Goal: Task Accomplishment & Management: Use online tool/utility

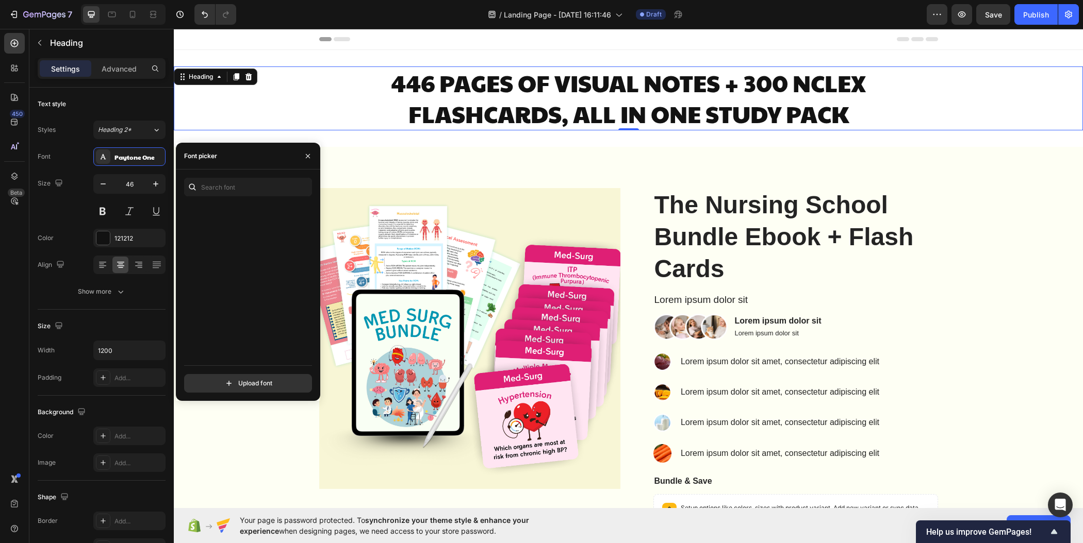
scroll to position [1678, 0]
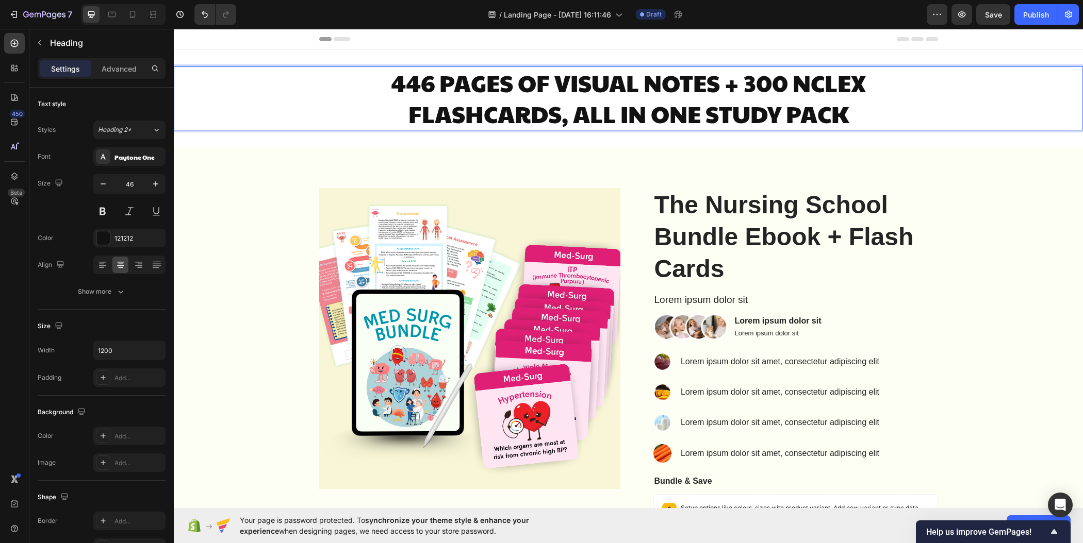
click at [569, 93] on p "446 PAGES OF VISUAL NOTES + 300 NCLEX FLASHCARDS, ALL IN ONE STUDY PACK" at bounding box center [628, 99] width 617 height 62
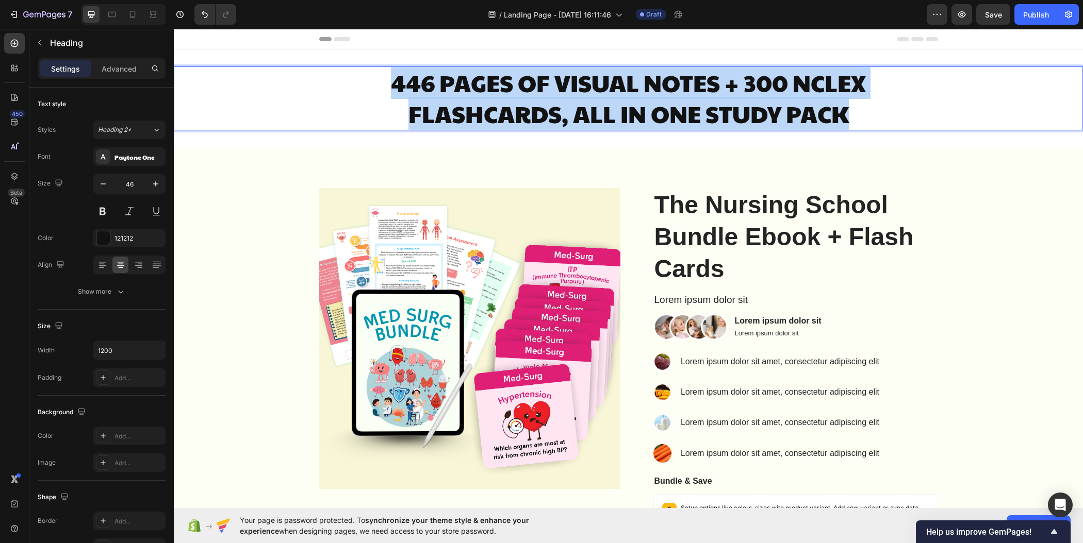
click at [569, 93] on p "446 PAGES OF VISUAL NOTES + 300 NCLEX FLASHCARDS, ALL IN ONE STUDY PACK" at bounding box center [628, 99] width 617 height 62
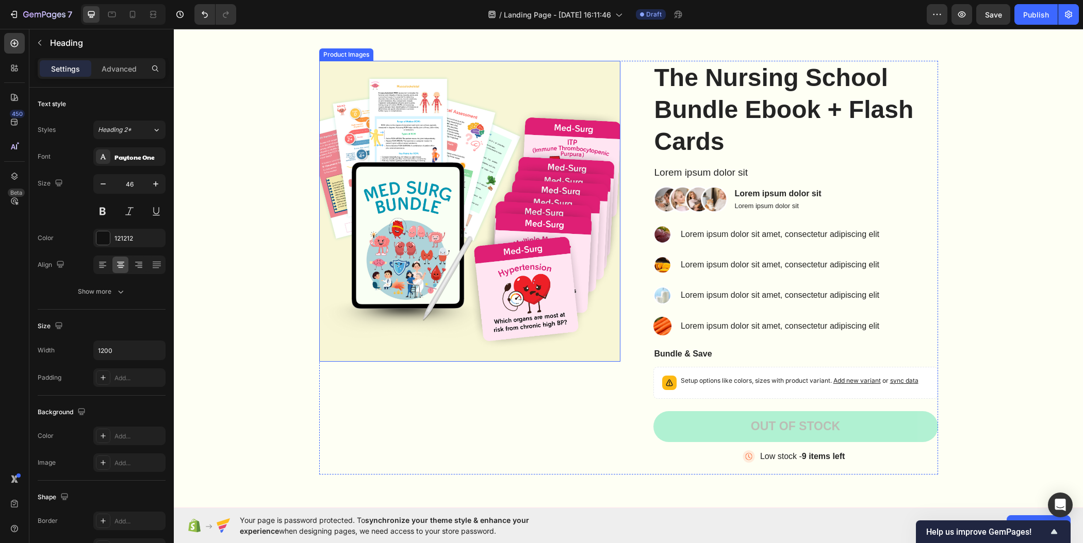
type input "16"
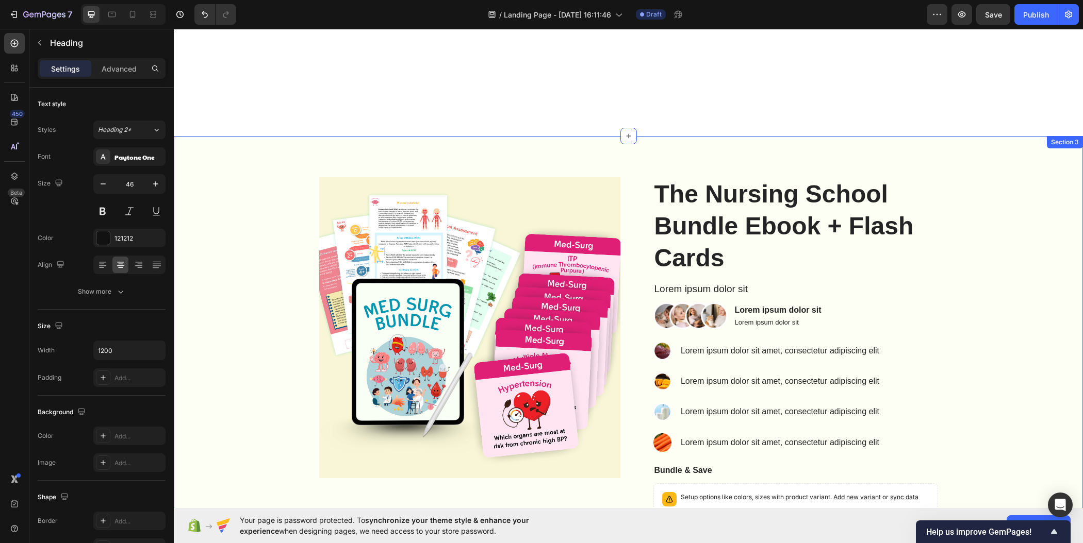
scroll to position [0, 0]
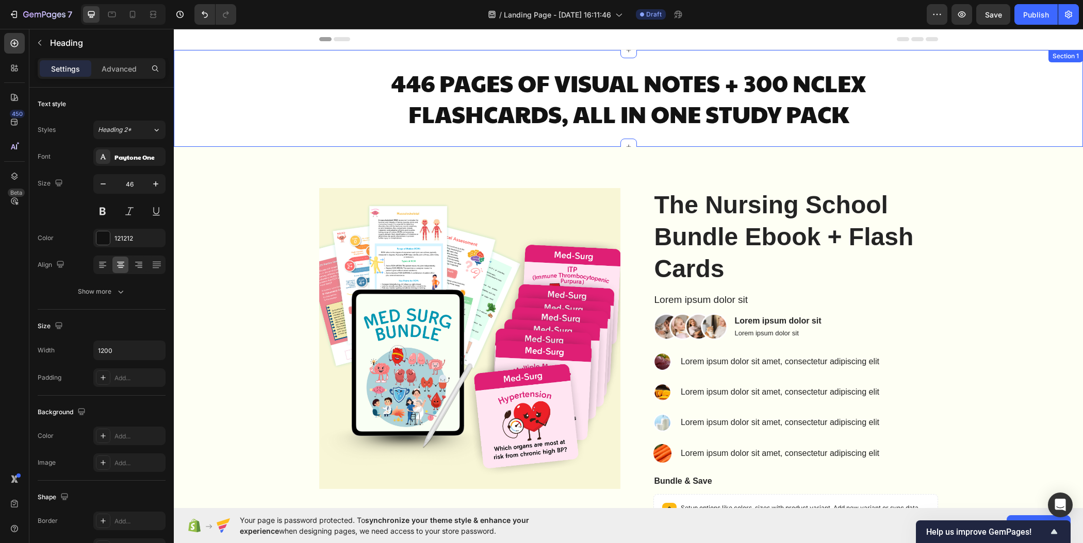
click at [659, 55] on div "446 PAGES OF VISUAL NOTES + 300 NCLEX FLASHCARDS, ALL IN ONE STUDY PACK Heading…" at bounding box center [628, 98] width 909 height 97
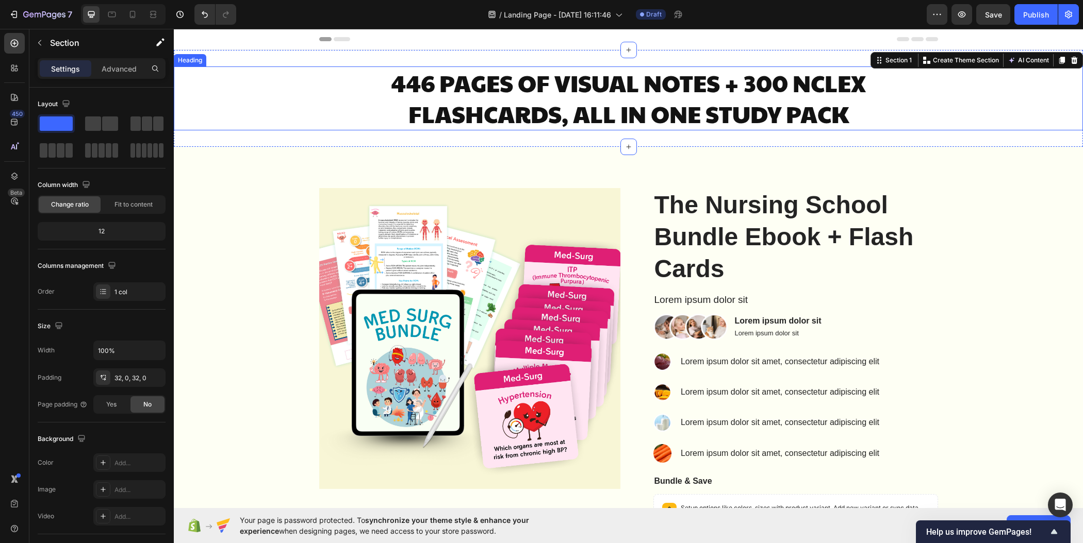
click at [655, 80] on h2 "446 PAGES OF VISUAL NOTES + 300 NCLEX FLASHCARDS, ALL IN ONE STUDY PACK" at bounding box center [628, 99] width 619 height 64
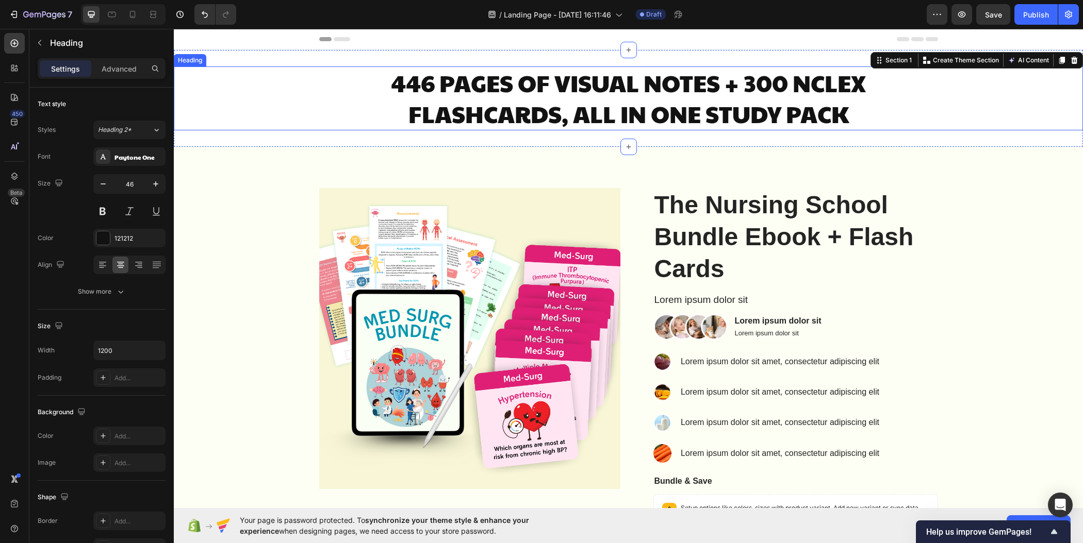
click at [655, 80] on h2 "446 PAGES OF VISUAL NOTES + 300 NCLEX FLASHCARDS, ALL IN ONE STUDY PACK" at bounding box center [628, 99] width 619 height 64
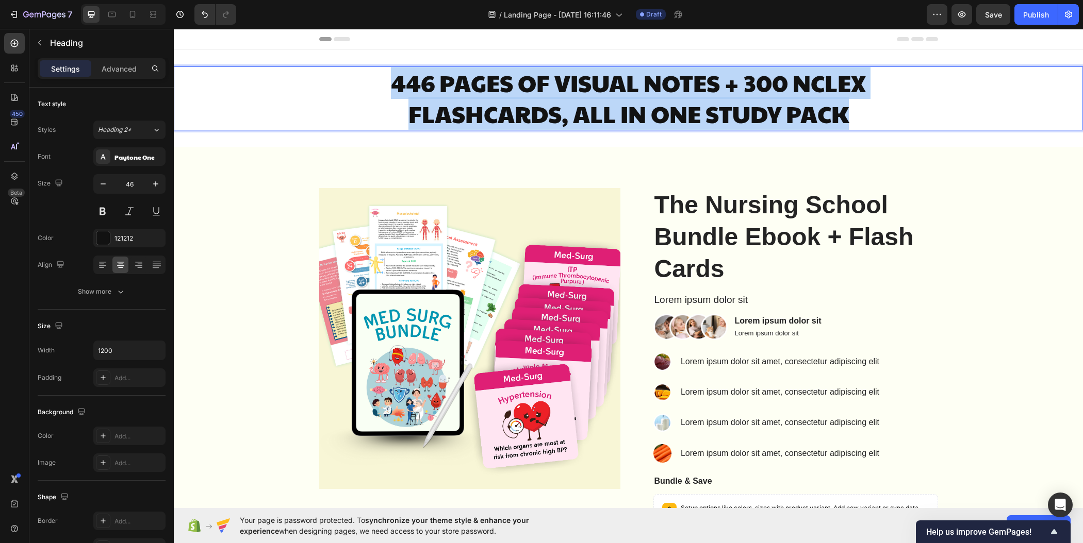
click at [655, 80] on p "446 PAGES OF VISUAL NOTES + 300 NCLEX FLASHCARDS, ALL IN ONE STUDY PACK" at bounding box center [628, 99] width 617 height 62
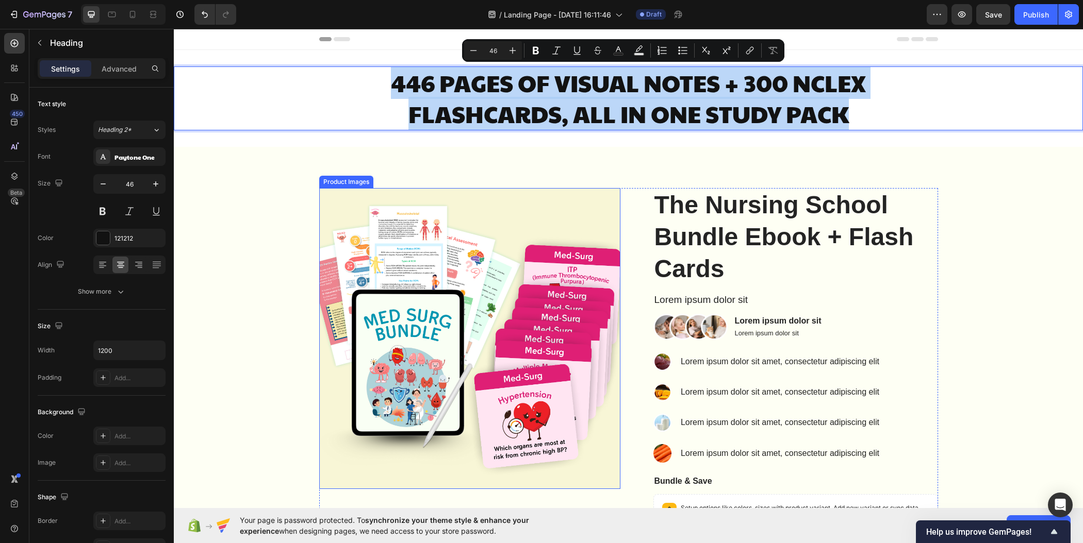
click at [441, 239] on img at bounding box center [469, 338] width 301 height 301
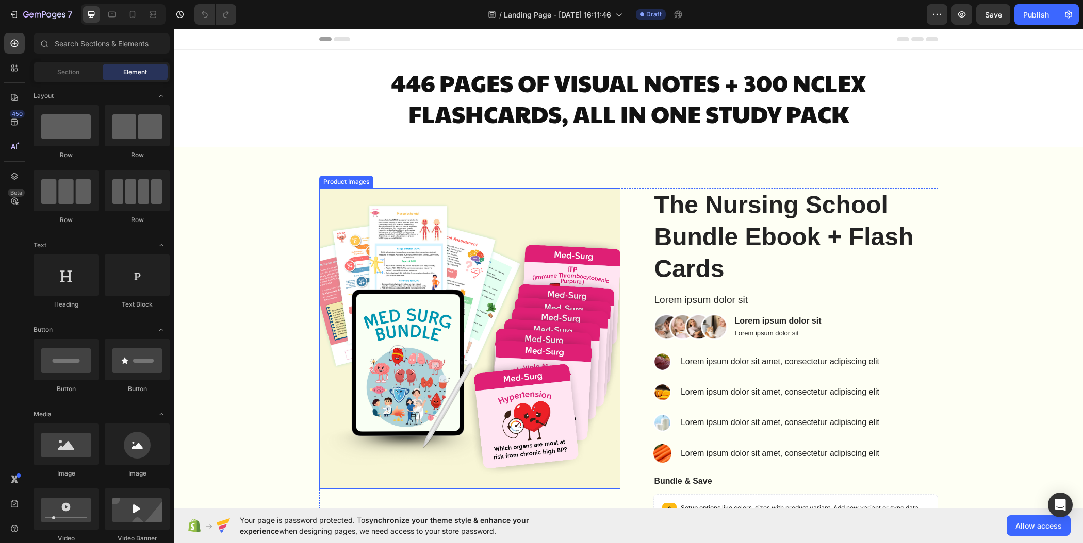
click at [450, 269] on img at bounding box center [469, 338] width 301 height 301
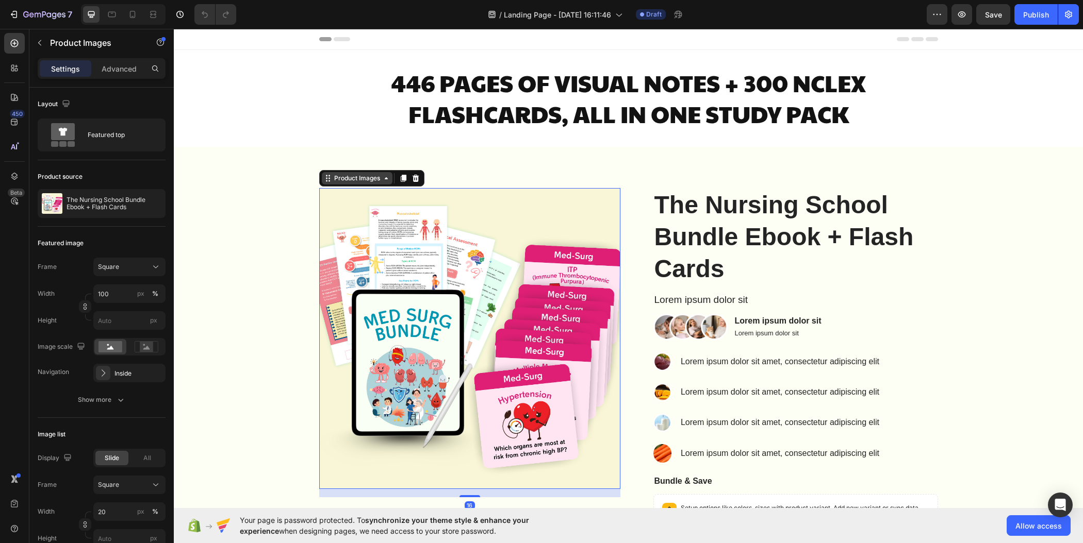
click at [382, 179] on icon at bounding box center [386, 178] width 8 height 8
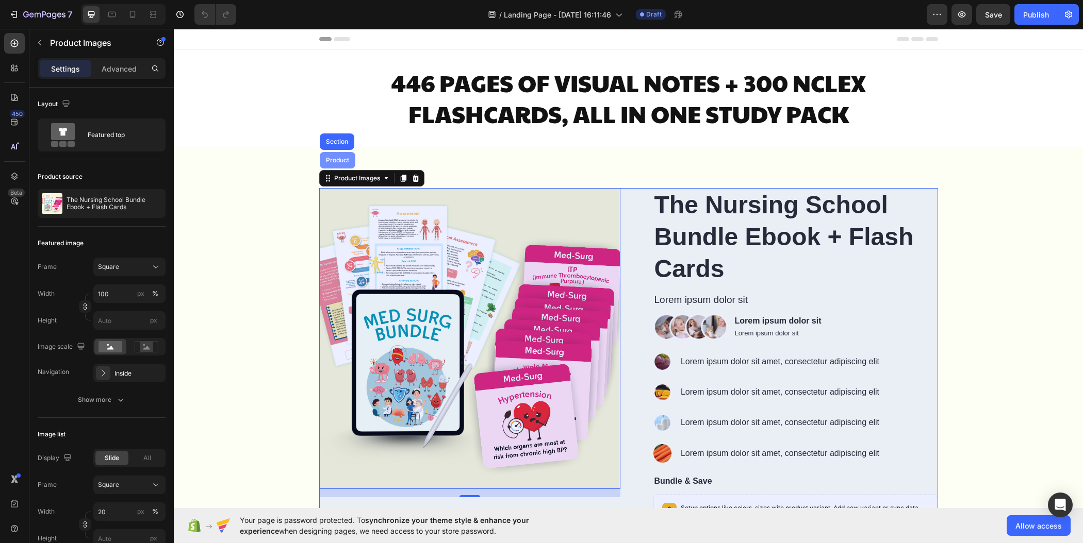
click at [340, 165] on div "Product" at bounding box center [338, 160] width 36 height 16
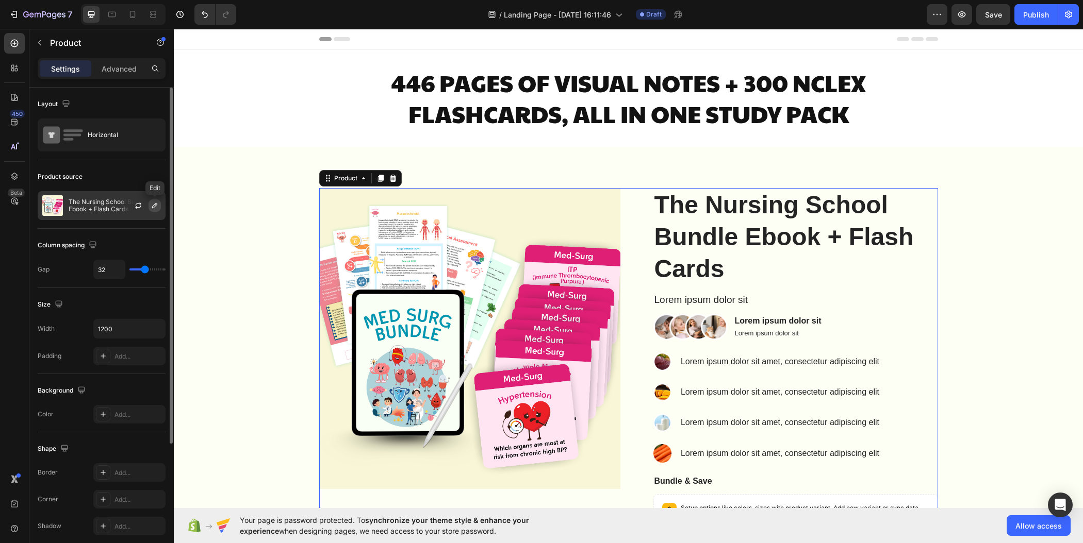
click at [157, 208] on icon "button" at bounding box center [155, 206] width 8 height 8
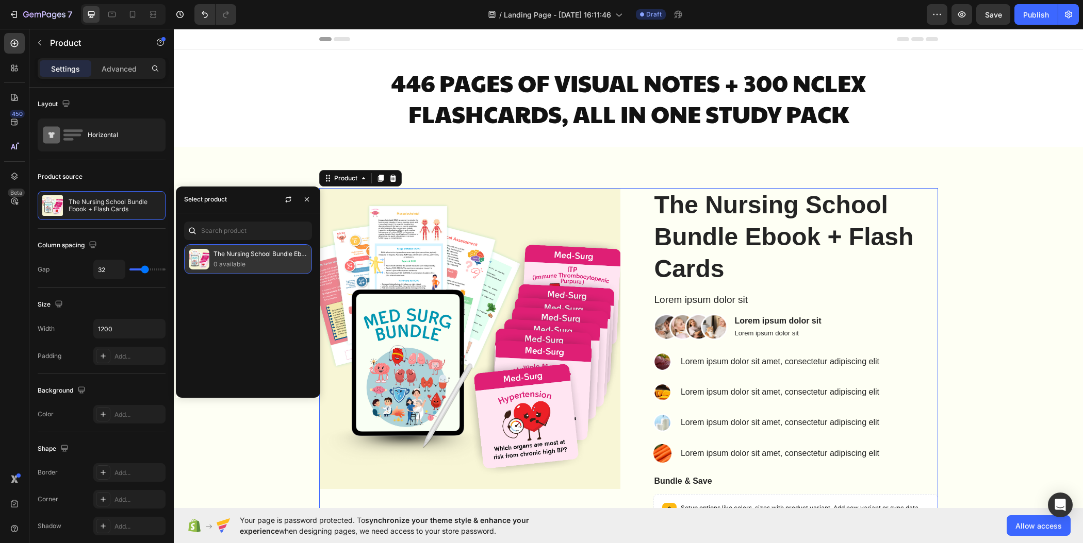
click at [240, 261] on p "0 available" at bounding box center [260, 264] width 94 height 10
click at [200, 261] on img at bounding box center [199, 259] width 21 height 21
click at [287, 199] on icon "button" at bounding box center [288, 199] width 8 height 8
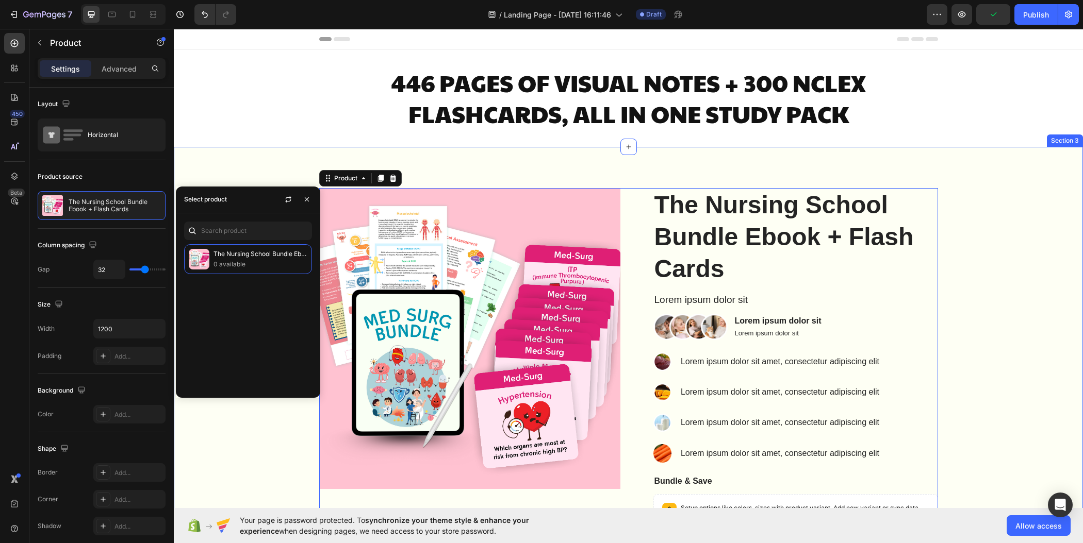
click at [1018, 304] on div "Product Images The Nursing School Bundle Ebook + Flash Cards Product Title Lore…" at bounding box center [628, 399] width 894 height 422
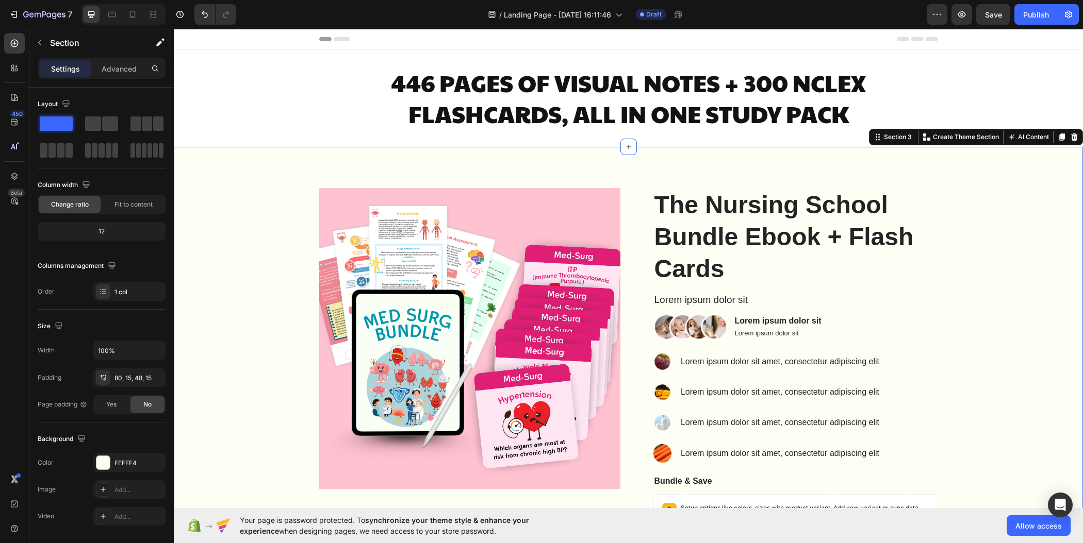
click at [212, 170] on div "Product Images The Nursing School Bundle Ebook + Flash Cards Product Title Lore…" at bounding box center [628, 391] width 909 height 488
click at [270, 164] on div "Product Images The Nursing School Bundle Ebook + Flash Cards Product Title Lore…" at bounding box center [628, 391] width 909 height 488
click at [137, 460] on div "FEFFF4" at bounding box center [129, 463] width 30 height 9
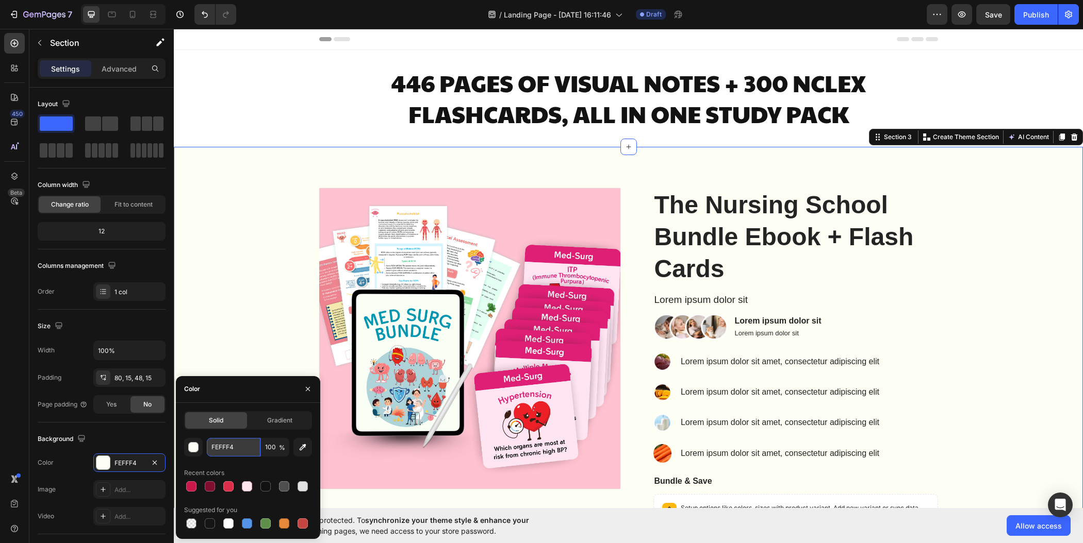
click at [233, 444] on input "FEFFF4" at bounding box center [234, 447] width 54 height 19
paste input "ffe5ec"
type input "ffe5ec"
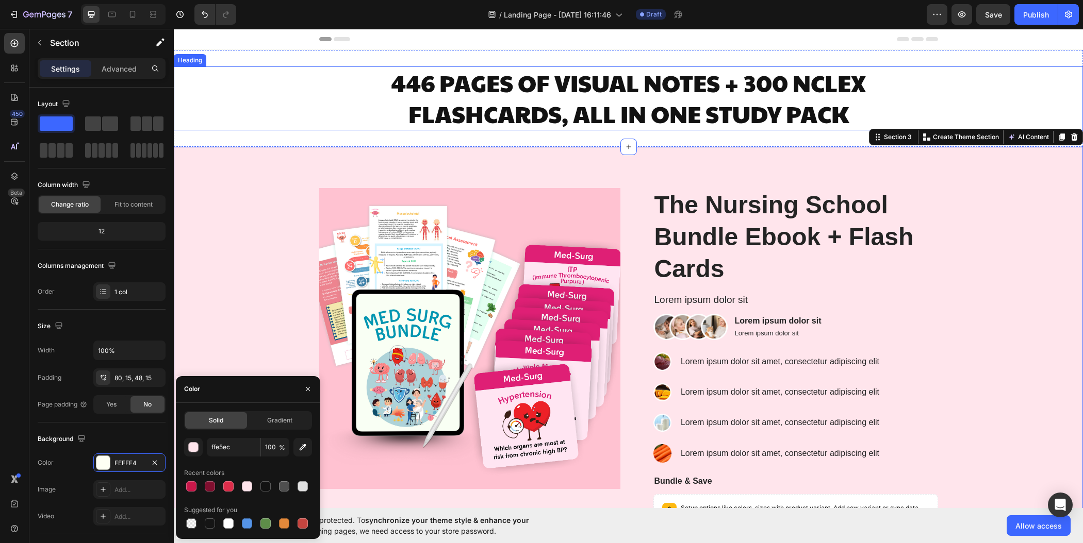
click at [279, 106] on div "446 PAGES OF VISUAL NOTES + 300 NCLEX FLASHCARDS, ALL IN ONE STUDY PACK" at bounding box center [628, 99] width 909 height 64
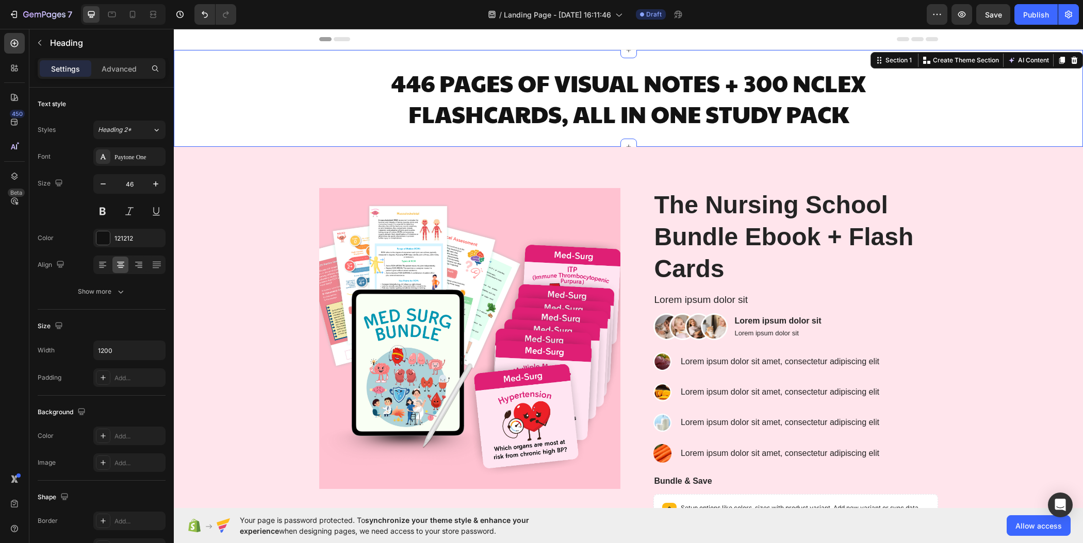
click at [996, 145] on div "446 PAGES OF VISUAL NOTES + 300 NCLEX FLASHCARDS, ALL IN ONE STUDY PACK Heading…" at bounding box center [628, 98] width 909 height 97
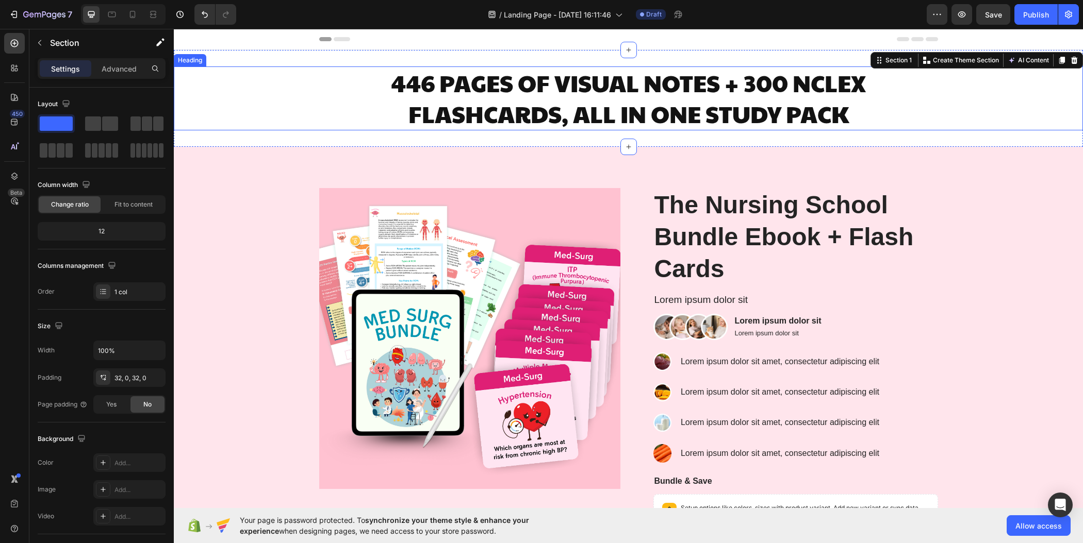
click at [310, 86] on div "446 PAGES OF VISUAL NOTES + 300 NCLEX FLASHCARDS, ALL IN ONE STUDY PACK" at bounding box center [628, 99] width 909 height 64
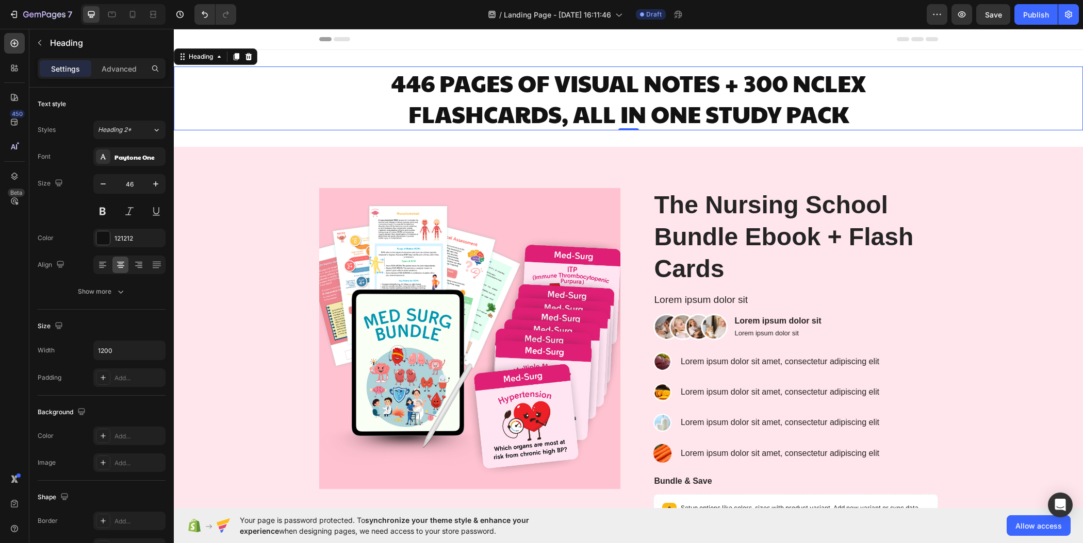
click at [237, 100] on div "446 PAGES OF VISUAL NOTES + 300 NCLEX FLASHCARDS, ALL IN ONE STUDY PACK" at bounding box center [628, 99] width 909 height 64
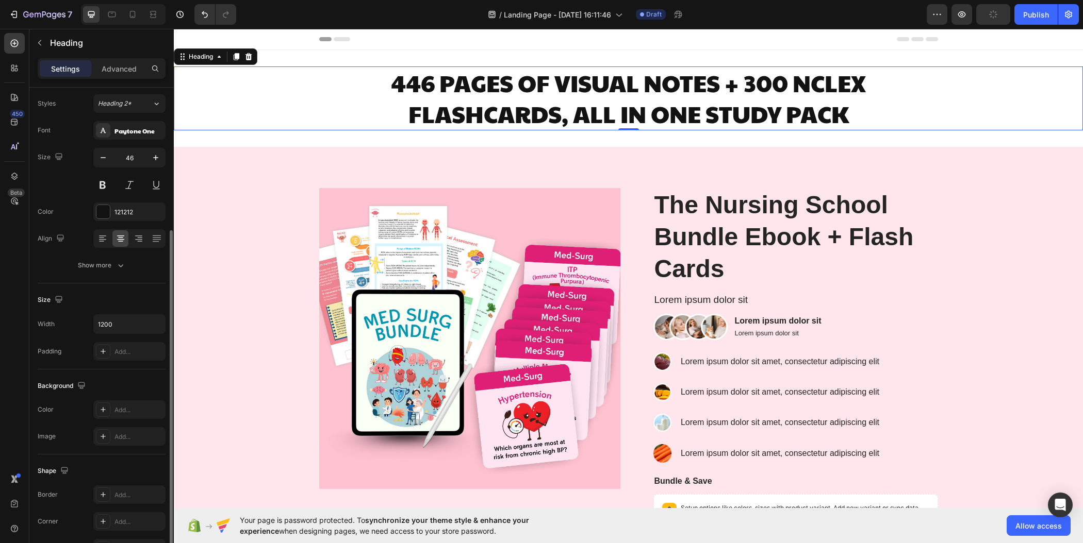
scroll to position [170, 0]
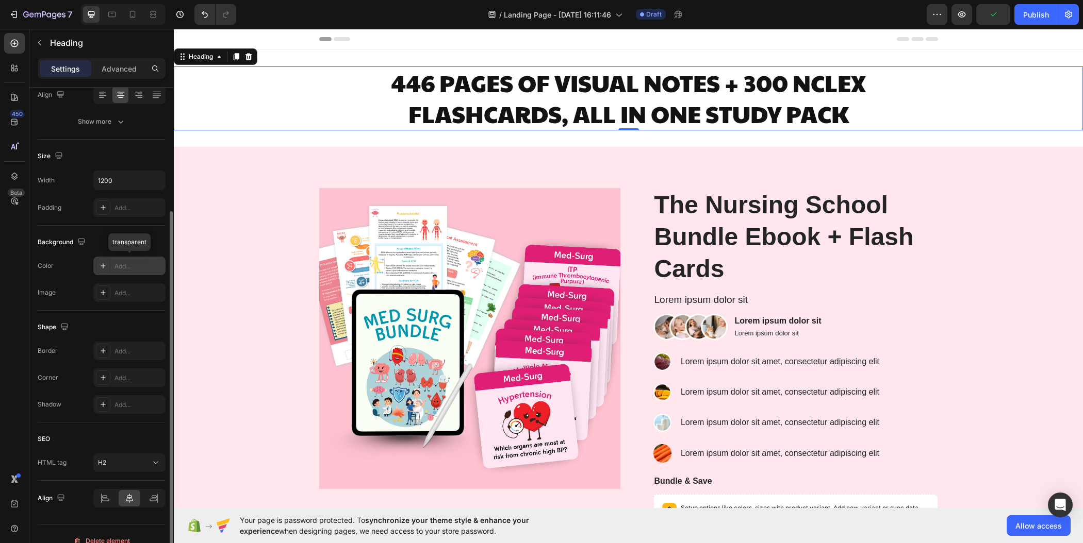
click at [123, 268] on div "Add..." at bounding box center [138, 266] width 48 height 9
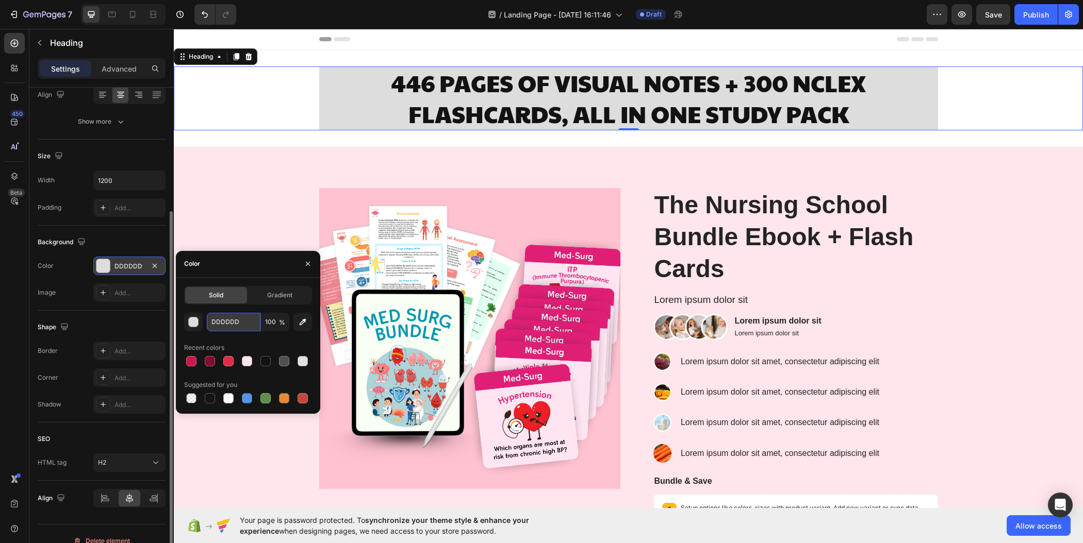
click at [232, 326] on input "DDDDDD" at bounding box center [234, 322] width 54 height 19
paste input "ffe5ec"
type input "ffe5ec"
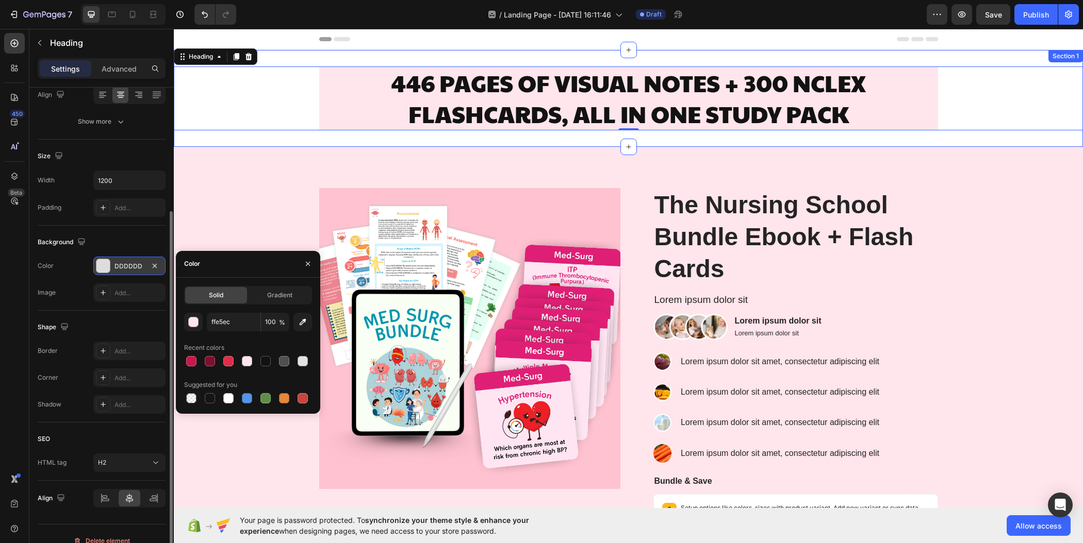
click at [243, 142] on div "446 PAGES OF VISUAL NOTES + 300 NCLEX FLASHCARDS, ALL IN ONE STUDY PACK Heading…" at bounding box center [628, 98] width 909 height 97
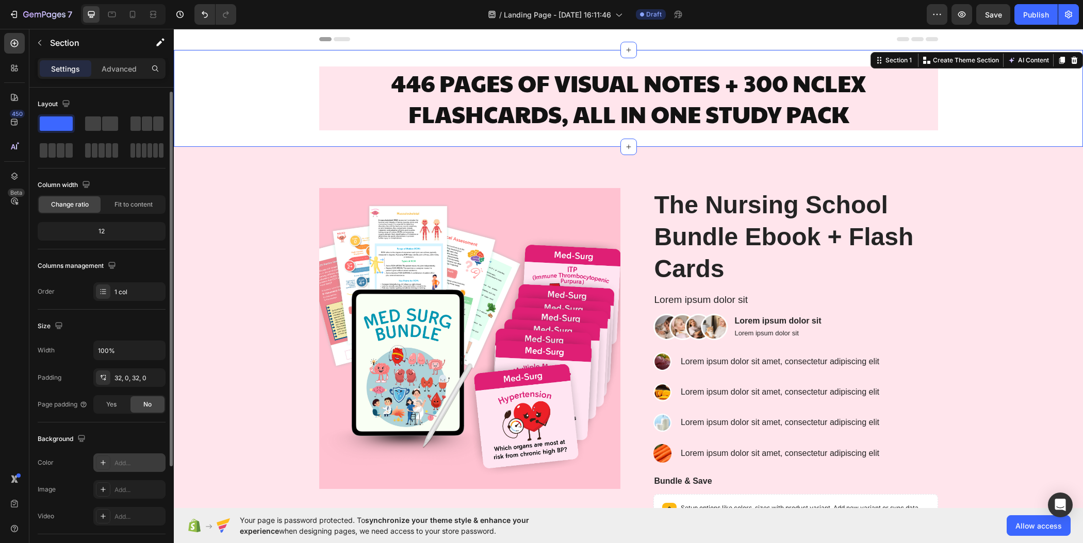
scroll to position [11, 0]
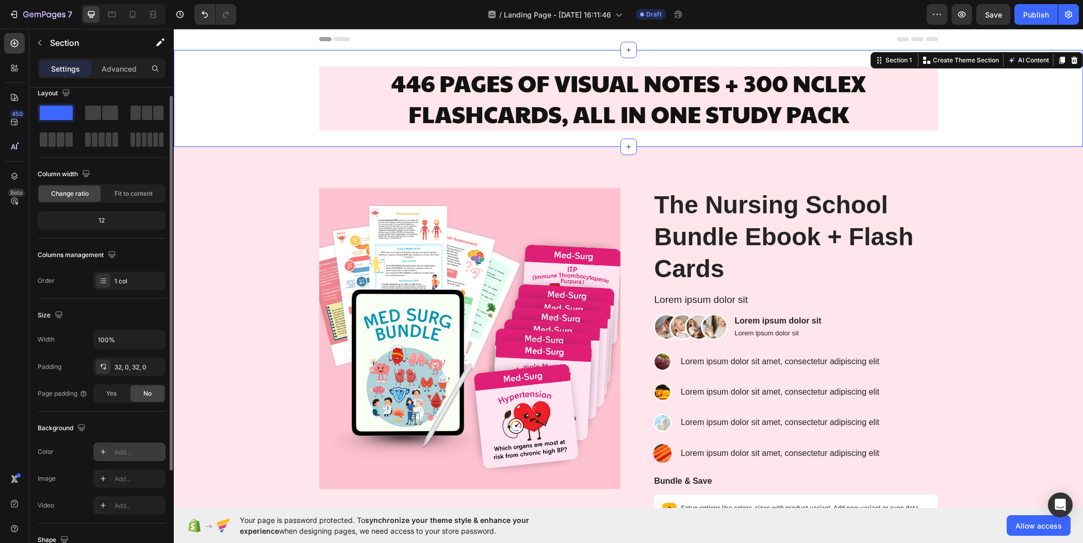
click at [129, 449] on div "Add..." at bounding box center [138, 452] width 48 height 9
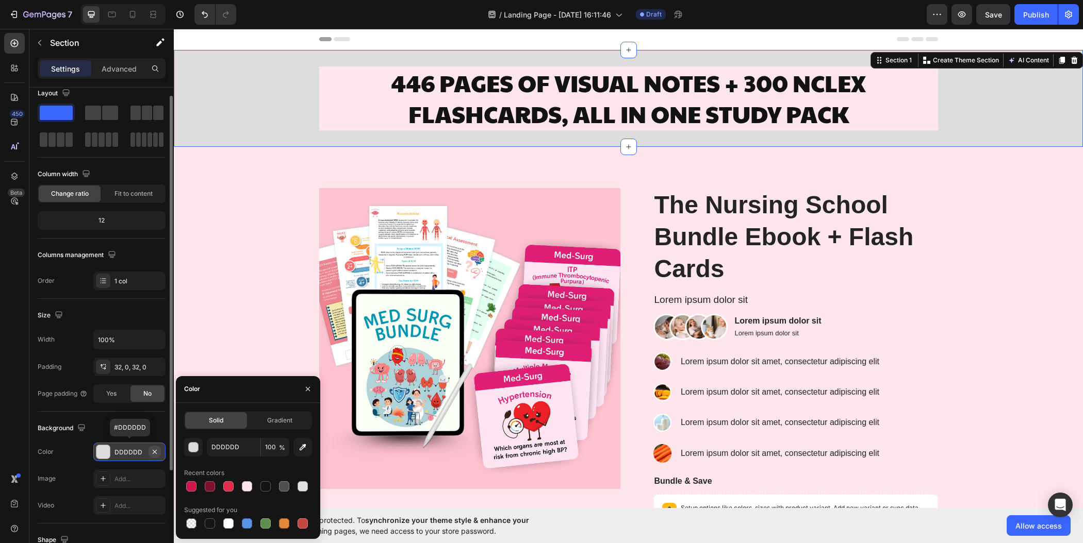
click at [157, 451] on icon "button" at bounding box center [155, 452] width 8 height 8
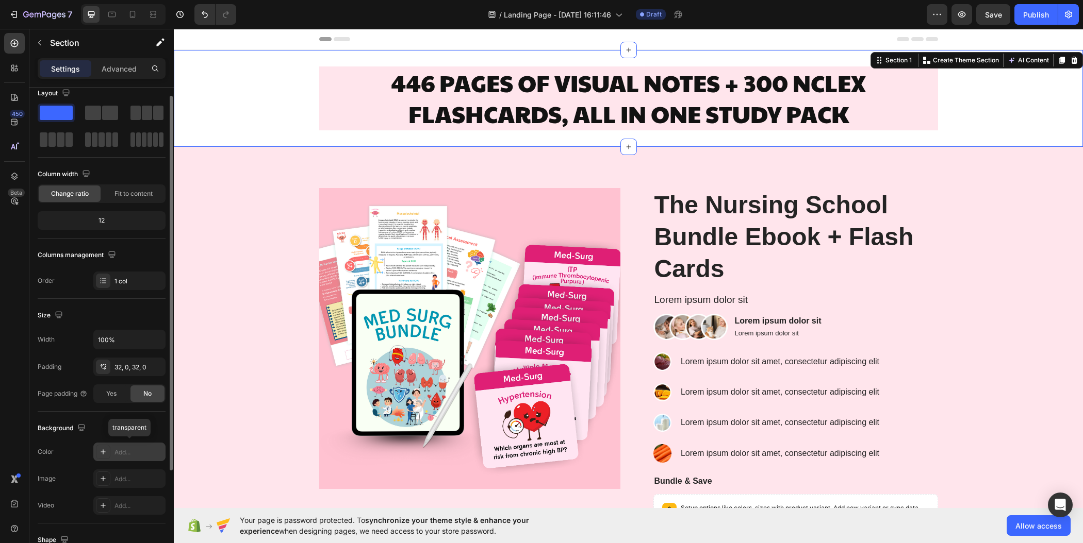
click at [133, 449] on div "Add..." at bounding box center [138, 452] width 48 height 9
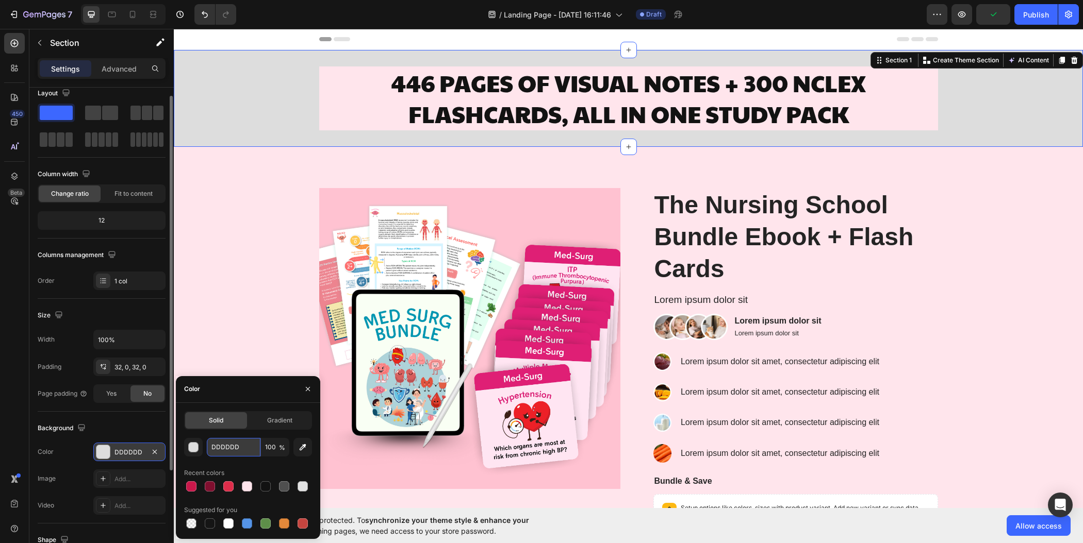
click at [242, 447] on input "DDDDDD" at bounding box center [234, 447] width 54 height 19
paste input "ffe5ec"
type input "ffe5ec"
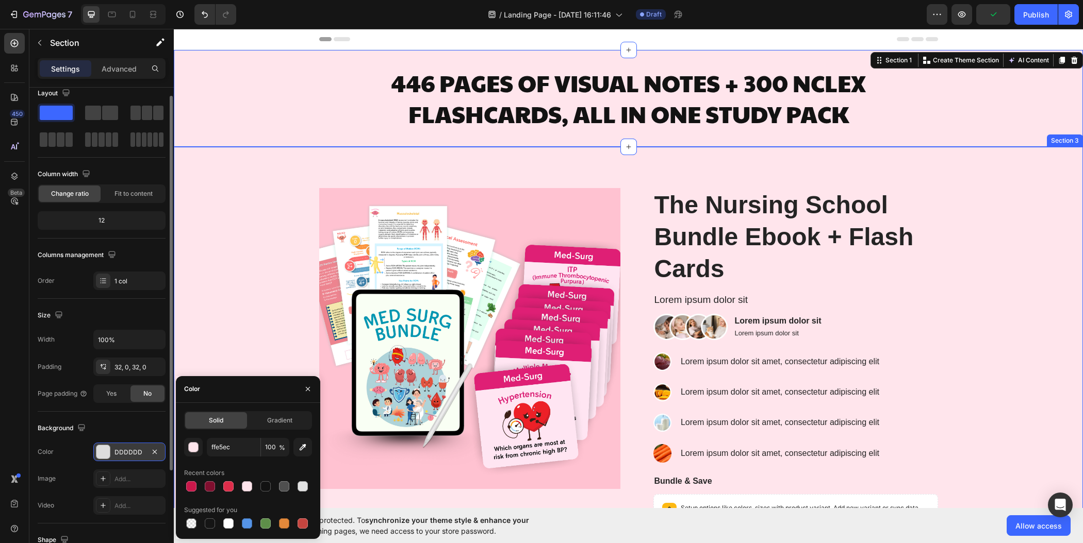
click at [1020, 265] on div "Product Images The Nursing School Bundle Ebook + Flash Cards Product Title Lore…" at bounding box center [628, 399] width 894 height 422
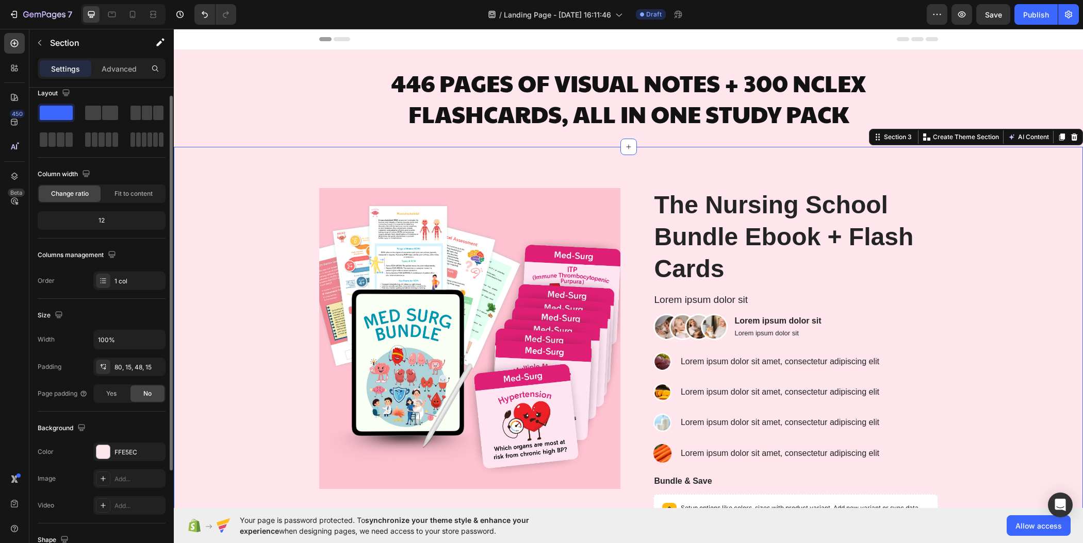
click at [840, 22] on div "/ Landing Page - Sep 29, 16:11:46 Draft" at bounding box center [585, 14] width 682 height 21
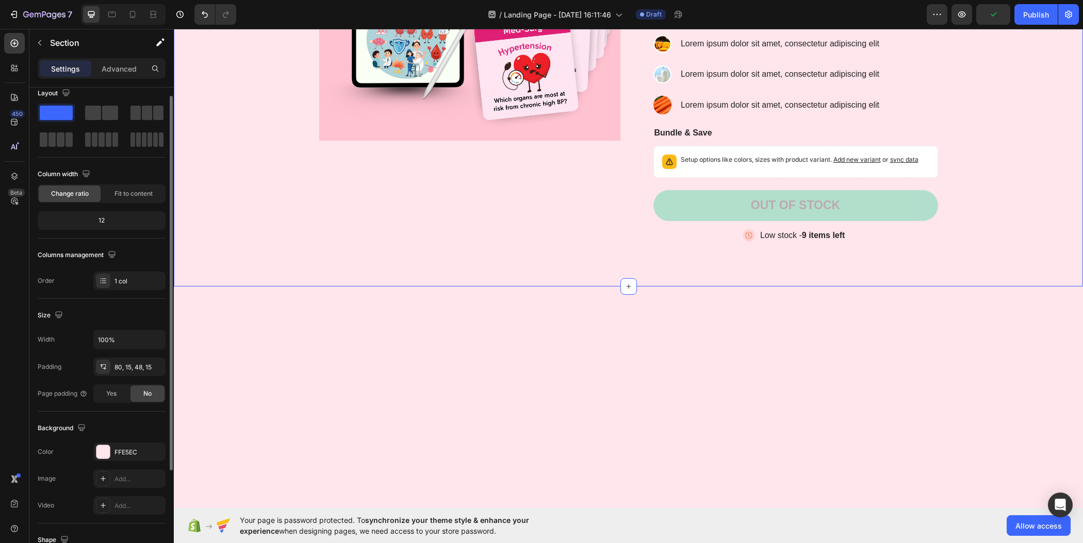
scroll to position [461, 0]
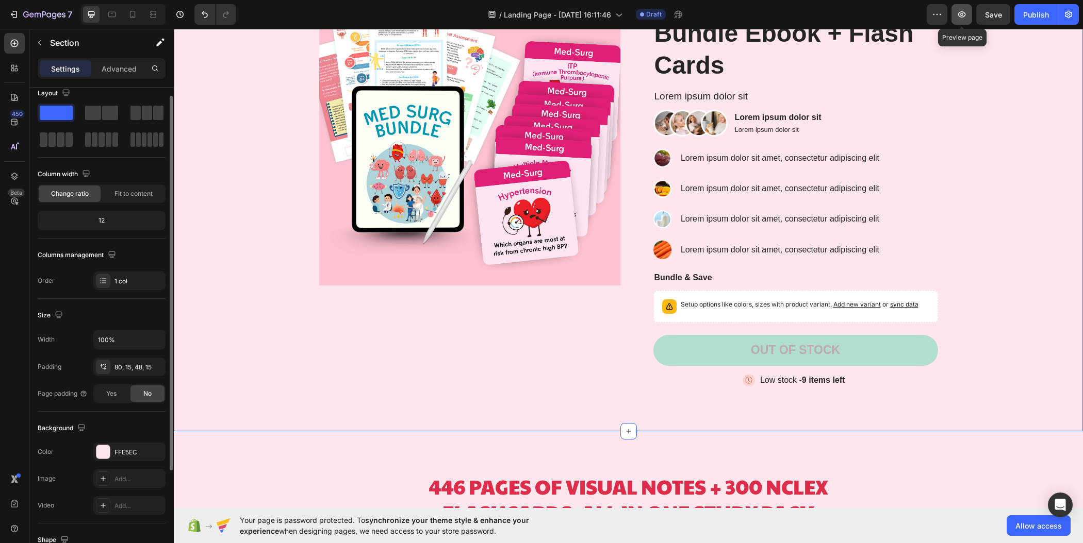
click at [964, 16] on icon "button" at bounding box center [961, 14] width 10 height 10
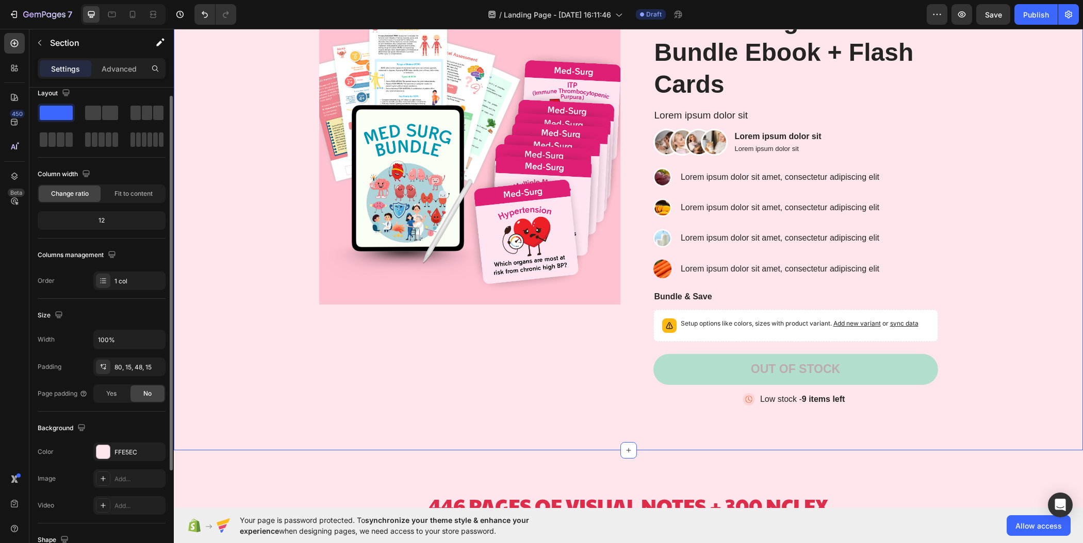
scroll to position [309, 0]
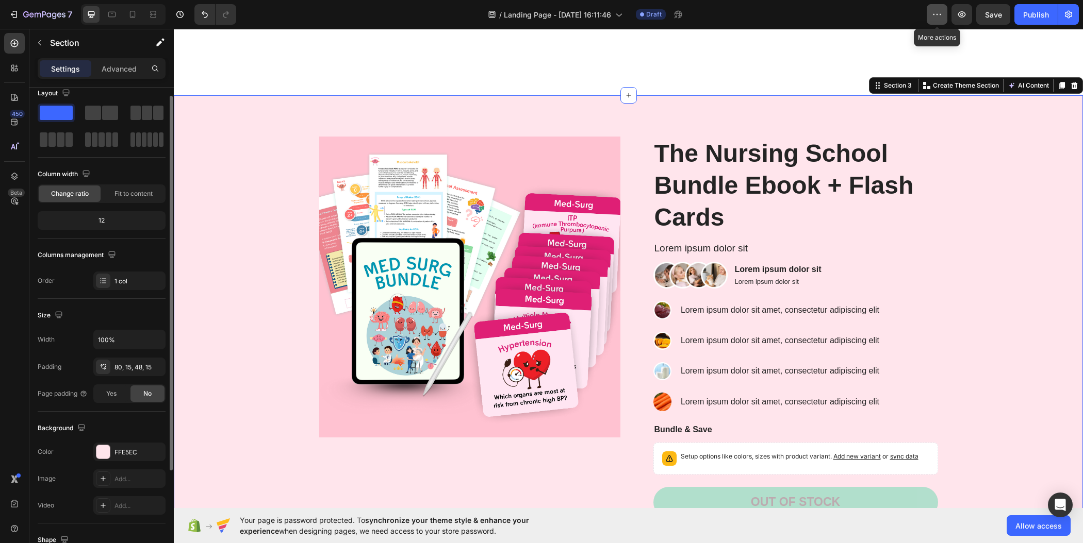
click at [940, 20] on button "button" at bounding box center [937, 14] width 21 height 21
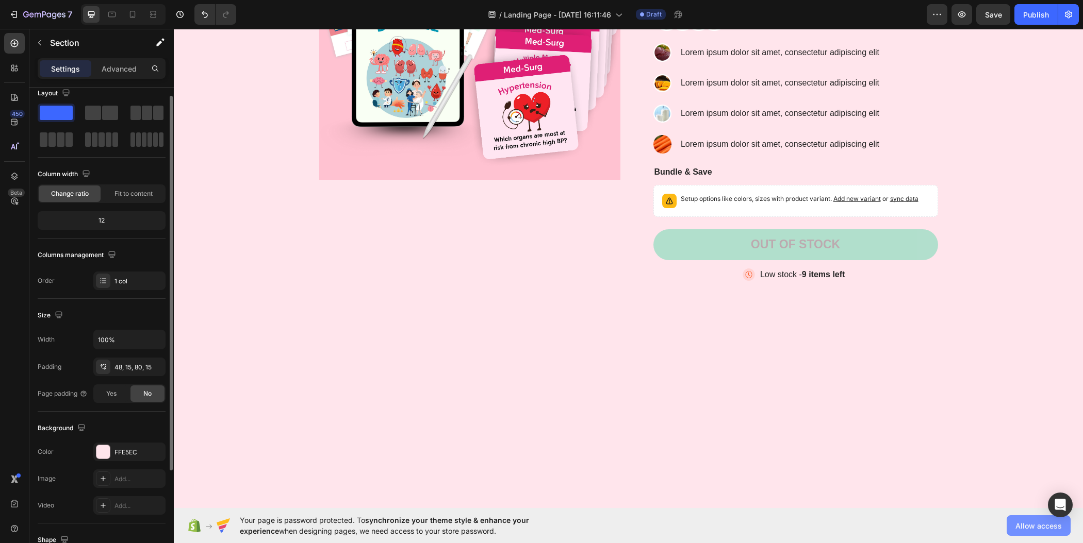
click at [1042, 531] on button "Allow access" at bounding box center [1038, 526] width 64 height 21
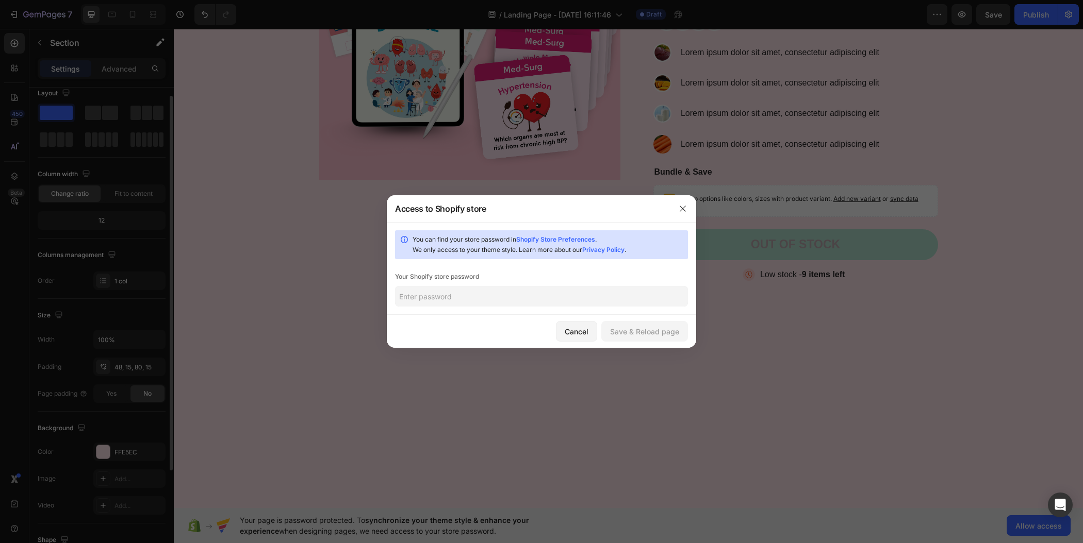
click at [466, 293] on input "text" at bounding box center [541, 296] width 293 height 21
click at [651, 331] on div "Save & Reload page" at bounding box center [644, 331] width 69 height 11
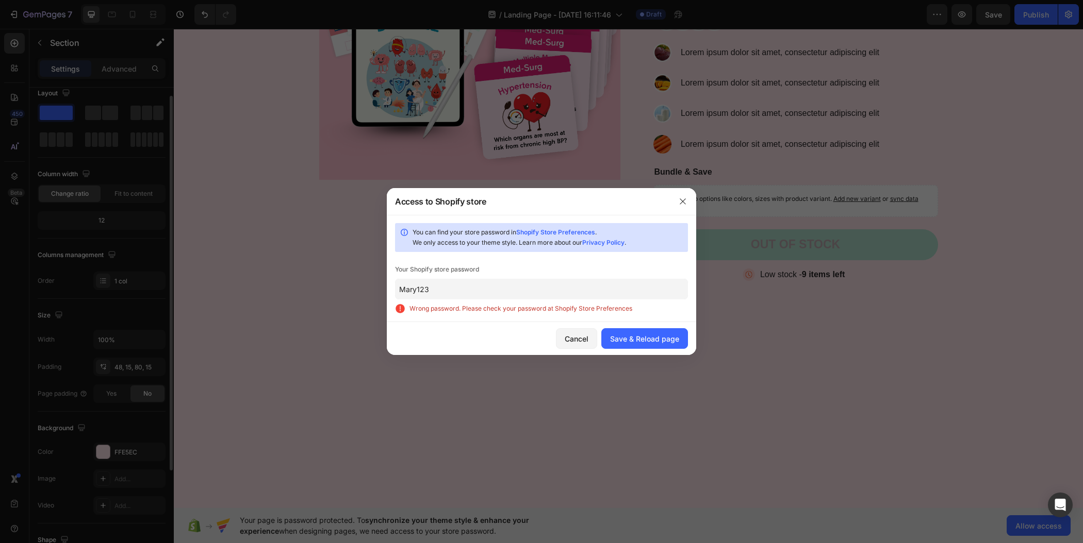
click at [527, 279] on input "Mary123" at bounding box center [541, 289] width 293 height 21
paste input "rtucow"
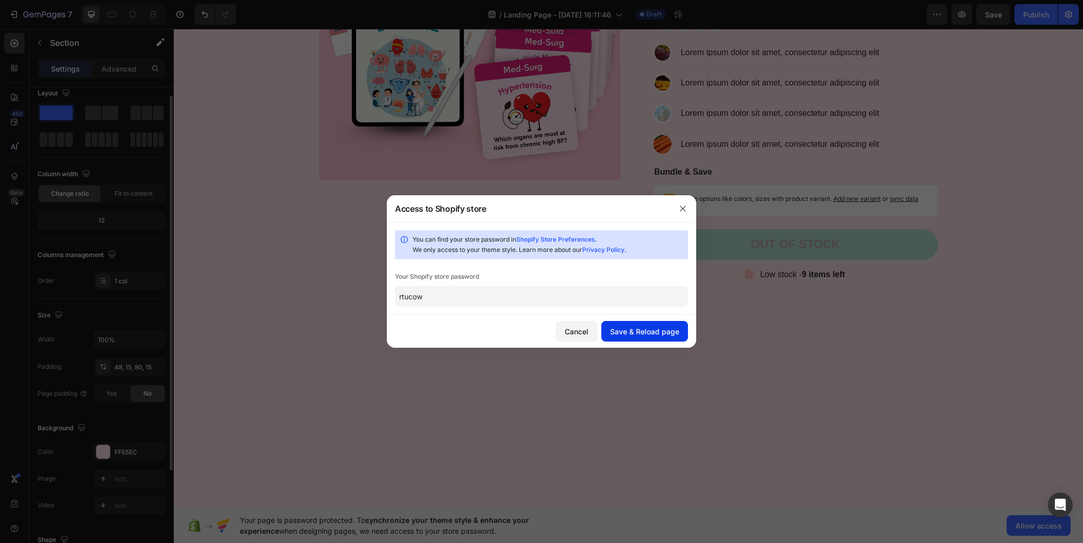
type input "rtucow"
click at [619, 326] on div "Save & Reload page" at bounding box center [644, 331] width 69 height 11
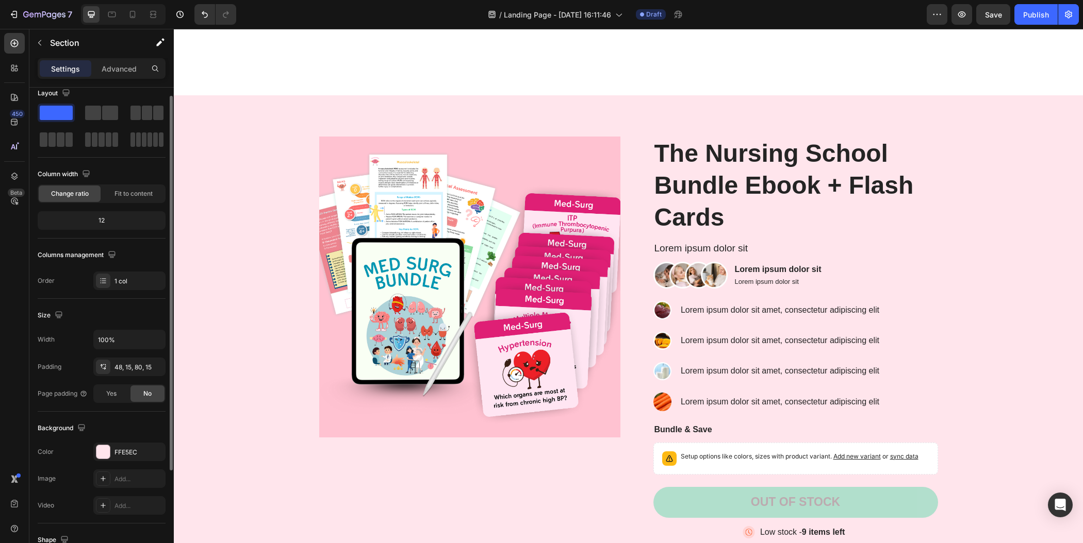
scroll to position [0, 0]
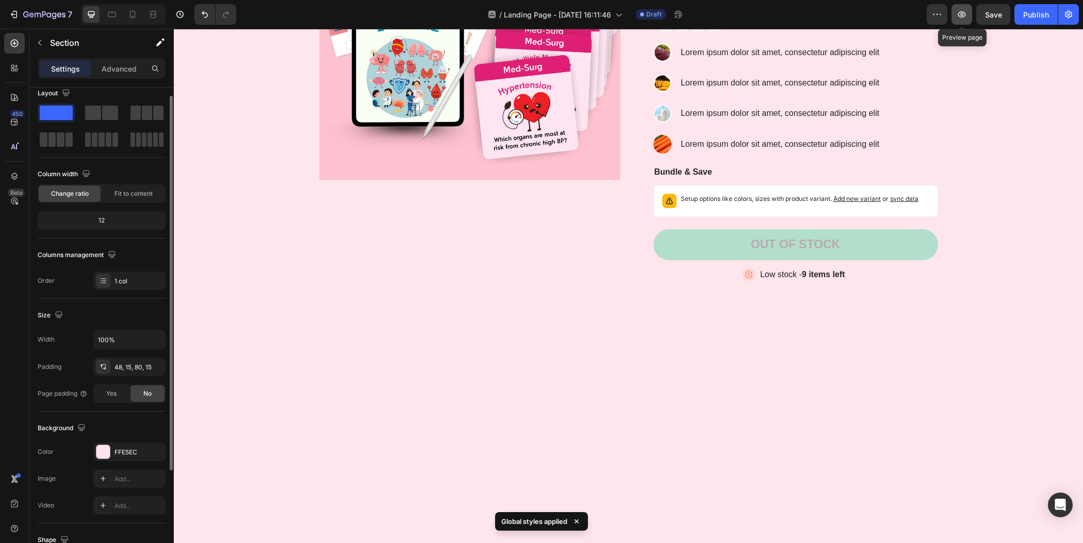
click at [956, 12] on button "button" at bounding box center [961, 14] width 21 height 21
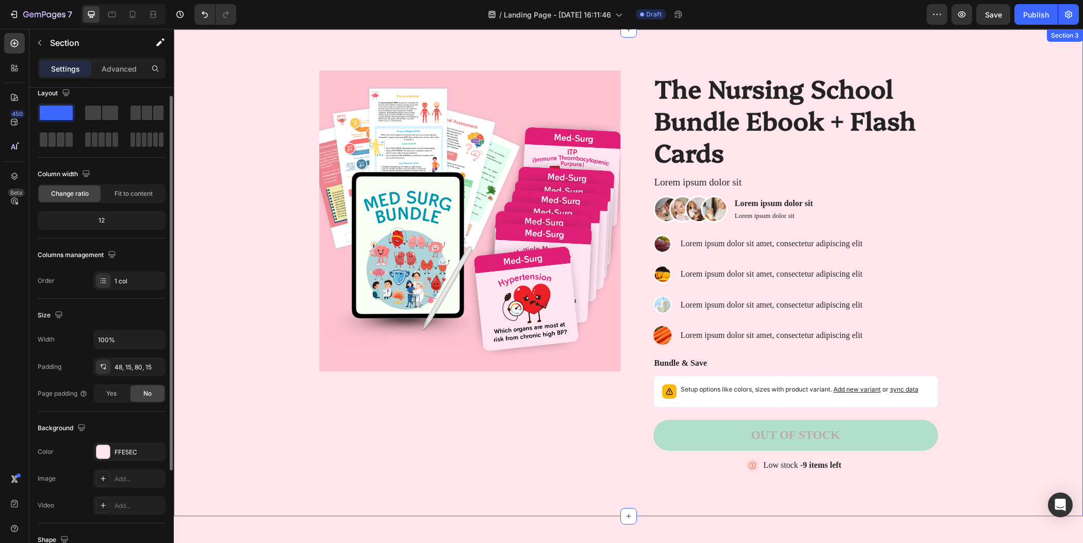
scroll to position [258, 0]
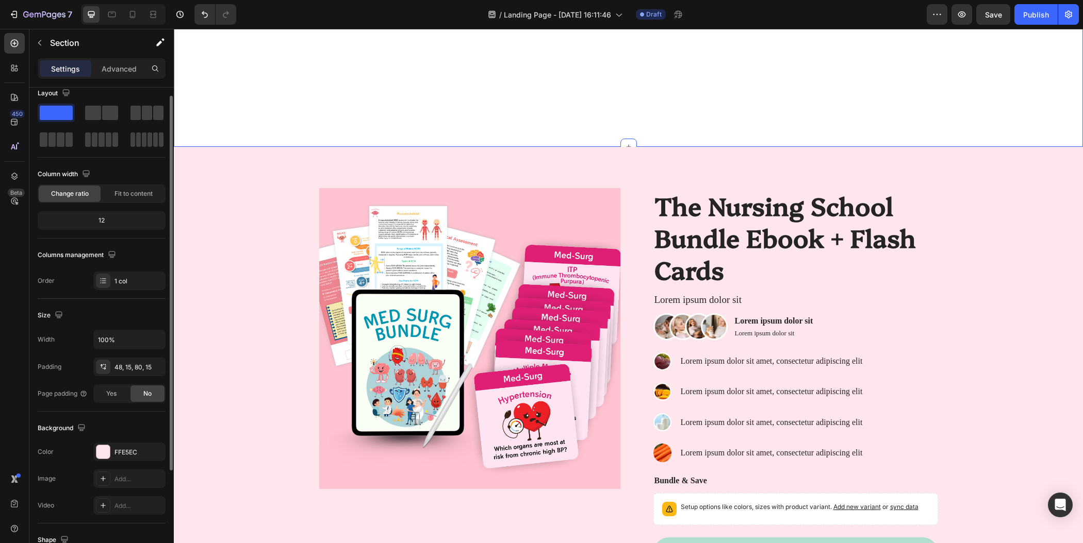
click at [608, 188] on img at bounding box center [469, 338] width 301 height 301
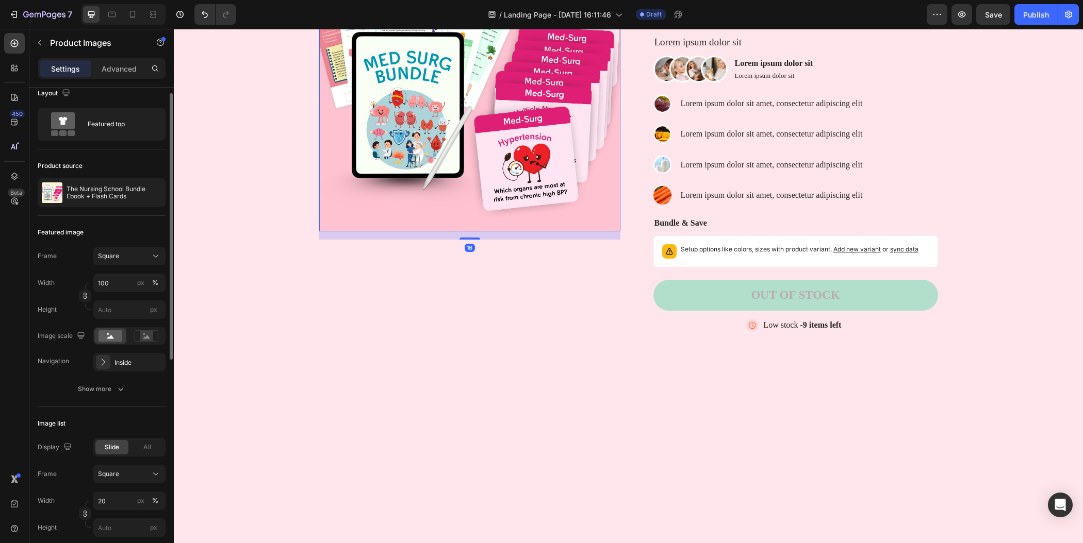
scroll to position [0, 0]
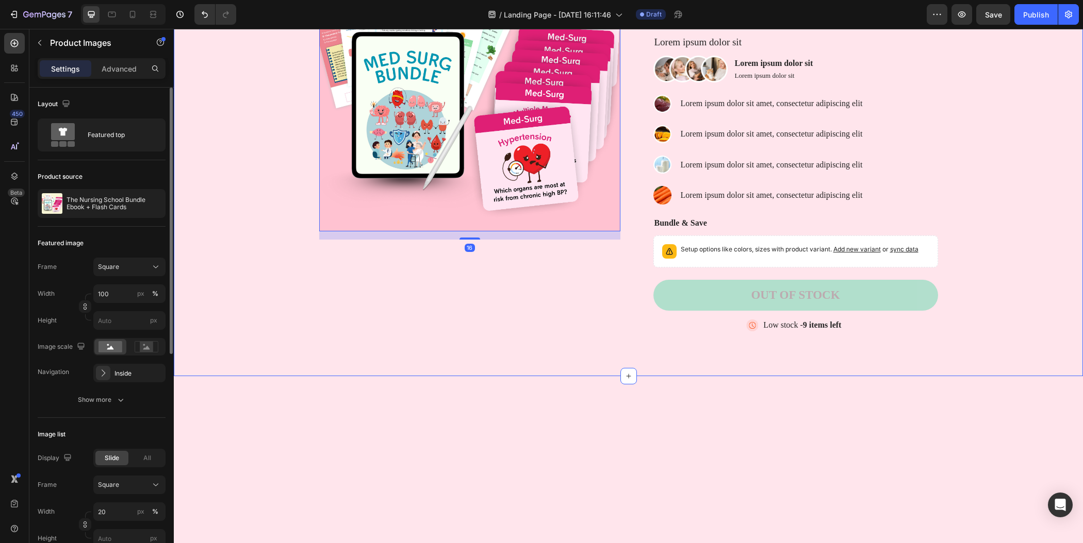
click at [1065, 143] on div "Product Images 16 The Nursing School Bundle Ebook + Flash Cards Product Title L…" at bounding box center [628, 141] width 894 height 422
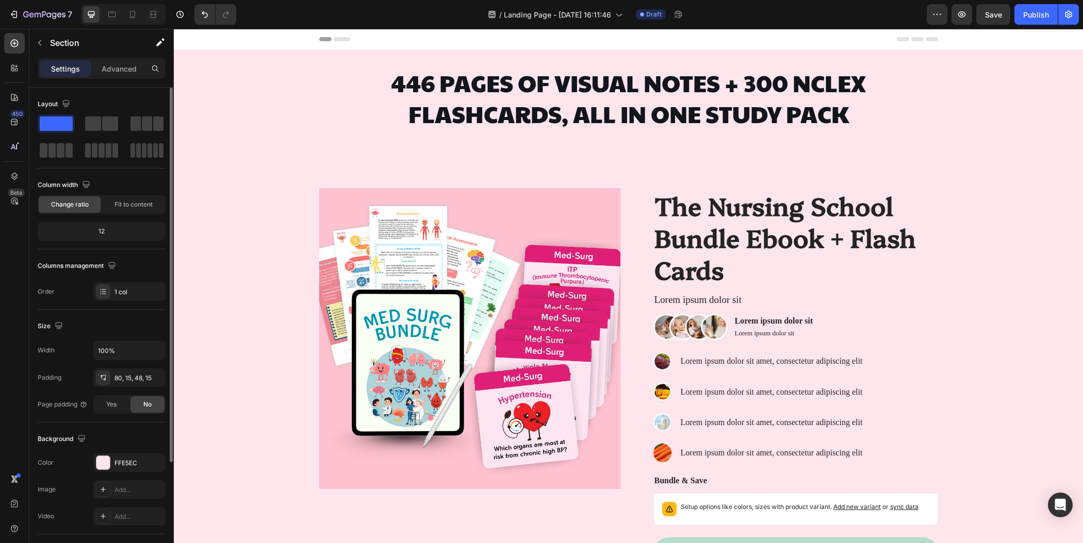
click at [197, 43] on span "Header" at bounding box center [204, 39] width 23 height 10
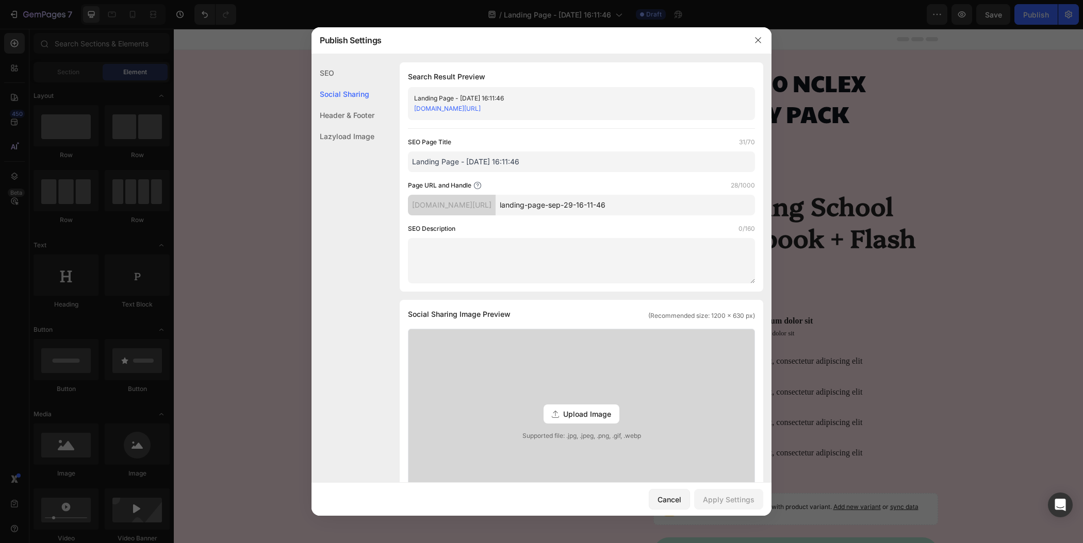
scroll to position [387, 0]
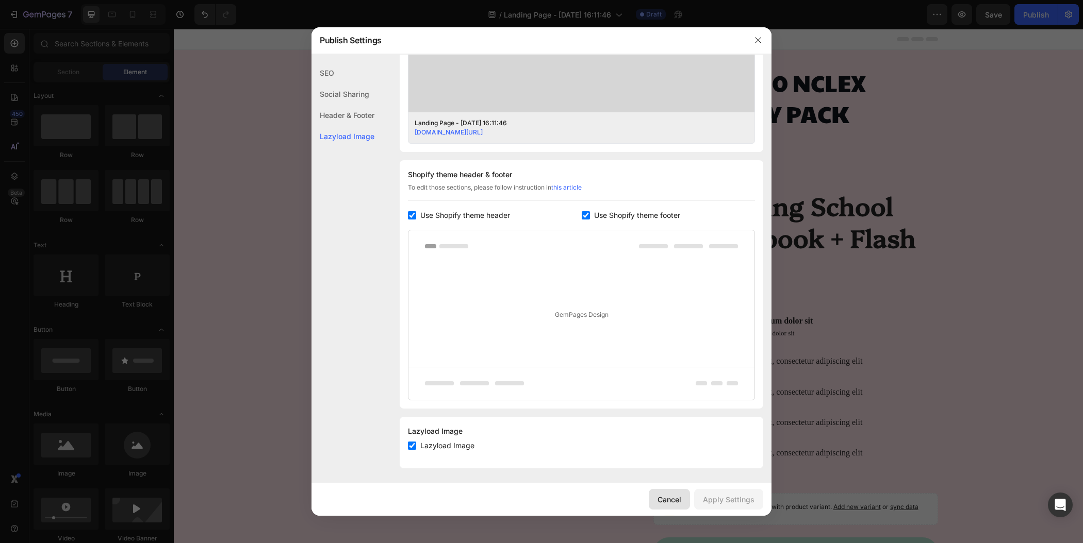
click at [674, 504] on div "Cancel" at bounding box center [669, 499] width 24 height 11
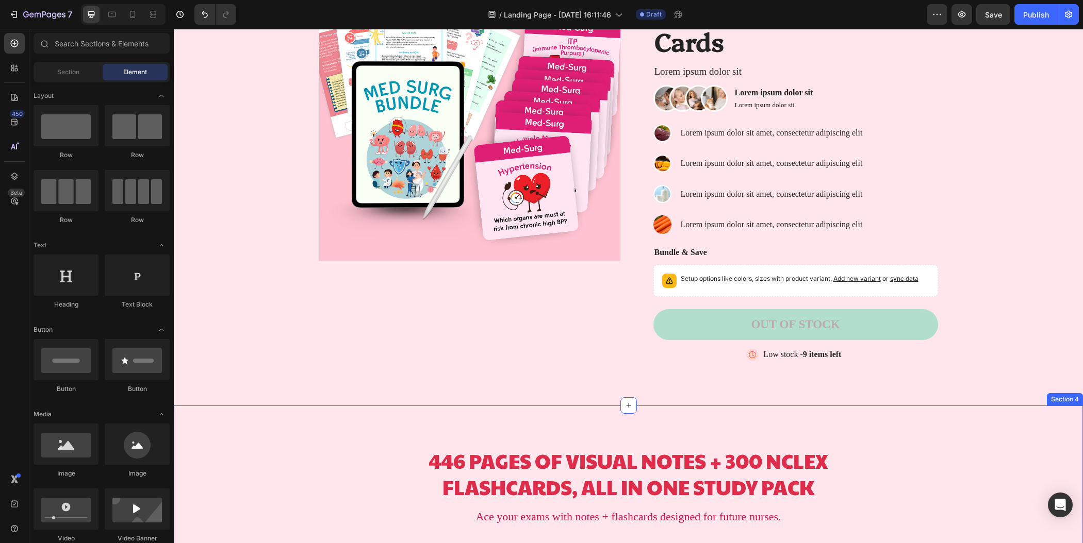
scroll to position [361, 0]
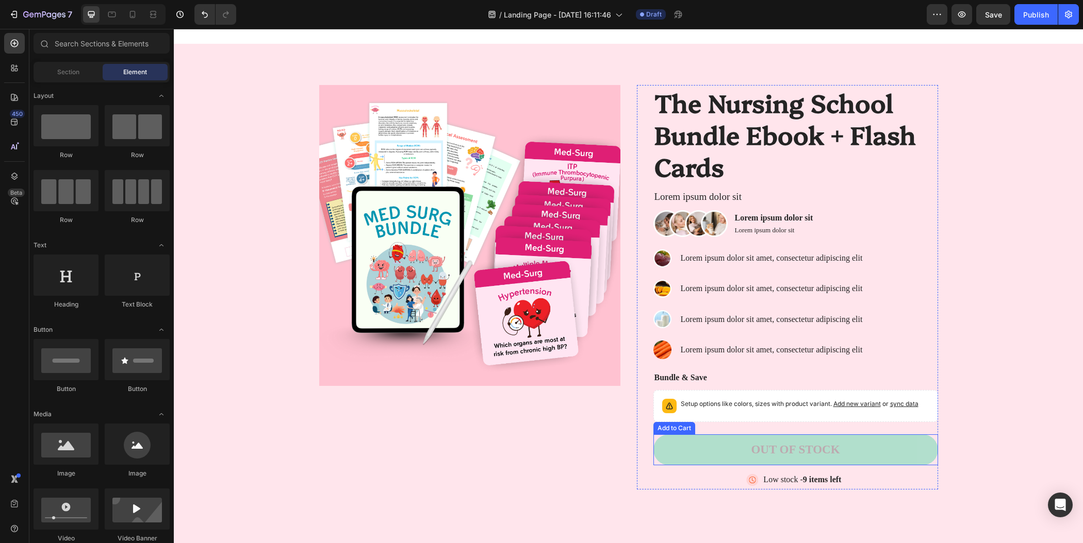
click at [842, 453] on button "Out of stock" at bounding box center [795, 450] width 285 height 31
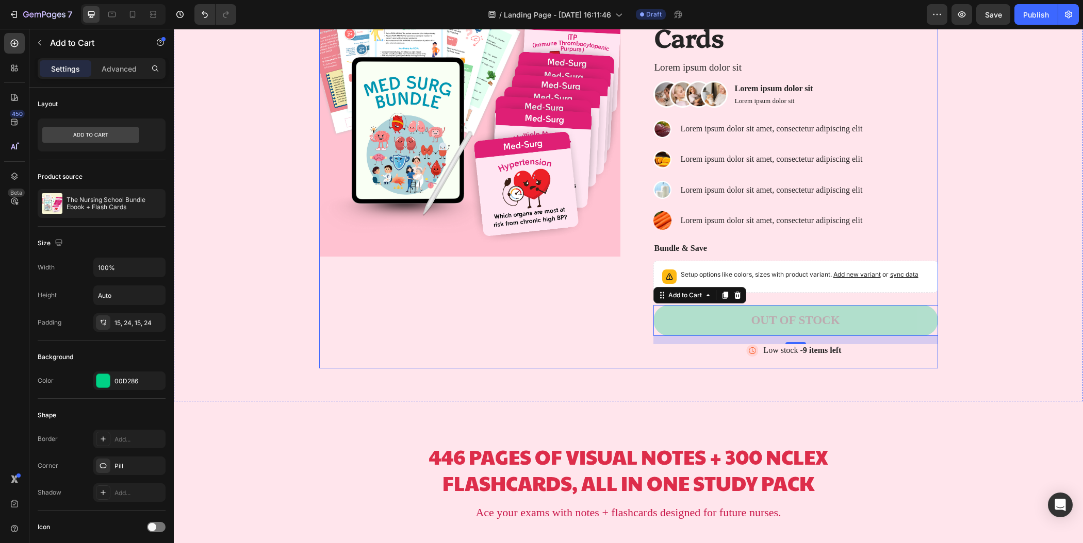
scroll to position [497, 0]
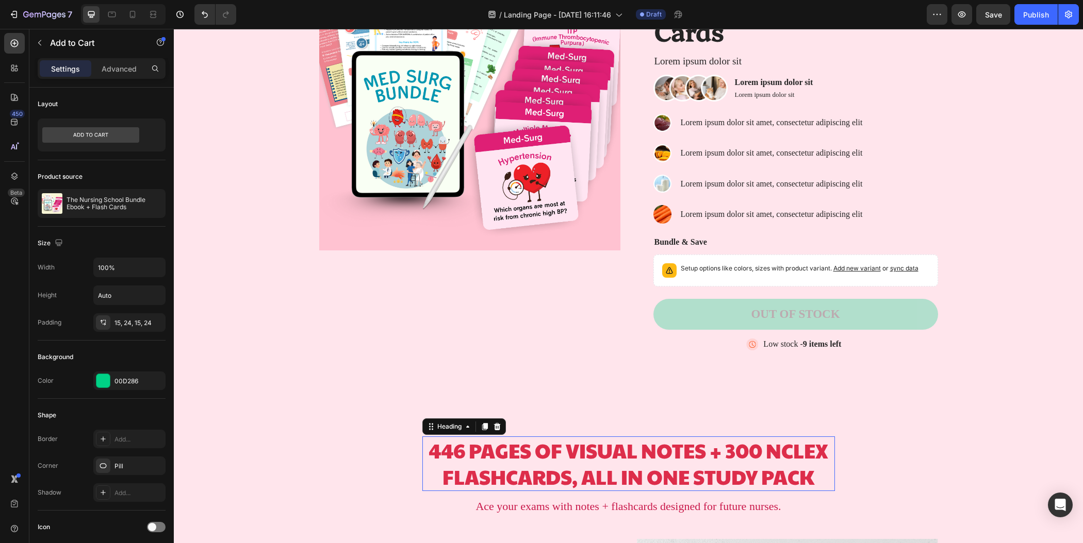
click at [544, 478] on h2 "446 PAGES OF VISUAL NOTES + 300 NCLEX FLASHCARDS, ALL IN ONE STUDY PACK" at bounding box center [628, 464] width 412 height 54
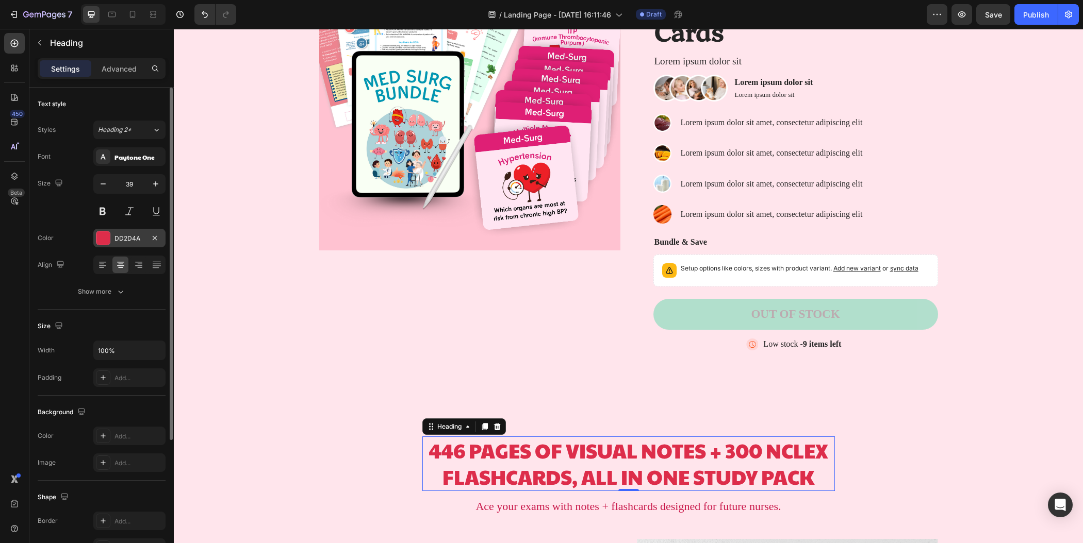
click at [134, 239] on div "DD2D4A" at bounding box center [129, 238] width 30 height 9
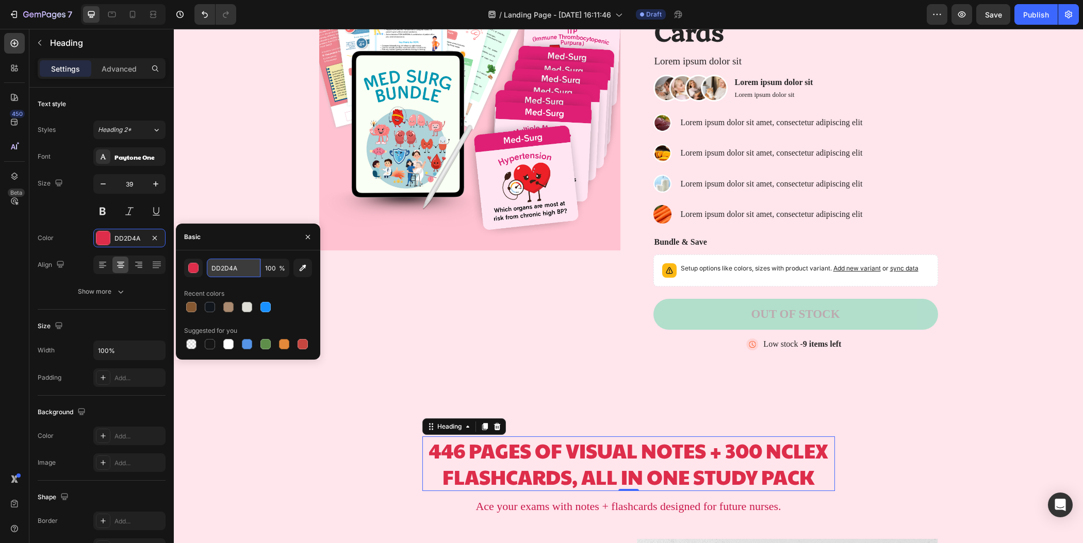
click at [239, 271] on input "DD2D4A" at bounding box center [234, 268] width 54 height 19
click at [765, 304] on button "Out of stock" at bounding box center [795, 314] width 285 height 31
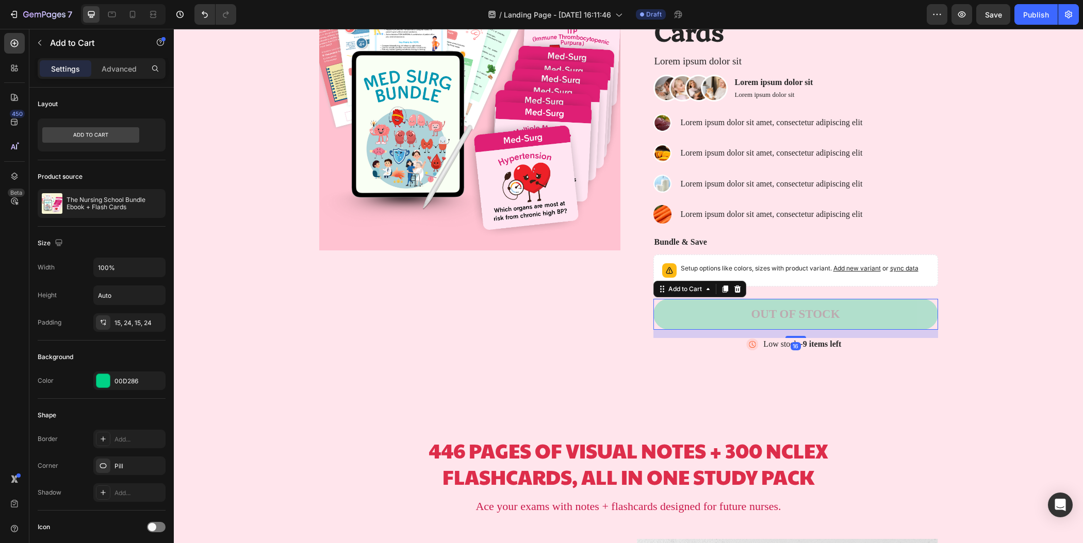
click at [669, 313] on button "Out of stock" at bounding box center [795, 314] width 285 height 31
click at [135, 385] on div "00D286" at bounding box center [129, 381] width 72 height 19
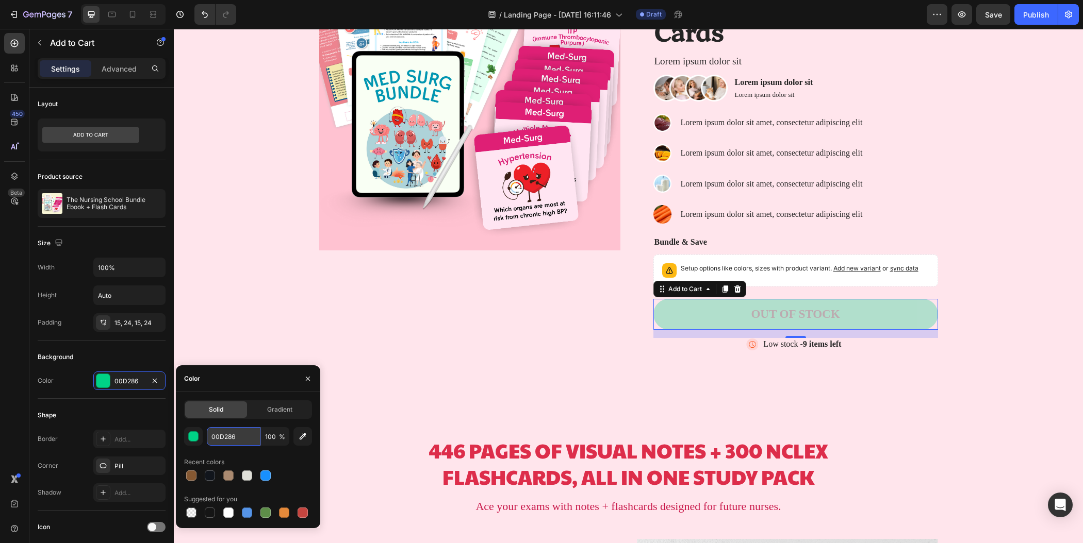
click at [243, 438] on input "00D286" at bounding box center [234, 436] width 54 height 19
paste input "DD2D4A"
type input "DD2D4A"
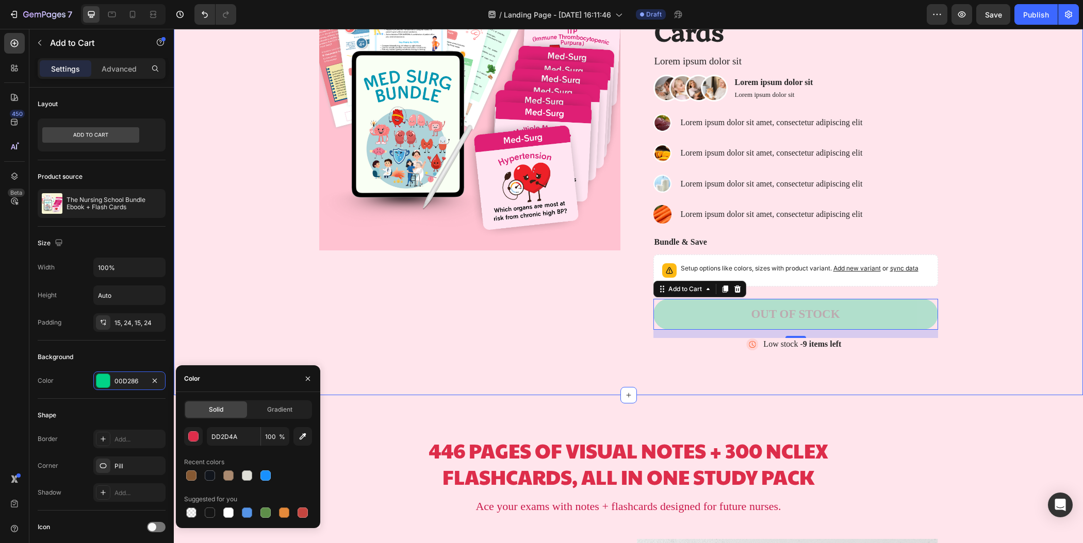
click at [259, 308] on div "Product Images The Nursing School Bundle Ebook + Flash Cards Product Title Lore…" at bounding box center [628, 160] width 894 height 422
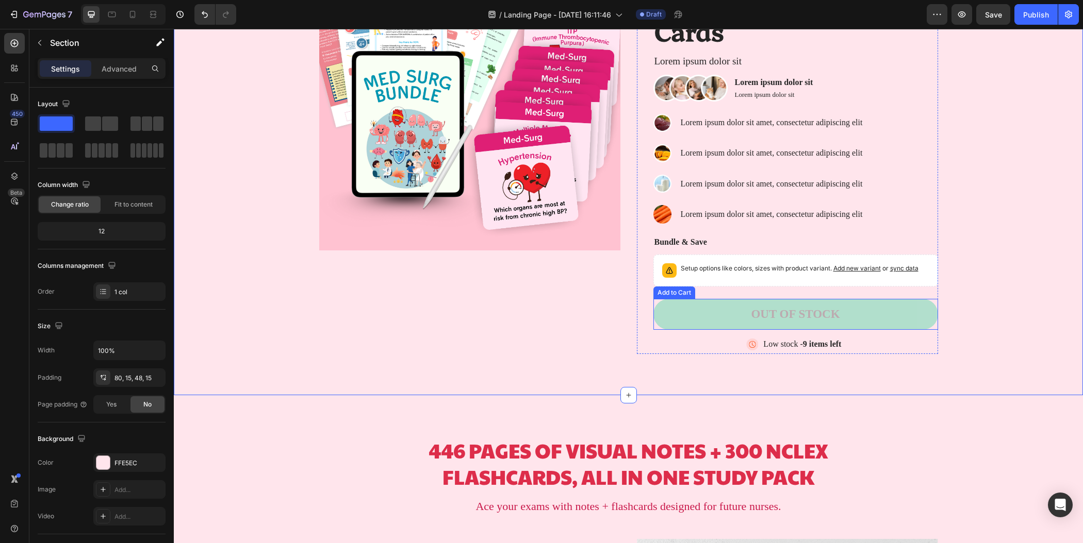
click at [680, 313] on button "Out of stock" at bounding box center [795, 314] width 285 height 31
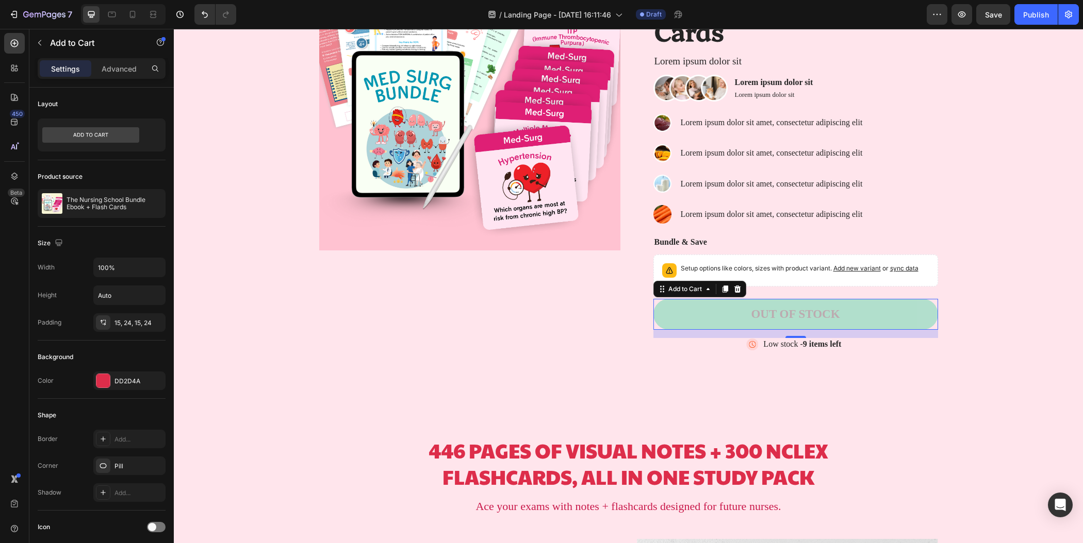
click at [723, 312] on button "Out of stock" at bounding box center [795, 314] width 285 height 31
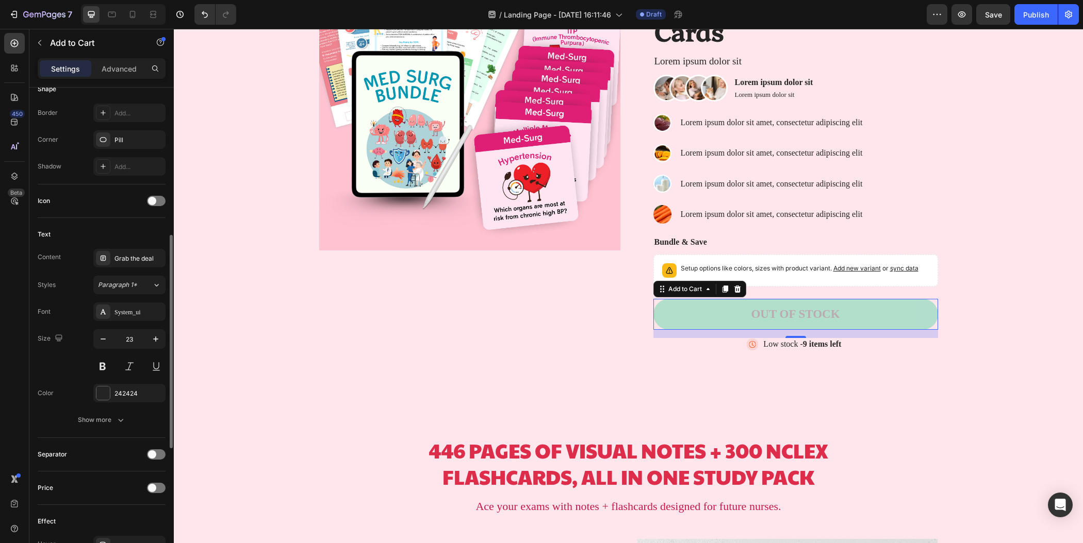
scroll to position [445, 0]
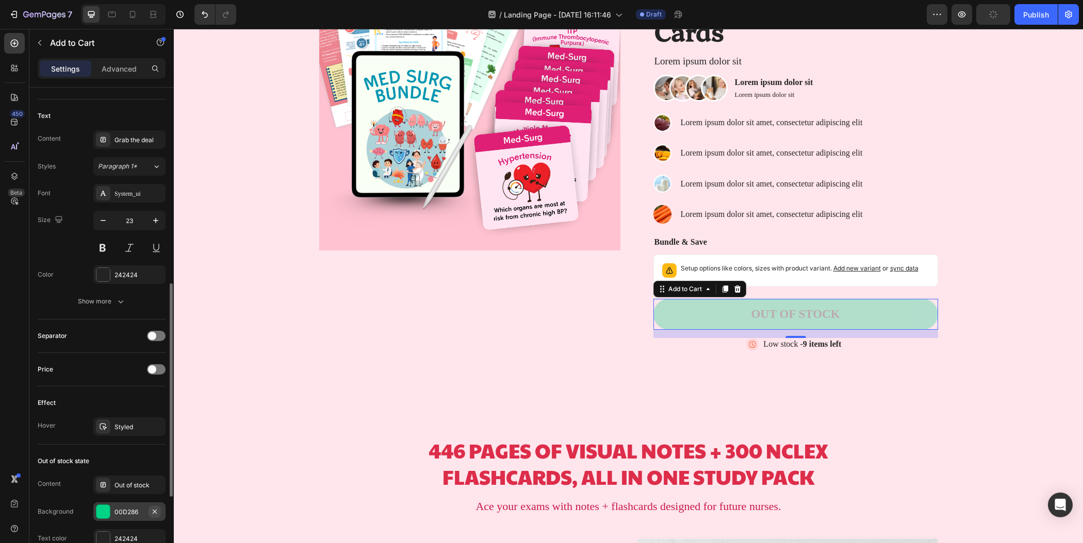
click at [156, 508] on icon "button" at bounding box center [155, 512] width 8 height 8
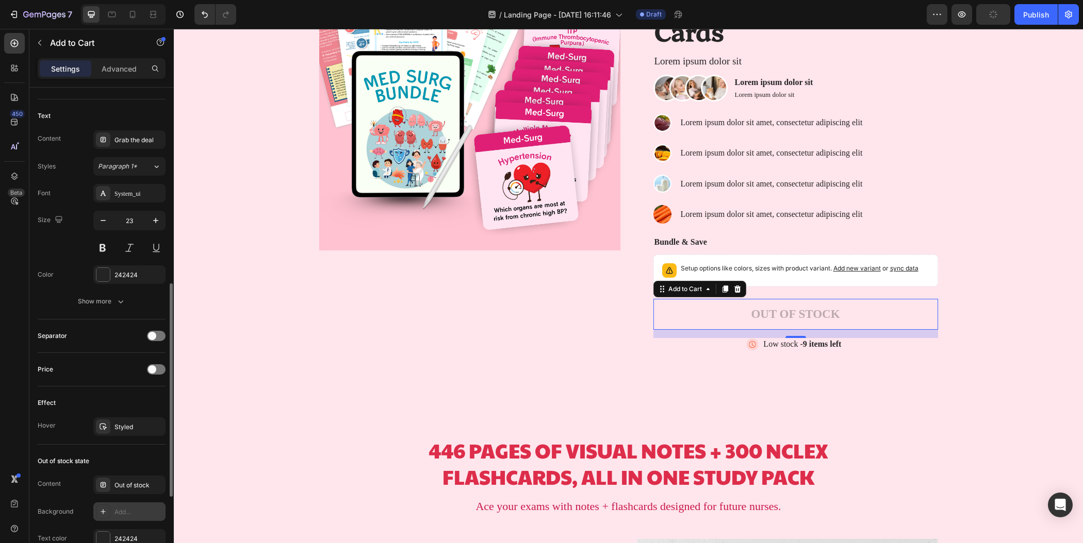
click at [140, 508] on div "Add..." at bounding box center [138, 512] width 48 height 9
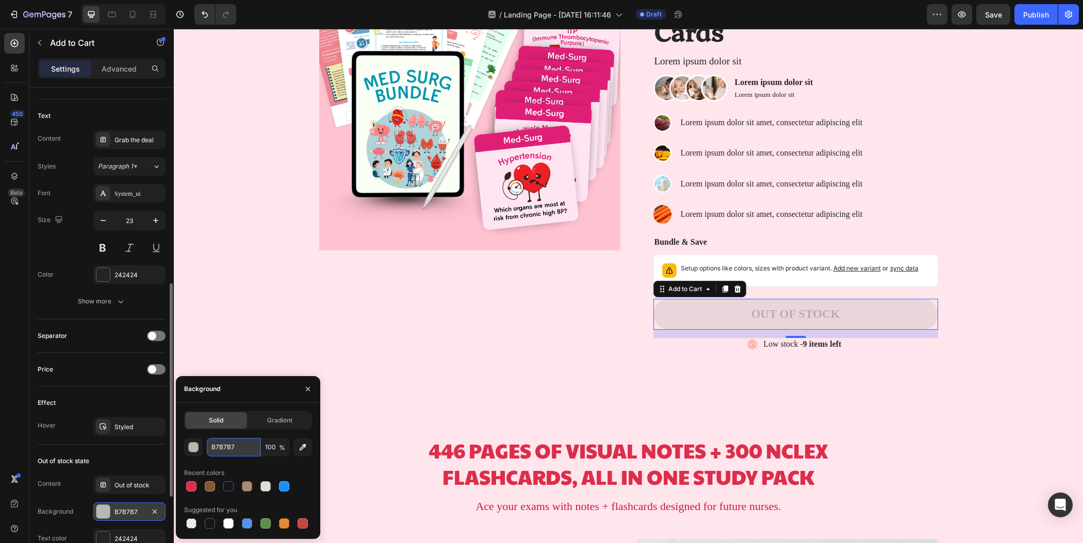
click at [235, 449] on input "B7B7B7" at bounding box center [234, 447] width 54 height 19
paste input "DD2D4A"
type input "DD2D4A"
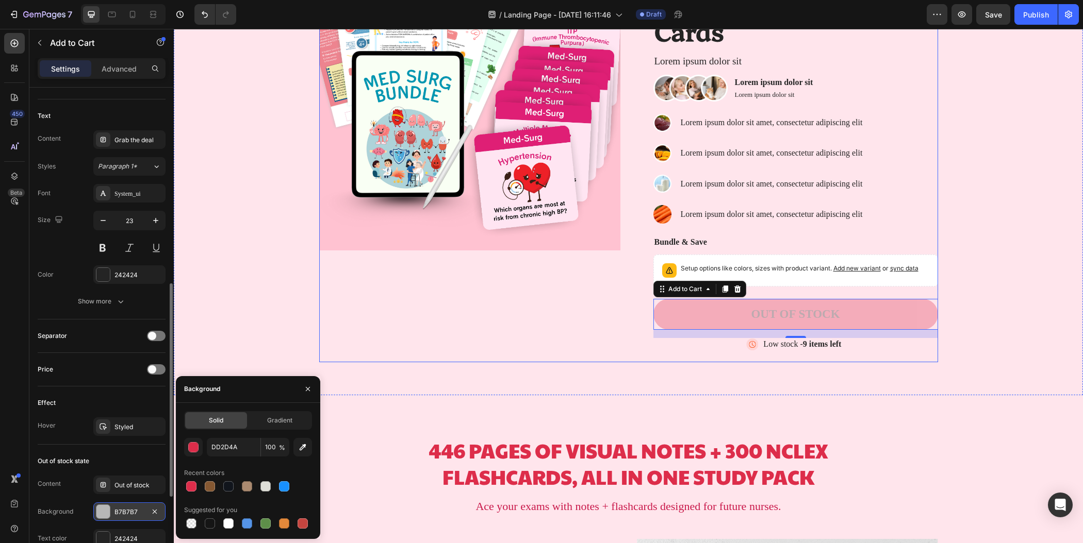
click at [359, 319] on div "Product Images" at bounding box center [469, 156] width 301 height 414
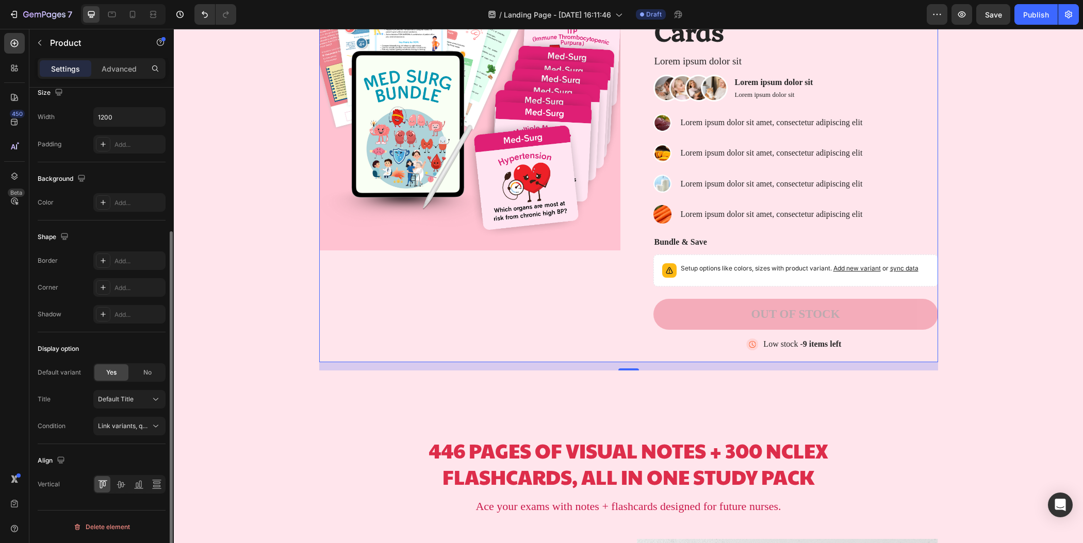
scroll to position [0, 0]
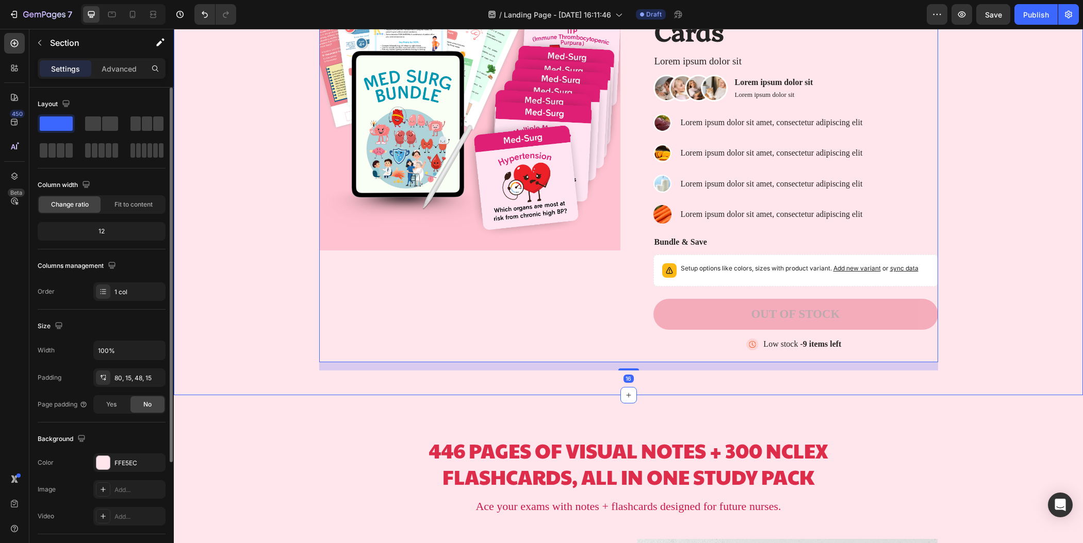
click at [1007, 260] on div "Product Images The Nursing School Bundle Ebook + Flash Cards Product Title Lore…" at bounding box center [628, 160] width 894 height 422
click at [867, 308] on button "Out of stock" at bounding box center [795, 314] width 285 height 31
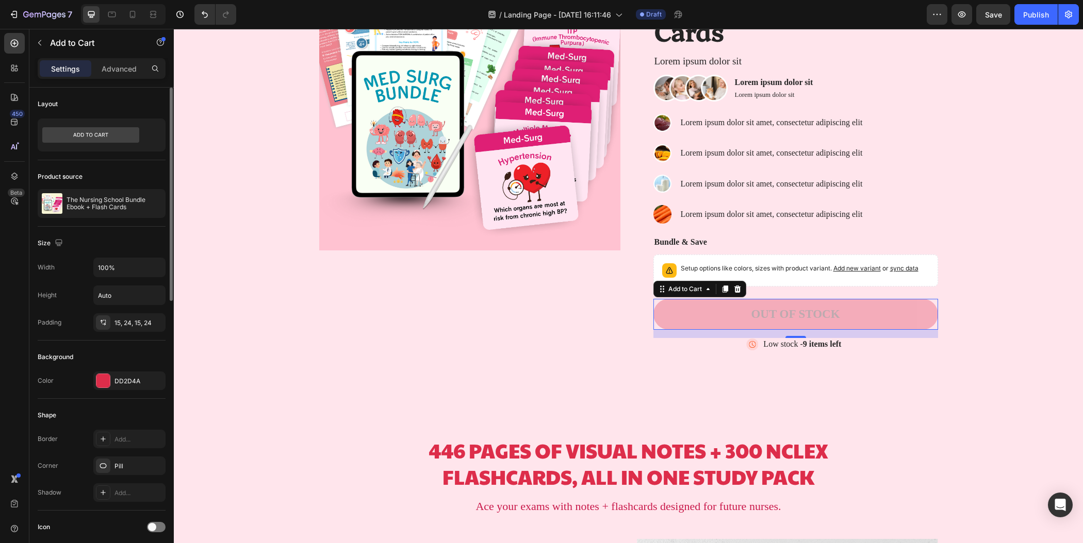
click at [1067, 202] on div "Product Images The Nursing School Bundle Ebook + Flash Cards Product Title Lore…" at bounding box center [628, 152] width 909 height 488
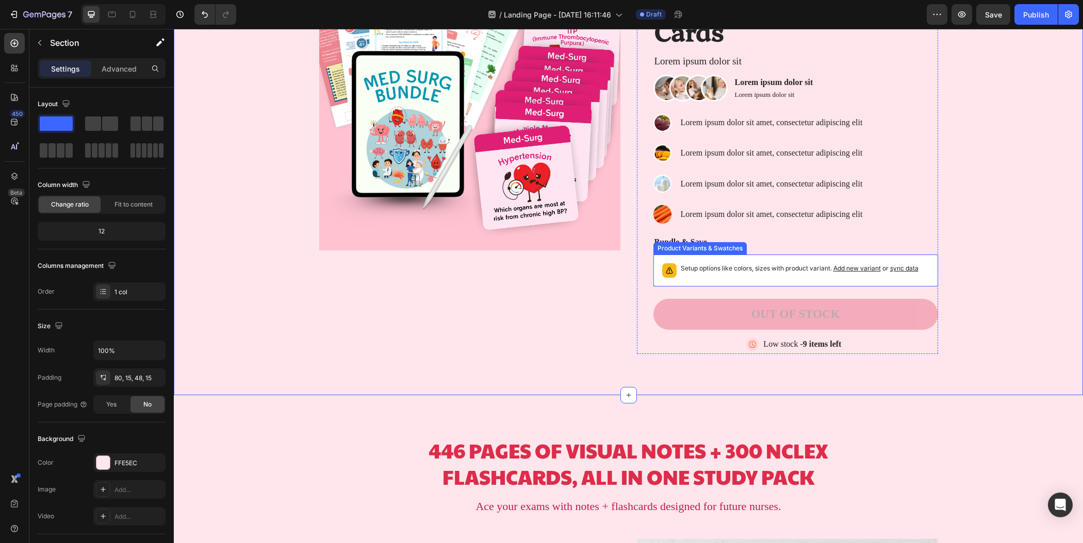
click at [792, 263] on p "Setup options like colors, sizes with product variant. Add new variant or sync …" at bounding box center [800, 268] width 238 height 10
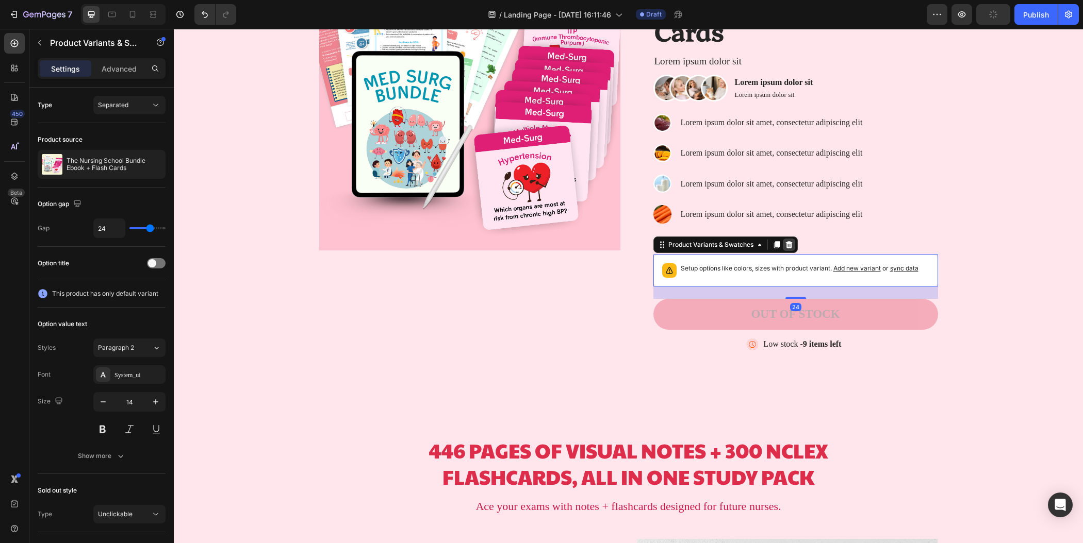
click at [785, 241] on icon at bounding box center [789, 245] width 8 height 8
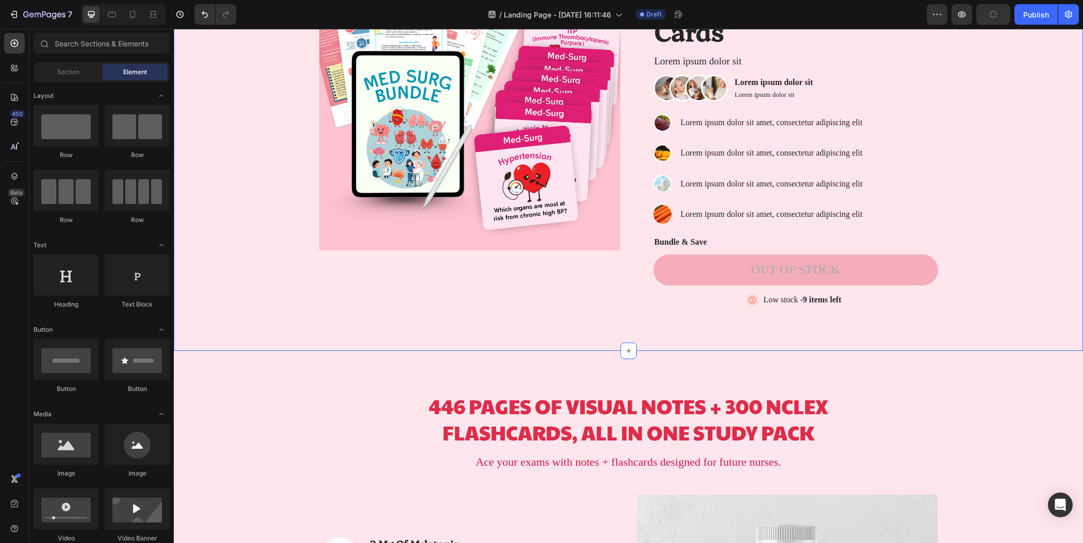
click at [1026, 249] on div "Product Images The Nursing School Bundle Ebook + Flash Cards Product Title Lore…" at bounding box center [628, 137] width 894 height 377
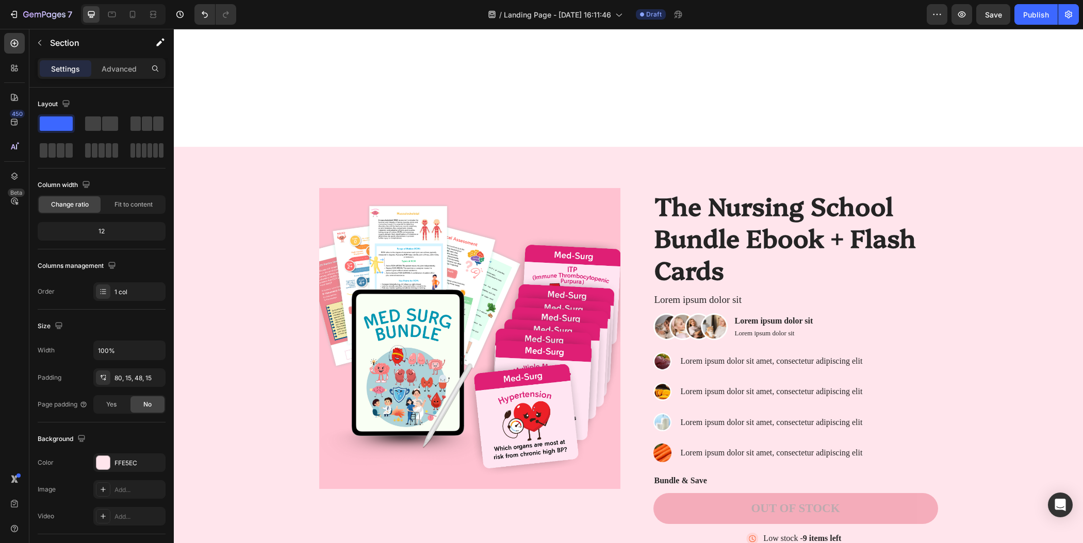
scroll to position [116, 0]
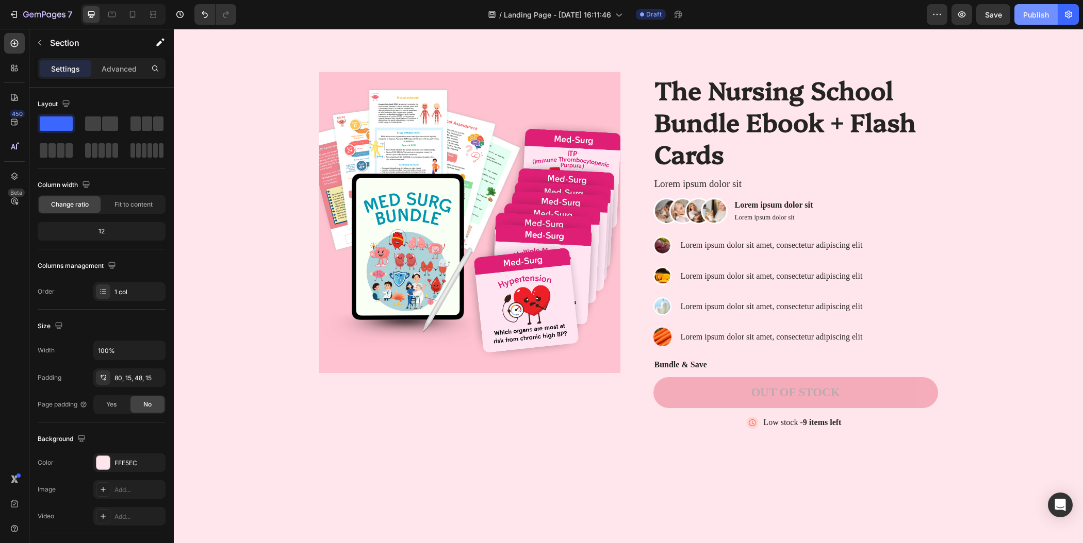
click at [1036, 15] on div "Publish" at bounding box center [1036, 14] width 26 height 11
click at [1034, 13] on icon "button" at bounding box center [1036, 15] width 10 height 10
click at [142, 206] on span "Fit to content" at bounding box center [133, 204] width 38 height 9
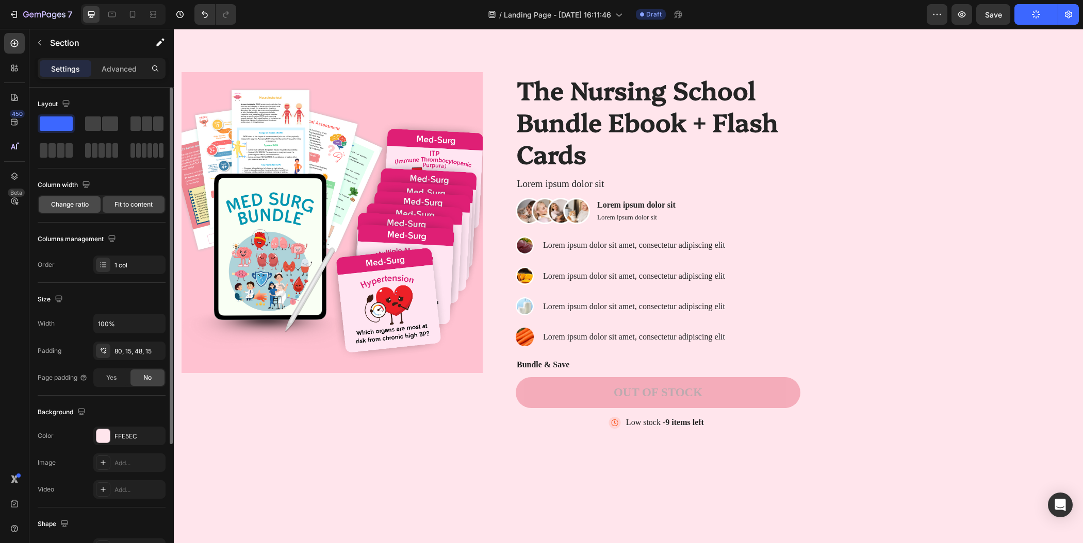
click at [62, 205] on span "Change ratio" at bounding box center [70, 204] width 38 height 9
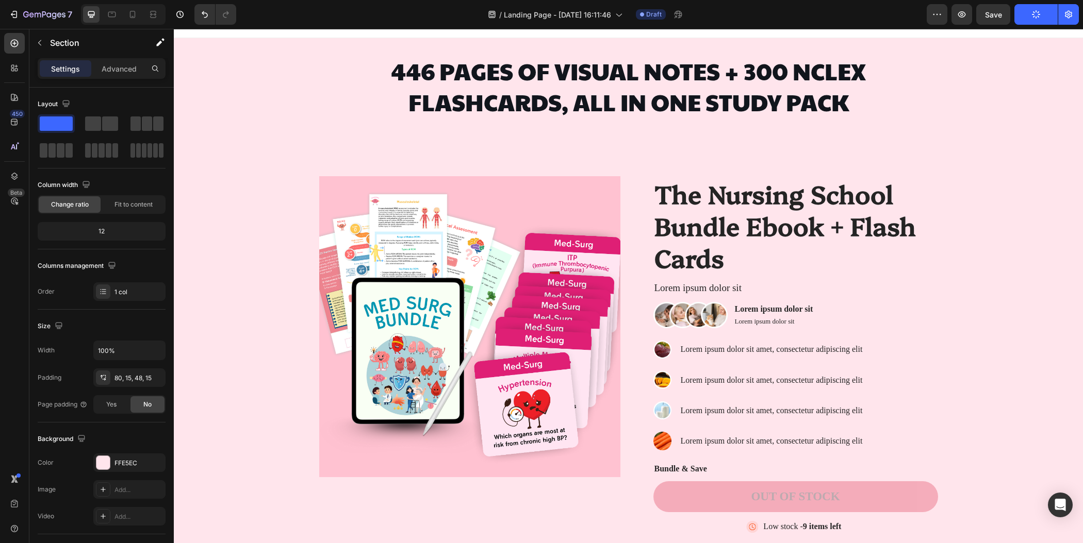
scroll to position [22, 0]
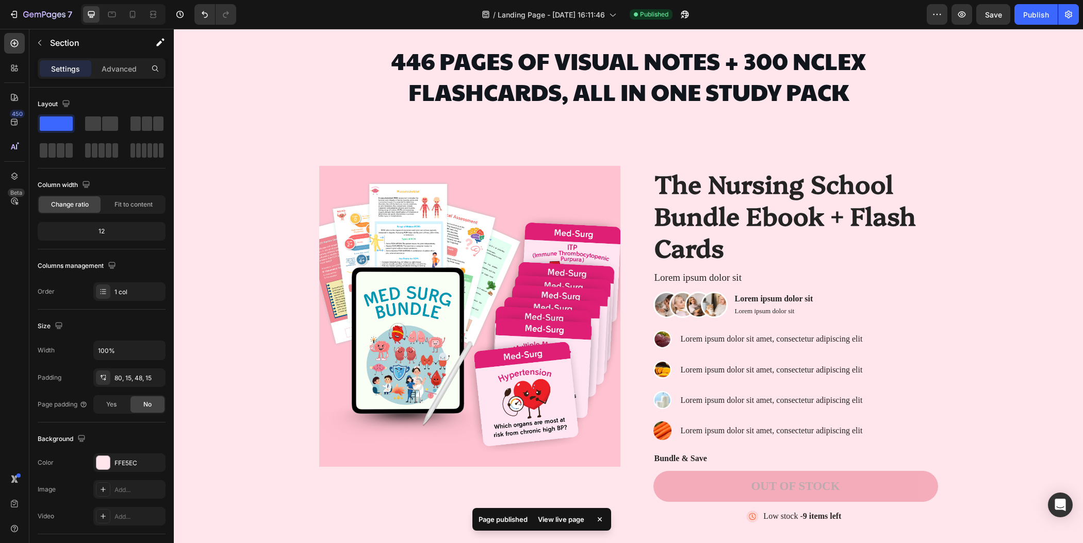
click at [562, 520] on div "View live page" at bounding box center [561, 520] width 59 height 14
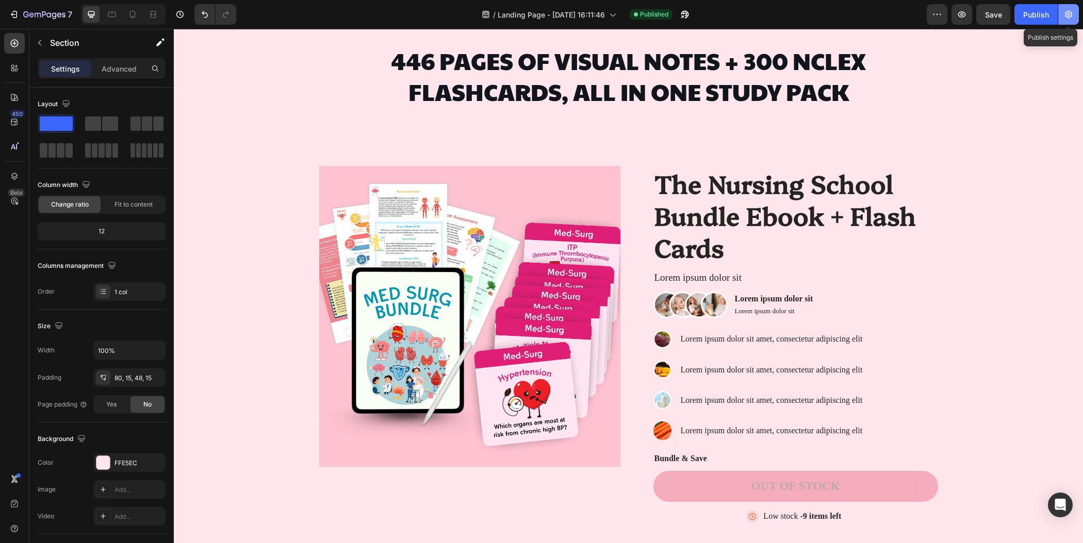
click at [1065, 18] on icon "button" at bounding box center [1068, 14] width 10 height 10
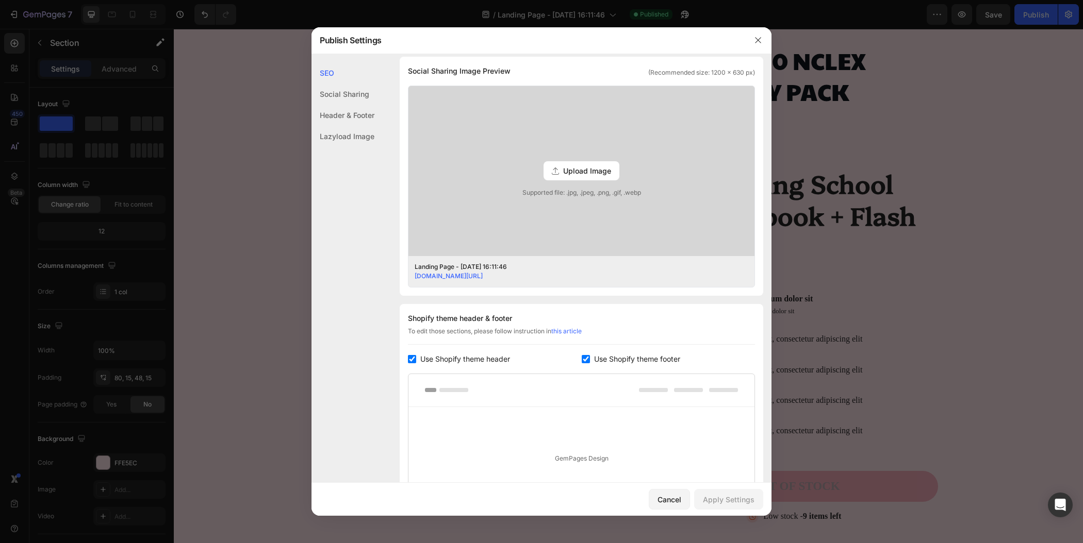
scroll to position [387, 0]
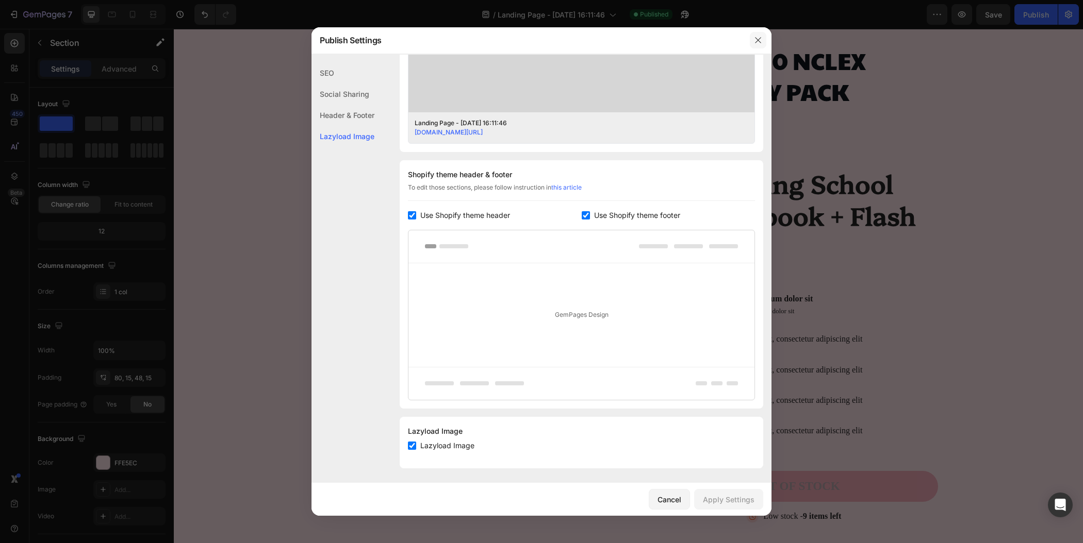
drag, startPoint x: 757, startPoint y: 37, endPoint x: 678, endPoint y: 32, distance: 79.0
click at [757, 37] on icon "button" at bounding box center [758, 40] width 8 height 8
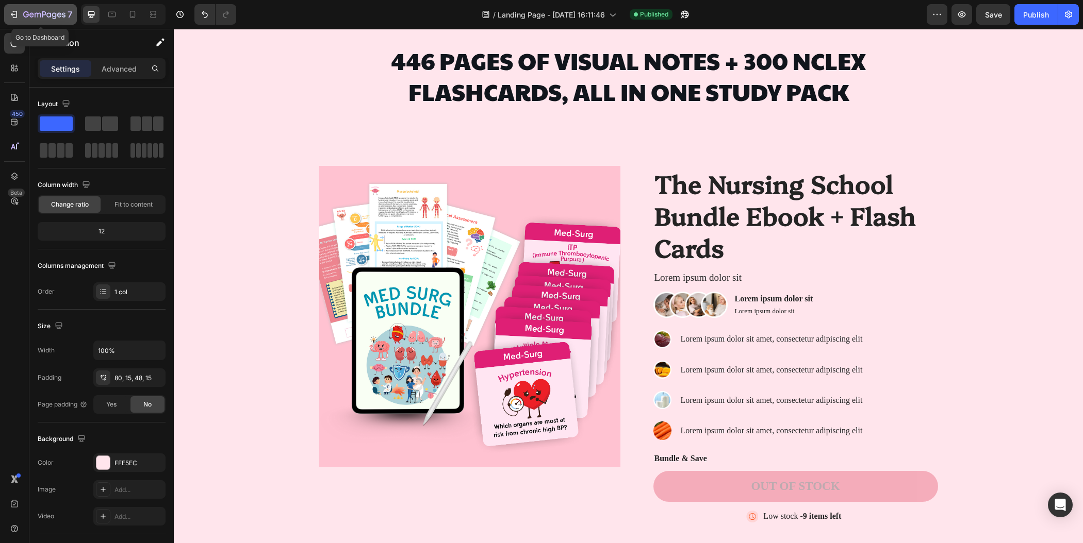
click at [42, 13] on icon "button" at bounding box center [44, 14] width 4 height 6
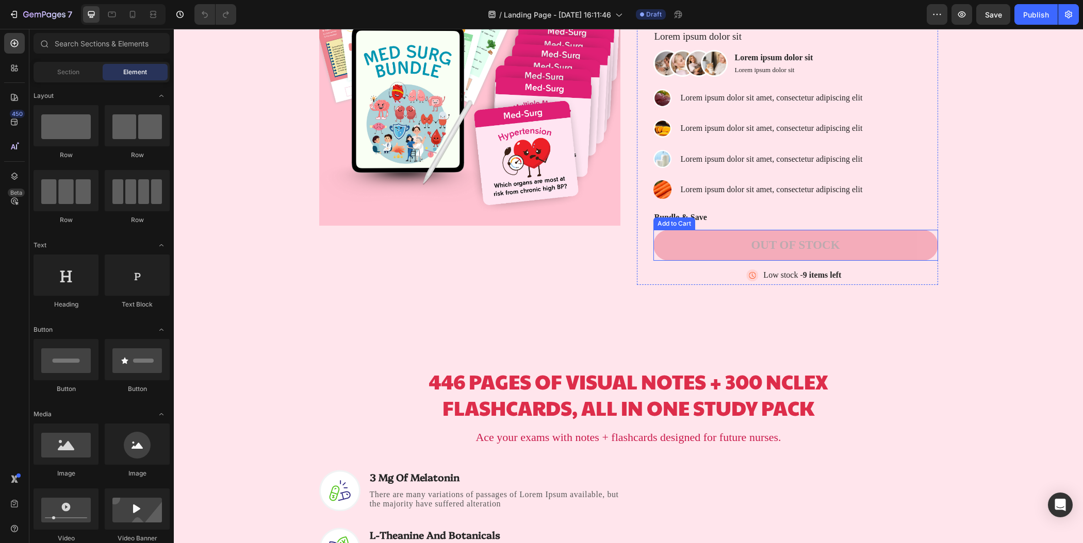
scroll to position [379, 0]
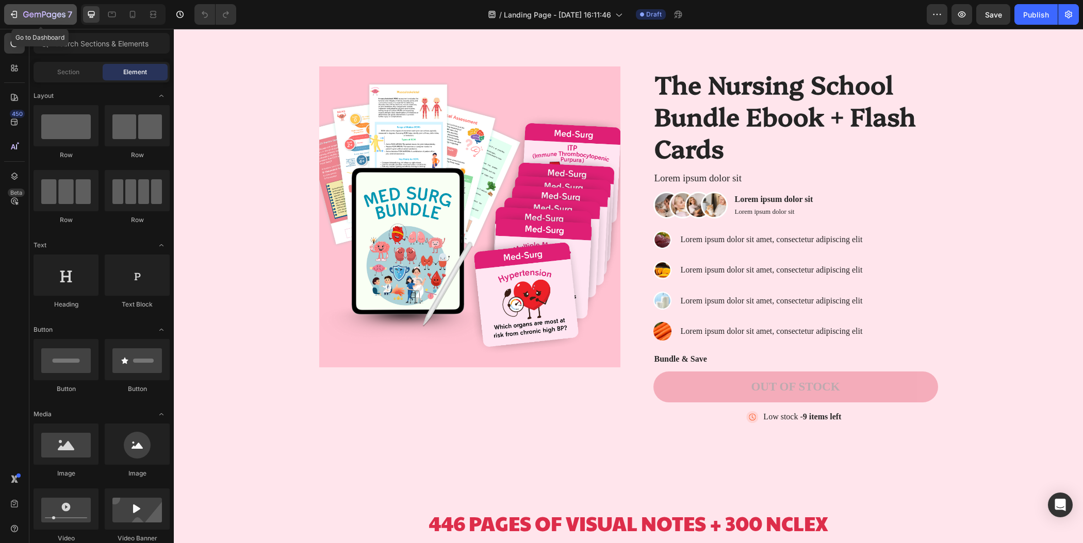
click at [42, 11] on icon "button" at bounding box center [44, 14] width 4 height 6
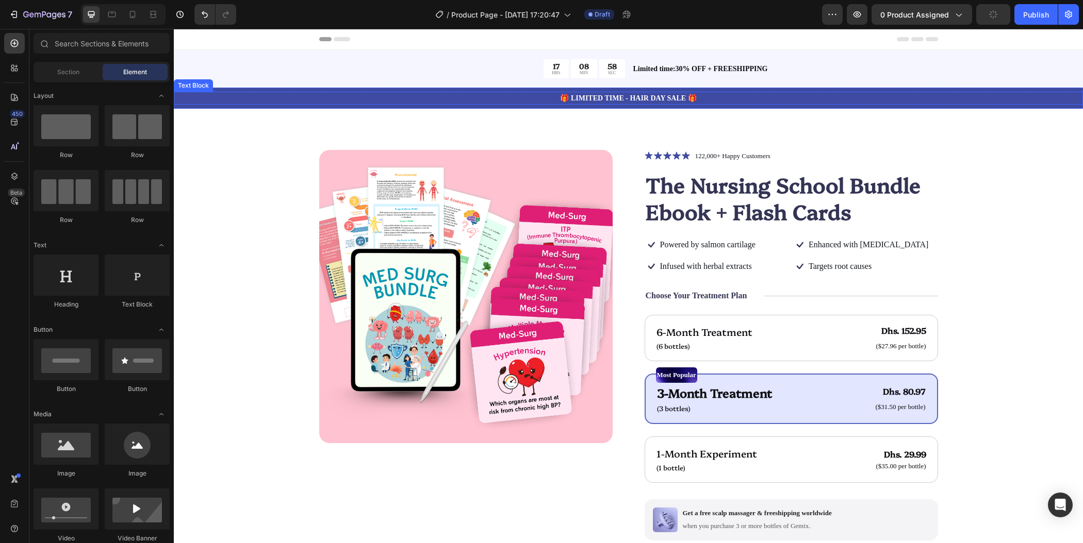
click at [726, 103] on p "🎁 LIMITED TIME - HAIR DAY SALE 🎁" at bounding box center [628, 98] width 907 height 11
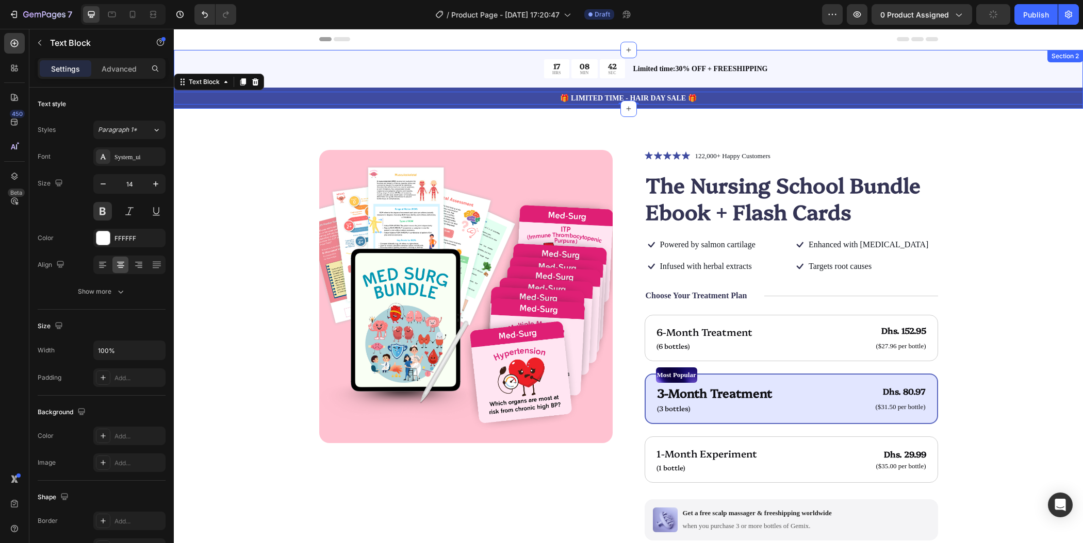
click at [278, 68] on div "17 HRS 08 MIN 42 SEC Countdown Timer Limited time:30% OFF + FREESHIPPING Text B…" at bounding box center [628, 79] width 909 height 59
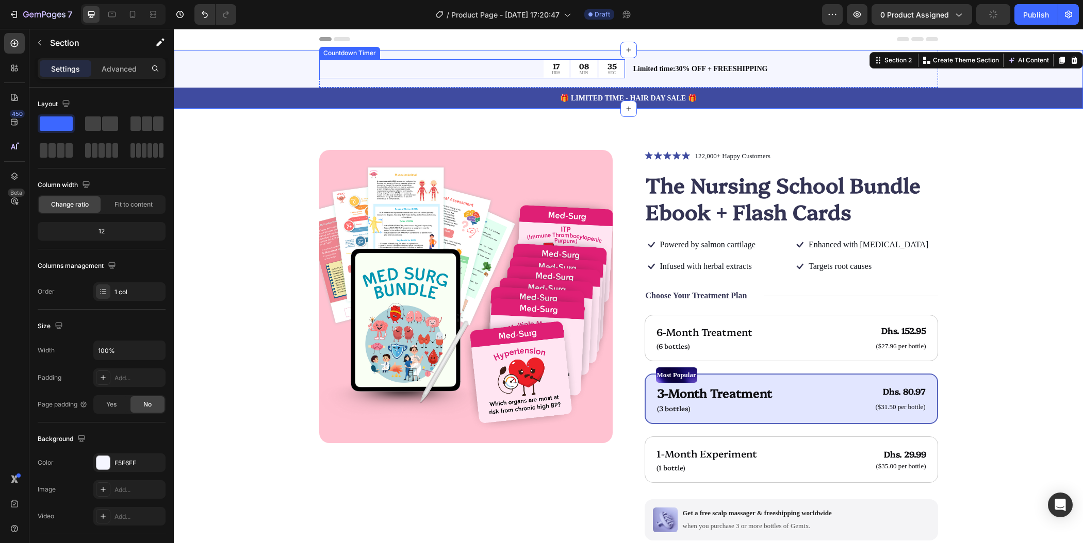
click at [336, 74] on div "17 HRS 08 MIN 35 SEC" at bounding box center [472, 68] width 306 height 19
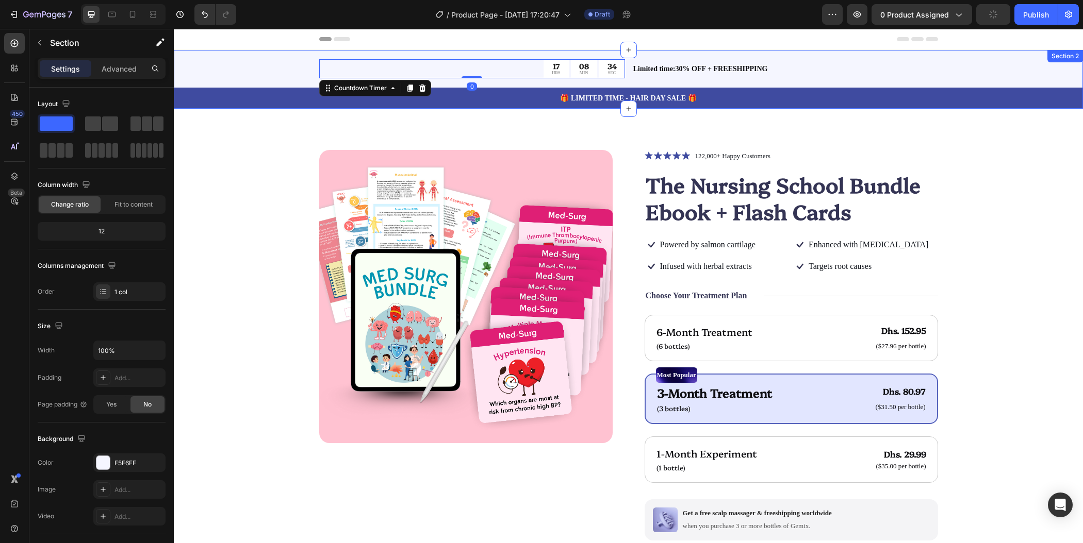
click at [240, 64] on div "17 HRS 08 MIN 34 SEC Countdown Timer 0 Limited time:30% OFF + FREESHIPPING Text…" at bounding box center [628, 79] width 909 height 59
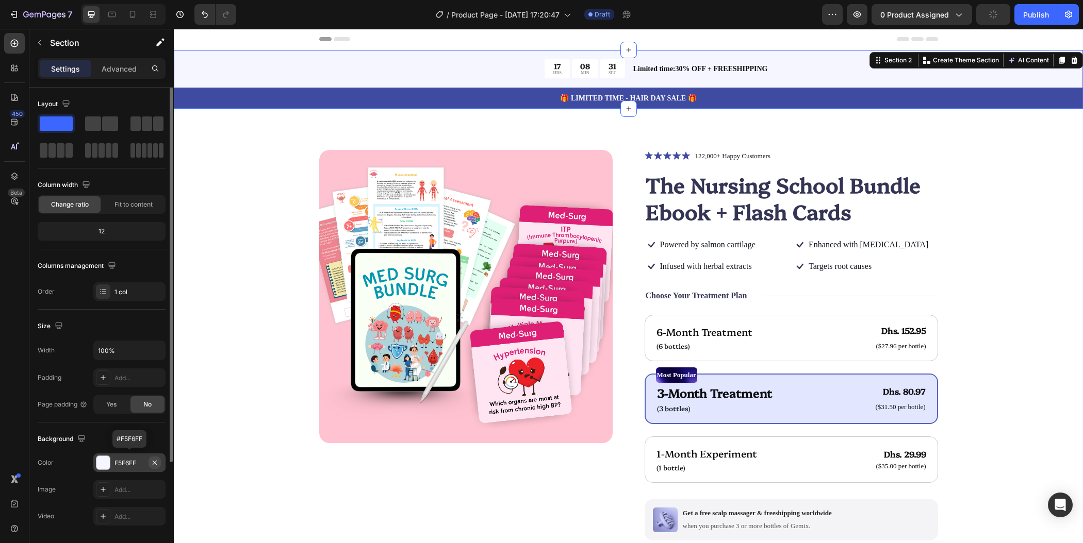
click at [152, 462] on icon "button" at bounding box center [155, 463] width 8 height 8
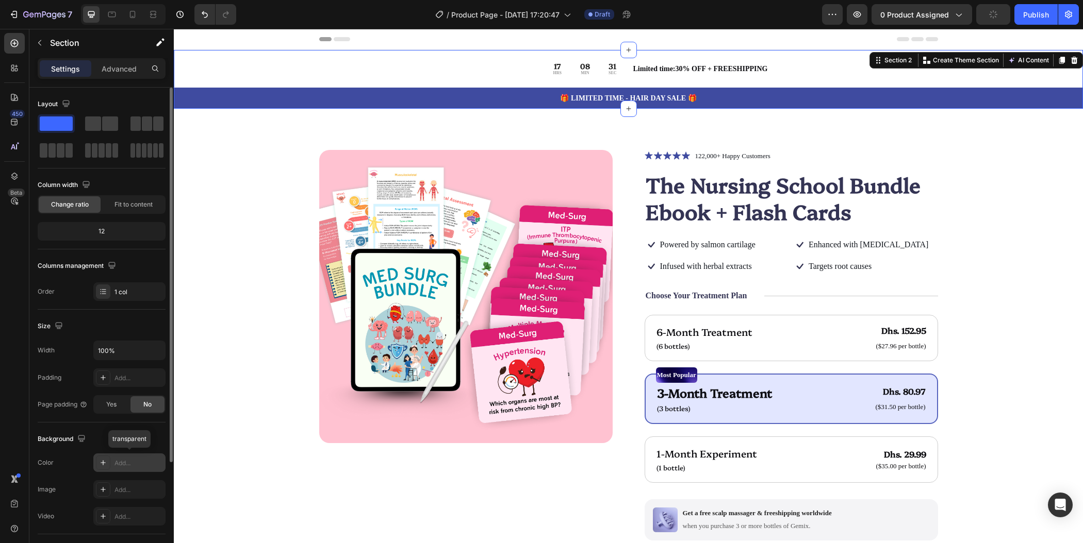
click at [138, 461] on div "Add..." at bounding box center [138, 463] width 48 height 9
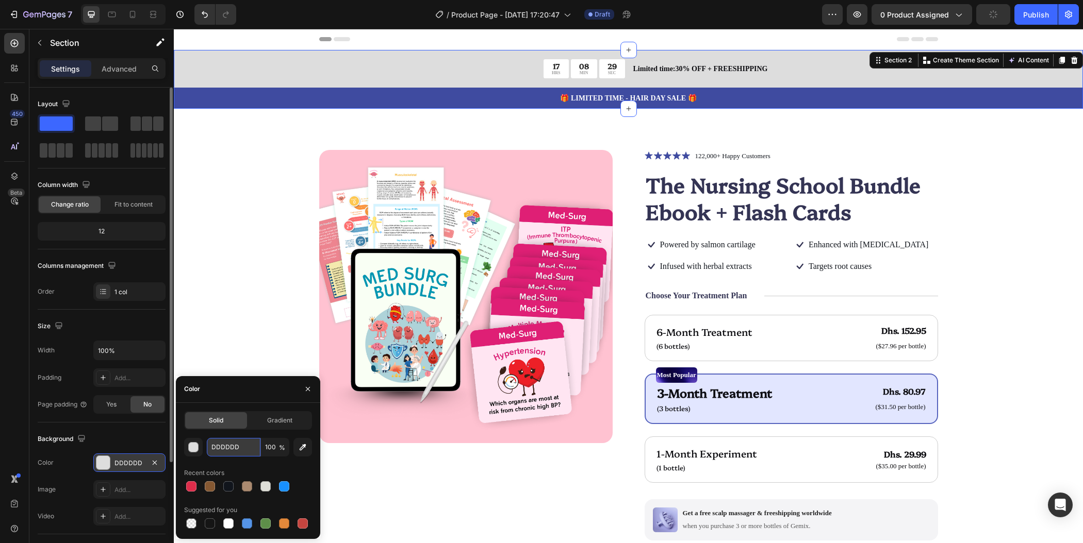
click at [241, 448] on input "DDDDDD" at bounding box center [234, 447] width 54 height 19
paste input "ffc2d1"
type input "ffc2d1"
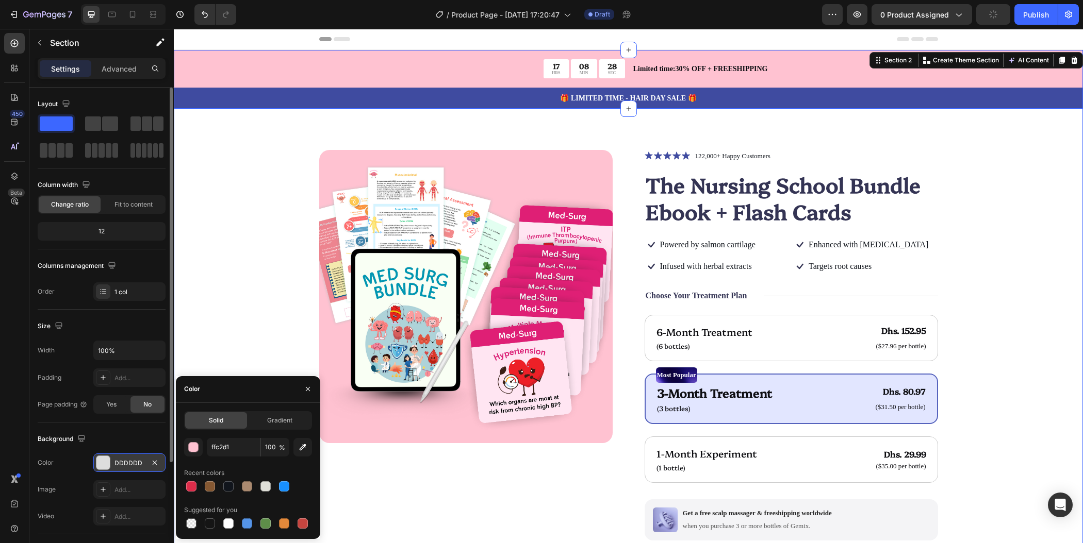
click at [242, 319] on div "Product Images Icon Icon Icon Icon Icon Icon List 122,000+ Happy Customers Text…" at bounding box center [628, 405] width 827 height 510
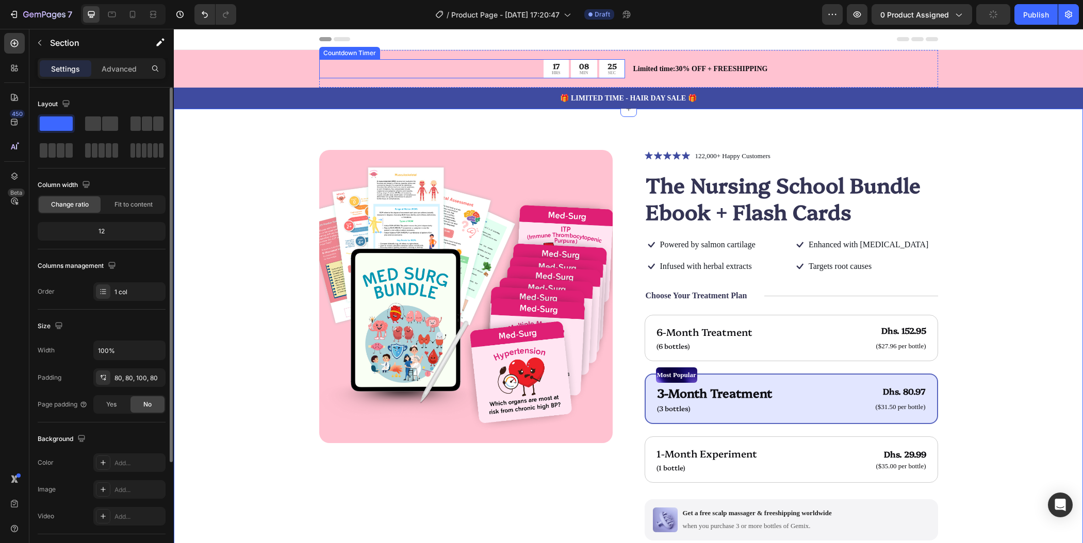
click at [543, 68] on div "17 HRS" at bounding box center [555, 68] width 25 height 19
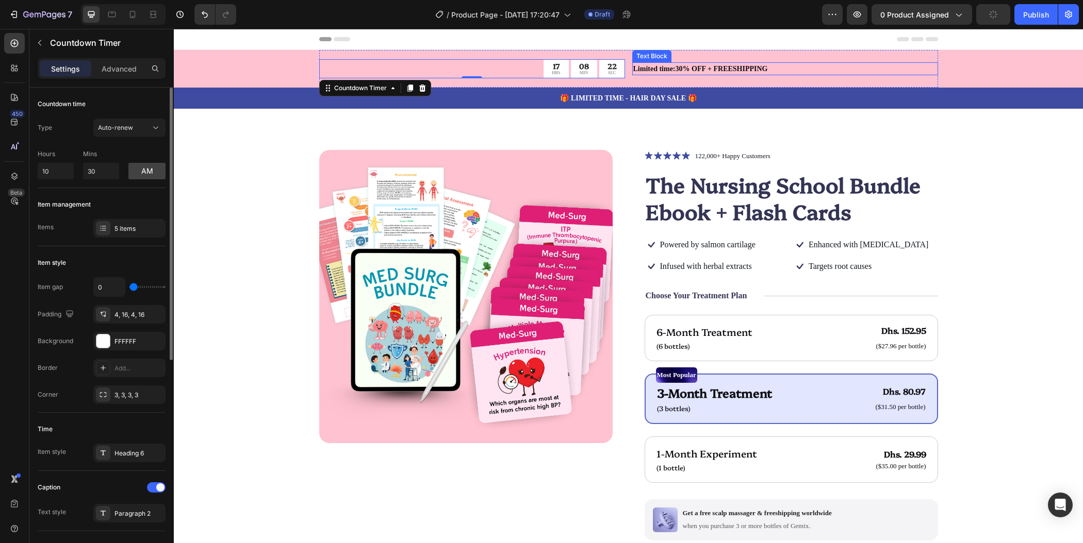
click at [686, 69] on p "Limited time:30% OFF + FREESHIPPING" at bounding box center [785, 68] width 304 height 11
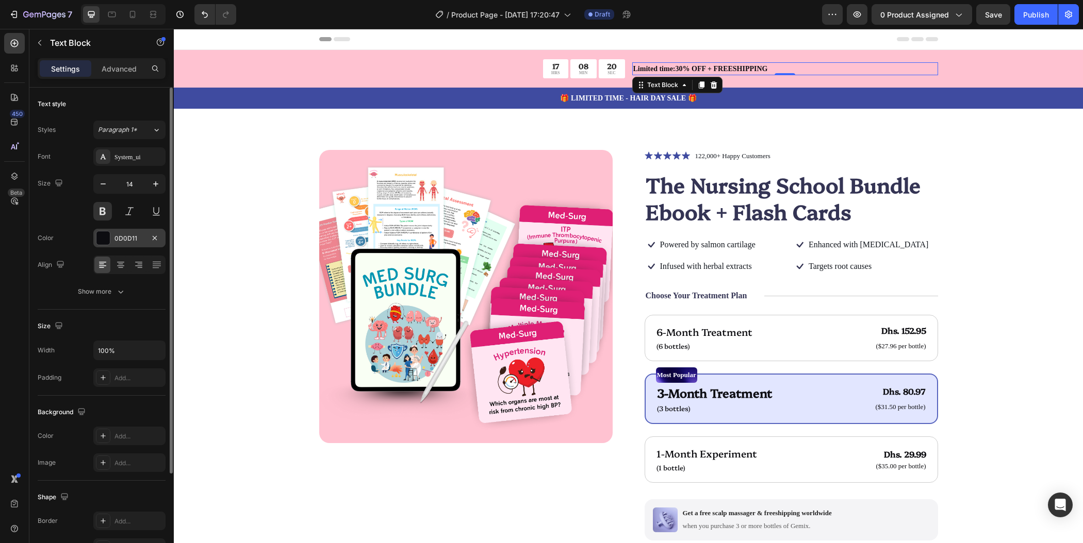
click at [125, 237] on div "0D0D11" at bounding box center [129, 238] width 30 height 9
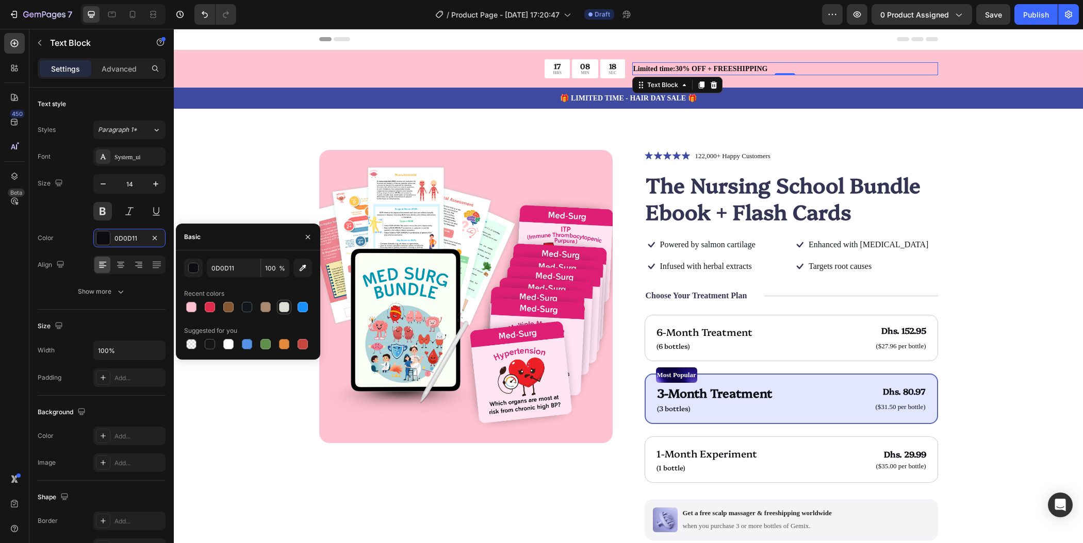
click at [288, 308] on div at bounding box center [284, 307] width 10 height 10
click at [228, 346] on div at bounding box center [228, 344] width 10 height 10
type input "FFFFFF"
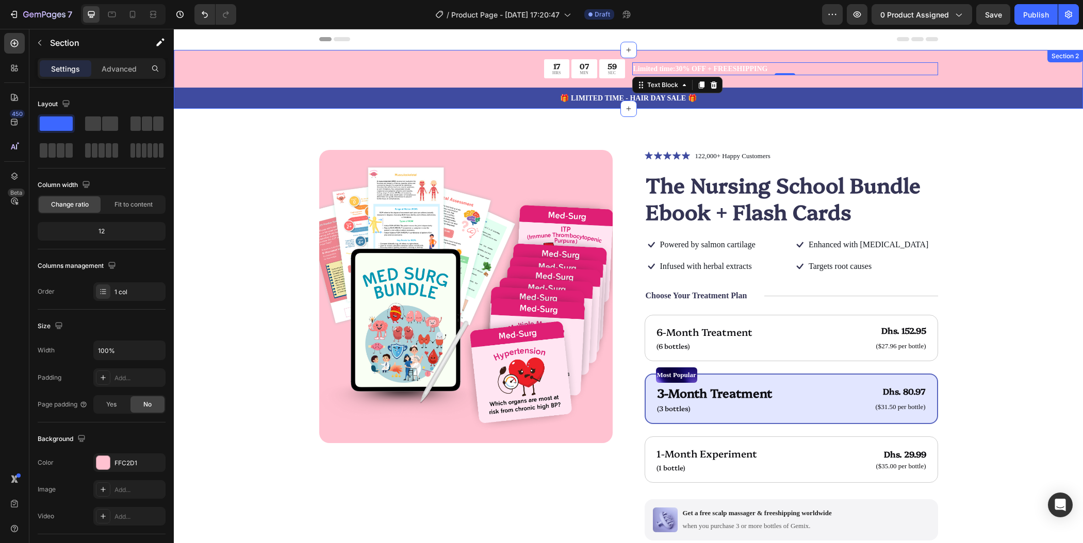
click at [283, 66] on div "17 HRS 07 MIN 59 SEC Countdown Timer Limited time:30% OFF + FREESHIPPING Text B…" at bounding box center [628, 79] width 909 height 59
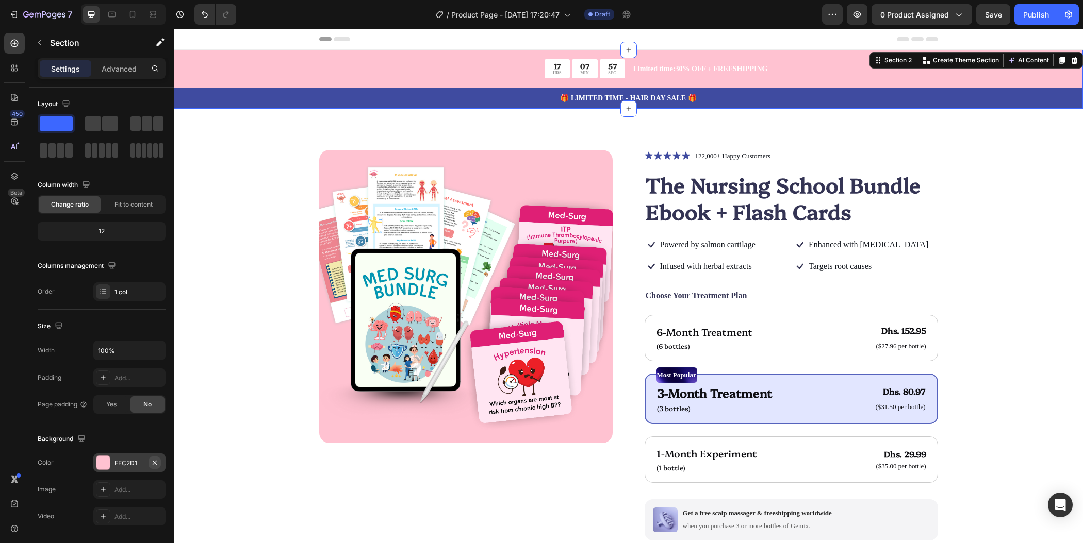
click at [155, 460] on icon "button" at bounding box center [155, 462] width 4 height 4
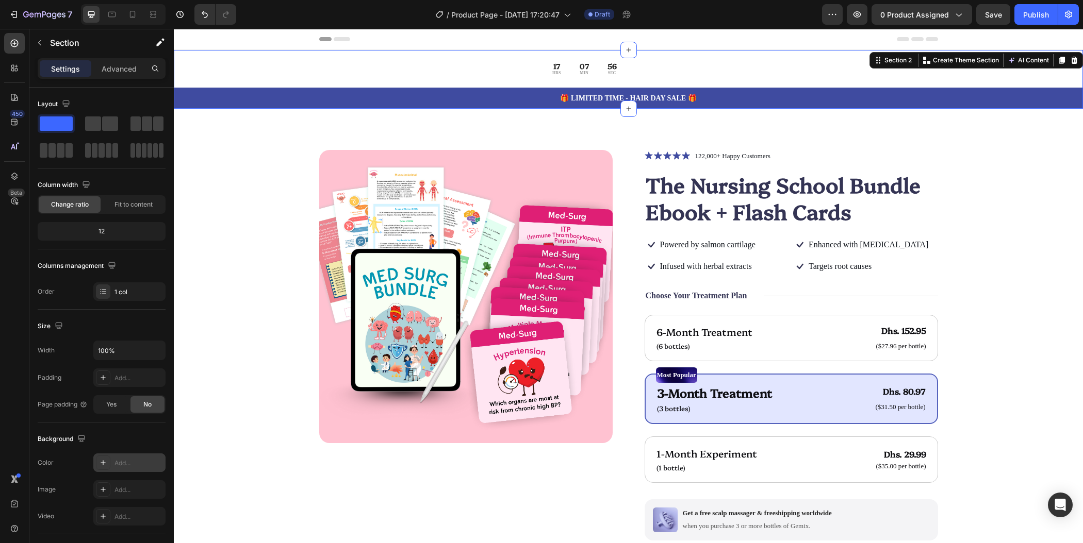
click at [133, 462] on div "Add..." at bounding box center [138, 463] width 48 height 9
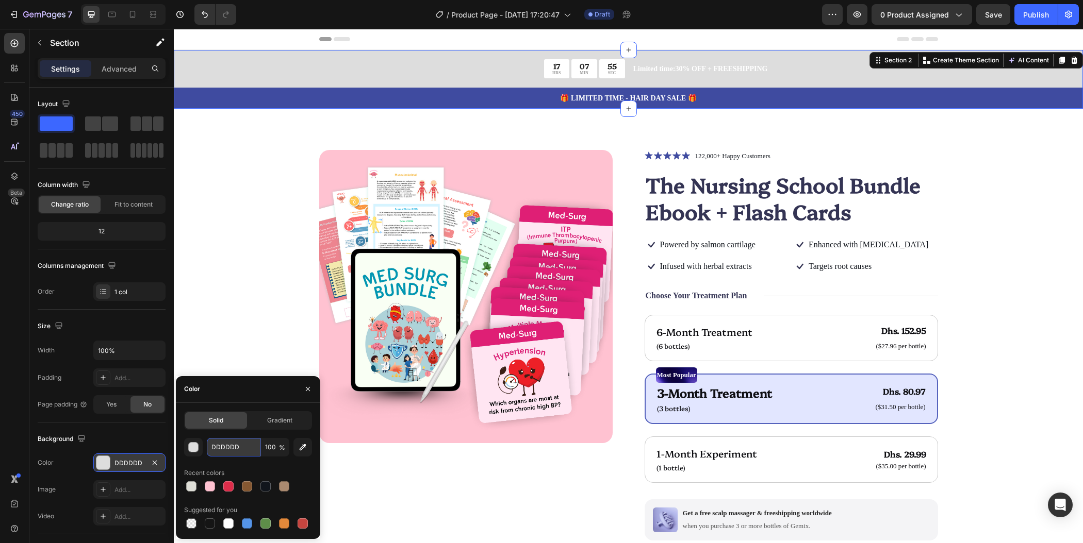
click at [242, 440] on input "DDDDDD" at bounding box center [234, 447] width 54 height 19
paste input "ffe5ec"
type input "ffe5ec"
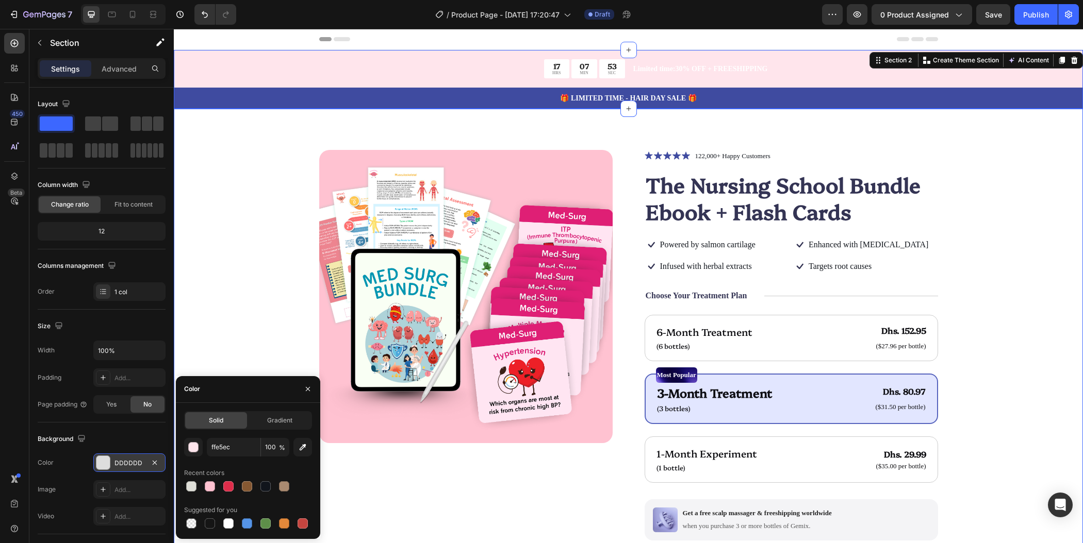
click at [266, 194] on div "Product Images Icon Icon Icon Icon Icon Icon List 122,000+ Happy Customers Text…" at bounding box center [628, 405] width 827 height 510
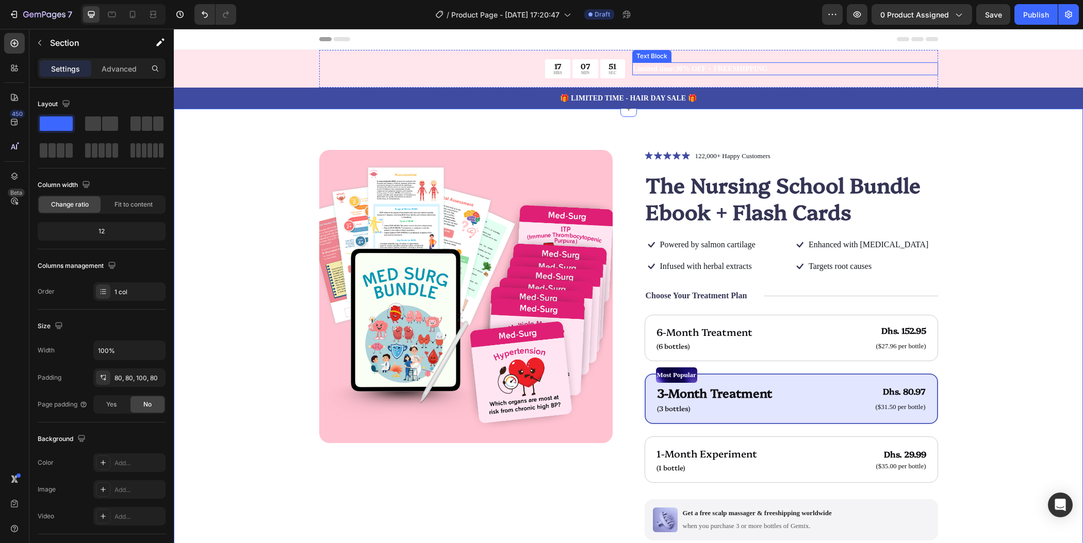
click at [660, 67] on p "Limited time:30% OFF + FREESHIPPING" at bounding box center [785, 68] width 304 height 11
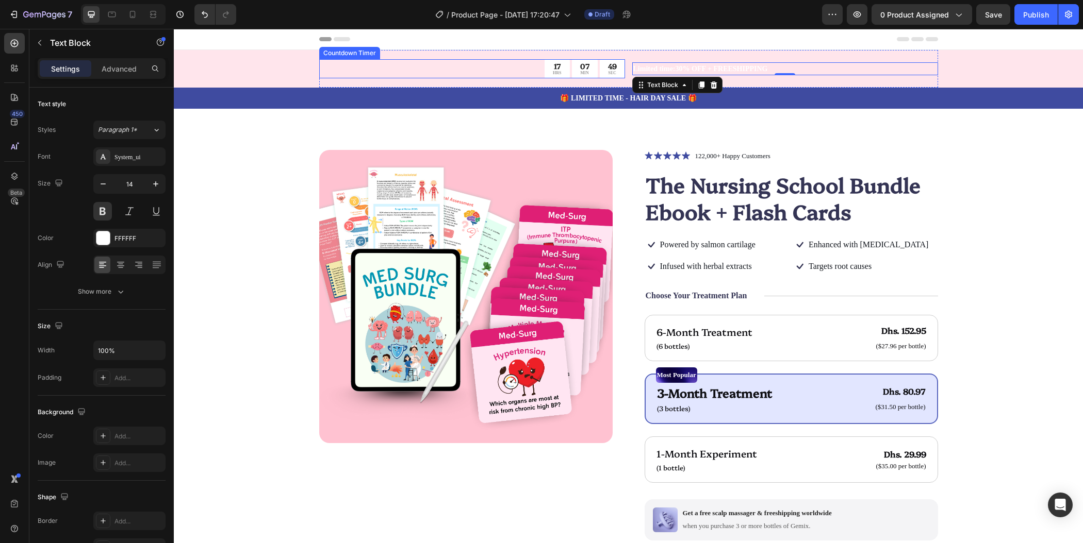
click at [609, 66] on div "49" at bounding box center [612, 65] width 9 height 9
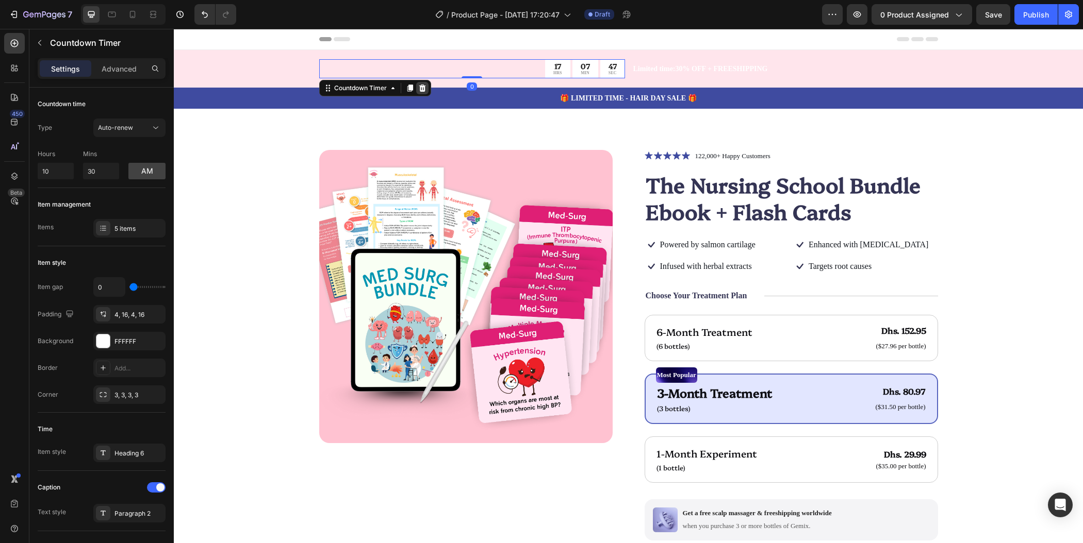
click at [419, 86] on icon at bounding box center [422, 87] width 7 height 7
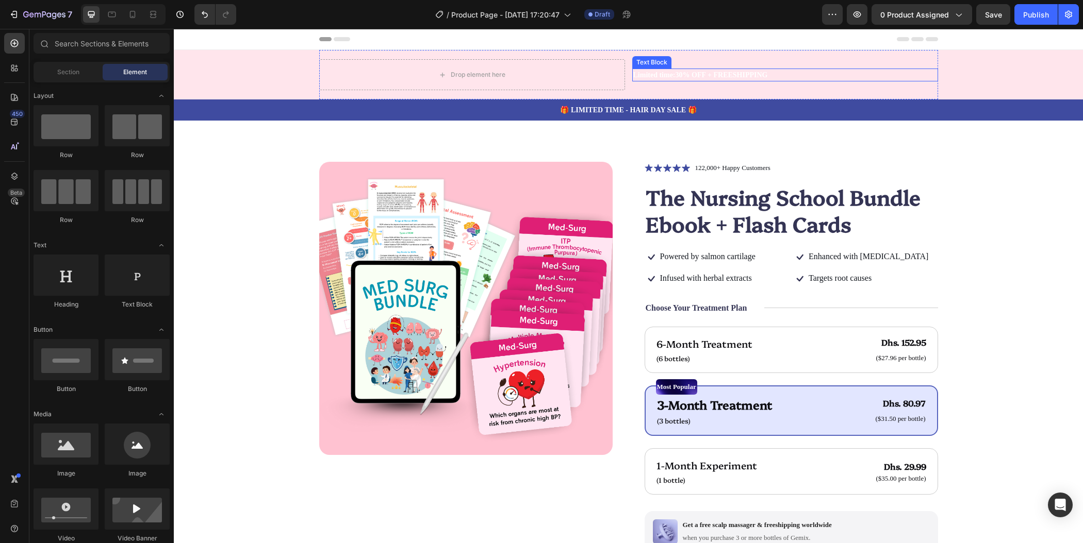
click at [695, 73] on p "Limited time:30% OFF + FREESHIPPING" at bounding box center [785, 75] width 304 height 11
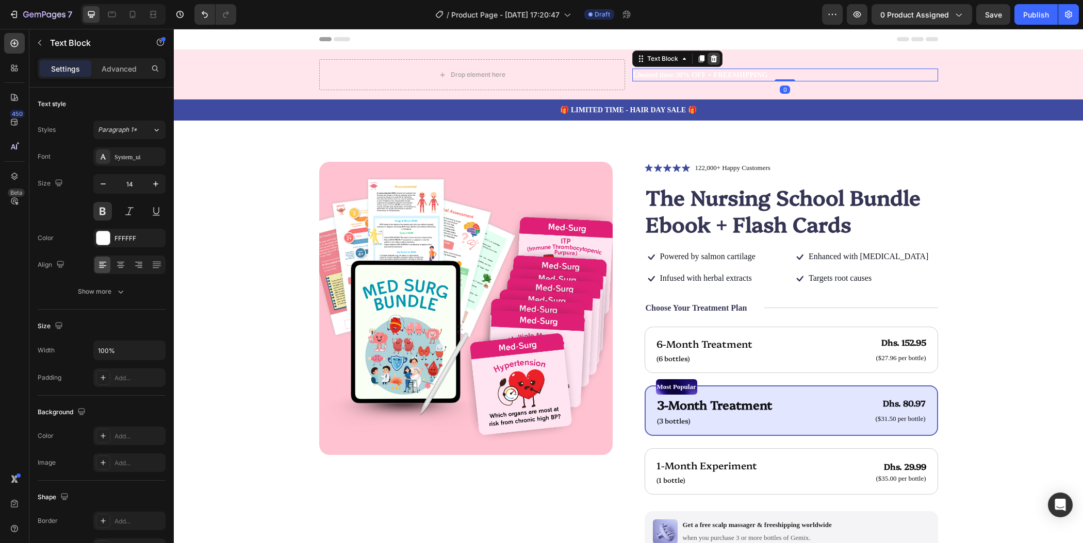
click at [710, 56] on icon at bounding box center [713, 58] width 7 height 7
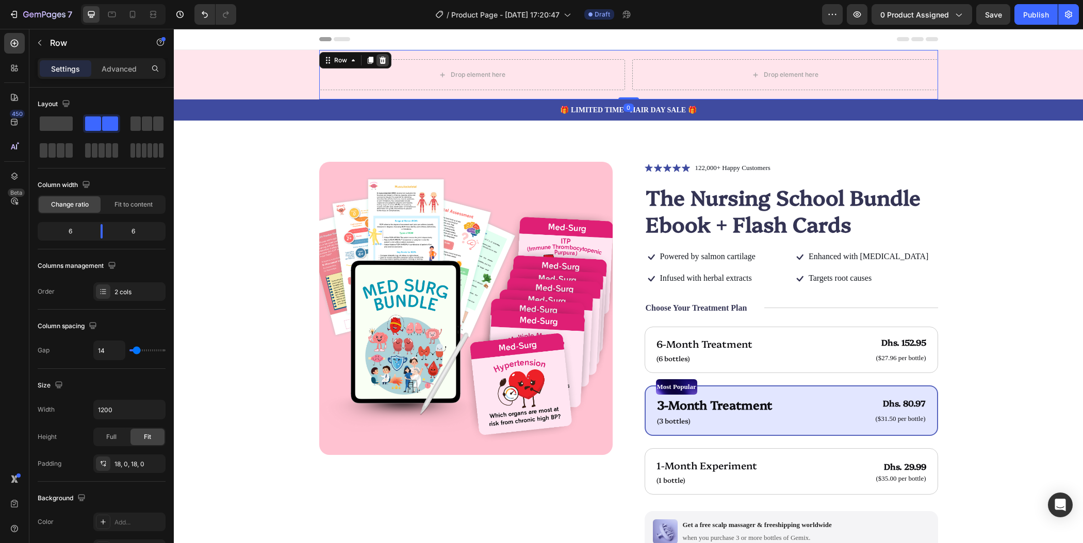
click at [379, 62] on icon at bounding box center [382, 60] width 7 height 7
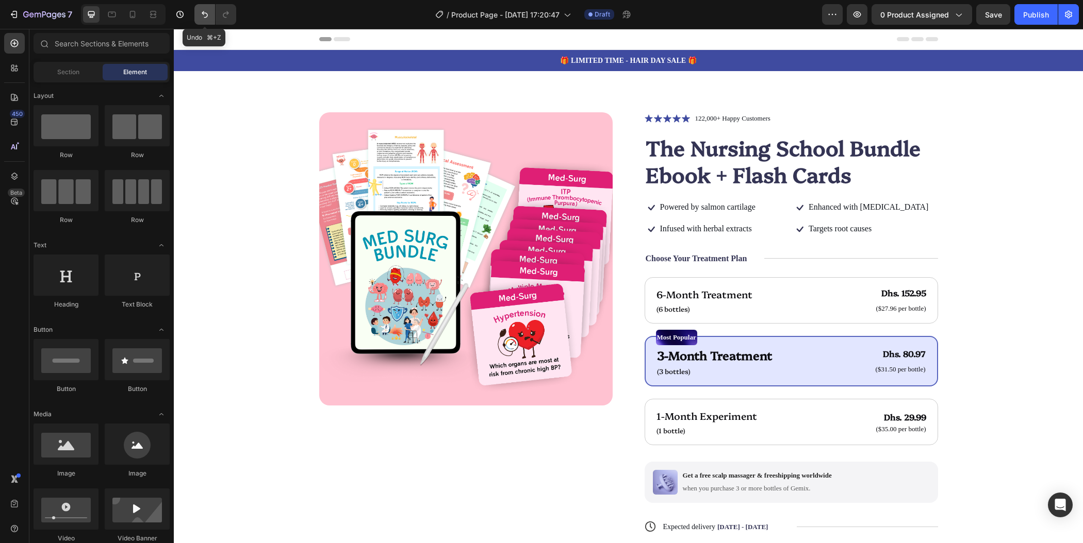
click at [205, 19] on icon "Undo/Redo" at bounding box center [205, 14] width 10 height 10
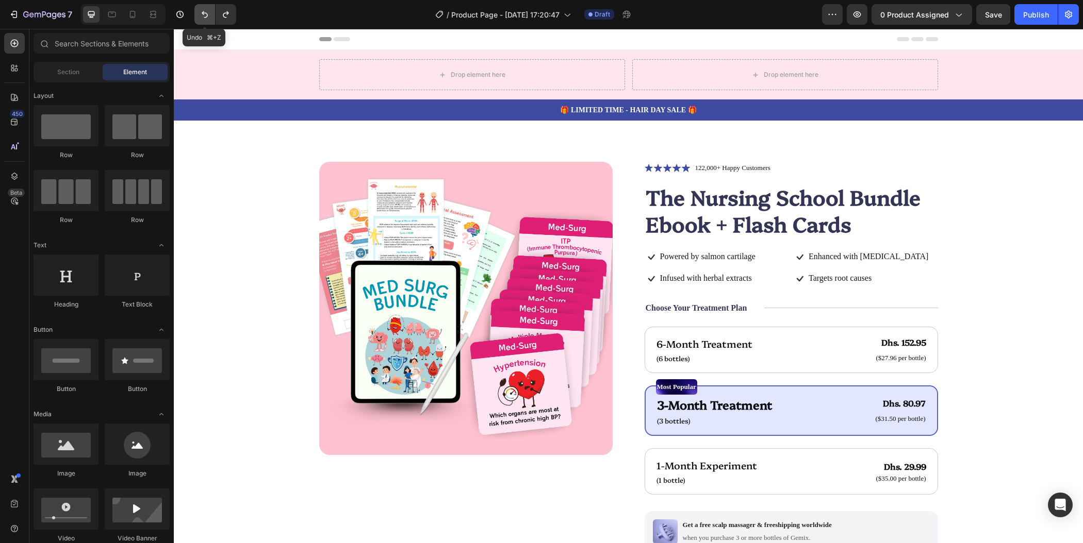
click at [205, 19] on icon "Undo/Redo" at bounding box center [205, 14] width 10 height 10
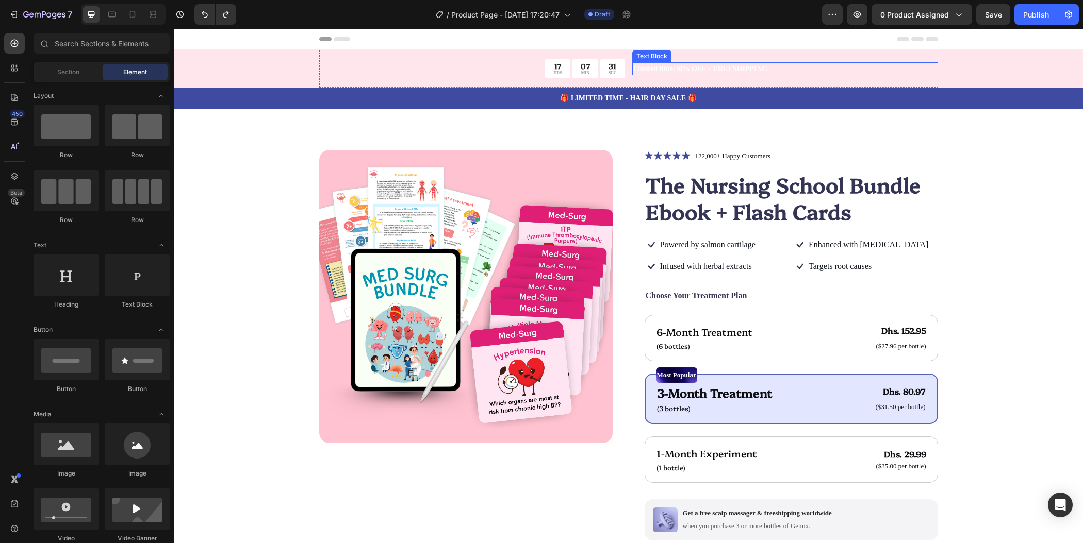
click at [700, 71] on p "Limited time:30% OFF + FREESHIPPING" at bounding box center [785, 68] width 304 height 11
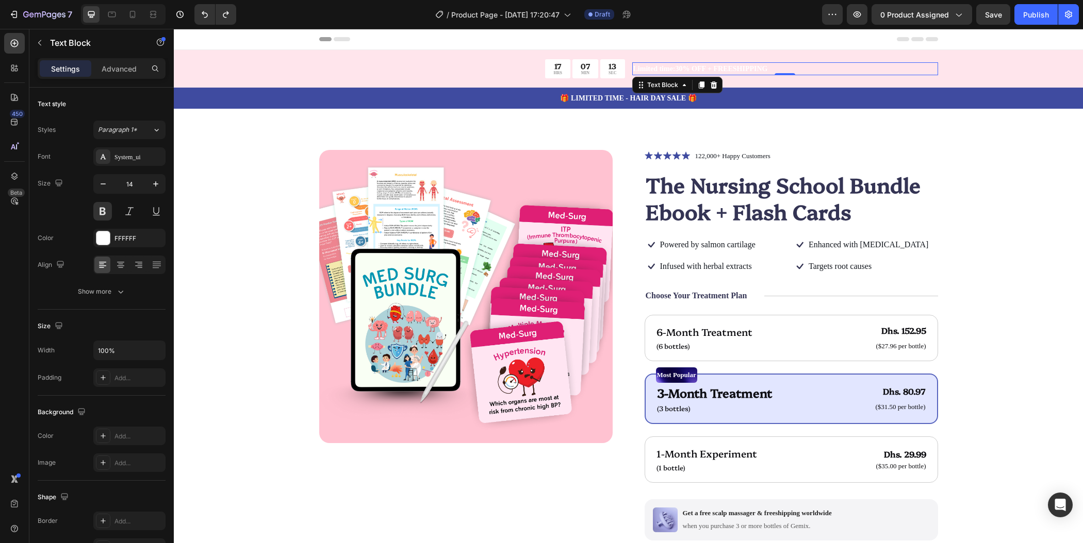
click at [749, 69] on p "Limited time:30% OFF + FREESHIPPING" at bounding box center [785, 68] width 304 height 11
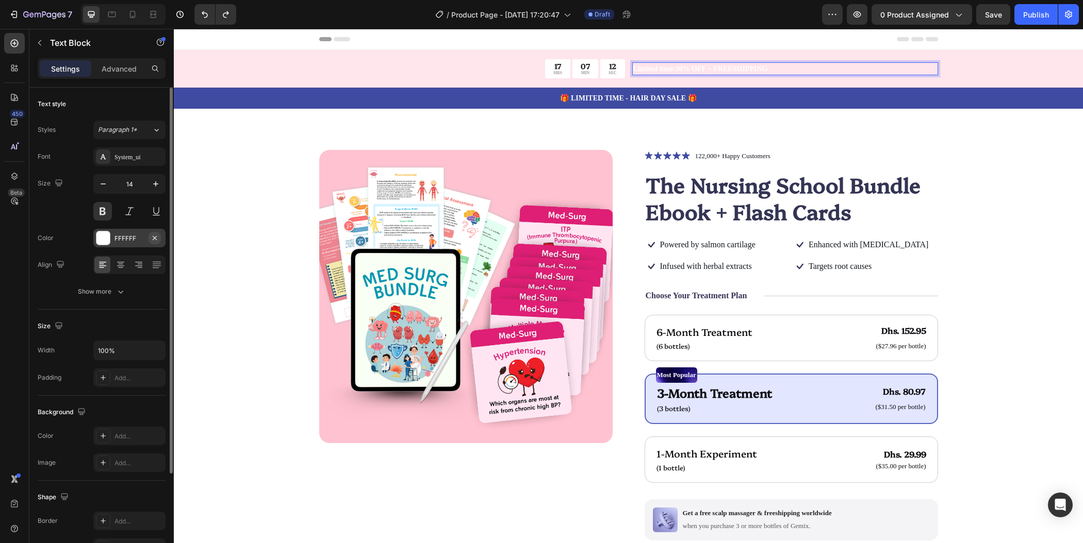
click at [151, 234] on icon "button" at bounding box center [155, 238] width 8 height 8
click at [140, 237] on div "Add..." at bounding box center [138, 238] width 48 height 9
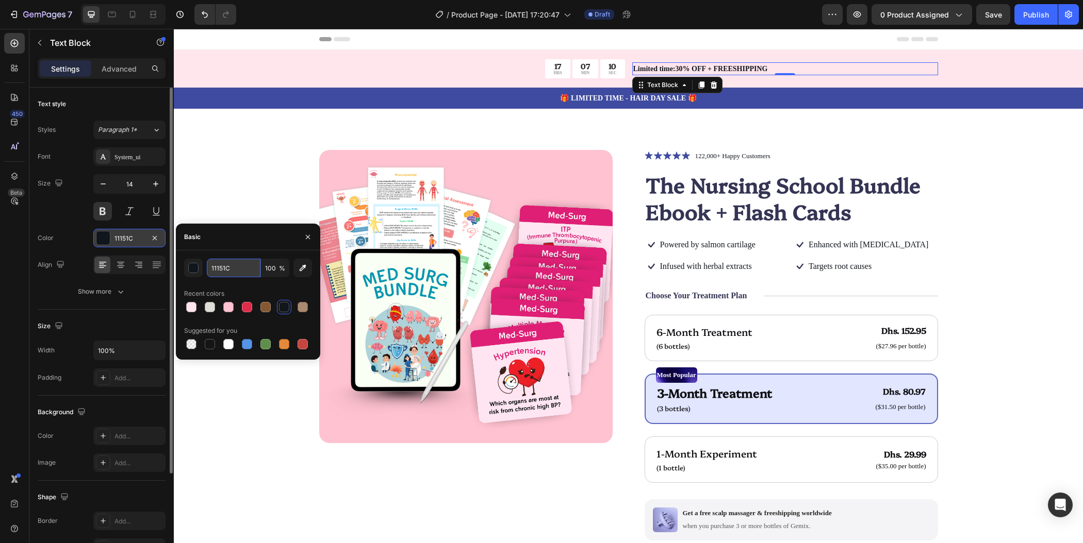
click at [246, 269] on input "11151C" at bounding box center [234, 268] width 54 height 19
paste input "c9184a"
type input "c9184a"
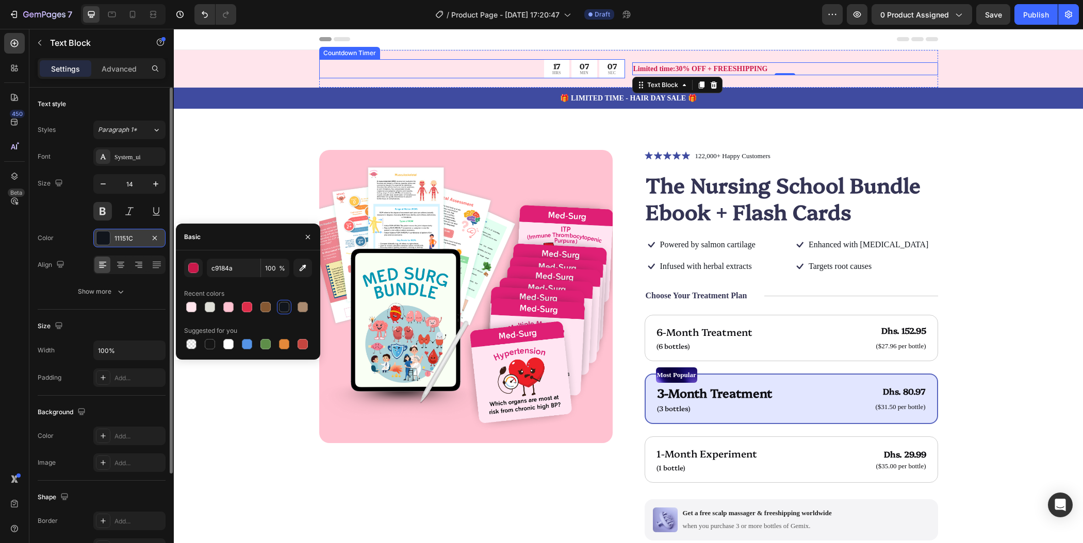
click at [547, 72] on div "17 HRS" at bounding box center [556, 68] width 25 height 19
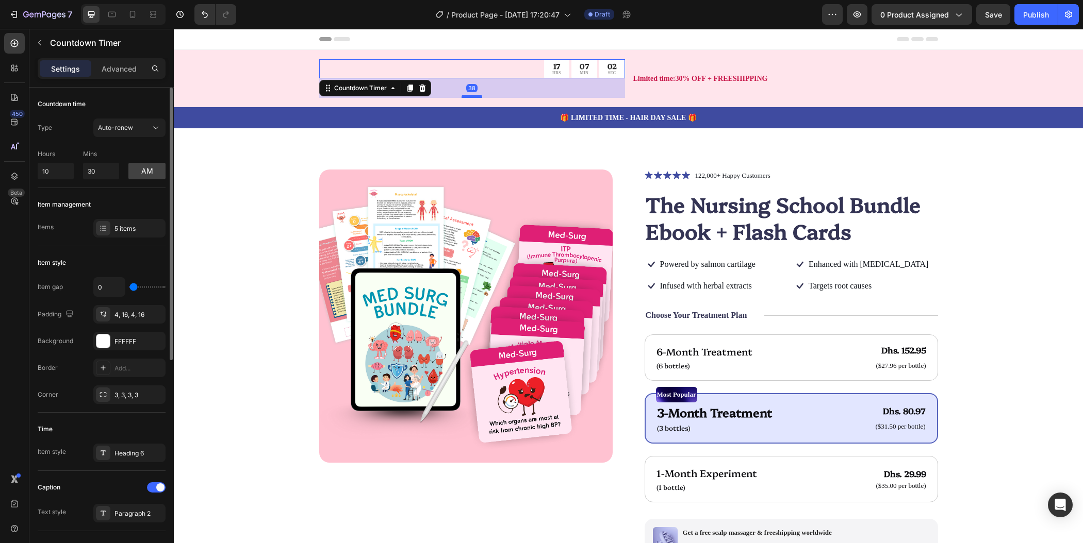
drag, startPoint x: 469, startPoint y: 75, endPoint x: 469, endPoint y: 95, distance: 19.6
click at [469, 95] on div at bounding box center [471, 96] width 21 height 3
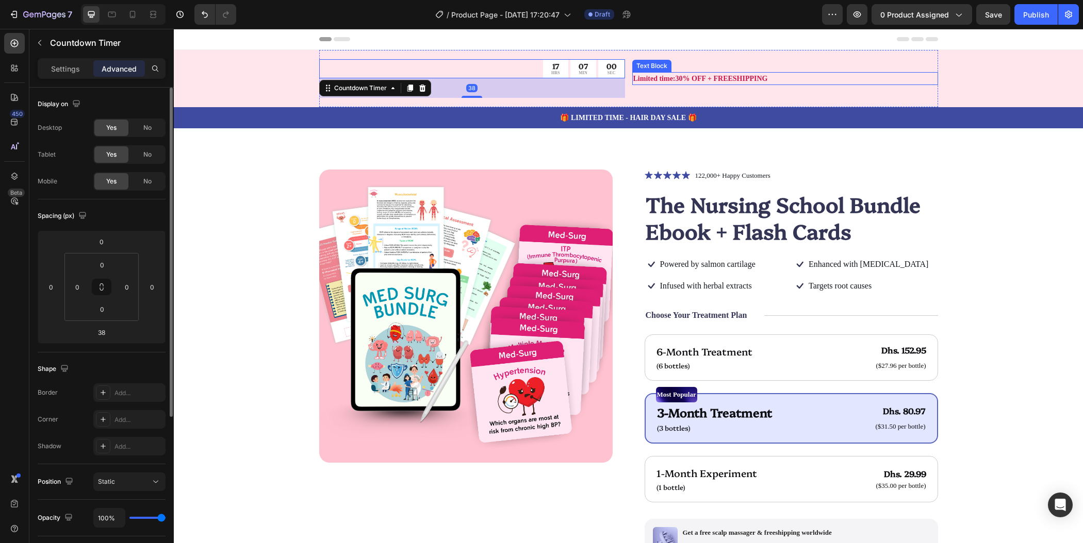
click at [935, 72] on div "17 HRS 07 MIN 00 SEC Countdown Timer 38 Limited time:30% OFF + FREESHIPPING Tex…" at bounding box center [628, 89] width 909 height 78
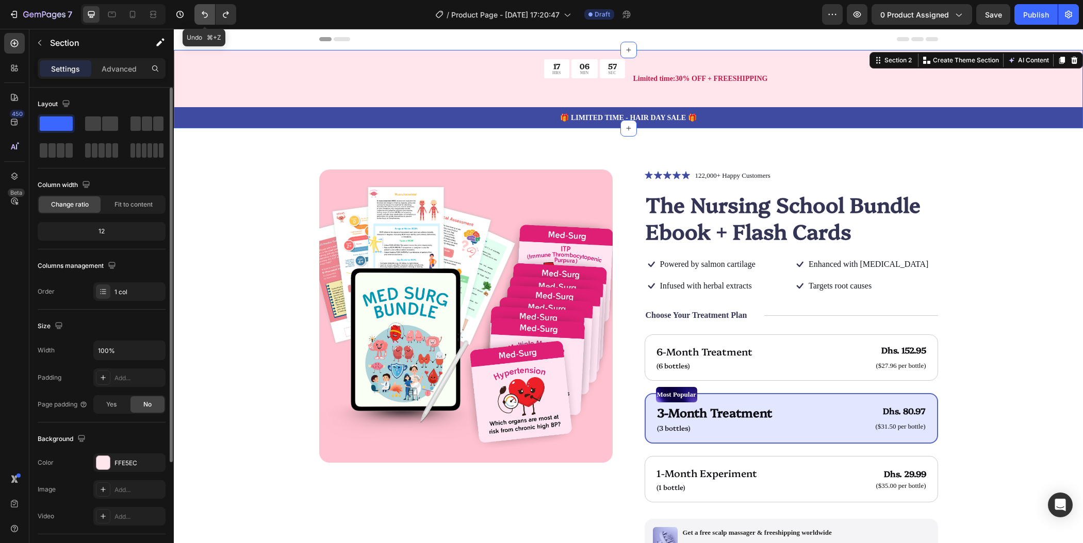
click at [203, 10] on icon "Undo/Redo" at bounding box center [205, 14] width 10 height 10
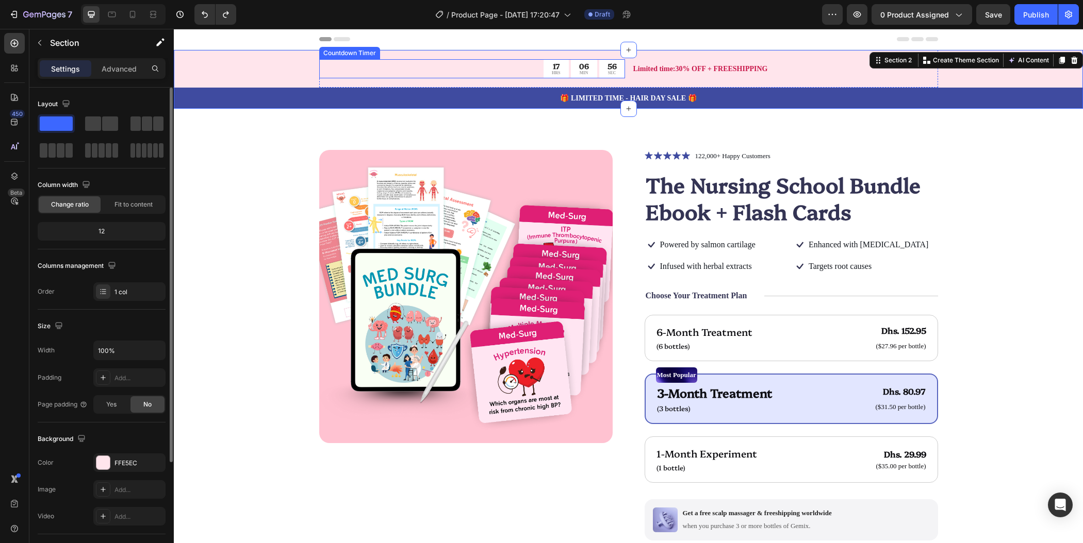
click at [535, 63] on div "17 HRS 06 MIN 56 SEC" at bounding box center [472, 68] width 306 height 19
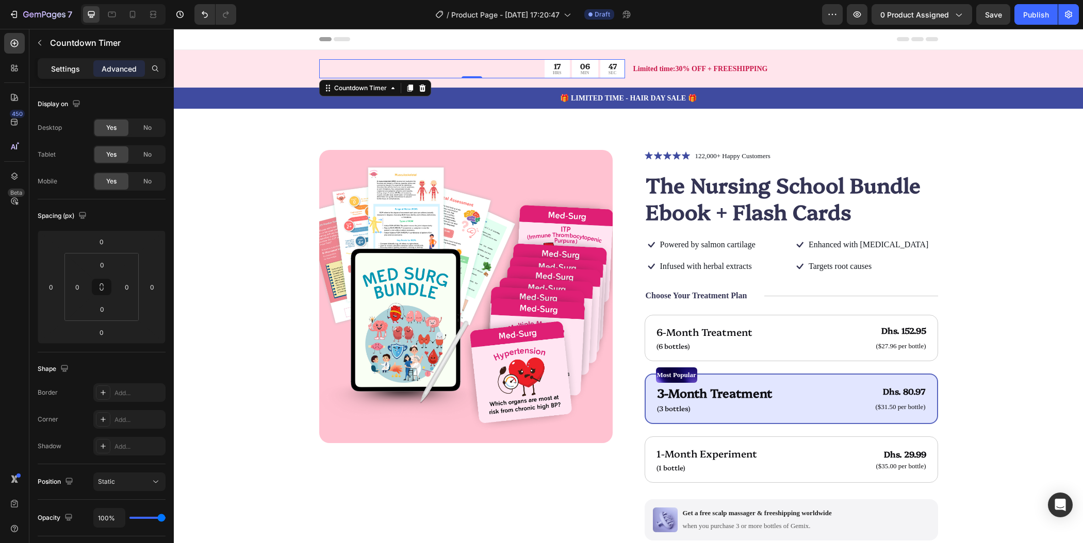
click at [68, 70] on p "Settings" at bounding box center [65, 68] width 29 height 11
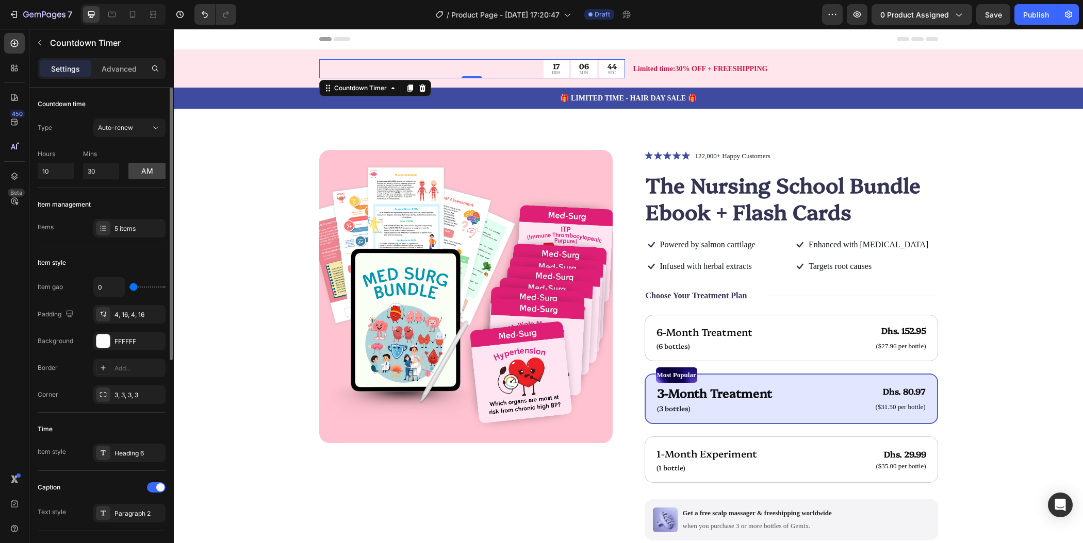
type input "8"
type input "12"
type input "14"
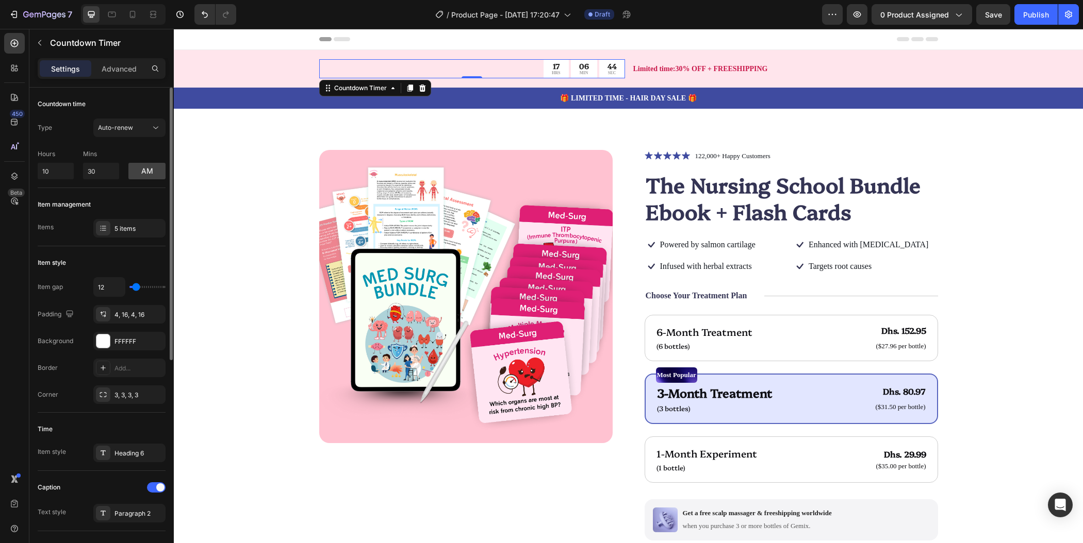
type input "14"
type input "16"
type input "17"
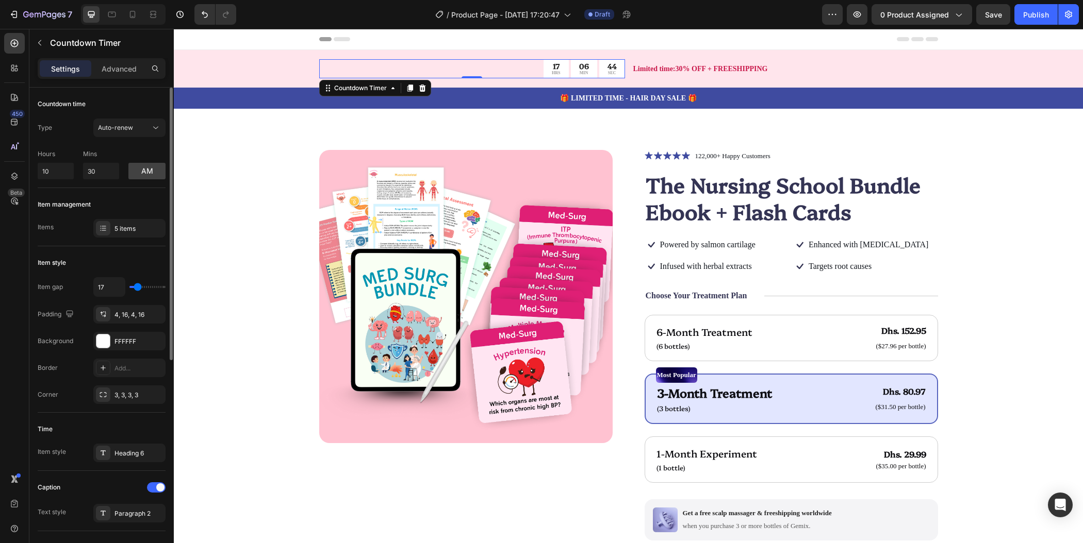
type input "22"
type input "25"
type input "28"
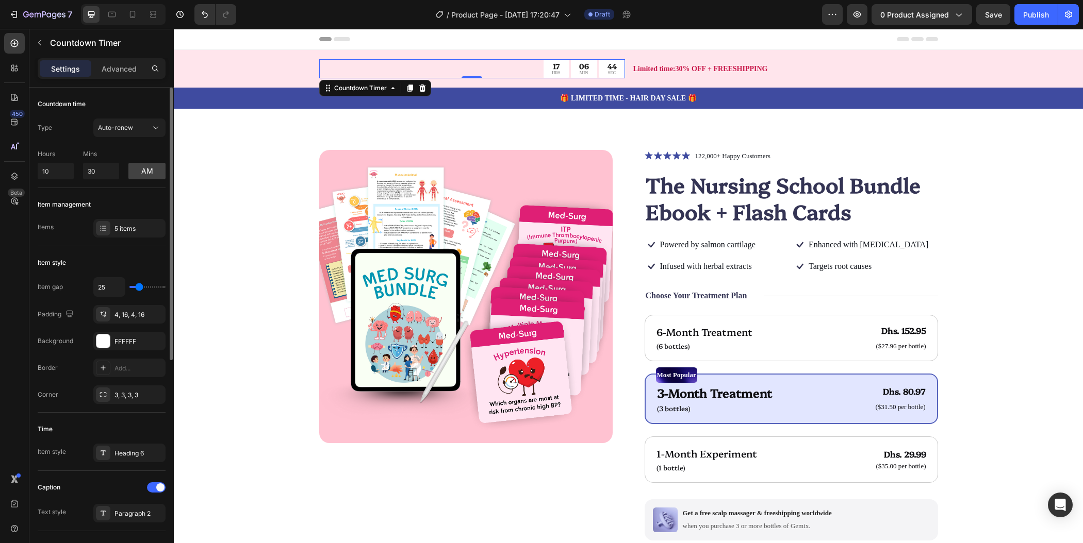
type input "28"
type input "29"
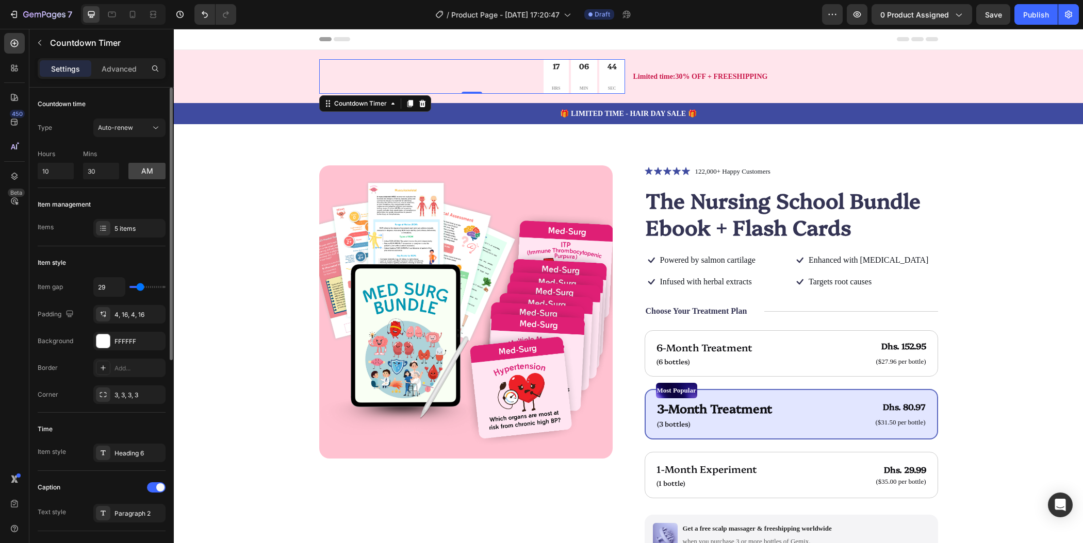
type input "30"
type input "31"
type input "34"
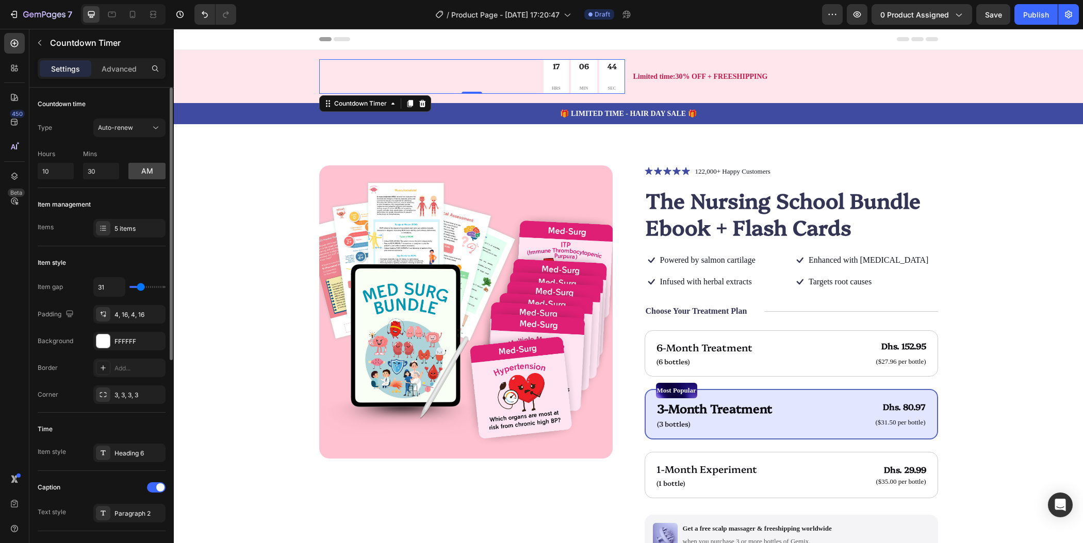
type input "34"
type input "35"
type input "37"
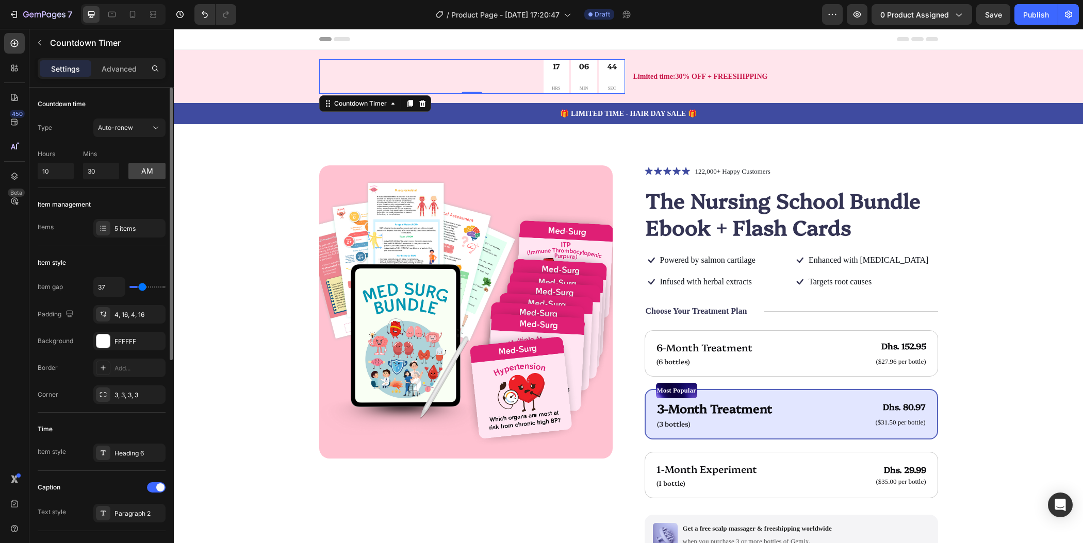
type input "38"
type input "39"
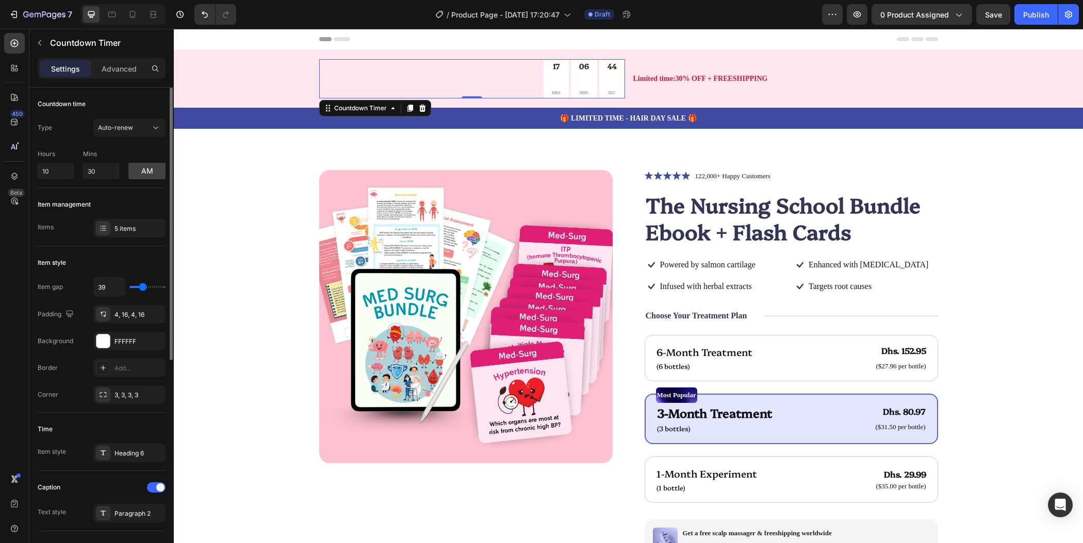
type input "38"
type input "35"
type input "29"
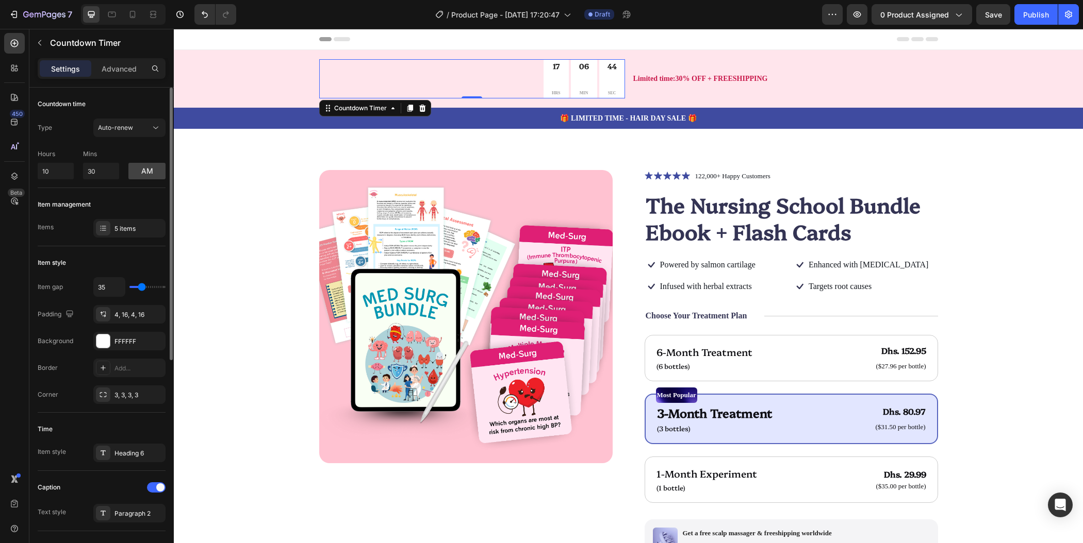
type input "29"
type input "26"
type input "24"
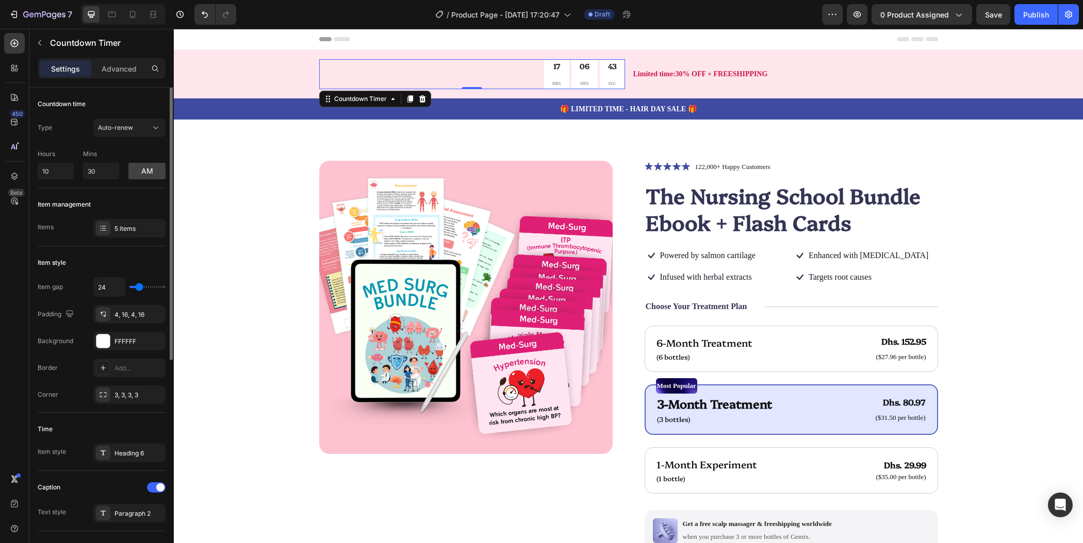
type input "21"
type input "19"
type input "18"
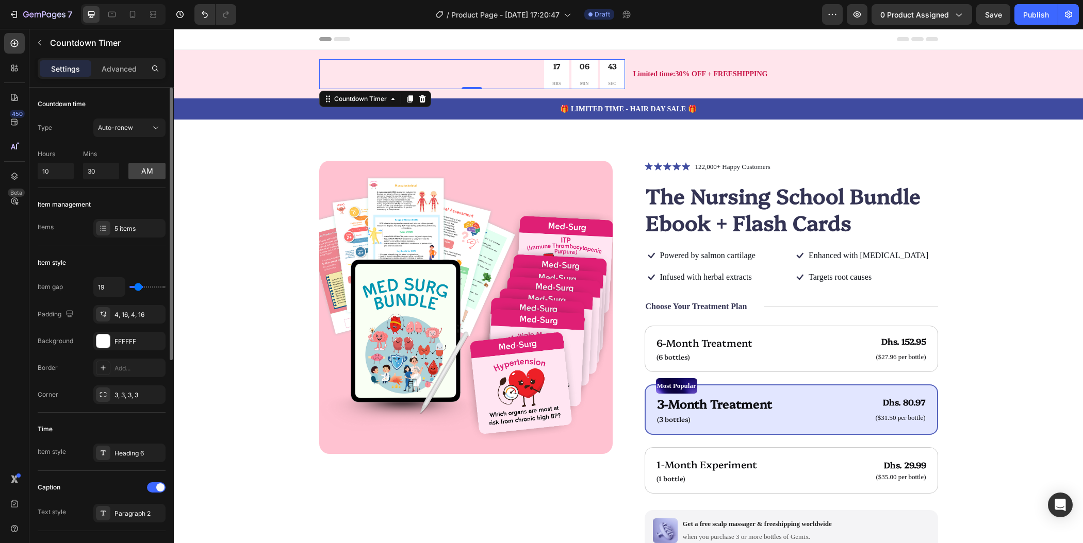
type input "18"
type input "15"
type input "12"
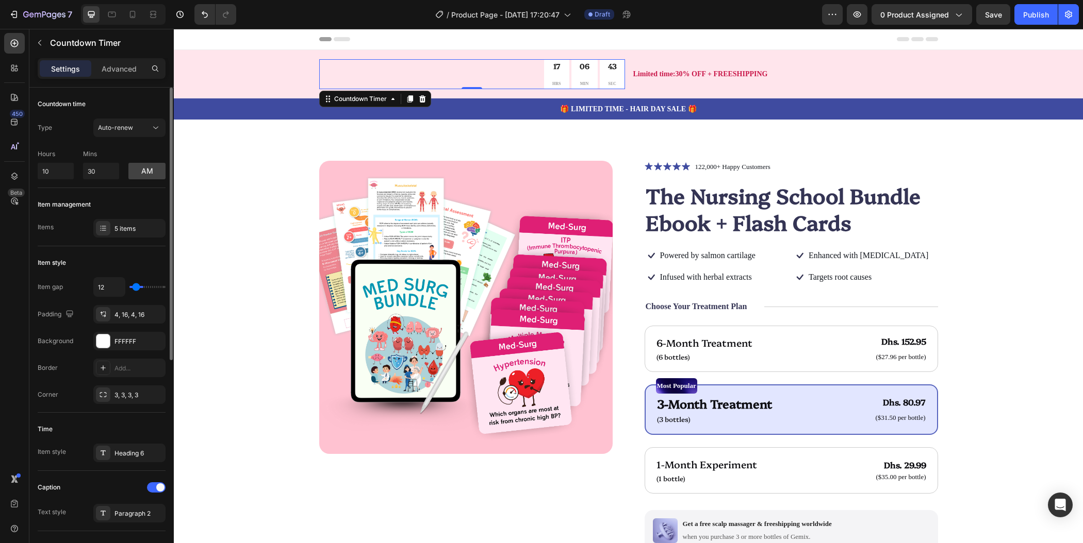
type input "11"
type input "9"
type input "8"
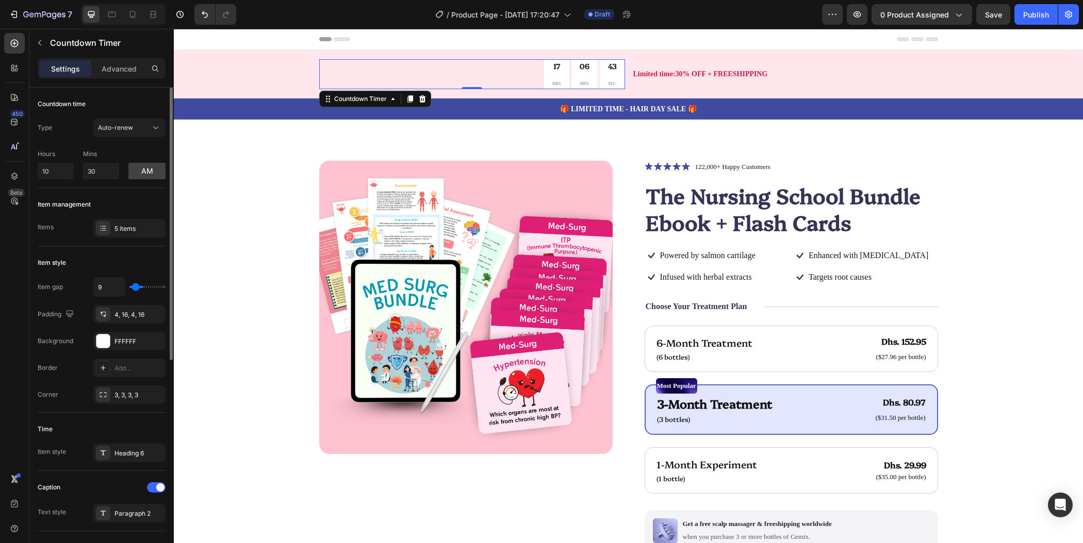
type input "8"
type input "5"
type input "3"
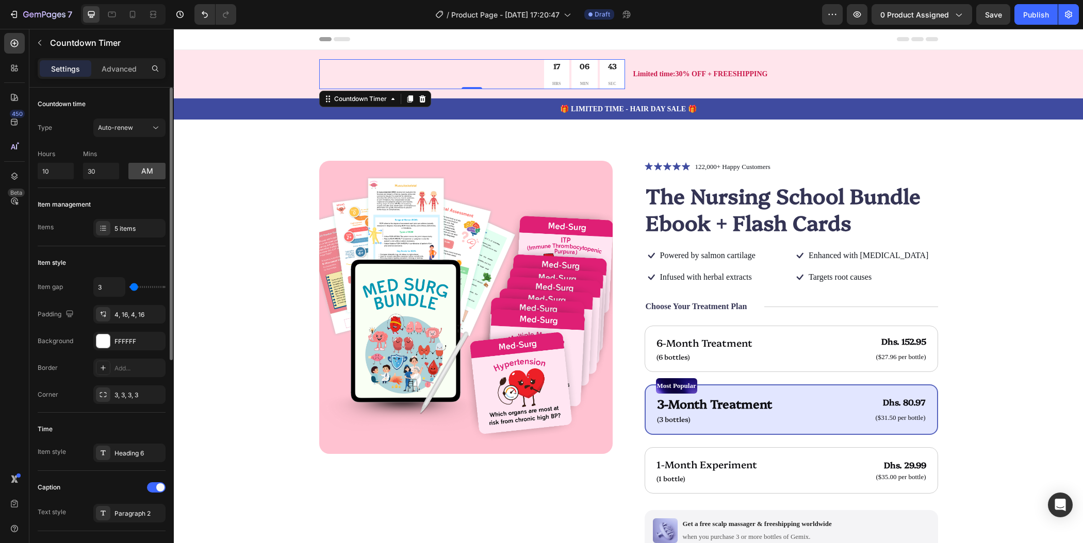
type input "2"
type input "1"
type input "0"
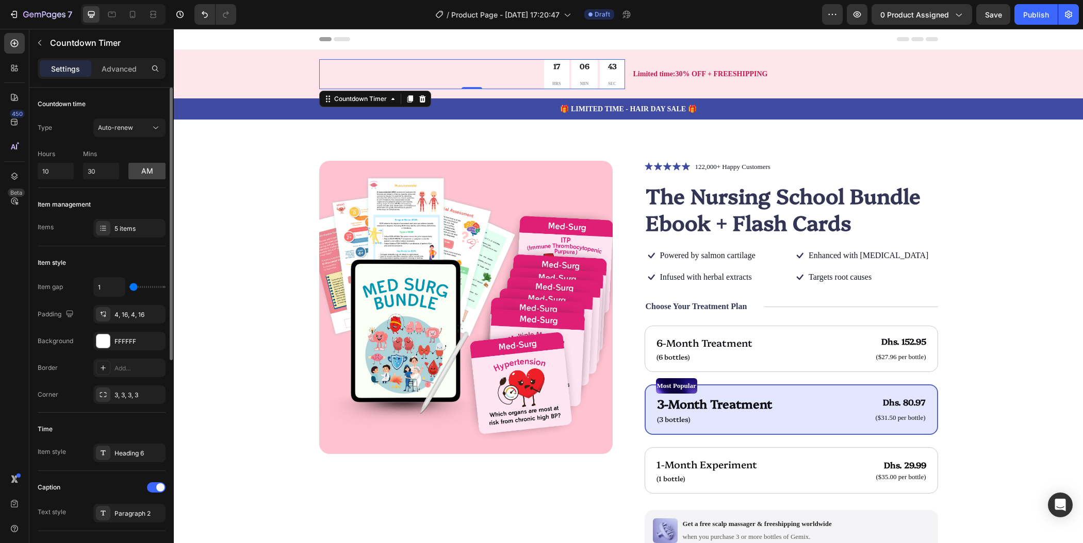
type input "0"
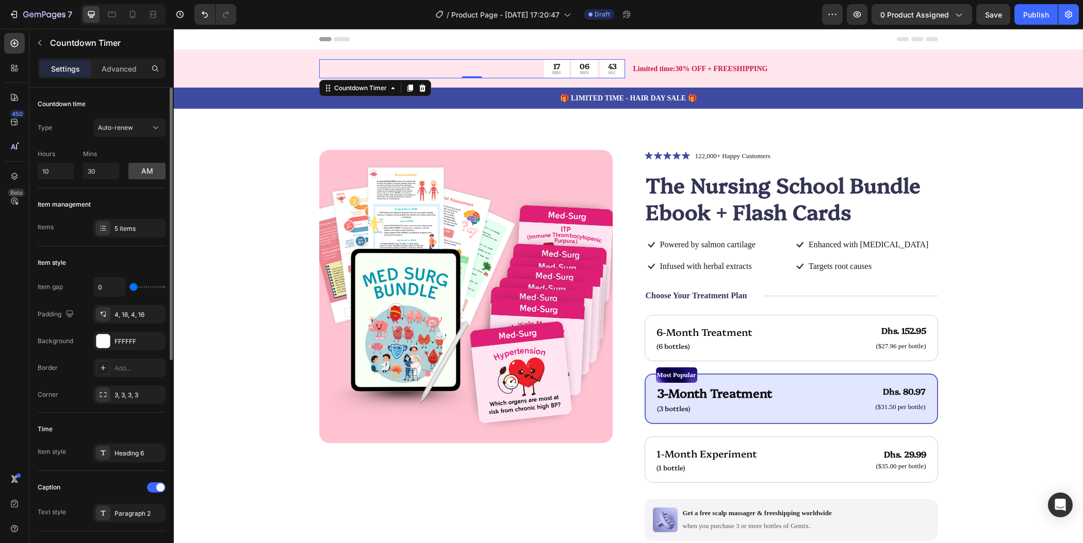
type input "1"
type input "4"
type input "5"
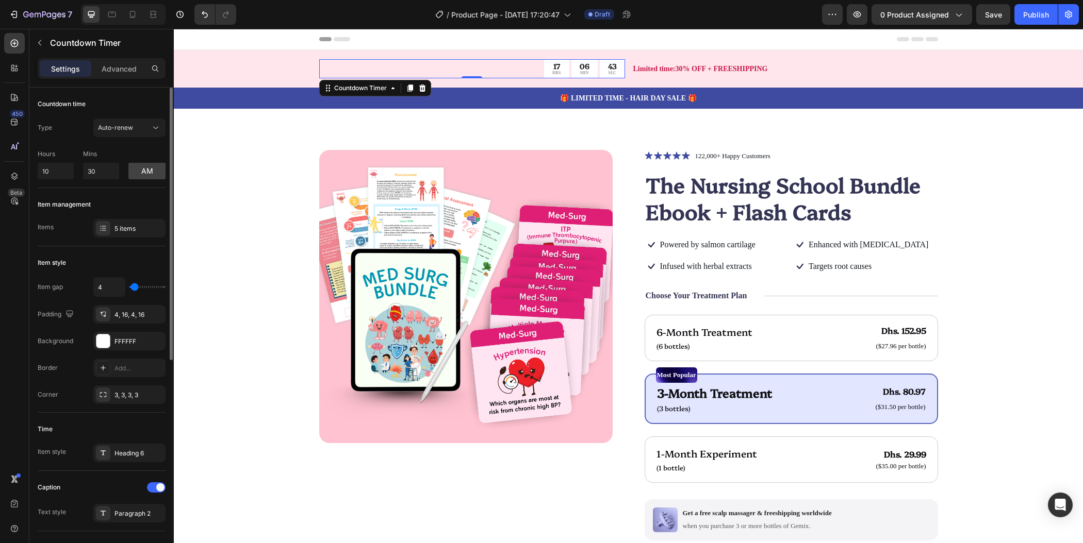
type input "5"
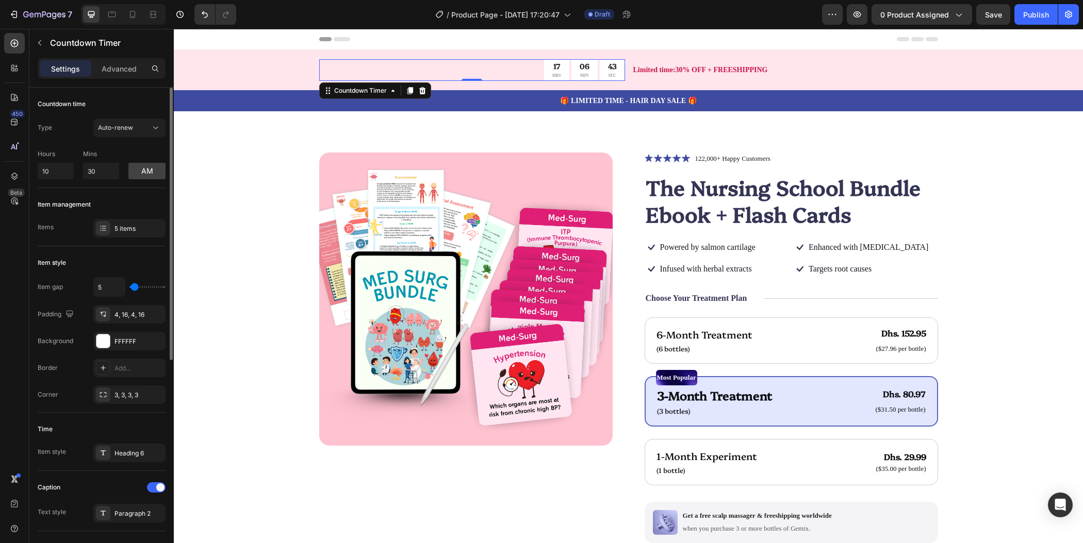
type input "6"
type input "10"
type input "11"
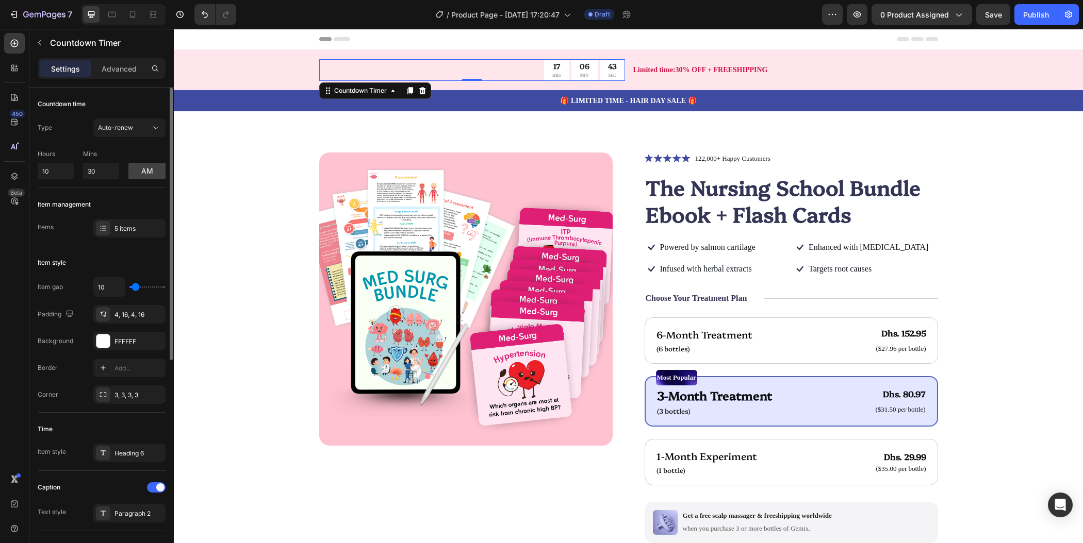
type input "11"
type input "12"
type input "13"
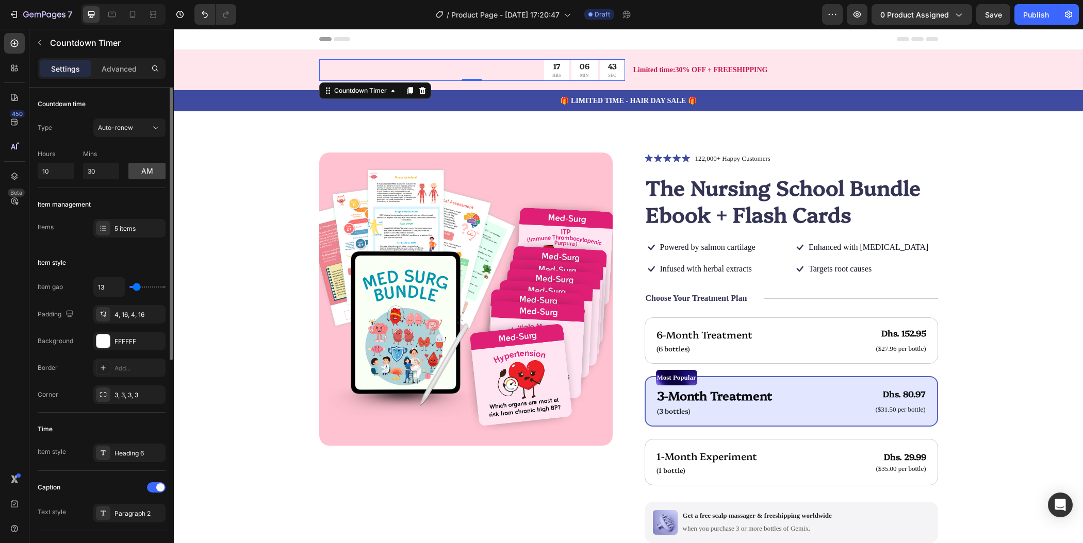
type input "14"
type input "15"
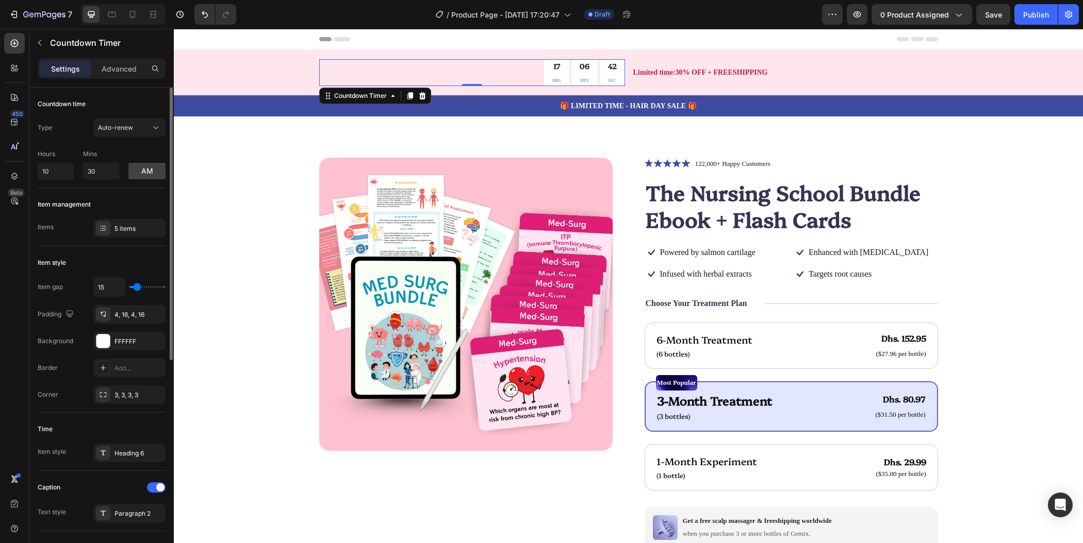
type input "14"
type input "13"
type input "12"
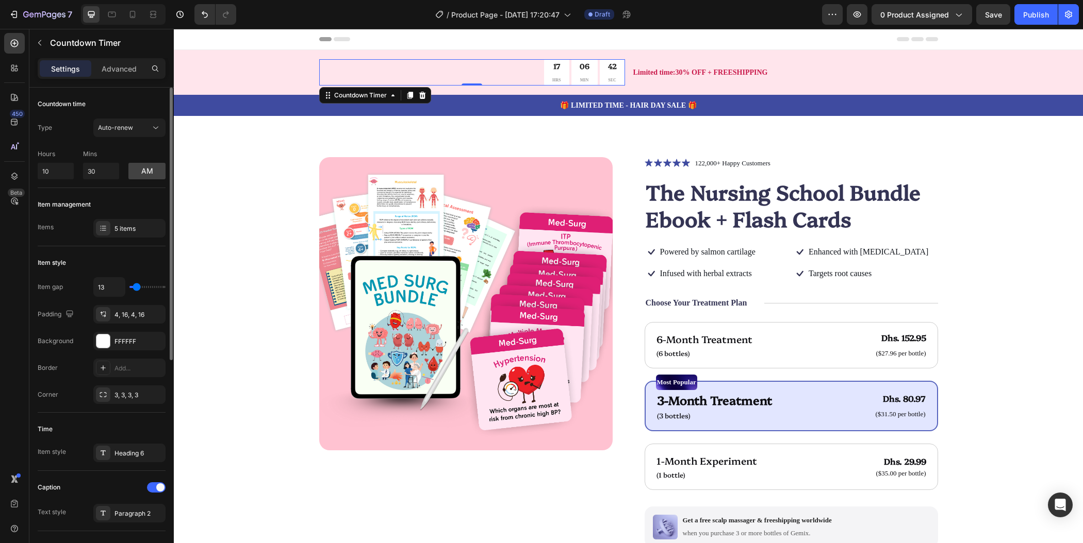
type input "12"
type input "10"
type input "8"
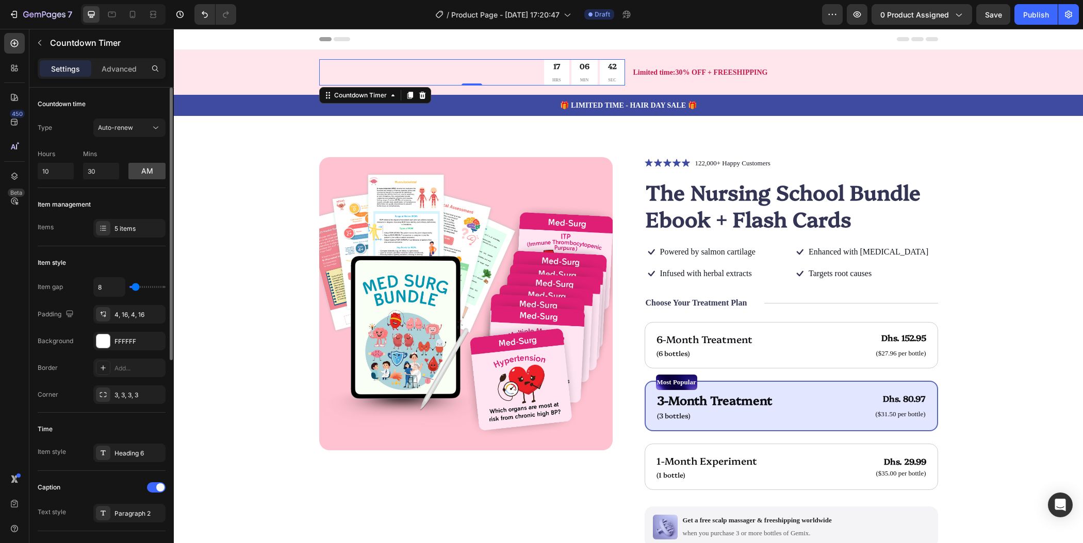
type input "5"
type input "4"
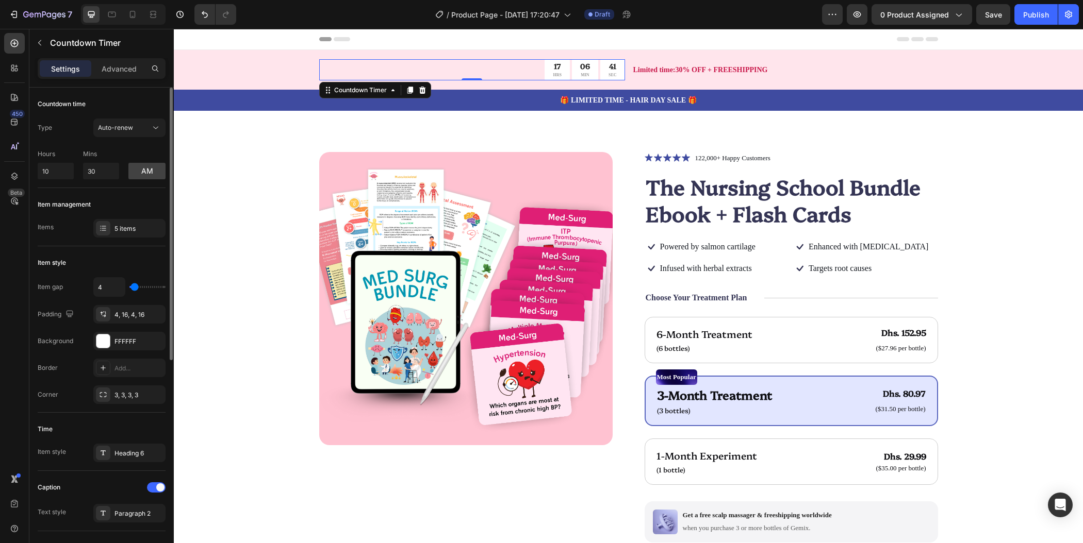
type input "4"
click at [134, 286] on input "range" at bounding box center [147, 287] width 36 height 2
click at [139, 393] on div "3, 3, 3, 3" at bounding box center [129, 395] width 30 height 9
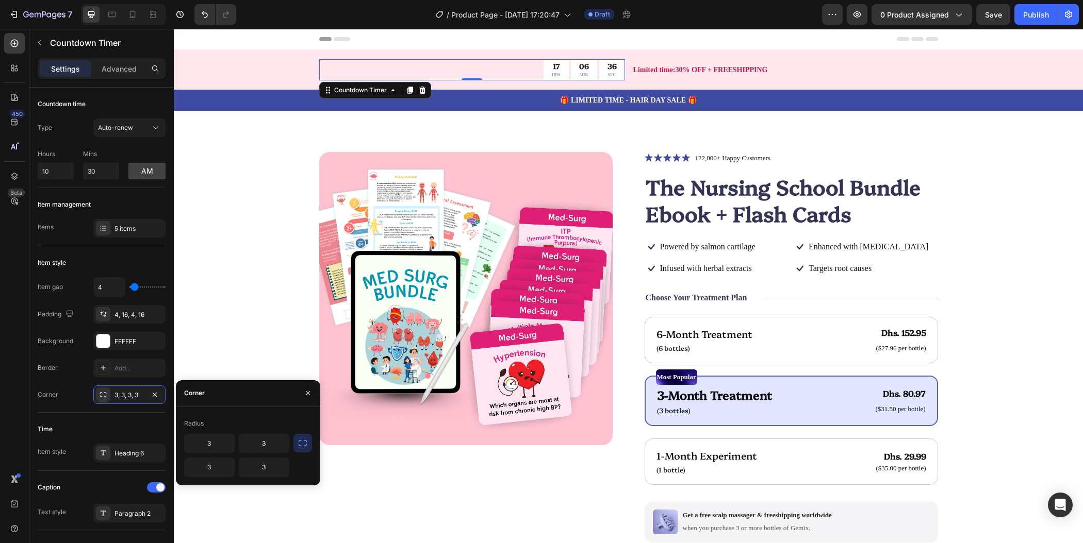
click at [301, 444] on icon "button" at bounding box center [303, 443] width 10 height 10
click at [274, 466] on input "3" at bounding box center [263, 467] width 49 height 19
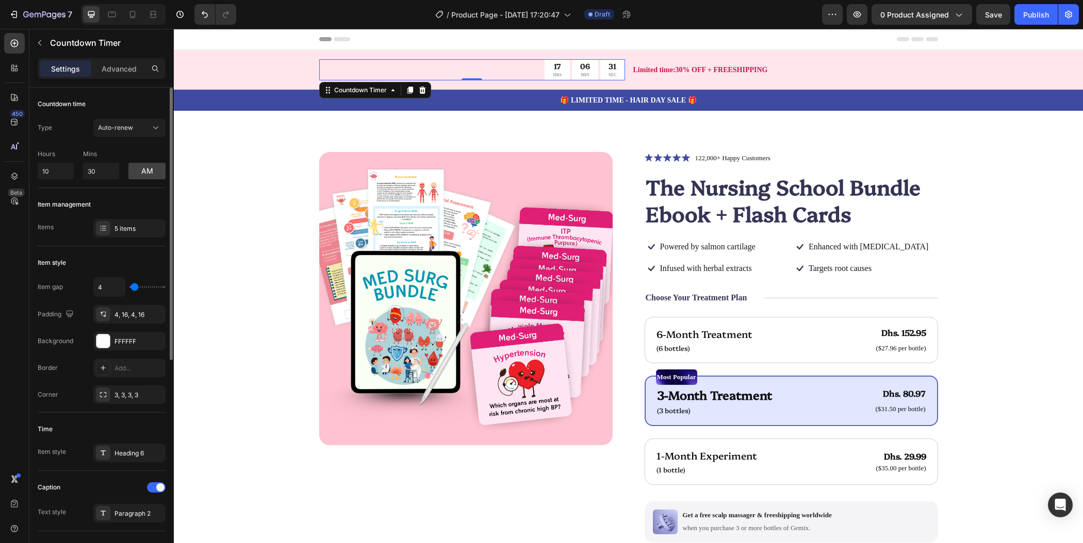
click at [144, 263] on div "Item style" at bounding box center [102, 263] width 128 height 16
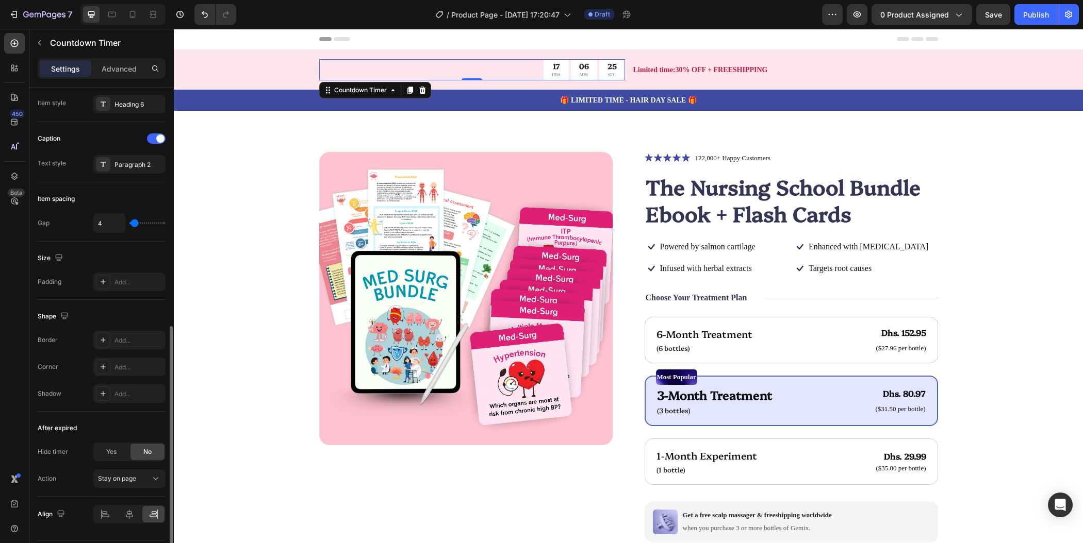
scroll to position [376, 0]
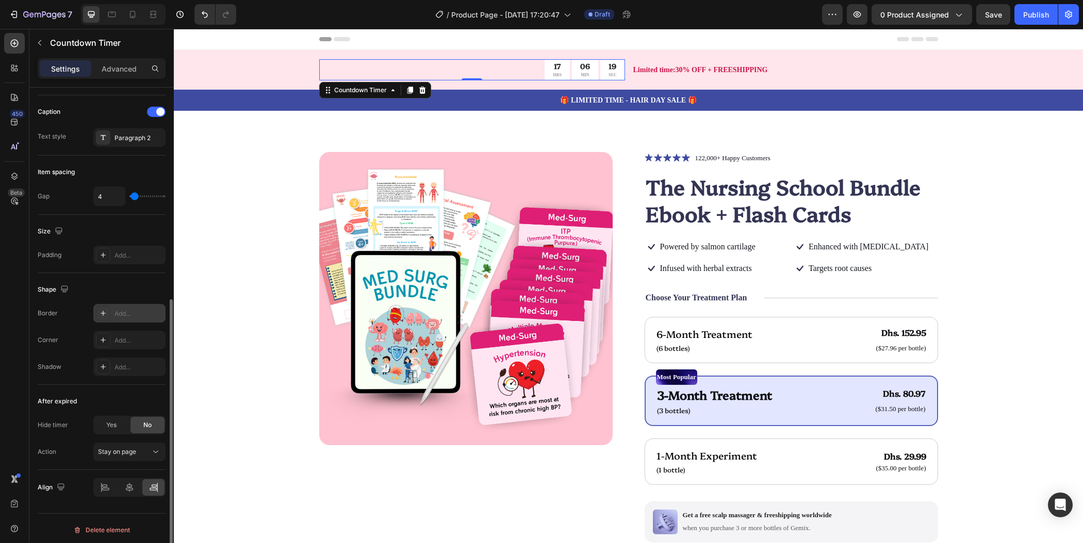
click at [104, 312] on icon at bounding box center [103, 313] width 8 height 8
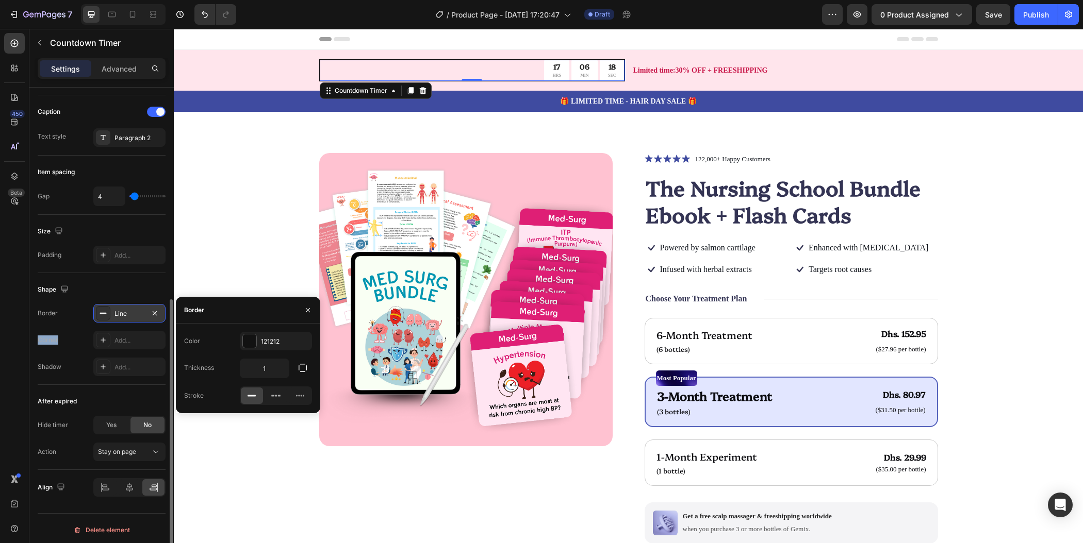
click at [104, 312] on icon at bounding box center [103, 313] width 8 height 8
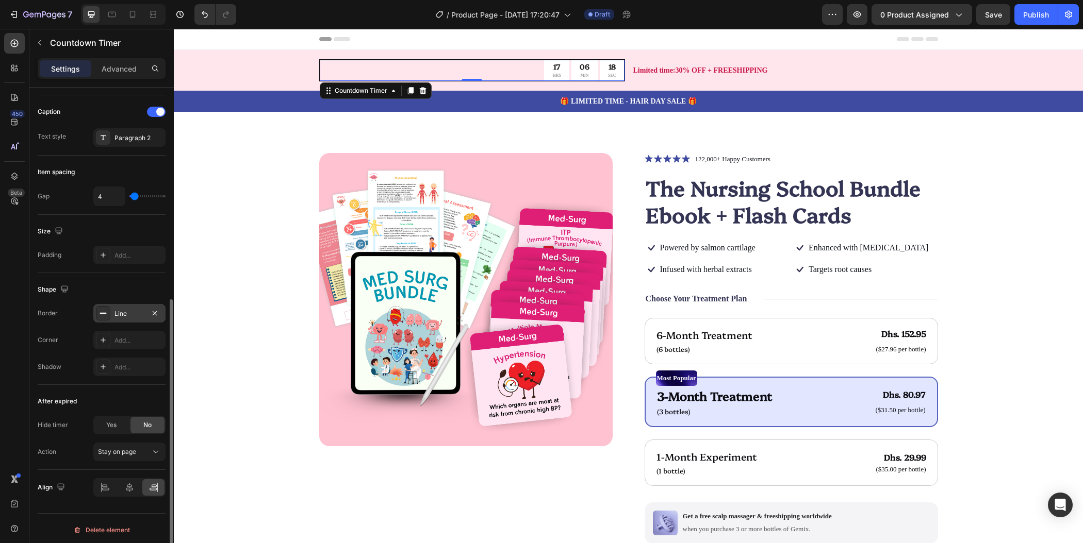
click at [104, 312] on icon at bounding box center [103, 313] width 8 height 8
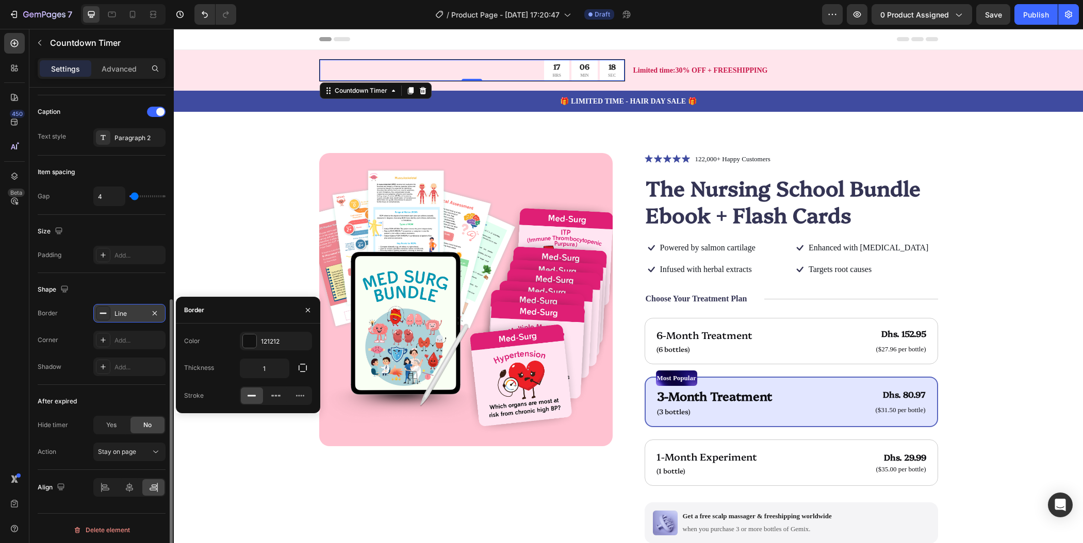
click at [104, 312] on icon at bounding box center [103, 313] width 8 height 8
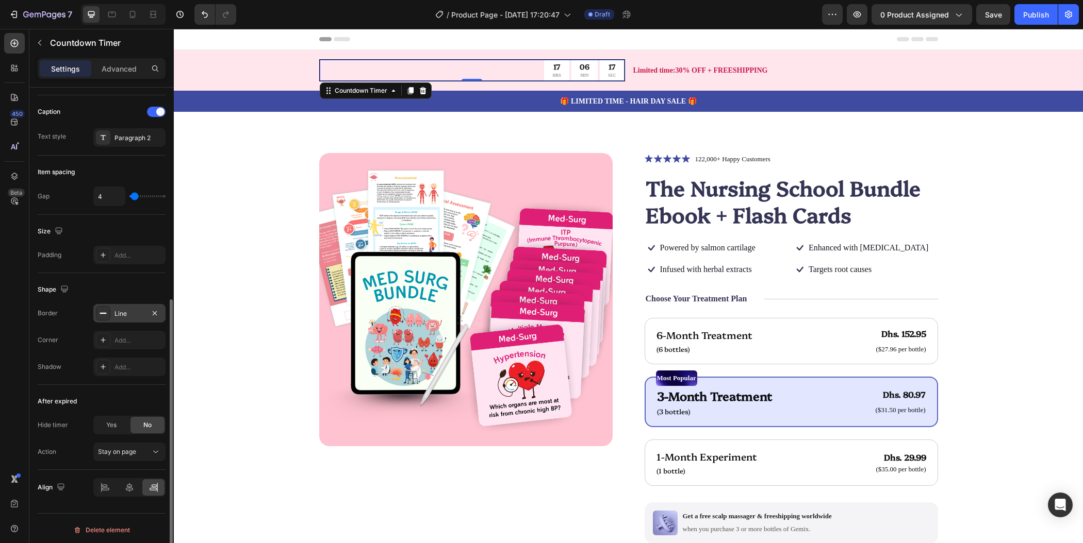
click at [104, 312] on icon at bounding box center [103, 313] width 8 height 8
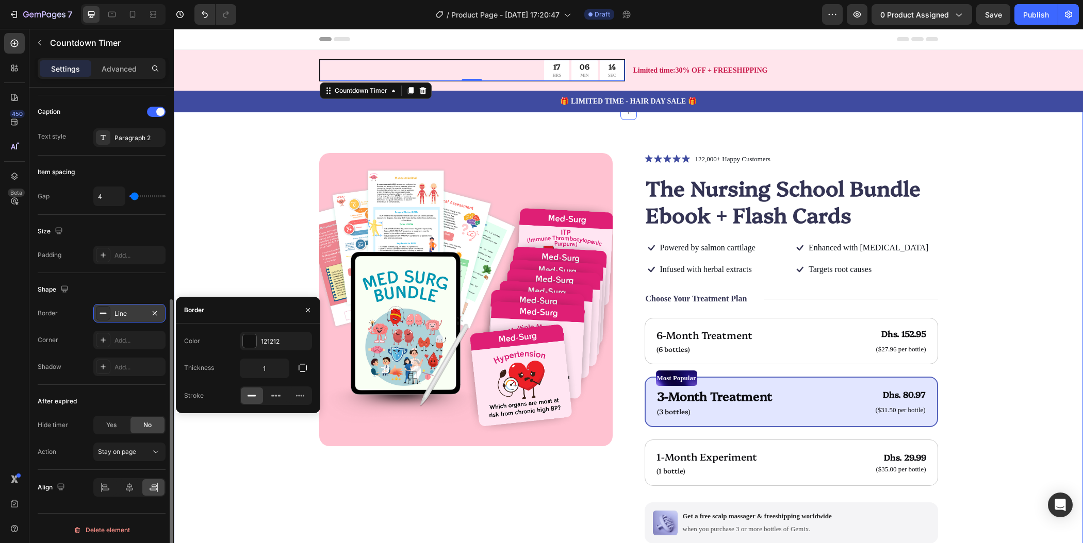
click at [230, 156] on div "Product Images Icon Icon Icon Icon Icon Icon List 122,000+ Happy Customers Text…" at bounding box center [628, 408] width 827 height 510
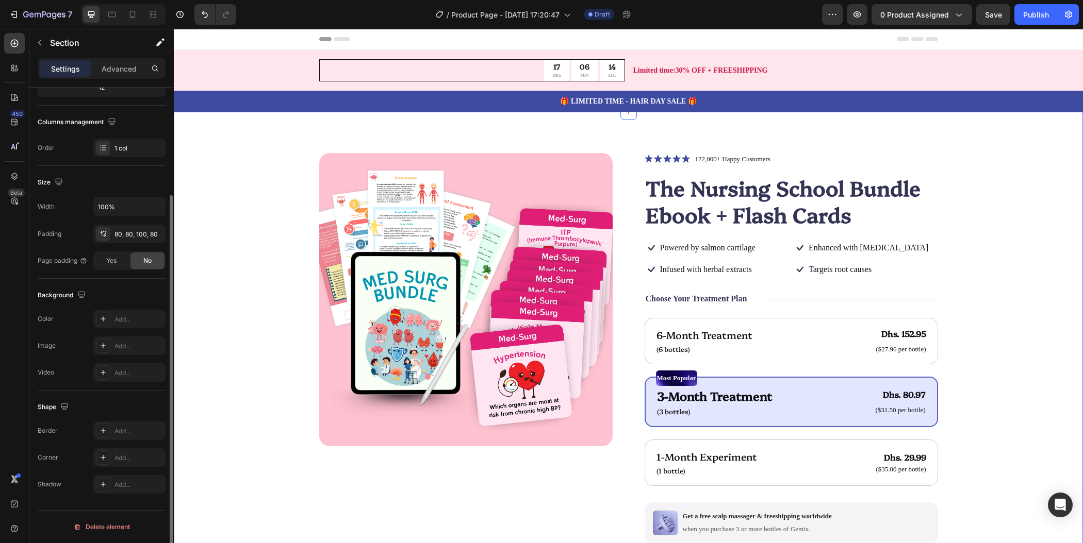
scroll to position [0, 0]
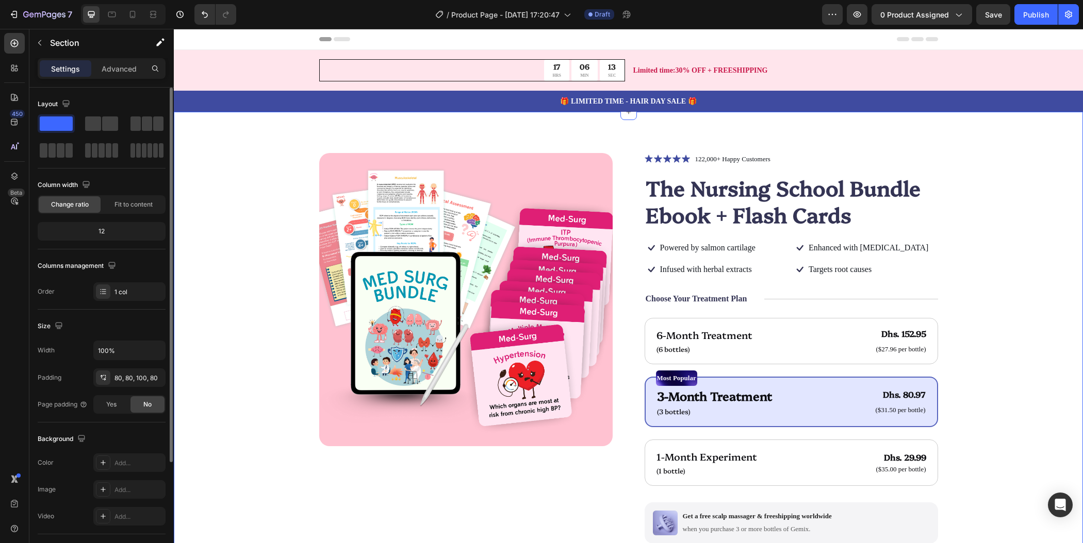
click at [1026, 161] on div "Product Images Icon Icon Icon Icon Icon Icon List 122,000+ Happy Customers Text…" at bounding box center [628, 408] width 827 height 510
click at [841, 67] on p "Limited time:30% OFF + FREESHIPPING" at bounding box center [785, 70] width 304 height 11
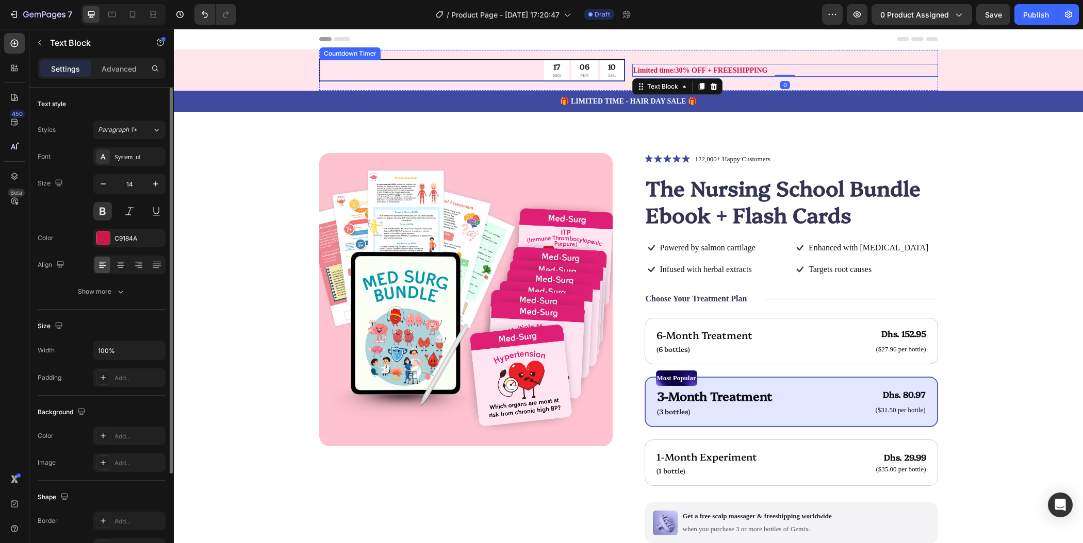
click at [478, 68] on div "17 HRS 06 MIN 10 SEC" at bounding box center [472, 70] width 305 height 21
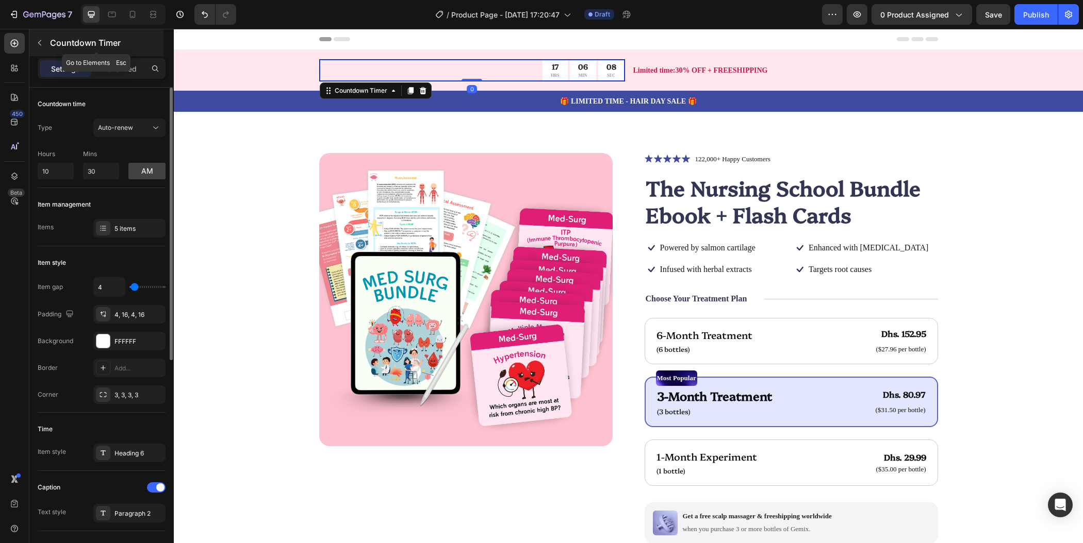
click at [43, 43] on icon "button" at bounding box center [40, 43] width 8 height 8
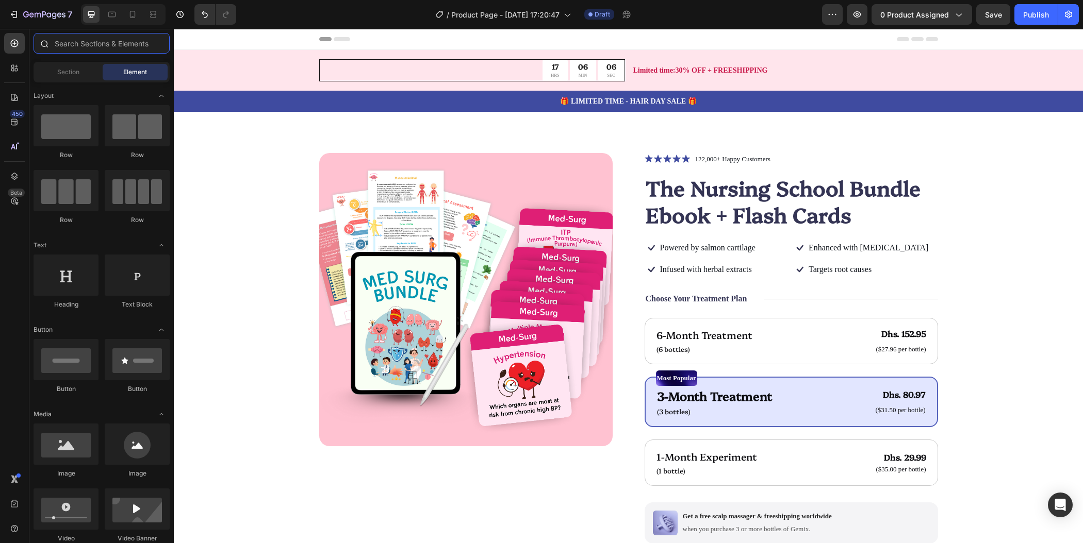
click at [131, 45] on input "text" at bounding box center [102, 43] width 136 height 21
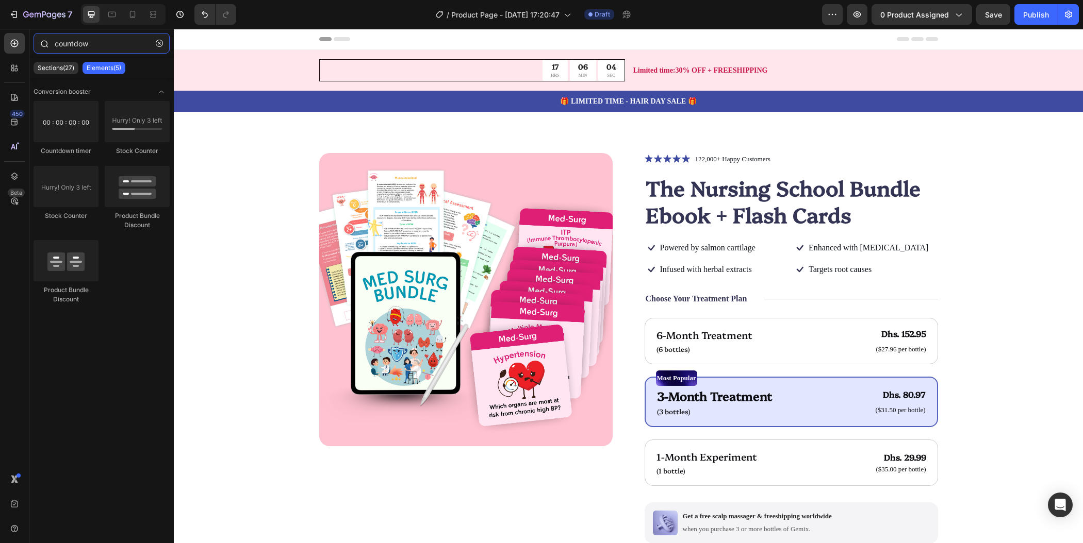
type input "countdown"
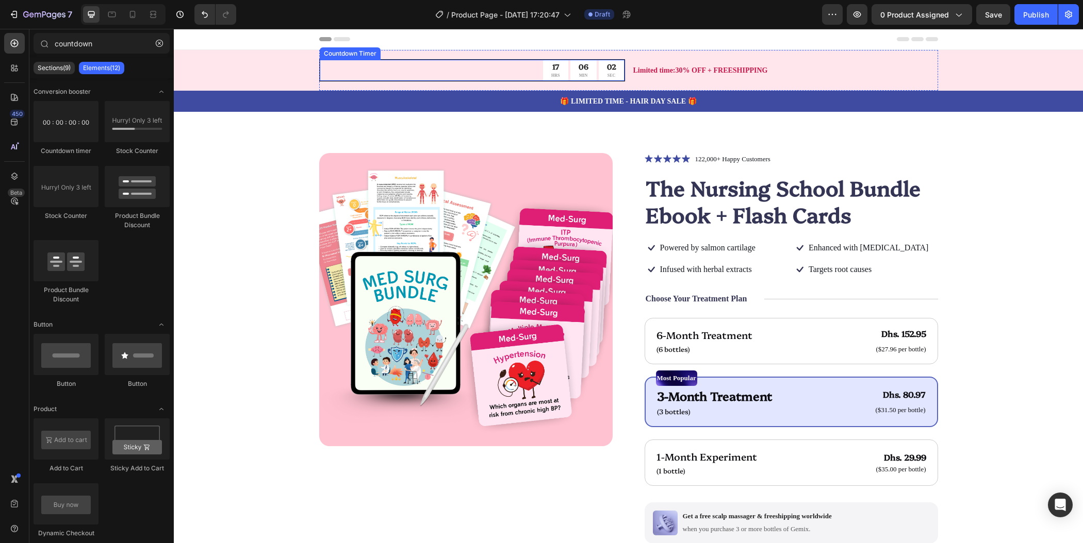
click at [525, 65] on div "17 HRS 06 MIN 02 SEC" at bounding box center [472, 70] width 305 height 21
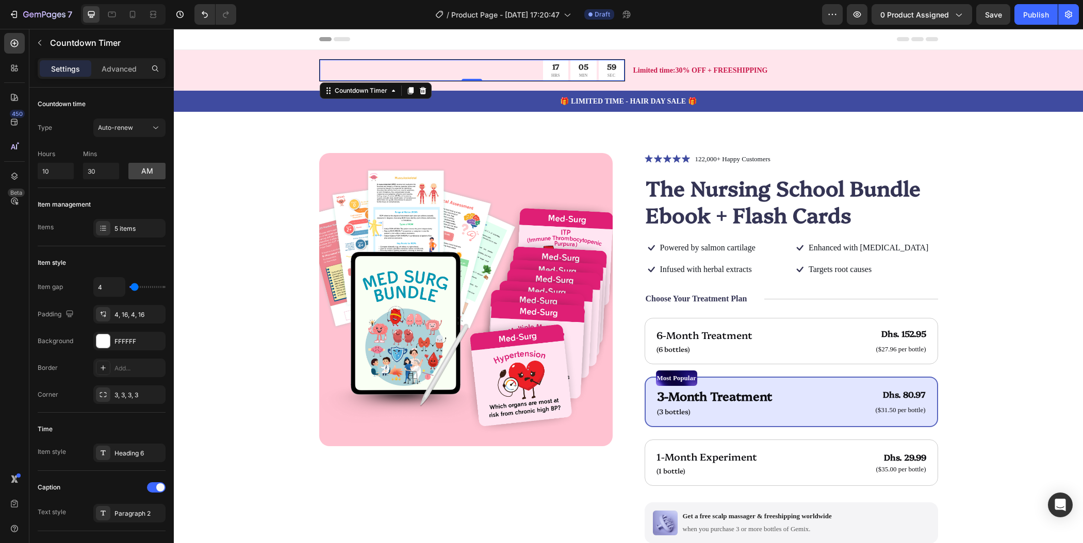
click at [436, 68] on div "17 HRS 05 MIN 59 SEC" at bounding box center [472, 70] width 305 height 21
click at [419, 89] on icon at bounding box center [422, 90] width 7 height 7
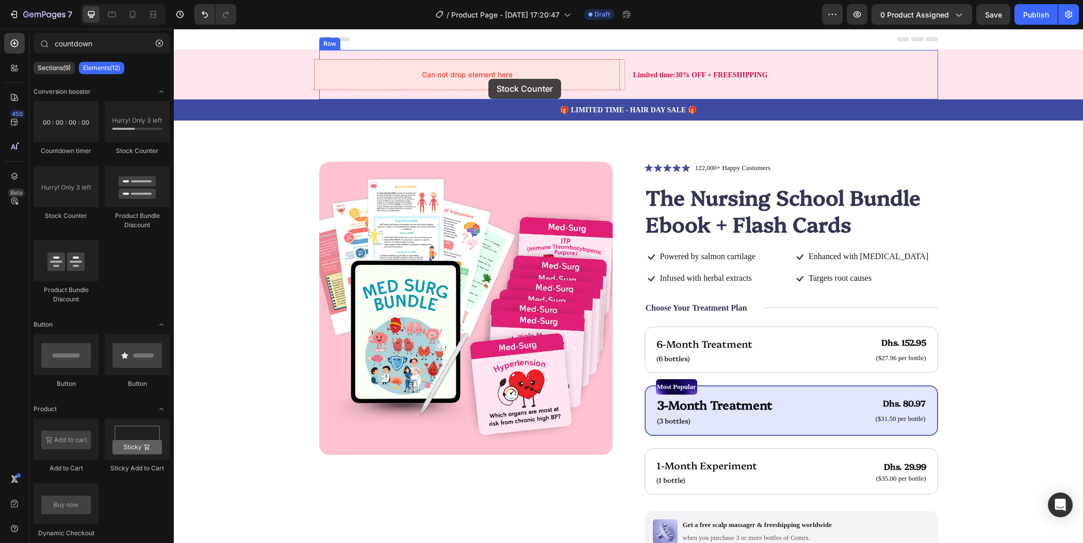
drag, startPoint x: 308, startPoint y: 155, endPoint x: 488, endPoint y: 79, distance: 195.7
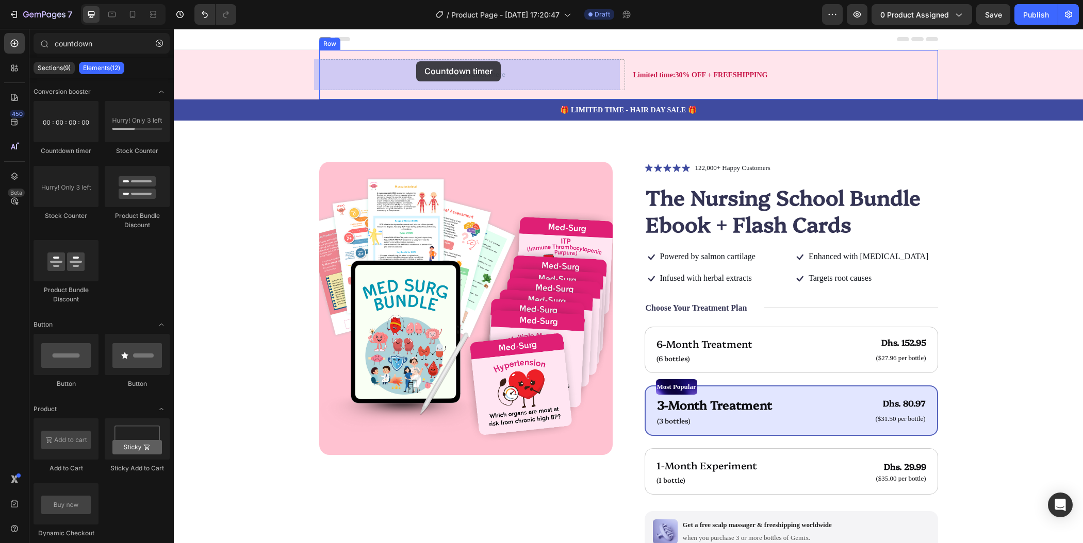
drag, startPoint x: 239, startPoint y: 163, endPoint x: 416, endPoint y: 61, distance: 204.6
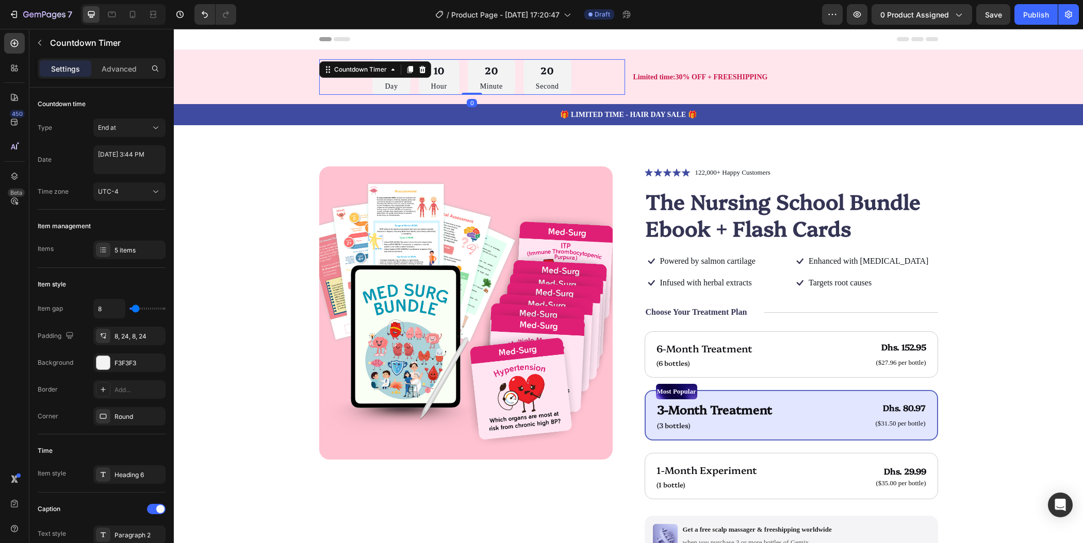
click at [582, 78] on div "07 Day 10 Hour 20 Minute 20 Second" at bounding box center [472, 77] width 306 height 36
click at [857, 77] on p "Limited time:30% OFF + FREESHIPPING" at bounding box center [785, 77] width 304 height 11
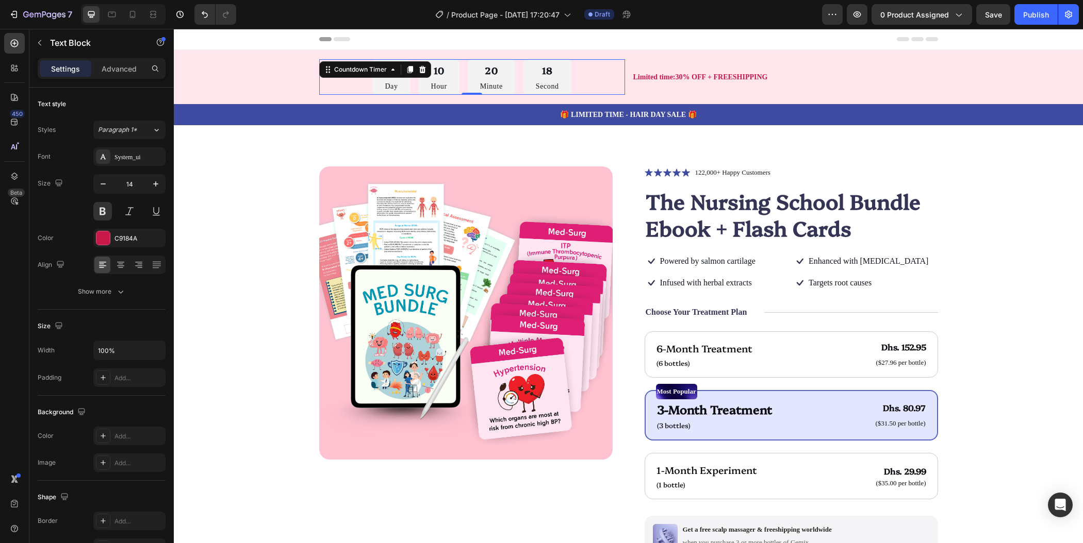
click at [564, 78] on div "18 Second" at bounding box center [547, 77] width 48 height 36
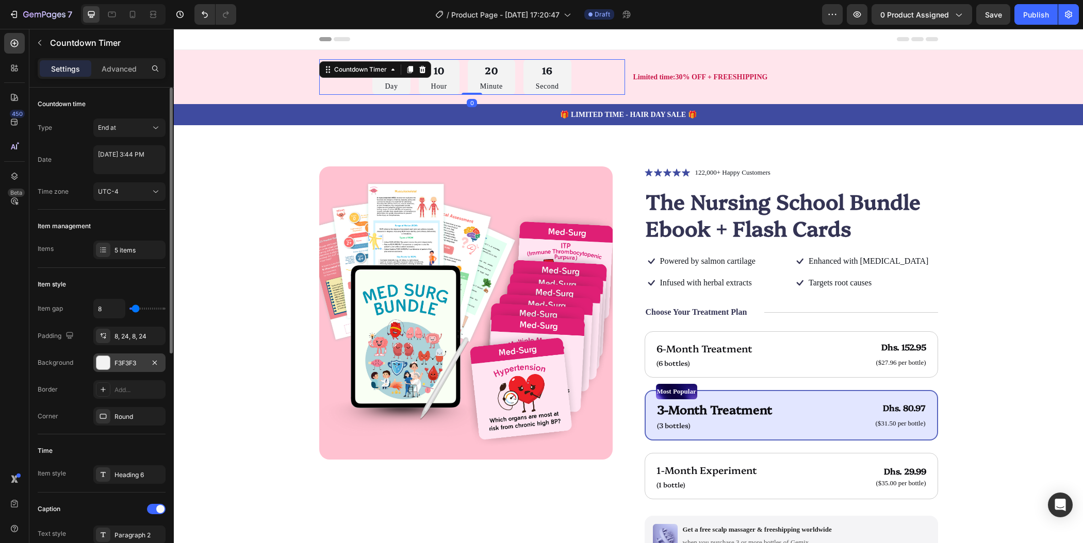
click at [106, 360] on div at bounding box center [102, 362] width 13 height 13
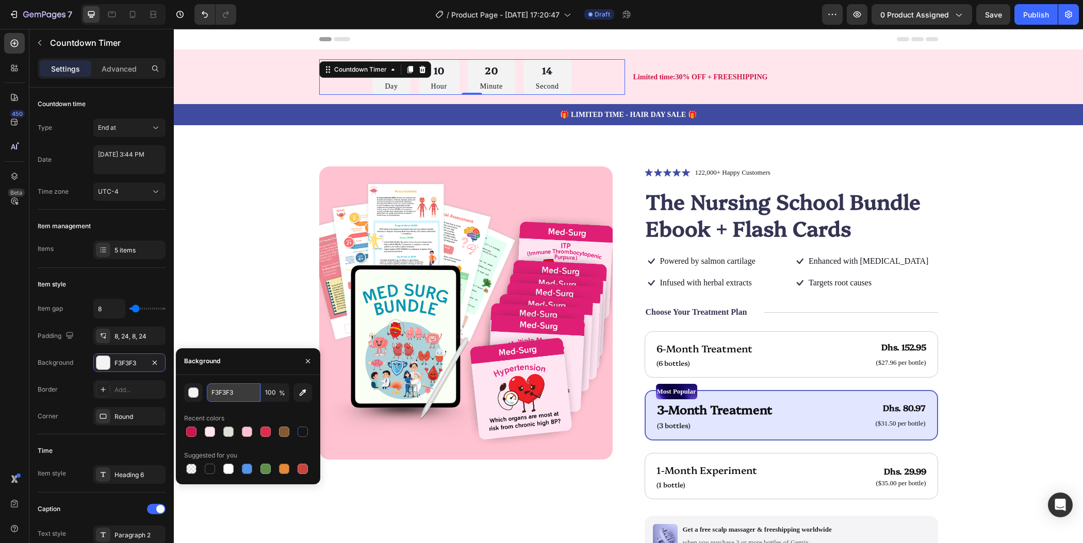
click at [244, 392] on input "F3F3F3" at bounding box center [234, 393] width 54 height 19
click at [303, 399] on button "button" at bounding box center [302, 393] width 19 height 19
click at [189, 436] on div at bounding box center [191, 432] width 10 height 10
type input "C9184A"
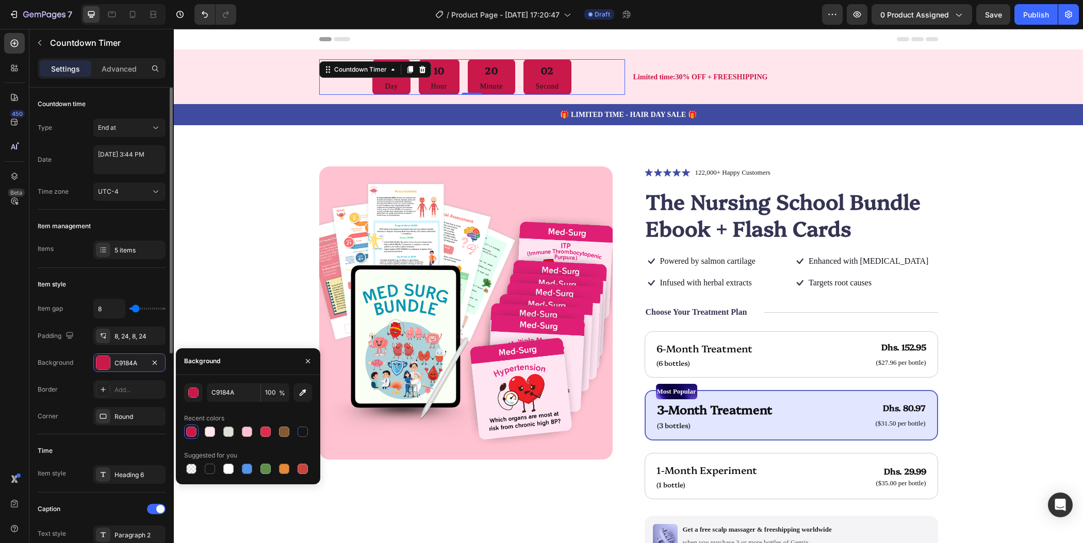
click at [101, 449] on div "Time" at bounding box center [102, 451] width 128 height 16
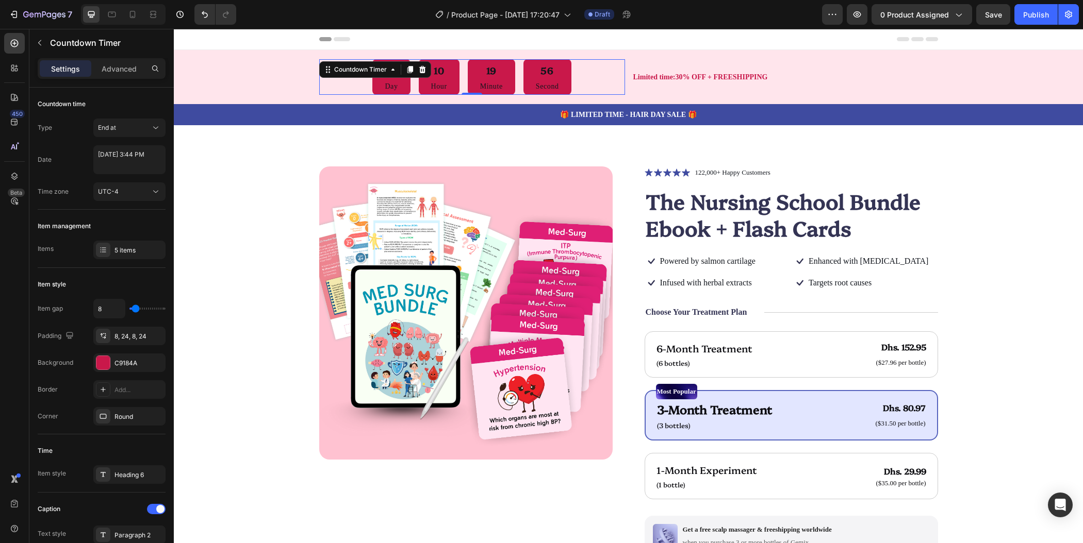
click at [436, 71] on div "10" at bounding box center [439, 70] width 16 height 15
click at [127, 102] on div "Countdown time" at bounding box center [102, 104] width 128 height 16
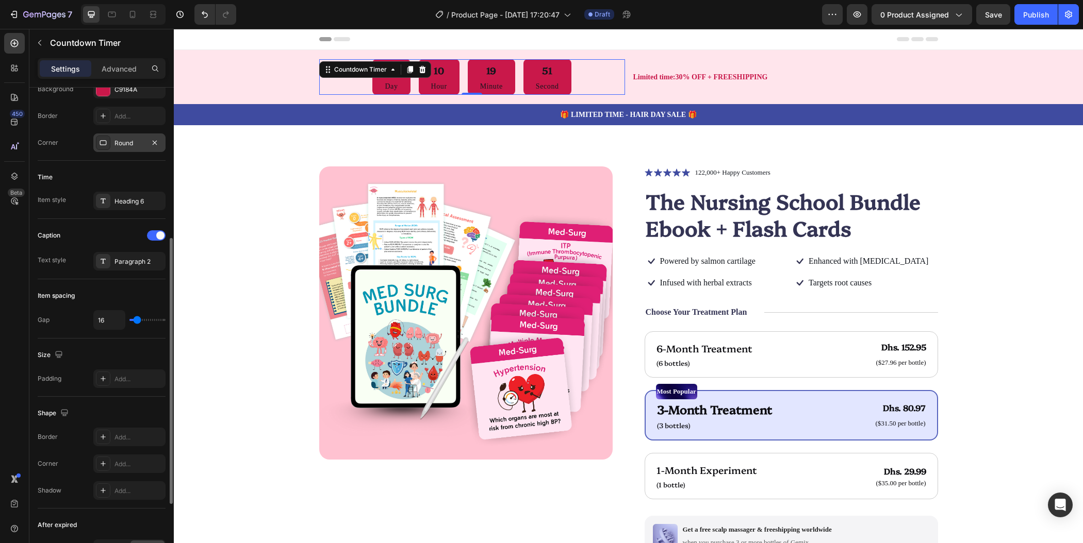
scroll to position [398, 0]
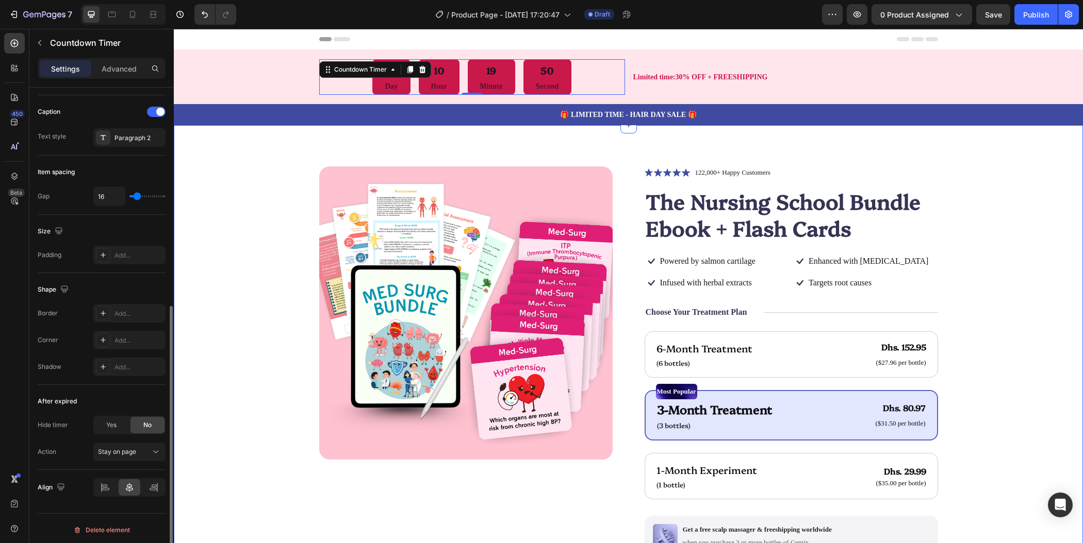
click at [241, 326] on div "Product Images Icon Icon Icon Icon Icon Icon List 122,000+ Happy Customers Text…" at bounding box center [628, 422] width 827 height 510
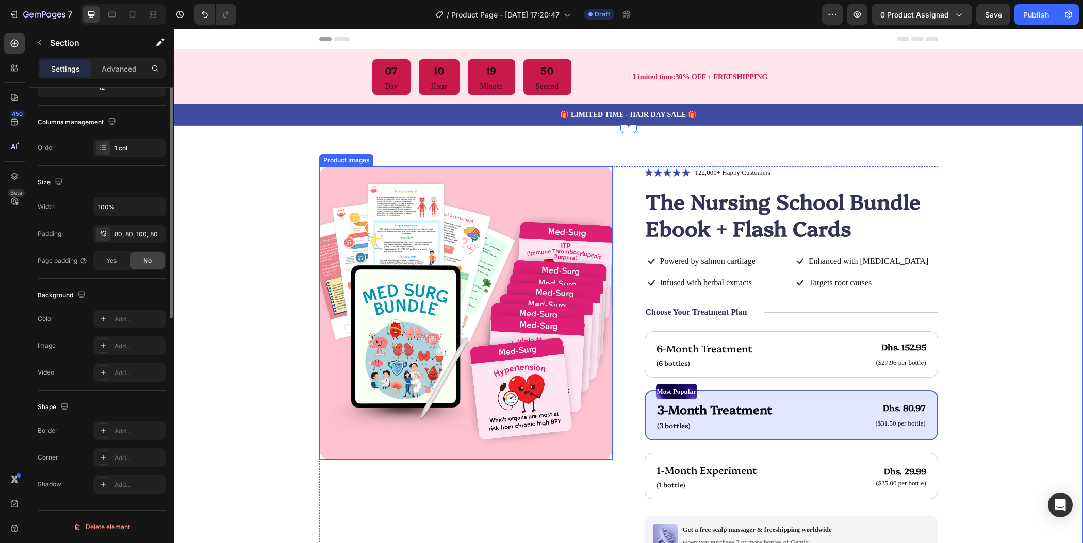
scroll to position [0, 0]
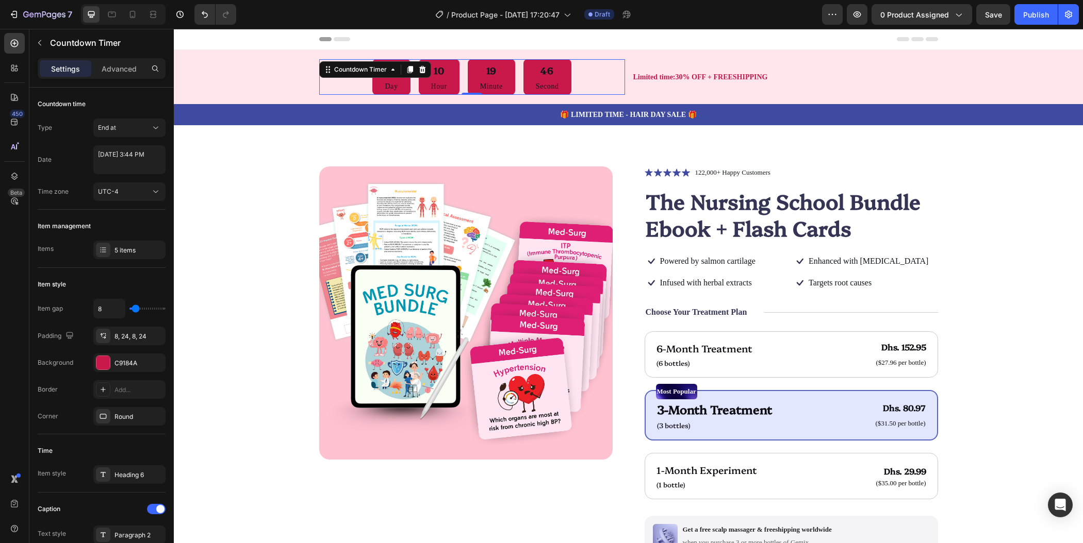
click at [437, 71] on div "10" at bounding box center [439, 70] width 16 height 15
click at [123, 67] on p "Advanced" at bounding box center [119, 68] width 35 height 11
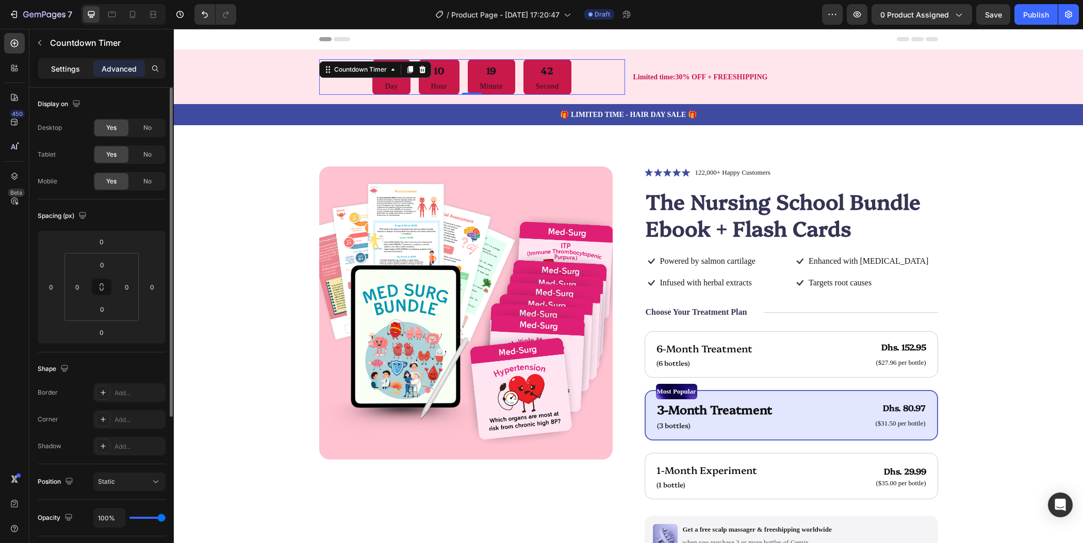
click at [72, 63] on p "Settings" at bounding box center [65, 68] width 29 height 11
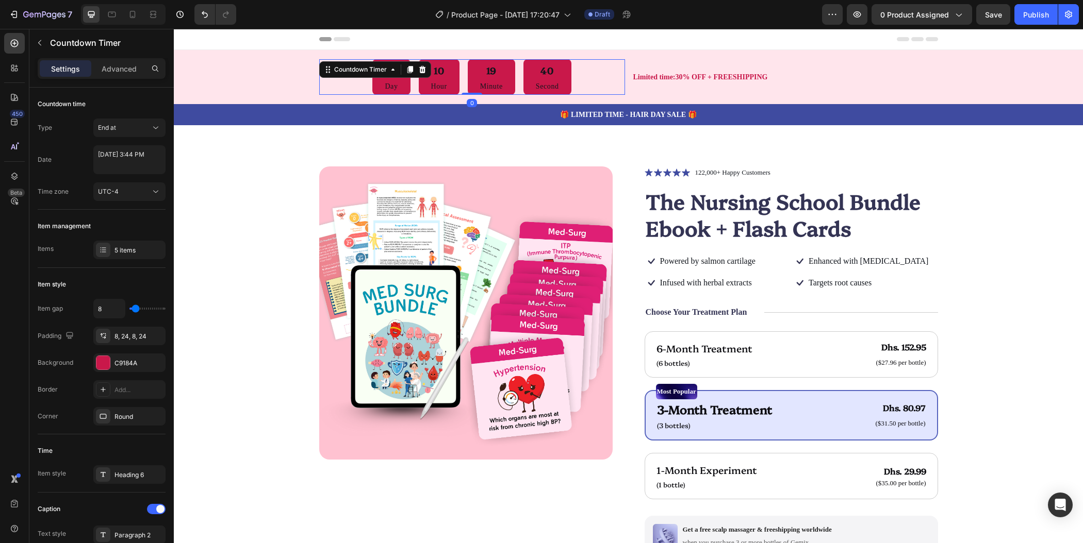
click at [556, 78] on div "40 Second" at bounding box center [547, 77] width 48 height 36
click at [105, 363] on div at bounding box center [102, 362] width 13 height 13
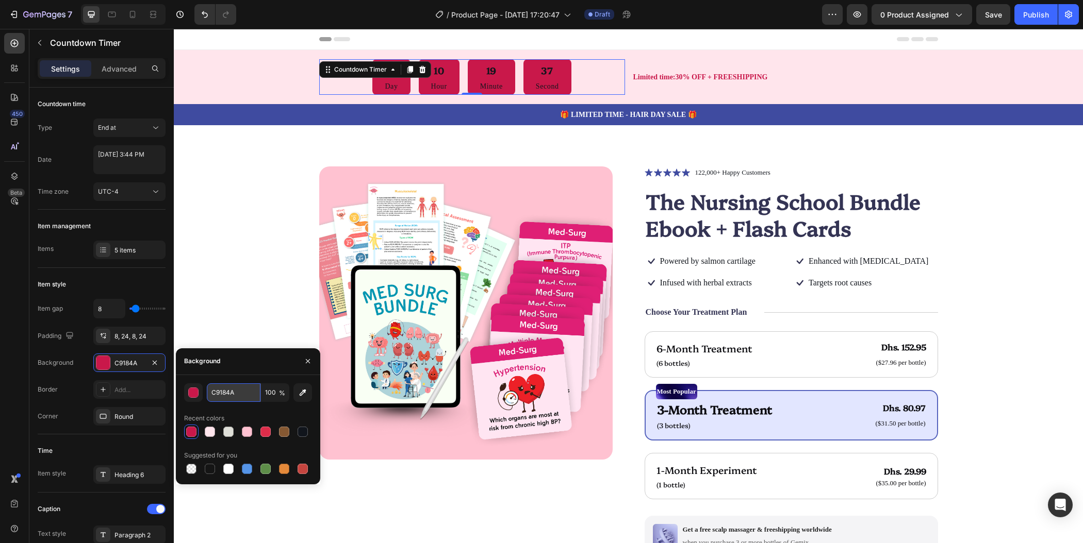
click at [226, 394] on input "C9184A" at bounding box center [234, 393] width 54 height 19
paste input "fff0f3"
type input "fff0f3"
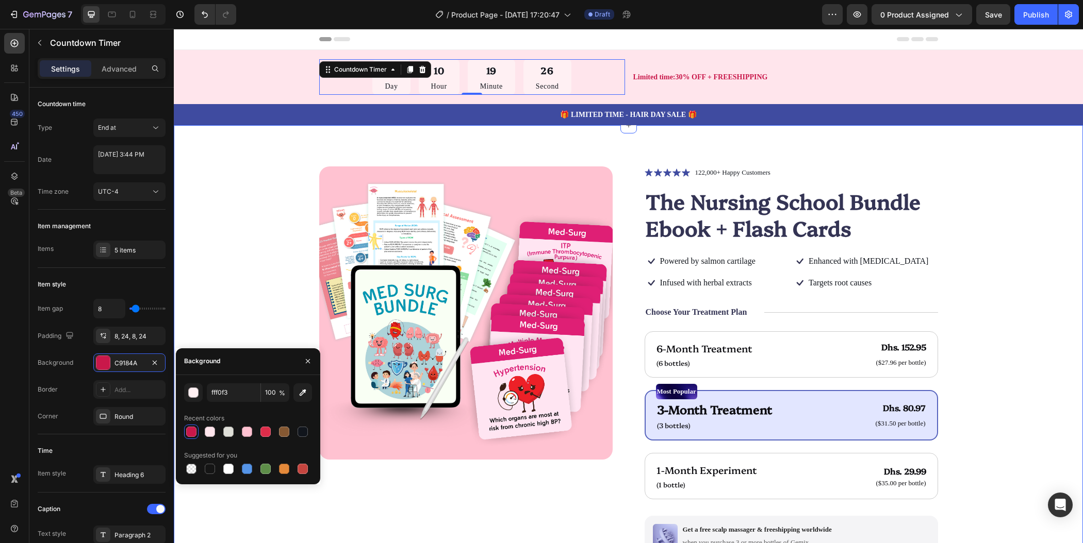
click at [228, 241] on div "Product Images Icon Icon Icon Icon Icon Icon List 122,000+ Happy Customers Text…" at bounding box center [628, 422] width 827 height 510
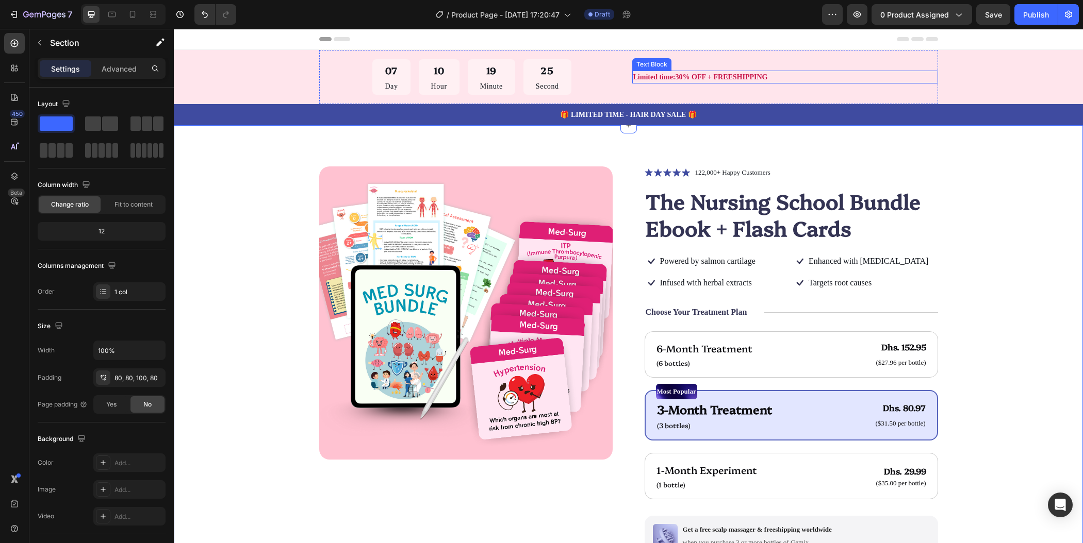
click at [730, 79] on p "Limited time:30% OFF + FREESHIPPING" at bounding box center [785, 77] width 304 height 11
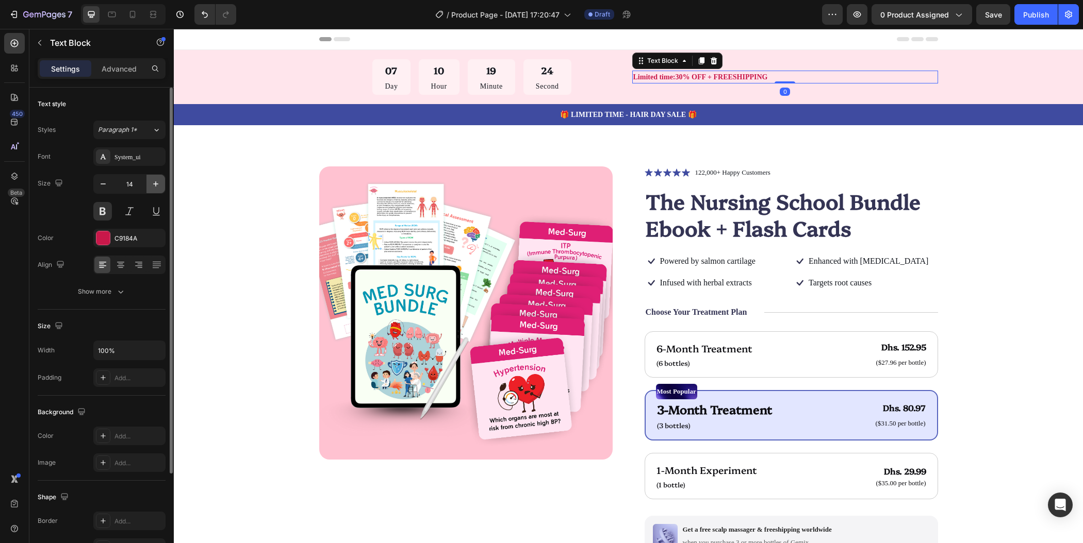
click at [157, 184] on icon "button" at bounding box center [156, 184] width 10 height 10
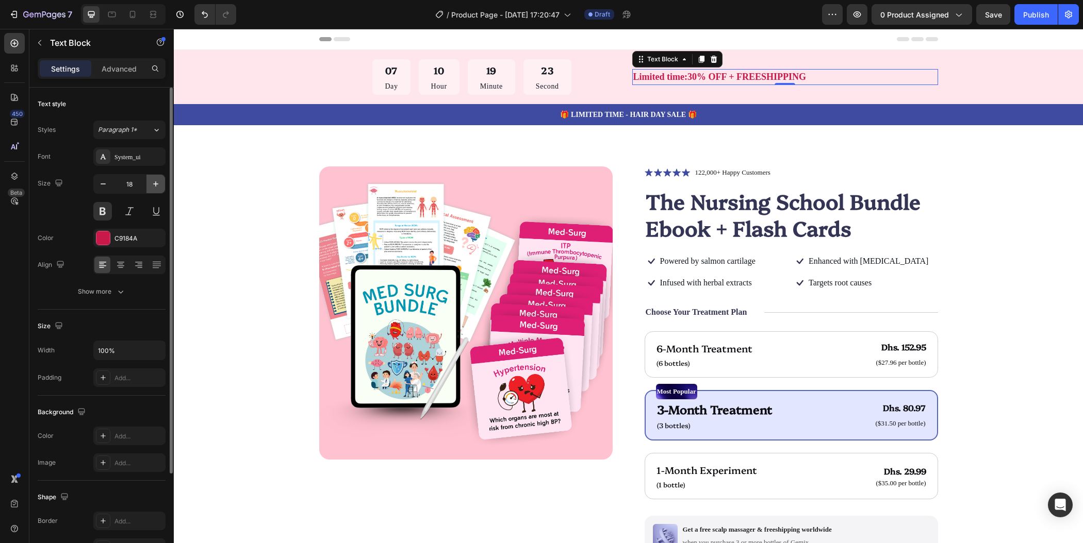
click at [157, 184] on icon "button" at bounding box center [156, 184] width 10 height 10
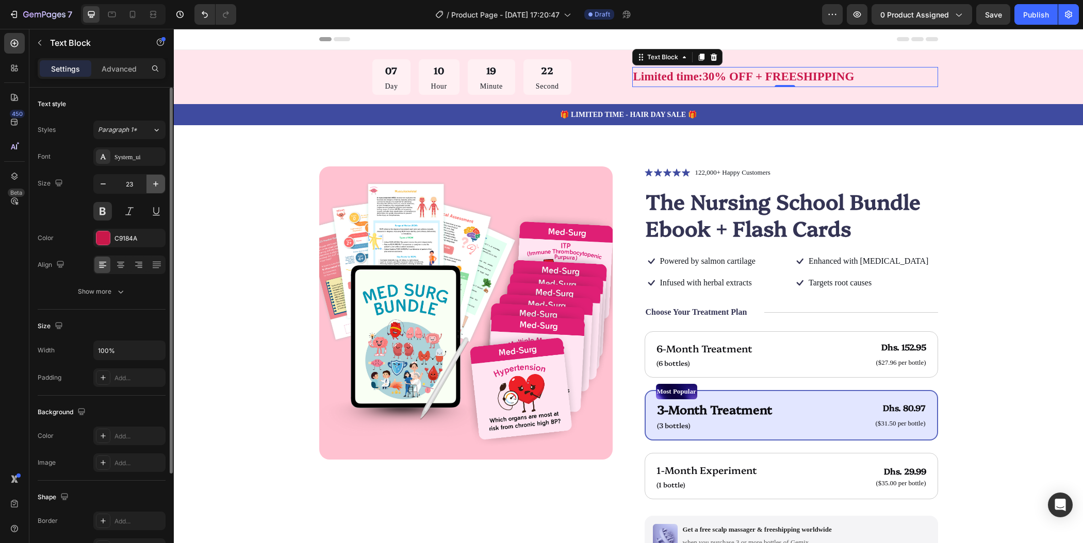
click at [157, 184] on icon "button" at bounding box center [156, 184] width 10 height 10
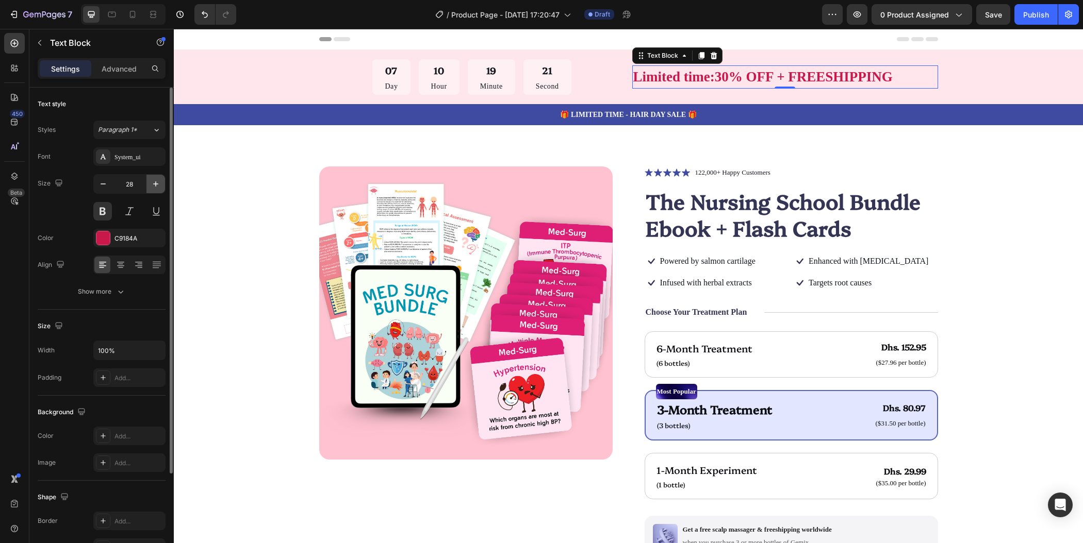
click at [157, 184] on icon "button" at bounding box center [156, 184] width 10 height 10
type input "31"
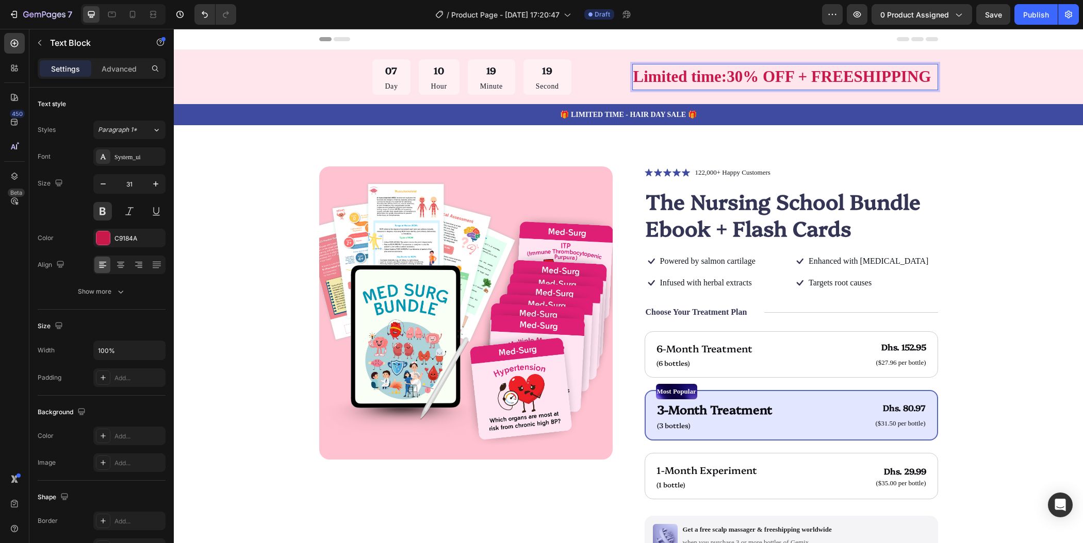
click at [723, 78] on p "Limited time:30% OFF + FREESHIPPING" at bounding box center [785, 77] width 304 height 24
click at [989, 151] on div "Product Images Icon Icon Icon Icon Icon Icon List 122,000+ Happy Customers Text…" at bounding box center [628, 426] width 909 height 603
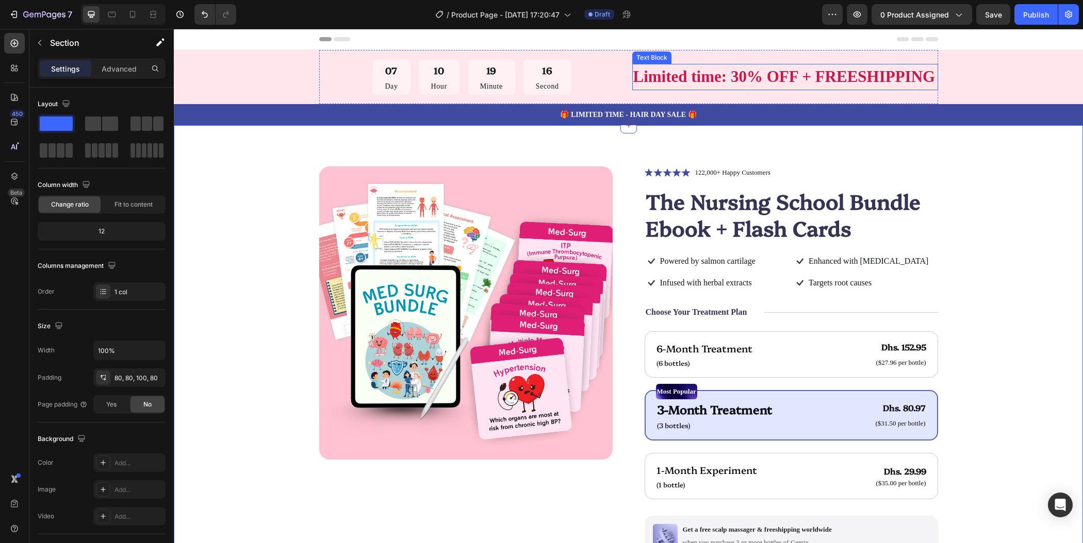
click at [797, 86] on p "Limited time: 30% OFF + FREESHIPPING" at bounding box center [785, 77] width 304 height 24
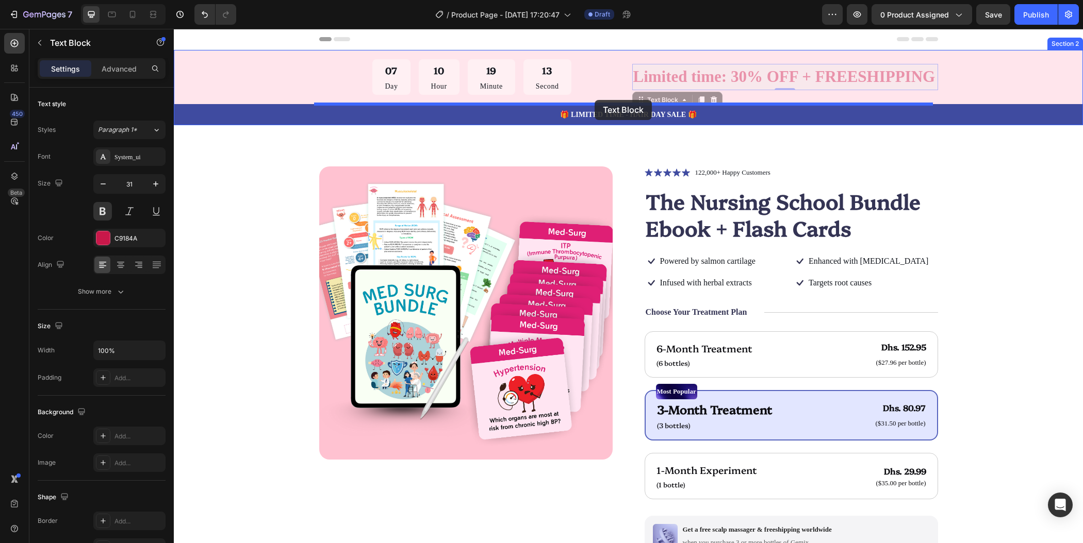
drag, startPoint x: 637, startPoint y: 98, endPoint x: 594, endPoint y: 100, distance: 42.3
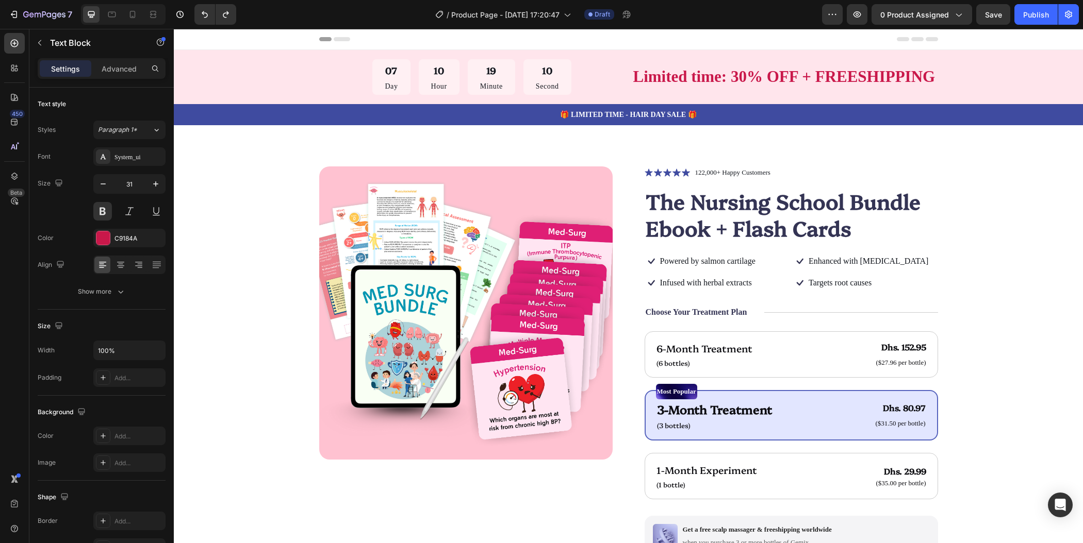
click at [671, 73] on p "Limited time: 30% OFF + FREESHIPPING" at bounding box center [785, 77] width 304 height 24
click at [1002, 188] on div "Product Images Icon Icon Icon Icon Icon Icon List 122,000+ Happy Customers Text…" at bounding box center [628, 422] width 827 height 510
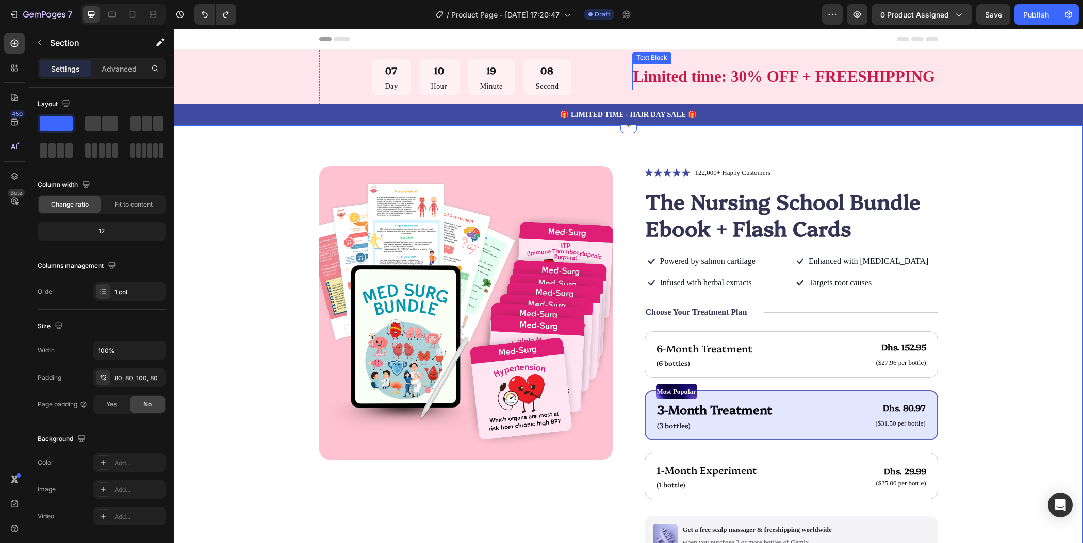
click at [823, 75] on p "Limited time: 30% OFF + FREESHIPPING" at bounding box center [785, 77] width 304 height 24
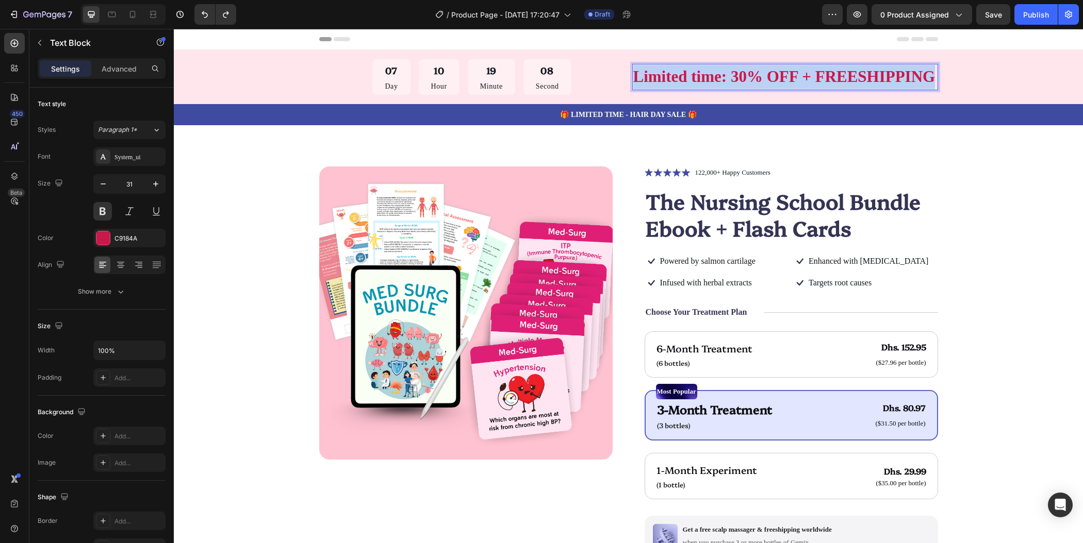
click at [823, 75] on p "Limited time: 30% OFF + FREESHIPPING" at bounding box center [785, 77] width 304 height 24
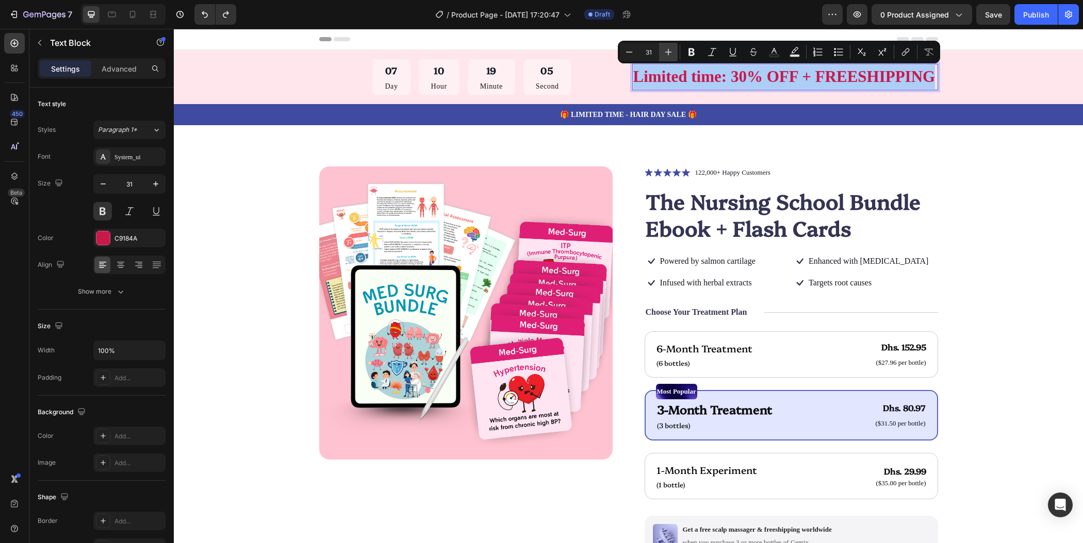
click at [666, 53] on icon "Editor contextual toolbar" at bounding box center [668, 52] width 10 height 10
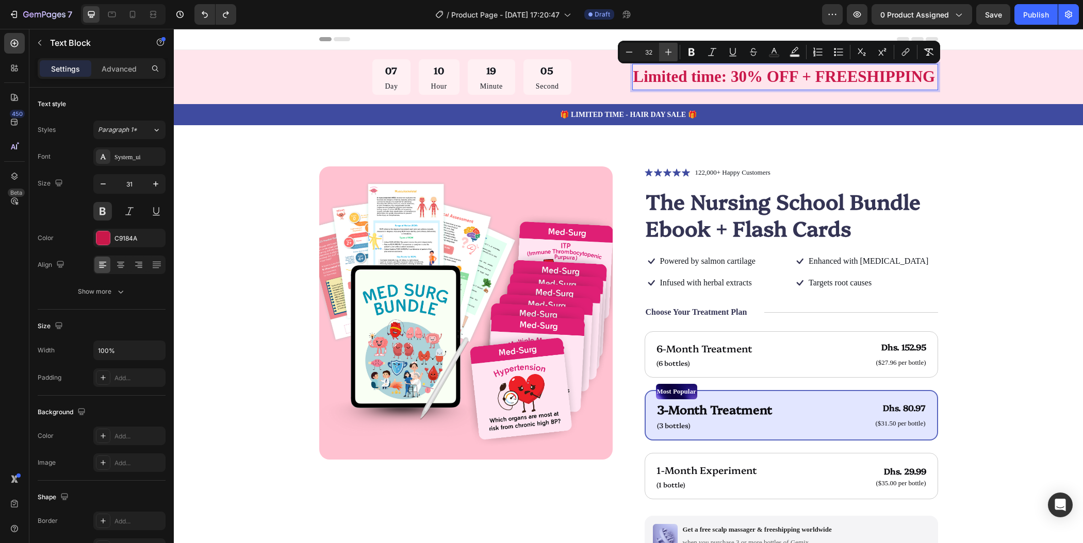
click at [666, 53] on icon "Editor contextual toolbar" at bounding box center [668, 52] width 10 height 10
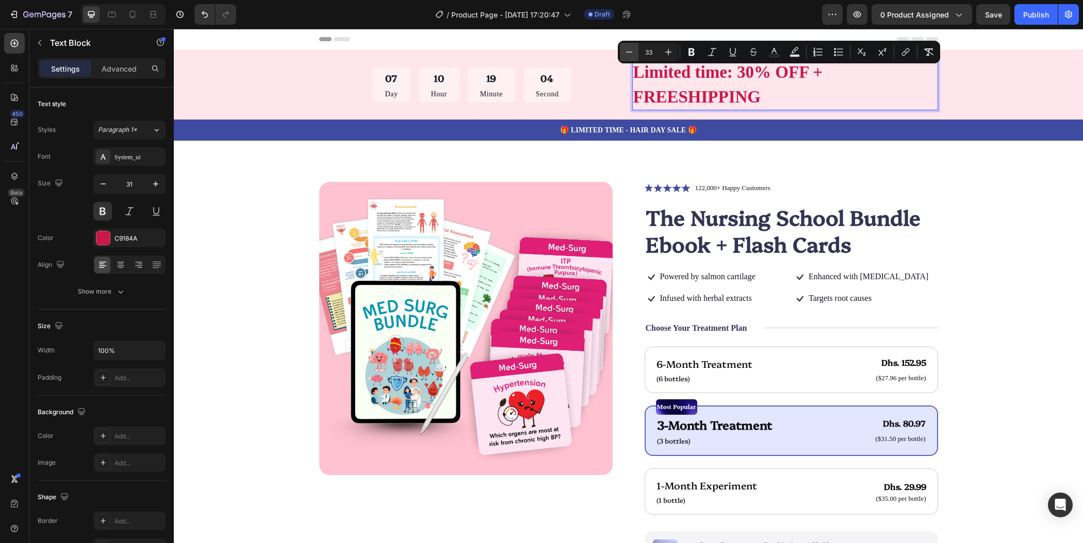
click at [633, 52] on icon "Editor contextual toolbar" at bounding box center [629, 52] width 10 height 10
type input "31"
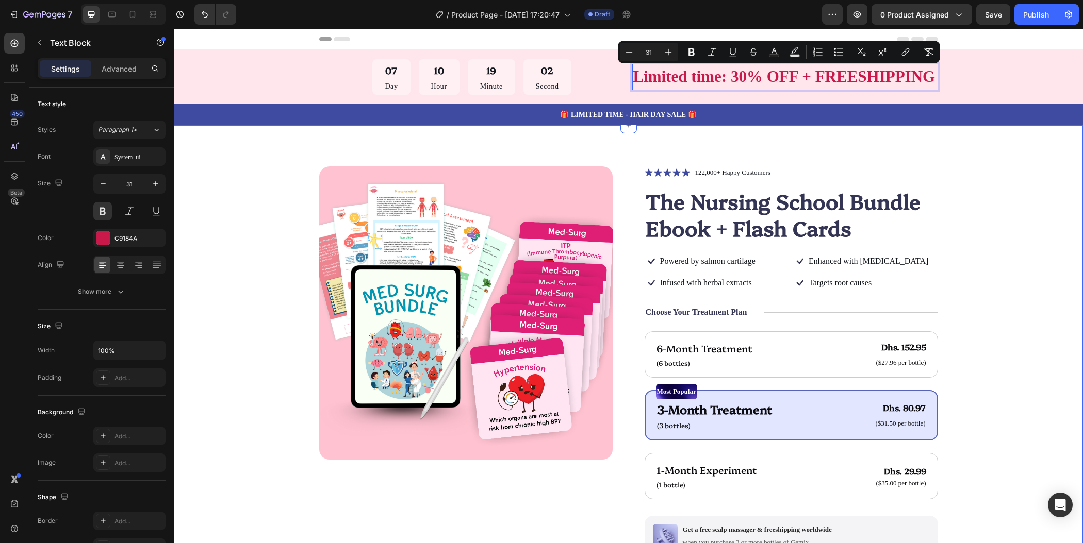
click at [977, 213] on div "Product Images Icon Icon Icon Icon Icon Icon List 122,000+ Happy Customers Text…" at bounding box center [628, 422] width 827 height 510
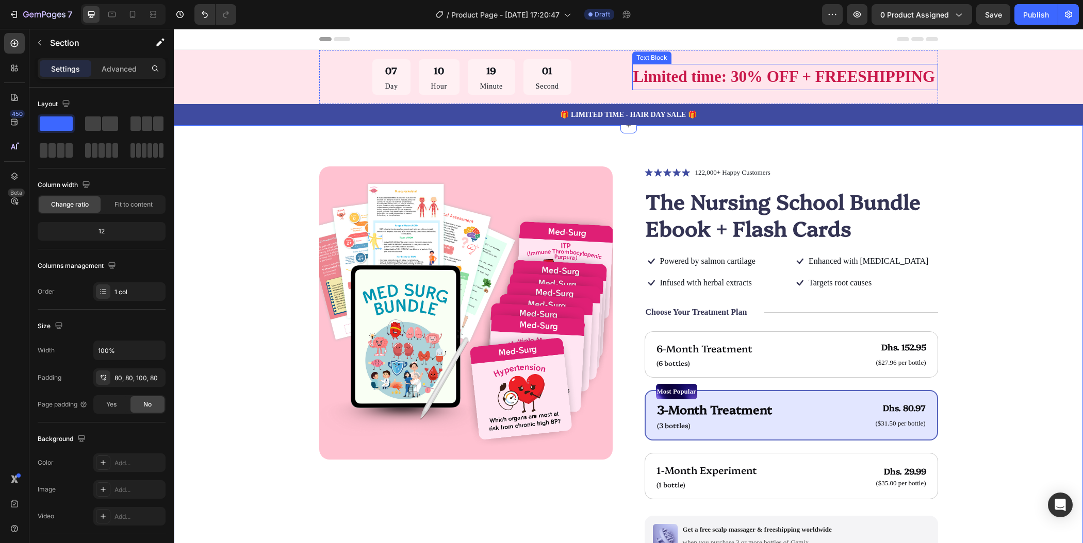
click at [701, 83] on span "Limited time: 30% OFF + FREESHIPPING" at bounding box center [784, 77] width 302 height 18
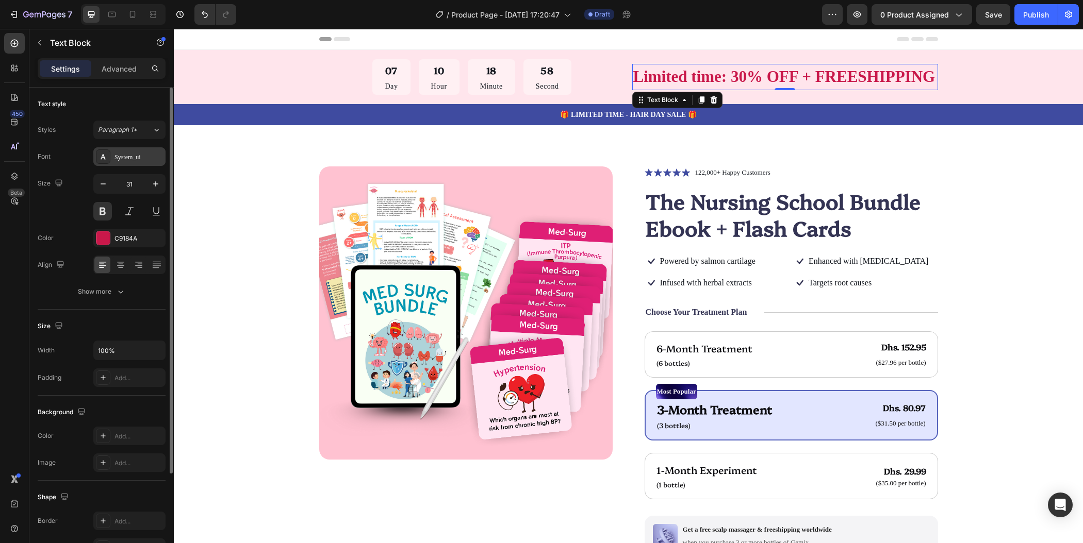
click at [130, 158] on div "System_ui" at bounding box center [138, 157] width 48 height 9
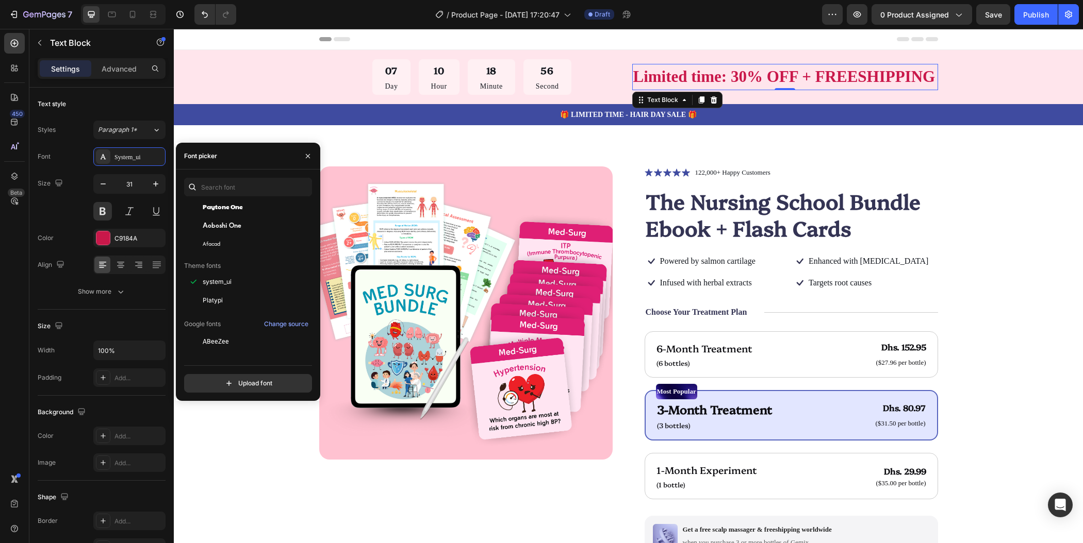
scroll to position [61, 0]
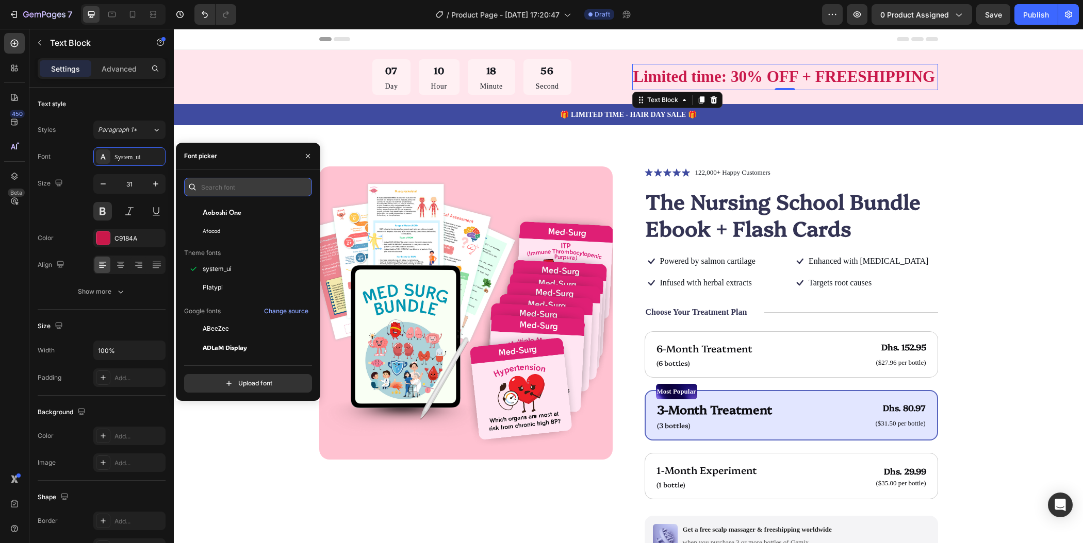
click at [233, 191] on input "text" at bounding box center [248, 187] width 128 height 19
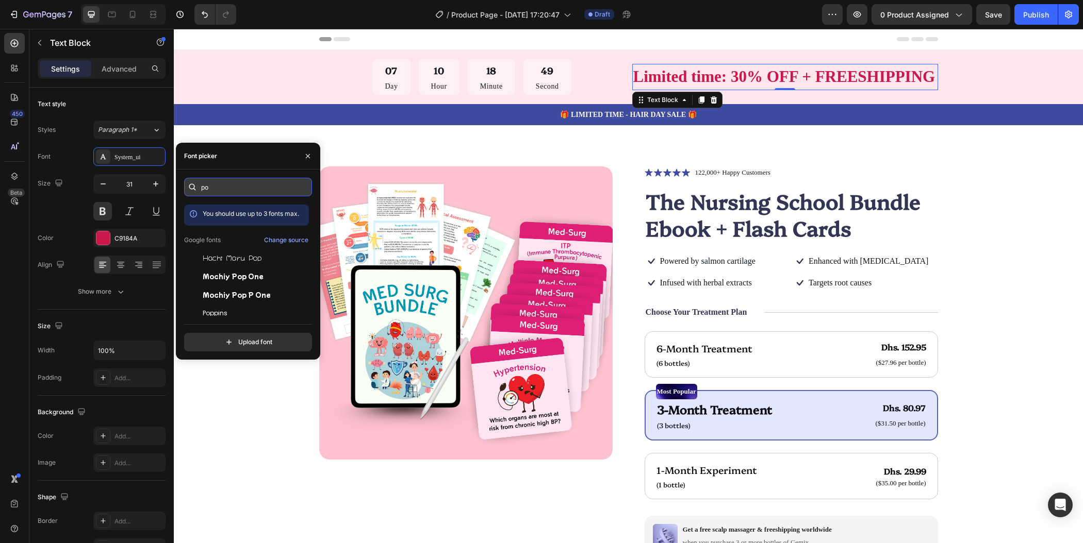
type input "p"
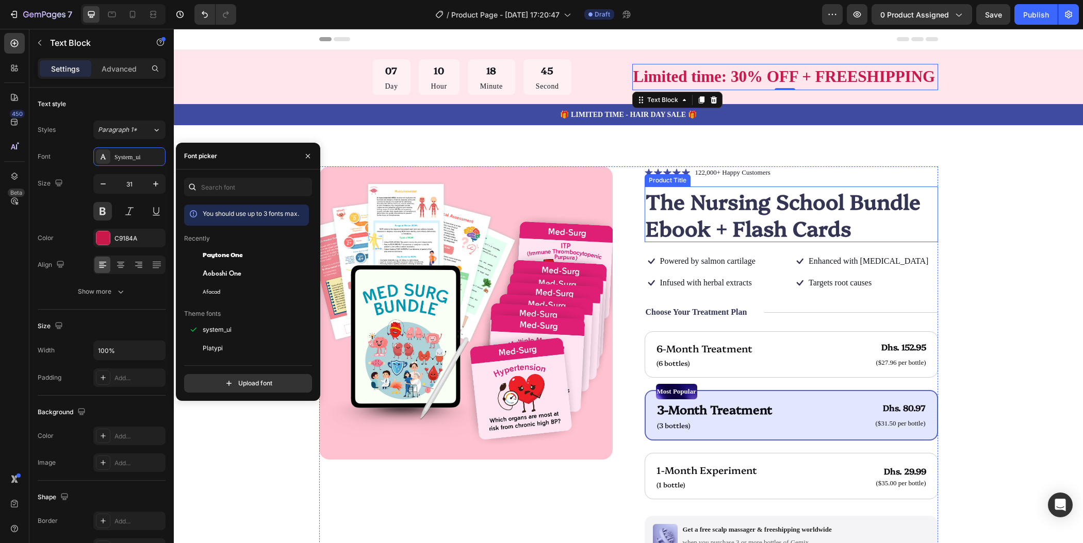
click at [782, 225] on h1 "The Nursing School Bundle Ebook + Flash Cards" at bounding box center [791, 215] width 293 height 56
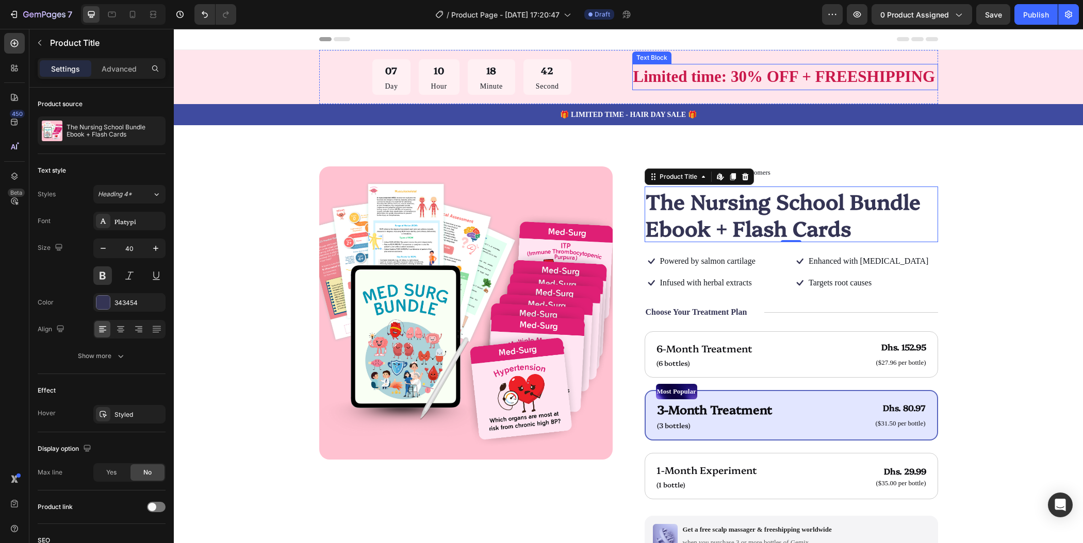
click at [766, 67] on p "Limited time: 30% OFF + FREESHIPPING" at bounding box center [785, 77] width 304 height 24
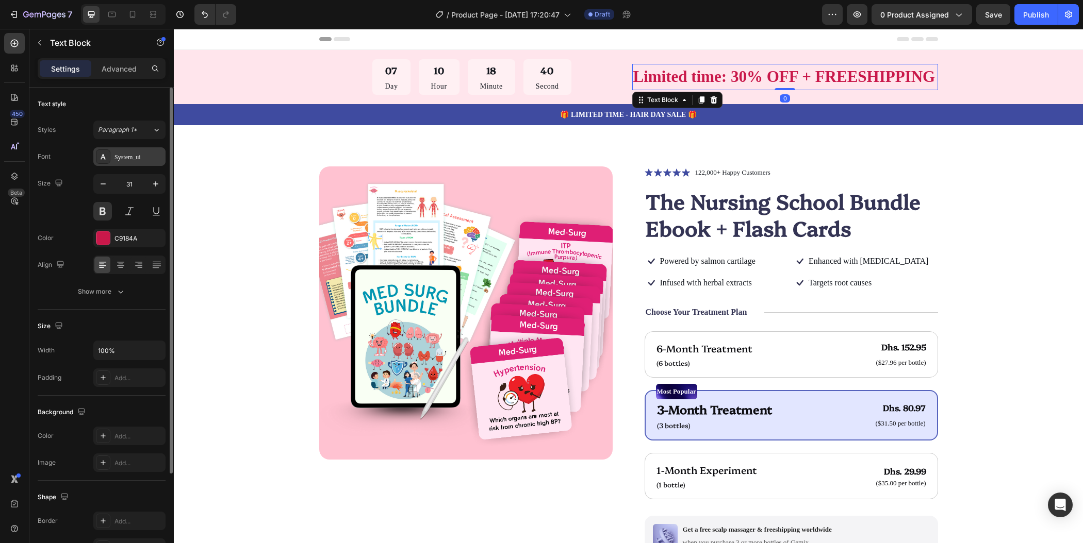
click at [140, 156] on div "System_ui" at bounding box center [138, 157] width 48 height 9
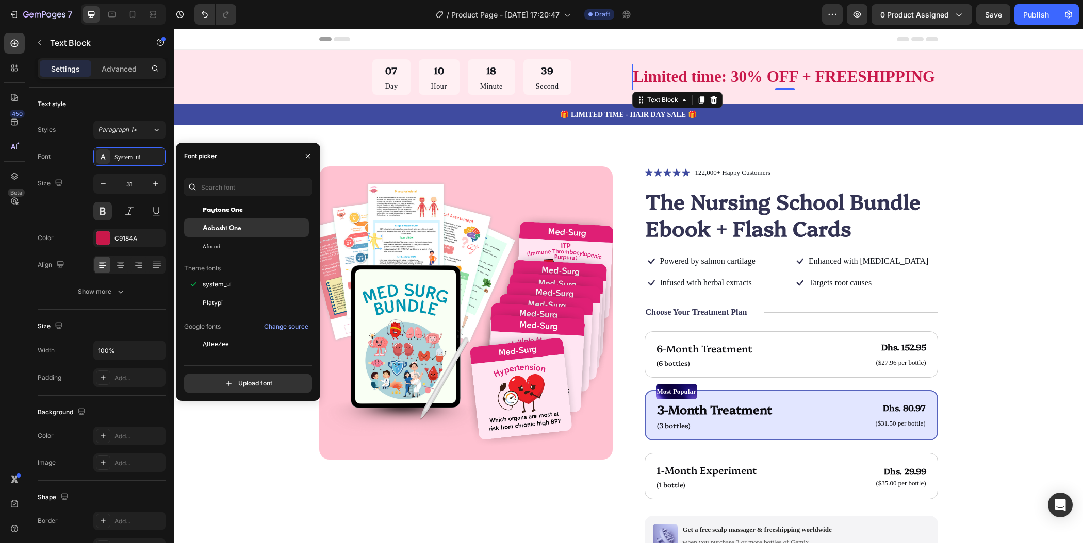
scroll to position [86, 0]
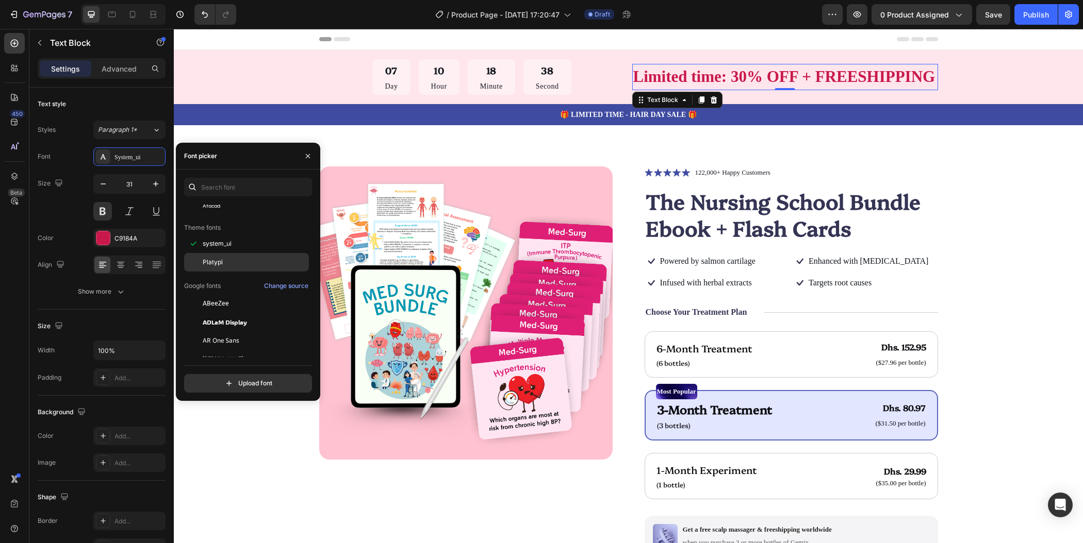
click at [247, 267] on div "Platypi" at bounding box center [246, 262] width 125 height 19
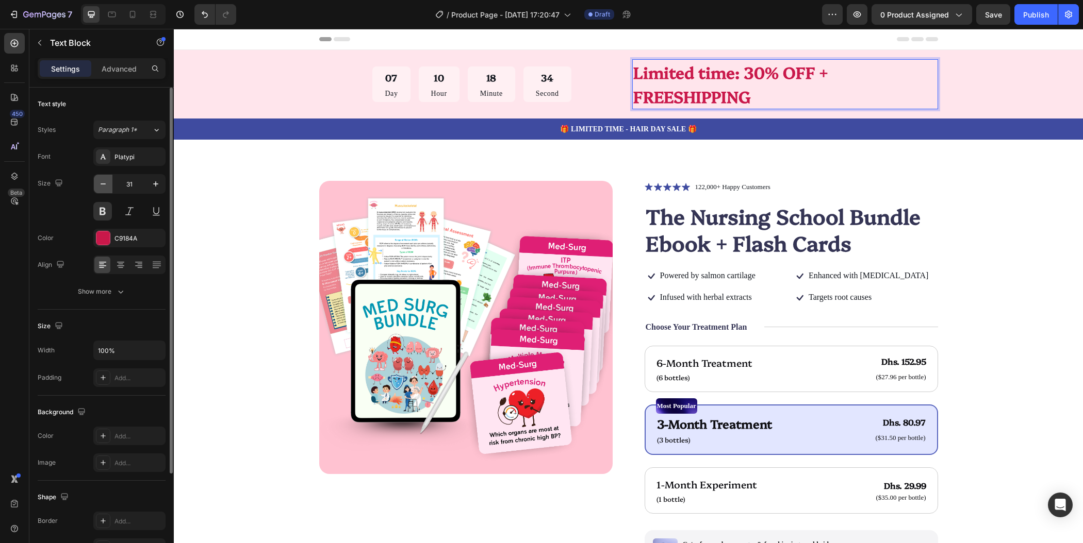
click at [102, 184] on icon "button" at bounding box center [103, 184] width 5 height 1
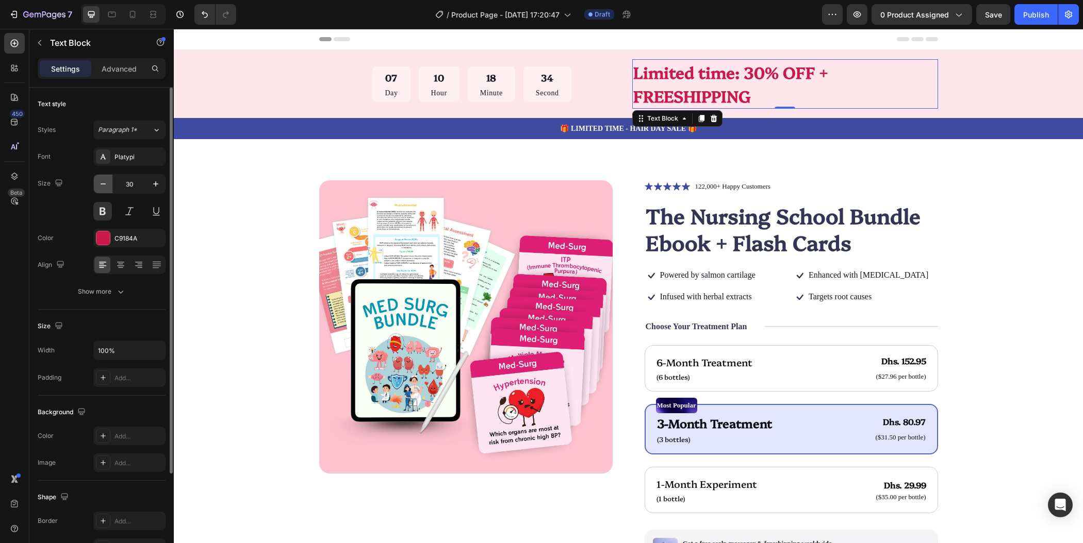
click at [102, 184] on icon "button" at bounding box center [103, 184] width 5 height 1
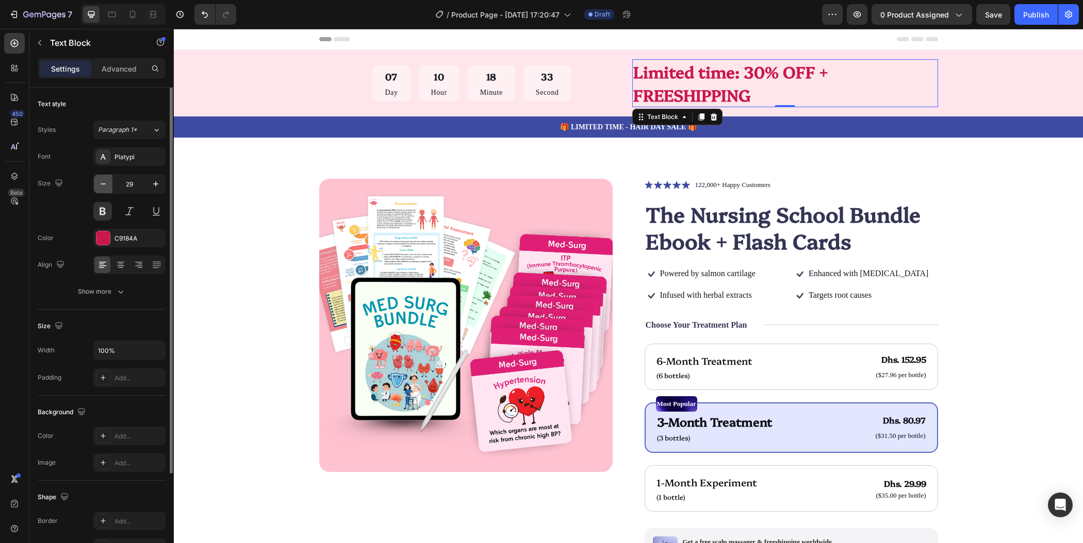
click at [102, 184] on icon "button" at bounding box center [103, 184] width 5 height 1
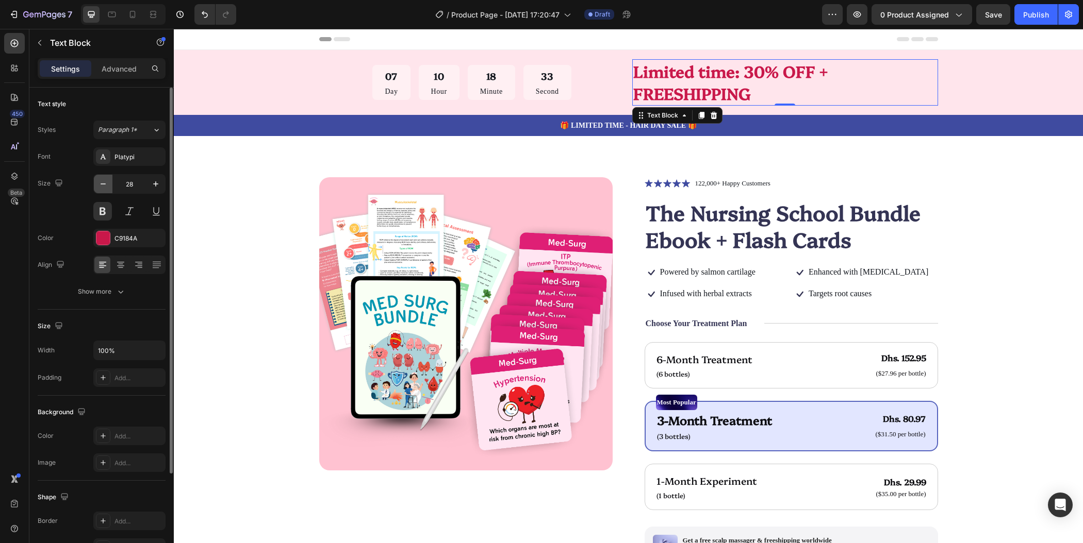
click at [102, 184] on icon "button" at bounding box center [103, 184] width 5 height 1
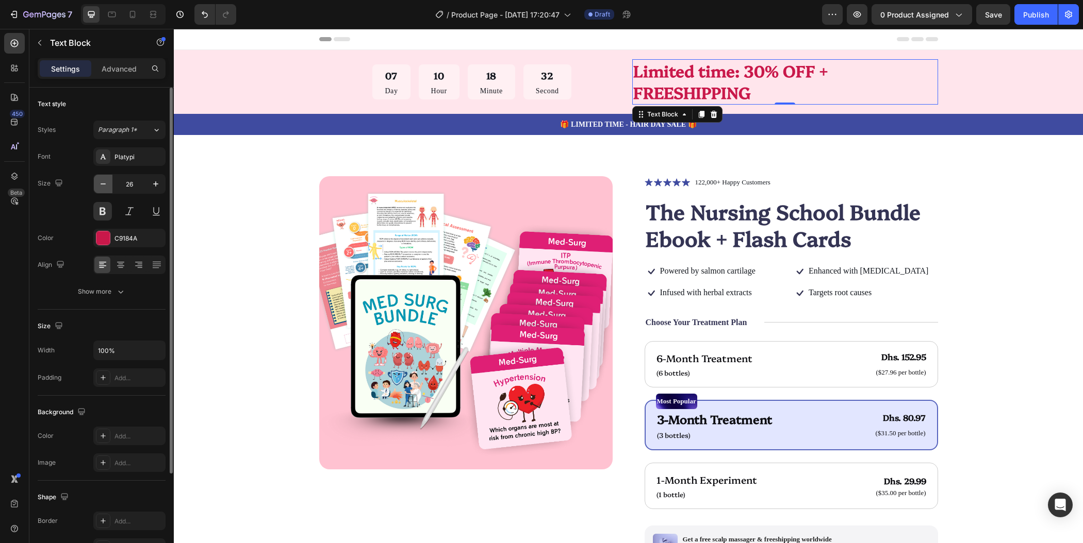
click at [102, 184] on icon "button" at bounding box center [103, 184] width 5 height 1
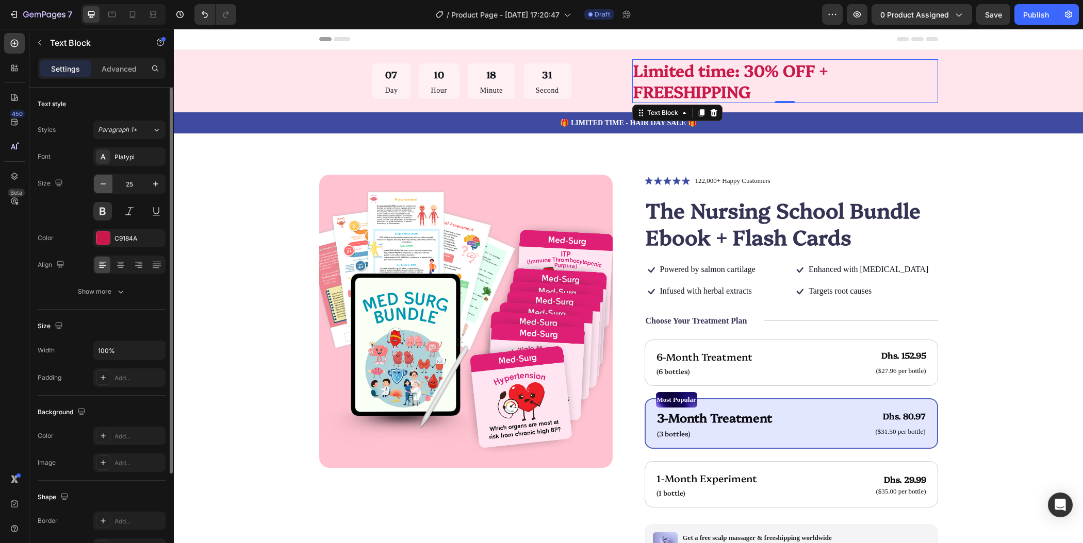
click at [102, 184] on icon "button" at bounding box center [103, 184] width 5 height 1
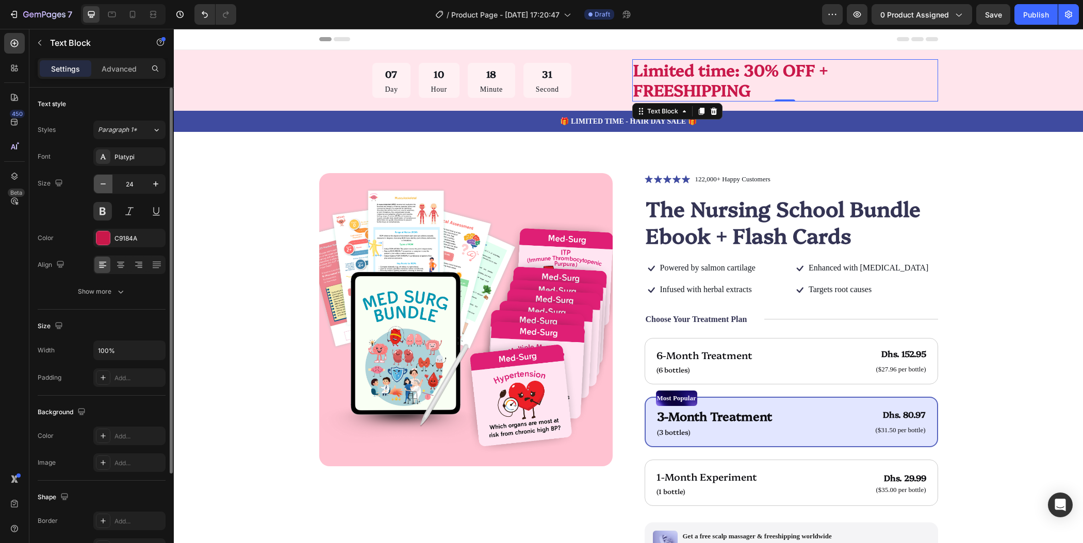
click at [102, 184] on icon "button" at bounding box center [103, 184] width 5 height 1
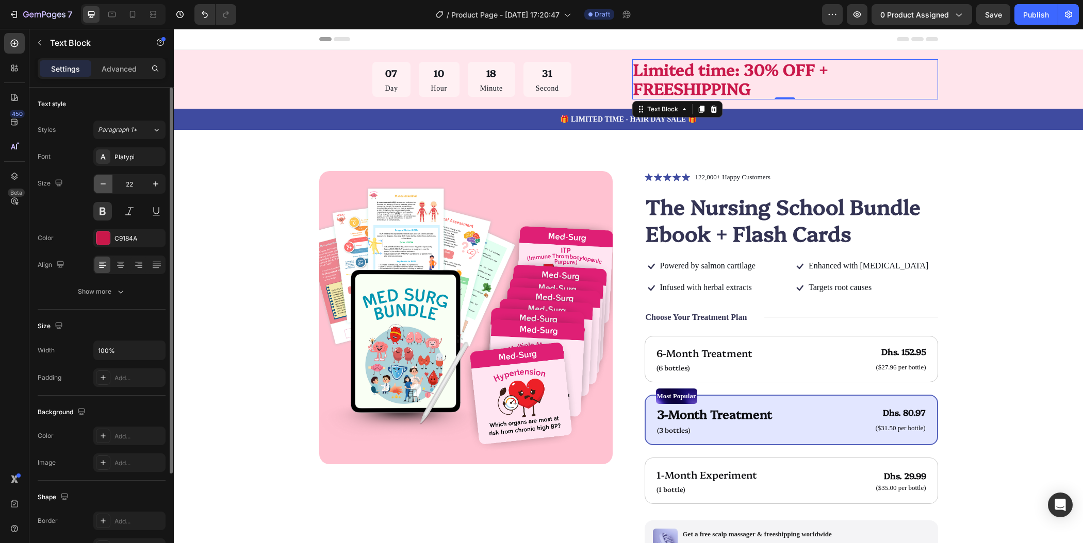
click at [102, 184] on icon "button" at bounding box center [103, 184] width 5 height 1
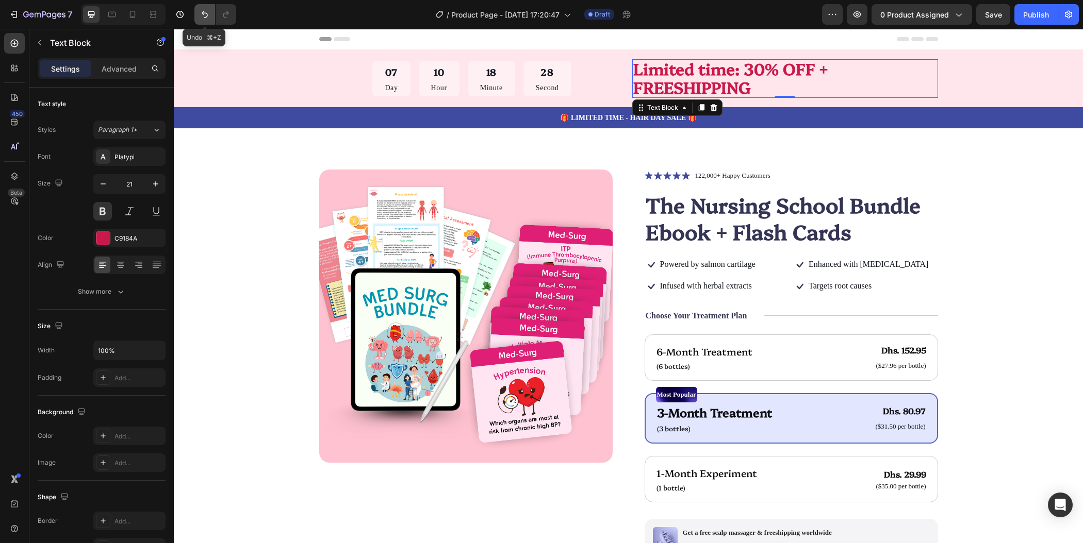
click at [201, 11] on icon "Undo/Redo" at bounding box center [205, 14] width 10 height 10
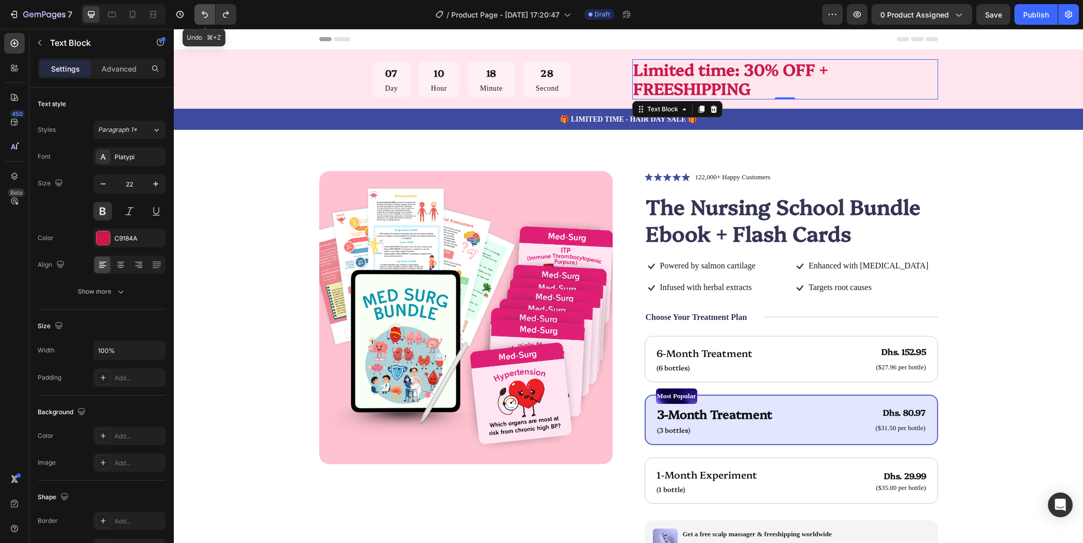
click at [201, 11] on icon "Undo/Redo" at bounding box center [205, 14] width 10 height 10
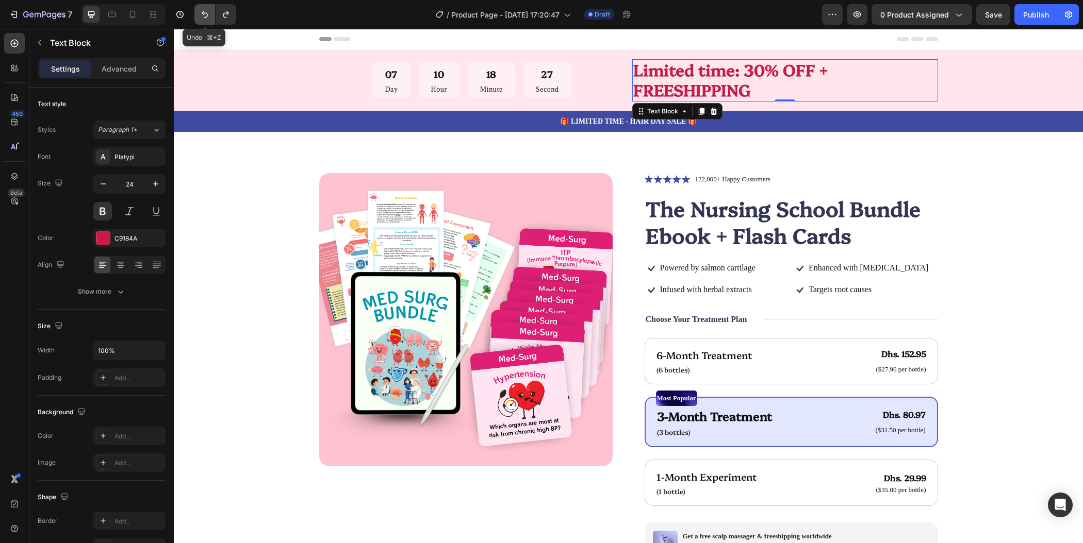
click at [201, 11] on icon "Undo/Redo" at bounding box center [205, 14] width 10 height 10
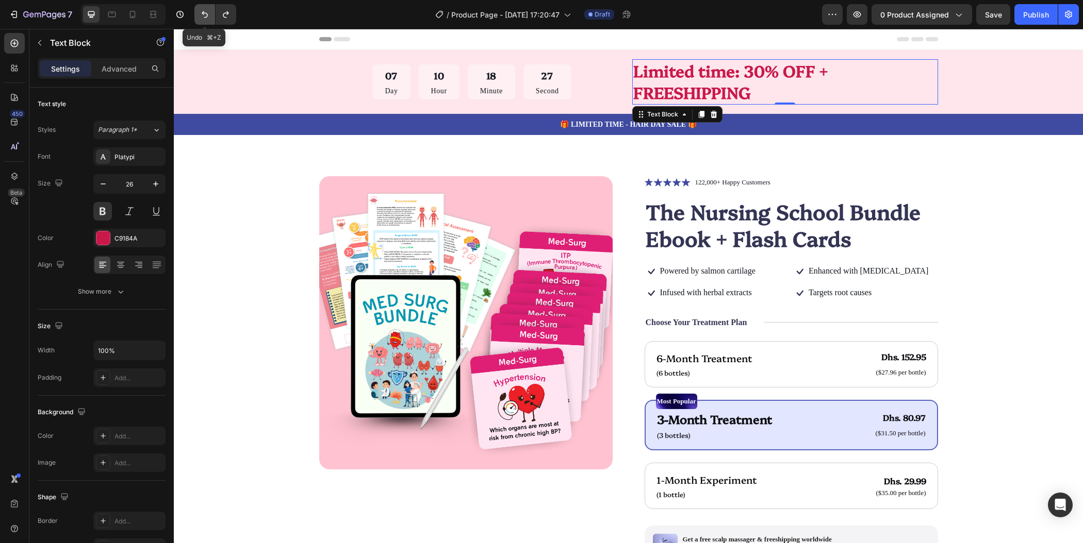
click at [201, 11] on icon "Undo/Redo" at bounding box center [205, 14] width 10 height 10
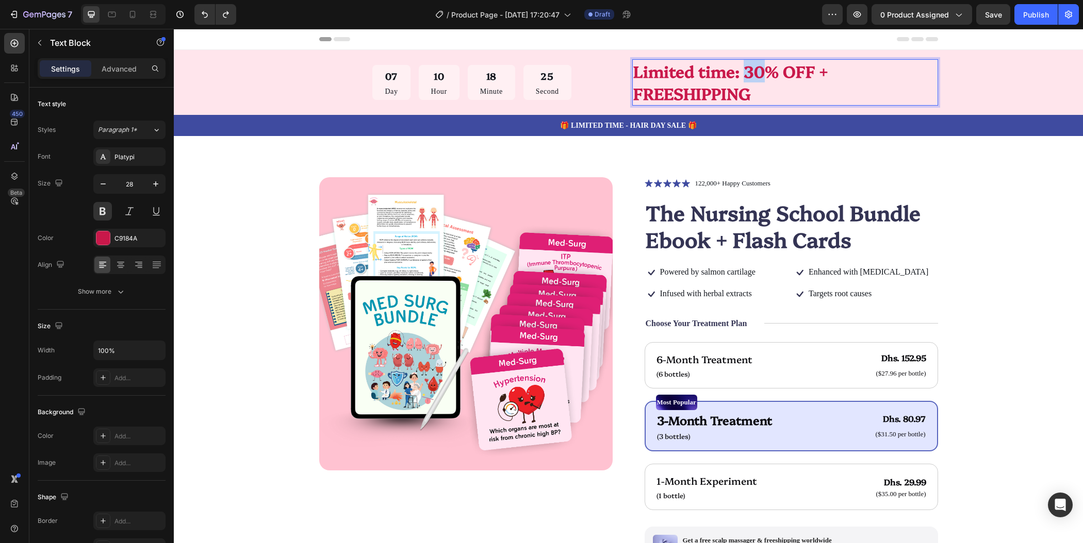
click at [747, 79] on span "Limited time: 30% OFF + FREESHIPPING" at bounding box center [730, 82] width 194 height 44
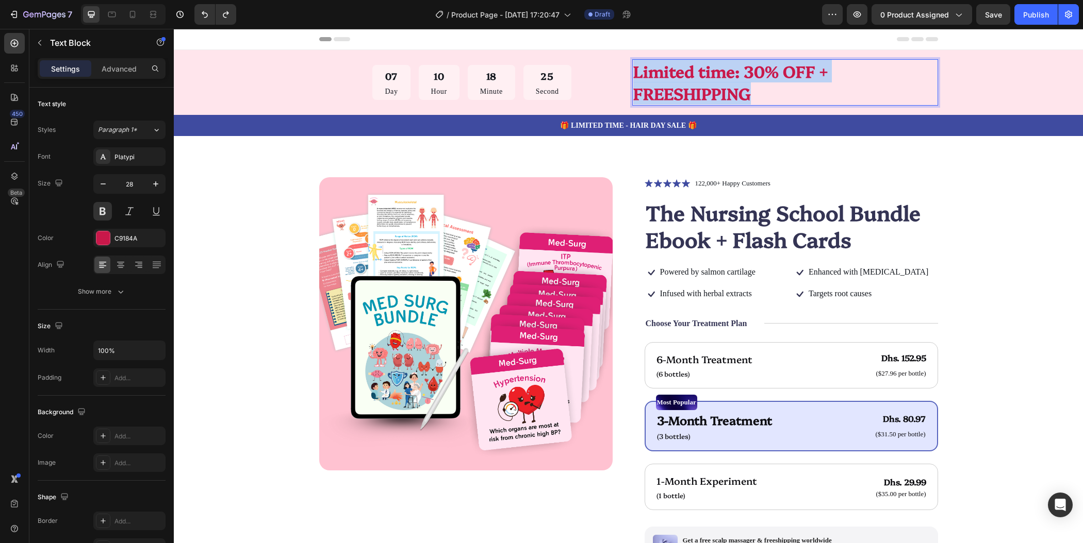
click at [747, 79] on span "Limited time: 30% OFF + FREESHIPPING" at bounding box center [730, 82] width 194 height 44
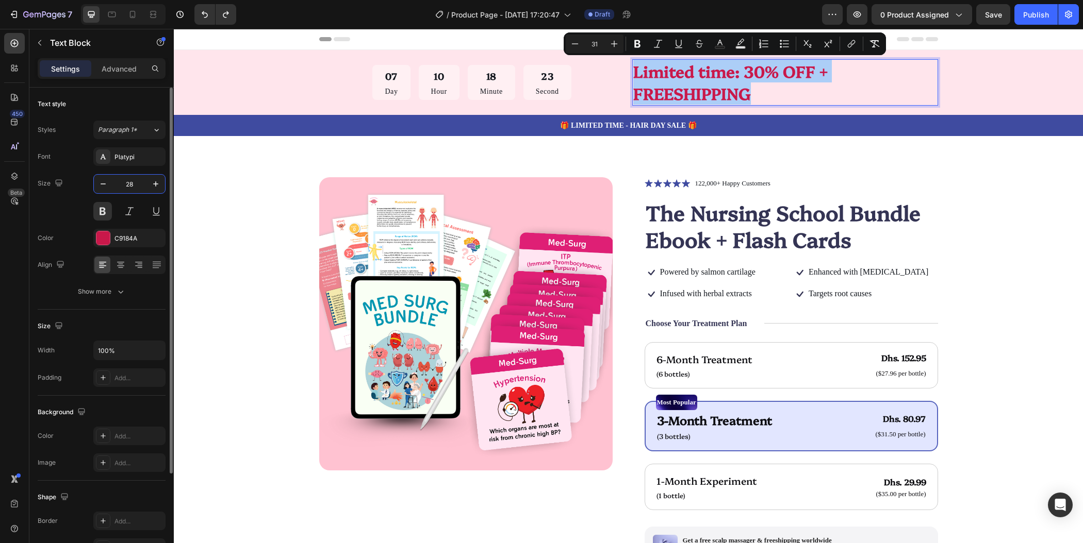
click at [132, 184] on input "28" at bounding box center [129, 184] width 34 height 19
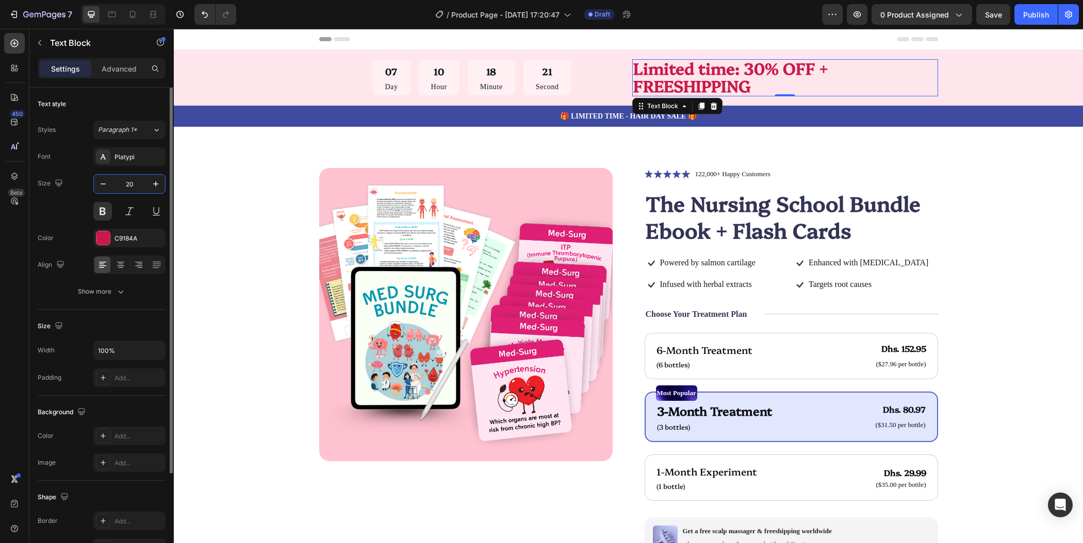
type input "20"
click at [125, 73] on p "Advanced" at bounding box center [119, 68] width 35 height 11
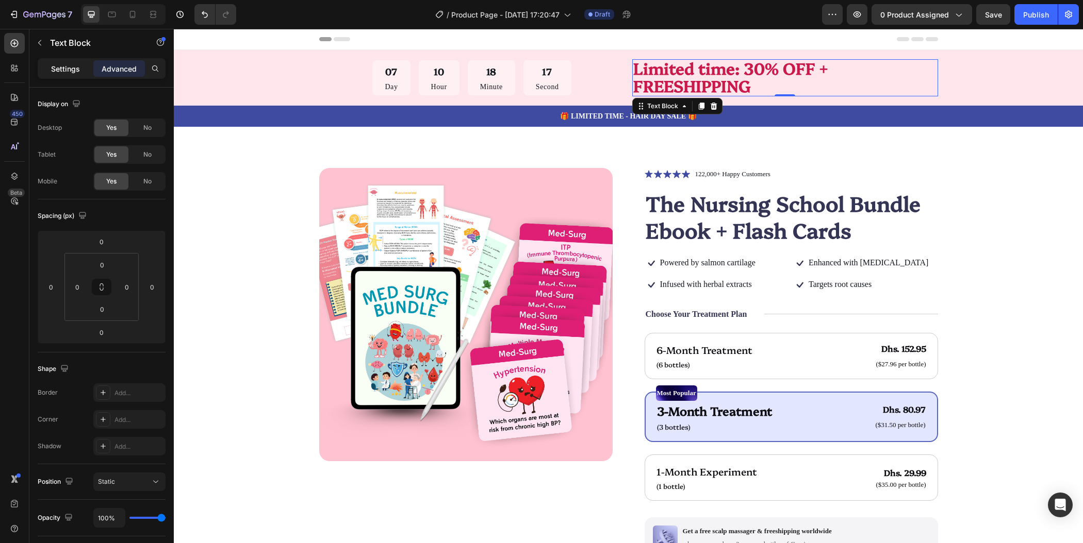
click at [68, 74] on div "Settings" at bounding box center [66, 68] width 52 height 16
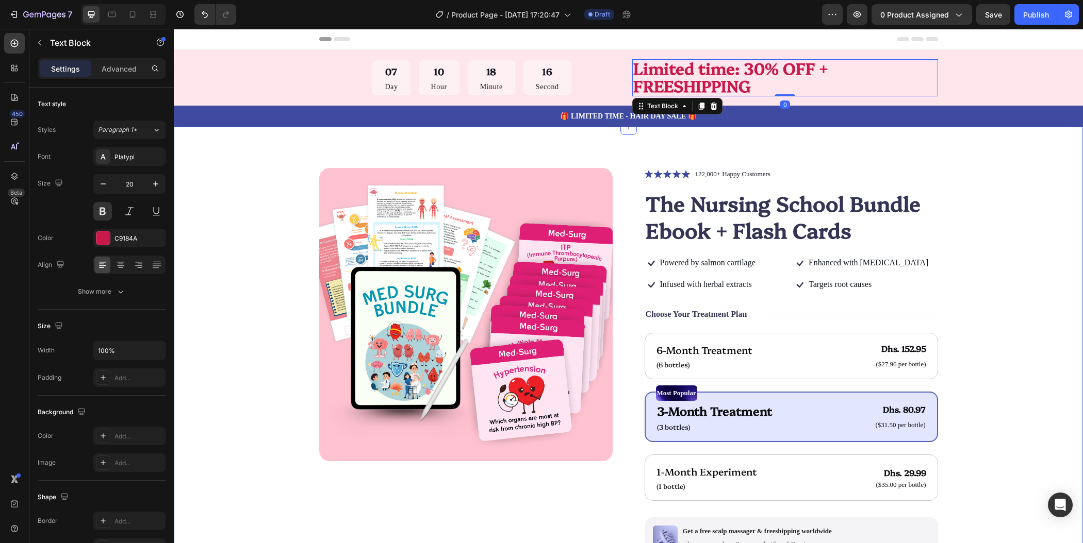
click at [1009, 158] on div "Product Images Icon Icon Icon Icon Icon Icon List 122,000+ Happy Customers Text…" at bounding box center [628, 428] width 909 height 603
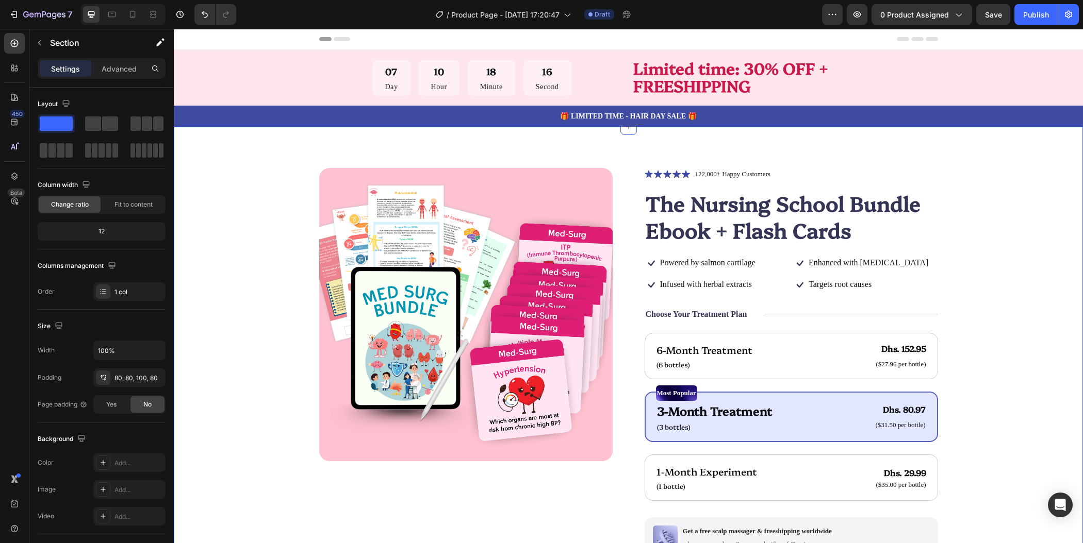
click at [1009, 158] on div "Product Images Icon Icon Icon Icon Icon Icon List 122,000+ Happy Customers Text…" at bounding box center [628, 428] width 909 height 603
click at [701, 80] on span "Limited time: 30% OFF + FREESHIPPING" at bounding box center [730, 77] width 194 height 40
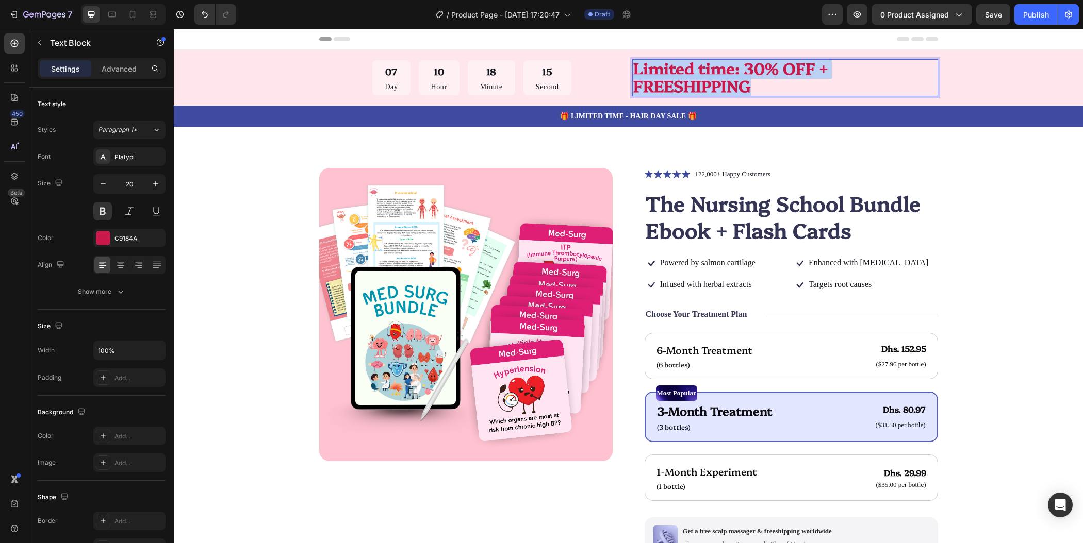
click at [701, 80] on span "Limited time: 30% OFF + FREESHIPPING" at bounding box center [730, 77] width 194 height 40
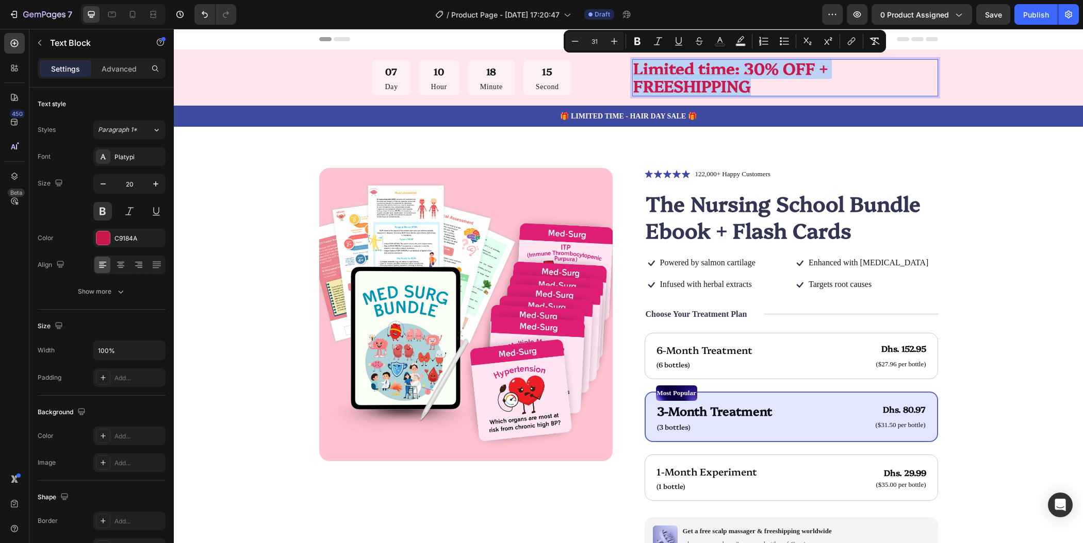
click at [701, 80] on span "Limited time: 30% OFF + FREESHIPPING" at bounding box center [730, 77] width 194 height 40
click at [579, 39] on icon "Editor contextual toolbar" at bounding box center [575, 41] width 10 height 10
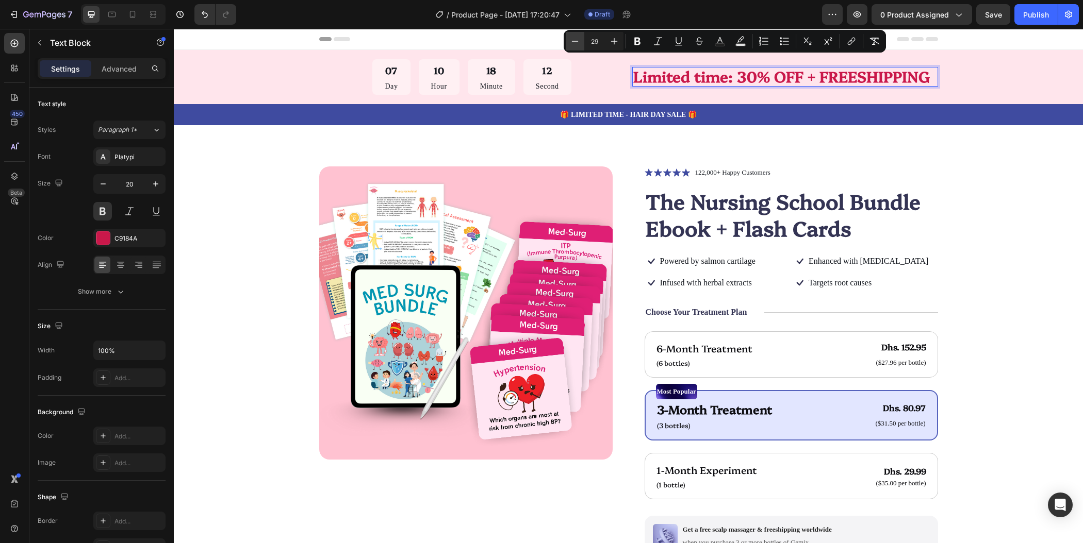
click at [579, 39] on icon "Editor contextual toolbar" at bounding box center [575, 41] width 10 height 10
click at [615, 39] on icon "Editor contextual toolbar" at bounding box center [614, 41] width 10 height 10
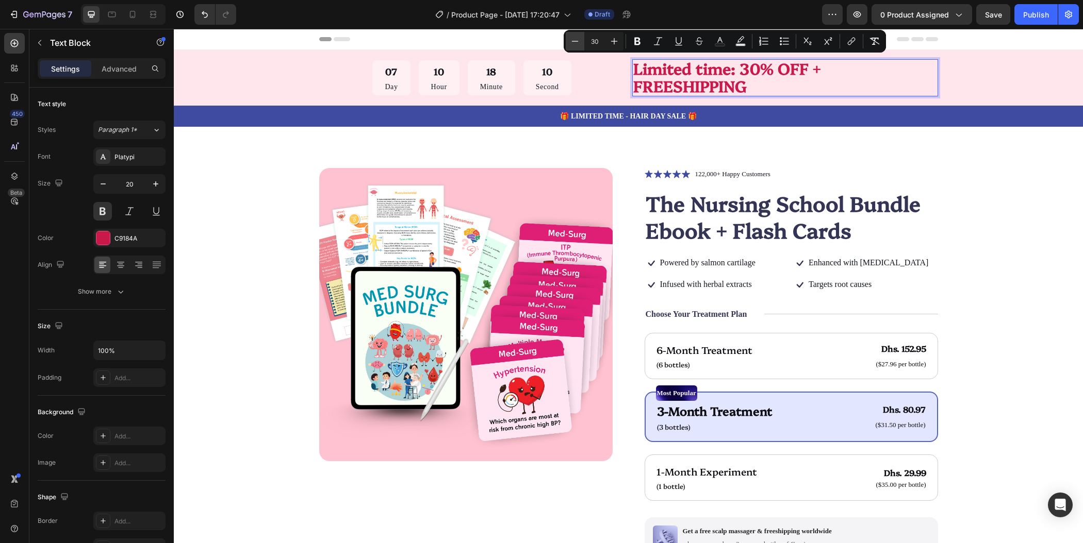
click at [581, 42] on button "Minus" at bounding box center [575, 41] width 19 height 19
type input "29"
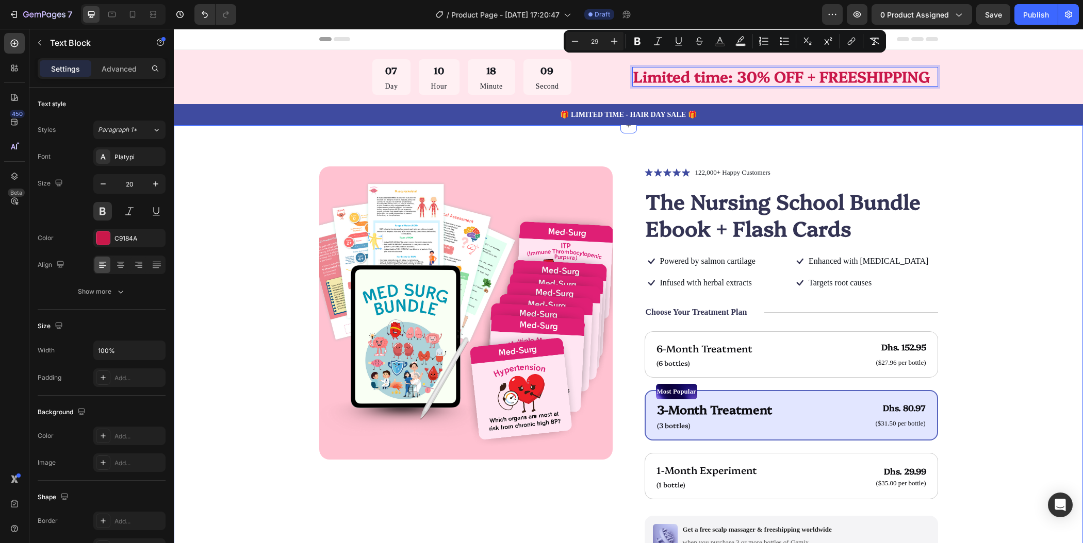
click at [1019, 200] on div "Product Images Icon Icon Icon Icon Icon Icon List 122,000+ Happy Customers Text…" at bounding box center [628, 422] width 827 height 510
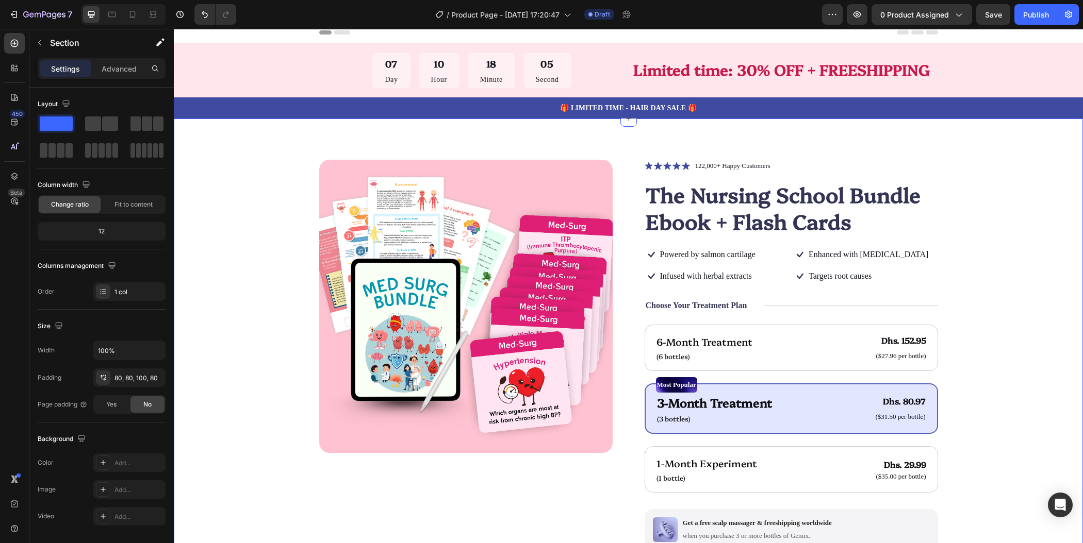
scroll to position [0, 0]
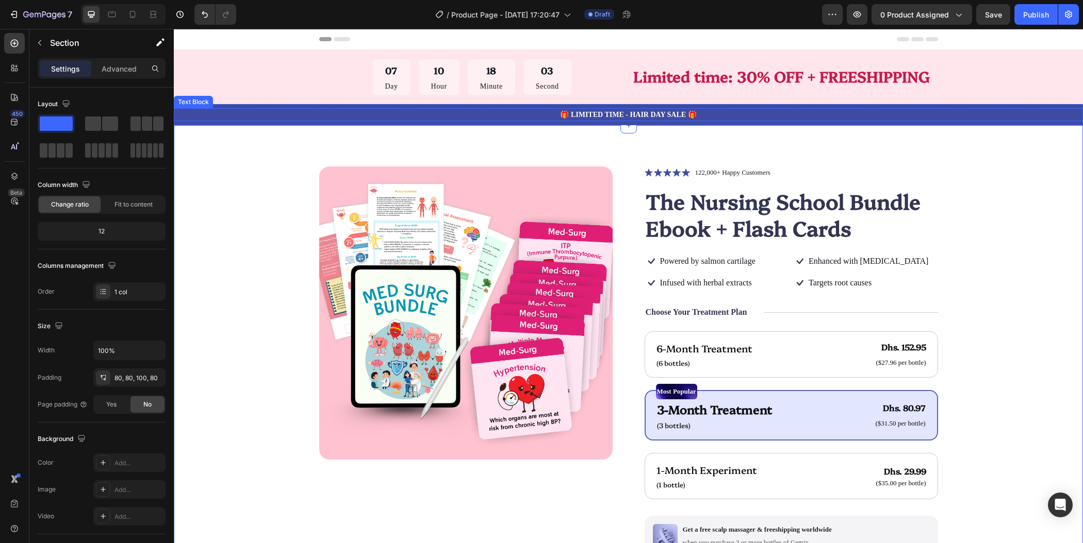
click at [746, 119] on p "🎁 LIMITED TIME - HAIR DAY SALE 🎁" at bounding box center [628, 114] width 907 height 11
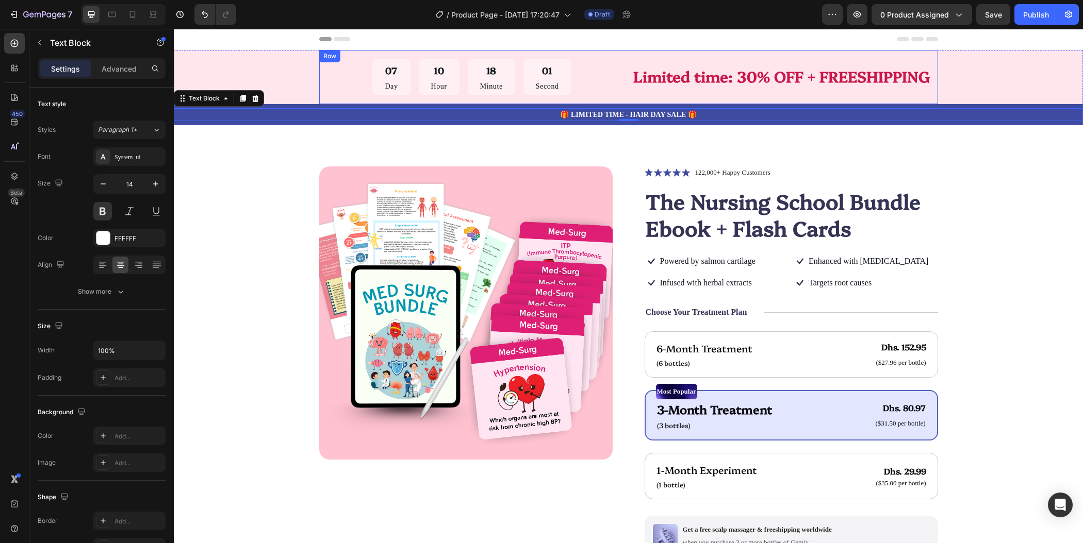
click at [750, 85] on span "Limited time: 30% OFF + FREESHIPPING" at bounding box center [781, 75] width 296 height 21
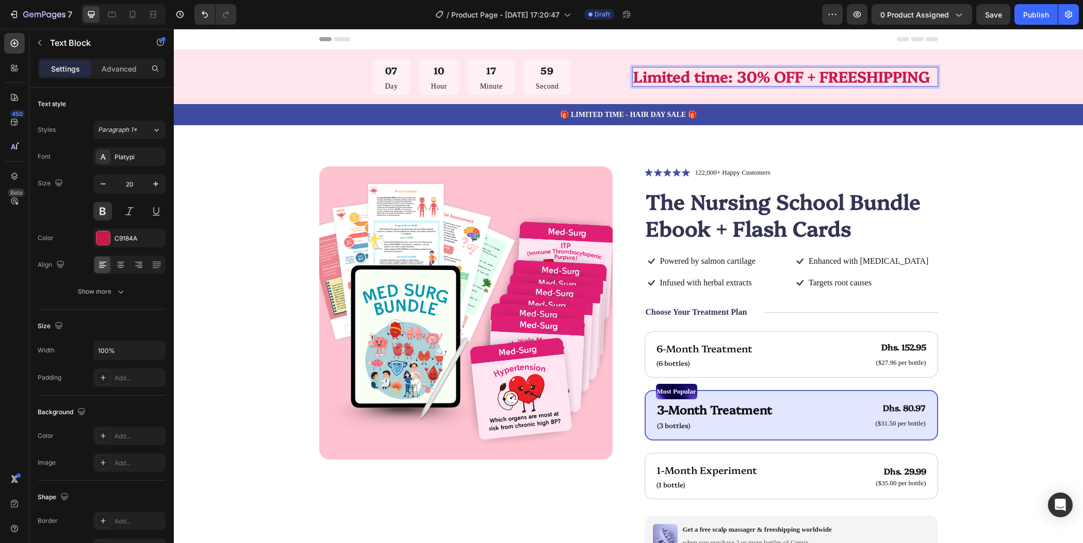
click at [803, 79] on span "Limited time: 30% OFF + FREESHIPPING" at bounding box center [781, 75] width 296 height 21
click at [887, 77] on span "Limited time: 30% OFF + FREESHIPPING" at bounding box center [781, 75] width 296 height 21
drag, startPoint x: 923, startPoint y: 72, endPoint x: 798, endPoint y: 76, distance: 124.8
click at [798, 76] on span "Limited time: 30% OFF + FREESHIPPING" at bounding box center [781, 75] width 296 height 21
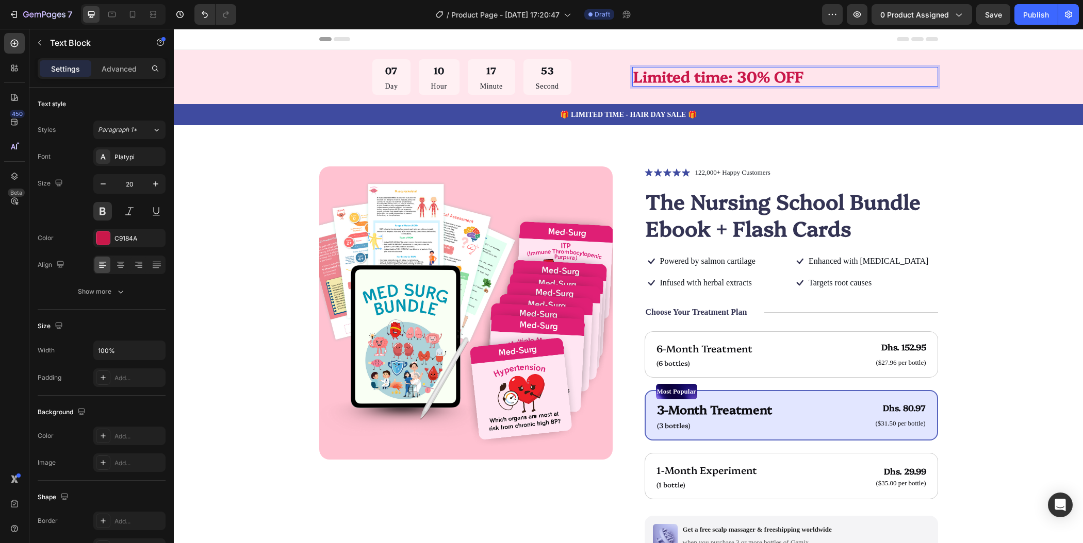
click at [750, 71] on span "Limited time: 30% OFF" at bounding box center [718, 75] width 170 height 21
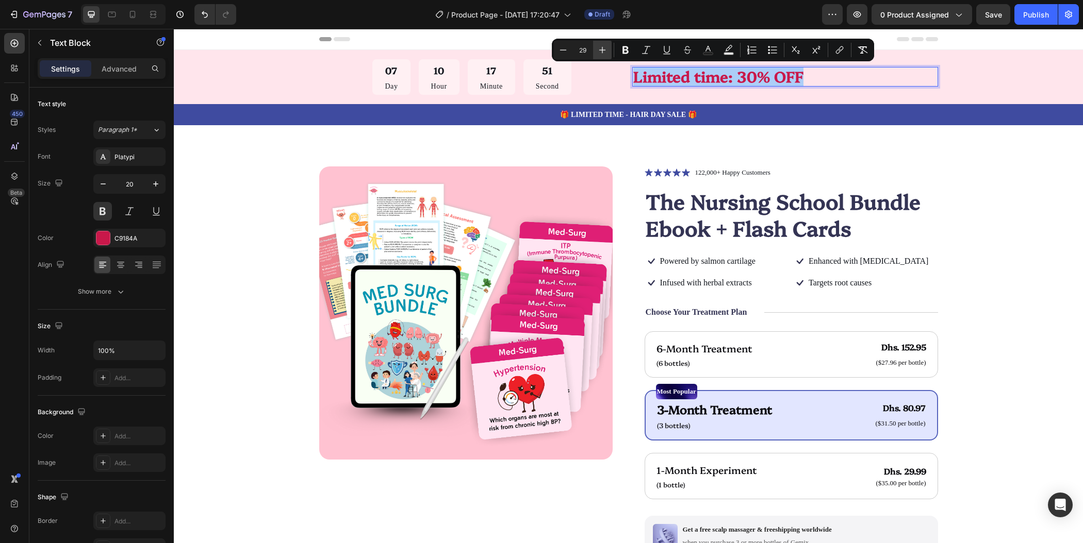
click at [605, 47] on icon "Editor contextual toolbar" at bounding box center [602, 50] width 10 height 10
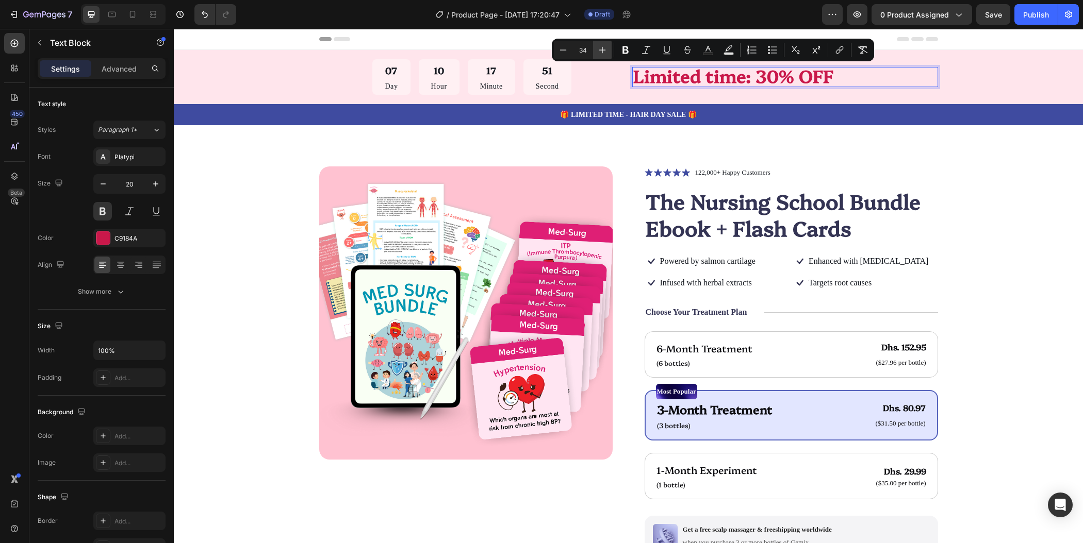
click at [605, 47] on icon "Editor contextual toolbar" at bounding box center [602, 50] width 10 height 10
click at [606, 47] on icon "Editor contextual toolbar" at bounding box center [602, 50] width 10 height 10
click at [607, 47] on icon "Editor contextual toolbar" at bounding box center [602, 50] width 10 height 10
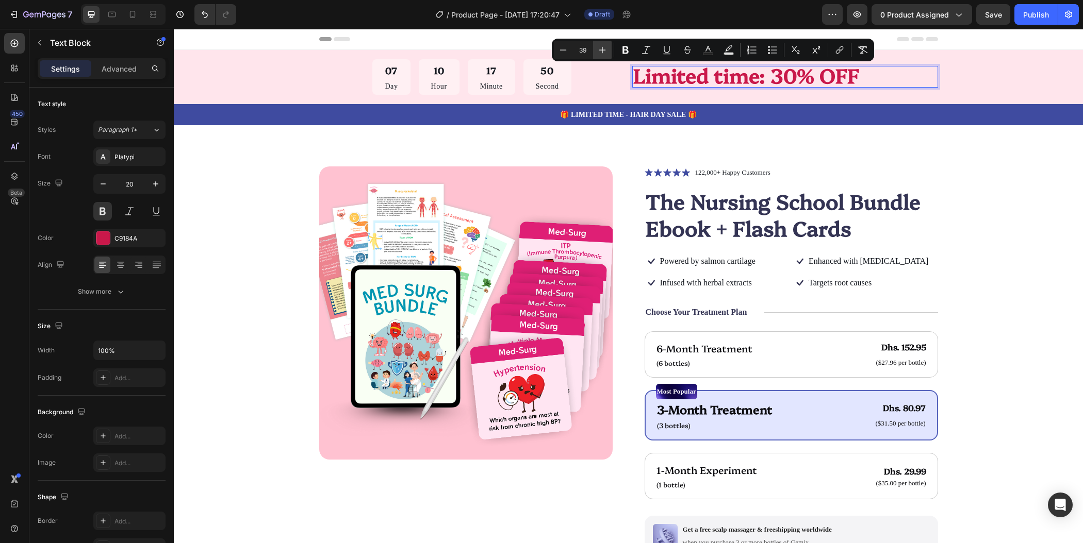
click at [607, 47] on icon "Editor contextual toolbar" at bounding box center [602, 50] width 10 height 10
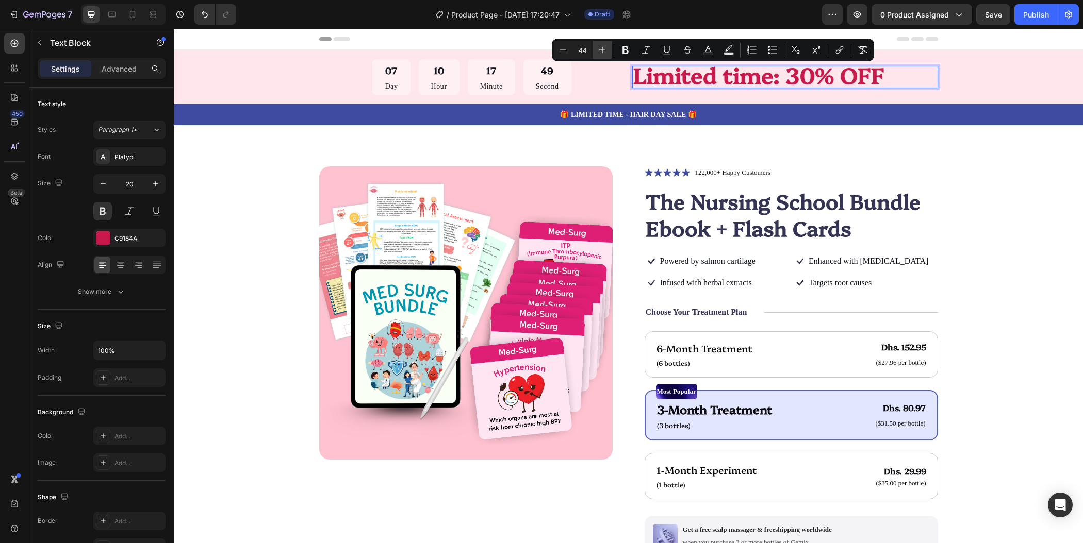
click at [607, 47] on icon "Editor contextual toolbar" at bounding box center [602, 50] width 10 height 10
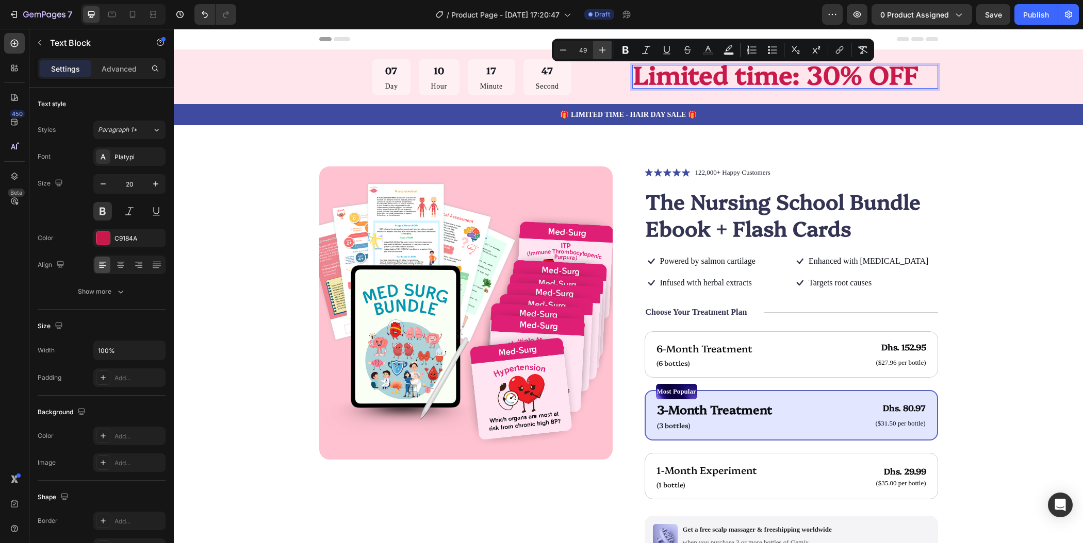
click at [607, 47] on icon "Editor contextual toolbar" at bounding box center [602, 50] width 10 height 10
type input "50"
click at [971, 187] on div "Product Images Icon Icon Icon Icon Icon Icon List 122,000+ Happy Customers Text…" at bounding box center [628, 422] width 827 height 510
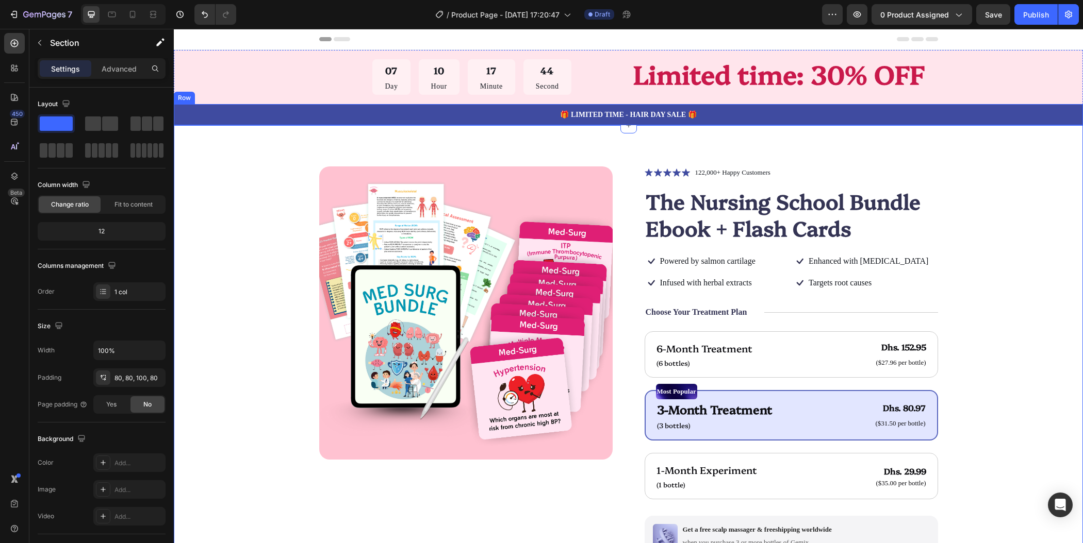
click at [277, 123] on div "🎁 LIMITED TIME - HAIR DAY SALE 🎁 Text Block Row" at bounding box center [628, 114] width 909 height 21
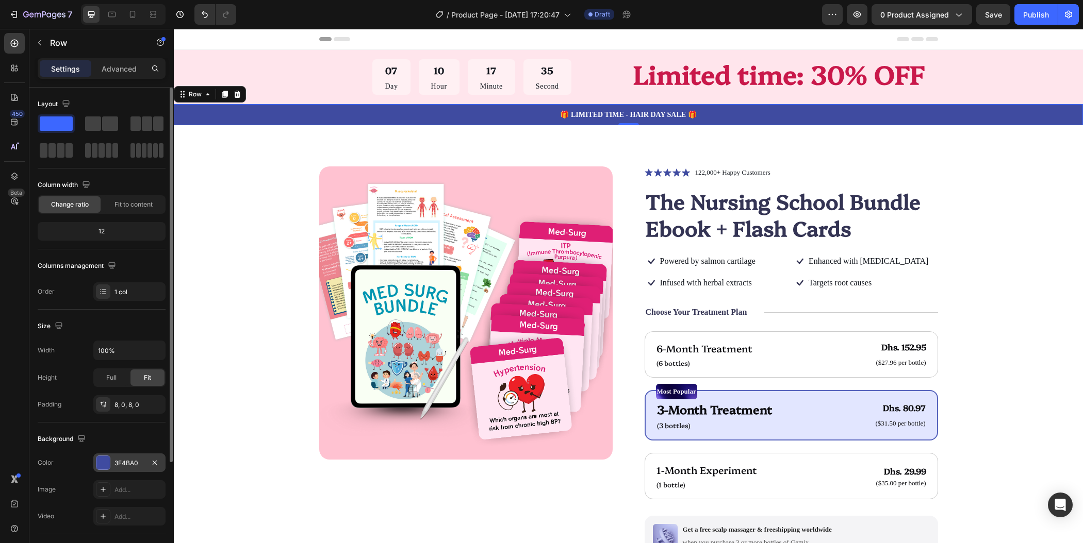
click at [142, 465] on div "3F4BA0" at bounding box center [129, 463] width 30 height 9
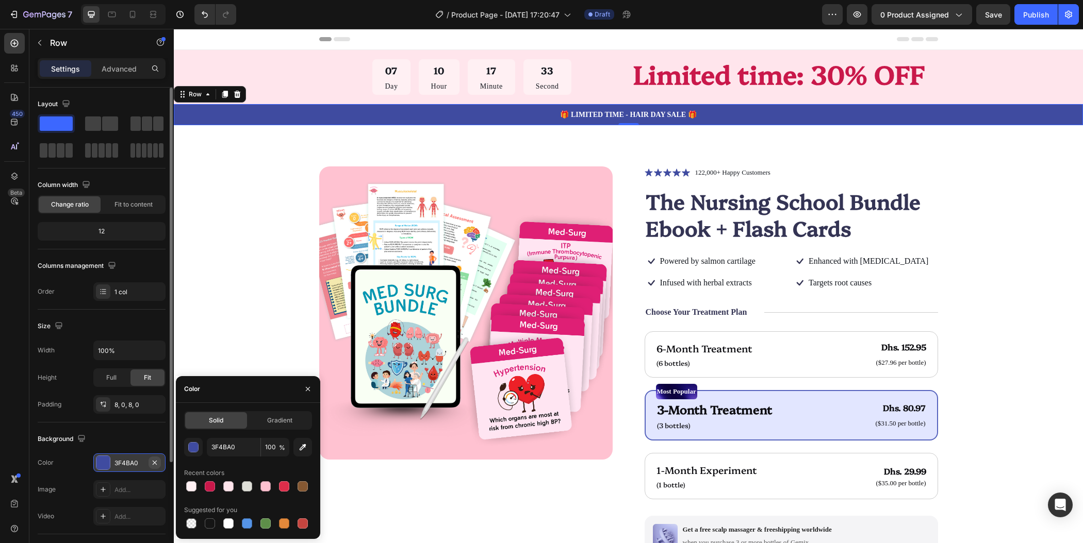
click at [157, 459] on icon "button" at bounding box center [155, 463] width 8 height 8
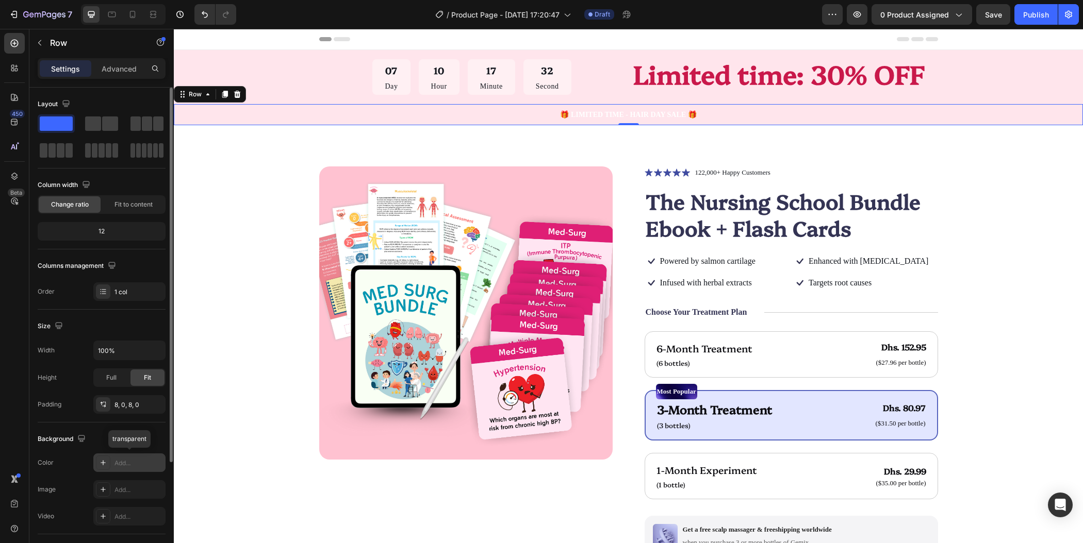
click at [135, 459] on div "Add..." at bounding box center [138, 463] width 48 height 9
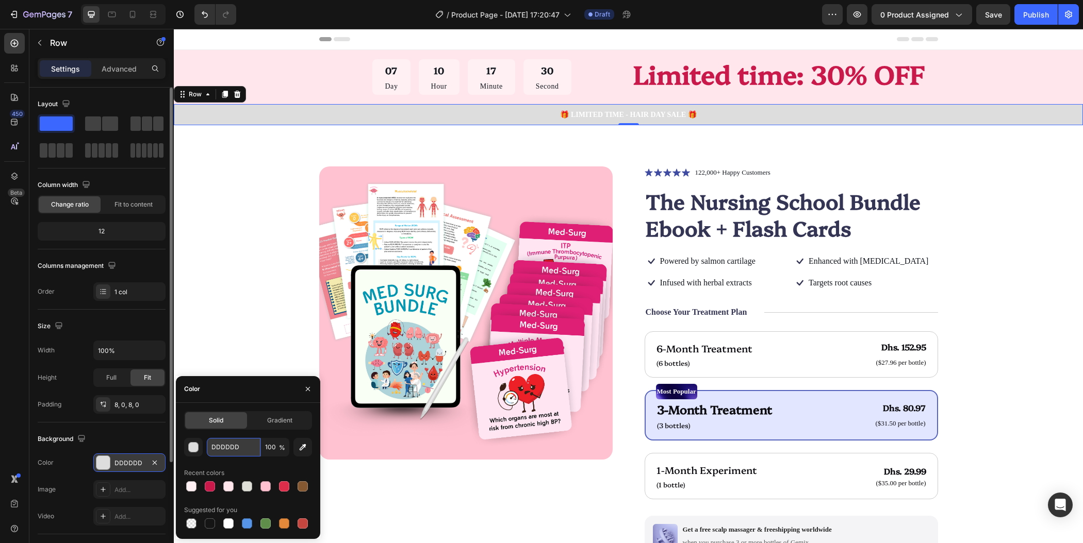
click at [247, 447] on input "DDDDDD" at bounding box center [234, 447] width 54 height 19
paste input "c9184a"
type input "c9184a"
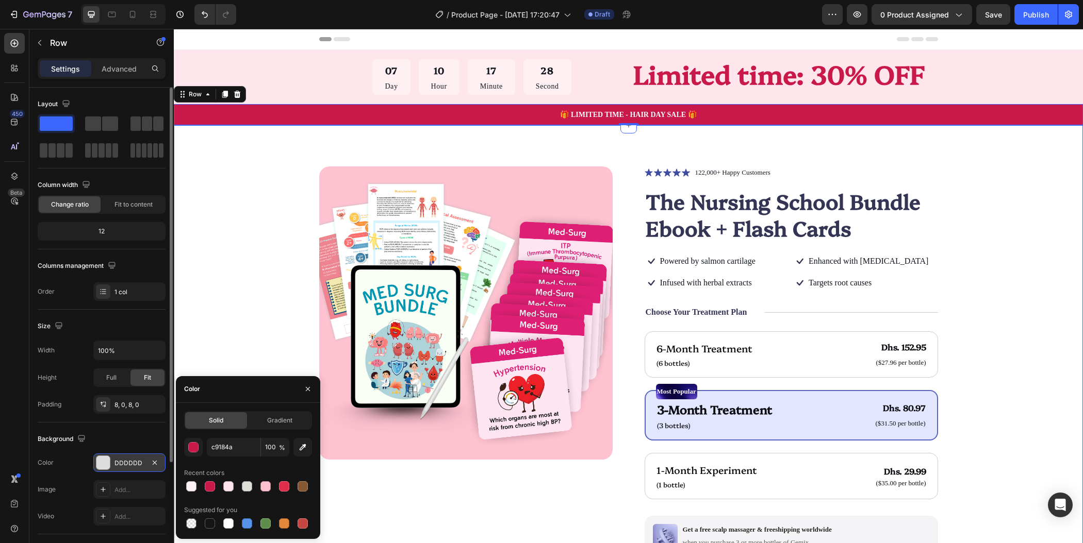
click at [1038, 228] on div "Product Images Icon Icon Icon Icon Icon Icon List 122,000+ Happy Customers Text…" at bounding box center [628, 426] width 909 height 603
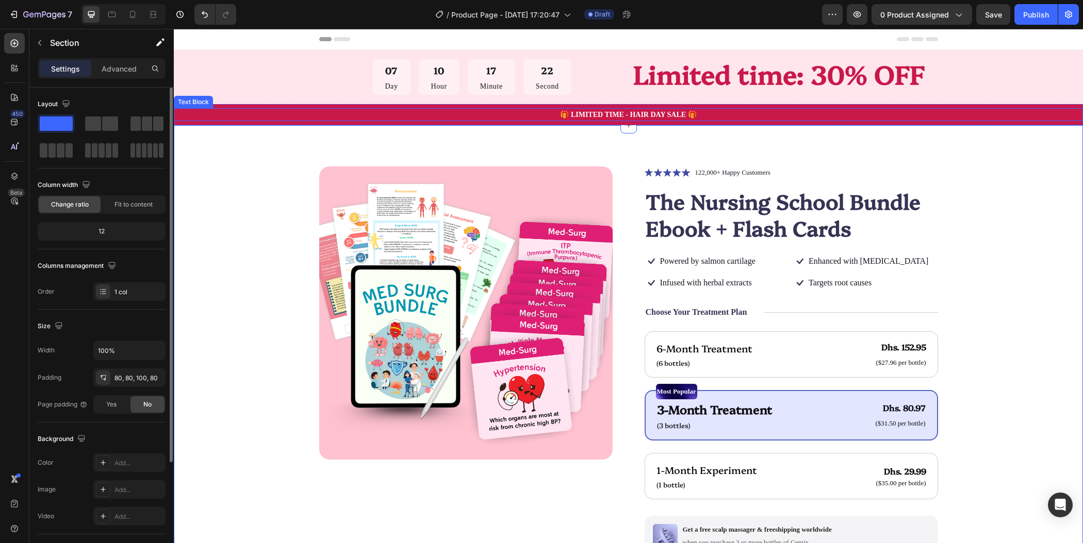
click at [602, 113] on p "🎁 LIMITED TIME - HAIR DAY SALE 🎁" at bounding box center [628, 114] width 907 height 11
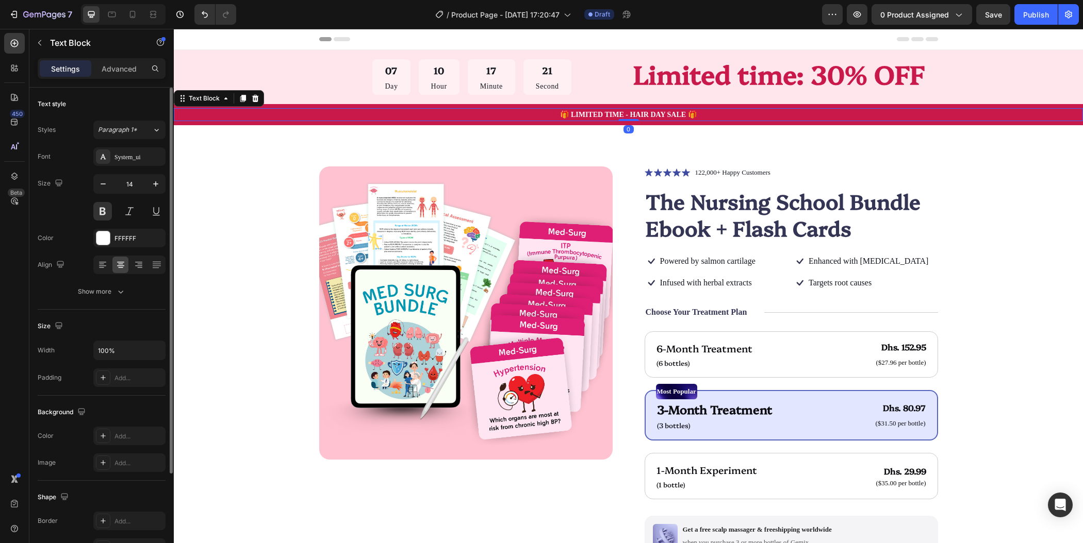
click at [602, 113] on p "🎁 LIMITED TIME - HAIR DAY SALE 🎁" at bounding box center [628, 114] width 907 height 11
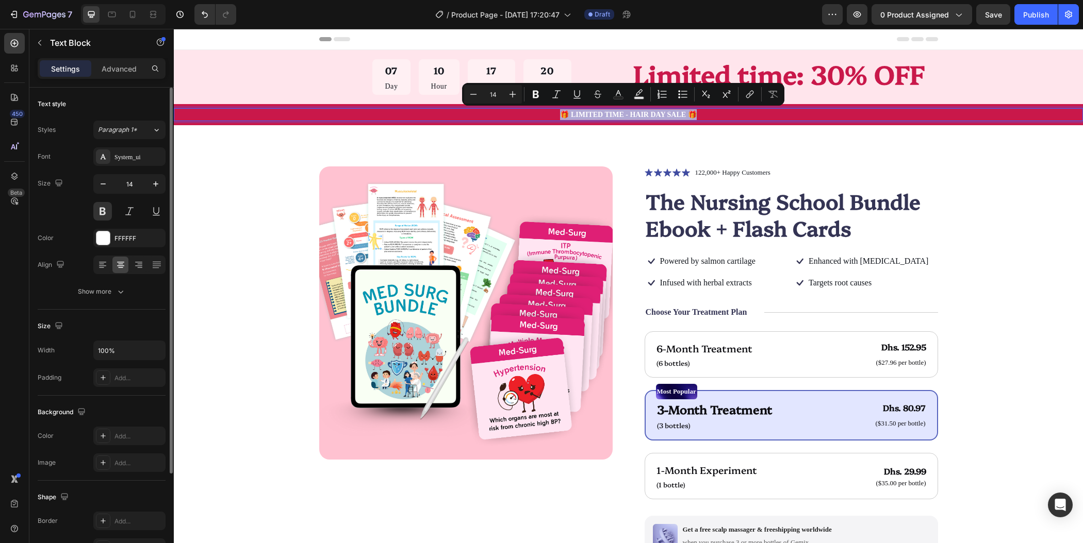
click at [602, 113] on p "🎁 LIMITED TIME - HAIR DAY SALE 🎁" at bounding box center [628, 114] width 907 height 11
drag, startPoint x: 676, startPoint y: 114, endPoint x: 566, endPoint y: 116, distance: 110.3
click at [566, 116] on p "🎁 LIMITED TIME - HAIR DAY SALE 🎁" at bounding box center [628, 114] width 907 height 11
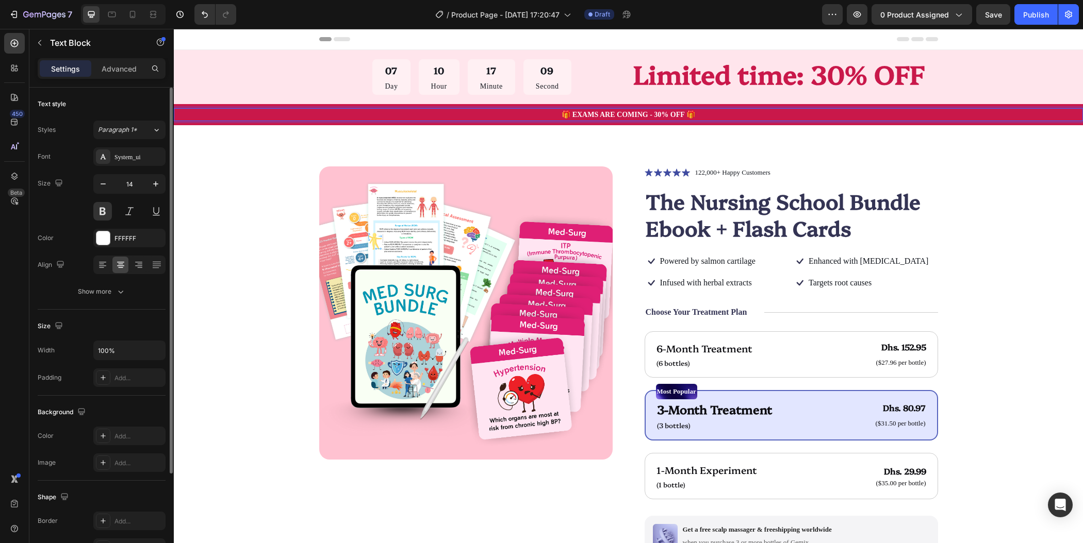
click at [602, 111] on p "🎁 EXAMS ARE COMING - 30% OFF 🎁" at bounding box center [628, 114] width 907 height 11
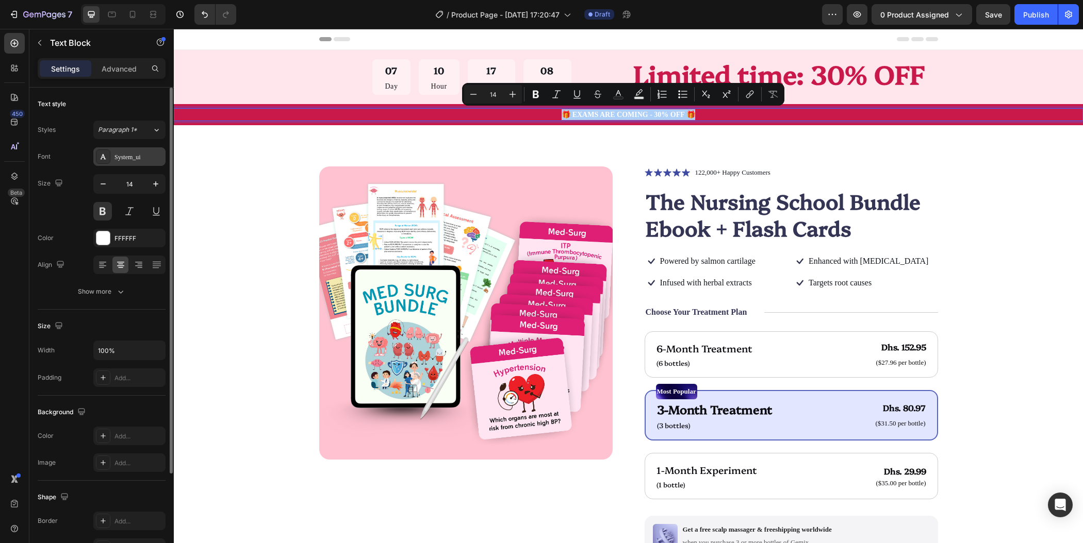
click at [133, 155] on div "System_ui" at bounding box center [138, 157] width 48 height 9
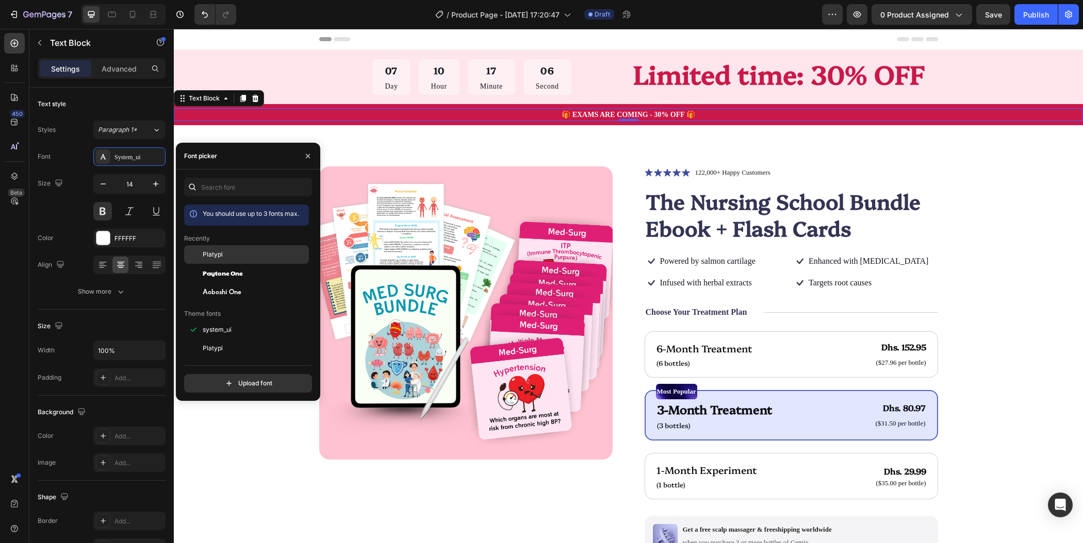
click at [215, 252] on span "Platypi" at bounding box center [213, 254] width 20 height 9
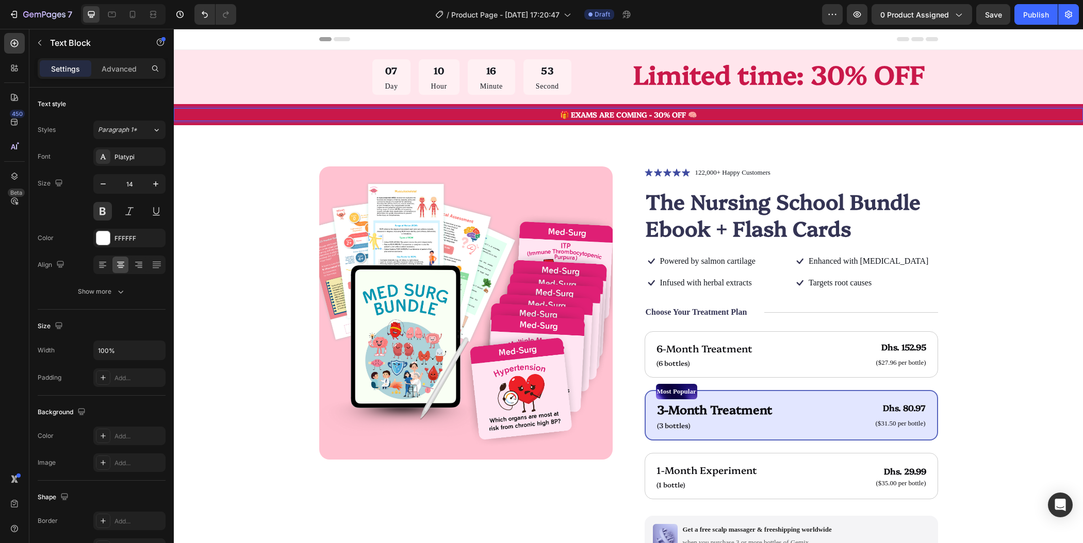
click at [564, 114] on p "🎁 EXAMS ARE COMING - 30% OFF 🧠" at bounding box center [628, 114] width 907 height 11
click at [598, 115] on p "🧠 EXAMS ARE COMING - 30% OFF 🧠" at bounding box center [628, 114] width 907 height 11
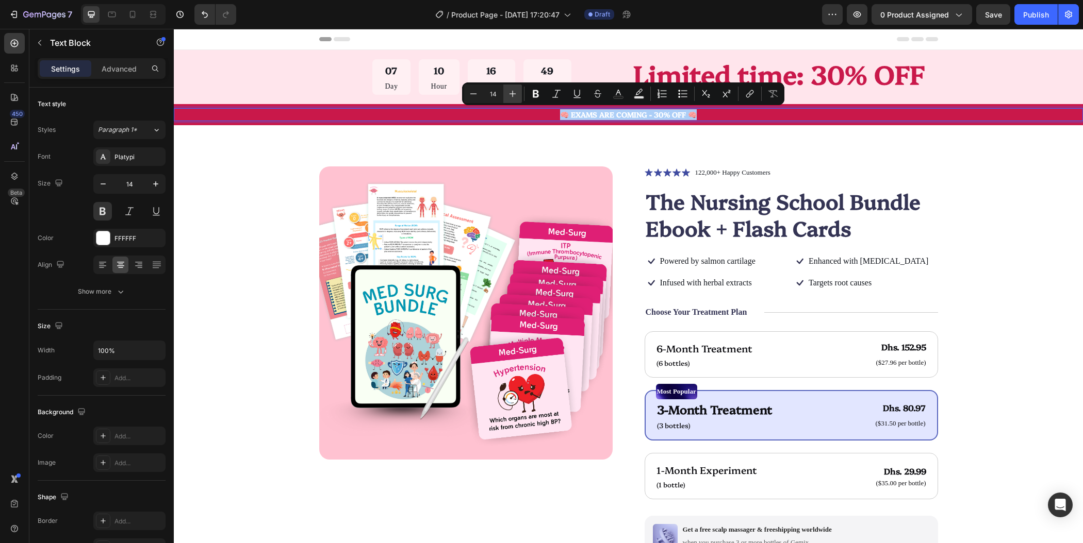
click at [510, 96] on icon "Editor contextual toolbar" at bounding box center [512, 94] width 10 height 10
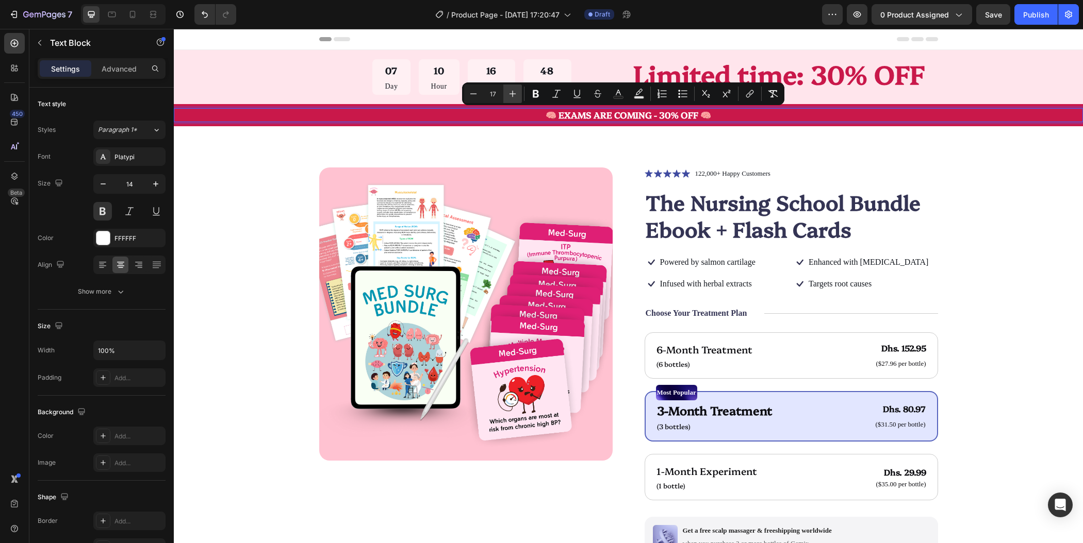
click at [510, 96] on icon "Editor contextual toolbar" at bounding box center [512, 94] width 10 height 10
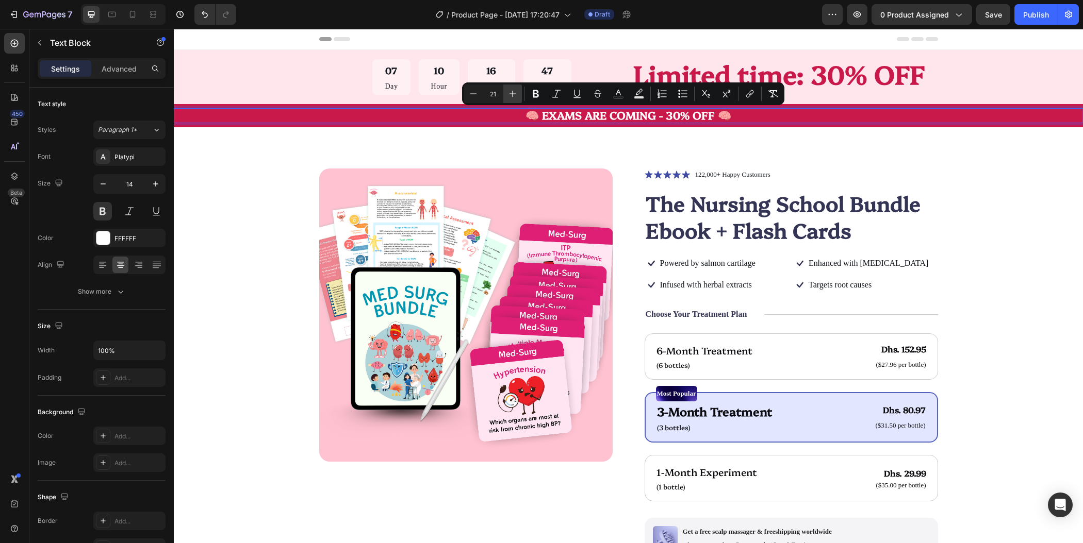
click at [510, 96] on icon "Editor contextual toolbar" at bounding box center [512, 94] width 10 height 10
type input "25"
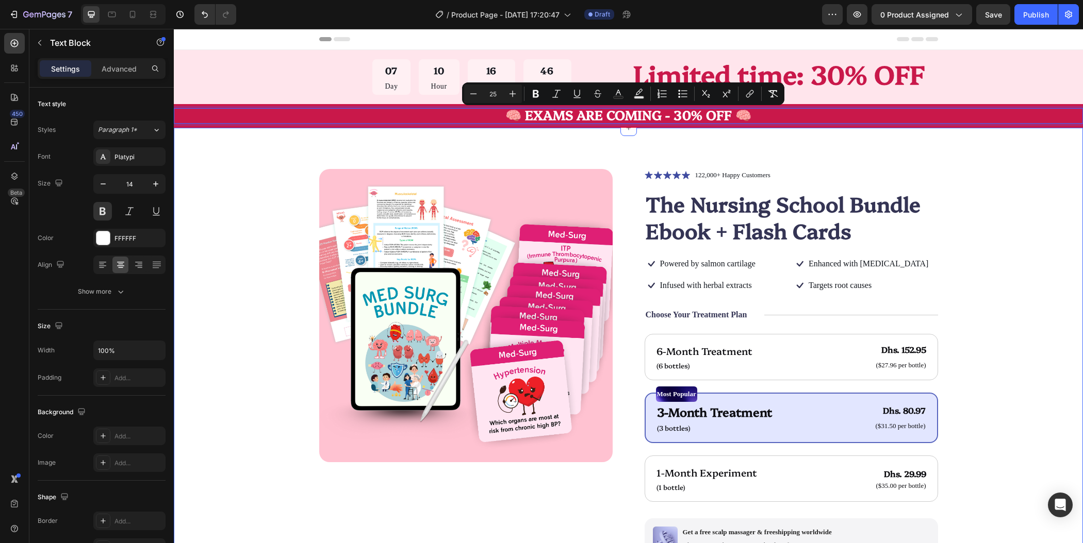
click at [949, 142] on div "Product Images Icon Icon Icon Icon Icon Icon List 122,000+ Happy Customers Text…" at bounding box center [628, 429] width 909 height 603
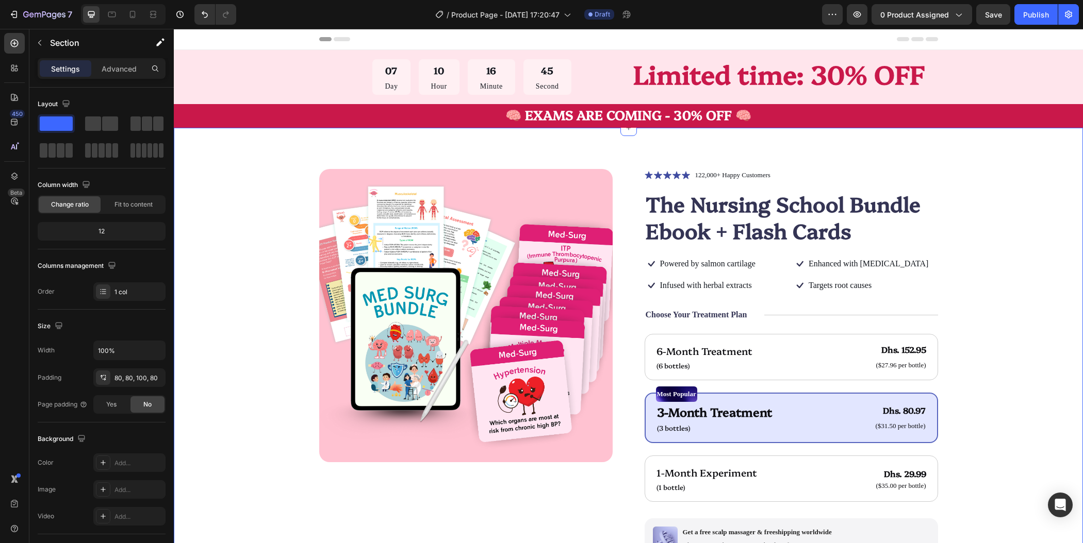
click at [1006, 222] on div "Product Images Icon Icon Icon Icon Icon Icon List 122,000+ Happy Customers Text…" at bounding box center [628, 424] width 827 height 510
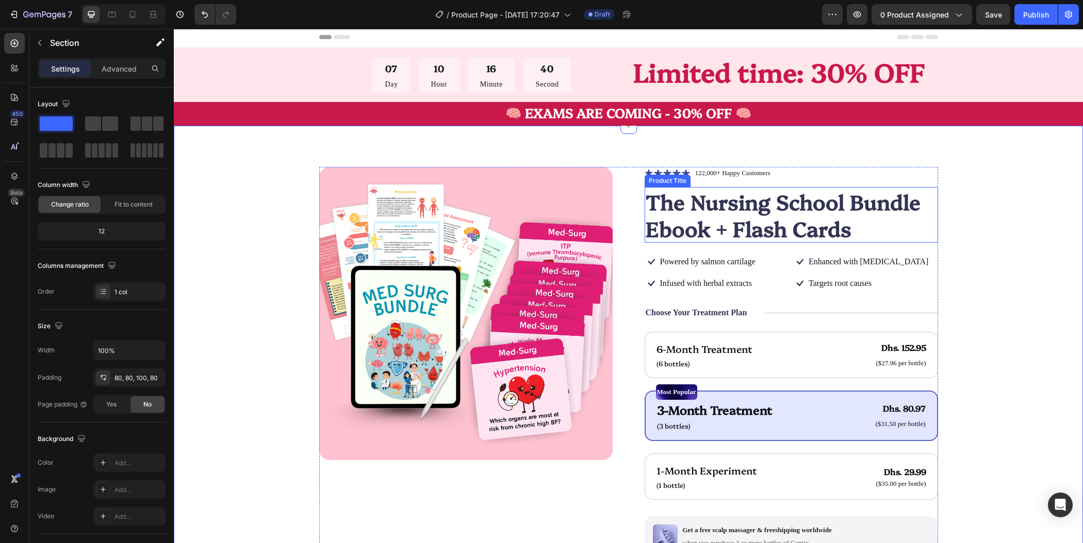
scroll to position [3, 0]
click at [758, 174] on p "122,000+ Happy Customers" at bounding box center [732, 173] width 75 height 10
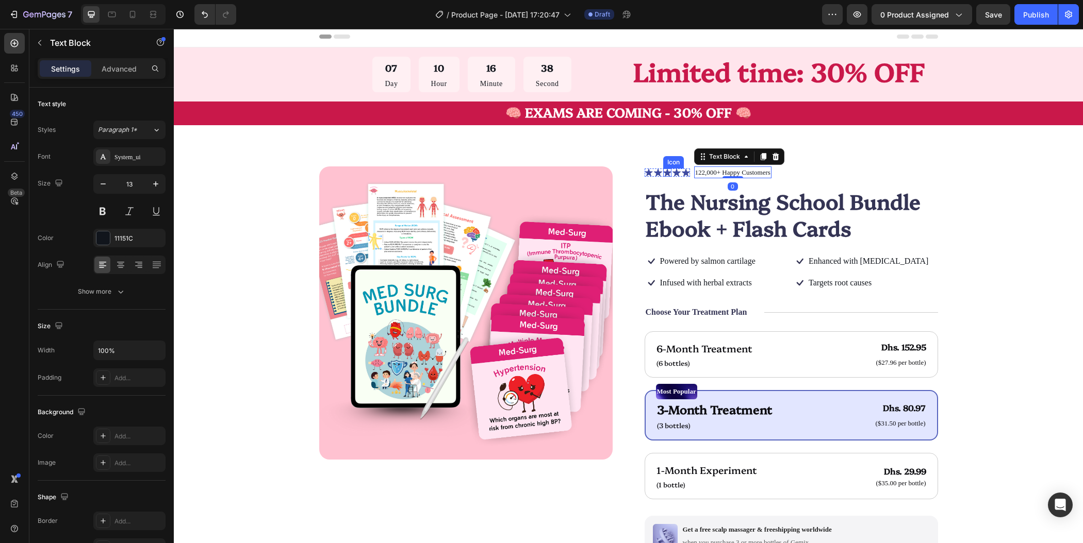
click at [663, 175] on icon at bounding box center [667, 173] width 8 height 8
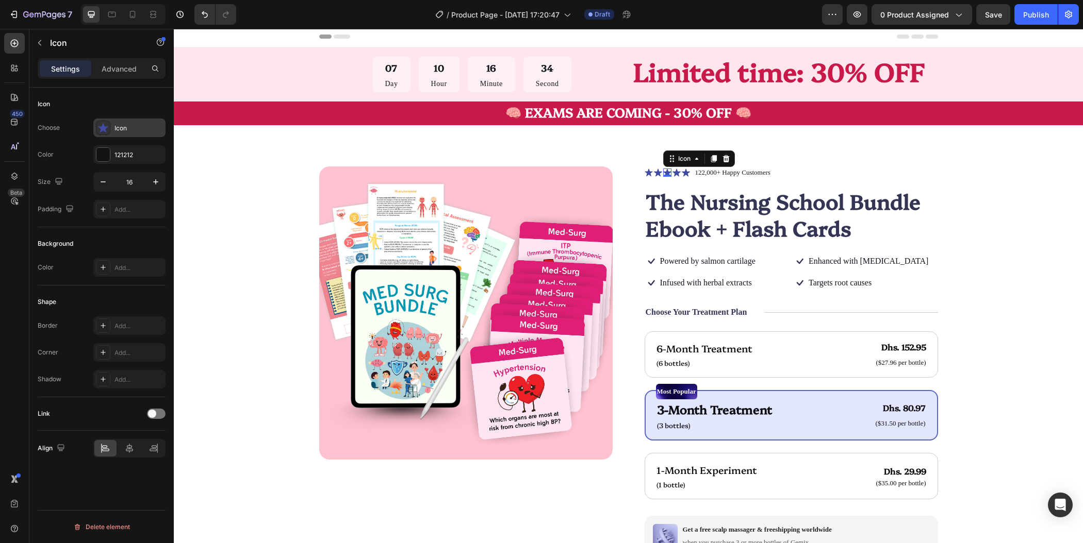
click at [103, 127] on icon at bounding box center [103, 128] width 10 height 10
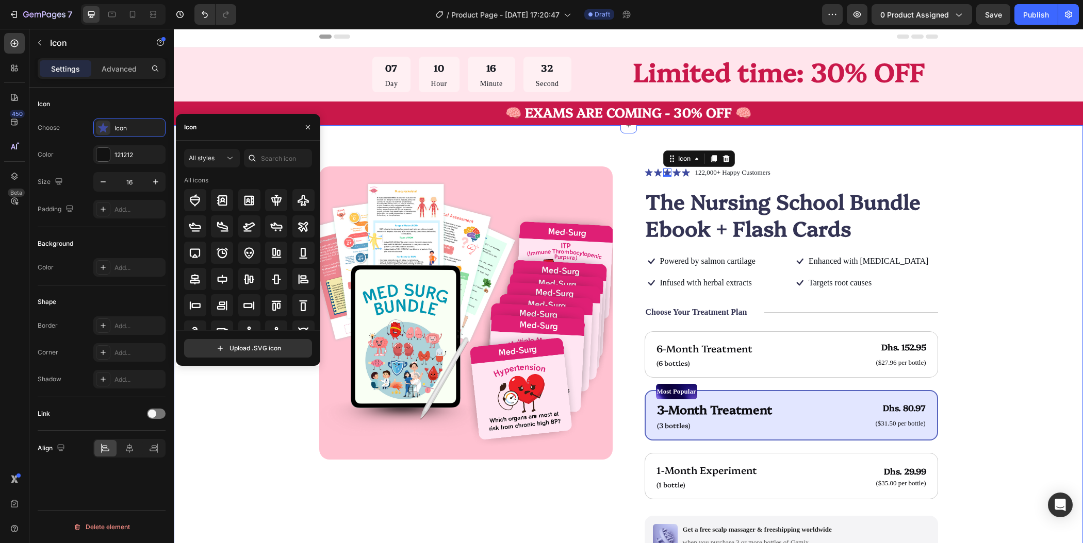
click at [970, 226] on div "Product Images Icon Icon Icon 0 Icon Icon Icon List 122,000+ Happy Customers Te…" at bounding box center [628, 422] width 827 height 510
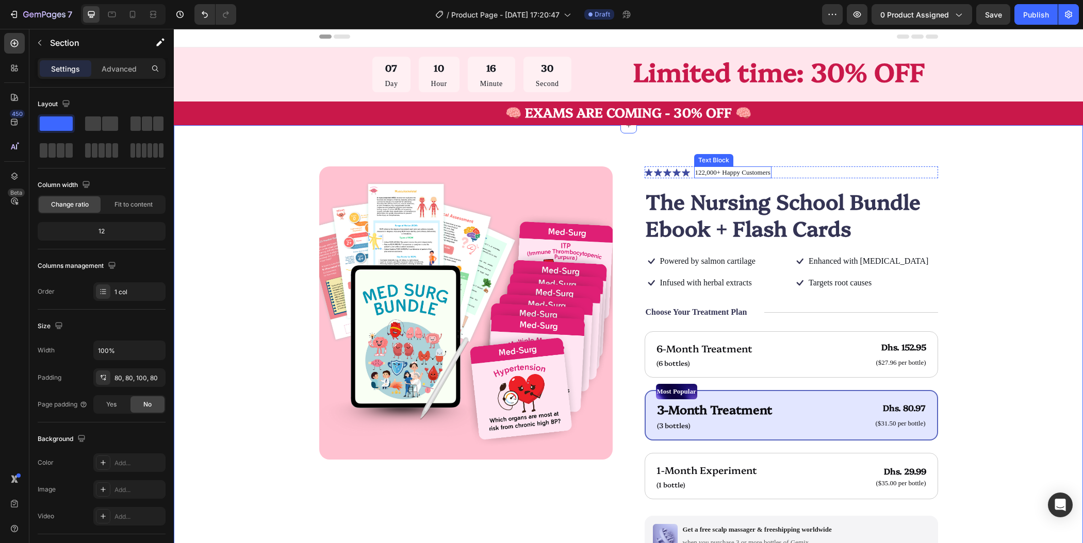
click at [743, 176] on p "122,000+ Happy Customers" at bounding box center [732, 173] width 75 height 10
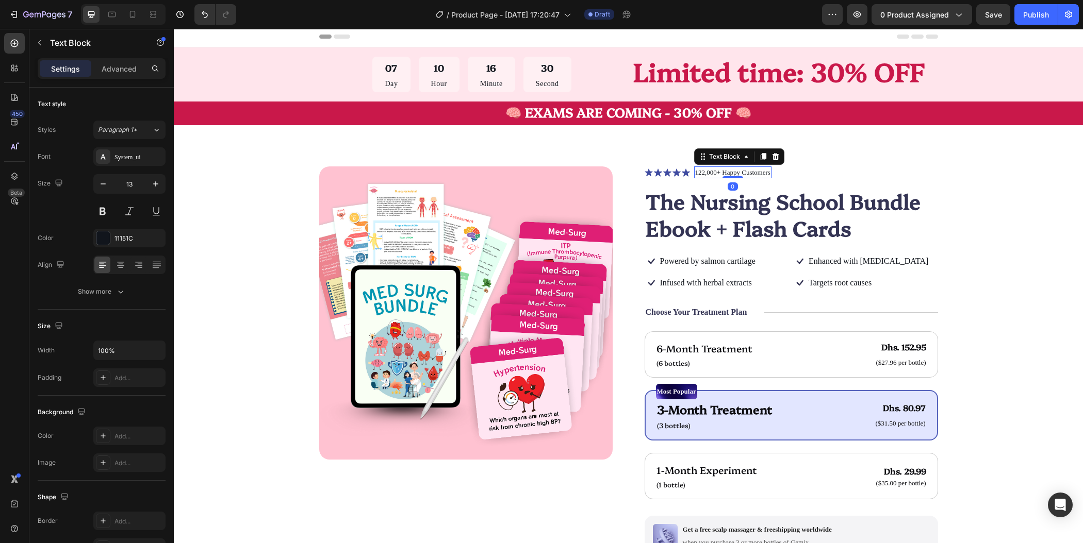
click at [744, 173] on p "122,000+ Happy Customers" at bounding box center [732, 173] width 75 height 10
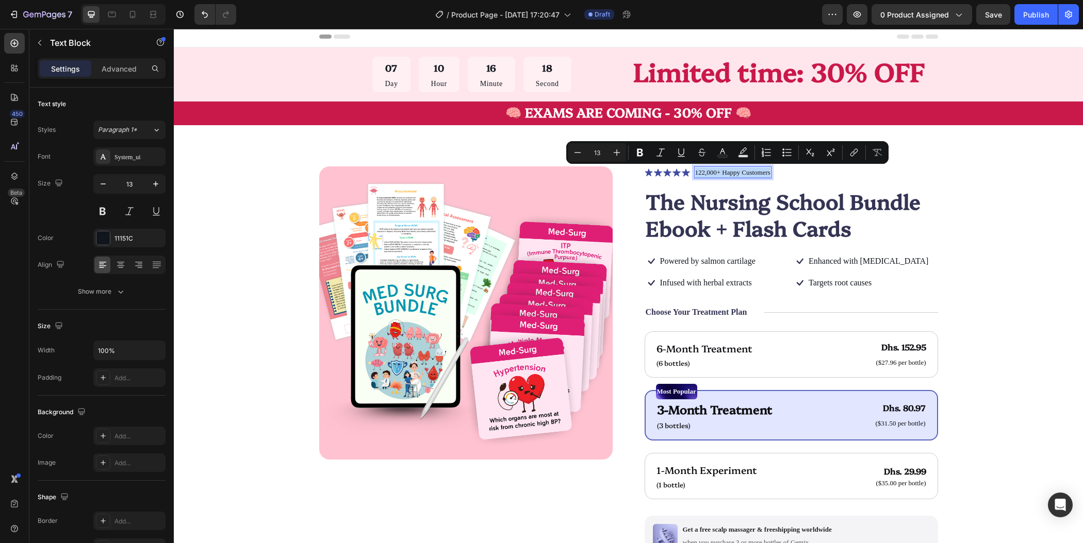
click at [717, 173] on p "122,000+ Happy Customers" at bounding box center [732, 173] width 75 height 10
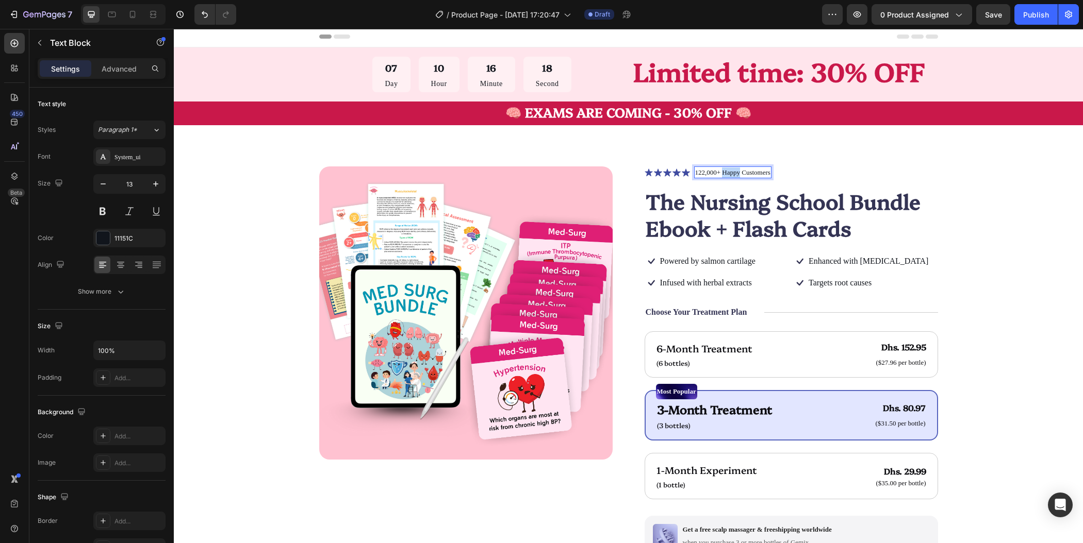
click at [717, 173] on p "122,000+ Happy Customers" at bounding box center [732, 173] width 75 height 10
click at [997, 261] on div "Product Images Icon Icon Icon Icon Icon Icon List TRUSTED BY 30,000+ STUDENTS T…" at bounding box center [628, 422] width 827 height 510
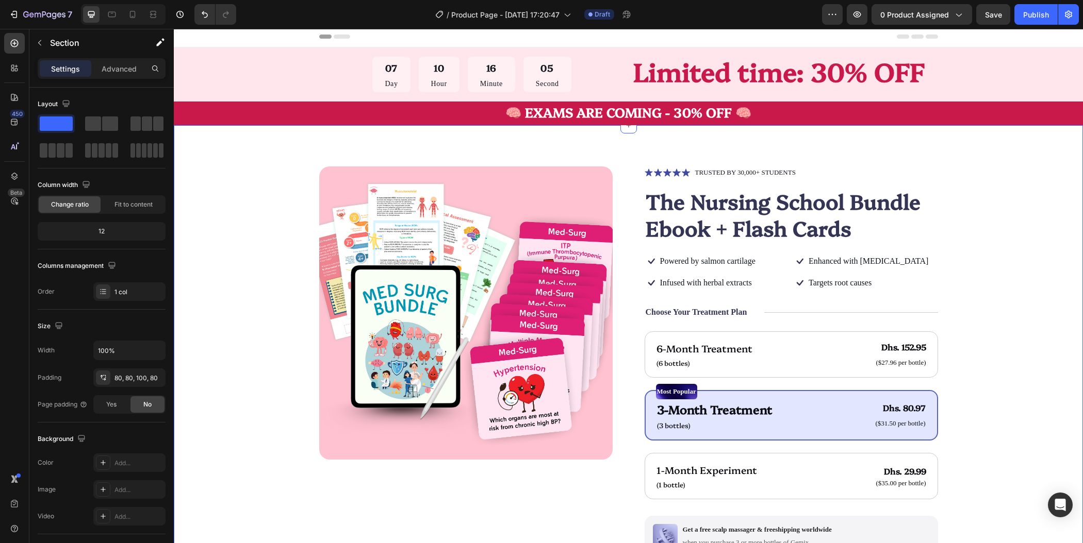
click at [1011, 303] on div "Product Images Icon Icon Icon Icon Icon Icon List TRUSTED BY 30,000+ STUDENTS T…" at bounding box center [628, 422] width 827 height 510
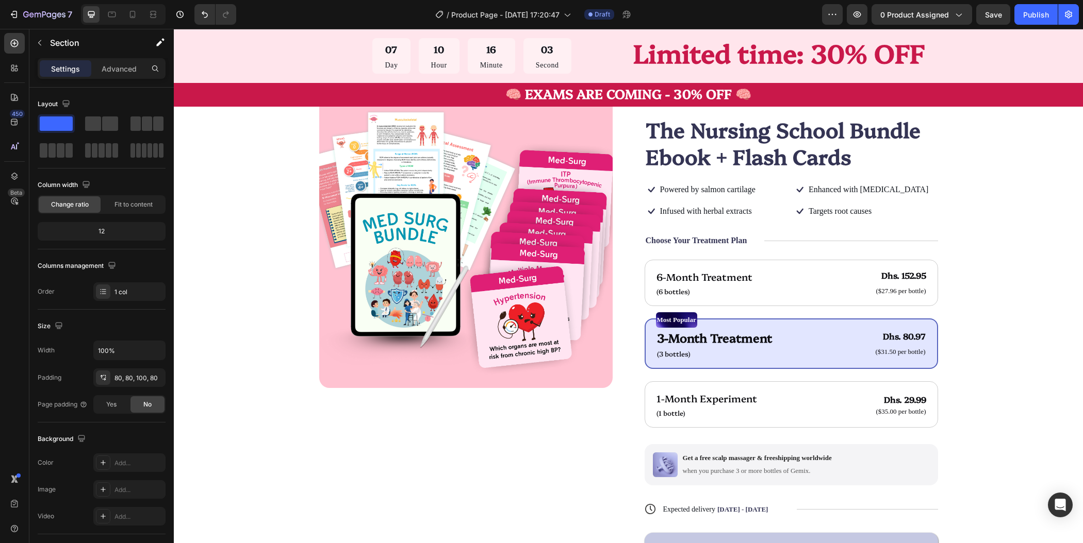
scroll to position [0, 0]
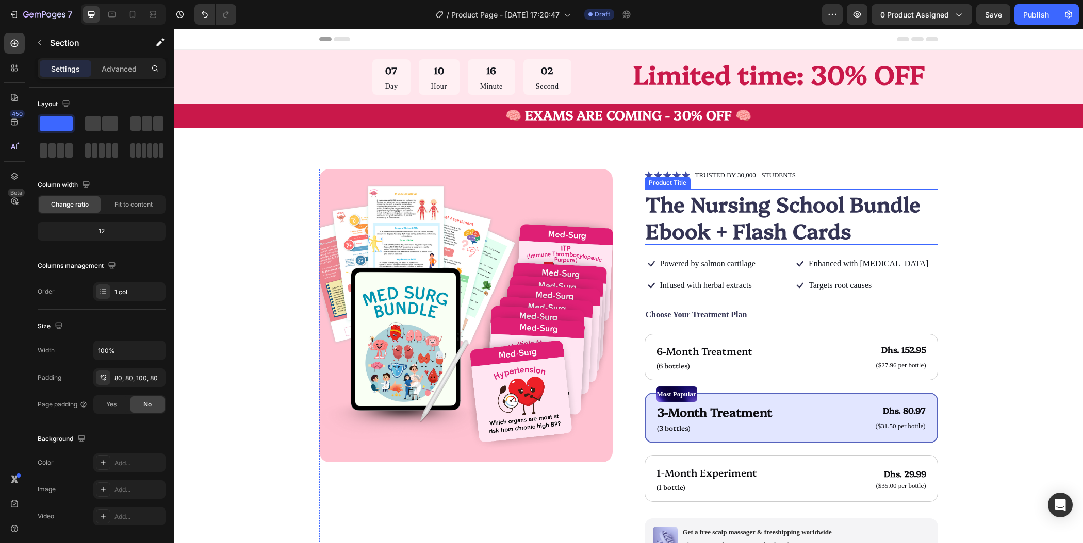
click at [764, 233] on h1 "The Nursing School Bundle Ebook + Flash Cards" at bounding box center [791, 217] width 293 height 56
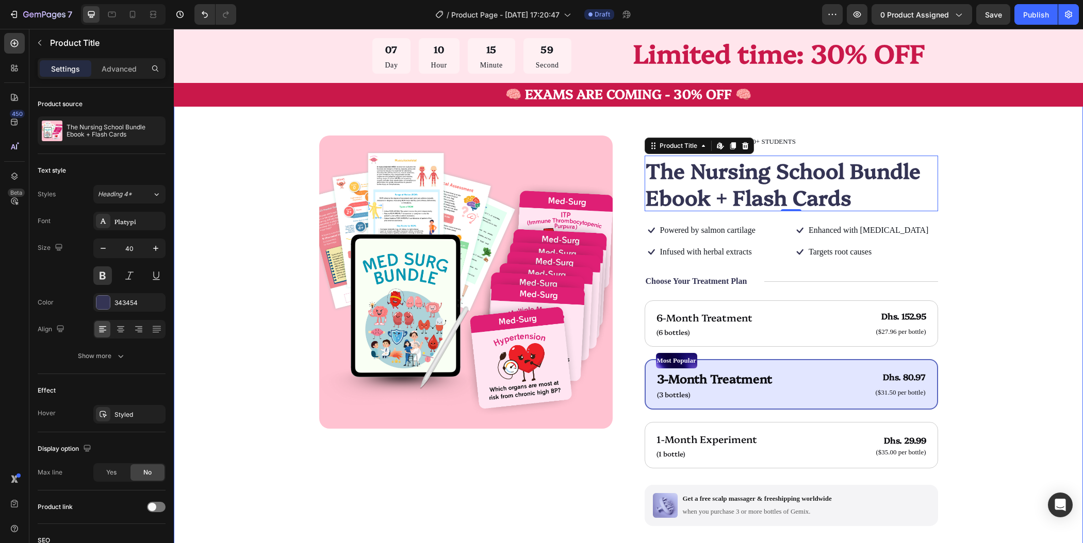
scroll to position [44, 0]
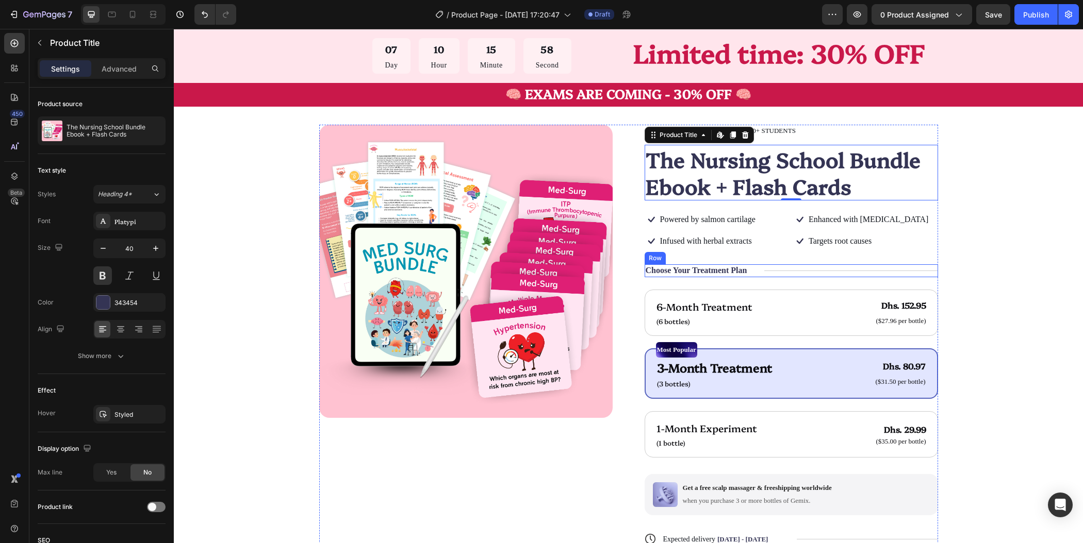
click at [852, 273] on div "Title Line" at bounding box center [850, 271] width 173 height 13
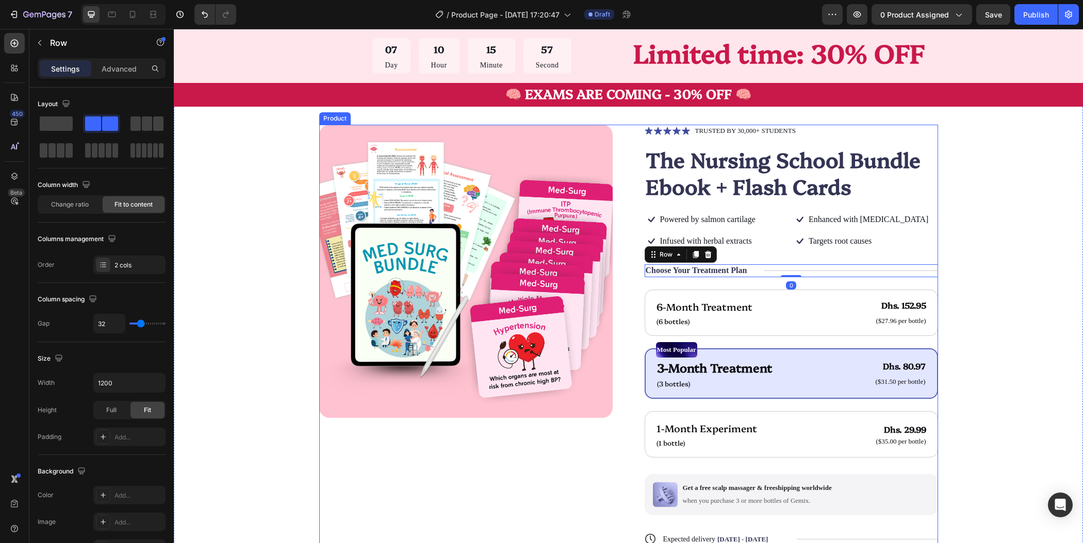
click at [1006, 318] on div "Product Images Icon Icon Icon Icon Icon Icon List TRUSTED BY 30,000+ STUDENTS T…" at bounding box center [628, 380] width 827 height 510
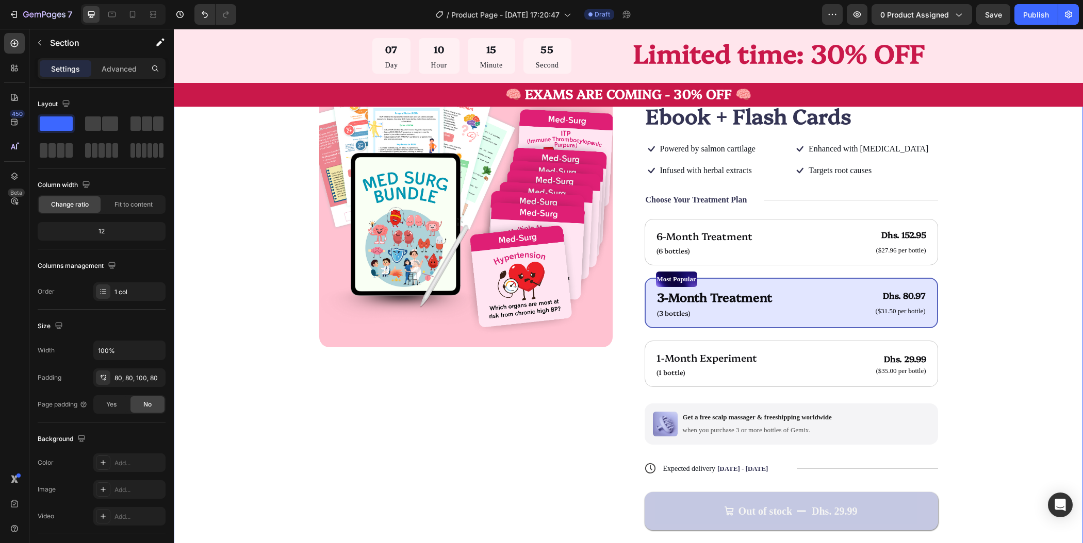
scroll to position [0, 0]
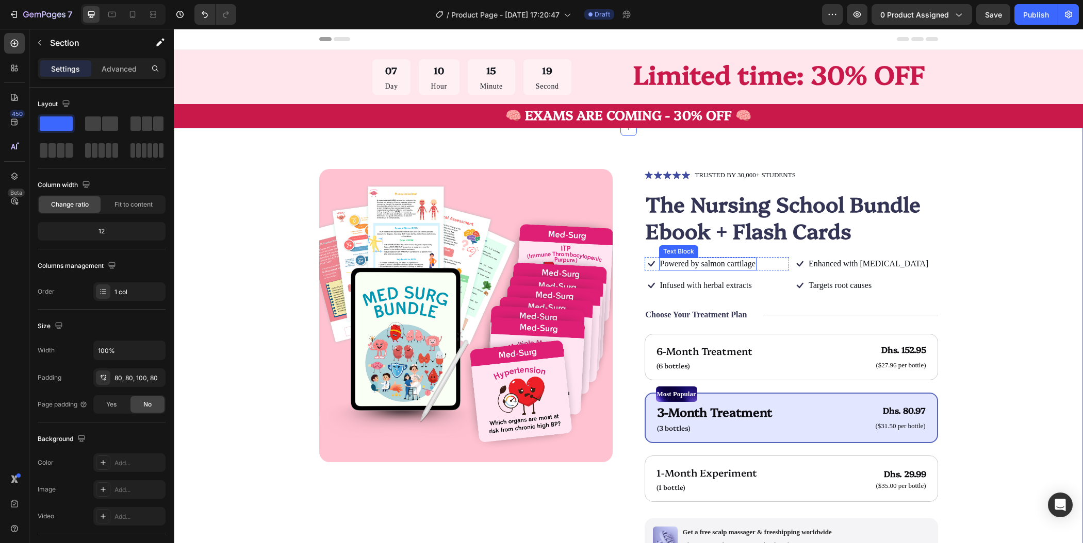
click at [730, 264] on p "Powered by salmon cartilage" at bounding box center [707, 264] width 95 height 11
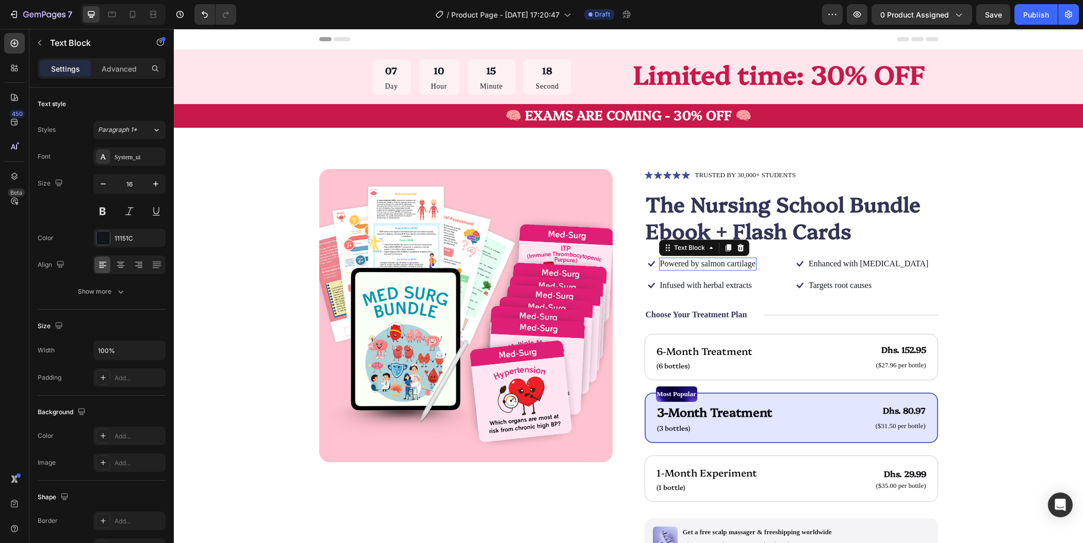
click at [730, 264] on p "Powered by salmon cartilage" at bounding box center [707, 264] width 95 height 11
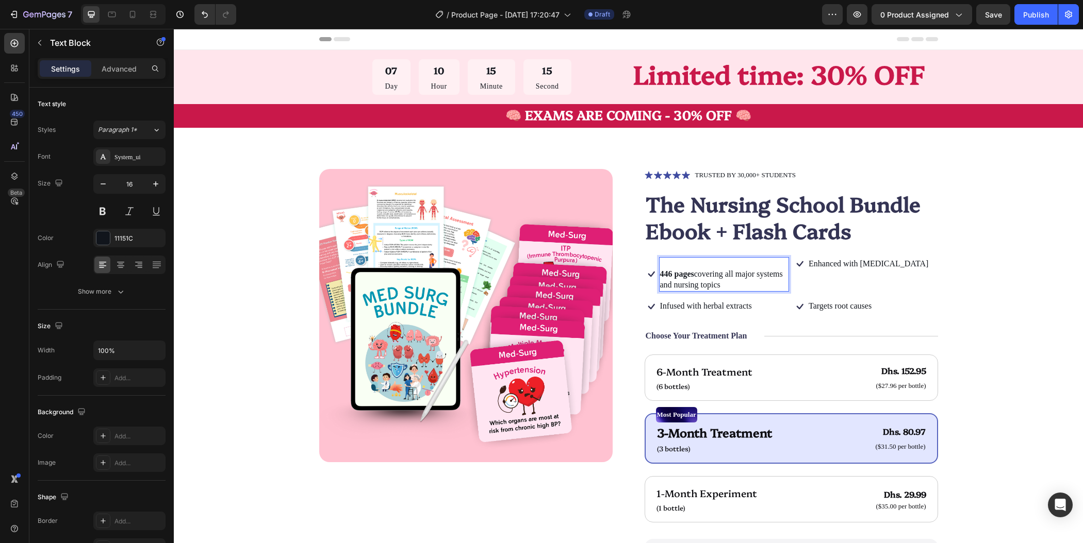
click at [660, 273] on strong "446 pages" at bounding box center [677, 274] width 34 height 9
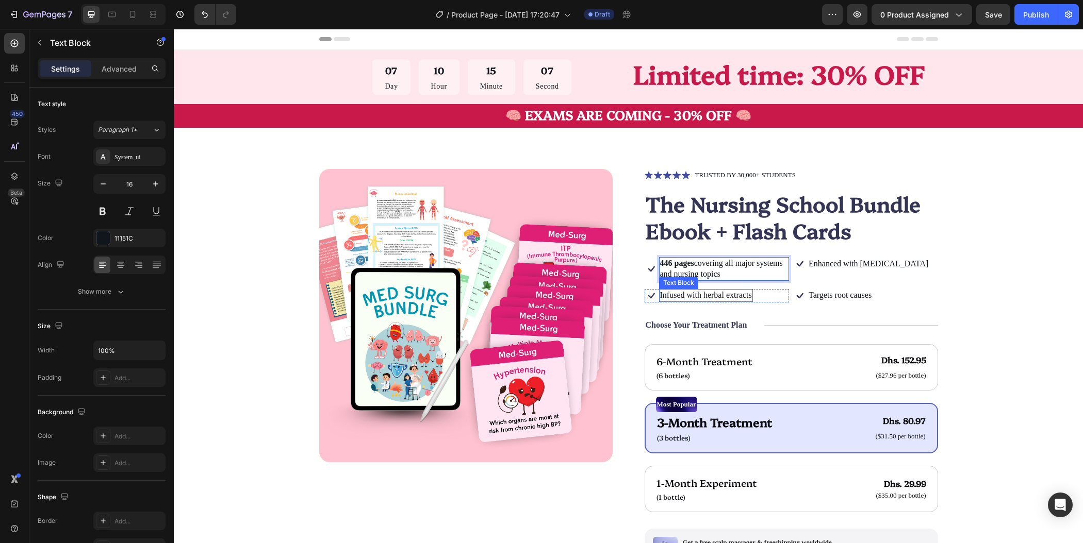
click at [692, 296] on p "Infused with herbal extracts" at bounding box center [706, 295] width 92 height 11
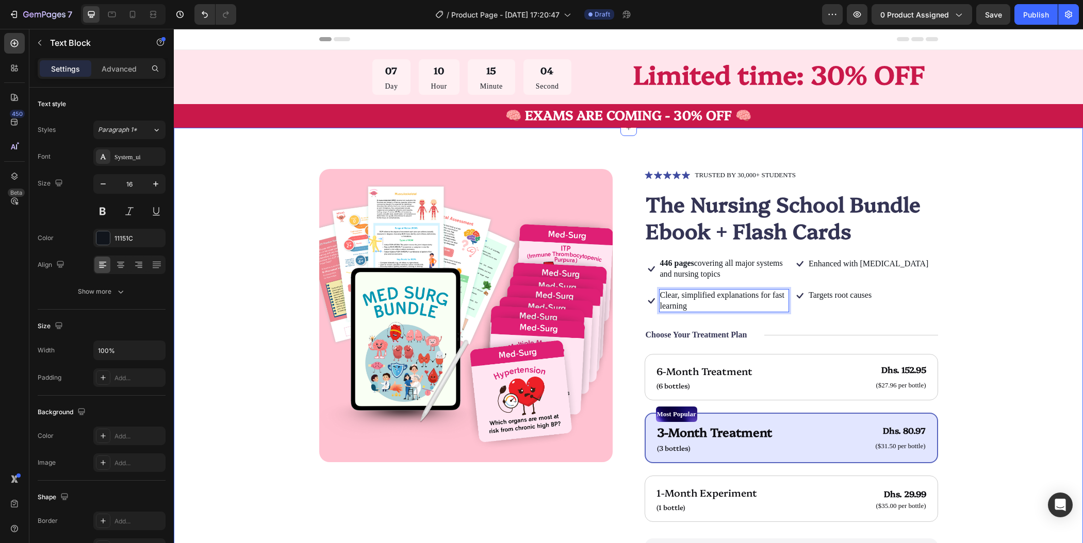
click at [1020, 357] on div "Product Images Icon Icon Icon Icon Icon Icon List TRUSTED BY 30,000+ STUDENTS T…" at bounding box center [628, 434] width 827 height 531
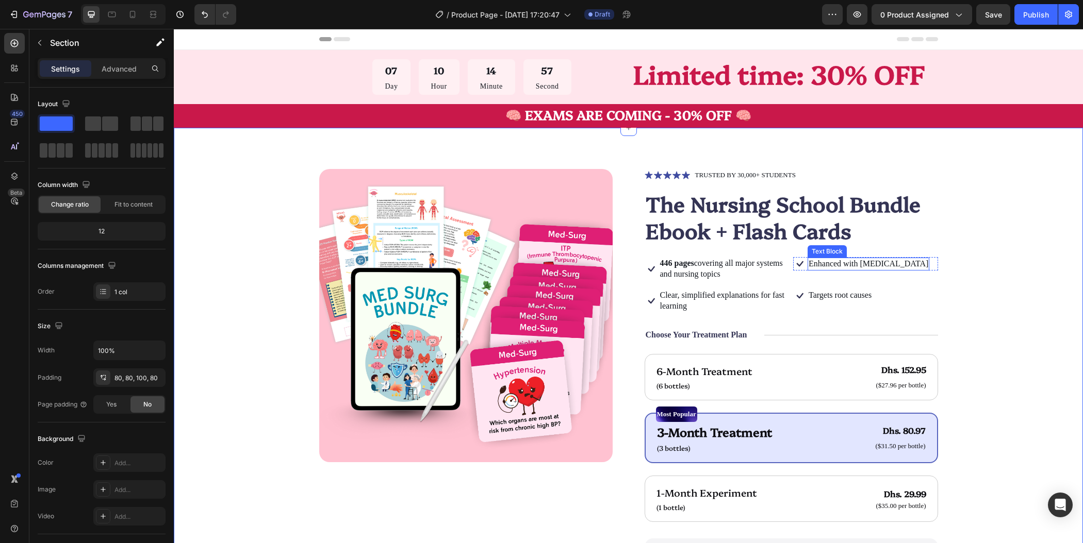
click at [848, 261] on p "Enhanced with biotin" at bounding box center [868, 264] width 120 height 11
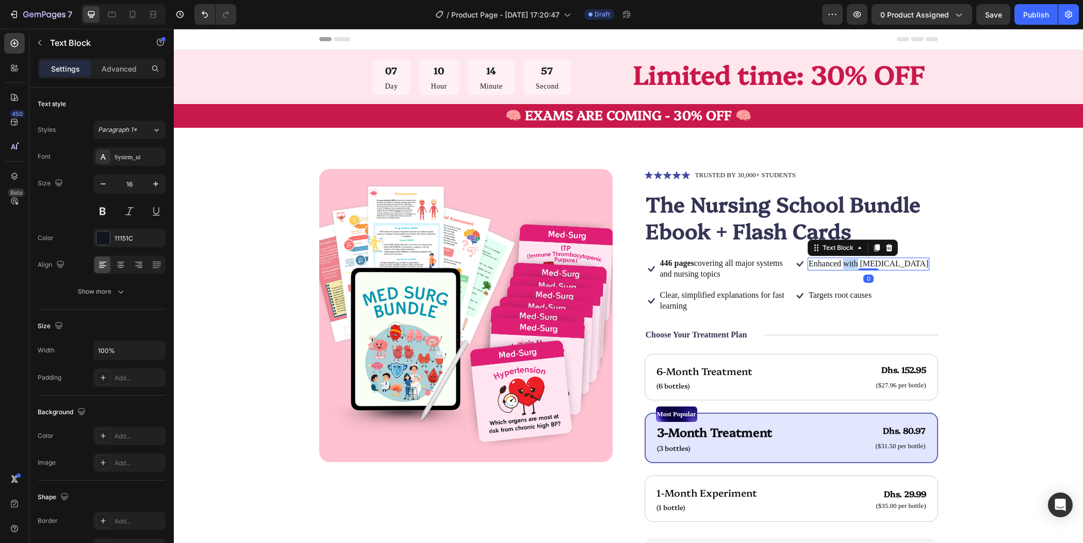
click at [848, 261] on p "Enhanced with biotin" at bounding box center [868, 264] width 120 height 11
click at [987, 328] on div "Product Images Icon Icon Icon Icon Icon Icon List TRUSTED BY 30,000+ STUDENTS T…" at bounding box center [628, 434] width 827 height 531
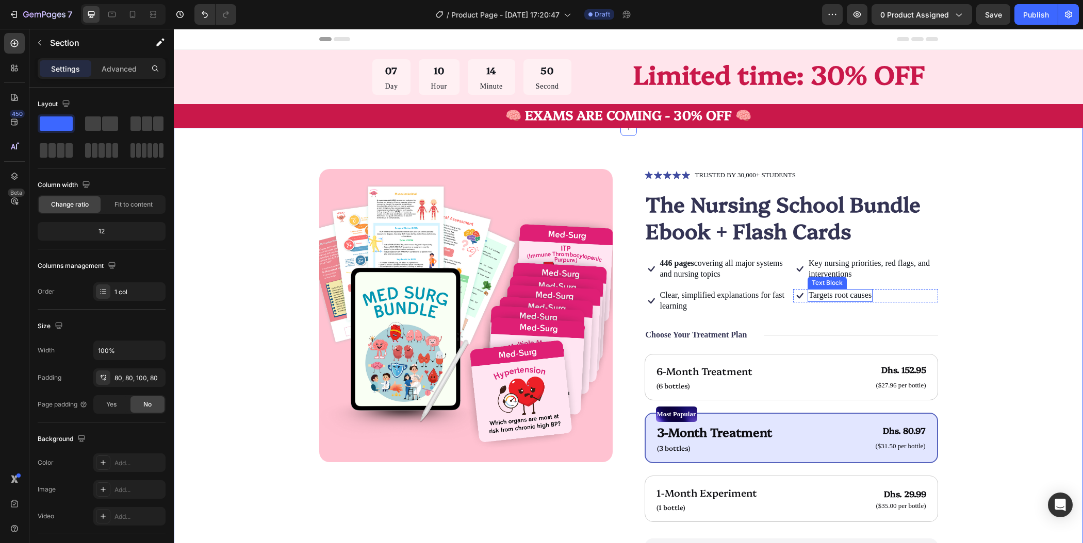
click at [844, 296] on p "Targets root causes" at bounding box center [839, 295] width 63 height 11
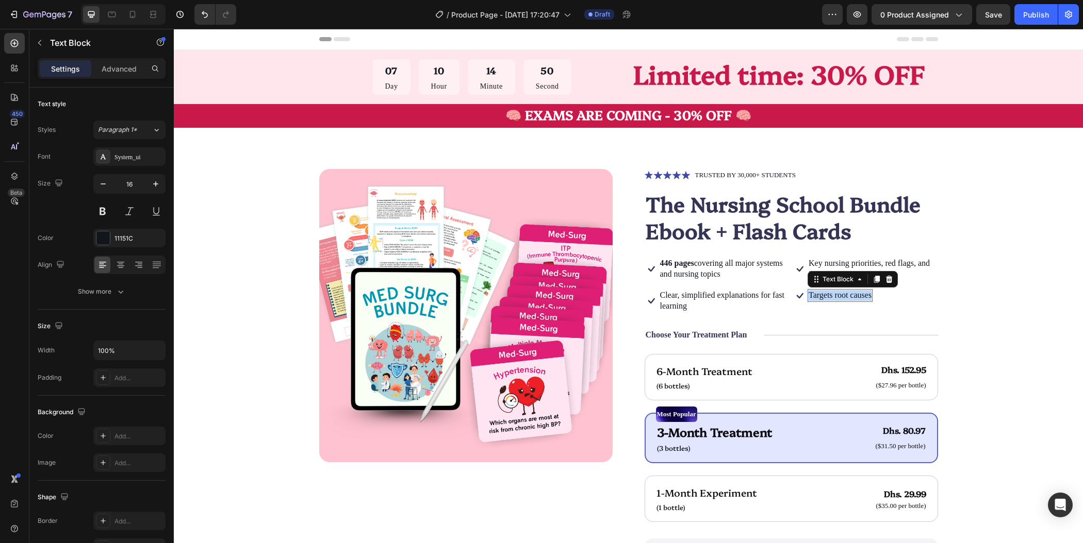
click at [844, 296] on p "Targets root causes" at bounding box center [839, 295] width 63 height 11
click at [1004, 358] on div "Product Images Icon Icon Icon Icon Icon Icon List TRUSTED BY 30,000+ STUDENTS T…" at bounding box center [628, 434] width 827 height 531
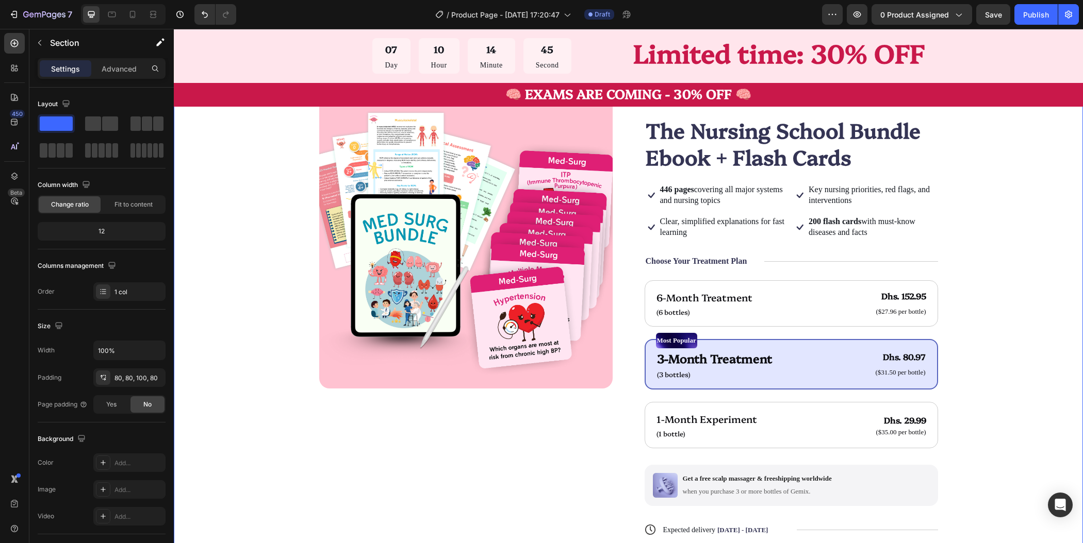
scroll to position [85, 0]
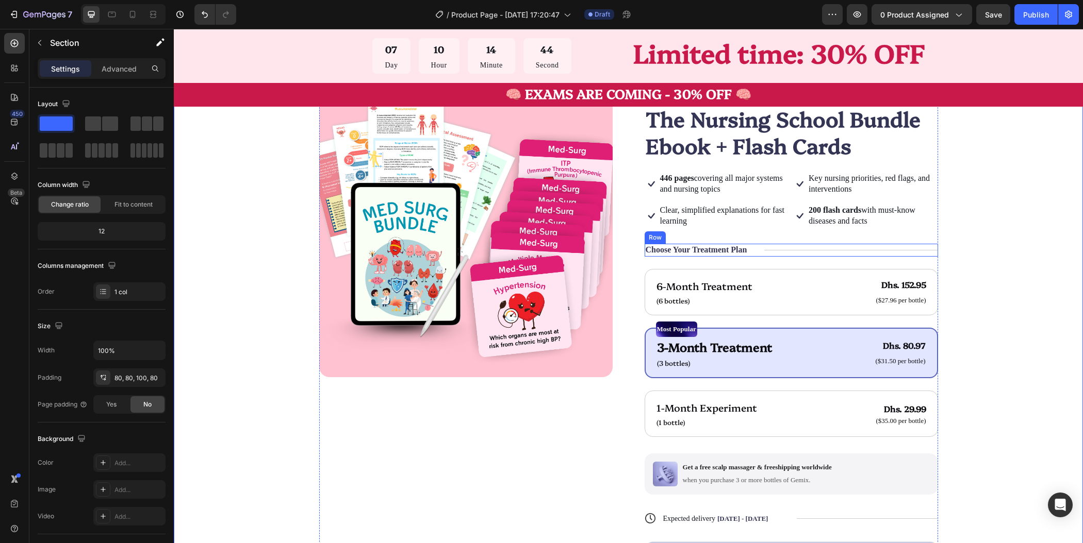
click at [853, 252] on div "Title Line" at bounding box center [850, 250] width 173 height 13
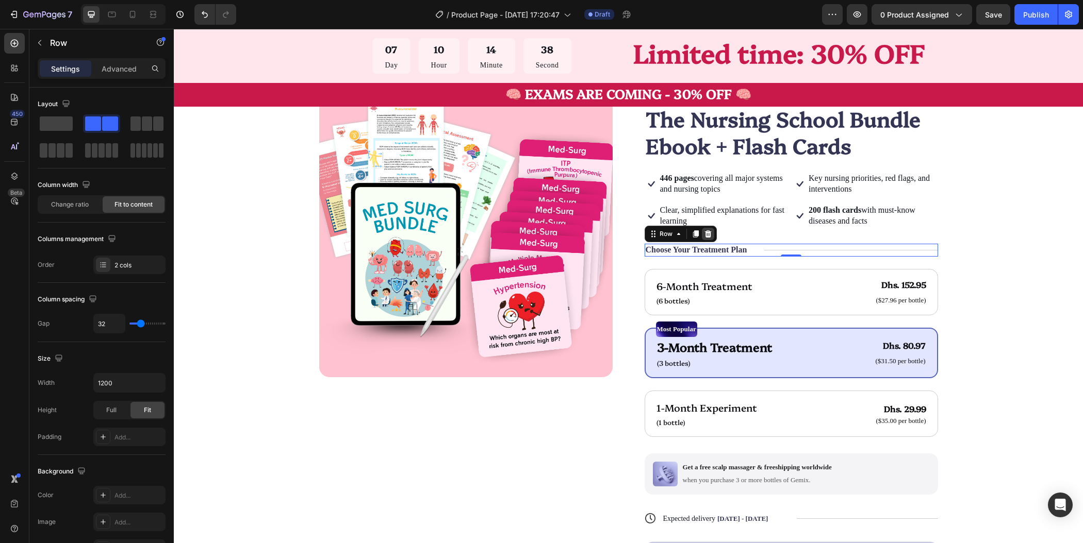
click at [704, 232] on icon at bounding box center [707, 233] width 7 height 7
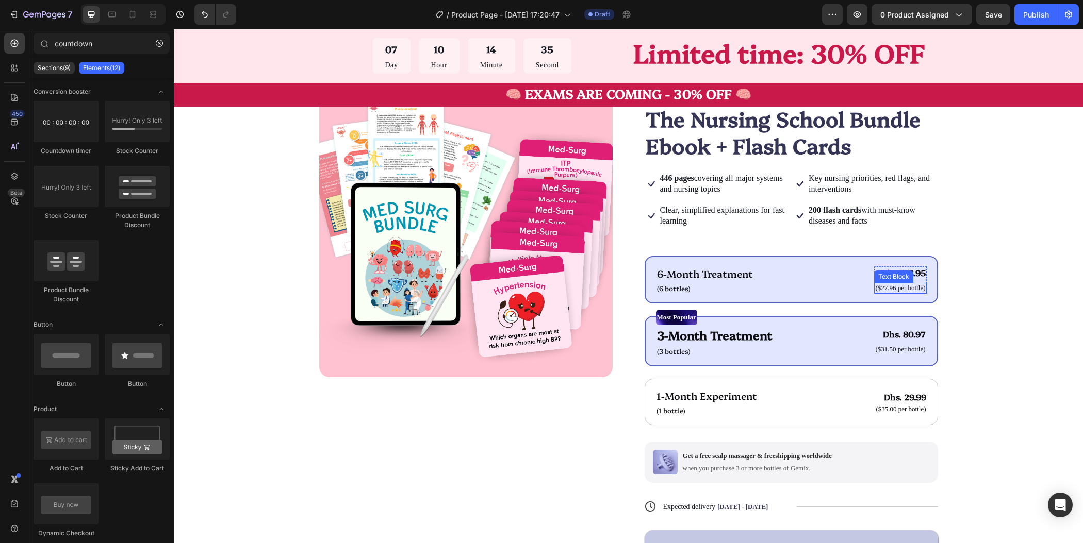
click at [912, 293] on div "($27.96 per bottle)" at bounding box center [900, 288] width 52 height 11
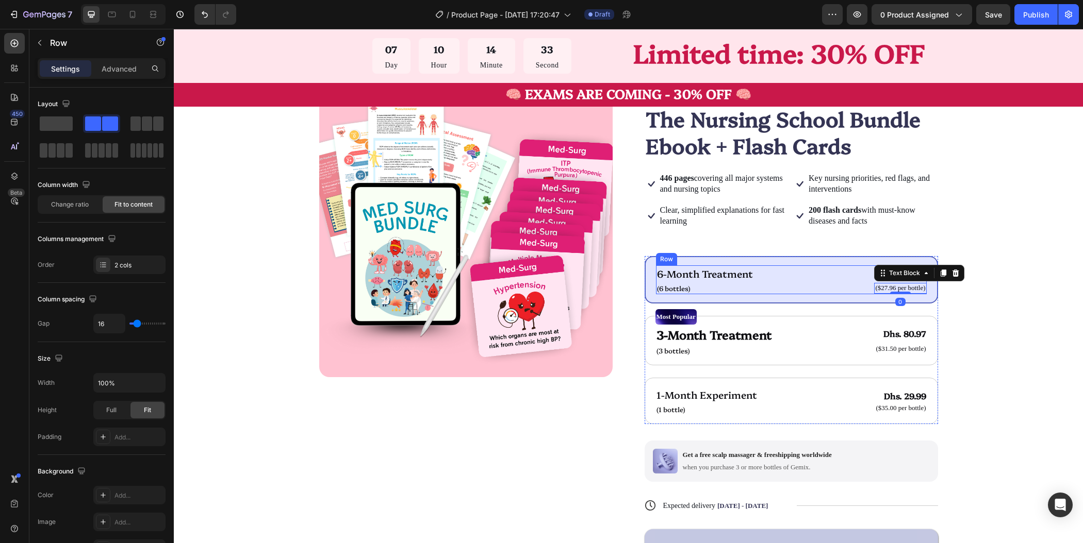
click at [843, 273] on div "6-Month Treatment Text Block (6 bottles) Text Block Dhs. 152.95 Product Price P…" at bounding box center [791, 280] width 271 height 29
click at [846, 258] on div "6-Month Treatment Text Block (6 bottles) Text Block Dhs. 152.95 Product Price P…" at bounding box center [791, 279] width 293 height 47
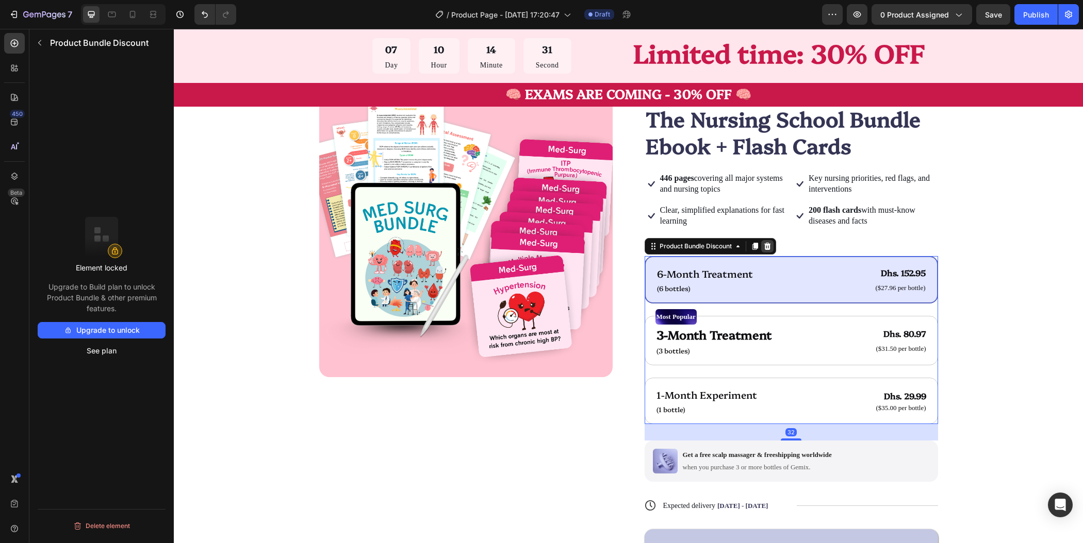
click at [764, 246] on icon at bounding box center [767, 246] width 7 height 7
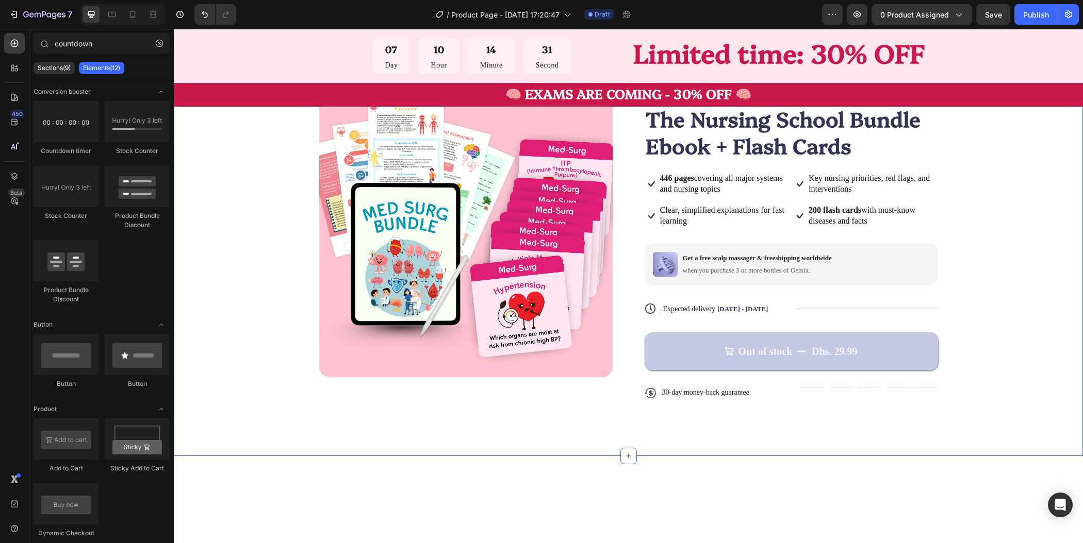
click at [1009, 312] on div "Product Images Icon Icon Icon Icon Icon Icon List TRUSTED BY 30,000+ STUDENTS T…" at bounding box center [628, 251] width 827 height 335
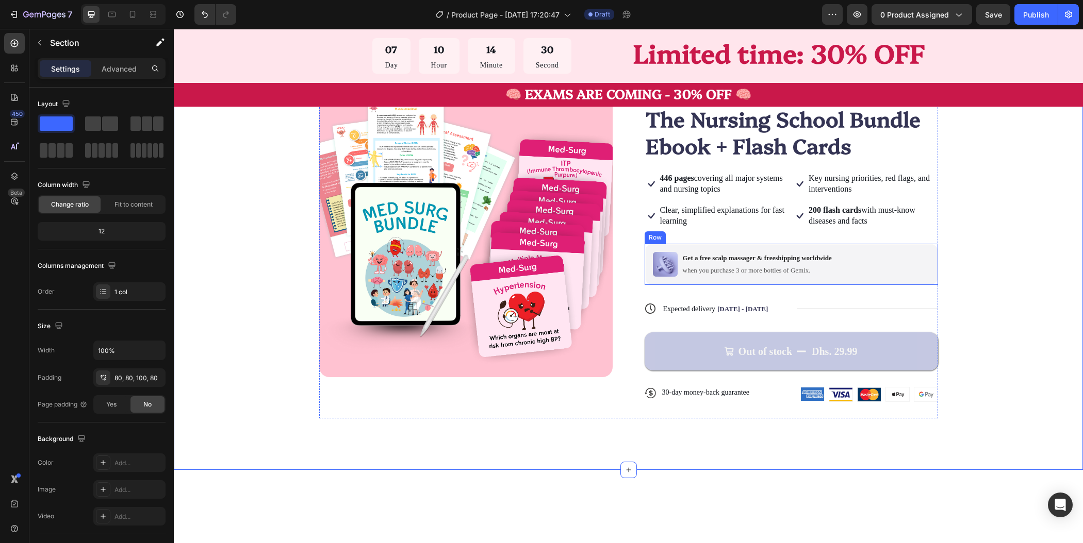
click at [898, 278] on div "Image Get a free scalp massager & freeshipping worldwide Text Block when you pu…" at bounding box center [791, 264] width 293 height 41
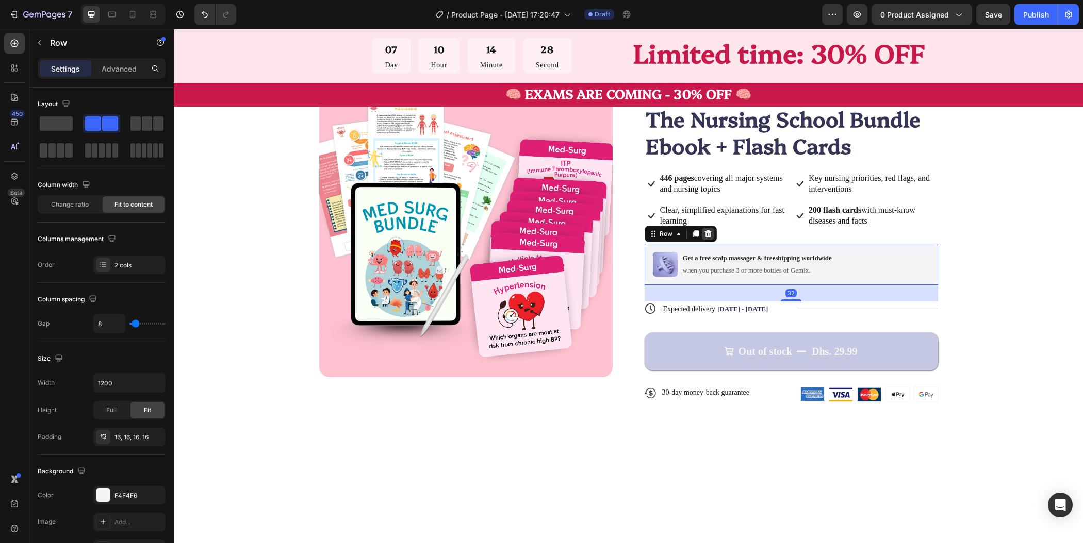
click at [704, 232] on icon at bounding box center [707, 233] width 7 height 7
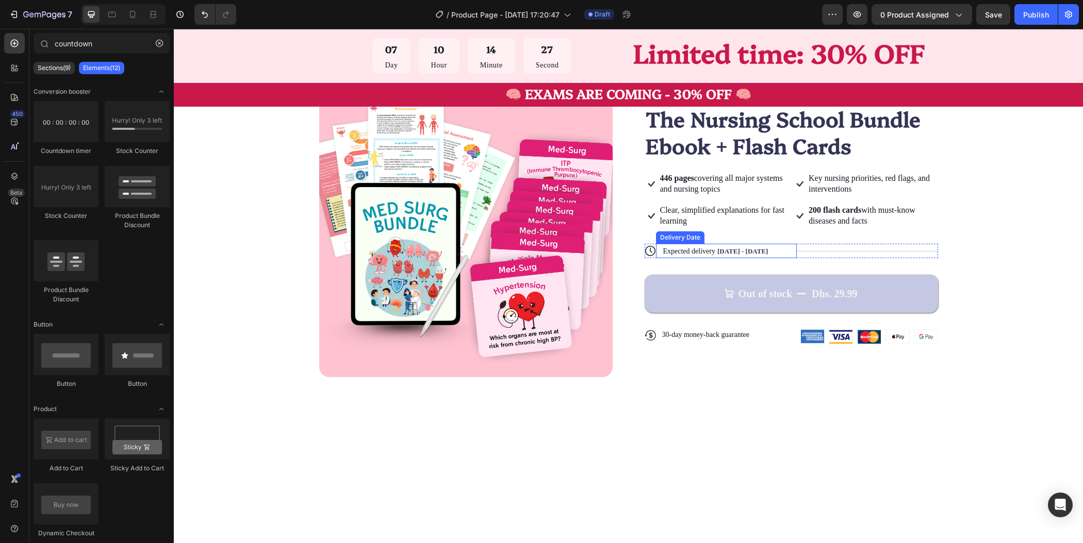
click at [717, 254] on span "[DATE] - [DATE]" at bounding box center [742, 251] width 51 height 8
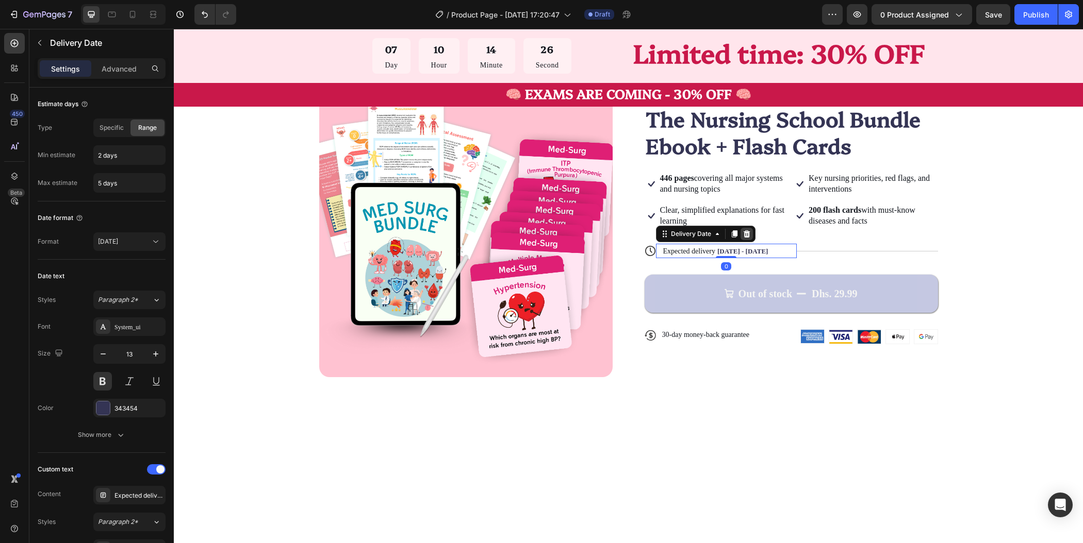
click at [743, 237] on icon at bounding box center [746, 233] width 7 height 7
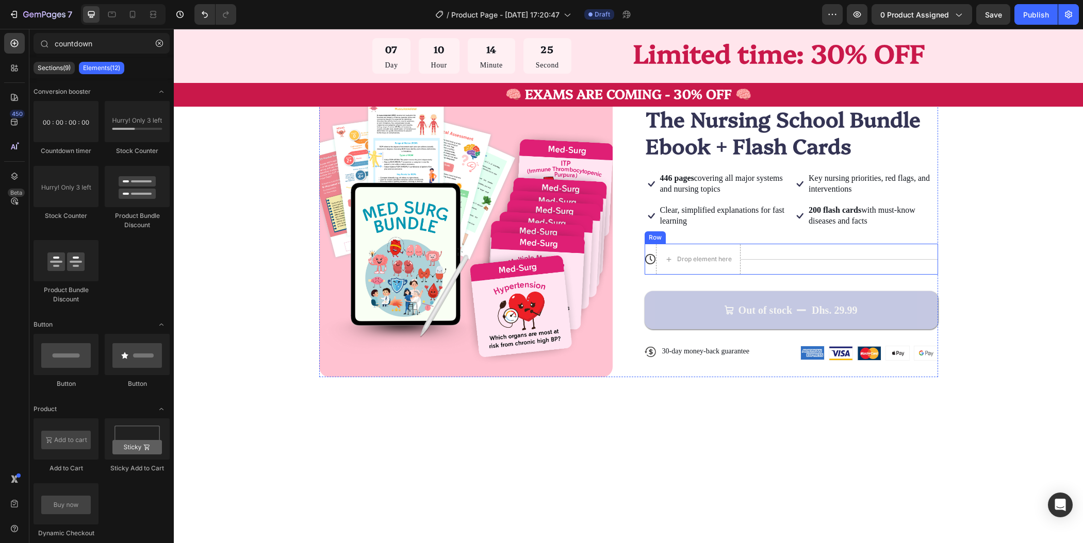
click at [803, 257] on div "Title Line" at bounding box center [838, 259] width 197 height 31
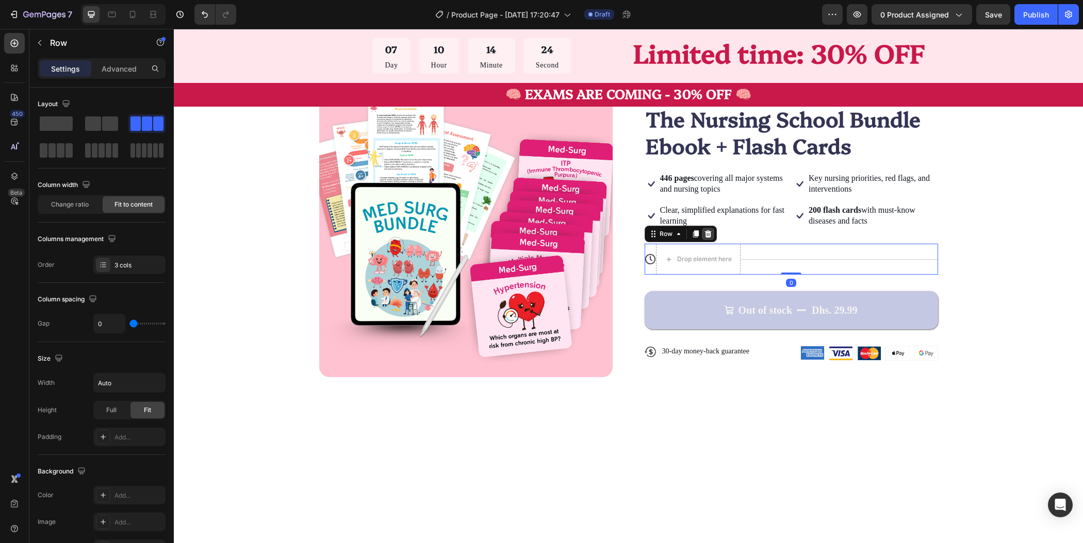
click at [704, 230] on icon at bounding box center [708, 234] width 8 height 8
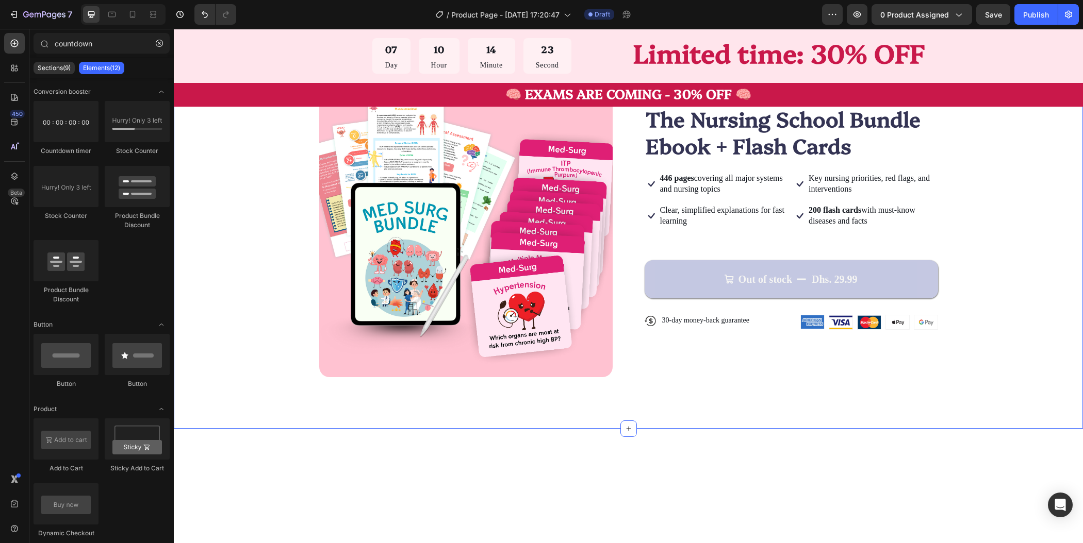
click at [1025, 267] on div "Product Images Icon Icon Icon Icon Icon Icon List TRUSTED BY 30,000+ STUDENTS T…" at bounding box center [628, 230] width 827 height 293
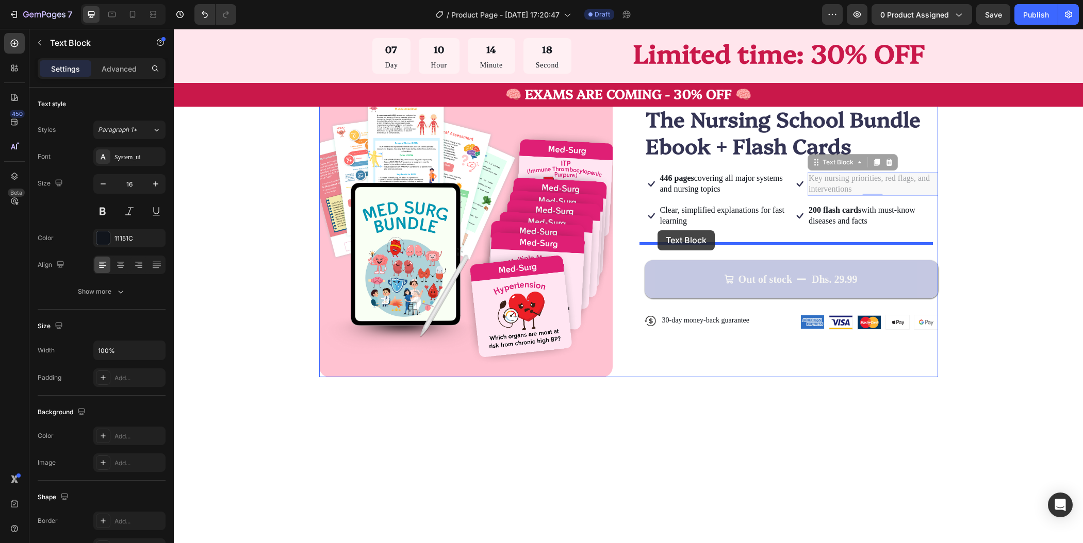
drag, startPoint x: 809, startPoint y: 164, endPoint x: 657, endPoint y: 230, distance: 166.0
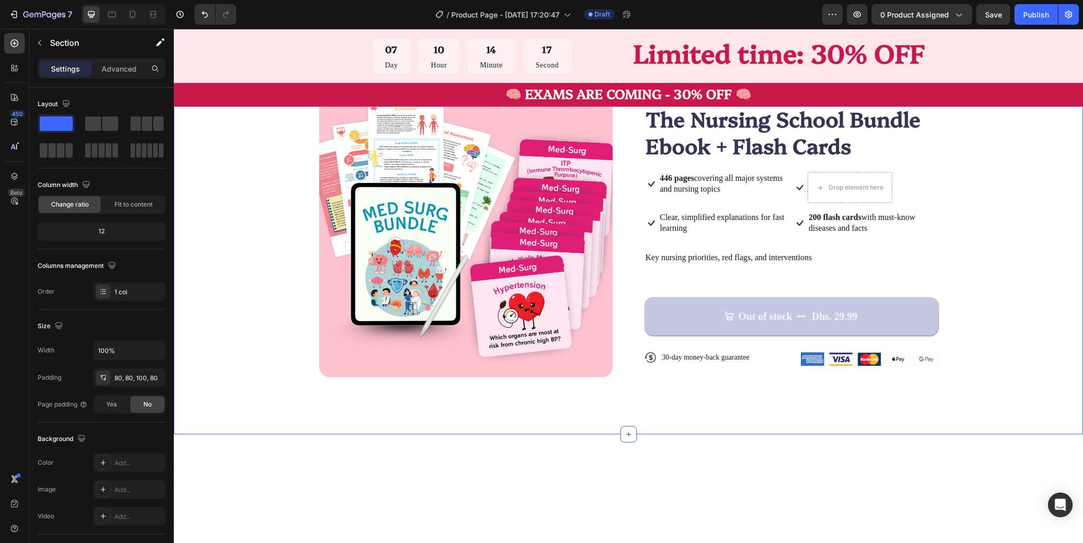
click at [1004, 263] on div "Product Images Icon Icon Icon Icon Icon Icon List TRUSTED BY 30,000+ STUDENTS T…" at bounding box center [628, 233] width 827 height 299
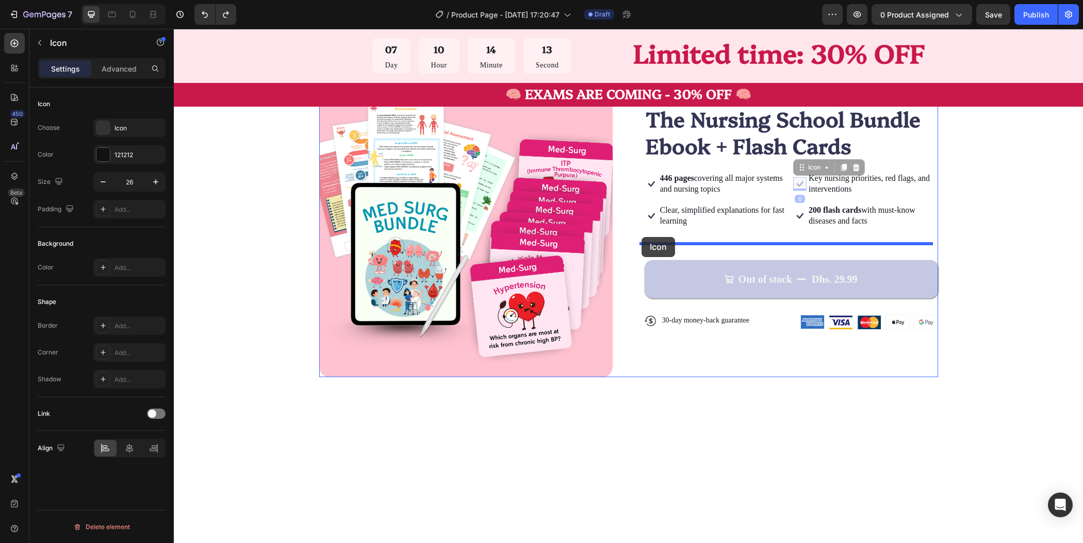
drag, startPoint x: 797, startPoint y: 180, endPoint x: 641, endPoint y: 237, distance: 165.7
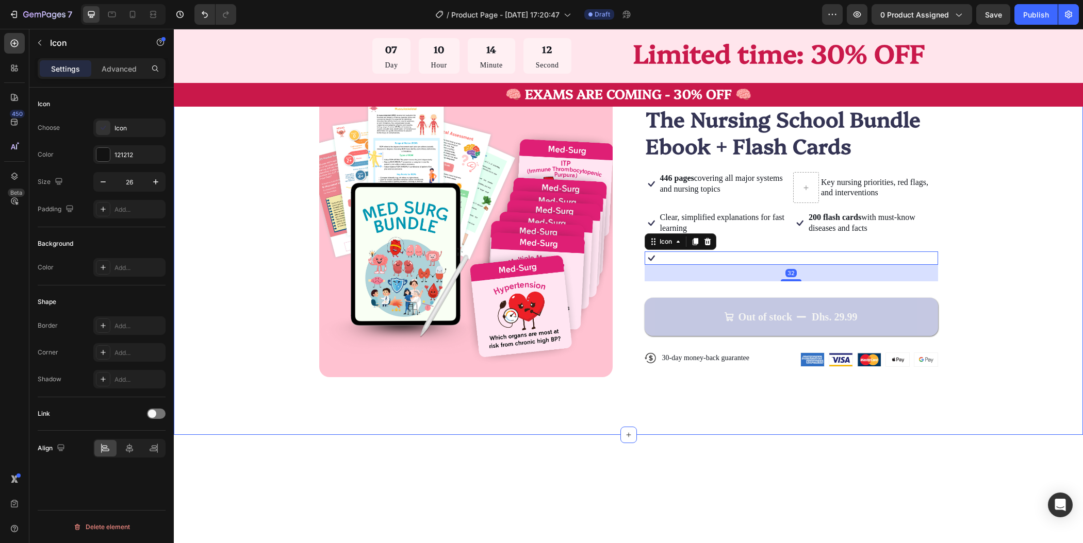
click at [1062, 258] on div "Product Images Icon Icon Icon Icon Icon Icon List TRUSTED BY 30,000+ STUDENTS T…" at bounding box center [628, 239] width 909 height 392
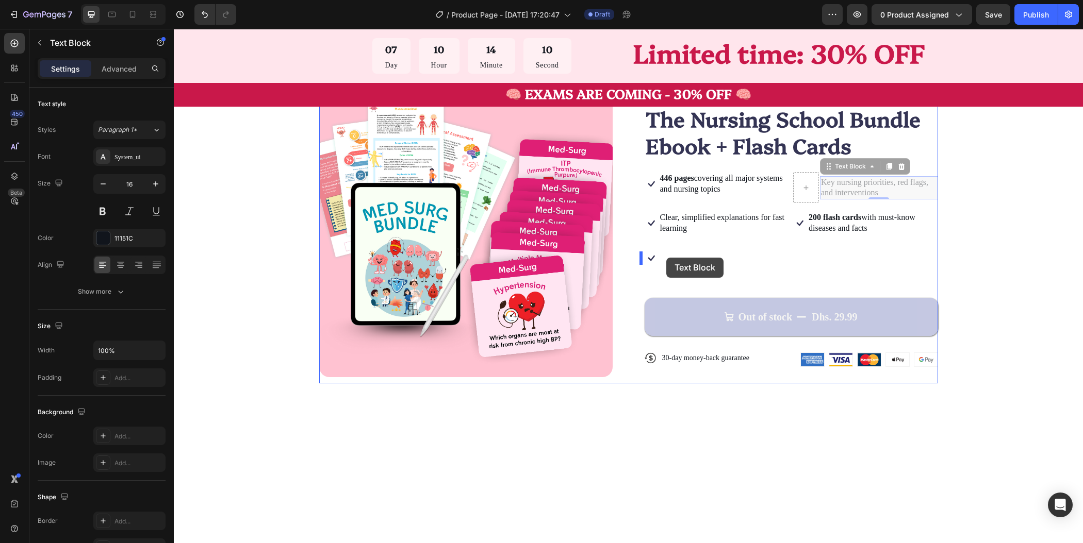
drag, startPoint x: 849, startPoint y: 188, endPoint x: 666, endPoint y: 258, distance: 195.3
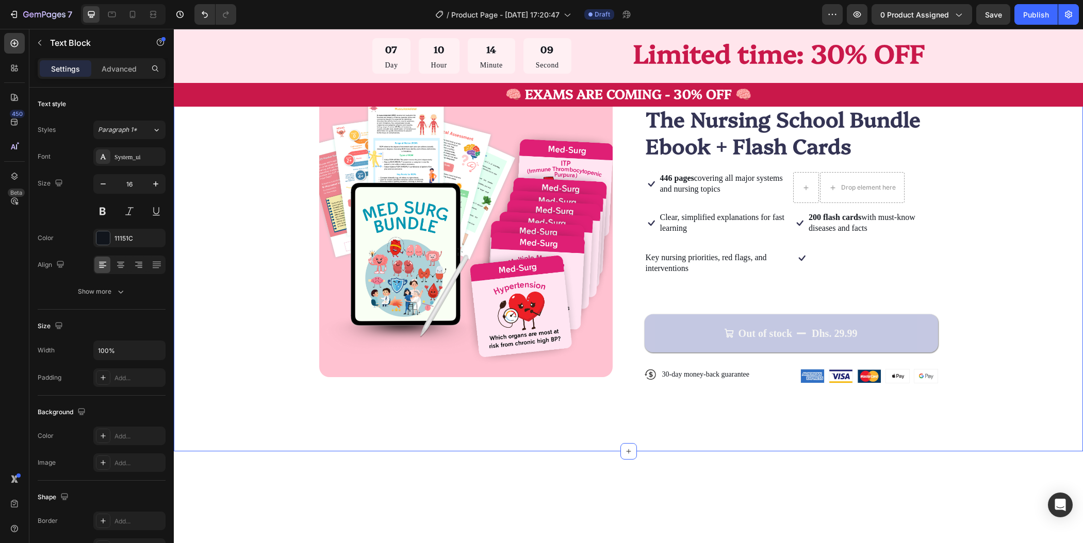
click at [1011, 260] on div "Product Images Icon Icon Icon Icon Icon Icon List TRUSTED BY 30,000+ STUDENTS T…" at bounding box center [628, 242] width 827 height 316
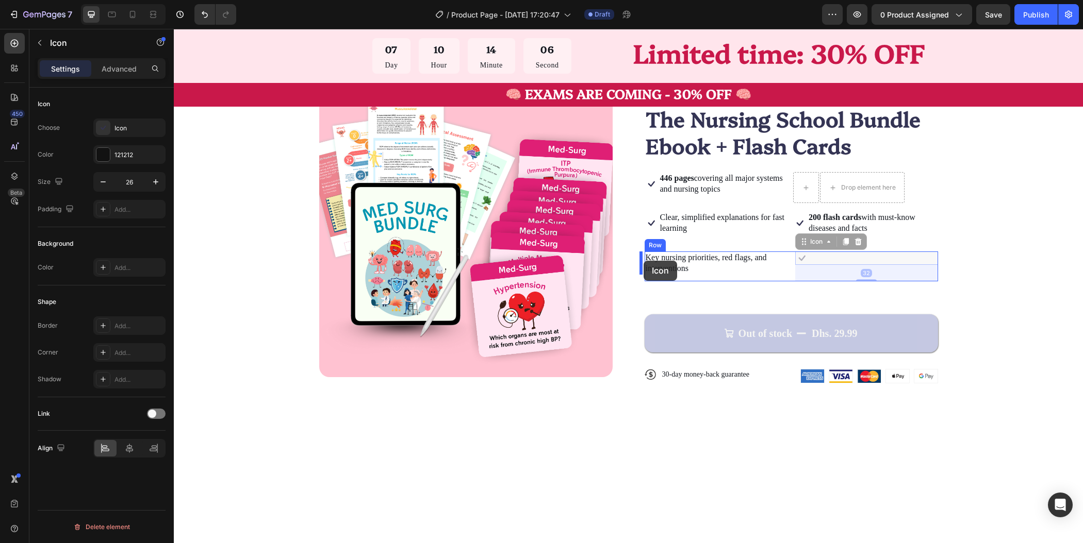
drag, startPoint x: 796, startPoint y: 259, endPoint x: 643, endPoint y: 261, distance: 152.1
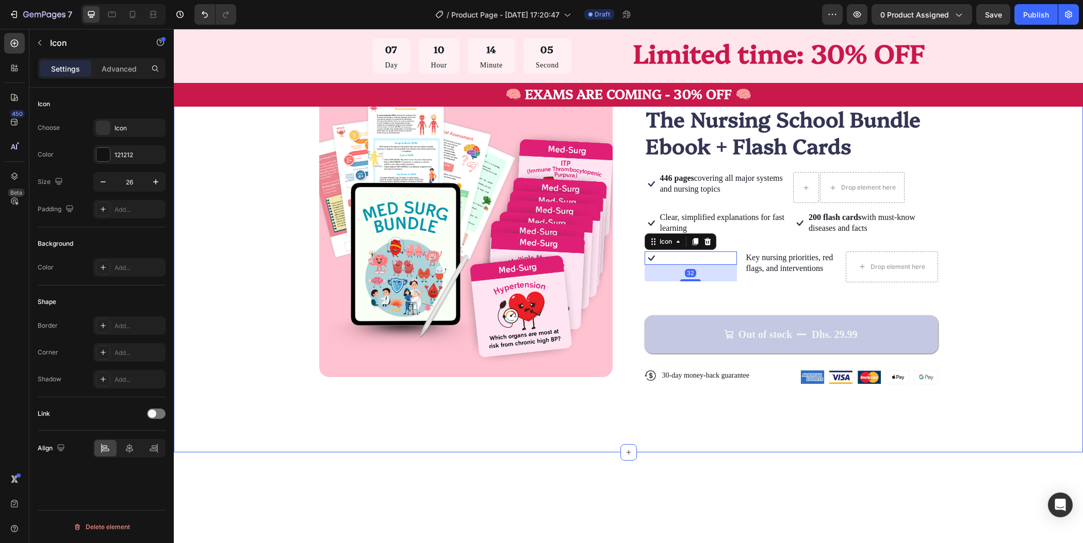
click at [1009, 261] on div "Product Images Icon Icon Icon Icon Icon Icon List TRUSTED BY 30,000+ STUDENTS T…" at bounding box center [628, 242] width 827 height 317
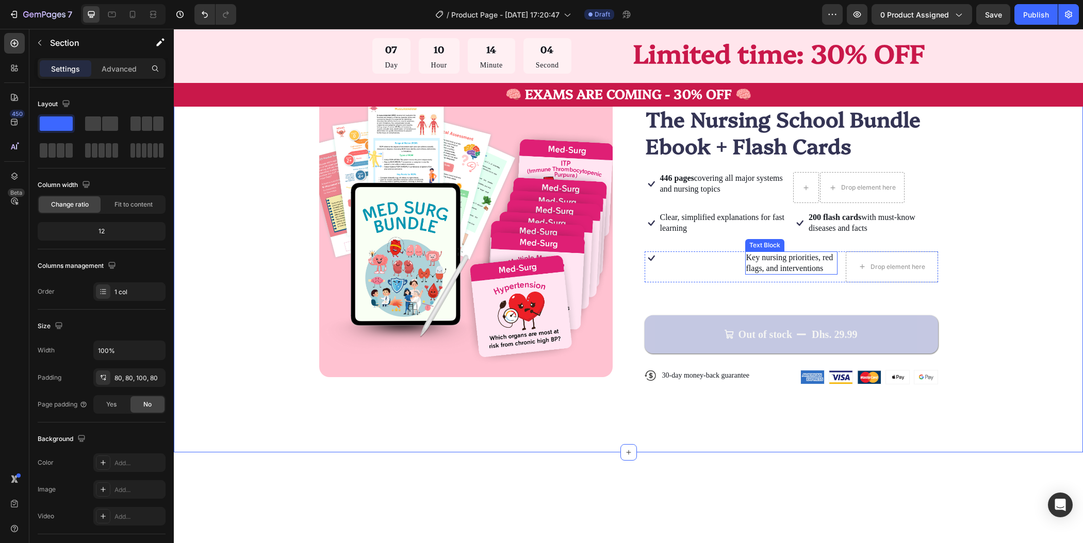
click at [787, 269] on p "Key nursing priorities, red flags, and interventions" at bounding box center [791, 264] width 90 height 22
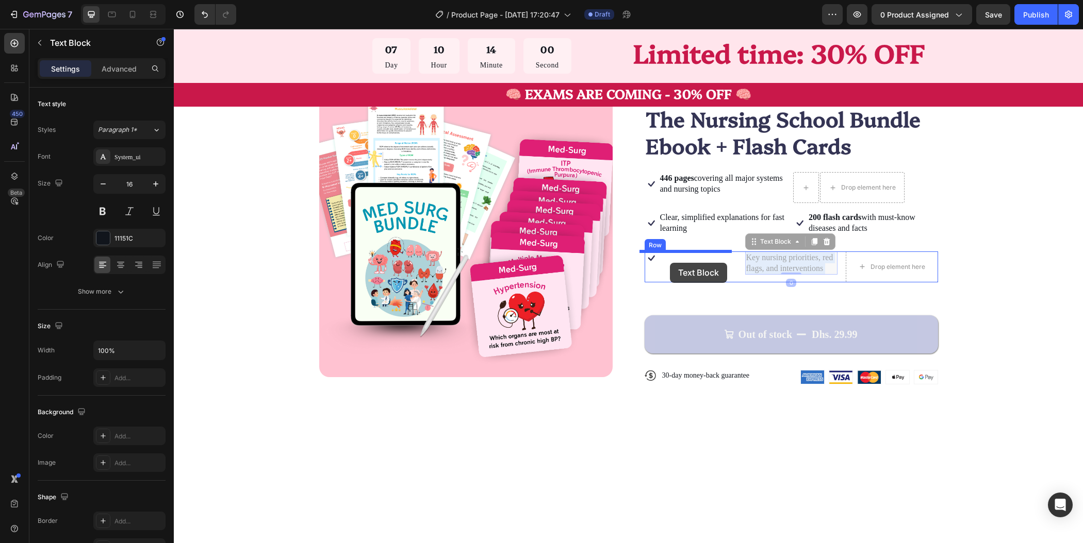
drag, startPoint x: 790, startPoint y: 266, endPoint x: 670, endPoint y: 263, distance: 120.2
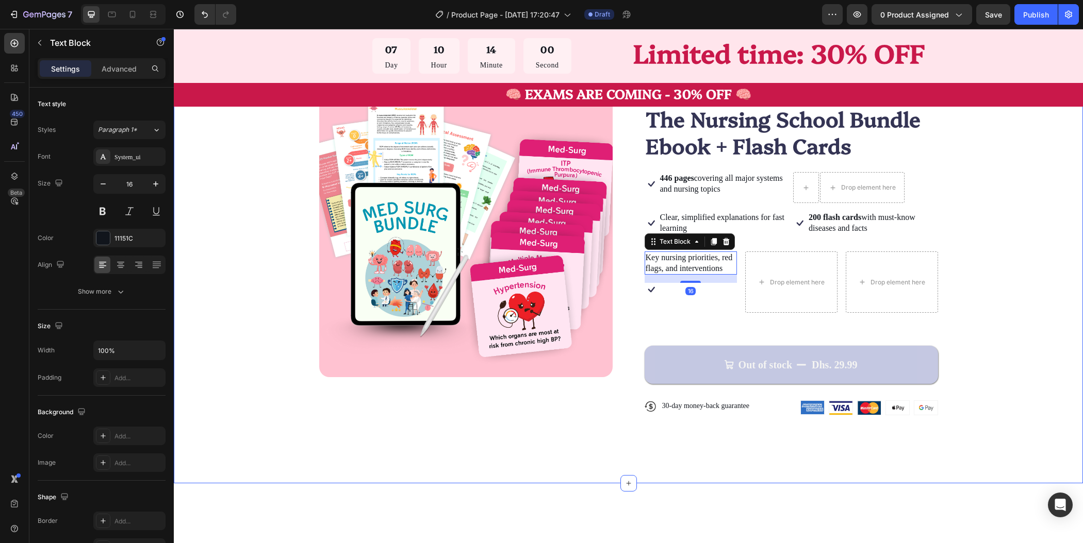
click at [1028, 252] on div "Product Images Icon Icon Icon Icon Icon Icon List TRUSTED BY 30,000+ STUDENTS T…" at bounding box center [628, 258] width 827 height 348
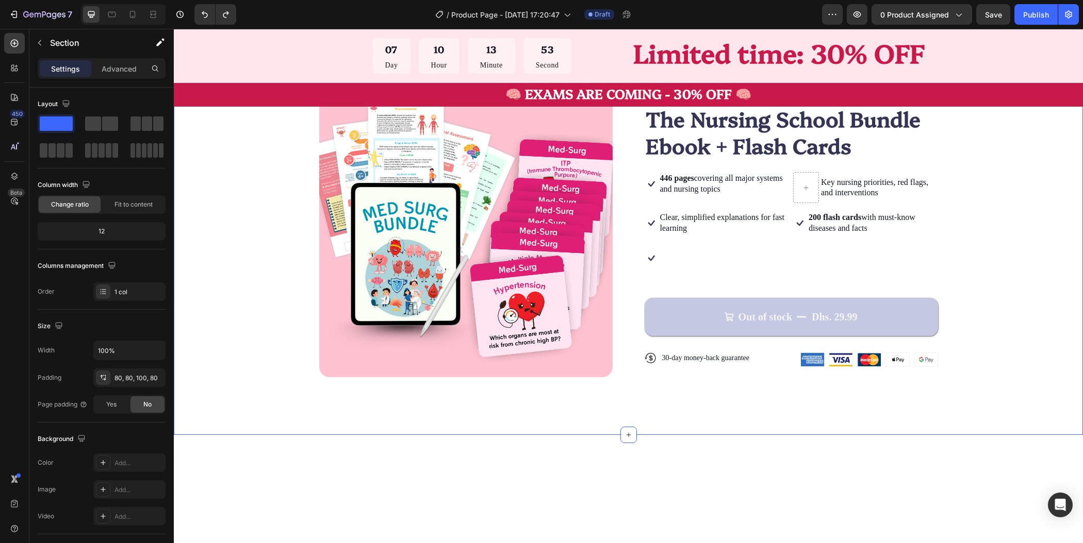
click at [1016, 197] on div "Product Images Icon Icon Icon Icon Icon Icon List TRUSTED BY 30,000+ STUDENTS T…" at bounding box center [628, 234] width 827 height 300
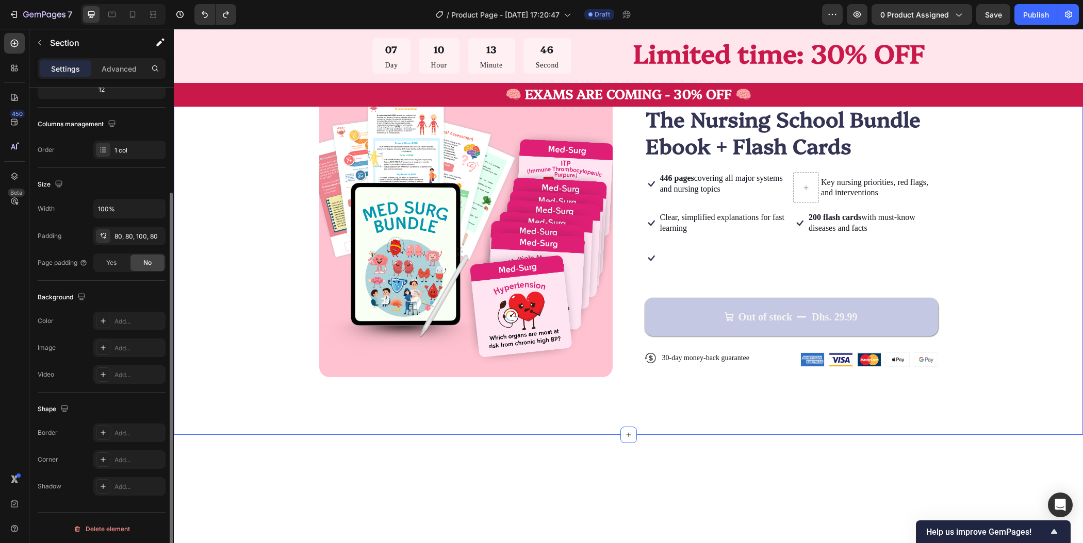
scroll to position [0, 0]
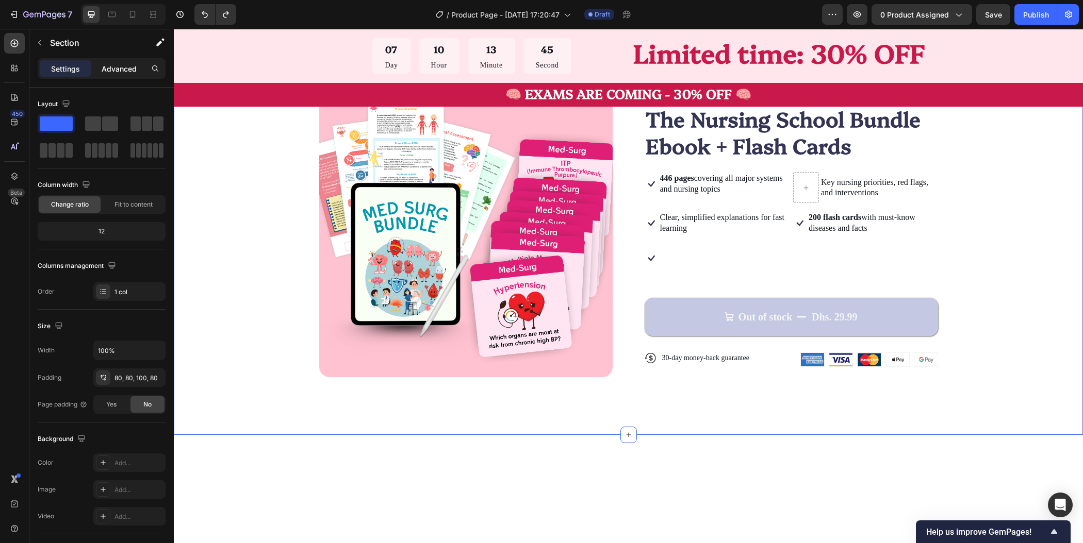
click at [119, 67] on p "Advanced" at bounding box center [119, 68] width 35 height 11
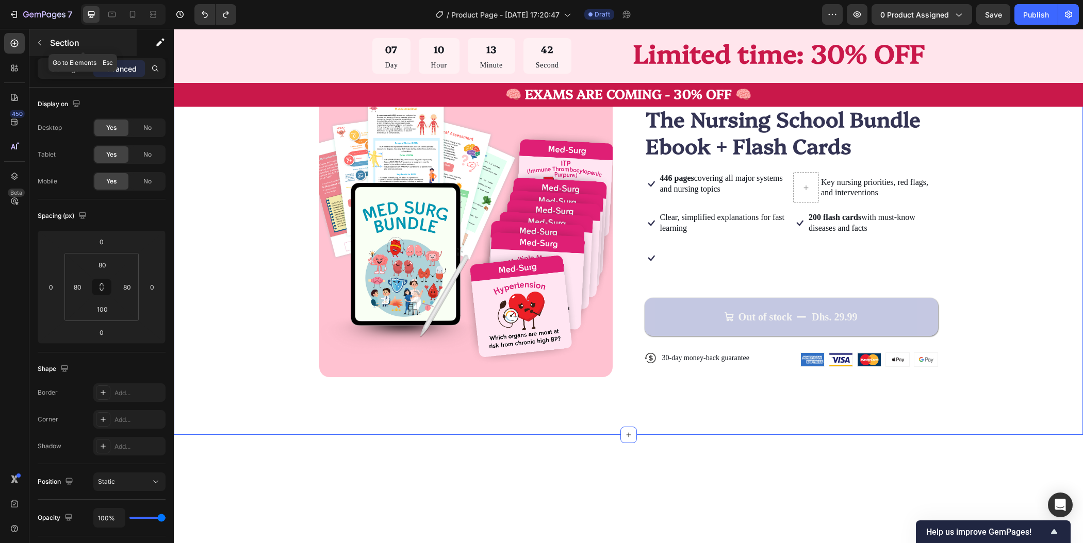
click at [34, 39] on button "button" at bounding box center [39, 43] width 16 height 16
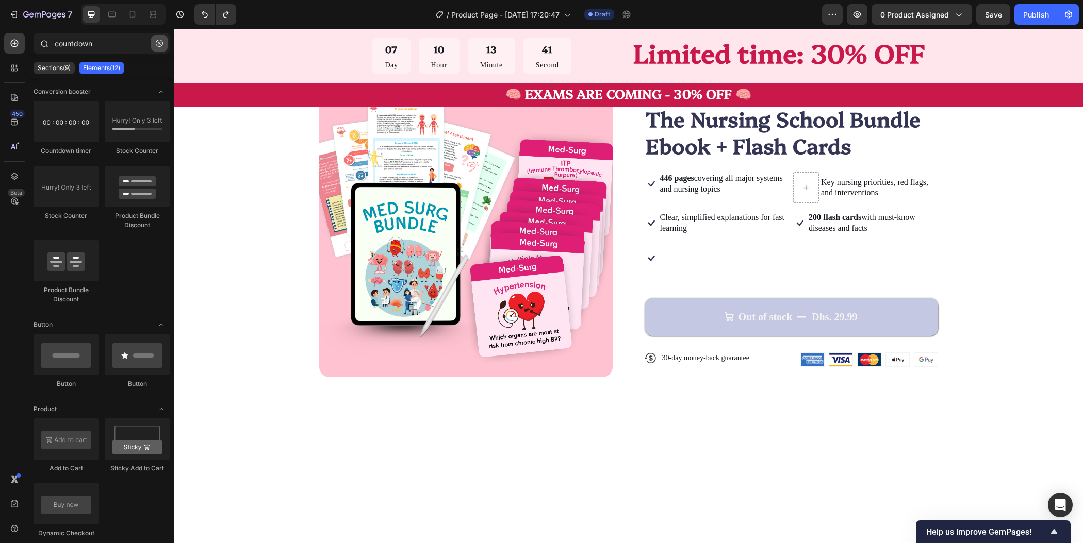
click at [161, 43] on icon "button" at bounding box center [159, 43] width 7 height 7
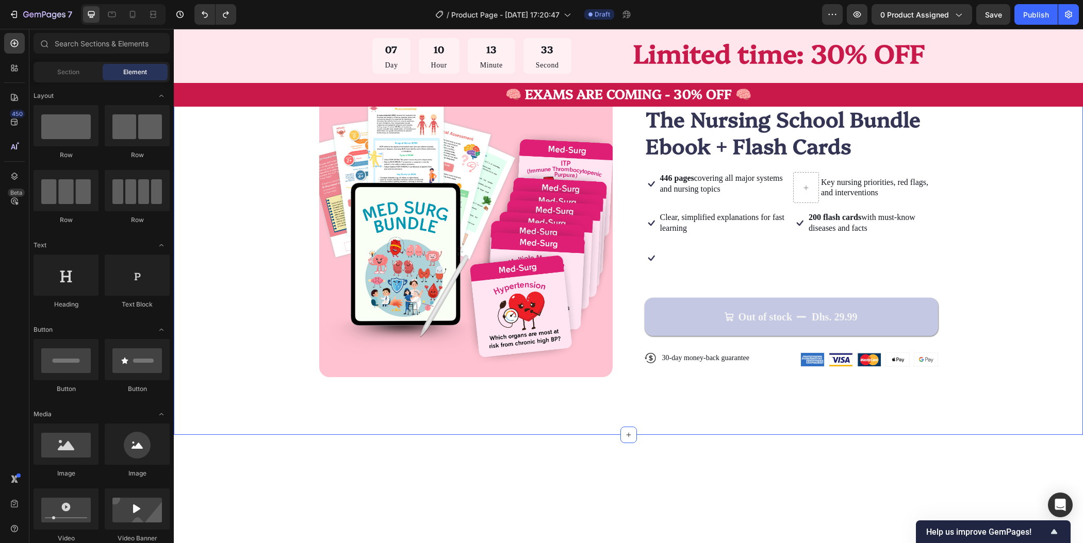
click at [1009, 229] on div "Product Images Icon Icon Icon Icon Icon Icon List TRUSTED BY 30,000+ STUDENTS T…" at bounding box center [628, 234] width 827 height 300
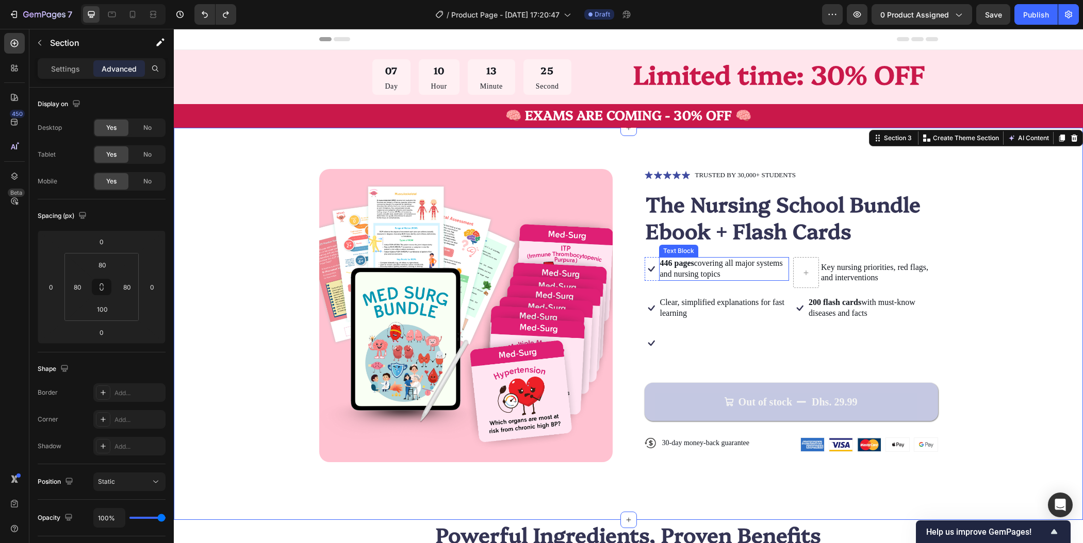
click at [707, 272] on p "446 pages covering all major systems and nursing topics" at bounding box center [724, 269] width 128 height 22
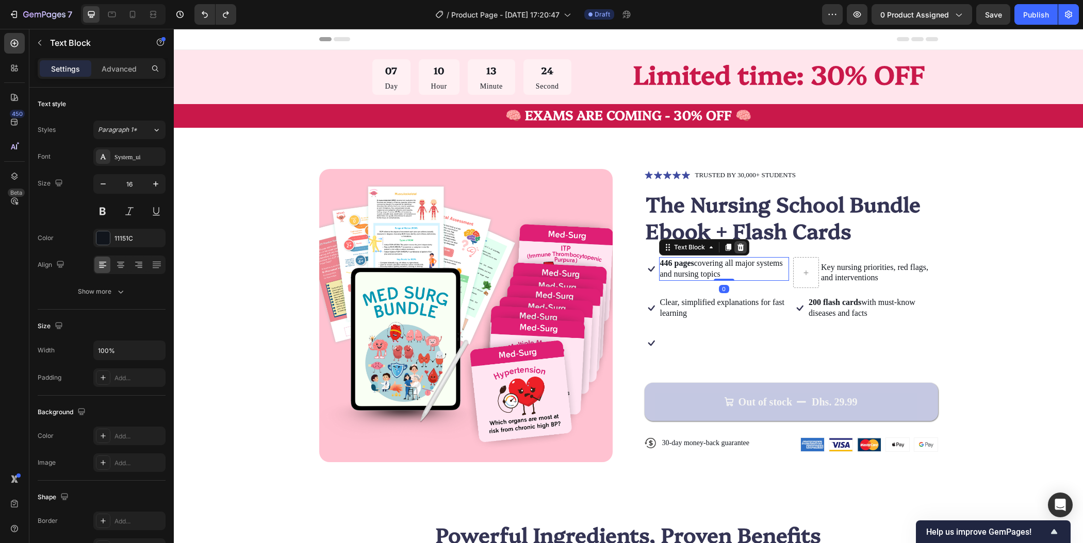
click at [737, 248] on icon at bounding box center [740, 247] width 7 height 7
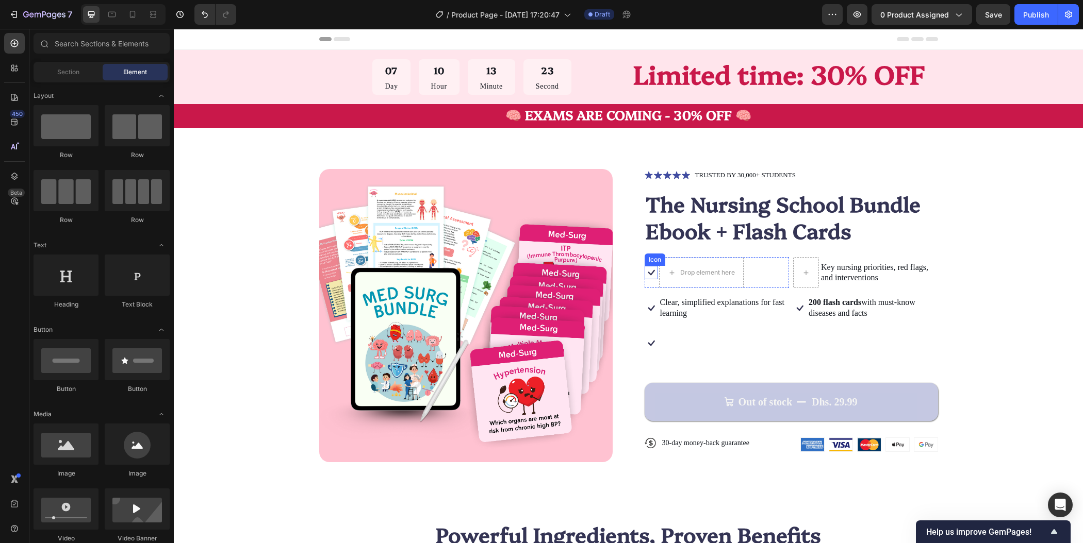
click at [648, 274] on icon at bounding box center [651, 273] width 7 height 6
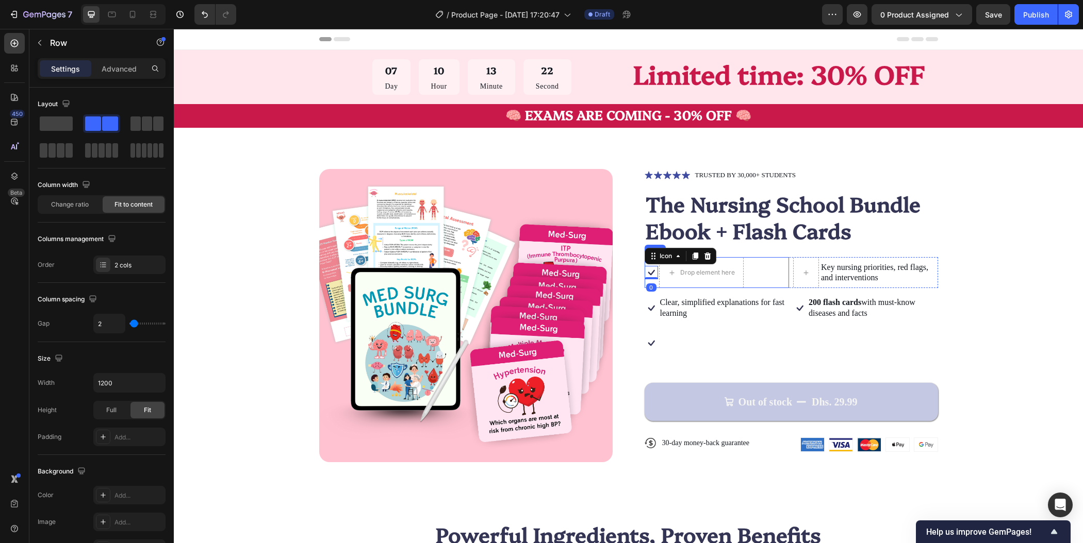
click at [771, 282] on div "Icon 0 Drop element here Row" at bounding box center [717, 272] width 145 height 31
click at [705, 248] on icon at bounding box center [707, 247] width 7 height 7
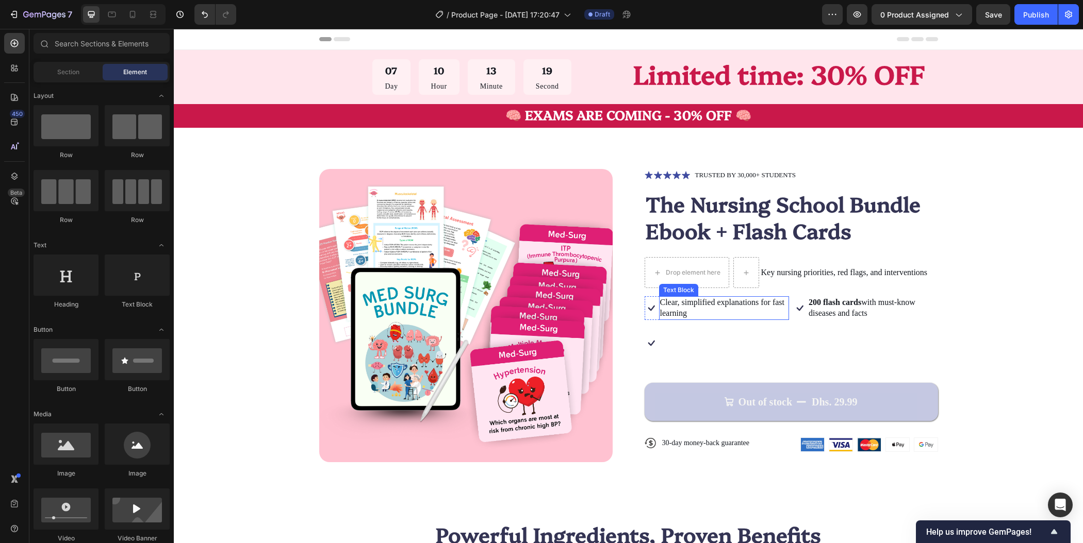
click at [738, 308] on p "Clear, simplified explanations for fast learning" at bounding box center [724, 309] width 128 height 22
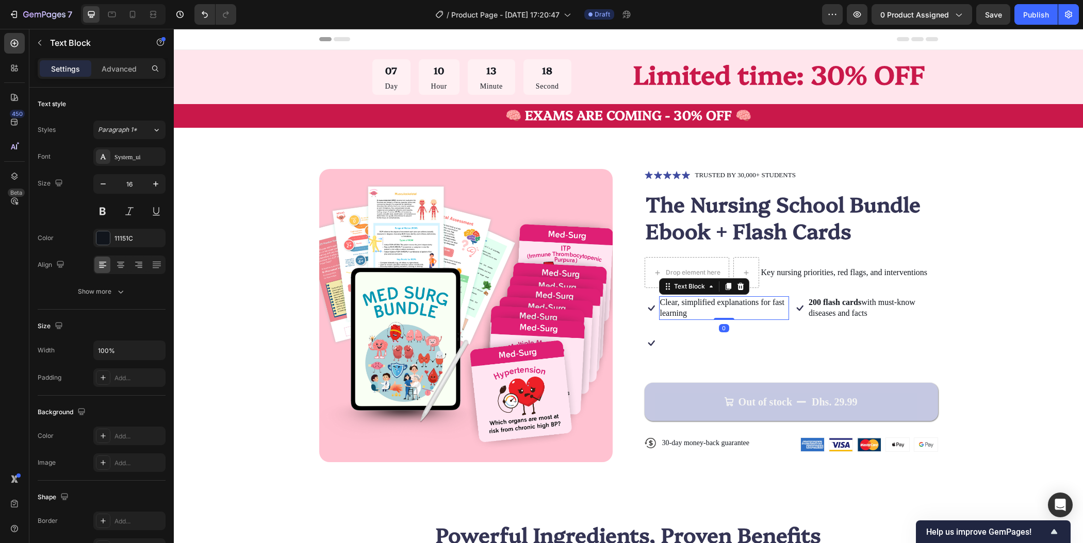
click at [736, 288] on icon at bounding box center [740, 287] width 8 height 8
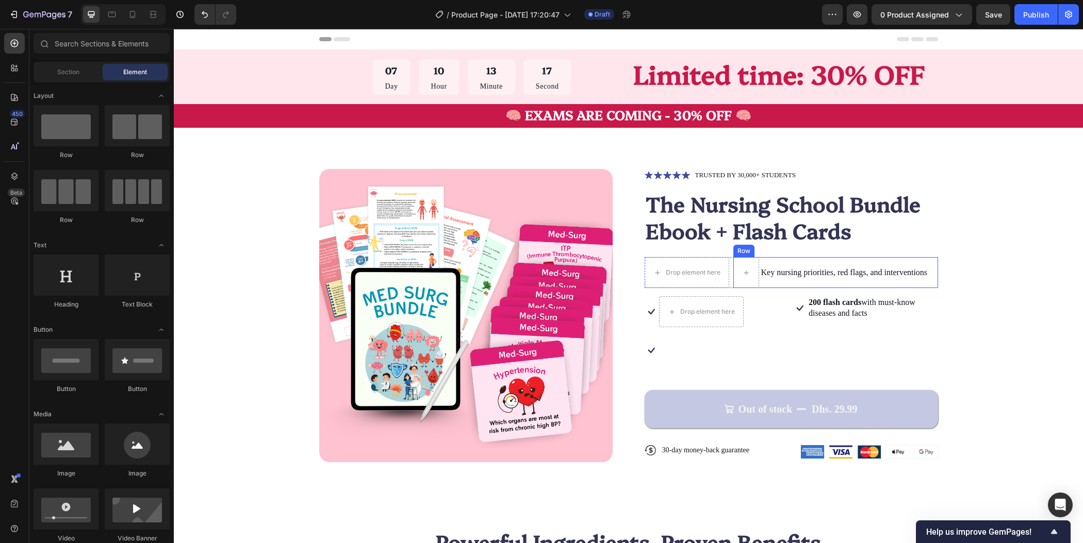
click at [809, 285] on div "Key nursing priorities, red flags, and interventions Text Block" at bounding box center [844, 272] width 169 height 31
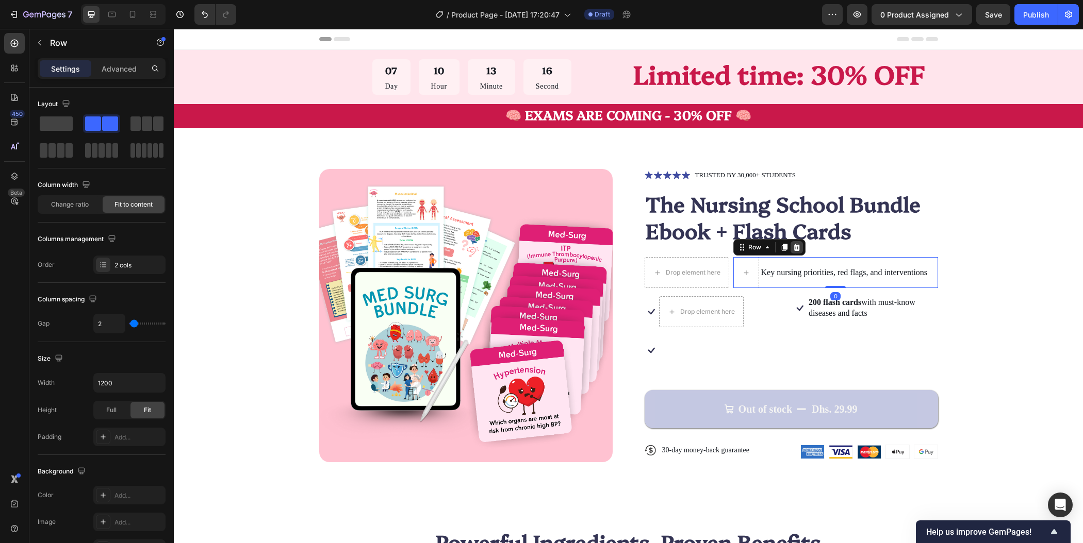
click at [792, 248] on icon at bounding box center [796, 247] width 8 height 8
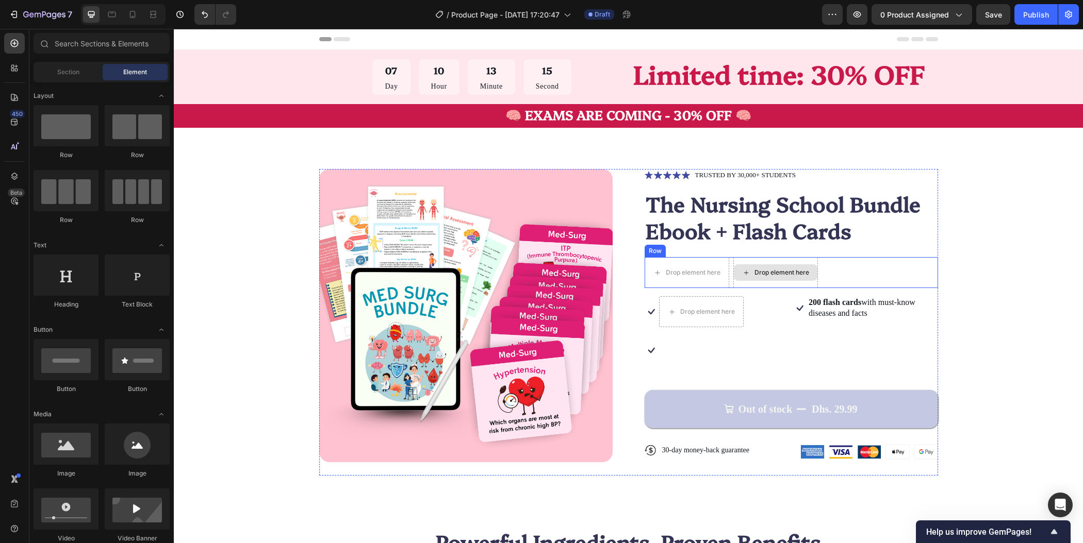
click at [733, 281] on div "Drop element here" at bounding box center [775, 272] width 85 height 31
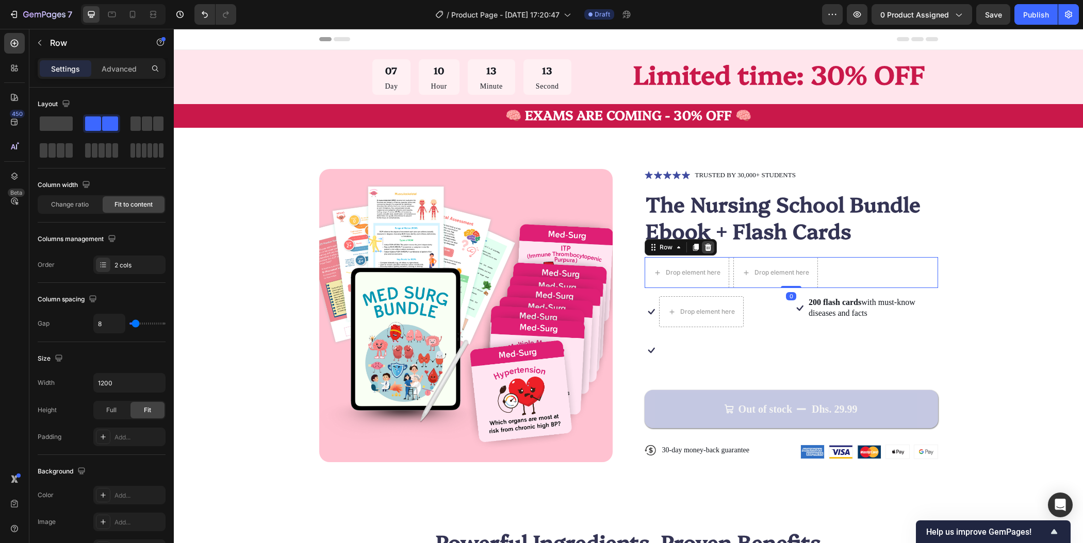
click at [705, 246] on icon at bounding box center [707, 247] width 7 height 7
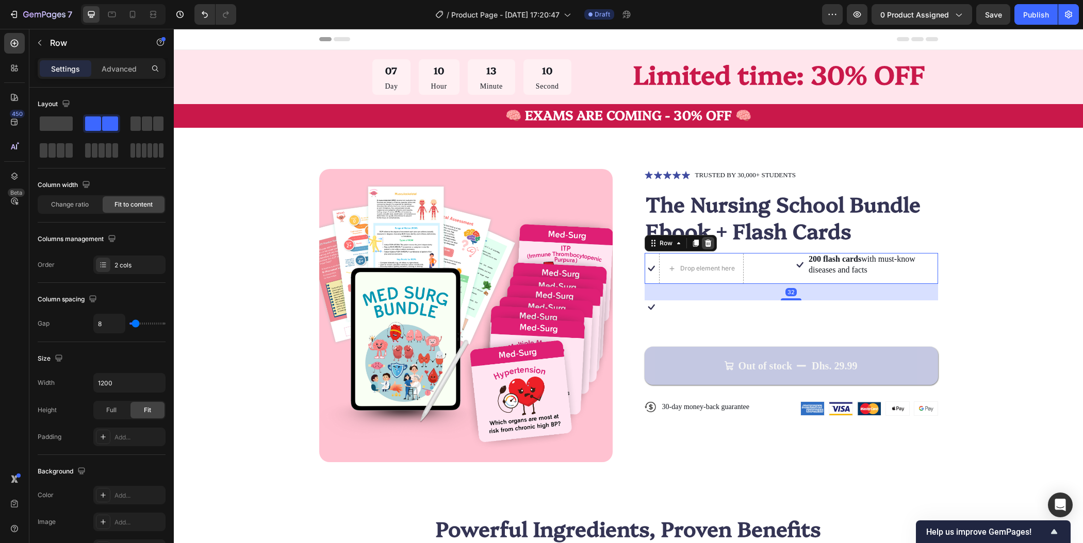
click at [704, 243] on icon at bounding box center [707, 243] width 7 height 7
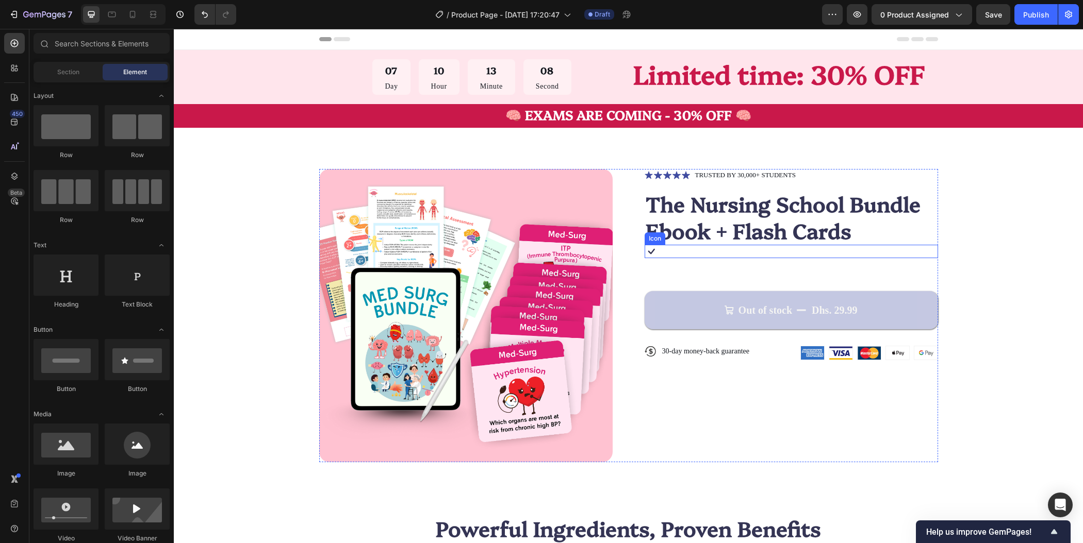
click at [648, 252] on icon at bounding box center [651, 251] width 13 height 13
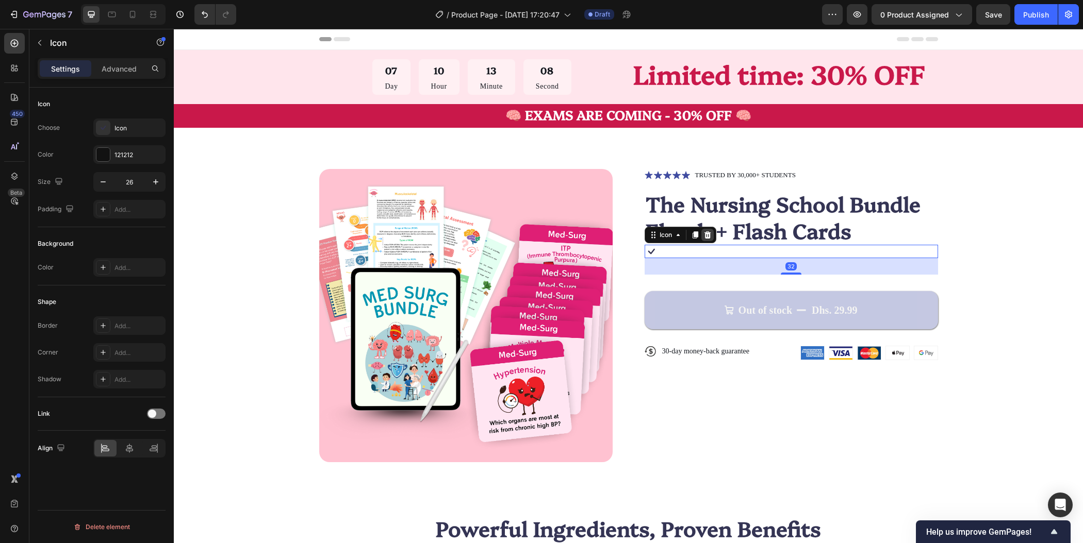
click at [707, 239] on div at bounding box center [707, 235] width 12 height 12
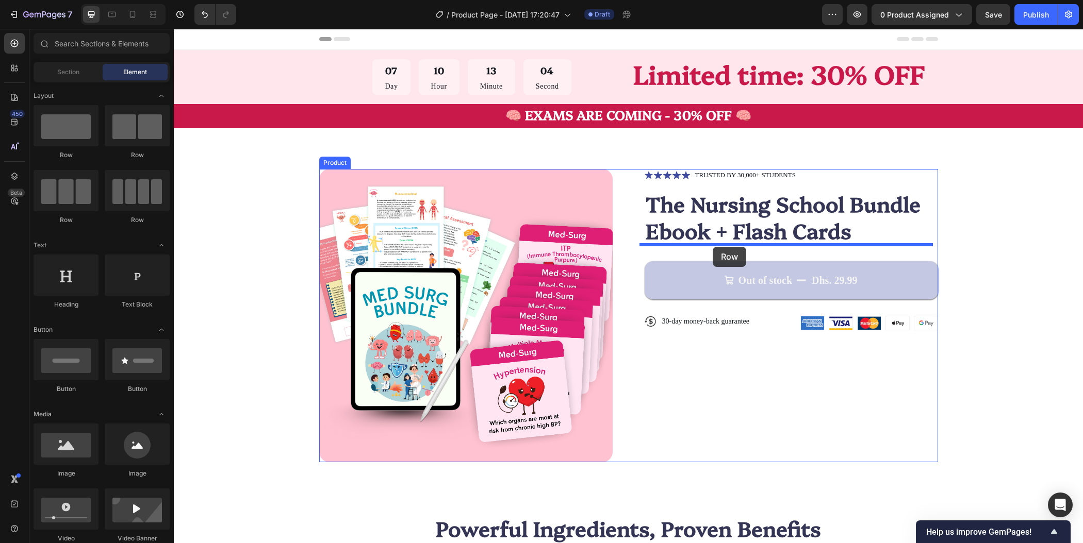
drag, startPoint x: 237, startPoint y: 159, endPoint x: 713, endPoint y: 247, distance: 484.0
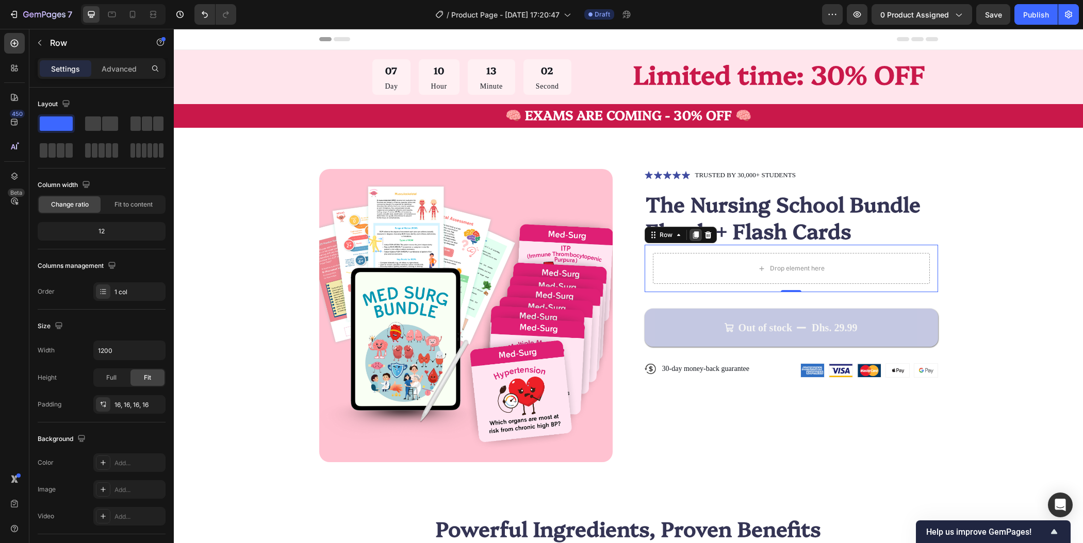
click at [691, 239] on icon at bounding box center [695, 235] width 8 height 8
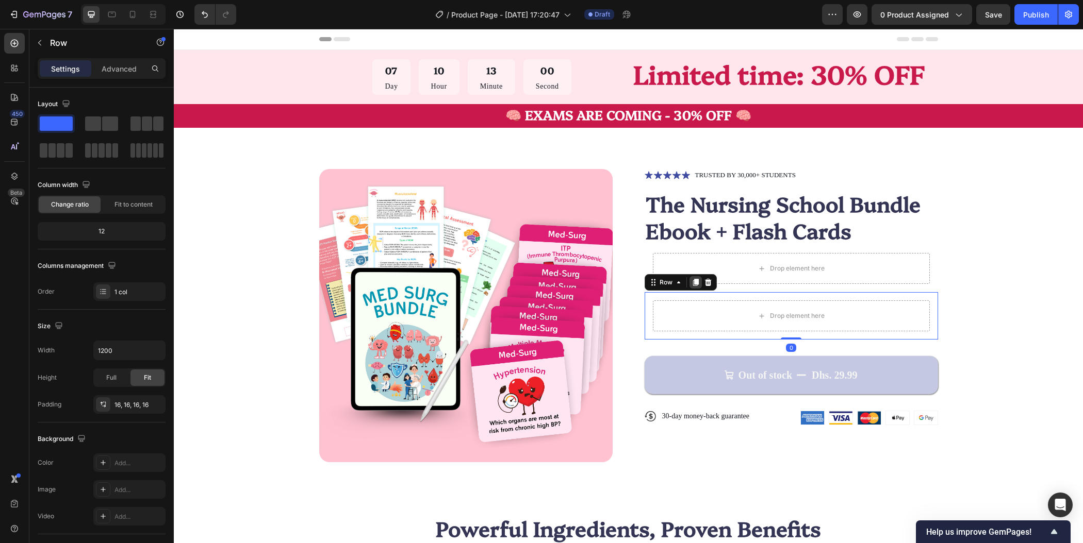
click at [692, 284] on icon at bounding box center [695, 282] width 6 height 7
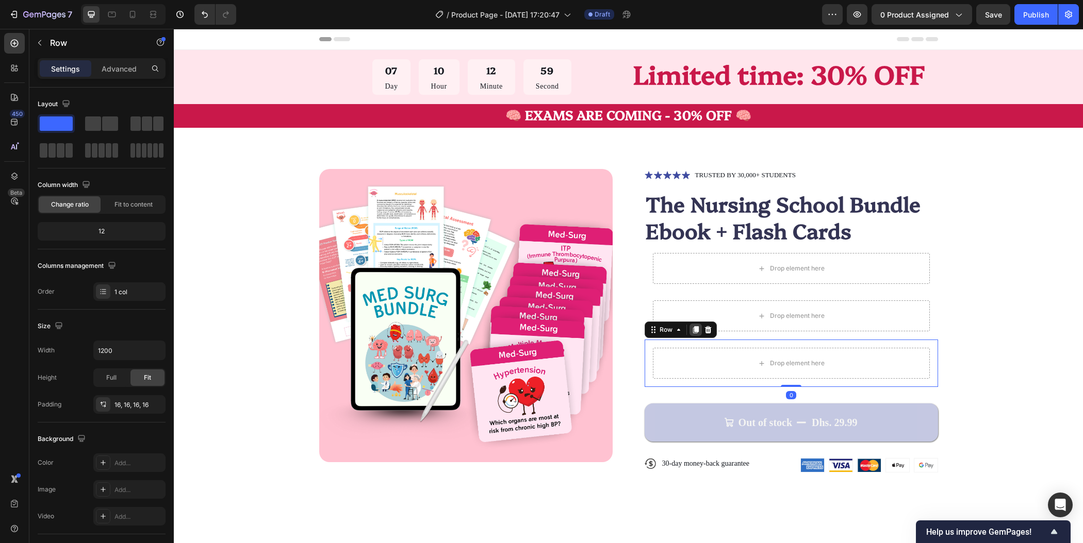
click at [692, 331] on icon at bounding box center [695, 330] width 6 height 7
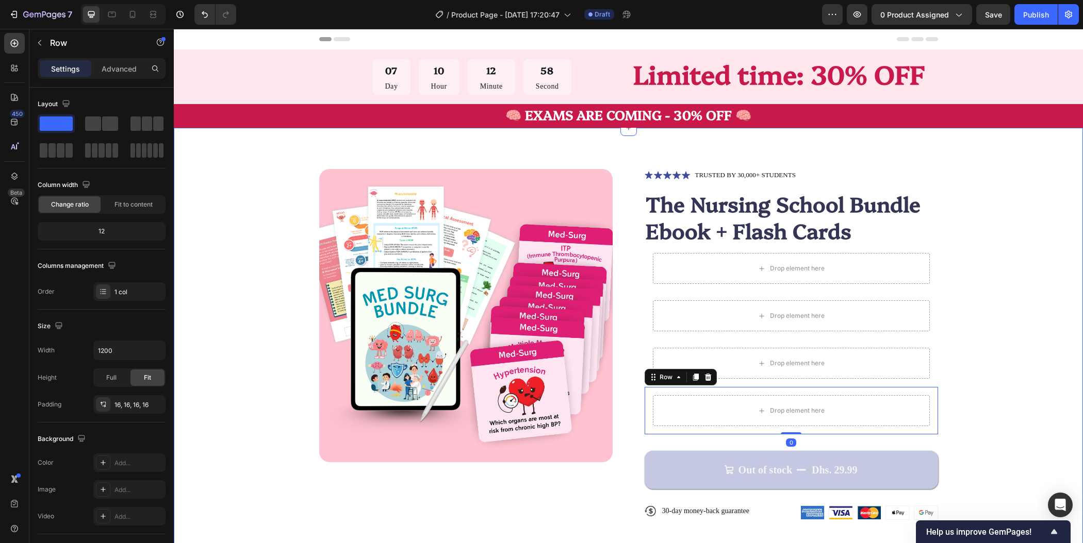
click at [1021, 294] on div "Product Images Icon Icon Icon Icon Icon Icon List TRUSTED BY 30,000+ STUDENTS T…" at bounding box center [628, 353] width 827 height 368
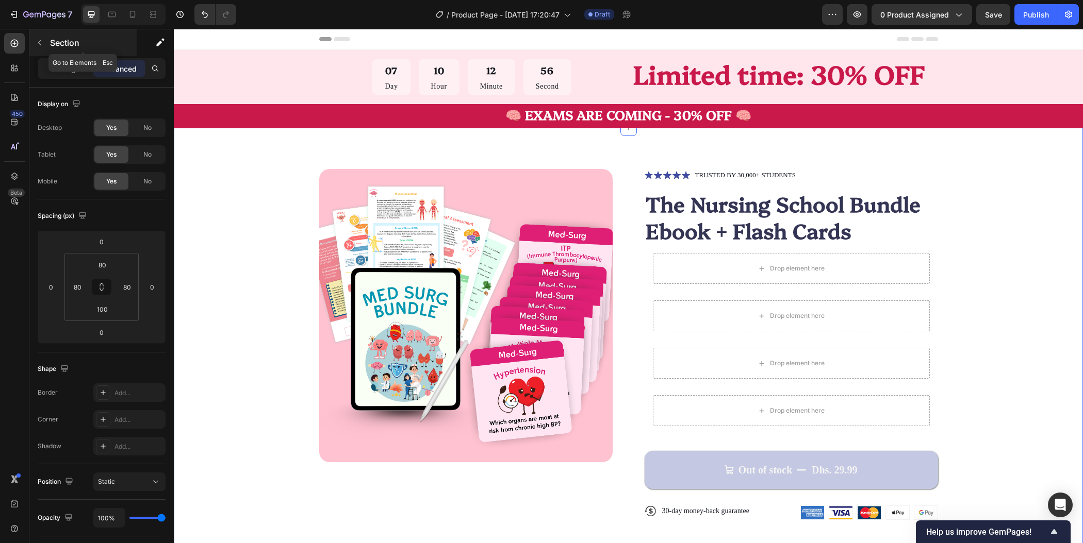
click at [39, 46] on icon "button" at bounding box center [40, 43] width 8 height 8
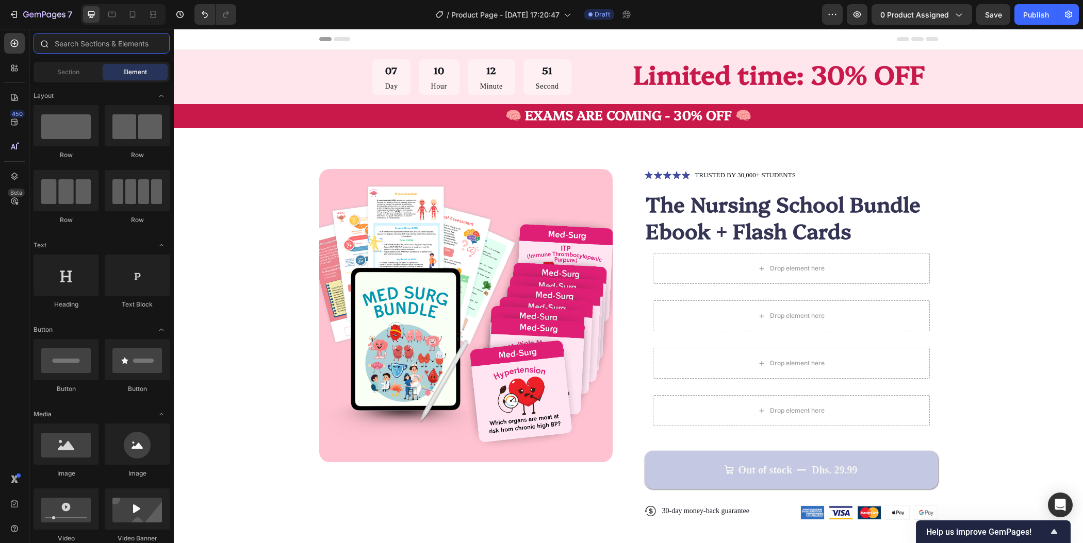
click at [112, 43] on input "text" at bounding box center [102, 43] width 136 height 21
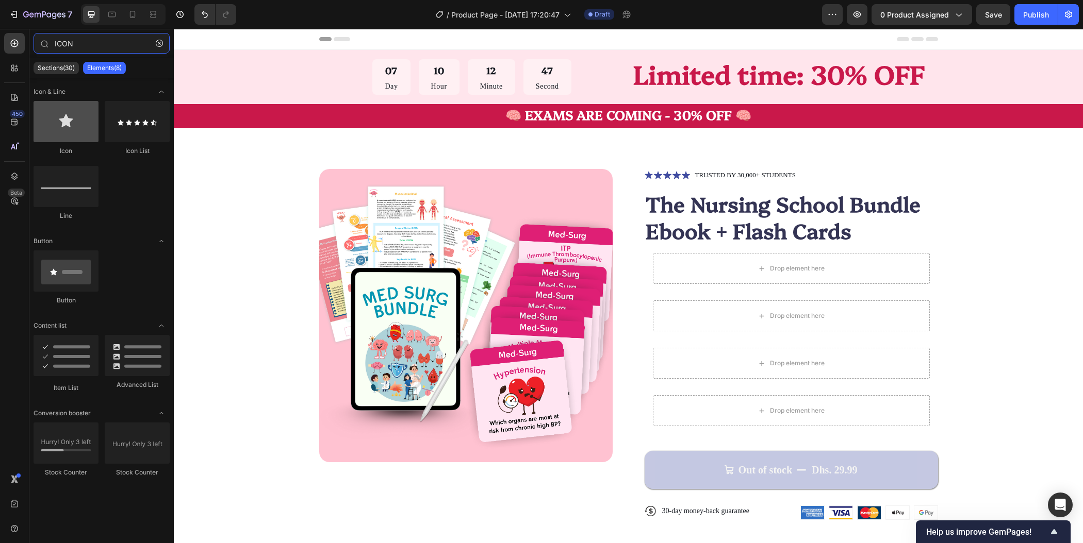
type input "ICON"
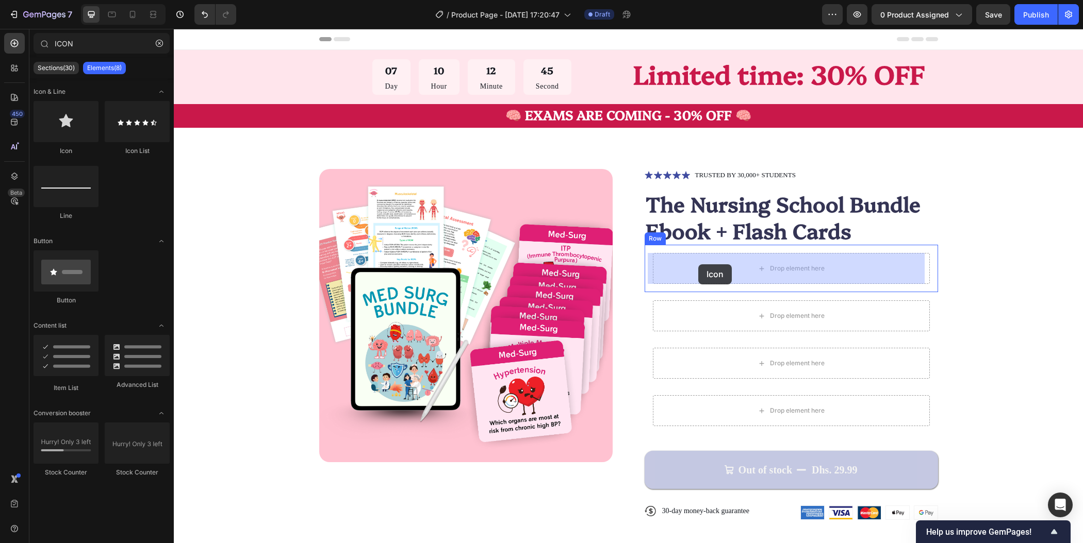
drag, startPoint x: 241, startPoint y: 151, endPoint x: 698, endPoint y: 265, distance: 470.8
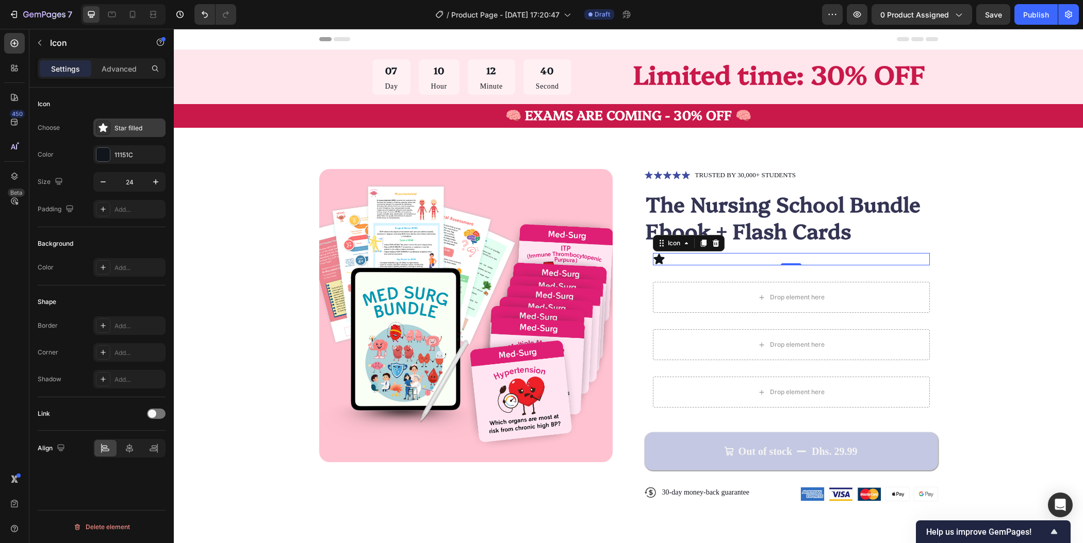
click at [131, 131] on div "Star filled" at bounding box center [138, 128] width 48 height 9
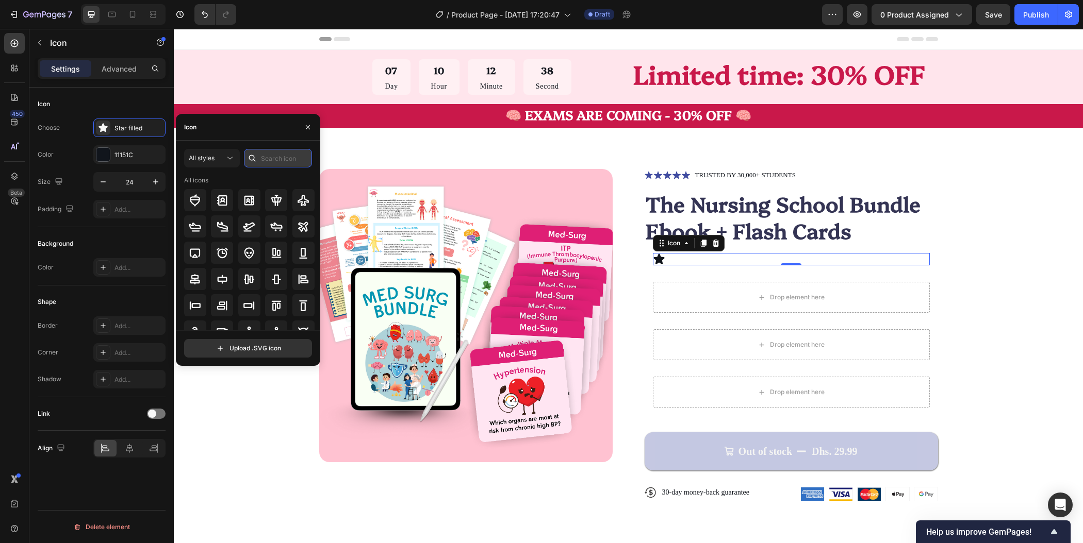
click at [284, 160] on input "text" at bounding box center [278, 158] width 68 height 19
type input "CHECK"
click at [276, 206] on div at bounding box center [276, 200] width 22 height 22
click at [300, 208] on div at bounding box center [303, 200] width 22 height 22
click at [225, 227] on icon at bounding box center [223, 227] width 10 height 10
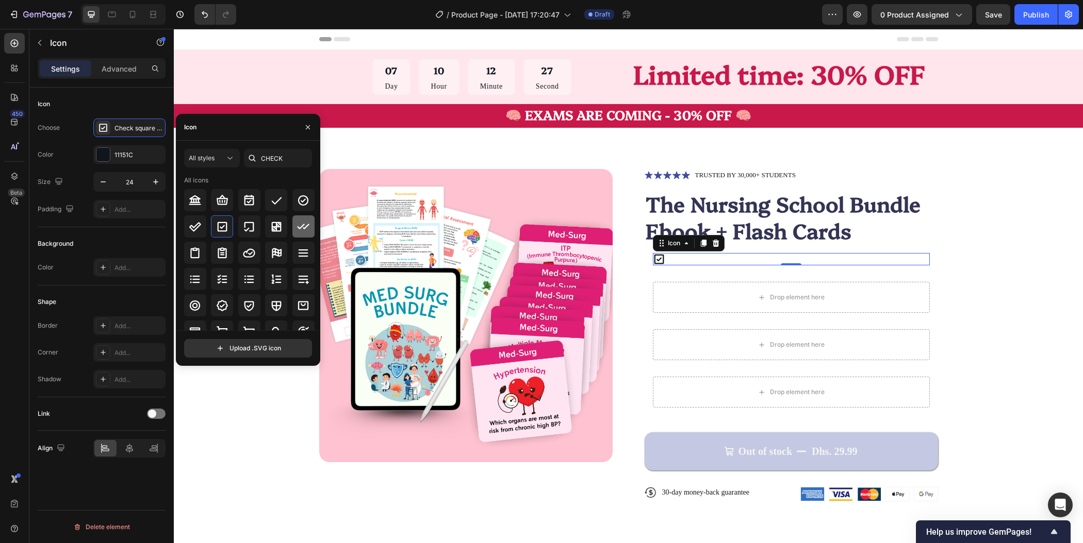
click at [293, 228] on div at bounding box center [303, 227] width 22 height 22
click at [304, 204] on icon at bounding box center [303, 200] width 10 height 10
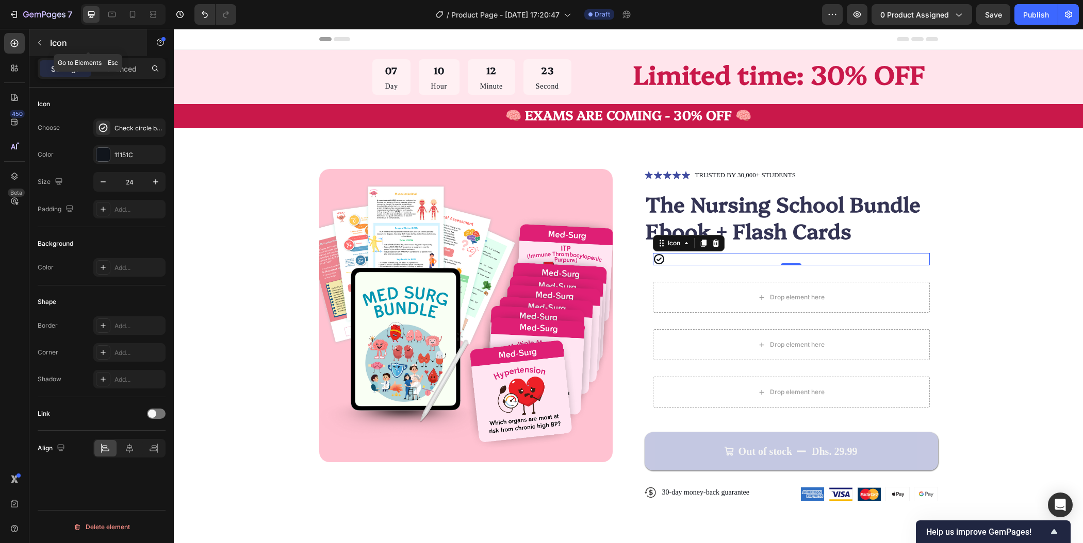
click at [38, 46] on icon "button" at bounding box center [40, 43] width 8 height 8
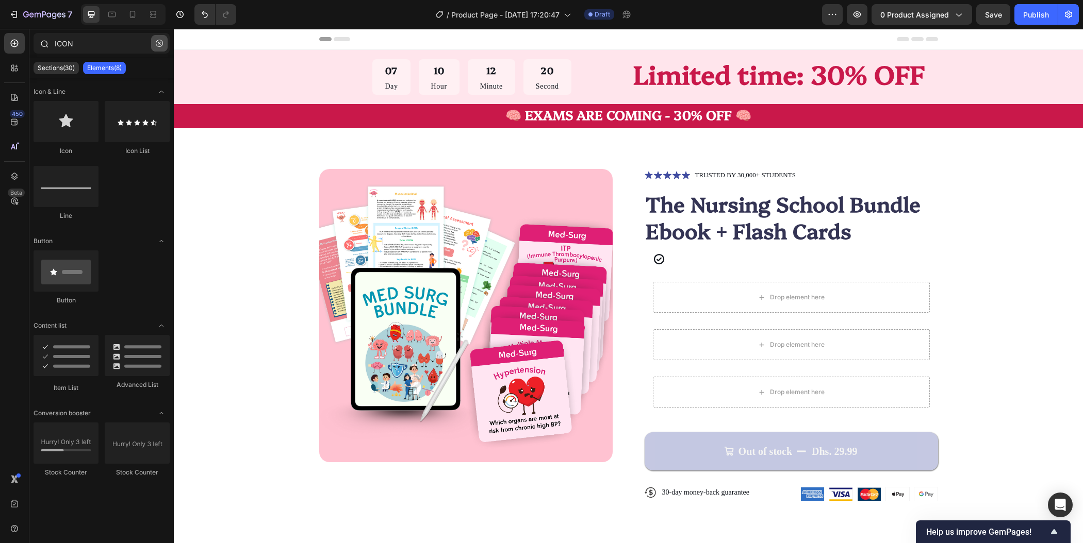
click at [160, 44] on icon "button" at bounding box center [159, 43] width 7 height 7
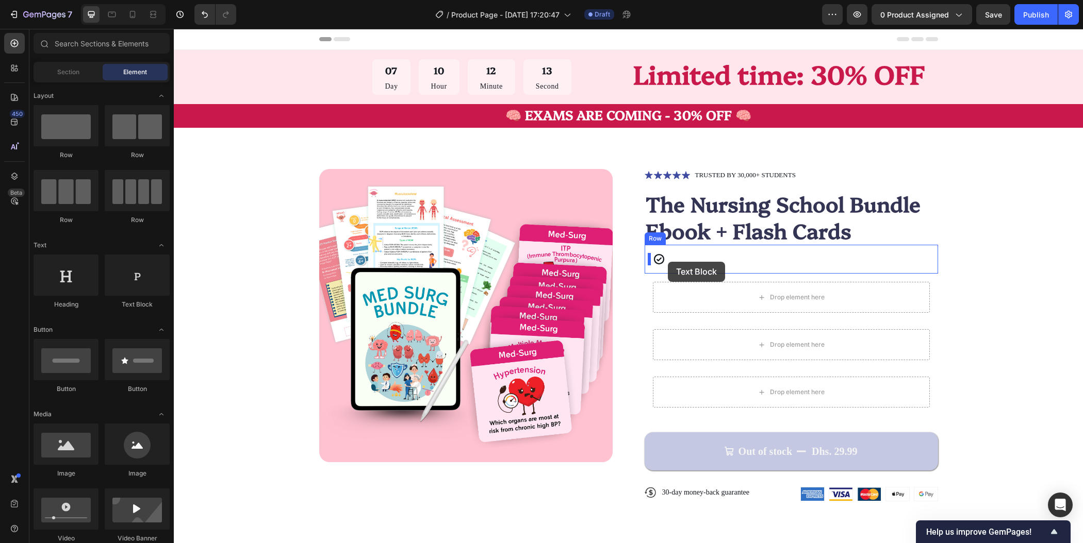
drag, startPoint x: 311, startPoint y: 303, endPoint x: 668, endPoint y: 262, distance: 359.1
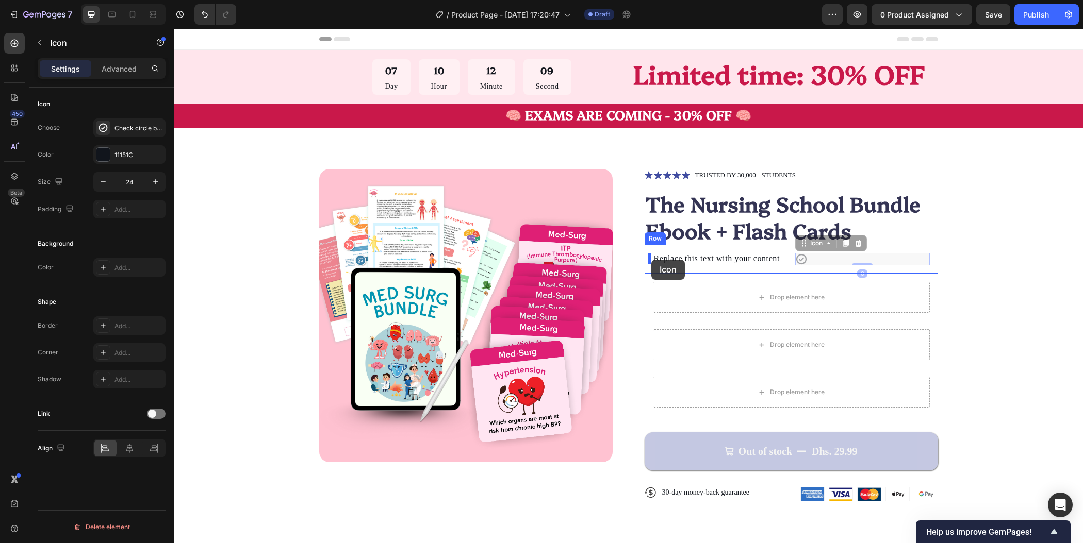
drag, startPoint x: 798, startPoint y: 258, endPoint x: 651, endPoint y: 260, distance: 146.4
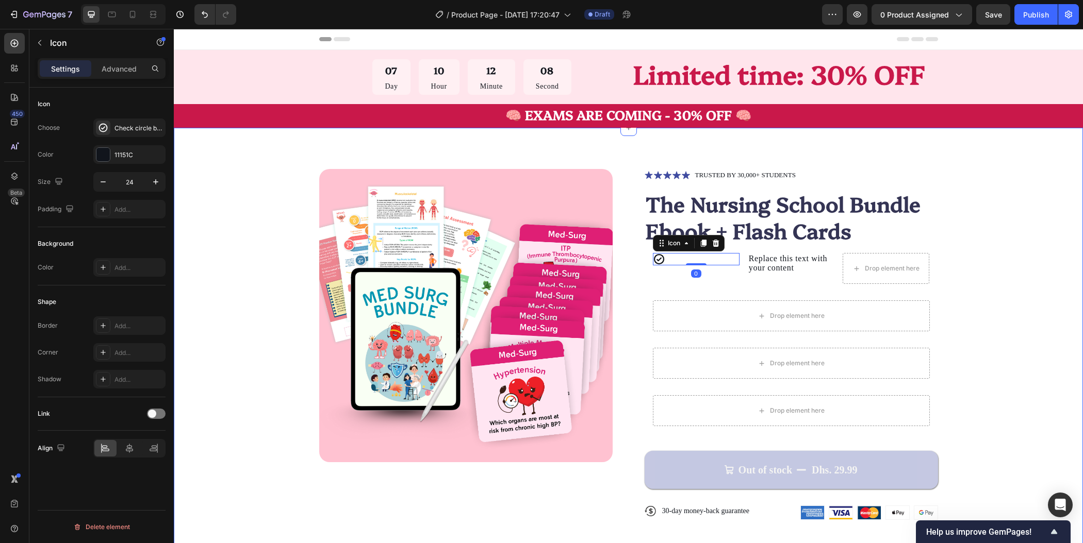
click at [1002, 315] on div "Product Images Icon Icon Icon Icon Icon Icon List TRUSTED BY 30,000+ STUDENTS T…" at bounding box center [628, 353] width 827 height 368
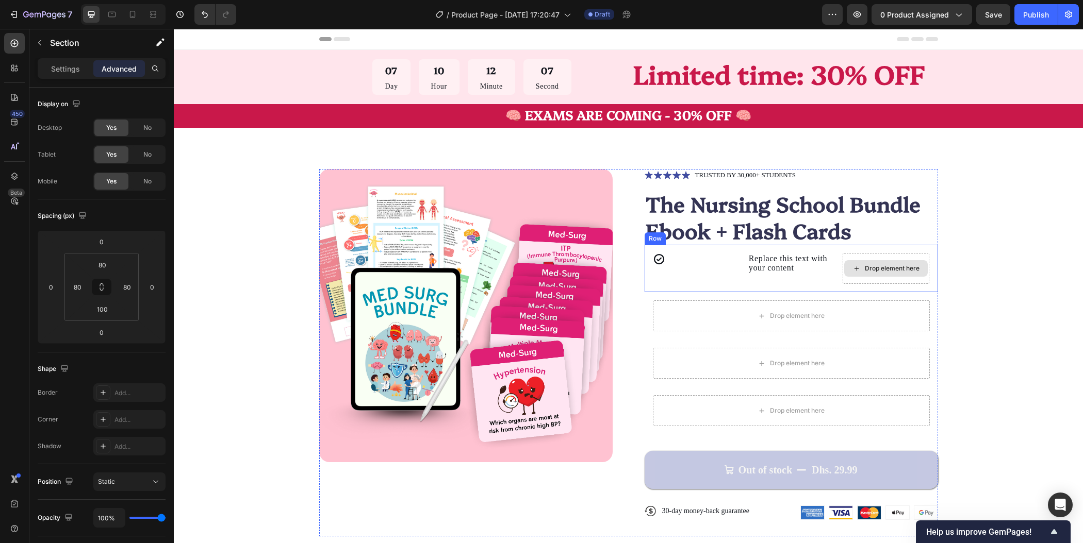
click at [875, 271] on div "Drop element here" at bounding box center [892, 269] width 55 height 8
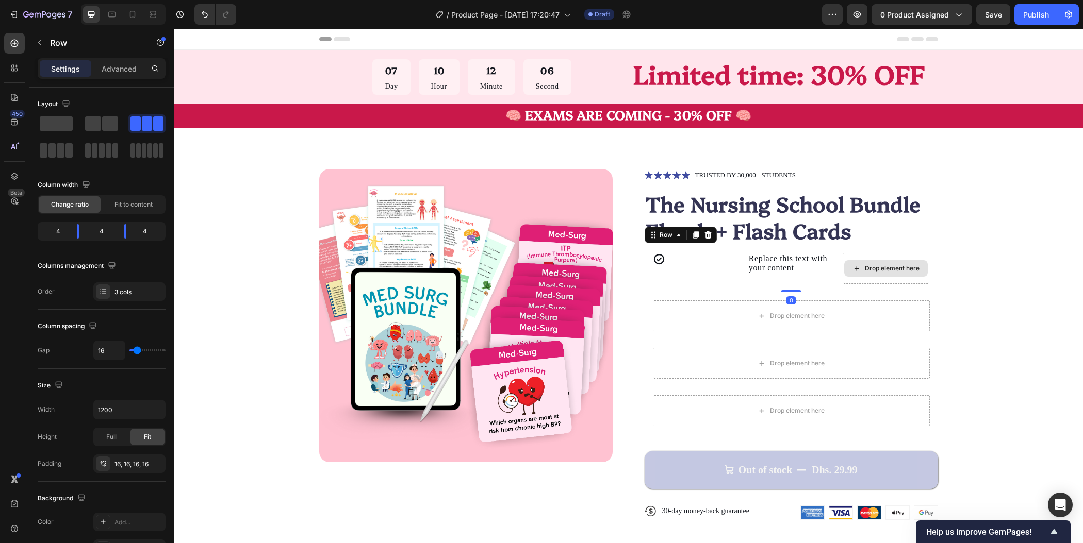
click at [898, 255] on div "Drop element here" at bounding box center [885, 268] width 87 height 31
click at [1026, 278] on div "Product Images Icon Icon Icon Icon Icon Icon List TRUSTED BY 30,000+ STUDENTS T…" at bounding box center [628, 353] width 827 height 368
click at [891, 280] on div "Drop element here" at bounding box center [885, 268] width 87 height 31
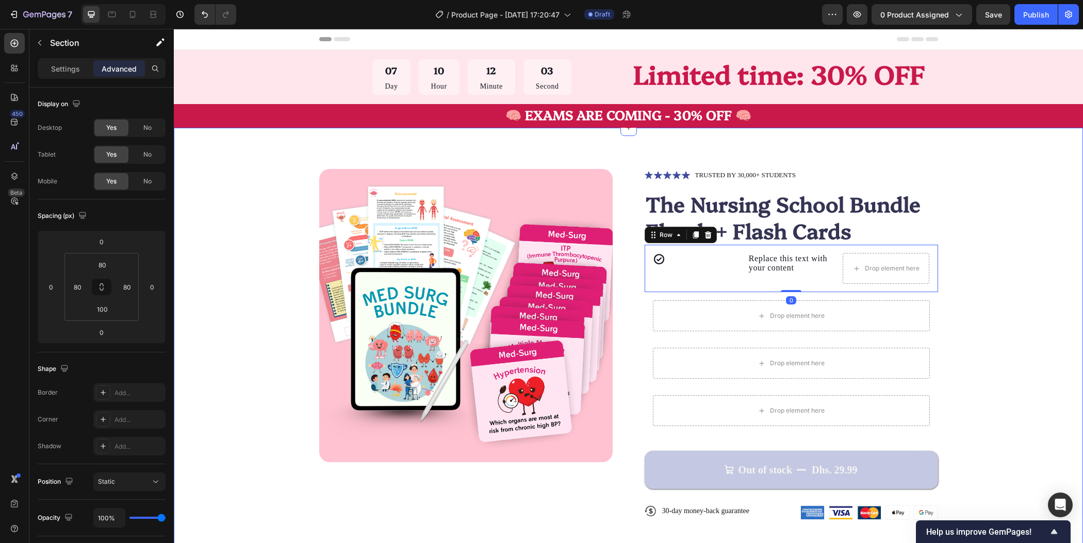
click at [994, 241] on div "Product Images Icon Icon Icon Icon Icon Icon List TRUSTED BY 30,000+ STUDENTS T…" at bounding box center [628, 353] width 827 height 368
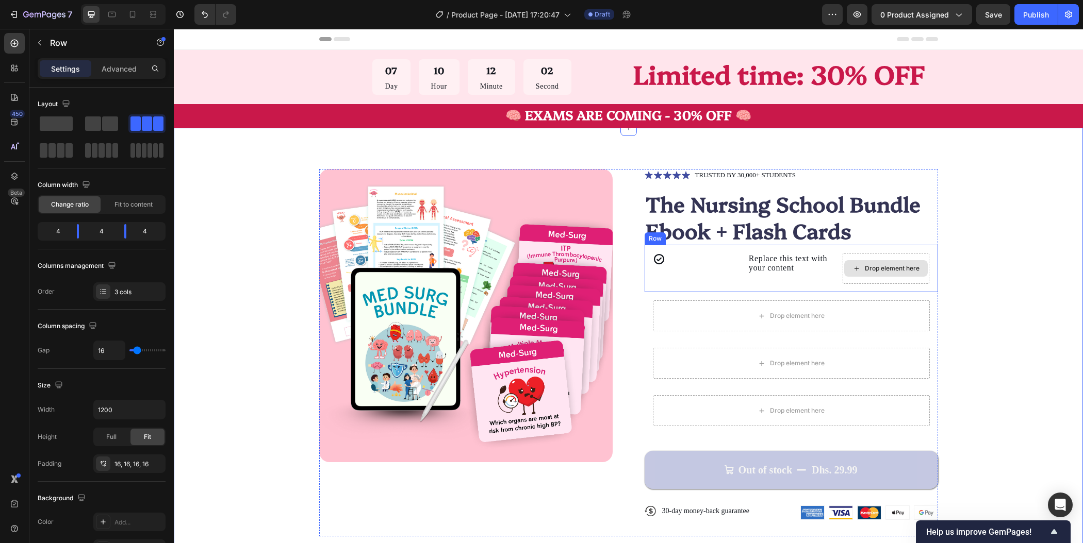
click at [879, 259] on div "Drop element here" at bounding box center [885, 268] width 87 height 31
click at [704, 236] on icon at bounding box center [708, 235] width 8 height 8
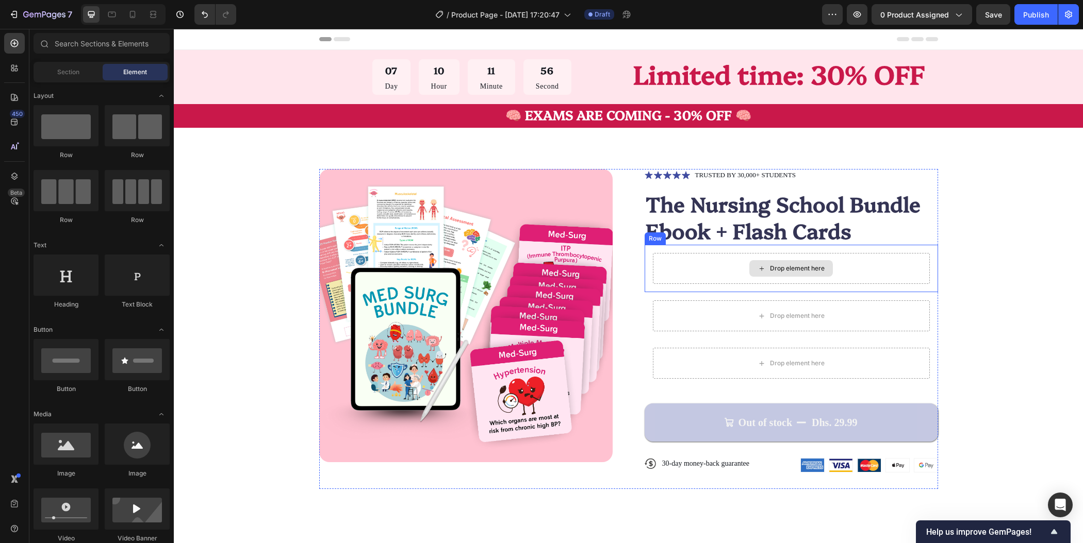
click at [888, 276] on div "Drop element here" at bounding box center [791, 268] width 277 height 31
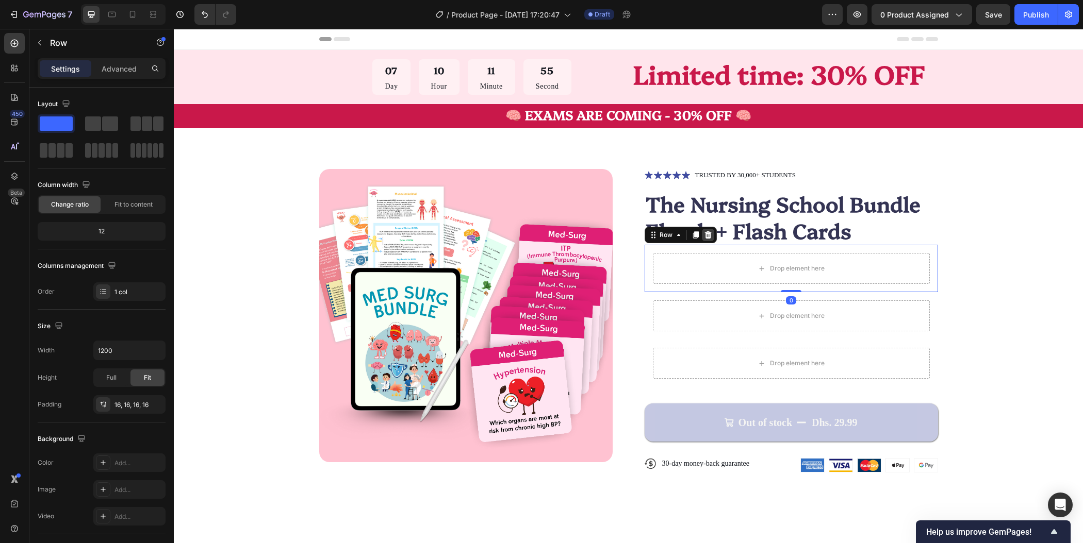
click at [704, 236] on icon at bounding box center [707, 235] width 7 height 7
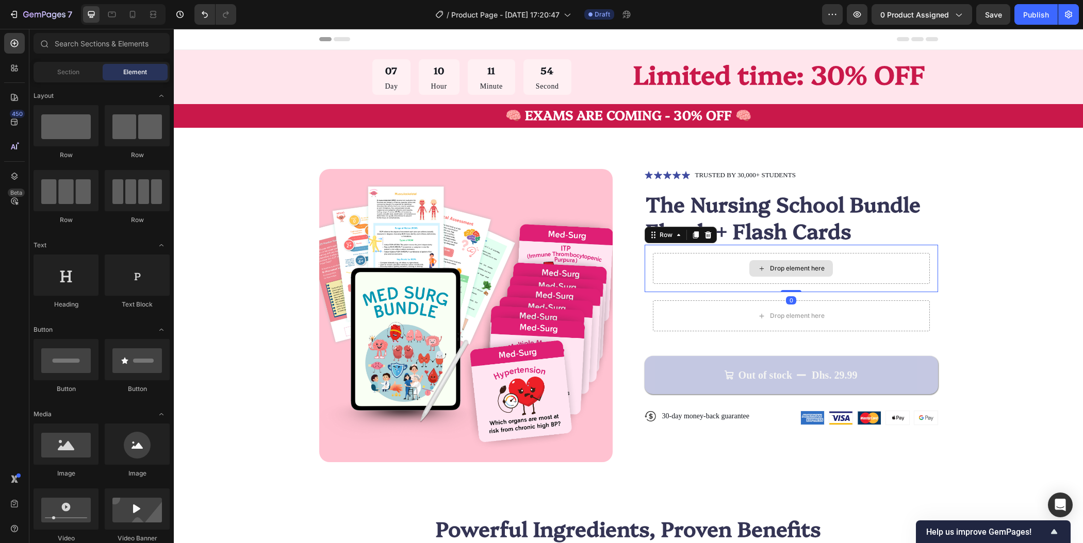
click at [719, 274] on div "Drop element here" at bounding box center [791, 268] width 277 height 31
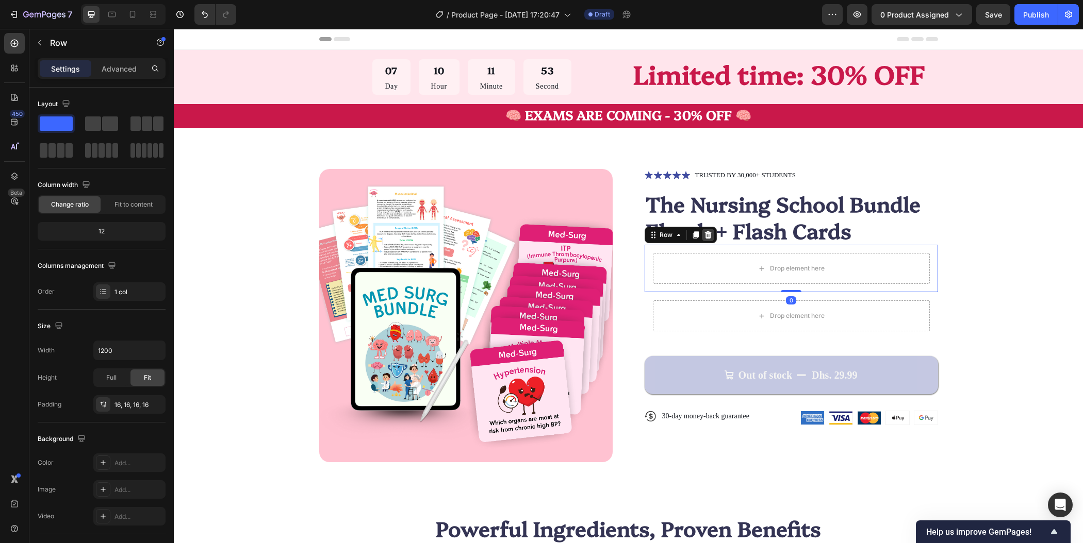
click at [704, 236] on icon at bounding box center [708, 235] width 8 height 8
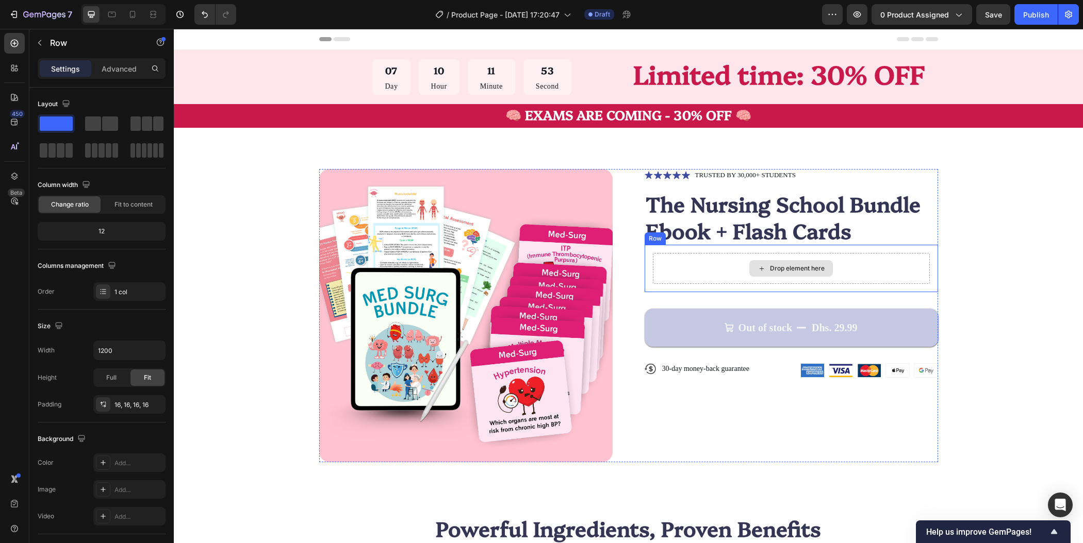
click at [704, 273] on div "Drop element here" at bounding box center [791, 268] width 277 height 31
click at [704, 238] on icon at bounding box center [707, 235] width 7 height 7
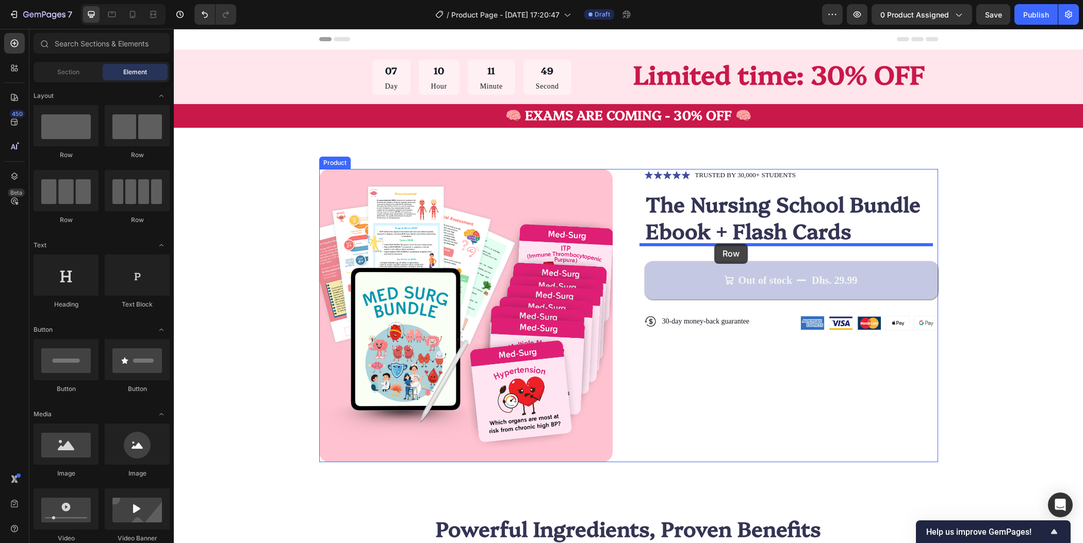
drag, startPoint x: 304, startPoint y: 171, endPoint x: 714, endPoint y: 244, distance: 416.4
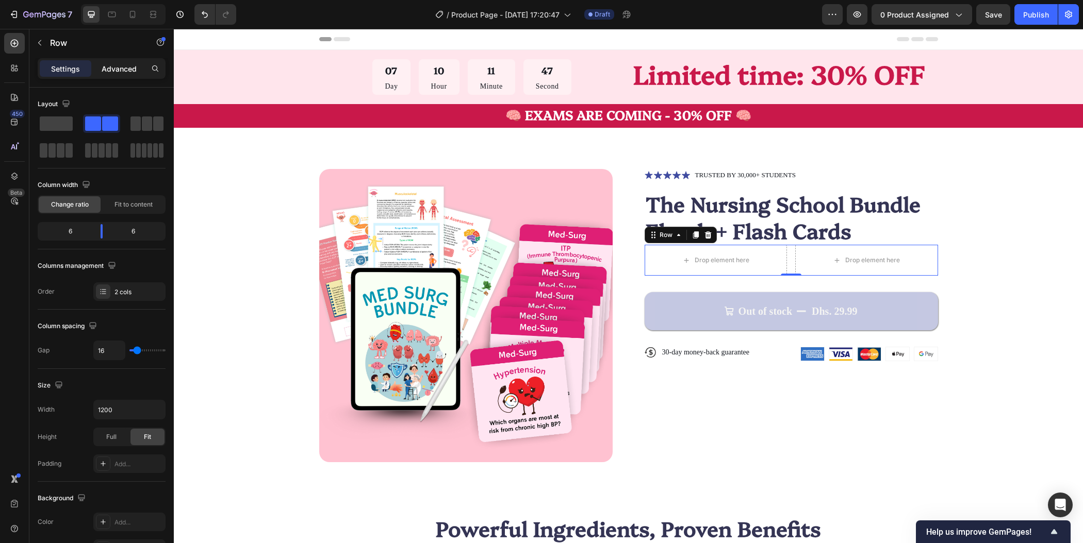
click at [118, 74] on div "Advanced" at bounding box center [119, 68] width 52 height 16
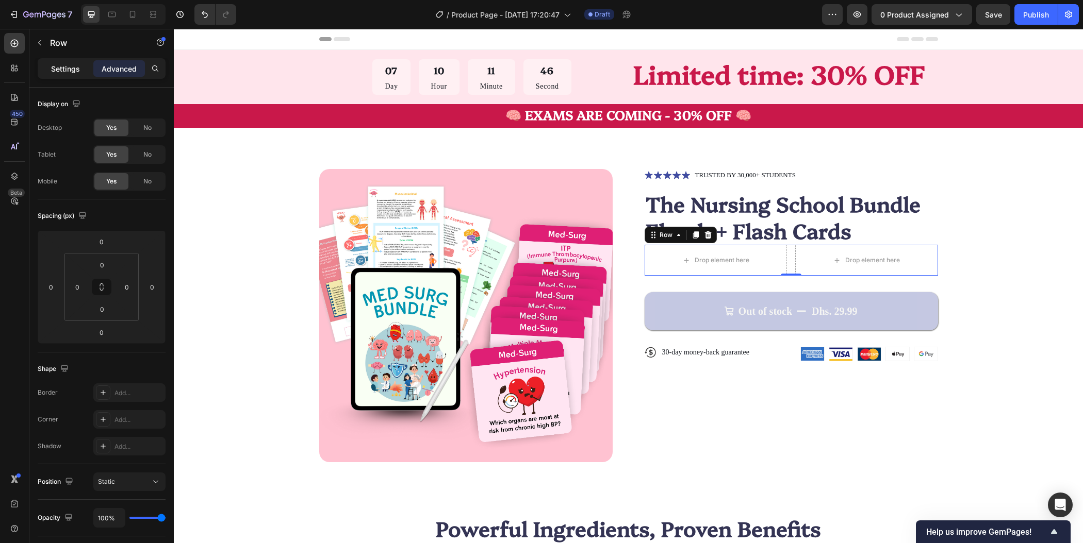
click at [63, 69] on p "Settings" at bounding box center [65, 68] width 29 height 11
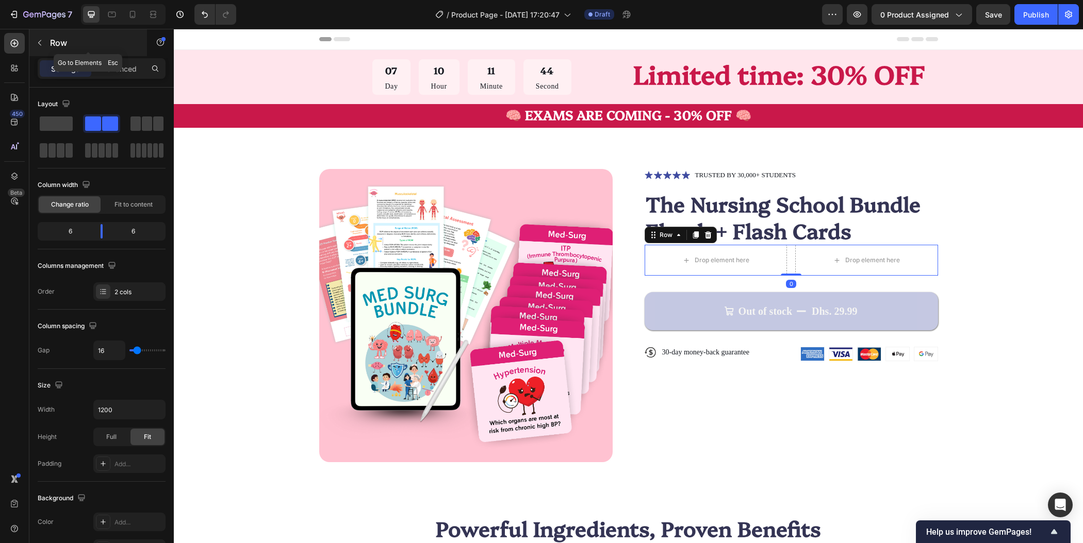
click at [36, 39] on icon "button" at bounding box center [40, 43] width 8 height 8
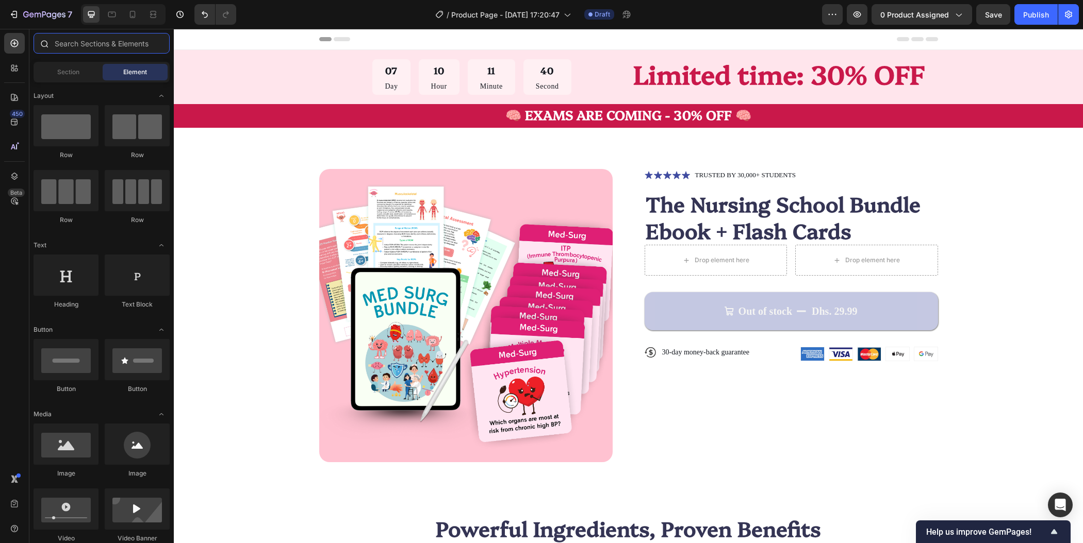
click at [114, 42] on input "text" at bounding box center [102, 43] width 136 height 21
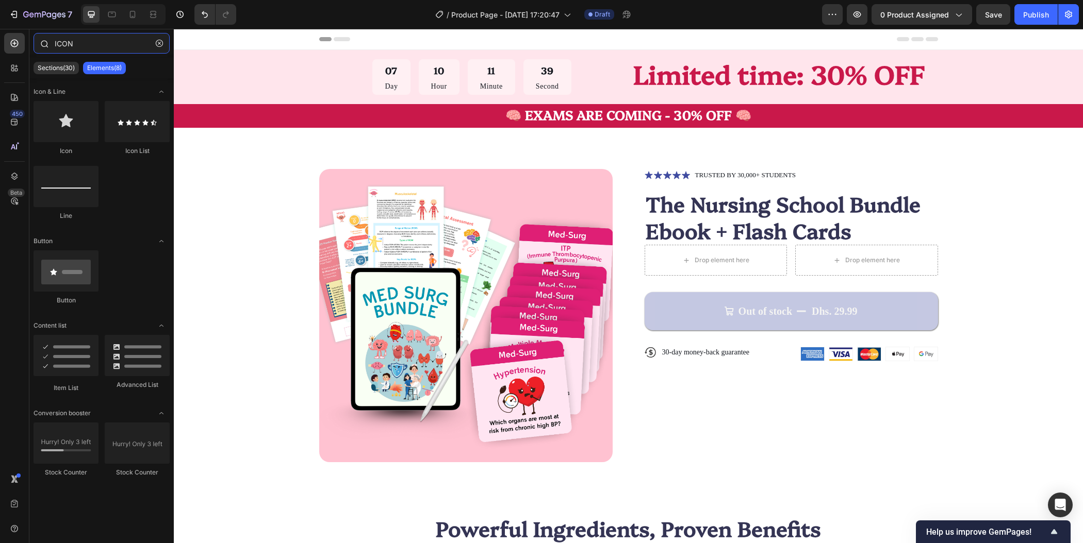
type input "ICON"
click at [70, 116] on div at bounding box center [66, 121] width 65 height 41
click at [63, 115] on div at bounding box center [66, 121] width 65 height 41
drag, startPoint x: 237, startPoint y: 144, endPoint x: 688, endPoint y: 256, distance: 464.2
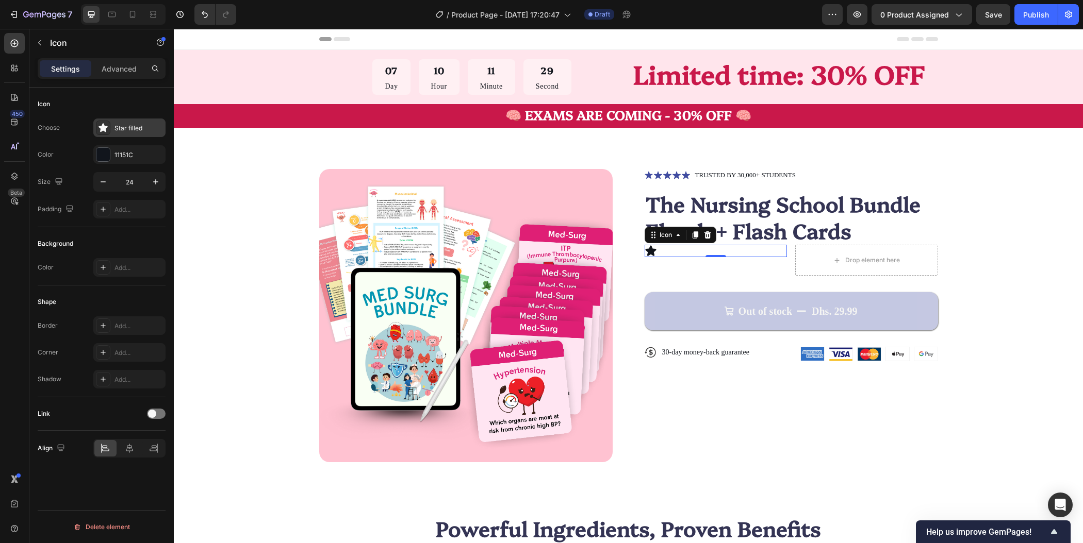
click at [132, 130] on div "Star filled" at bounding box center [138, 128] width 48 height 9
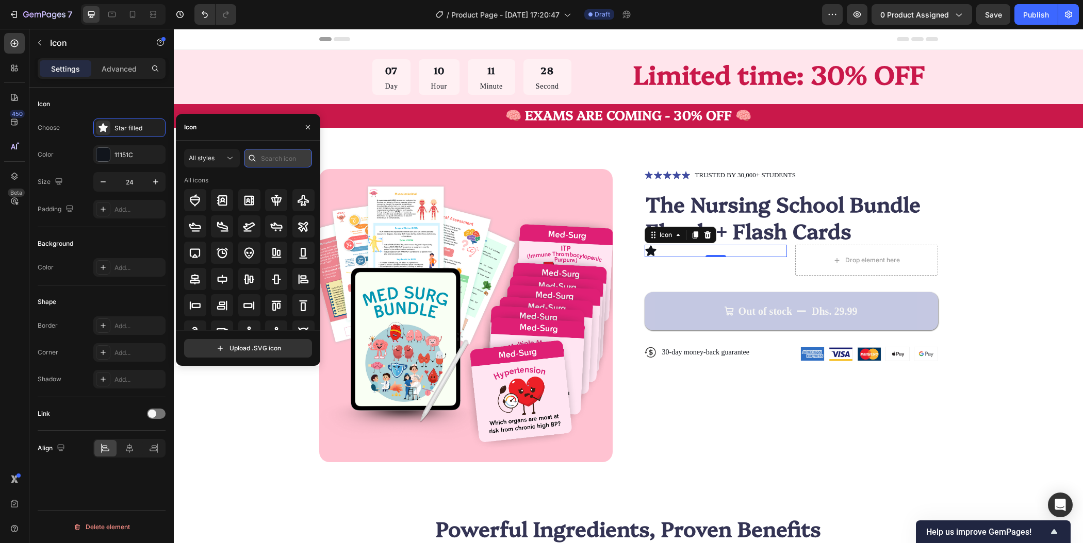
click at [302, 161] on input "text" at bounding box center [278, 158] width 68 height 19
type input "CHECK"
drag, startPoint x: 447, startPoint y: 236, endPoint x: 649, endPoint y: 253, distance: 202.8
click at [274, 201] on icon at bounding box center [276, 200] width 12 height 12
click at [1015, 303] on div "Product Images Icon Icon Icon Icon Icon Icon List TRUSTED BY 30,000+ STUDENTS T…" at bounding box center [628, 315] width 827 height 293
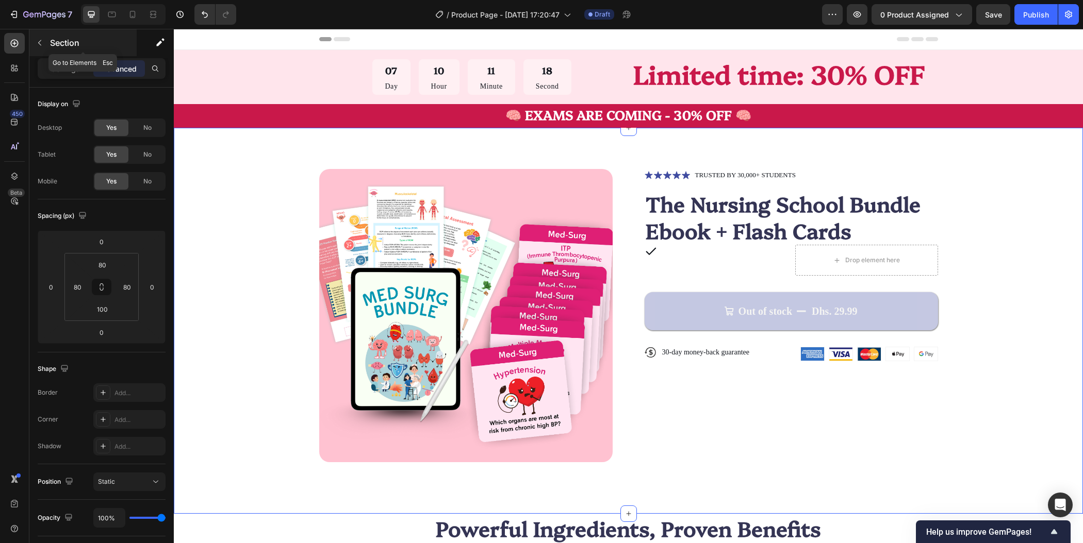
click at [37, 42] on icon "button" at bounding box center [40, 43] width 8 height 8
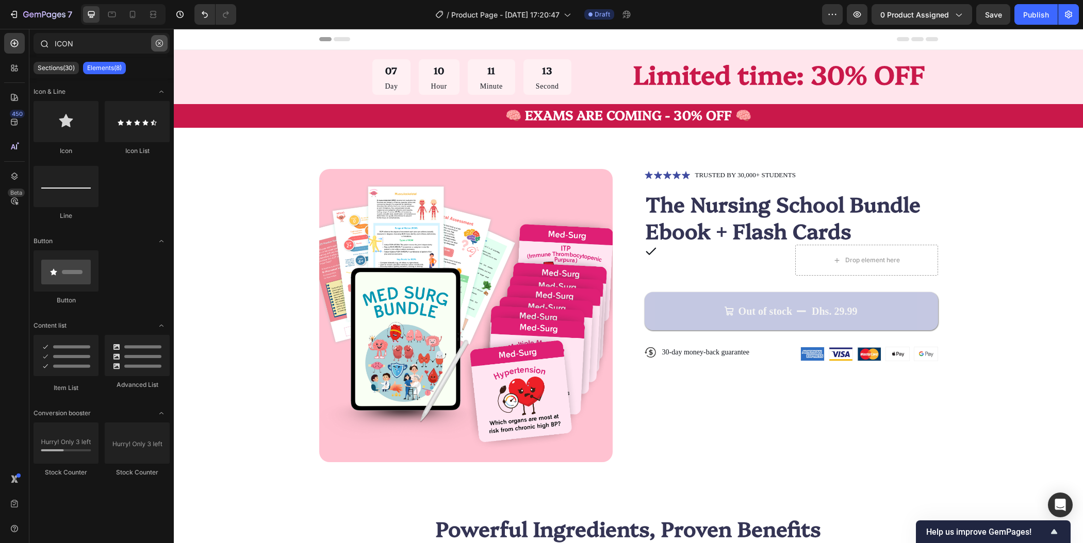
click at [158, 45] on icon "button" at bounding box center [159, 43] width 7 height 7
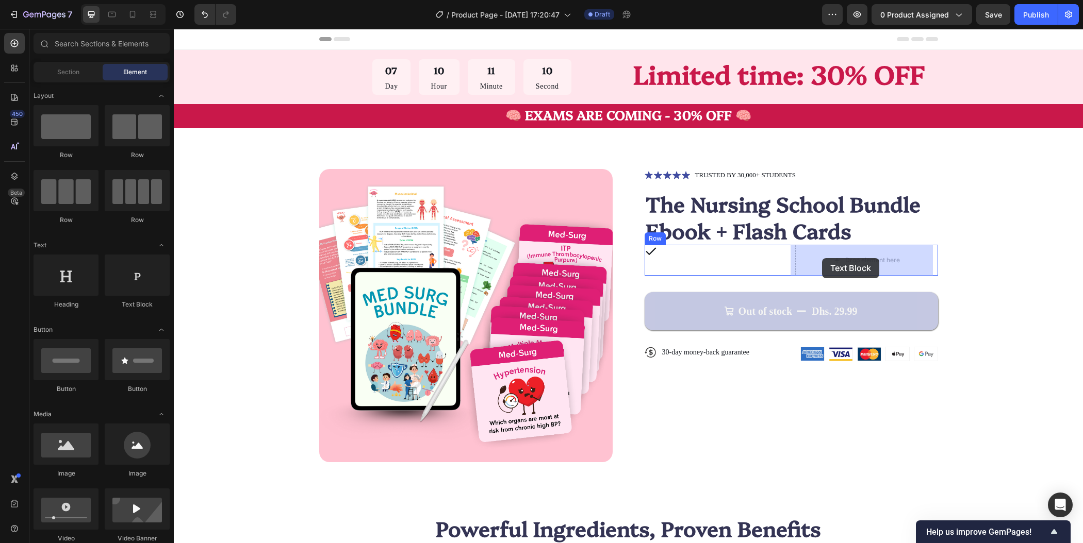
drag, startPoint x: 316, startPoint y: 303, endPoint x: 822, endPoint y: 258, distance: 507.7
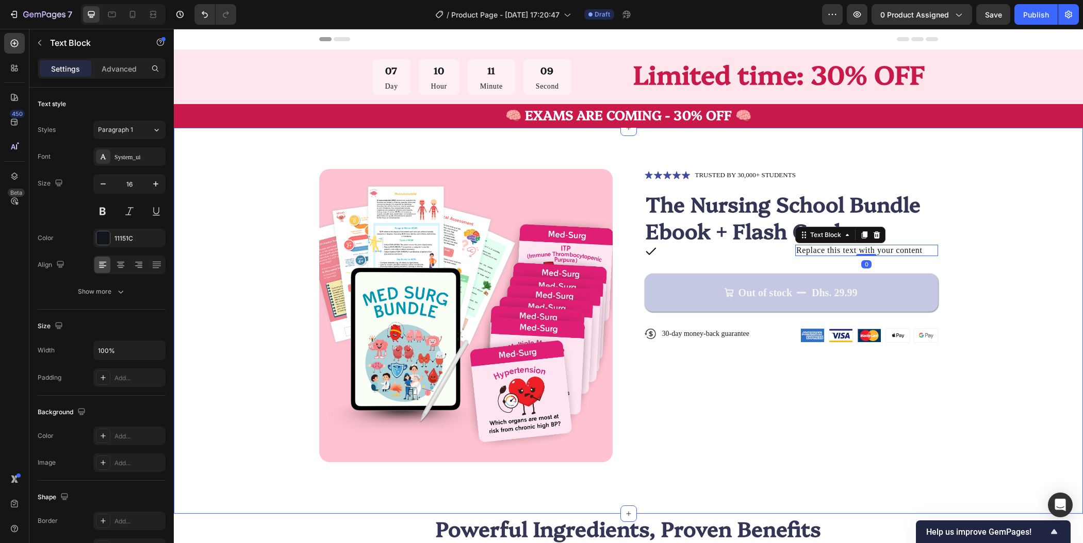
click at [988, 263] on div "Product Images Icon Icon Icon Icon Icon Icon List TRUSTED BY 30,000+ STUDENTS T…" at bounding box center [628, 315] width 827 height 293
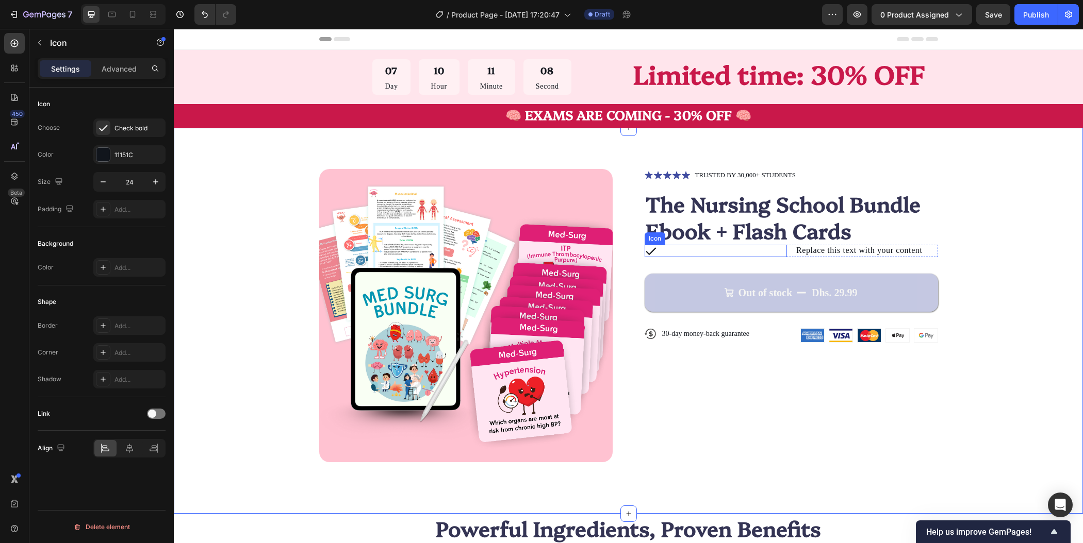
click at [729, 254] on div "Icon" at bounding box center [716, 251] width 143 height 12
click at [920, 396] on div "Icon Icon Icon Icon Icon Icon List TRUSTED BY 30,000+ STUDENTS Text Block Row T…" at bounding box center [791, 315] width 293 height 293
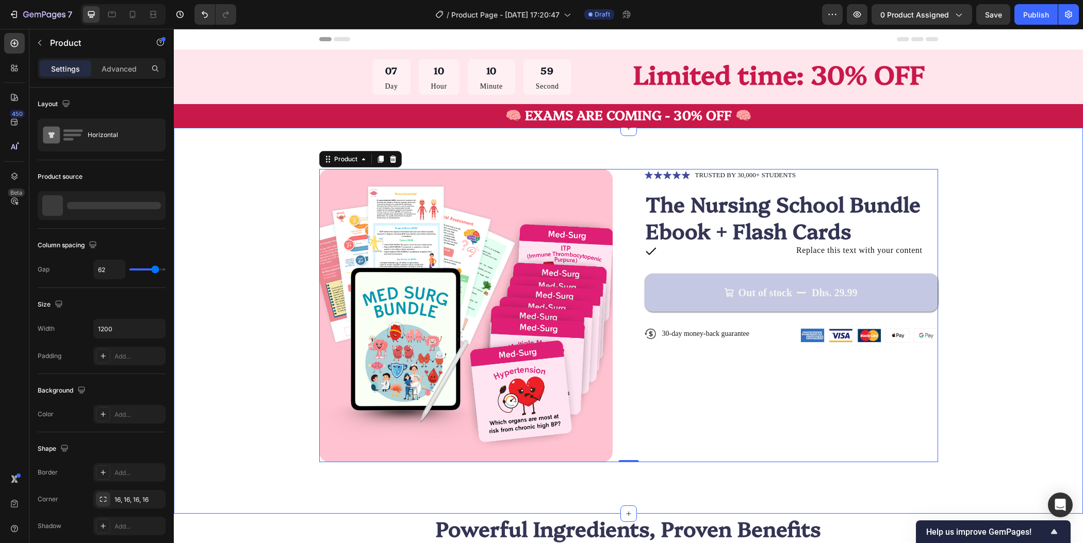
click at [996, 281] on div "Product Images Icon Icon Icon Icon Icon Icon List TRUSTED BY 30,000+ STUDENTS T…" at bounding box center [628, 315] width 827 height 293
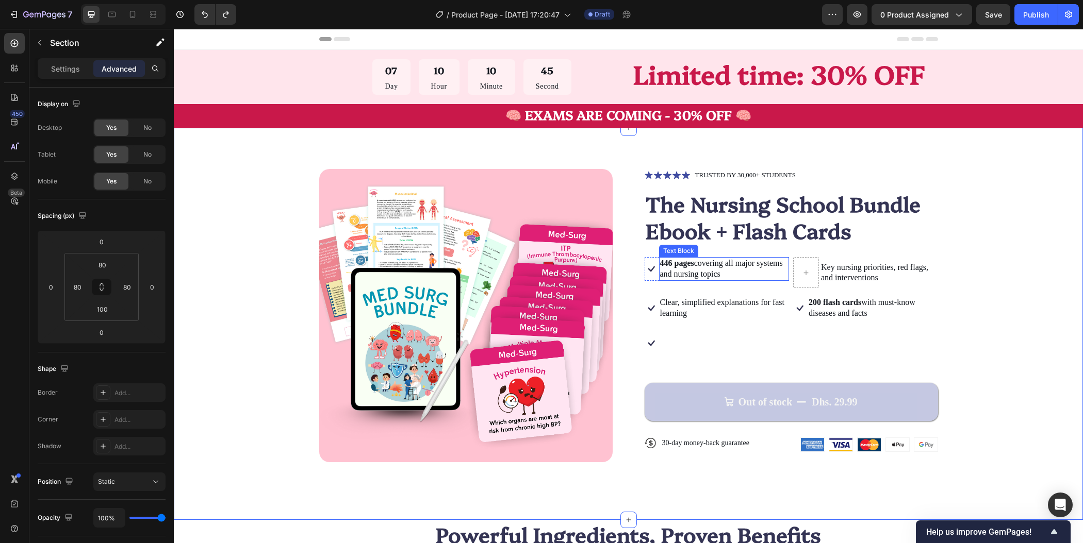
click at [701, 269] on p "446 pages covering all major systems and nursing topics" at bounding box center [724, 269] width 128 height 22
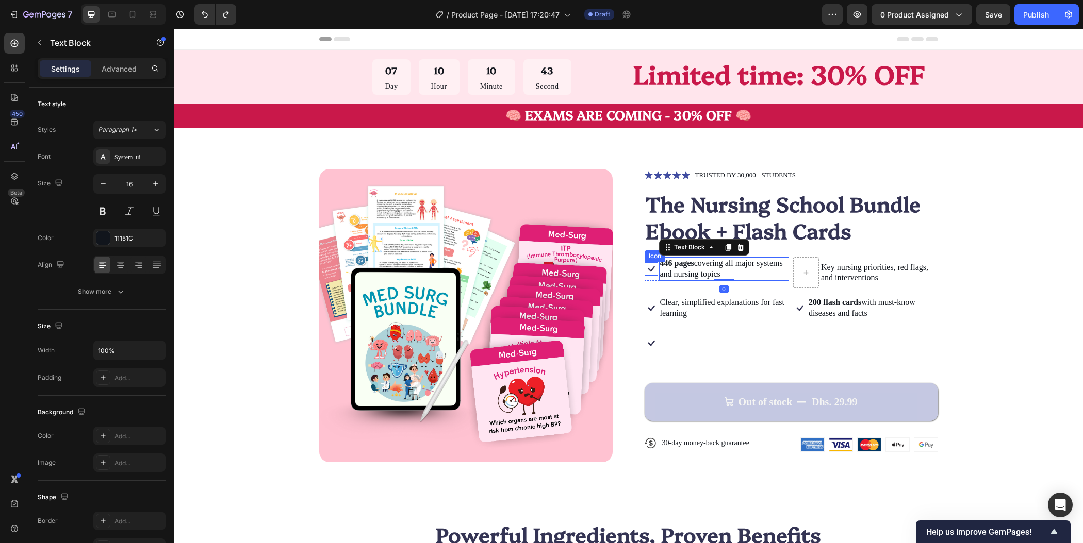
click at [648, 270] on icon at bounding box center [651, 270] width 7 height 6
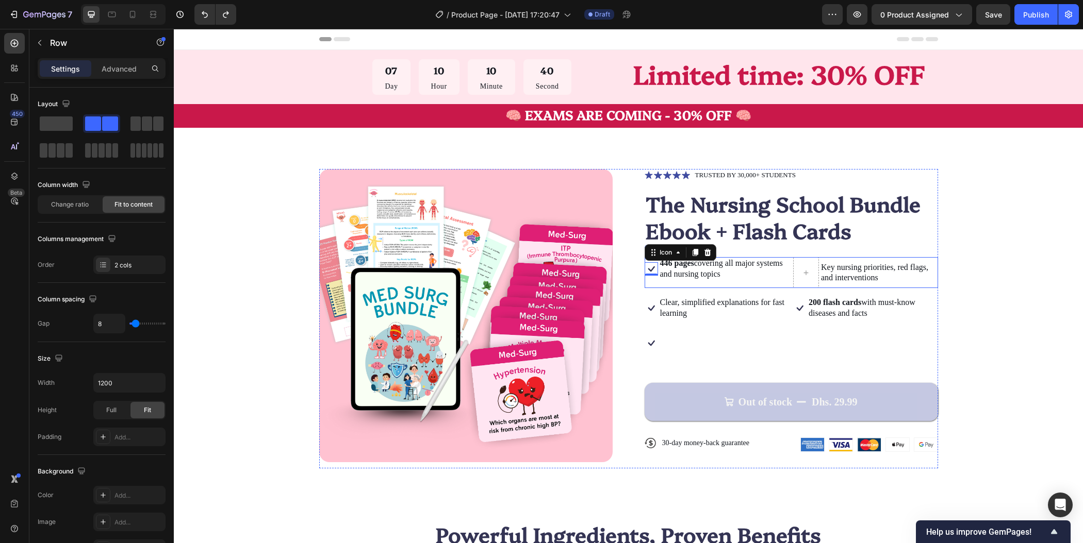
click at [666, 284] on div "Icon 0 446 pages covering all major systems and nursing topics Text Block Row" at bounding box center [717, 272] width 145 height 31
click at [807, 282] on div at bounding box center [806, 272] width 26 height 31
click at [776, 287] on div "Icon 446 pages covering all major systems and nursing topics Text Block Row Key…" at bounding box center [791, 272] width 293 height 31
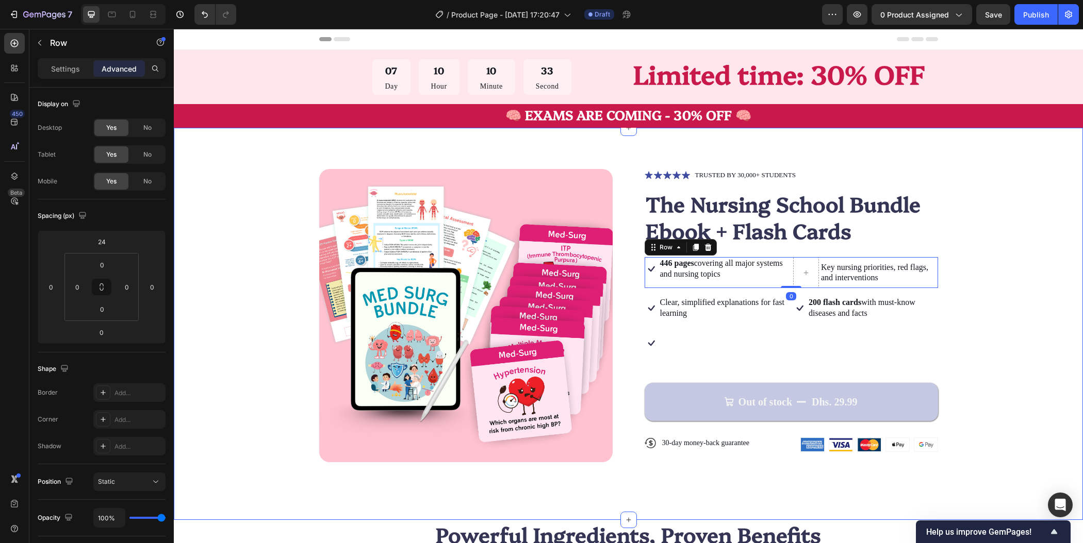
click at [1013, 290] on div "Product Images Icon Icon Icon Icon Icon Icon List TRUSTED BY 30,000+ STUDENTS T…" at bounding box center [628, 319] width 827 height 300
click at [702, 278] on p "446 pages covering all major systems and nursing topics" at bounding box center [724, 269] width 128 height 22
click at [691, 283] on div "Icon 446 pages covering all major systems and nursing topics Text Block 0 Row" at bounding box center [717, 272] width 145 height 31
click at [692, 280] on div "446 pages covering all major systems and nursing topics" at bounding box center [724, 269] width 130 height 24
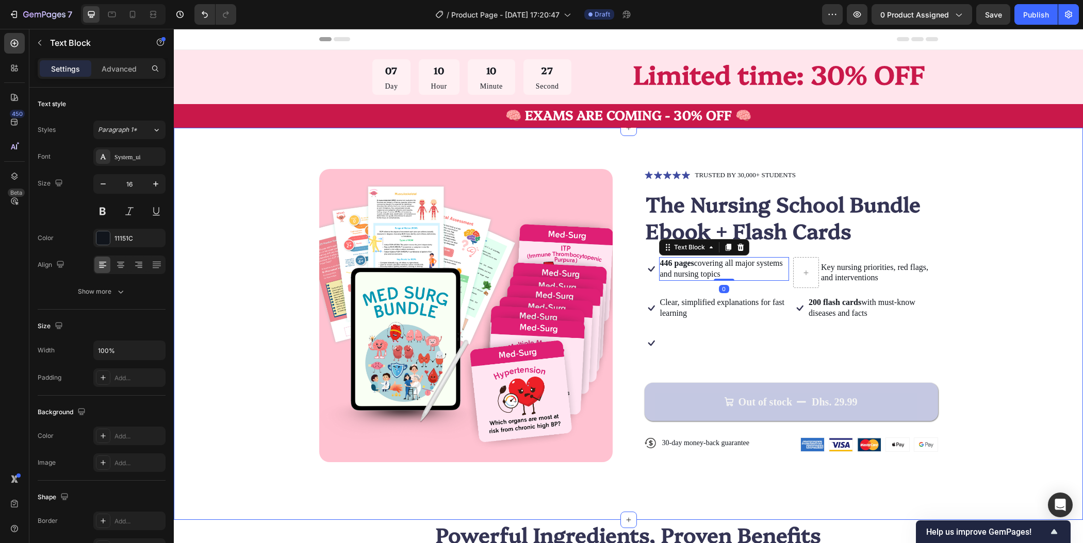
click at [992, 279] on div "Product Images Icon Icon Icon Icon Icon Icon List TRUSTED BY 30,000+ STUDENTS T…" at bounding box center [628, 319] width 827 height 300
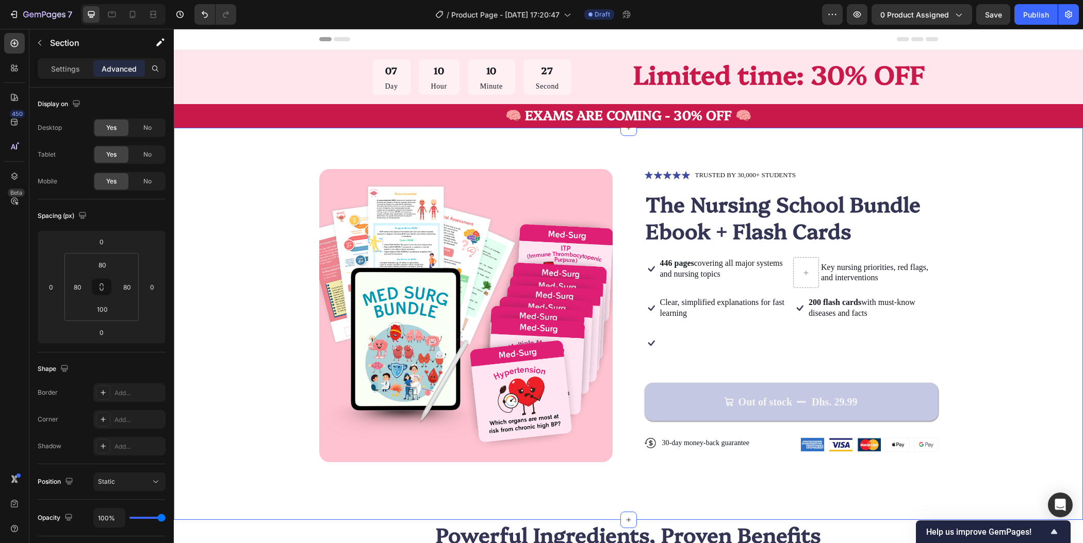
click at [992, 279] on div "Product Images Icon Icon Icon Icon Icon Icon List TRUSTED BY 30,000+ STUDENTS T…" at bounding box center [628, 319] width 827 height 300
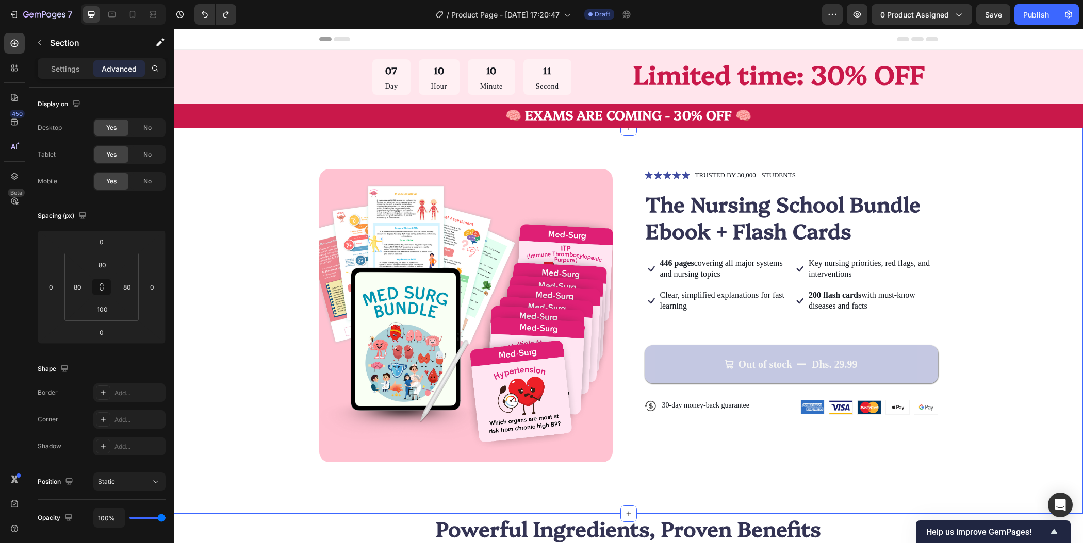
click at [1028, 240] on div "Product Images Icon Icon Icon Icon Icon Icon List TRUSTED BY 30,000+ STUDENTS T…" at bounding box center [628, 315] width 827 height 293
click at [787, 267] on div "Icon 446 pages covering all major systems and nursing topics Text Block Row Ico…" at bounding box center [791, 269] width 293 height 24
click at [692, 249] on icon at bounding box center [695, 247] width 6 height 7
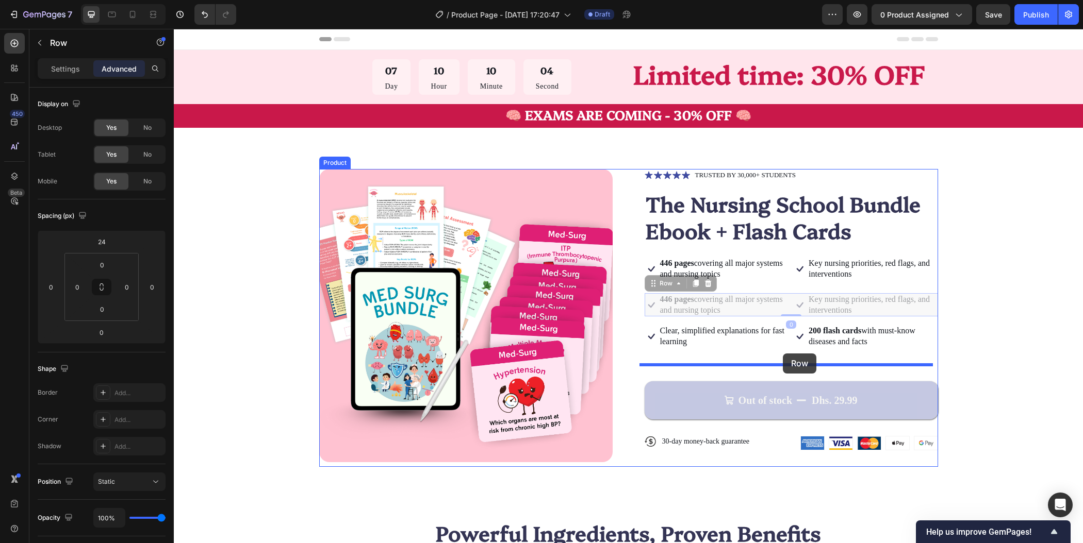
drag, startPoint x: 784, startPoint y: 308, endPoint x: 783, endPoint y: 355, distance: 46.9
type input "32"
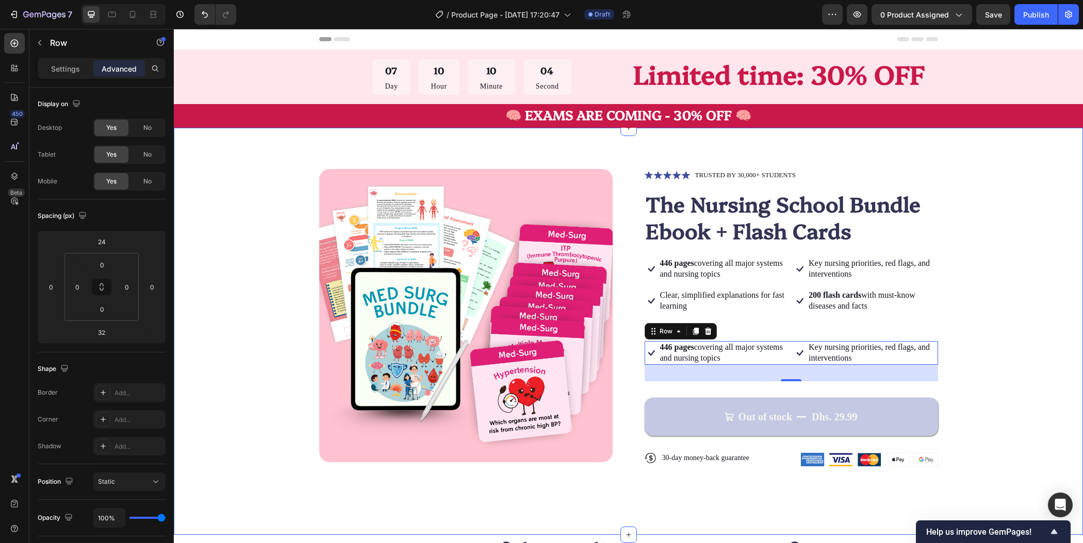
click at [1027, 265] on div "Product Images Icon Icon Icon Icon Icon Icon List TRUSTED BY 30,000+ STUDENTS T…" at bounding box center [628, 326] width 827 height 315
click at [786, 362] on div "Icon 446 pages covering all major systems and nursing topics Text Block Row Ico…" at bounding box center [791, 353] width 293 height 24
click at [663, 335] on div "Row" at bounding box center [665, 331] width 17 height 9
click at [1019, 315] on div "Product Images Icon Icon Icon Icon Icon Icon List TRUSTED BY 30,000+ STUDENTS T…" at bounding box center [628, 326] width 827 height 315
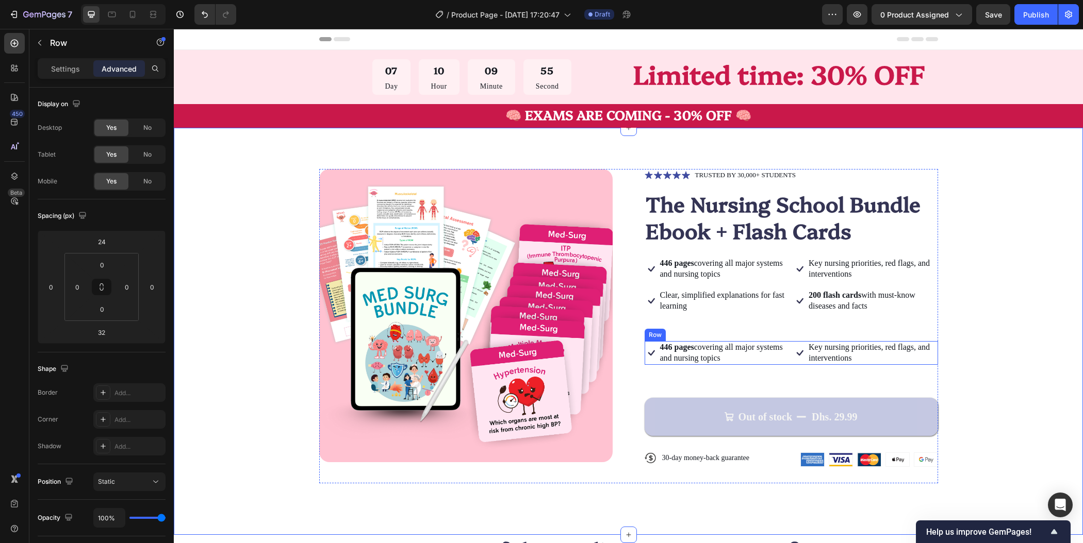
click at [787, 363] on div "Icon 446 pages covering all major systems and nursing topics Text Block Row Ico…" at bounding box center [791, 353] width 293 height 24
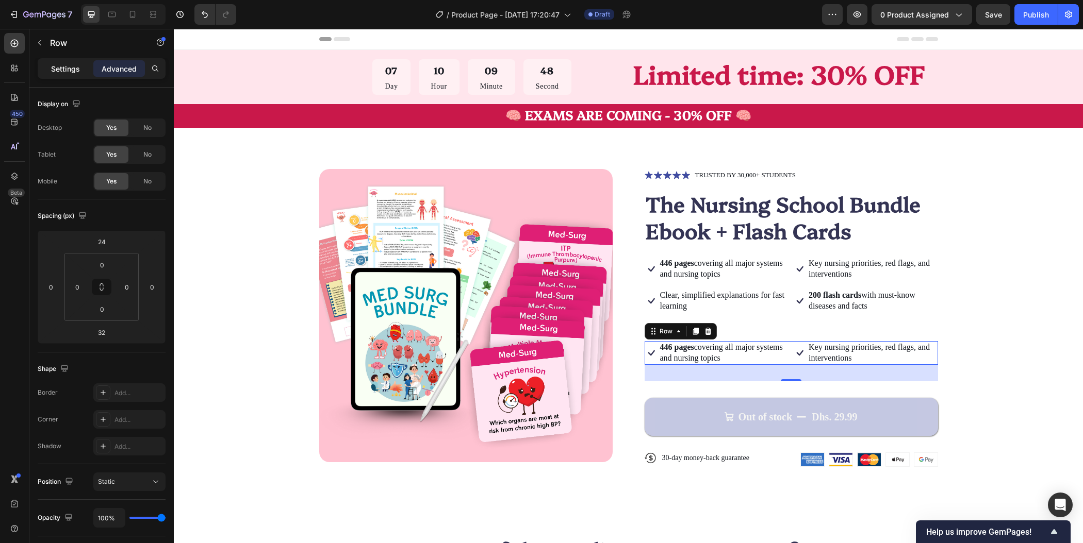
click at [77, 67] on p "Settings" at bounding box center [65, 68] width 29 height 11
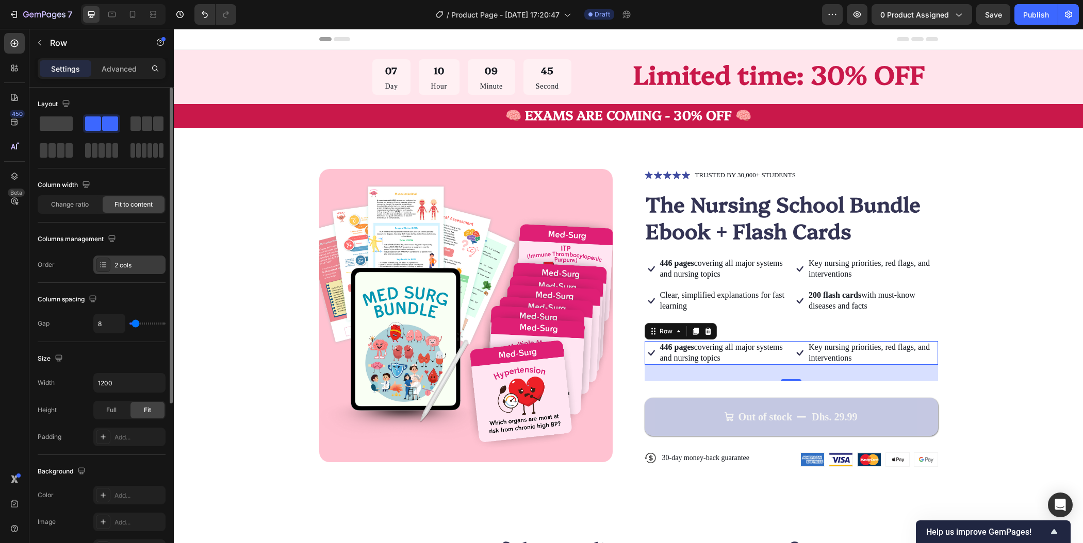
click at [105, 261] on icon at bounding box center [103, 265] width 8 height 8
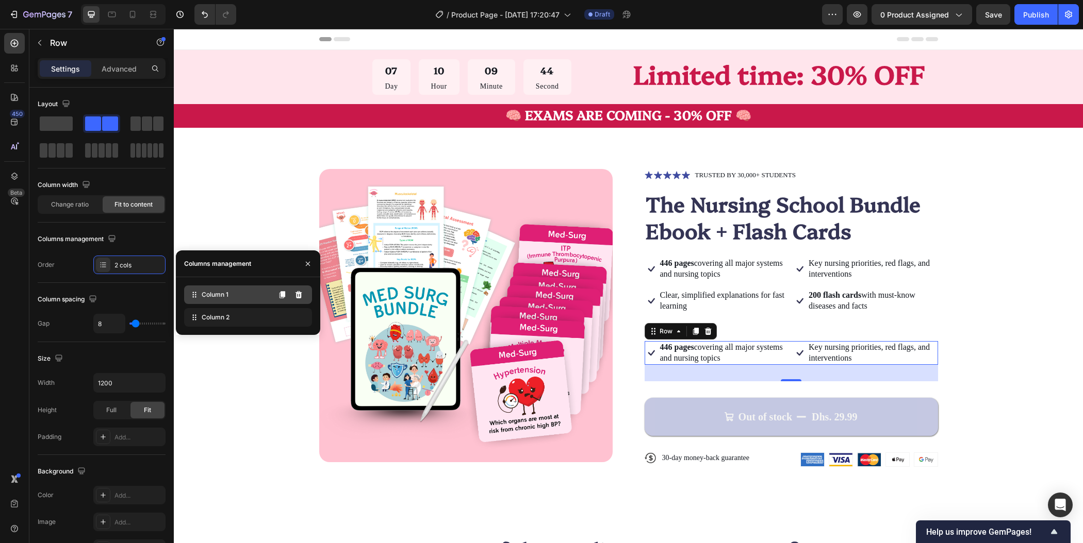
click at [225, 298] on span "Column 1" at bounding box center [215, 294] width 27 height 9
drag, startPoint x: 398, startPoint y: 325, endPoint x: 808, endPoint y: 389, distance: 415.4
drag, startPoint x: 206, startPoint y: 316, endPoint x: 215, endPoint y: 289, distance: 28.7
click at [298, 318] on icon at bounding box center [298, 317] width 8 height 8
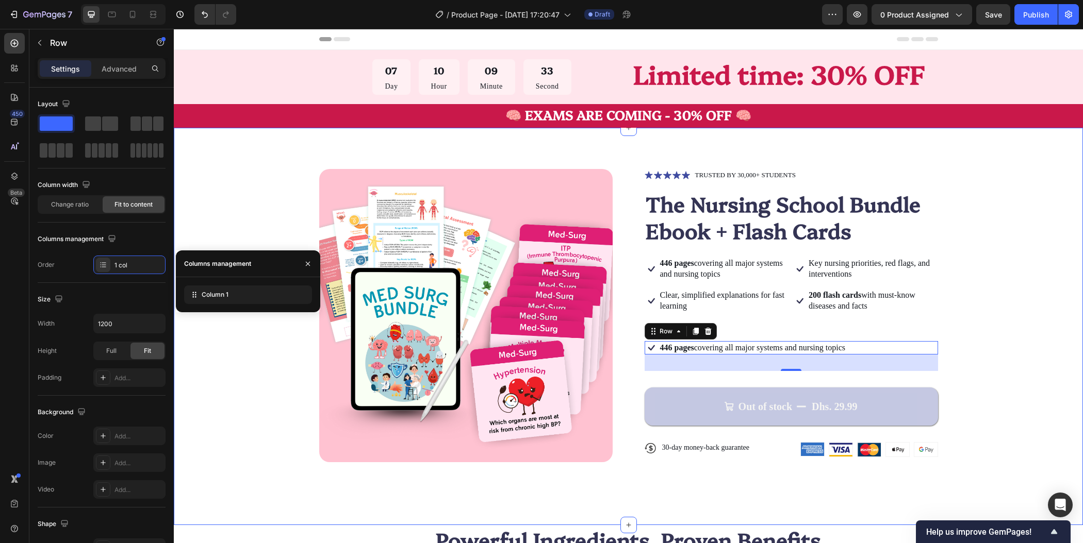
click at [1012, 308] on div "Product Images Icon Icon Icon Icon Icon Icon List TRUSTED BY 30,000+ STUDENTS T…" at bounding box center [628, 321] width 827 height 305
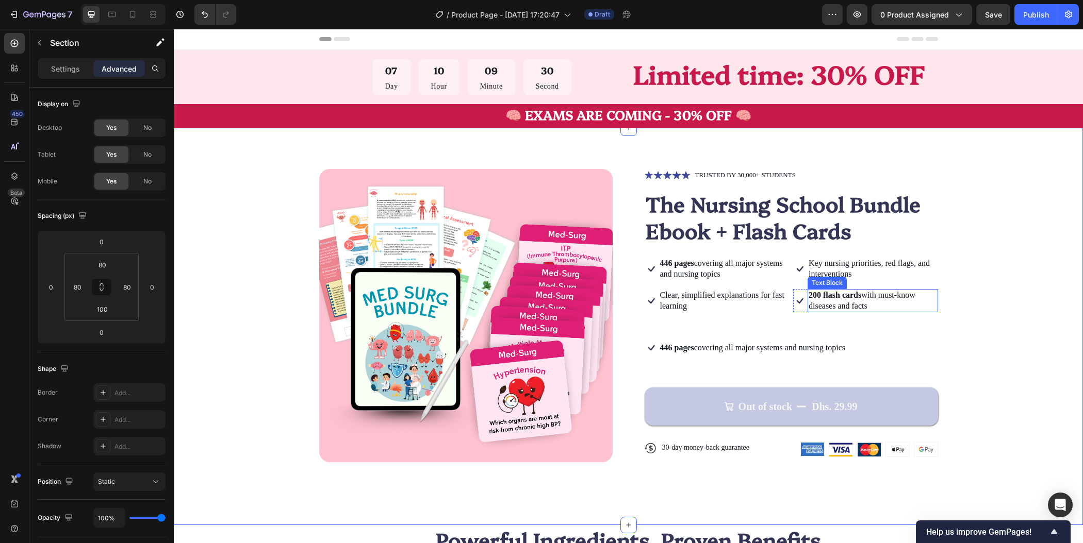
click at [930, 300] on p "200 flash cards with must-know diseases and facts" at bounding box center [872, 301] width 128 height 22
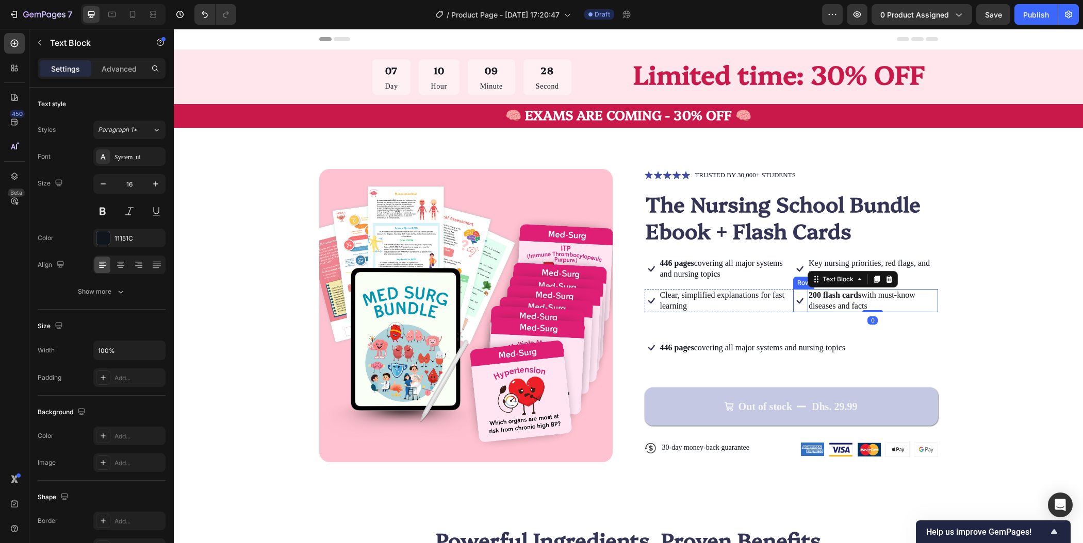
click at [793, 310] on div "Icon" at bounding box center [799, 301] width 13 height 24
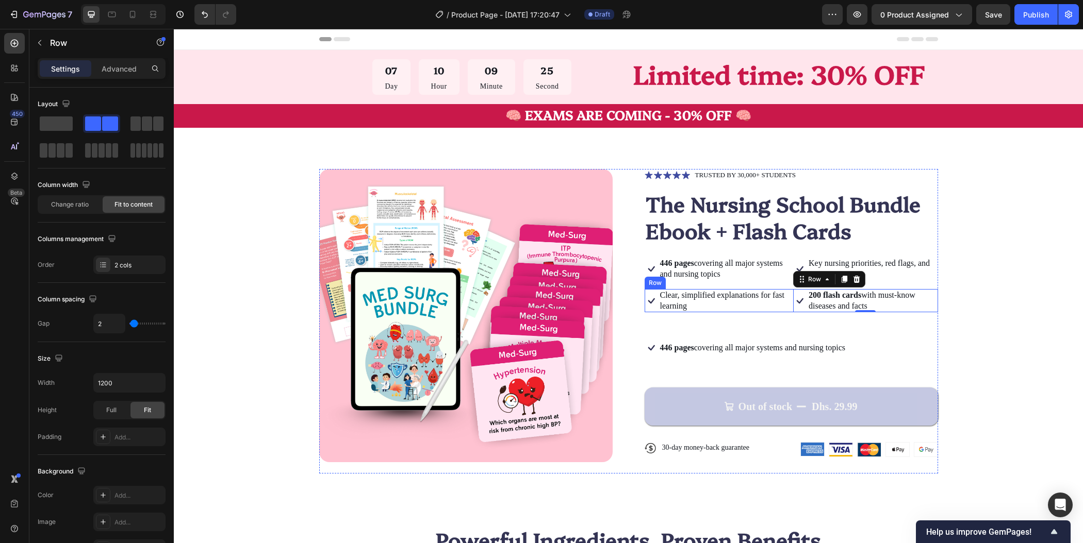
click at [785, 310] on div "Icon Clear, simplified explanations for fast learning Text Block Row Icon 200 f…" at bounding box center [791, 301] width 293 height 24
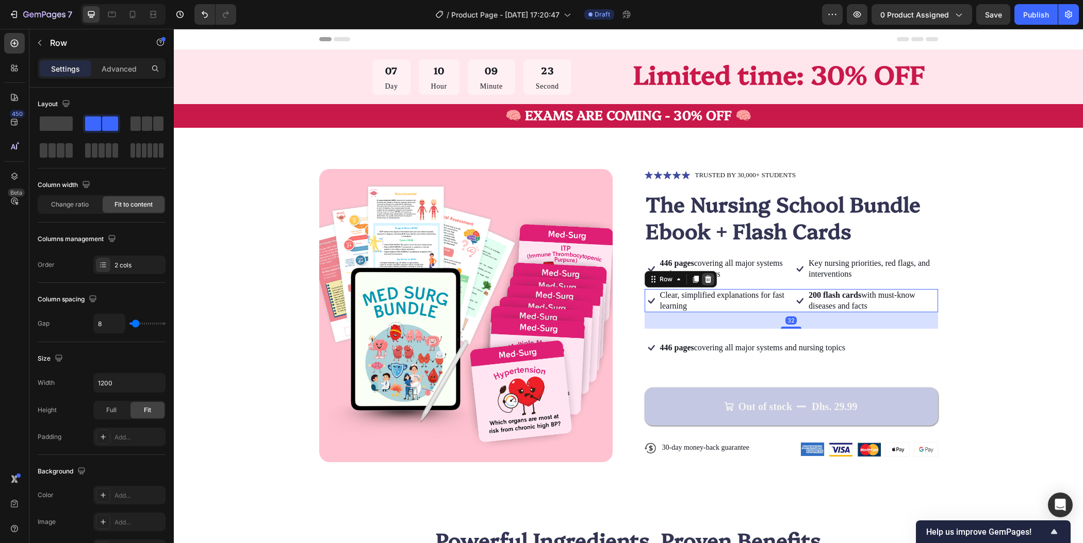
click at [704, 279] on icon at bounding box center [707, 279] width 7 height 7
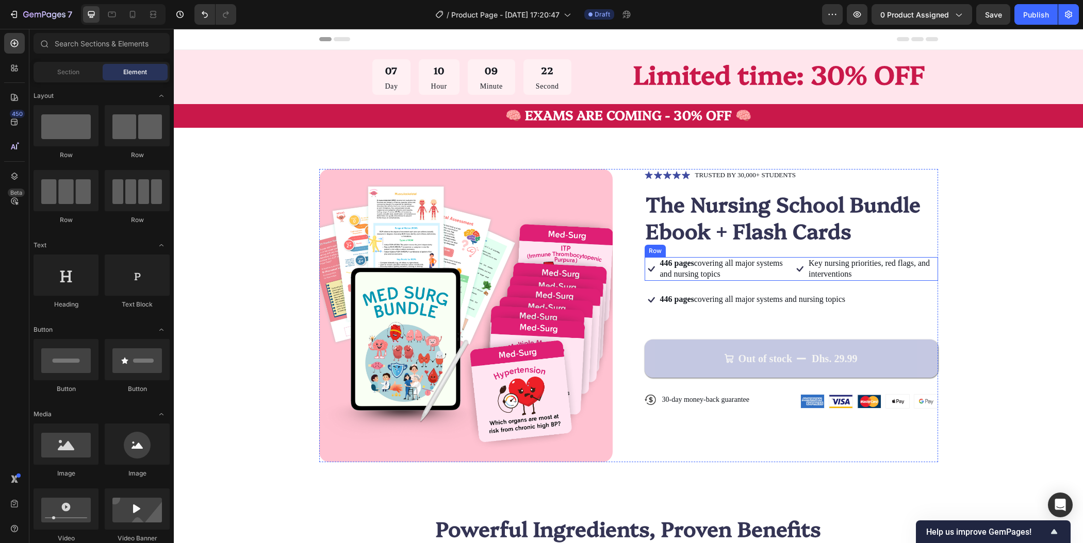
click at [786, 276] on div "Icon 446 pages covering all major systems and nursing topics Text Block Row Ico…" at bounding box center [791, 269] width 293 height 24
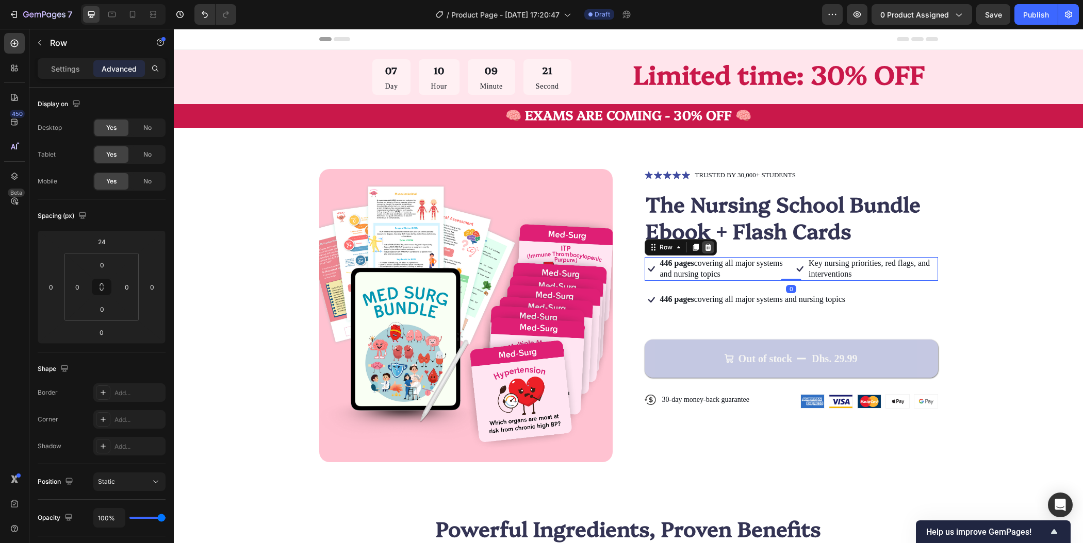
click at [704, 250] on icon at bounding box center [707, 247] width 7 height 7
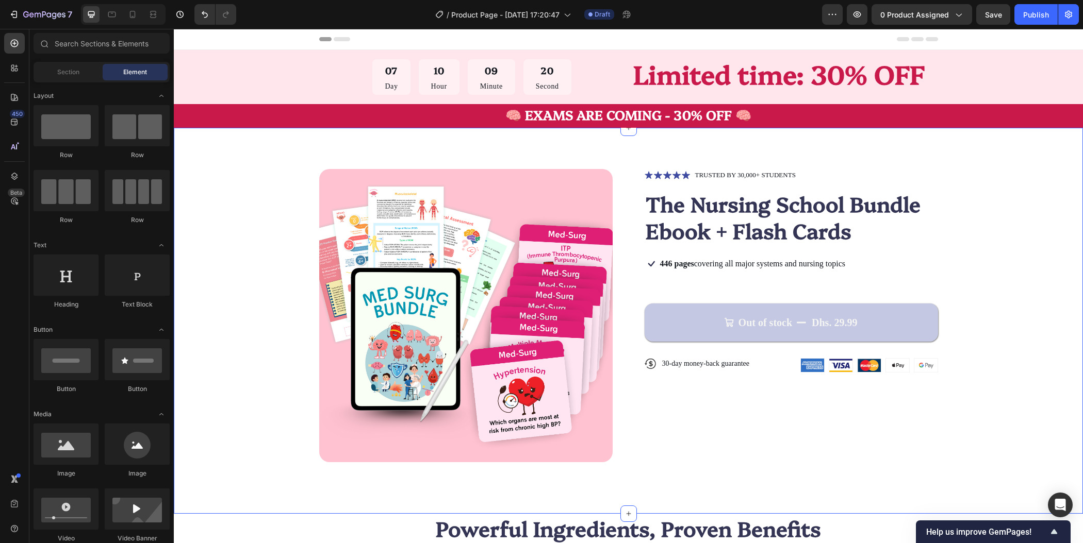
click at [966, 278] on div "Product Images Icon Icon Icon Icon Icon Icon List TRUSTED BY 30,000+ STUDENTS T…" at bounding box center [628, 315] width 827 height 293
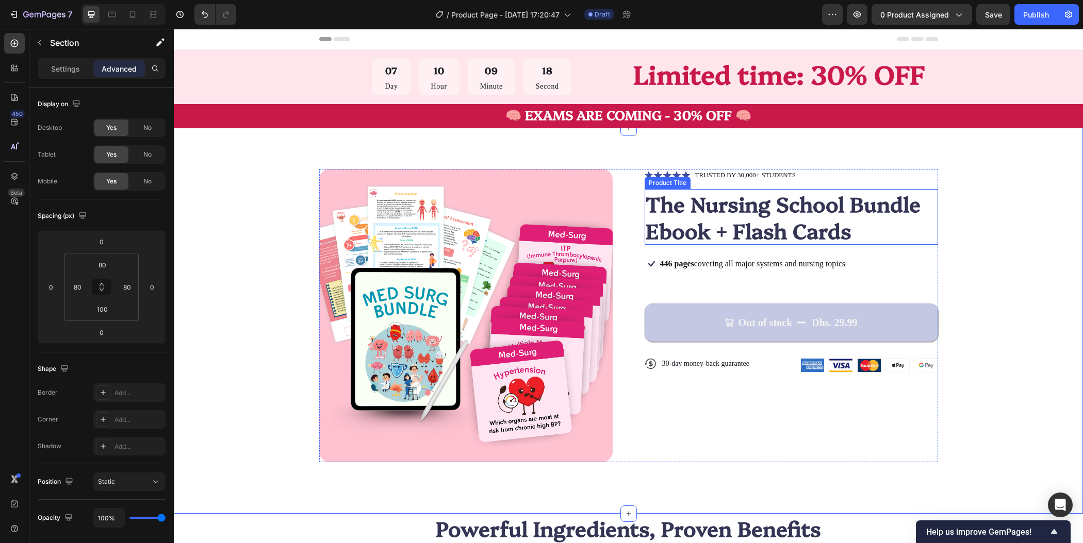
click at [800, 223] on h1 "The Nursing School Bundle Ebook + Flash Cards" at bounding box center [791, 217] width 293 height 56
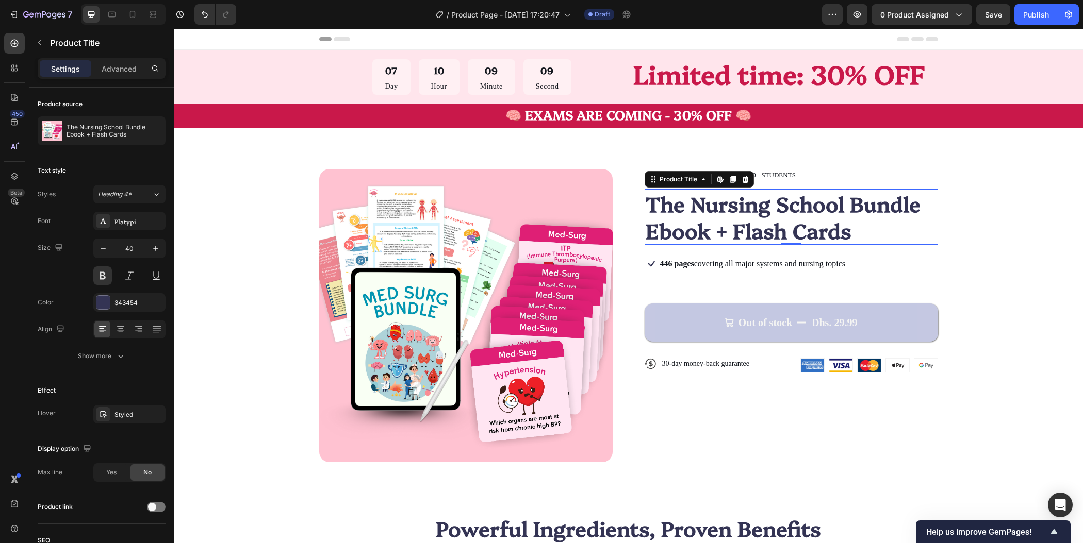
click at [776, 210] on h1 "The Nursing School Bundle Ebook + Flash Cards" at bounding box center [791, 217] width 293 height 56
click at [768, 224] on h1 "The Nursing School Bundle Ebook + Flash Cards" at bounding box center [791, 217] width 293 height 56
click at [772, 200] on h1 "The Nursing School Bundle Ebook + Flash Cards" at bounding box center [791, 217] width 293 height 56
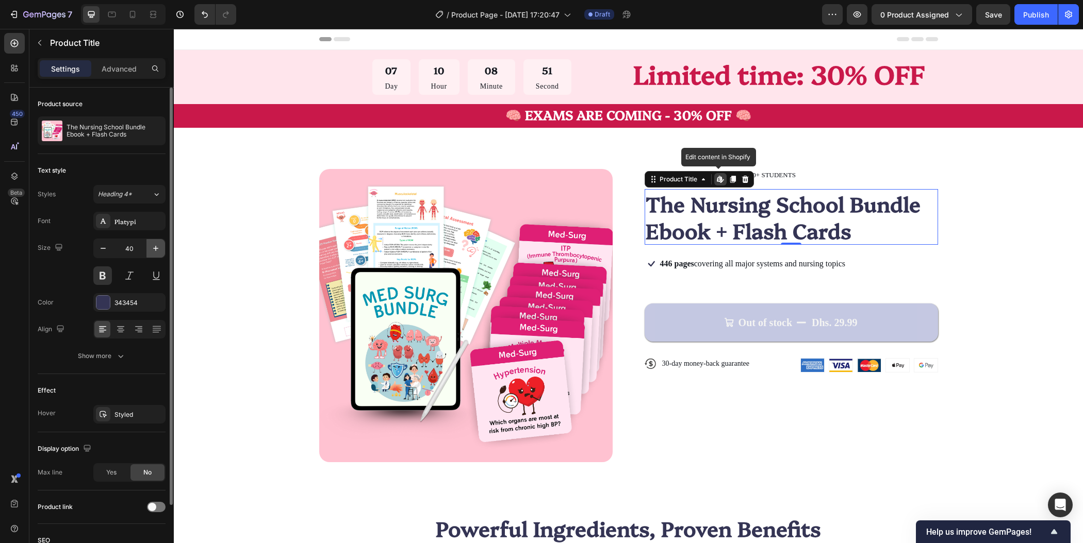
click at [157, 251] on icon "button" at bounding box center [156, 248] width 10 height 10
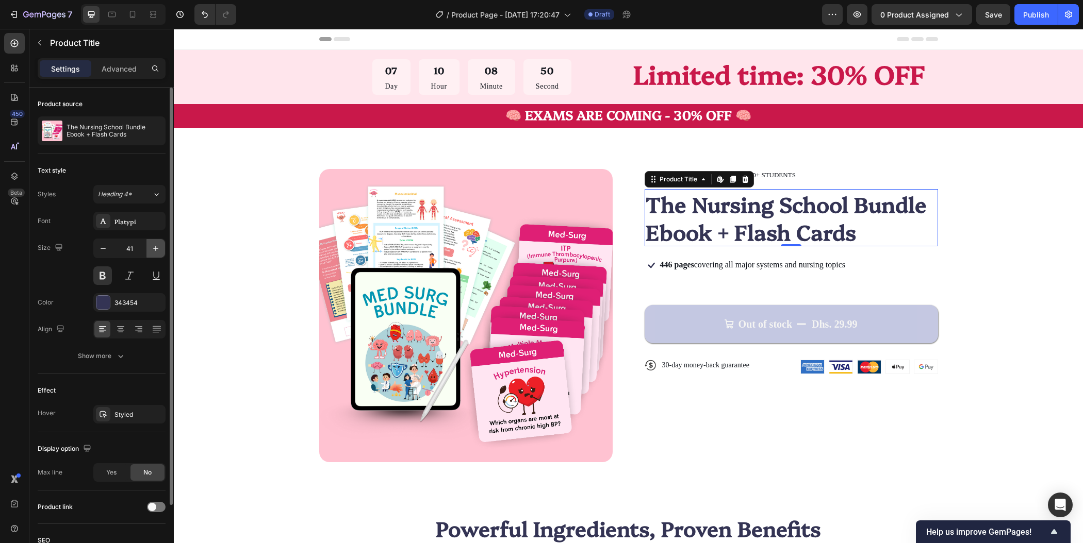
click at [157, 251] on icon "button" at bounding box center [156, 248] width 10 height 10
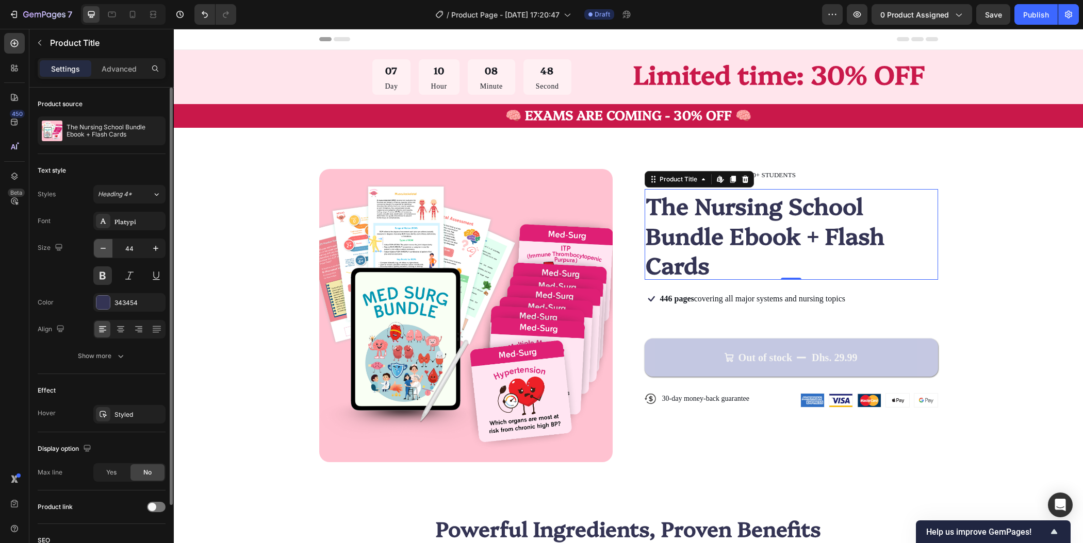
click at [104, 248] on icon "button" at bounding box center [103, 248] width 5 height 1
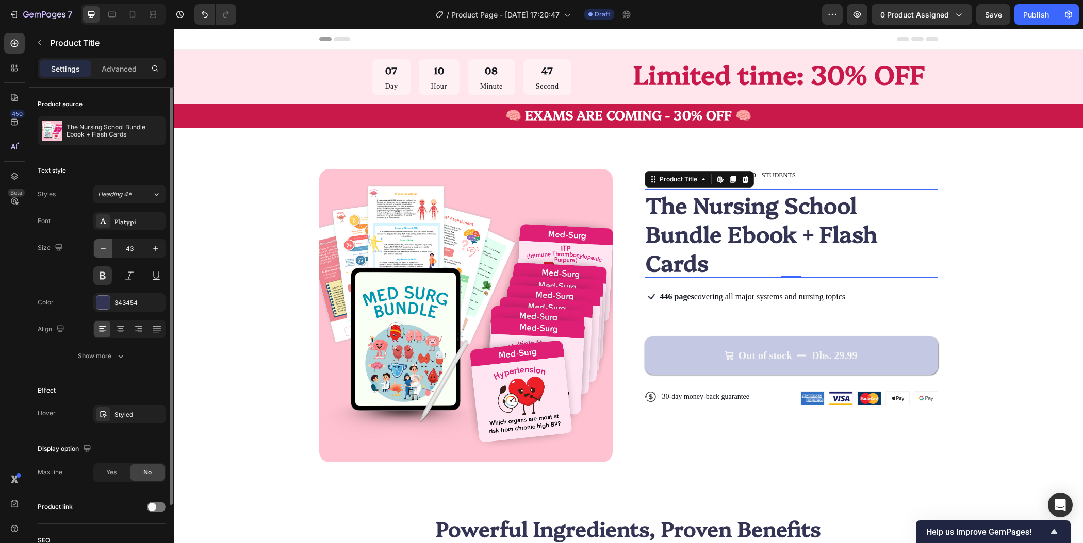
click at [105, 247] on icon "button" at bounding box center [103, 248] width 10 height 10
type input "42"
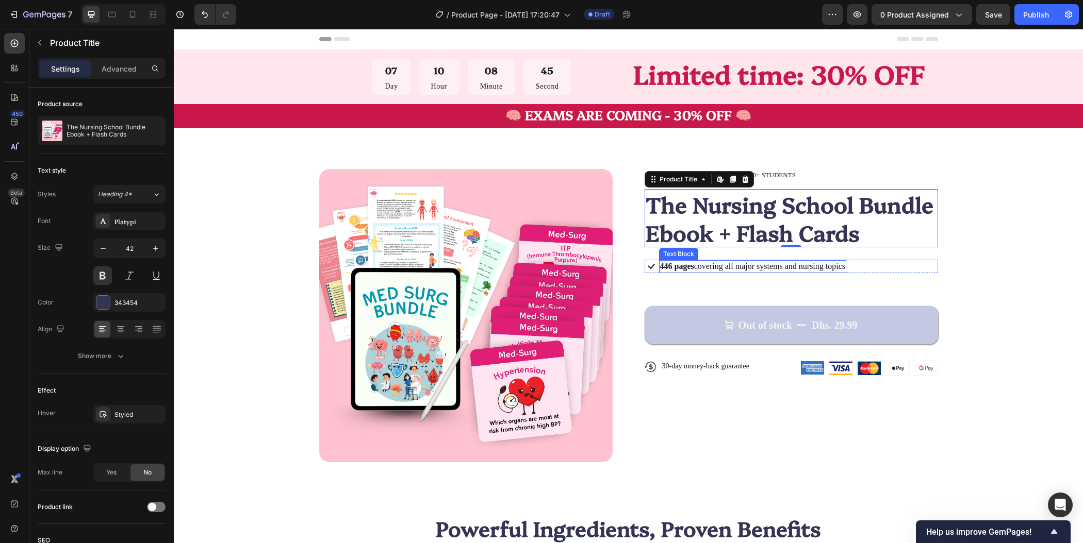
click at [768, 269] on p "446 pages covering all major systems and nursing topics" at bounding box center [753, 266] width 186 height 11
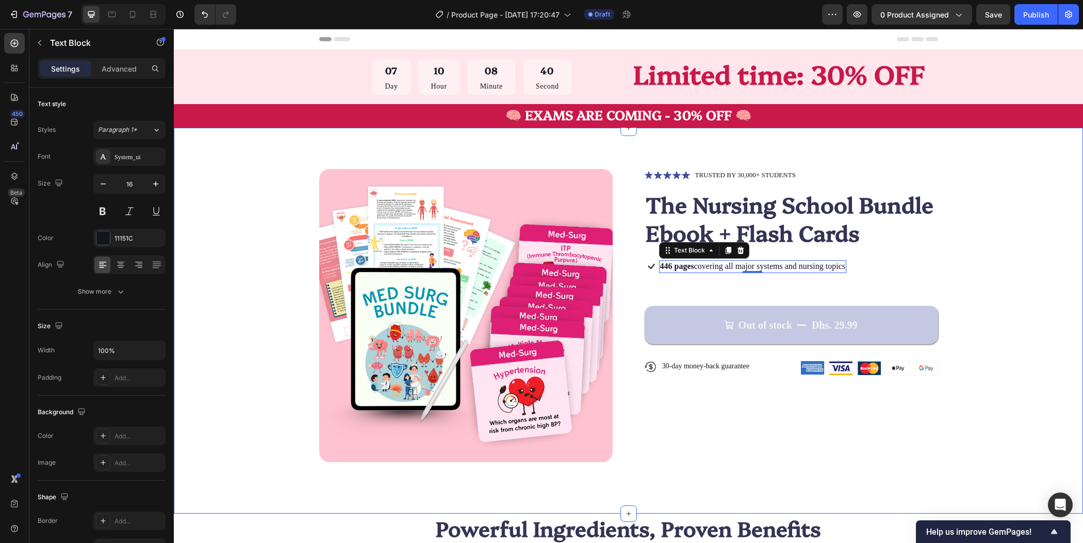
click at [996, 269] on div "Product Images Icon Icon Icon Icon Icon Icon List TRUSTED BY 30,000+ STUDENTS T…" at bounding box center [628, 315] width 827 height 293
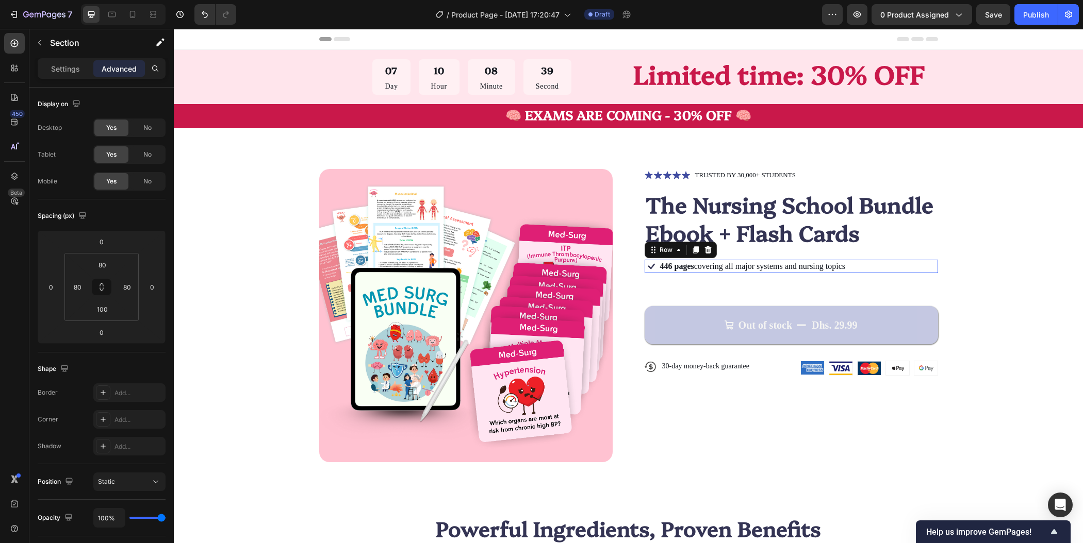
click at [868, 262] on div "Icon 446 pages covering all major systems and nursing topics Text Block Row 0" at bounding box center [791, 266] width 293 height 13
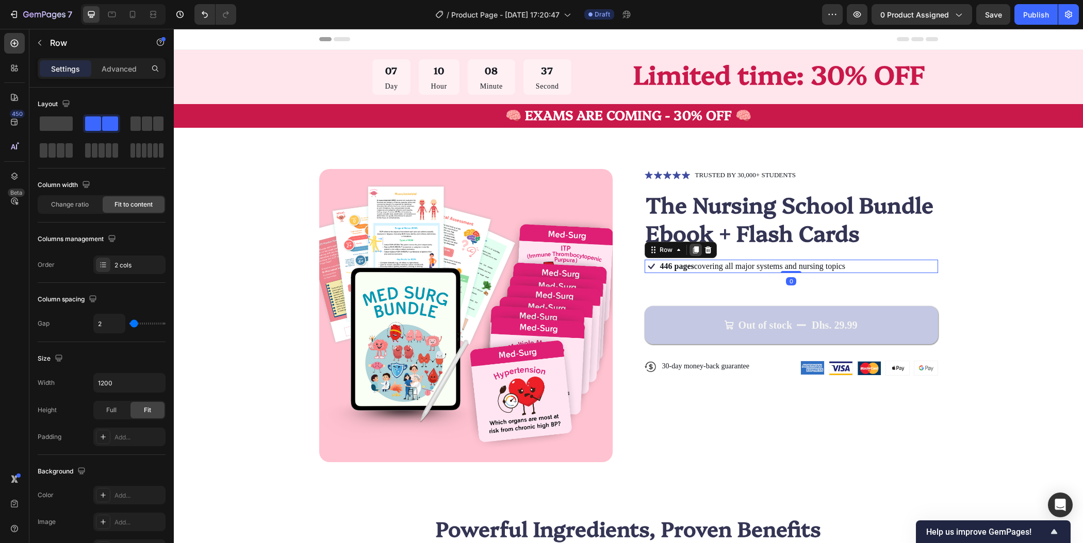
click at [691, 253] on icon at bounding box center [695, 250] width 8 height 8
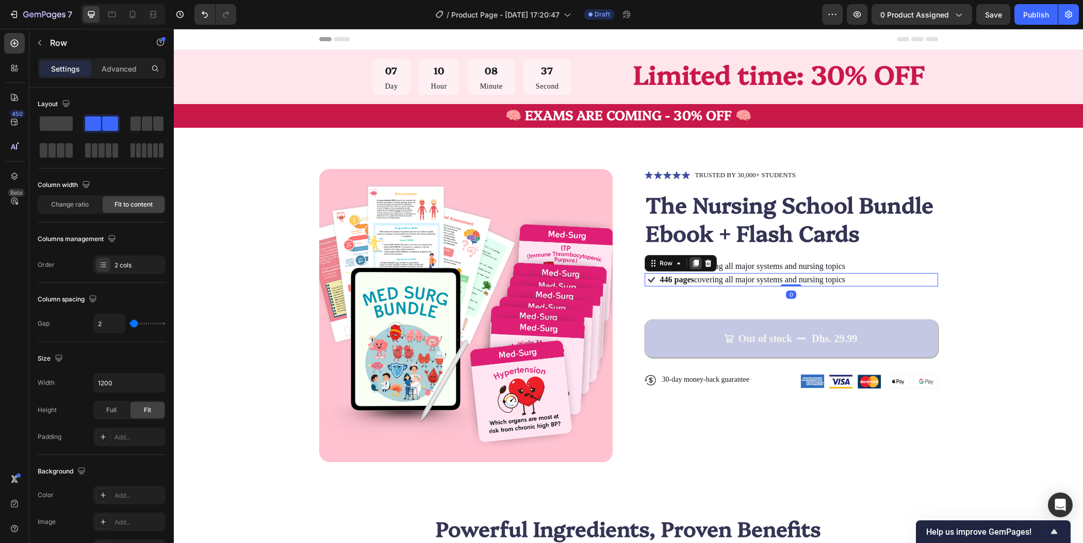
click at [692, 261] on icon at bounding box center [695, 263] width 6 height 7
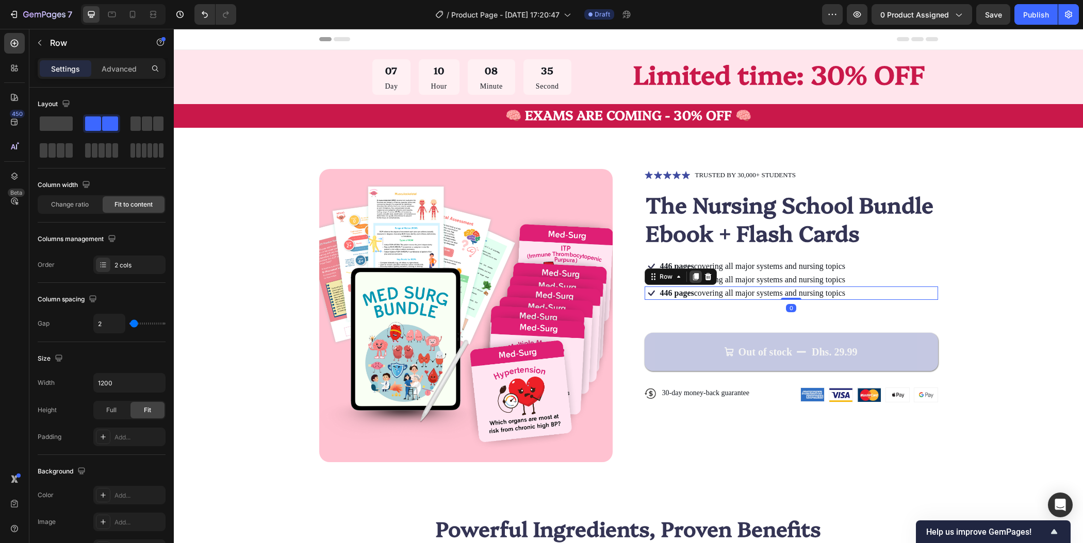
click at [691, 276] on icon at bounding box center [695, 277] width 8 height 8
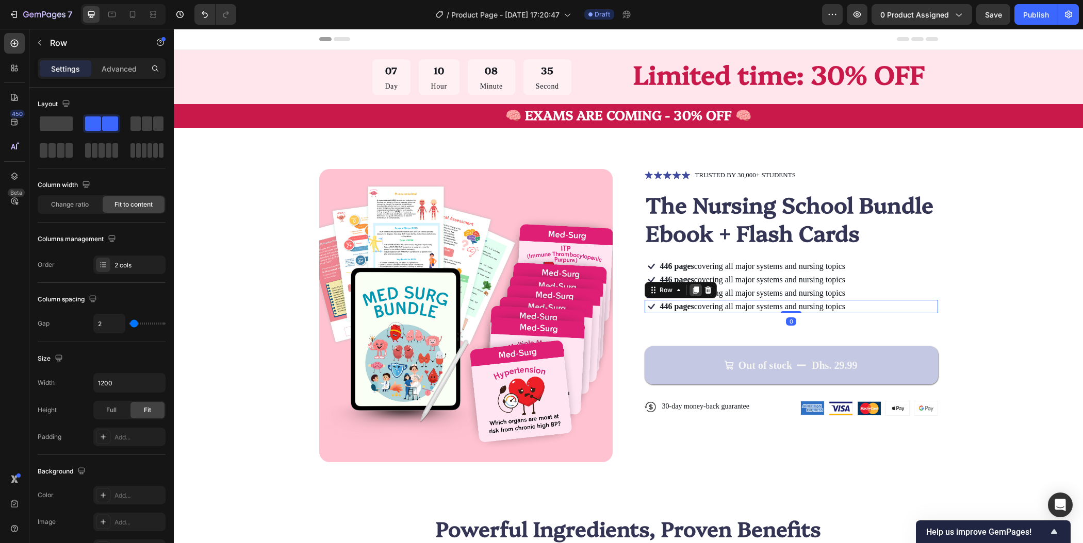
click at [693, 287] on icon at bounding box center [695, 290] width 8 height 8
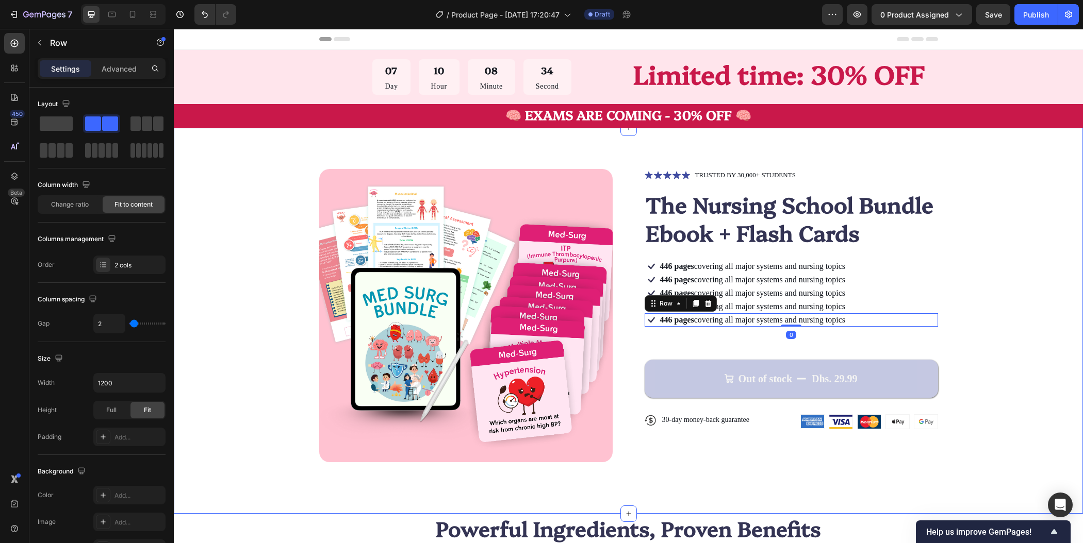
click at [976, 285] on div "Product Images Icon Icon Icon Icon Icon Icon List TRUSTED BY 30,000+ STUDENTS T…" at bounding box center [628, 315] width 827 height 293
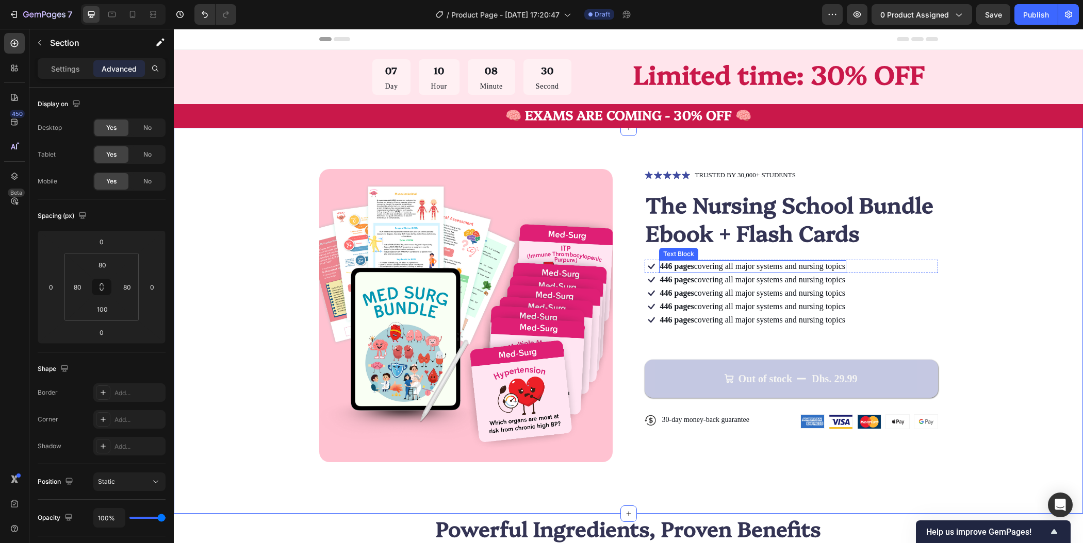
click at [695, 267] on p "446 pages covering all major systems and nursing topics" at bounding box center [753, 266] width 186 height 11
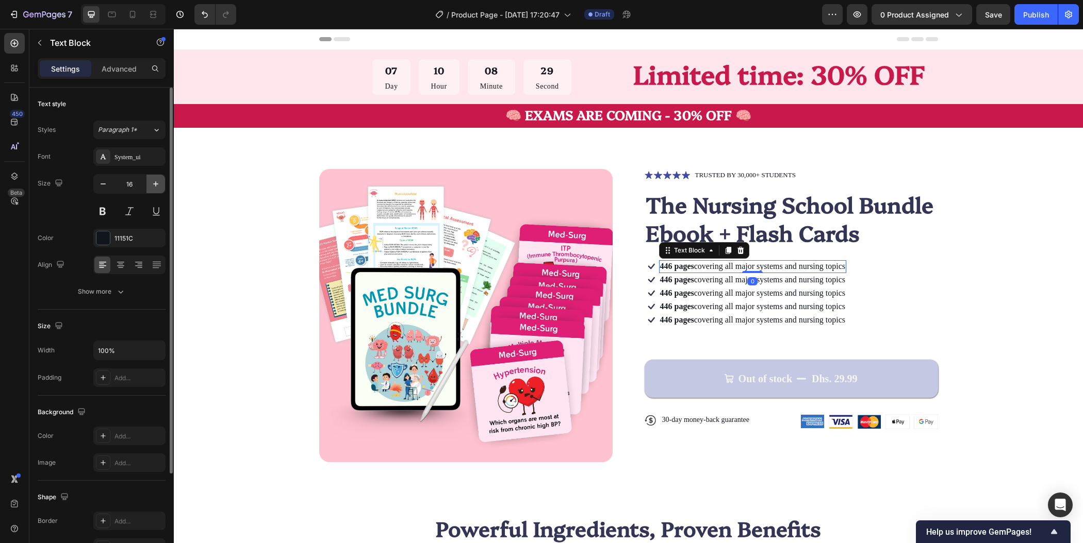
click at [159, 183] on icon "button" at bounding box center [156, 184] width 10 height 10
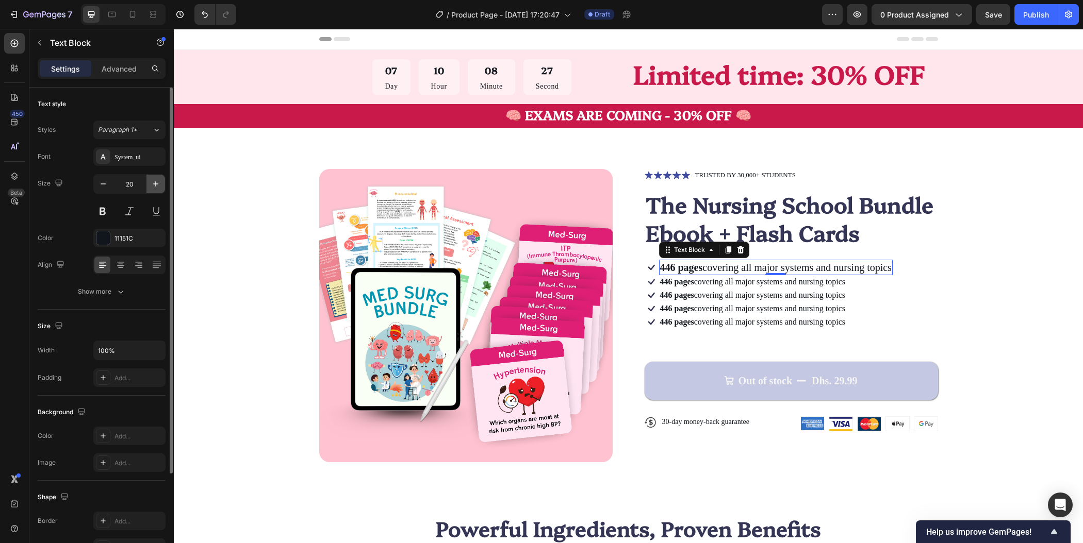
type input "21"
click at [1056, 351] on div "Product Images Icon Icon Icon Icon Icon Icon List TRUSTED BY 30,000+ STUDENTS T…" at bounding box center [628, 321] width 909 height 386
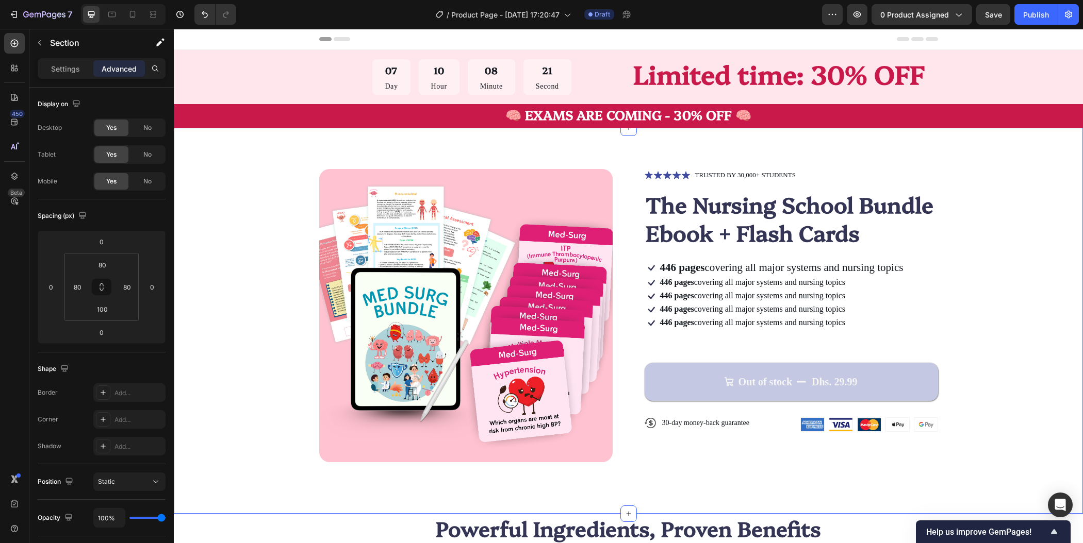
click at [992, 304] on div "Product Images Icon Icon Icon Icon Icon Icon List TRUSTED BY 30,000+ STUDENTS T…" at bounding box center [628, 315] width 827 height 293
click at [790, 281] on p "446 pages covering all major systems and nursing topics" at bounding box center [753, 282] width 186 height 11
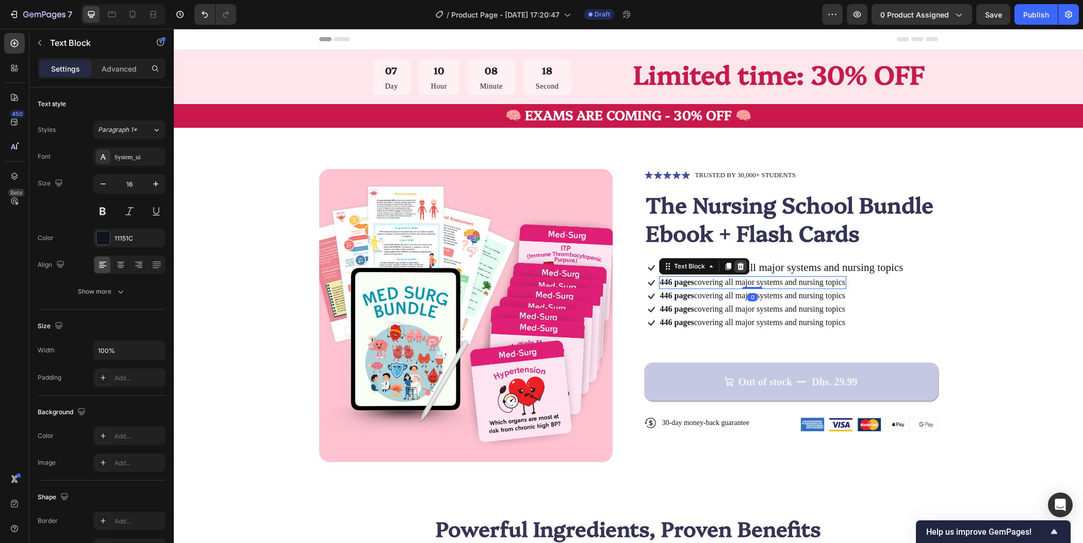
click at [737, 270] on icon at bounding box center [740, 266] width 7 height 7
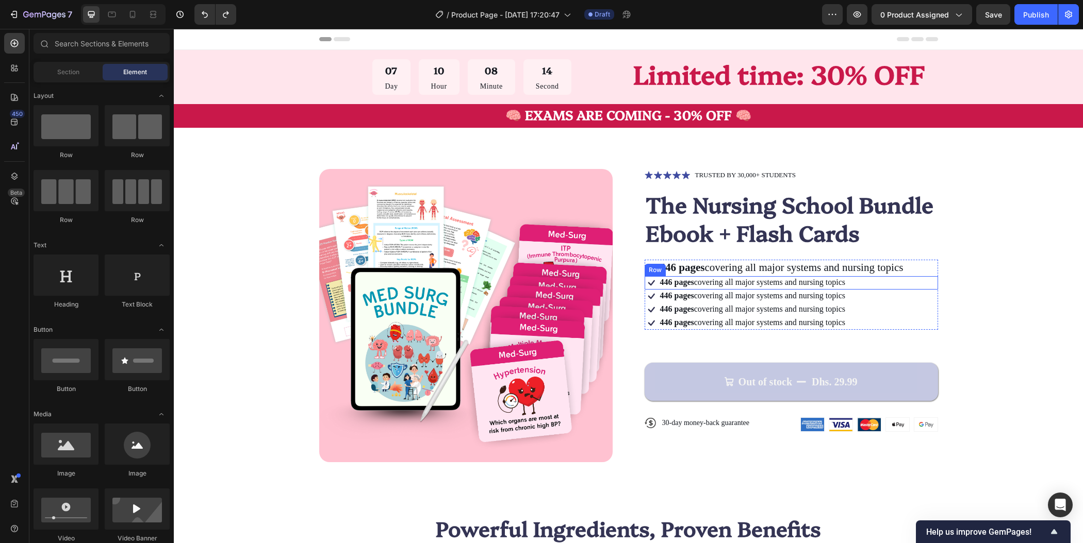
click at [894, 284] on div "Icon 446 pages covering all major systems and nursing topics Text Block Row" at bounding box center [791, 282] width 293 height 13
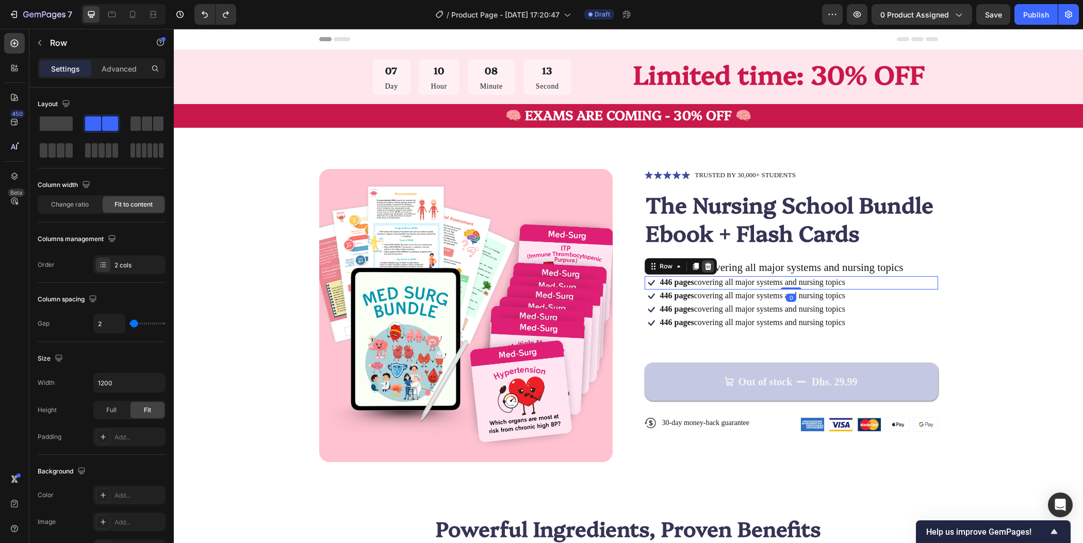
click at [704, 263] on icon at bounding box center [707, 266] width 7 height 7
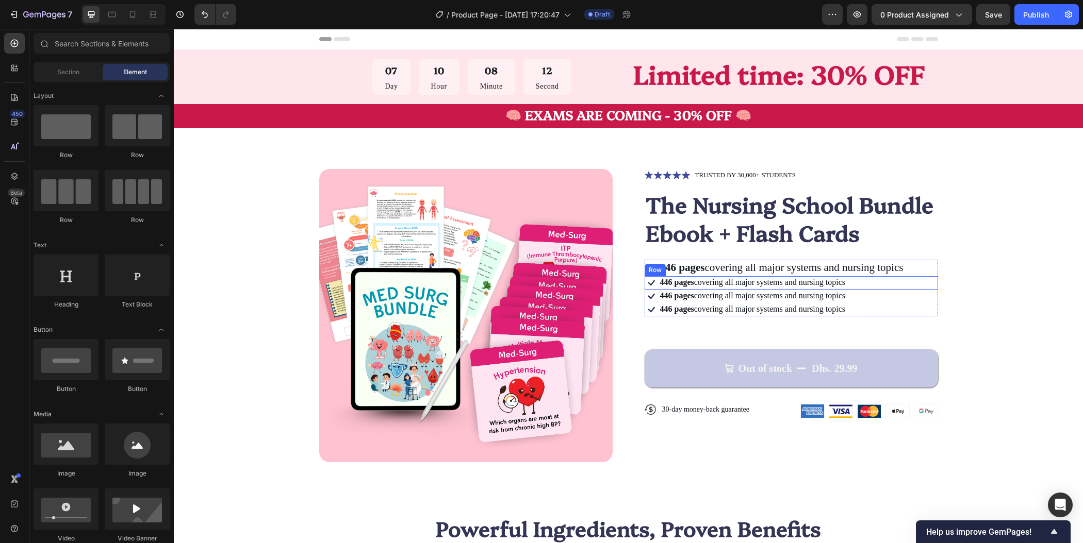
click at [887, 284] on div "Icon 446 pages covering all major systems and nursing topics Text Block Row" at bounding box center [791, 282] width 293 height 13
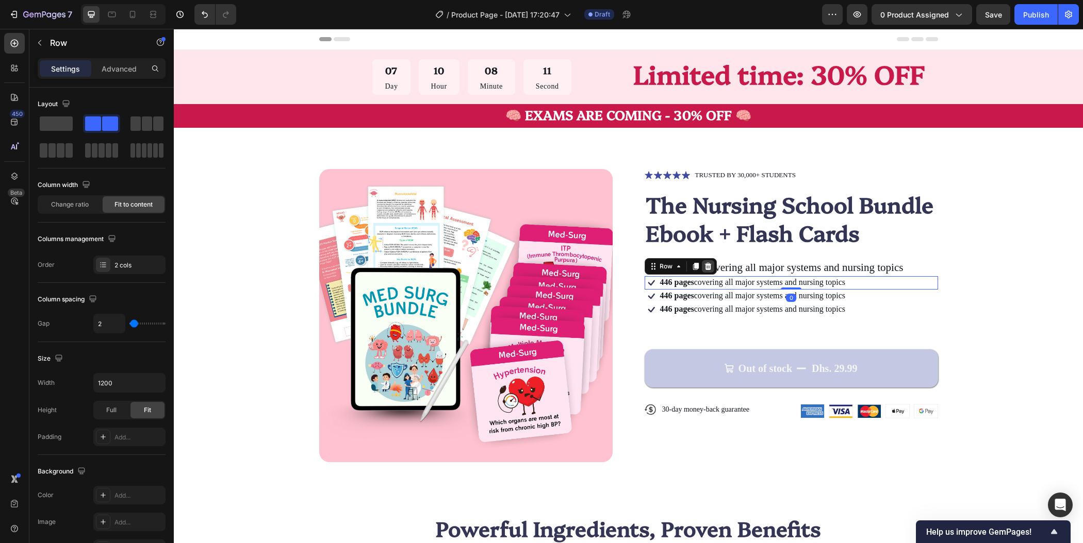
click at [705, 266] on icon at bounding box center [708, 266] width 8 height 8
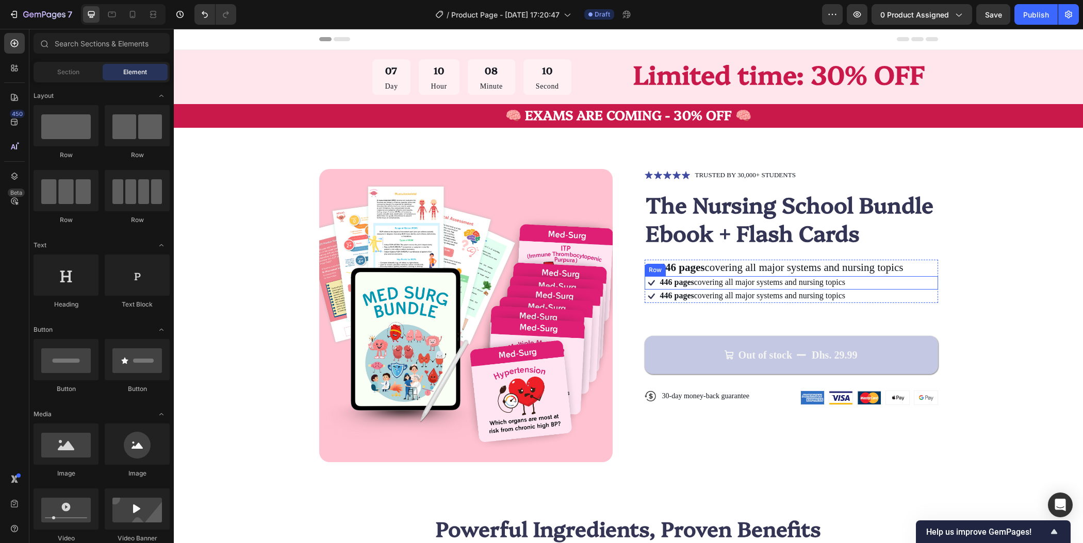
click at [879, 285] on div "Icon 446 pages covering all major systems and nursing topics Text Block Row" at bounding box center [791, 282] width 293 height 13
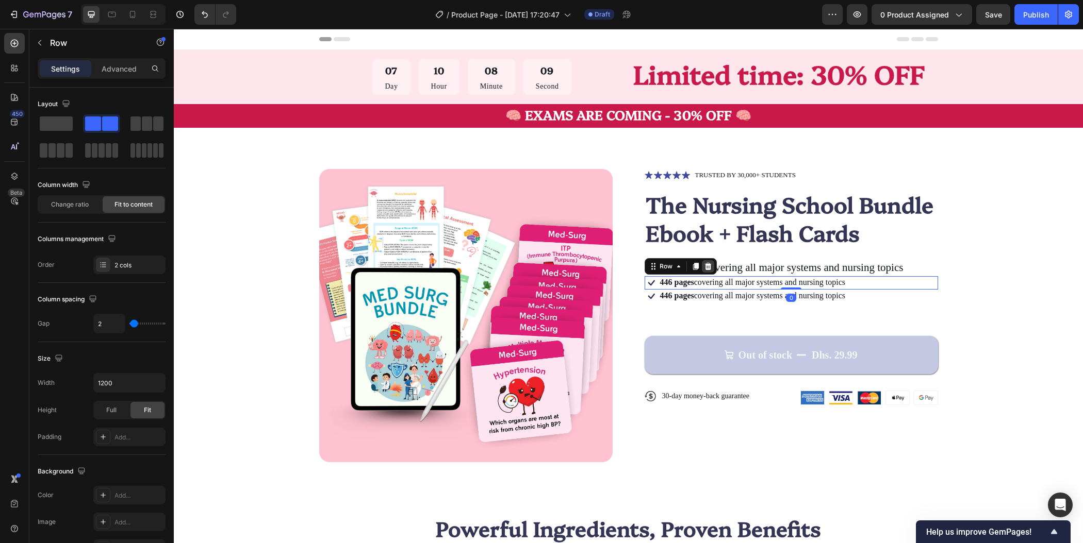
click at [706, 265] on icon at bounding box center [708, 266] width 8 height 8
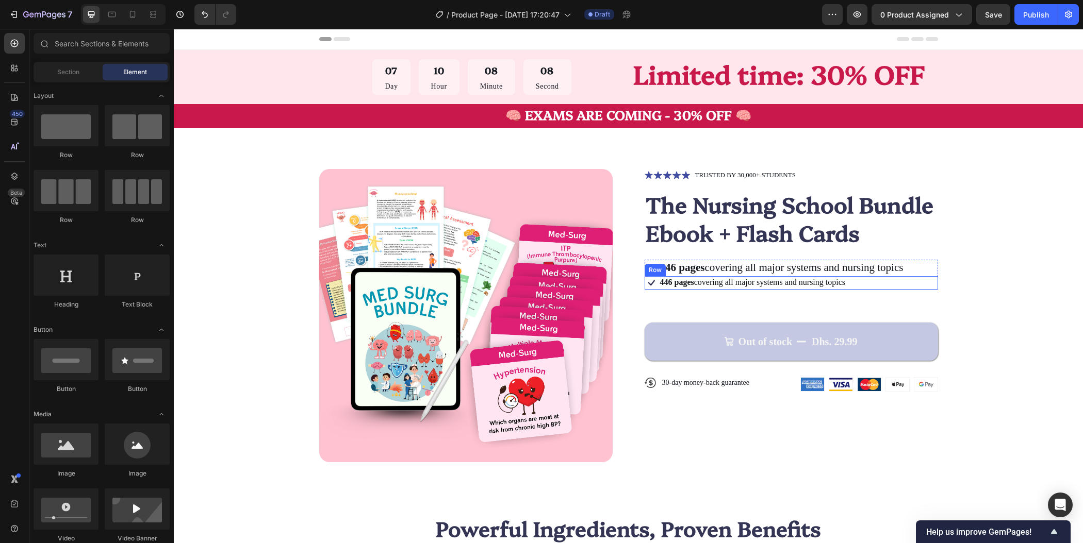
click at [869, 285] on div "Icon 446 pages covering all major systems and nursing topics Text Block Row" at bounding box center [791, 282] width 293 height 13
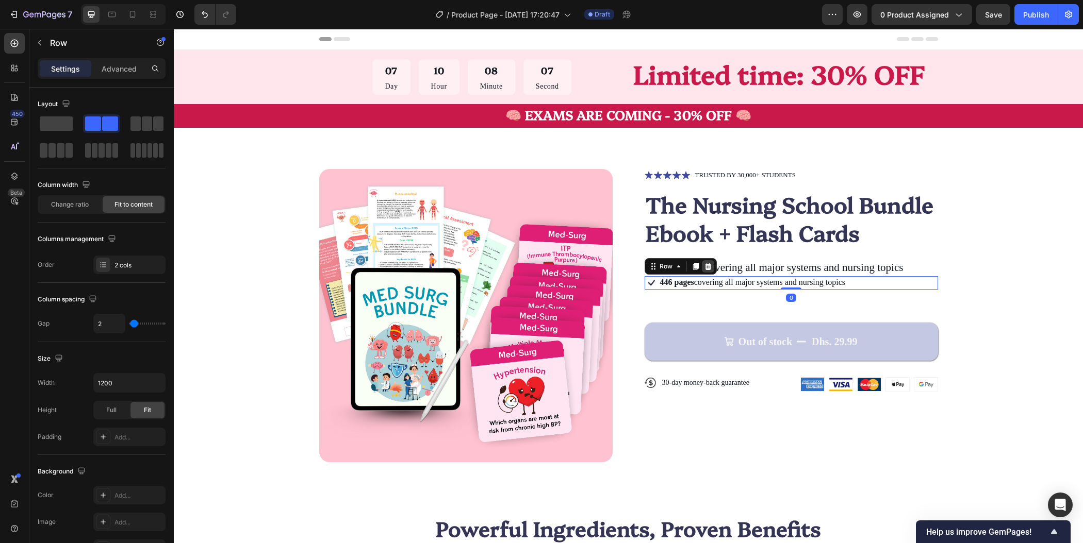
click at [707, 267] on div at bounding box center [708, 266] width 12 height 12
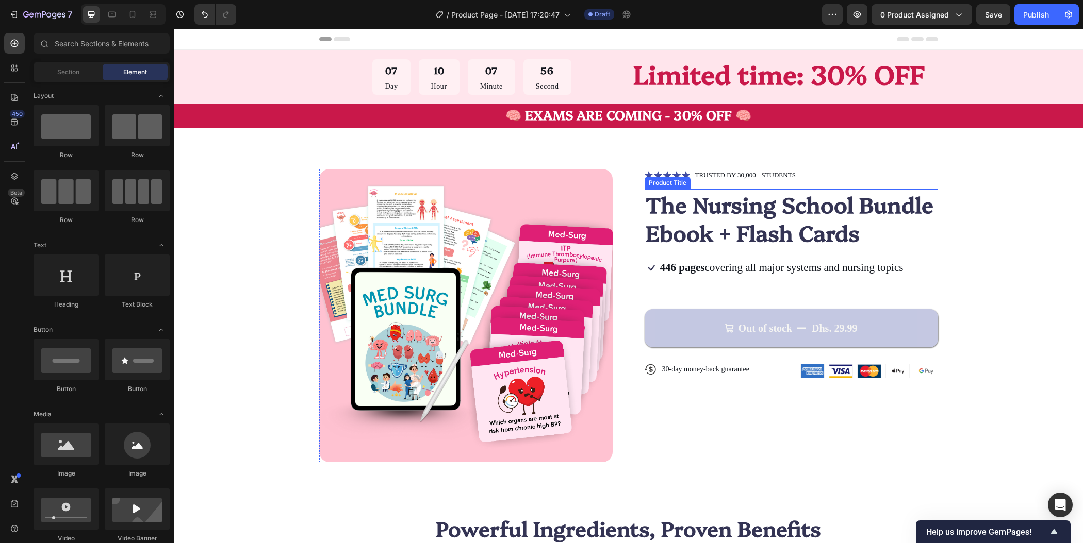
click at [757, 210] on h1 "The Nursing School Bundle Ebook + Flash Cards" at bounding box center [791, 218] width 293 height 58
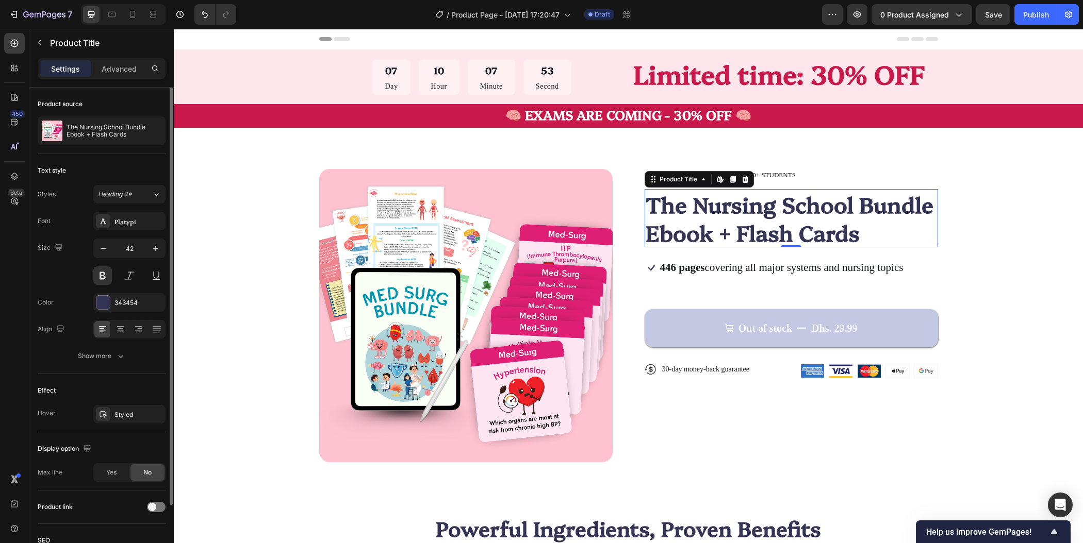
click at [779, 214] on h1 "The Nursing School Bundle Ebook + Flash Cards" at bounding box center [791, 218] width 293 height 58
click at [136, 299] on div "343454" at bounding box center [129, 303] width 30 height 9
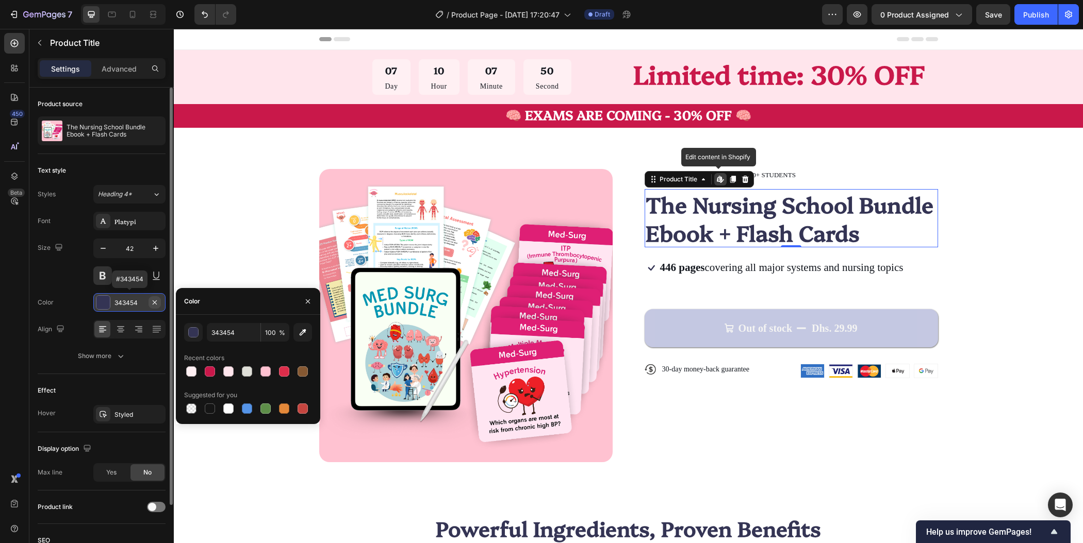
click at [152, 300] on icon "button" at bounding box center [155, 303] width 8 height 8
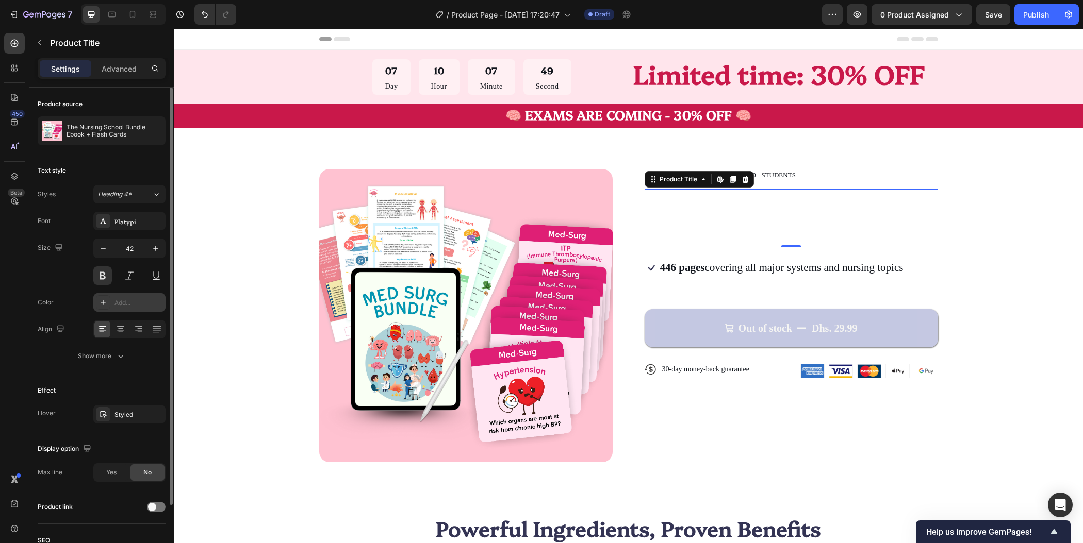
click at [135, 299] on div "Add..." at bounding box center [138, 303] width 48 height 9
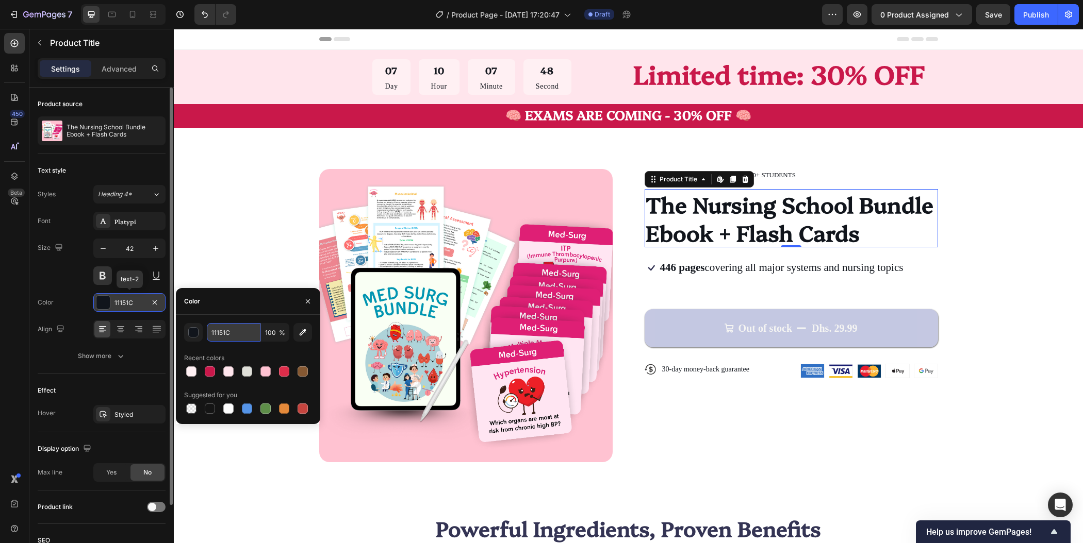
click at [242, 332] on input "11151C" at bounding box center [234, 332] width 54 height 19
paste input "590d22"
type input "590d22"
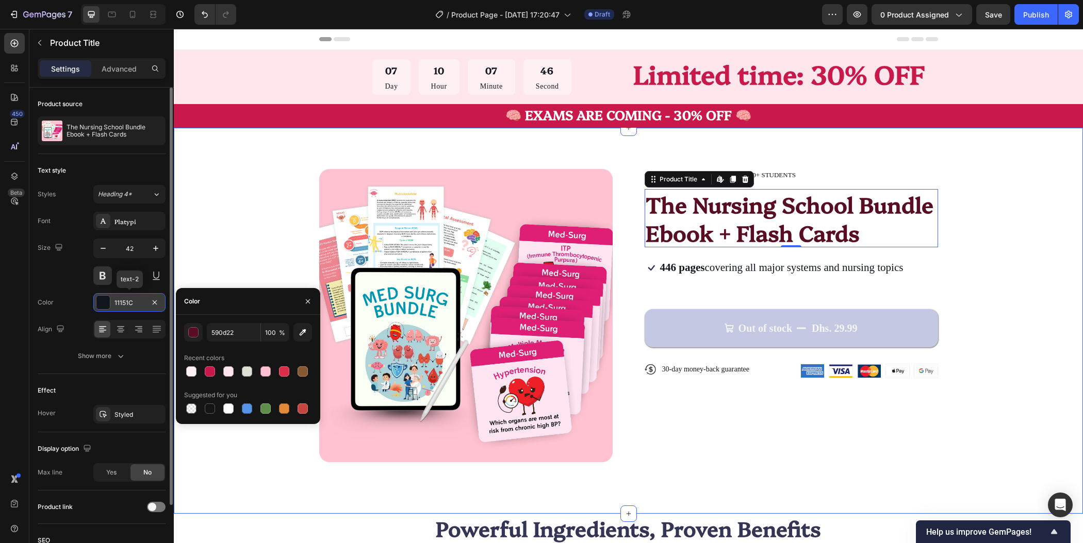
click at [999, 270] on div "Product Images Icon Icon Icon Icon Icon Icon List TRUSTED BY 30,000+ STUDENTS T…" at bounding box center [628, 315] width 827 height 293
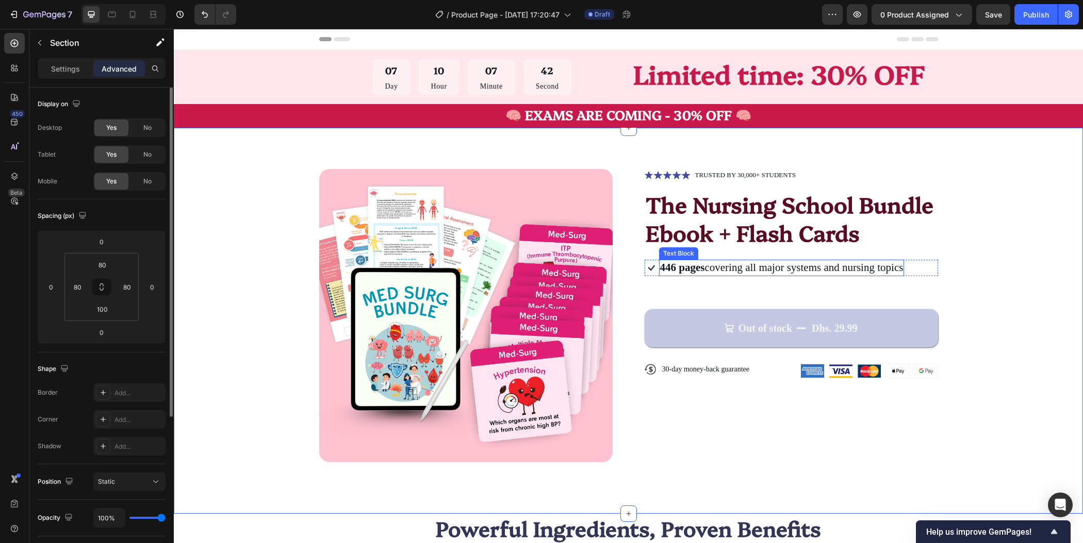
click at [839, 270] on p "446 pages covering all major systems and nursing topics" at bounding box center [781, 268] width 243 height 14
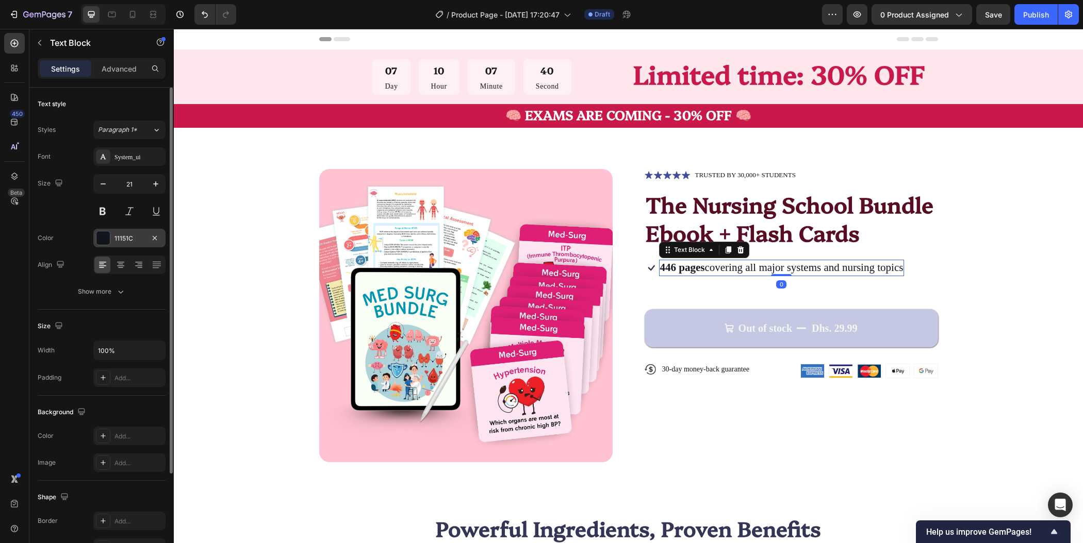
click at [141, 239] on div "11151C" at bounding box center [129, 238] width 30 height 9
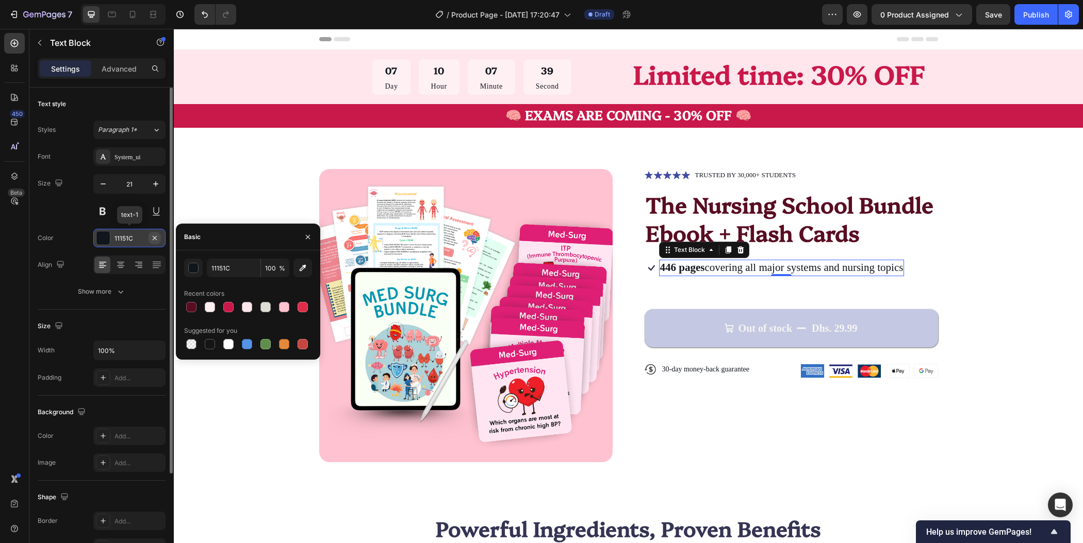
click at [156, 238] on icon "button" at bounding box center [155, 238] width 4 height 4
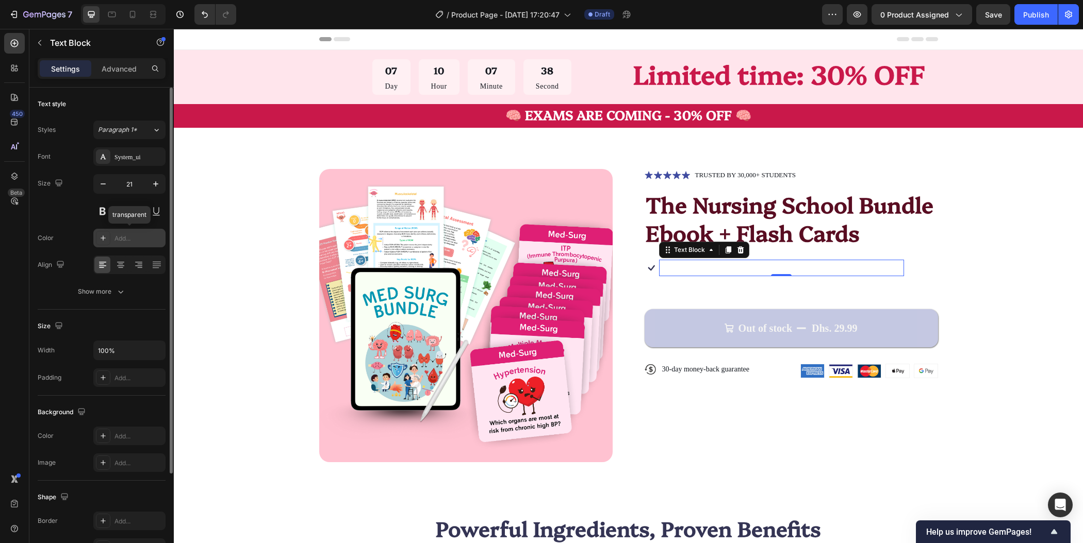
click at [143, 240] on div "Add..." at bounding box center [138, 238] width 48 height 9
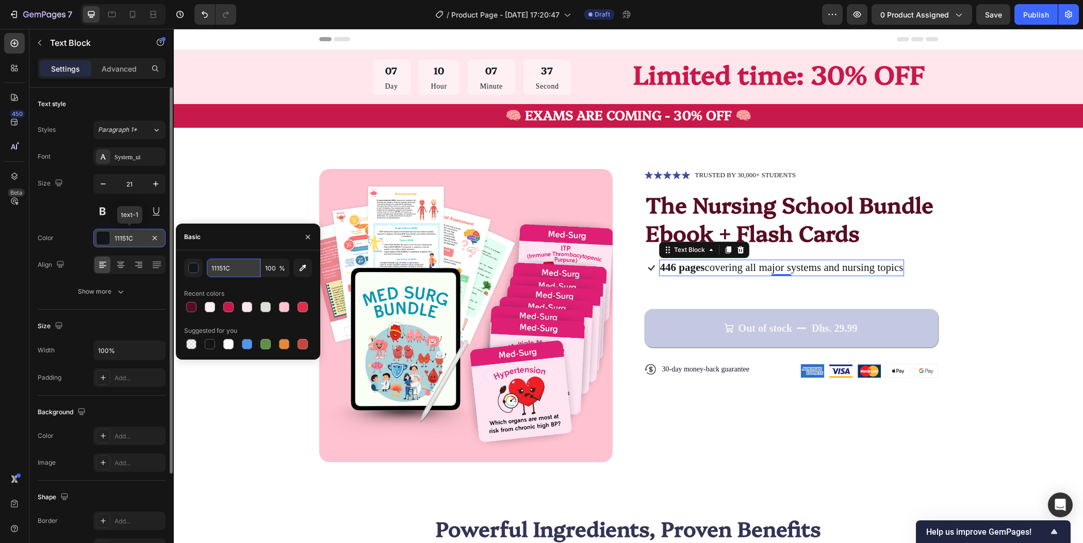
click at [241, 266] on input "11151C" at bounding box center [234, 268] width 54 height 19
paste input "590d22"
type input "590d22"
click at [1027, 269] on div "Product Images Icon Icon Icon Icon Icon Icon List TRUSTED BY 30,000+ STUDENTS T…" at bounding box center [628, 315] width 827 height 293
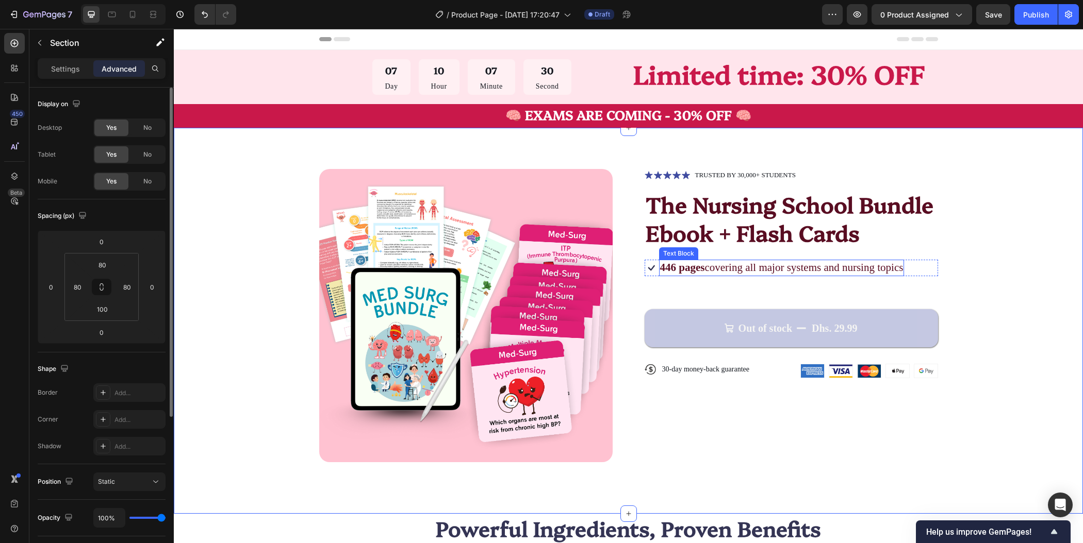
click at [901, 267] on div "446 pages covering all major systems and nursing topics" at bounding box center [781, 268] width 245 height 16
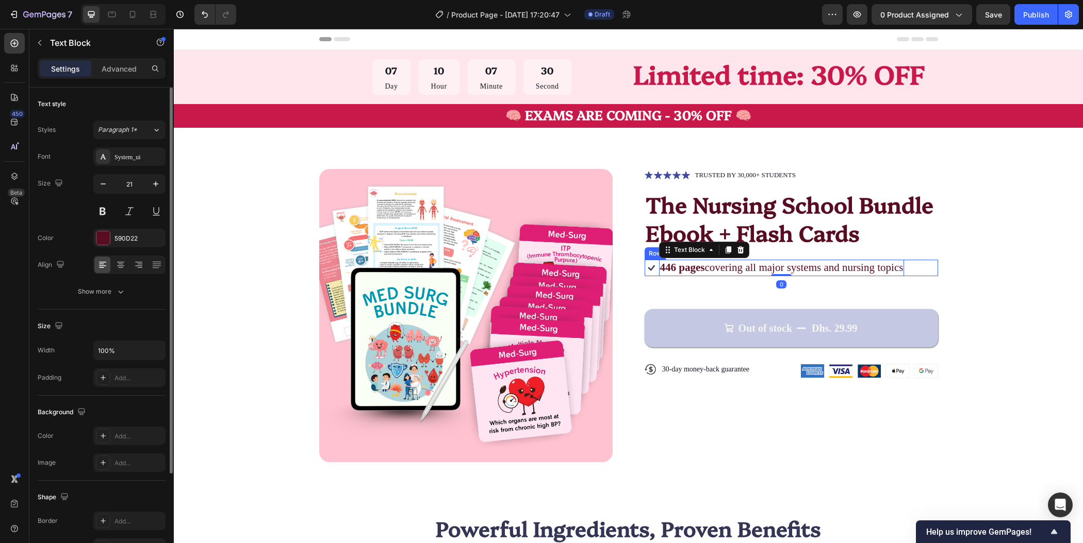
click at [912, 269] on div "Icon 446 pages covering all major systems and nursing topics Text Block 0 Row" at bounding box center [791, 268] width 293 height 16
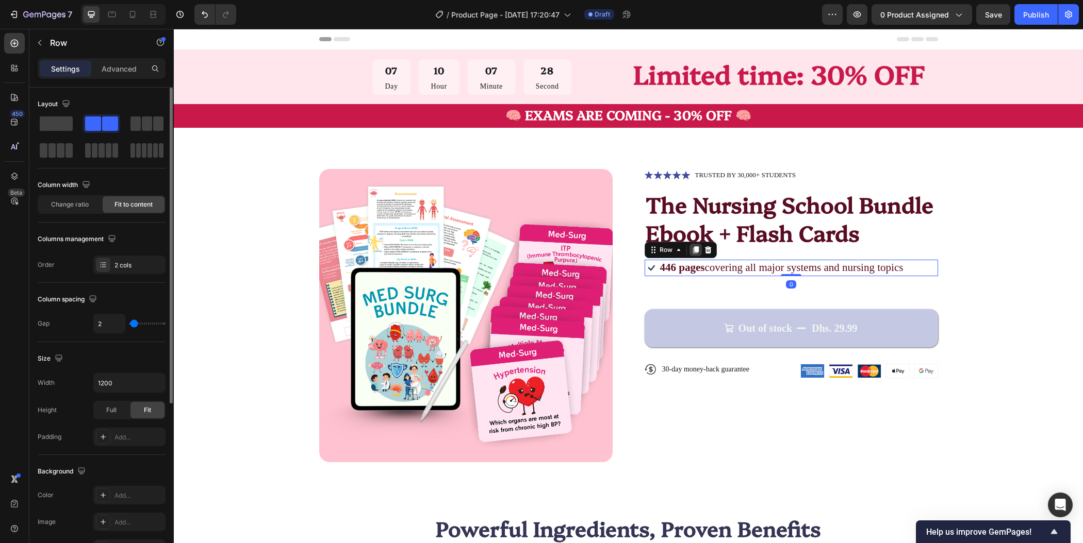
click at [693, 252] on icon at bounding box center [695, 250] width 8 height 8
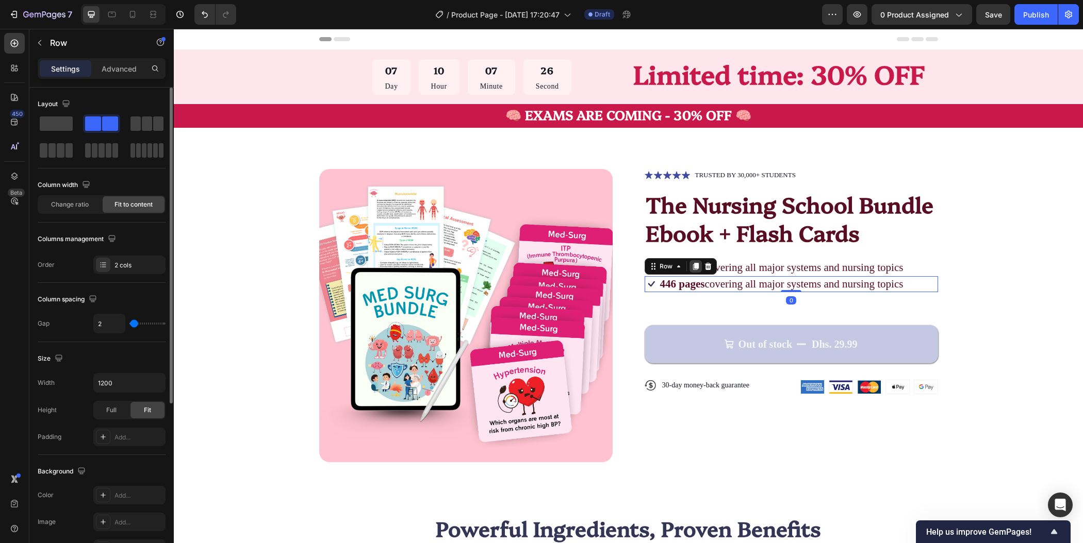
click at [692, 266] on icon at bounding box center [695, 266] width 6 height 7
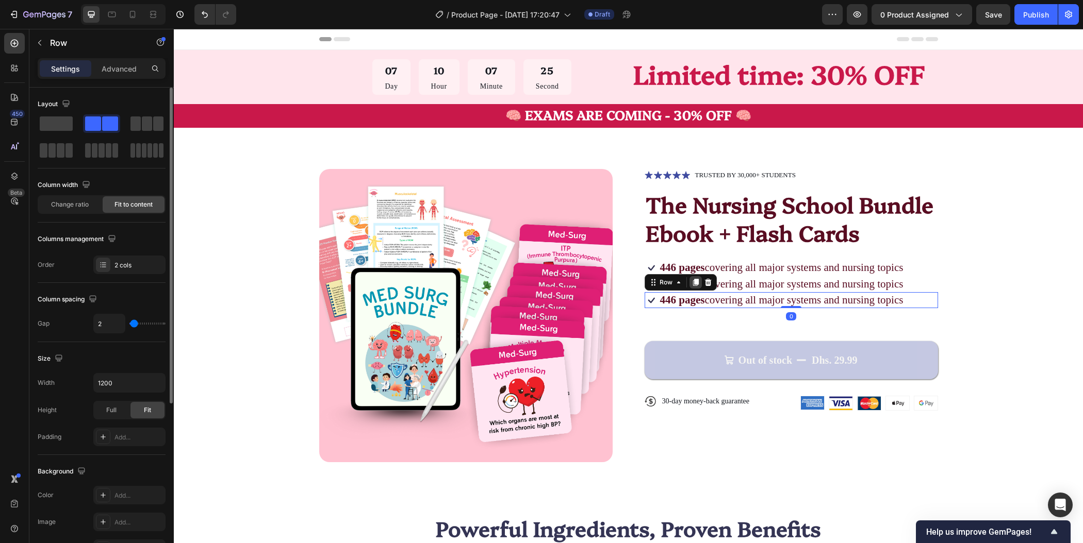
click at [691, 282] on icon at bounding box center [695, 282] width 8 height 8
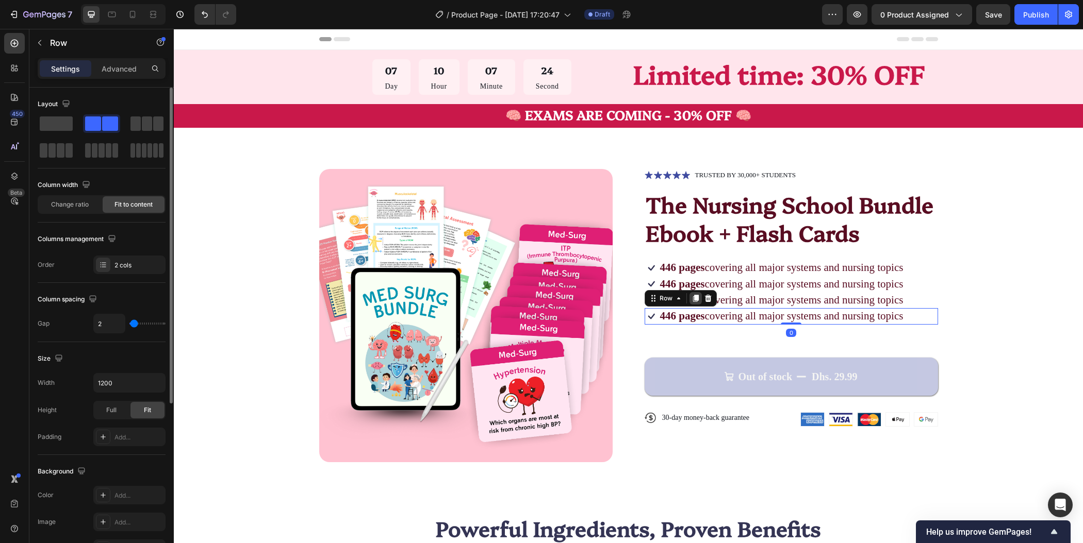
click at [692, 300] on icon at bounding box center [695, 298] width 6 height 7
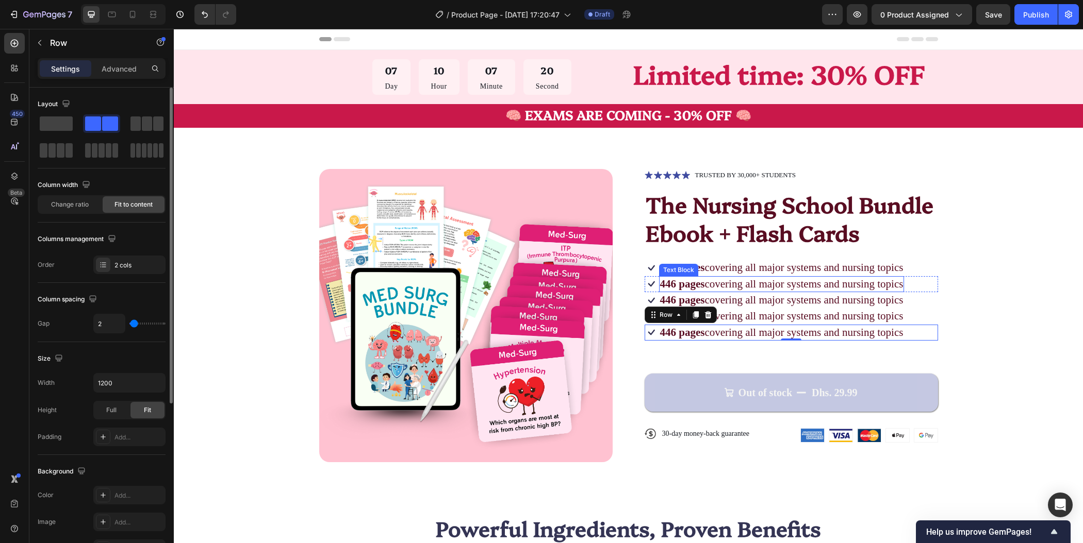
click at [786, 287] on p "446 pages covering all major systems and nursing topics" at bounding box center [781, 284] width 243 height 14
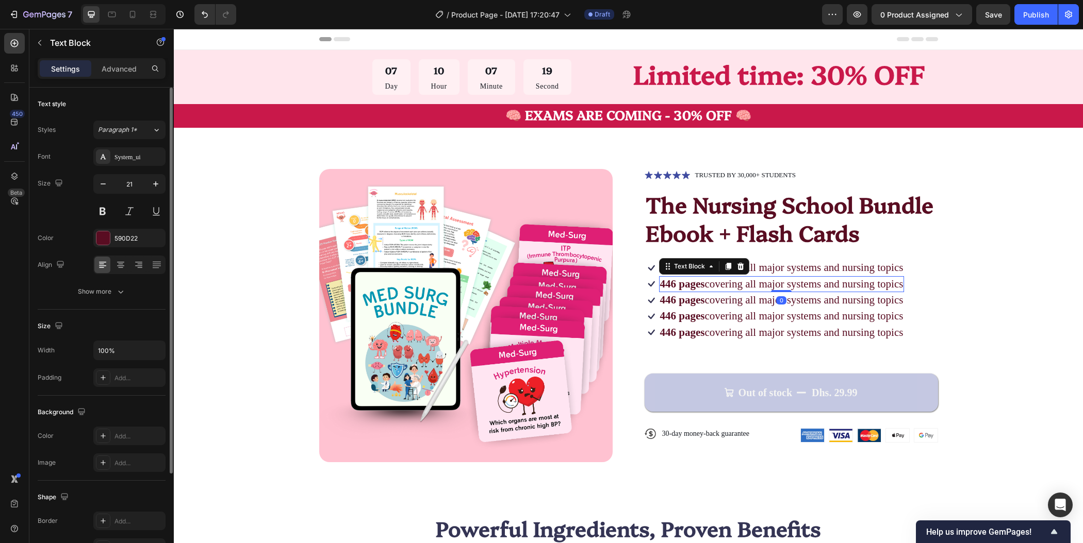
click at [786, 287] on p "446 pages covering all major systems and nursing topics" at bounding box center [781, 284] width 243 height 14
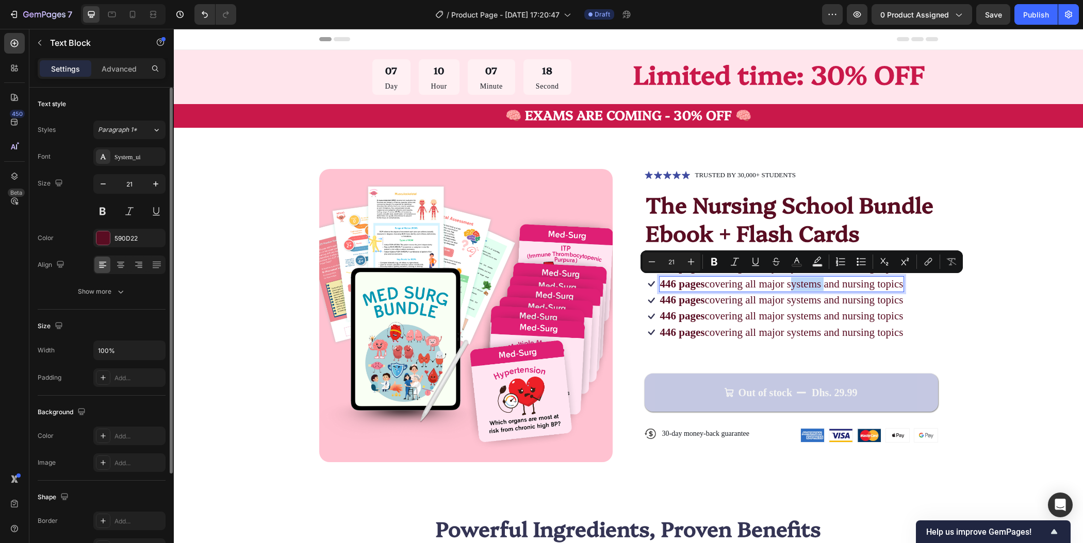
click at [802, 284] on p "446 pages covering all major systems and nursing topics" at bounding box center [781, 284] width 243 height 14
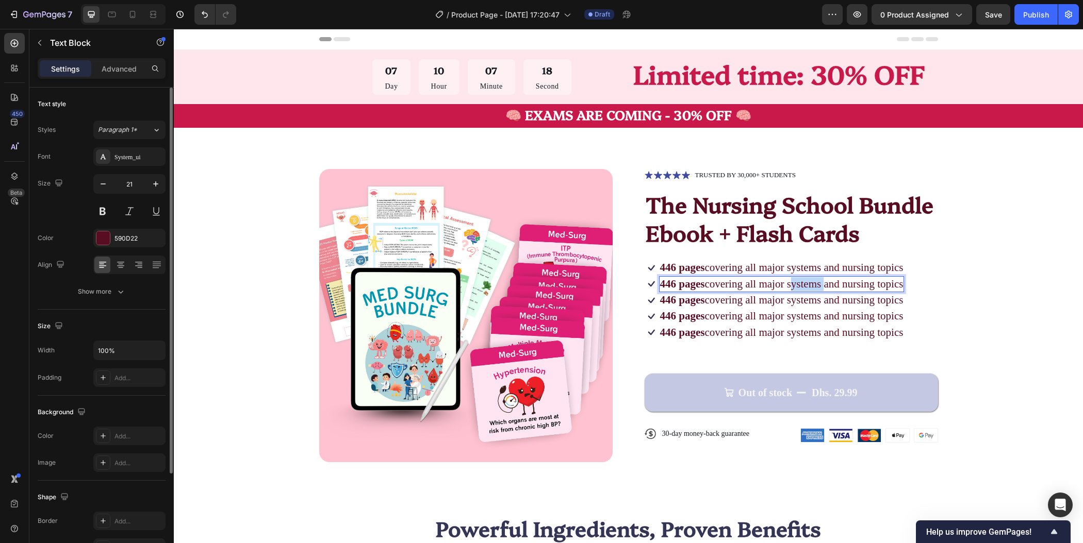
click at [802, 284] on p "446 pages covering all major systems and nursing topics" at bounding box center [781, 284] width 243 height 14
click at [701, 300] on p "446 pages covering all major systems and nursing topics" at bounding box center [781, 300] width 243 height 14
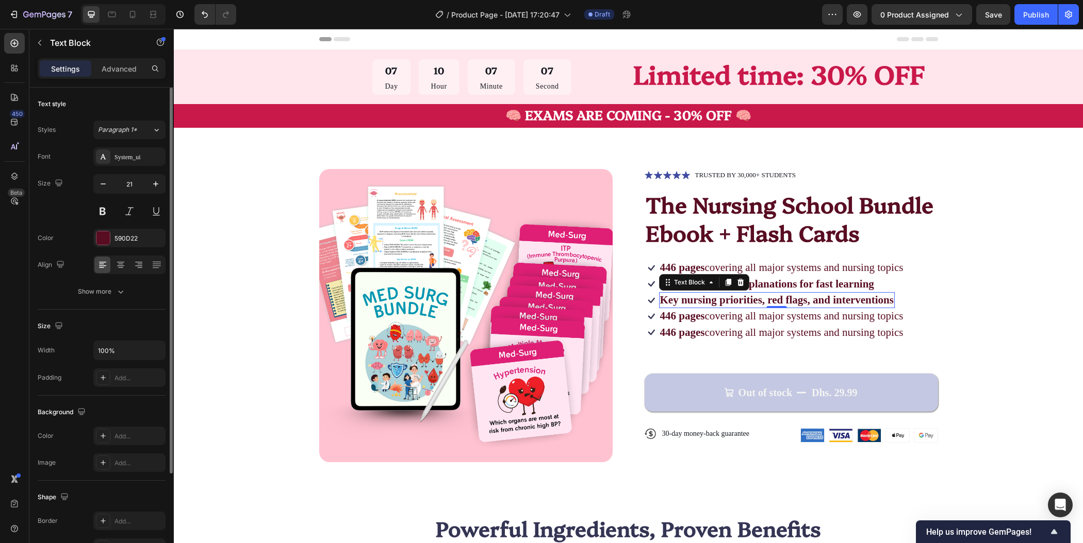
click at [700, 319] on p "446 pages covering all major systems and nursing topics" at bounding box center [781, 316] width 243 height 14
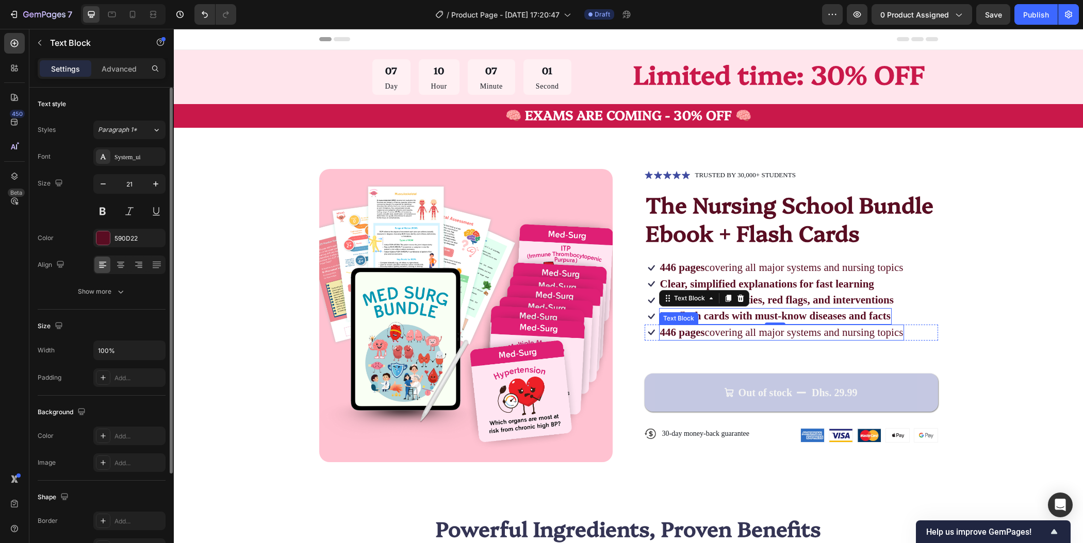
click at [713, 335] on p "446 pages covering all major systems and nursing topics" at bounding box center [781, 333] width 243 height 14
click at [704, 284] on strong "Clear, simplified explanations for fast learning" at bounding box center [767, 284] width 214 height 12
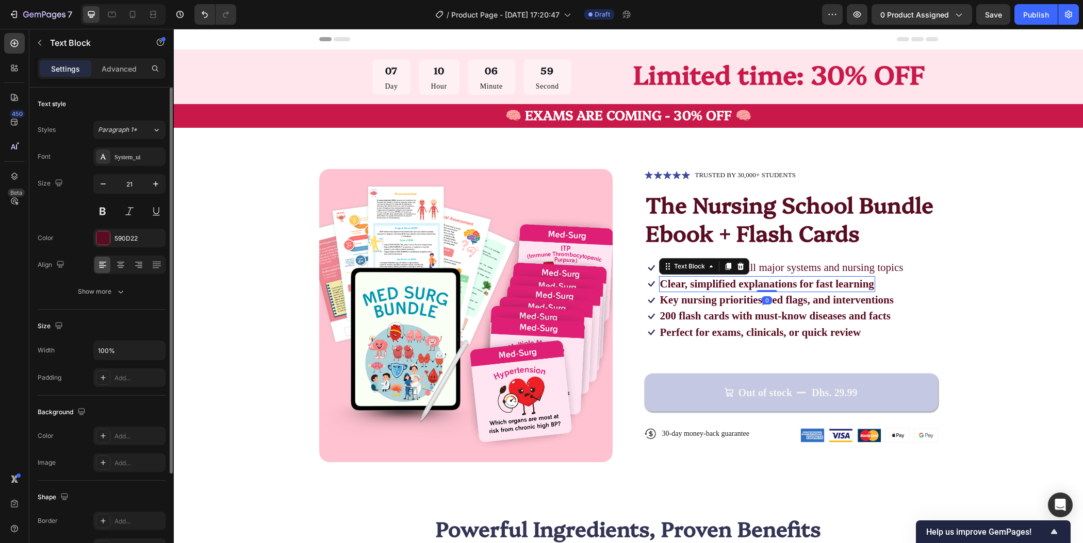
click at [704, 284] on strong "Clear, simplified explanations for fast learning" at bounding box center [767, 284] width 214 height 12
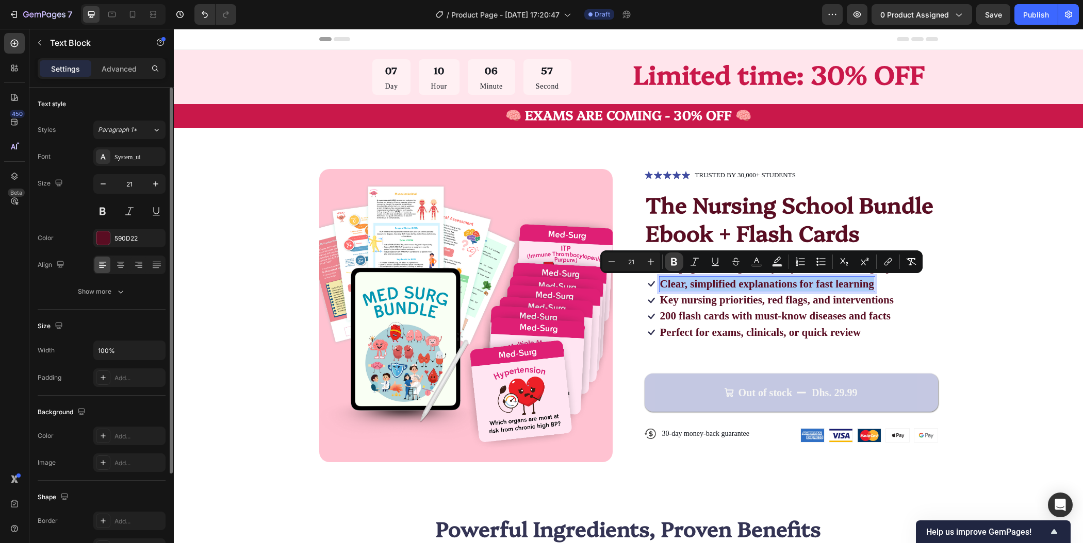
click at [676, 265] on icon "Editor contextual toolbar" at bounding box center [674, 262] width 10 height 10
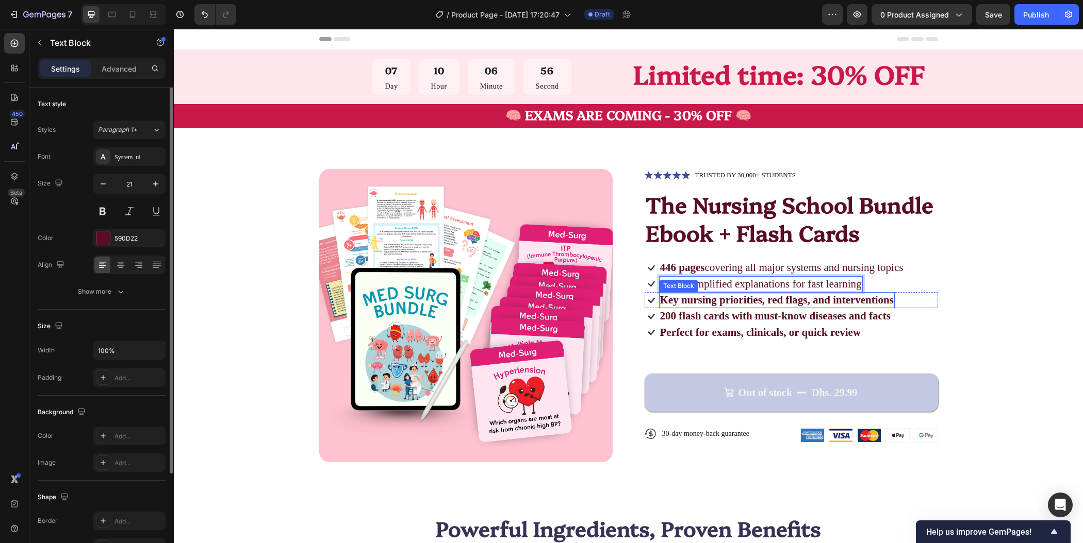
click at [686, 298] on strong "Key nursing priorities, red flags, and interventions" at bounding box center [777, 300] width 234 height 12
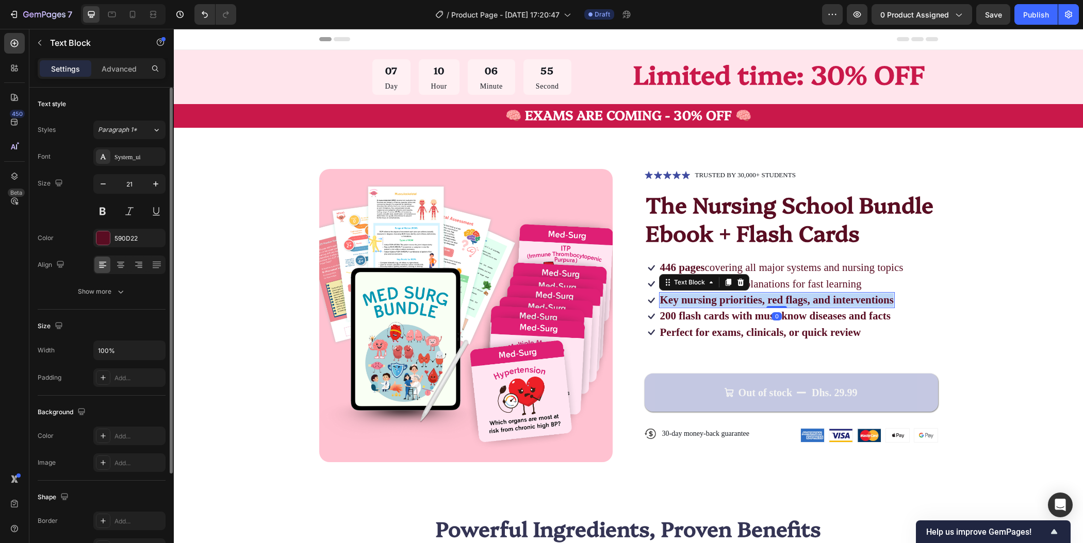
click at [686, 298] on strong "Key nursing priorities, red flags, and interventions" at bounding box center [777, 300] width 234 height 12
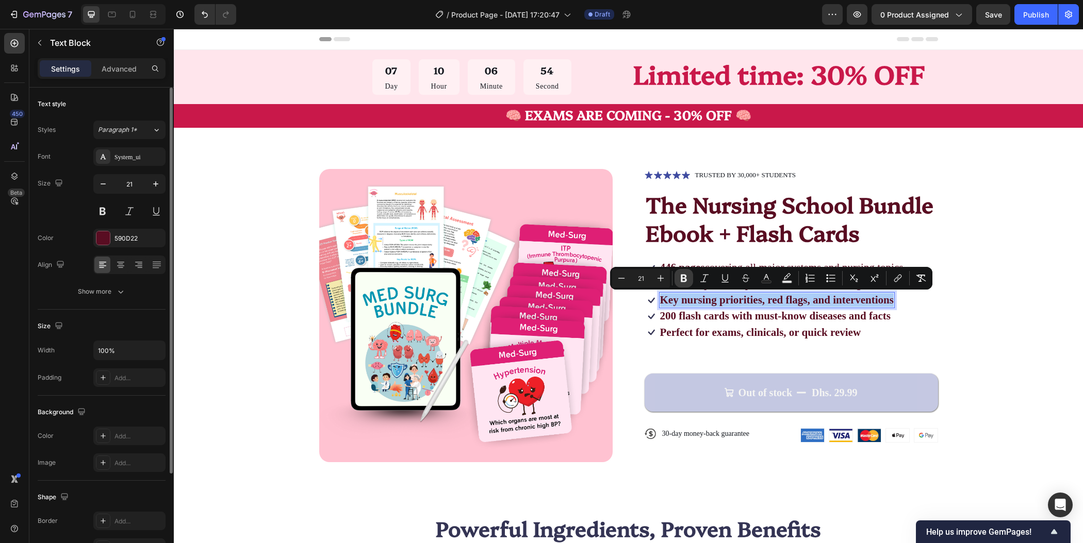
click at [684, 278] on icon "Editor contextual toolbar" at bounding box center [684, 279] width 6 height 8
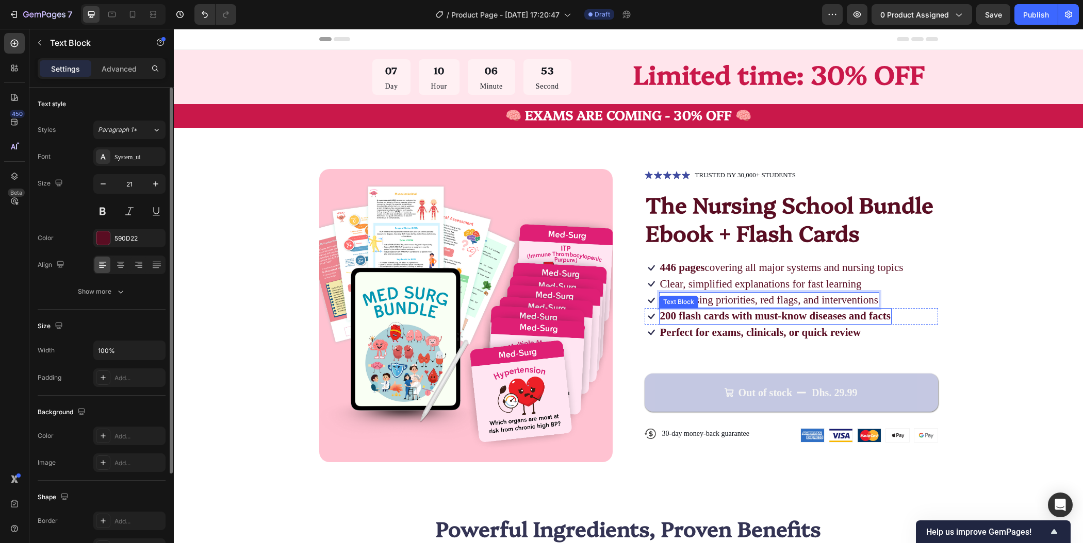
click at [689, 317] on strong "200 flash cards with must-know diseases and facts" at bounding box center [775, 316] width 230 height 12
click at [724, 317] on strong "200 flash cards with must-know diseases and facts" at bounding box center [775, 316] width 230 height 12
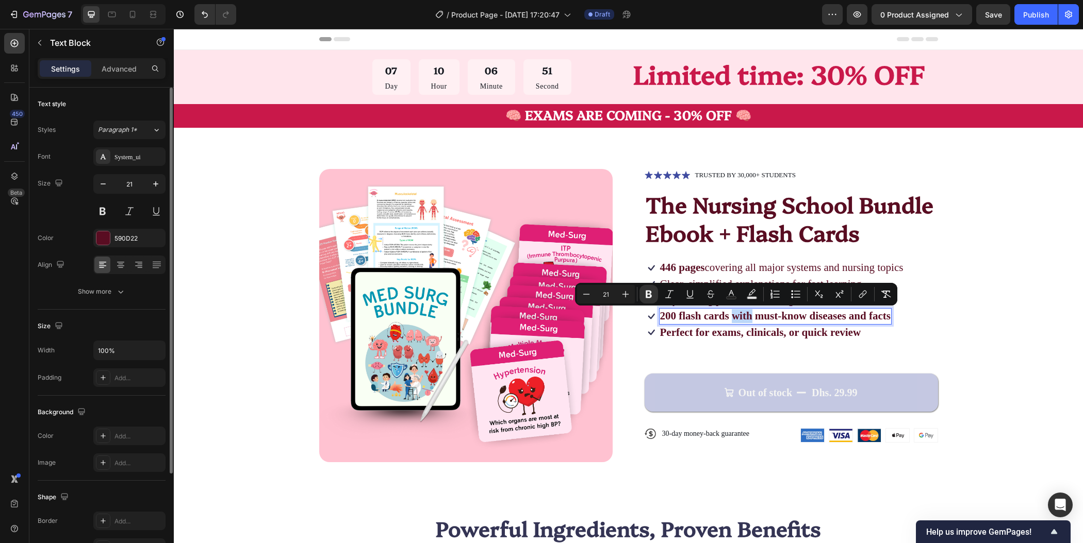
click at [731, 318] on strong "200 flash cards with must-know diseases and facts" at bounding box center [775, 316] width 230 height 12
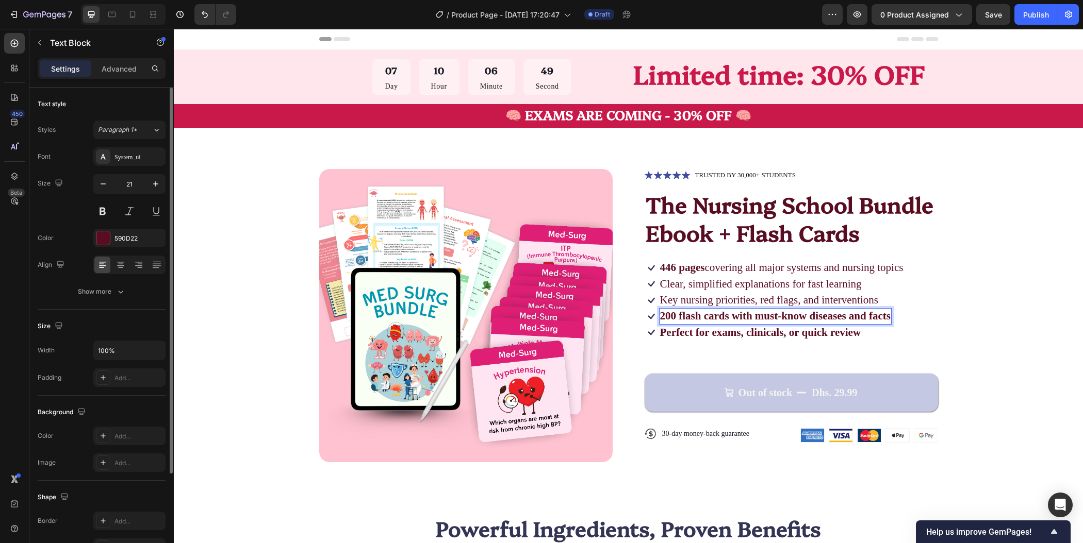
drag, startPoint x: 729, startPoint y: 318, endPoint x: 761, endPoint y: 320, distance: 32.5
click at [870, 317] on strong "200 flash cards with must-know diseases and facts" at bounding box center [775, 316] width 230 height 12
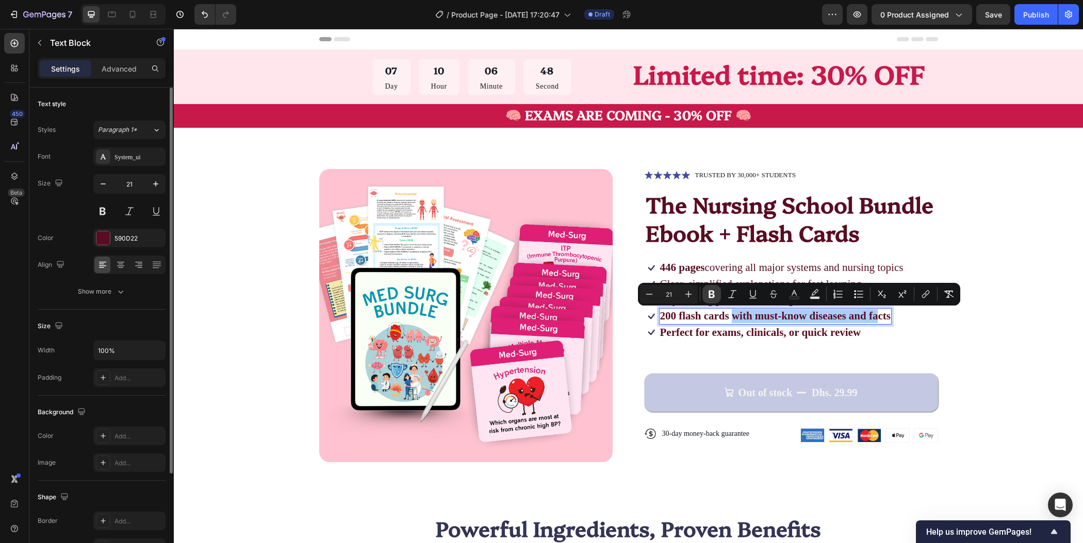
click at [711, 292] on icon "Editor contextual toolbar" at bounding box center [711, 294] width 10 height 10
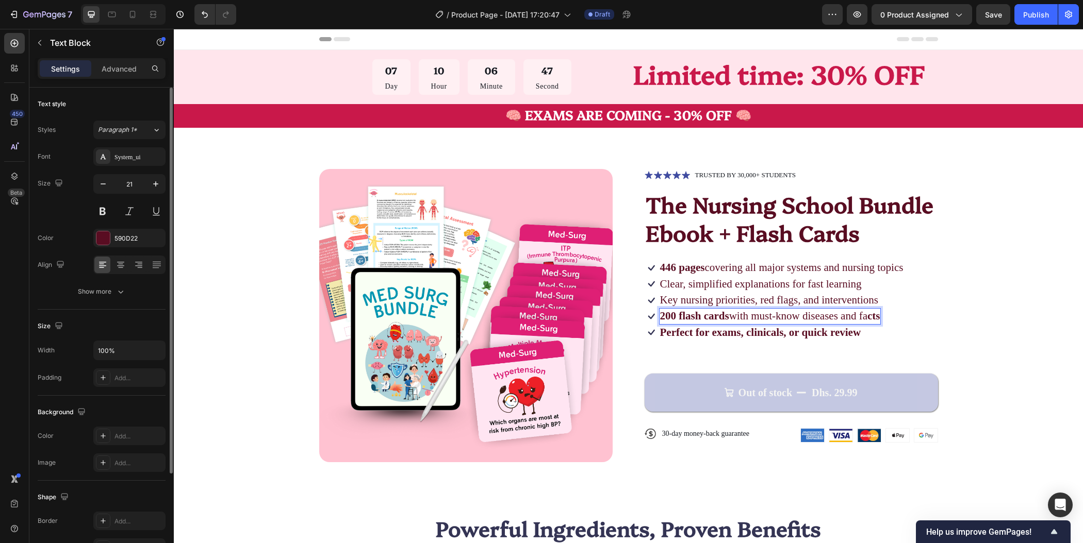
click at [876, 317] on strong "cts" at bounding box center [873, 316] width 13 height 12
drag, startPoint x: 876, startPoint y: 317, endPoint x: 864, endPoint y: 317, distance: 11.9
click at [867, 317] on strong "cts" at bounding box center [873, 316] width 13 height 12
click at [872, 318] on strong "cts" at bounding box center [873, 316] width 13 height 12
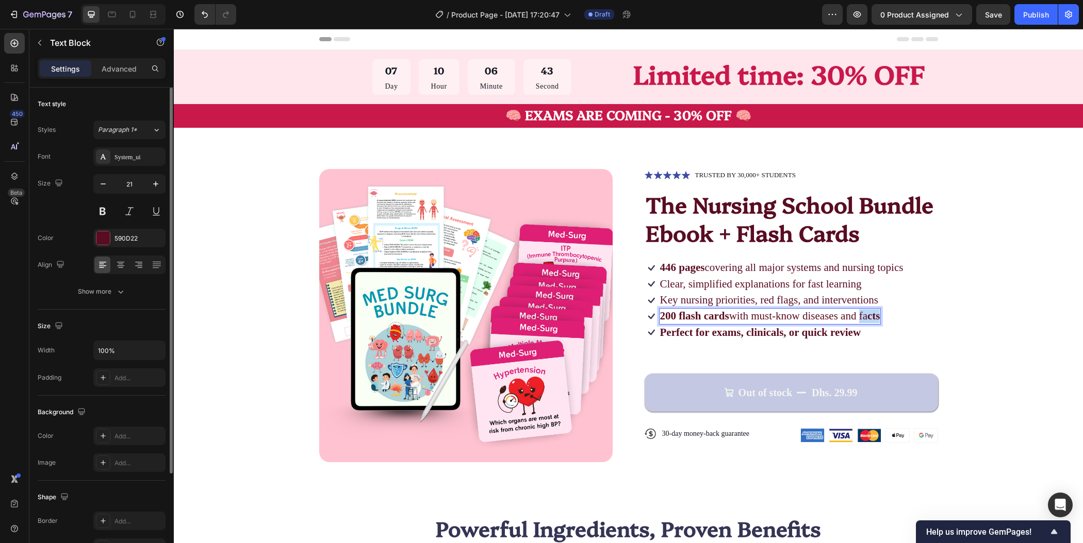
click at [872, 318] on strong "cts" at bounding box center [873, 316] width 13 height 12
click at [870, 317] on strong "cts" at bounding box center [873, 316] width 13 height 12
click at [755, 318] on p "200 flash cards with must-know diseases and fa cts" at bounding box center [770, 316] width 220 height 14
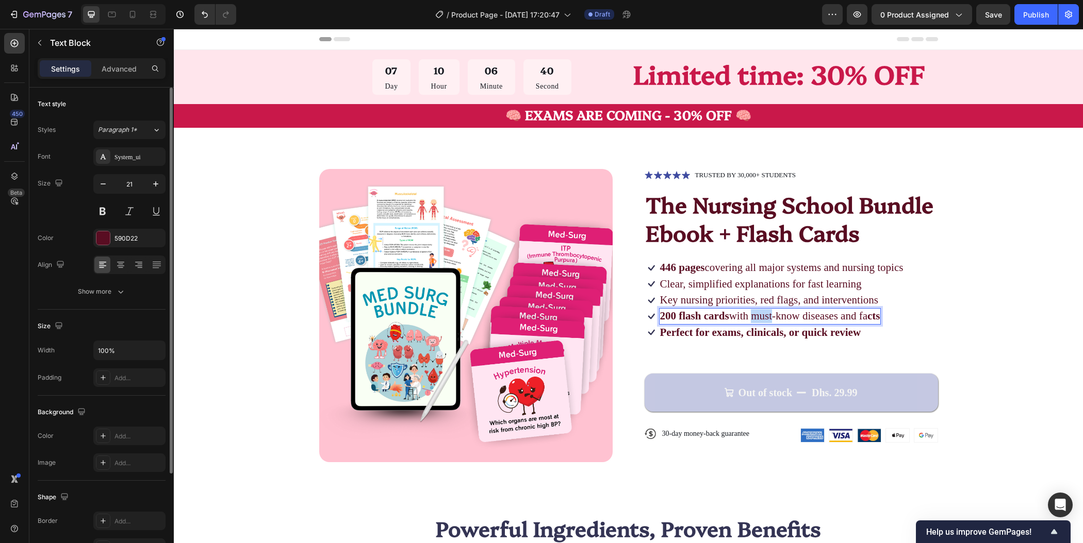
click at [755, 318] on p "200 flash cards with must-know diseases and fa cts" at bounding box center [770, 316] width 220 height 14
click at [734, 316] on p "200 flash cards with must-know diseases and facts" at bounding box center [769, 316] width 219 height 14
drag, startPoint x: 717, startPoint y: 317, endPoint x: 682, endPoint y: 317, distance: 34.5
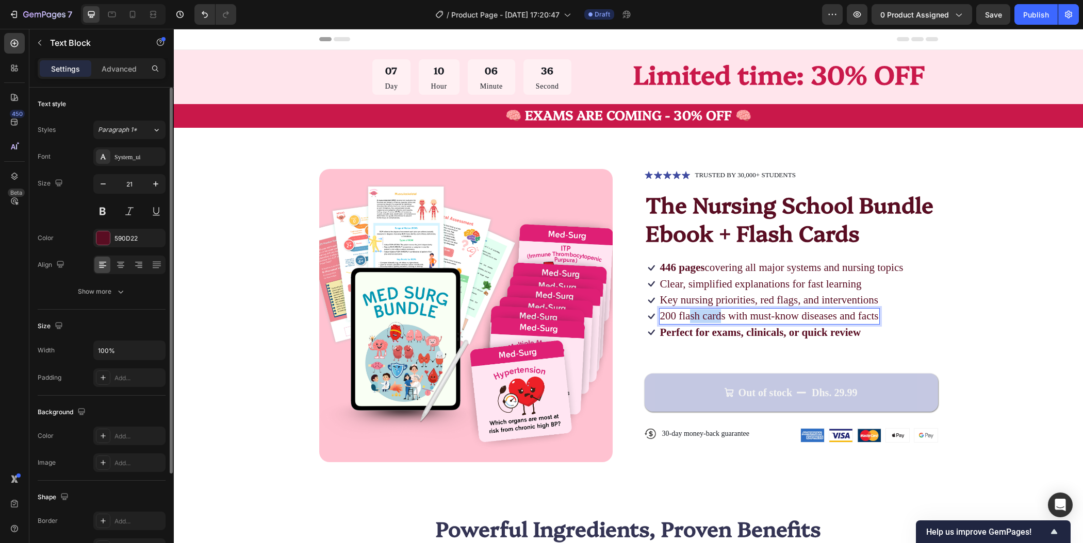
click at [682, 317] on p "200 flash cards with must-know diseases and facts" at bounding box center [769, 316] width 219 height 14
drag, startPoint x: 720, startPoint y: 316, endPoint x: 655, endPoint y: 316, distance: 65.5
click at [660, 316] on p "200 flash cards with must-know diseases and facts" at bounding box center [769, 316] width 219 height 14
click at [713, 332] on strong "Perfect for exams, clinicals, or quick review" at bounding box center [760, 332] width 201 height 12
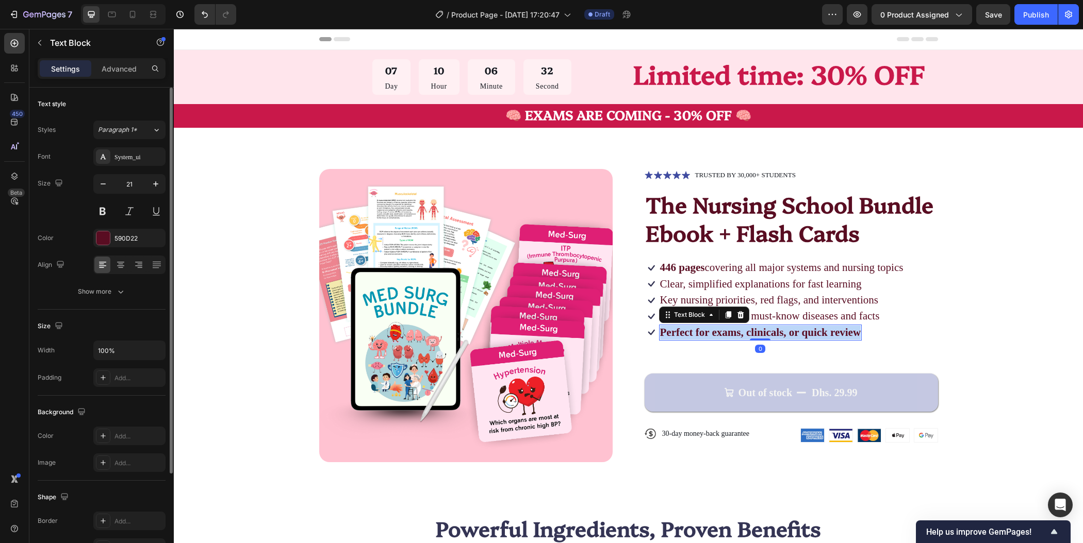
click at [713, 332] on strong "Perfect for exams, clinicals, or quick review" at bounding box center [760, 332] width 201 height 12
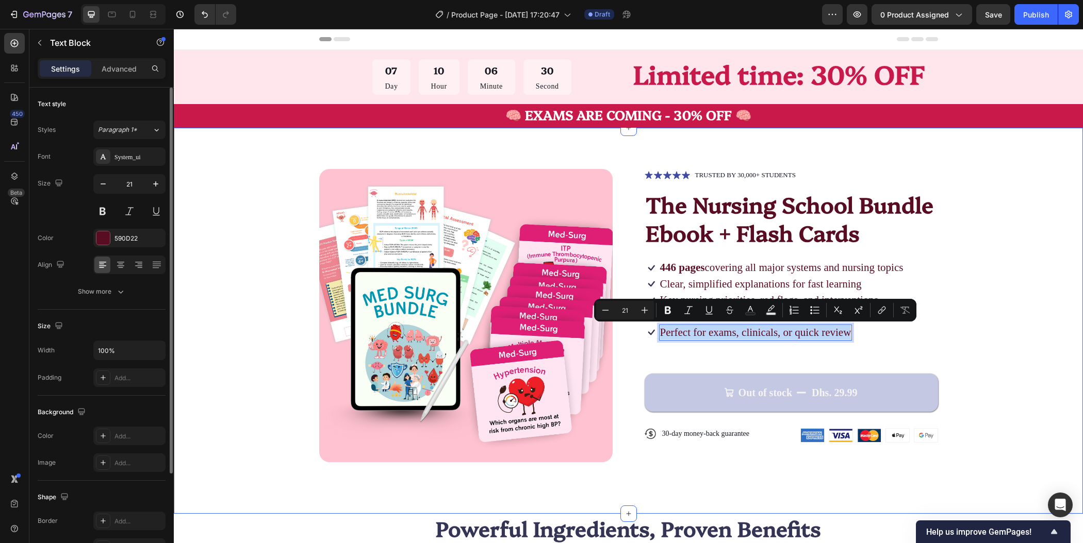
click at [987, 328] on div "Product Images Icon Icon Icon Icon Icon Icon List TRUSTED BY 30,000+ STUDENTS T…" at bounding box center [628, 315] width 827 height 293
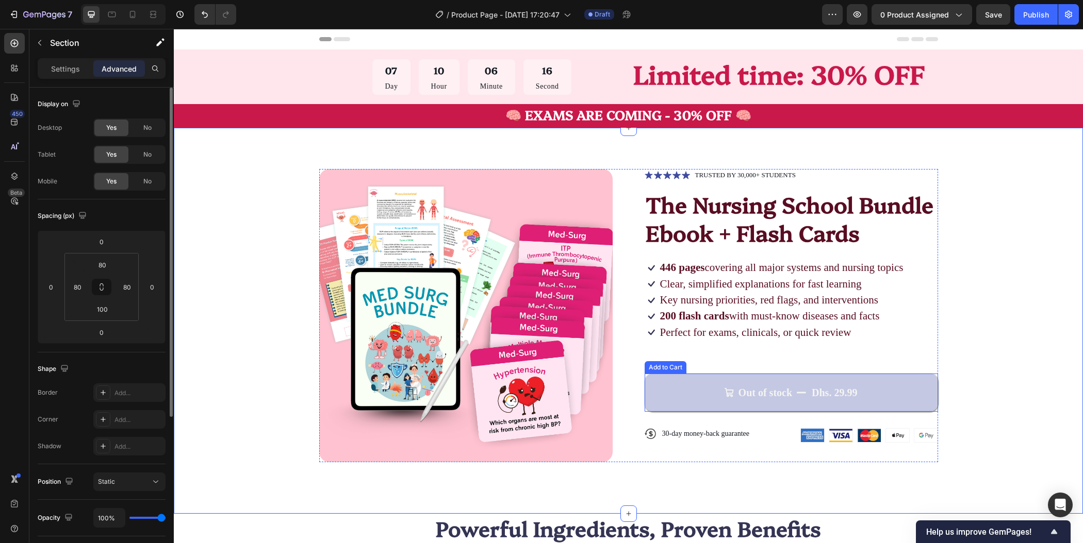
click at [886, 389] on button "Out of stock Dhs. 29.99" at bounding box center [791, 393] width 293 height 38
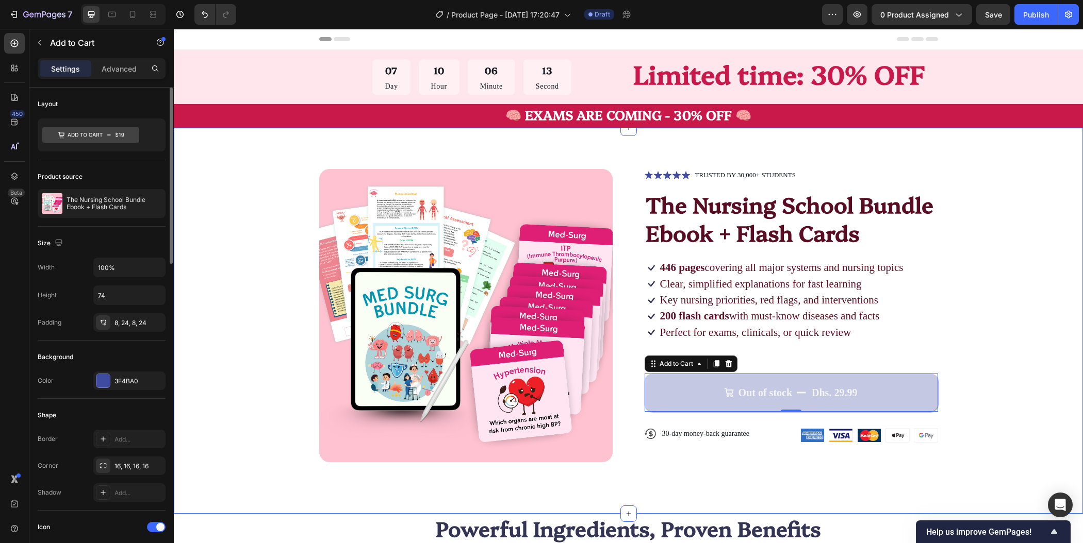
click at [1023, 306] on div "Product Images Icon Icon Icon Icon Icon Icon List TRUSTED BY 30,000+ STUDENTS T…" at bounding box center [628, 315] width 827 height 293
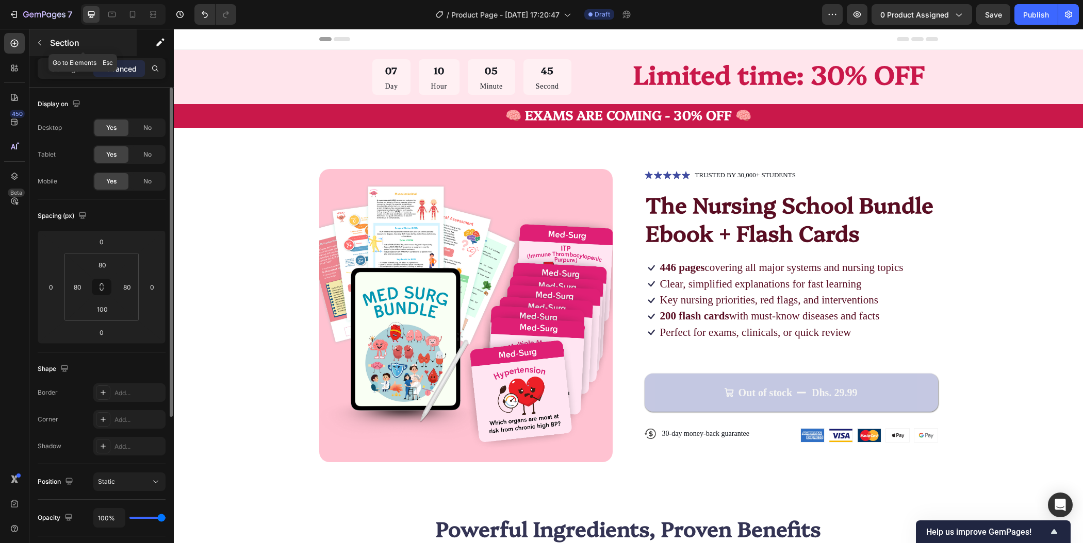
click at [44, 44] on button "button" at bounding box center [39, 43] width 16 height 16
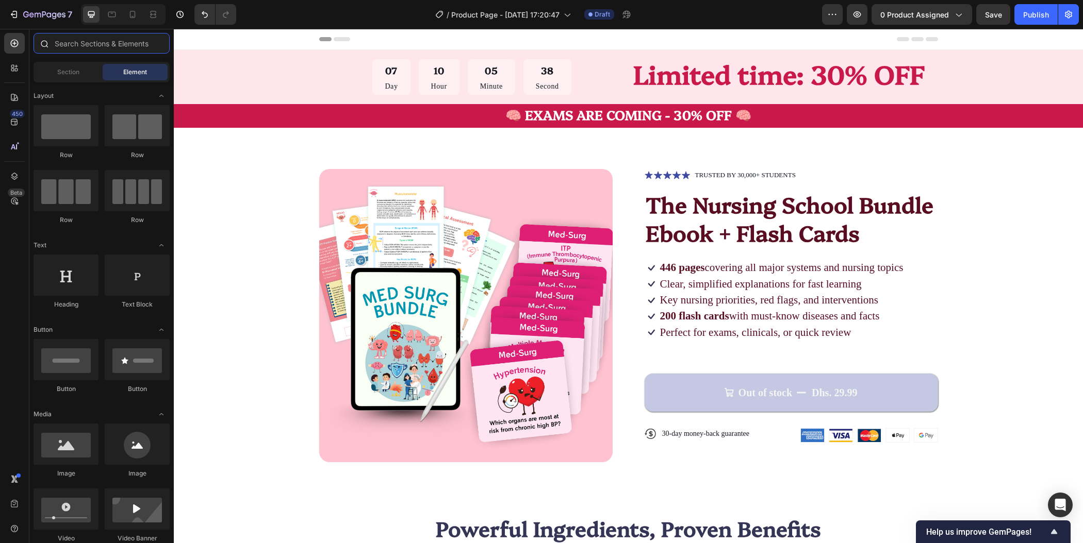
click at [126, 42] on input "text" at bounding box center [102, 43] width 136 height 21
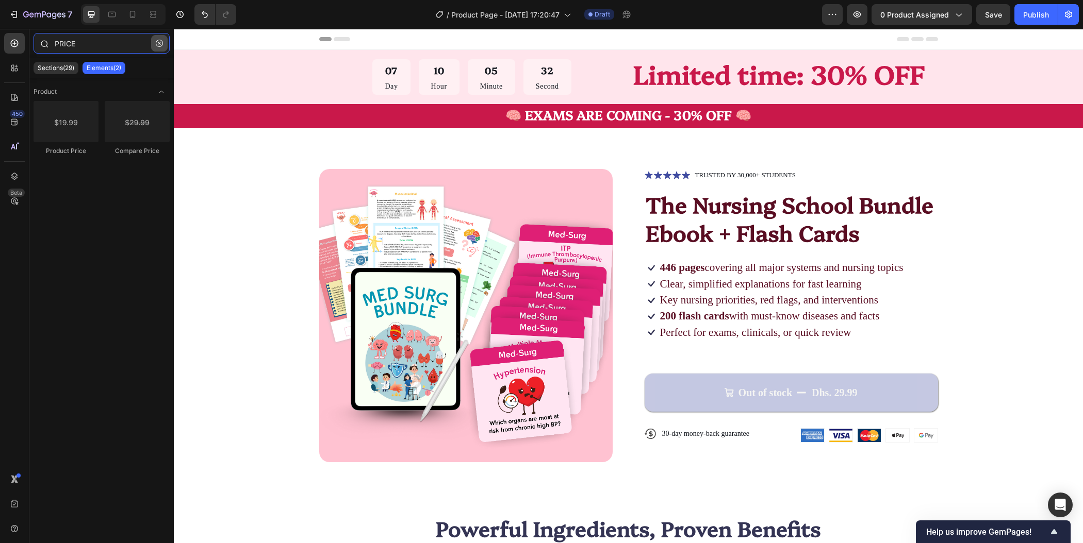
type input "PRICE"
click at [154, 45] on button "button" at bounding box center [159, 43] width 16 height 16
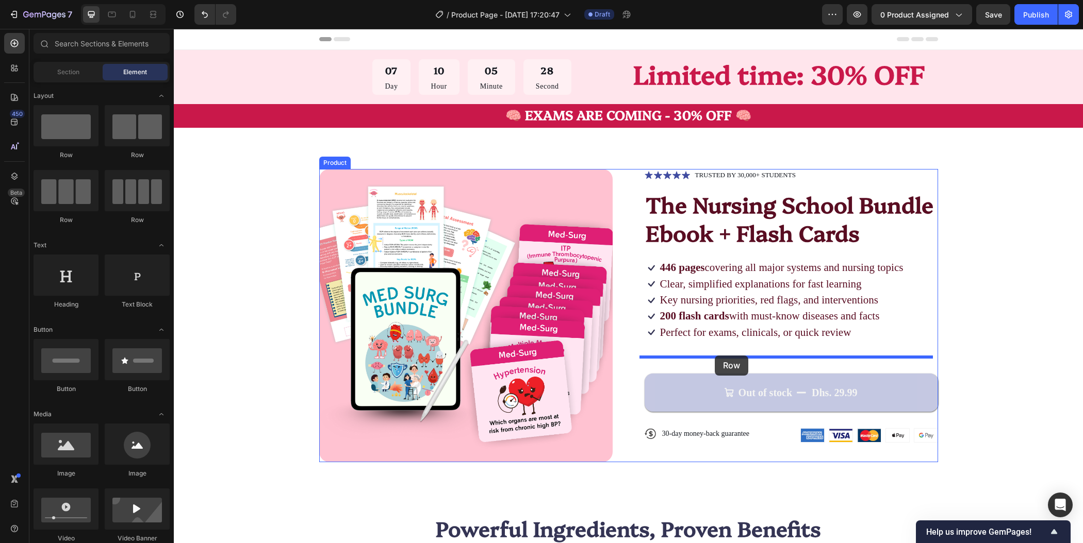
drag, startPoint x: 232, startPoint y: 164, endPoint x: 715, endPoint y: 356, distance: 519.8
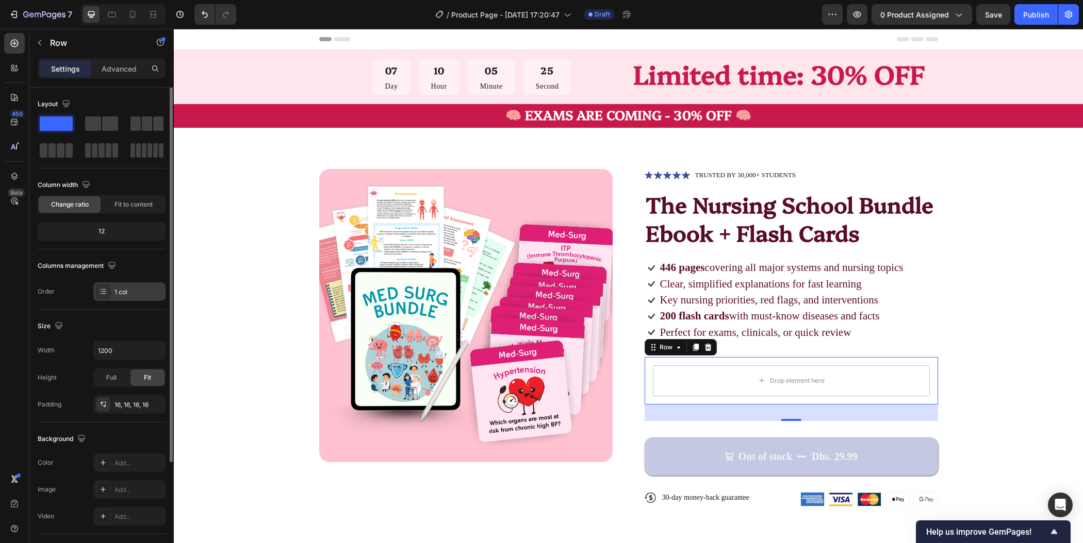
click at [131, 290] on div "1 col" at bounding box center [138, 292] width 48 height 9
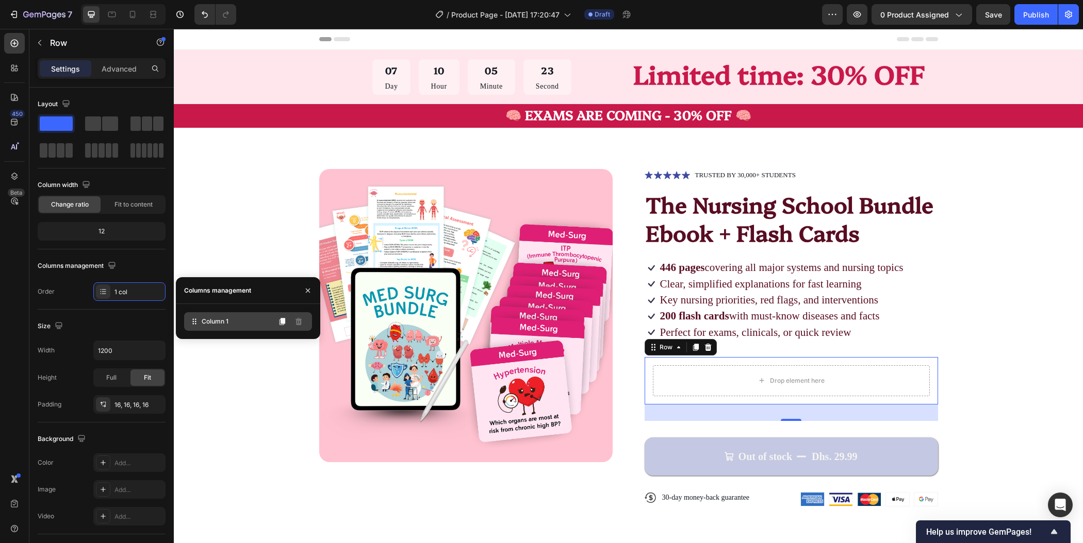
click at [234, 315] on div "Column 1" at bounding box center [248, 321] width 128 height 19
click at [284, 323] on icon at bounding box center [282, 322] width 6 height 7
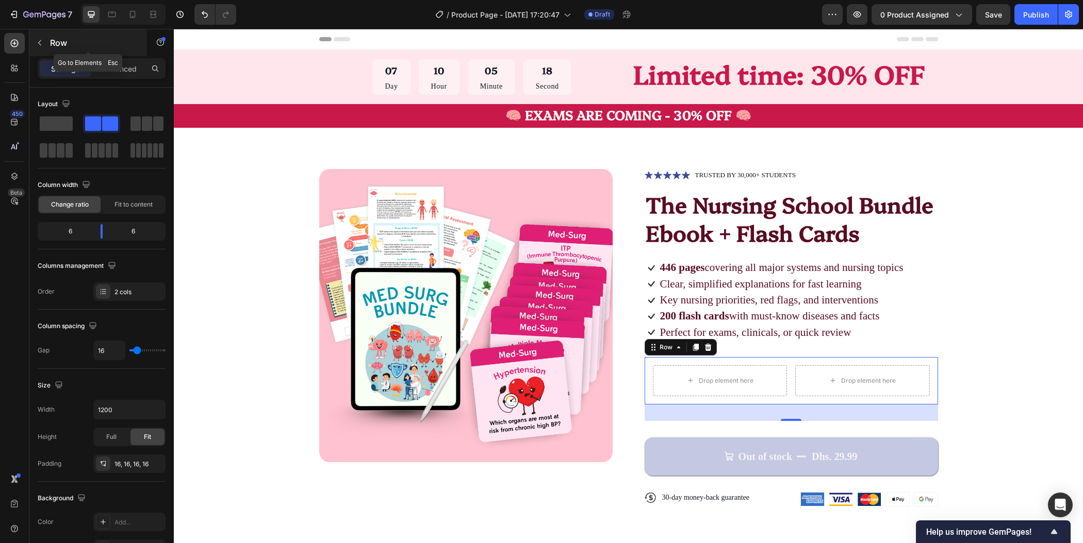
click at [42, 40] on icon "button" at bounding box center [40, 43] width 8 height 8
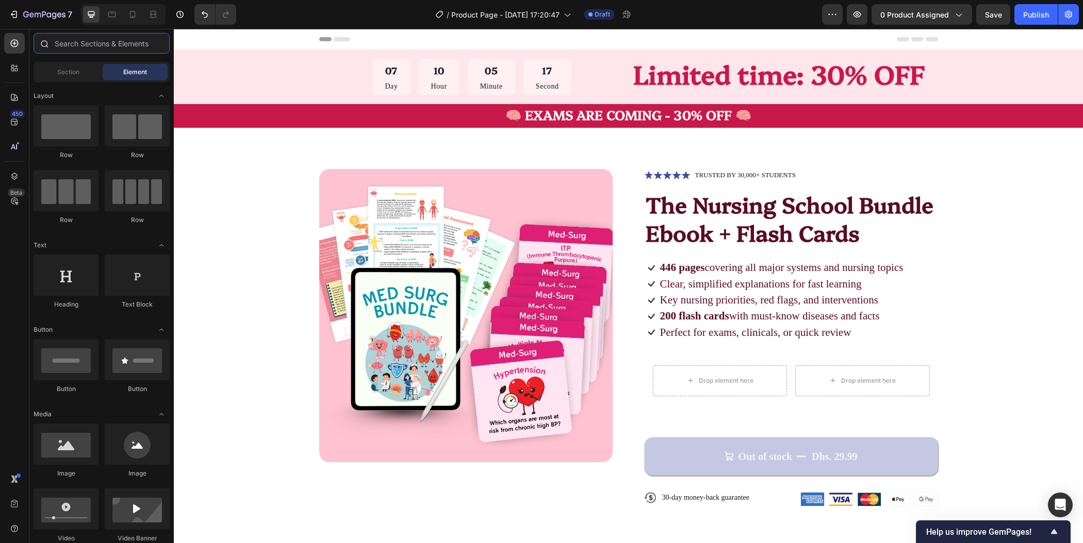
click at [121, 48] on input "text" at bounding box center [102, 43] width 136 height 21
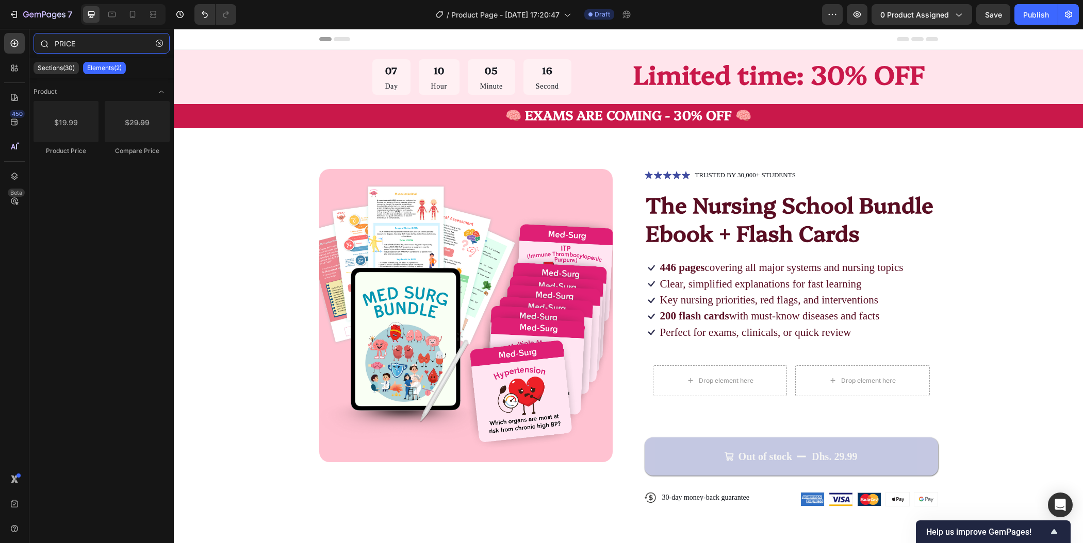
type input "PRICE"
drag, startPoint x: 247, startPoint y: 148, endPoint x: 691, endPoint y: 376, distance: 499.2
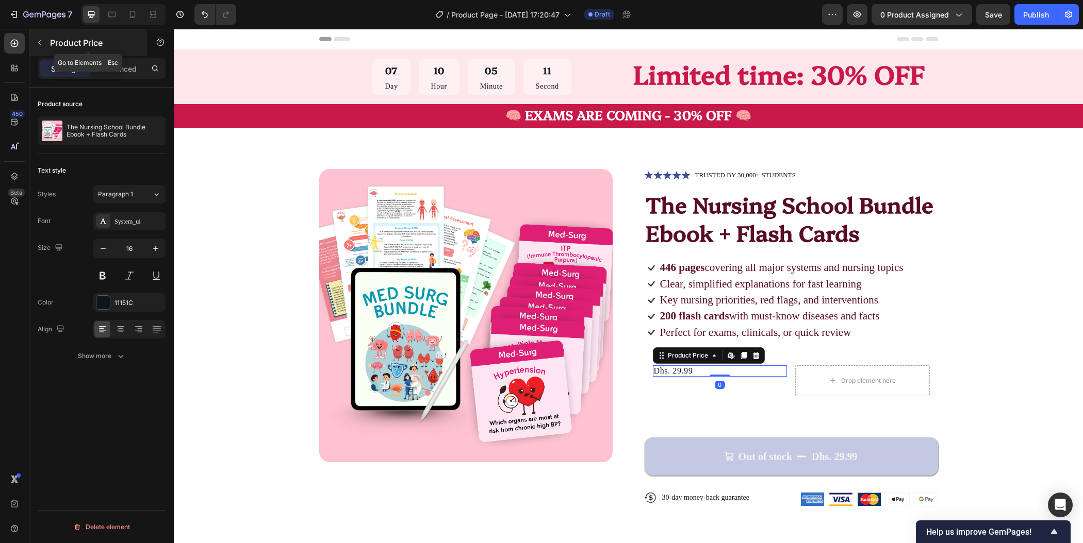
click at [41, 41] on icon "button" at bounding box center [40, 43] width 8 height 8
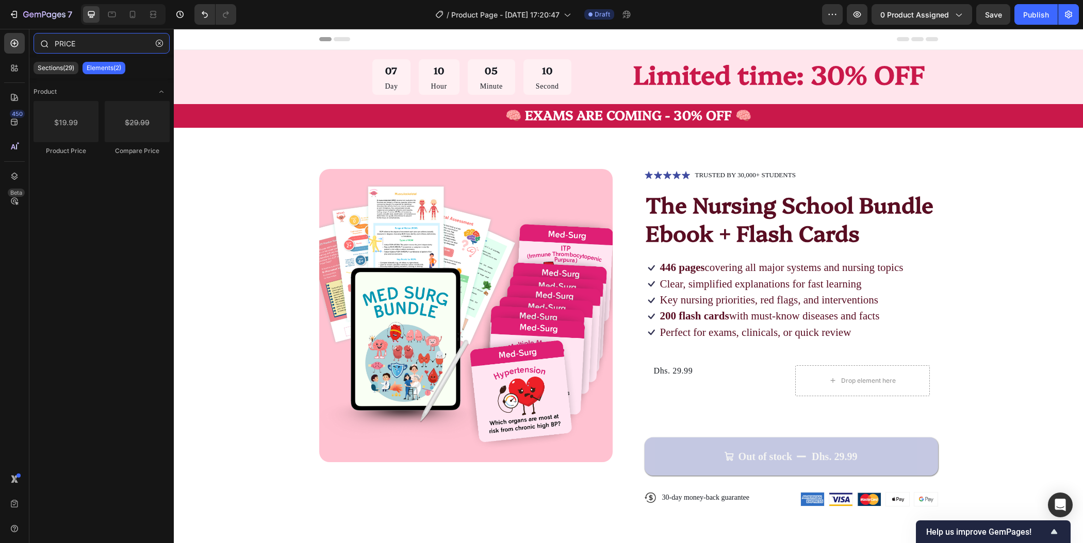
click at [121, 45] on input "PRICE" at bounding box center [102, 43] width 136 height 21
drag, startPoint x: 304, startPoint y: 156, endPoint x: 957, endPoint y: 333, distance: 677.3
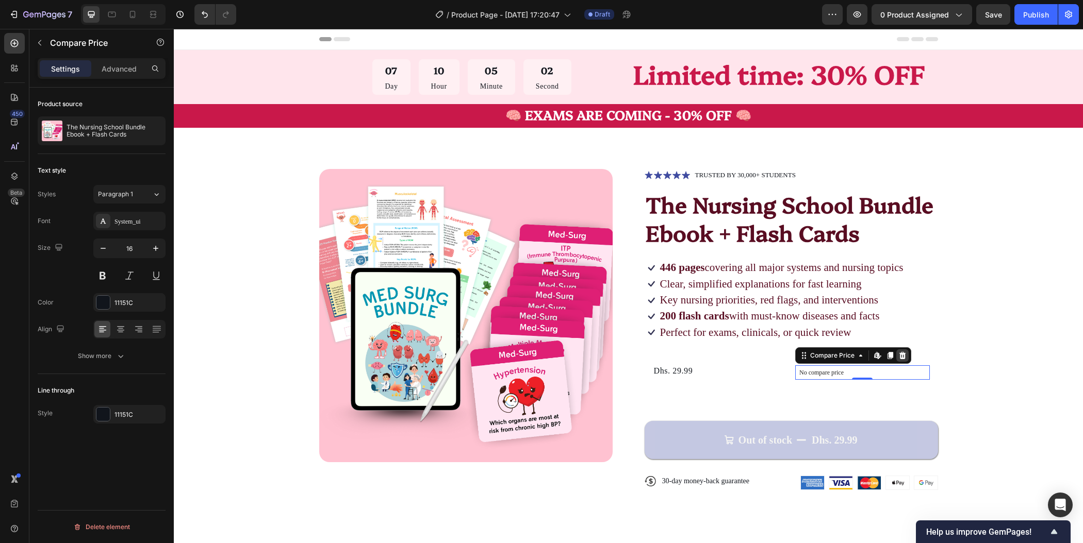
click at [899, 356] on icon at bounding box center [902, 356] width 8 height 8
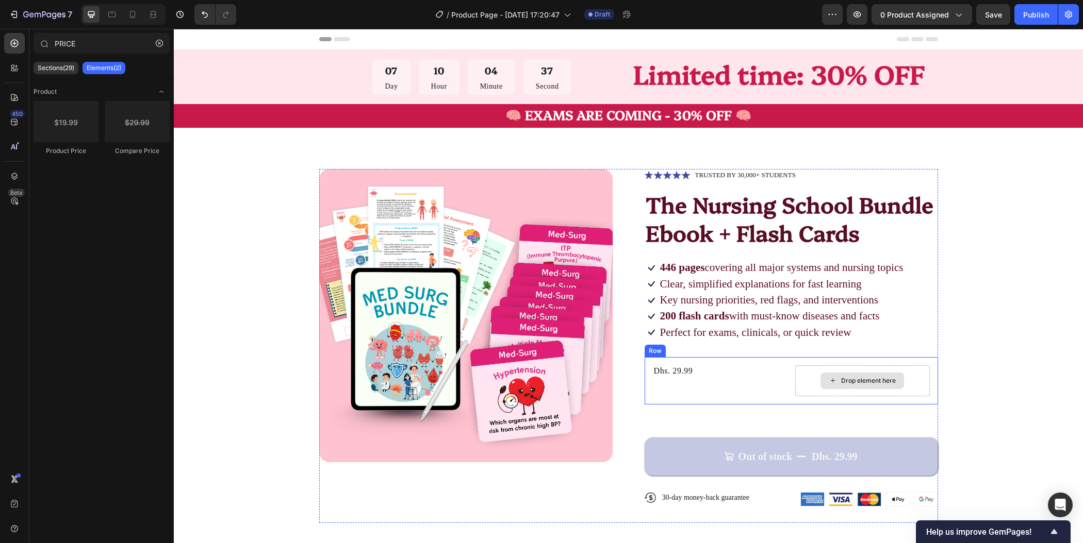
click at [853, 377] on div "Drop element here" at bounding box center [868, 381] width 55 height 8
drag, startPoint x: 312, startPoint y: 151, endPoint x: 833, endPoint y: 374, distance: 566.6
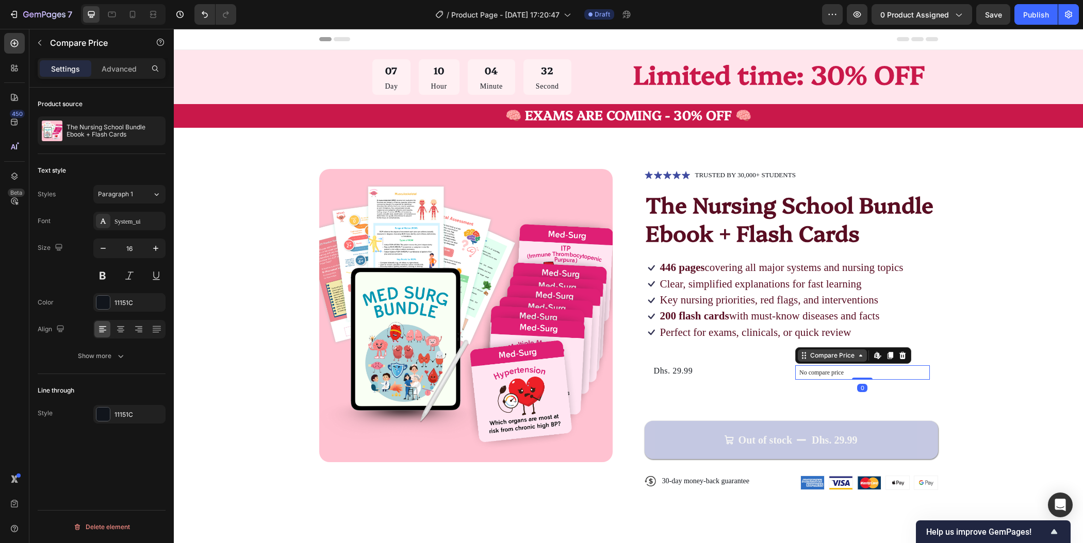
click at [849, 358] on div "Compare Price" at bounding box center [832, 355] width 48 height 9
click at [874, 355] on icon at bounding box center [876, 355] width 4 height 6
click at [999, 359] on div "Product Images Icon Icon Icon Icon Icon Icon List TRUSTED BY 30,000+ STUDENTS T…" at bounding box center [628, 338] width 827 height 338
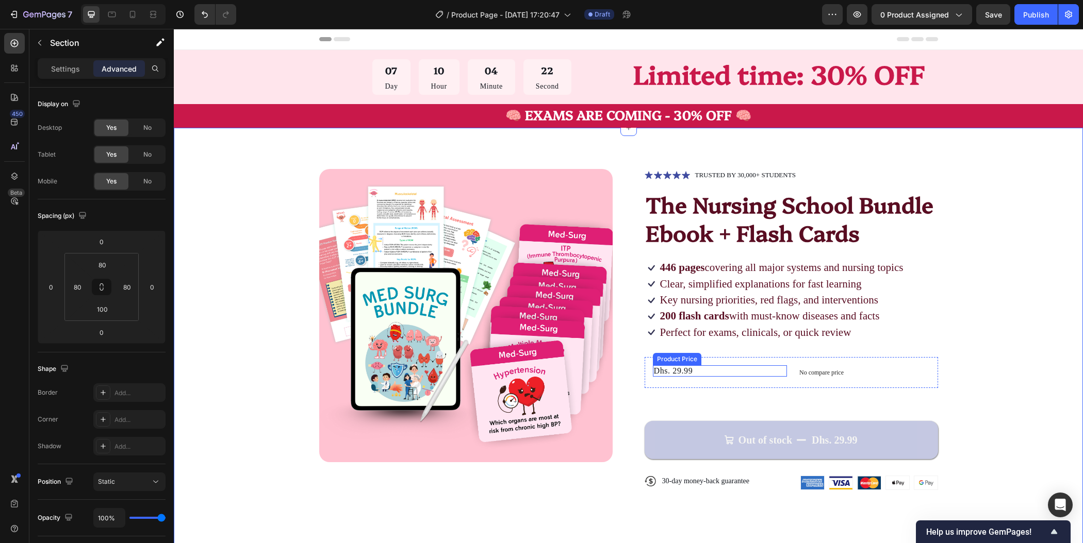
click at [690, 367] on div "Dhs. 29.99" at bounding box center [720, 371] width 135 height 11
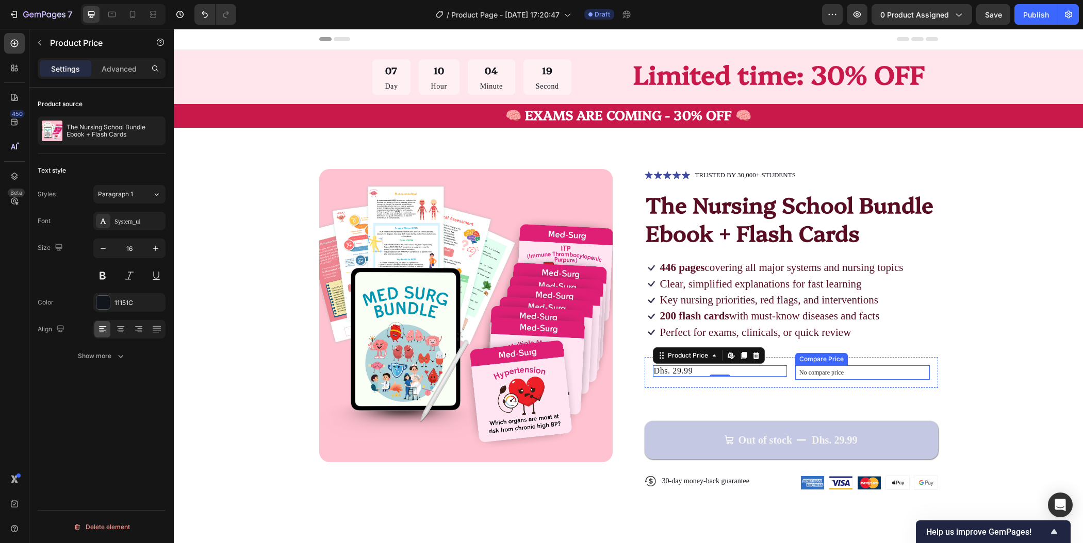
click at [804, 373] on p "No compare price" at bounding box center [862, 373] width 126 height 6
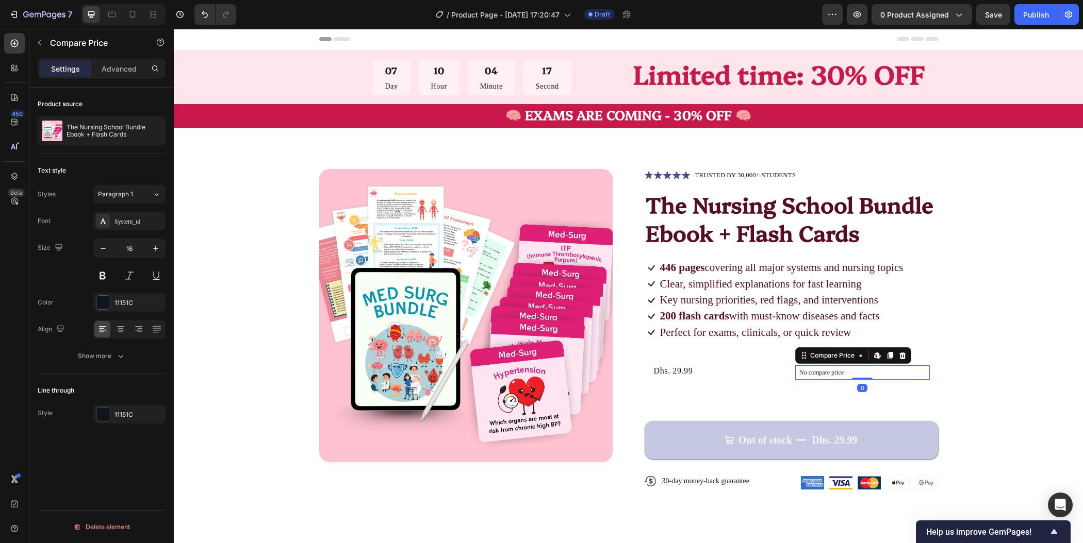
click at [804, 373] on p "No compare price" at bounding box center [862, 373] width 126 height 6
click at [874, 356] on icon at bounding box center [876, 355] width 4 height 6
click at [989, 336] on div "Product Images Icon Icon Icon Icon Icon Icon List TRUSTED BY 30,000+ STUDENTS T…" at bounding box center [628, 338] width 827 height 338
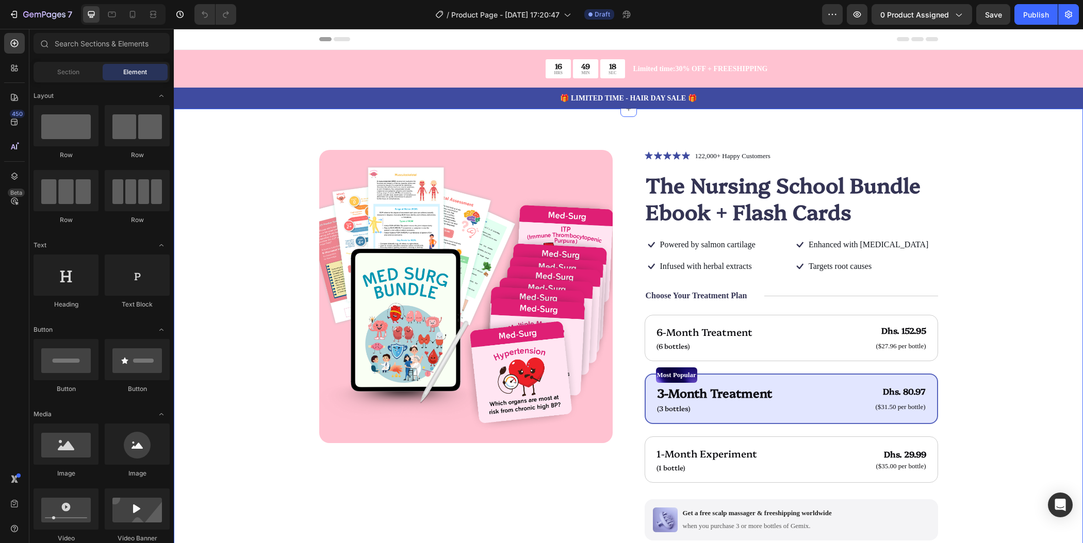
click at [995, 301] on div "Product Images Icon Icon Icon Icon Icon Icon List 122,000+ Happy Customers Text…" at bounding box center [628, 405] width 827 height 510
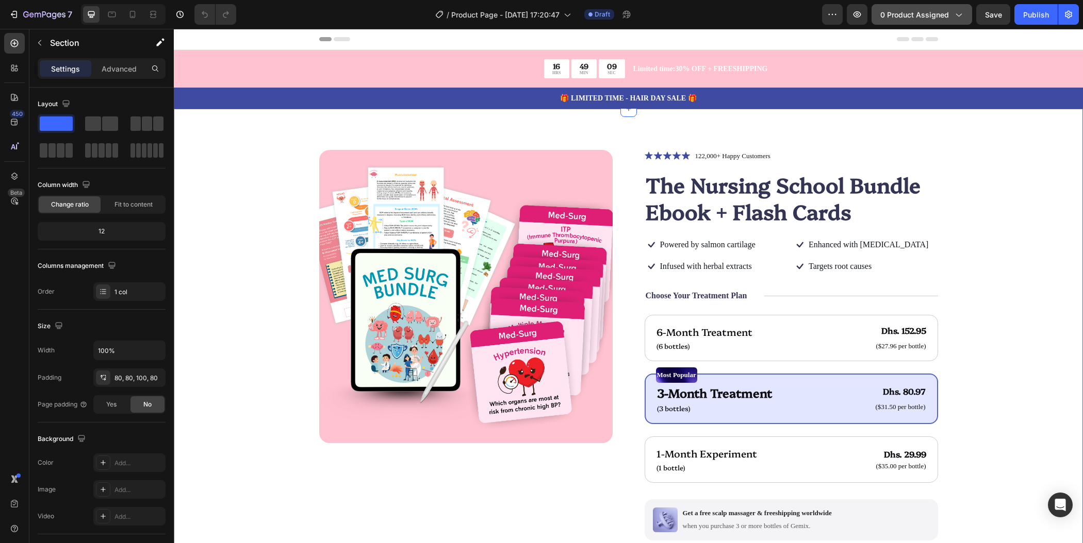
click at [959, 18] on icon "button" at bounding box center [958, 14] width 10 height 10
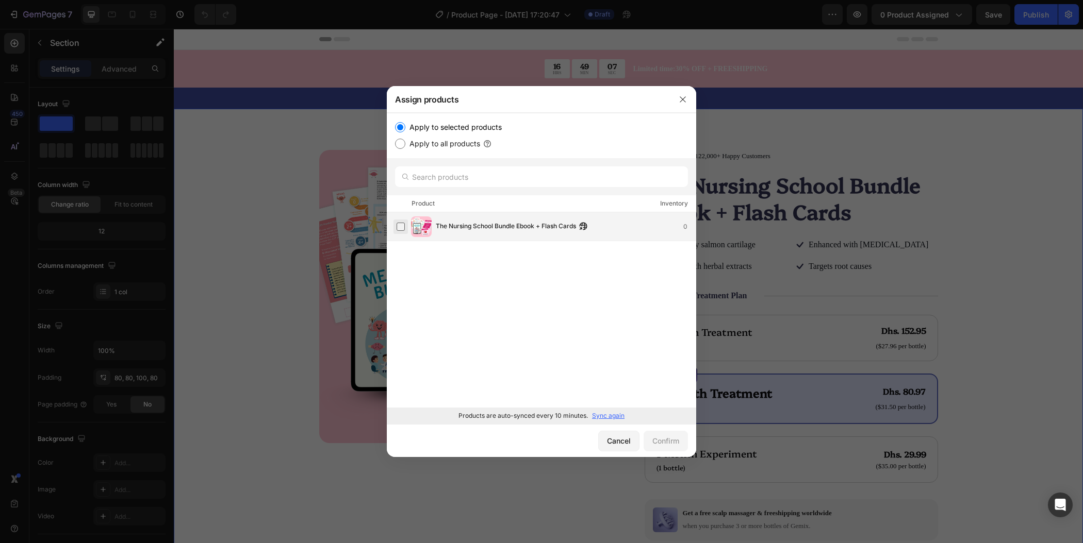
click at [400, 226] on label at bounding box center [400, 227] width 8 height 8
click at [661, 445] on div "Confirm" at bounding box center [665, 441] width 27 height 11
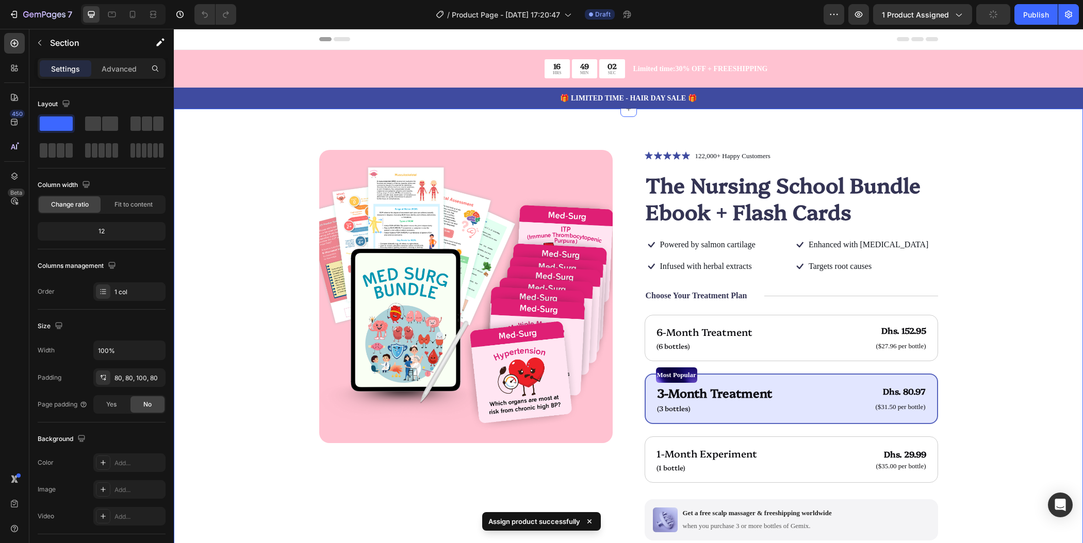
click at [985, 296] on div "Product Images Icon Icon Icon Icon Icon Icon List 122,000+ Happy Customers Text…" at bounding box center [628, 405] width 827 height 510
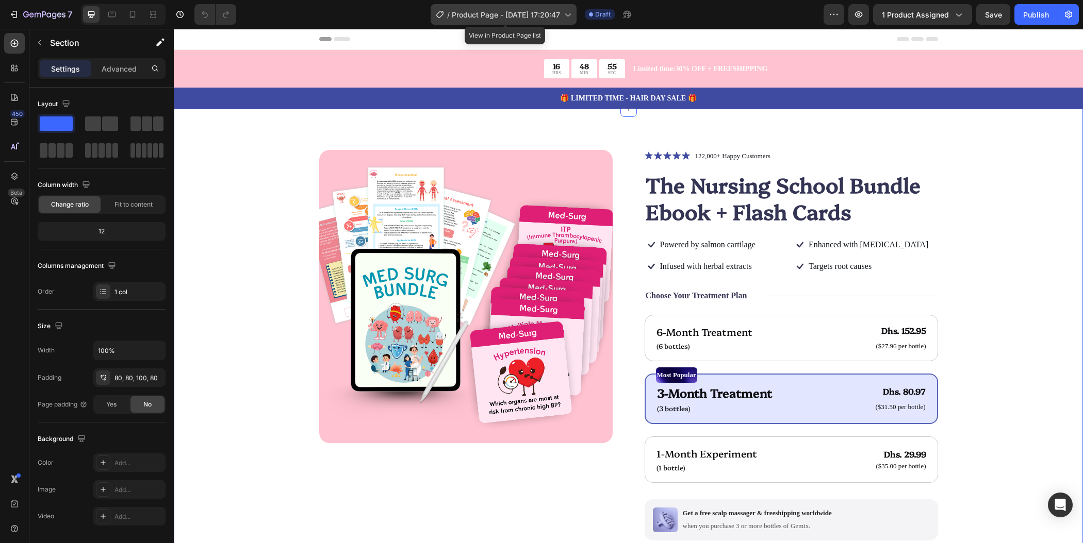
click at [567, 16] on icon at bounding box center [567, 14] width 10 height 10
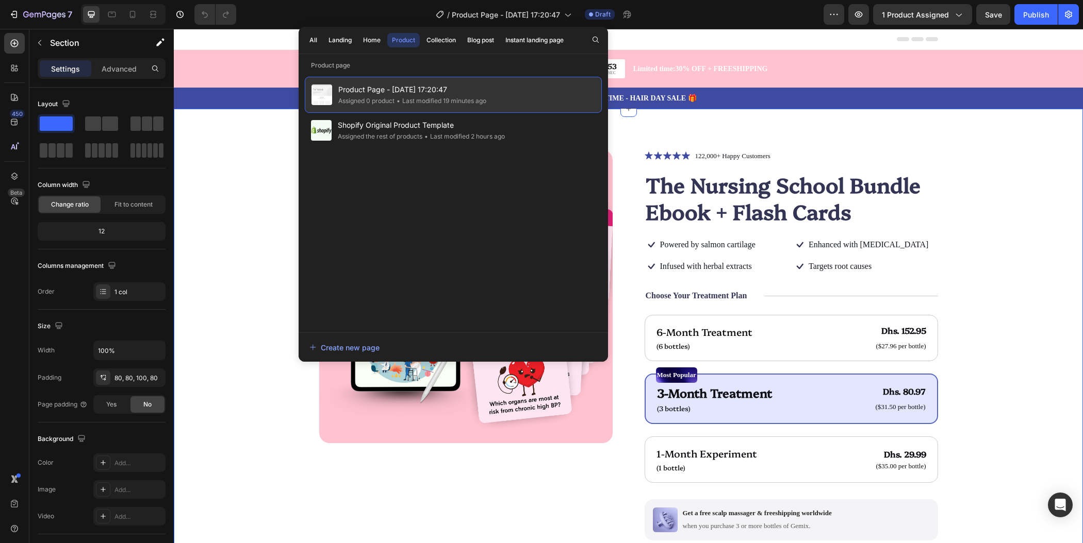
click at [523, 88] on div "Product Page - [DATE] 17:20:47 Assigned 0 product • Last modified 19 minutes ago" at bounding box center [453, 95] width 297 height 36
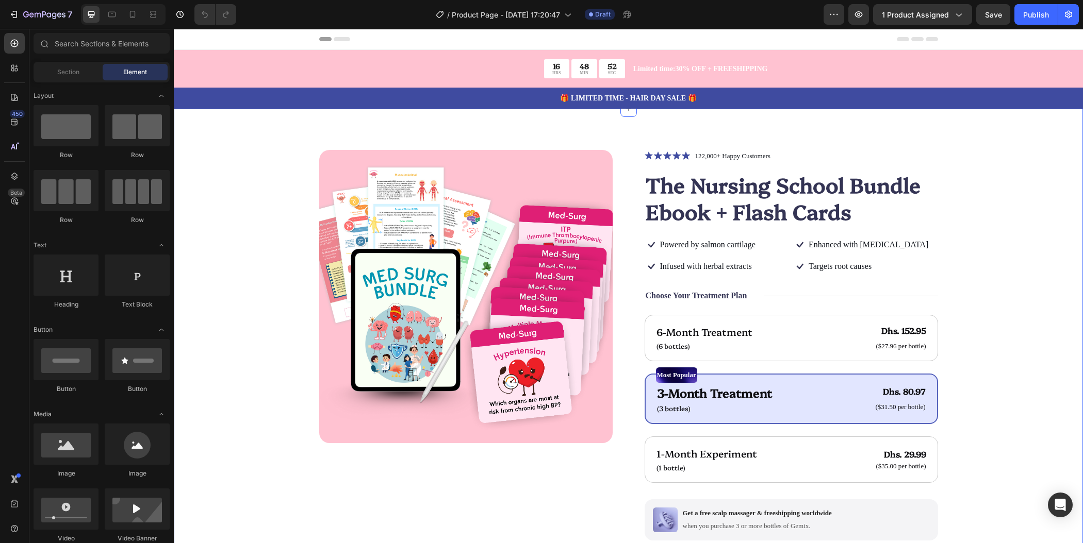
click at [981, 212] on div "Product Images Icon Icon Icon Icon Icon Icon List 122,000+ Happy Customers Text…" at bounding box center [628, 405] width 827 height 510
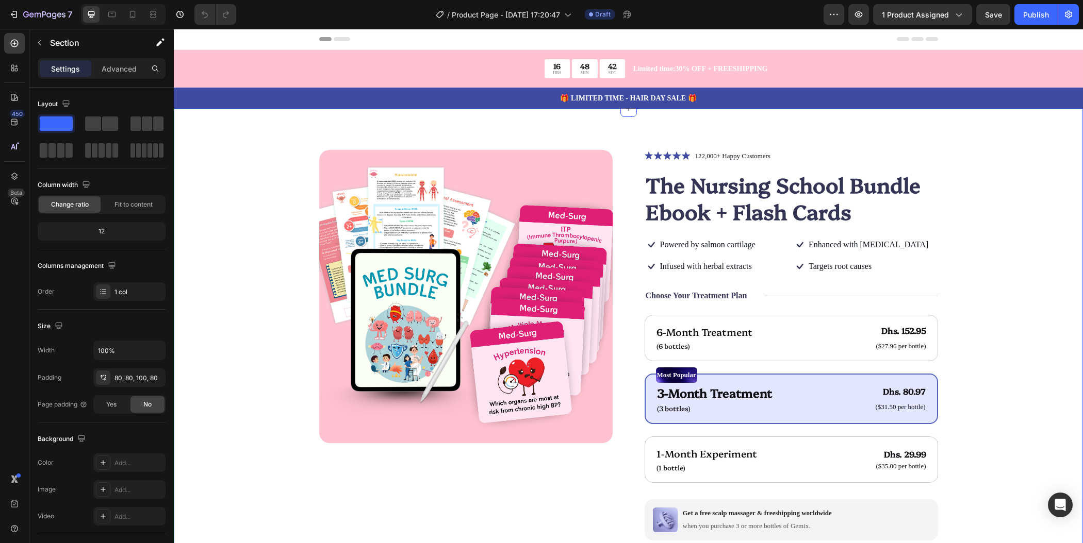
click at [1004, 233] on div "Product Images Icon Icon Icon Icon Icon Icon List 122,000+ Happy Customers Text…" at bounding box center [628, 405] width 827 height 510
click at [873, 79] on div "16 HRS 48 MIN 40 SEC Countdown Timer Limited time:30% OFF + FREESHIPPING Text B…" at bounding box center [628, 69] width 619 height 38
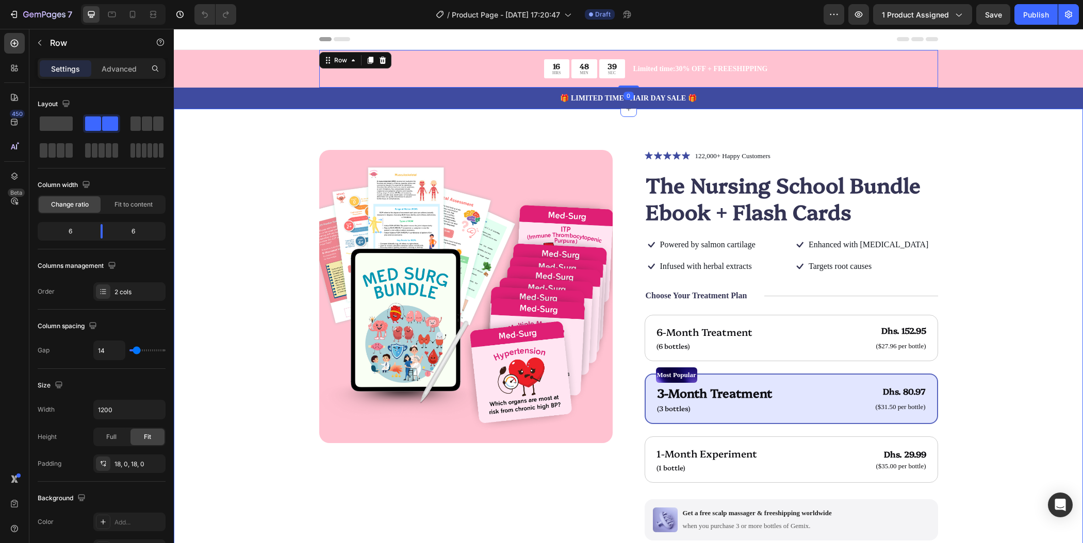
click at [978, 230] on div "Product Images Icon Icon Icon Icon Icon Icon List 122,000+ Happy Customers Text…" at bounding box center [628, 405] width 827 height 510
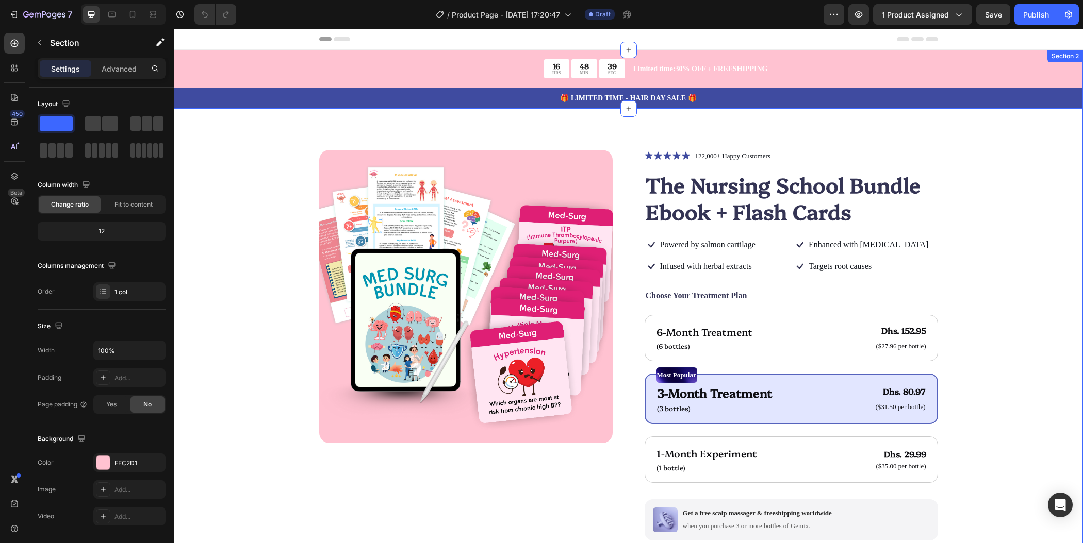
click at [991, 73] on div "16 HRS 48 MIN 39 SEC Countdown Timer Limited time:30% OFF + FREESHIPPING Text B…" at bounding box center [628, 79] width 909 height 59
click at [1039, 283] on div "Product Images Icon Icon Icon Icon Icon Icon List 122,000+ Happy Customers Text…" at bounding box center [628, 410] width 909 height 603
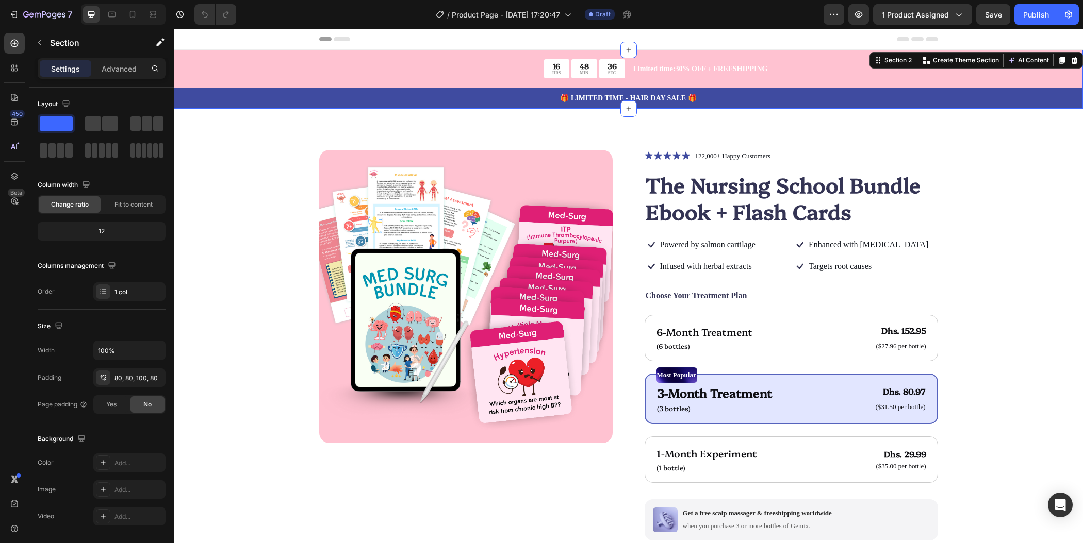
click at [224, 74] on div "16 HRS 48 MIN 36 SEC Countdown Timer Limited time:30% OFF + FREESHIPPING Text B…" at bounding box center [628, 79] width 909 height 59
click at [554, 70] on div "16" at bounding box center [556, 65] width 8 height 9
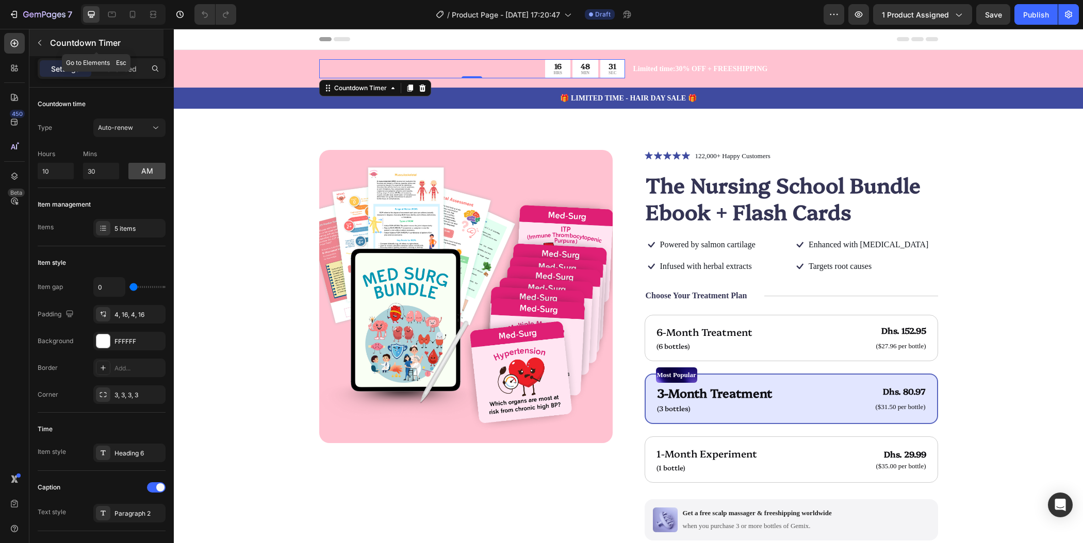
click at [43, 42] on icon "button" at bounding box center [40, 43] width 8 height 8
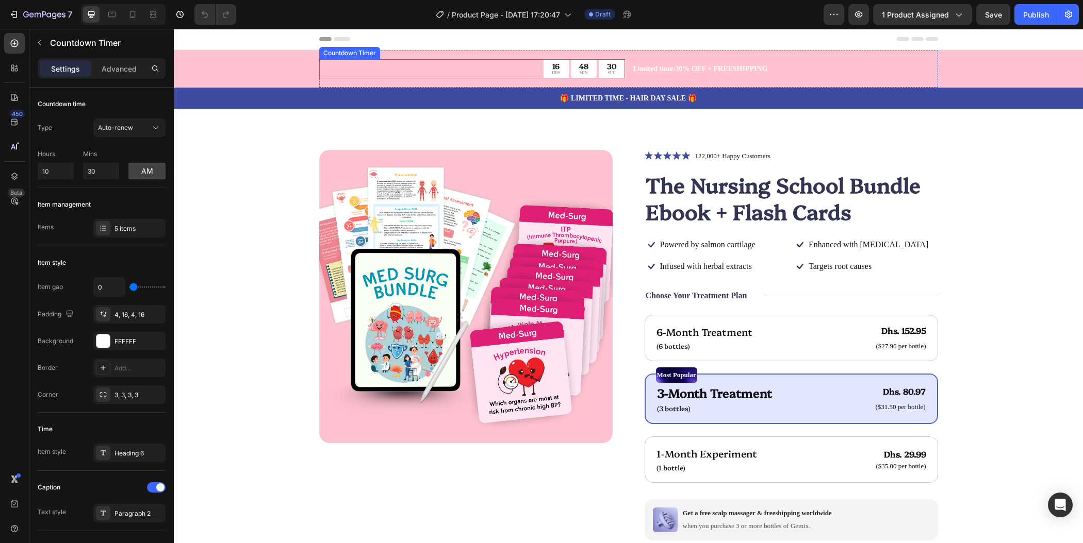
click at [590, 69] on div "48 MIN" at bounding box center [584, 68] width 26 height 19
click at [419, 85] on icon at bounding box center [422, 87] width 7 height 7
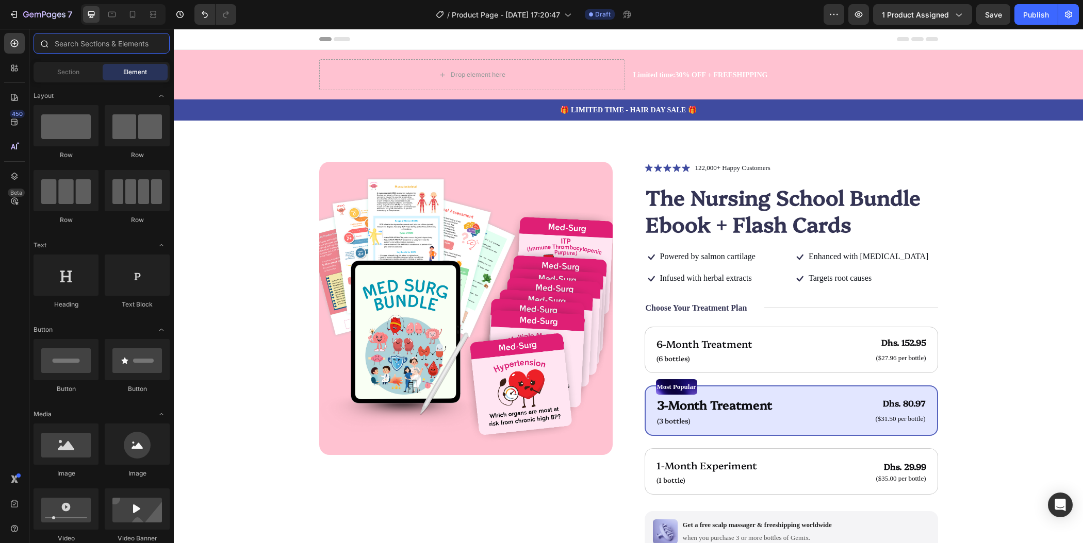
click at [113, 40] on input "text" at bounding box center [102, 43] width 136 height 21
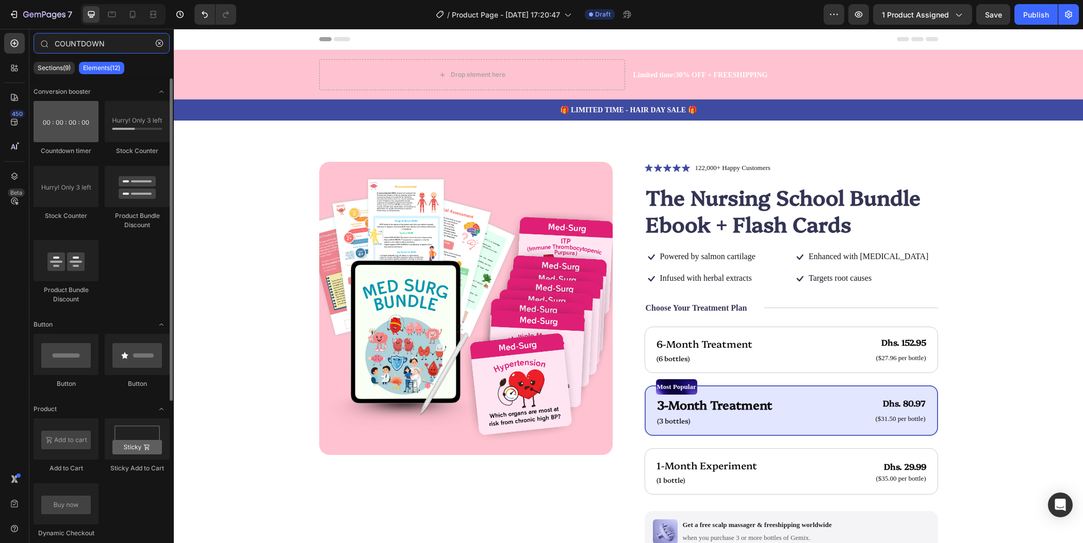
type input "COUNTDOWN"
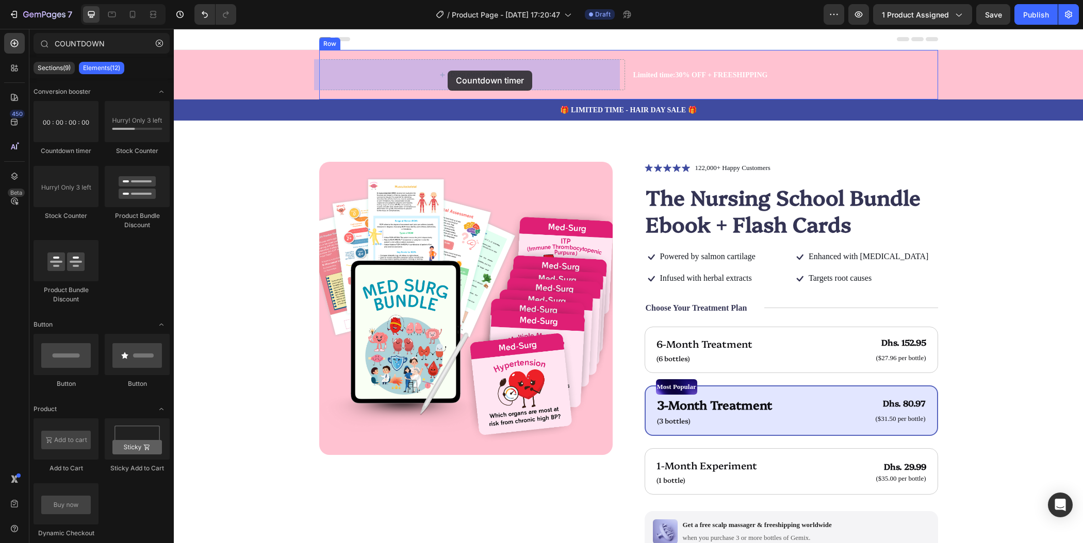
drag, startPoint x: 229, startPoint y: 160, endPoint x: 448, endPoint y: 71, distance: 236.3
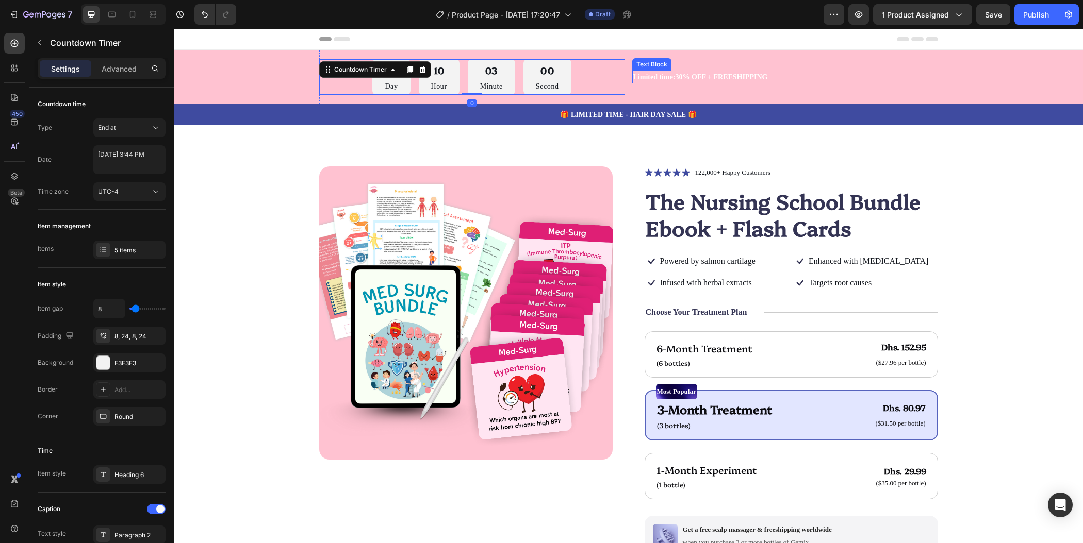
click at [679, 74] on p "Limited time:30% OFF + FREESHIPPING" at bounding box center [785, 77] width 304 height 11
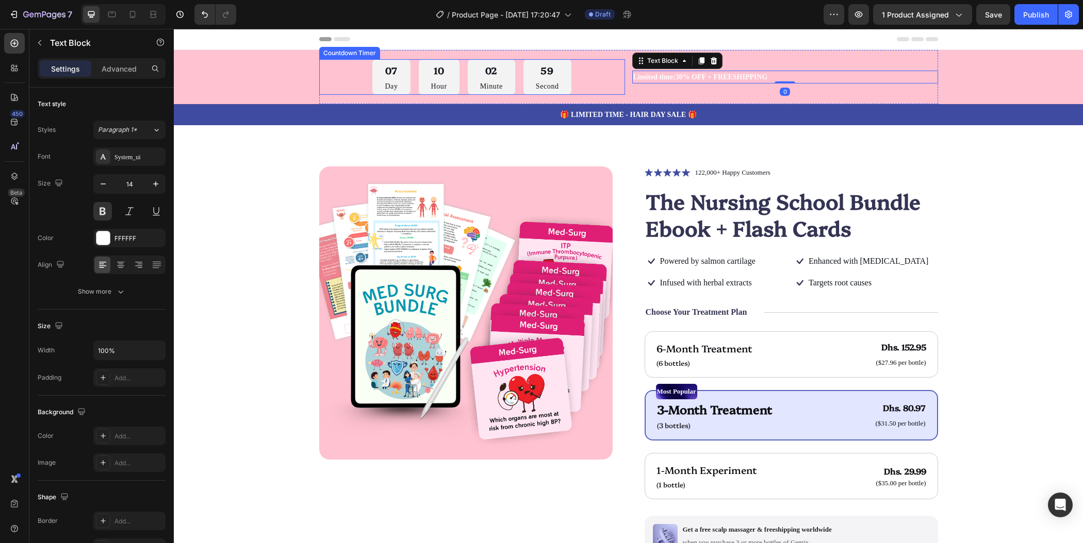
click at [542, 76] on div "59" at bounding box center [547, 70] width 23 height 15
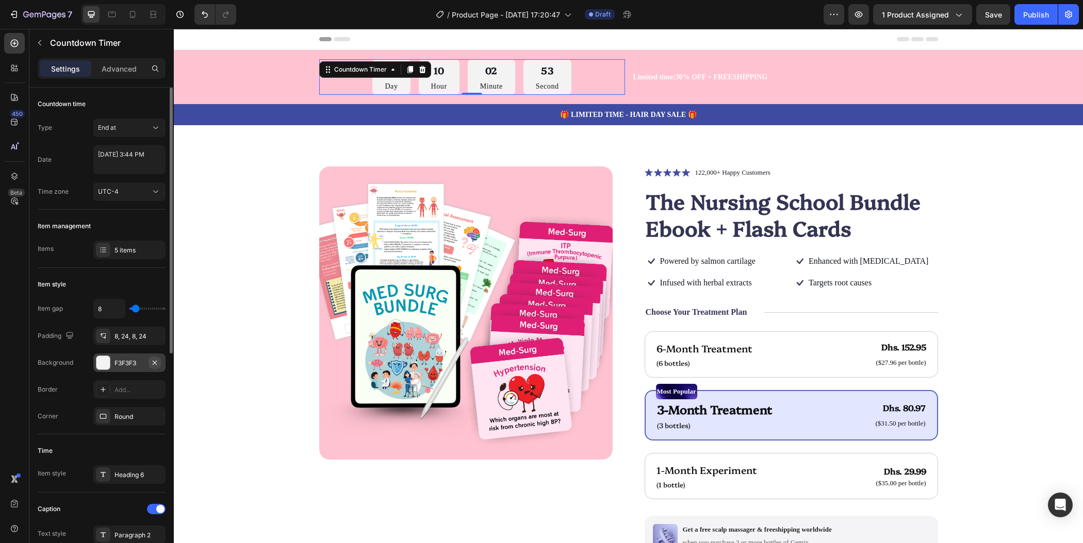
click at [152, 363] on icon "button" at bounding box center [155, 363] width 8 height 8
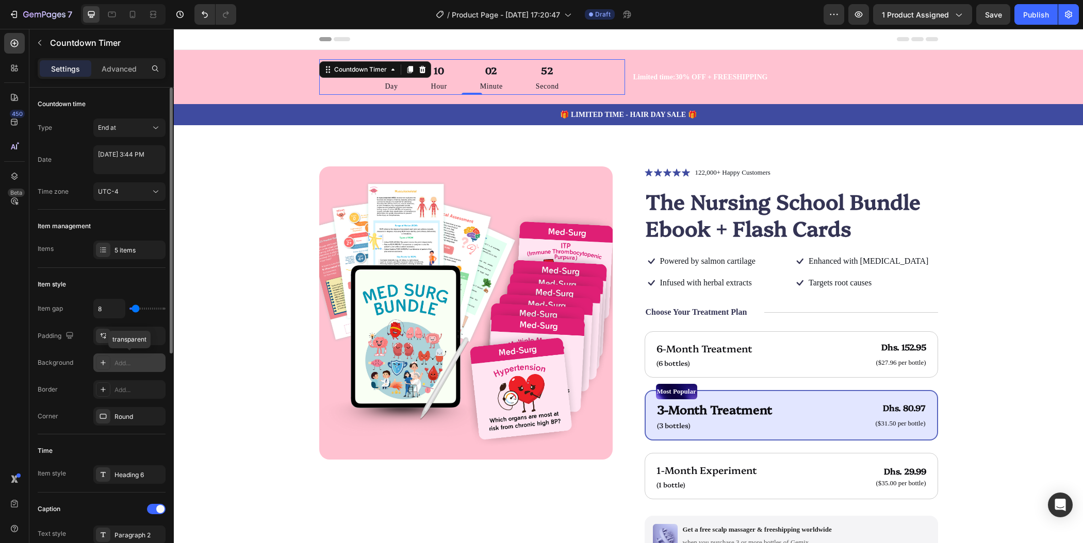
click at [143, 366] on div "Add..." at bounding box center [138, 363] width 48 height 9
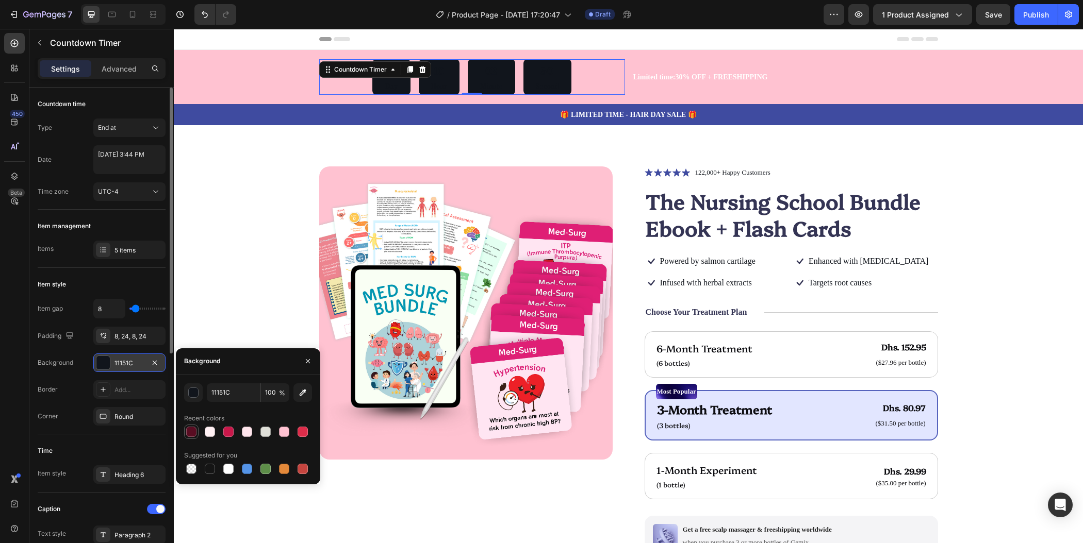
click at [193, 431] on div at bounding box center [191, 432] width 10 height 10
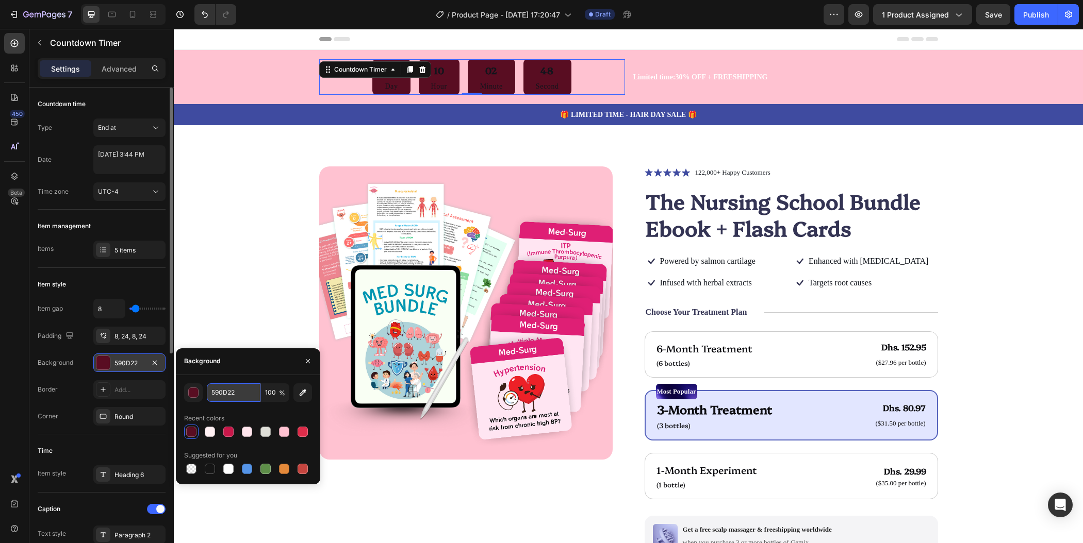
click at [250, 392] on input "590D22" at bounding box center [234, 393] width 54 height 19
paste input "a4133c"
type input "a4133c"
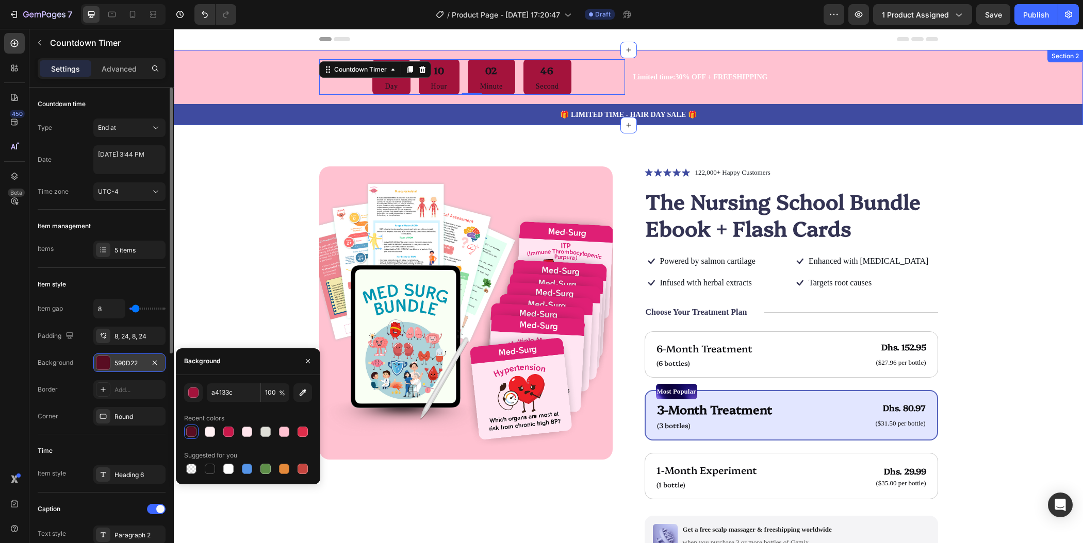
click at [229, 84] on div "07 Day 10 Hour 02 Minute 46 Second Countdown Timer 0 Limited time:30% OFF + FRE…" at bounding box center [628, 87] width 909 height 75
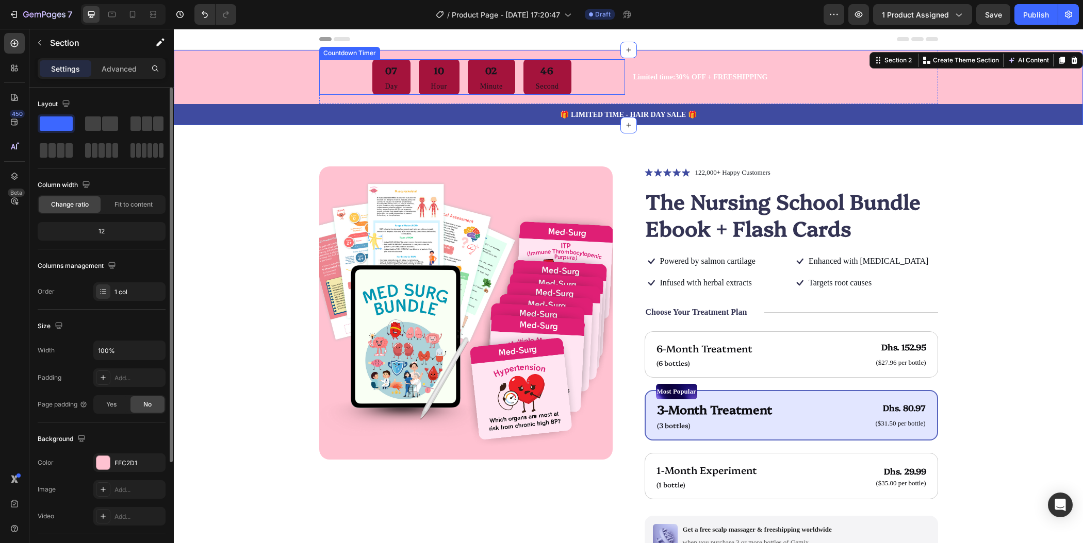
click at [508, 74] on div "02 Minute" at bounding box center [491, 77] width 47 height 36
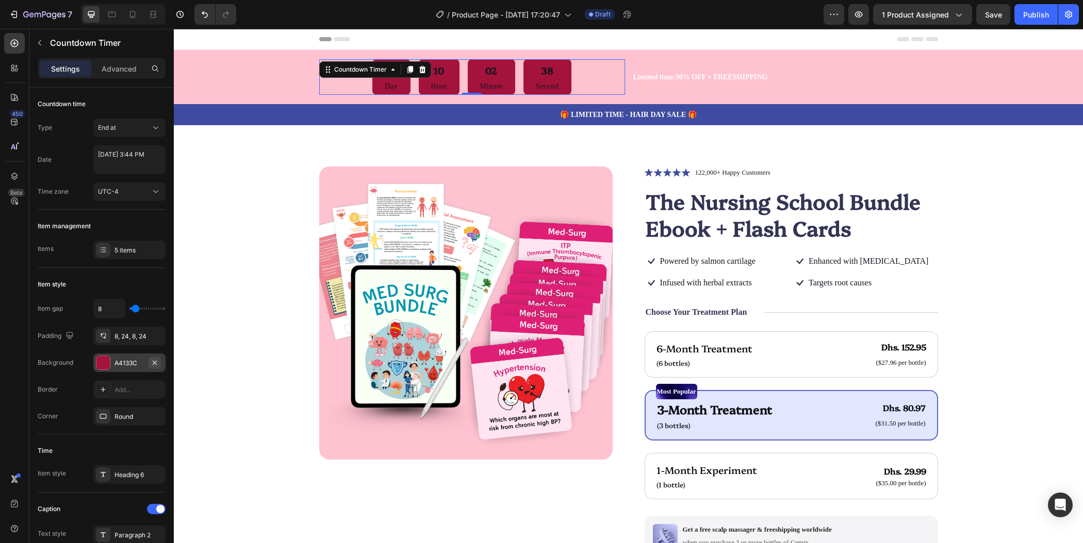
click at [150, 363] on button "button" at bounding box center [154, 363] width 12 height 12
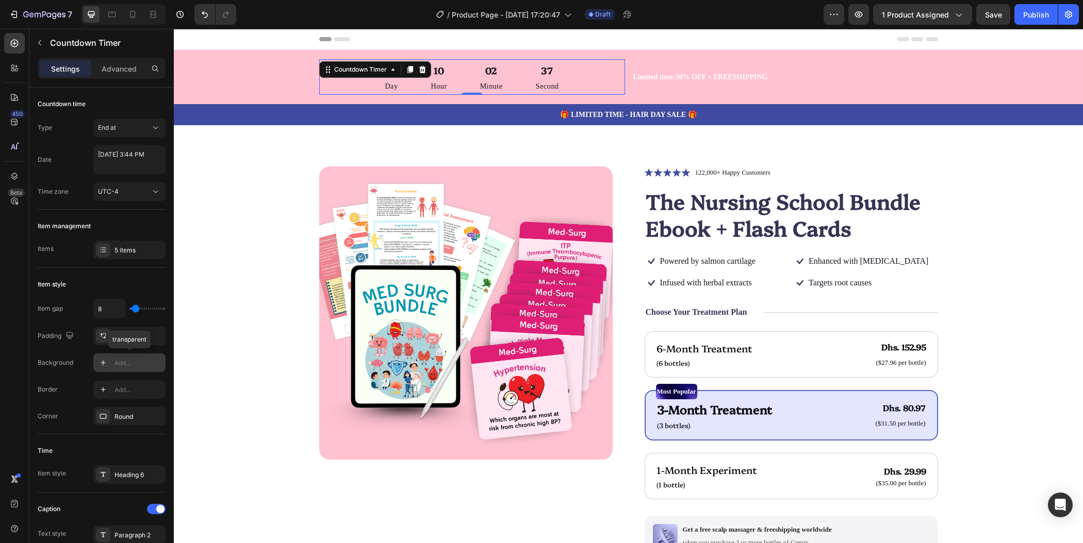
click at [117, 364] on div "Add..." at bounding box center [138, 363] width 48 height 9
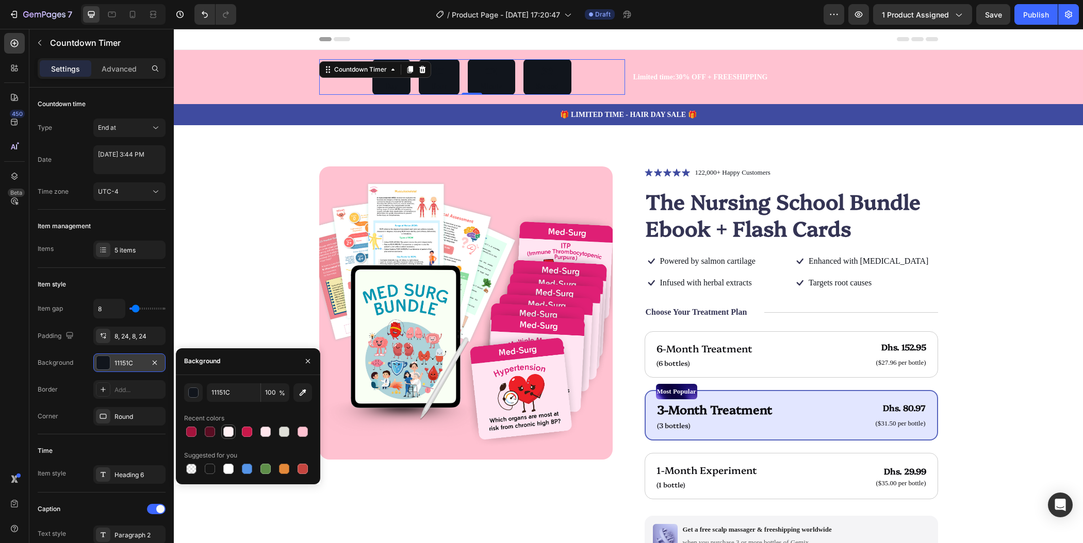
click at [230, 429] on div at bounding box center [228, 432] width 10 height 10
type input "FFF0F3"
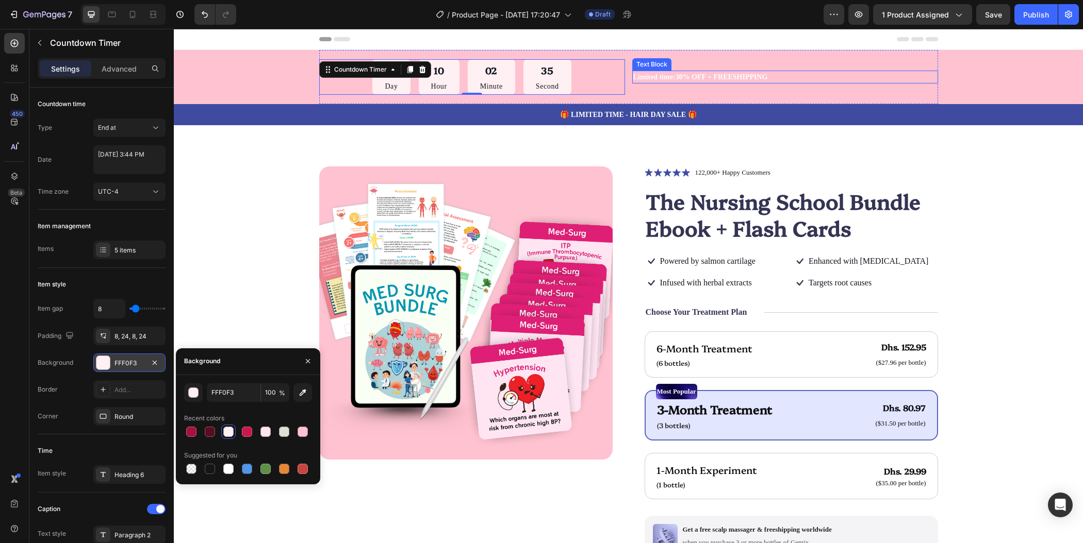
click at [709, 77] on p "Limited time:30% OFF + FREESHIPPING" at bounding box center [785, 77] width 304 height 11
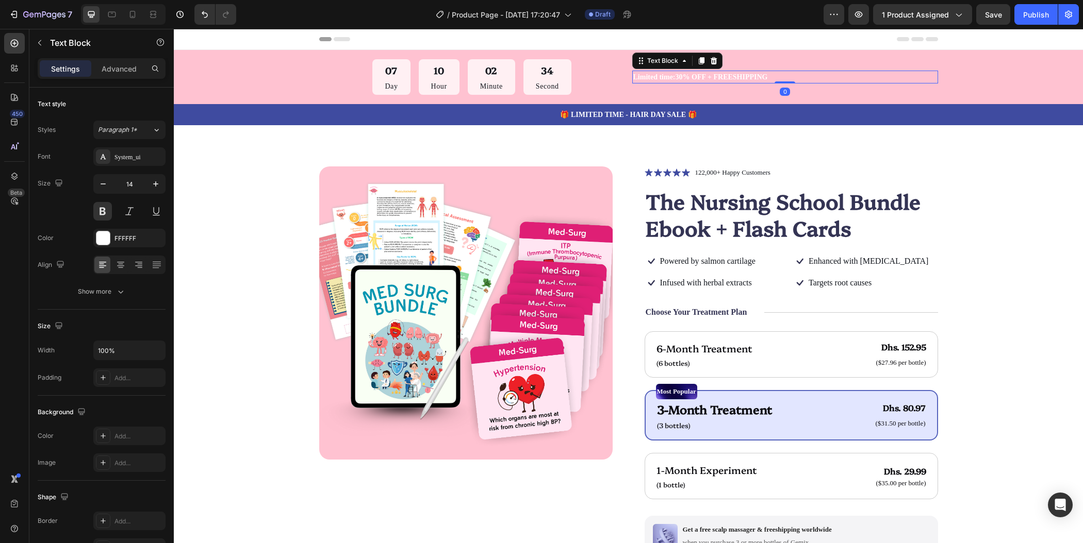
click at [709, 77] on p "Limited time:30% OFF + FREESHIPPING" at bounding box center [785, 77] width 304 height 11
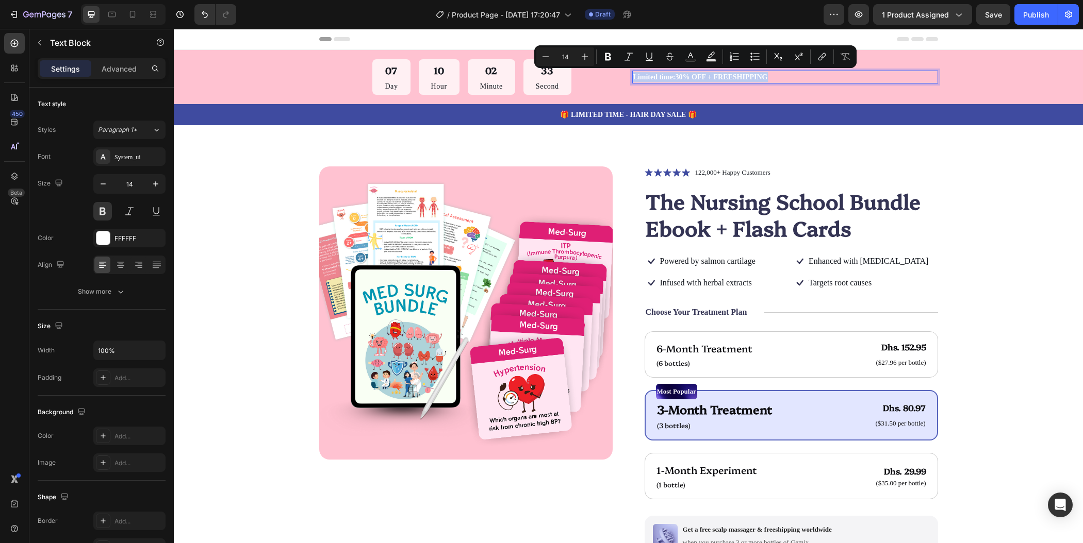
click at [709, 77] on p "Limited time:30% OFF + FREESHIPPING" at bounding box center [785, 77] width 304 height 11
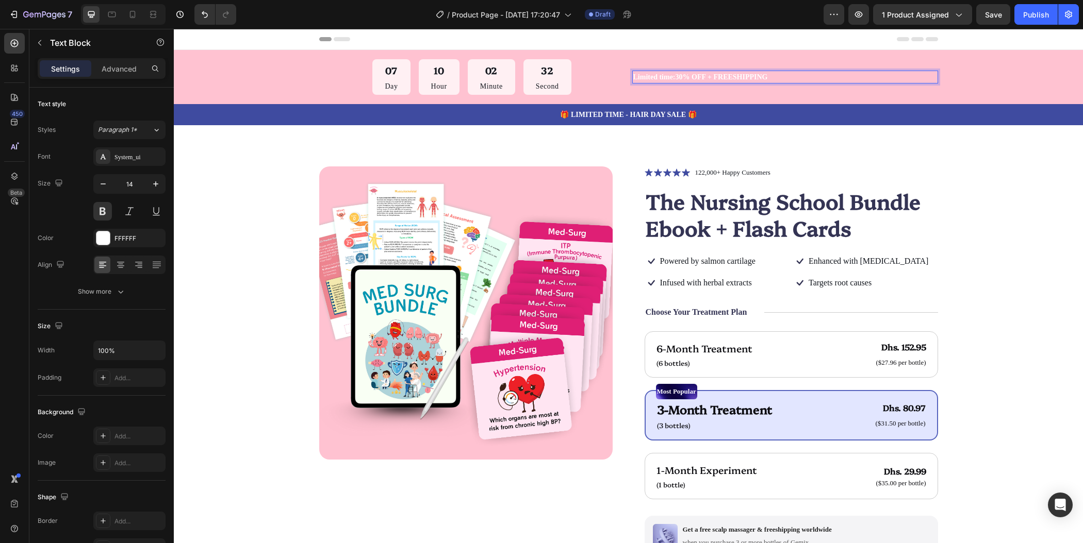
click at [784, 79] on p "Limited time:30% OFF + FREESHIPPING" at bounding box center [785, 77] width 304 height 11
drag, startPoint x: 743, startPoint y: 77, endPoint x: 703, endPoint y: 79, distance: 40.3
click at [703, 79] on p "Limited time:30% OFF + FREESHIPPING" at bounding box center [785, 77] width 304 height 11
click at [696, 74] on p "Limited time:30% OFF" at bounding box center [785, 77] width 304 height 11
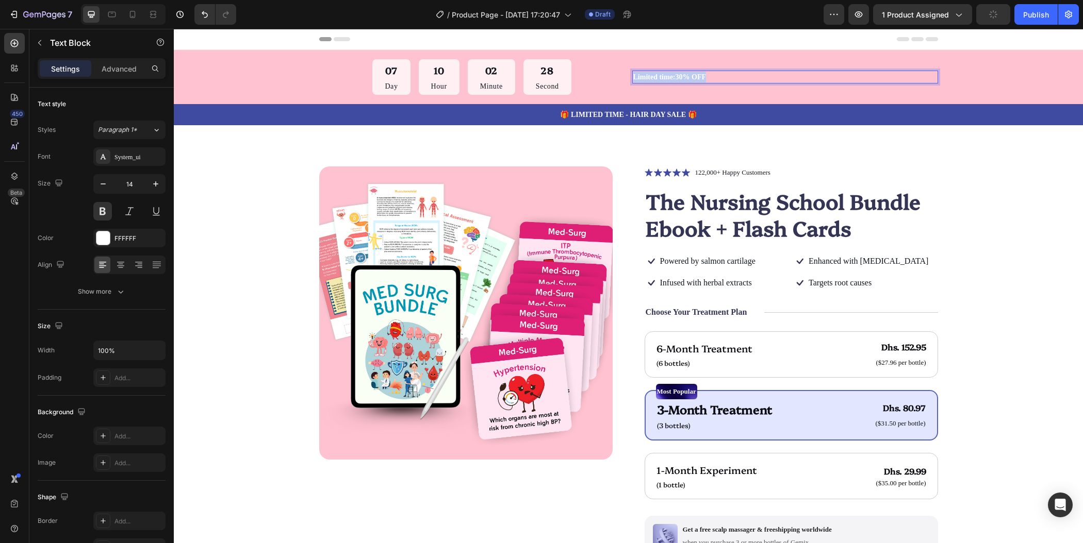
click at [696, 74] on p "Limited time:30% OFF" at bounding box center [785, 77] width 304 height 11
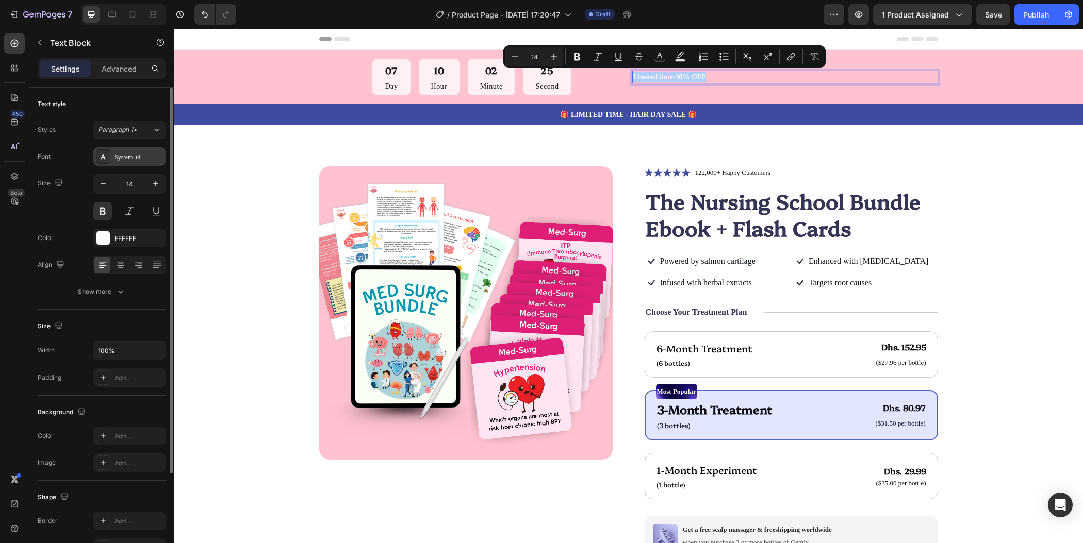
click at [133, 154] on div "System_ui" at bounding box center [138, 157] width 48 height 9
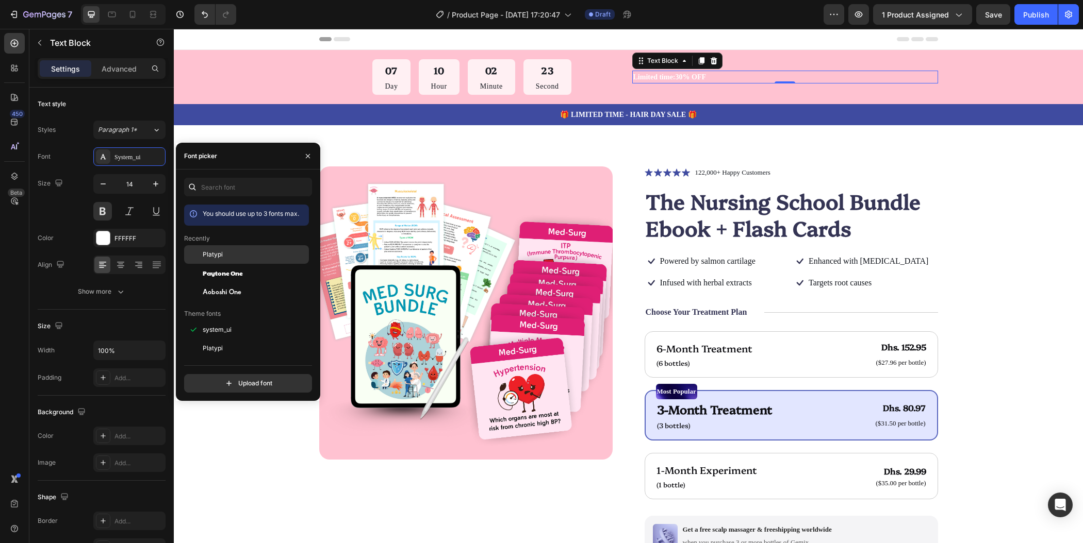
click at [220, 258] on span "Platypi" at bounding box center [213, 254] width 20 height 9
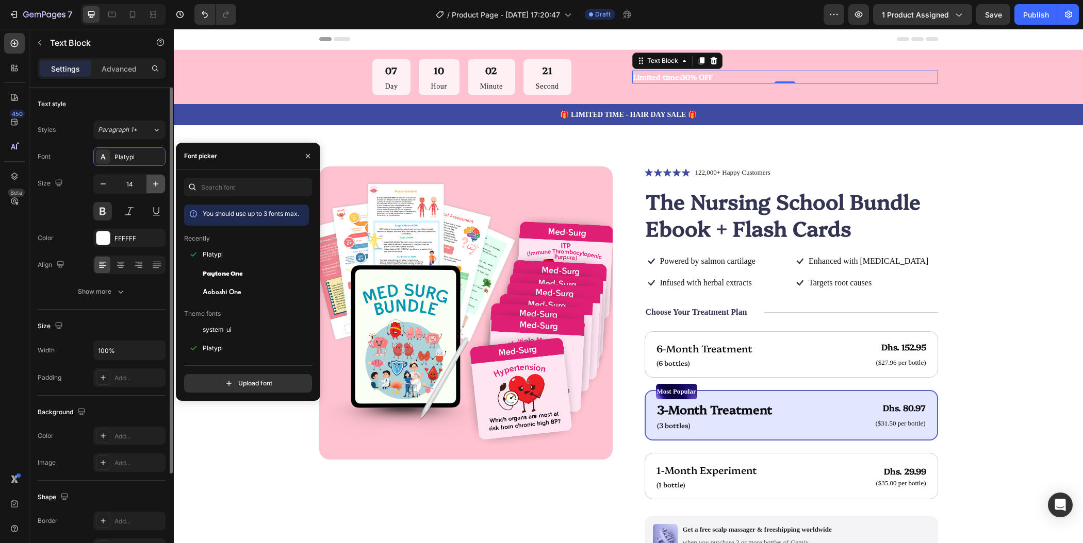
click at [157, 188] on icon "button" at bounding box center [156, 184] width 10 height 10
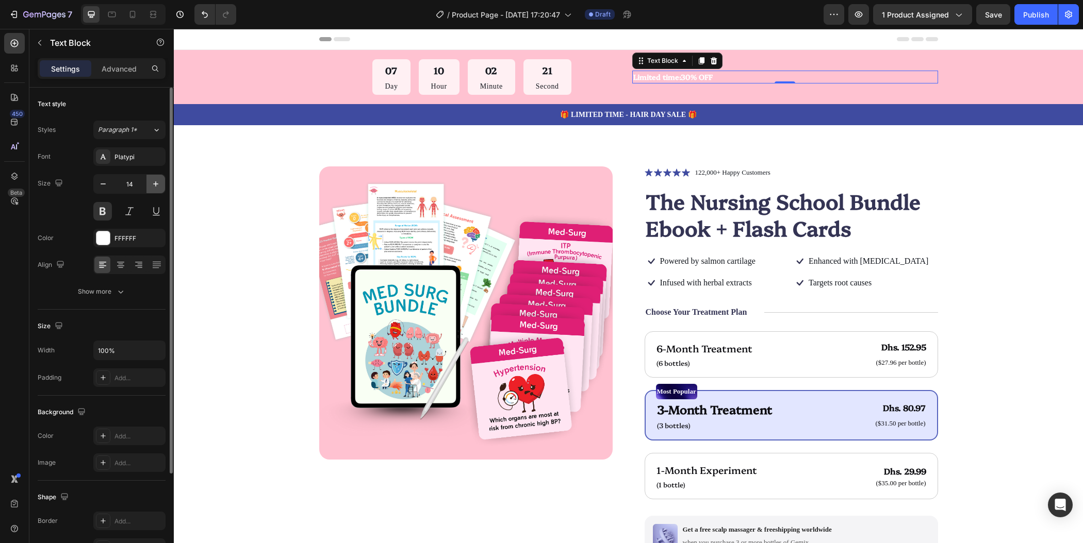
click at [157, 188] on icon "button" at bounding box center [156, 184] width 10 height 10
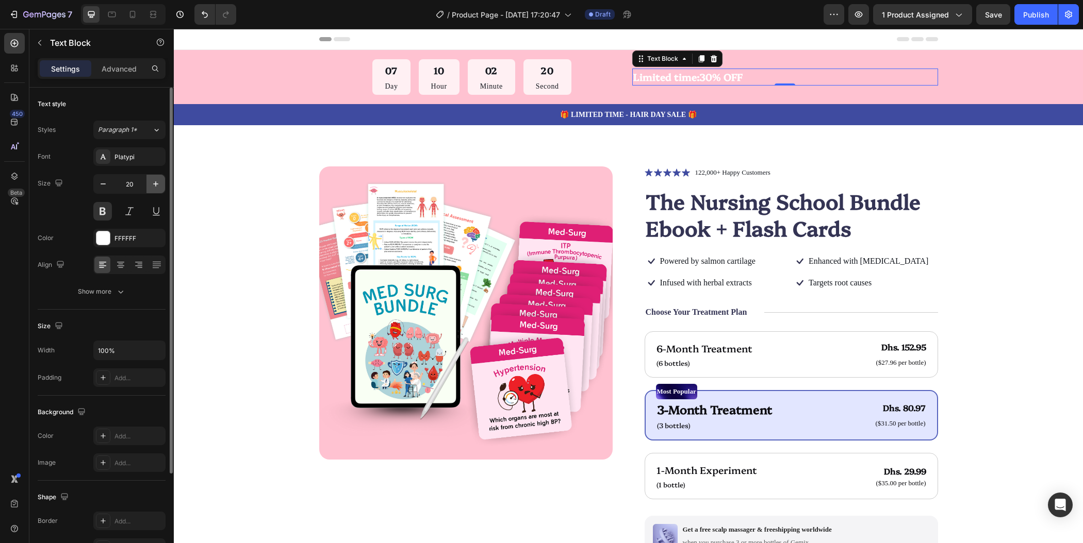
click at [157, 188] on icon "button" at bounding box center [156, 184] width 10 height 10
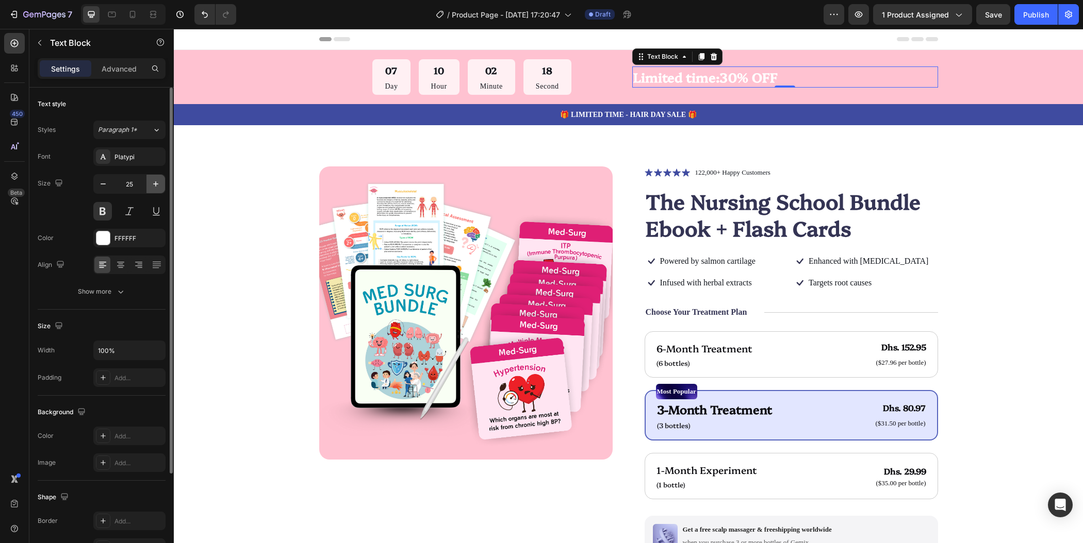
click at [157, 188] on icon "button" at bounding box center [156, 184] width 10 height 10
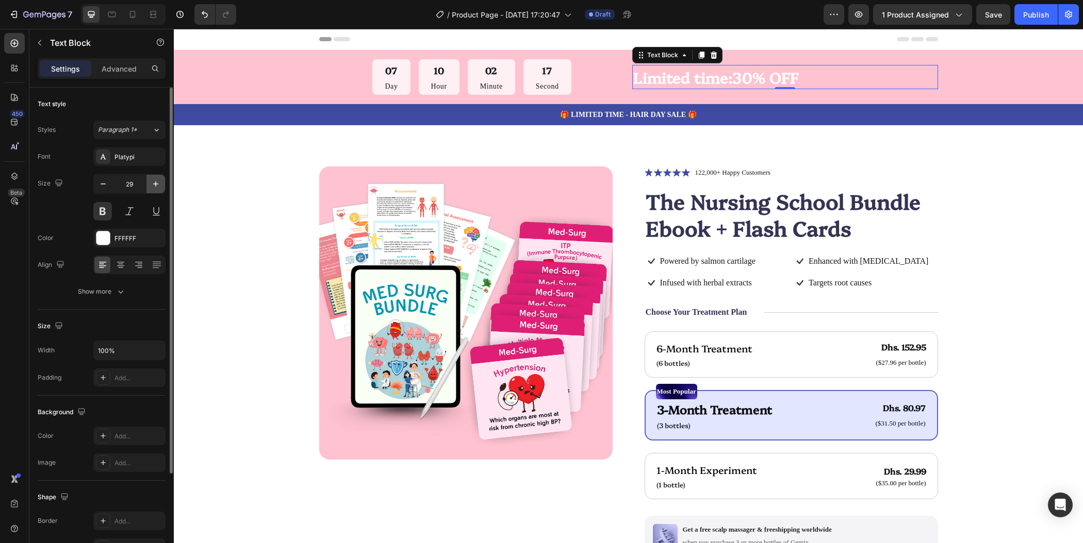
click at [157, 188] on icon "button" at bounding box center [156, 184] width 10 height 10
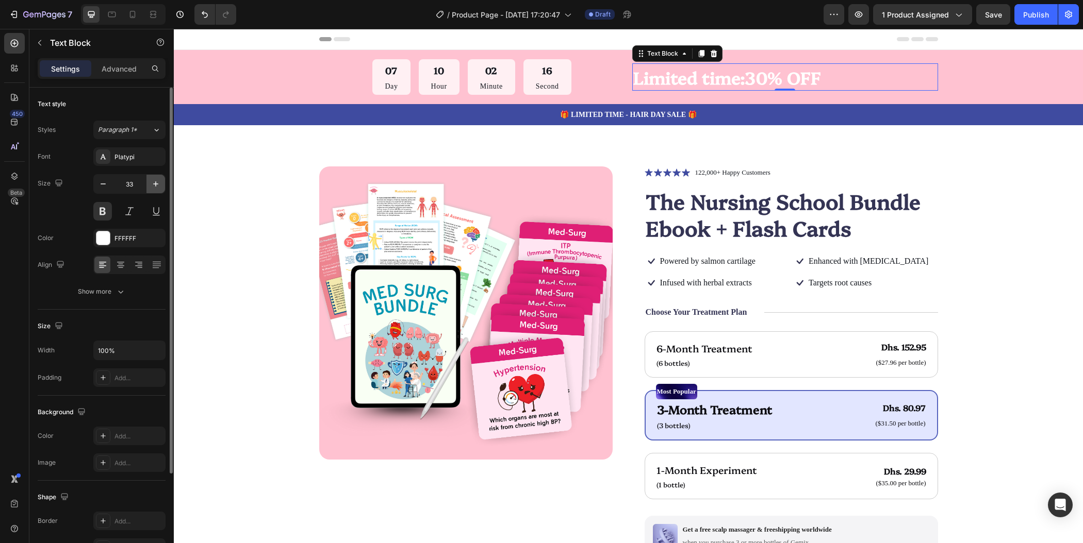
click at [157, 188] on icon "button" at bounding box center [156, 184] width 10 height 10
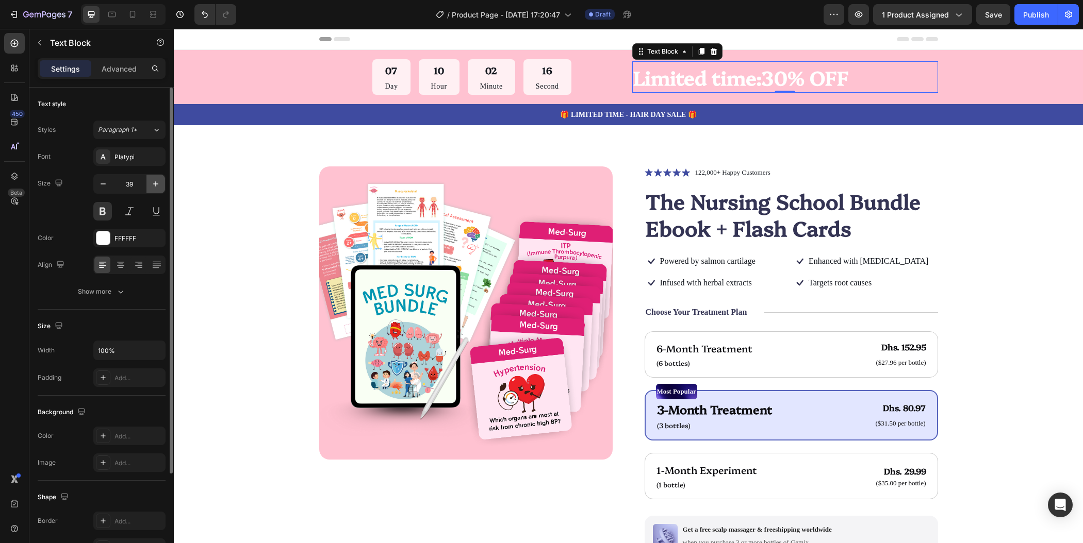
click at [157, 188] on icon "button" at bounding box center [156, 184] width 10 height 10
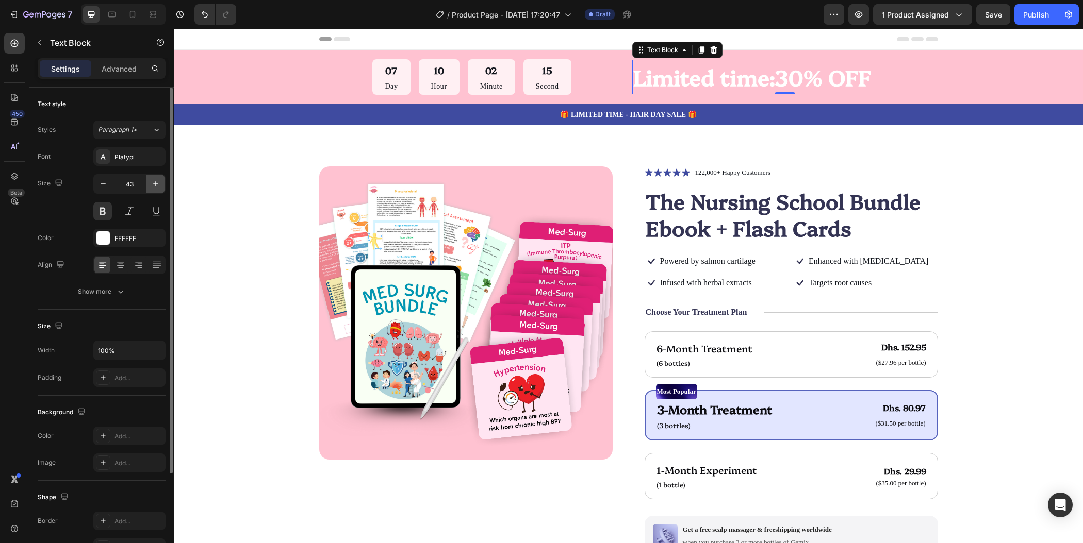
click at [157, 188] on icon "button" at bounding box center [156, 184] width 10 height 10
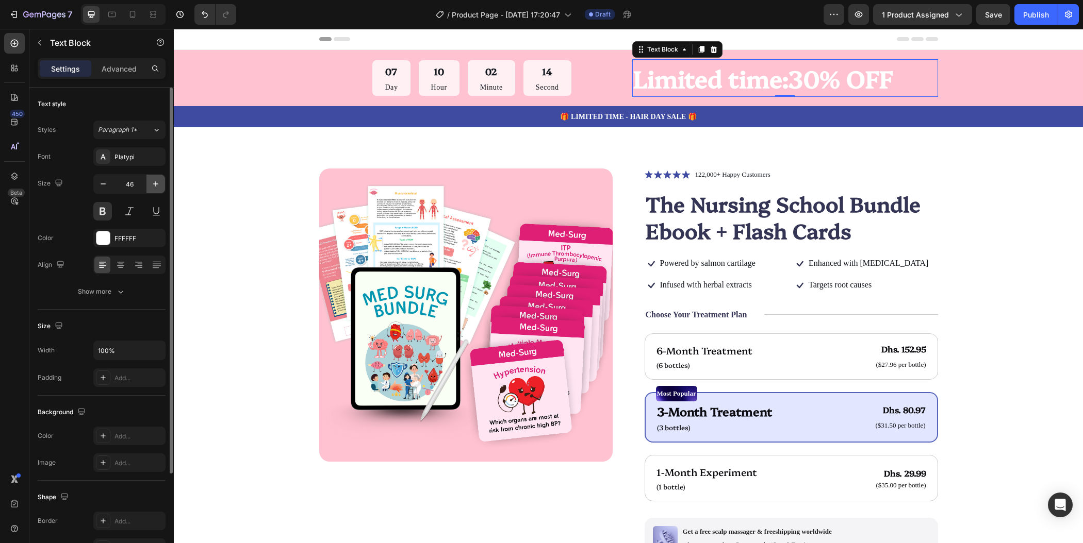
click at [157, 188] on icon "button" at bounding box center [156, 184] width 10 height 10
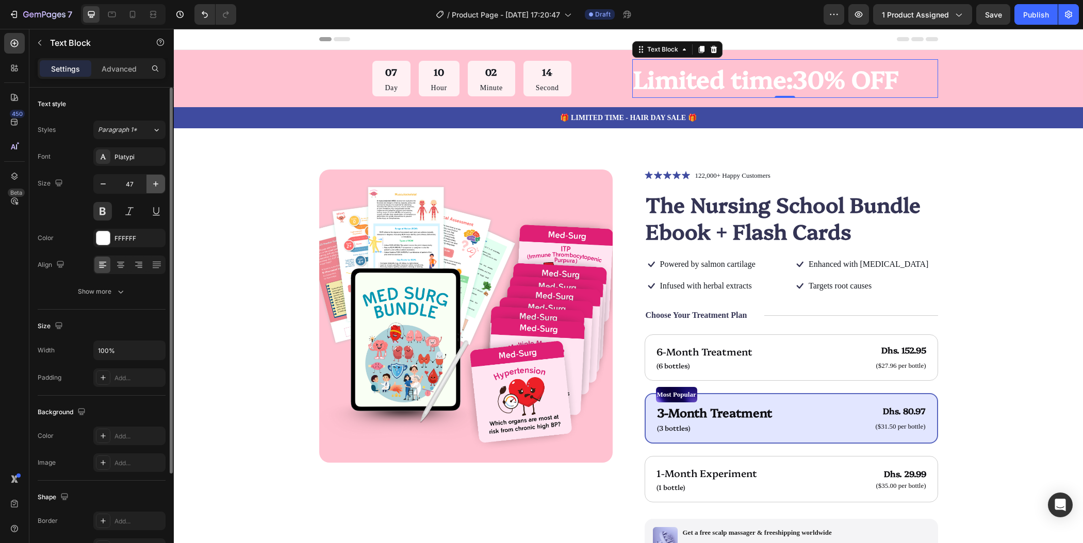
click at [157, 188] on icon "button" at bounding box center [156, 184] width 10 height 10
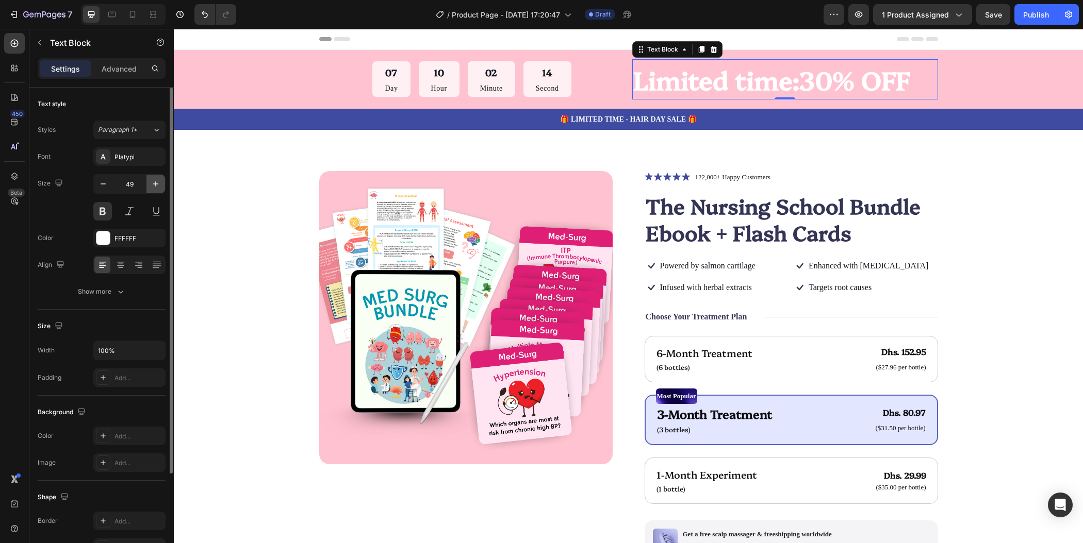
click at [157, 188] on icon "button" at bounding box center [156, 184] width 10 height 10
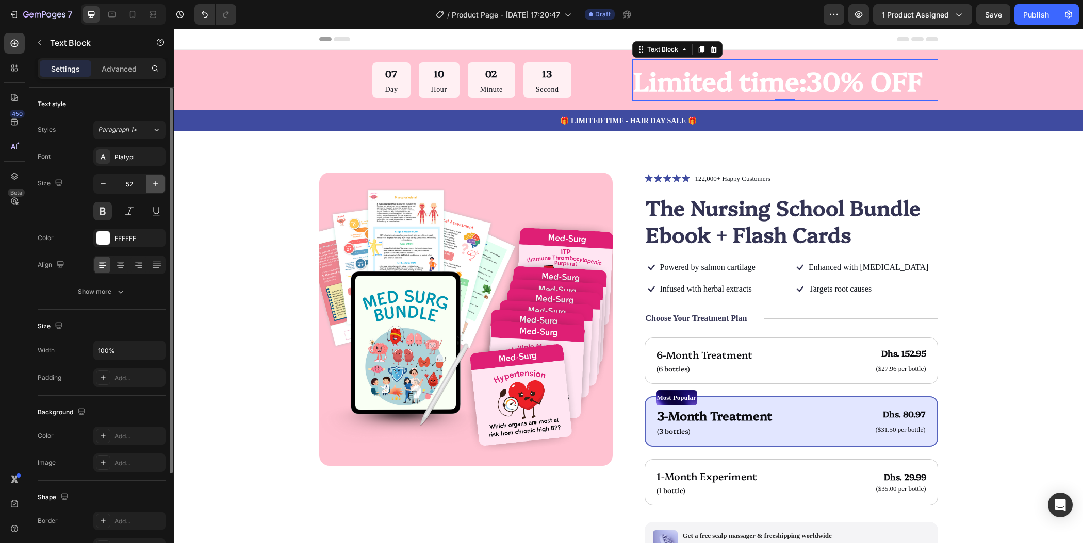
click at [157, 188] on icon "button" at bounding box center [156, 184] width 10 height 10
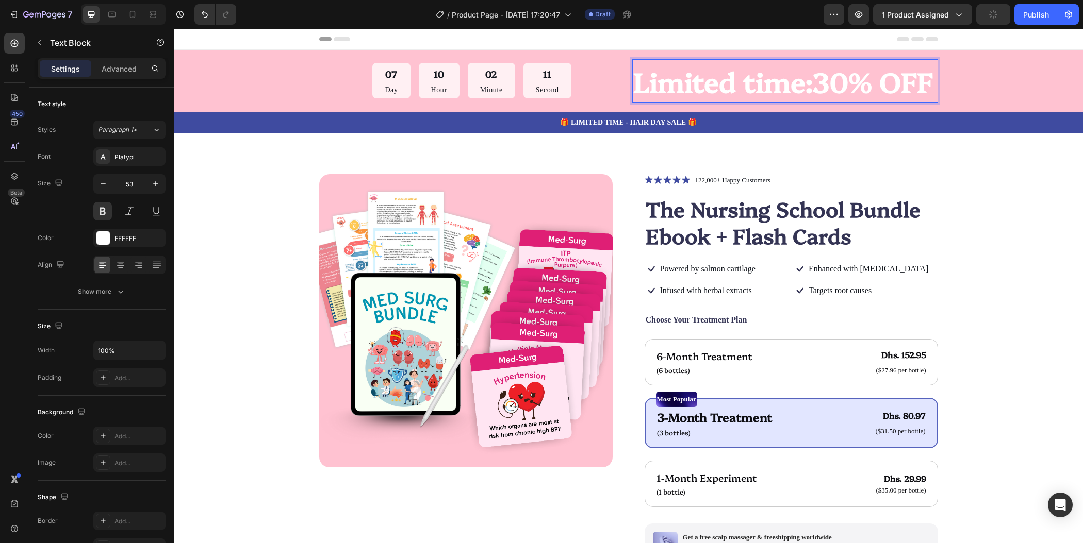
click at [808, 87] on p "Limited time:30% OFF" at bounding box center [785, 80] width 304 height 41
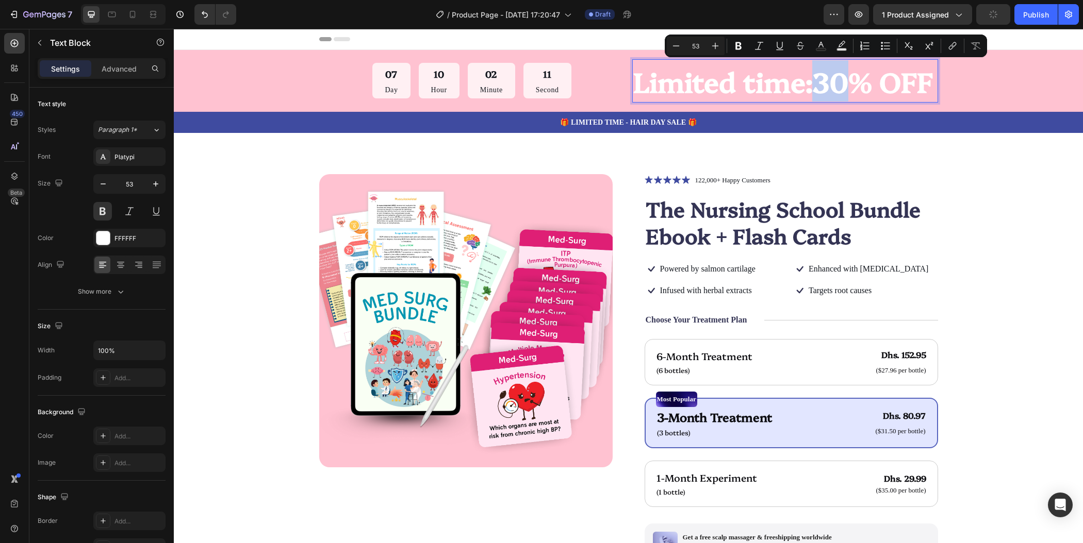
click at [808, 84] on p "Limited time:30% OFF" at bounding box center [785, 80] width 304 height 41
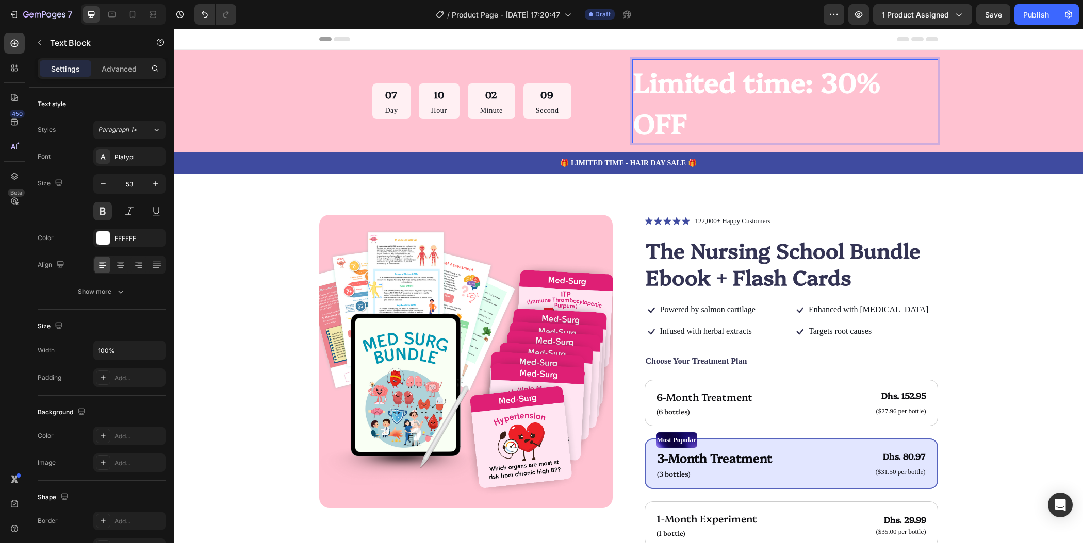
click at [802, 93] on p "Limited time: 30% OFF" at bounding box center [785, 101] width 304 height 82
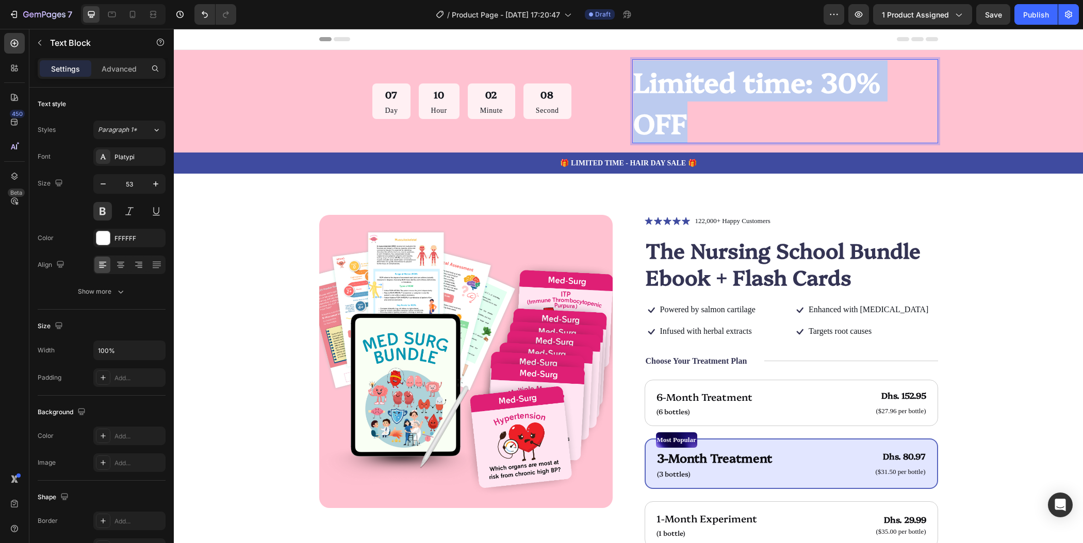
click at [802, 93] on p "Limited time: 30% OFF" at bounding box center [785, 101] width 304 height 82
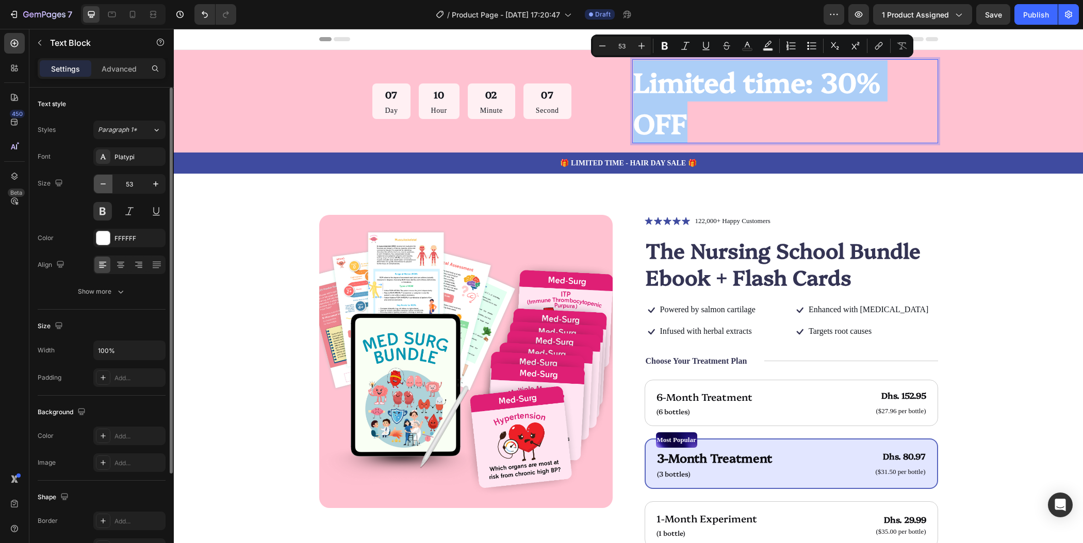
click at [110, 186] on button "button" at bounding box center [103, 184] width 19 height 19
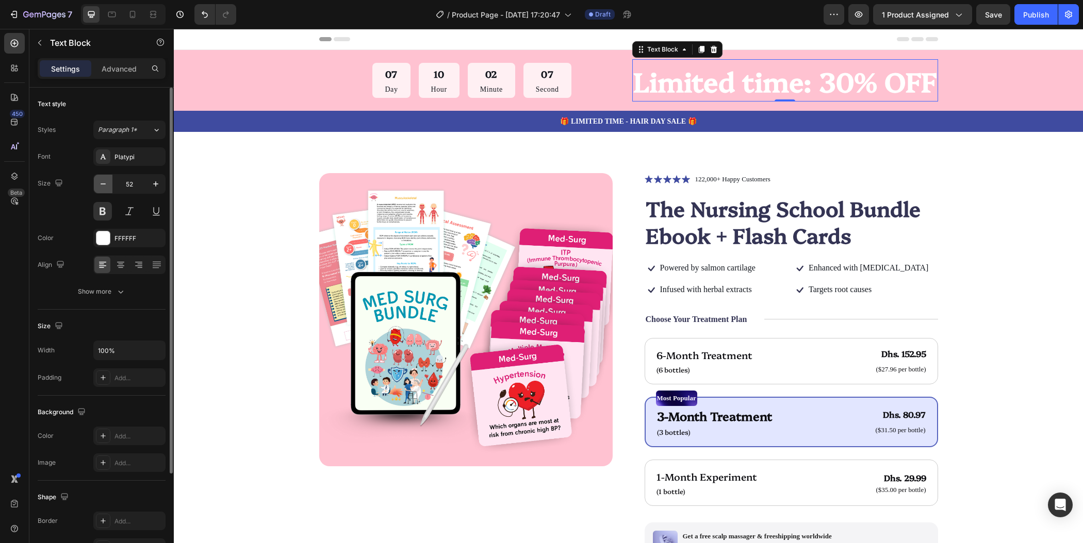
click at [110, 186] on button "button" at bounding box center [103, 184] width 19 height 19
type input "51"
click at [155, 239] on icon "button" at bounding box center [155, 238] width 8 height 8
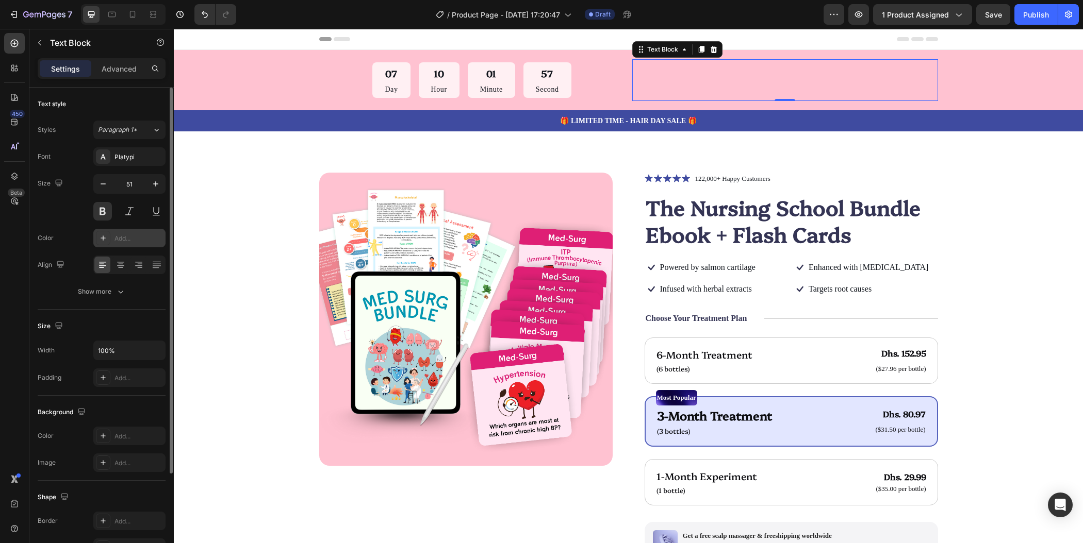
click at [131, 236] on div "Add..." at bounding box center [138, 238] width 48 height 9
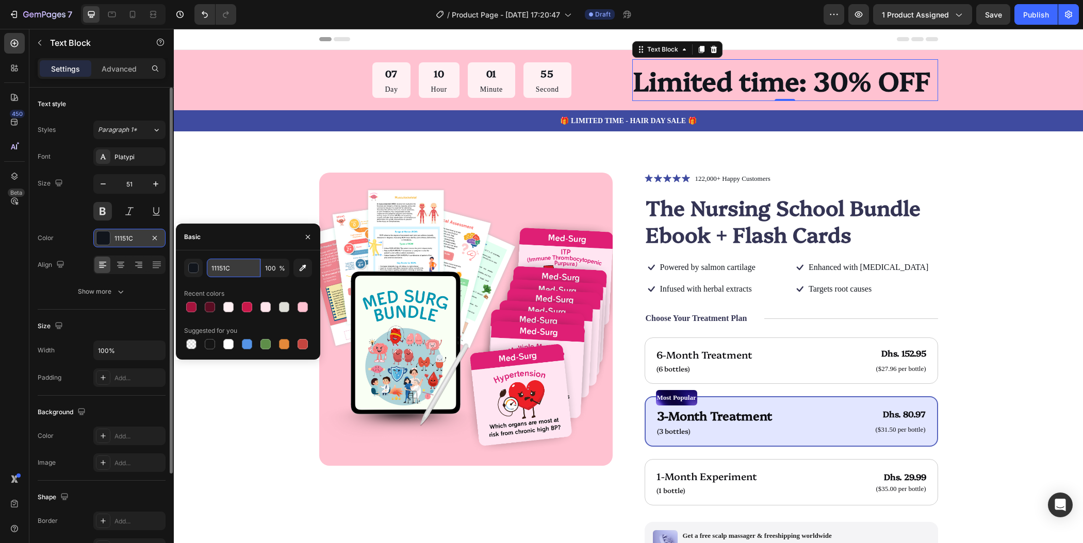
click at [242, 268] on input "11151C" at bounding box center [234, 268] width 54 height 19
paste input "a4133c"
type input "a4133c"
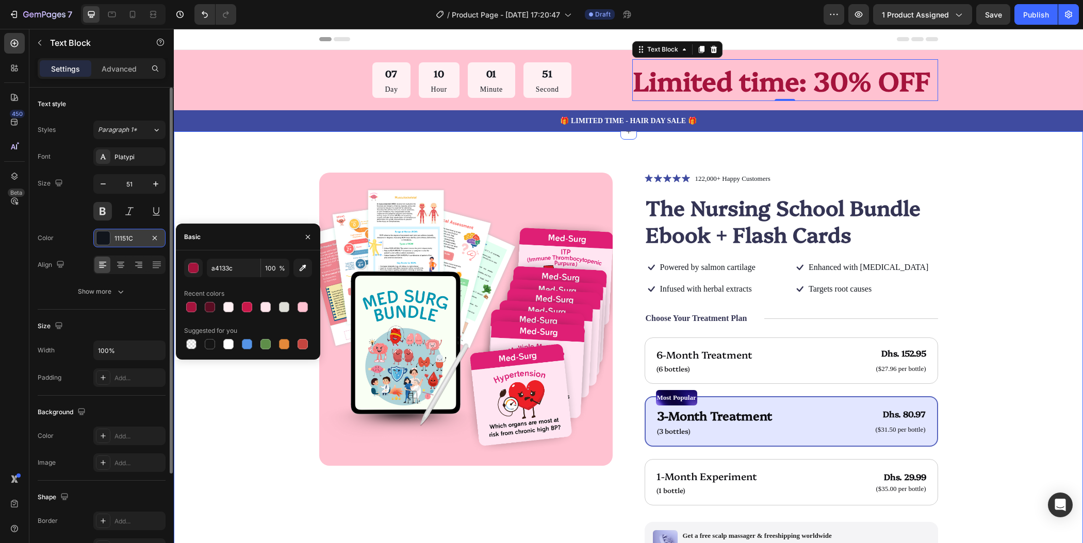
click at [254, 144] on div "Product Images Icon Icon Icon Icon Icon Icon List 122,000+ Happy Customers Text…" at bounding box center [628, 432] width 909 height 603
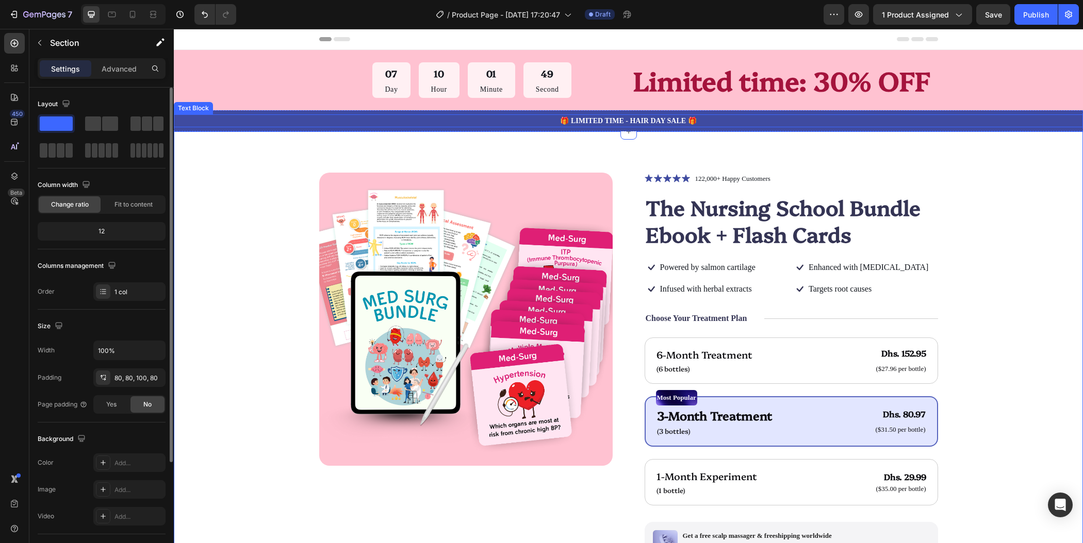
click at [871, 124] on p "🎁 LIMITED TIME - HAIR DAY SALE 🎁" at bounding box center [628, 120] width 907 height 11
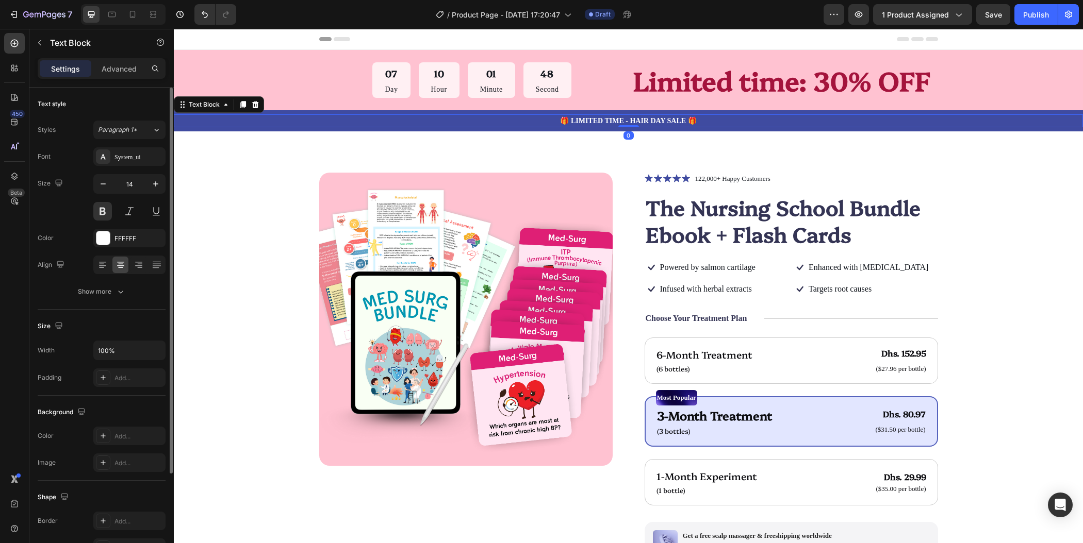
click at [974, 148] on div "Product Images Icon Icon Icon Icon Icon Icon List 122,000+ Happy Customers Text…" at bounding box center [628, 432] width 909 height 603
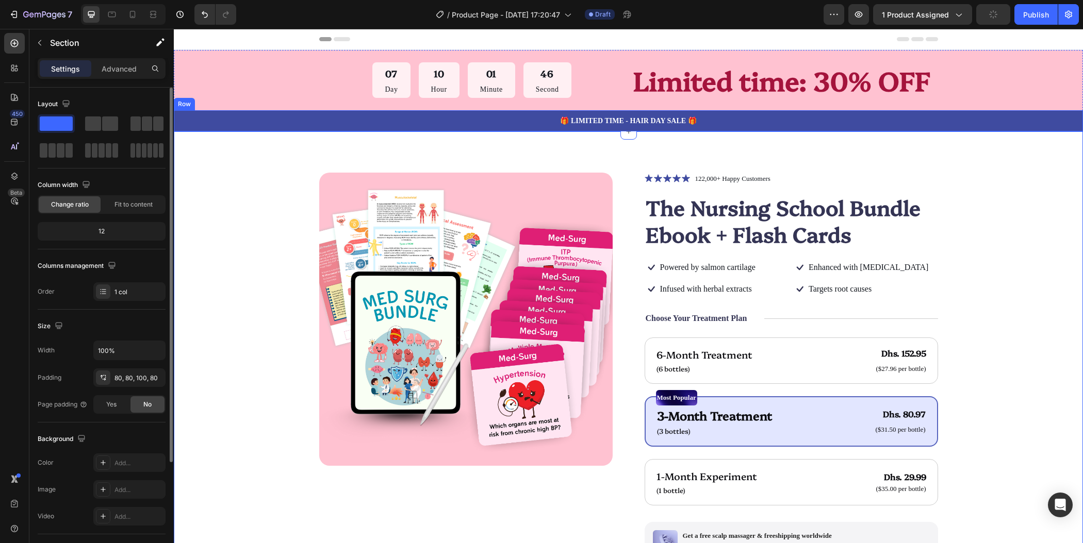
click at [245, 130] on div "🎁 LIMITED TIME - HAIR DAY SALE 🎁 Text Block Row" at bounding box center [628, 120] width 909 height 21
click at [150, 462] on button "button" at bounding box center [154, 463] width 12 height 12
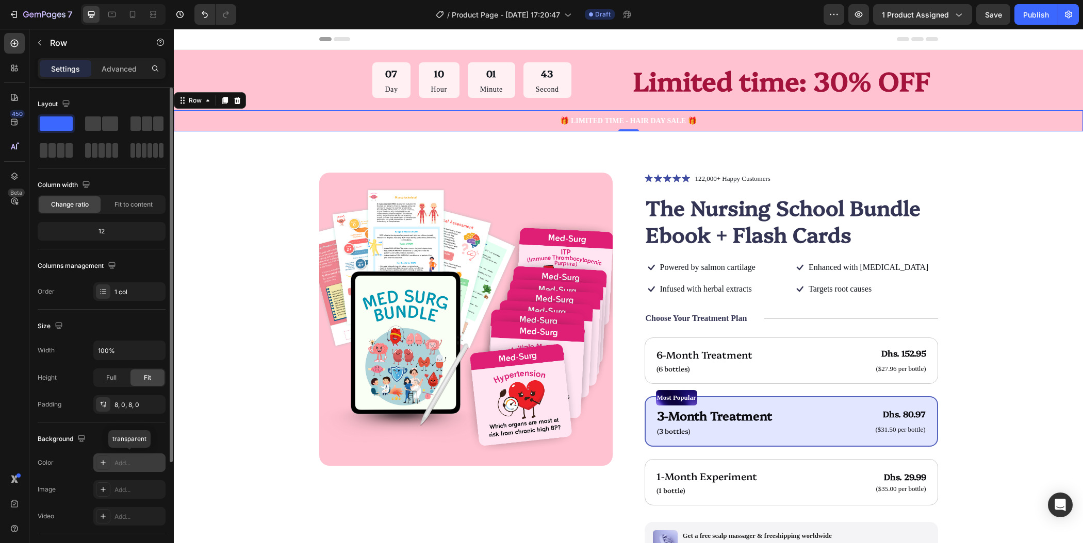
click at [135, 461] on div "Add..." at bounding box center [138, 463] width 48 height 9
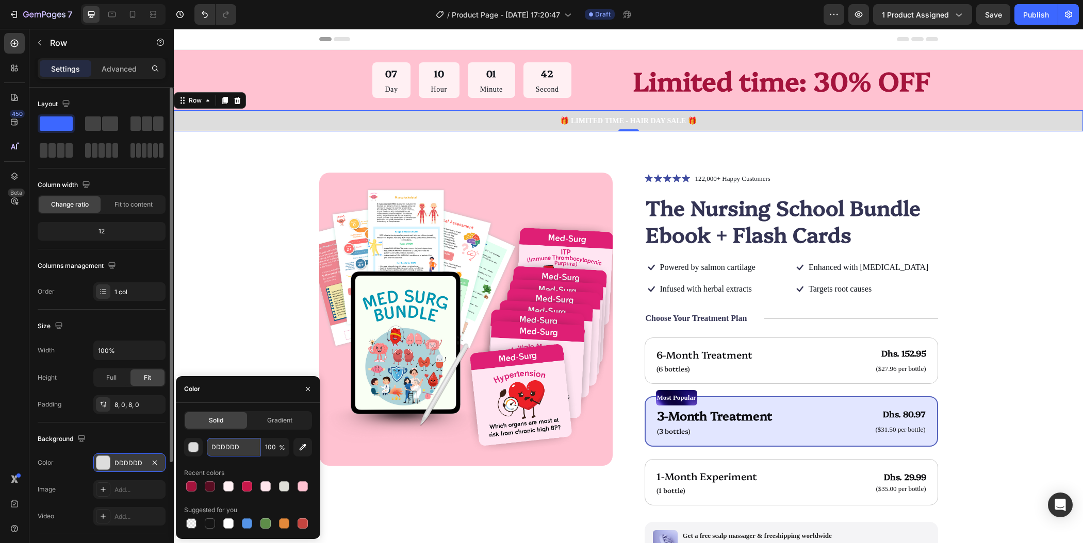
click at [241, 443] on input "DDDDDD" at bounding box center [234, 447] width 54 height 19
paste input "a4133c"
type input "a4133c"
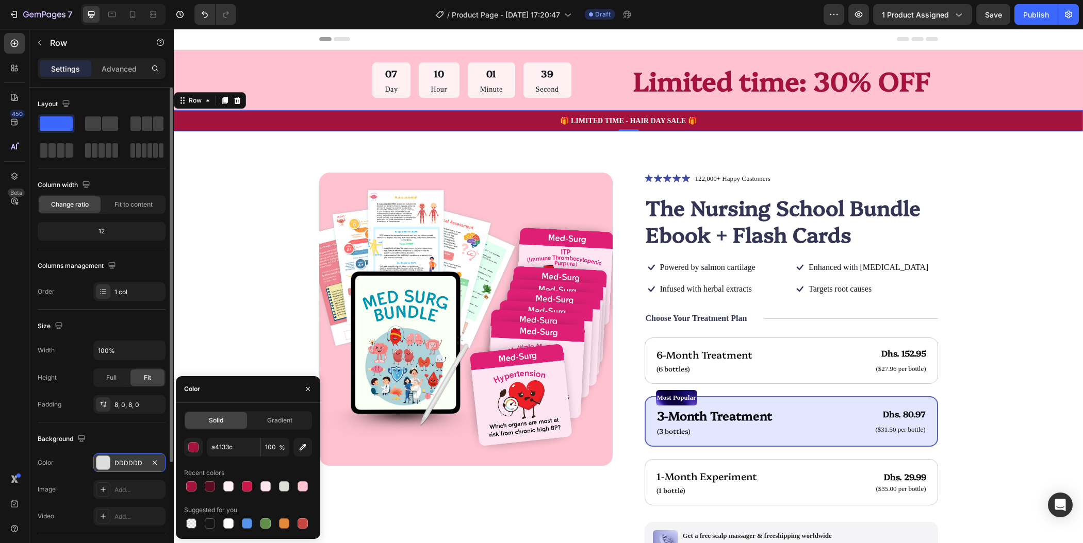
click at [585, 113] on div "🎁 LIMITED TIME - HAIR DAY SALE 🎁 Text Block Row 0" at bounding box center [628, 120] width 909 height 21
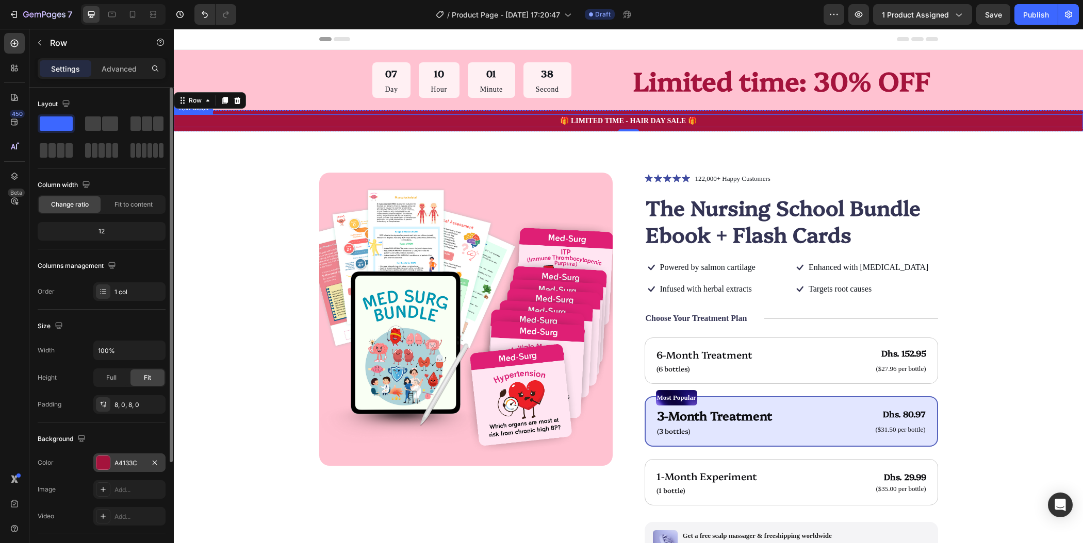
click at [589, 120] on p "🎁 LIMITED TIME - HAIR DAY SALE 🎁" at bounding box center [628, 120] width 907 height 11
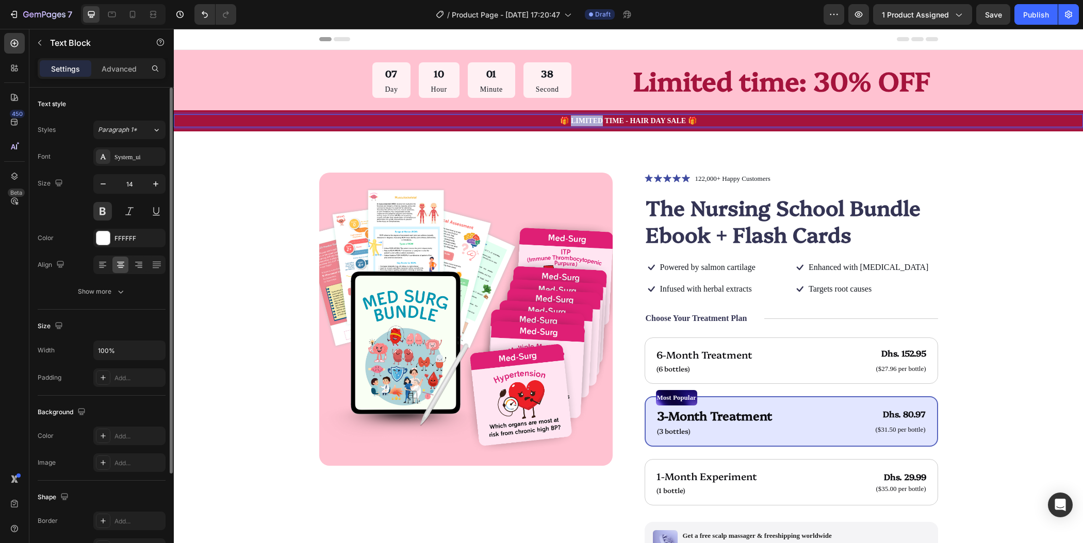
click at [589, 120] on p "🎁 LIMITED TIME - HAIR DAY SALE 🎁" at bounding box center [628, 120] width 907 height 11
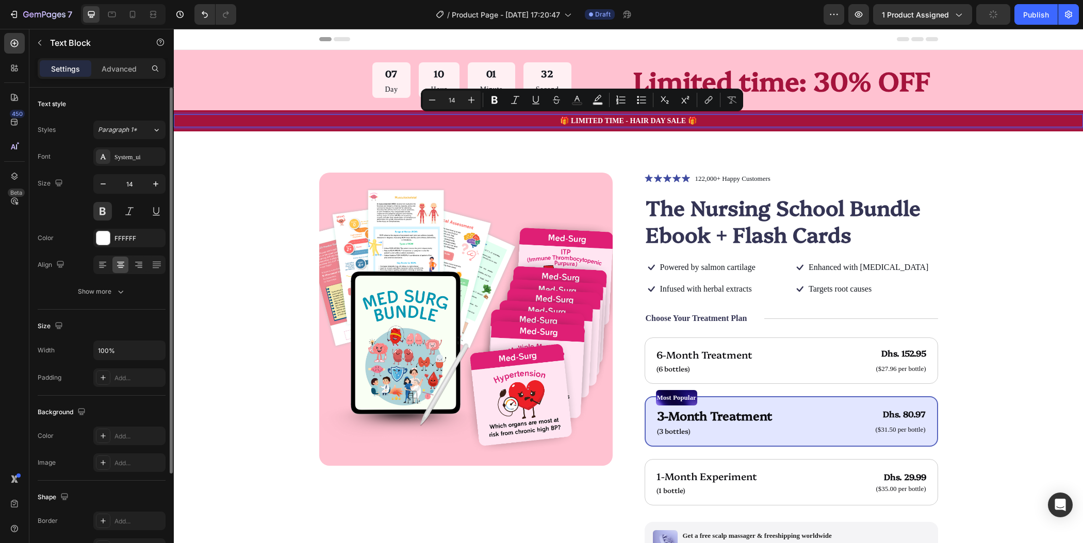
click at [623, 120] on p "🎁 LIMITED TIME - HAIR DAY SALE 🎁" at bounding box center [628, 120] width 907 height 11
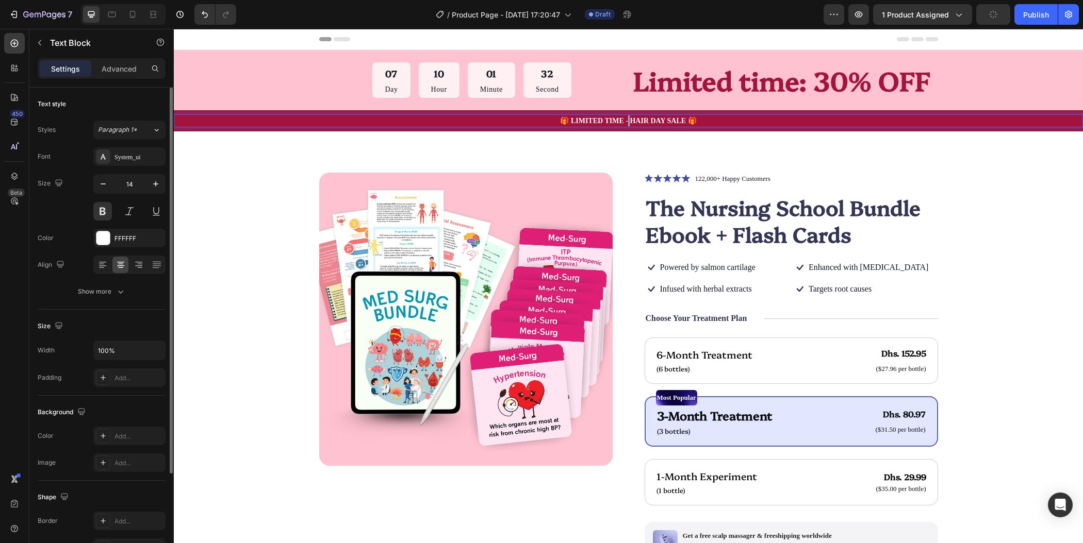
click at [623, 120] on p "🎁 LIMITED TIME - HAIR DAY SALE 🎁" at bounding box center [628, 120] width 907 height 11
click at [690, 121] on p "EXAMS ARE COMING: 30% OFF" at bounding box center [628, 120] width 907 height 11
click at [563, 122] on p "EXAMS ARE COMING: 30% OFF 🧠" at bounding box center [628, 120] width 907 height 11
click at [590, 119] on p "🧠 EXAMS ARE COMING: 30% OFF 🧠" at bounding box center [628, 120] width 907 height 11
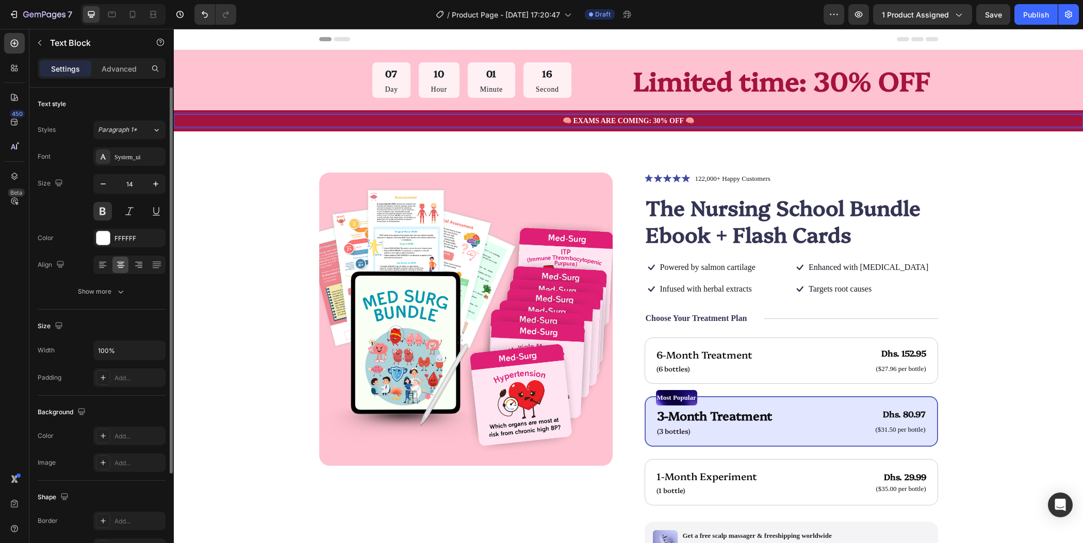
click at [590, 119] on p "🧠 EXAMS ARE COMING: 30% OFF 🧠" at bounding box center [628, 120] width 907 height 11
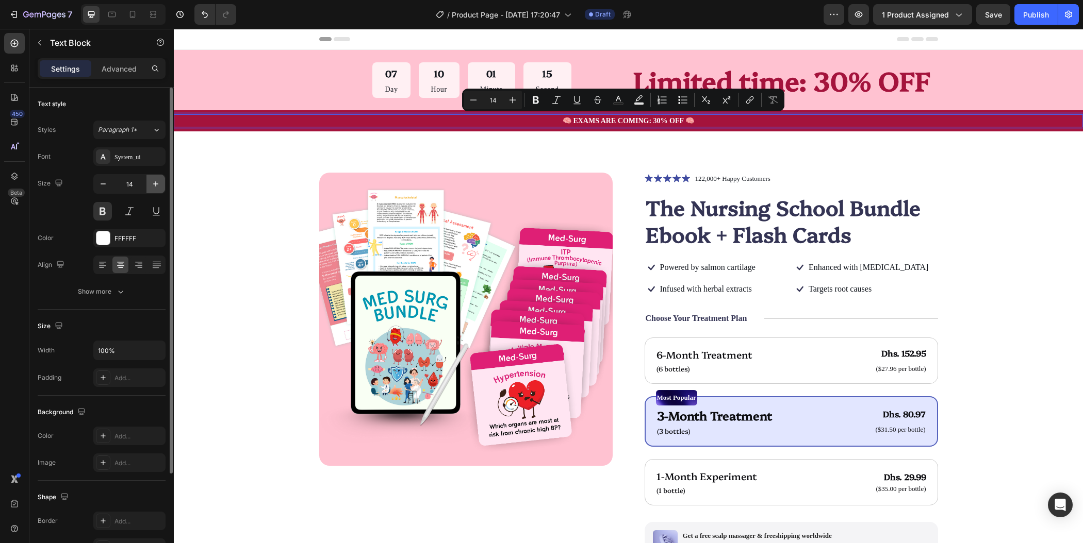
click at [156, 185] on icon "button" at bounding box center [156, 184] width 10 height 10
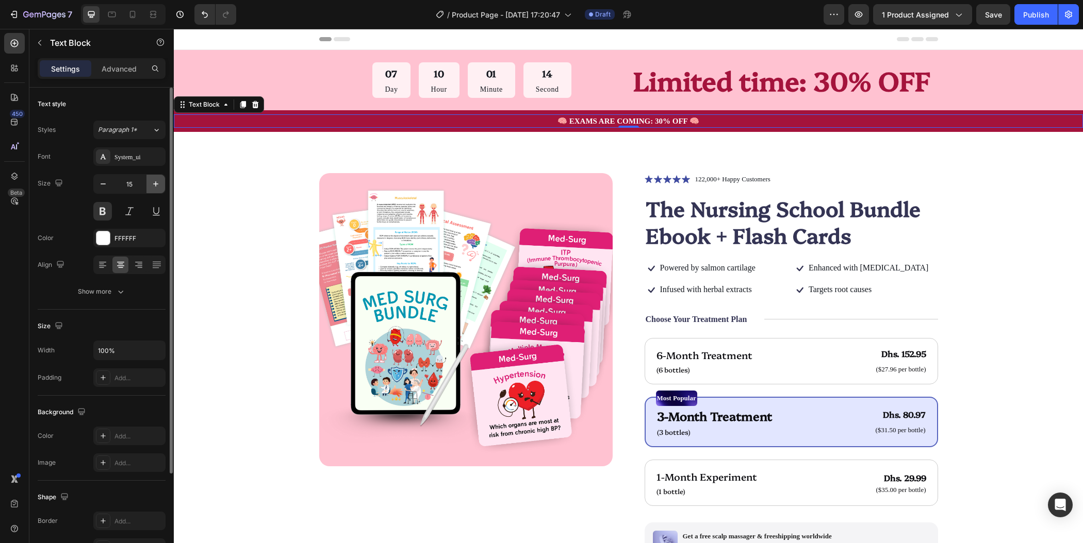
click at [156, 185] on icon "button" at bounding box center [156, 184] width 10 height 10
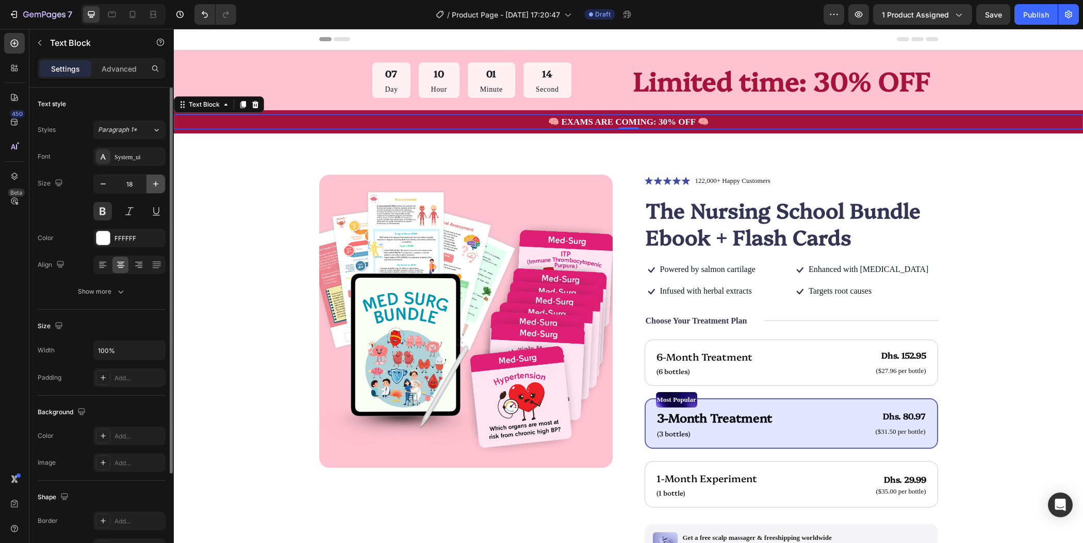
click at [156, 185] on icon "button" at bounding box center [156, 184] width 10 height 10
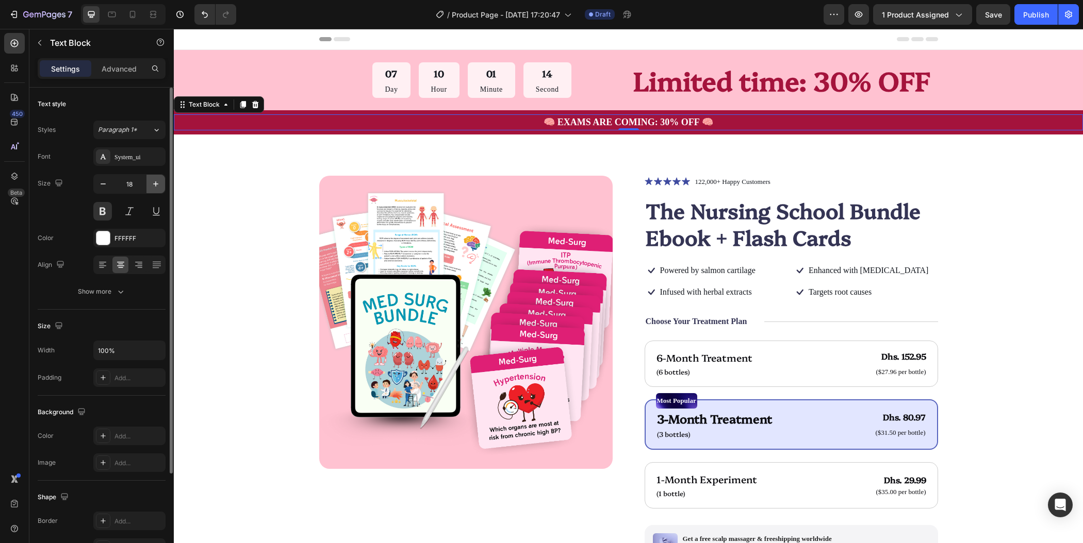
click at [156, 185] on icon "button" at bounding box center [156, 184] width 10 height 10
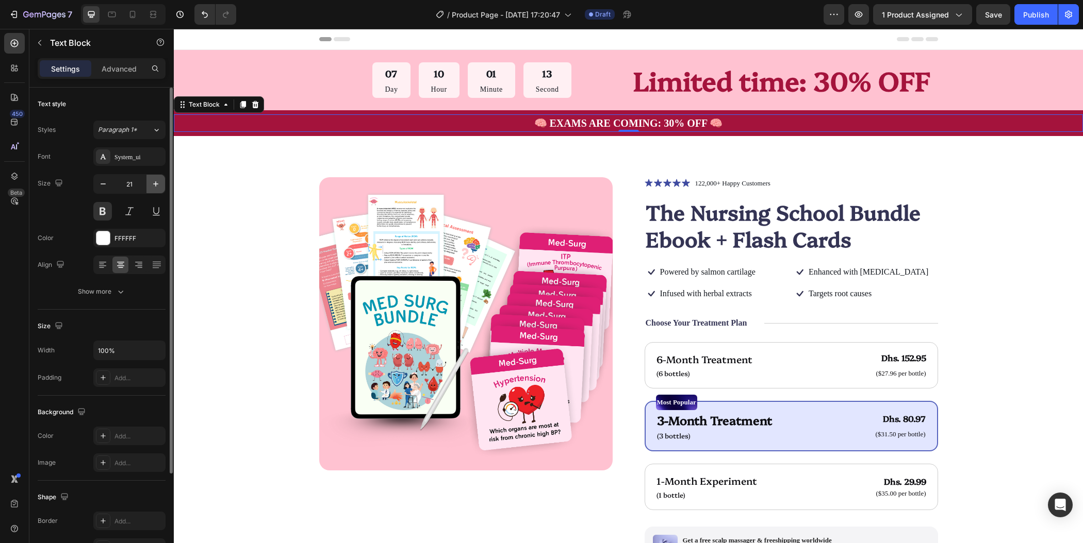
click at [156, 185] on icon "button" at bounding box center [156, 184] width 10 height 10
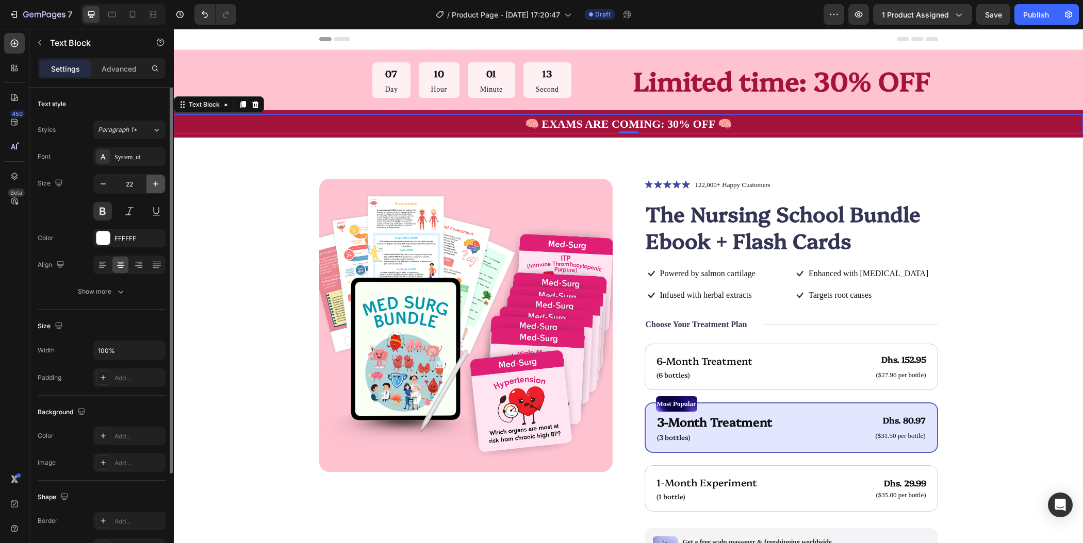
click at [156, 185] on icon "button" at bounding box center [156, 184] width 10 height 10
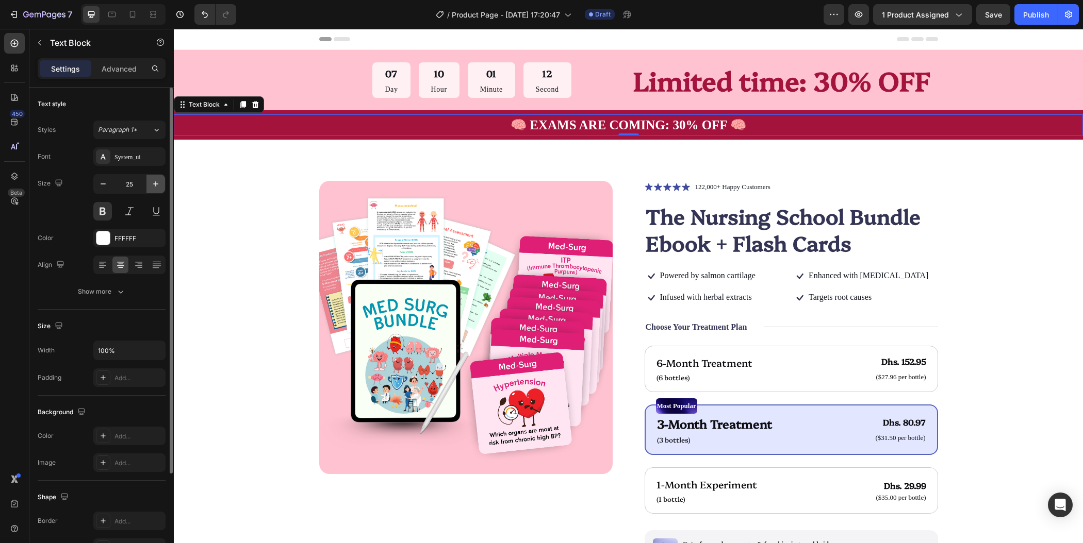
click at [156, 185] on icon "button" at bounding box center [156, 184] width 10 height 10
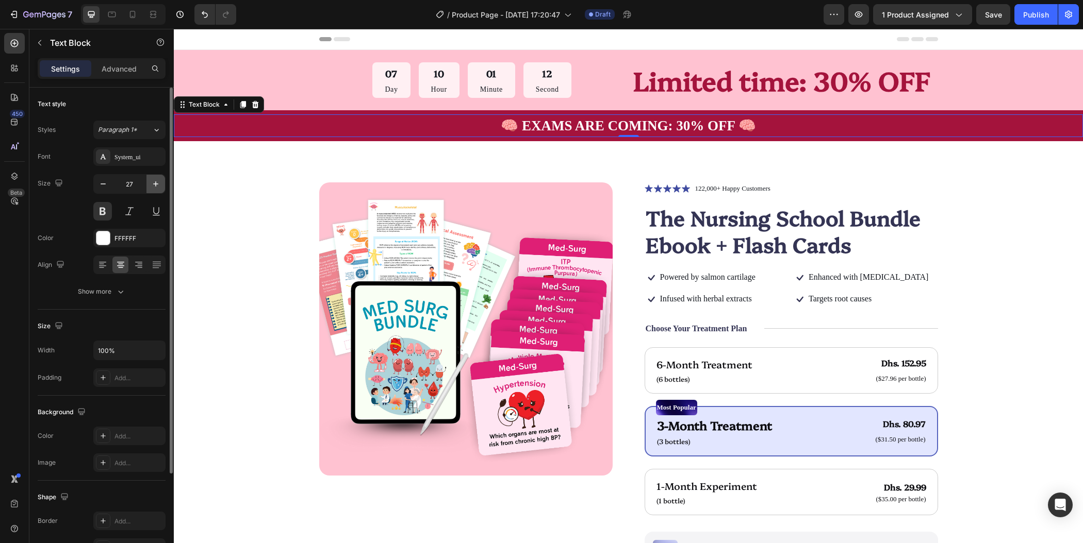
click at [156, 185] on icon "button" at bounding box center [156, 184] width 10 height 10
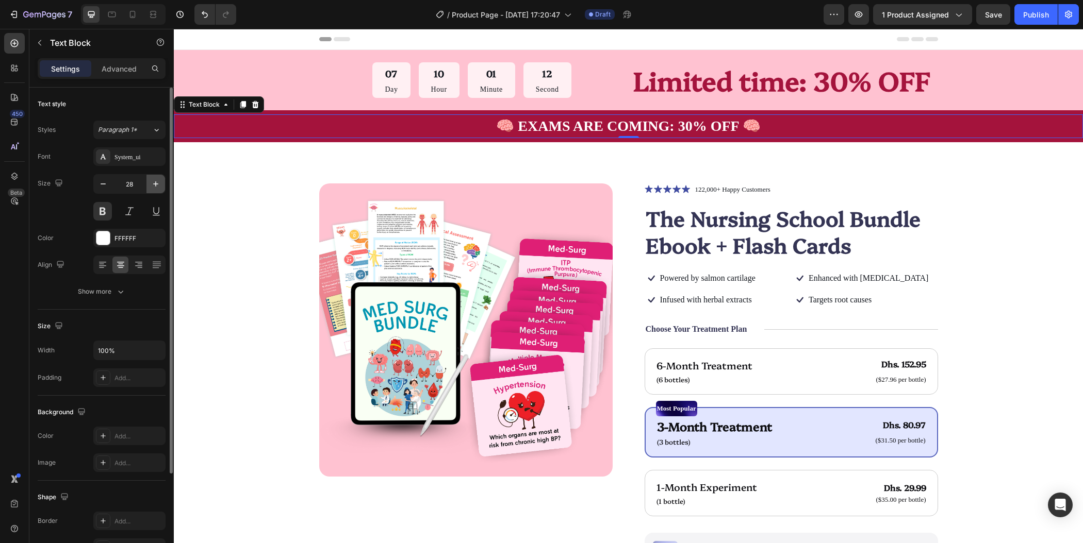
click at [156, 185] on icon "button" at bounding box center [156, 184] width 10 height 10
type input "30"
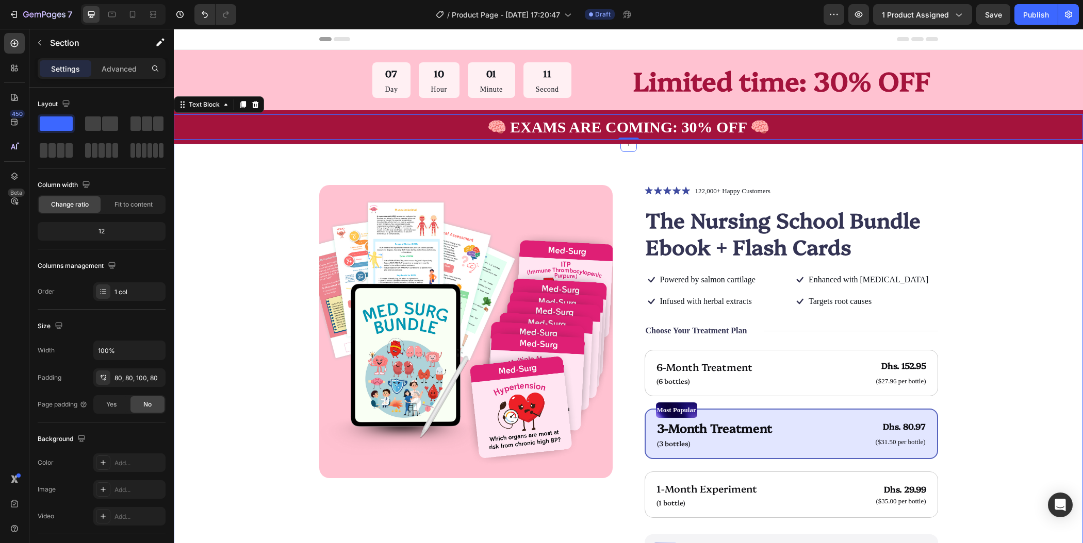
click at [1025, 203] on div "Product Images Icon Icon Icon Icon Icon Icon List 122,000+ Happy Customers Text…" at bounding box center [628, 440] width 827 height 510
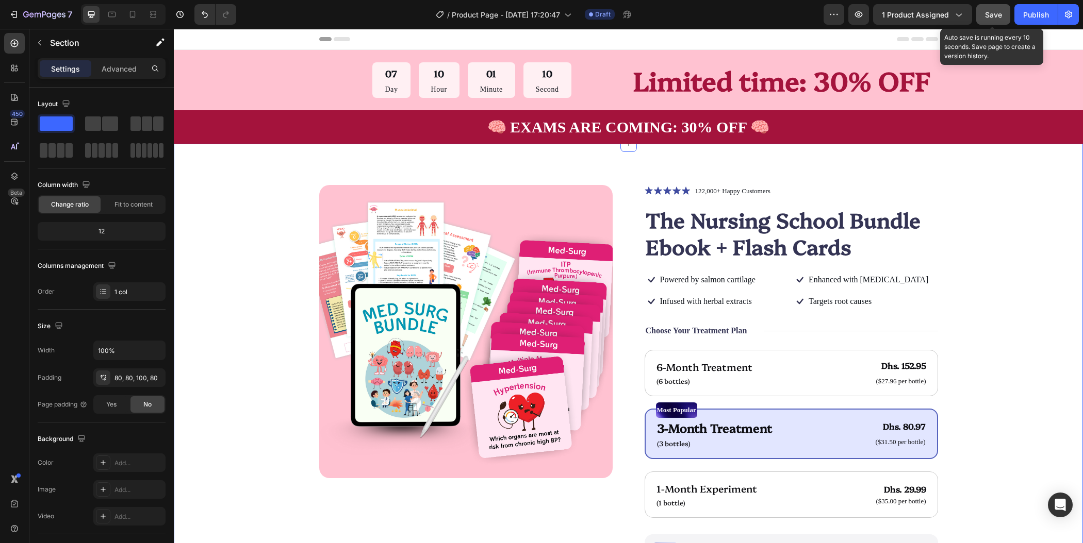
click at [995, 7] on button "Save" at bounding box center [993, 14] width 34 height 21
click at [989, 21] on button "Save" at bounding box center [993, 14] width 34 height 21
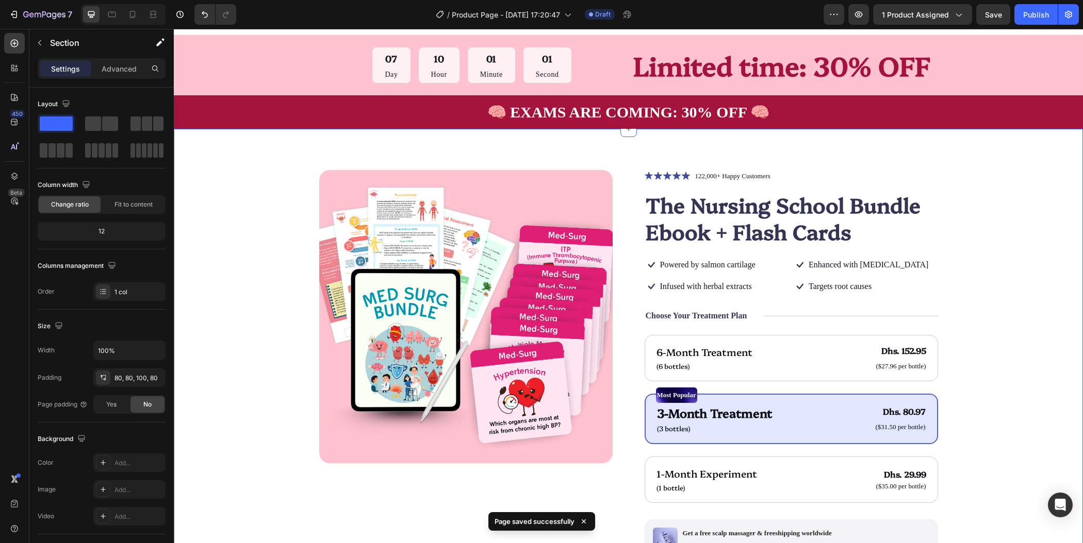
scroll to position [18, 0]
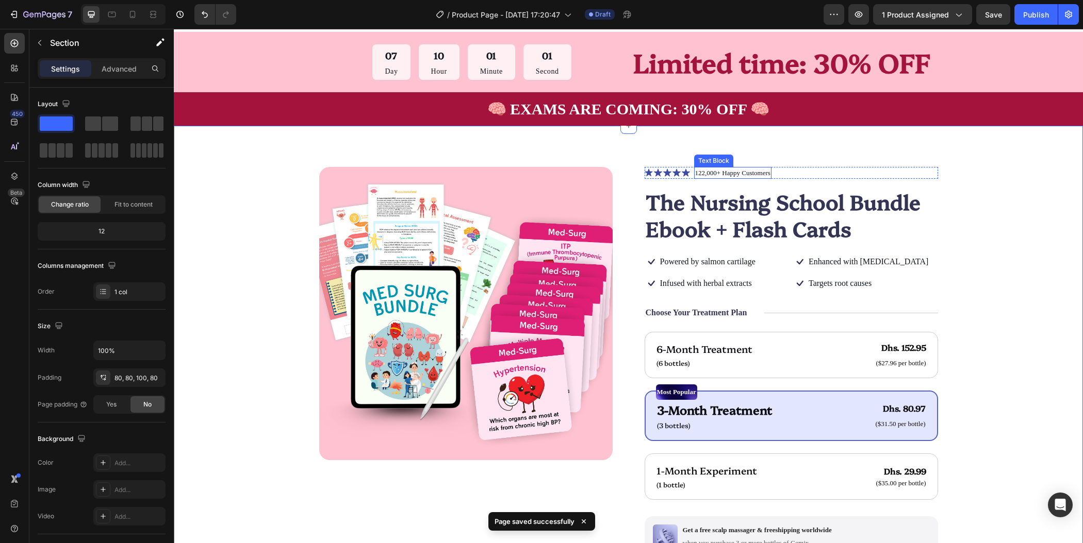
click at [695, 172] on p "122,000+ Happy Customers" at bounding box center [732, 173] width 75 height 10
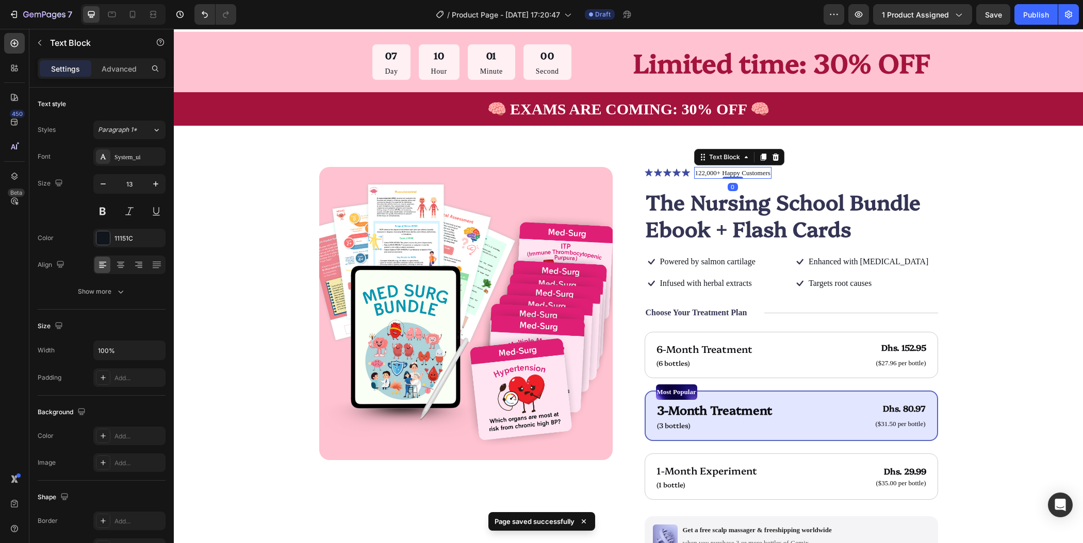
click at [705, 172] on p "122,000+ Happy Customers" at bounding box center [732, 173] width 75 height 10
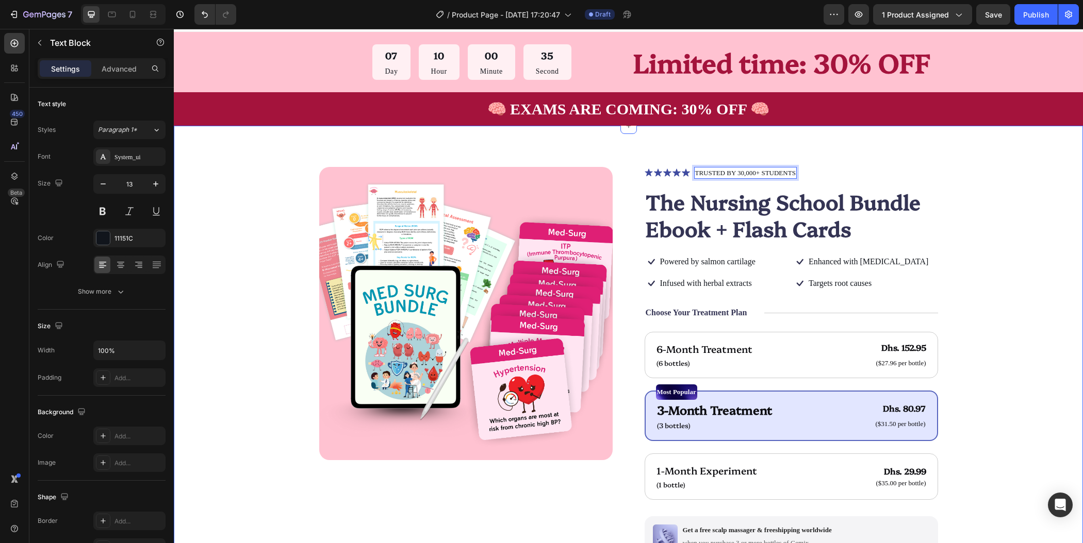
click at [941, 188] on div "Product Images Icon Icon Icon Icon Icon Icon List TRUSTED BY 30,000+ STUDENTS T…" at bounding box center [628, 422] width 827 height 510
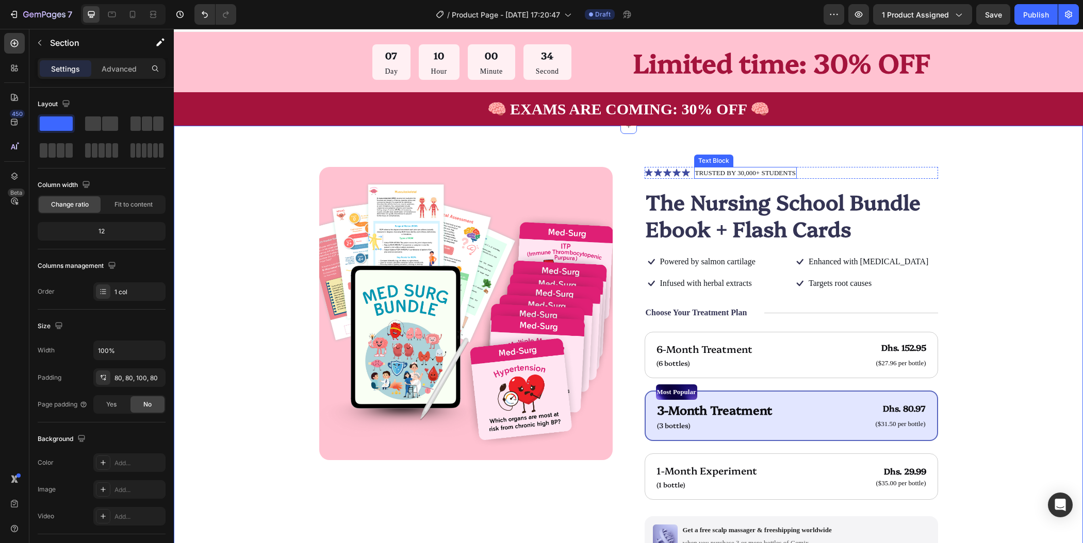
click at [746, 177] on p "TRUSTED BY 30,000+ STUDENTS" at bounding box center [745, 173] width 101 height 10
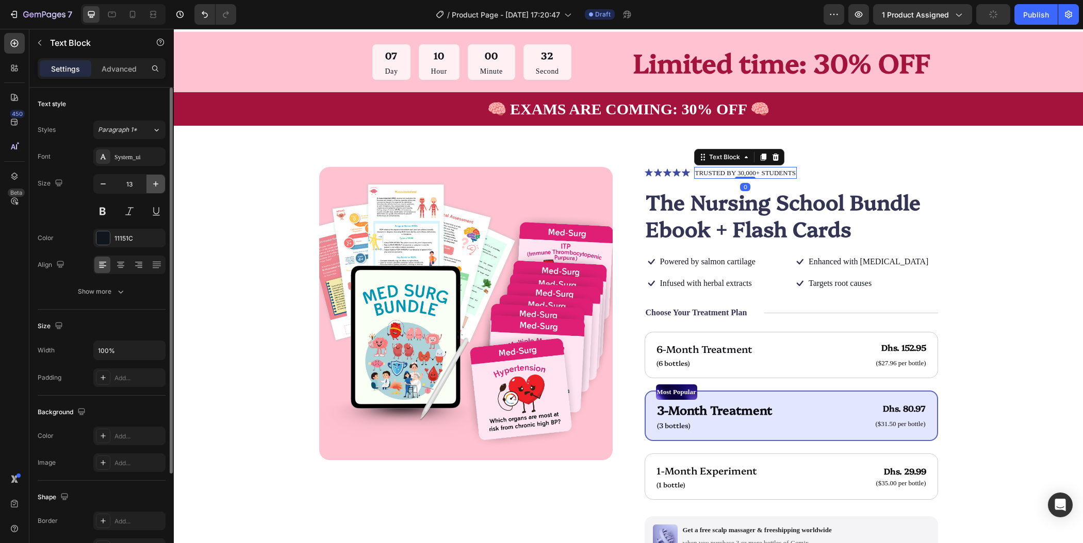
click at [162, 185] on button "button" at bounding box center [155, 184] width 19 height 19
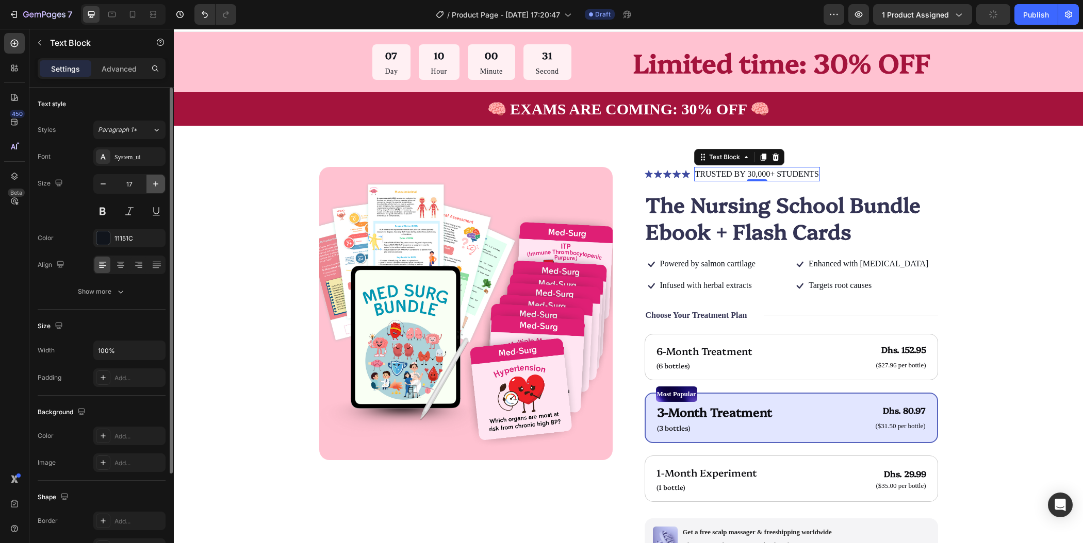
click at [162, 185] on button "button" at bounding box center [155, 184] width 19 height 19
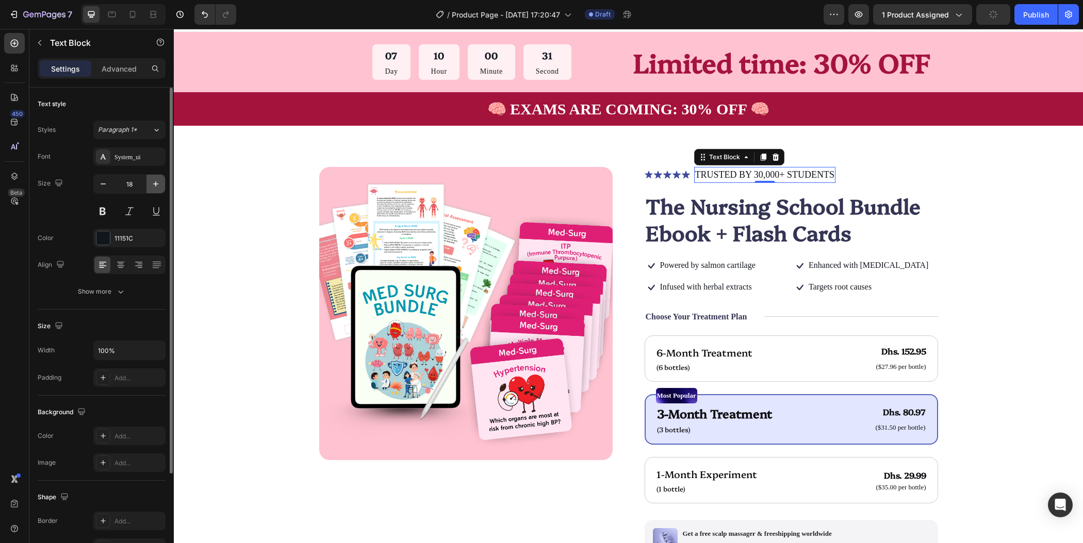
click at [162, 185] on button "button" at bounding box center [155, 184] width 19 height 19
type input "19"
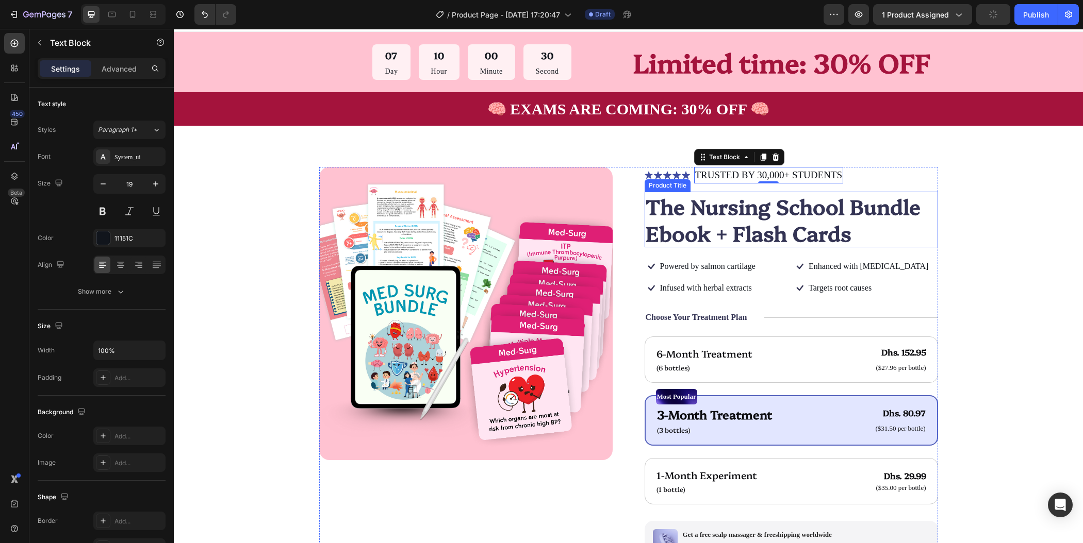
click at [745, 236] on h1 "The Nursing School Bundle Ebook + Flash Cards" at bounding box center [791, 220] width 293 height 56
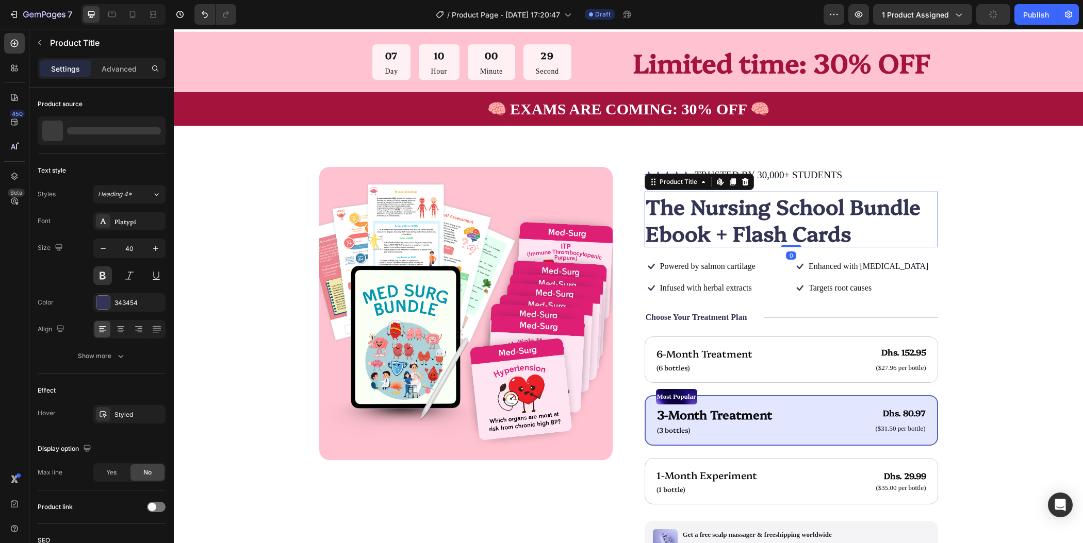
click at [745, 236] on h1 "The Nursing School Bundle Ebook + Flash Cards" at bounding box center [791, 220] width 293 height 56
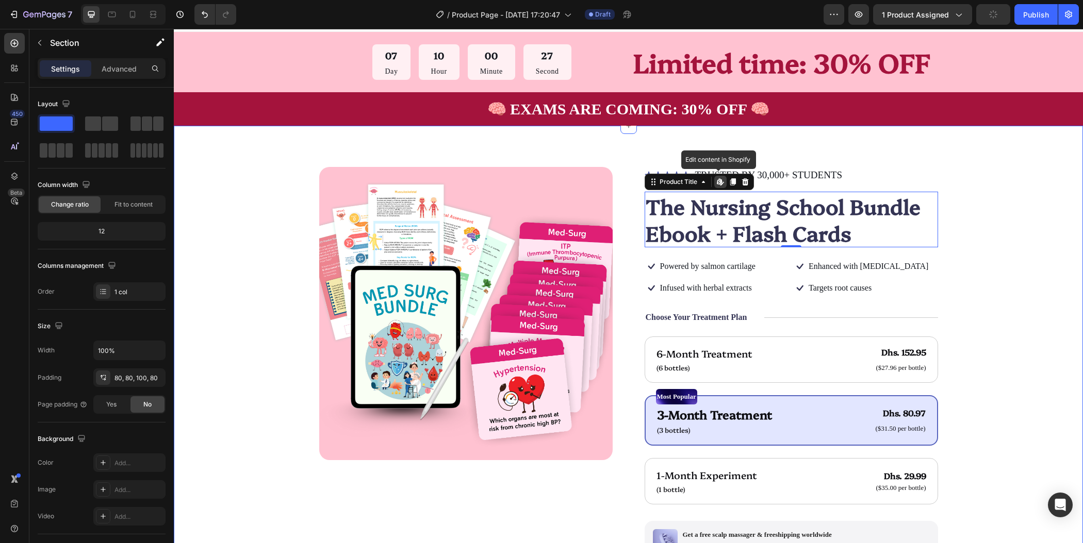
click at [1021, 217] on div "Product Images Icon Icon Icon Icon Icon Icon List TRUSTED BY 30,000+ STUDENTS T…" at bounding box center [628, 424] width 827 height 515
click at [781, 210] on h1 "The Nursing School Bundle Ebook + Flash Cards" at bounding box center [791, 220] width 293 height 56
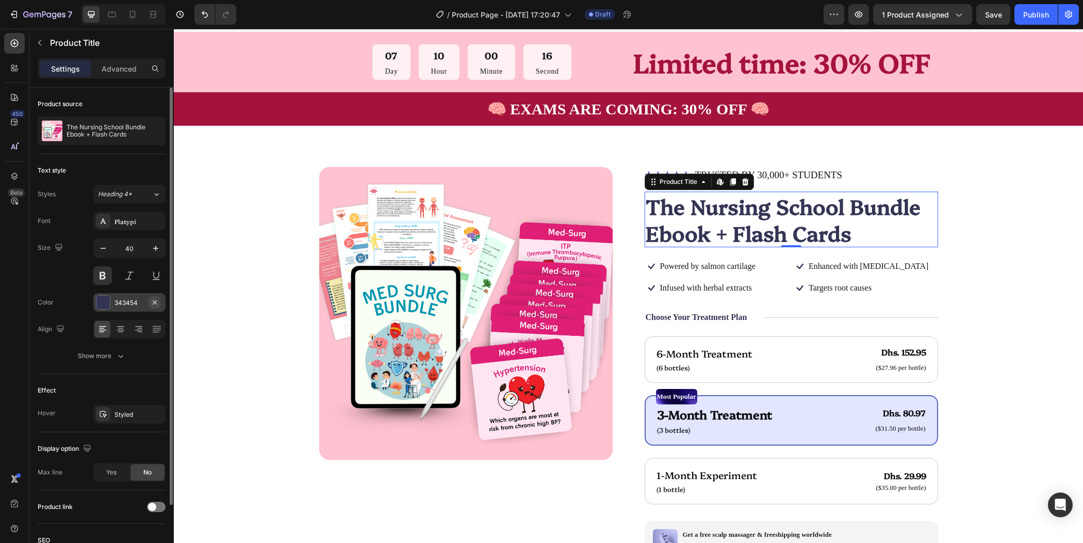
click at [158, 302] on icon "button" at bounding box center [155, 303] width 8 height 8
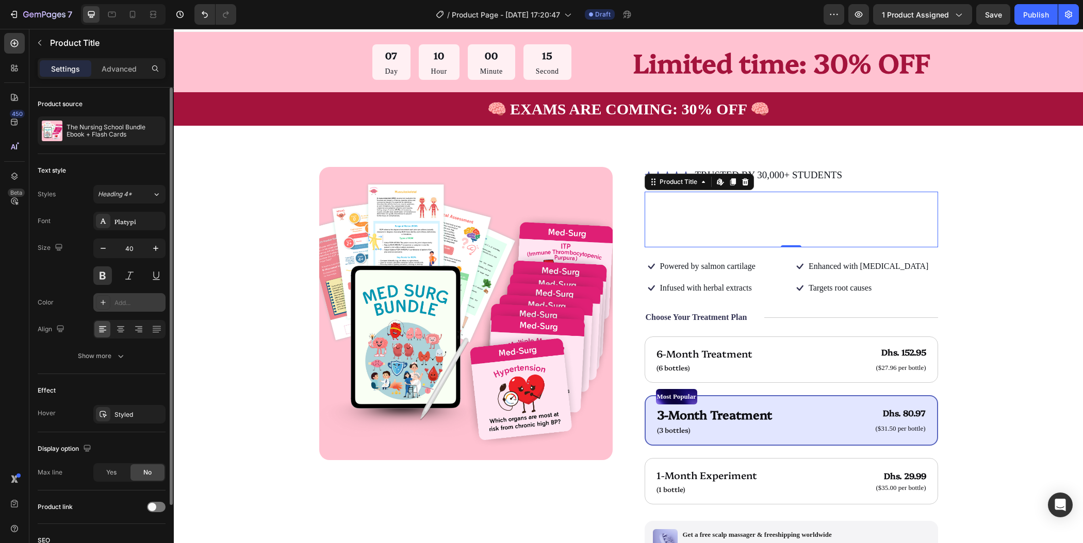
click at [136, 304] on div "Add..." at bounding box center [138, 303] width 48 height 9
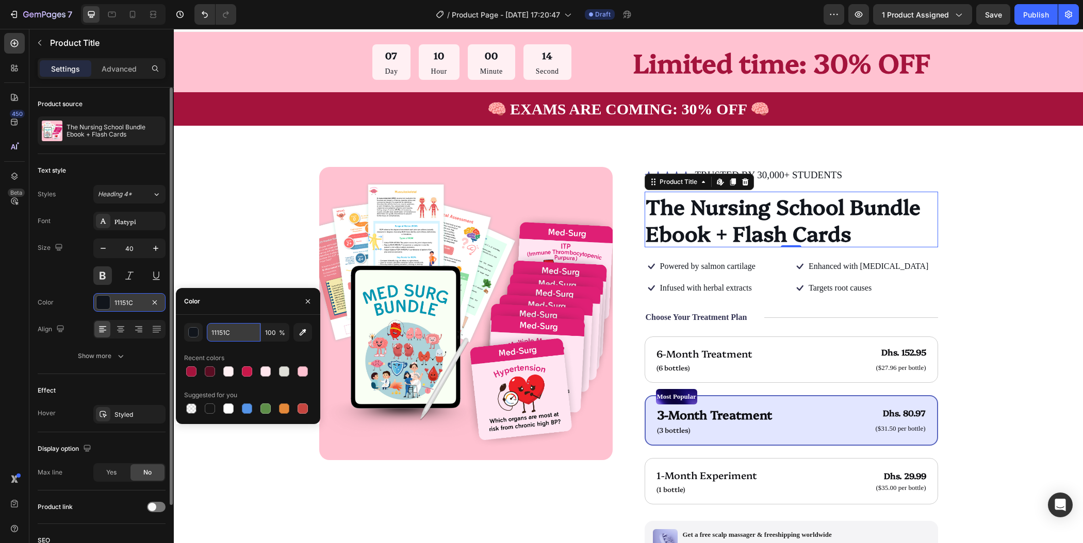
click at [234, 337] on input "11151C" at bounding box center [234, 332] width 54 height 19
paste input "800f2f"
type input "800f2f"
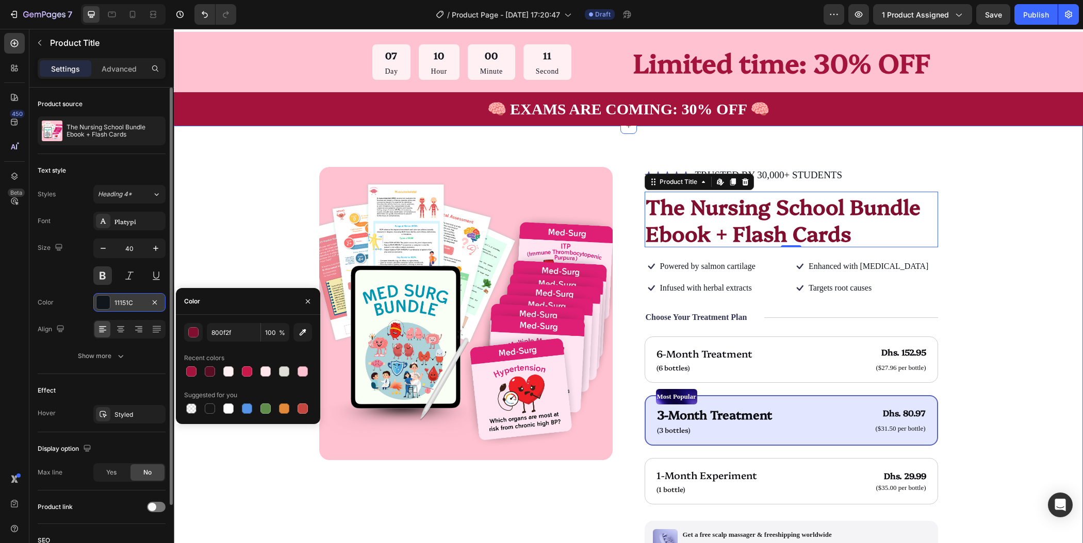
click at [1016, 209] on div "Product Images Icon Icon Icon Icon Icon Icon List TRUSTED BY 30,000+ STUDENTS T…" at bounding box center [628, 424] width 827 height 515
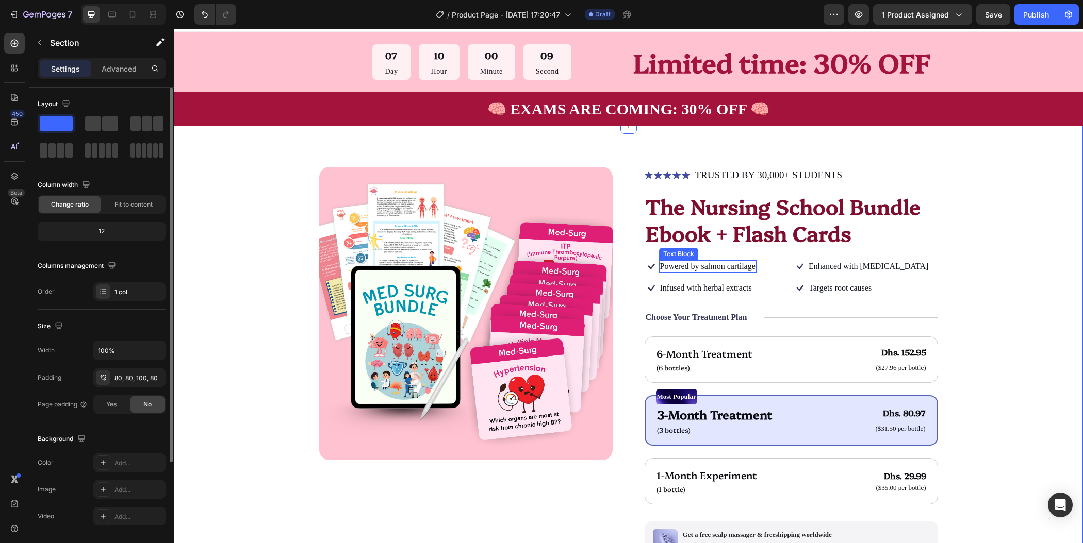
click at [726, 265] on p "Powered by salmon cartilage" at bounding box center [707, 266] width 95 height 11
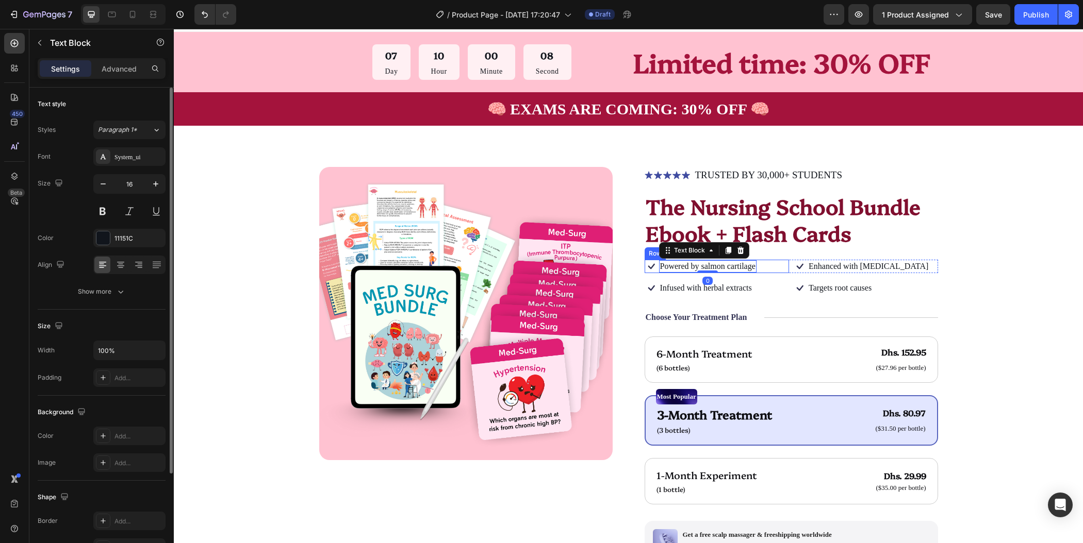
click at [769, 267] on div "Icon Powered by salmon cartilage Text Block 0 Row" at bounding box center [717, 266] width 145 height 13
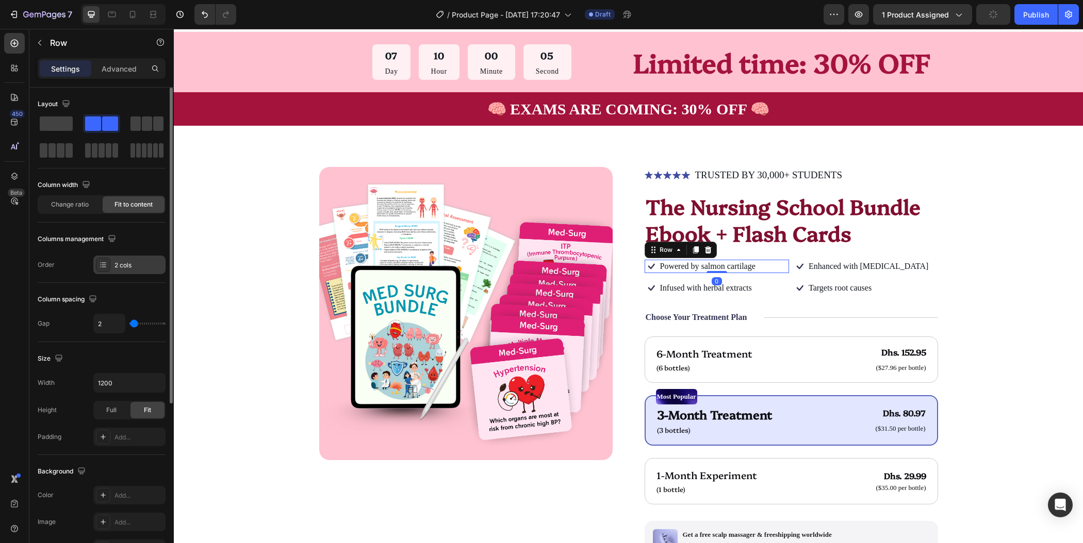
click at [143, 266] on div "2 cols" at bounding box center [138, 265] width 48 height 9
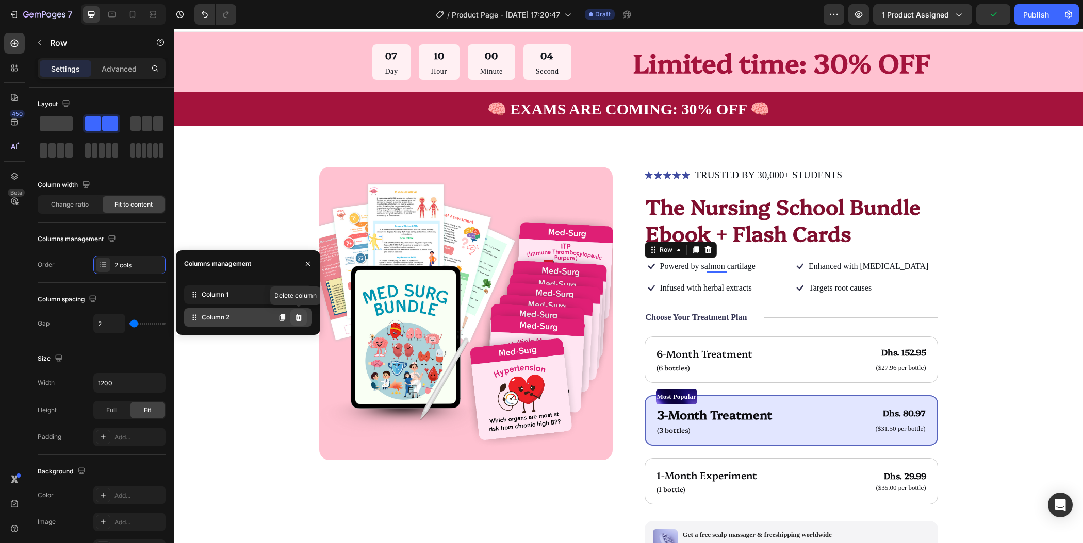
click at [298, 317] on icon at bounding box center [298, 317] width 7 height 7
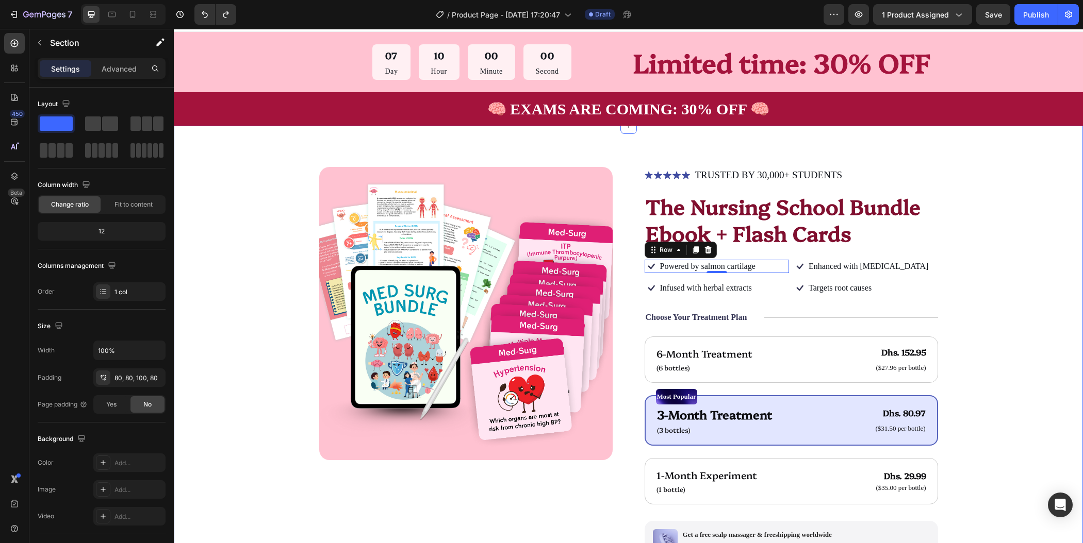
click at [1033, 280] on div "Product Images Icon Icon Icon Icon Icon Icon List TRUSTED BY 30,000+ STUDENTS T…" at bounding box center [628, 430] width 909 height 608
click at [901, 268] on div "Icon Enhanced with [MEDICAL_DATA] Text Block Row" at bounding box center [865, 266] width 145 height 13
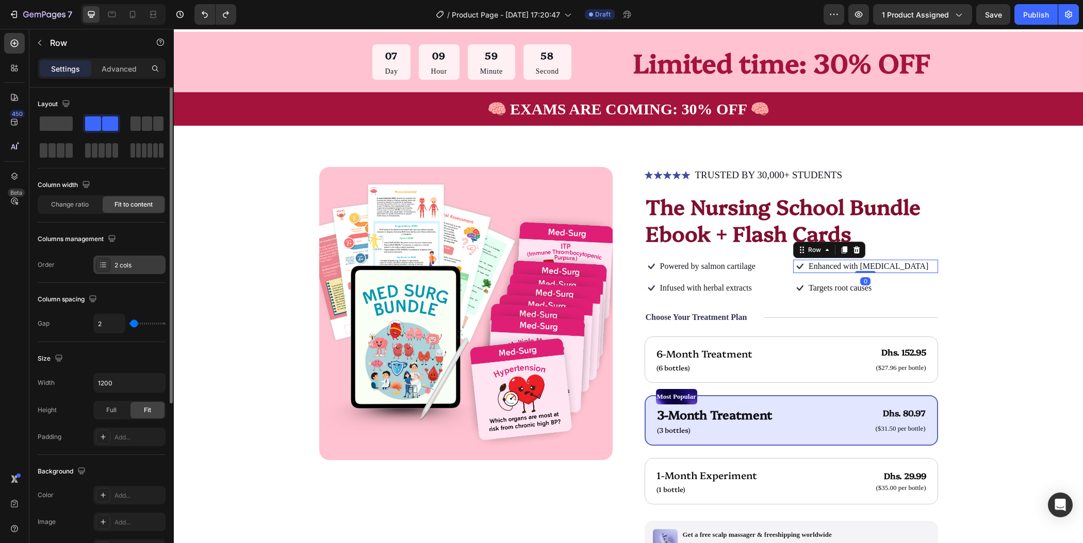
click at [142, 258] on div "2 cols" at bounding box center [129, 265] width 72 height 19
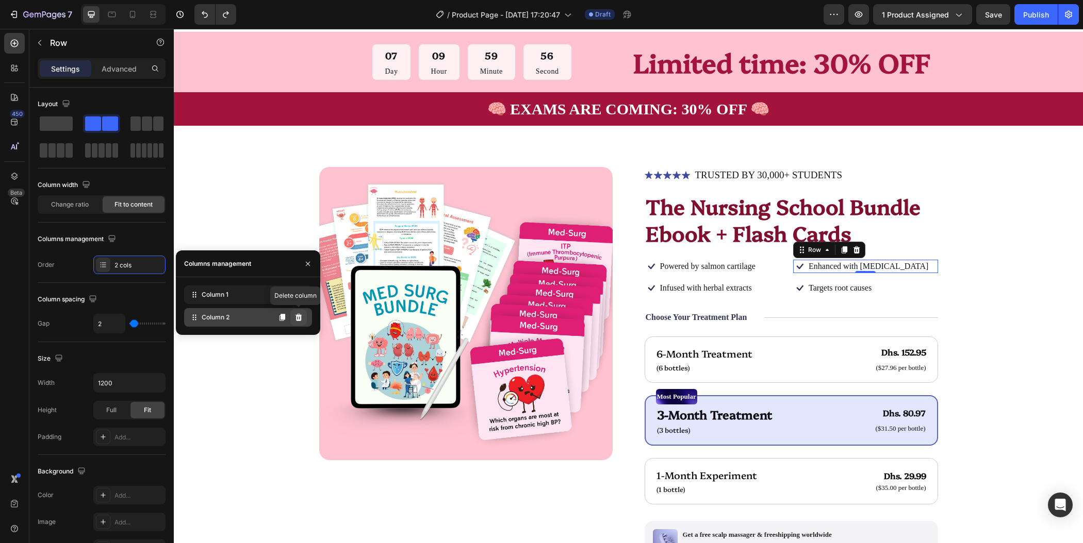
click at [299, 315] on icon at bounding box center [298, 317] width 7 height 7
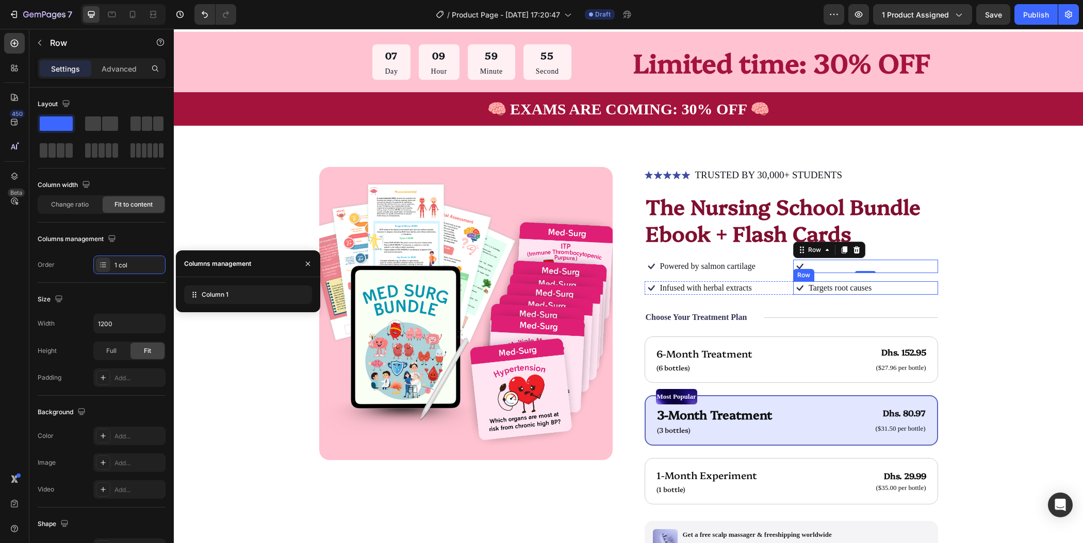
click at [900, 284] on div "Icon Targets root causes Text Block Row" at bounding box center [865, 288] width 145 height 13
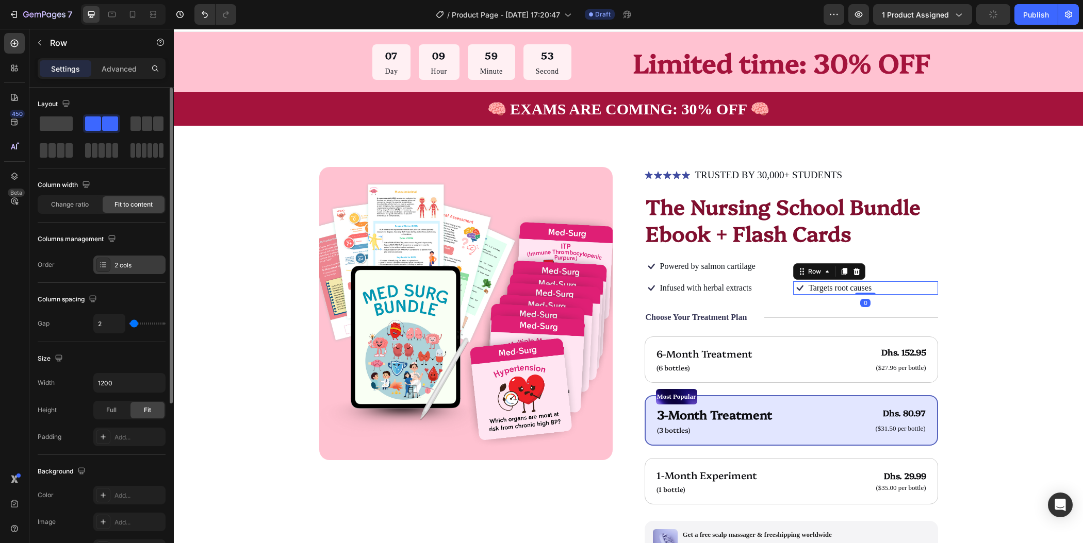
click at [152, 267] on div "2 cols" at bounding box center [138, 265] width 48 height 9
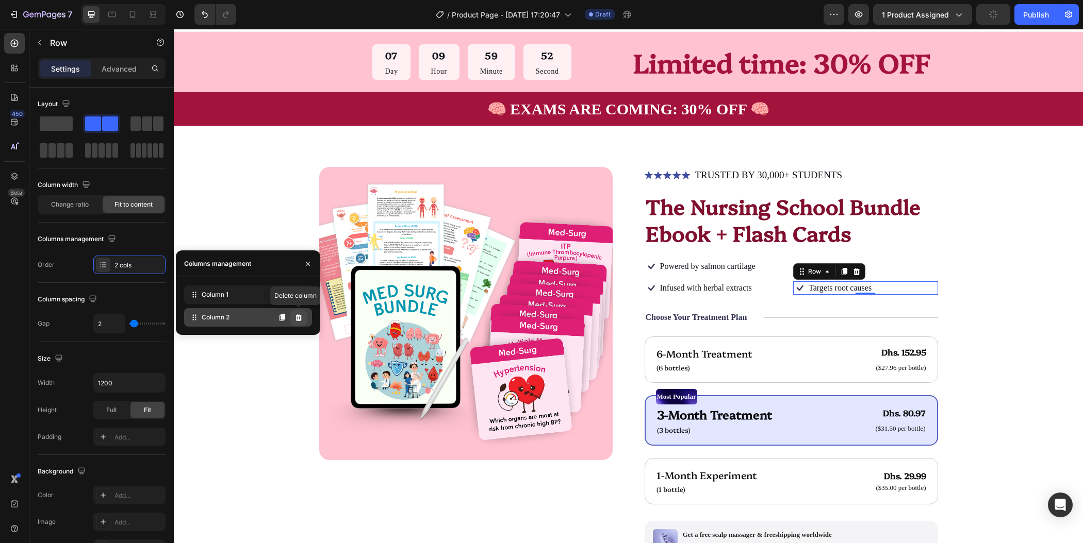
drag, startPoint x: 300, startPoint y: 320, endPoint x: 705, endPoint y: 311, distance: 405.4
click at [300, 320] on icon at bounding box center [298, 317] width 7 height 7
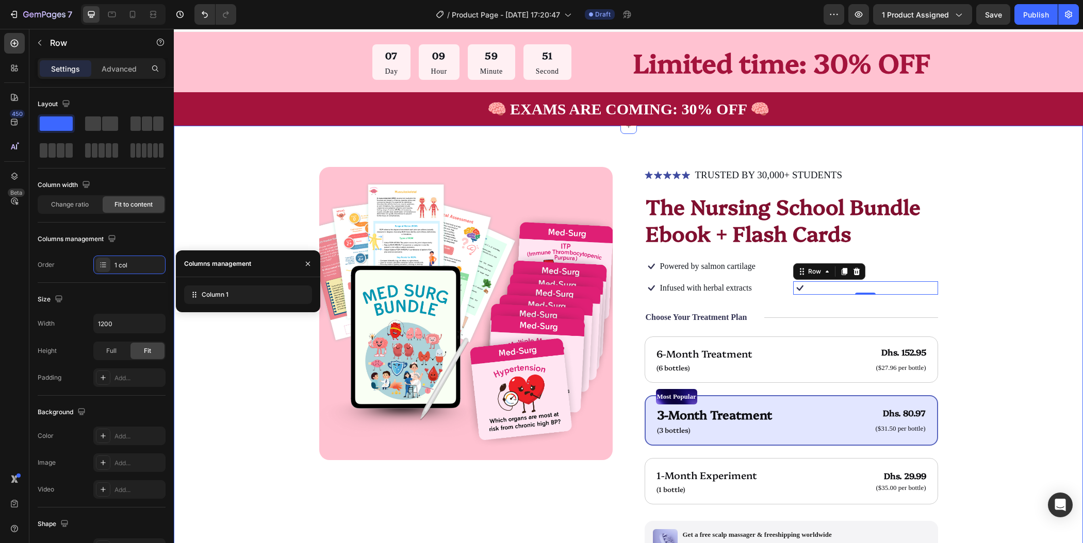
click at [1042, 317] on div "Product Images Icon Icon Icon Icon Icon Icon List TRUSTED BY 30,000+ STUDENTS T…" at bounding box center [628, 430] width 909 height 608
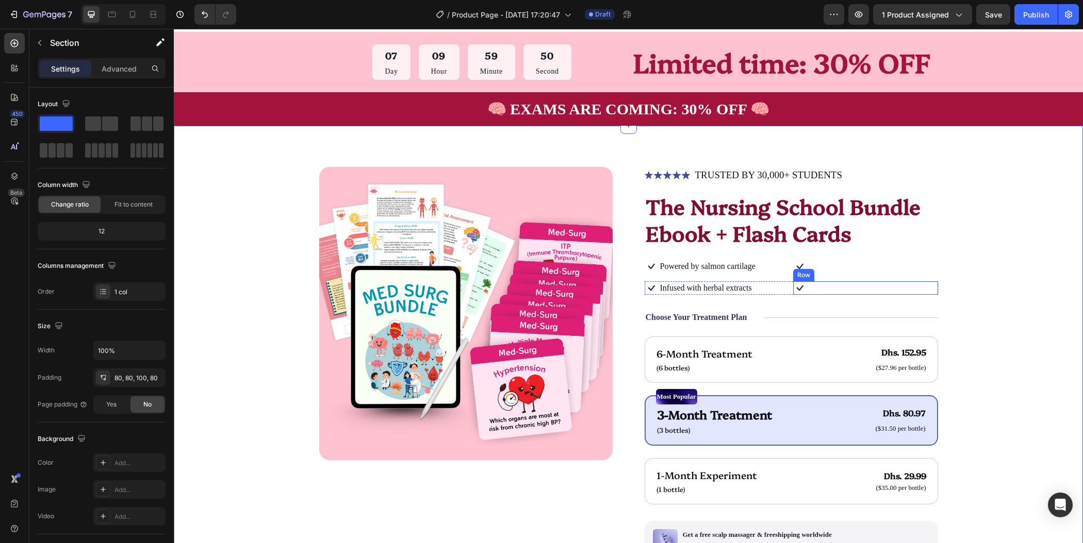
click at [840, 286] on div "Icon Row" at bounding box center [865, 288] width 145 height 13
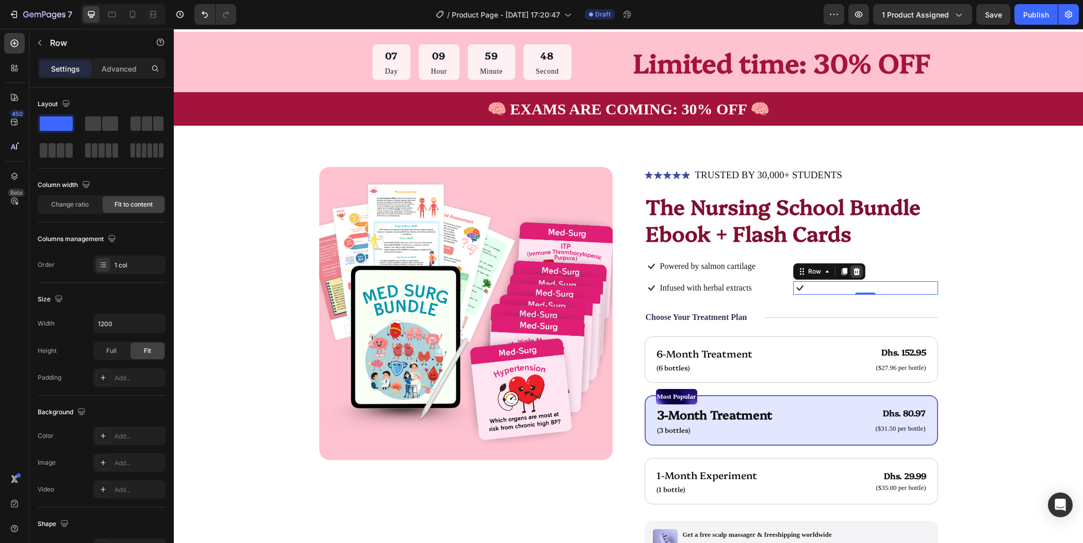
click at [853, 271] on icon at bounding box center [856, 271] width 7 height 7
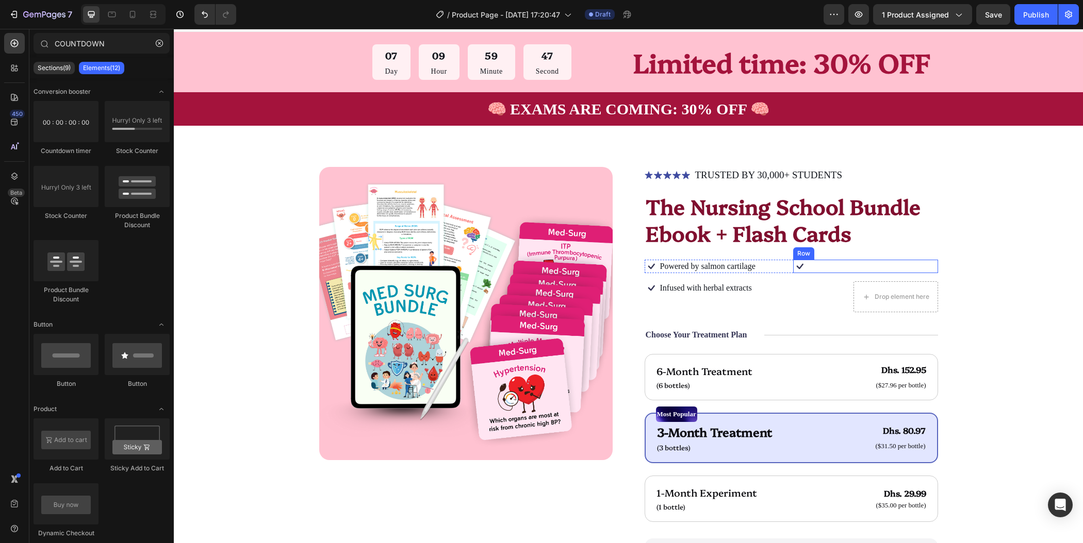
click at [883, 262] on div "Icon Row" at bounding box center [865, 266] width 145 height 13
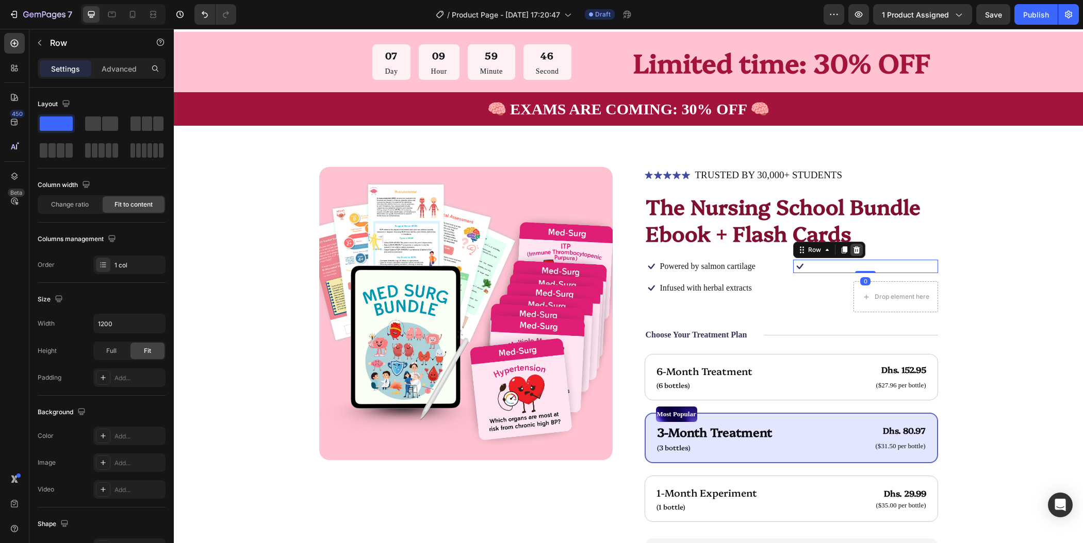
click at [850, 249] on div at bounding box center [856, 250] width 12 height 12
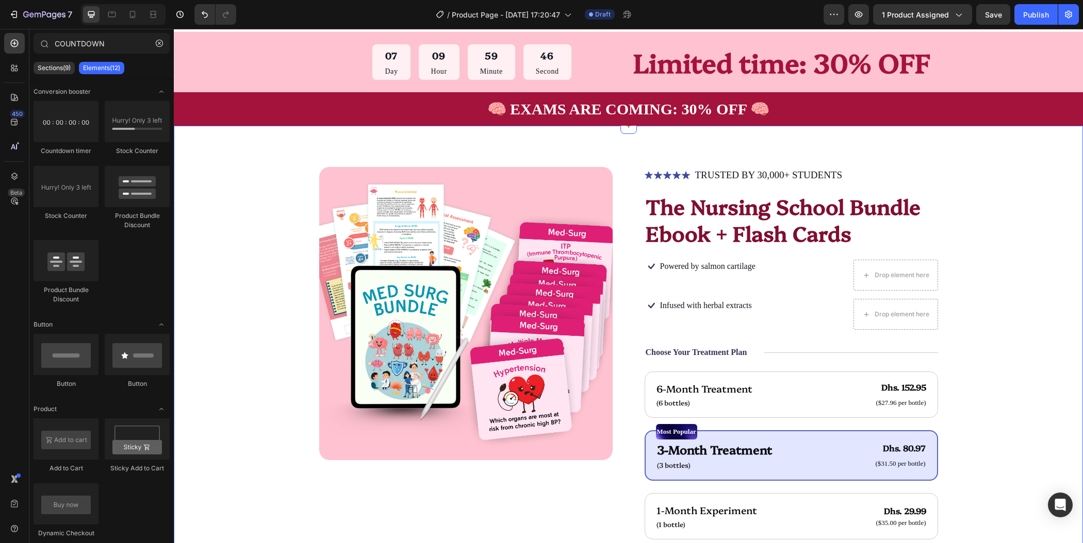
click at [1022, 300] on div "Product Images Icon Icon Icon Icon Icon Icon List TRUSTED BY 30,000+ STUDENTS T…" at bounding box center [628, 442] width 827 height 550
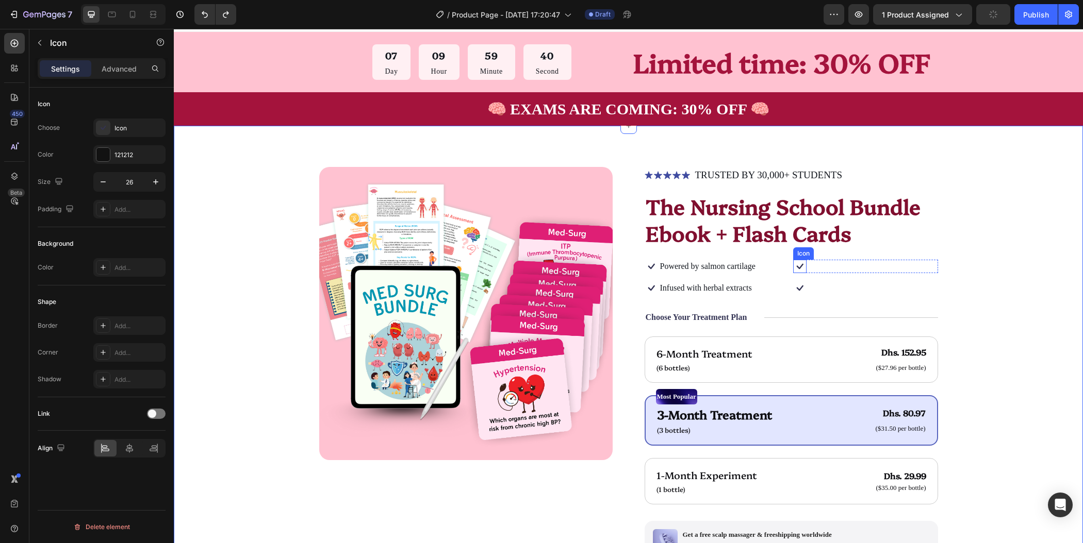
click at [794, 265] on icon at bounding box center [799, 266] width 13 height 13
click at [988, 270] on div "Product Images Icon Icon Icon Icon Icon Icon List TRUSTED BY 30,000+ STUDENTS T…" at bounding box center [628, 424] width 827 height 515
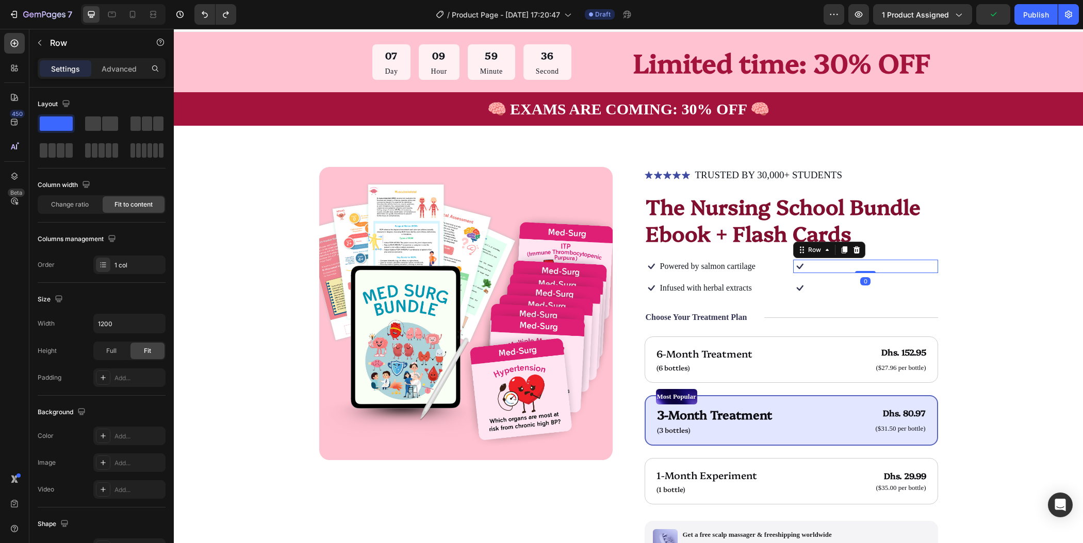
click at [922, 266] on div "Icon Row 0" at bounding box center [865, 266] width 145 height 13
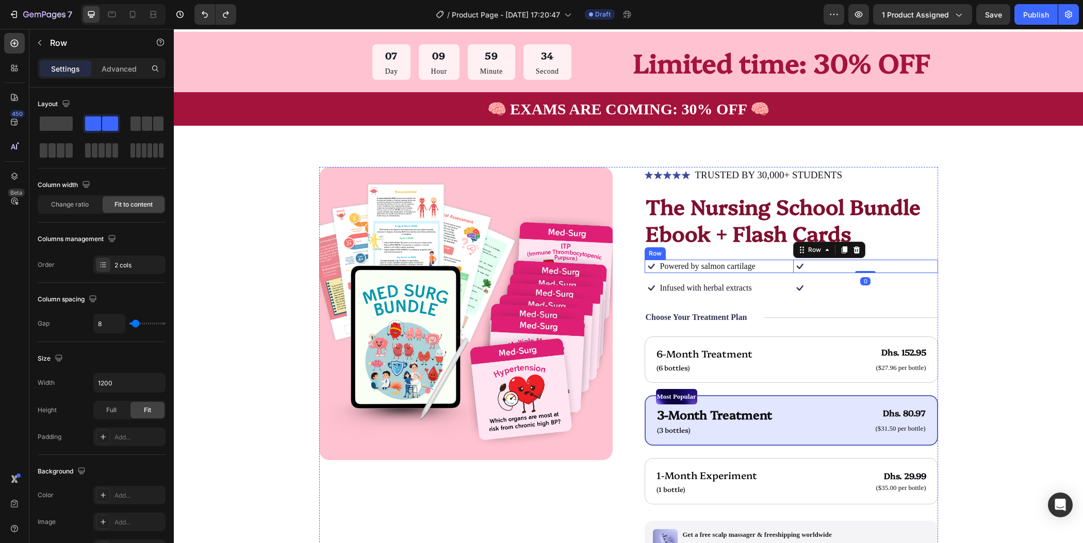
click at [784, 269] on div "Icon Powered by salmon cartilage Text Block Row Icon Row 0 Row" at bounding box center [791, 266] width 293 height 13
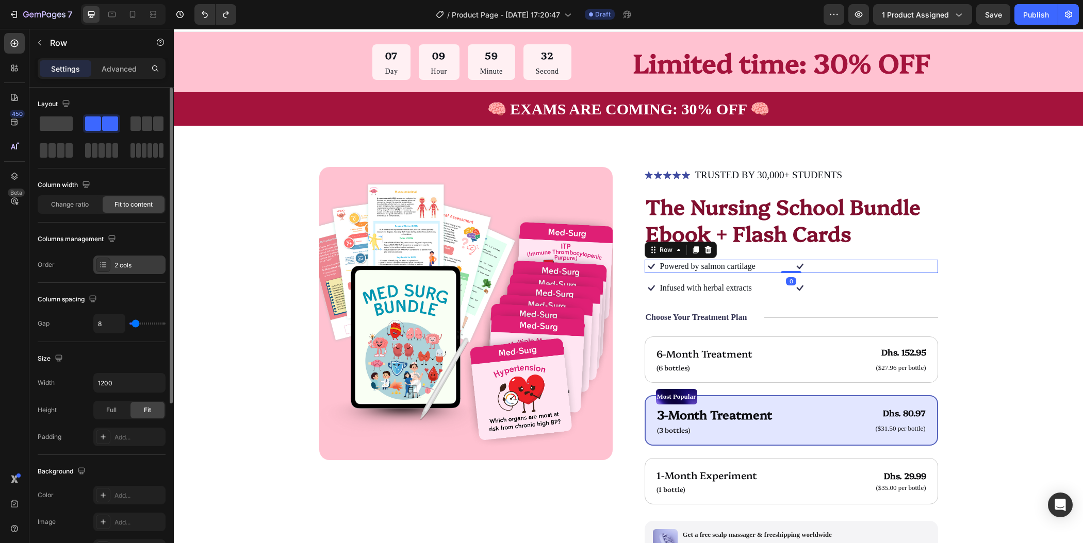
click at [138, 261] on div "2 cols" at bounding box center [138, 265] width 48 height 9
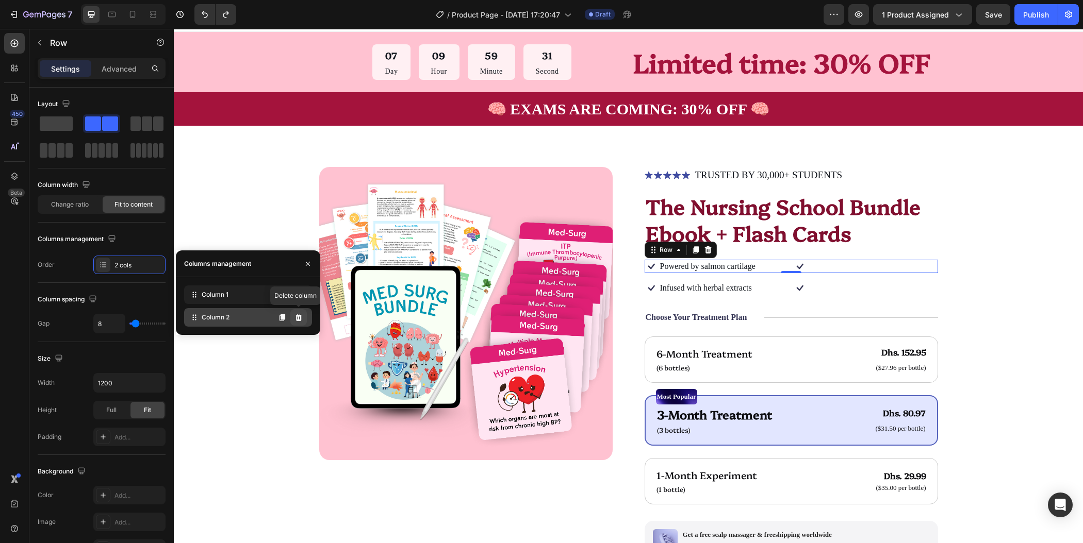
click at [297, 317] on icon at bounding box center [298, 317] width 7 height 7
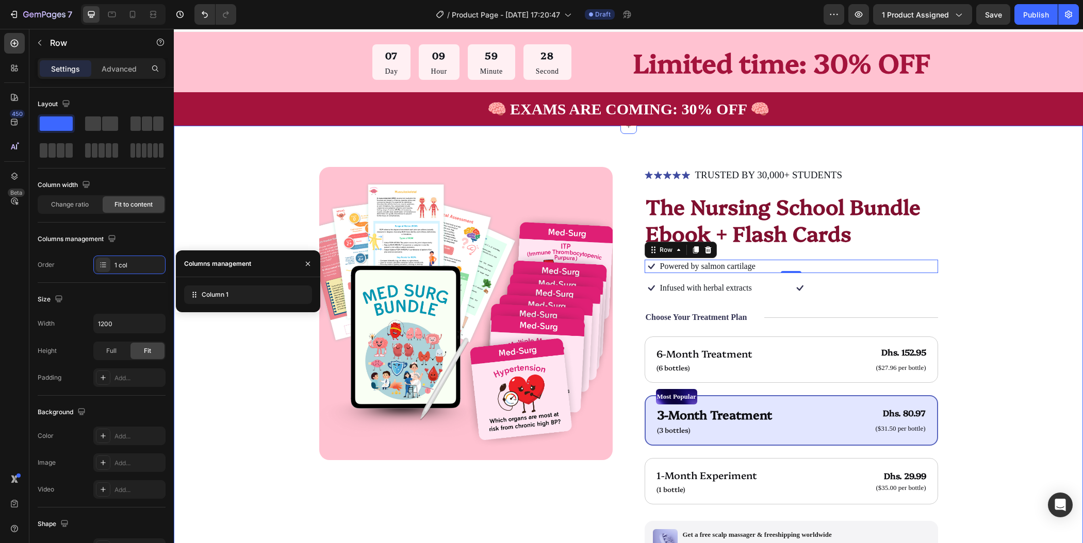
click at [1011, 286] on div "Product Images Icon Icon Icon Icon Icon Icon List TRUSTED BY 30,000+ STUDENTS T…" at bounding box center [628, 424] width 827 height 515
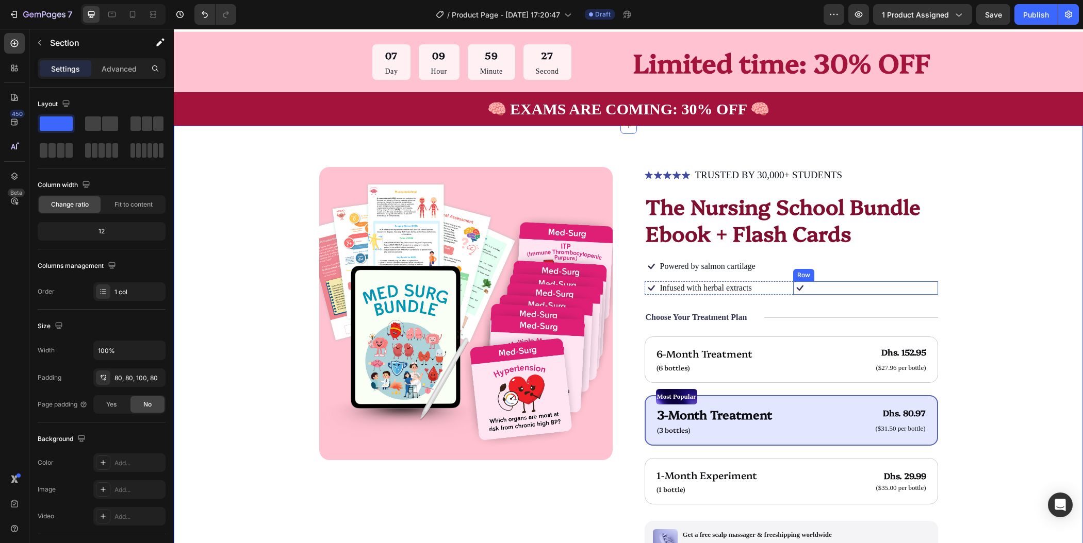
click at [917, 287] on div "Icon Row" at bounding box center [865, 288] width 145 height 13
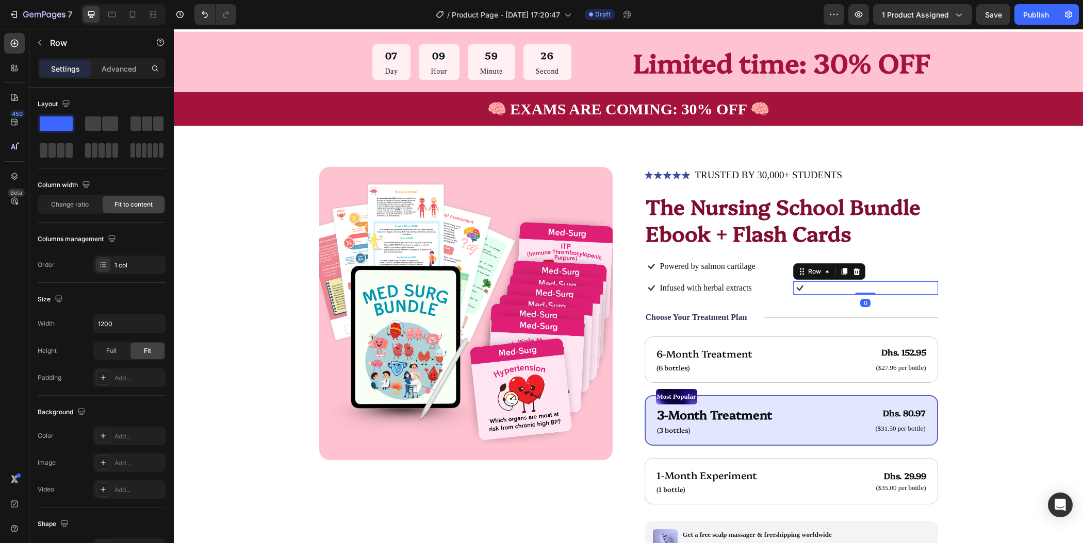
click at [852, 271] on icon at bounding box center [856, 272] width 8 height 8
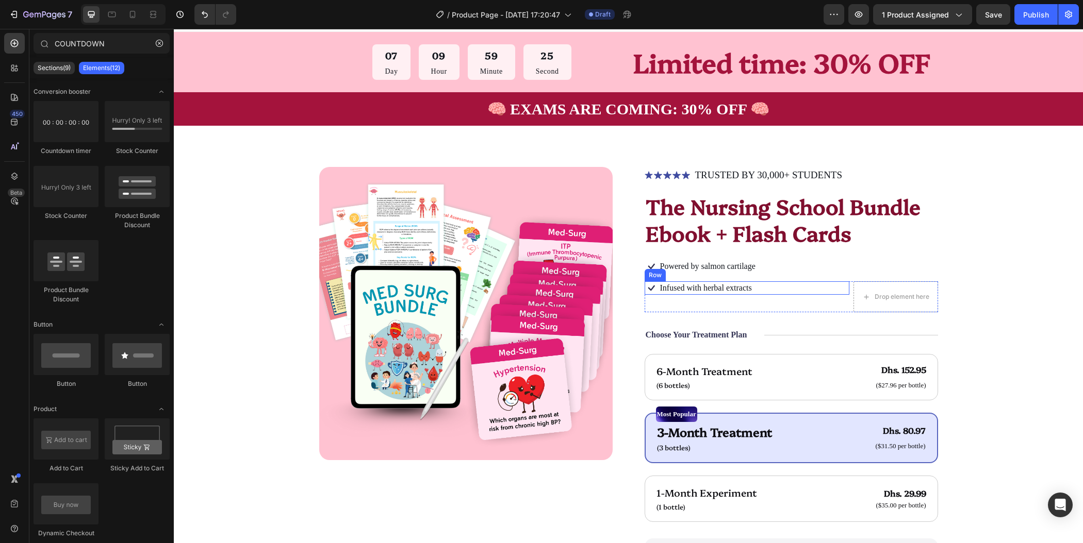
click at [762, 288] on div "Icon Infused with herbal extracts Text Block Row" at bounding box center [747, 288] width 205 height 13
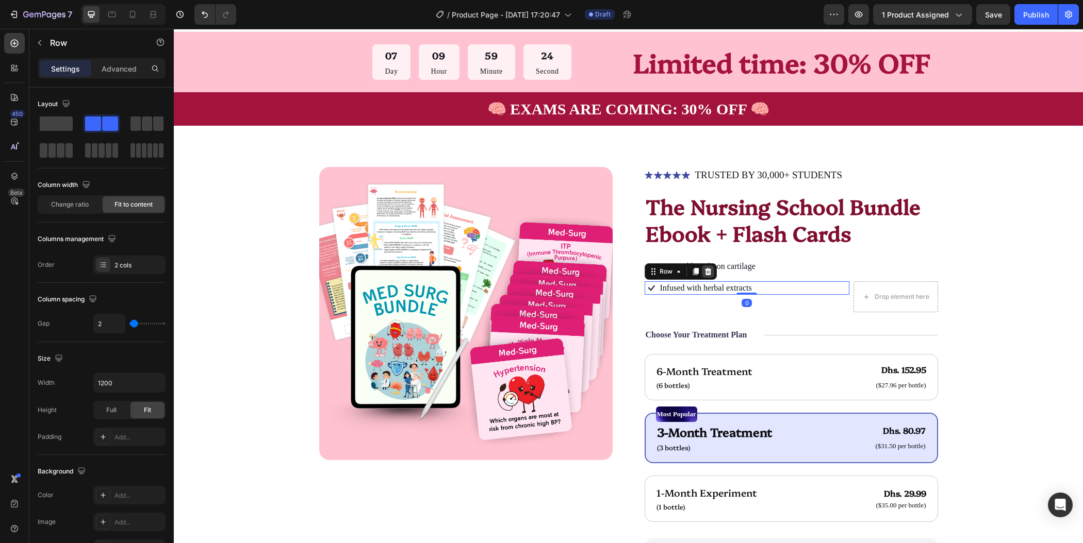
click at [706, 271] on icon at bounding box center [708, 272] width 8 height 8
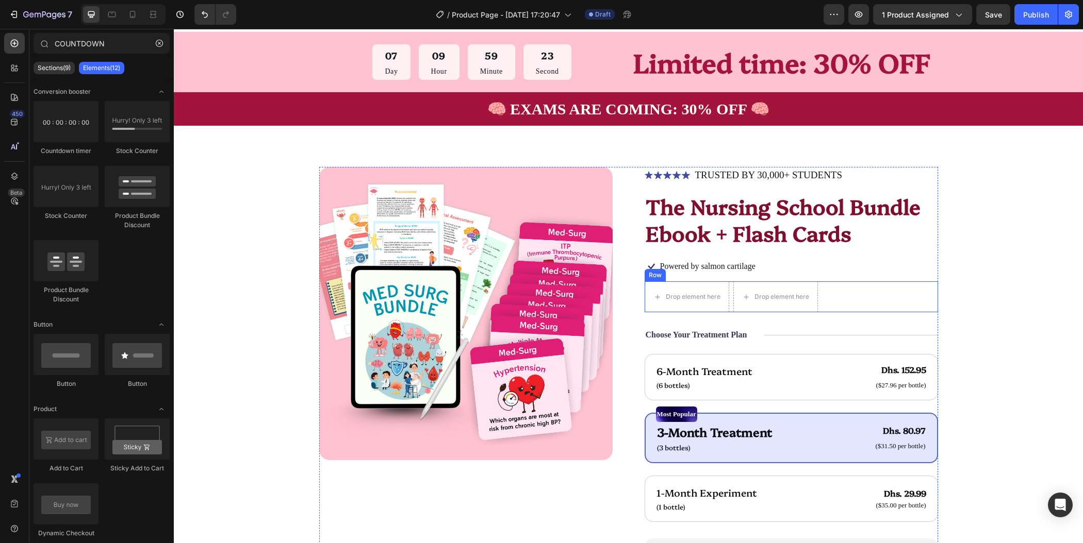
click at [834, 299] on div "Drop element here Drop element here Row" at bounding box center [791, 297] width 293 height 31
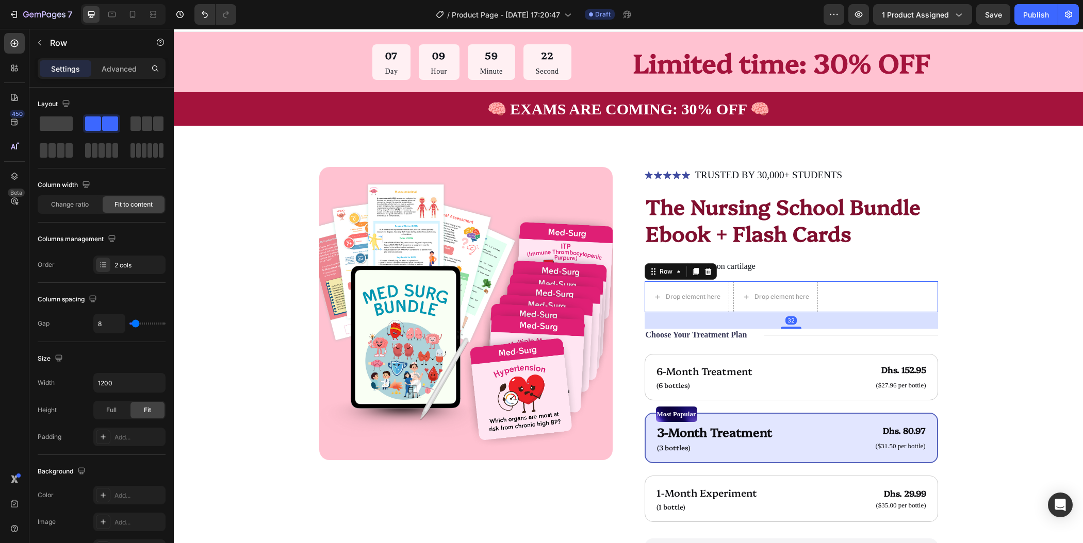
click at [706, 270] on icon at bounding box center [708, 272] width 8 height 8
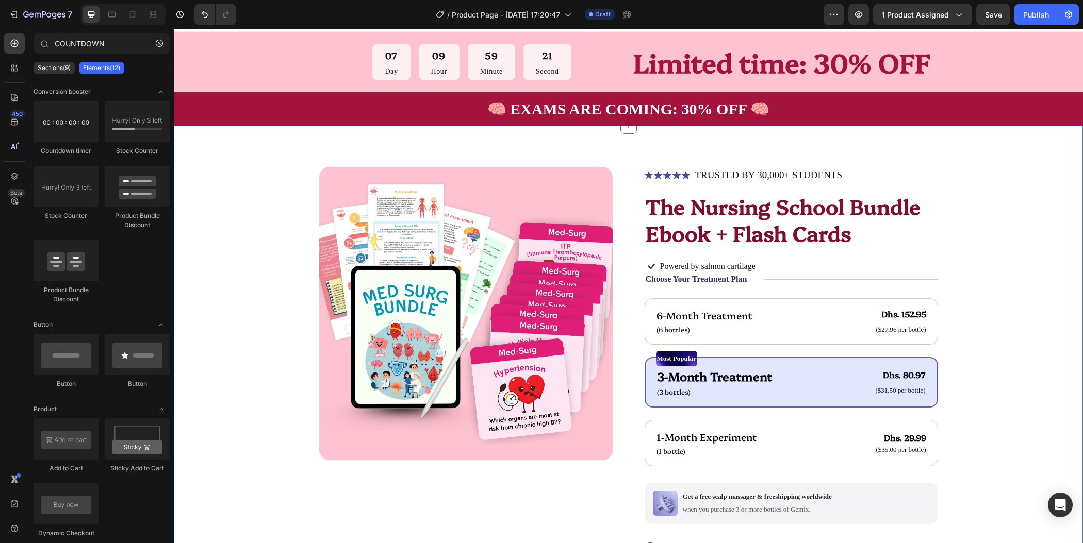
click at [1066, 294] on div "Product Images Icon Icon Icon Icon Icon Icon List TRUSTED BY 30,000+ STUDENTS T…" at bounding box center [628, 411] width 909 height 570
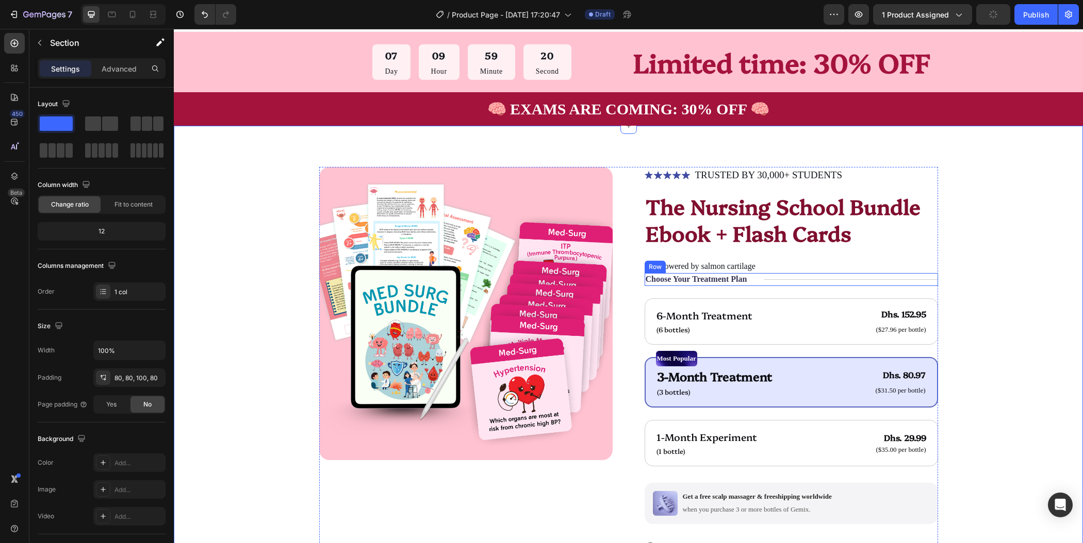
click at [850, 280] on div "Title Line" at bounding box center [850, 279] width 173 height 13
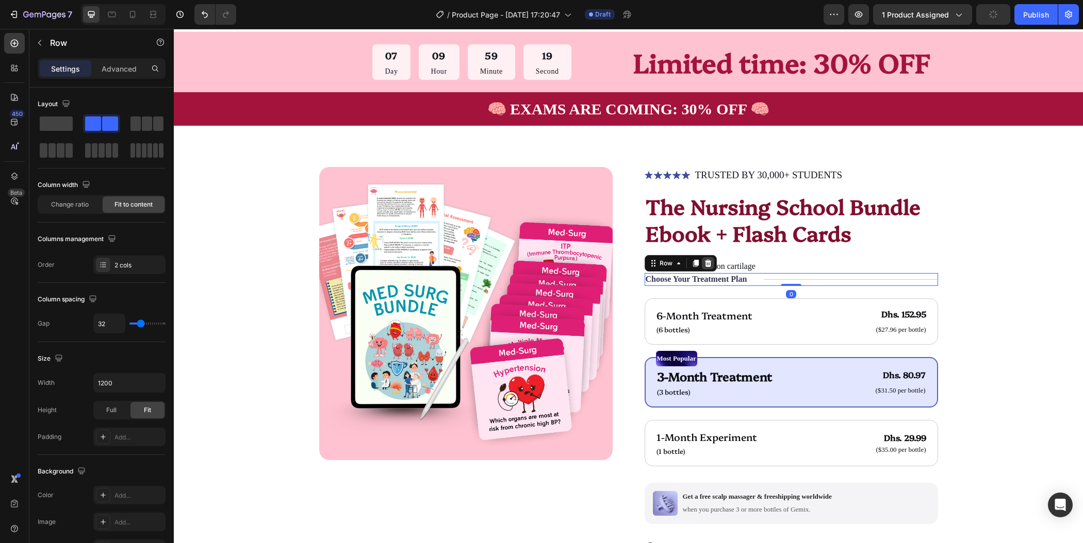
click at [702, 258] on div at bounding box center [708, 263] width 12 height 12
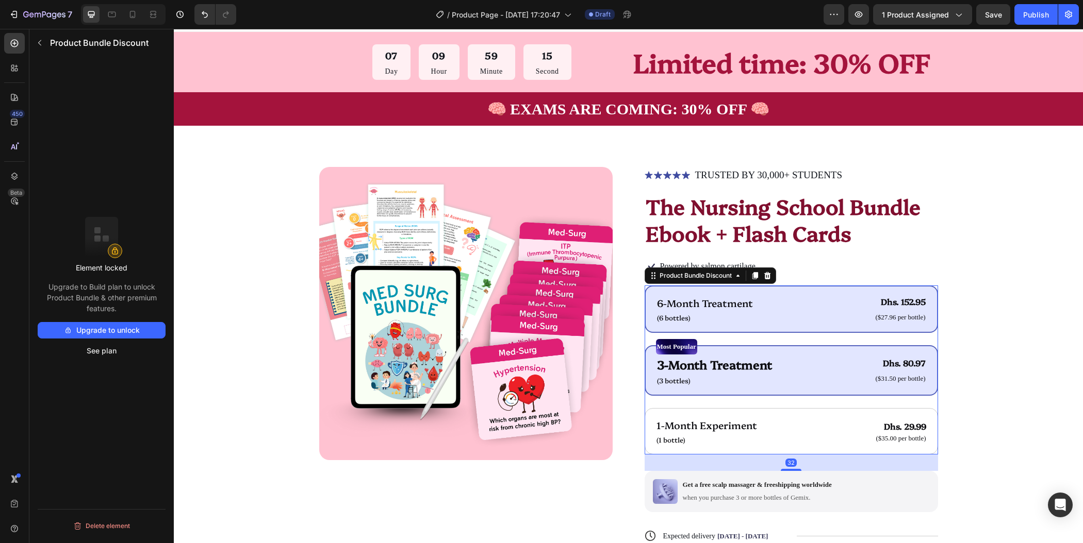
click at [840, 326] on div "6-Month Treatment Text Block (6 bottles) Text Block Dhs. 152.95 Product Price P…" at bounding box center [791, 309] width 293 height 47
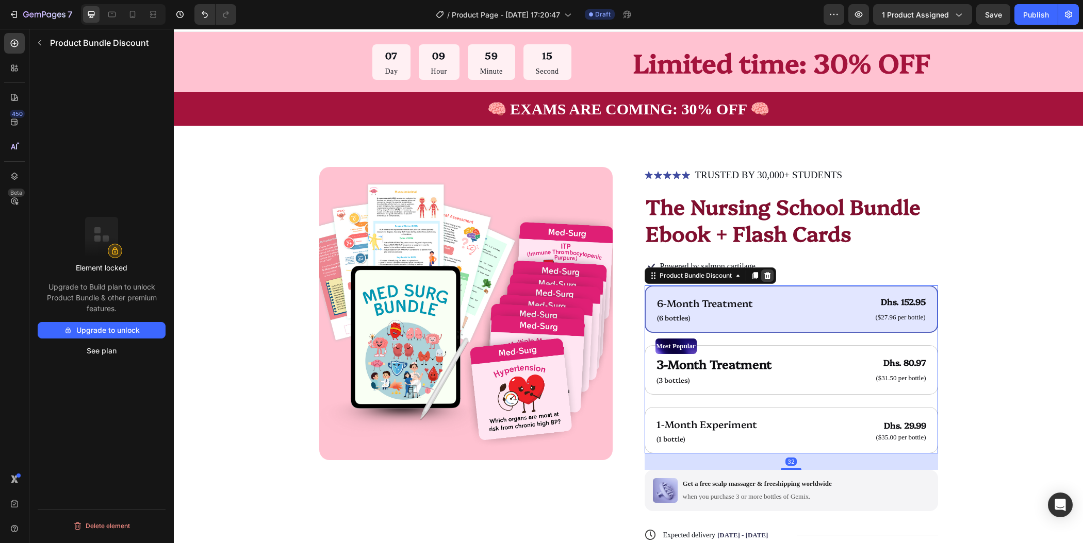
click at [763, 276] on icon at bounding box center [767, 276] width 8 height 8
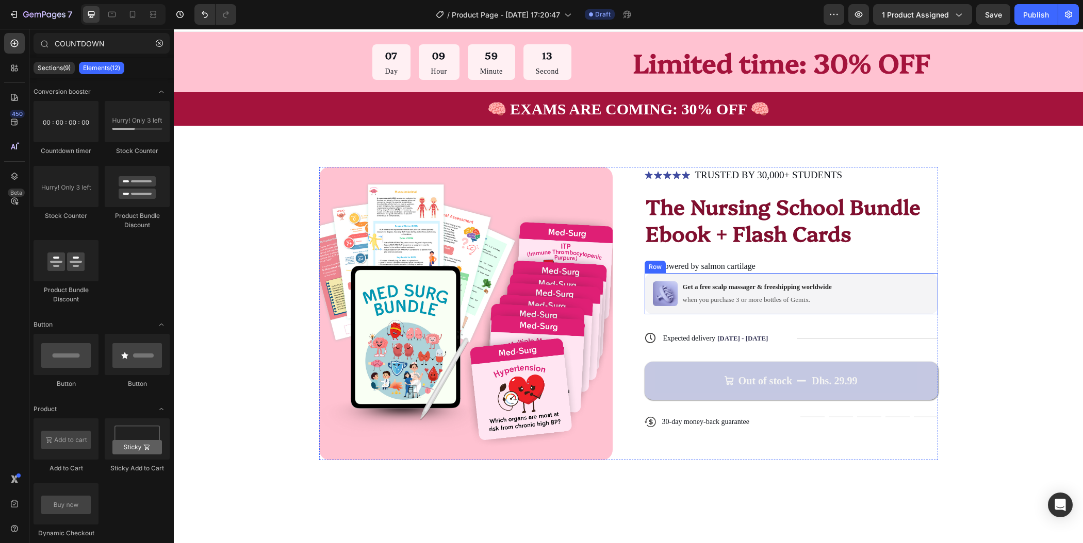
click at [858, 297] on div "Image Get a free scalp massager & freeshipping worldwide Text Block when you pu…" at bounding box center [791, 293] width 293 height 41
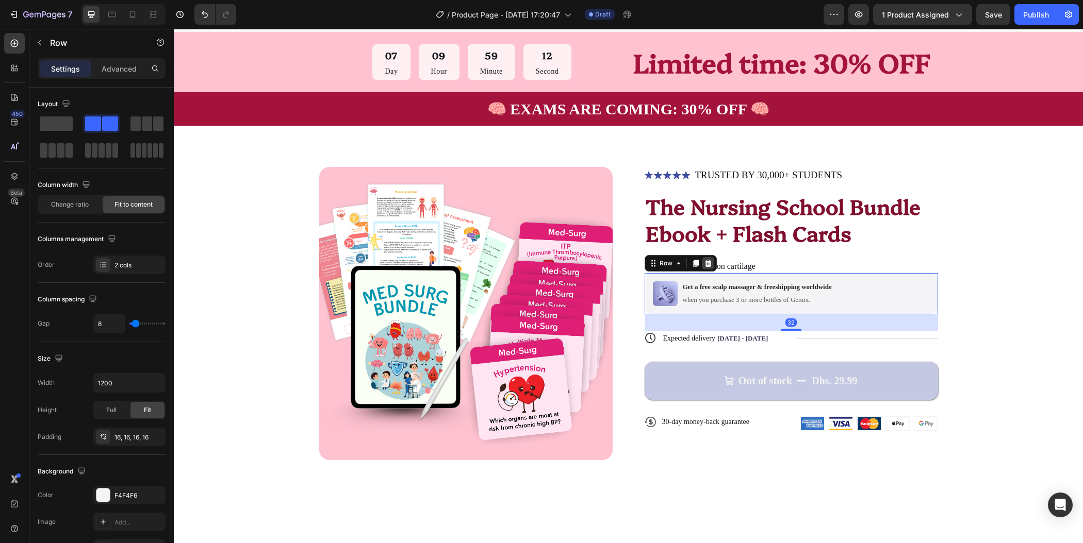
click at [704, 261] on icon at bounding box center [707, 263] width 7 height 7
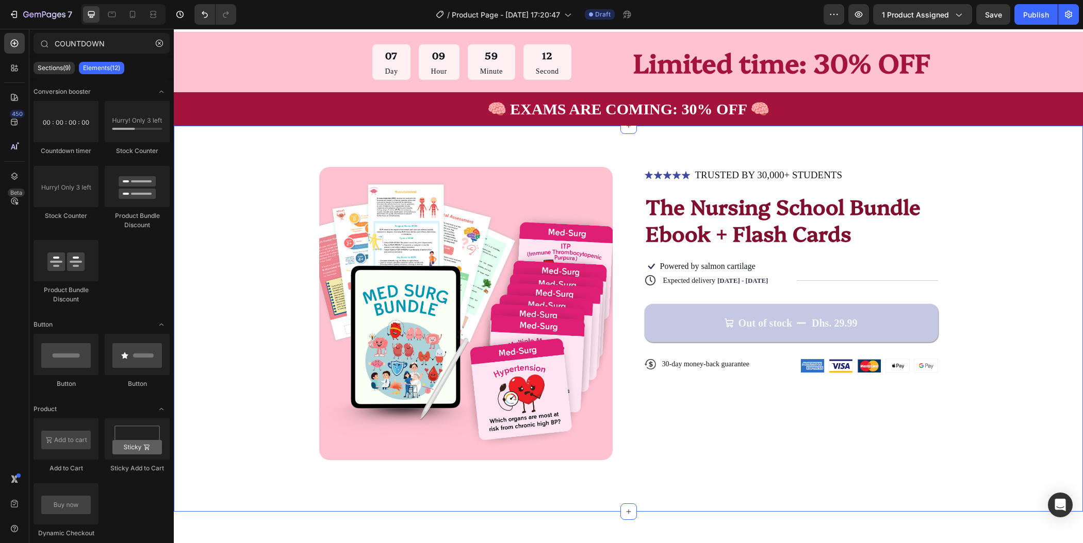
click at [977, 279] on div "Product Images Icon Icon Icon Icon Icon Icon List TRUSTED BY 30,000+ STUDENTS T…" at bounding box center [628, 313] width 827 height 293
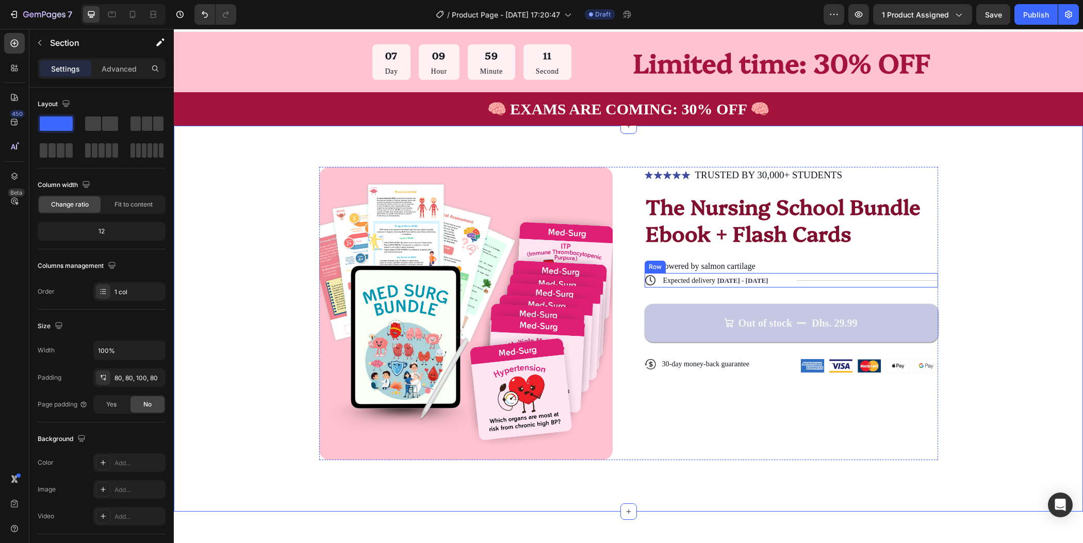
click at [840, 277] on div "Title Line" at bounding box center [867, 280] width 141 height 14
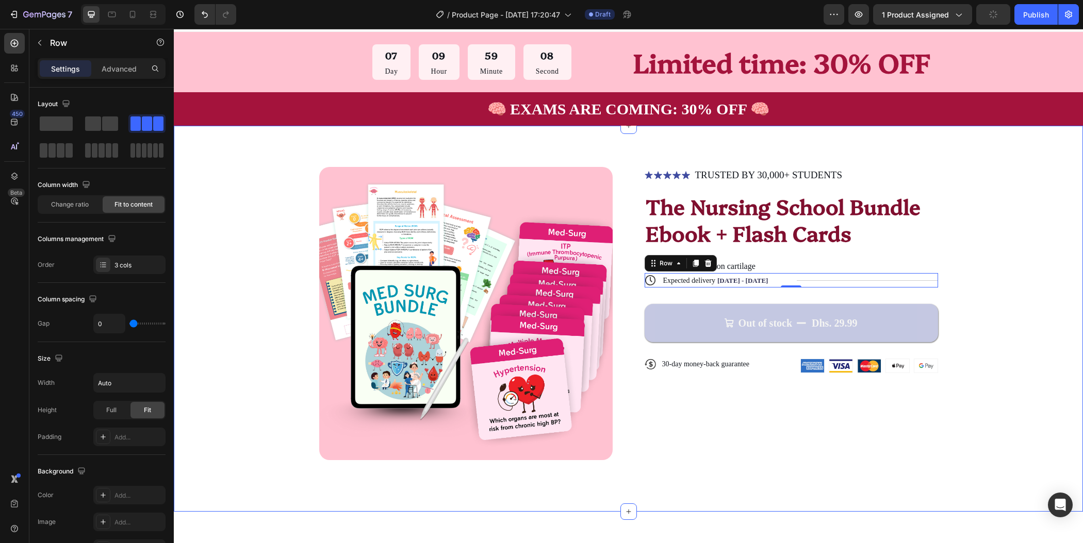
click at [992, 272] on div "Product Images Icon Icon Icon Icon Icon Icon List TRUSTED BY 30,000+ STUDENTS T…" at bounding box center [628, 313] width 827 height 293
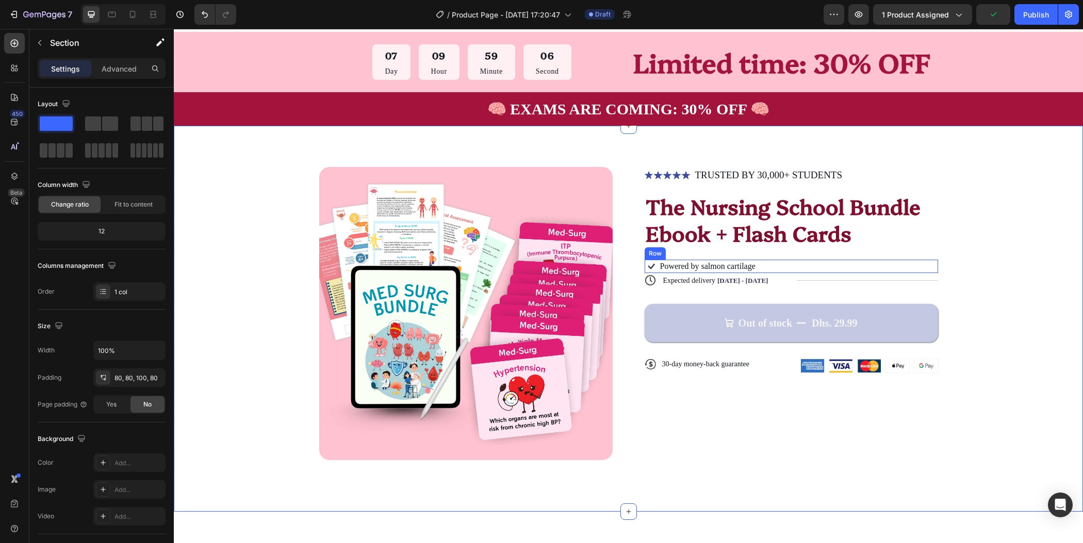
click at [797, 266] on div "Icon Powered by salmon cartilage Text Block Row" at bounding box center [791, 266] width 293 height 13
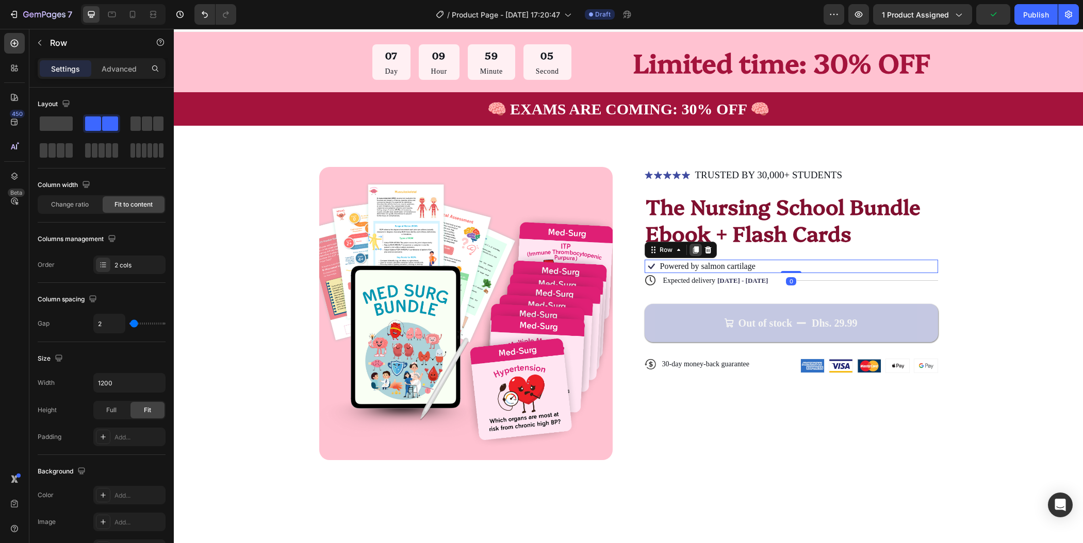
click at [691, 252] on icon at bounding box center [695, 250] width 8 height 8
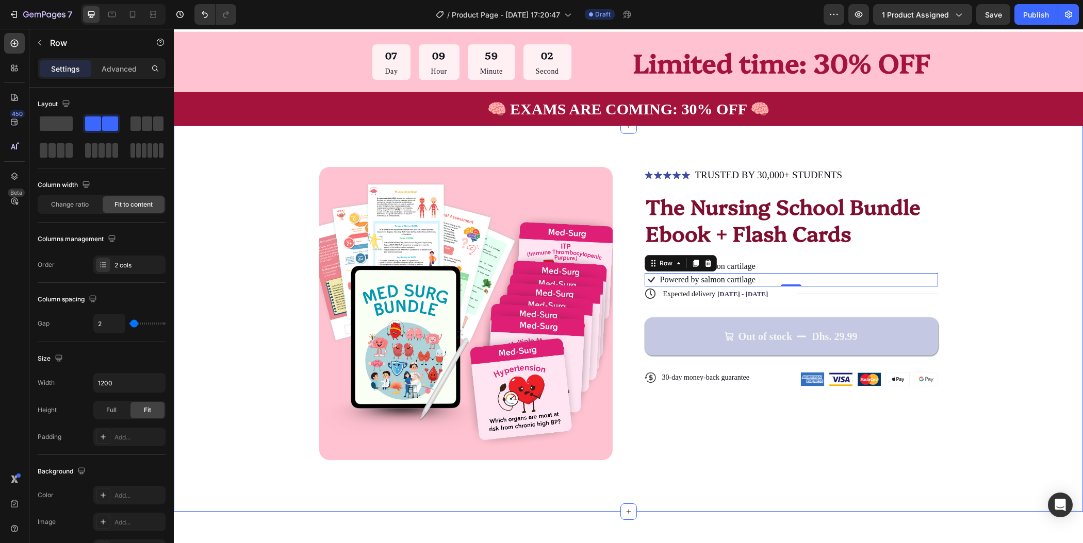
click at [1003, 280] on div "Product Images Icon Icon Icon Icon Icon Icon List TRUSTED BY 30,000+ STUDENTS T…" at bounding box center [628, 313] width 827 height 293
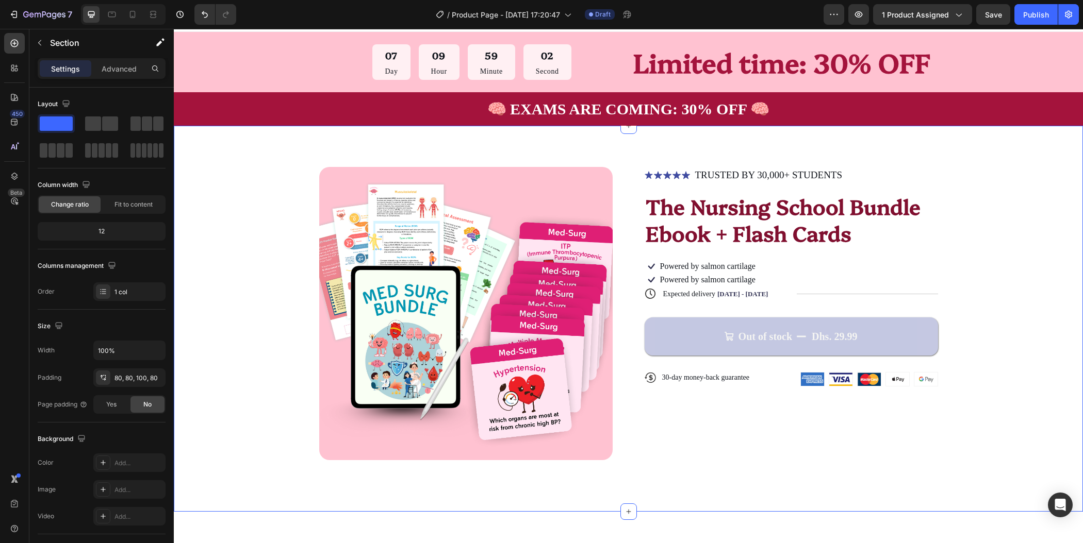
click at [1003, 280] on div "Product Images Icon Icon Icon Icon Icon Icon List TRUSTED BY 30,000+ STUDENTS T…" at bounding box center [628, 313] width 827 height 293
click at [984, 295] on div "Product Images Icon Icon Icon Icon Icon Icon List TRUSTED BY 30,000+ STUDENTS T…" at bounding box center [628, 313] width 827 height 293
click at [807, 279] on div "Icon Powered by salmon cartilage Text Block Row" at bounding box center [791, 279] width 293 height 13
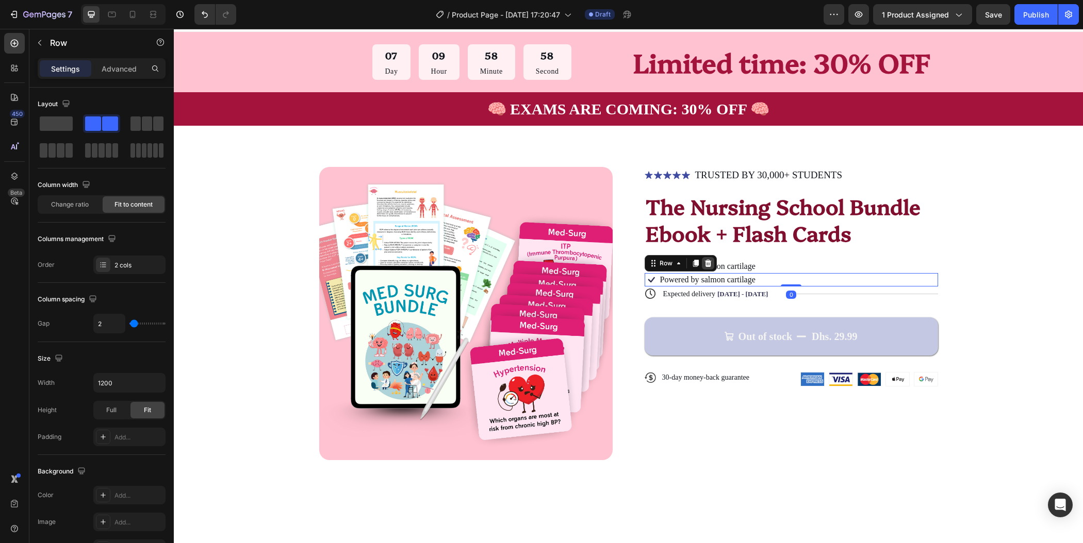
click at [704, 264] on icon at bounding box center [707, 263] width 7 height 7
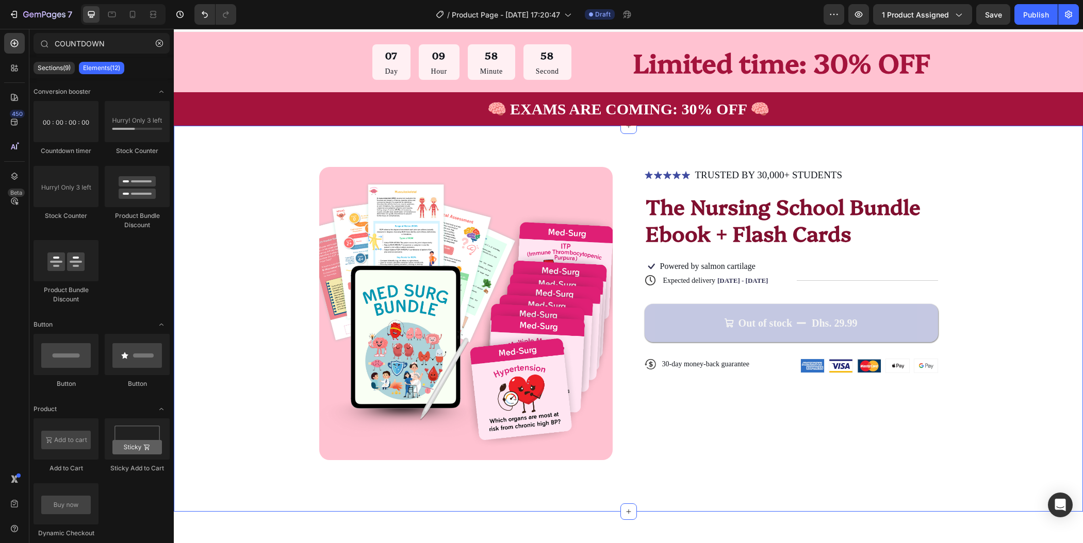
click at [982, 309] on div "Product Images Icon Icon Icon Icon Icon Icon List TRUSTED BY 30,000+ STUDENTS T…" at bounding box center [628, 313] width 827 height 293
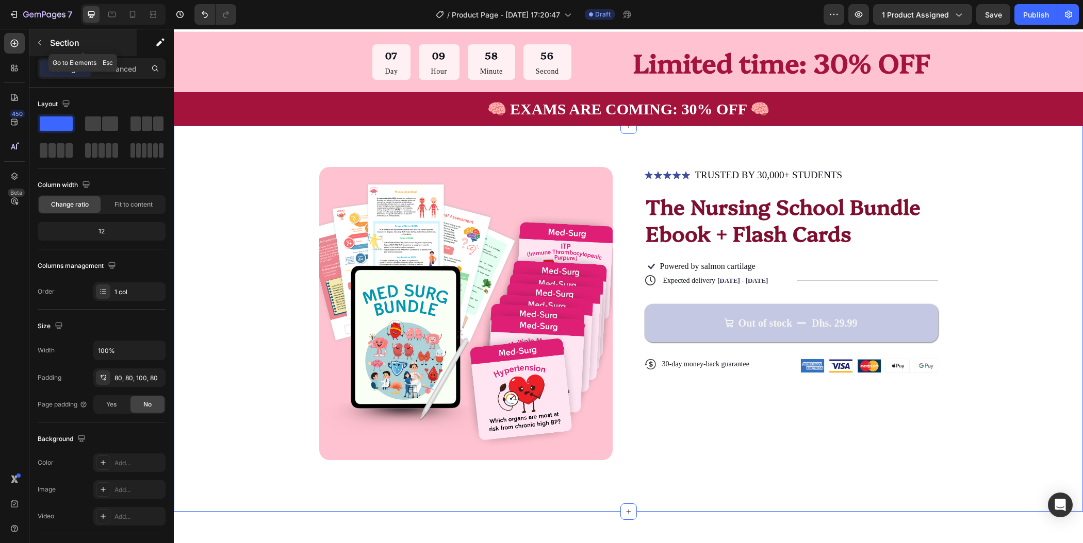
click at [42, 48] on button "button" at bounding box center [39, 43] width 16 height 16
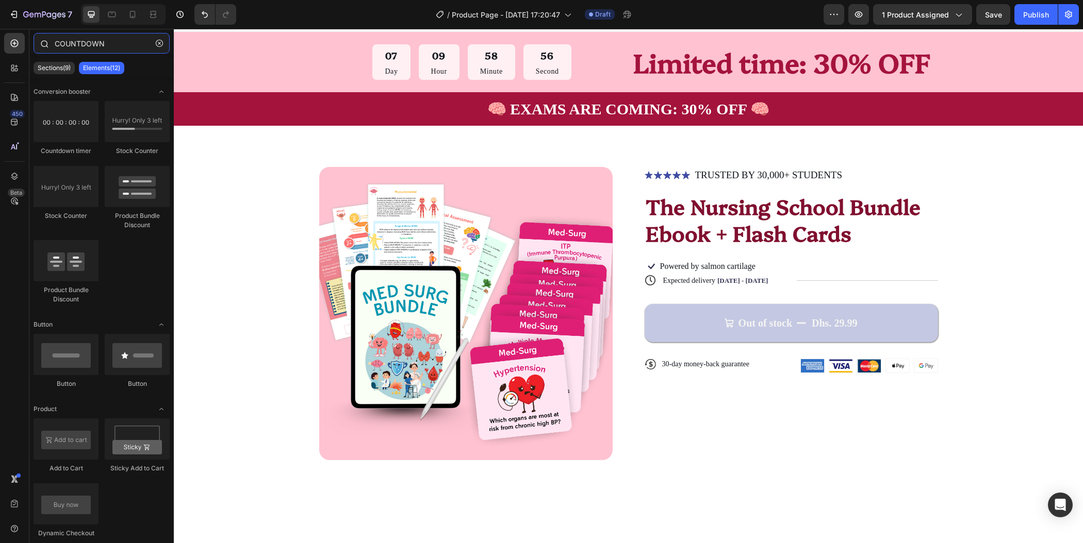
click at [106, 42] on input "COUNTDOWN" at bounding box center [102, 43] width 136 height 21
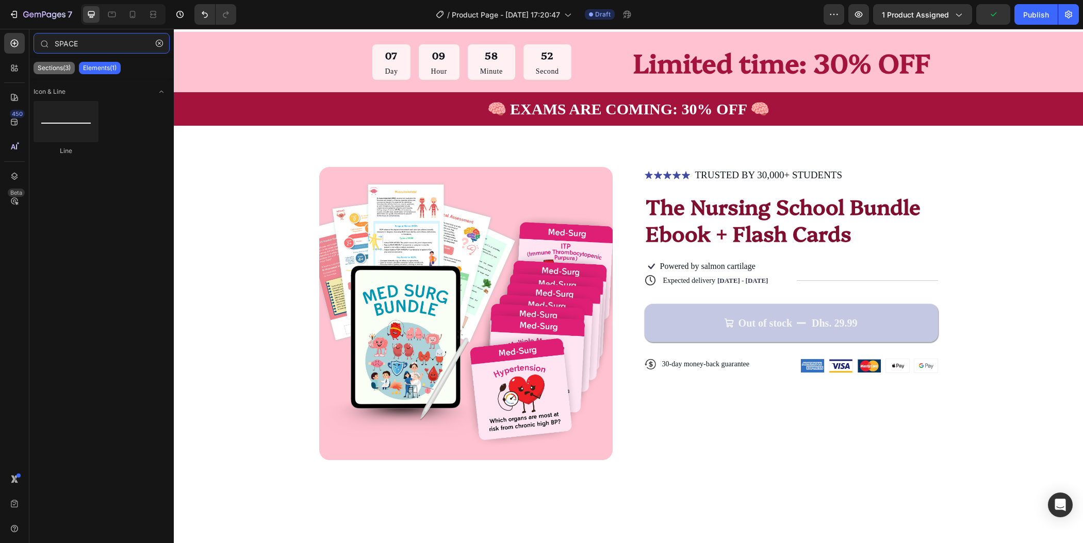
type input "SPACE"
click at [65, 68] on p "Sections(3)" at bounding box center [54, 68] width 33 height 8
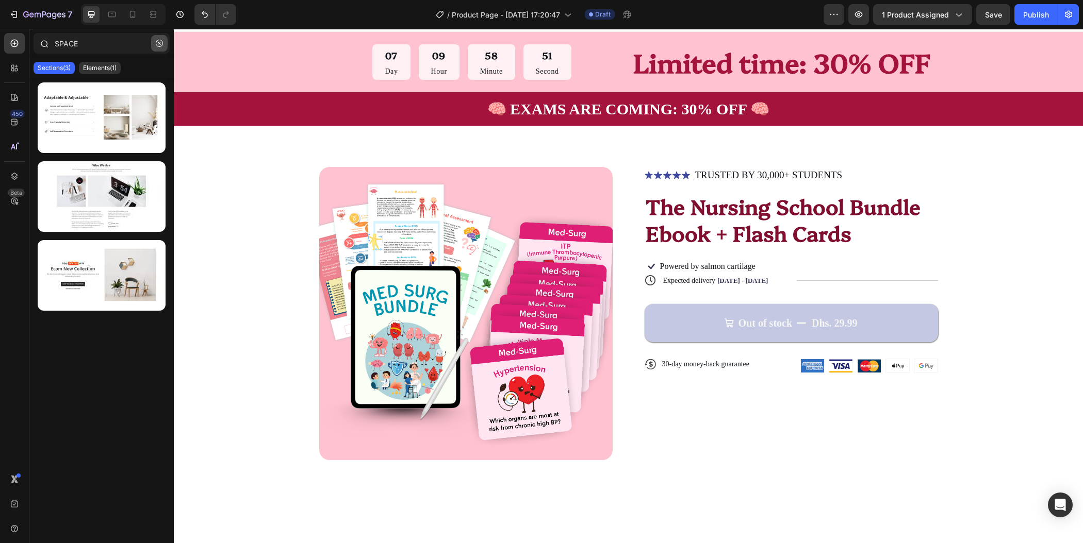
click at [157, 45] on icon "button" at bounding box center [159, 43] width 7 height 7
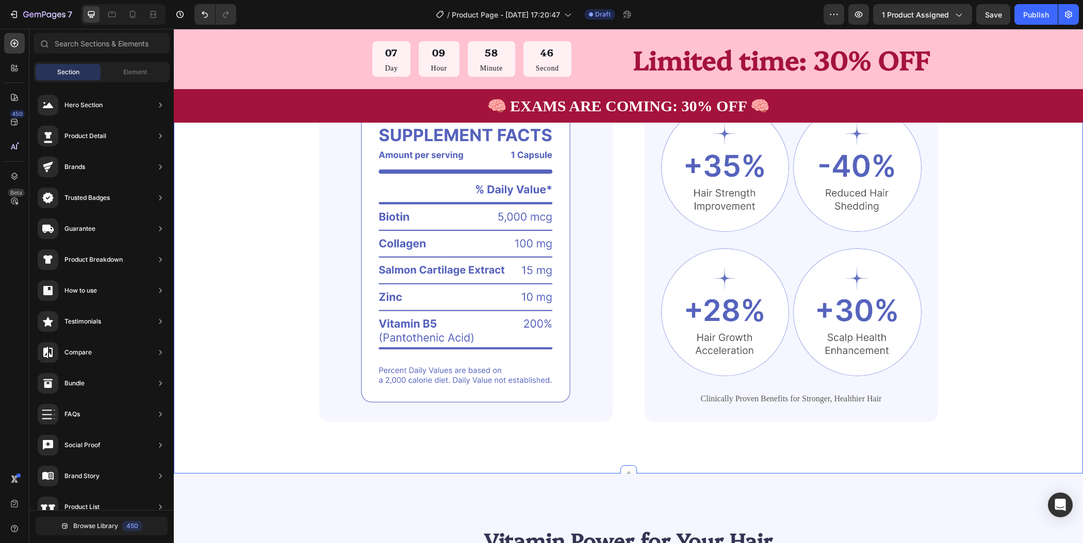
scroll to position [0, 0]
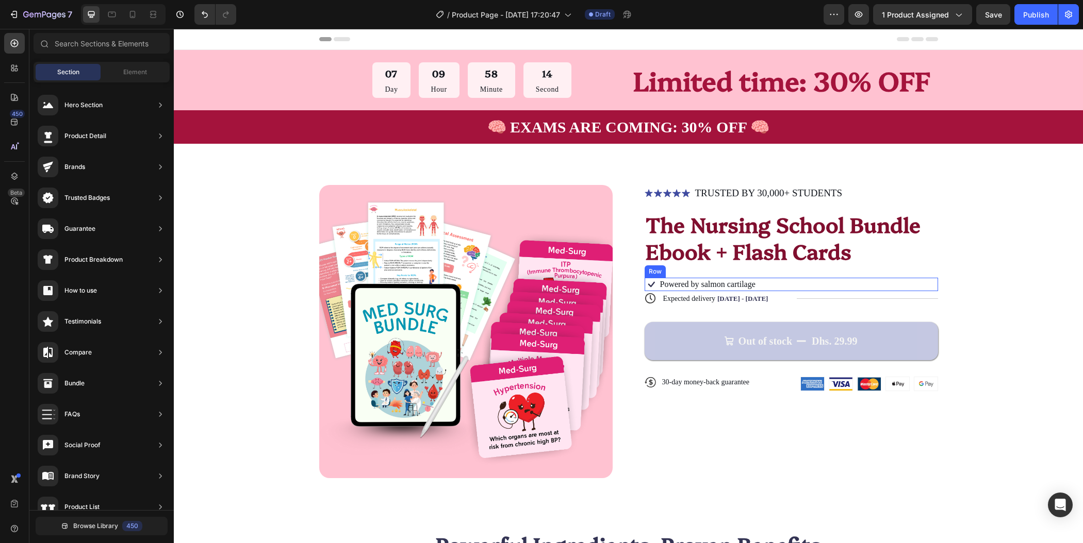
click at [772, 284] on div "Icon Powered by salmon cartilage Text Block Row" at bounding box center [791, 284] width 293 height 13
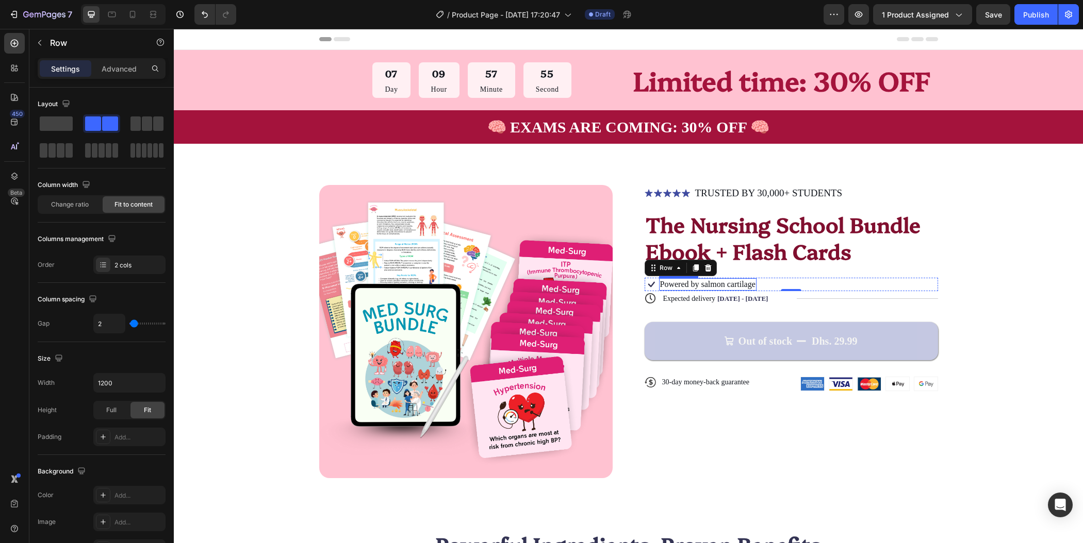
click at [731, 285] on p "Powered by salmon cartilage" at bounding box center [707, 284] width 95 height 11
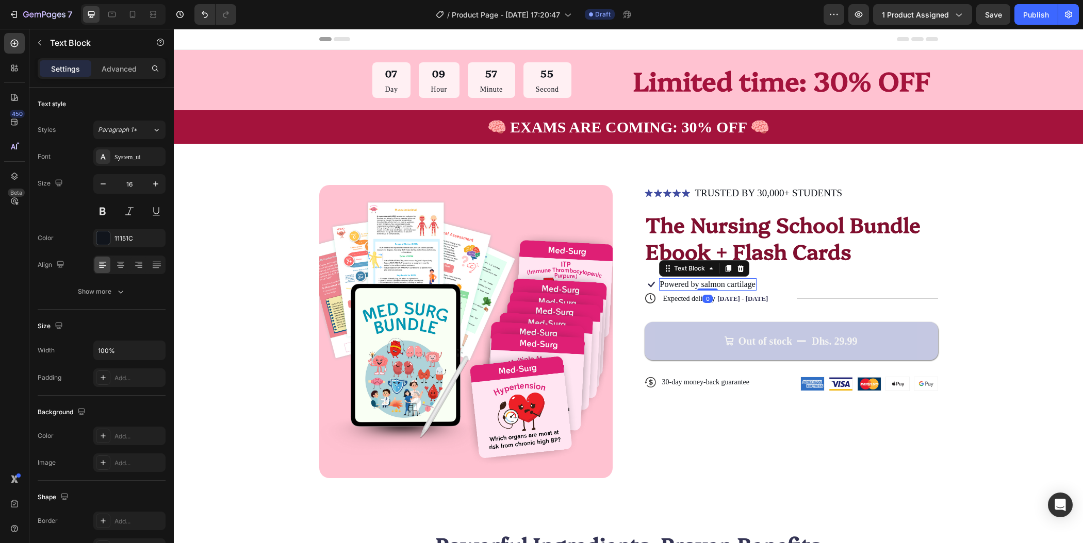
click at [731, 285] on p "Powered by salmon cartilage" at bounding box center [707, 284] width 95 height 11
click at [731, 285] on p "446 pages covering all major systems and nursing topics" at bounding box center [753, 284] width 186 height 11
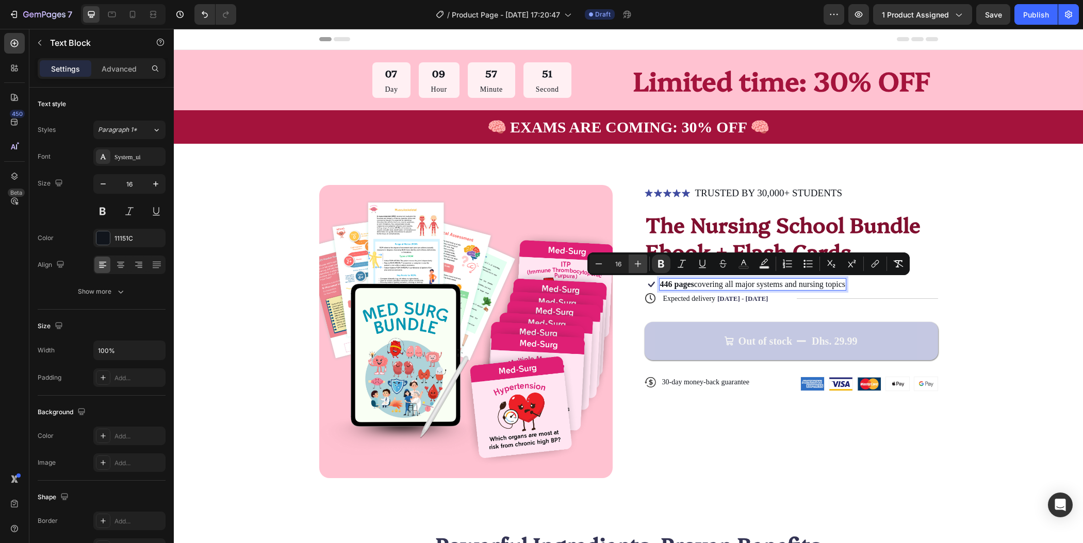
click at [639, 257] on button "Plus" at bounding box center [638, 264] width 19 height 19
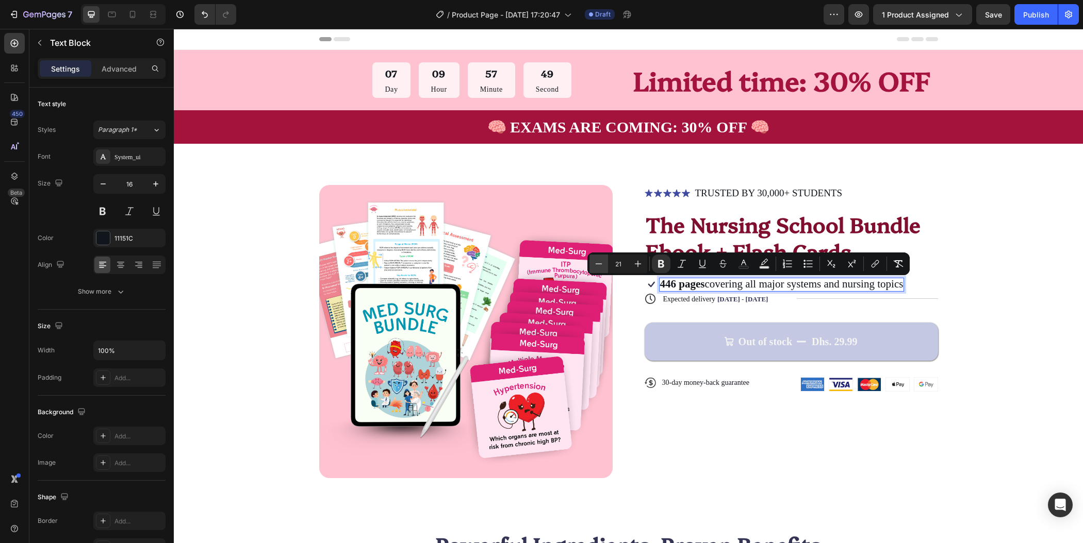
click at [598, 259] on icon "Editor contextual toolbar" at bounding box center [598, 264] width 10 height 10
type input "20"
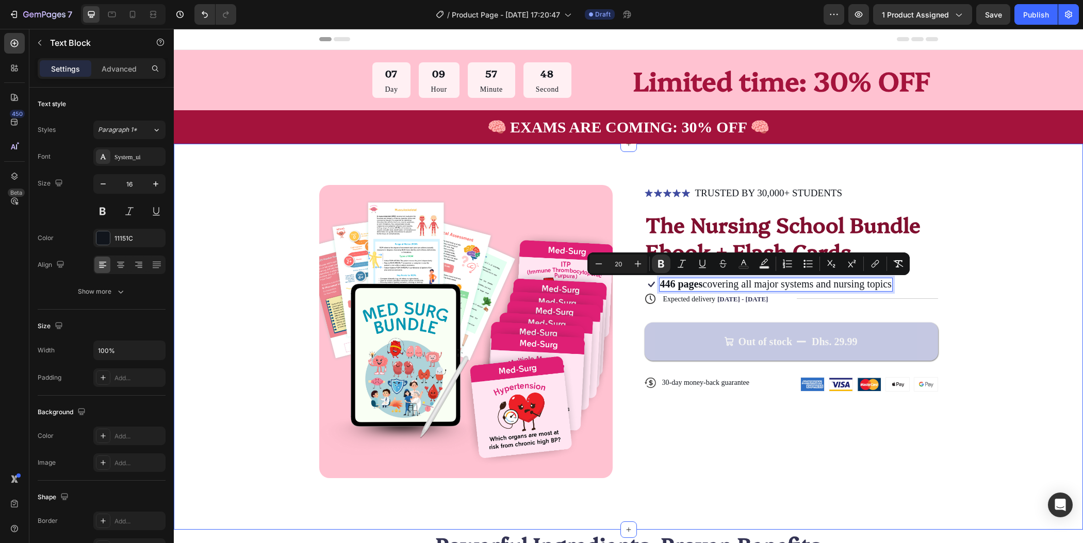
click at [970, 328] on div "Product Images Icon Icon Icon Icon Icon Icon List TRUSTED BY 30,000+ STUDENTS T…" at bounding box center [628, 331] width 827 height 293
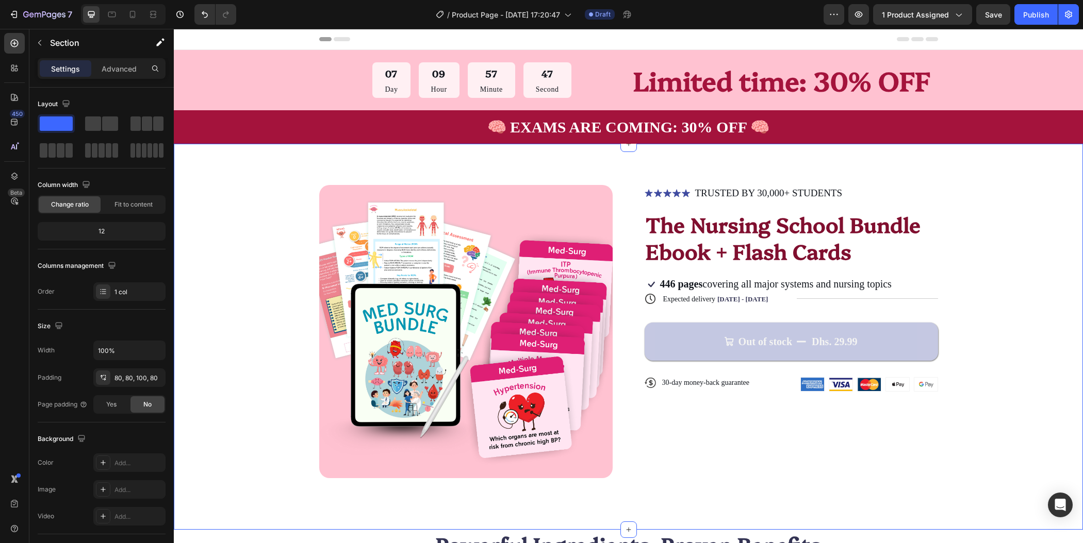
click at [967, 285] on div "Product Images Icon Icon Icon Icon Icon Icon List TRUSTED BY 30,000+ STUDENTS T…" at bounding box center [628, 331] width 827 height 293
click at [914, 283] on div "Icon 446 pages covering all major systems and nursing topics Text Block Row" at bounding box center [791, 285] width 293 height 14
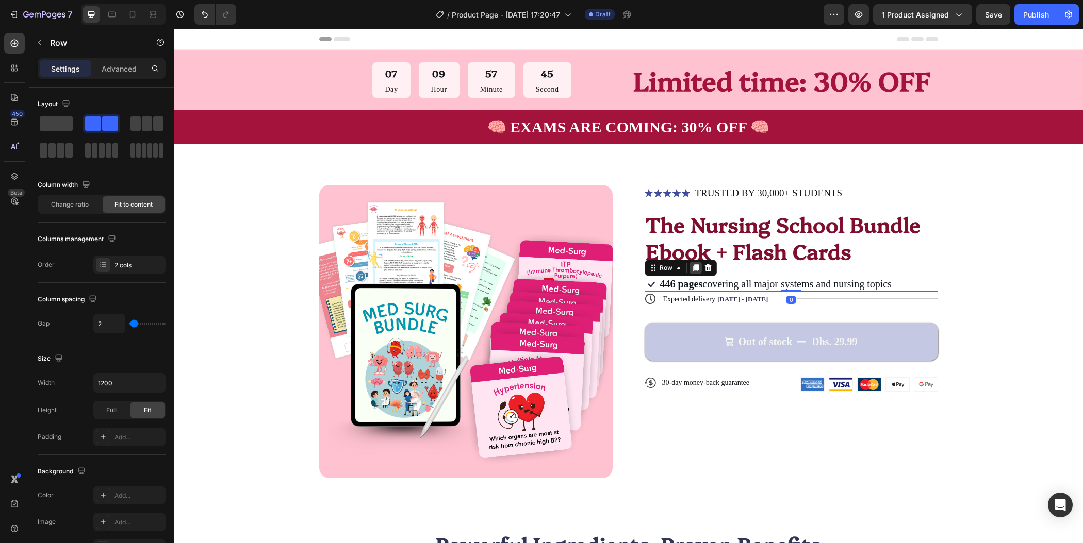
click at [692, 272] on div at bounding box center [695, 268] width 12 height 12
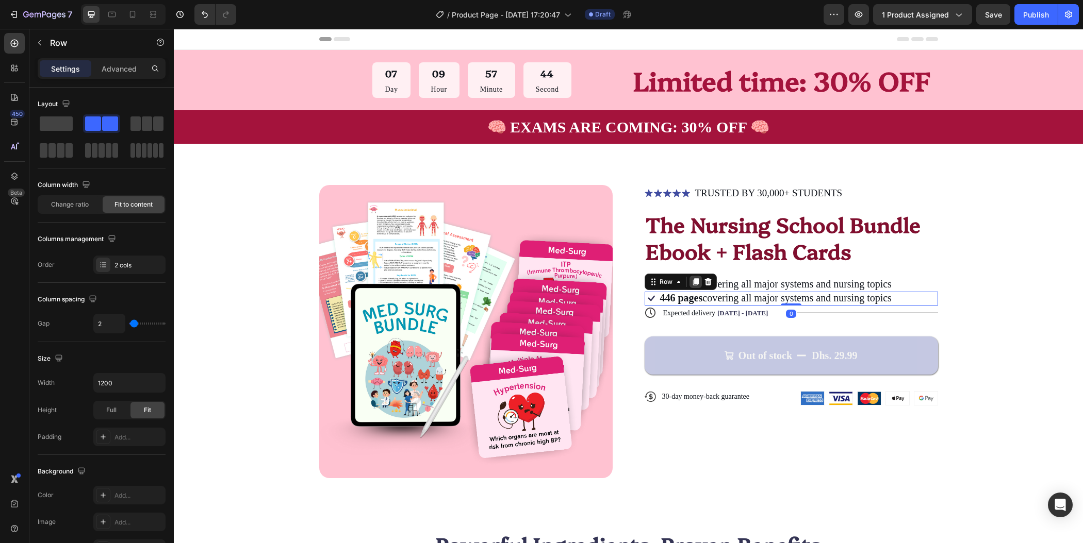
click at [692, 280] on icon at bounding box center [695, 281] width 6 height 7
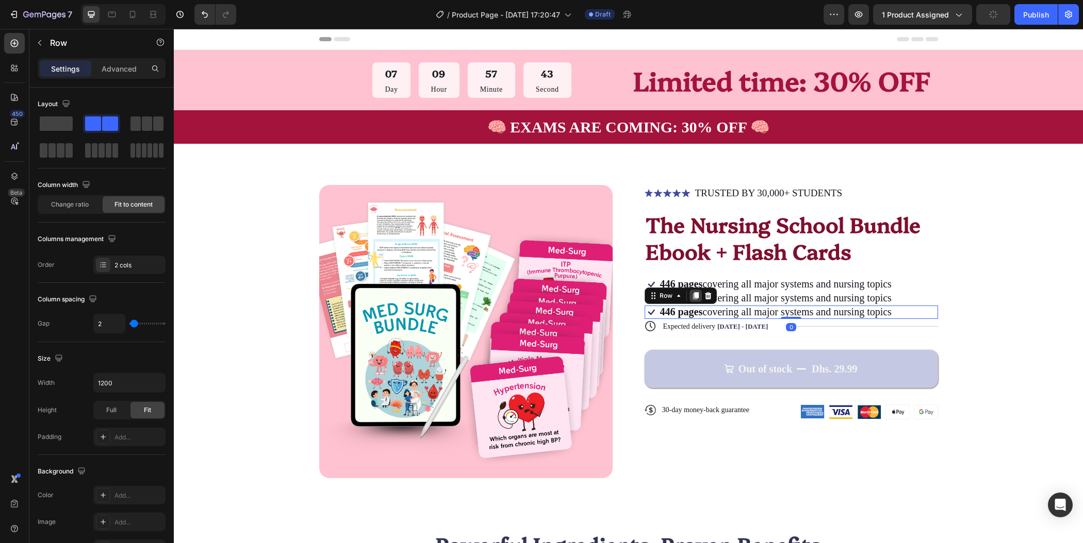
click at [692, 296] on icon at bounding box center [695, 295] width 6 height 7
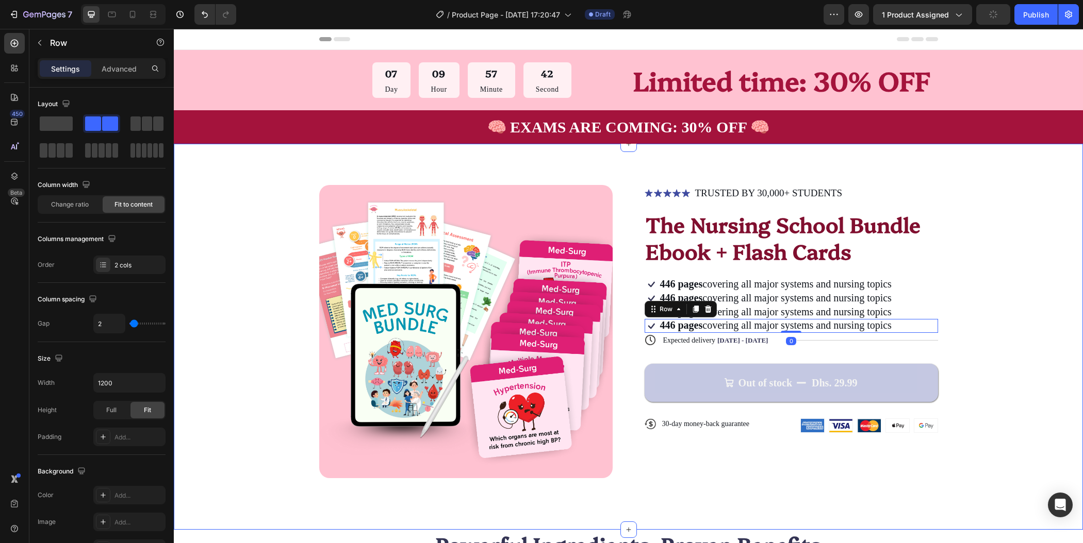
click at [992, 342] on div "Product Images Icon Icon Icon Icon Icon Icon List TRUSTED BY 30,000+ STUDENTS T…" at bounding box center [628, 331] width 827 height 293
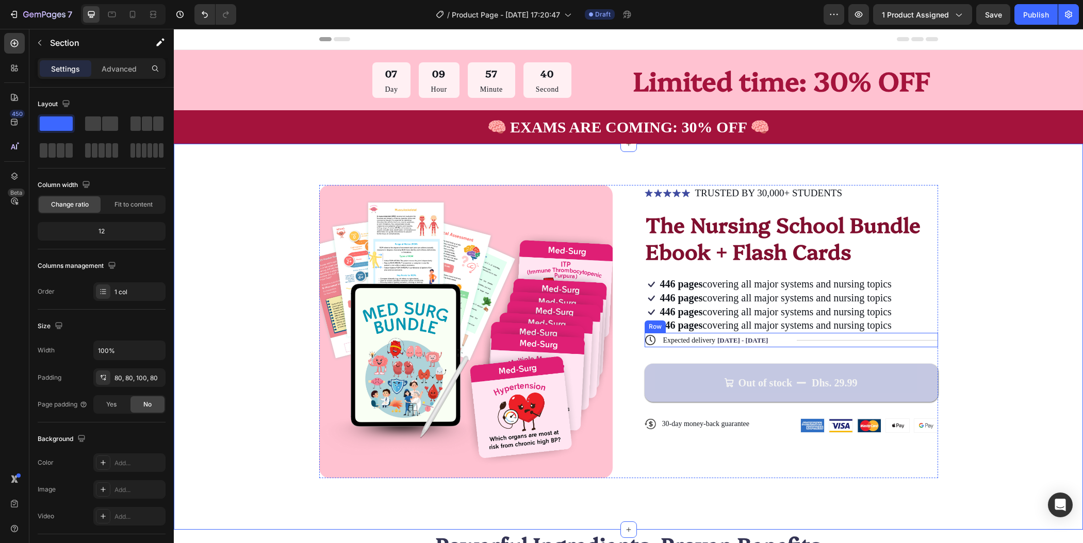
click at [822, 335] on div "Title Line" at bounding box center [867, 340] width 141 height 14
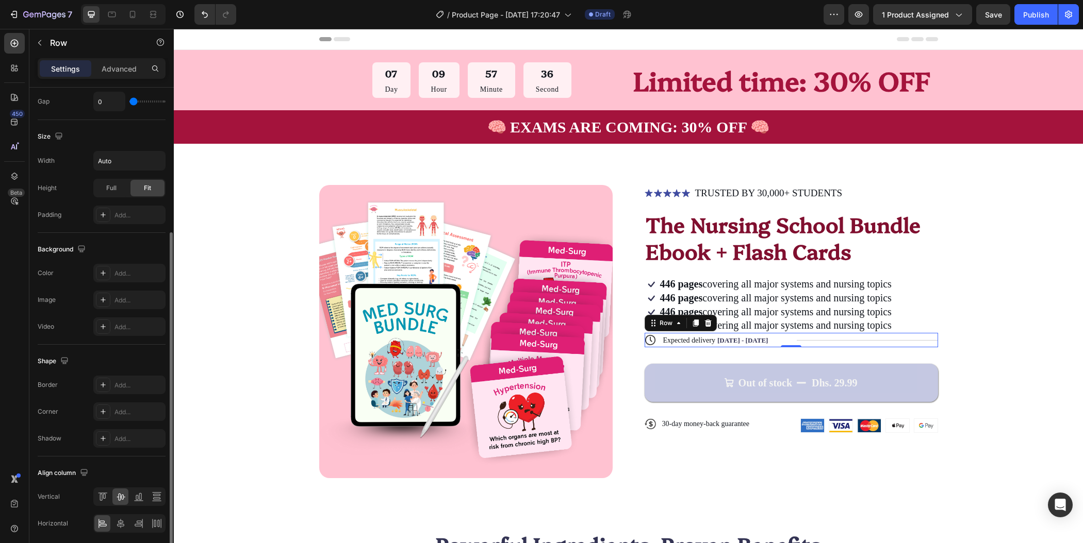
scroll to position [197, 0]
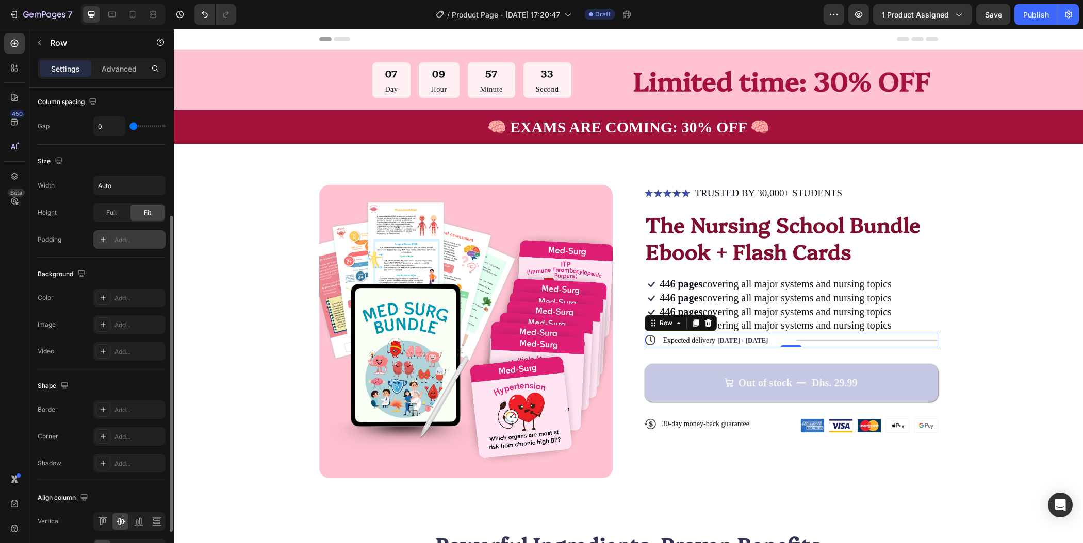
click at [101, 238] on icon at bounding box center [103, 240] width 8 height 8
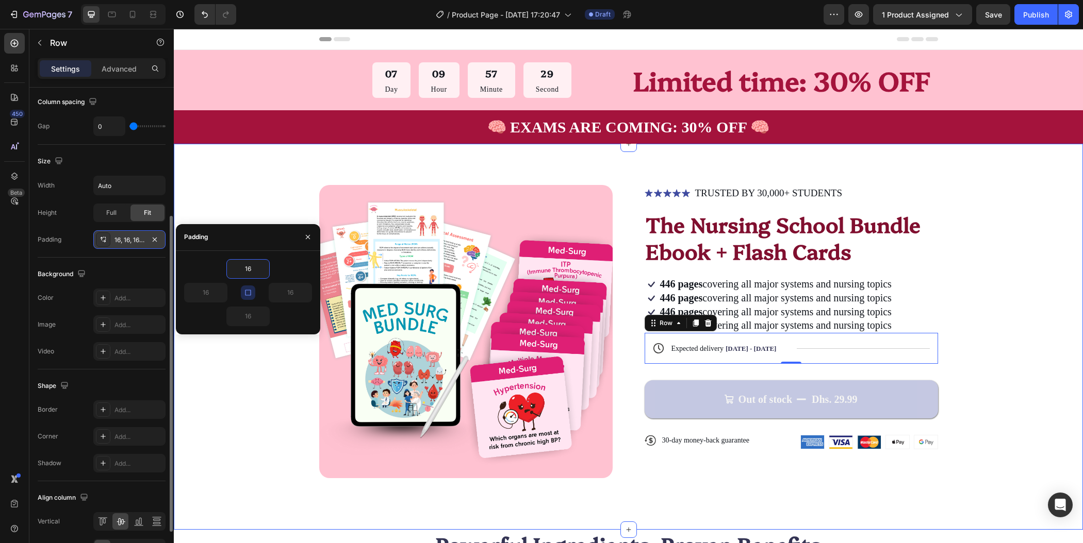
click at [985, 338] on div "Product Images Icon Icon Icon Icon Icon Icon List TRUSTED BY 30,000+ STUDENTS T…" at bounding box center [628, 331] width 827 height 293
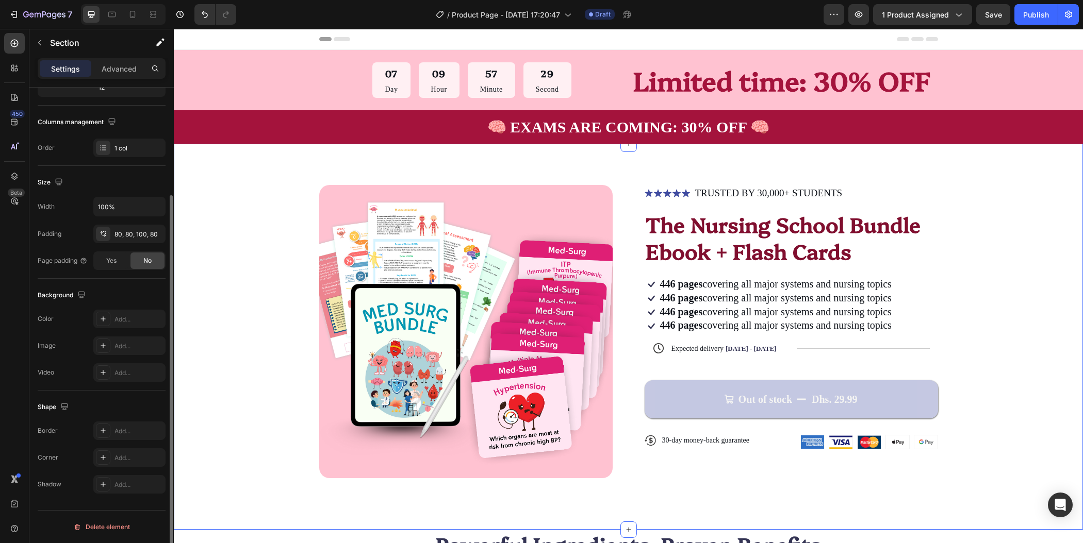
scroll to position [0, 0]
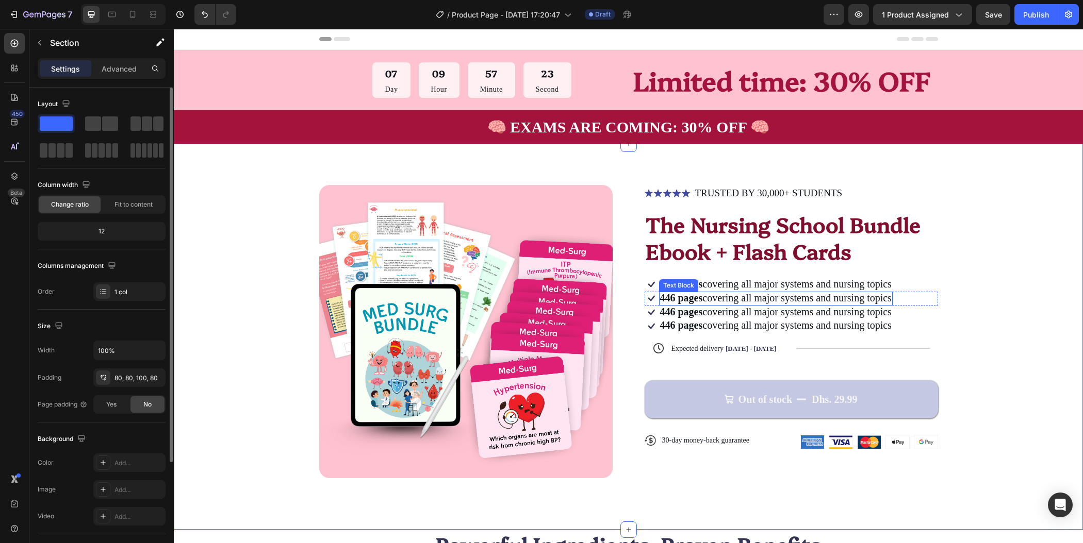
click at [794, 298] on span "446 pages covering all major systems and nursing topics" at bounding box center [776, 297] width 232 height 11
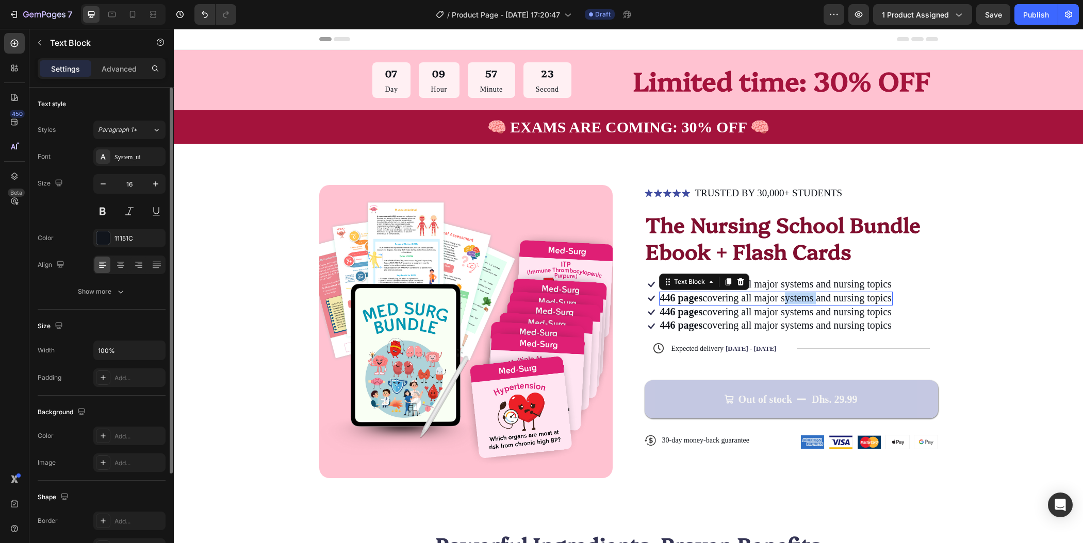
click at [794, 298] on span "446 pages covering all major systems and nursing topics" at bounding box center [776, 297] width 232 height 11
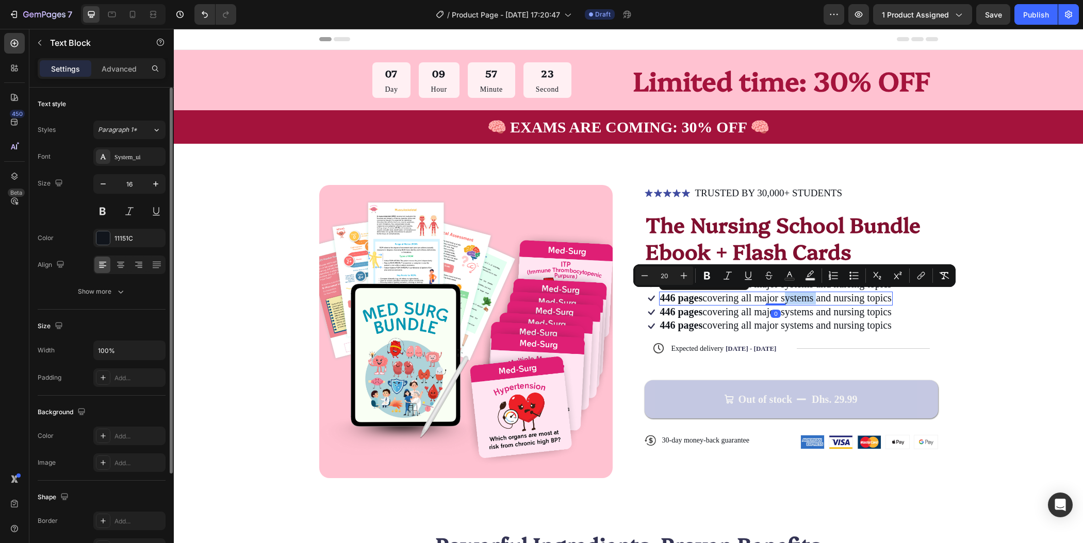
click at [794, 298] on span "446 pages covering all major systems and nursing topics" at bounding box center [776, 297] width 232 height 11
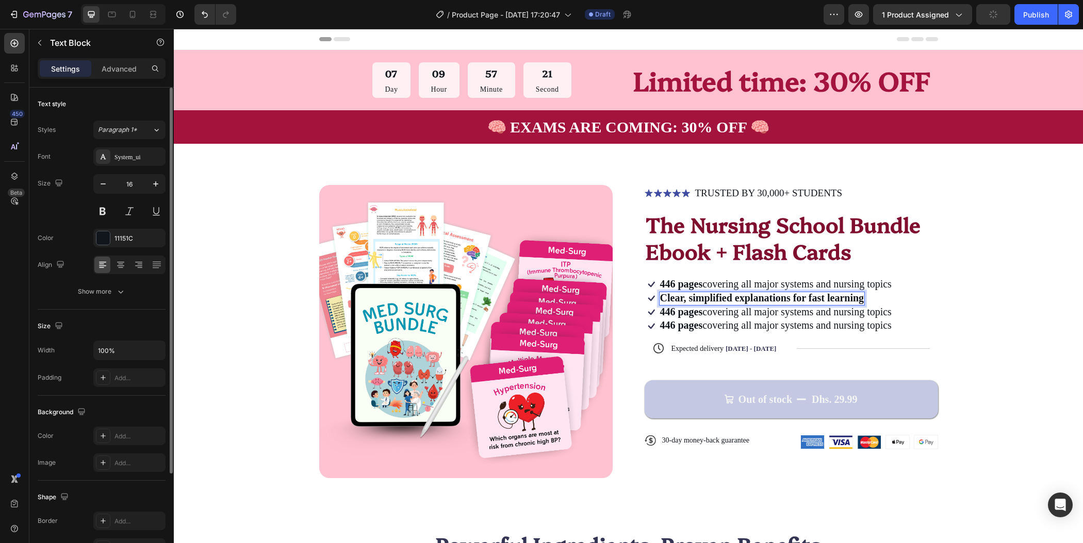
click at [732, 299] on strong "Clear, simplified explanations for fast learning" at bounding box center [762, 297] width 204 height 11
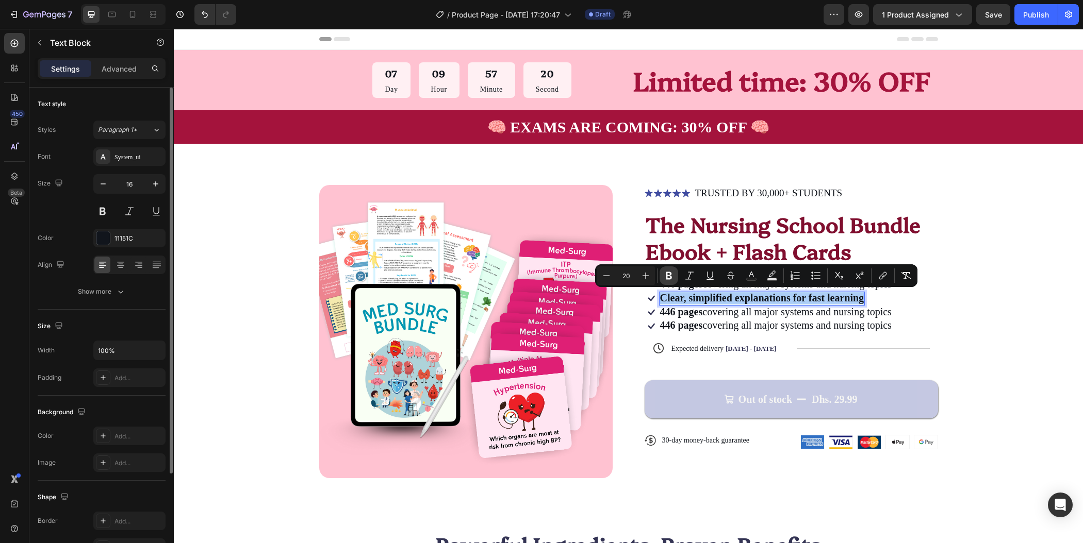
click at [674, 275] on button "Bold" at bounding box center [668, 276] width 19 height 19
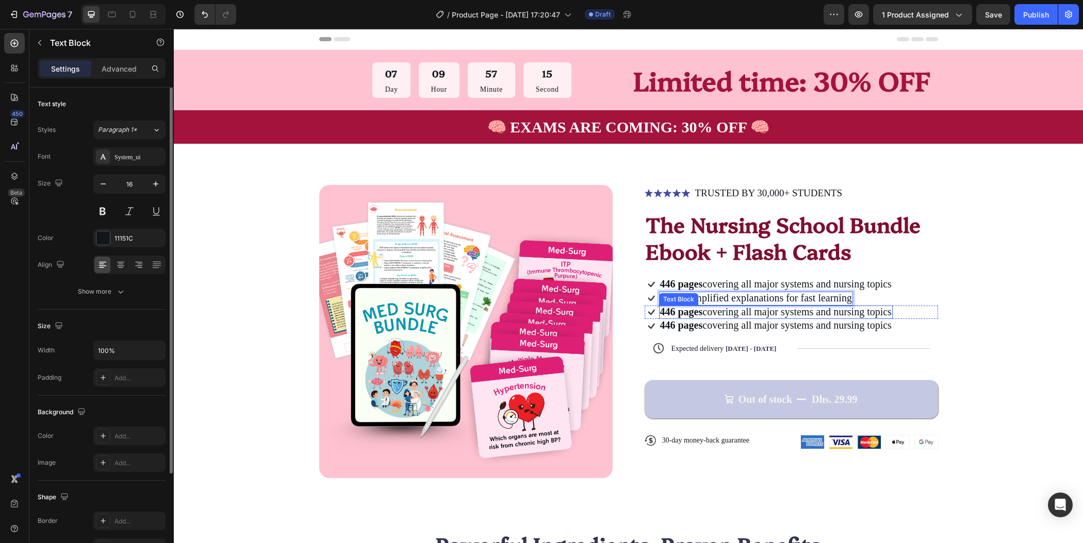
click at [736, 315] on span "446 pages covering all major systems and nursing topics" at bounding box center [776, 311] width 232 height 11
click at [733, 311] on strong "Key nursing priorities, red flags, and interventions" at bounding box center [771, 311] width 223 height 11
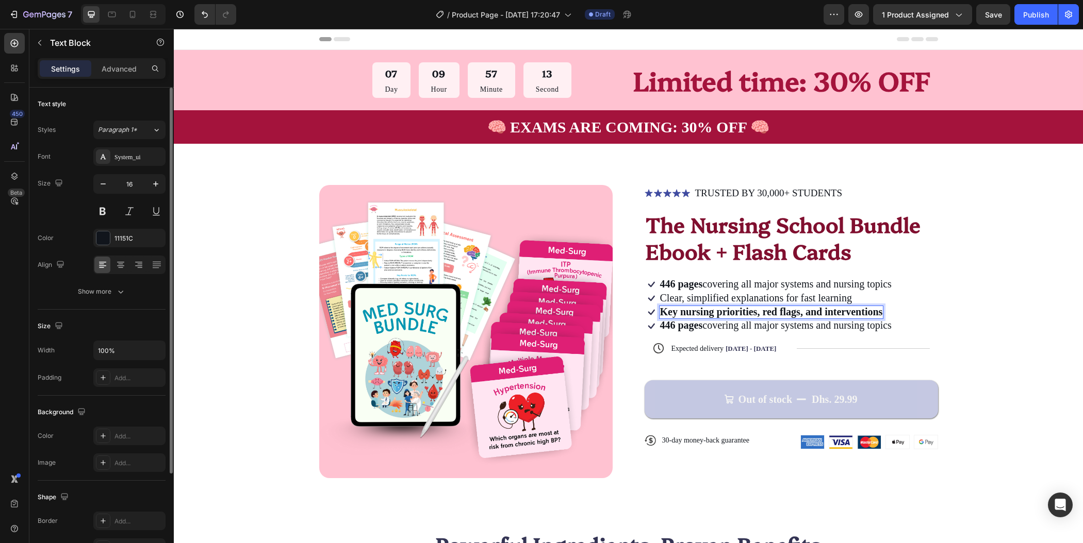
click at [733, 311] on strong "Key nursing priorities, red flags, and interventions" at bounding box center [771, 311] width 223 height 11
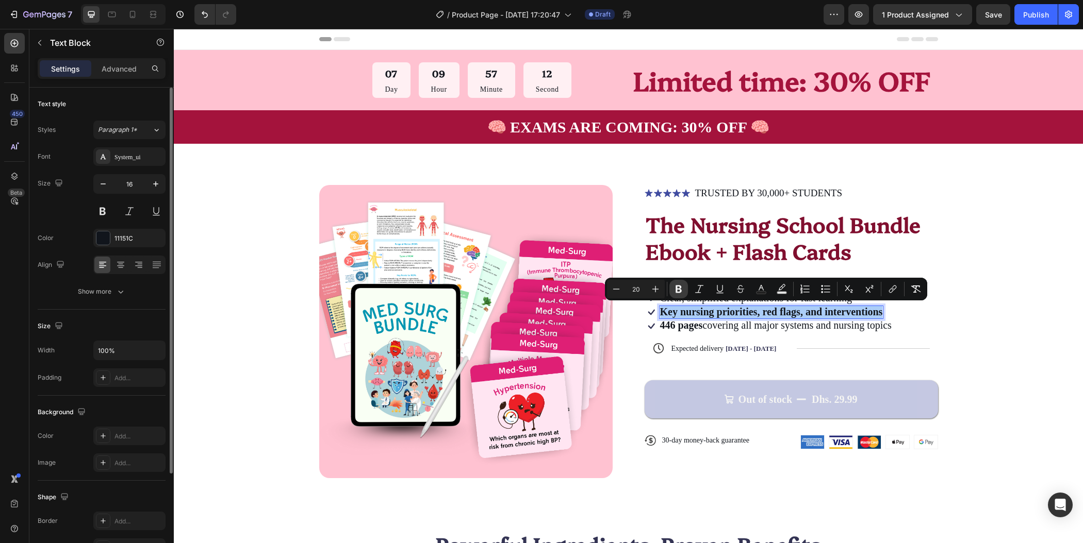
click at [682, 289] on icon "Editor contextual toolbar" at bounding box center [678, 289] width 10 height 10
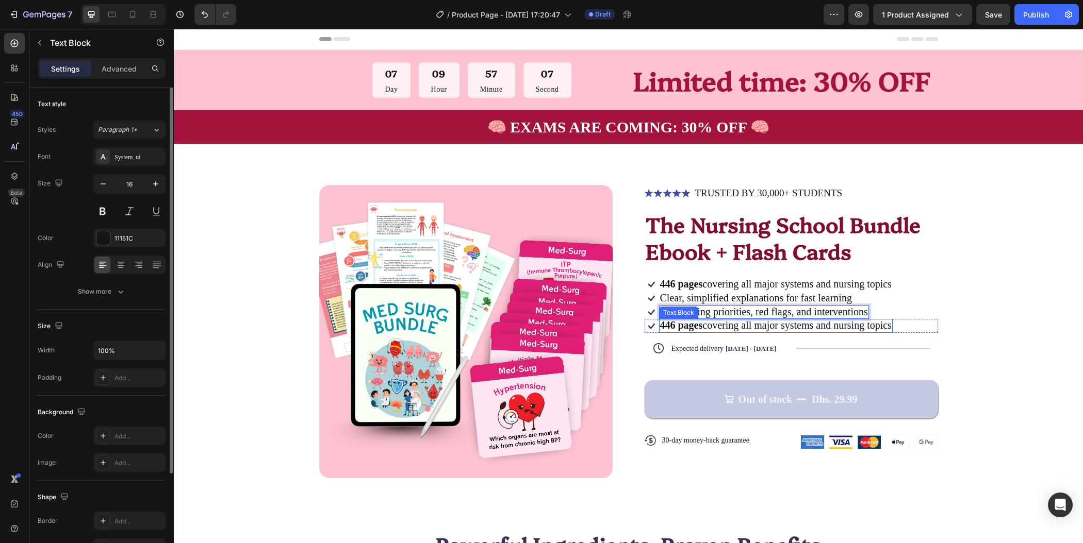
click at [767, 326] on span "446 pages covering all major systems and nursing topics" at bounding box center [776, 325] width 232 height 11
click at [822, 327] on strong "200 flash cards with must-know diseases and facts" at bounding box center [770, 325] width 220 height 11
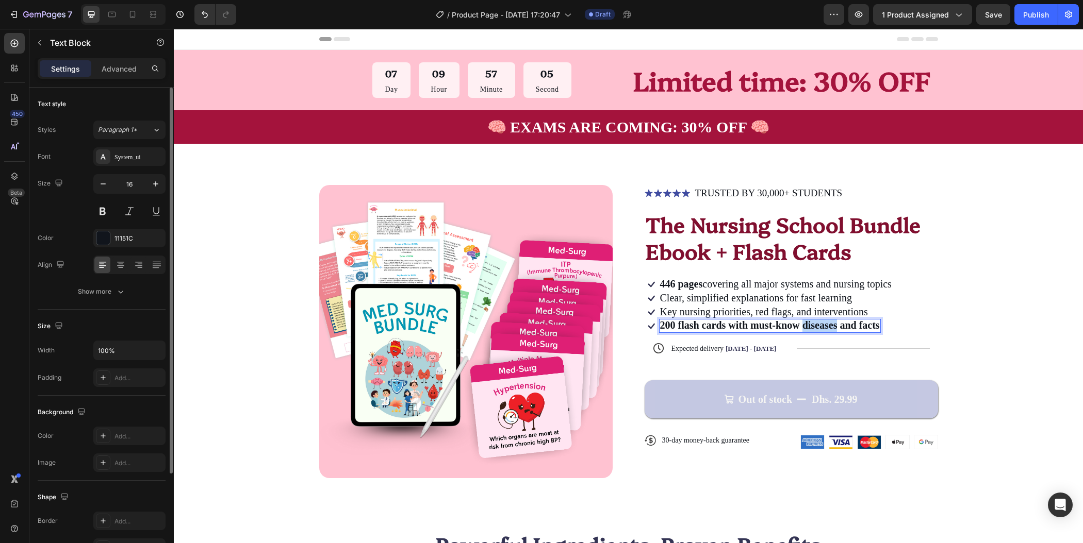
click at [822, 327] on strong "200 flash cards with must-know diseases and facts" at bounding box center [770, 325] width 220 height 11
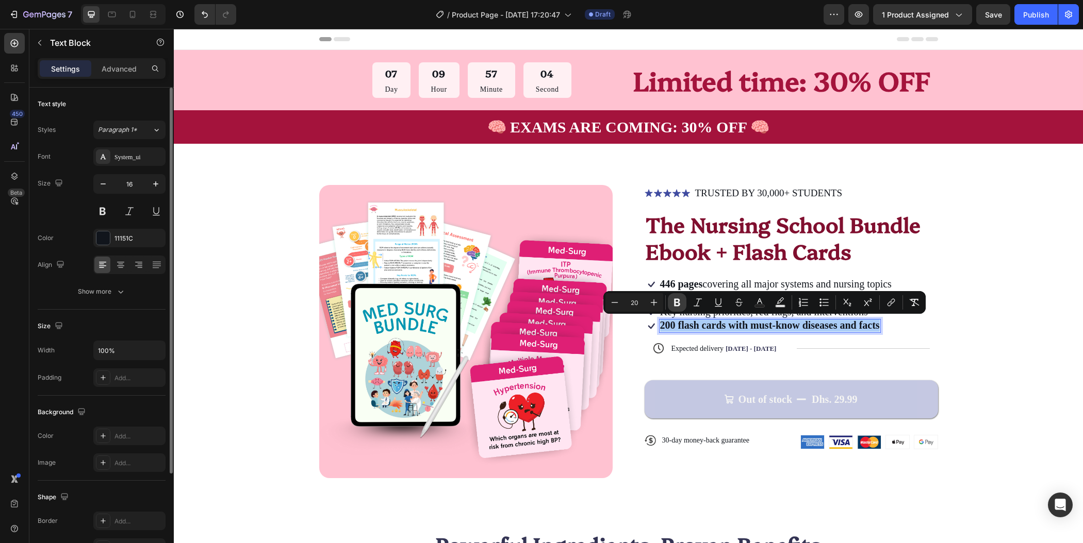
click at [681, 301] on icon "Editor contextual toolbar" at bounding box center [677, 303] width 10 height 10
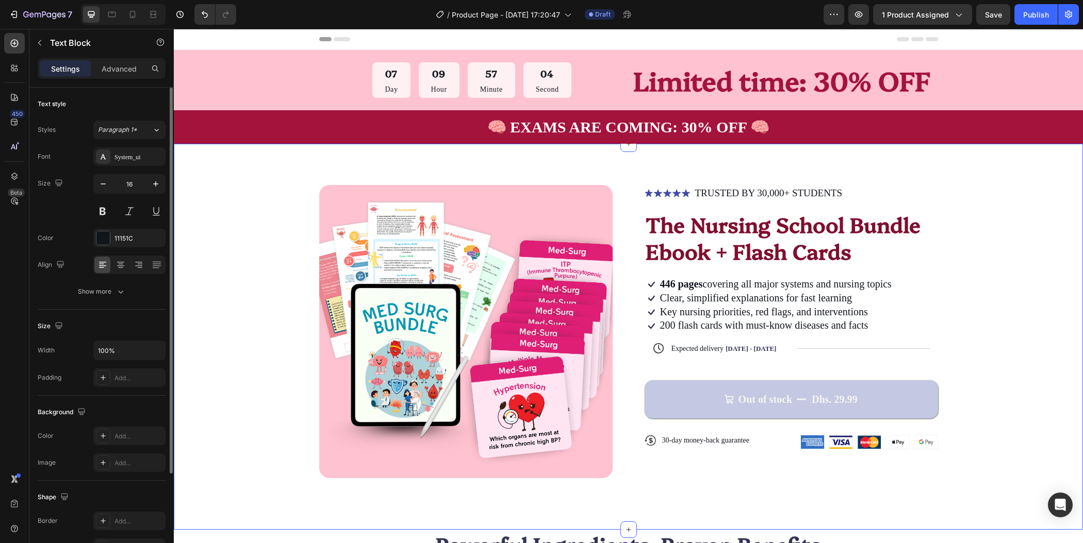
click at [985, 279] on div "Product Images Icon Icon Icon Icon Icon Icon List TRUSTED BY 30,000+ STUDENTS T…" at bounding box center [628, 331] width 827 height 293
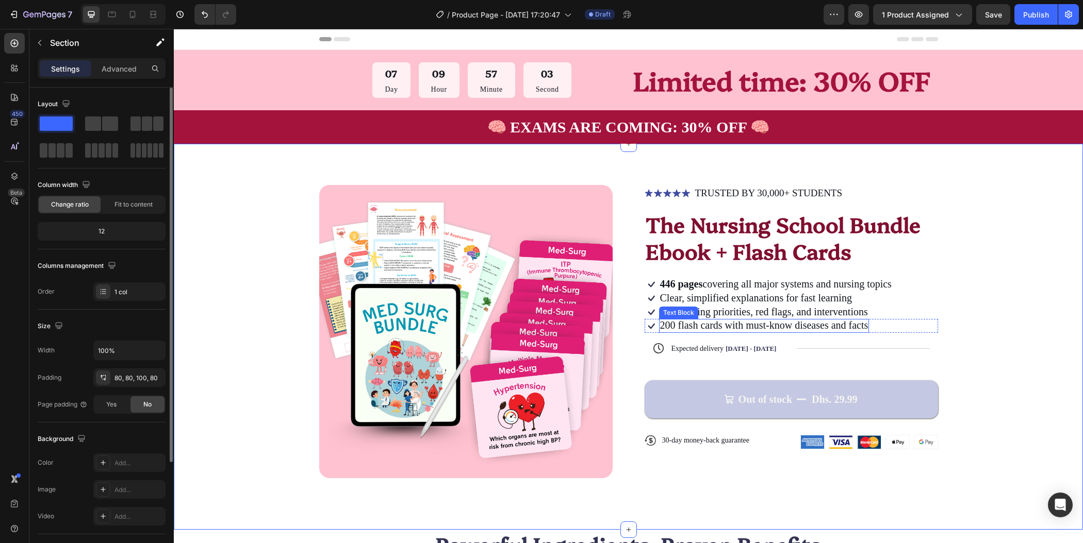
click at [860, 326] on span "200 flash cards with must-know diseases and facts" at bounding box center [764, 325] width 208 height 11
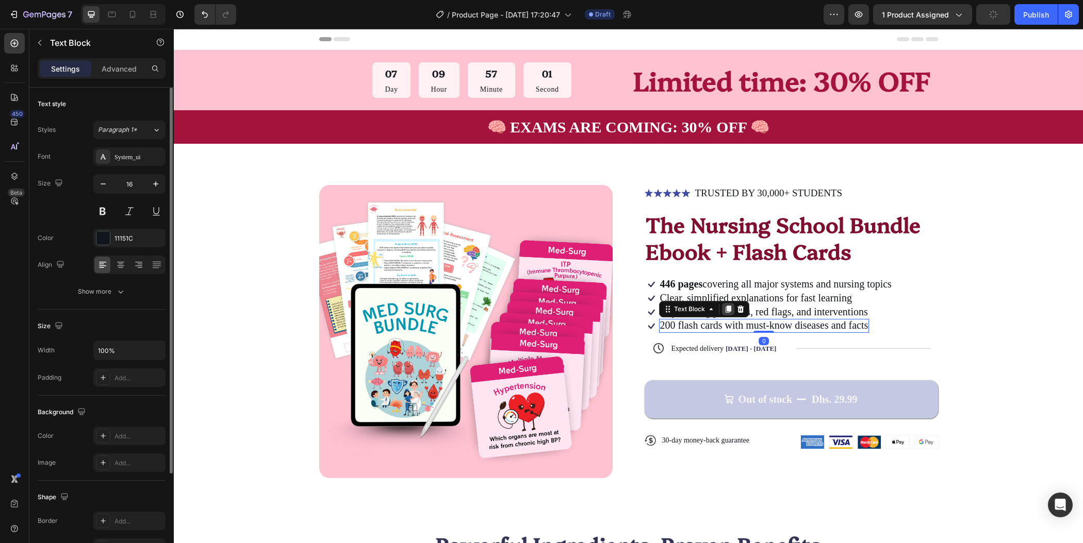
click at [725, 307] on icon at bounding box center [728, 309] width 6 height 7
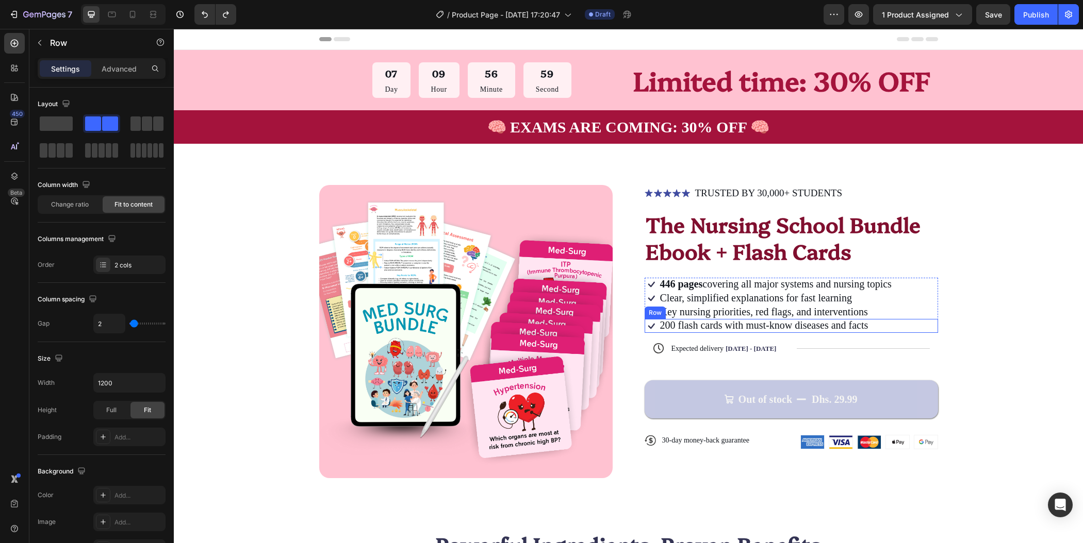
click at [884, 325] on div "Icon 200 flash cards with must-know diseases and facts Text Block Row" at bounding box center [791, 326] width 293 height 14
click at [691, 308] on icon at bounding box center [695, 309] width 8 height 8
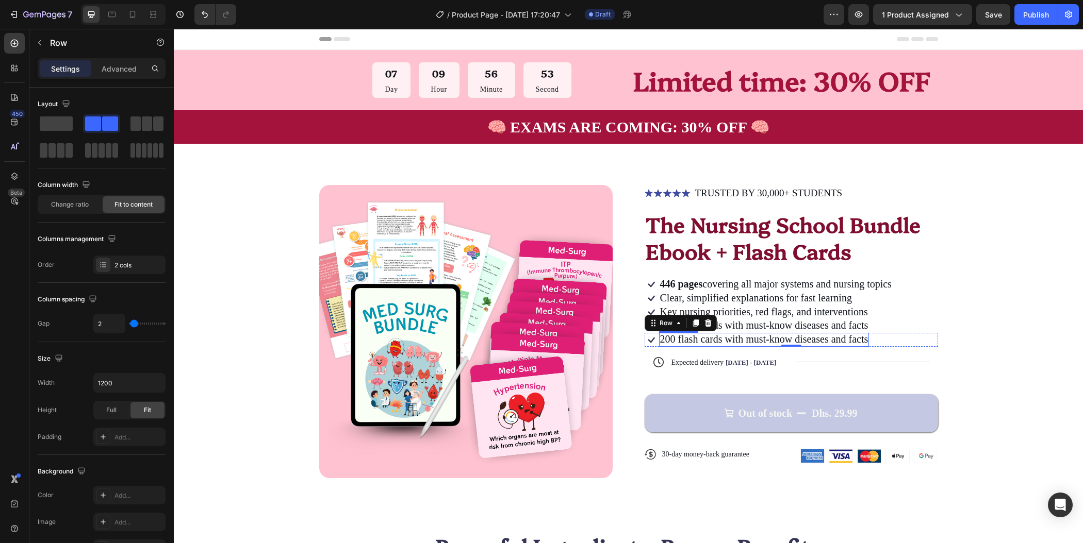
click at [749, 338] on span "200 flash cards with must-know diseases and facts" at bounding box center [764, 339] width 208 height 11
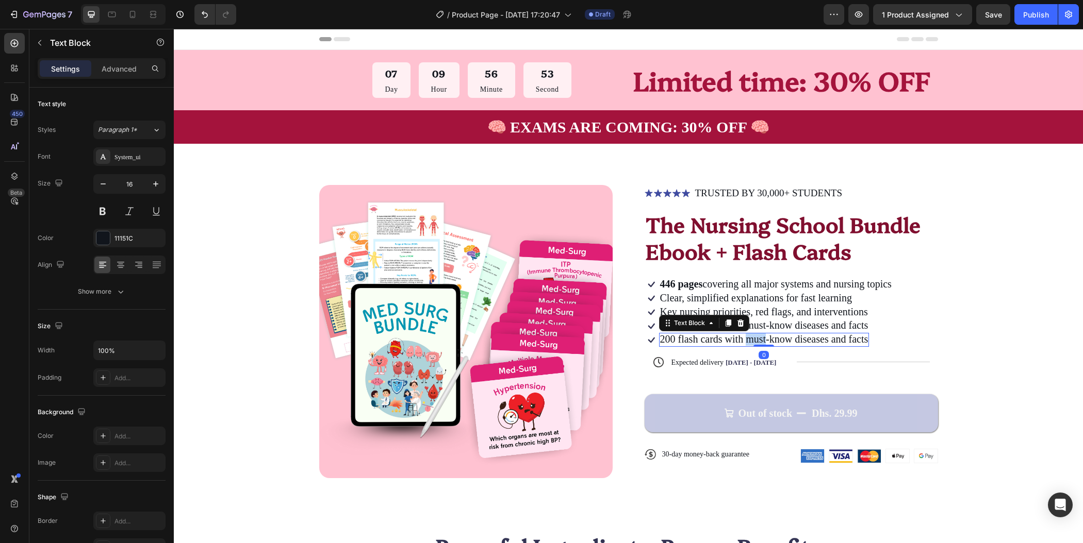
click at [749, 338] on span "200 flash cards with must-know diseases and facts" at bounding box center [764, 339] width 208 height 11
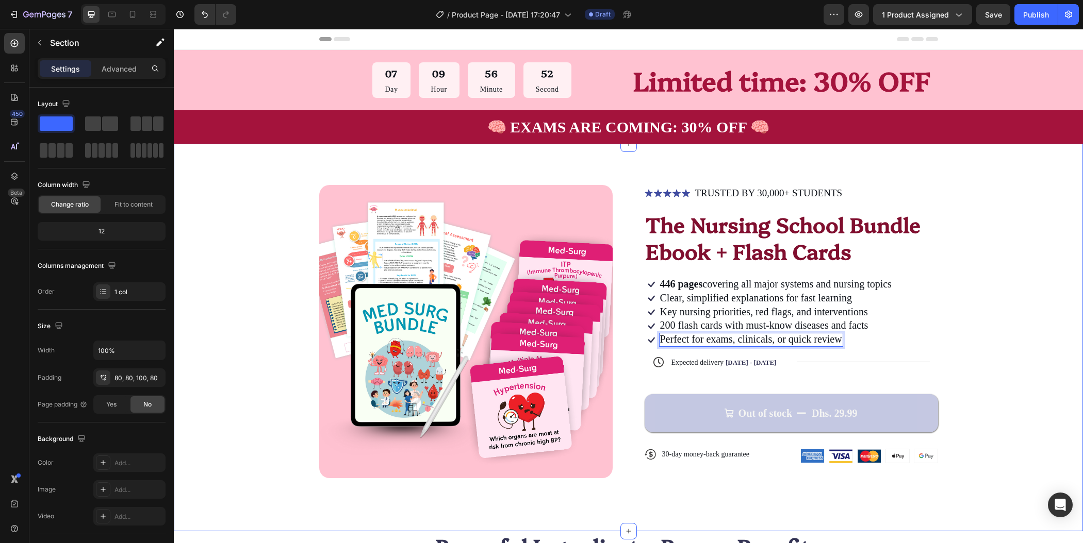
click at [969, 353] on div "Product Images Icon Icon Icon Icon Icon Icon List TRUSTED BY 30,000+ STUDENTS T…" at bounding box center [628, 332] width 827 height 295
click at [857, 284] on span "446 pages covering all major systems and nursing topics" at bounding box center [776, 283] width 232 height 11
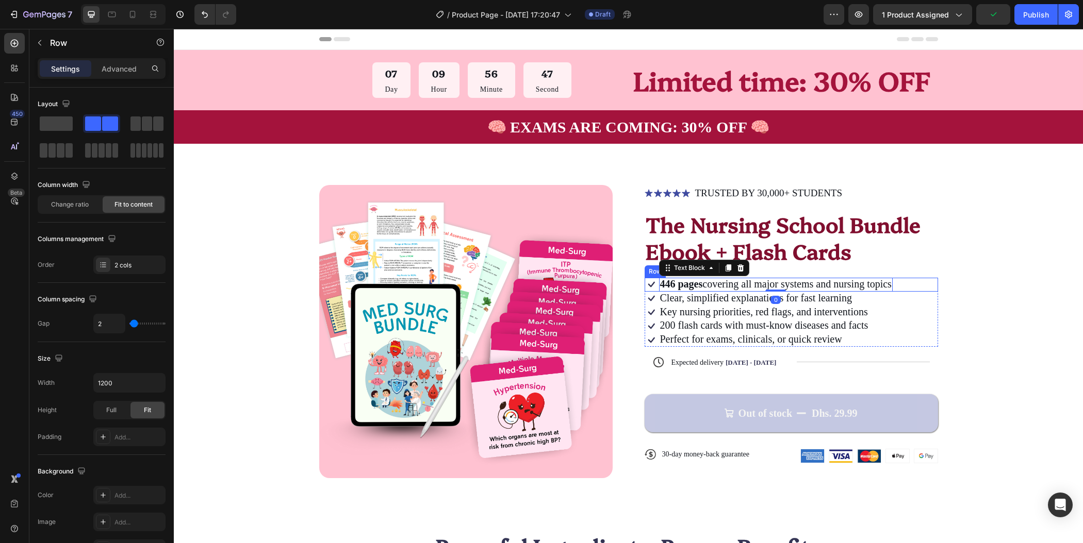
click at [898, 286] on div "Icon 446 pages covering all major systems and nursing topics Text Block 0 Row" at bounding box center [791, 285] width 293 height 14
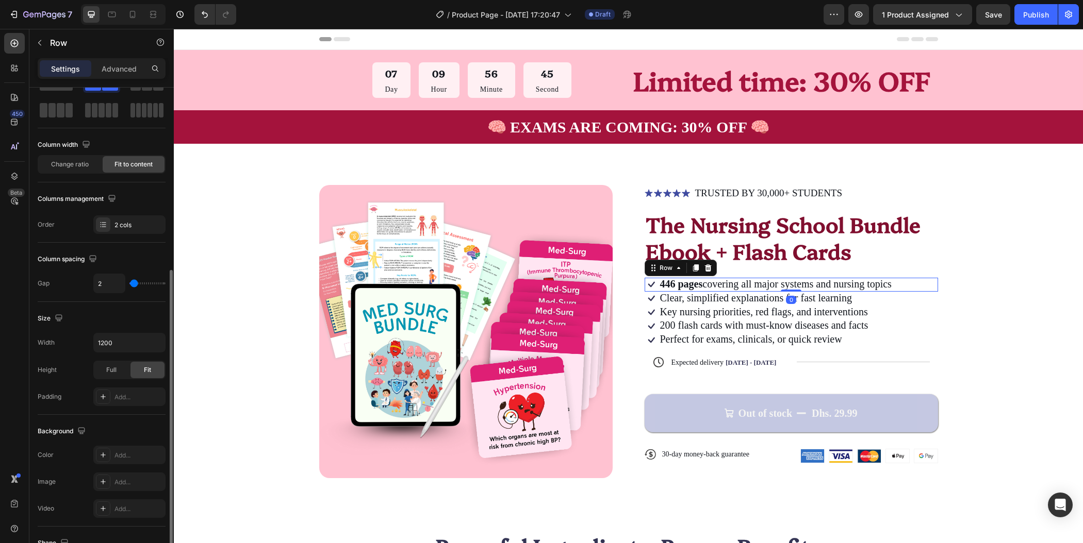
scroll to position [135, 0]
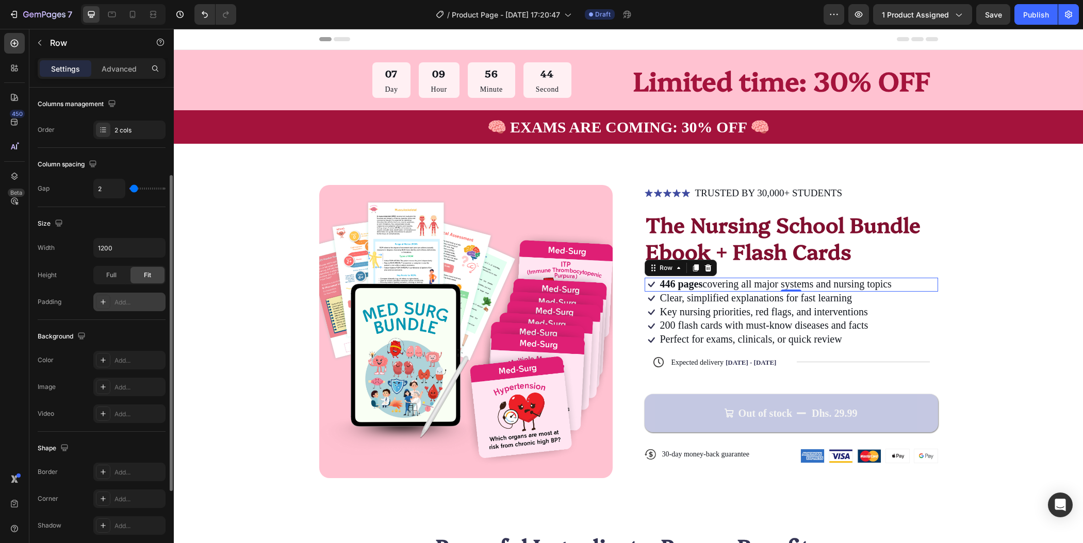
click at [122, 304] on div "Add..." at bounding box center [138, 302] width 48 height 9
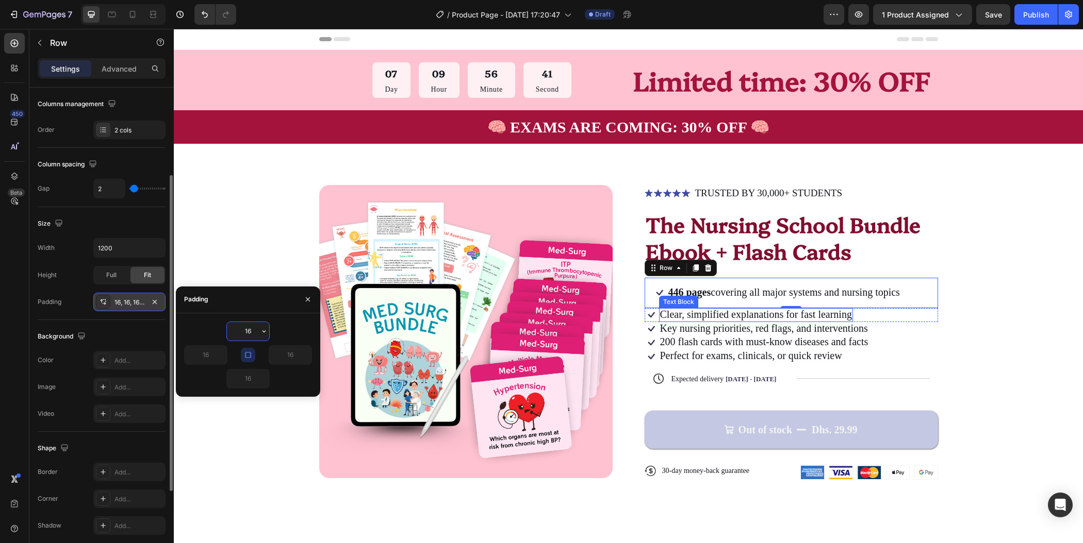
click at [697, 313] on span "Clear, simplified explanations for fast learning" at bounding box center [756, 314] width 192 height 11
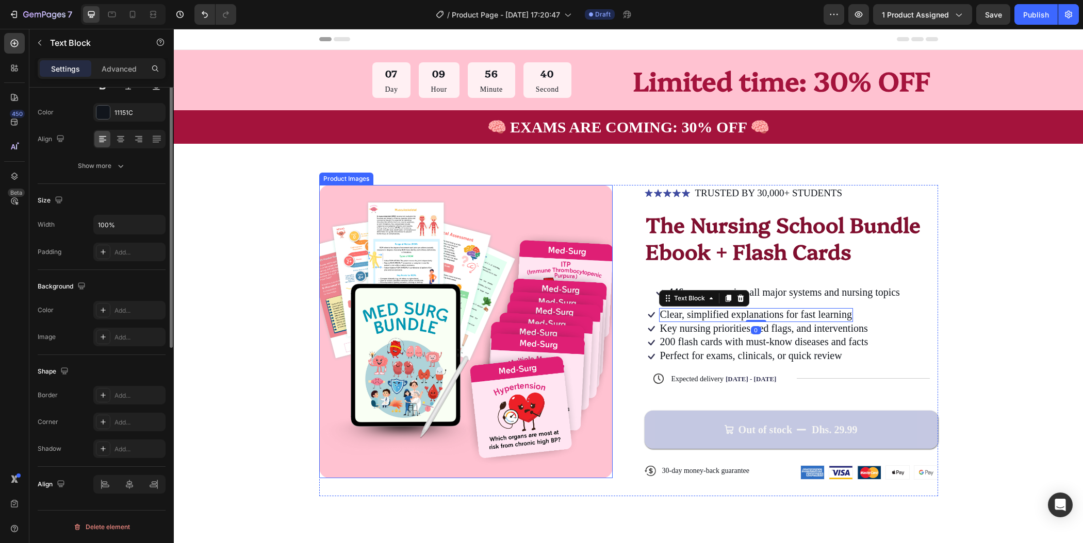
scroll to position [0, 0]
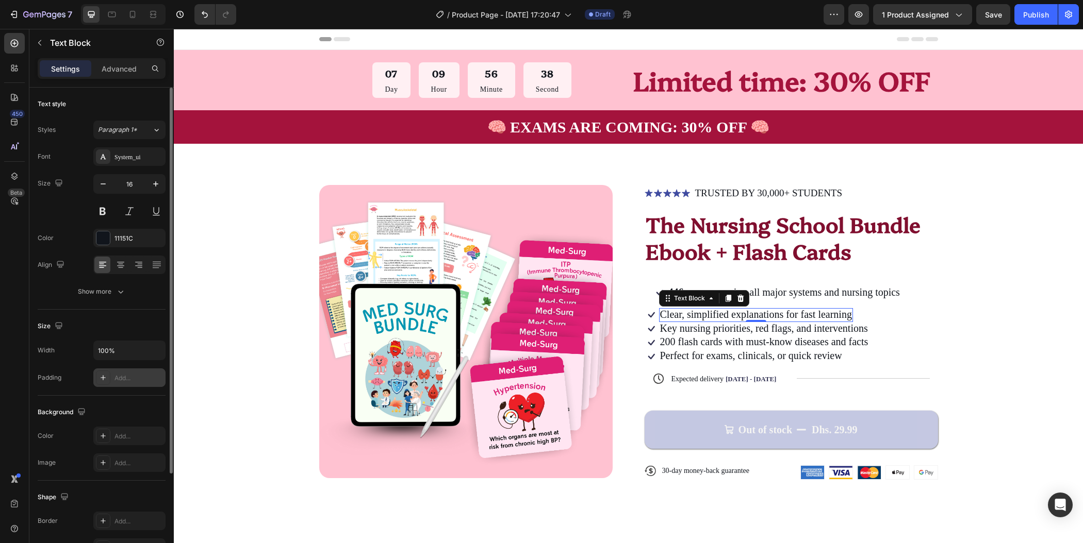
click at [141, 376] on div "Add..." at bounding box center [138, 378] width 48 height 9
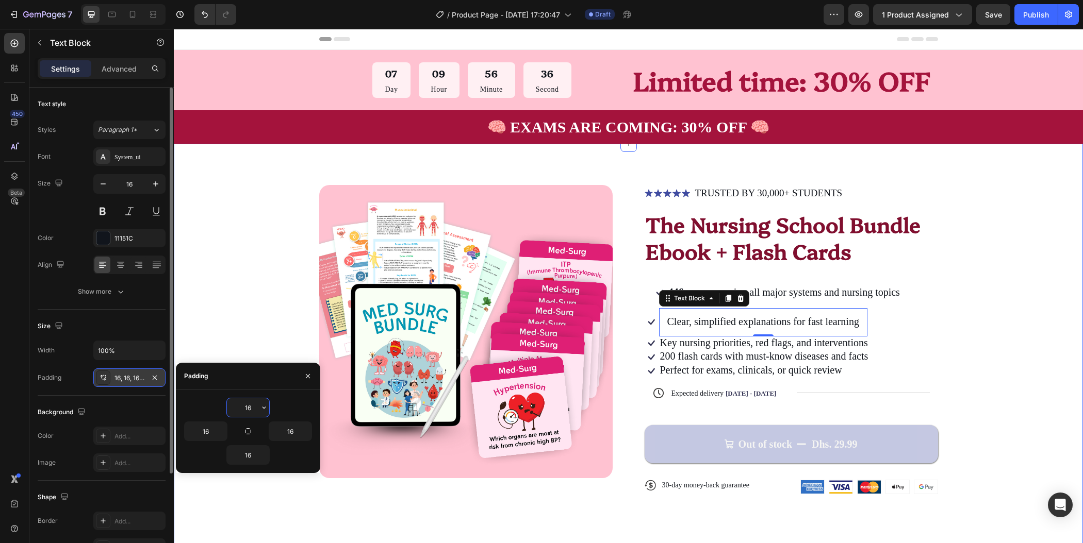
click at [1040, 354] on div "Product Images Icon Icon Icon Icon Icon Icon List TRUSTED BY 30,000+ STUDENTS T…" at bounding box center [628, 353] width 909 height 419
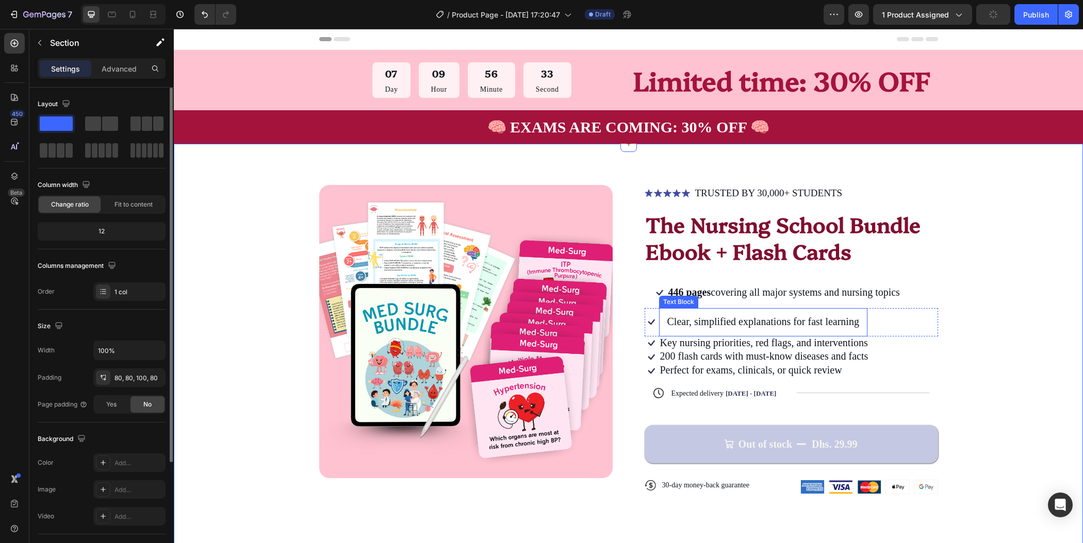
click at [660, 326] on div "Clear, simplified explanations for fast learning" at bounding box center [763, 322] width 208 height 28
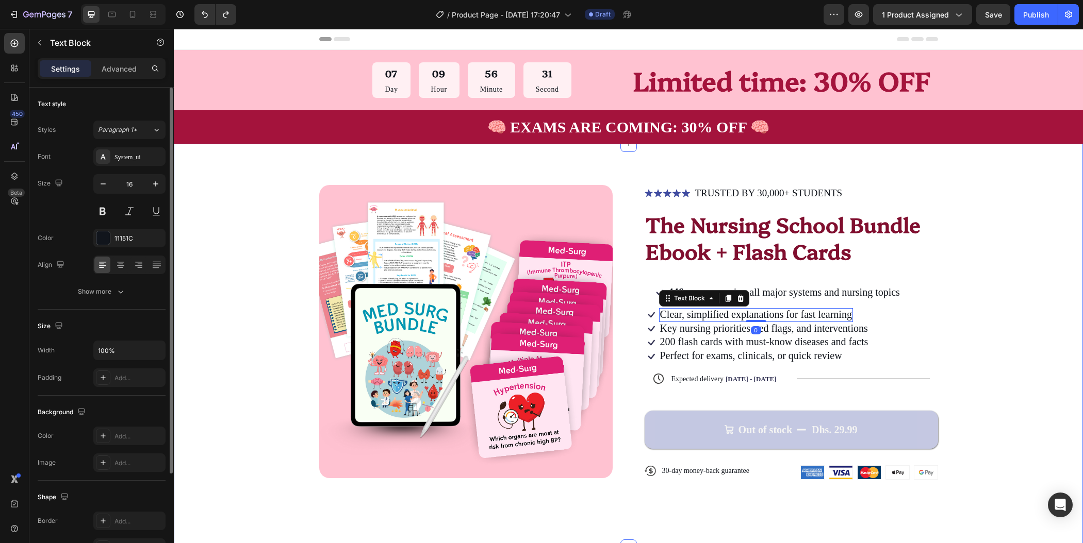
click at [1000, 307] on div "Product Images Icon Icon Icon Icon Icon Icon List TRUSTED BY 30,000+ STUDENTS T…" at bounding box center [628, 341] width 827 height 312
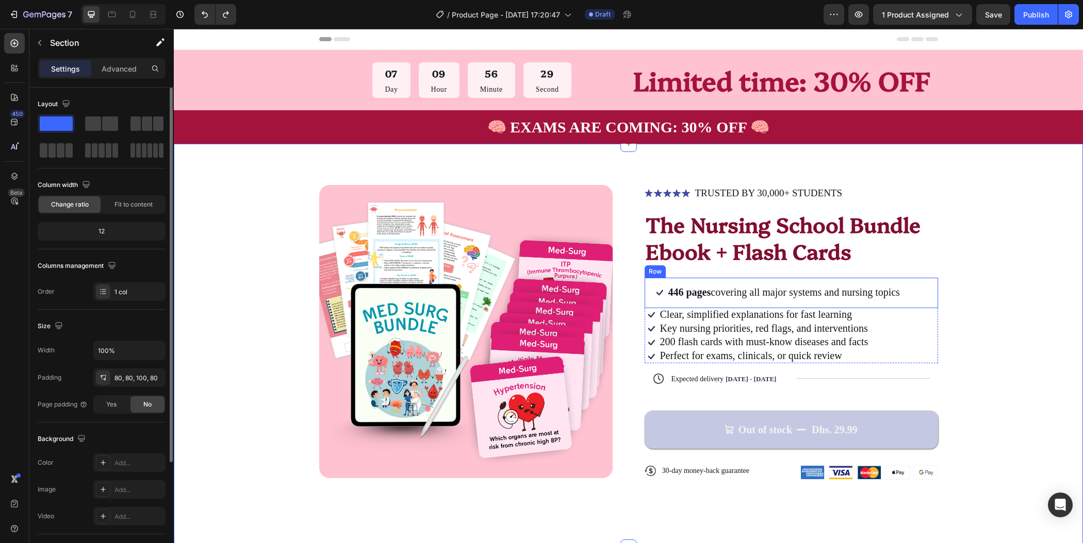
click at [912, 291] on div "Icon 446 pages covering all major systems and nursing topics Text Block Row" at bounding box center [791, 293] width 293 height 30
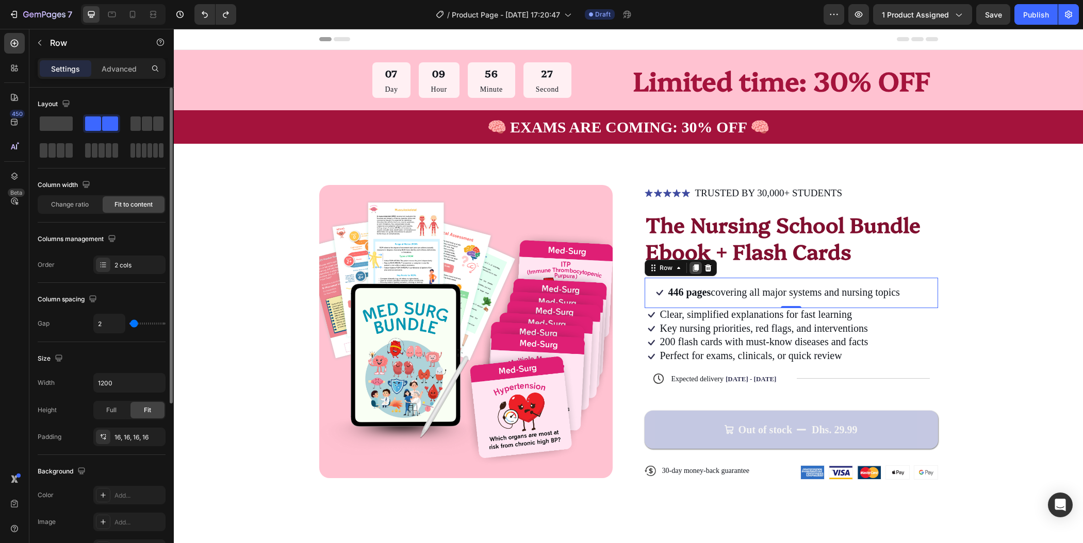
click at [691, 267] on icon at bounding box center [695, 268] width 8 height 8
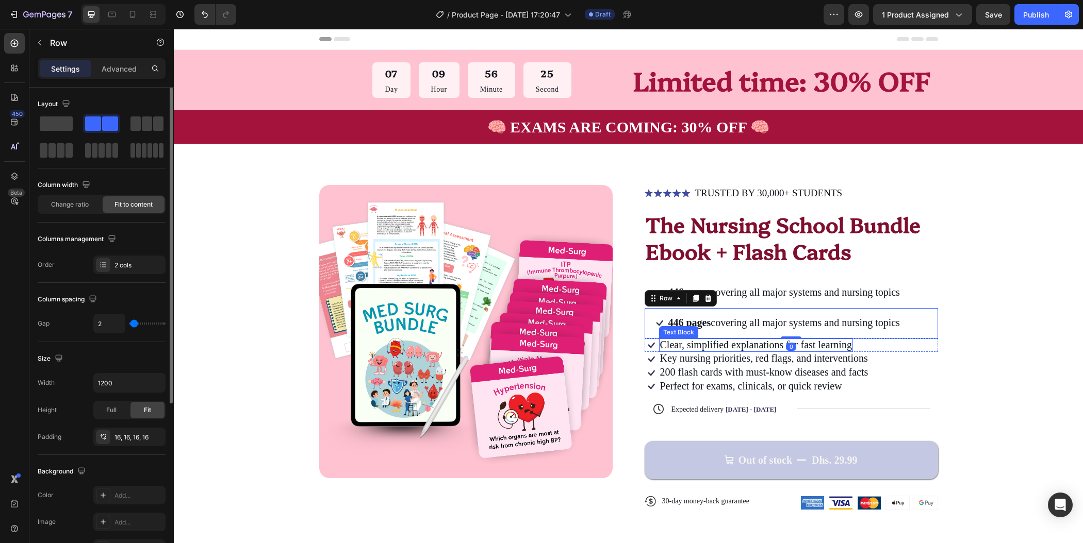
click at [720, 343] on span "Clear, simplified explanations for fast learning" at bounding box center [756, 344] width 192 height 11
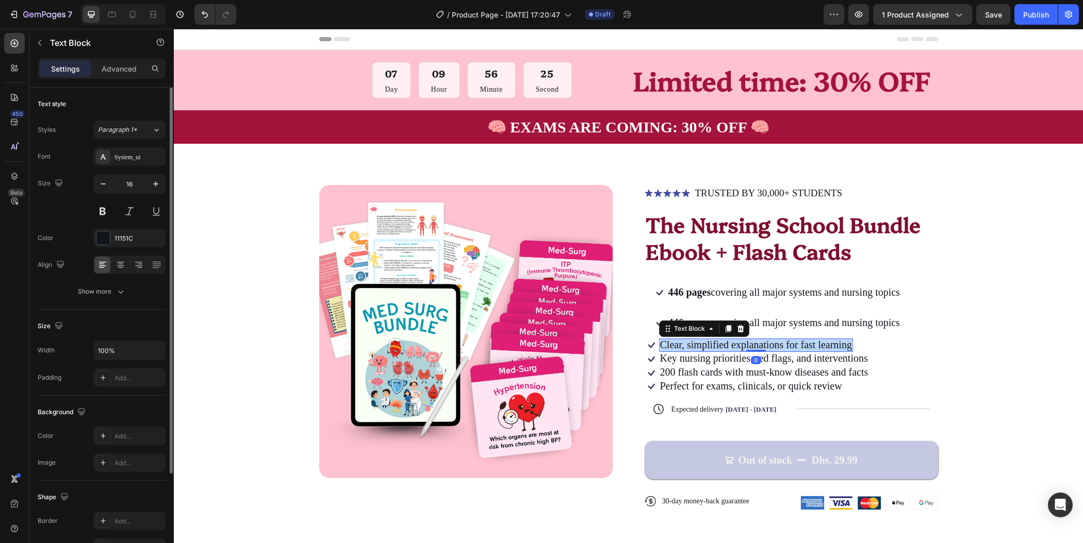
click at [720, 343] on span "Clear, simplified explanations for fast learning" at bounding box center [756, 344] width 192 height 11
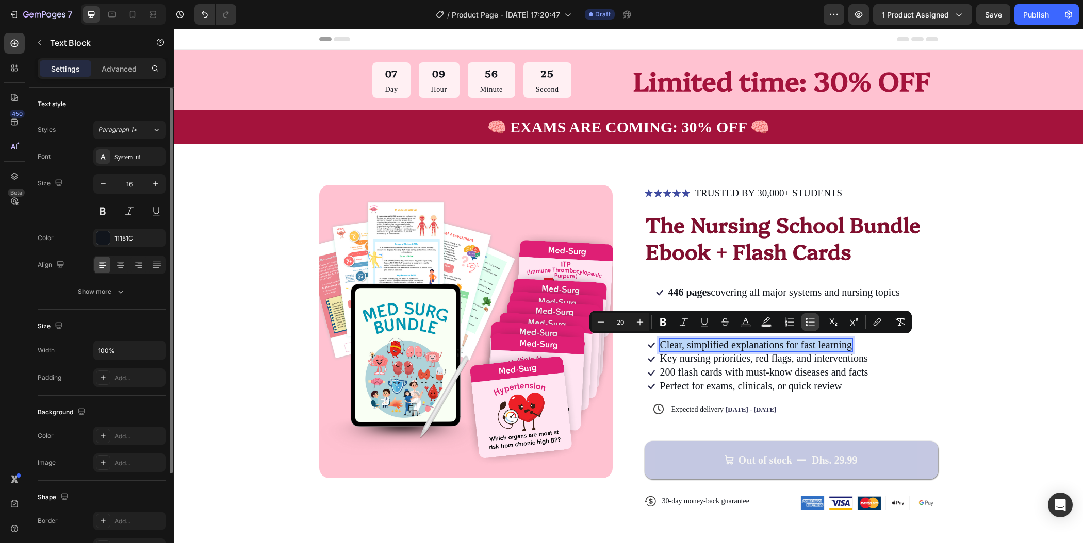
copy span "Clear, simplified explanations for fast learning"
click at [980, 331] on div "Product Images Icon Icon Icon Icon Icon Icon List TRUSTED BY 30,000+ STUDENTS T…" at bounding box center [628, 356] width 827 height 342
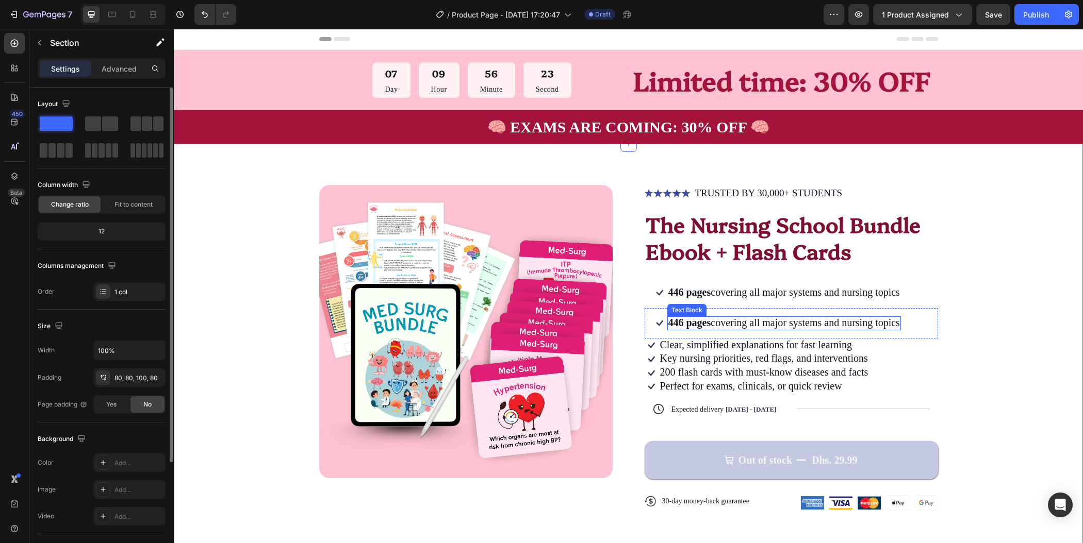
click at [865, 325] on span "446 pages covering all major systems and nursing topics" at bounding box center [784, 322] width 232 height 11
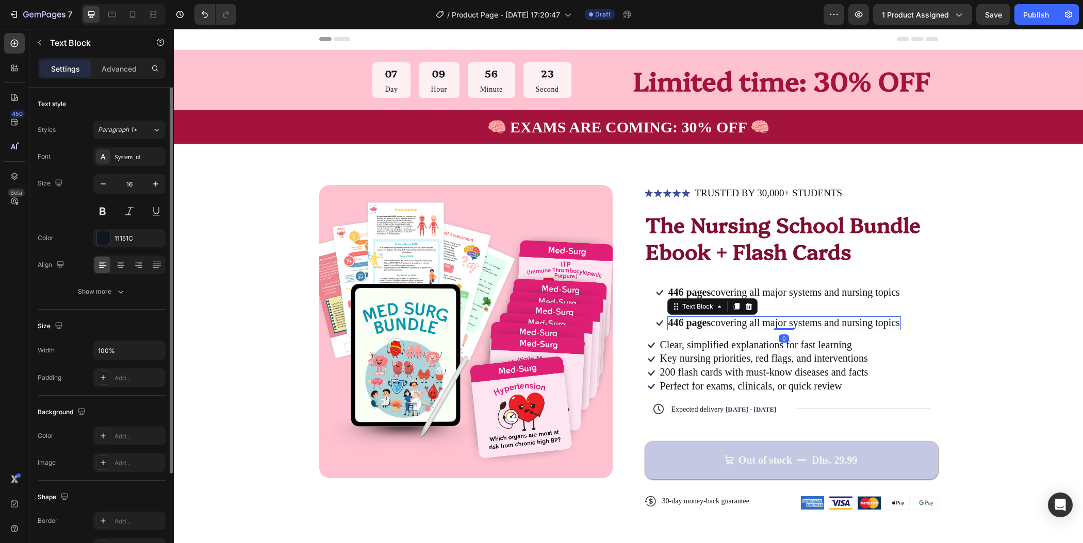
click at [865, 325] on span "446 pages covering all major systems and nursing topics" at bounding box center [784, 322] width 232 height 11
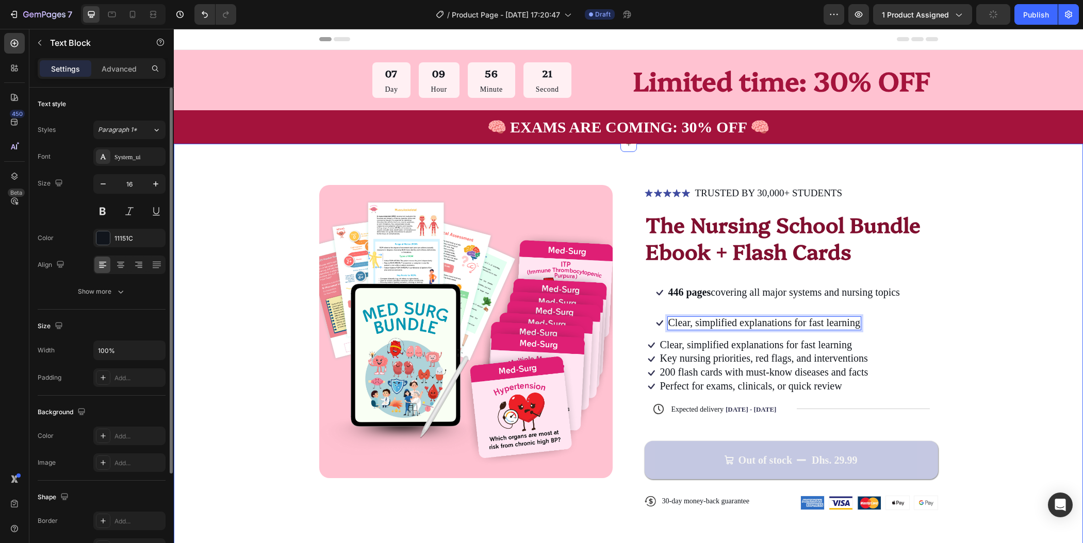
click at [974, 337] on div "Product Images Icon Icon Icon Icon Icon Icon List TRUSTED BY 30,000+ STUDENTS T…" at bounding box center [628, 356] width 827 height 342
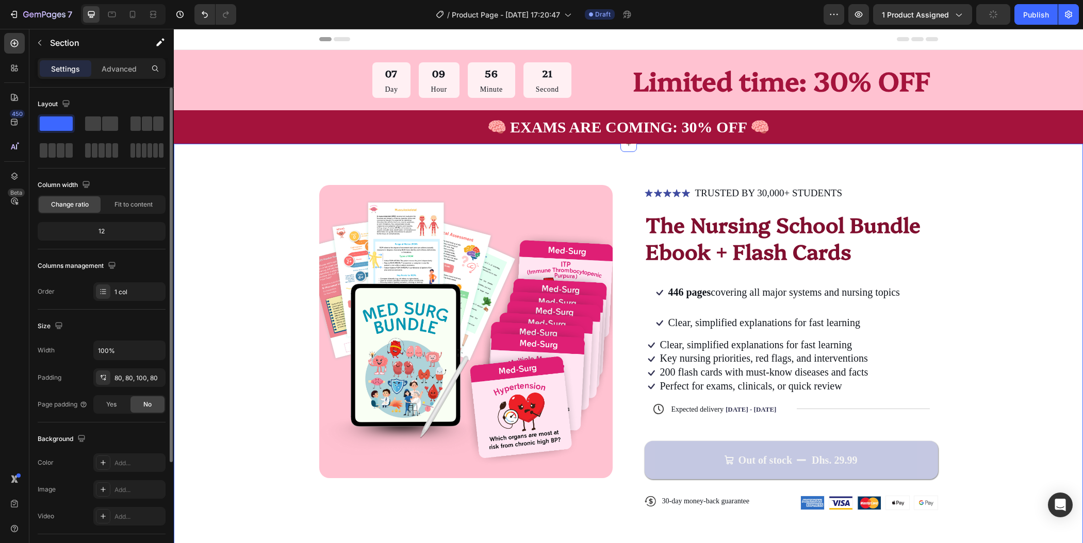
click at [985, 327] on div "Product Images Icon Icon Icon Icon Icon Icon List TRUSTED BY 30,000+ STUDENTS T…" at bounding box center [628, 356] width 827 height 342
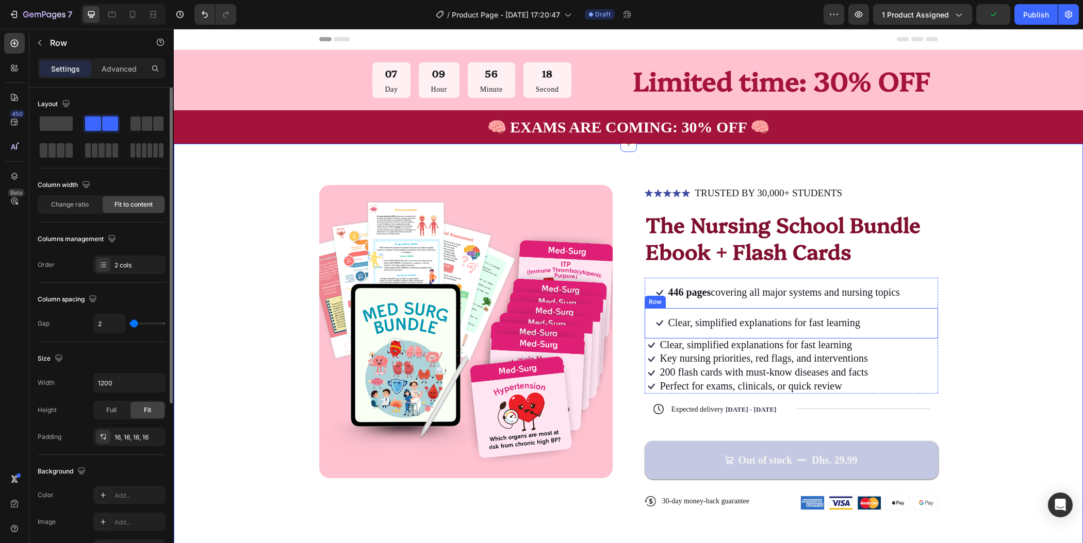
click at [888, 321] on div "Icon Clear, simplified explanations for fast learning Text Block Row" at bounding box center [791, 323] width 293 height 30
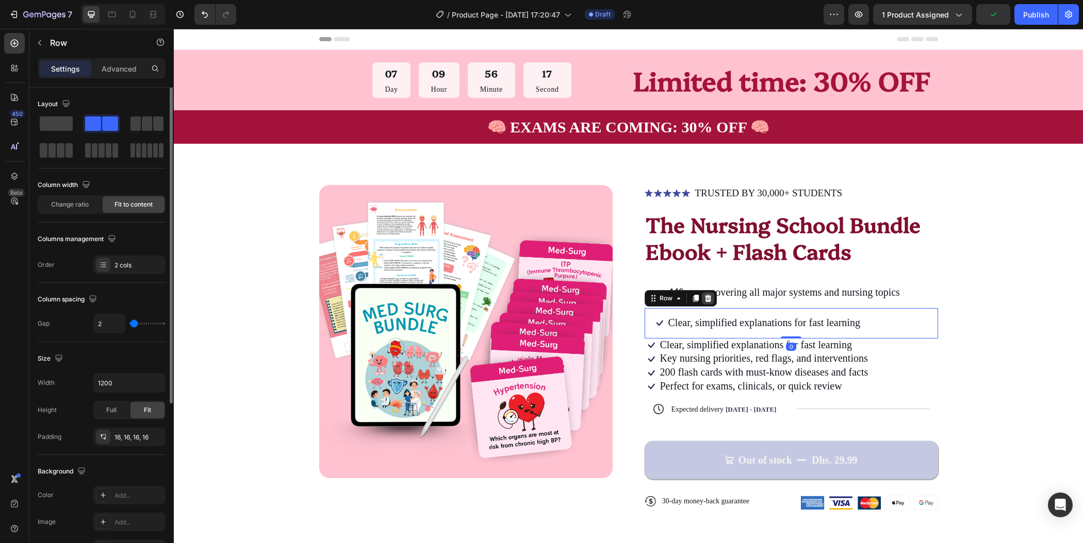
click at [704, 301] on icon at bounding box center [707, 298] width 7 height 7
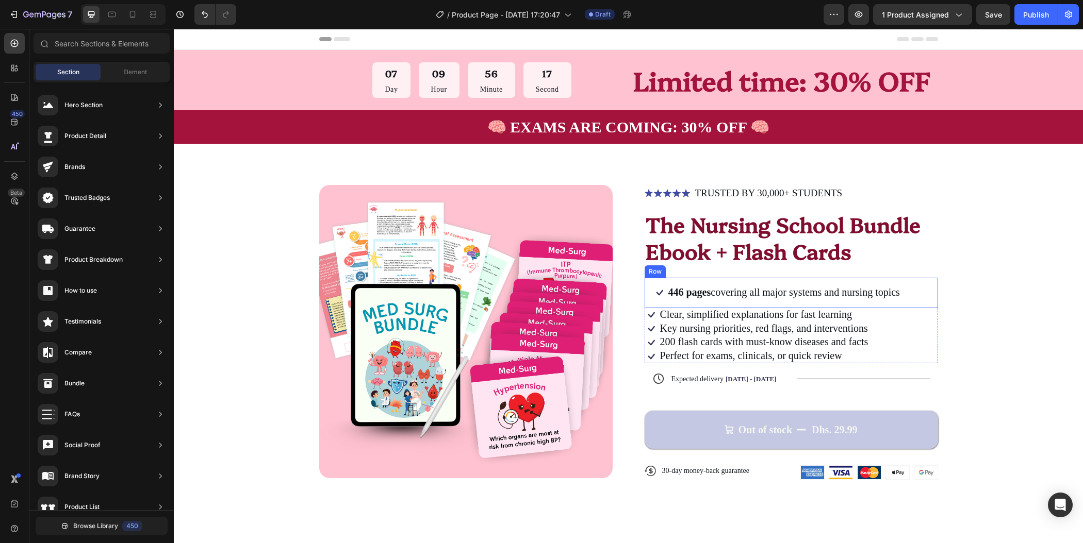
click at [907, 292] on div "Icon 446 pages covering all major systems and nursing topics Text Block Row" at bounding box center [791, 293] width 293 height 30
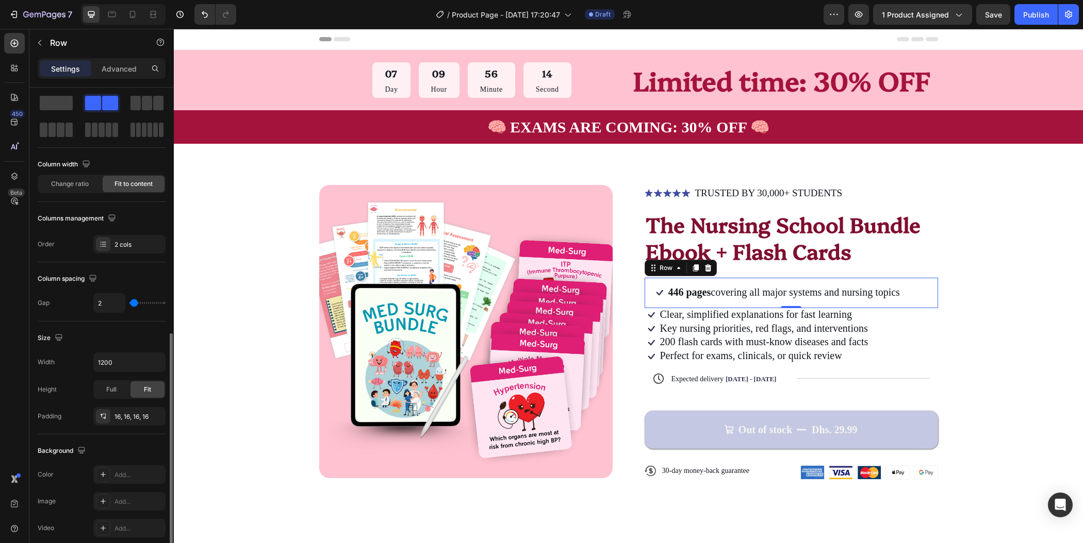
scroll to position [161, 0]
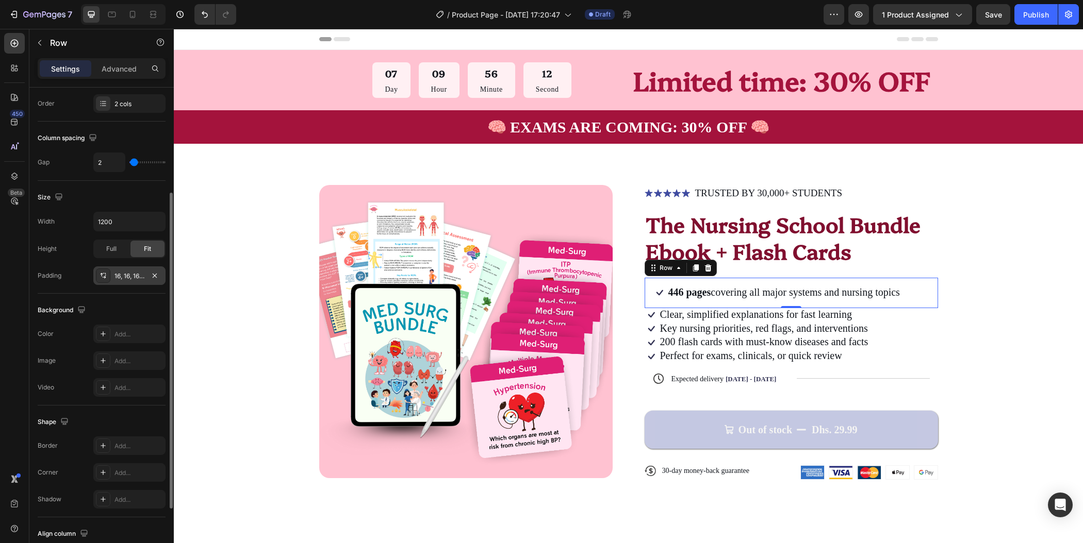
click at [130, 278] on div "16, 16, 16, 16" at bounding box center [129, 276] width 30 height 9
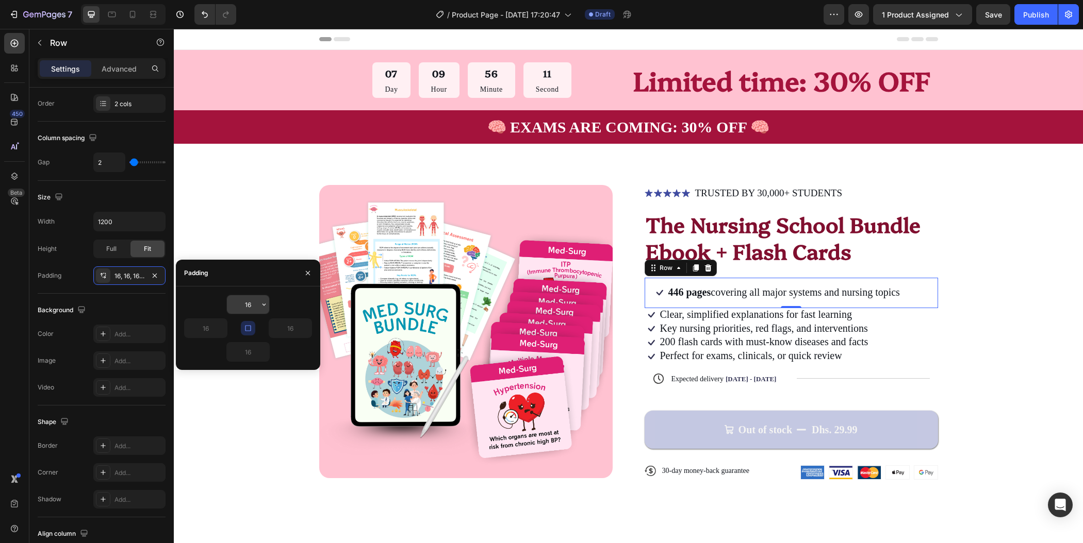
click at [254, 305] on input "16" at bounding box center [248, 304] width 42 height 19
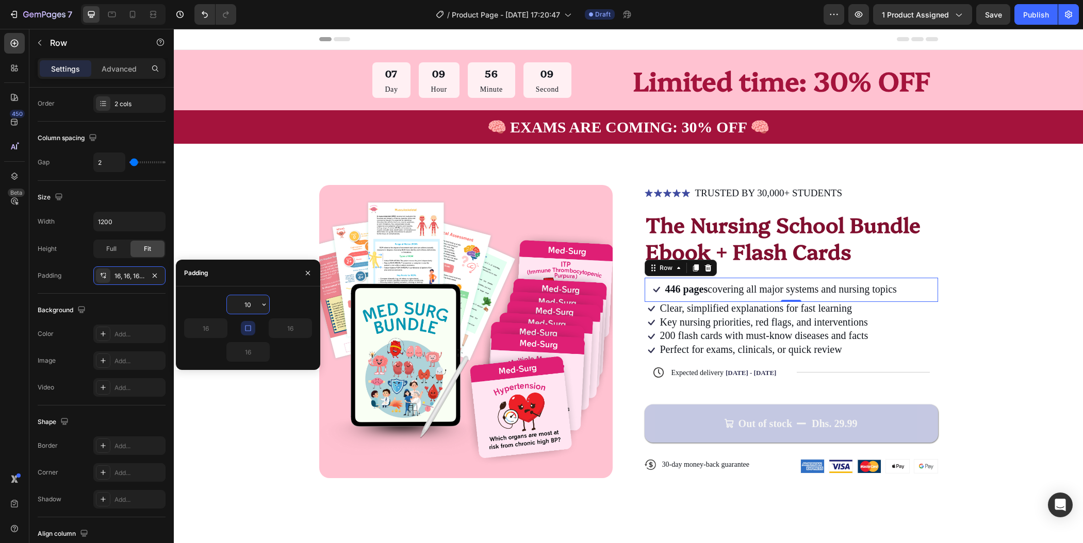
type input "10"
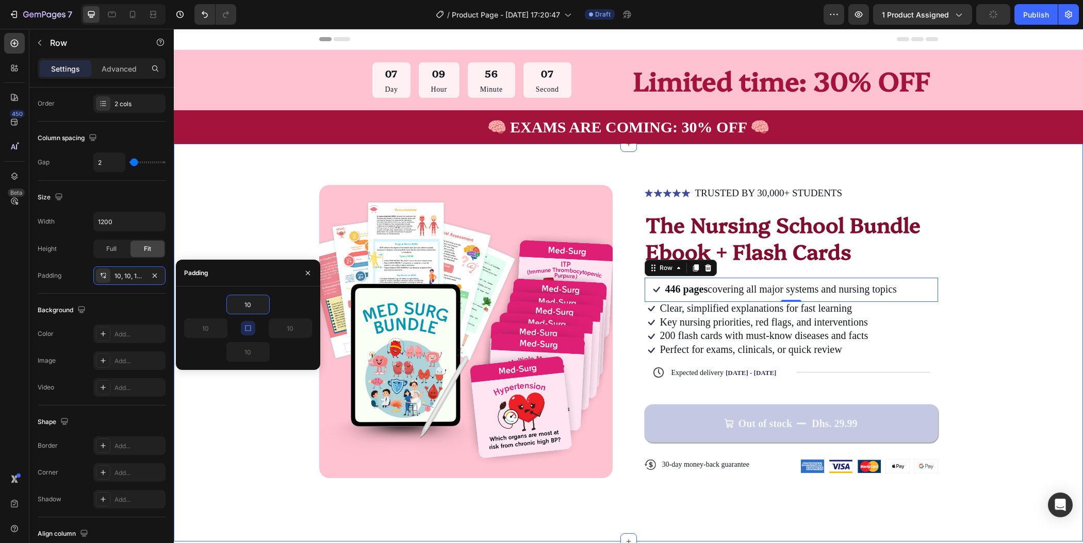
click at [1015, 352] on div "Product Images Icon Icon Icon Icon Icon Icon List TRUSTED BY 30,000+ STUDENTS T…" at bounding box center [628, 338] width 827 height 306
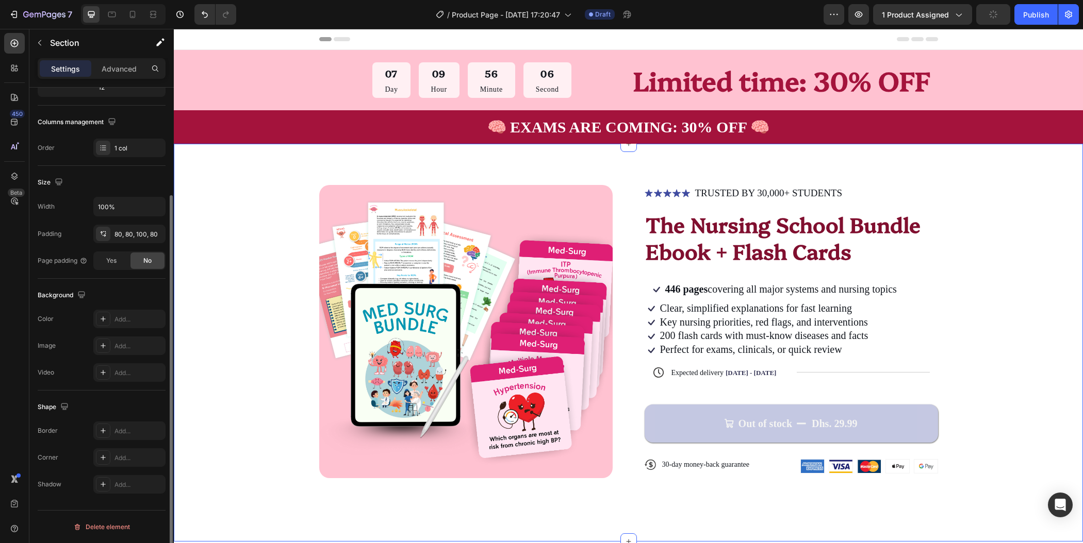
scroll to position [0, 0]
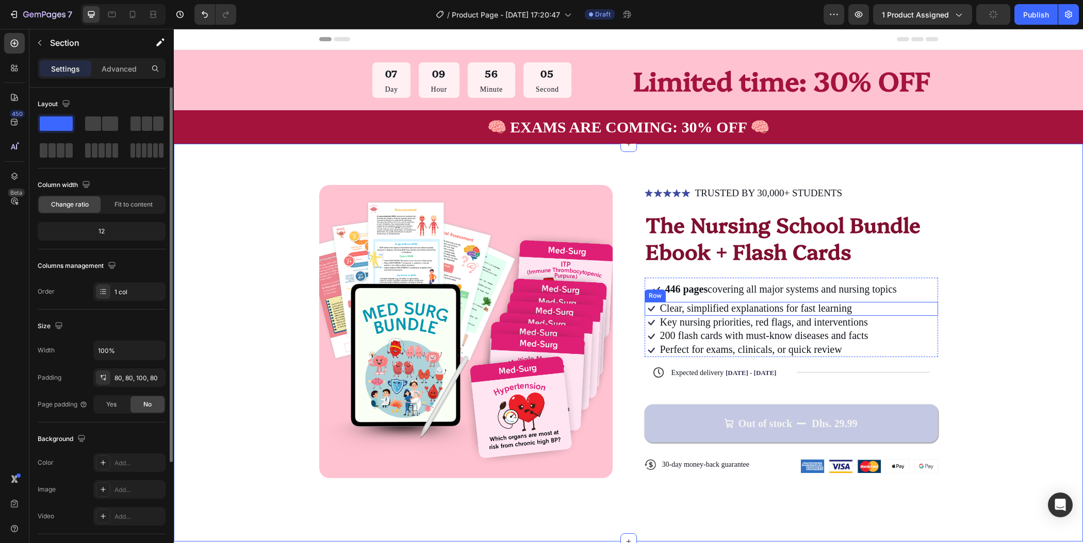
click at [859, 306] on div "Icon Clear, simplified explanations for fast learning Text Block Row" at bounding box center [791, 309] width 293 height 14
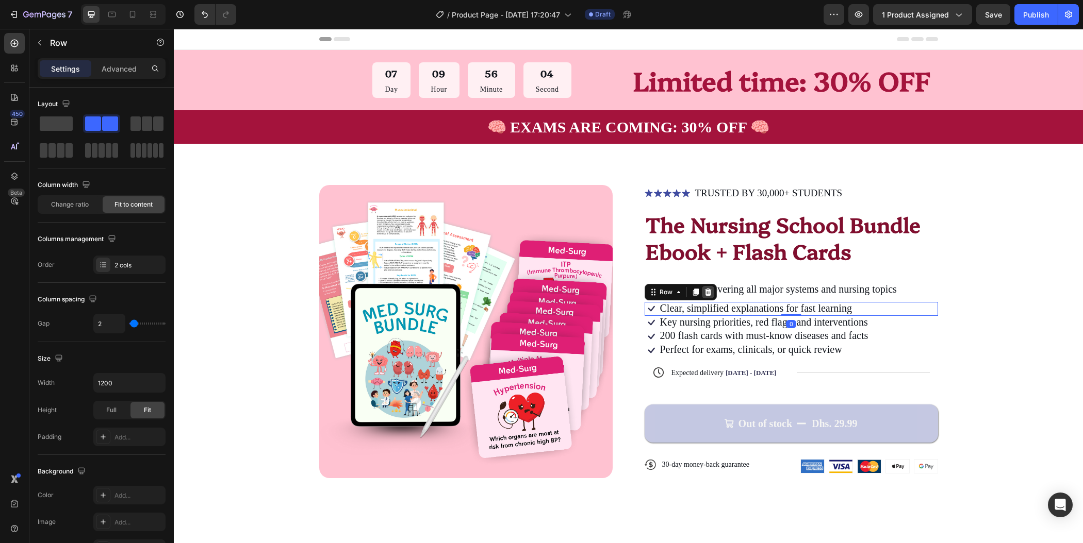
click at [704, 291] on icon at bounding box center [707, 292] width 7 height 7
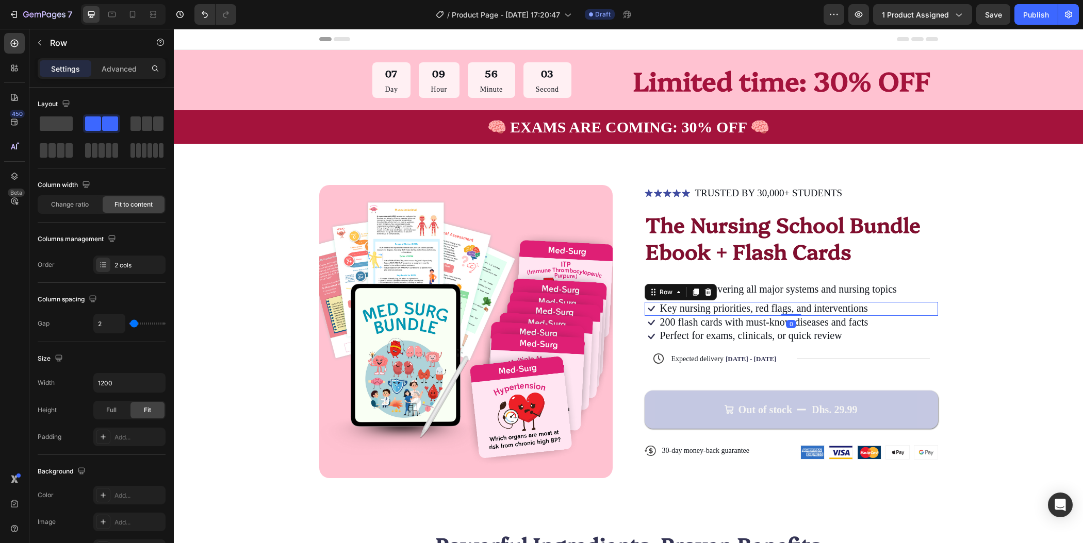
click at [874, 309] on div "Icon Key nursing priorities, red flags, and interventions Text Block Row 0" at bounding box center [791, 309] width 293 height 14
click at [704, 294] on icon at bounding box center [707, 292] width 7 height 7
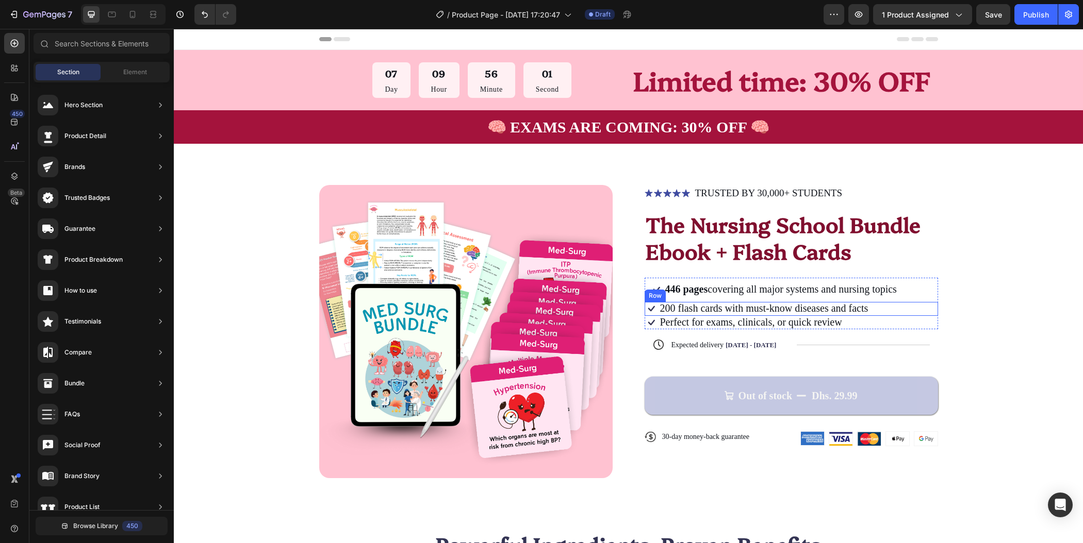
click at [875, 310] on div "Icon 200 flash cards with must-know diseases and facts Text Block Row" at bounding box center [791, 309] width 293 height 14
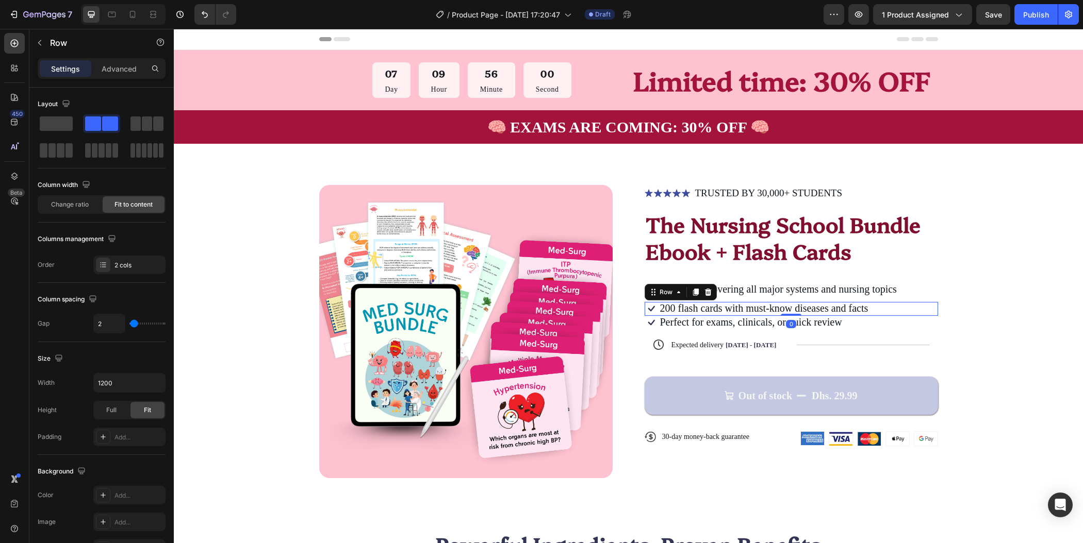
click at [704, 293] on icon at bounding box center [707, 292] width 7 height 7
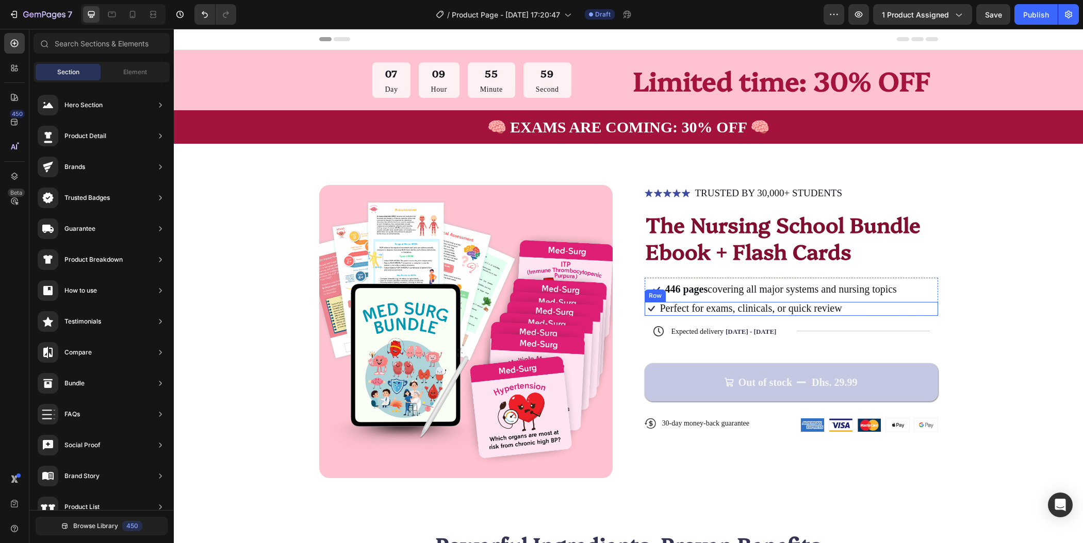
click at [855, 308] on div "Icon Perfect for exams, clinicals, or quick review Text Block Row" at bounding box center [791, 309] width 293 height 14
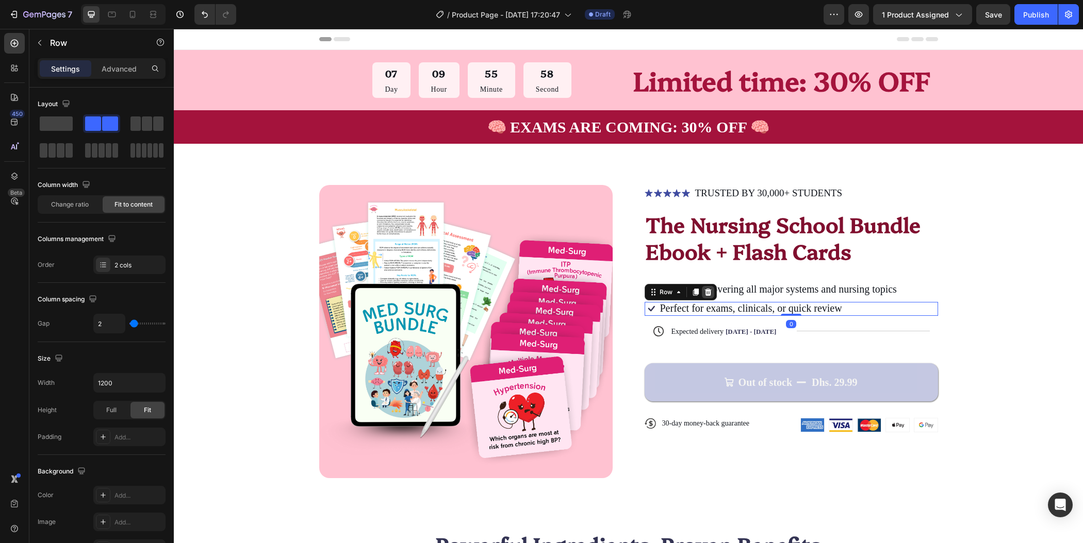
click at [707, 291] on div at bounding box center [708, 292] width 12 height 12
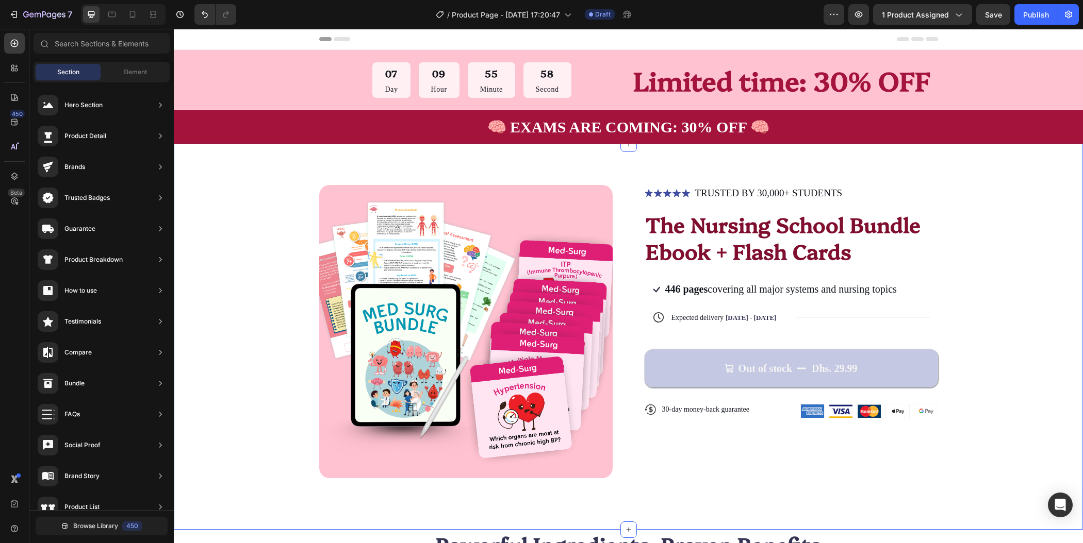
click at [980, 311] on div "Product Images Icon Icon Icon Icon Icon Icon List TRUSTED BY 30,000+ STUDENTS T…" at bounding box center [628, 331] width 827 height 293
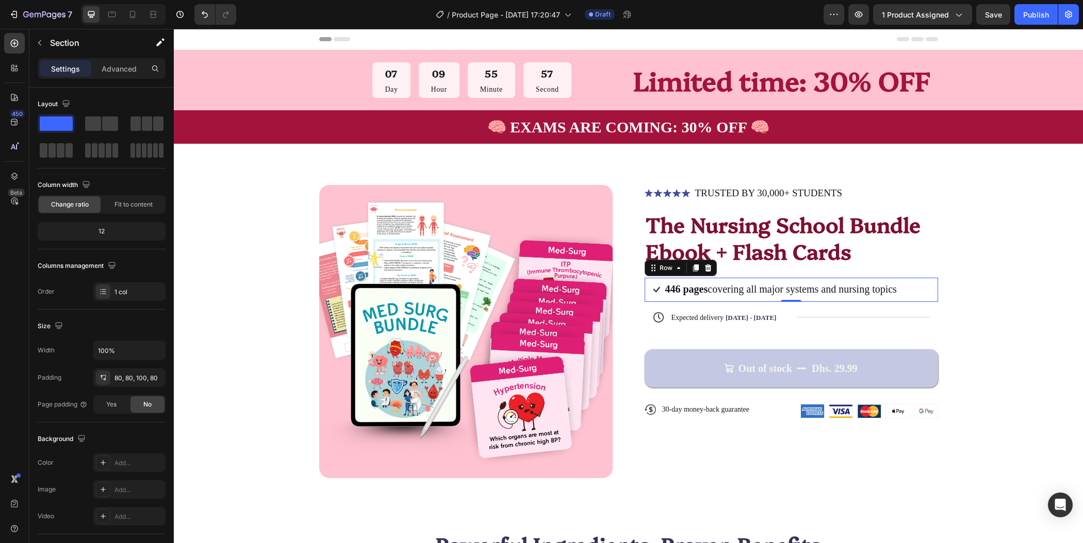
click at [903, 288] on div "Icon 446 pages covering all major systems and nursing topics Text Block Row 0" at bounding box center [791, 290] width 293 height 24
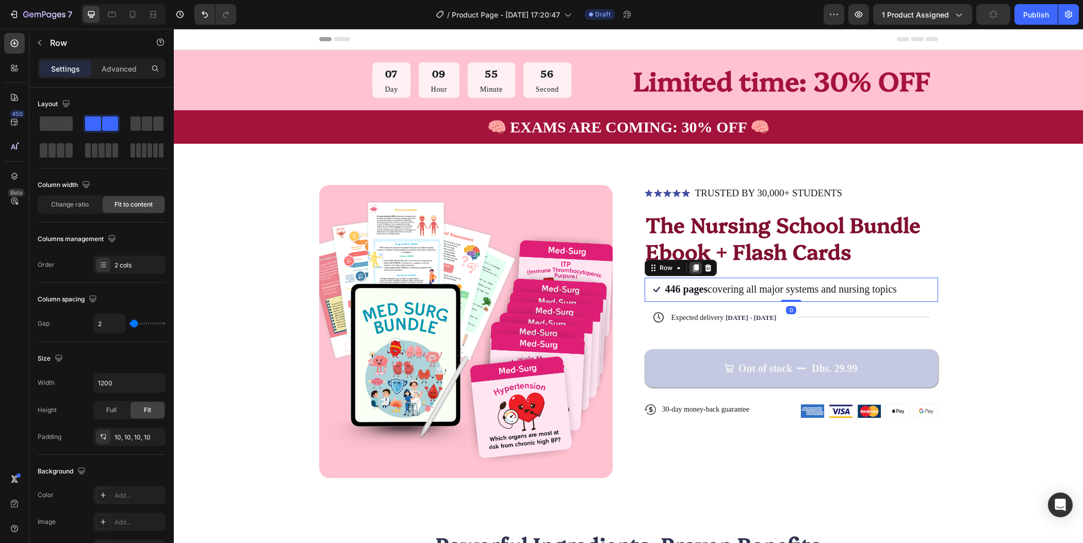
click at [692, 265] on icon at bounding box center [695, 268] width 6 height 7
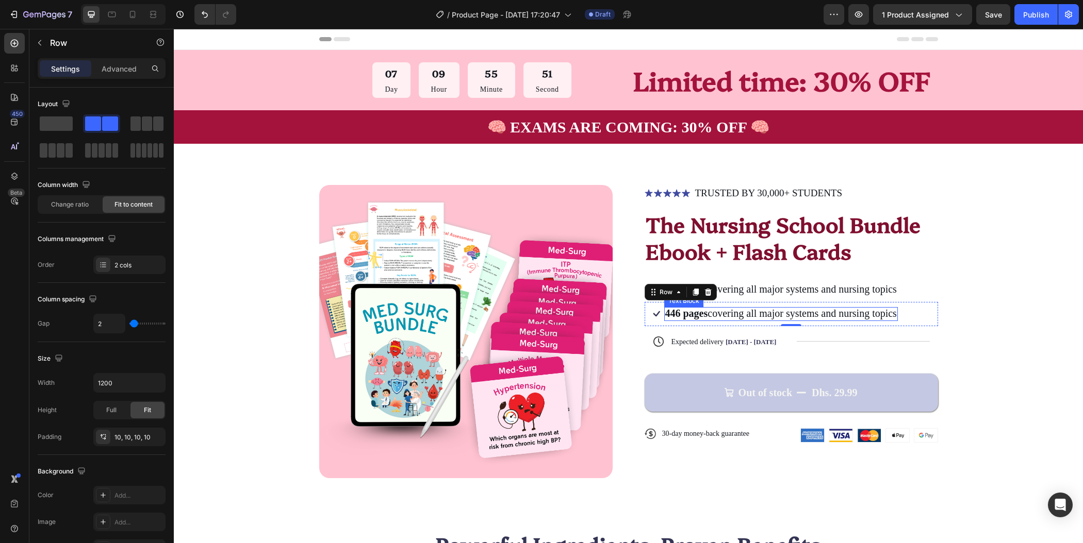
click at [766, 310] on span "446 pages covering all major systems and nursing topics" at bounding box center [781, 313] width 232 height 11
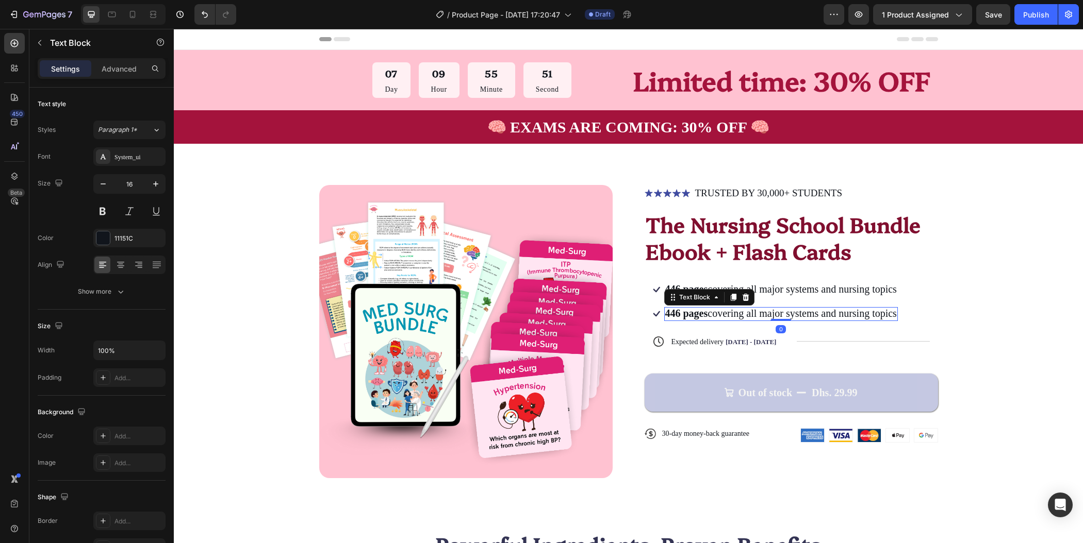
click at [766, 310] on span "446 pages covering all major systems and nursing topics" at bounding box center [781, 313] width 232 height 11
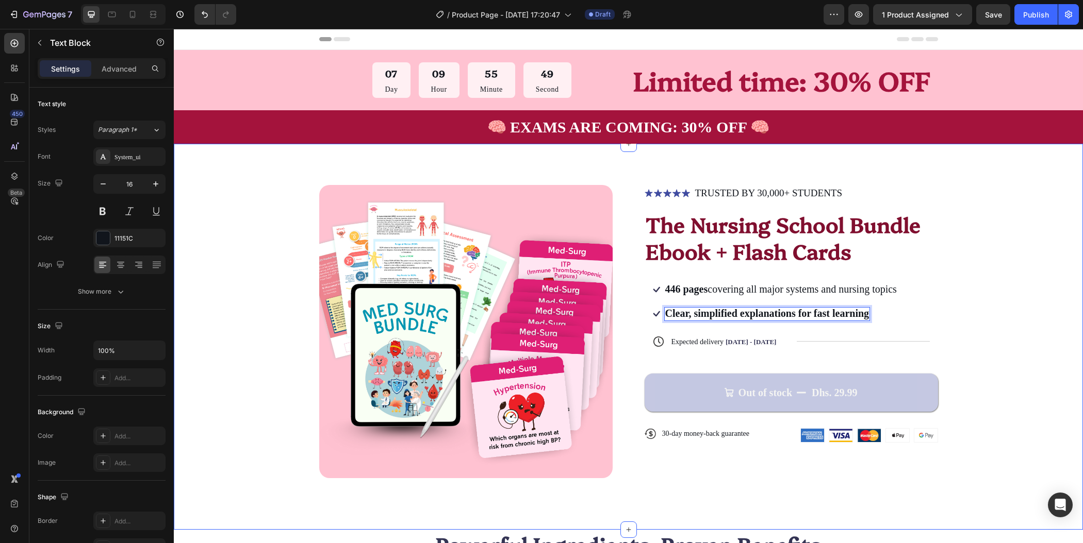
click at [1025, 313] on div "Product Images Icon Icon Icon Icon Icon Icon List TRUSTED BY 30,000+ STUDENTS T…" at bounding box center [628, 331] width 827 height 293
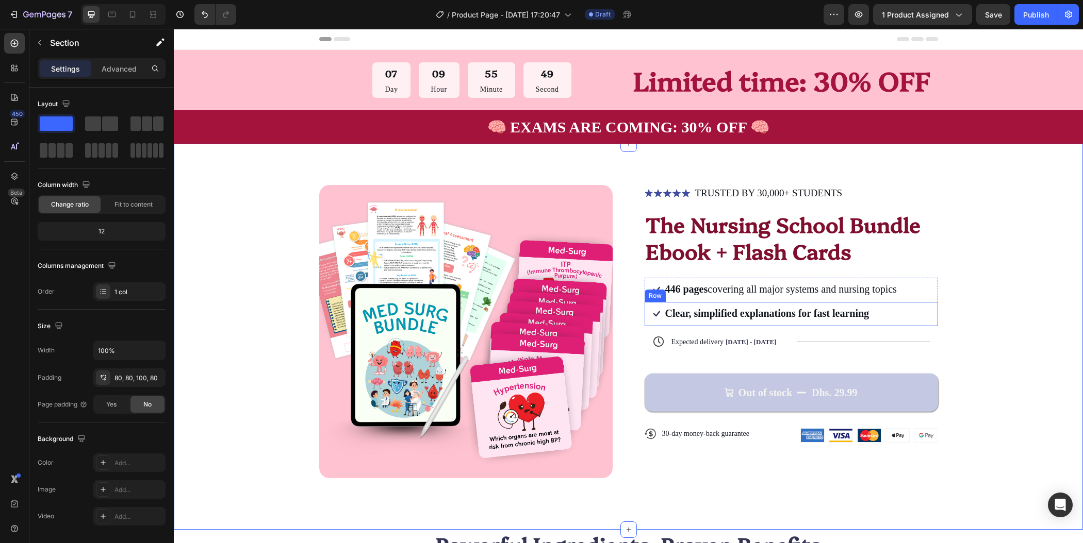
click at [881, 314] on div "Icon Clear, simplified explanations for fast learning Text Block Row" at bounding box center [791, 314] width 293 height 24
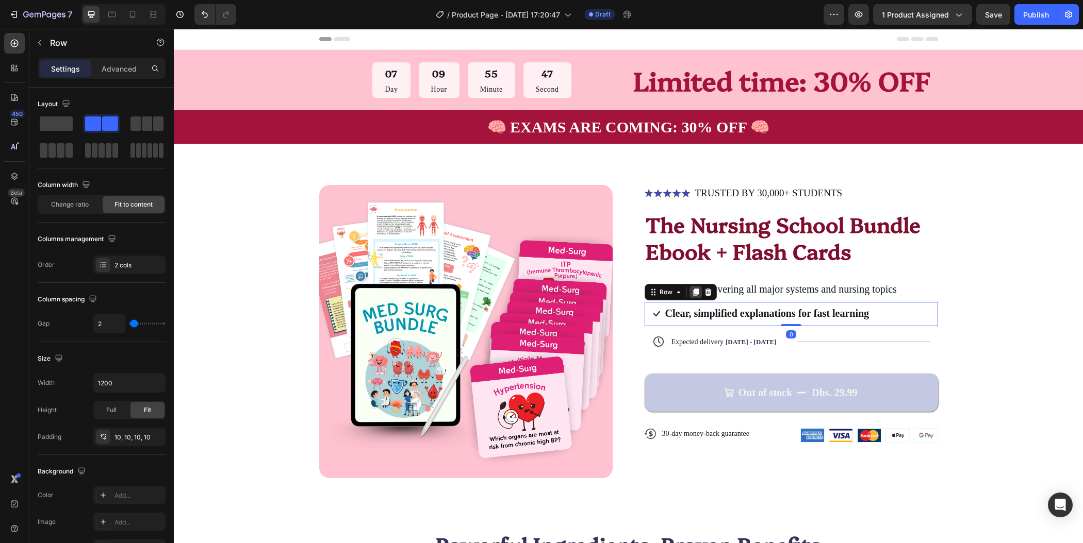
click at [693, 291] on icon at bounding box center [695, 292] width 6 height 7
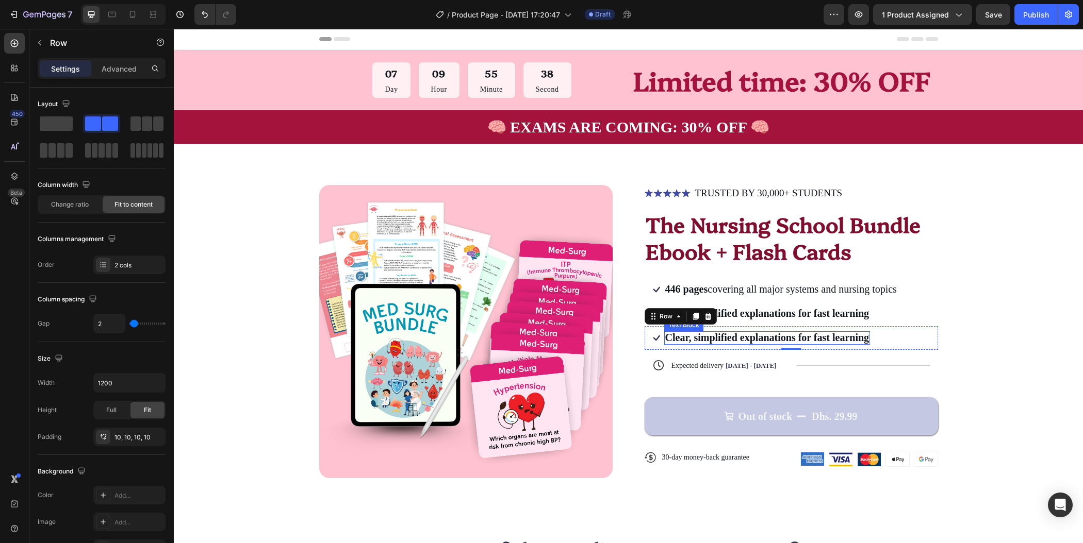
click at [841, 337] on strong "Clear, simplified explanations for fast learning" at bounding box center [767, 337] width 204 height 11
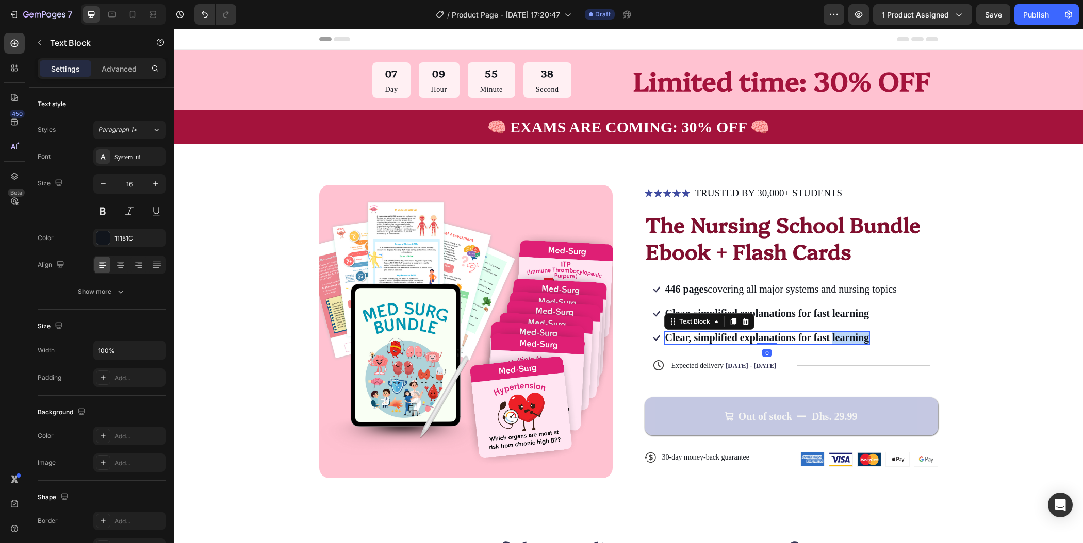
click at [841, 337] on strong "Clear, simplified explanations for fast learning" at bounding box center [767, 337] width 204 height 11
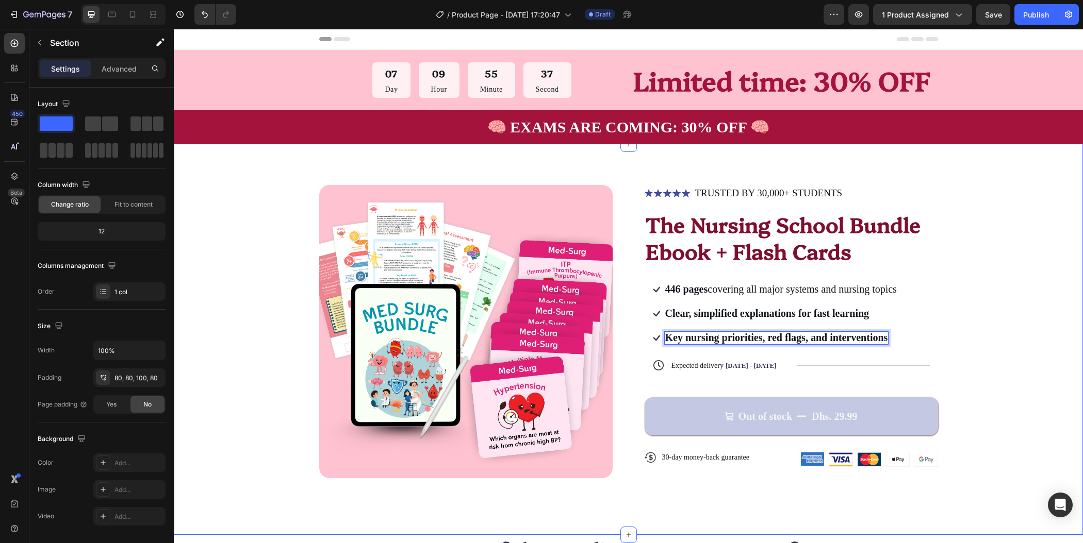
click at [973, 348] on div "Product Images Icon Icon Icon Icon Icon Icon List TRUSTED BY 30,000+ STUDENTS T…" at bounding box center [628, 334] width 827 height 299
click at [907, 335] on div "Icon Key nursing priorities, red flags, and interventions Text Block Row" at bounding box center [791, 338] width 293 height 24
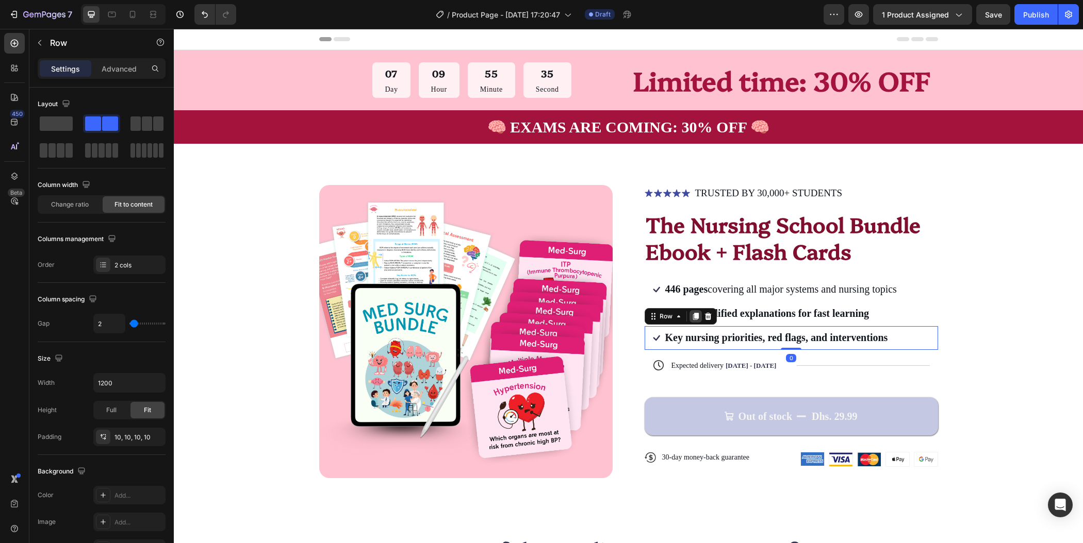
click at [692, 314] on icon at bounding box center [695, 316] width 6 height 7
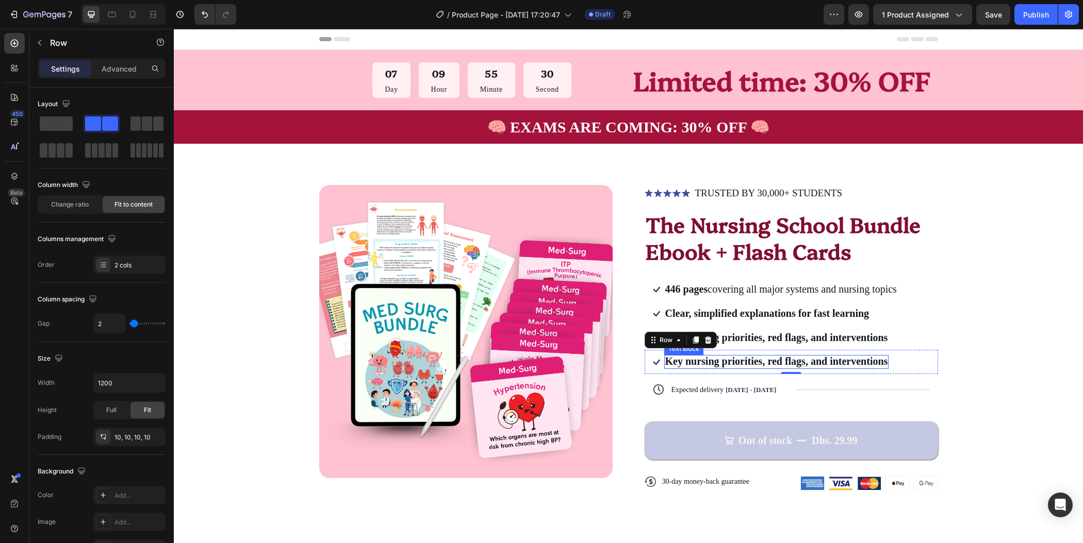
click at [715, 361] on strong "Key nursing priorities, red flags, and interventions" at bounding box center [776, 361] width 223 height 11
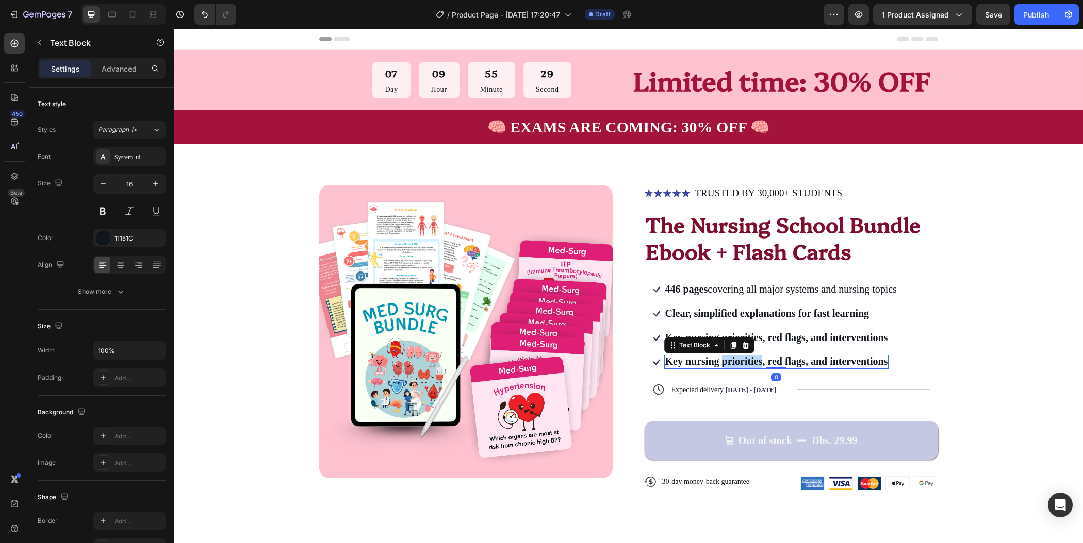
click at [715, 361] on strong "Key nursing priorities, red flags, and interventions" at bounding box center [776, 361] width 223 height 11
click at [930, 383] on div "Icon Expected delivery Oct 01 - Oct 04 Delivery Date Title Line Row 0" at bounding box center [791, 389] width 293 height 31
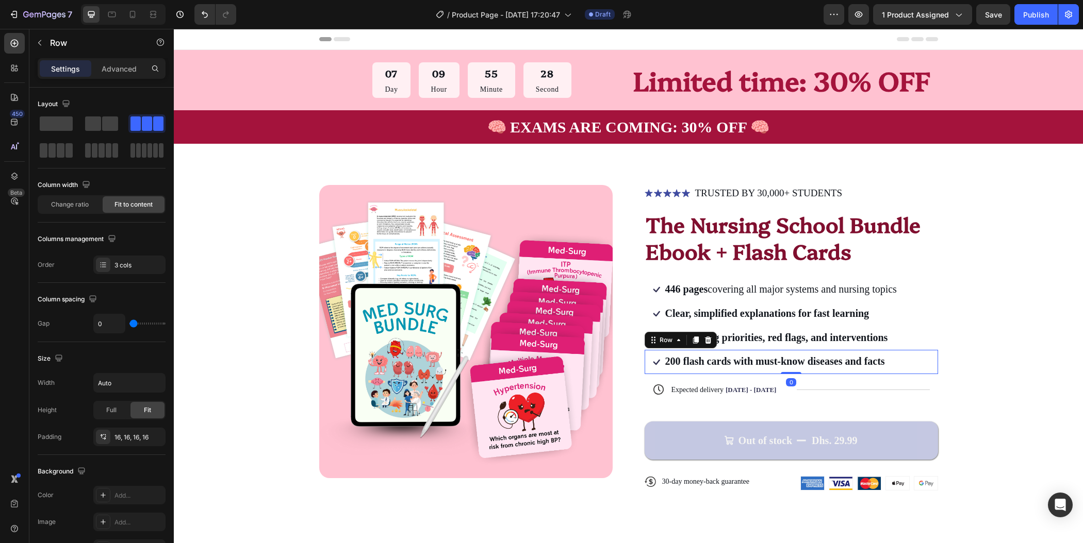
click at [889, 360] on div "Icon 200 flash cards with must-know diseases and facts Text Block Row 0" at bounding box center [791, 362] width 293 height 24
click at [692, 337] on icon at bounding box center [695, 340] width 6 height 7
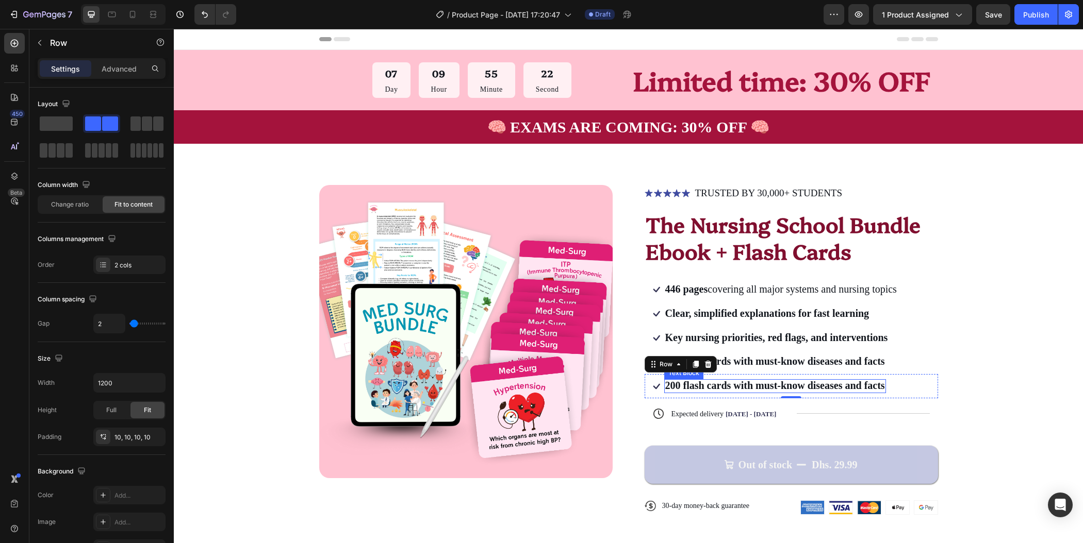
click at [782, 385] on strong "200 flash cards with must-know diseases and facts" at bounding box center [775, 385] width 220 height 11
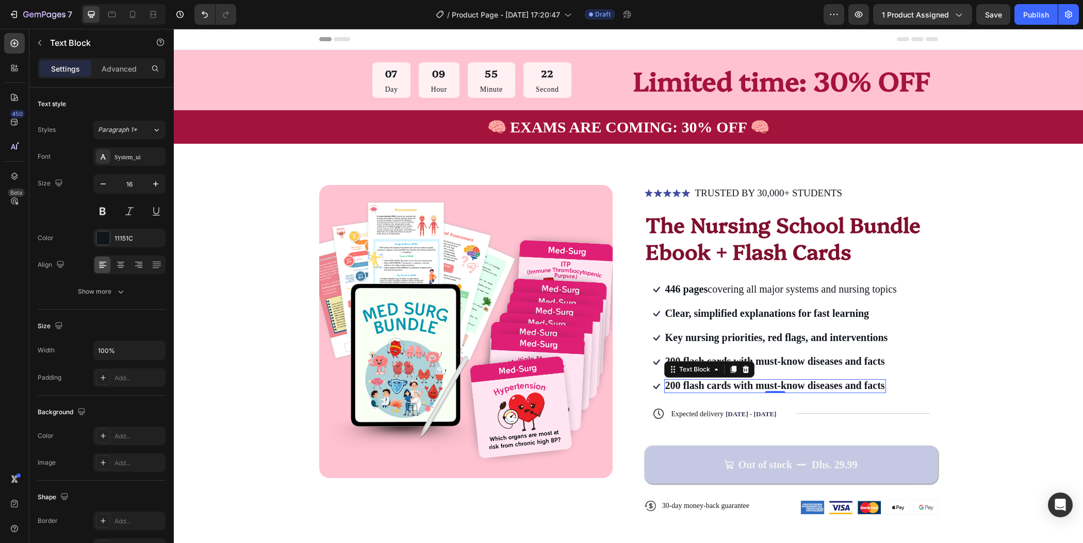
click at [782, 385] on strong "200 flash cards with must-know diseases and facts" at bounding box center [775, 385] width 220 height 11
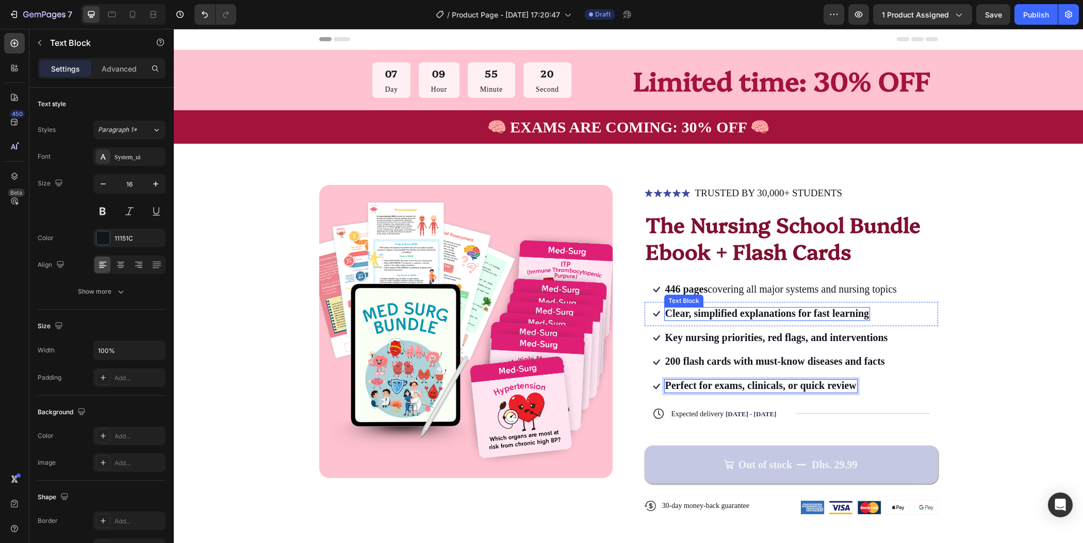
click at [740, 316] on strong "Clear, simplified explanations for fast learning" at bounding box center [767, 313] width 204 height 11
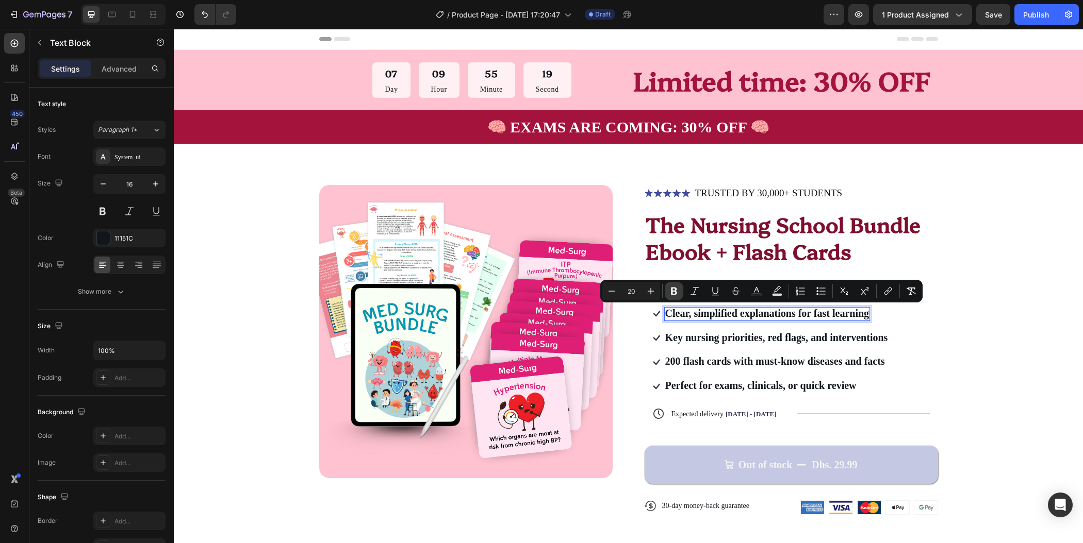
click at [671, 292] on icon "Editor contextual toolbar" at bounding box center [674, 292] width 6 height 8
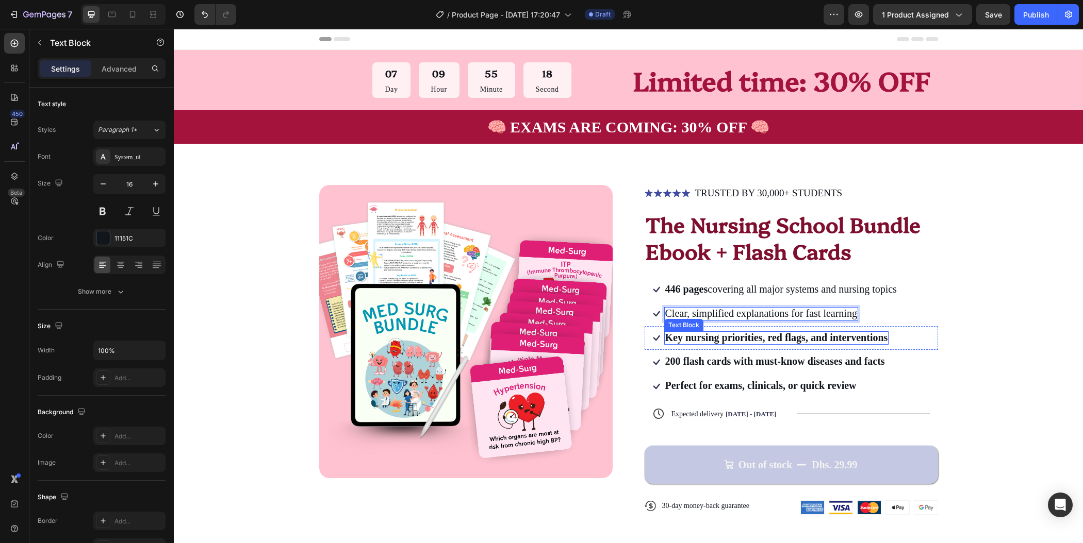
click at [707, 337] on strong "Key nursing priorities, red flags, and interventions" at bounding box center [776, 337] width 223 height 11
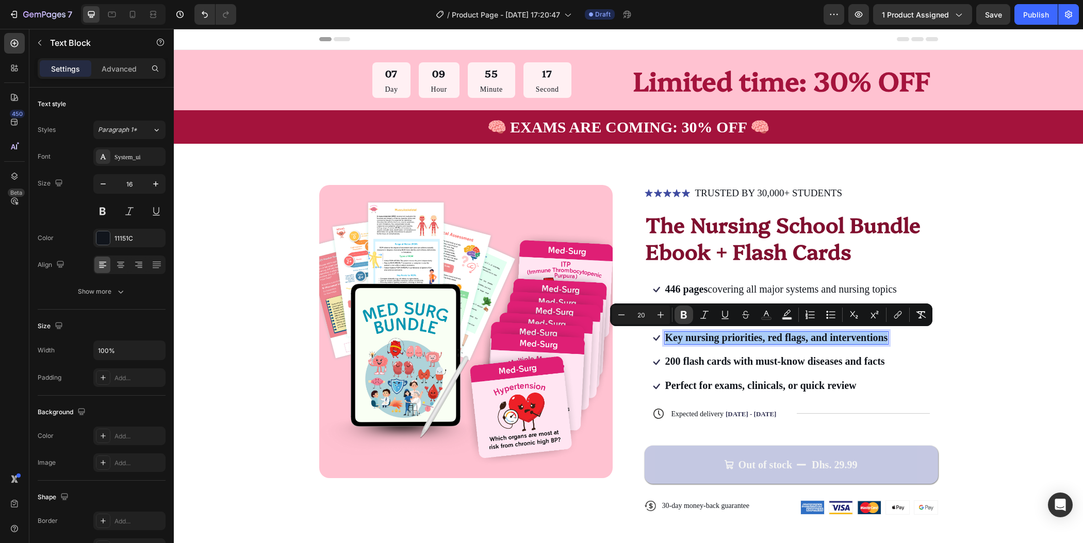
click at [685, 318] on icon "Editor contextual toolbar" at bounding box center [684, 315] width 6 height 8
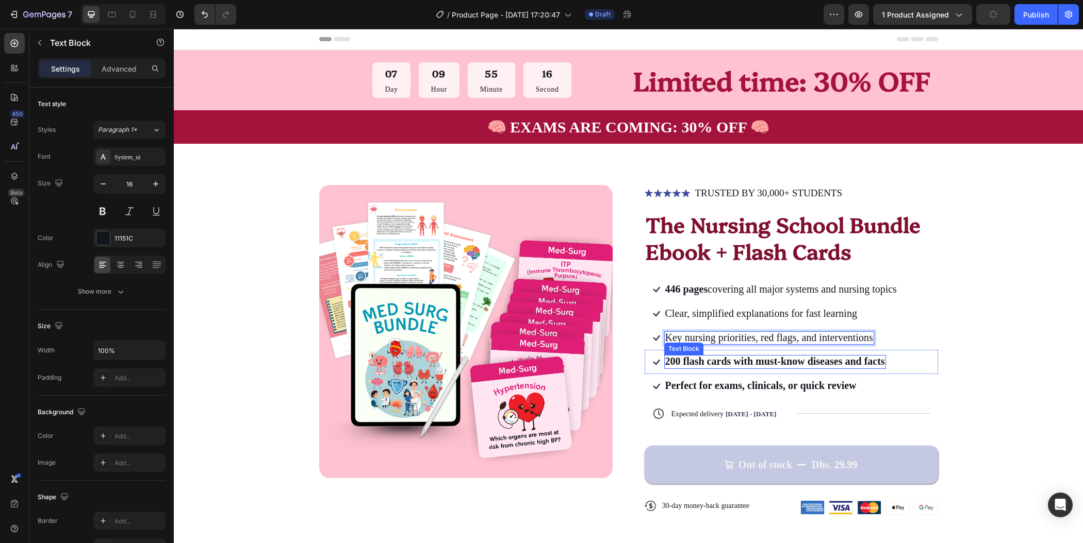
click at [688, 360] on strong "200 flash cards with must-know diseases and facts" at bounding box center [775, 361] width 220 height 11
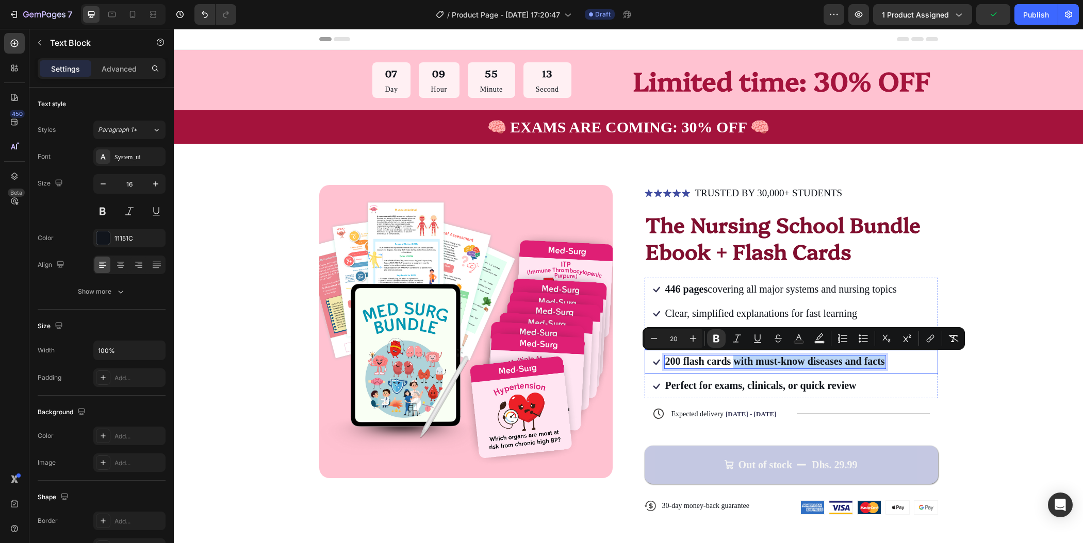
drag, startPoint x: 726, startPoint y: 362, endPoint x: 883, endPoint y: 367, distance: 156.3
click at [883, 367] on div "Icon 200 flash cards with must-know diseases and facts Text Block 0 Row" at bounding box center [791, 362] width 293 height 24
click at [714, 343] on icon "Editor contextual toolbar" at bounding box center [716, 339] width 10 height 10
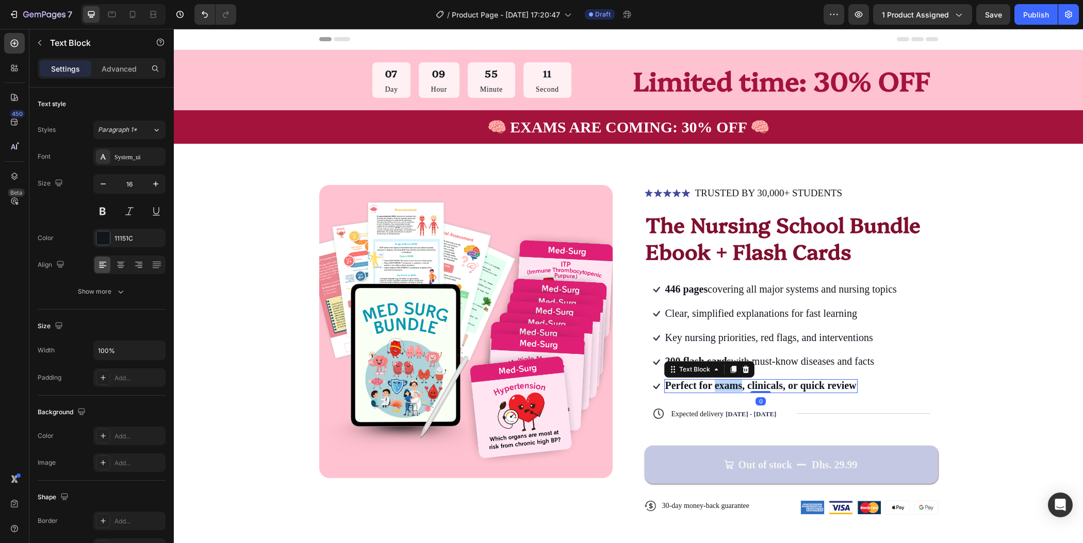
click at [711, 386] on strong "Perfect for exams, clinicals, or quick review" at bounding box center [760, 385] width 191 height 11
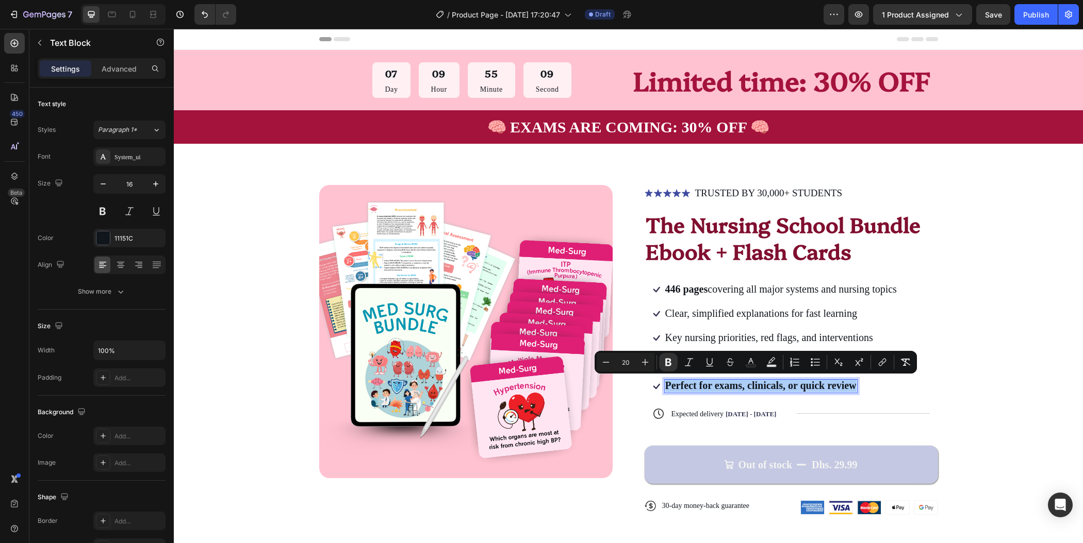
click at [666, 360] on icon "Editor contextual toolbar" at bounding box center [668, 363] width 6 height 8
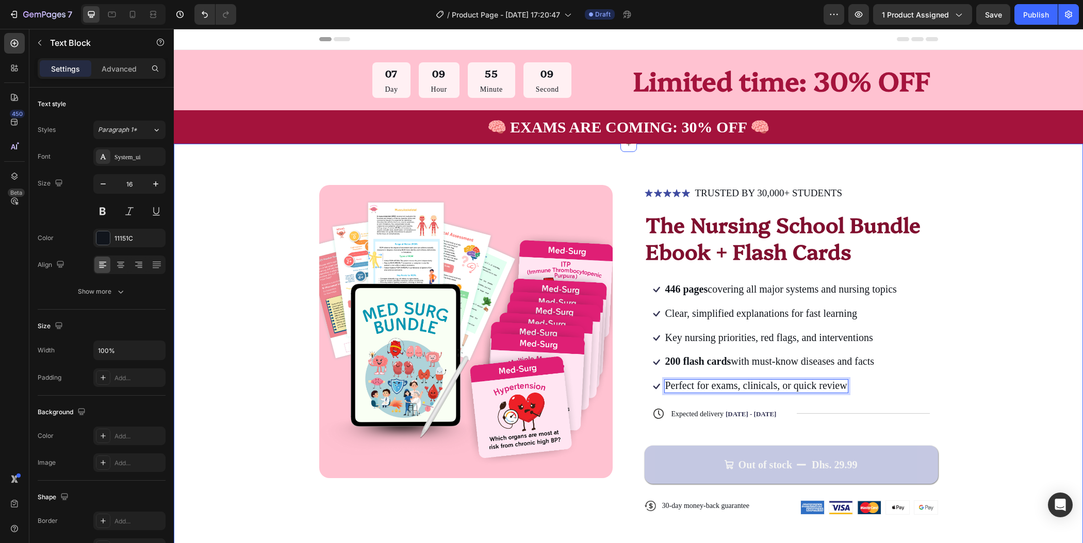
click at [989, 318] on div "Product Images Icon Icon Icon Icon Icon Icon List TRUSTED BY 30,000+ STUDENTS T…" at bounding box center [628, 358] width 827 height 347
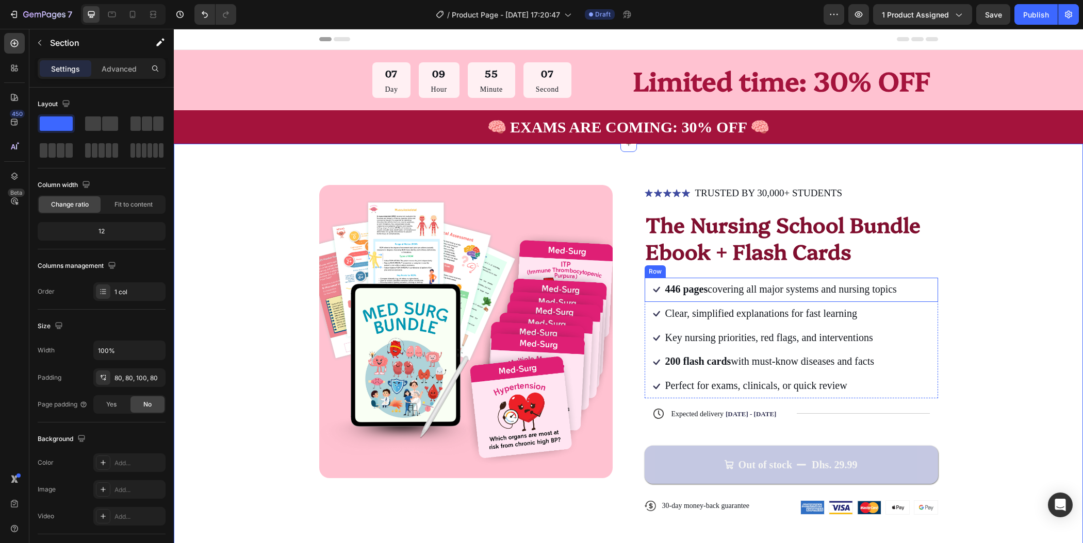
click at [855, 292] on span "446 pages covering all major systems and nursing topics" at bounding box center [781, 289] width 232 height 11
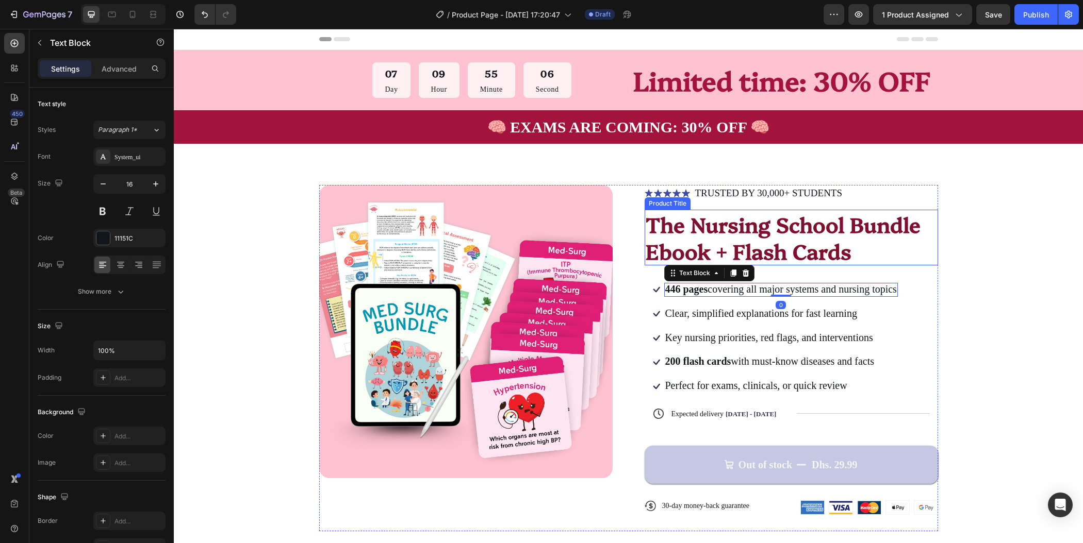
click at [810, 252] on h1 "The Nursing School Bundle Ebook + Flash Cards" at bounding box center [791, 238] width 293 height 56
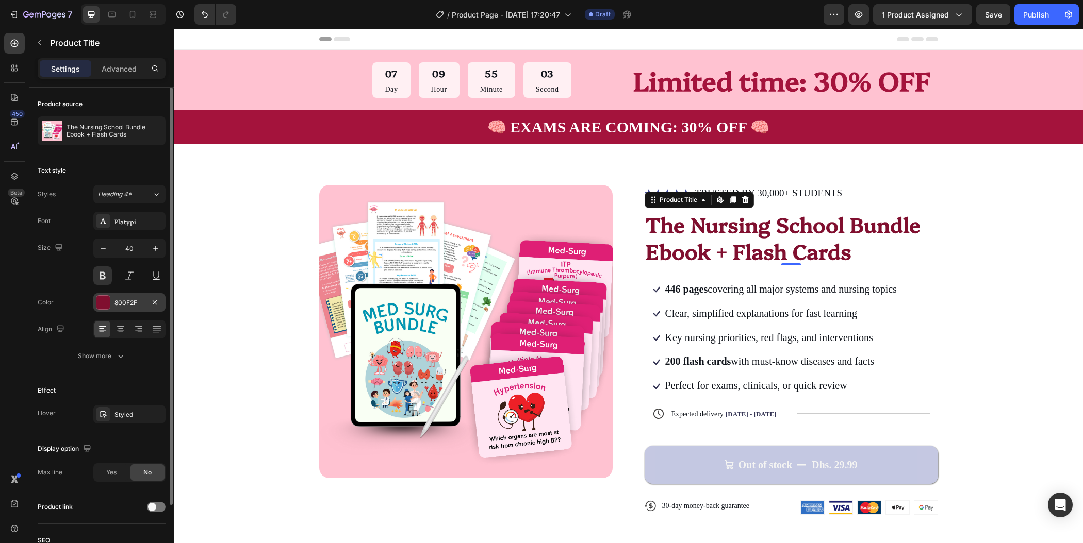
click at [142, 303] on div "800F2F" at bounding box center [129, 303] width 30 height 9
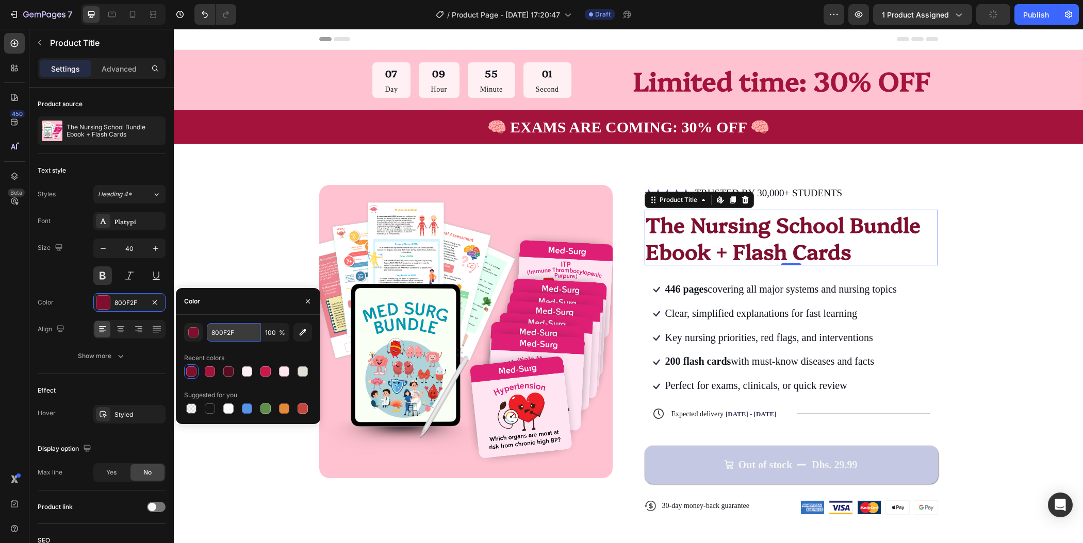
click at [232, 339] on input "800F2F" at bounding box center [234, 332] width 54 height 19
click at [751, 293] on span "446 pages covering all major systems and nursing topics" at bounding box center [781, 289] width 232 height 11
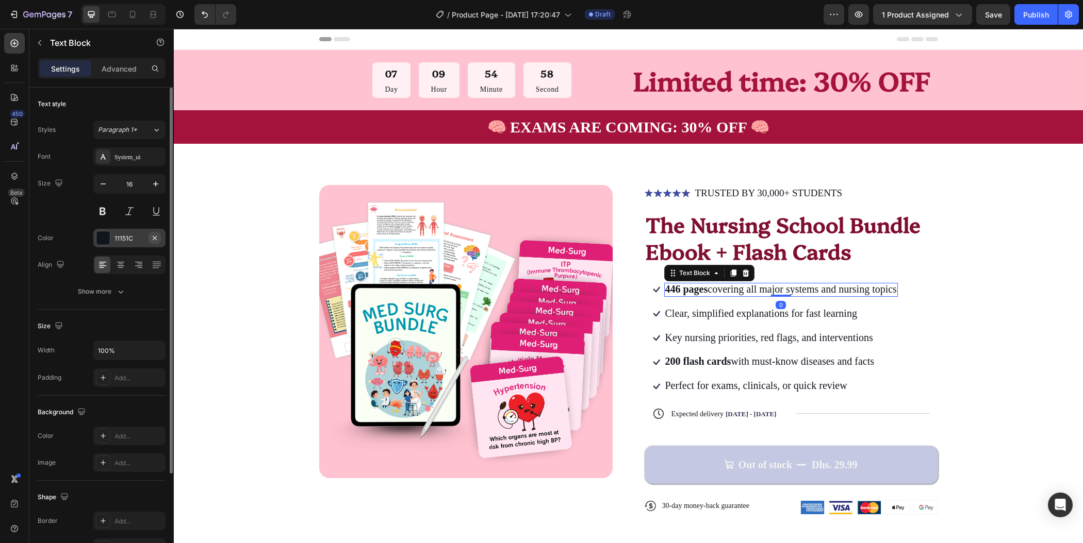
click at [155, 238] on icon "button" at bounding box center [155, 238] width 8 height 8
click at [125, 247] on div "Font System_ui Size 16 Color Add... Align Show more" at bounding box center [102, 224] width 128 height 154
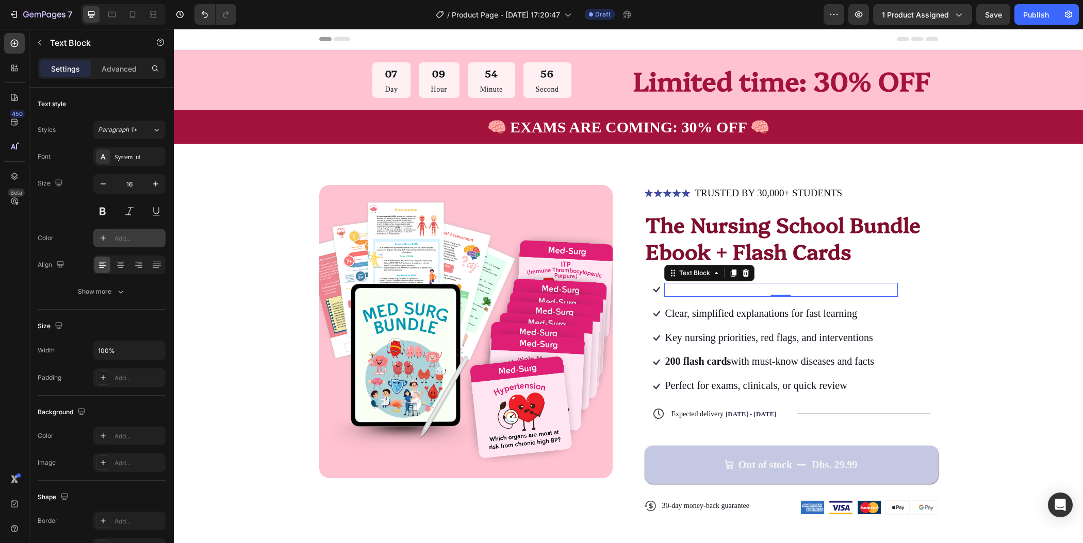
click at [126, 245] on div "Add..." at bounding box center [129, 238] width 72 height 19
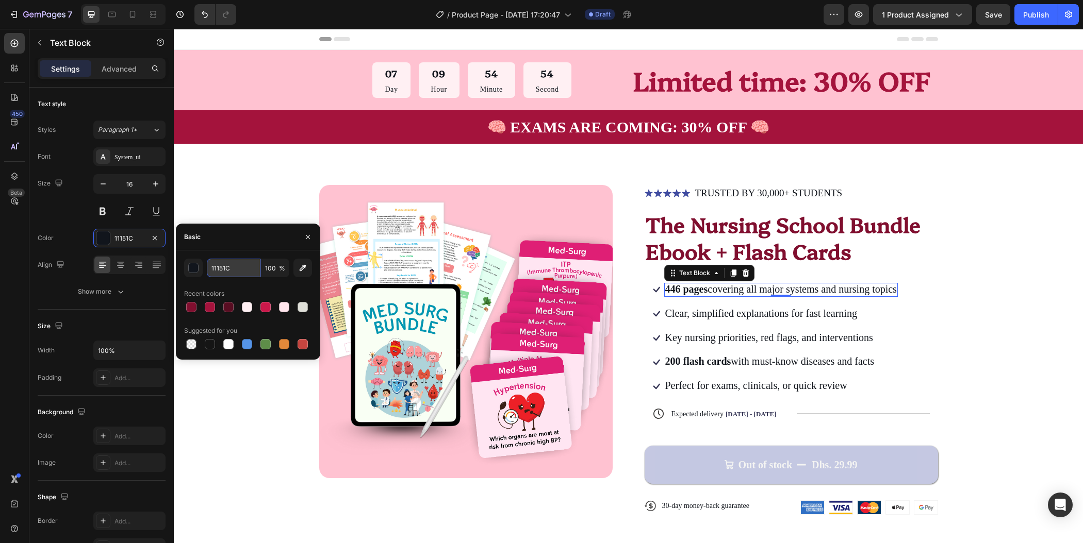
click at [232, 274] on input "11151C" at bounding box center [234, 268] width 54 height 19
paste input "800F2F"
type input "800F2F"
click at [751, 313] on span "Clear, simplified explanations for fast learning" at bounding box center [761, 313] width 192 height 11
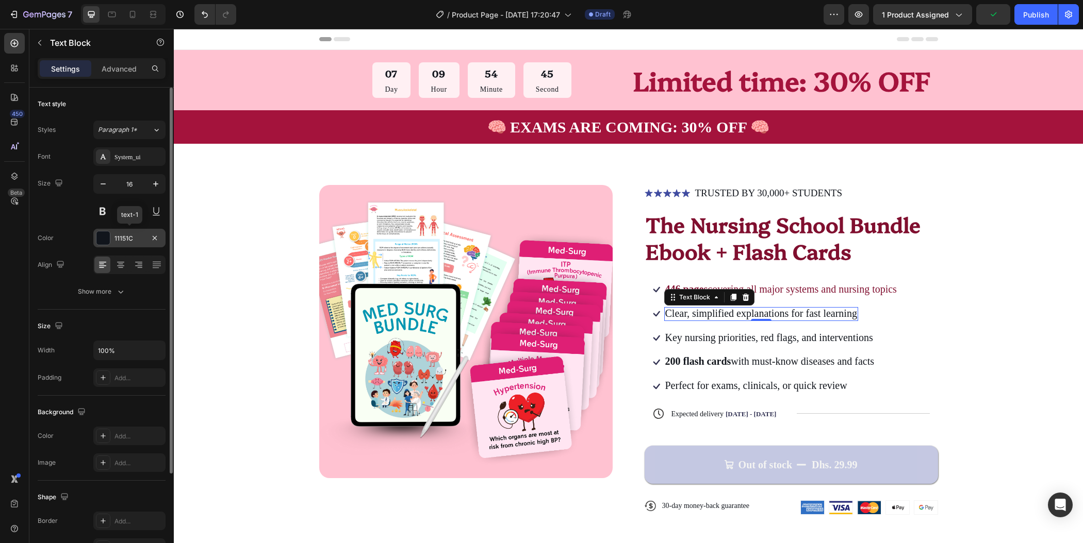
click at [138, 235] on div "11151C" at bounding box center [129, 238] width 30 height 9
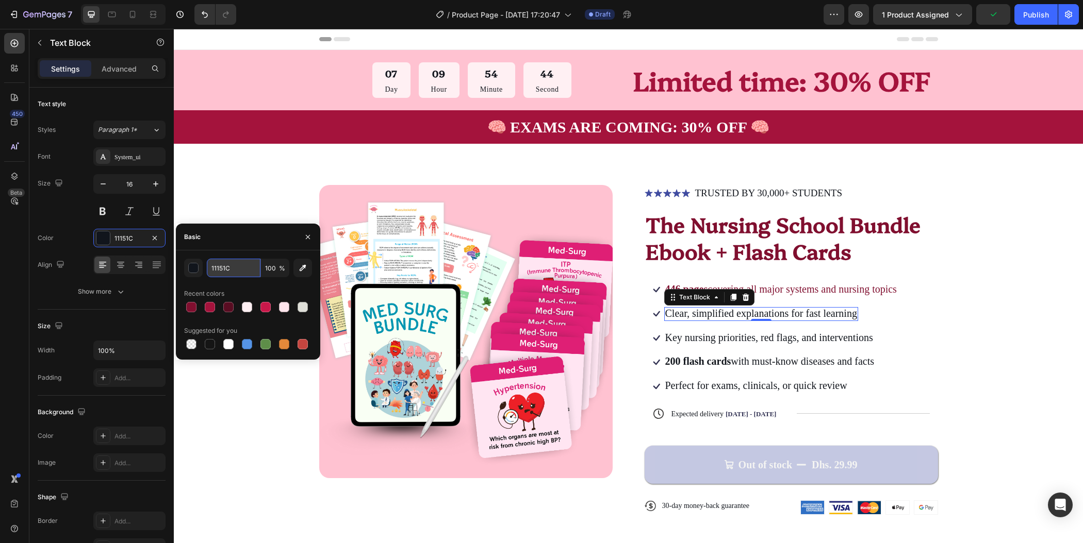
click at [240, 270] on input "11151C" at bounding box center [234, 268] width 54 height 19
paste input "800F2F"
type input "800F2F"
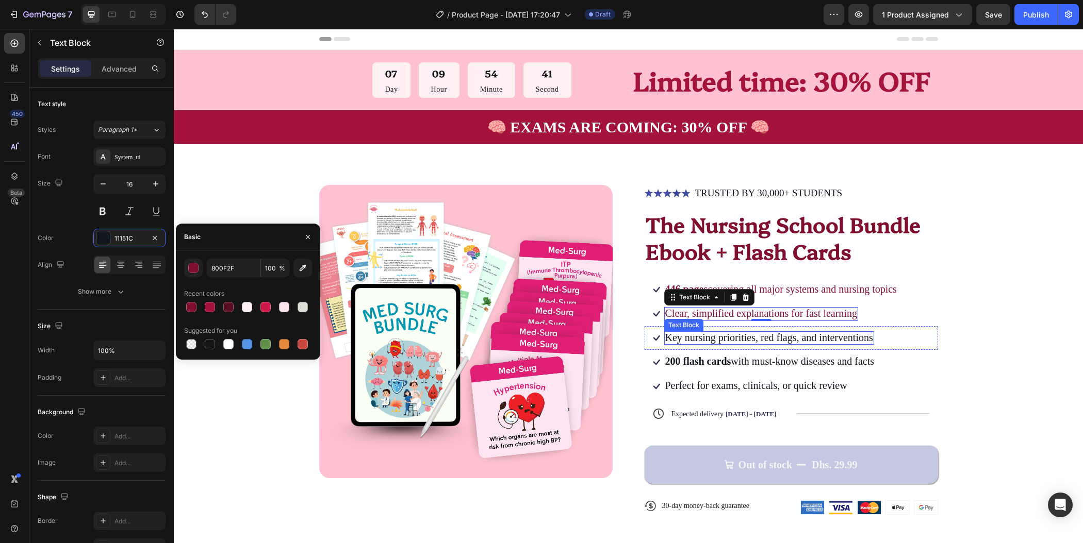
click at [710, 338] on span "Key nursing priorities, red flags, and interventions" at bounding box center [769, 337] width 208 height 11
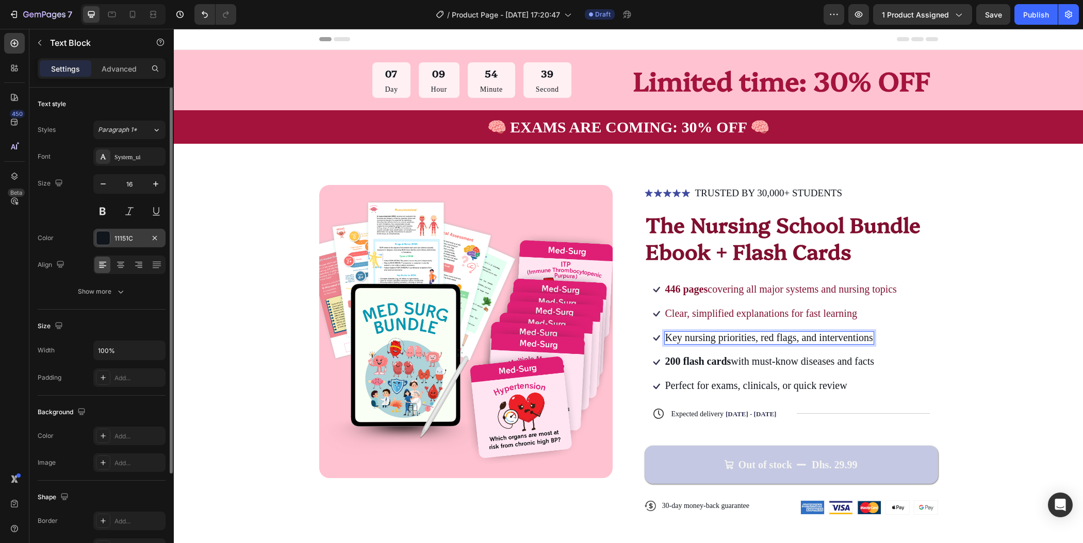
click at [139, 234] on div "11151C" at bounding box center [129, 238] width 30 height 9
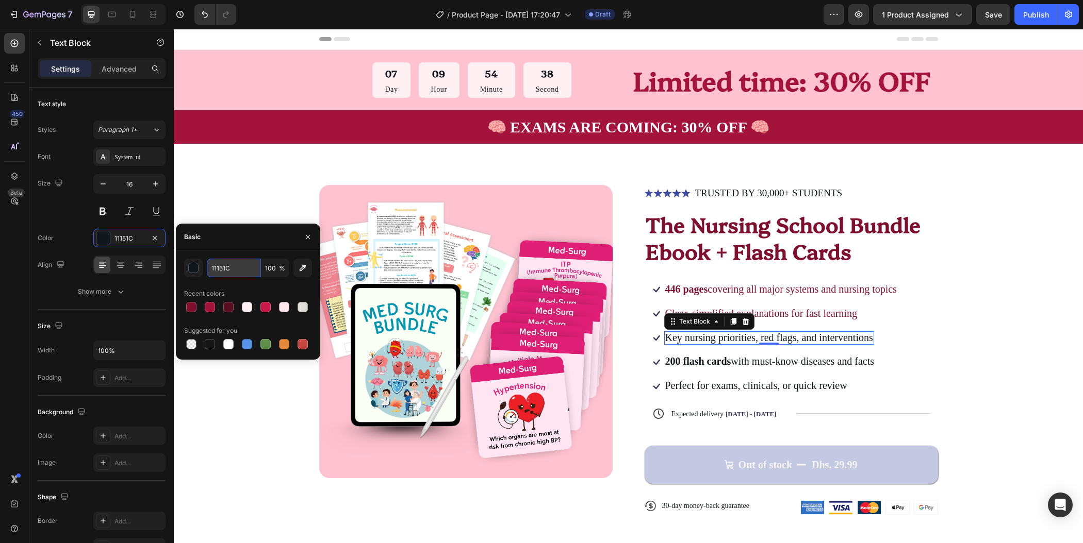
click at [236, 267] on input "11151C" at bounding box center [234, 268] width 54 height 19
paste input "800F2F"
type input "800F2F"
click at [698, 360] on strong "200 flash cards" at bounding box center [698, 361] width 66 height 11
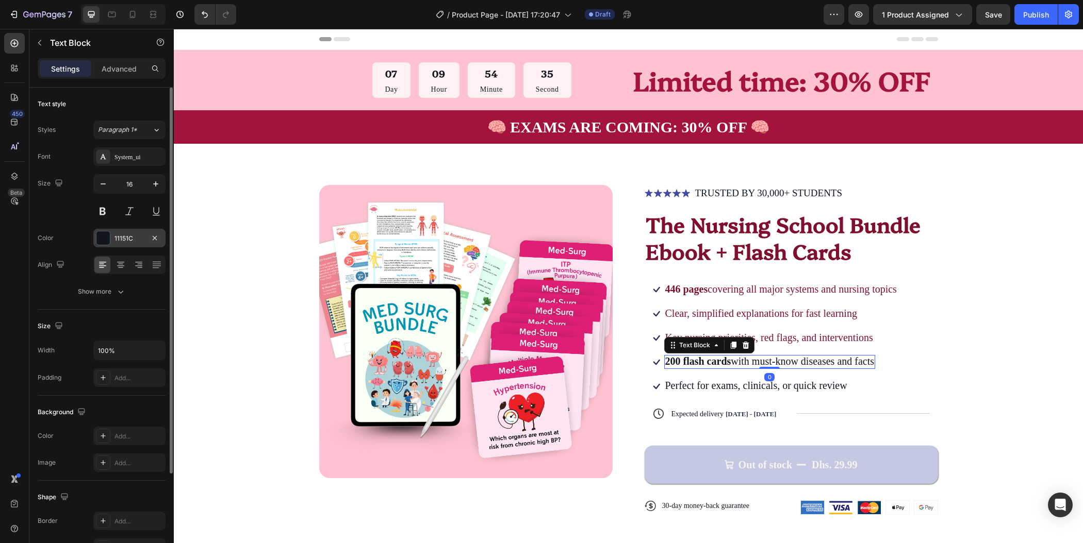
click at [143, 237] on div "11151C" at bounding box center [129, 238] width 30 height 9
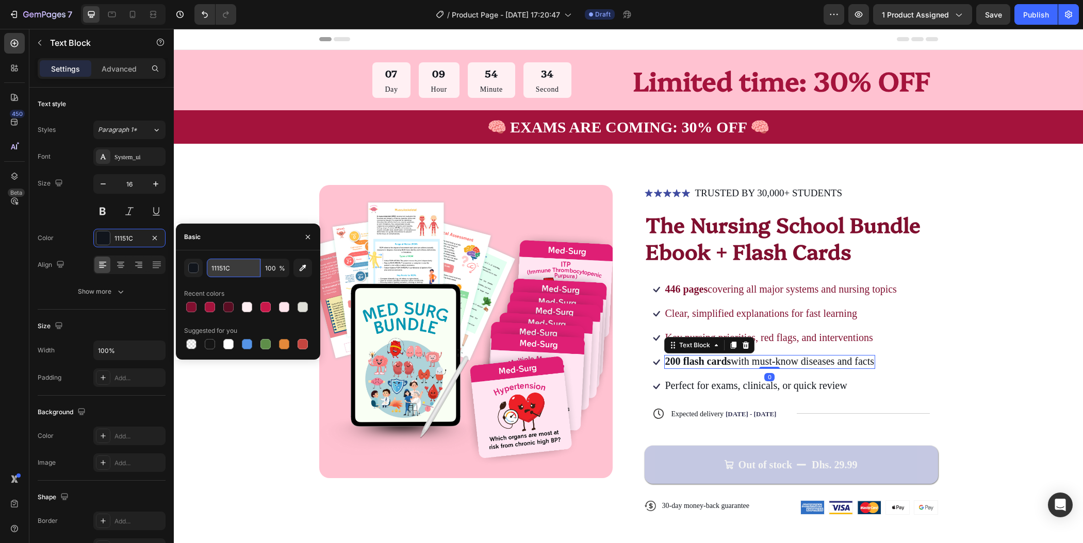
click at [239, 266] on input "11151C" at bounding box center [234, 268] width 54 height 19
paste input "800F2F"
type input "800F2F"
click at [679, 380] on span "Perfect for exams, clinicals, or quick review" at bounding box center [756, 385] width 182 height 11
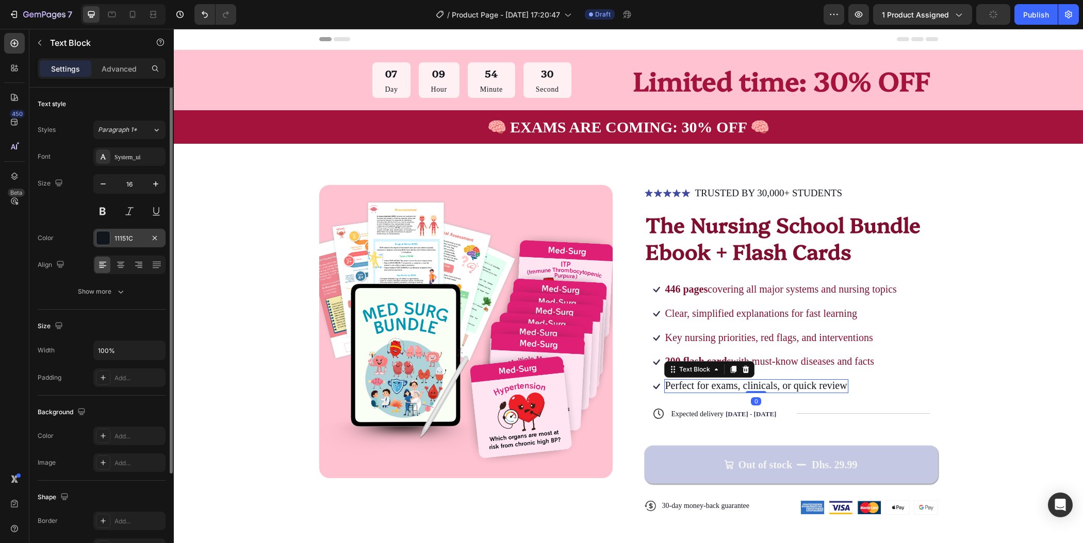
click at [132, 234] on div "11151C" at bounding box center [129, 238] width 30 height 9
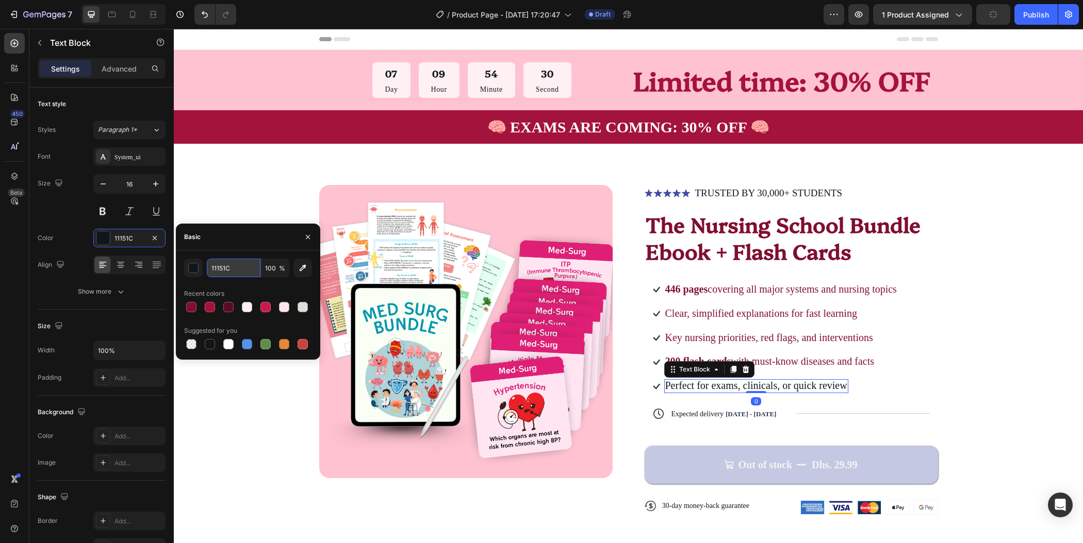
click at [242, 272] on input "11151C" at bounding box center [234, 268] width 54 height 19
paste input "800F2F"
type input "800F2F"
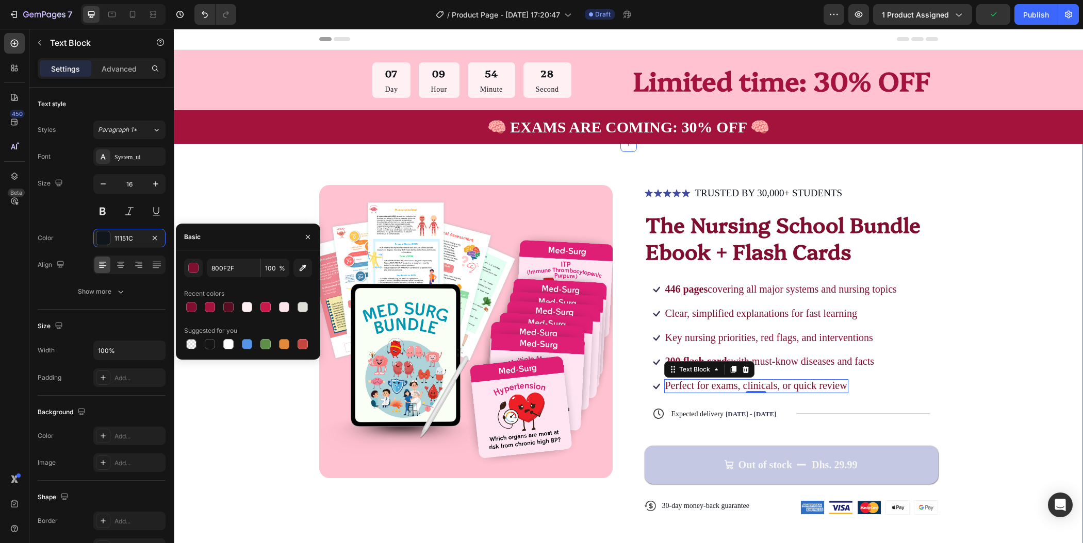
click at [1005, 340] on div "Product Images Icon Icon Icon Icon Icon Icon List TRUSTED BY 30,000+ STUDENTS T…" at bounding box center [628, 358] width 827 height 347
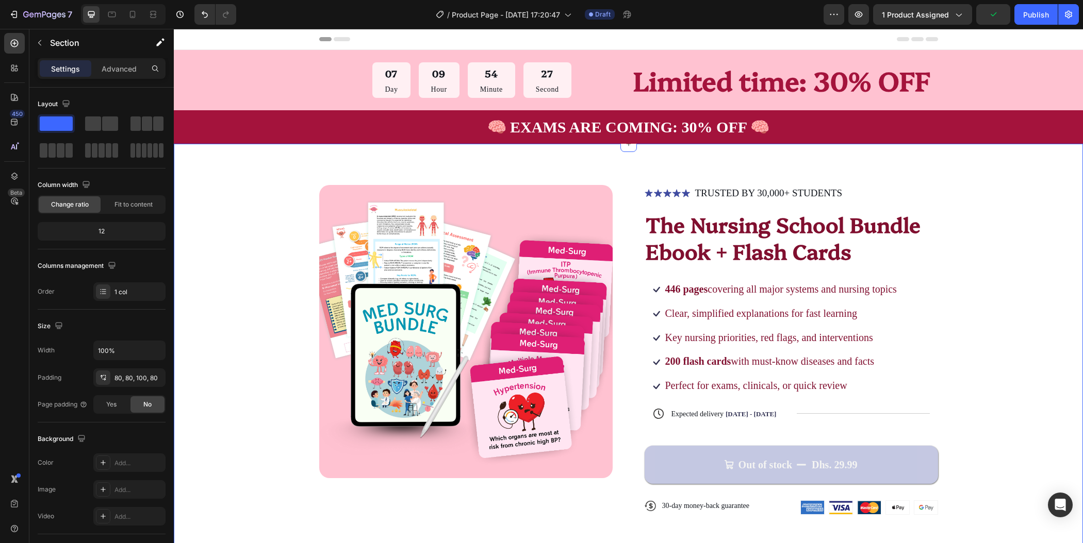
click at [1018, 352] on div "Product Images Icon Icon Icon Icon Icon Icon List TRUSTED BY 30,000+ STUDENTS T…" at bounding box center [628, 358] width 827 height 347
click at [890, 413] on div "Title Line" at bounding box center [863, 414] width 133 height 14
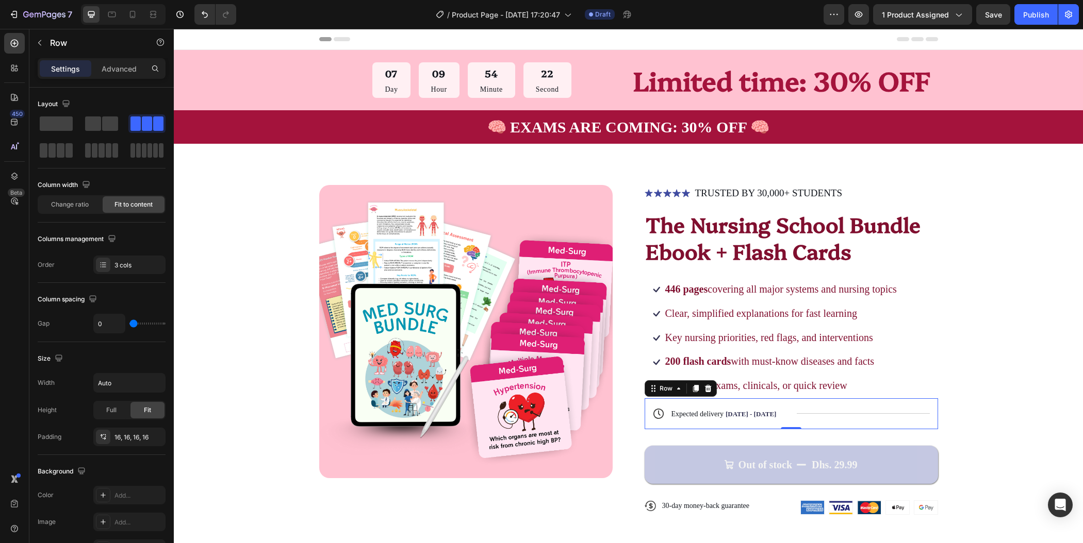
click at [704, 385] on icon at bounding box center [707, 388] width 7 height 7
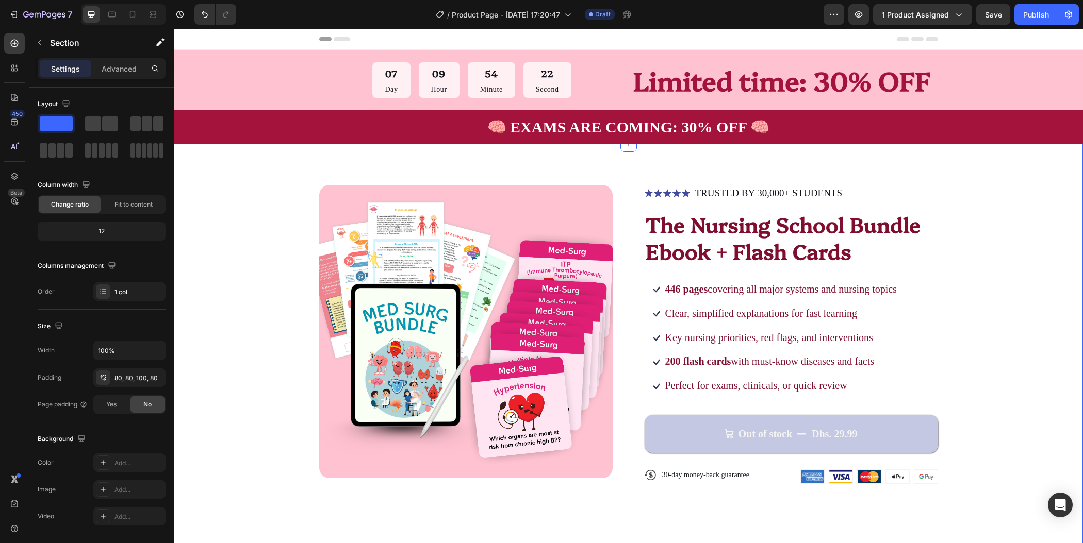
click at [986, 360] on div "Product Images Icon Icon Icon Icon Icon Icon List TRUSTED BY 30,000+ STUDENTS T…" at bounding box center [628, 343] width 827 height 316
click at [998, 8] on button "Save" at bounding box center [993, 14] width 34 height 21
click at [1019, 190] on div "Product Images Icon Icon Icon Icon Icon Icon List TRUSTED BY 30,000+ STUDENTS T…" at bounding box center [628, 343] width 827 height 316
click at [1012, 186] on div "Product Images Icon Icon Icon Icon Icon Icon List TRUSTED BY 30,000+ STUDENTS T…" at bounding box center [628, 343] width 827 height 316
click at [1012, 286] on div "Product Images Icon Icon Icon Icon Icon Icon List TRUSTED BY 30,000+ STUDENTS T…" at bounding box center [628, 343] width 827 height 316
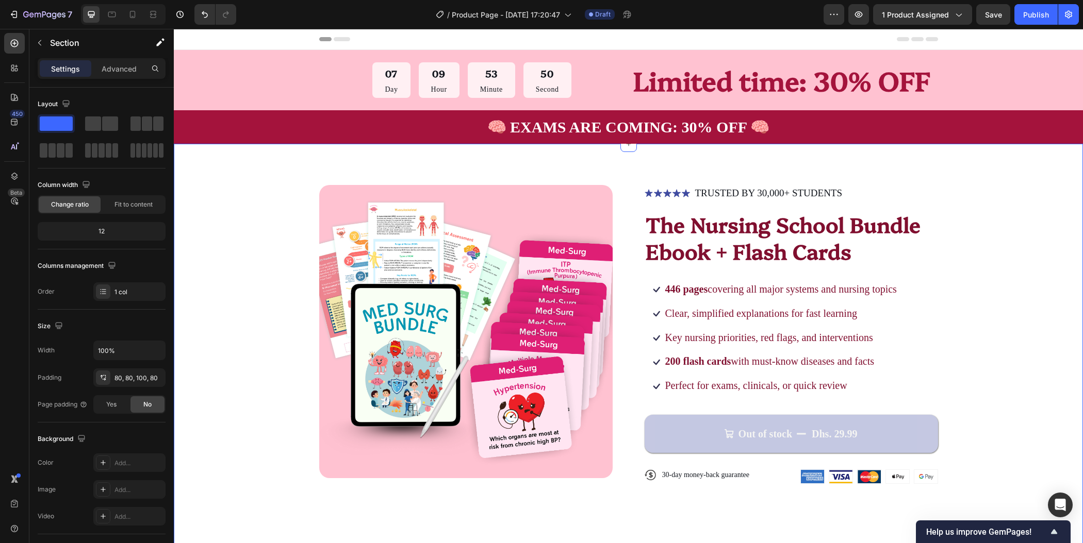
click at [1007, 308] on div "Product Images Icon Icon Icon Icon Icon Icon List TRUSTED BY 30,000+ STUDENTS T…" at bounding box center [628, 343] width 827 height 316
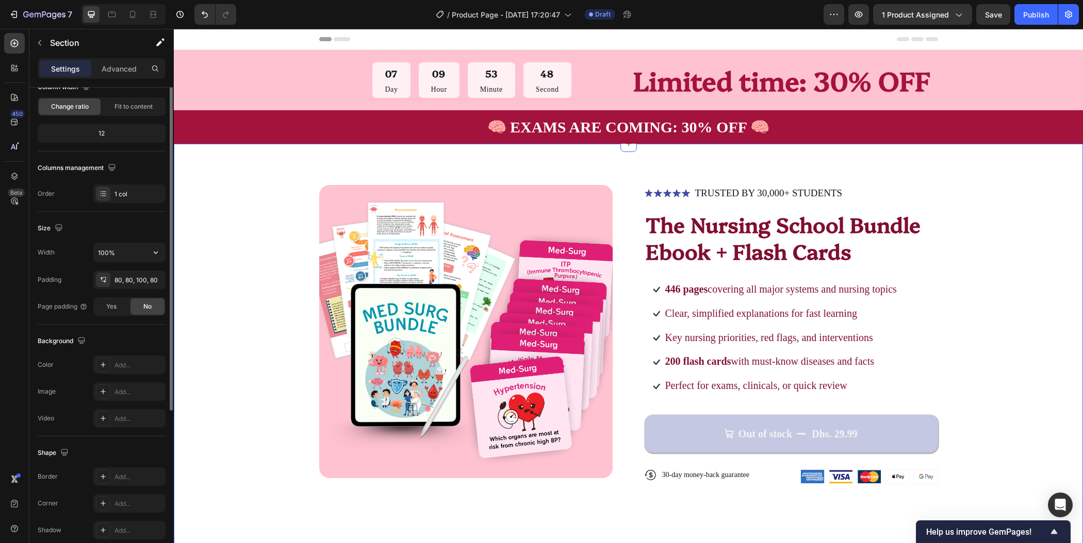
scroll to position [142, 0]
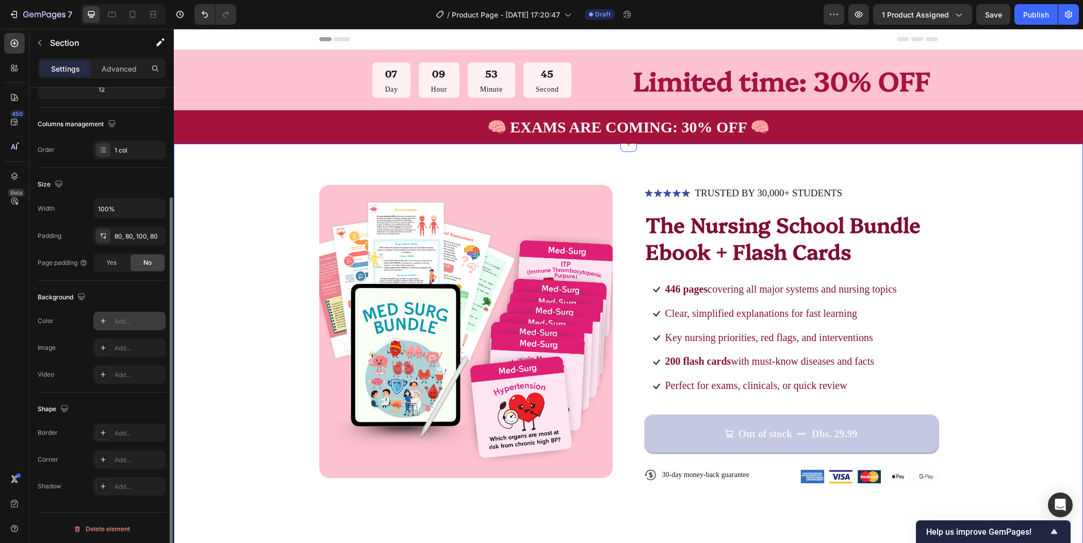
click at [128, 320] on div "Add..." at bounding box center [138, 321] width 48 height 9
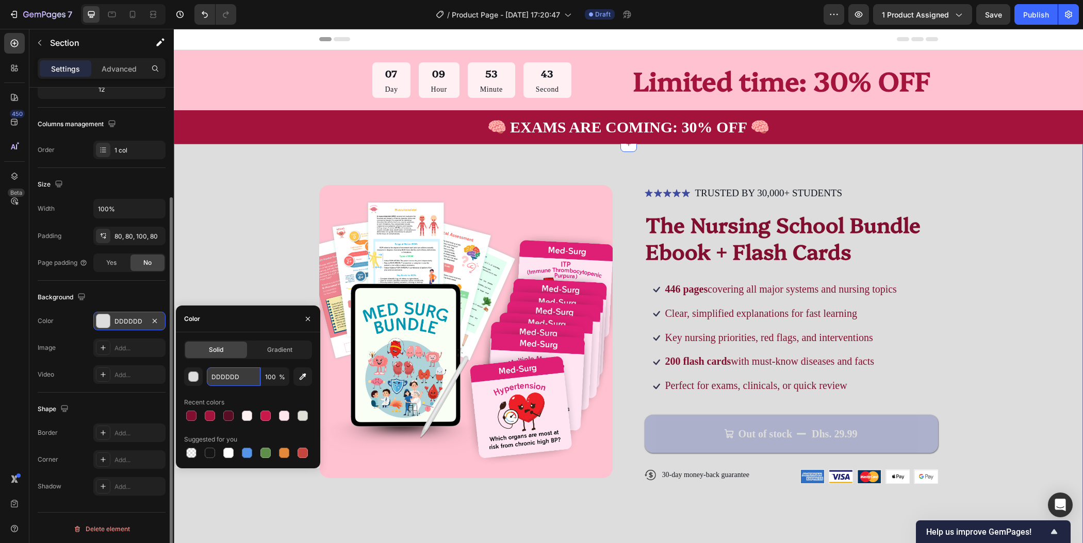
click at [239, 381] on input "DDDDDD" at bounding box center [234, 377] width 54 height 19
paste input "ffe5ec"
type input "ffe5ec"
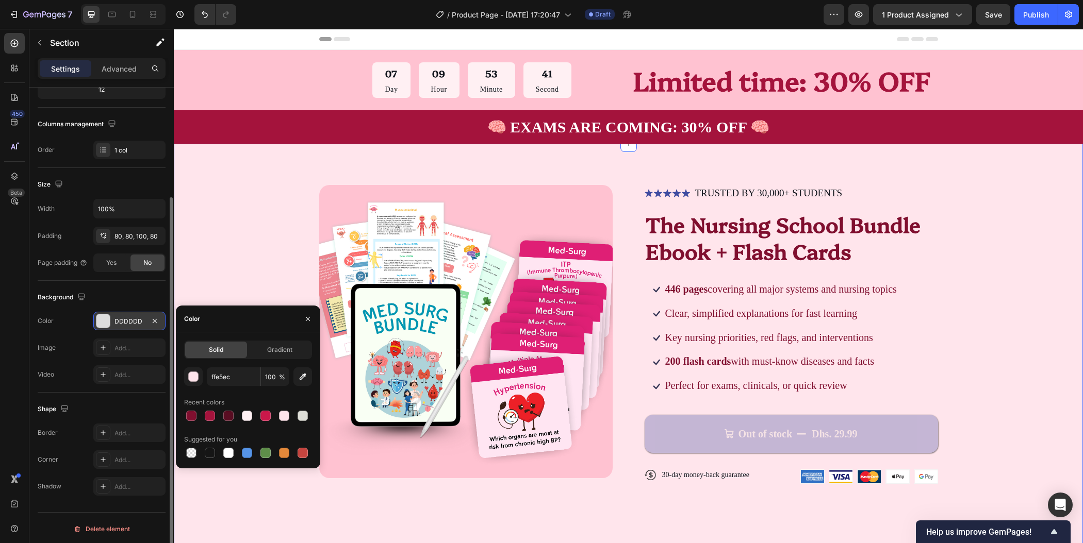
click at [243, 245] on div "Product Images Icon Icon Icon Icon Icon Icon List TRUSTED BY 30,000+ STUDENTS T…" at bounding box center [628, 343] width 827 height 316
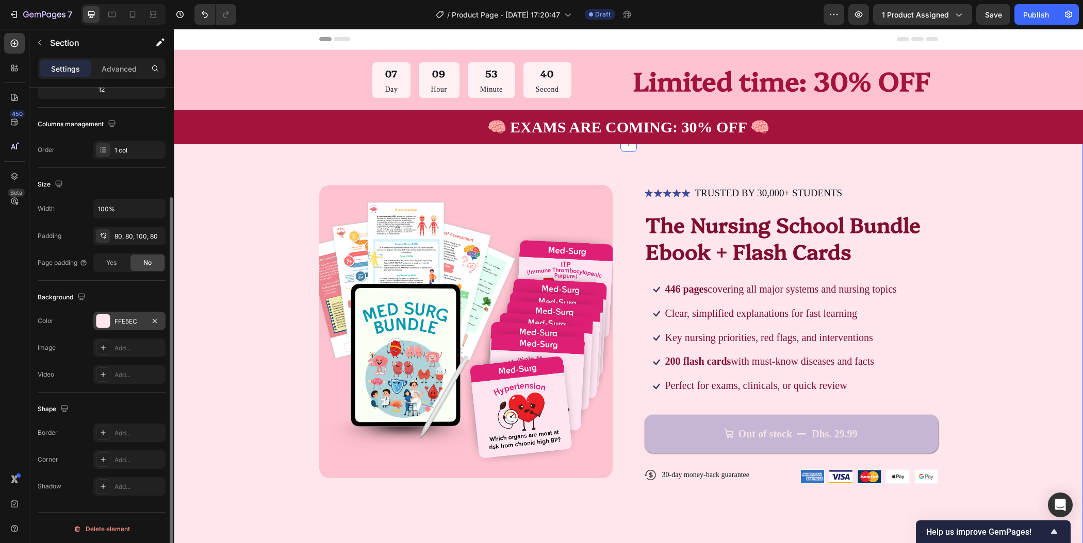
click at [983, 235] on div "Product Images Icon Icon Icon Icon Icon Icon List TRUSTED BY 30,000+ STUDENTS T…" at bounding box center [628, 343] width 827 height 316
click at [1015, 37] on div "Header" at bounding box center [628, 39] width 909 height 21
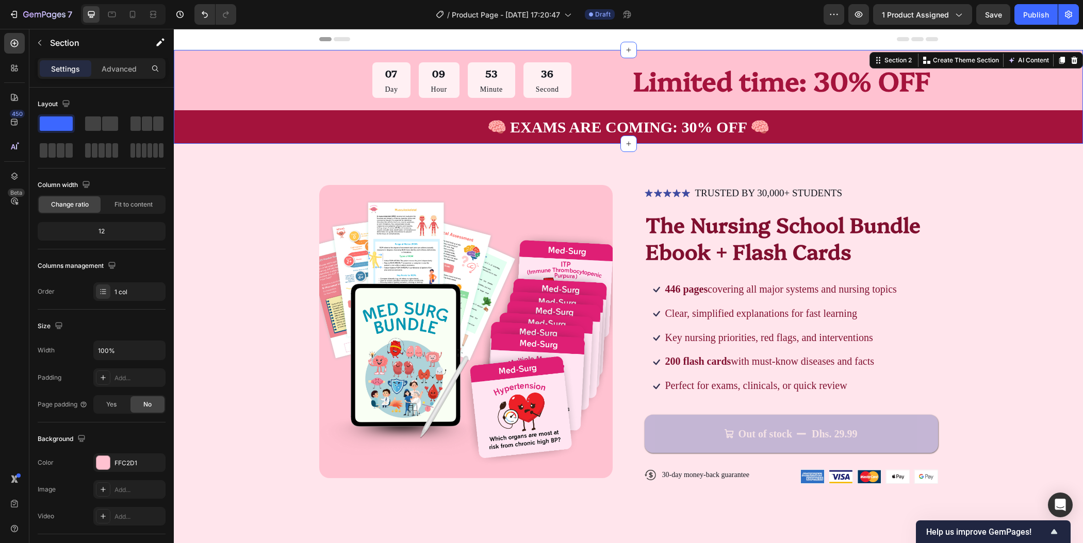
click at [1001, 90] on div "07 Day 09 Hour 53 Minute 36 Second Countdown Timer Limited time: 30% OFF Text B…" at bounding box center [628, 97] width 909 height 94
click at [262, 91] on div "07 Day 09 Hour 53 Minute 33 Second Countdown Timer Limited time: 30% OFF Text B…" at bounding box center [628, 97] width 909 height 94
click at [153, 462] on icon "button" at bounding box center [155, 462] width 4 height 4
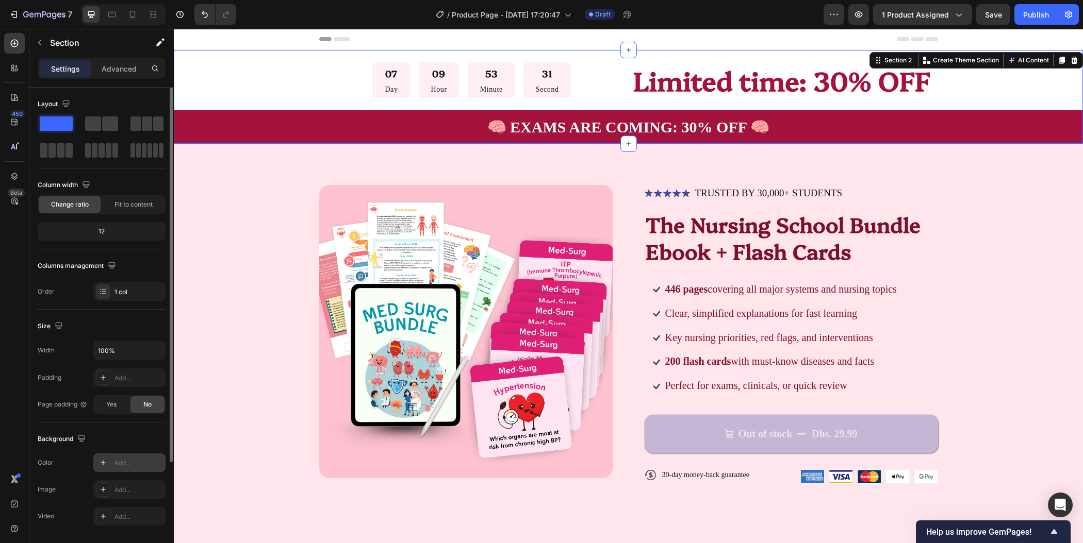
click at [134, 460] on div "Add..." at bounding box center [138, 463] width 48 height 9
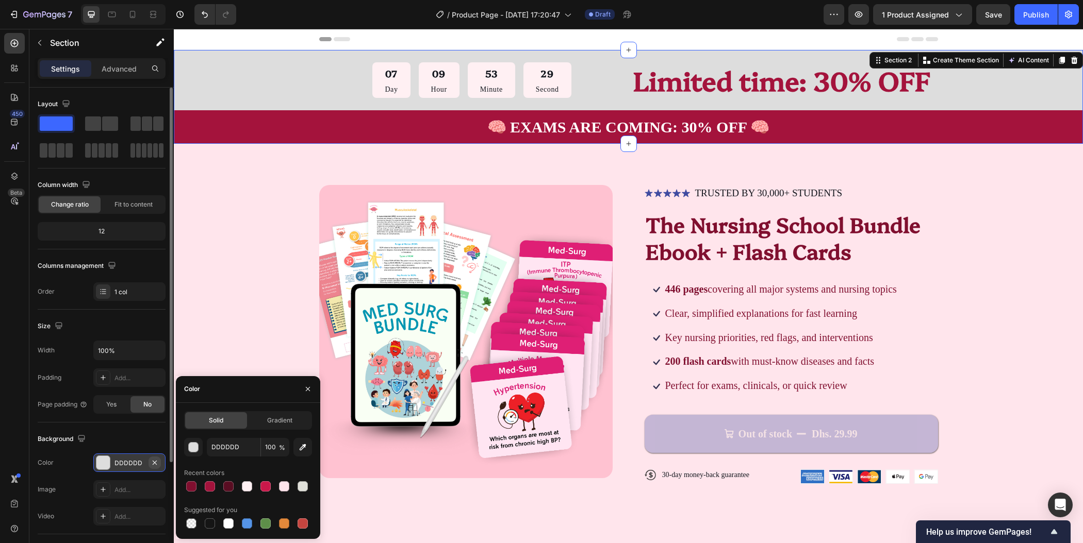
click at [157, 460] on icon "button" at bounding box center [155, 463] width 8 height 8
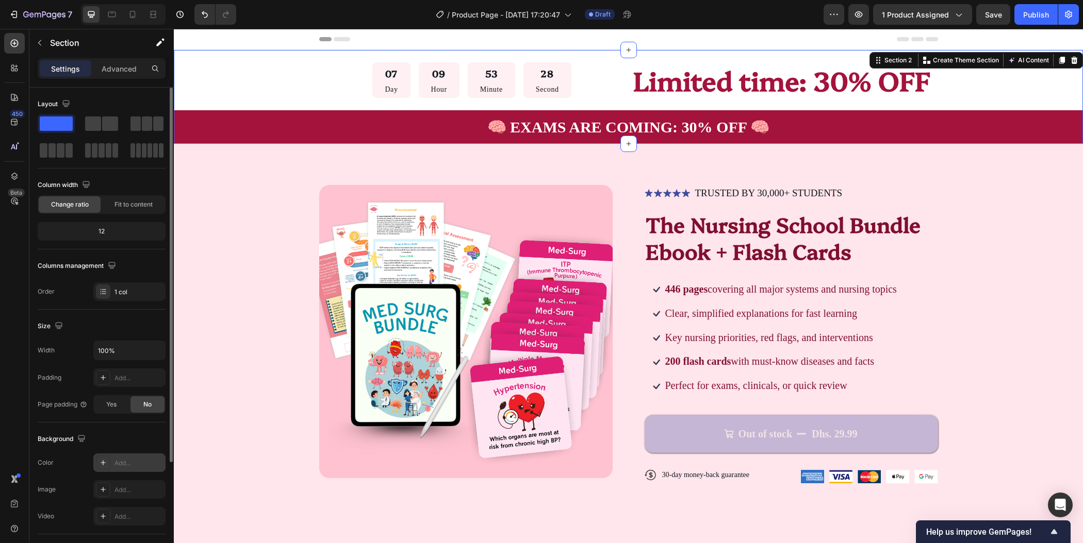
click at [140, 462] on div "Add..." at bounding box center [138, 463] width 48 height 9
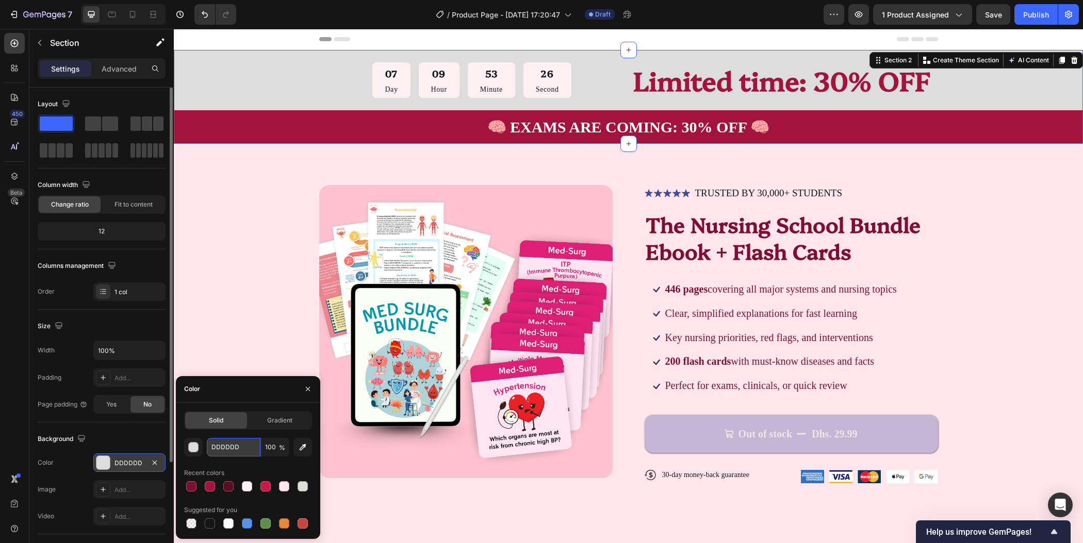
click at [241, 443] on input "DDDDDD" at bounding box center [234, 447] width 54 height 19
paste input "ffe5ec"
type input "ffe5ec"
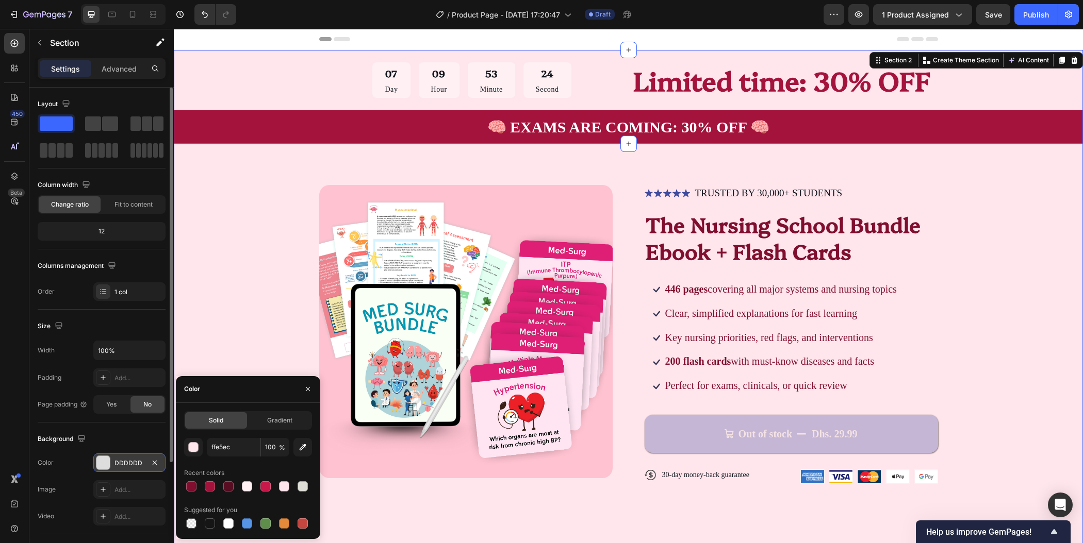
click at [267, 238] on div "Product Images Icon Icon Icon Icon Icon Icon List TRUSTED BY 30,000+ STUDENTS T…" at bounding box center [628, 343] width 827 height 316
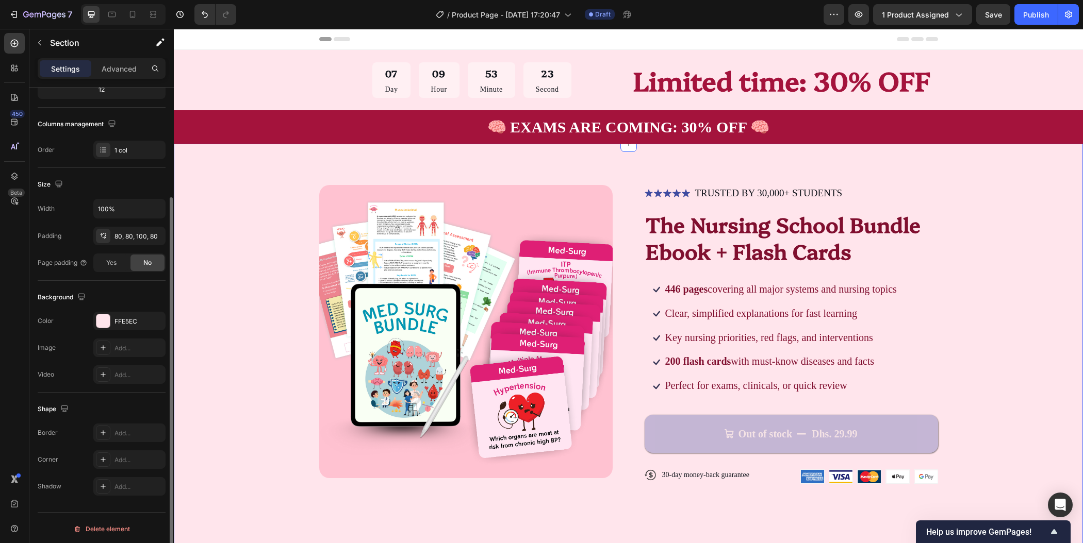
click at [1019, 245] on div "Product Images Icon Icon Icon Icon Icon Icon List TRUSTED BY 30,000+ STUDENTS T…" at bounding box center [628, 343] width 827 height 316
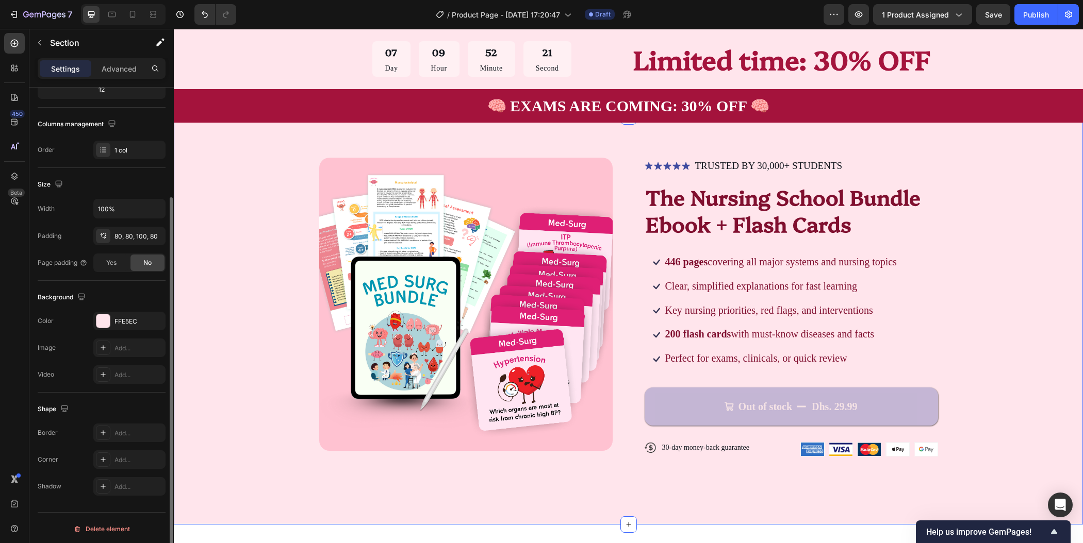
scroll to position [0, 0]
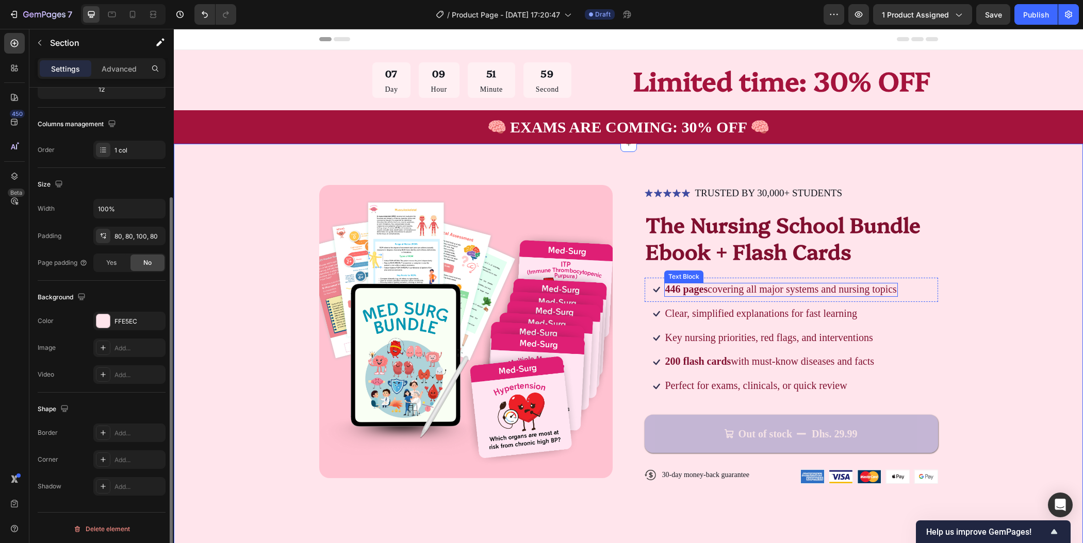
click at [804, 290] on span "446 pages covering all major systems and nursing topics" at bounding box center [781, 289] width 232 height 11
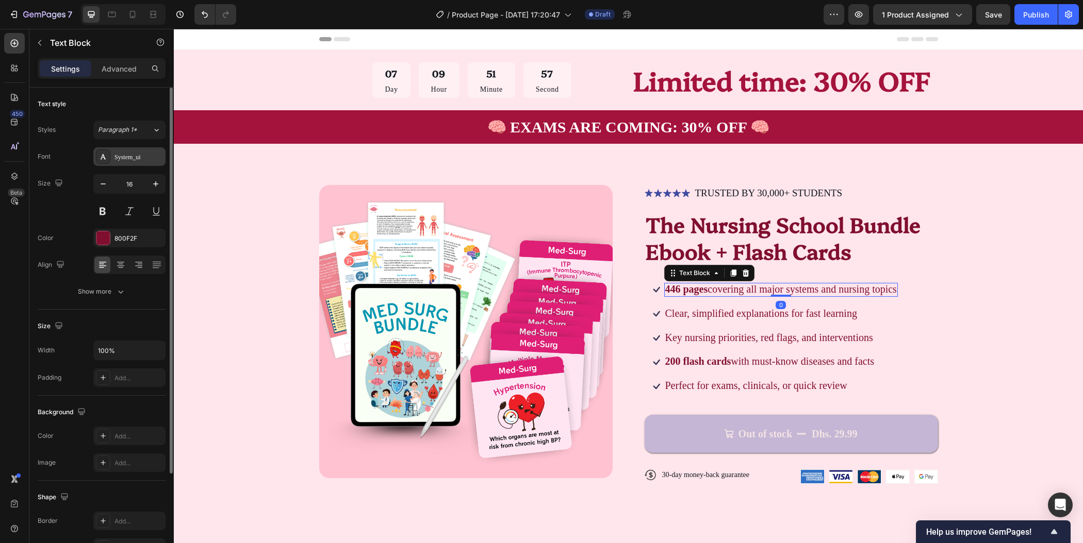
click at [135, 158] on div "System_ui" at bounding box center [138, 157] width 48 height 9
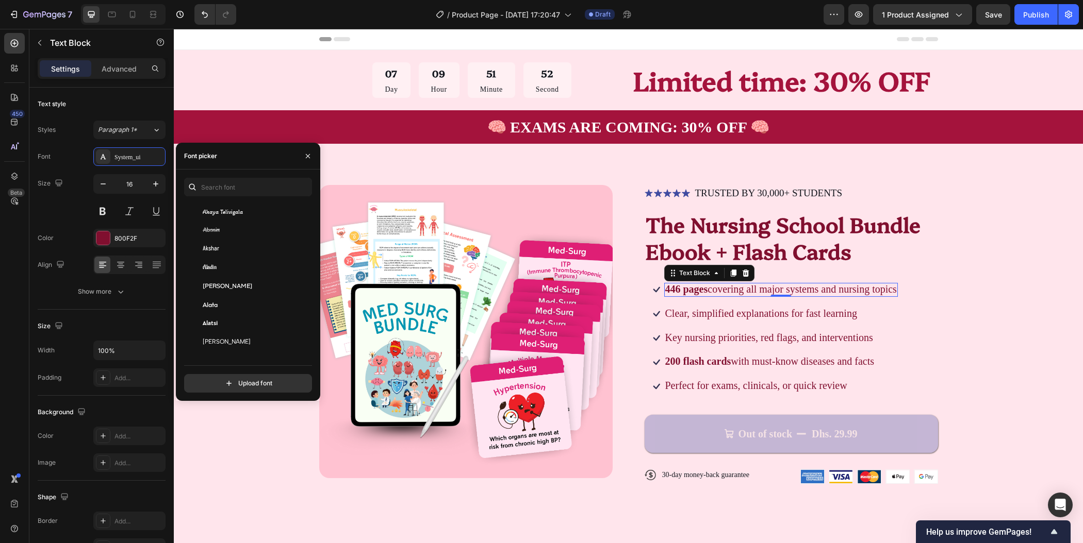
scroll to position [606, 0]
click at [270, 258] on div "Alata" at bounding box center [255, 260] width 104 height 9
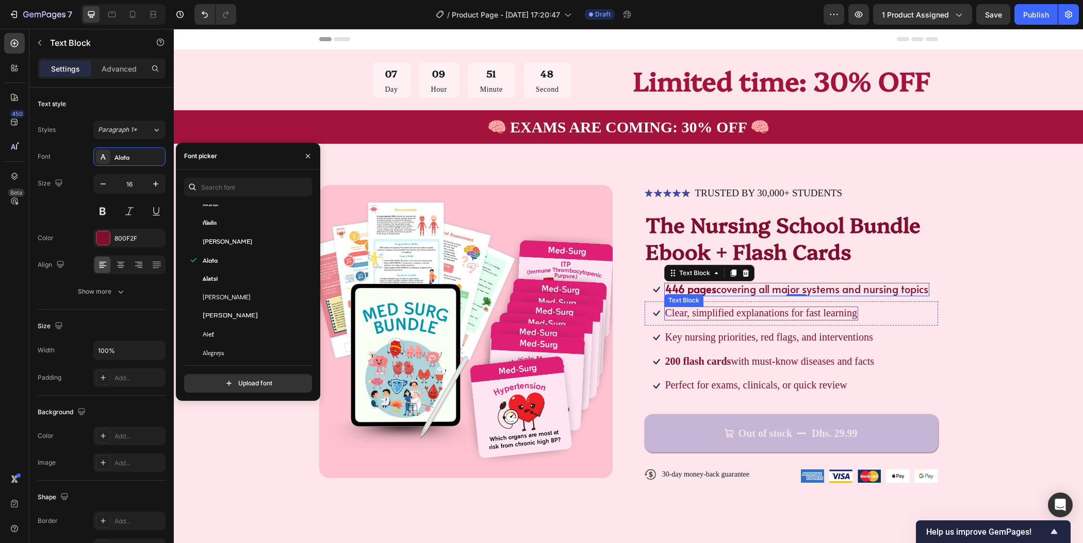
click at [702, 312] on span "Clear, simplified explanations for fast learning" at bounding box center [761, 312] width 192 height 11
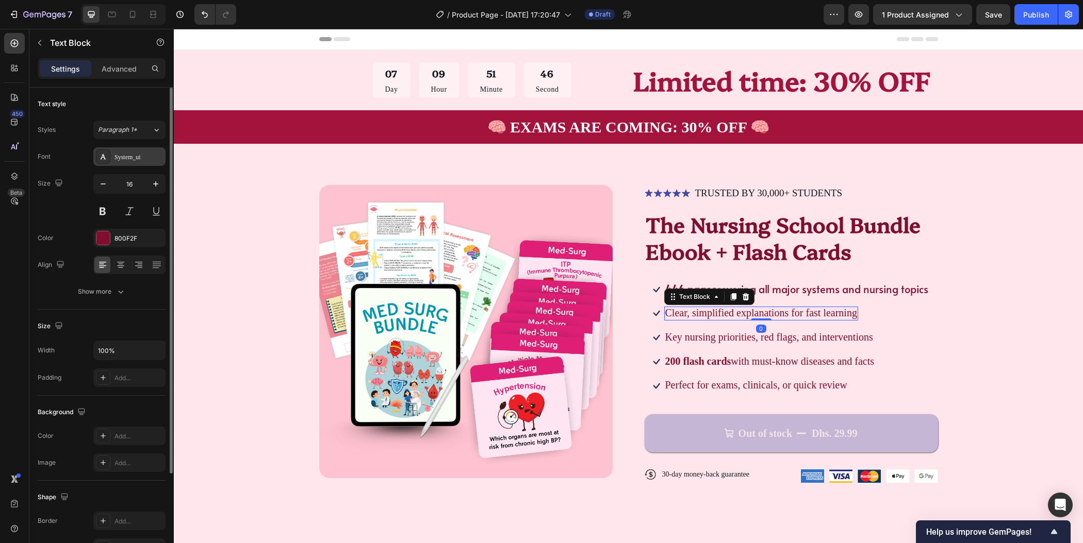
click at [138, 159] on div "System_ui" at bounding box center [138, 157] width 48 height 9
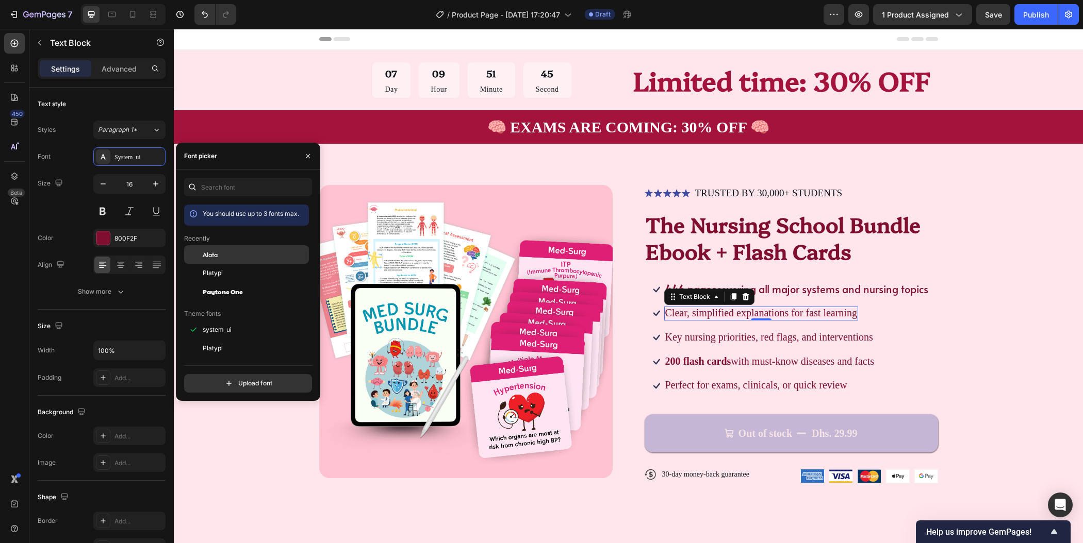
click at [253, 257] on div "Alata" at bounding box center [255, 254] width 104 height 9
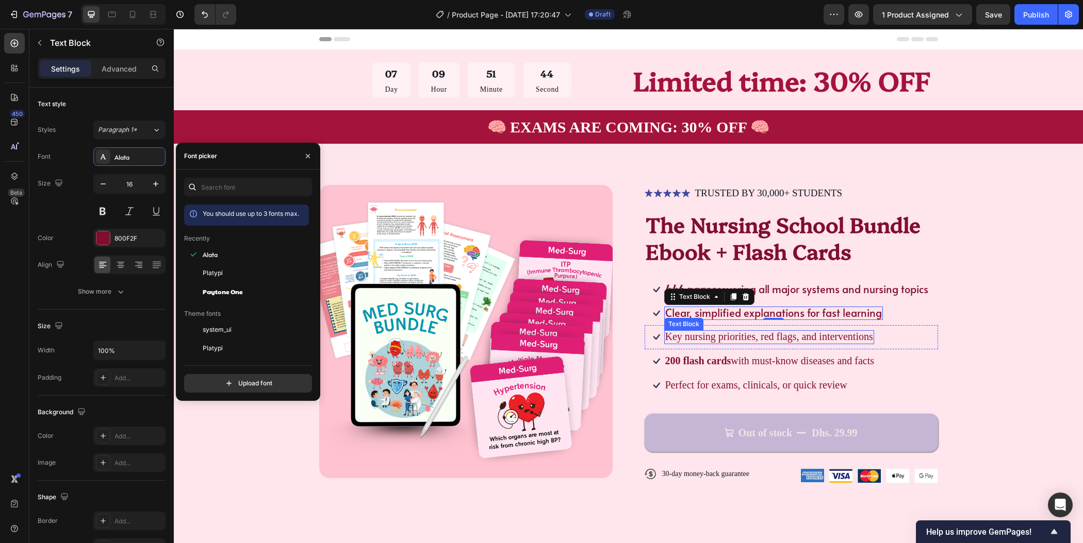
click at [719, 336] on span "Key nursing priorities, red flags, and interventions" at bounding box center [769, 336] width 208 height 11
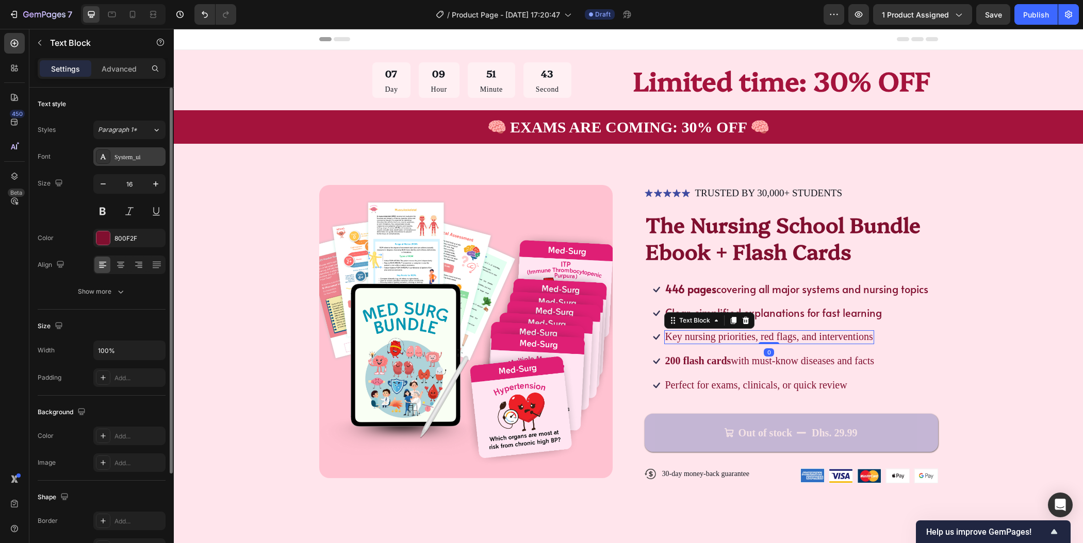
click at [121, 162] on div "System_ui" at bounding box center [129, 156] width 72 height 19
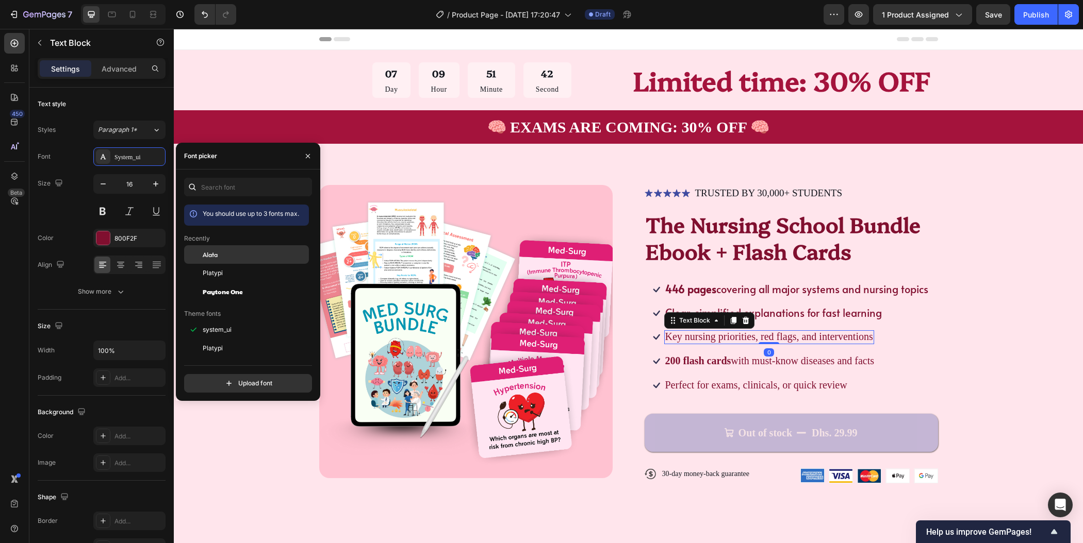
click at [241, 256] on div "Alata" at bounding box center [255, 254] width 104 height 9
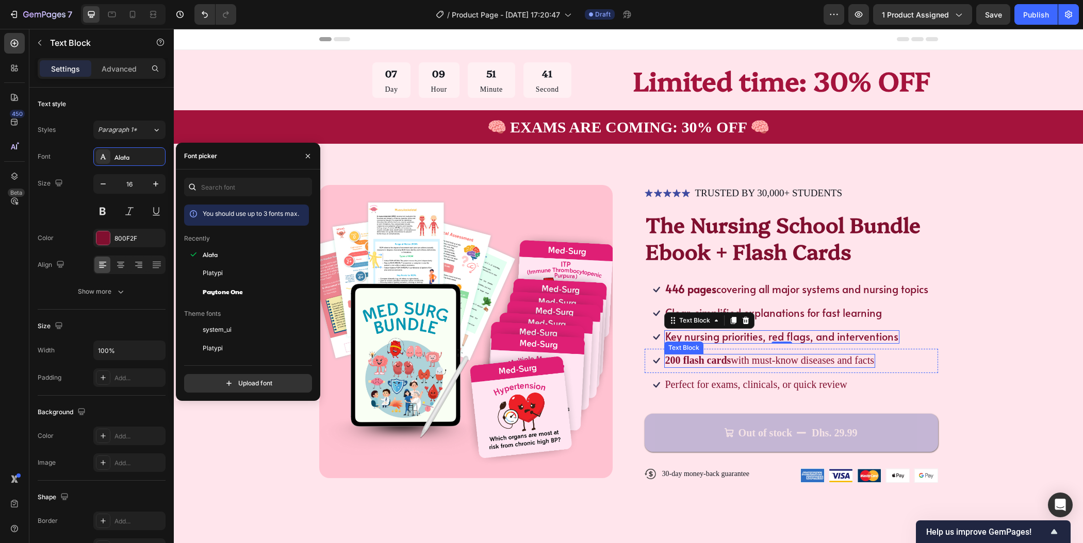
click at [737, 364] on span "200 flash cards with must-know diseases and facts" at bounding box center [769, 360] width 209 height 11
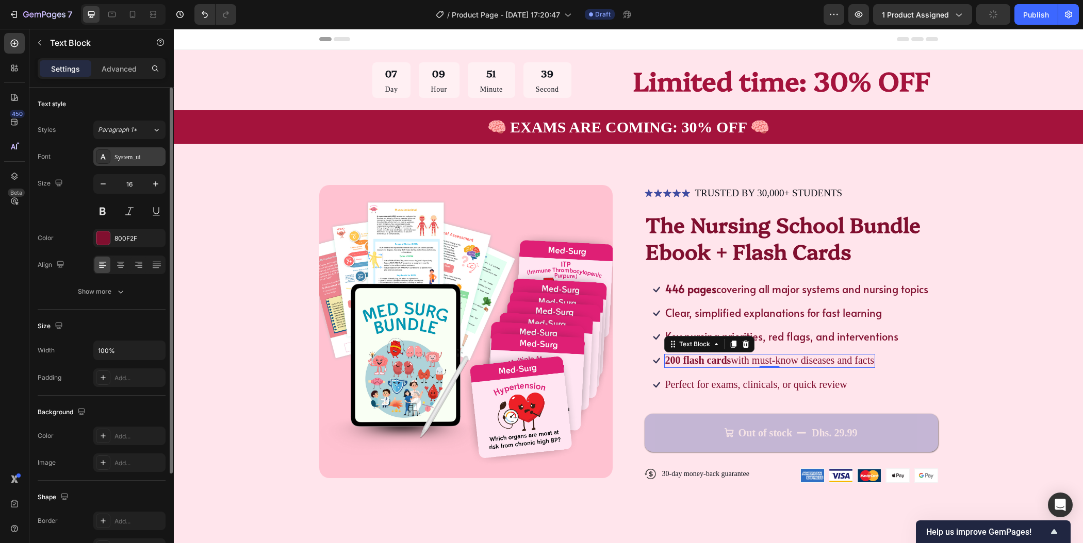
click at [152, 156] on div "System_ui" at bounding box center [138, 157] width 48 height 9
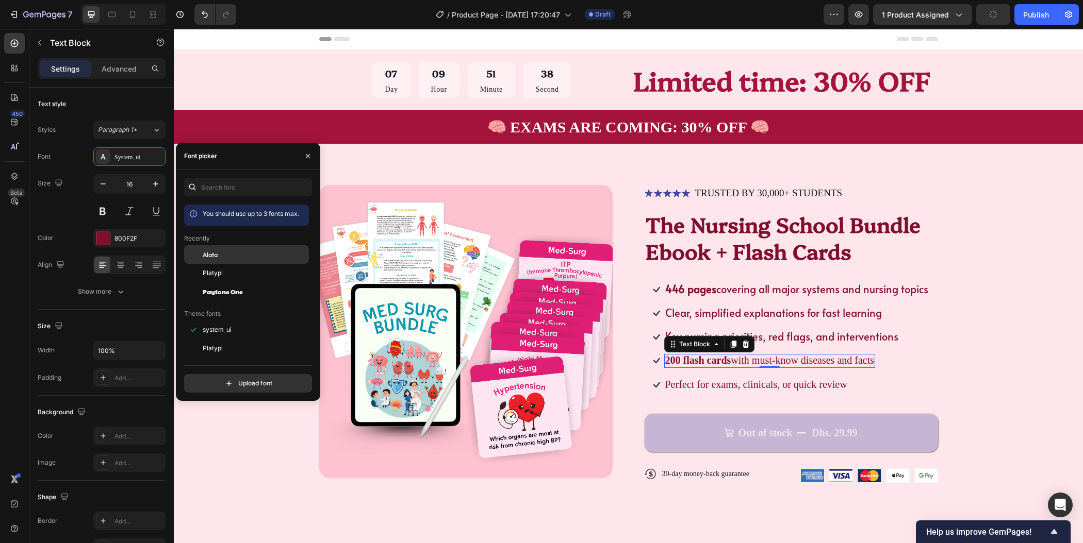
click at [228, 257] on div "Alata" at bounding box center [255, 254] width 104 height 9
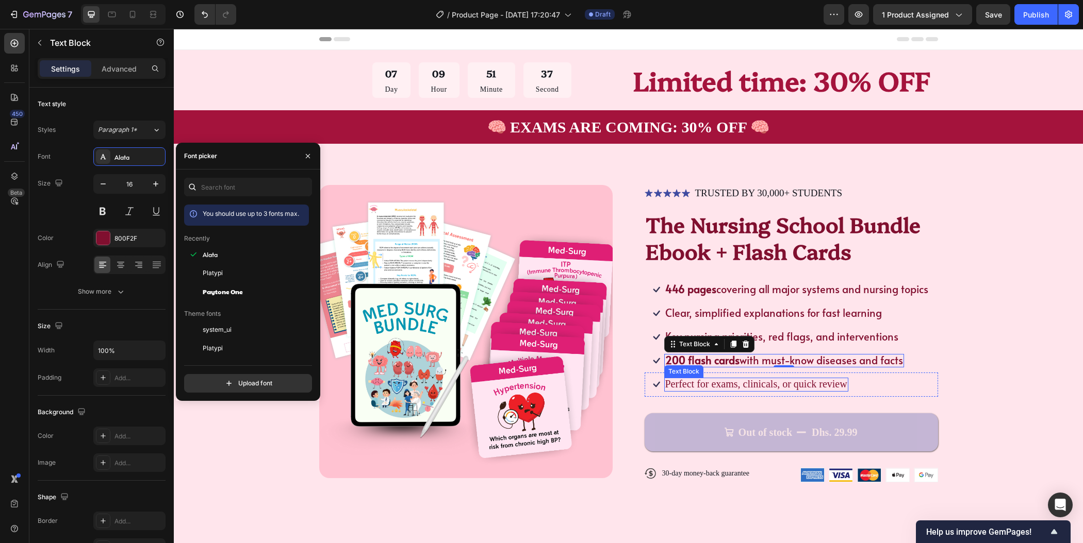
click at [681, 384] on span "Perfect for exams, clinicals, or quick review" at bounding box center [756, 383] width 182 height 11
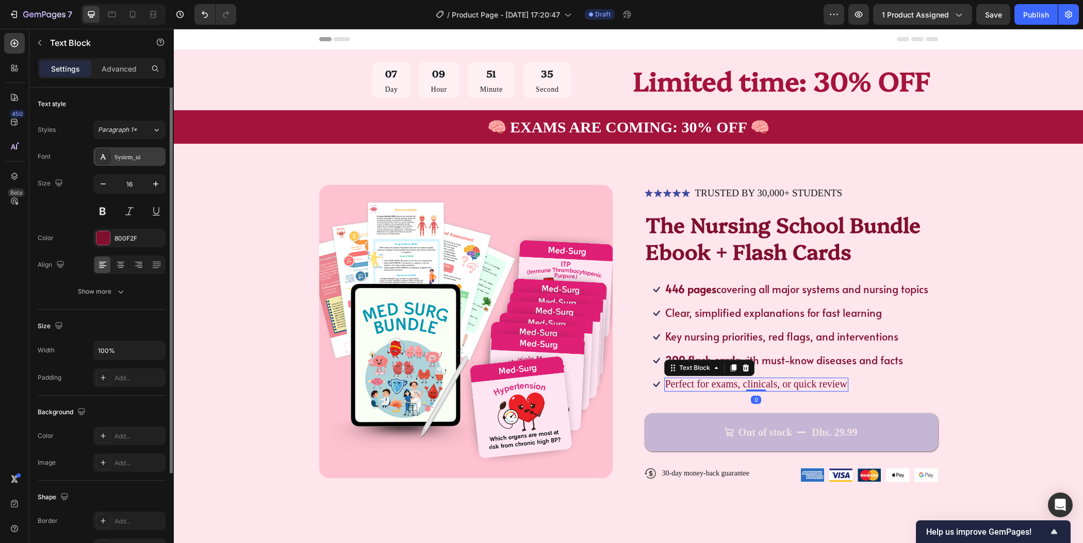
click at [127, 157] on div "System_ui" at bounding box center [138, 157] width 48 height 9
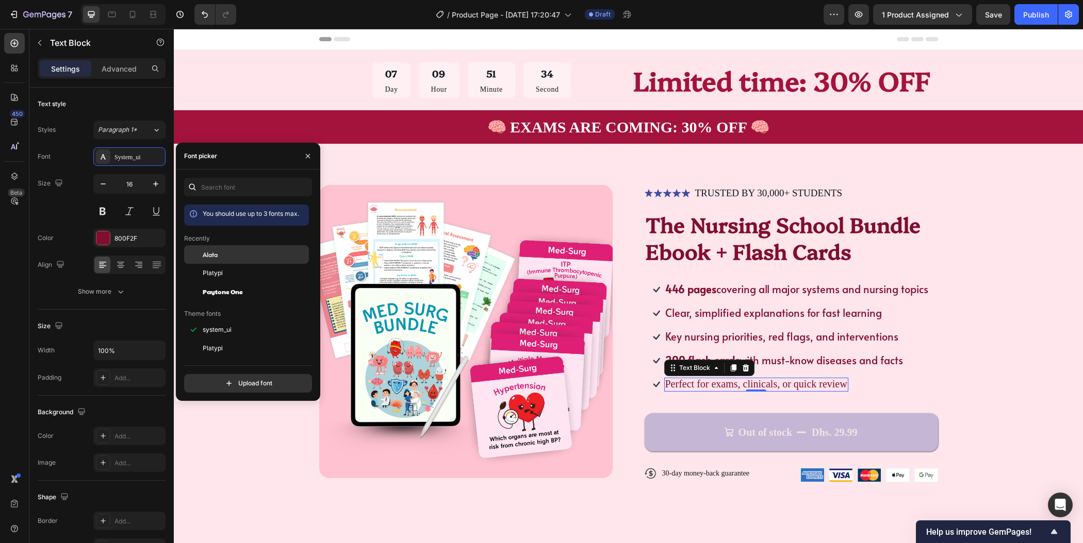
click at [263, 250] on div "Alata" at bounding box center [246, 254] width 125 height 19
click at [1003, 321] on div "Product Images Icon Icon Icon Icon Icon Icon List TRUSTED BY 30,000+ STUDENTS T…" at bounding box center [628, 342] width 827 height 314
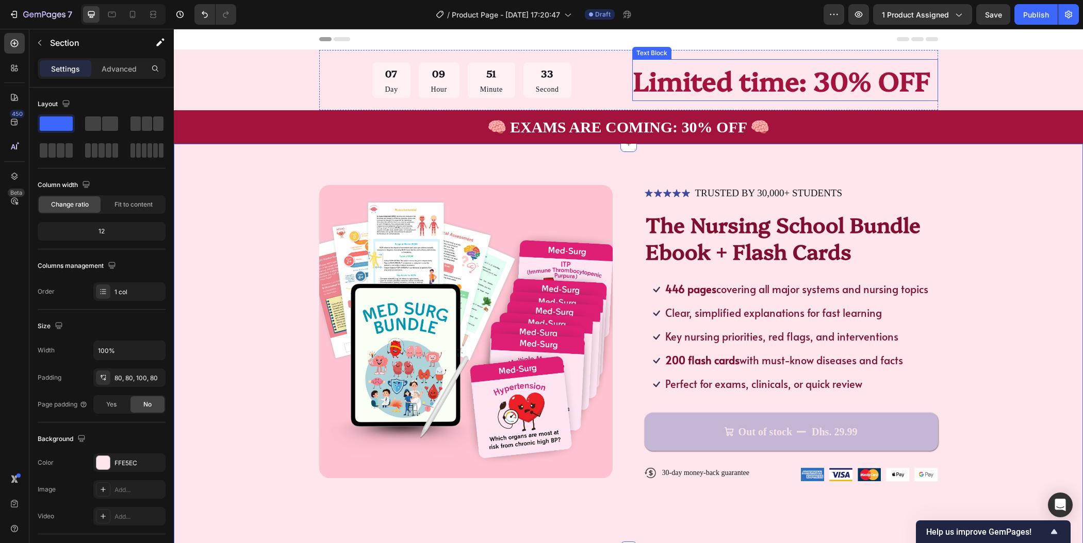
click at [721, 88] on p "Limited time: 30% OFF" at bounding box center [785, 80] width 304 height 40
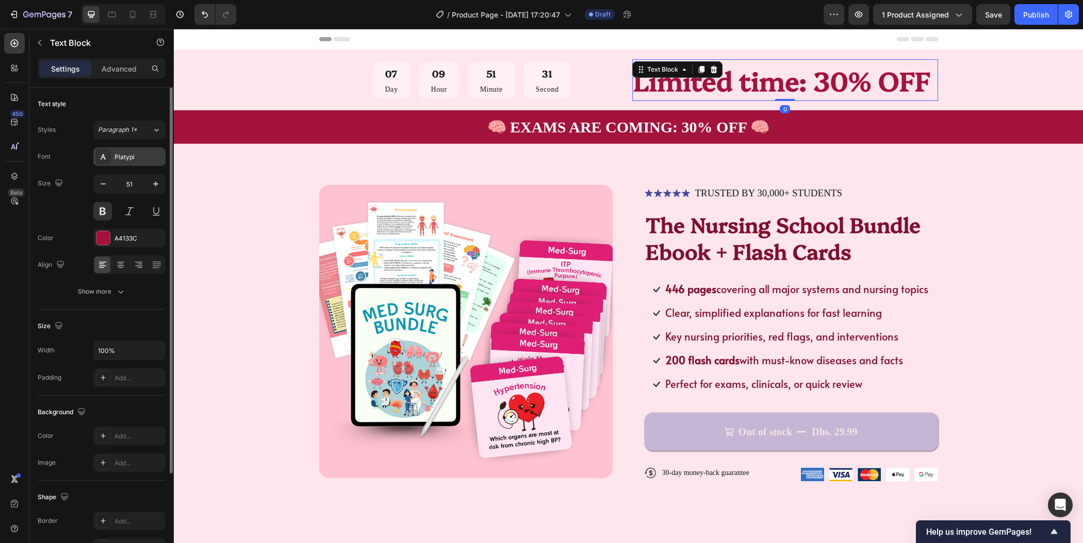
click at [139, 154] on div "Platypi" at bounding box center [138, 157] width 48 height 9
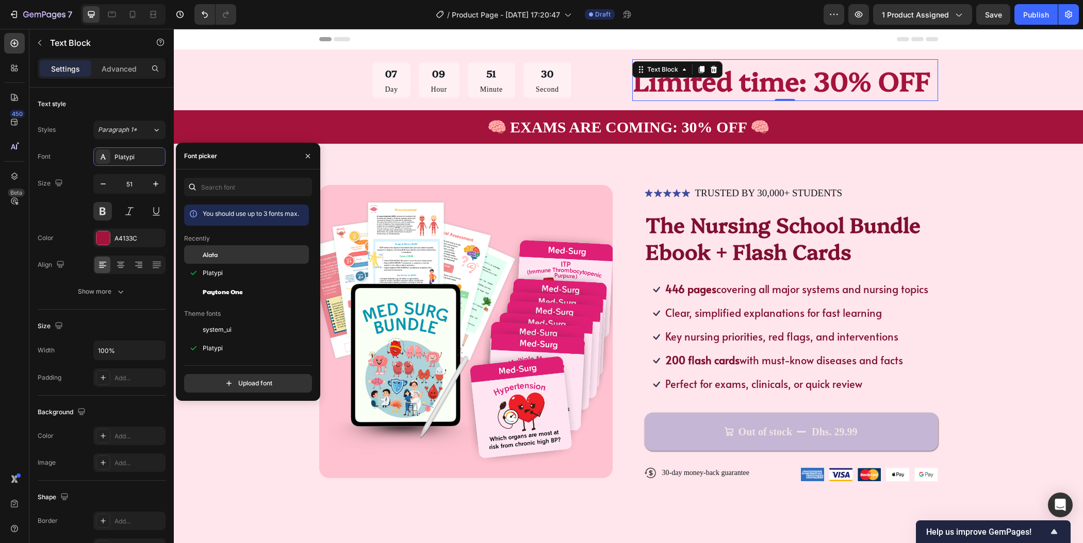
click at [202, 252] on div at bounding box center [193, 254] width 19 height 19
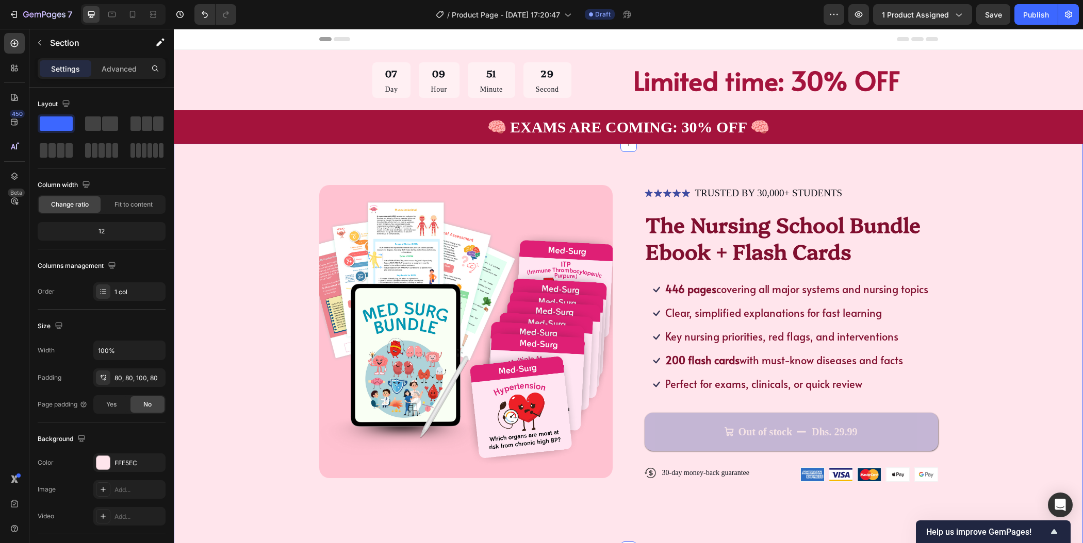
click at [1043, 245] on div "Product Images Icon Icon Icon Icon Icon Icon List TRUSTED BY 30,000+ STUDENTS T…" at bounding box center [628, 347] width 909 height 407
click at [772, 240] on h1 "The Nursing School Bundle Ebook + Flash Cards" at bounding box center [791, 238] width 293 height 56
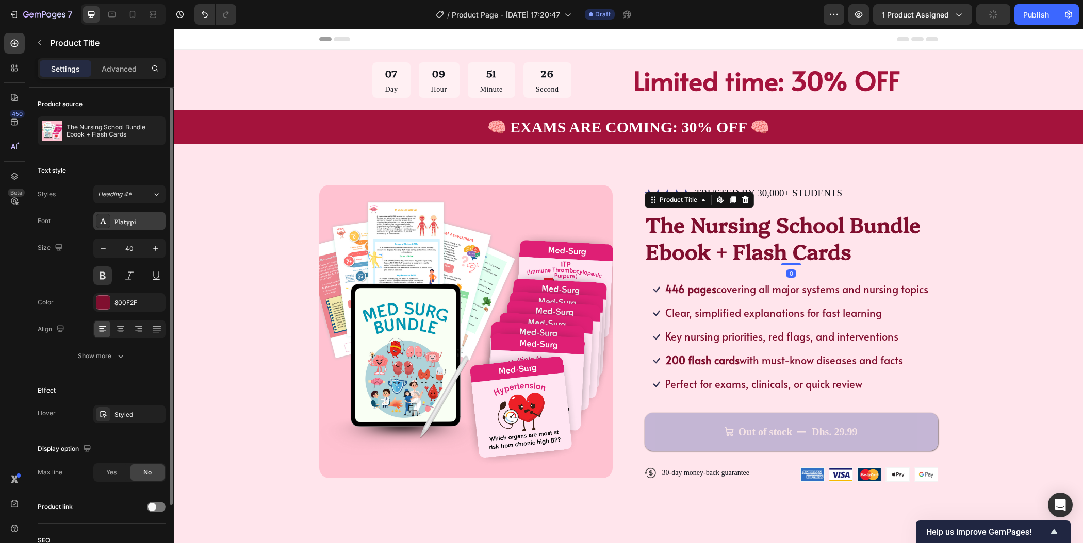
click at [129, 226] on div "Platypi" at bounding box center [129, 221] width 72 height 19
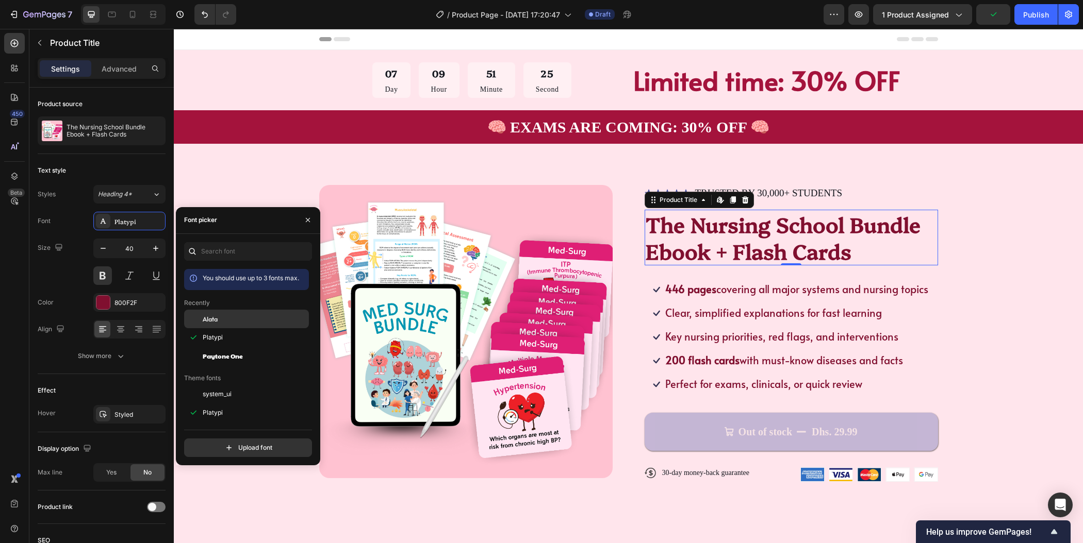
click at [237, 317] on div "Alata" at bounding box center [255, 319] width 104 height 9
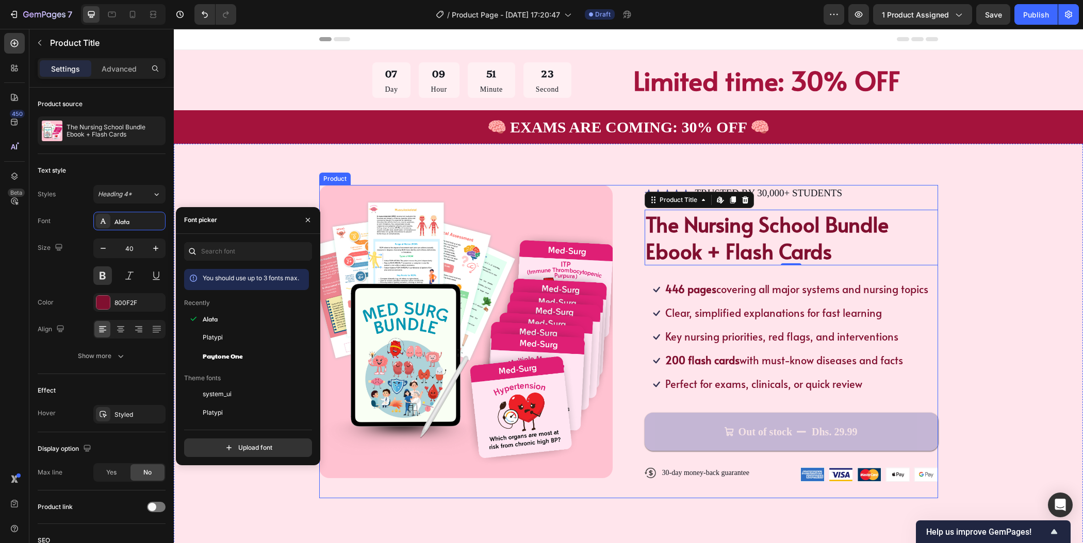
click at [991, 263] on div "Product Images Icon Icon Icon Icon Icon Icon List TRUSTED BY 30,000+ STUDENTS T…" at bounding box center [628, 342] width 827 height 314
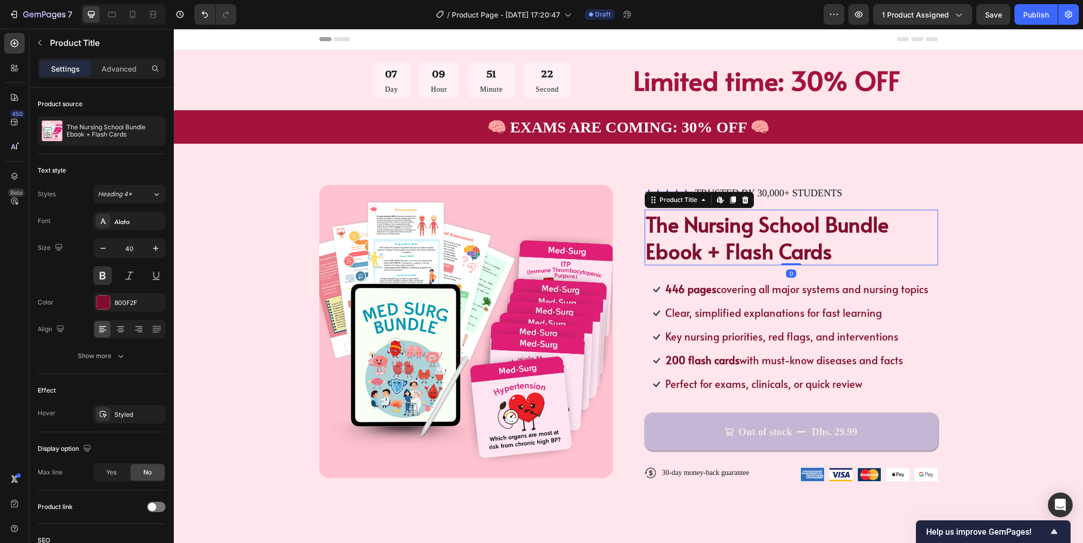
click at [850, 244] on h1 "The Nursing School Bundle Ebook + Flash Cards" at bounding box center [791, 238] width 293 height 56
click at [156, 247] on icon "button" at bounding box center [155, 248] width 5 height 5
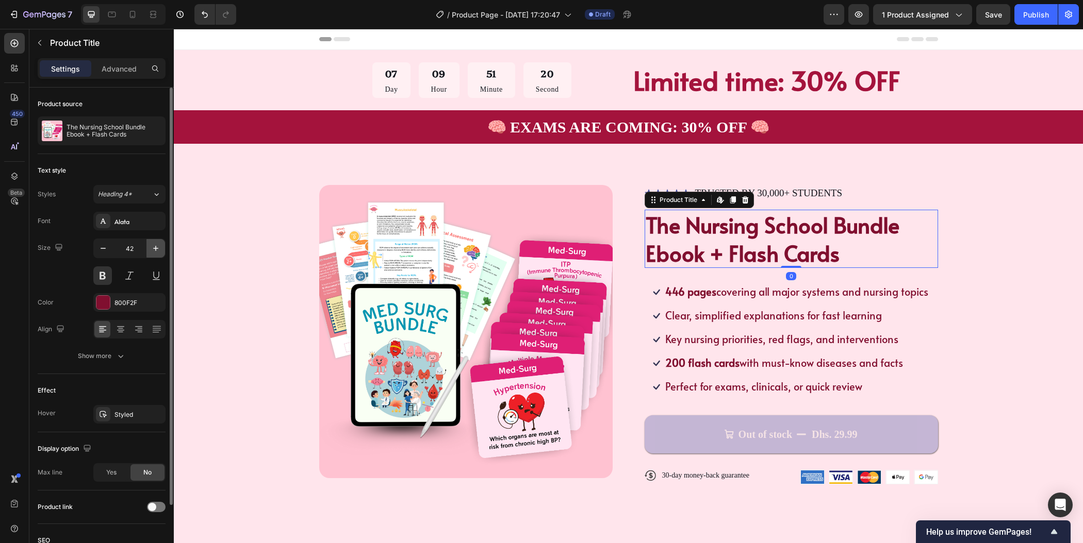
click at [156, 247] on icon "button" at bounding box center [155, 248] width 5 height 5
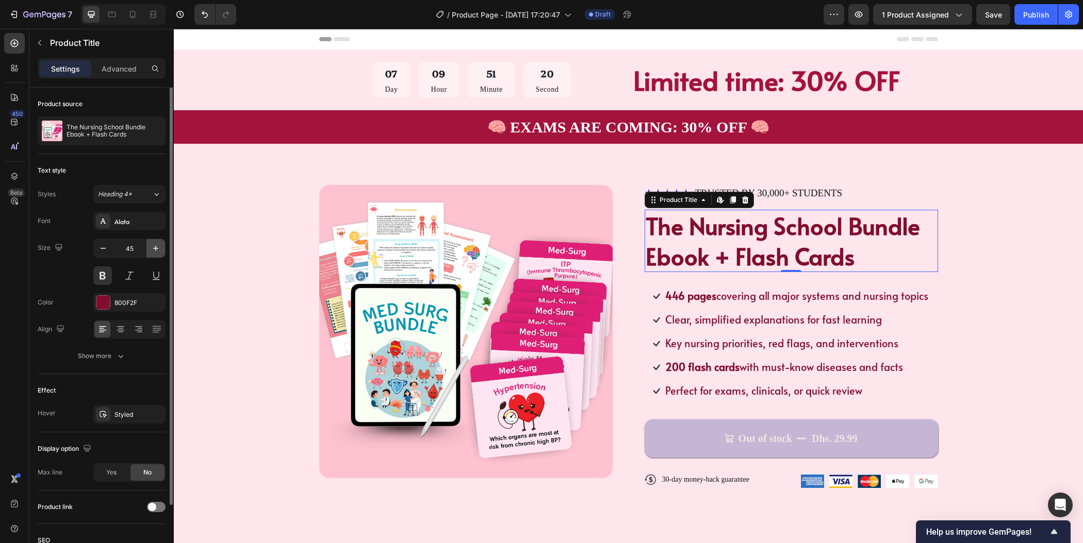
click at [156, 247] on icon "button" at bounding box center [155, 248] width 5 height 5
type input "47"
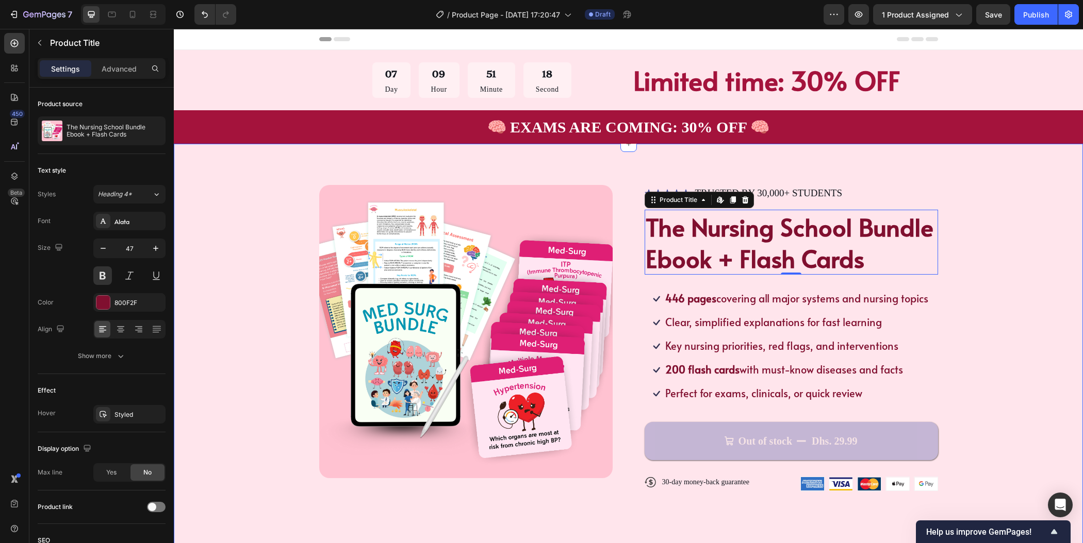
click at [1034, 314] on div "Product Images Icon Icon Icon Icon Icon Icon List TRUSTED BY 30,000+ STUDENTS T…" at bounding box center [628, 352] width 909 height 416
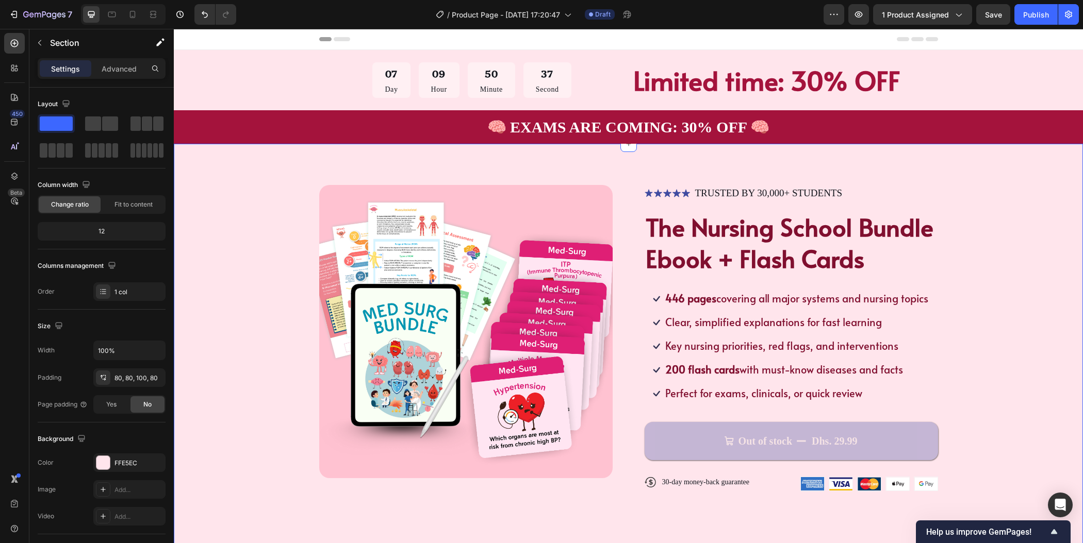
click at [1006, 281] on div "Product Images Icon Icon Icon Icon Icon Icon List TRUSTED BY 30,000+ STUDENTS T…" at bounding box center [628, 346] width 827 height 323
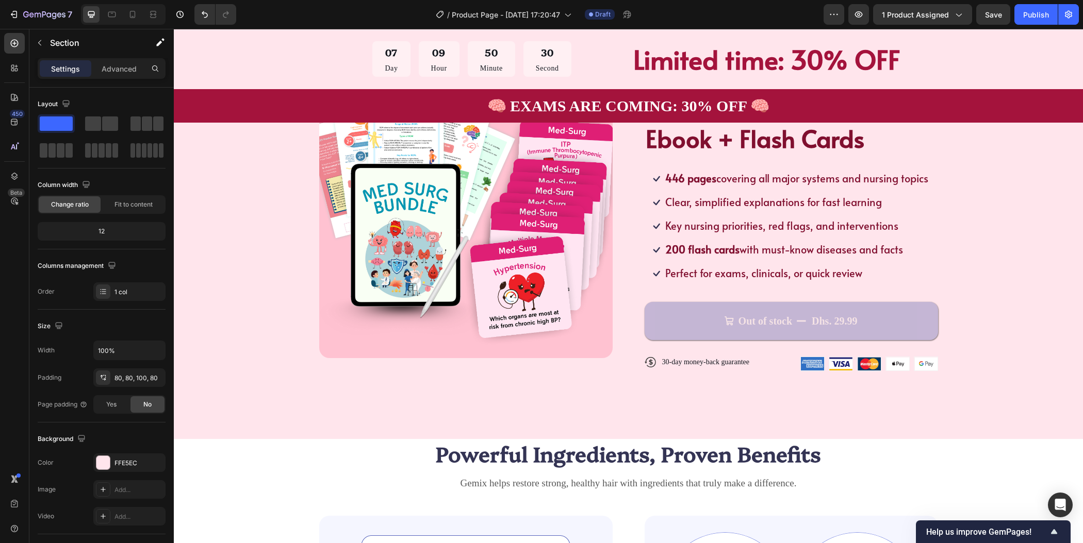
scroll to position [35, 0]
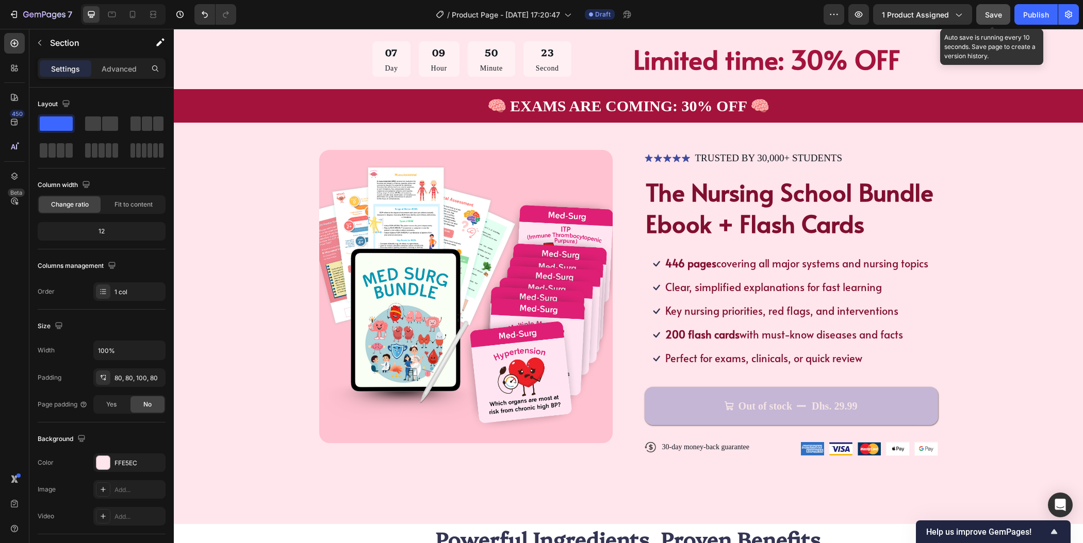
click at [989, 14] on span "Save" at bounding box center [993, 14] width 17 height 9
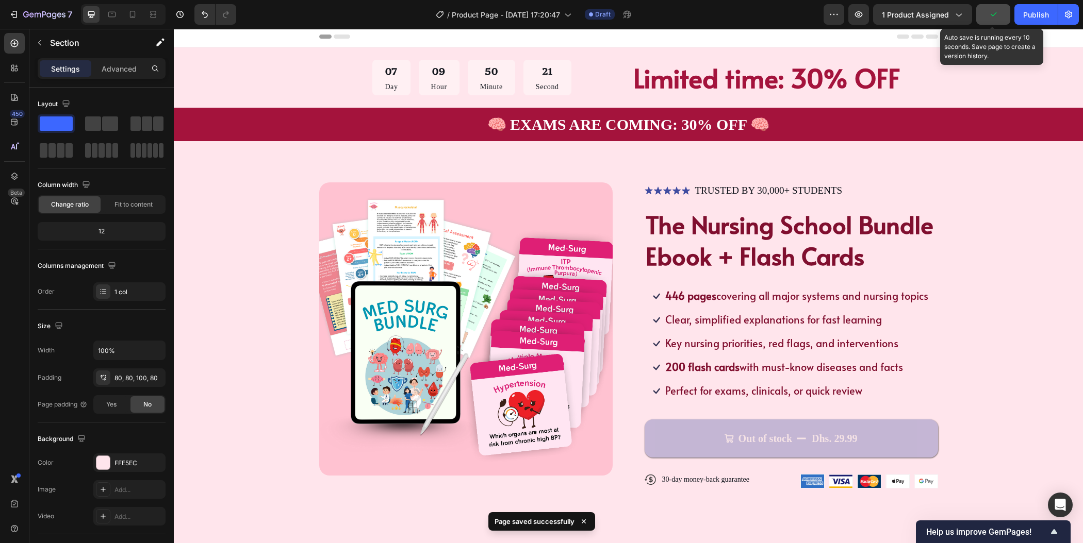
scroll to position [0, 0]
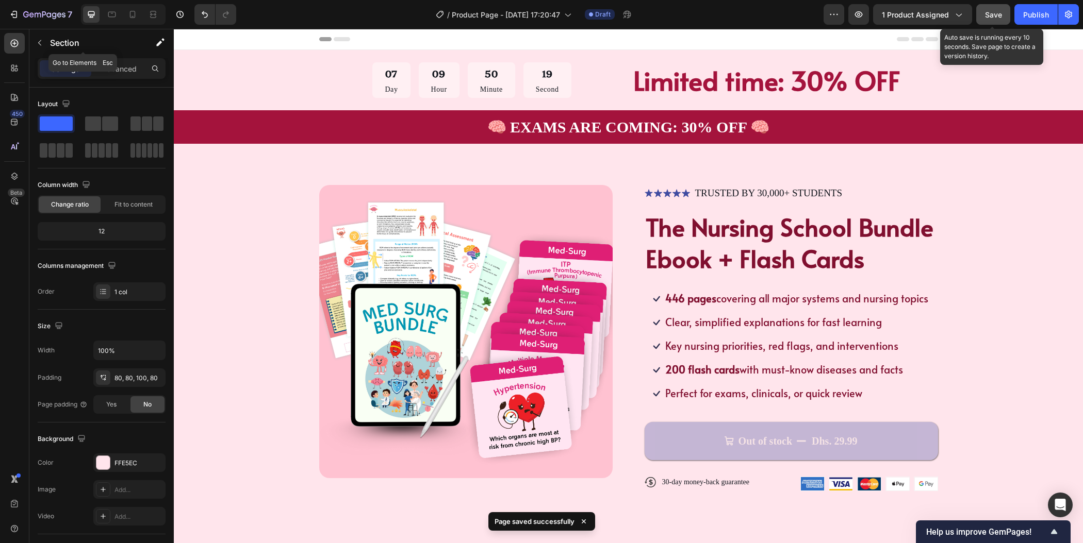
click at [36, 45] on icon "button" at bounding box center [40, 43] width 8 height 8
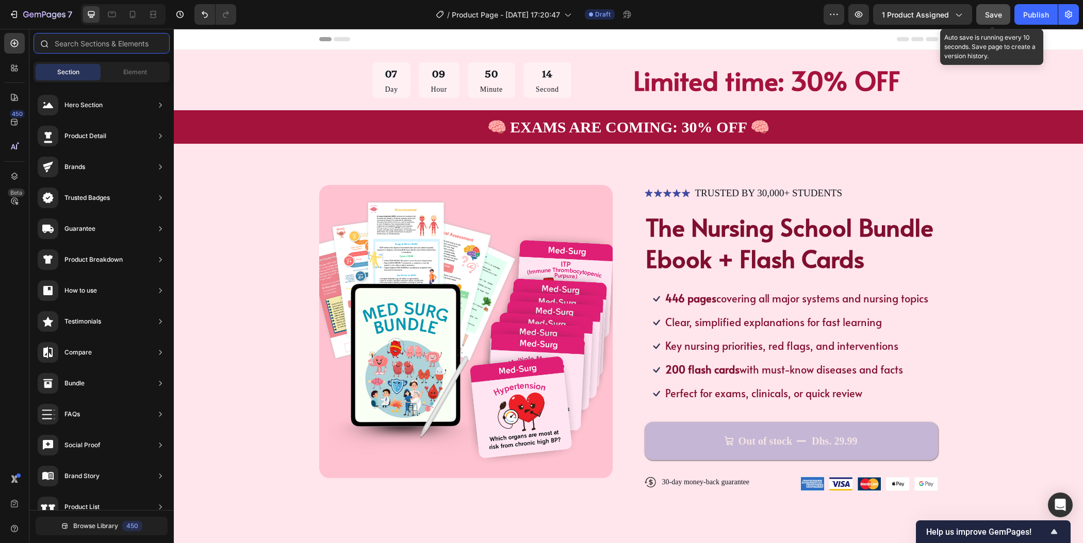
click at [111, 43] on input "text" at bounding box center [102, 43] width 136 height 21
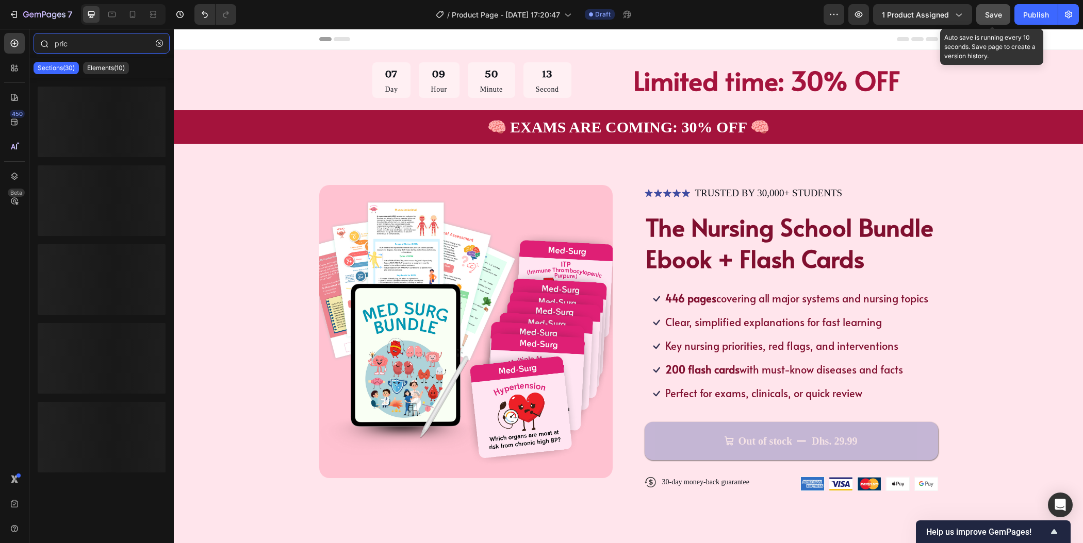
type input "price"
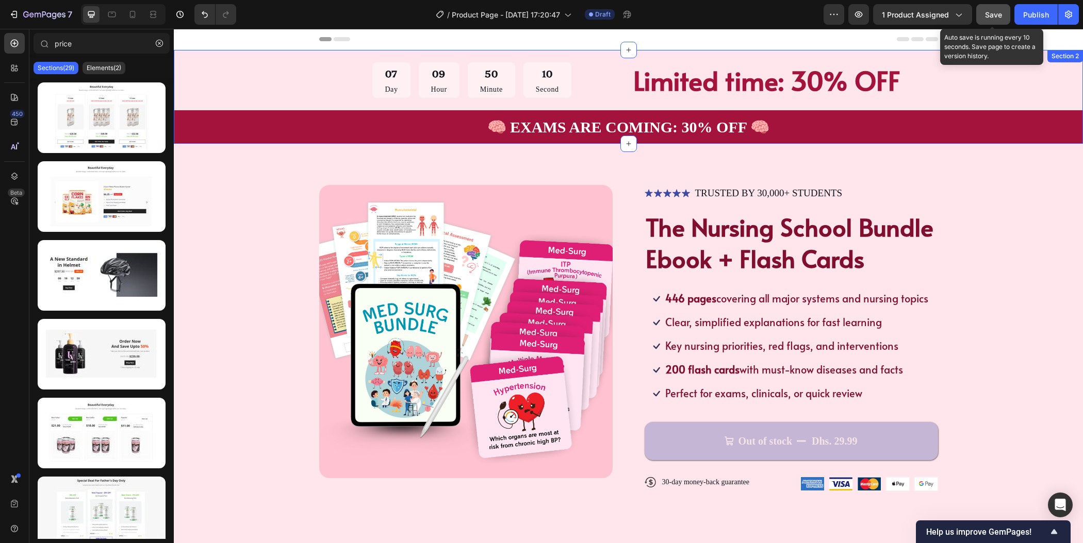
click at [236, 70] on div "07 Day 09 Hour 50 Minute 10 Second Countdown Timer Limited time: 30% OFF Text B…" at bounding box center [628, 97] width 909 height 94
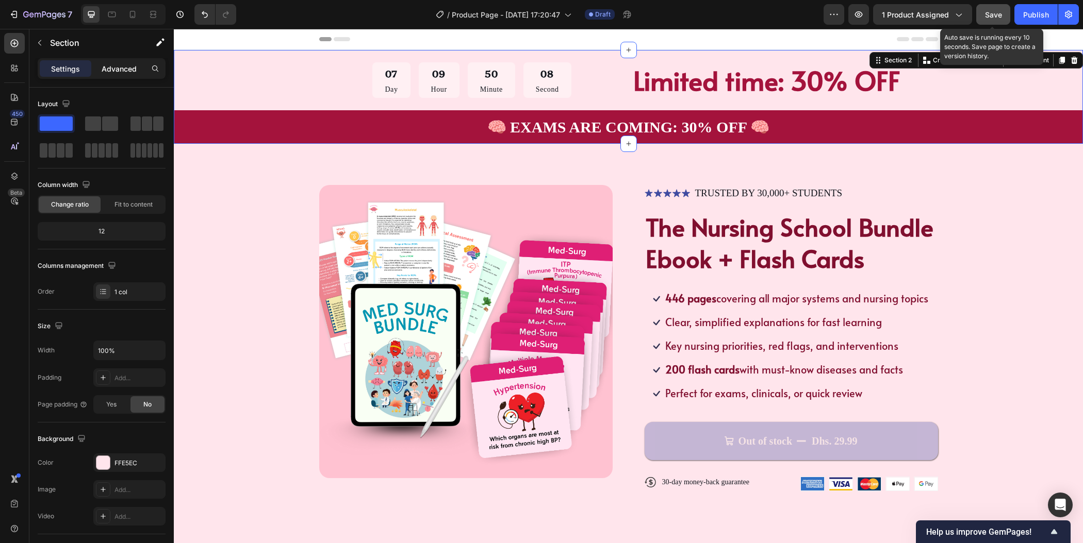
click at [119, 71] on p "Advanced" at bounding box center [119, 68] width 35 height 11
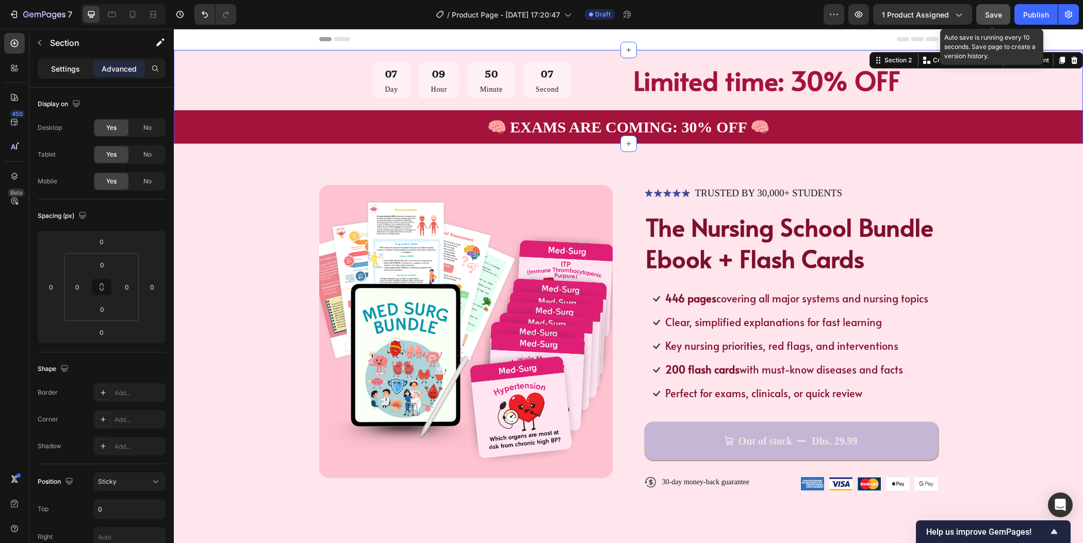
click at [72, 70] on p "Settings" at bounding box center [65, 68] width 29 height 11
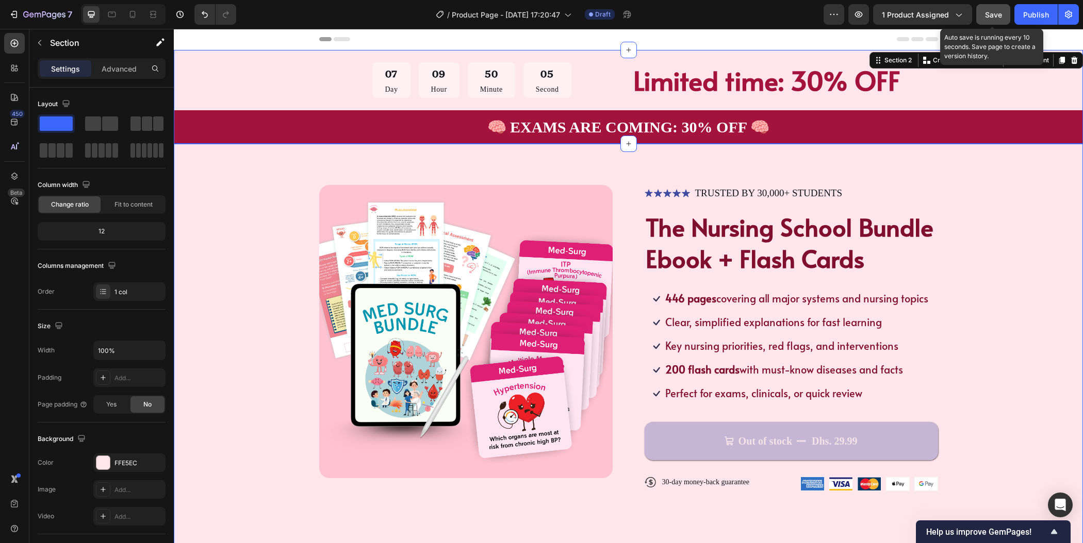
click at [943, 344] on div "Product Images Icon Icon Icon Icon Icon Icon List TRUSTED BY 30,000+ STUDENTS T…" at bounding box center [628, 346] width 827 height 323
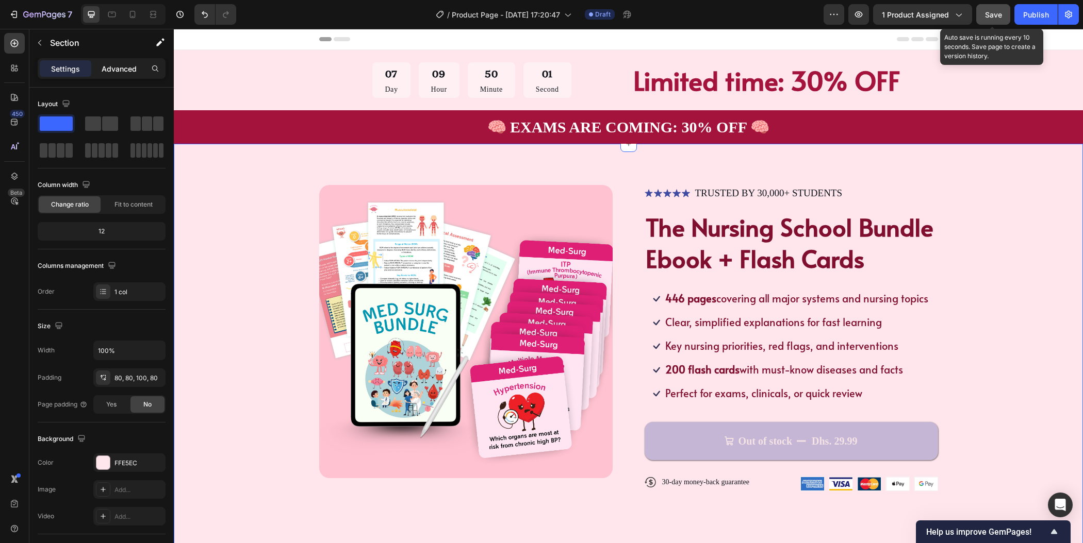
click at [122, 75] on div "Advanced" at bounding box center [119, 68] width 52 height 16
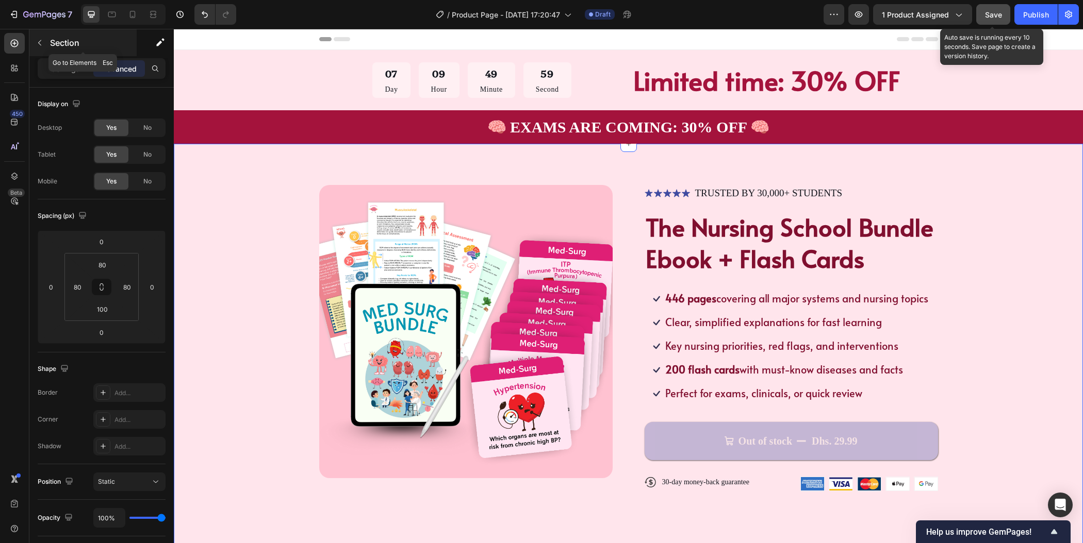
click at [41, 44] on icon "button" at bounding box center [40, 43] width 8 height 8
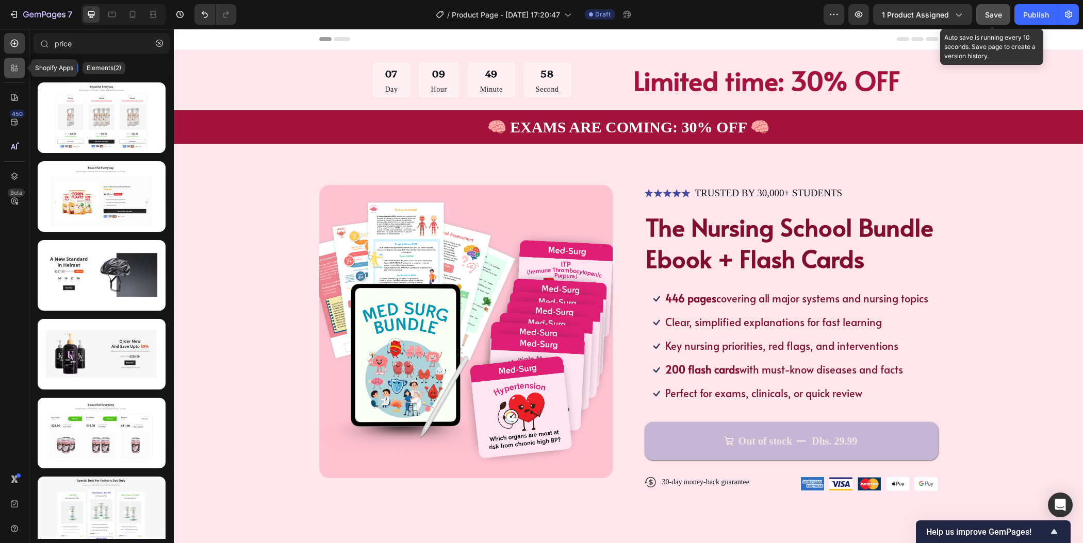
click at [14, 74] on div at bounding box center [14, 68] width 21 height 21
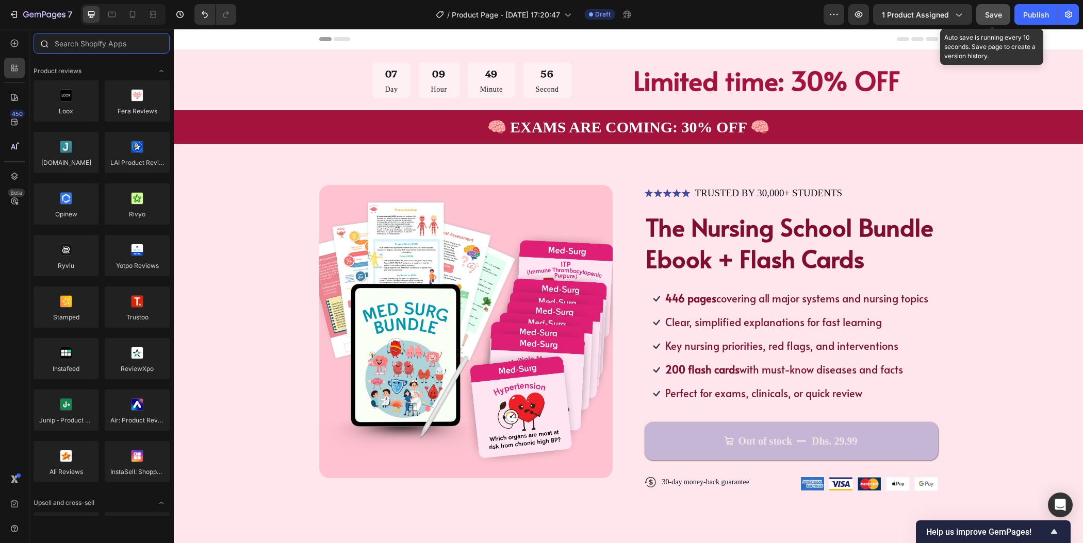
click at [75, 46] on input "text" at bounding box center [102, 43] width 136 height 21
click at [12, 43] on icon at bounding box center [14, 43] width 10 height 10
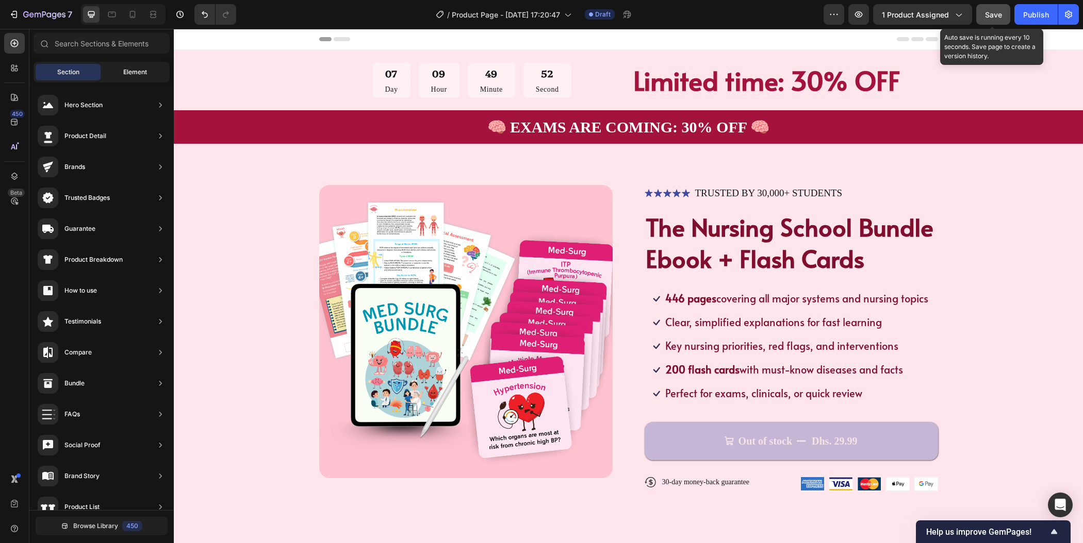
click at [129, 76] on span "Element" at bounding box center [135, 72] width 24 height 9
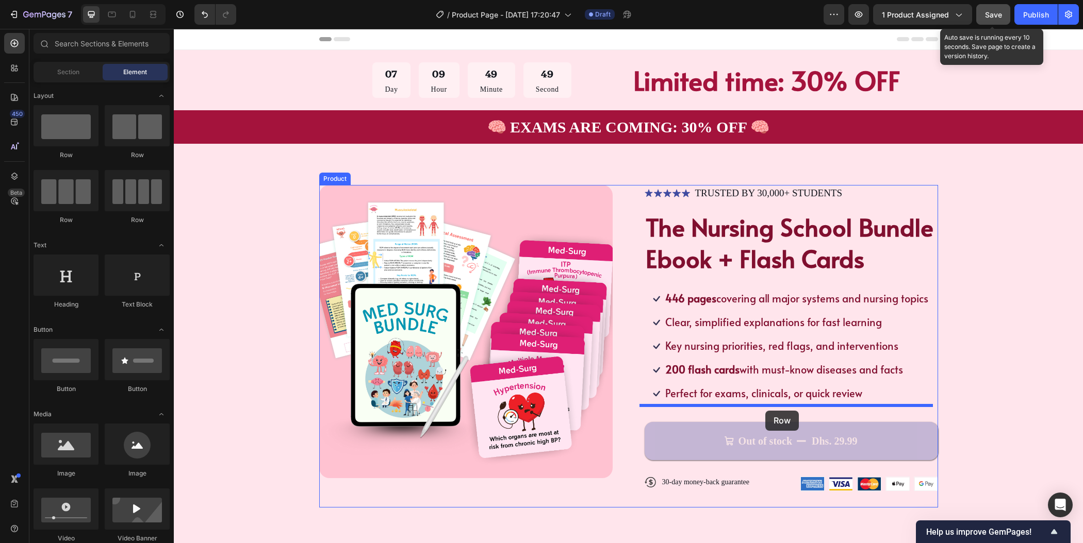
drag, startPoint x: 233, startPoint y: 163, endPoint x: 765, endPoint y: 411, distance: 587.1
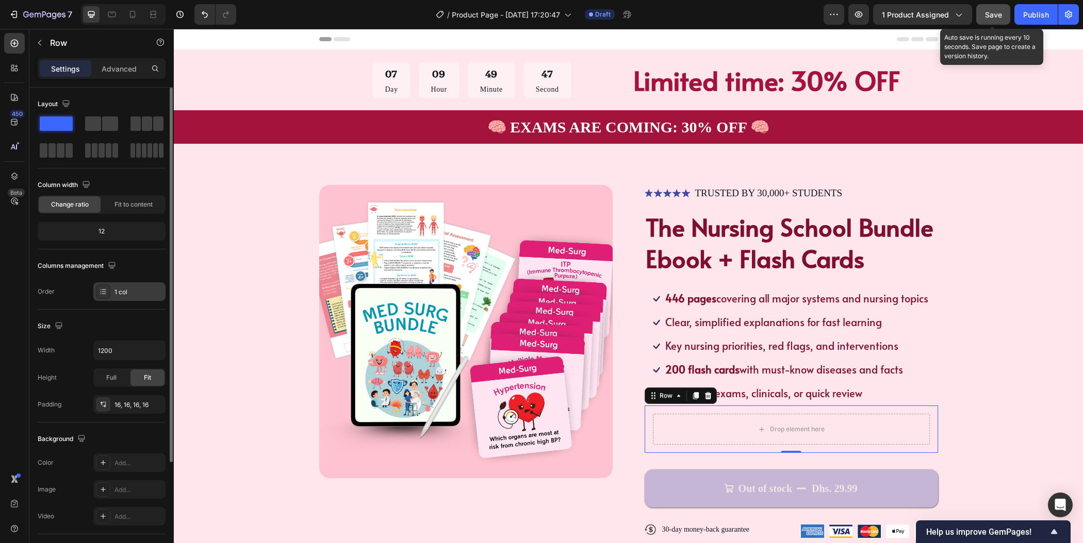
click at [133, 292] on div "1 col" at bounding box center [138, 292] width 48 height 9
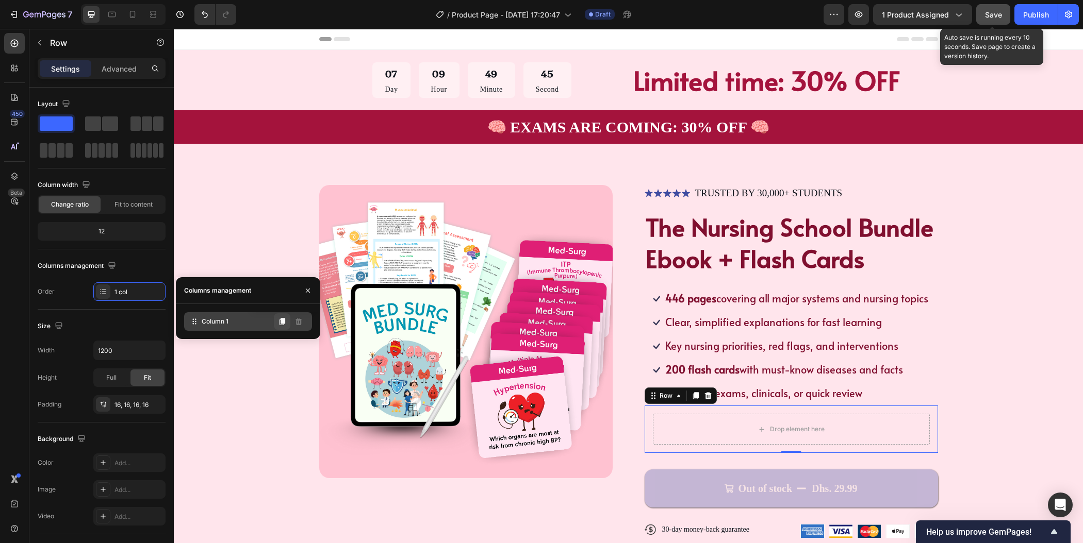
click at [282, 321] on icon at bounding box center [282, 322] width 6 height 7
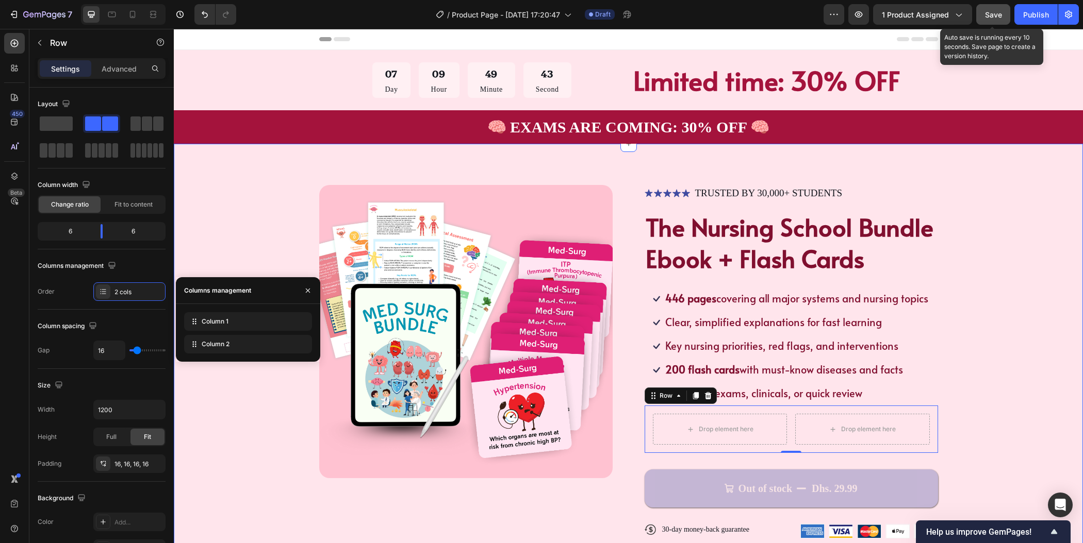
click at [1044, 409] on div "Product Images Icon Icon Icon Icon Icon Icon List TRUSTED BY 30,000+ STUDENTS T…" at bounding box center [628, 376] width 909 height 464
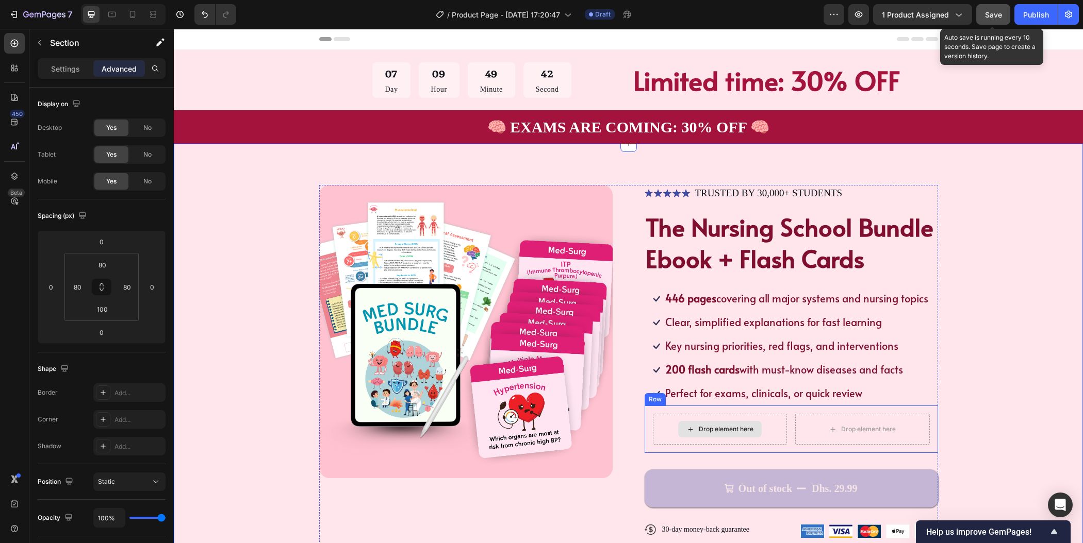
click at [747, 424] on div "Drop element here" at bounding box center [720, 429] width 84 height 16
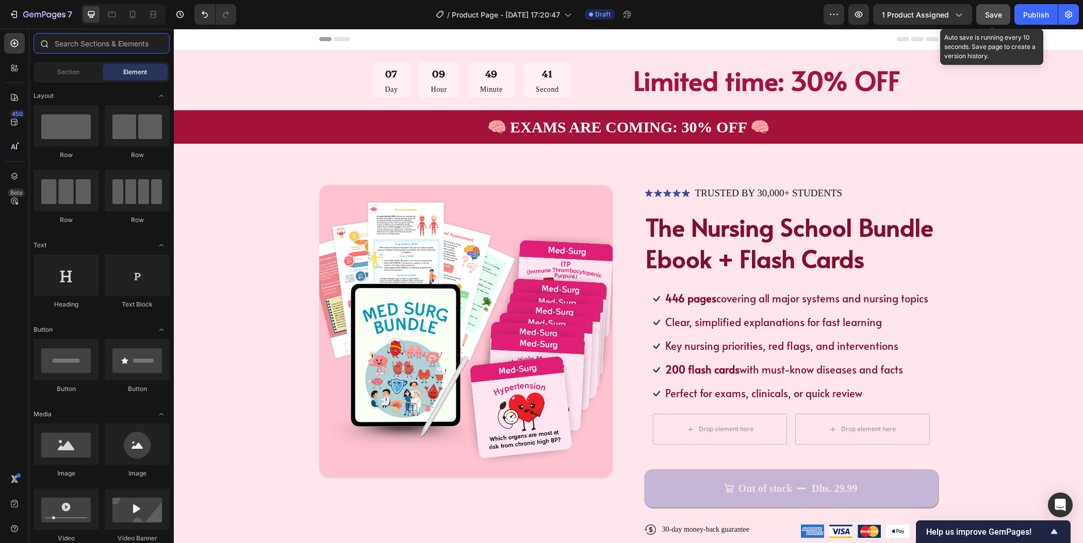
click at [100, 46] on input "text" at bounding box center [102, 43] width 136 height 21
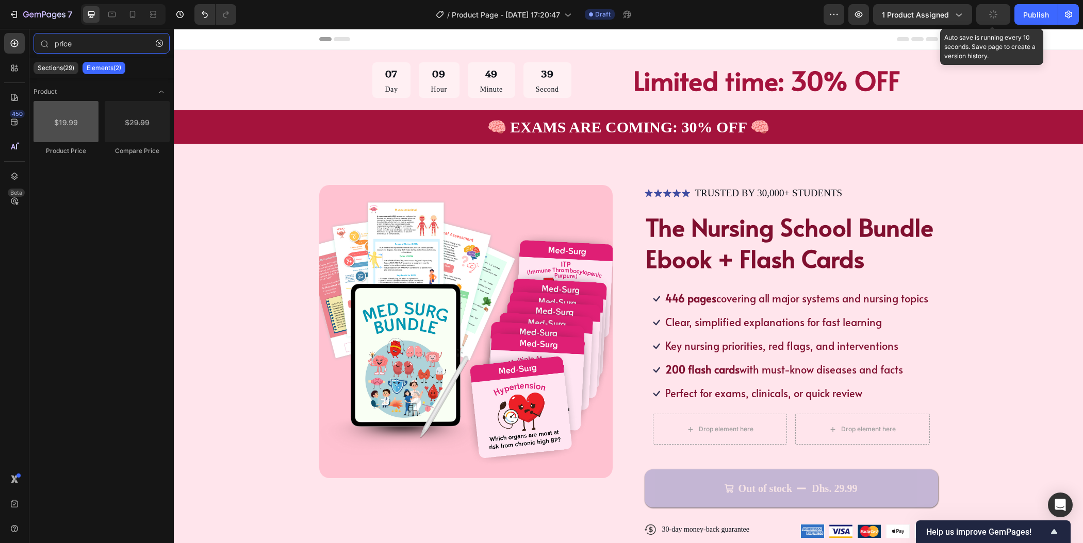
type input "price"
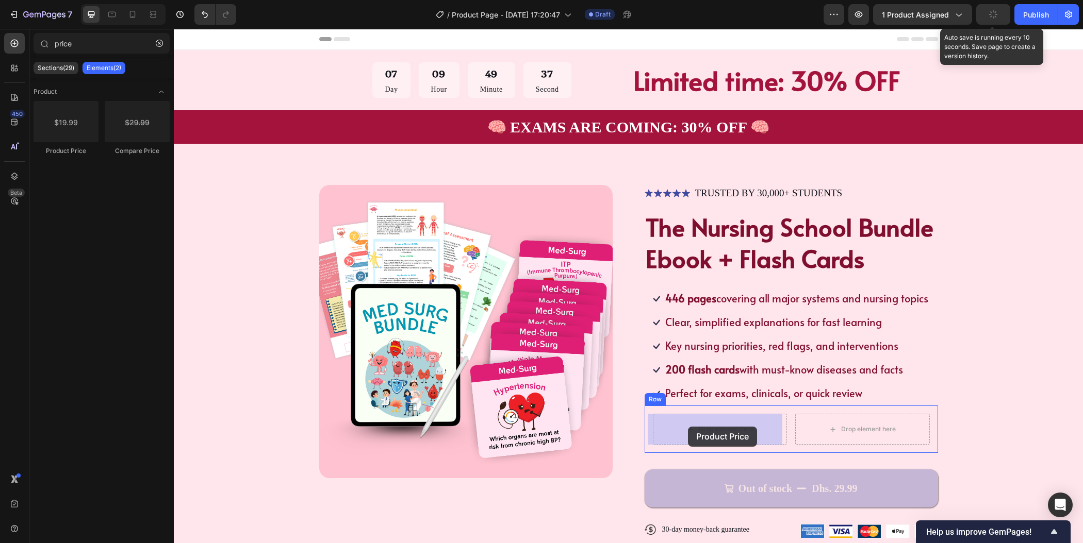
drag, startPoint x: 236, startPoint y: 147, endPoint x: 688, endPoint y: 427, distance: 531.6
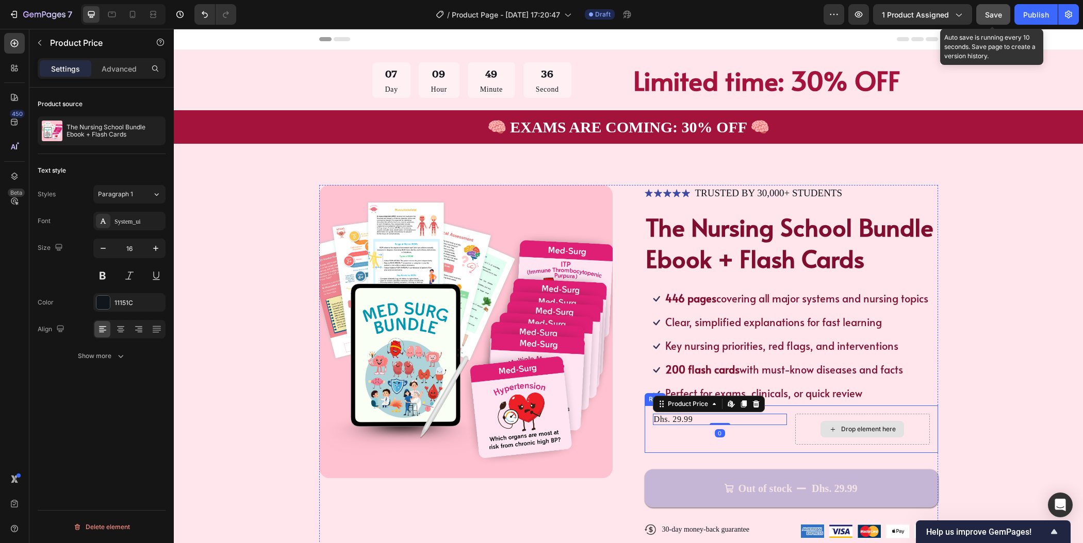
click at [825, 434] on div "Drop element here" at bounding box center [862, 429] width 84 height 16
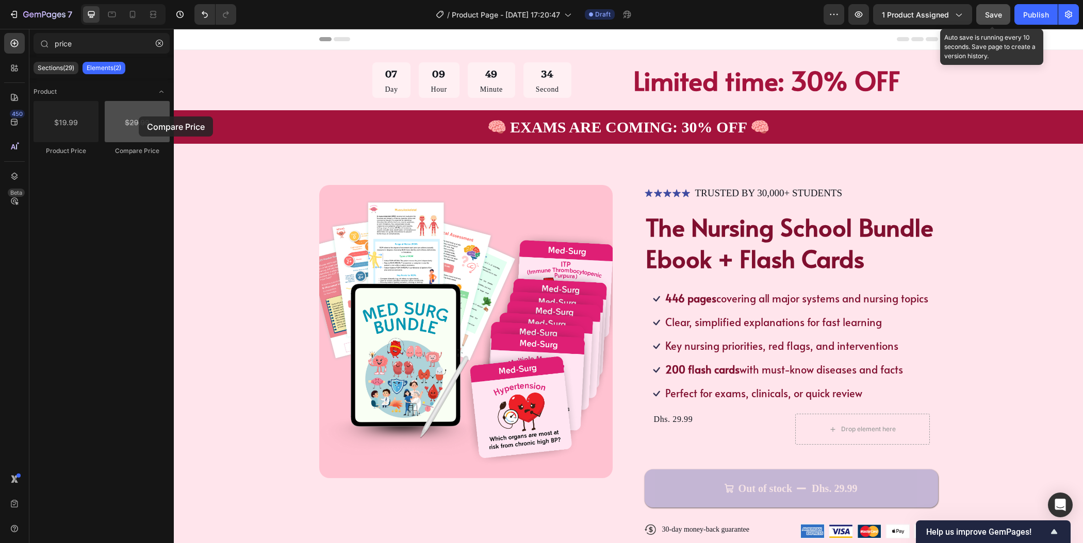
click at [139, 117] on div at bounding box center [137, 121] width 65 height 41
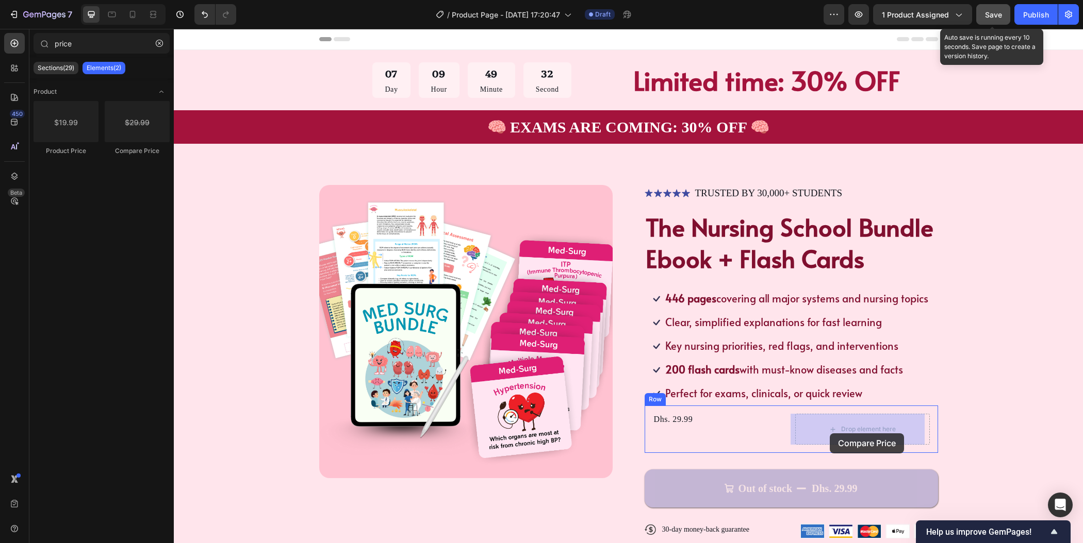
drag, startPoint x: 312, startPoint y: 145, endPoint x: 830, endPoint y: 434, distance: 592.0
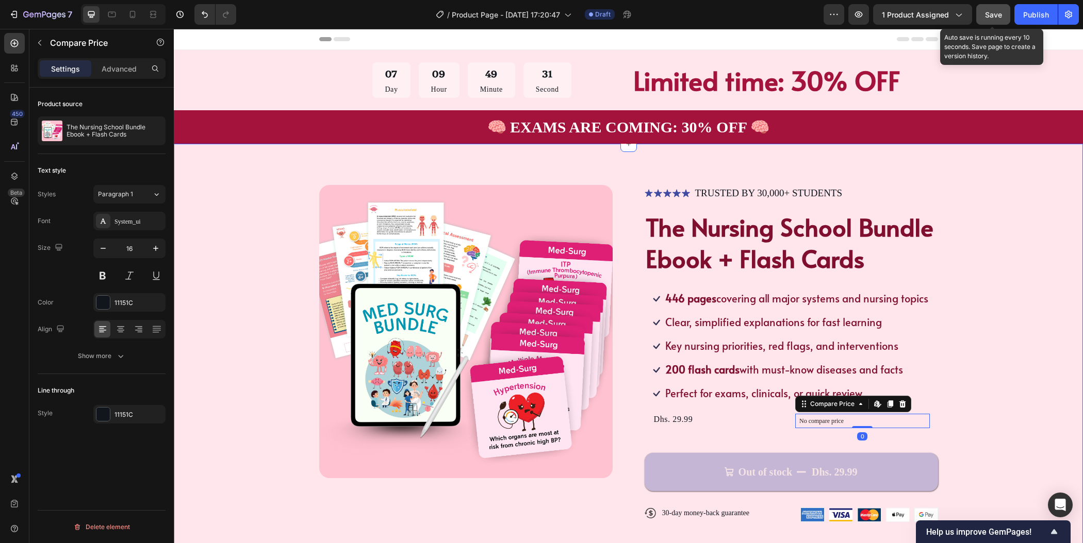
click at [994, 346] on div "Product Images Icon Icon Icon Icon Icon Icon List TRUSTED BY 30,000+ STUDENTS T…" at bounding box center [628, 362] width 827 height 354
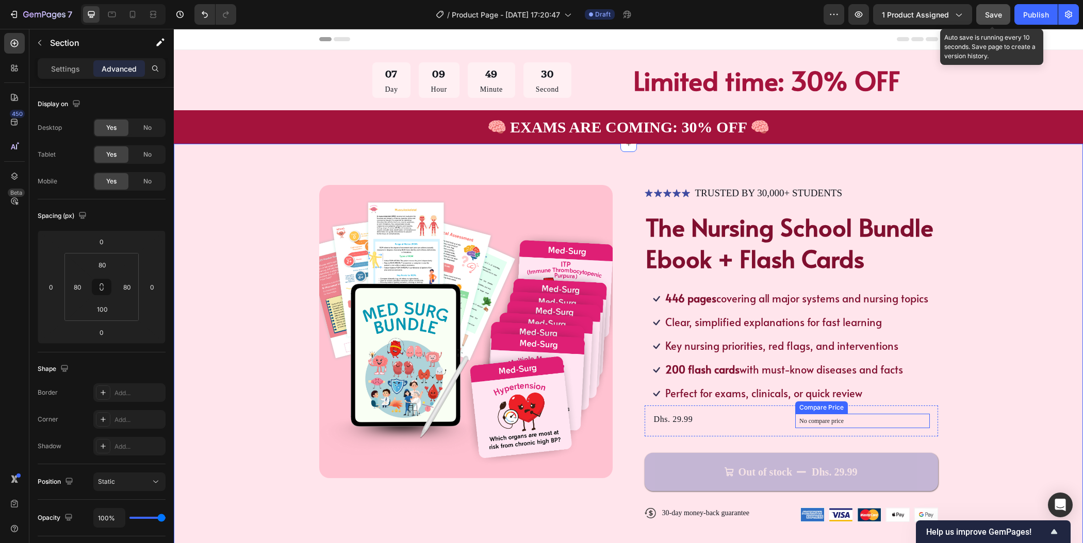
click at [839, 423] on p "No compare price" at bounding box center [862, 421] width 126 height 6
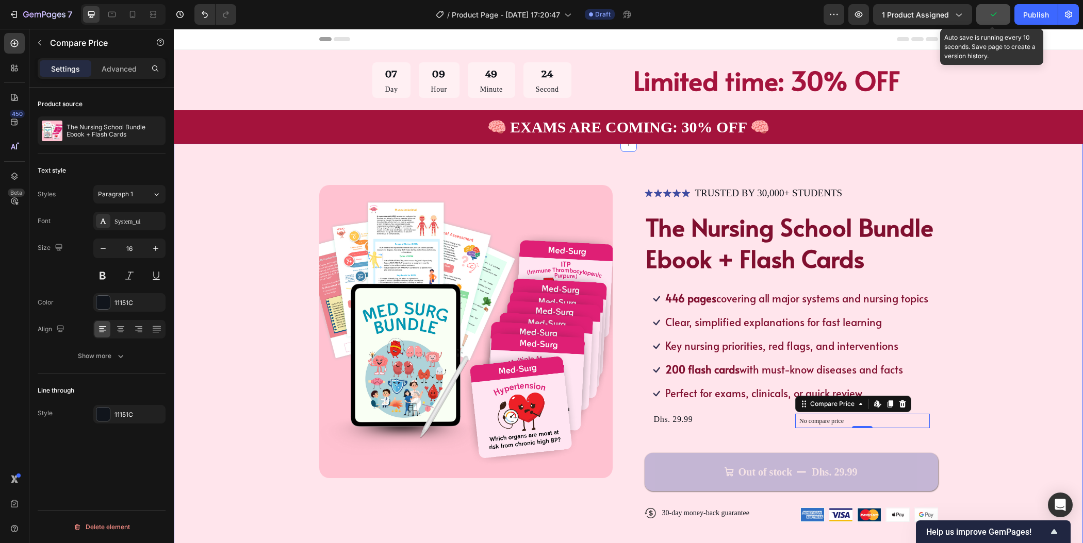
click at [964, 315] on div "Product Images Icon Icon Icon Icon Icon Icon List TRUSTED BY 30,000+ STUDENTS T…" at bounding box center [628, 362] width 827 height 354
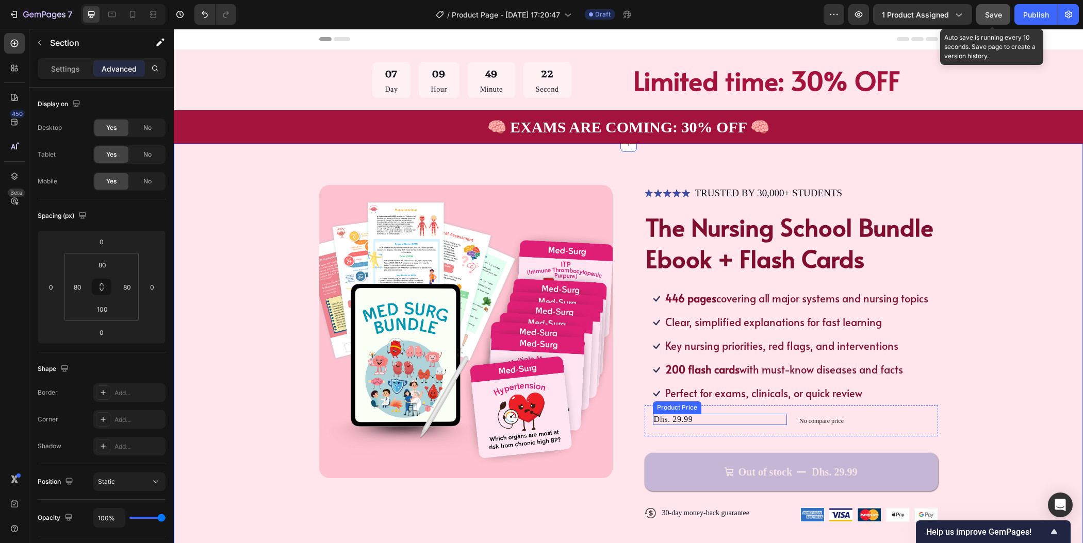
click at [699, 418] on div "Dhs. 29.99" at bounding box center [720, 419] width 135 height 11
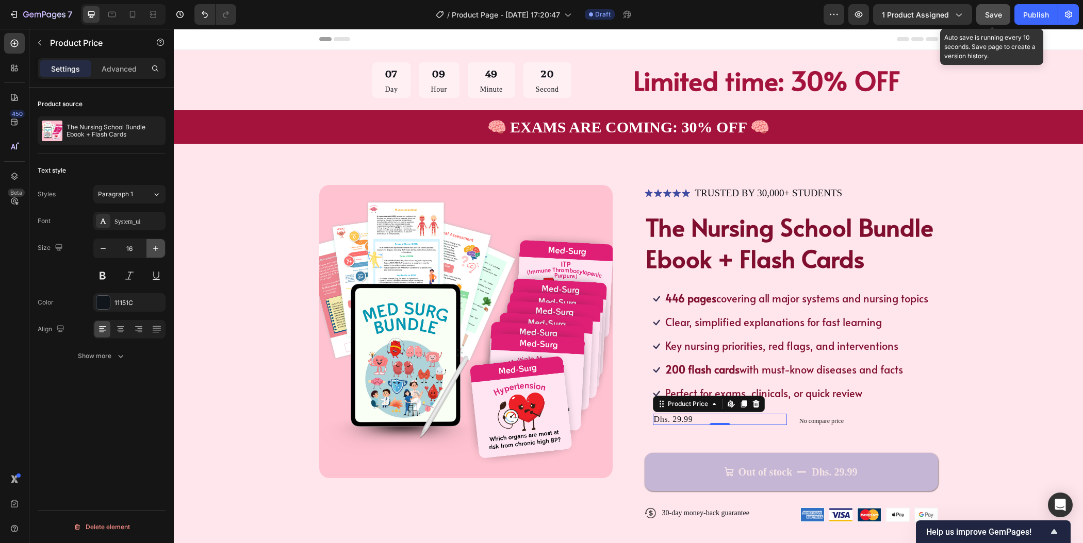
click at [151, 247] on icon "button" at bounding box center [156, 248] width 10 height 10
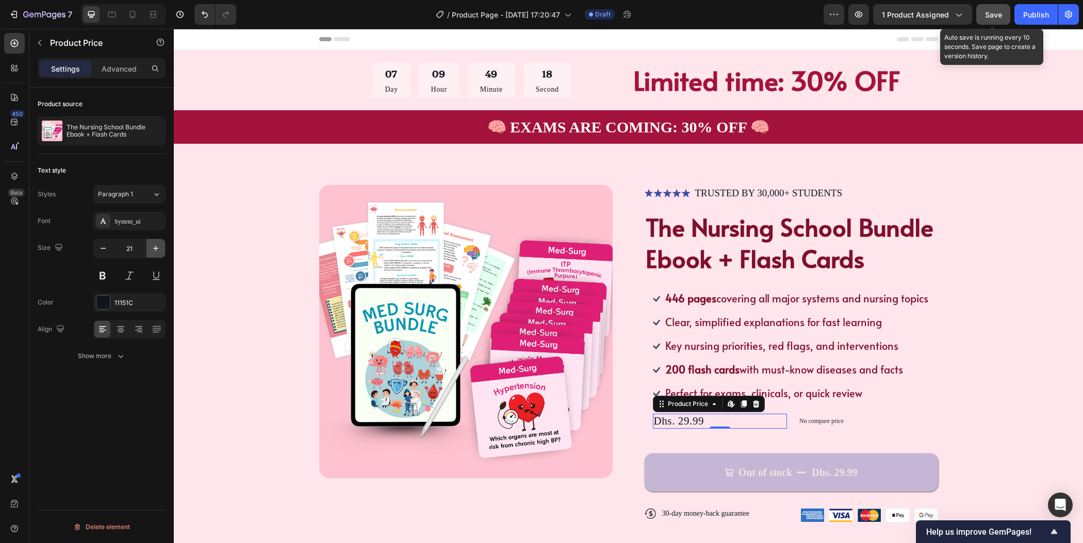
click at [151, 247] on icon "button" at bounding box center [156, 248] width 10 height 10
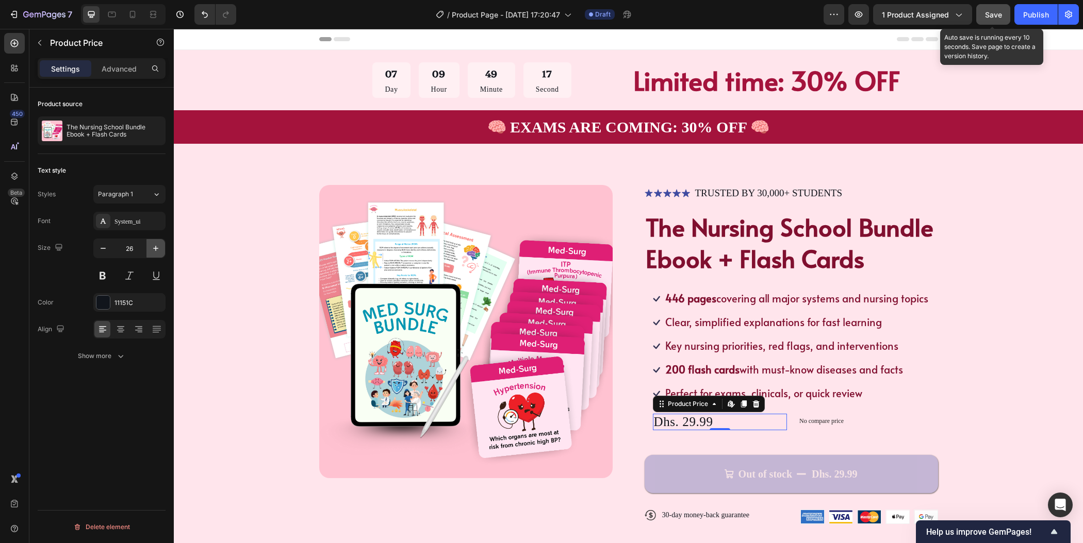
click at [151, 247] on icon "button" at bounding box center [156, 248] width 10 height 10
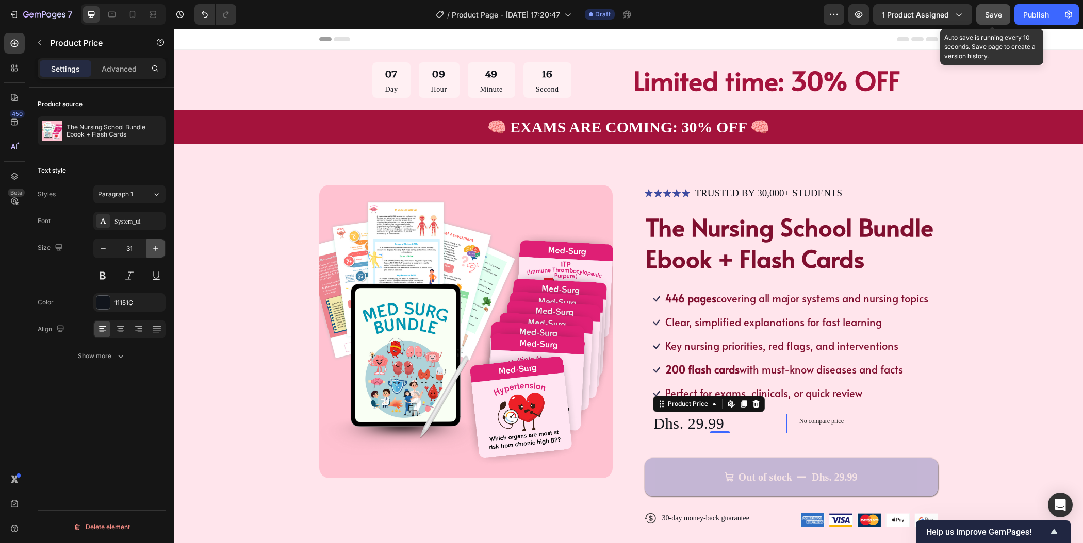
click at [151, 247] on icon "button" at bounding box center [156, 248] width 10 height 10
type input "32"
click at [138, 222] on div "System_ui" at bounding box center [138, 221] width 48 height 9
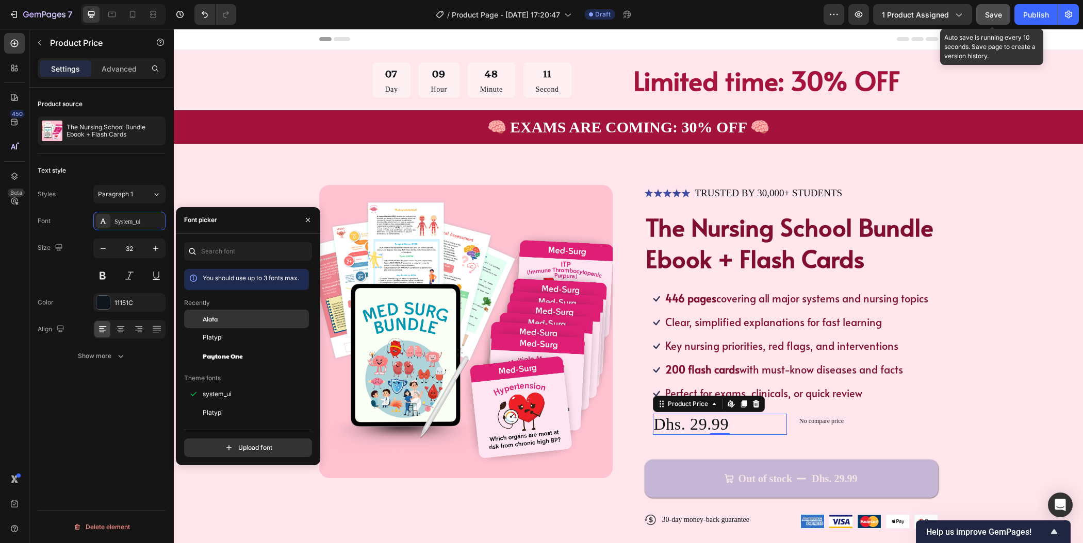
click at [226, 325] on div "Alata" at bounding box center [246, 319] width 125 height 19
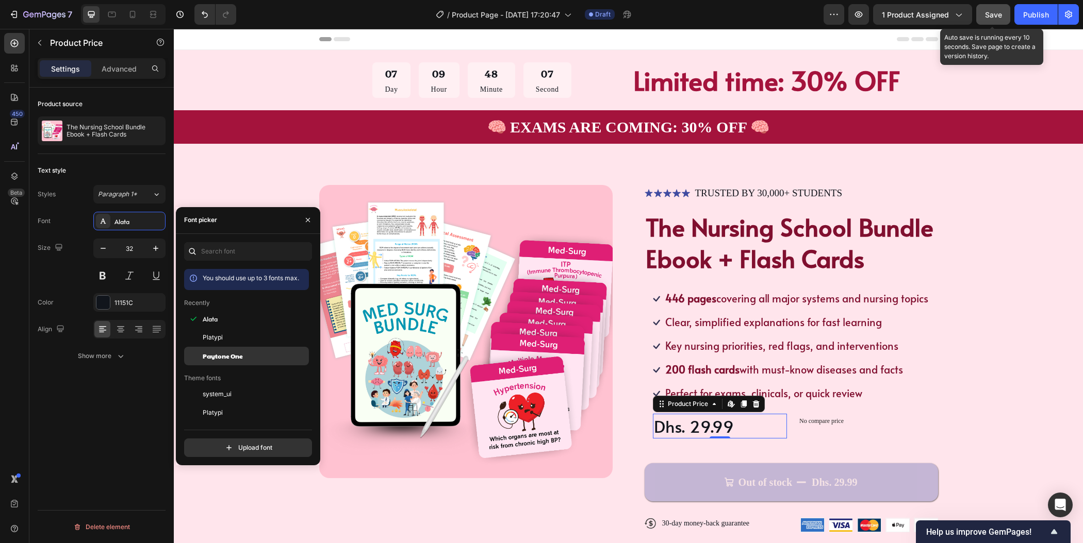
click at [234, 355] on span "Paytone One" at bounding box center [223, 356] width 40 height 9
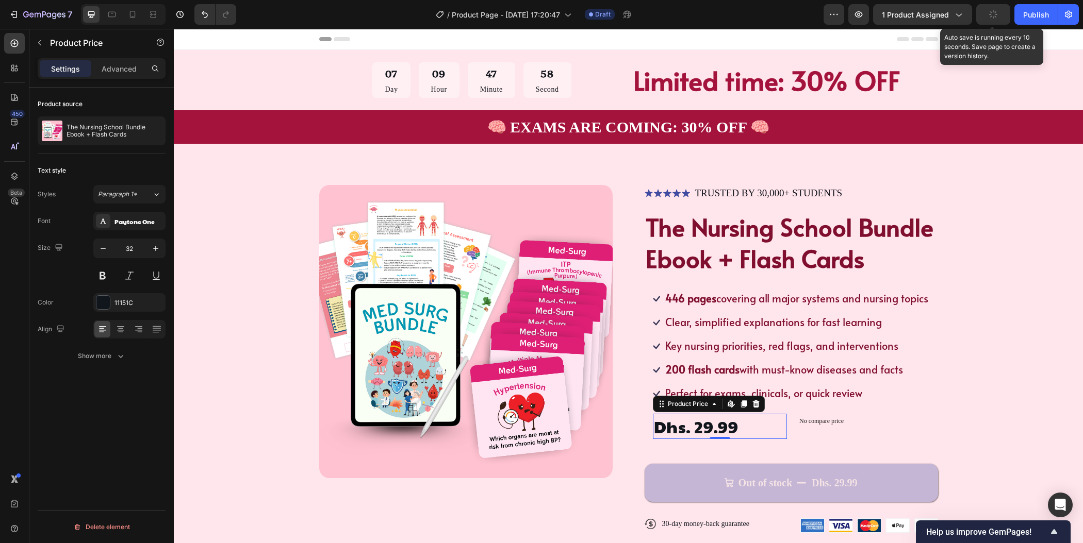
click at [732, 425] on div "Dhs. 29.99" at bounding box center [720, 426] width 135 height 25
click at [105, 302] on div at bounding box center [102, 302] width 13 height 13
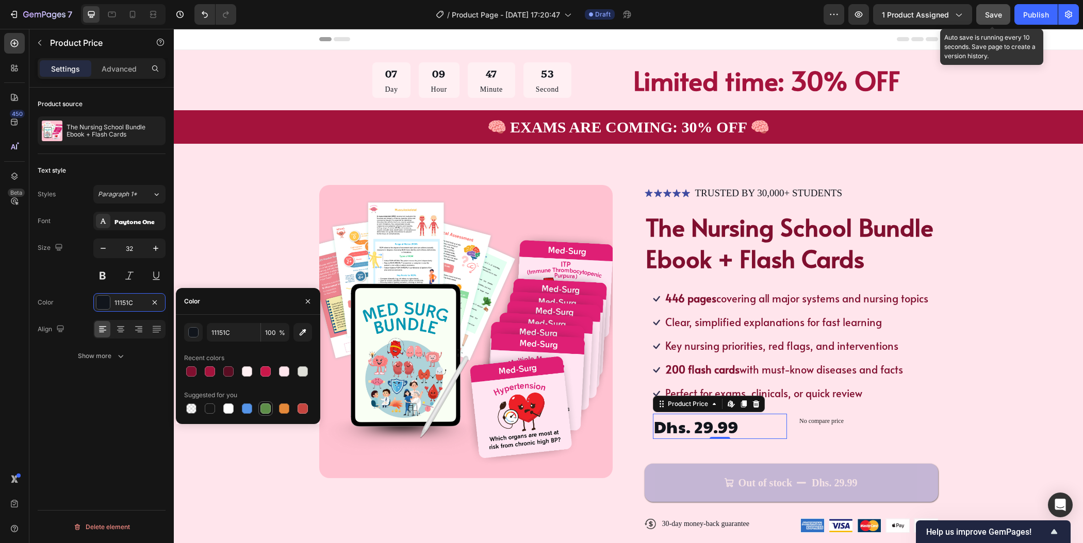
click at [266, 406] on div at bounding box center [265, 409] width 10 height 10
type input "5E8E49"
click at [161, 249] on button "button" at bounding box center [155, 248] width 19 height 19
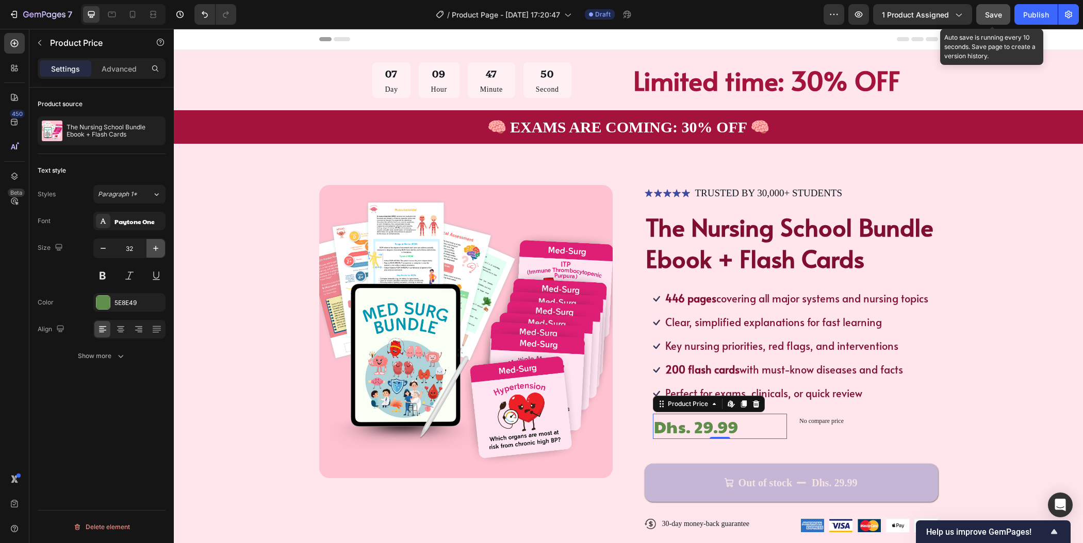
click at [161, 249] on button "button" at bounding box center [155, 248] width 19 height 19
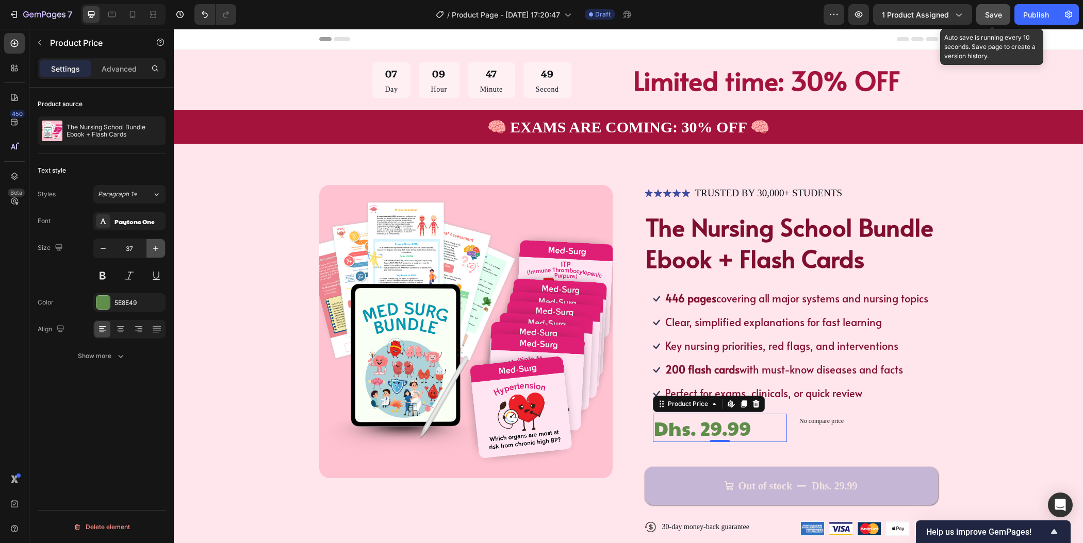
click at [161, 249] on button "button" at bounding box center [155, 248] width 19 height 19
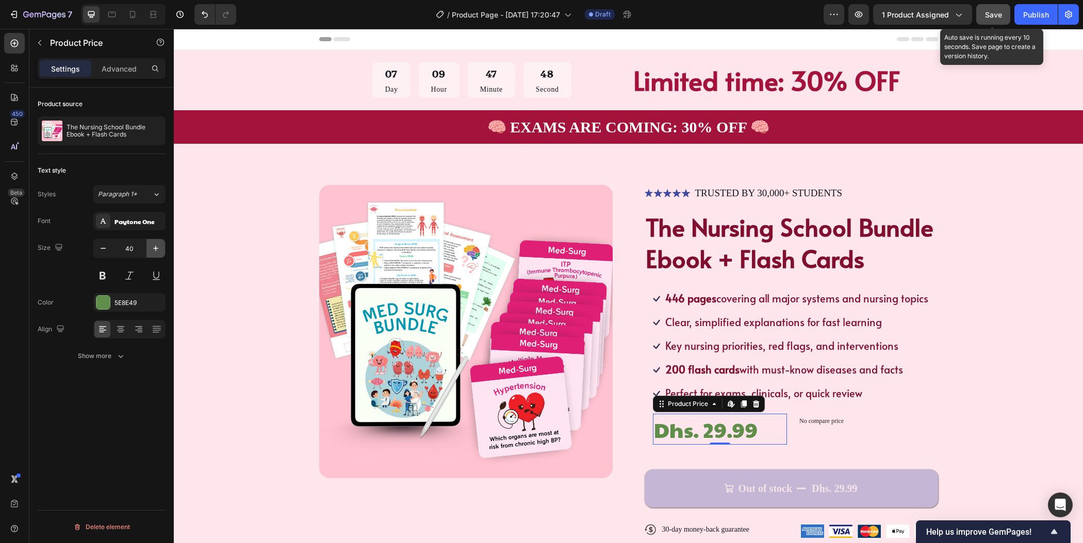
click at [161, 249] on button "button" at bounding box center [155, 248] width 19 height 19
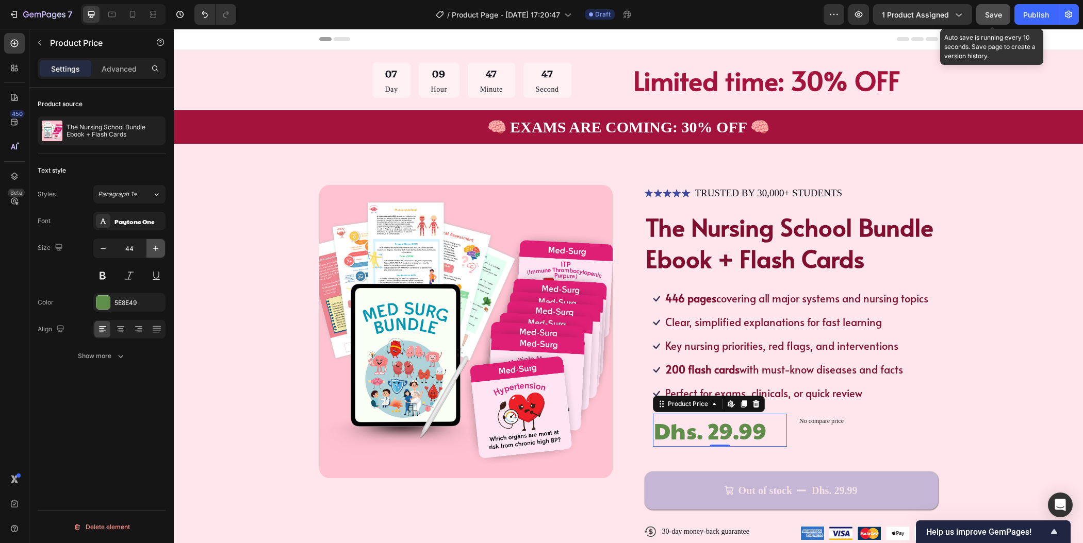
click at [161, 249] on button "button" at bounding box center [155, 248] width 19 height 19
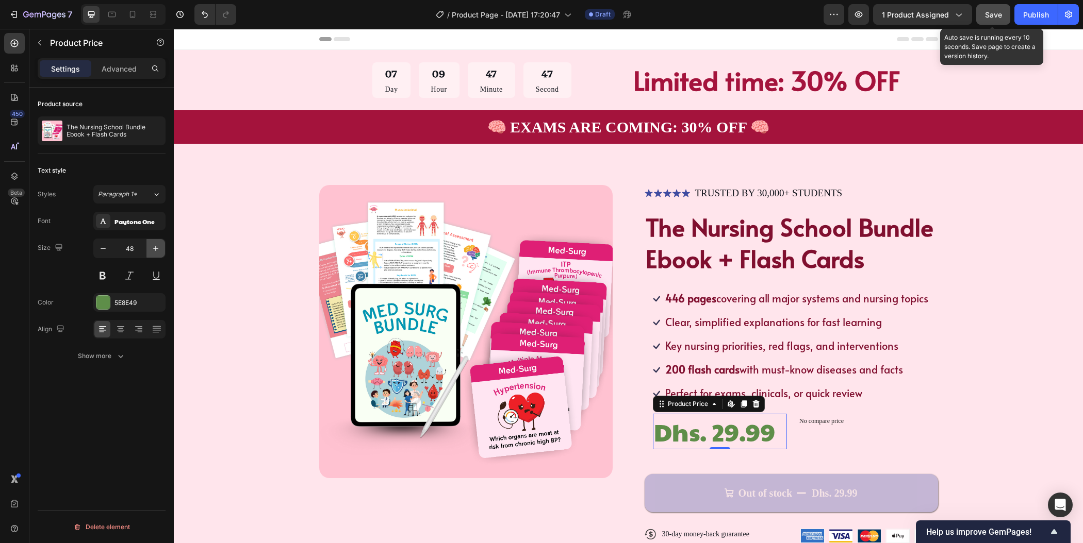
click at [161, 249] on button "button" at bounding box center [155, 248] width 19 height 19
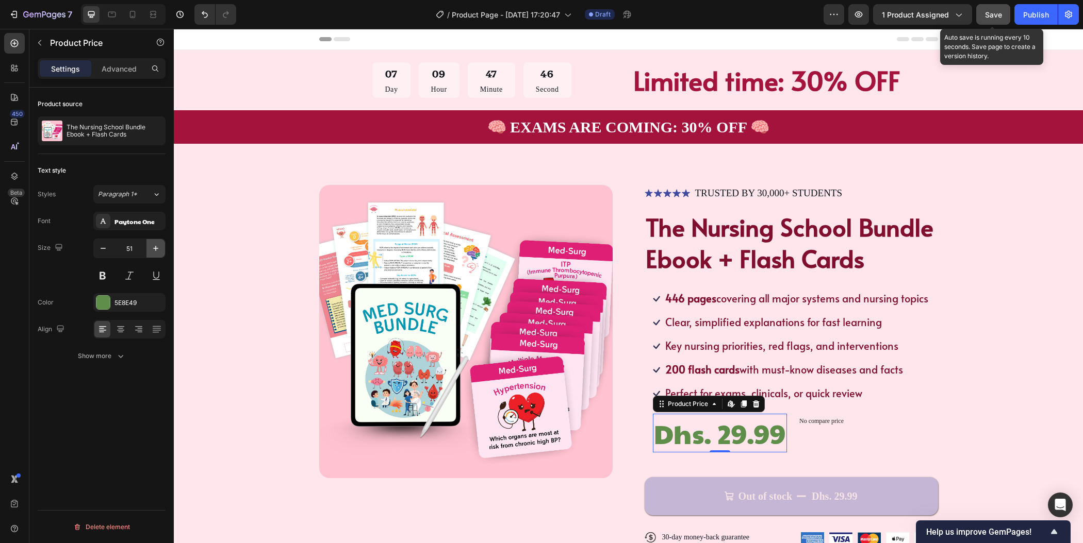
click at [161, 249] on button "button" at bounding box center [155, 248] width 19 height 19
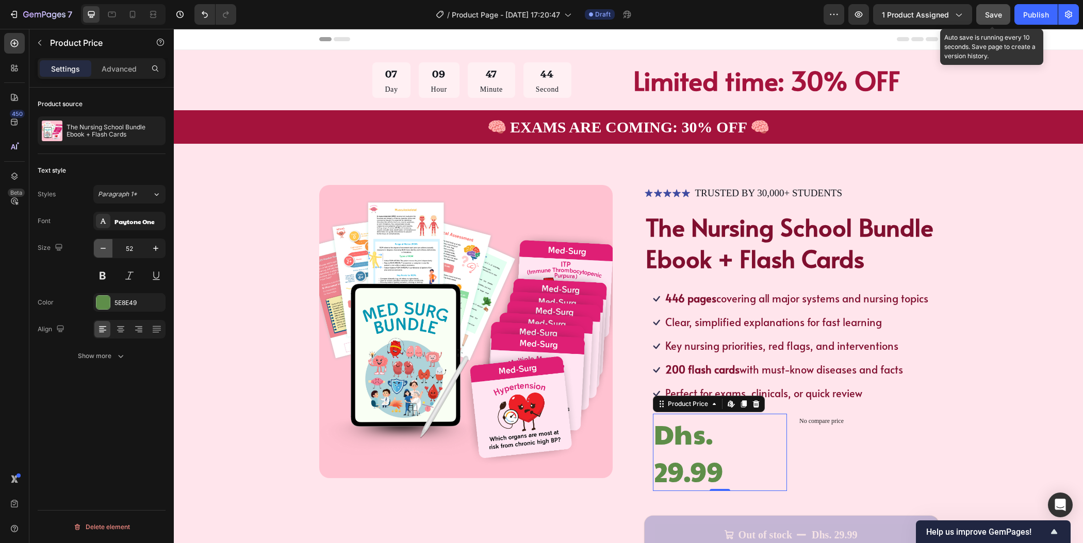
click at [107, 246] on icon "button" at bounding box center [103, 248] width 10 height 10
type input "51"
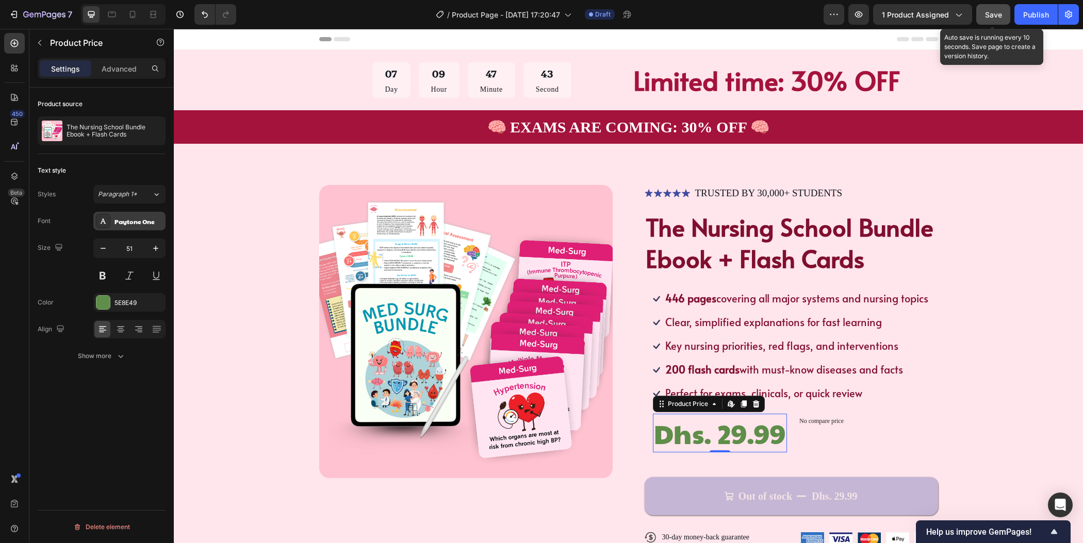
click at [139, 222] on div "Paytone One" at bounding box center [138, 221] width 48 height 9
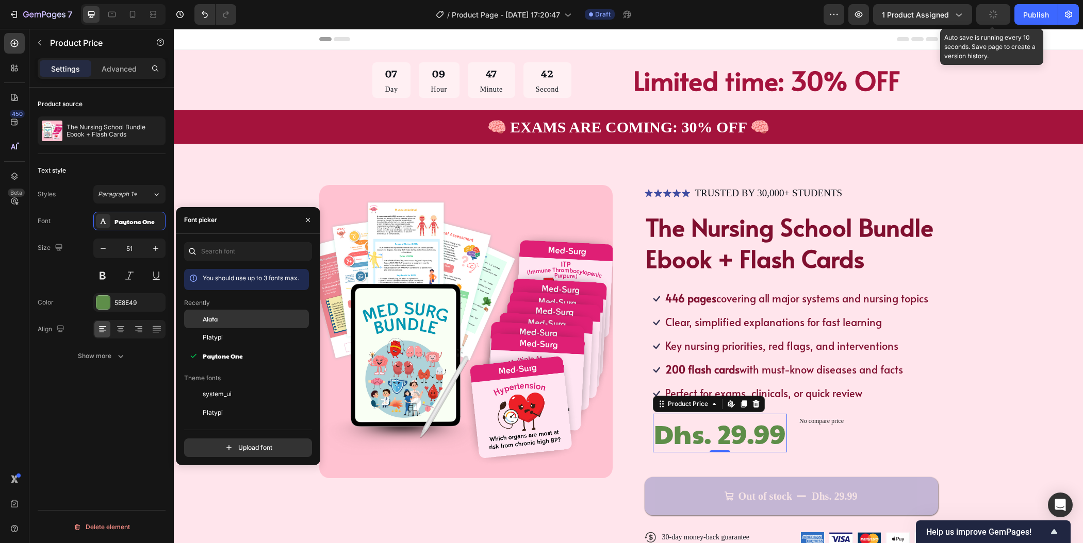
click at [221, 324] on div "Alata" at bounding box center [246, 319] width 125 height 19
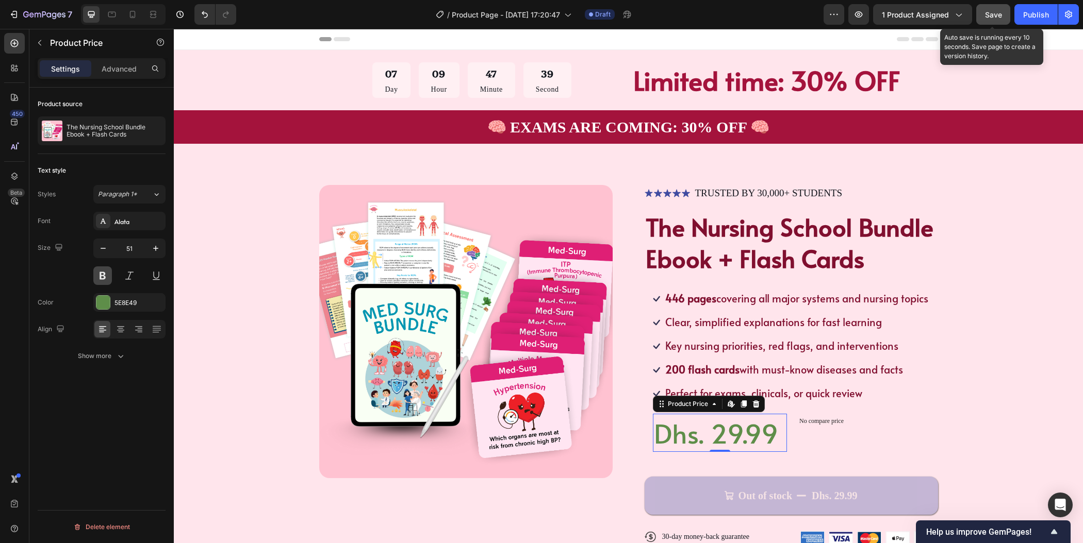
click at [104, 274] on button at bounding box center [102, 276] width 19 height 19
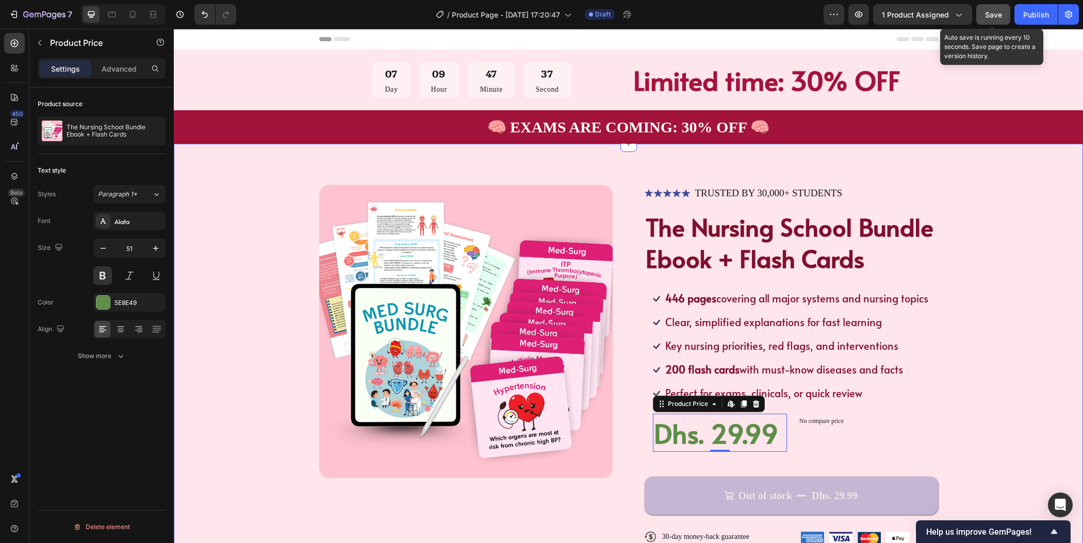
click at [995, 373] on div "Product Images Icon Icon Icon Icon Icon Icon List TRUSTED BY 30,000+ STUDENTS T…" at bounding box center [628, 374] width 827 height 378
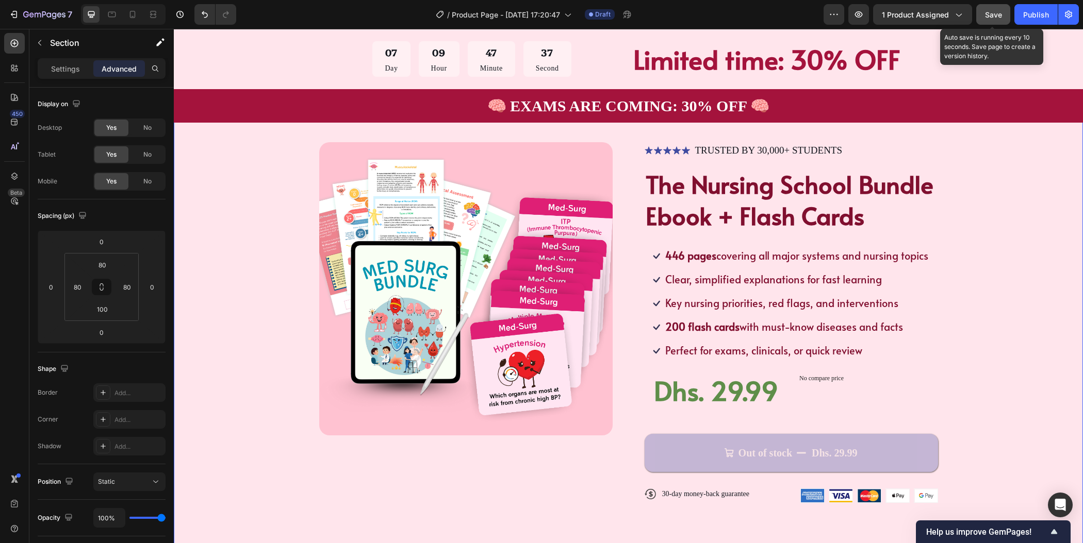
scroll to position [72, 0]
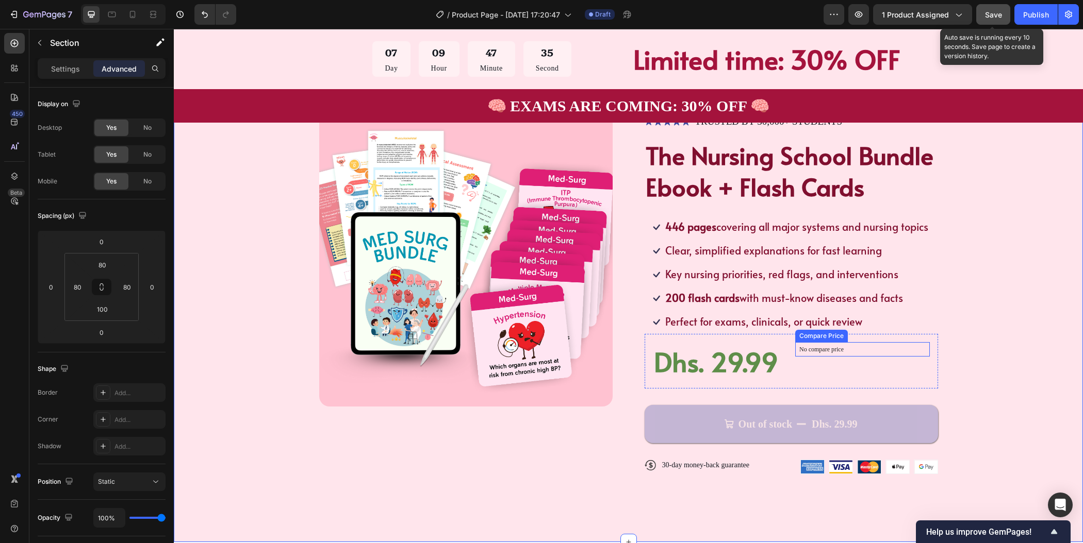
click at [834, 348] on p "No compare price" at bounding box center [862, 349] width 126 height 6
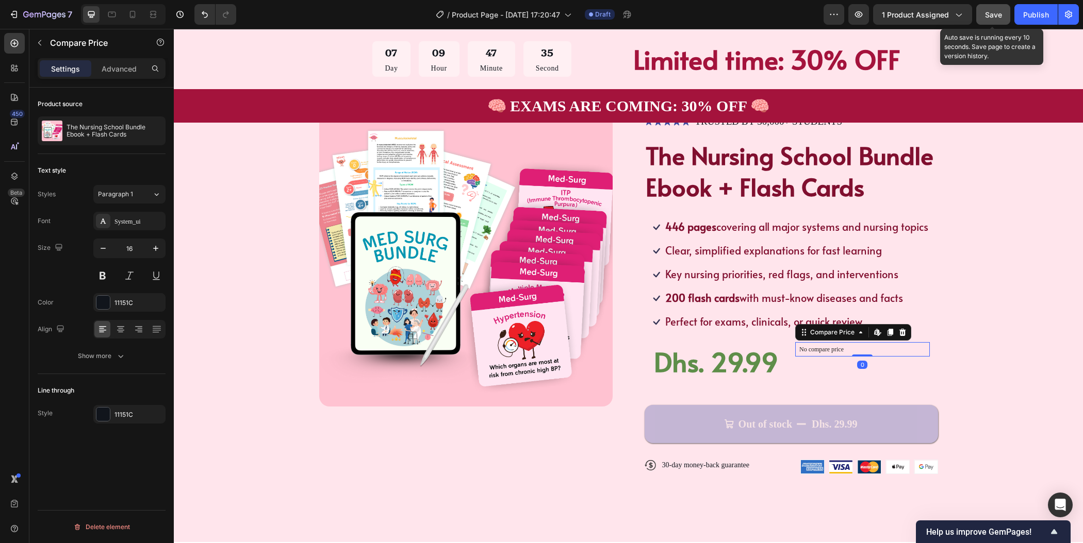
click at [834, 348] on p "No compare price" at bounding box center [862, 349] width 126 height 6
click at [856, 333] on icon at bounding box center [860, 332] width 8 height 8
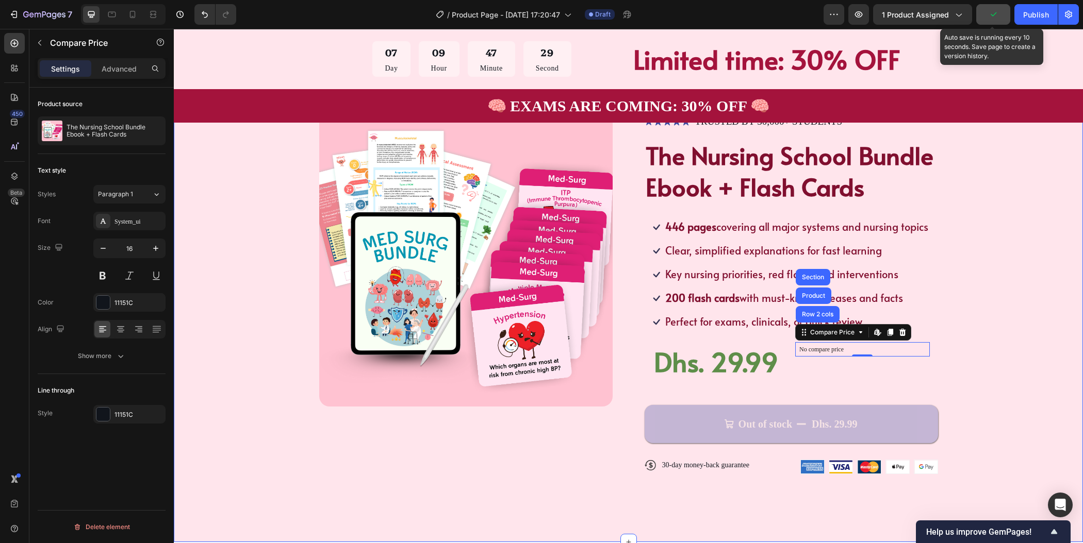
click at [990, 318] on div "Product Images Icon Icon Icon Icon Icon Icon List TRUSTED BY 30,000+ STUDENTS T…" at bounding box center [628, 302] width 827 height 378
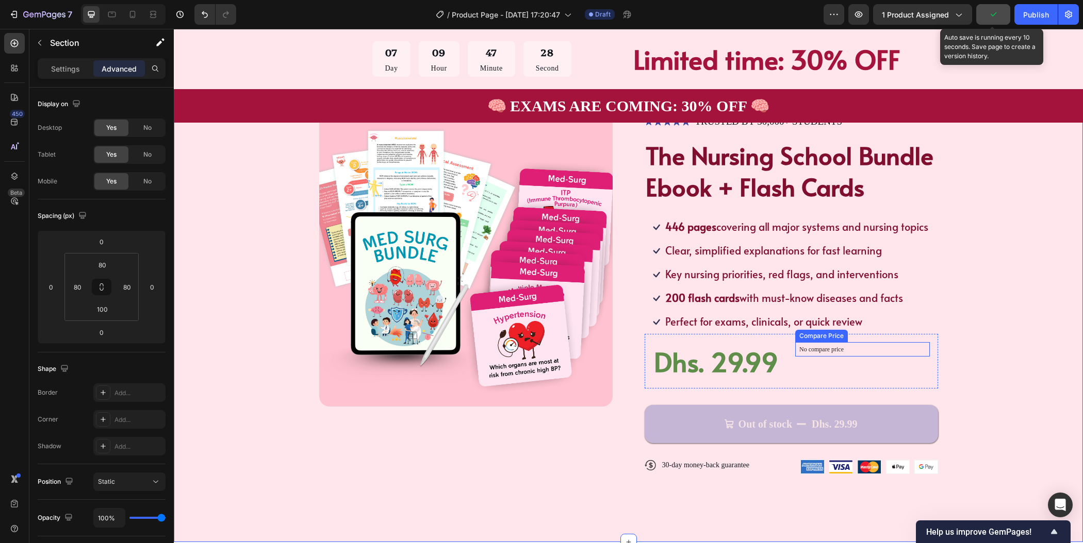
click at [867, 348] on p "No compare price" at bounding box center [862, 349] width 126 height 6
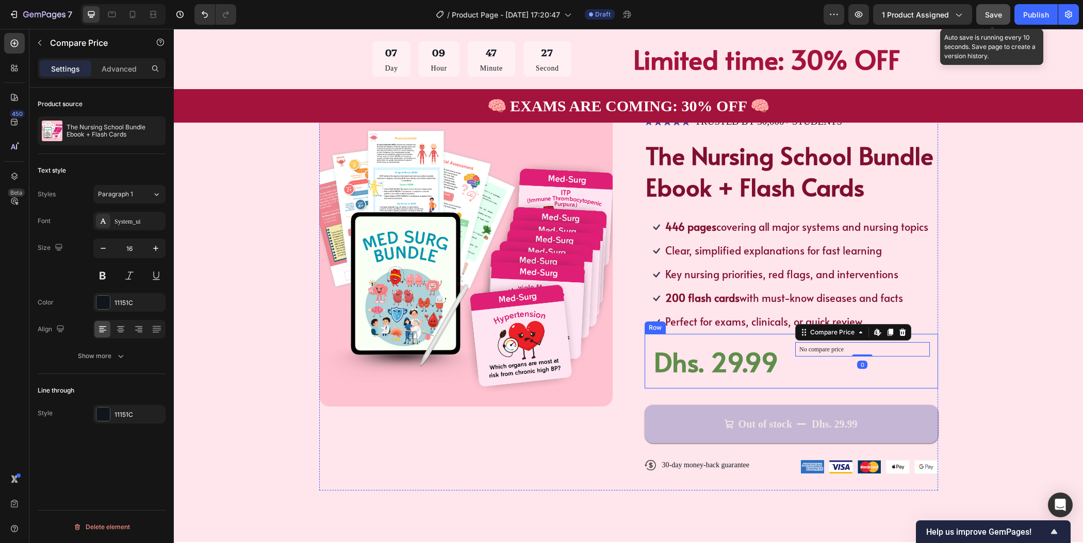
click at [900, 335] on icon at bounding box center [902, 332] width 8 height 8
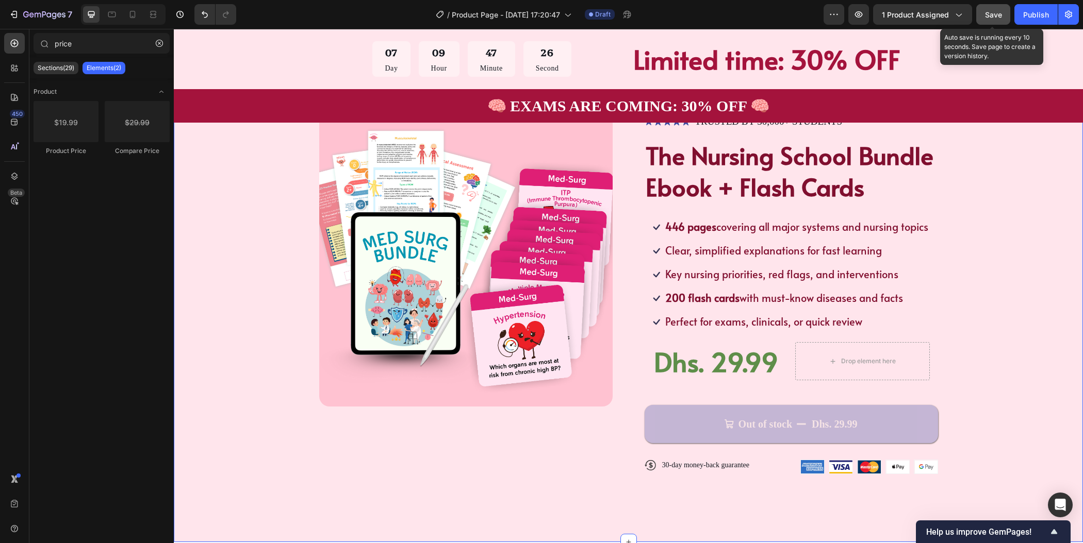
click at [957, 332] on div "Product Images Icon Icon Icon Icon Icon Icon List TRUSTED BY 30,000+ STUDENTS T…" at bounding box center [628, 302] width 827 height 378
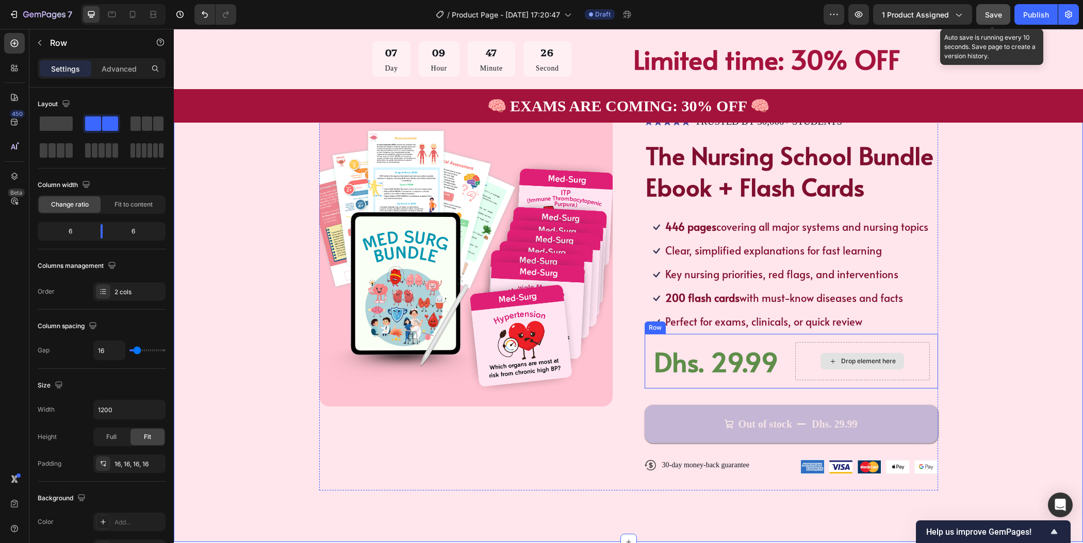
click at [875, 370] on div "Drop element here" at bounding box center [862, 361] width 135 height 38
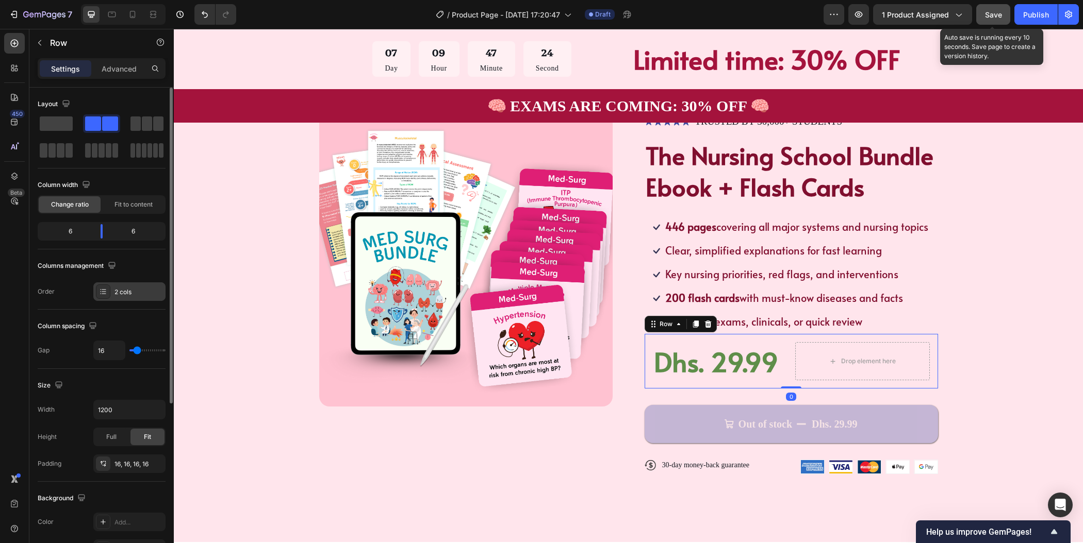
click at [133, 295] on div "2 cols" at bounding box center [138, 292] width 48 height 9
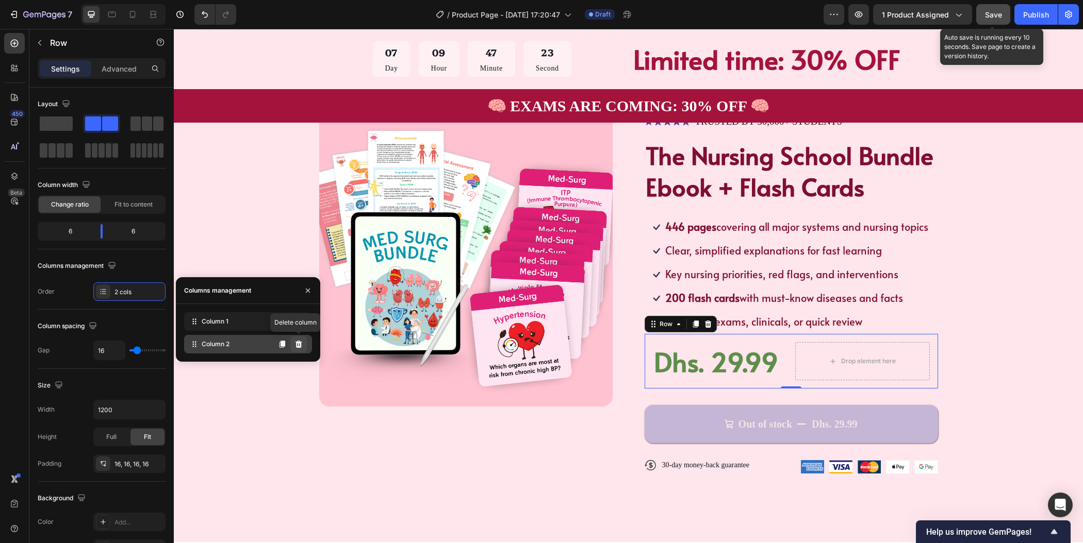
click at [298, 348] on icon at bounding box center [298, 344] width 7 height 7
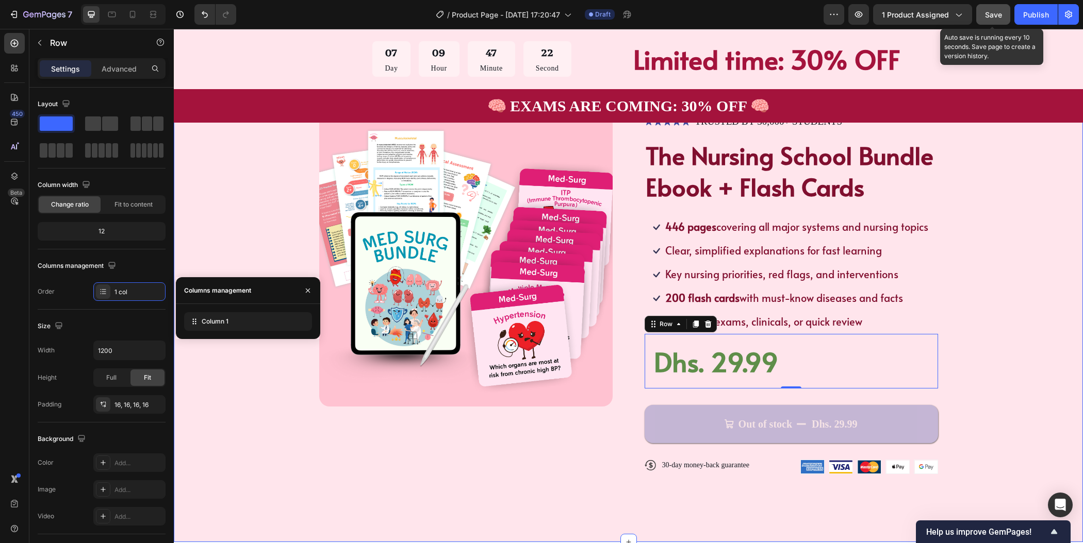
click at [990, 327] on div "Product Images Icon Icon Icon Icon Icon Icon List TRUSTED BY 30,000+ STUDENTS T…" at bounding box center [628, 302] width 827 height 378
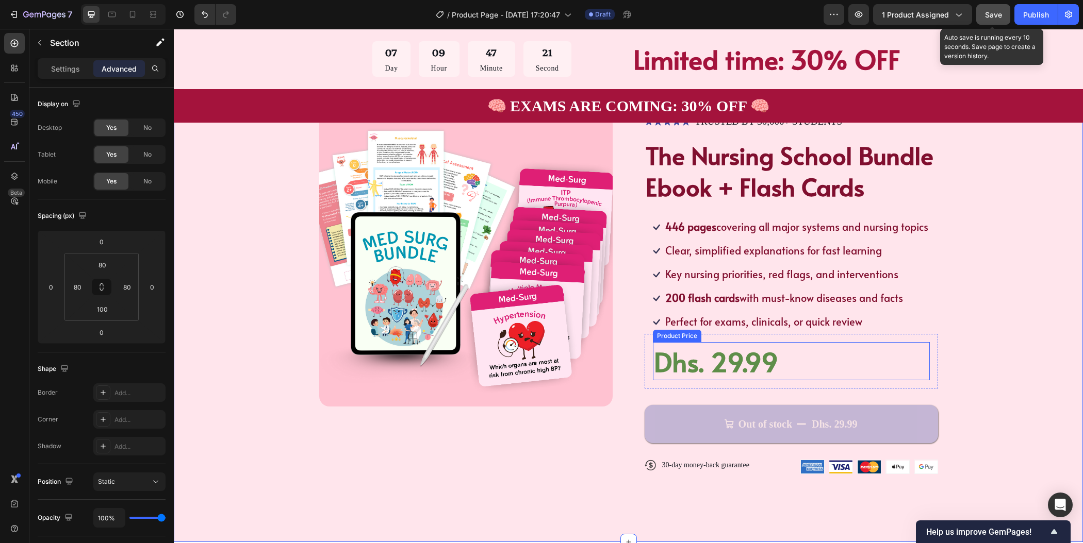
click at [738, 353] on div "Dhs. 29.99" at bounding box center [791, 361] width 277 height 38
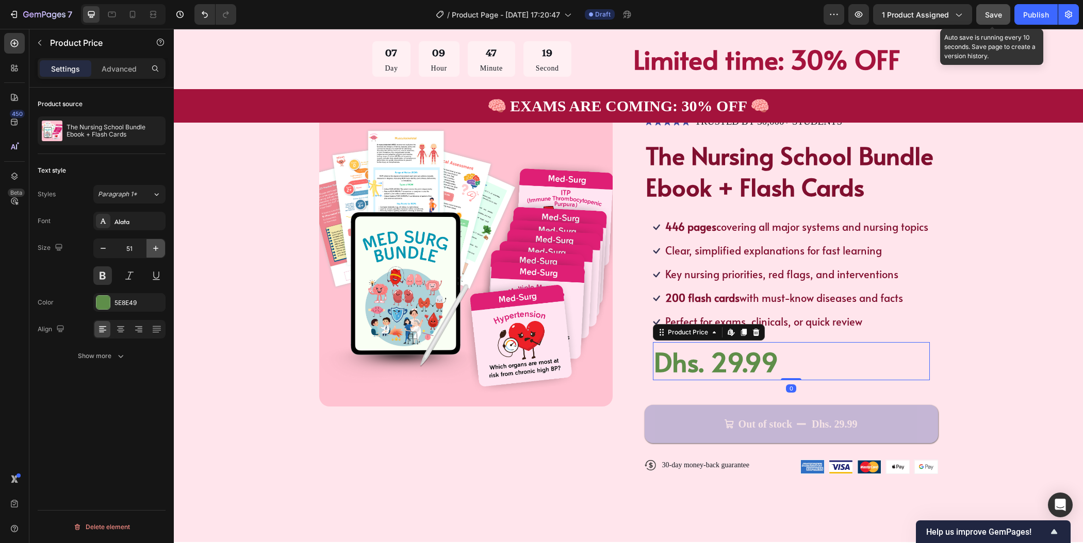
click at [155, 244] on icon "button" at bounding box center [156, 248] width 10 height 10
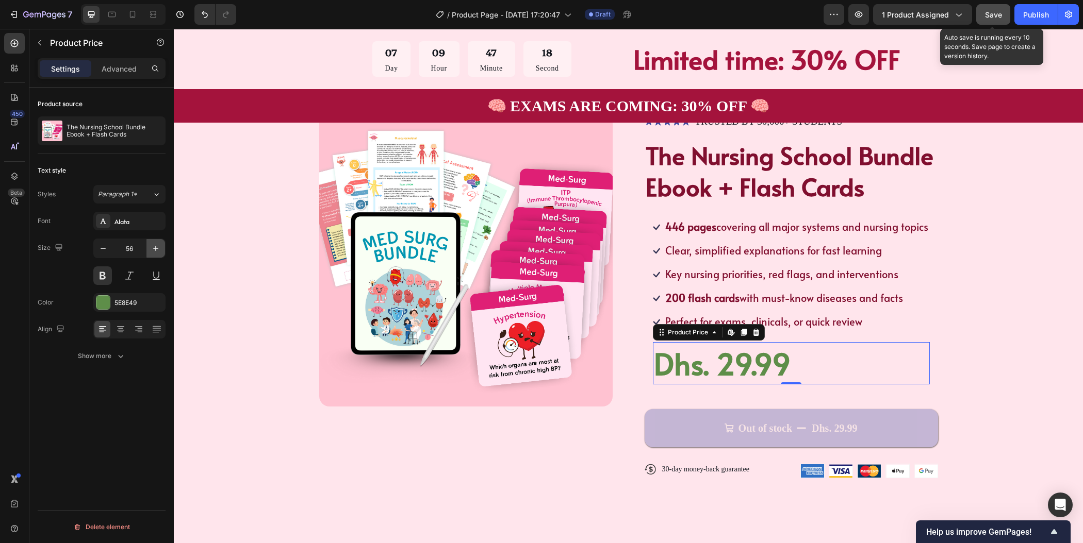
click at [155, 244] on icon "button" at bounding box center [156, 248] width 10 height 10
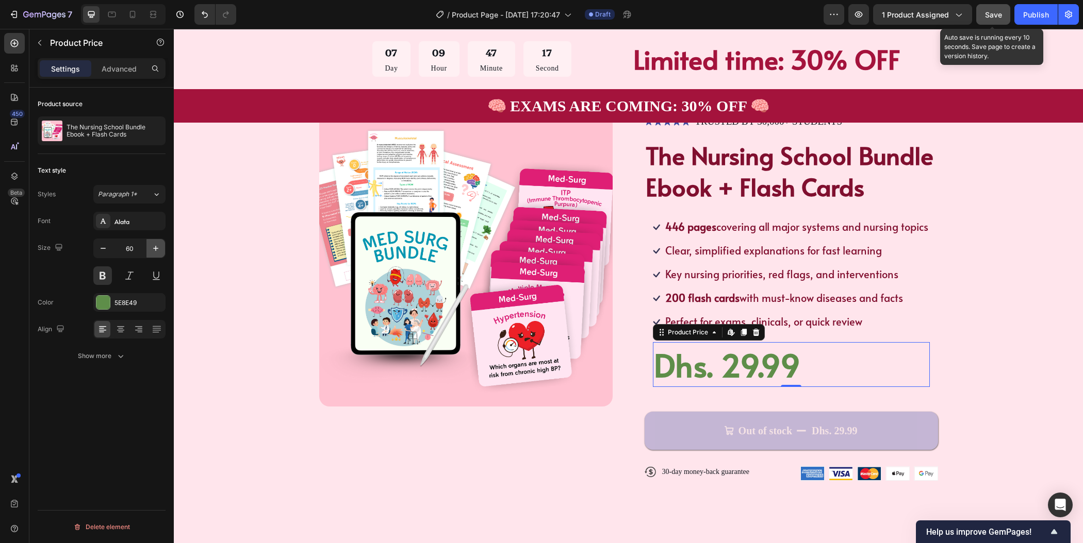
click at [155, 244] on icon "button" at bounding box center [156, 248] width 10 height 10
type input "63"
click at [1016, 308] on div "Product Images Icon Icon Icon Icon Icon Icon List TRUSTED BY 30,000+ STUDENTS T…" at bounding box center [628, 306] width 827 height 387
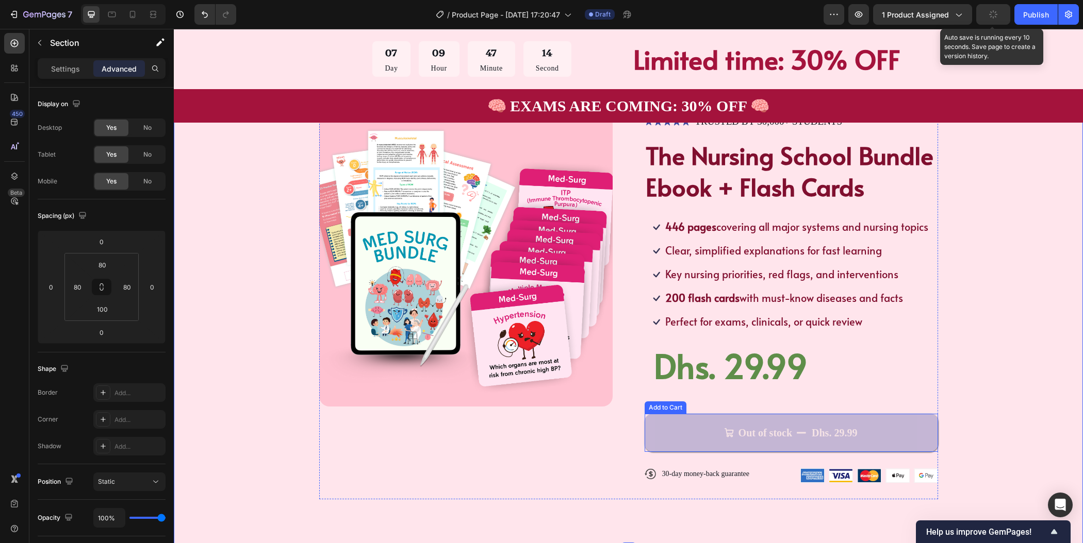
click at [853, 417] on button "Out of stock Dhs. 29.99" at bounding box center [791, 433] width 293 height 38
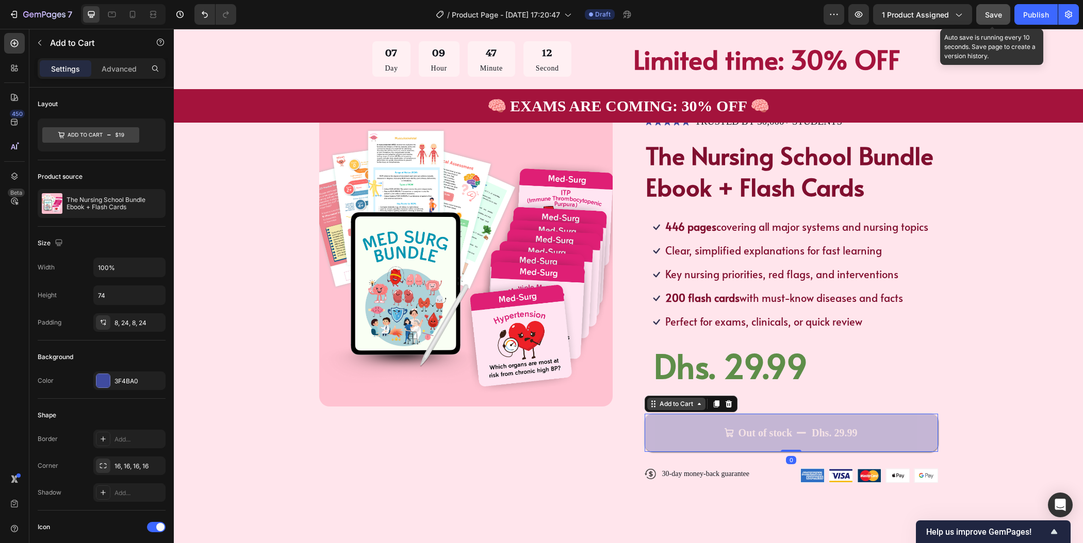
click at [687, 403] on div "Add to Cart" at bounding box center [676, 404] width 38 height 9
click at [1012, 370] on div "Product Images Icon Icon Icon Icon Icon Icon List TRUSTED BY 30,000+ STUDENTS T…" at bounding box center [628, 306] width 827 height 387
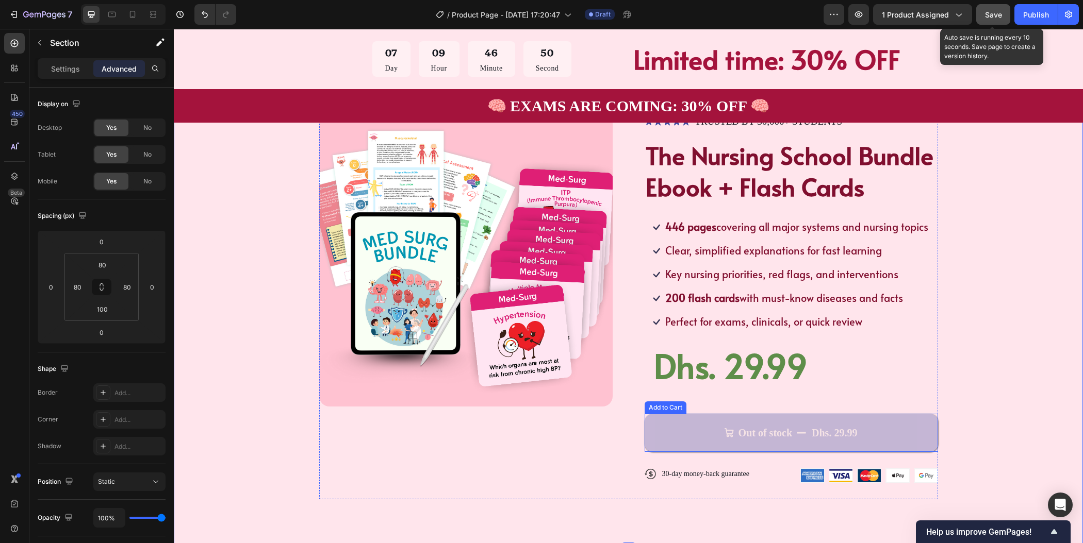
click at [809, 423] on button "Out of stock Dhs. 29.99" at bounding box center [791, 433] width 293 height 38
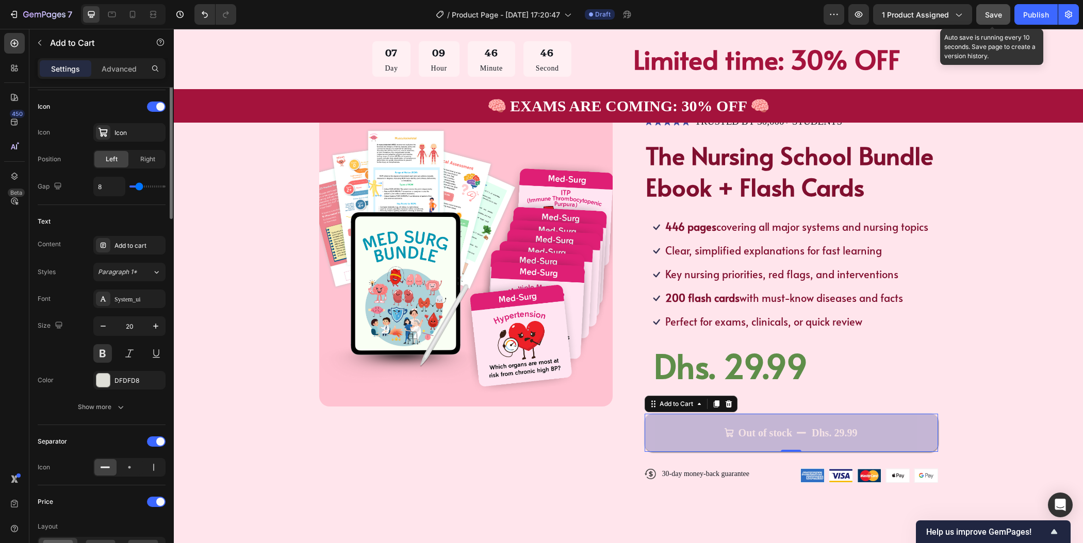
scroll to position [276, 0]
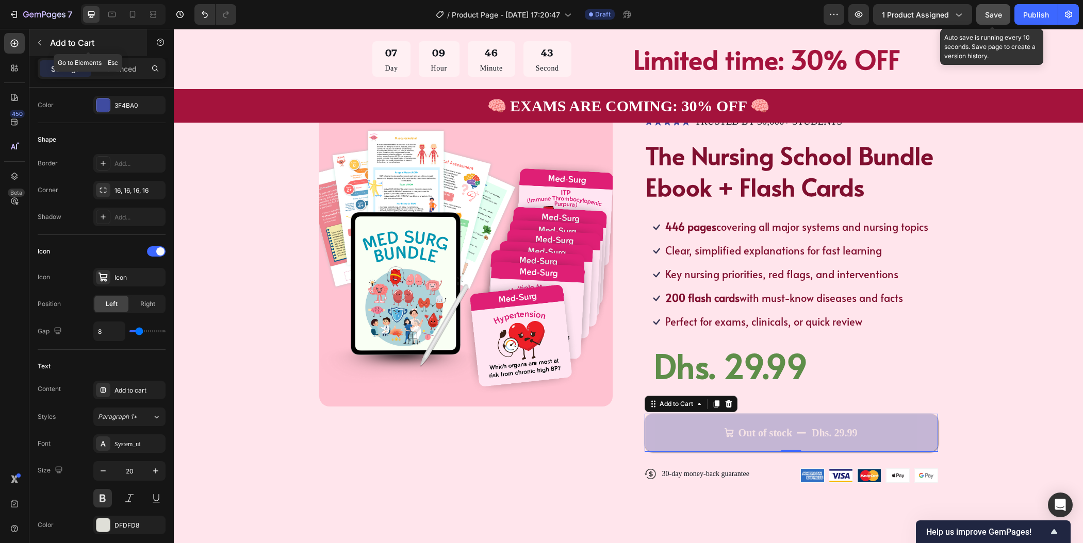
click at [35, 43] on button "button" at bounding box center [39, 43] width 16 height 16
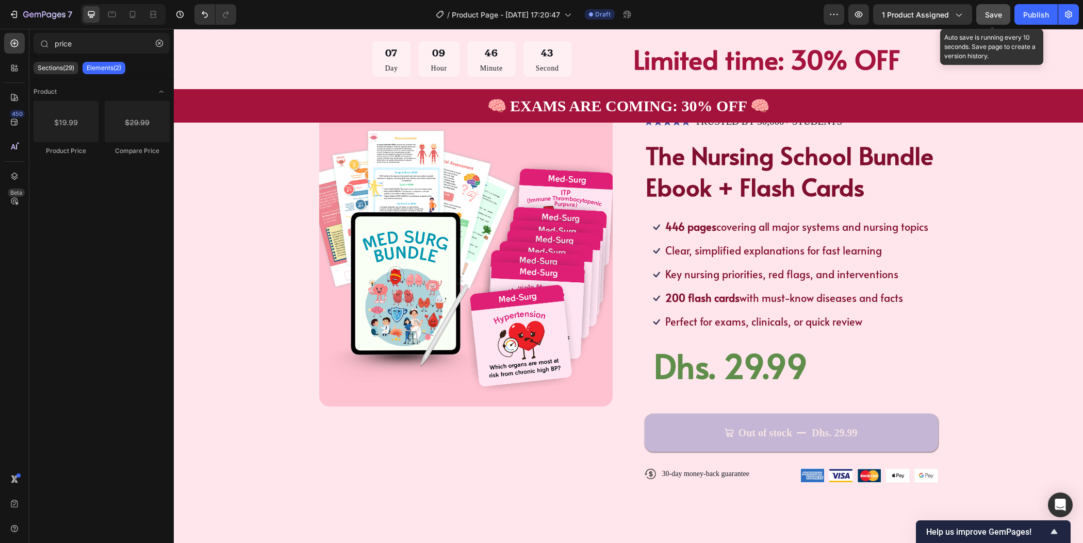
click at [35, 43] on div at bounding box center [44, 43] width 21 height 21
click at [159, 43] on icon "button" at bounding box center [159, 43] width 3 height 3
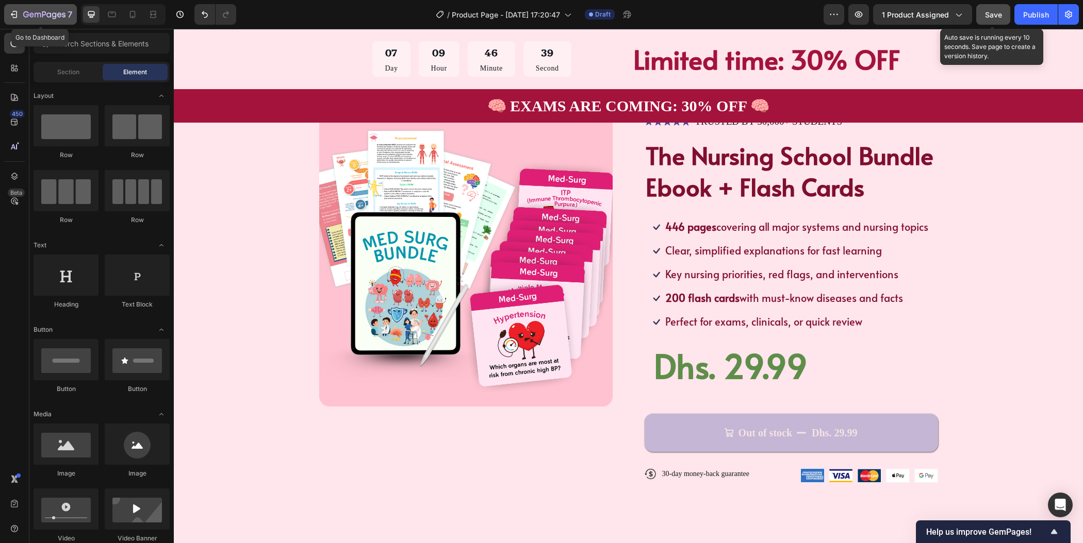
click at [40, 13] on icon "button" at bounding box center [38, 15] width 6 height 5
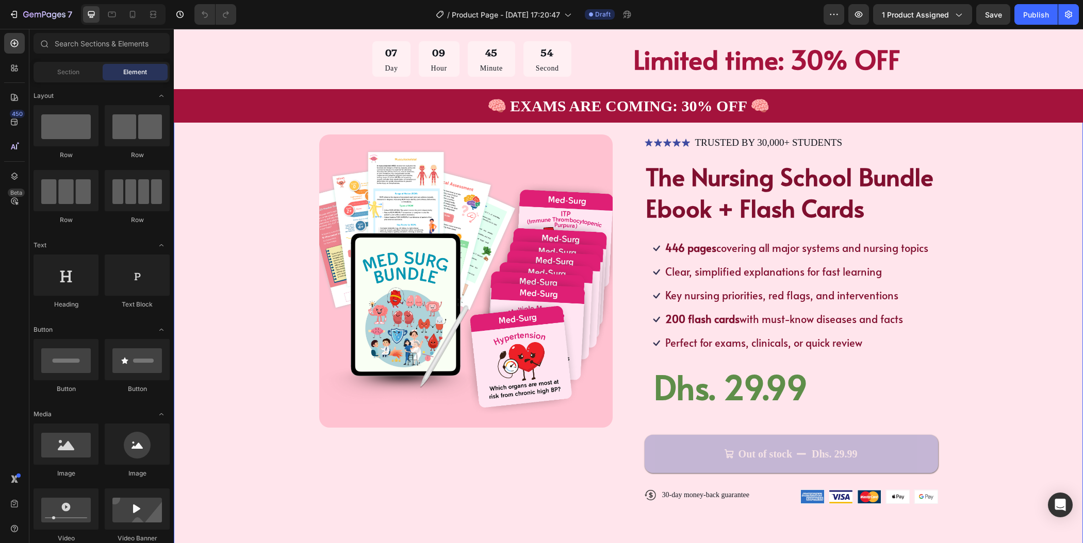
scroll to position [130, 0]
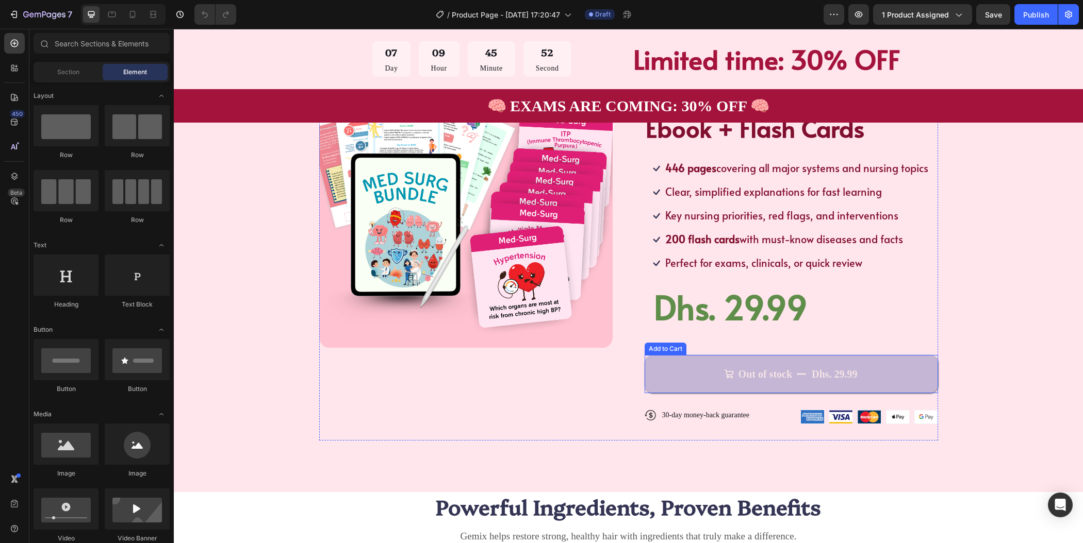
click at [880, 379] on button "Out of stock Dhs. 29.99" at bounding box center [791, 374] width 293 height 38
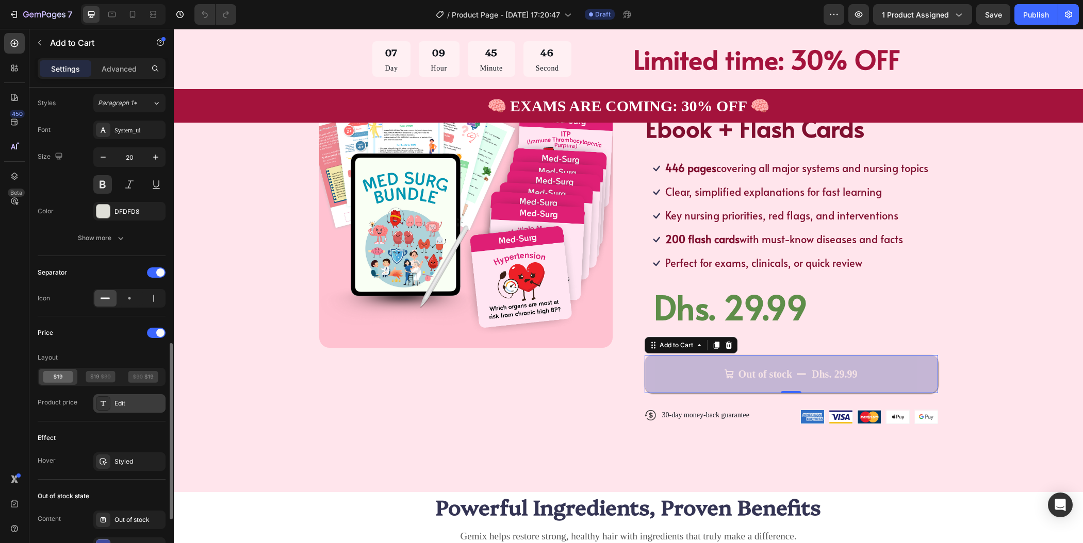
scroll to position [692, 0]
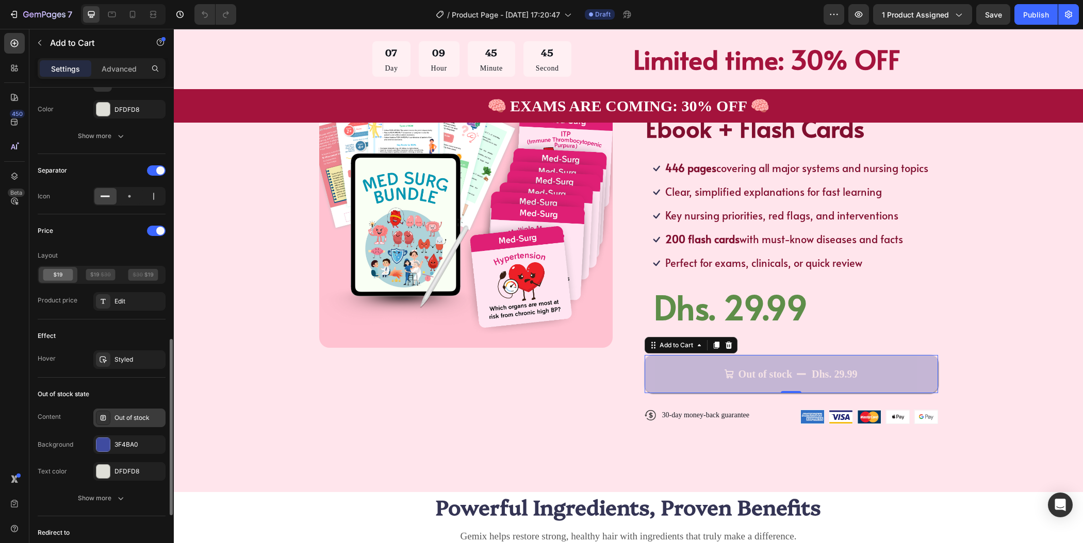
click at [146, 409] on div "Out of stock" at bounding box center [129, 418] width 72 height 19
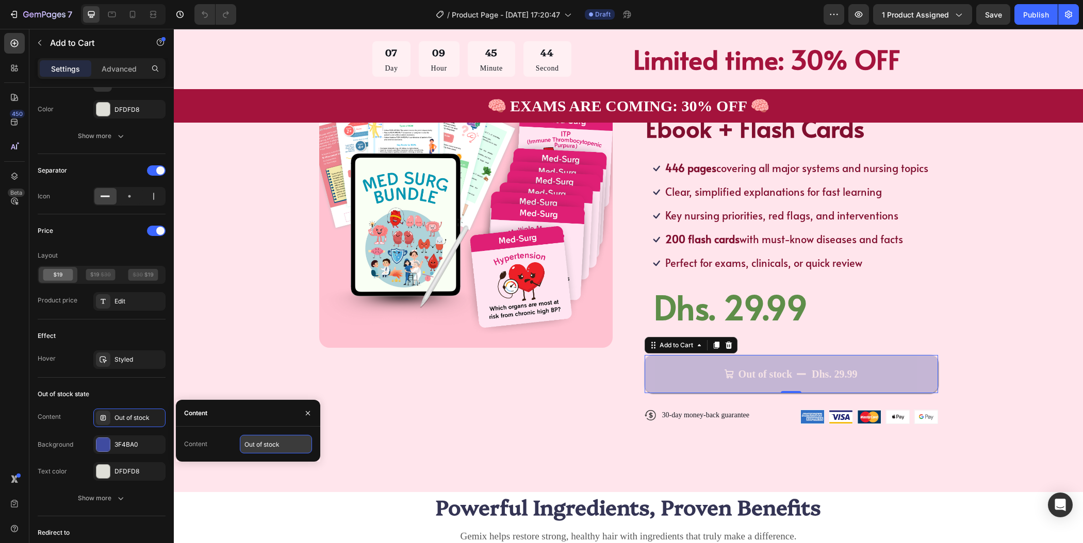
click at [272, 448] on input "Out of stock" at bounding box center [276, 444] width 72 height 19
type input "Add To Cart"
click at [141, 446] on div "3F4BA0" at bounding box center [129, 445] width 72 height 19
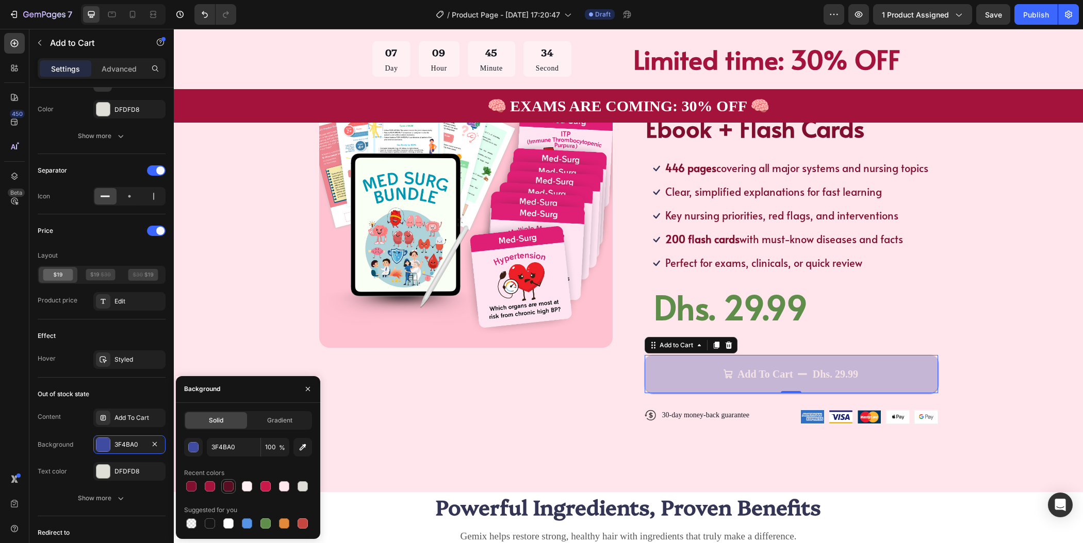
click at [227, 488] on div at bounding box center [228, 487] width 10 height 10
type input "590D22"
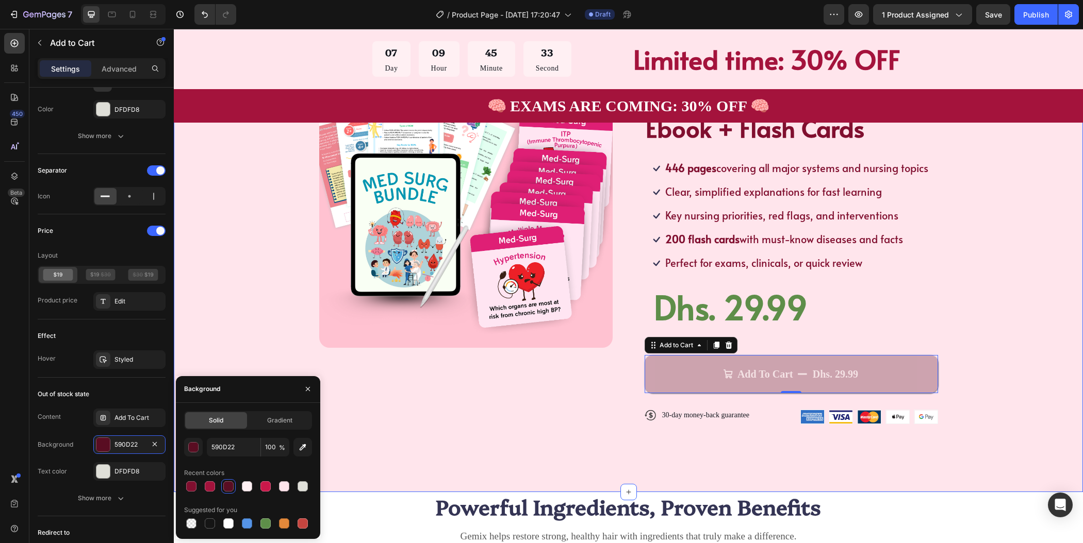
click at [261, 282] on div "Product Images Icon Icon Icon Icon Icon Icon List TRUSTED BY 30,000+ STUDENTS T…" at bounding box center [628, 248] width 827 height 387
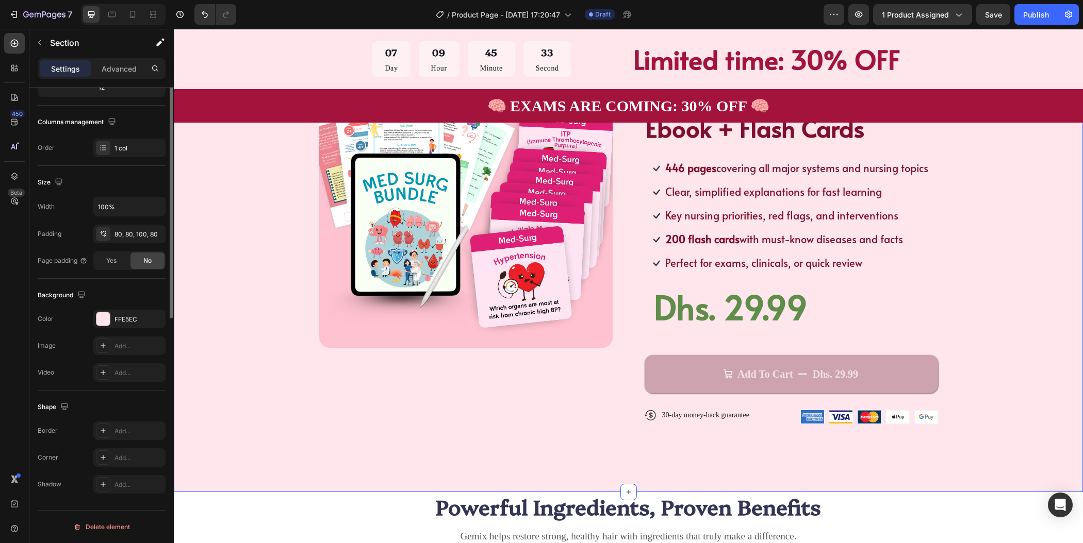
scroll to position [0, 0]
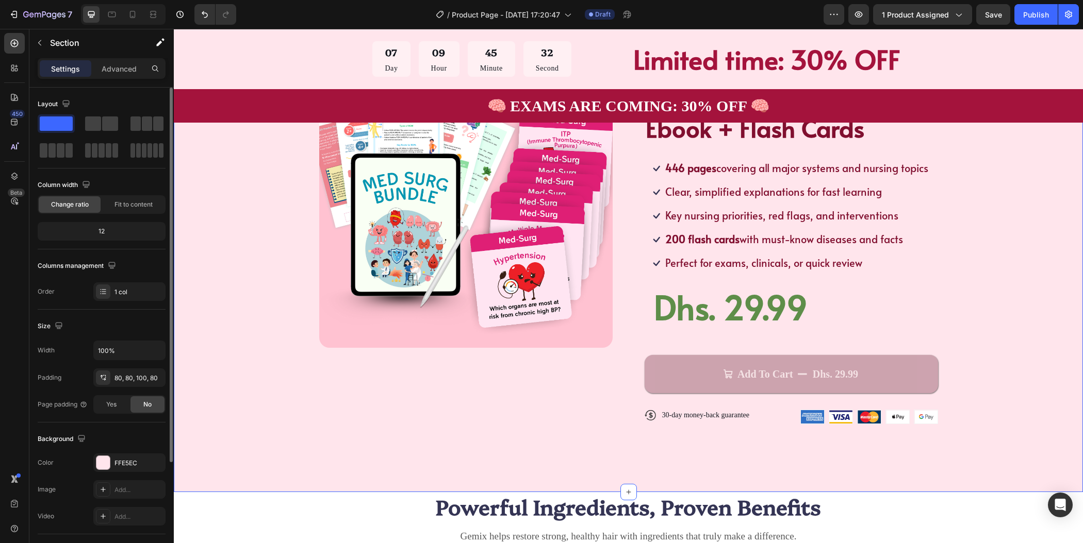
click at [1029, 289] on div "Product Images Icon Icon Icon Icon Icon Icon List TRUSTED BY 30,000+ STUDENTS T…" at bounding box center [628, 248] width 827 height 387
click at [816, 369] on div "Dhs. 29.99" at bounding box center [835, 374] width 47 height 15
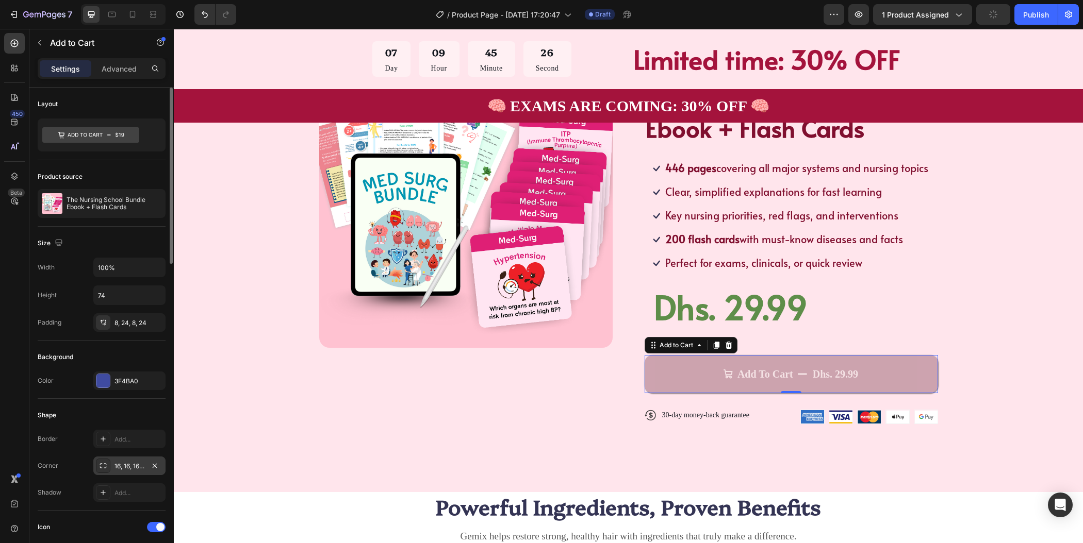
scroll to position [577, 0]
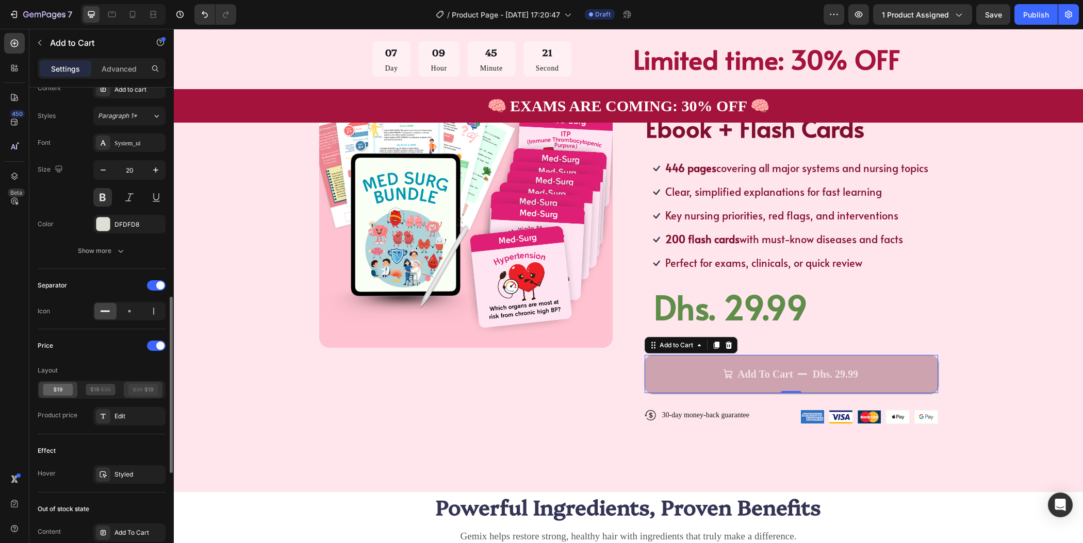
click at [138, 388] on icon at bounding box center [143, 390] width 30 height 12
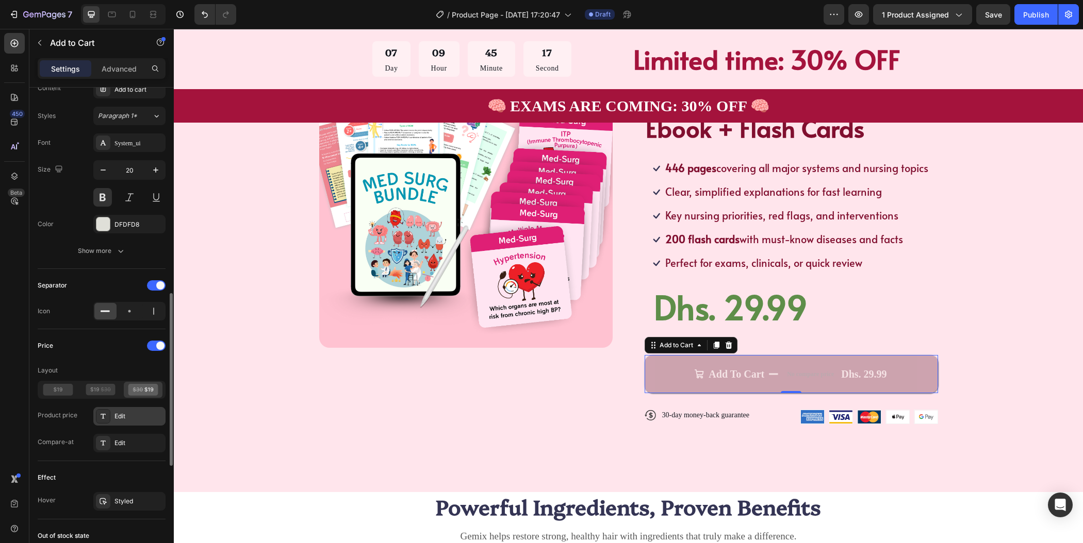
click at [129, 416] on div "Edit" at bounding box center [138, 416] width 48 height 9
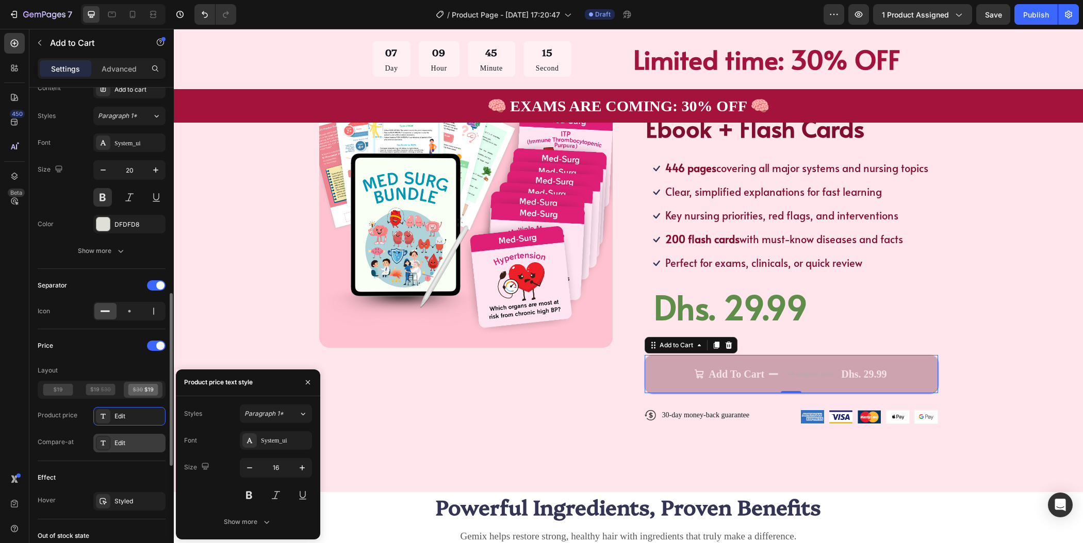
click at [134, 444] on div "Edit" at bounding box center [129, 443] width 72 height 19
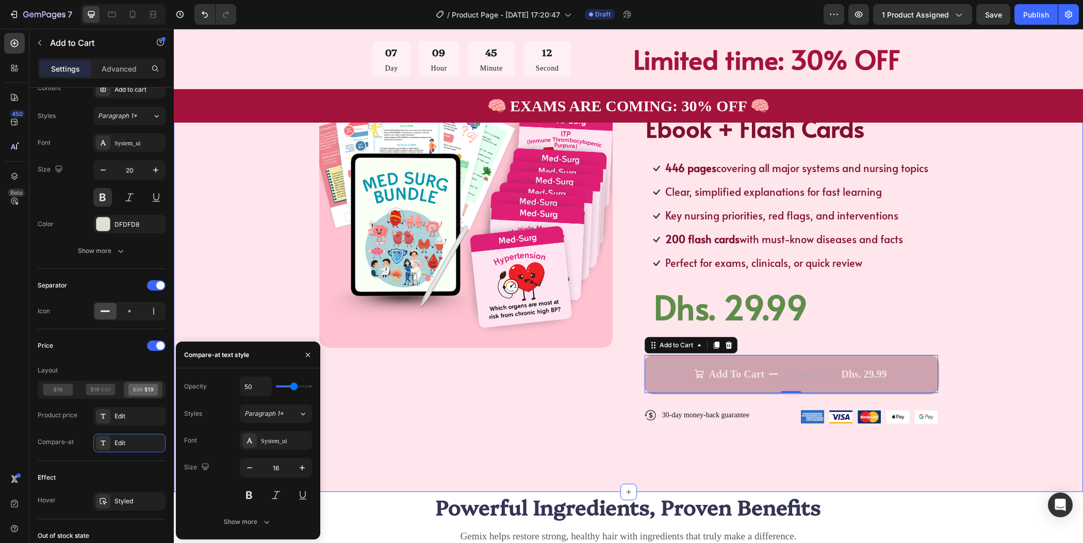
click at [1009, 310] on div "Product Images Icon Icon Icon Icon Icon Icon List TRUSTED BY 30,000+ STUDENTS T…" at bounding box center [628, 248] width 827 height 387
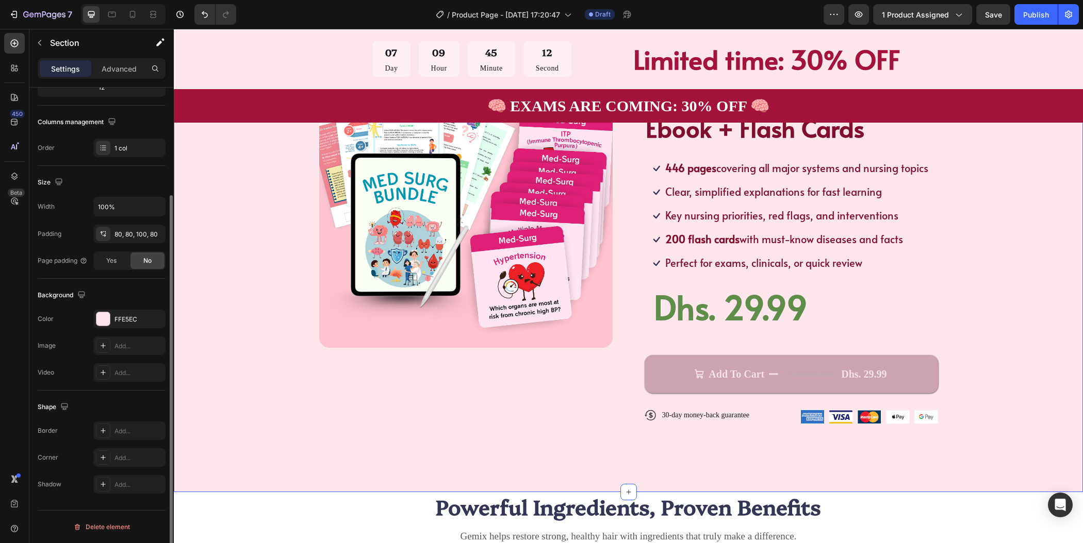
scroll to position [0, 0]
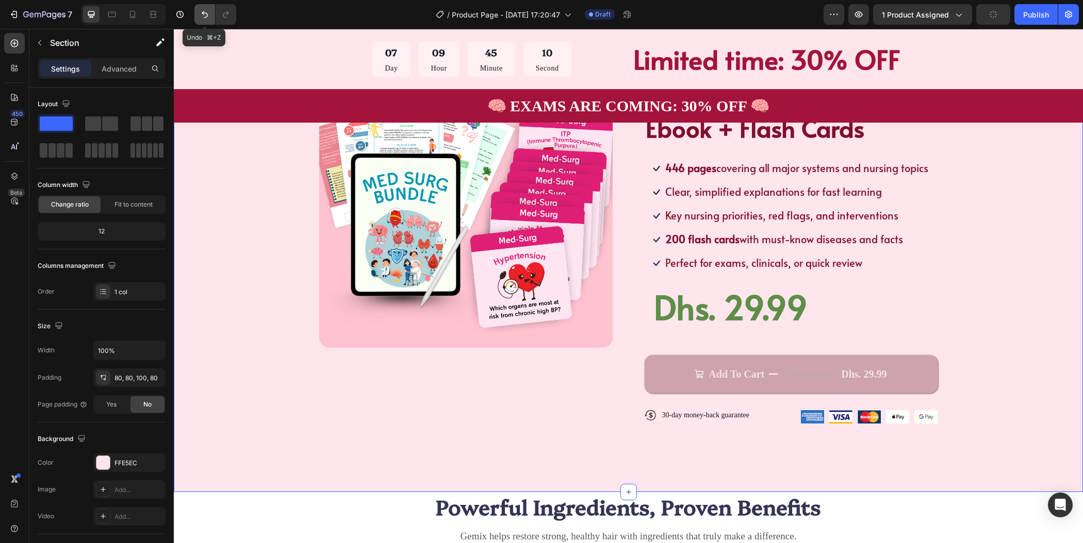
click at [201, 10] on icon "Undo/Redo" at bounding box center [205, 14] width 10 height 10
click at [1002, 260] on div "Product Images Icon Icon Icon Icon Icon Icon List TRUSTED BY 30,000+ STUDENTS T…" at bounding box center [628, 248] width 827 height 387
click at [880, 371] on button "Add To Cart Dhs. 29.99" at bounding box center [791, 374] width 293 height 38
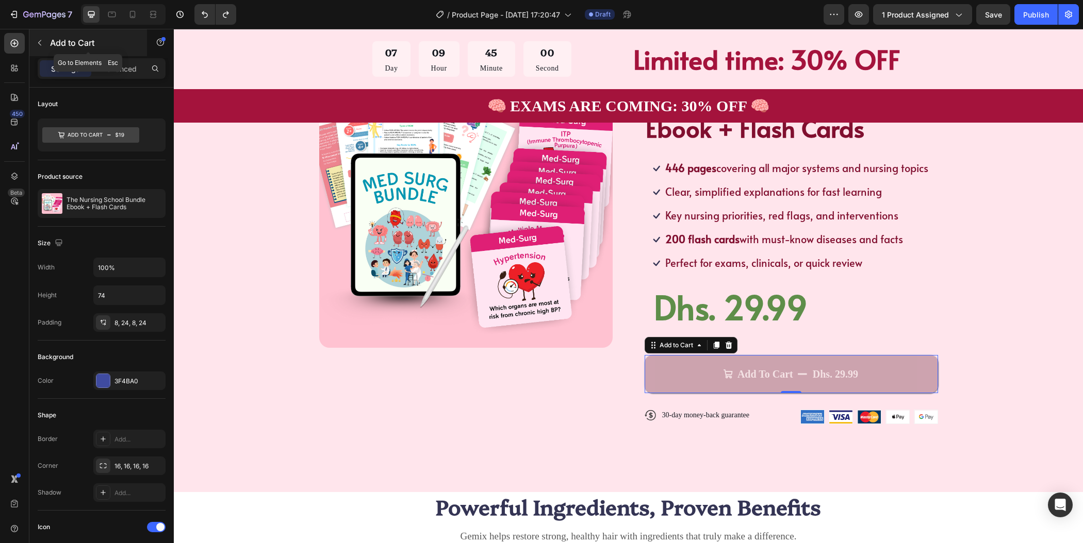
click at [44, 43] on button "button" at bounding box center [39, 43] width 16 height 16
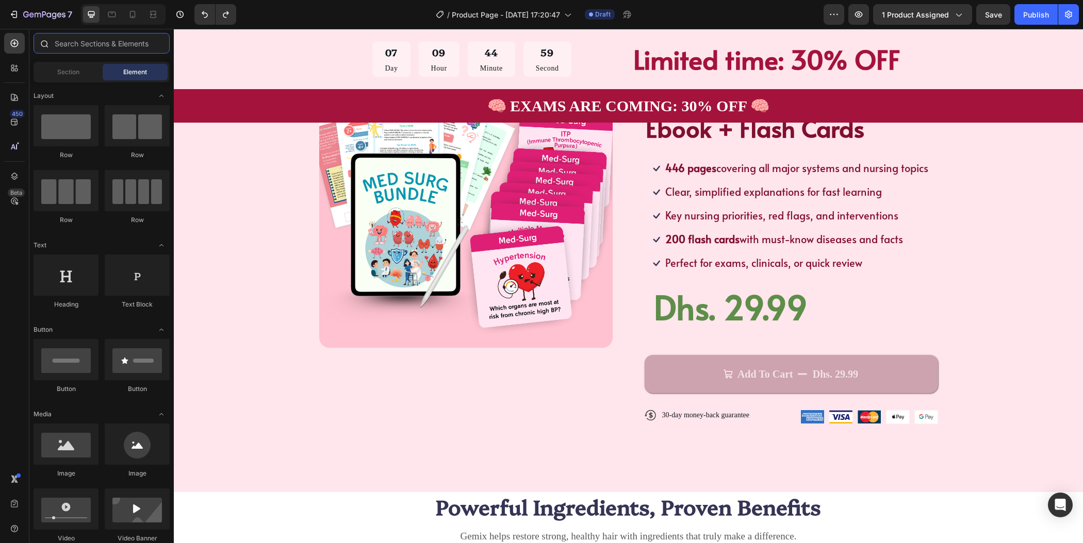
click at [119, 47] on input "text" at bounding box center [102, 43] width 136 height 21
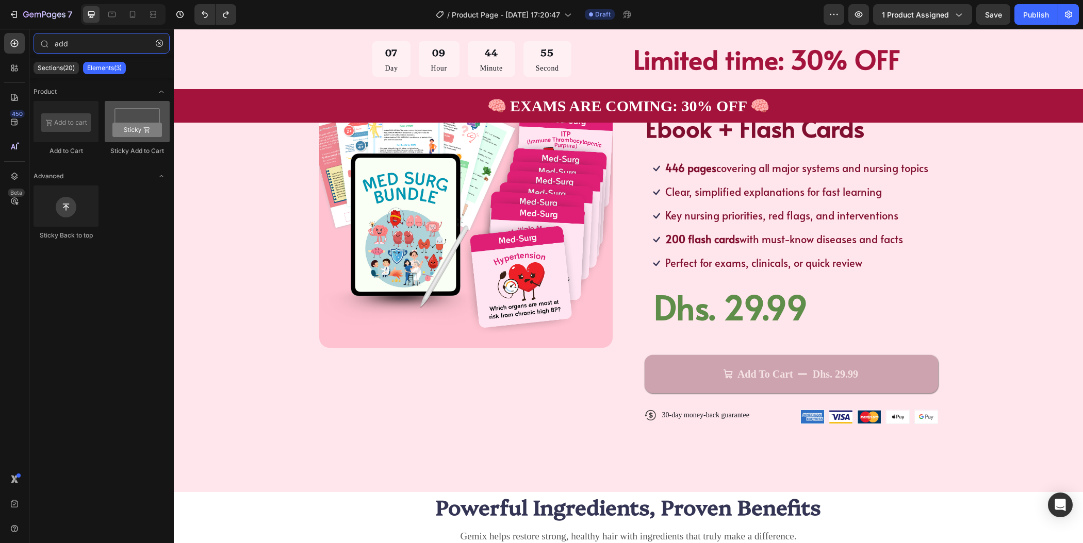
type input "add"
drag, startPoint x: 145, startPoint y: 117, endPoint x: 124, endPoint y: 112, distance: 21.8
click at [124, 112] on div at bounding box center [137, 121] width 65 height 41
click at [851, 341] on div "Add To Cart Dhs. 29.99 Add to Cart" at bounding box center [791, 366] width 293 height 55
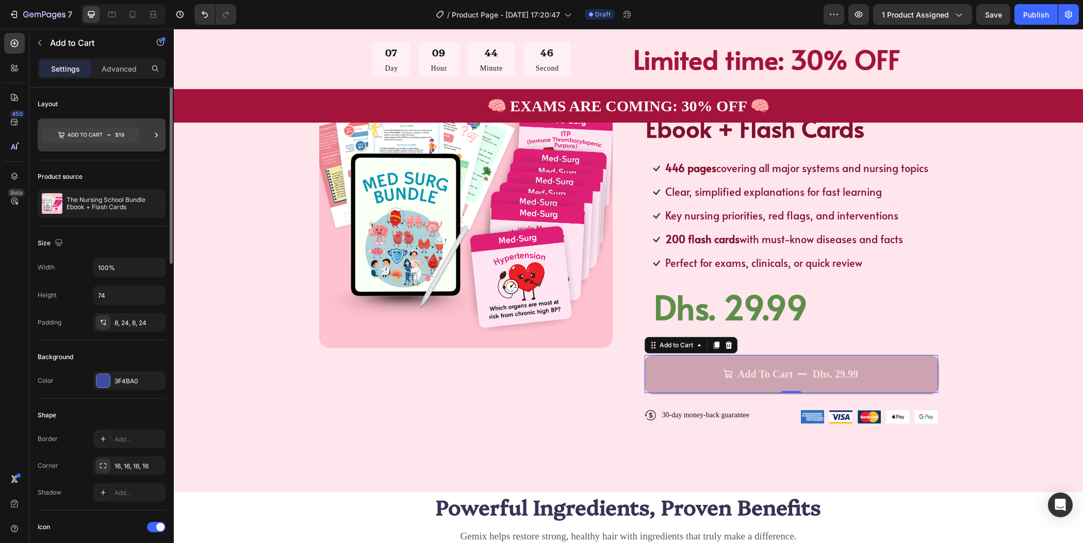
click at [155, 134] on icon at bounding box center [156, 135] width 10 height 10
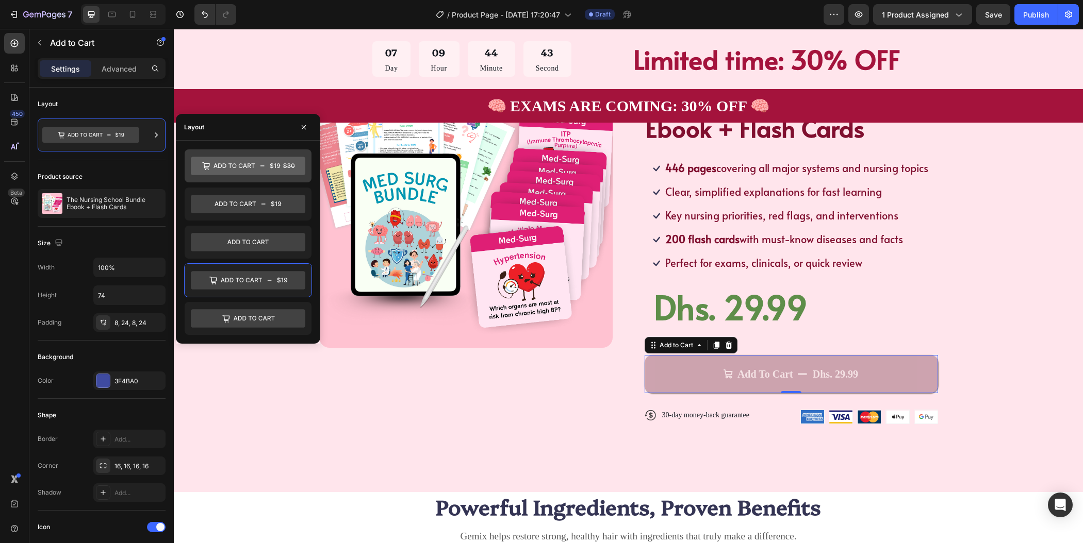
click at [240, 159] on icon at bounding box center [248, 166] width 114 height 19
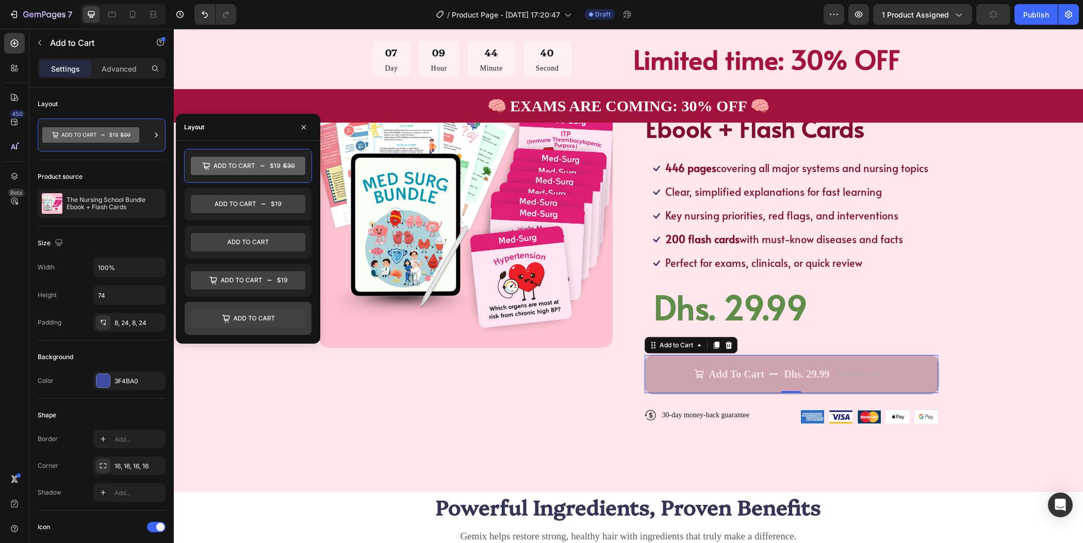
click at [261, 320] on icon at bounding box center [248, 318] width 114 height 19
click at [262, 243] on icon at bounding box center [248, 242] width 114 height 19
click at [268, 317] on icon at bounding box center [254, 318] width 41 height 5
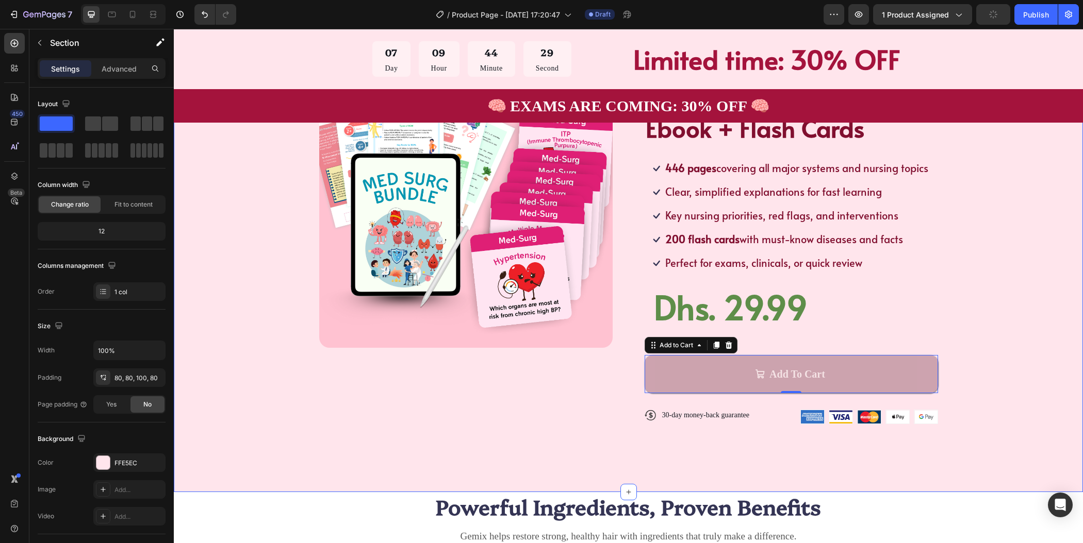
click at [262, 375] on div "Product Images Icon Icon Icon Icon Icon Icon List TRUSTED BY 30,000+ STUDENTS T…" at bounding box center [628, 248] width 827 height 387
click at [687, 366] on button "Add To Cart" at bounding box center [791, 374] width 293 height 38
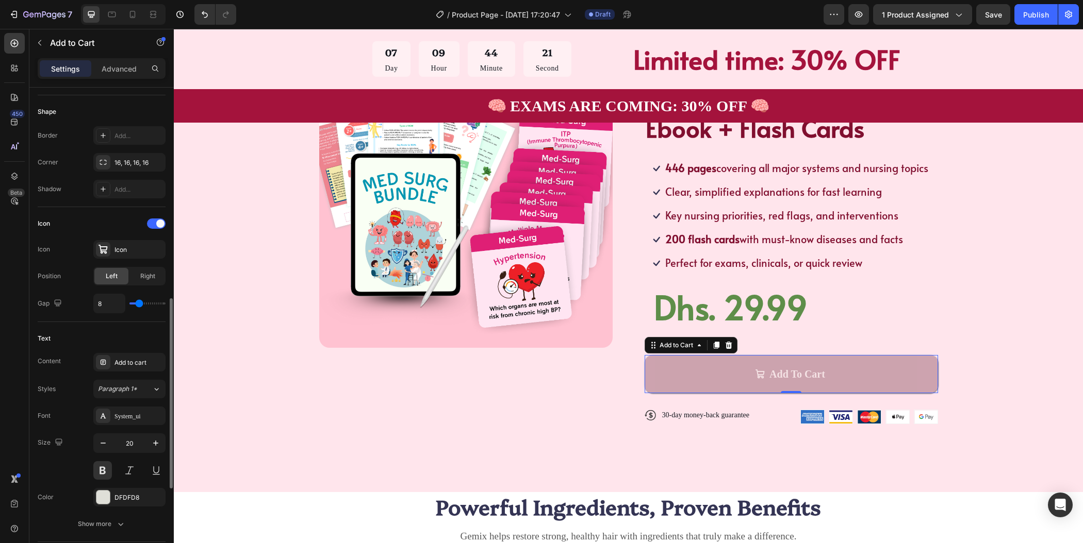
scroll to position [370, 0]
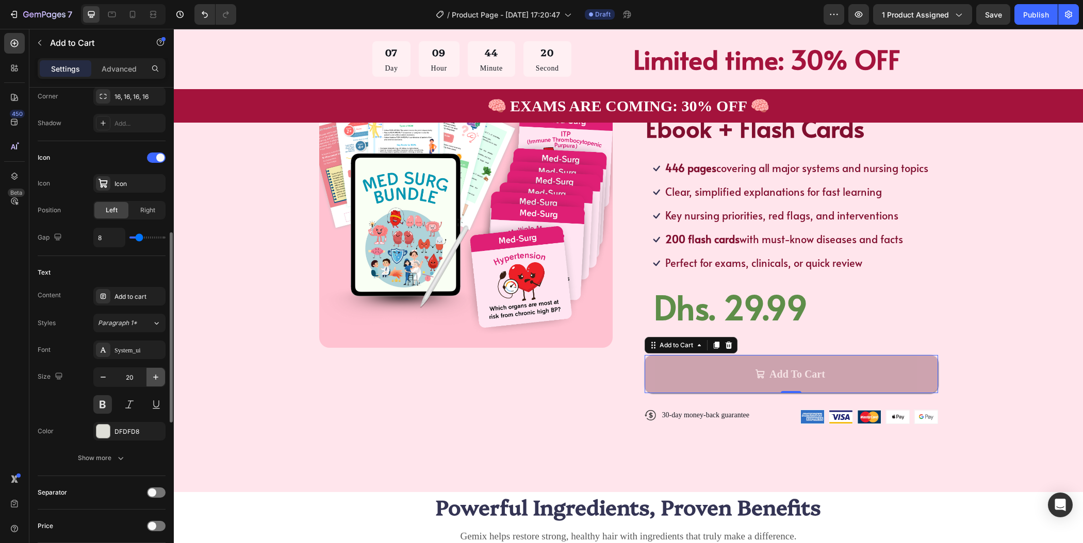
click at [156, 375] on icon "button" at bounding box center [155, 377] width 5 height 5
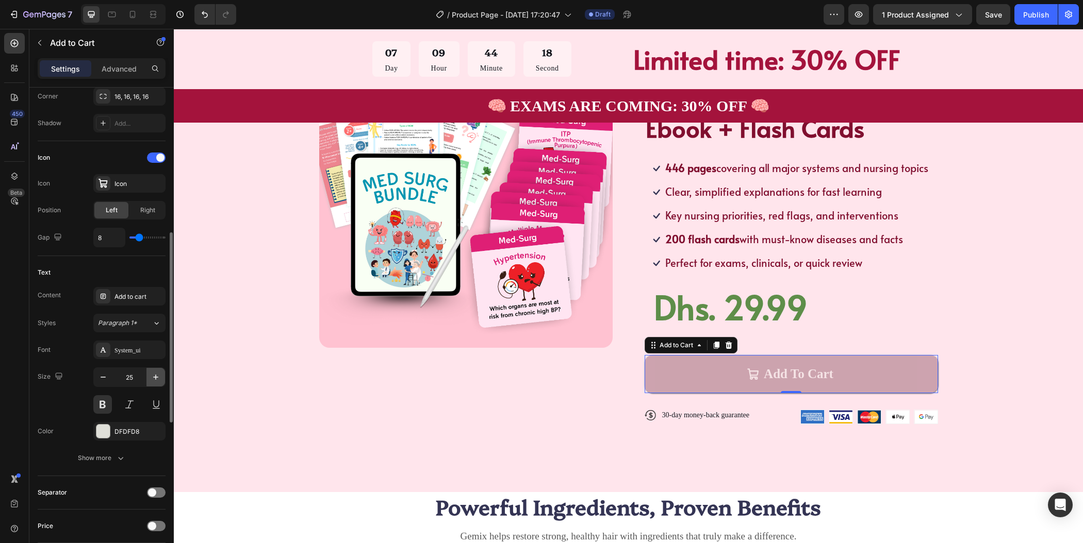
click at [156, 375] on icon "button" at bounding box center [155, 377] width 5 height 5
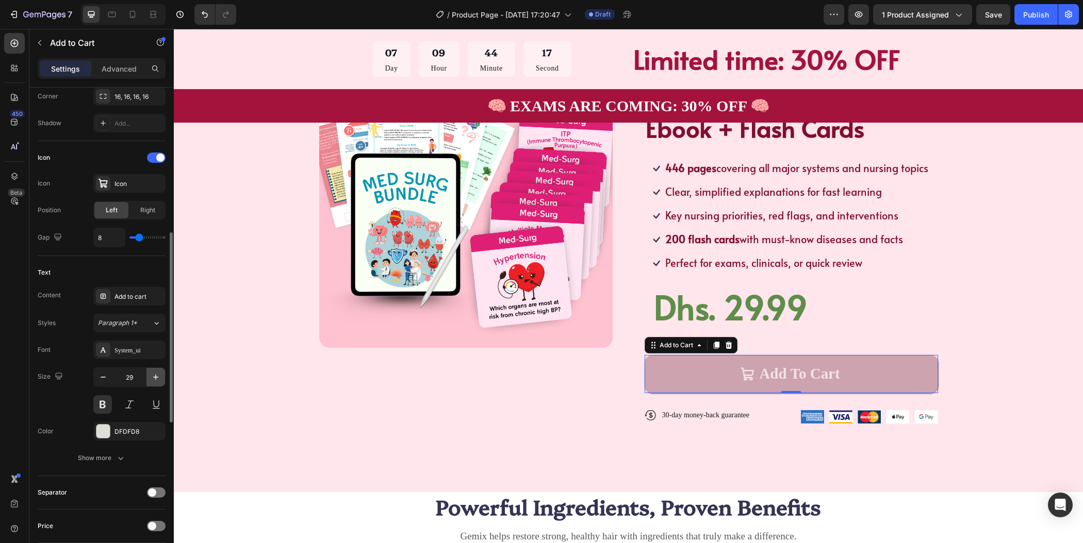
click at [156, 375] on icon "button" at bounding box center [155, 377] width 5 height 5
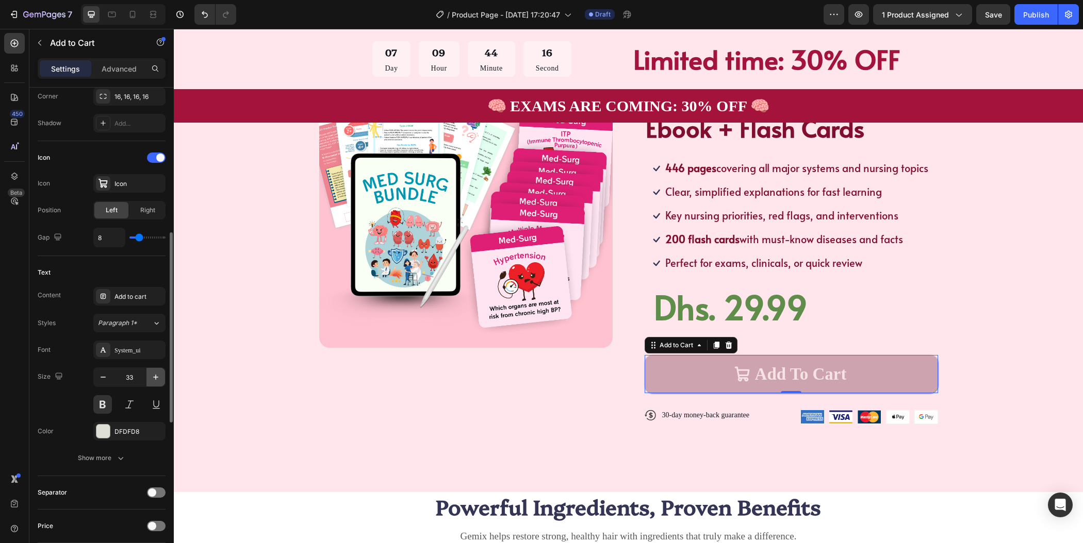
click at [156, 375] on icon "button" at bounding box center [155, 377] width 5 height 5
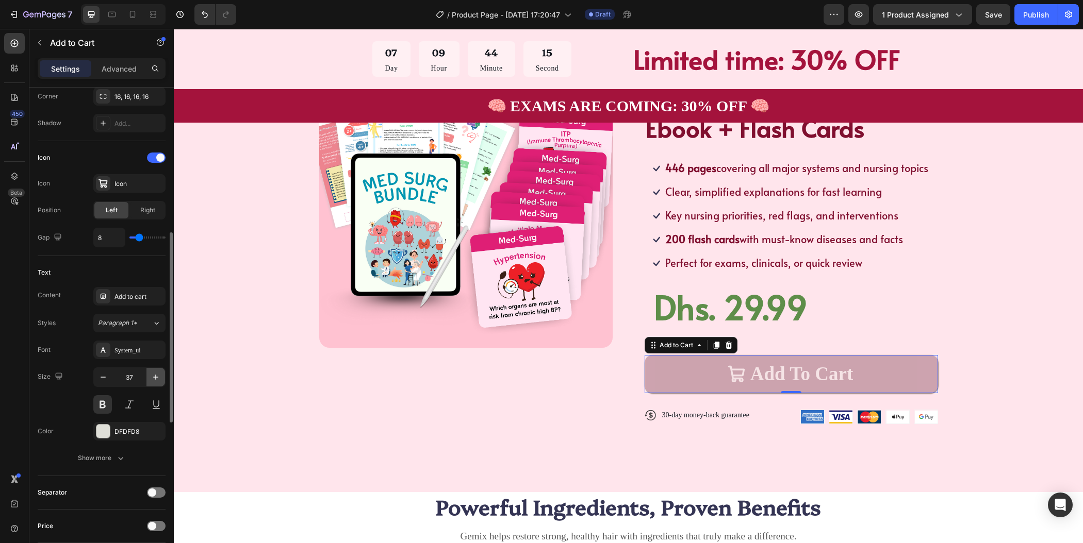
type input "38"
click at [145, 346] on div "System_ui" at bounding box center [138, 350] width 48 height 9
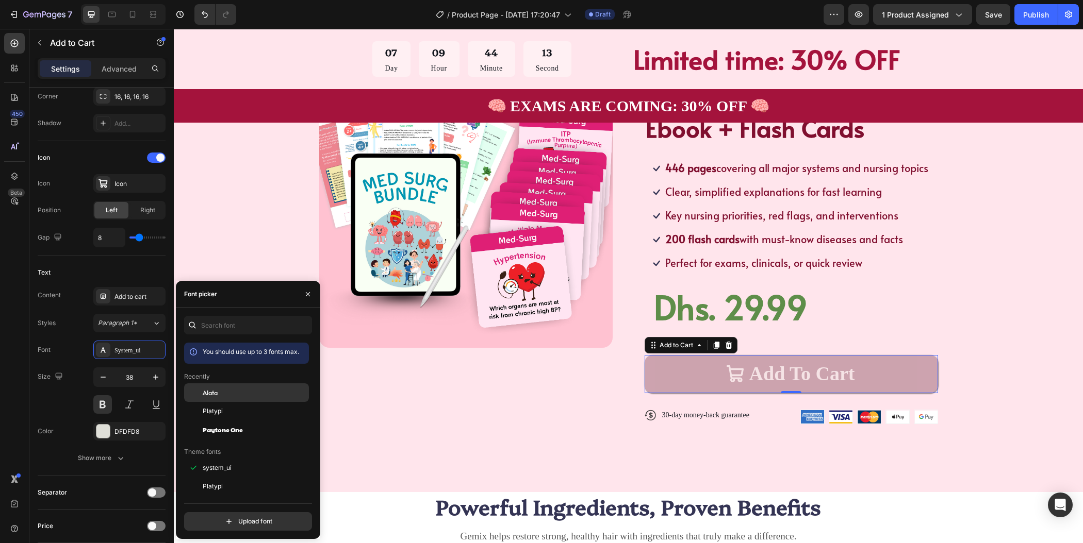
drag, startPoint x: 219, startPoint y: 387, endPoint x: 244, endPoint y: 392, distance: 26.2
click at [219, 387] on div "Alata" at bounding box center [246, 393] width 125 height 19
click at [1026, 354] on div "Product Images Icon Icon Icon Icon Icon Icon List TRUSTED BY 30,000+ STUDENTS T…" at bounding box center [628, 248] width 827 height 387
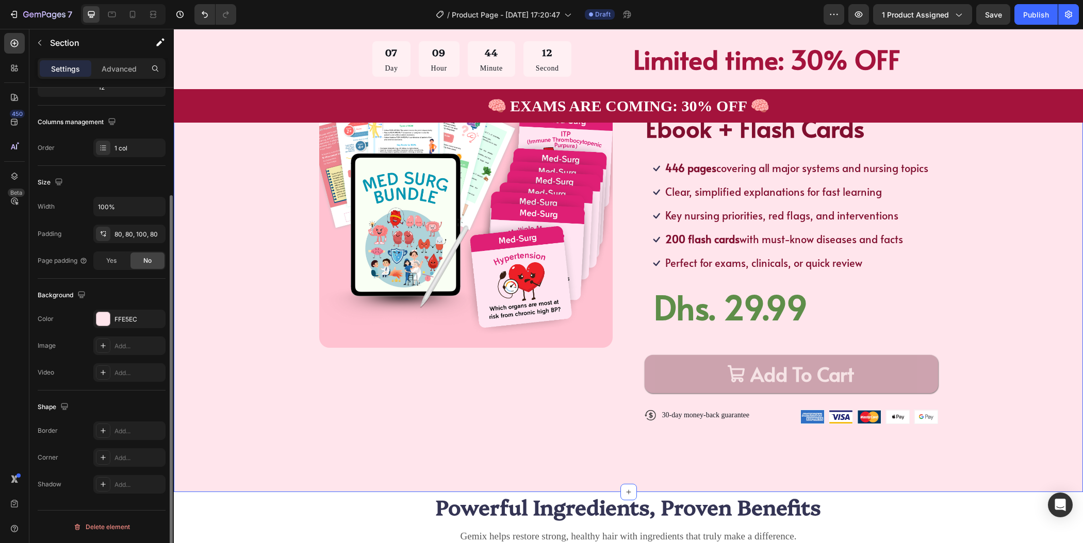
scroll to position [0, 0]
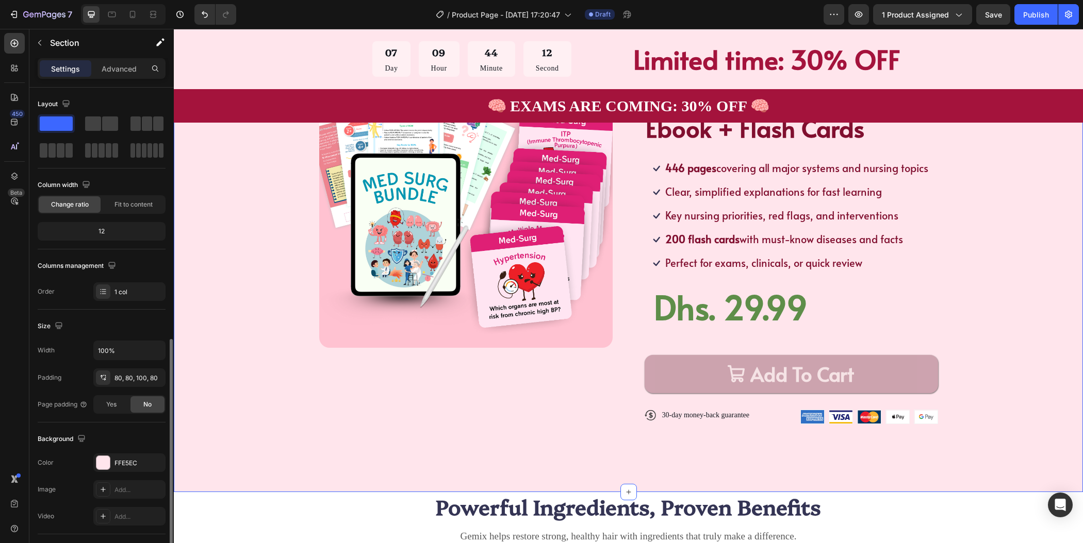
click at [1026, 354] on div "Product Images Icon Icon Icon Icon Icon Icon List TRUSTED BY 30,000+ STUDENTS T…" at bounding box center [628, 248] width 827 height 387
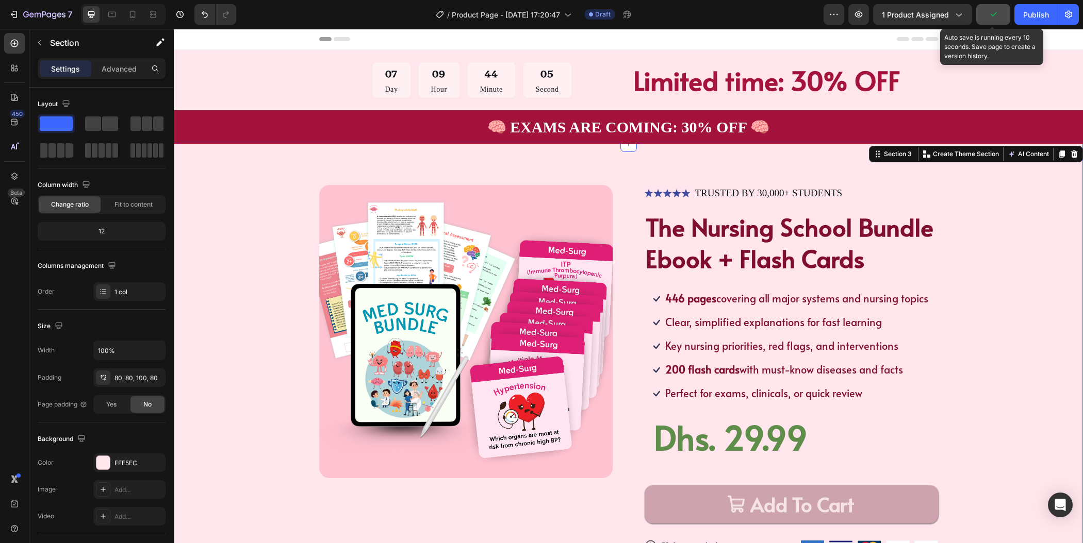
click at [996, 15] on icon "button" at bounding box center [993, 14] width 10 height 10
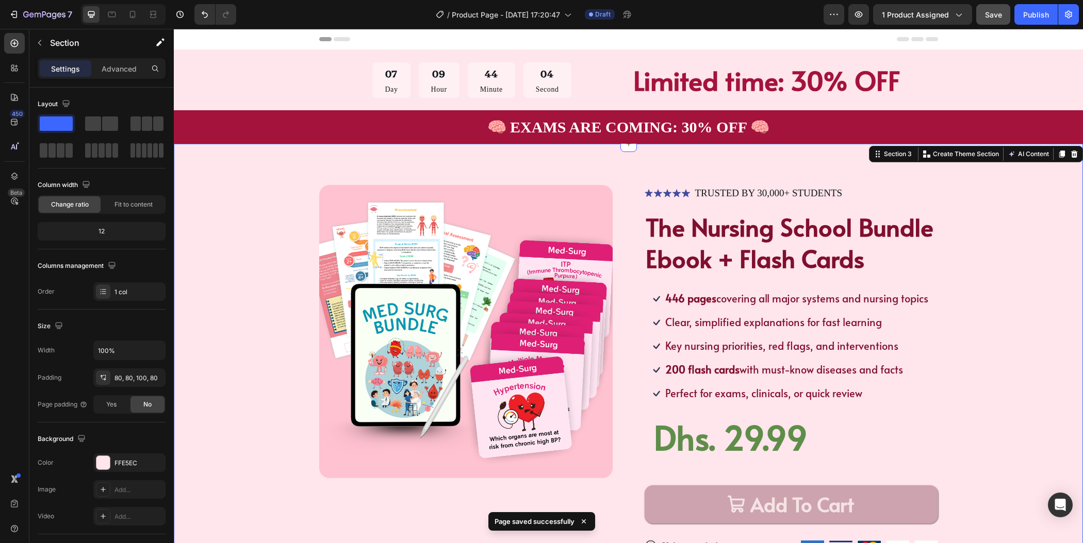
scroll to position [128, 0]
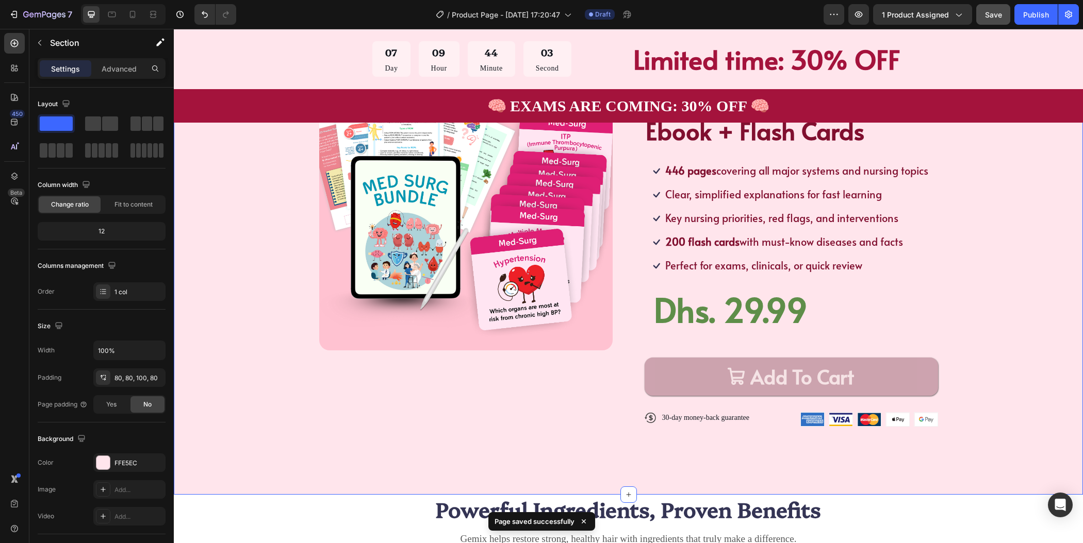
click at [998, 329] on div "Product Images Icon Icon Icon Icon Icon Icon List TRUSTED BY 30,000+ STUDENTS T…" at bounding box center [628, 250] width 827 height 387
click at [1040, 310] on div "Product Images Icon Icon Icon Icon Icon Icon List TRUSTED BY 30,000+ STUDENTS T…" at bounding box center [628, 256] width 909 height 480
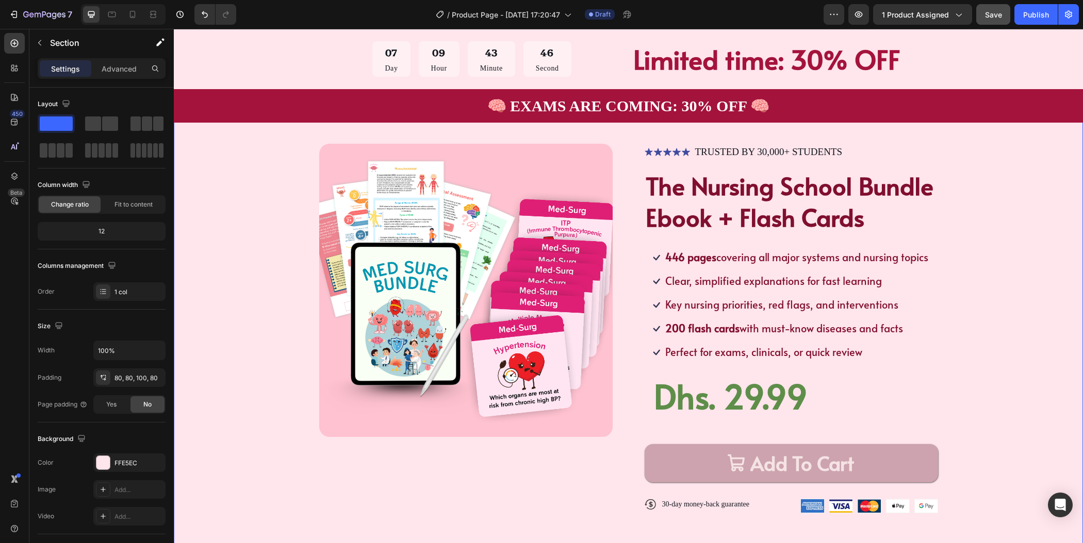
scroll to position [76, 0]
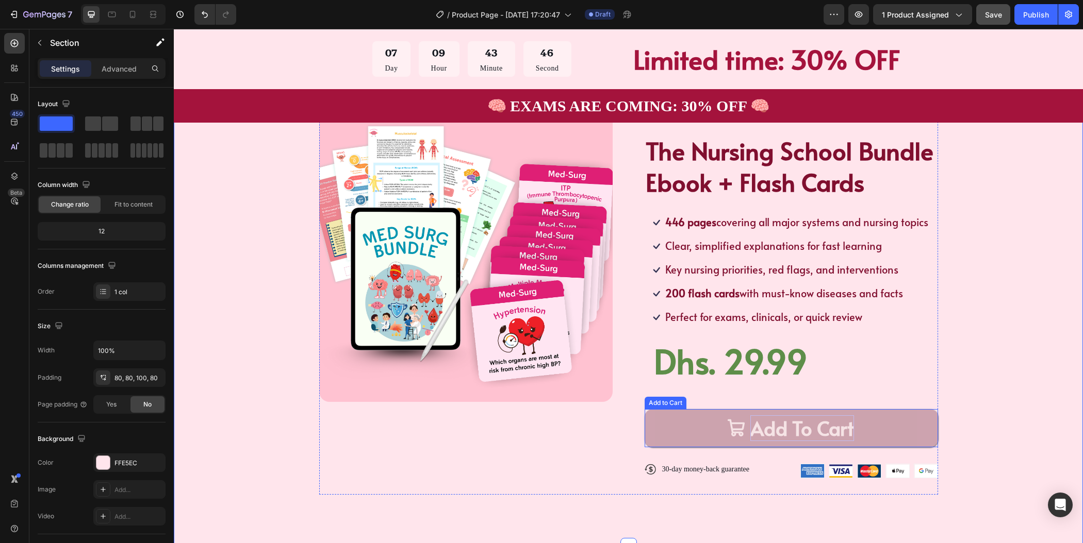
click at [840, 429] on div "Add To Cart" at bounding box center [802, 428] width 104 height 25
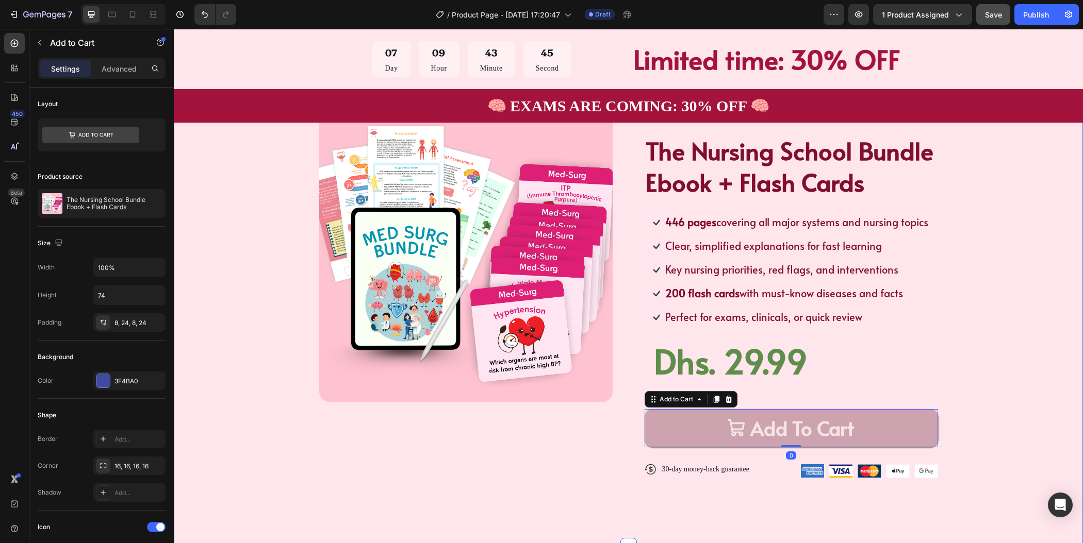
click at [995, 324] on div "Product Images Icon Icon Icon Icon Icon Icon List TRUSTED BY 30,000+ STUDENTS T…" at bounding box center [628, 302] width 827 height 387
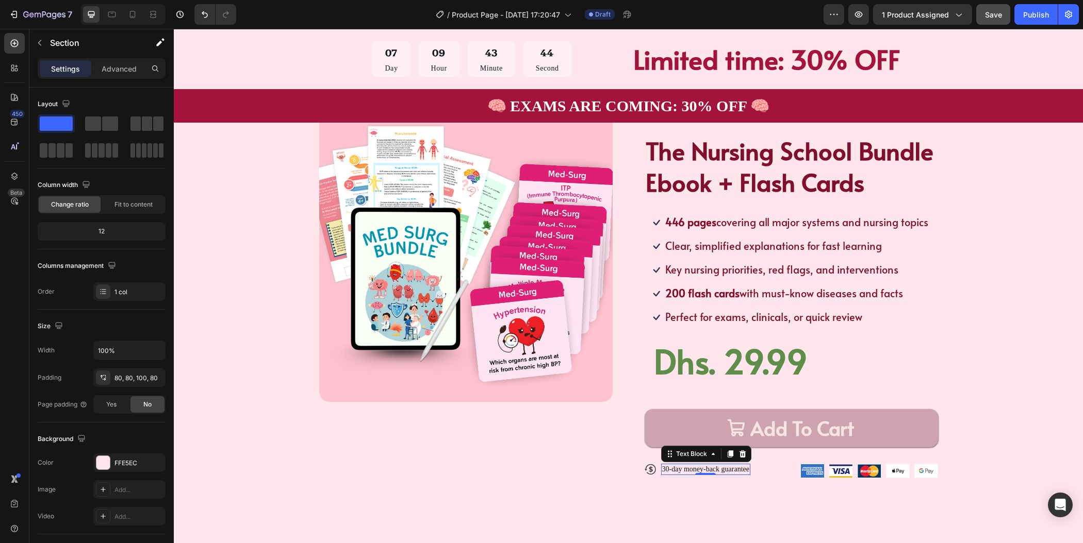
click at [688, 471] on p "30-day money-back guarantee" at bounding box center [705, 469] width 87 height 9
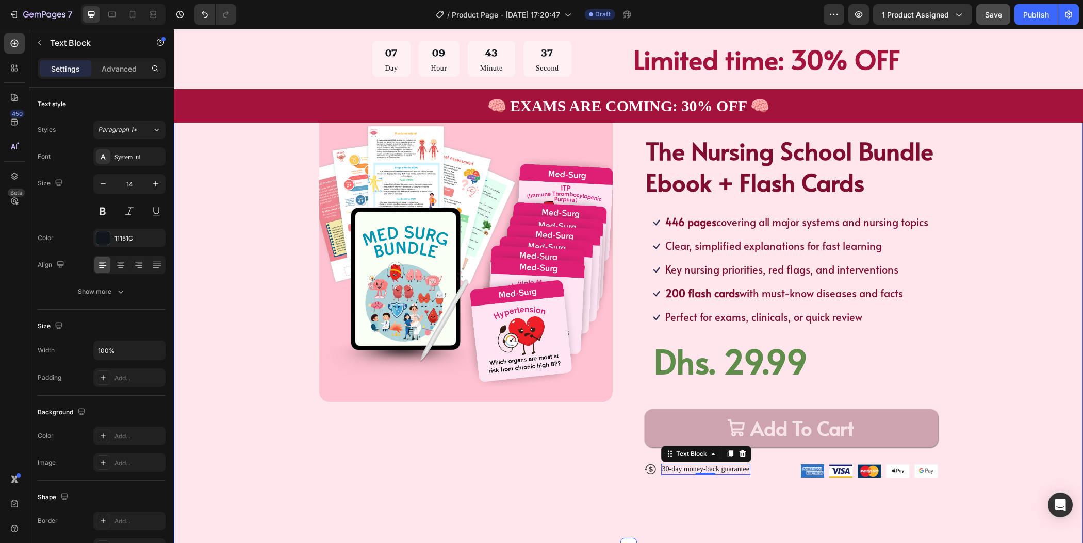
click at [967, 413] on div "Product Images Icon Icon Icon Icon Icon Icon List TRUSTED BY 30,000+ STUDENTS T…" at bounding box center [628, 302] width 827 height 387
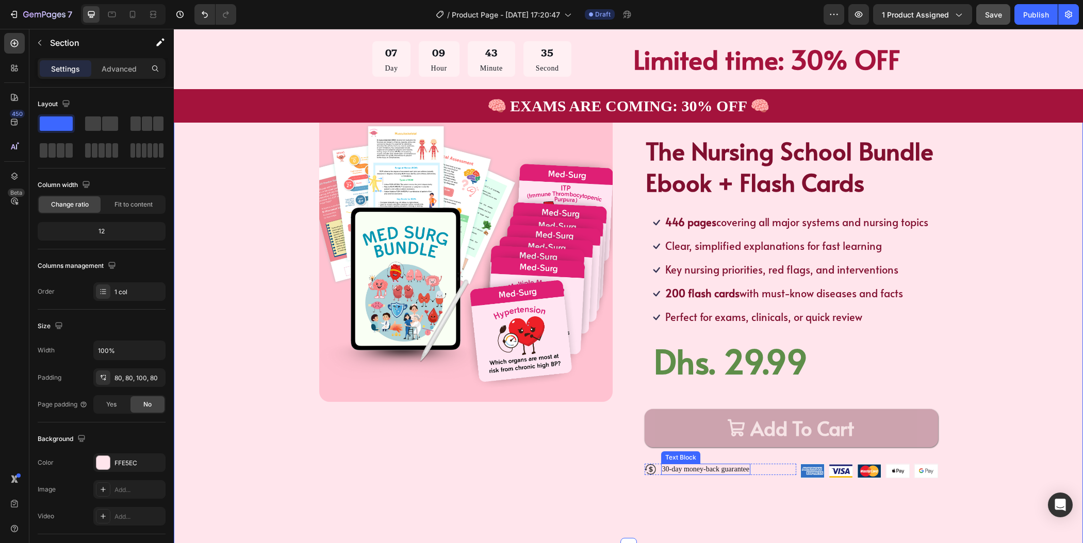
click at [738, 470] on p "30-day money-back guarantee" at bounding box center [705, 469] width 87 height 9
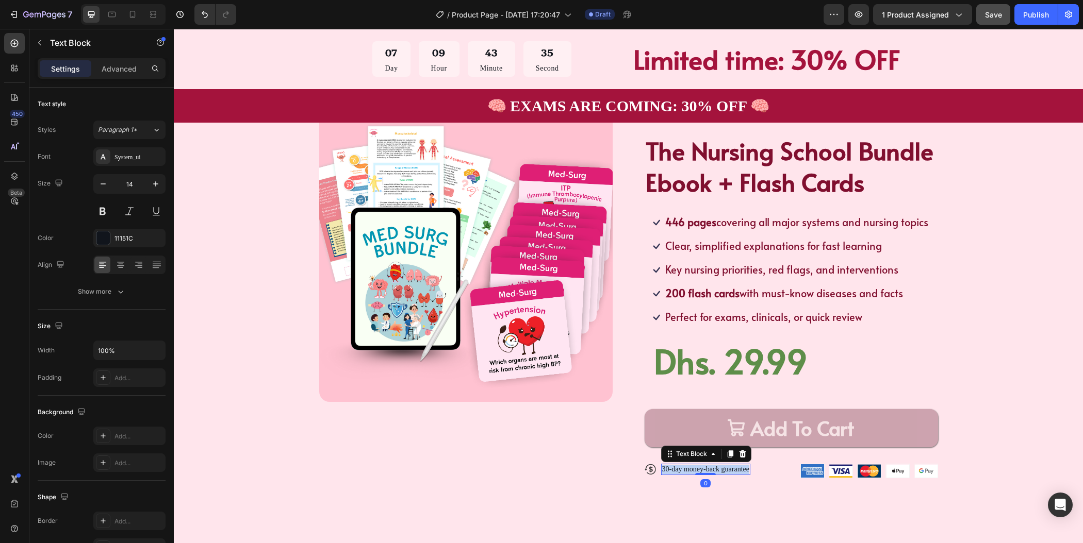
click at [738, 470] on p "30-day money-back guarantee" at bounding box center [705, 469] width 87 height 9
click at [758, 475] on div "Icon 100% Secure check out with Text Block 0 Row" at bounding box center [721, 469] width 152 height 11
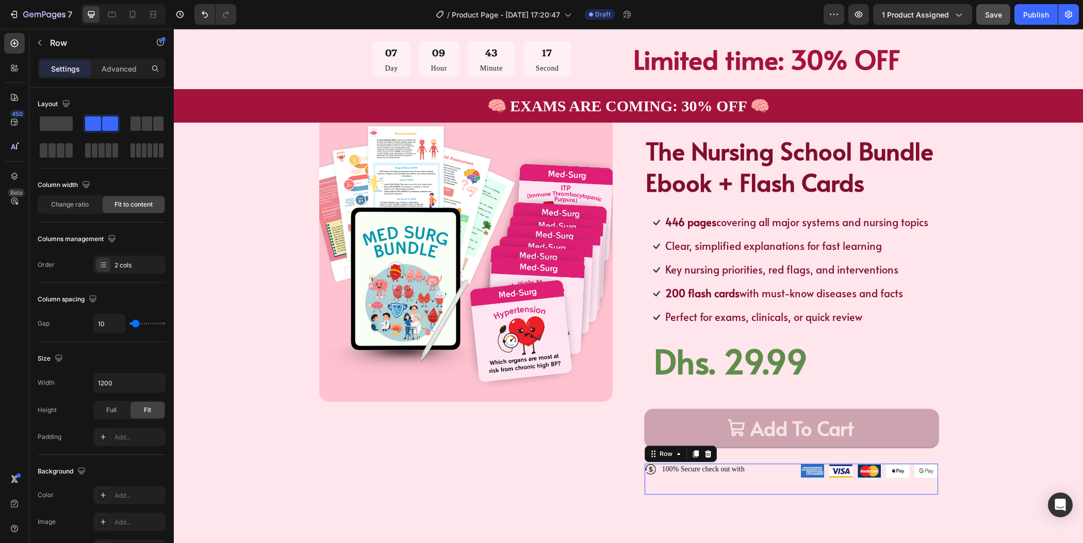
click at [773, 484] on div "Icon 100% Secure check out with Text Block Row" at bounding box center [721, 479] width 152 height 31
click at [136, 265] on div "2 cols" at bounding box center [138, 265] width 48 height 9
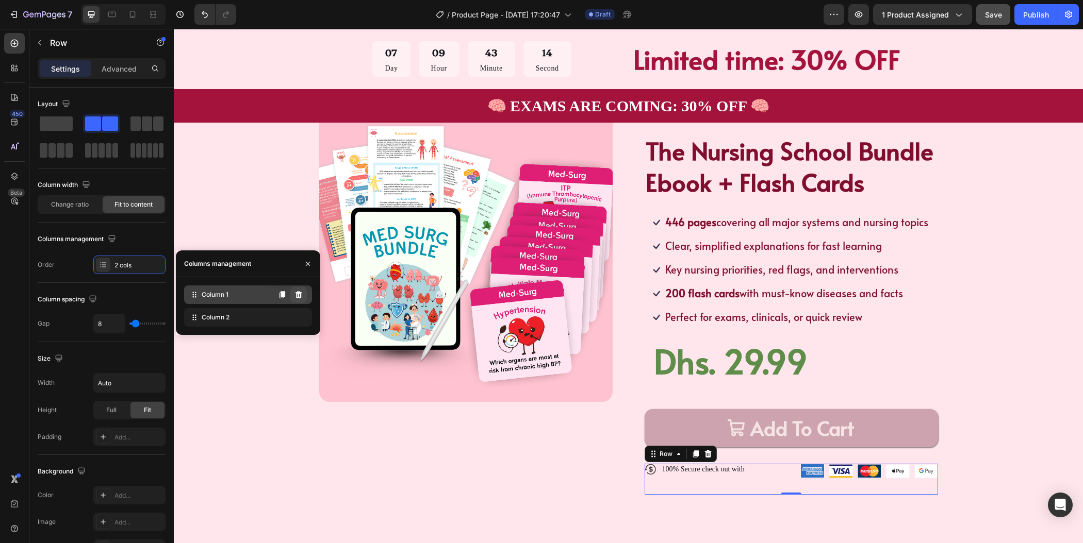
click at [299, 298] on icon at bounding box center [298, 294] width 7 height 7
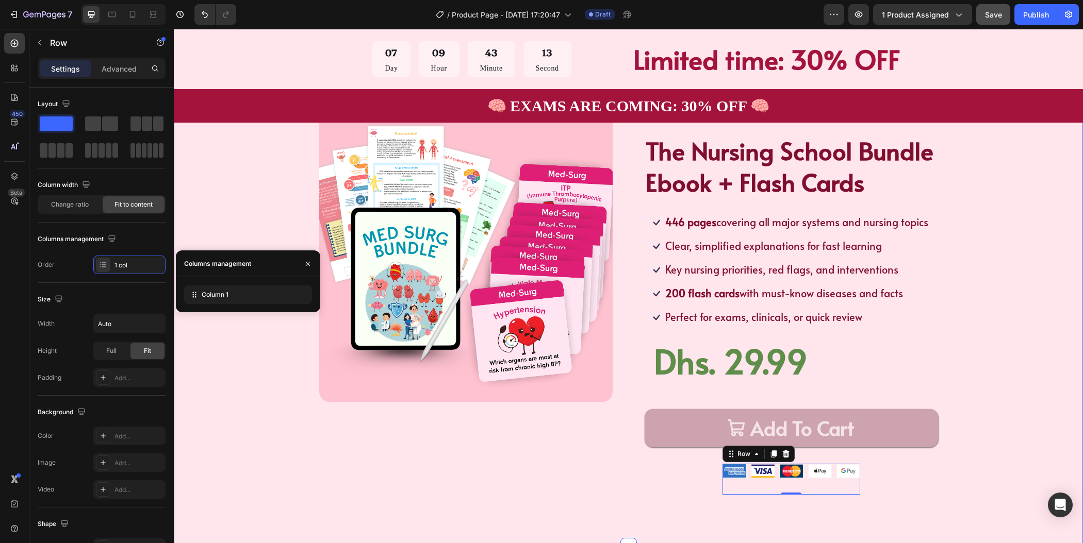
click at [1002, 396] on div "Product Images Icon Icon Icon Icon Icon Icon List TRUSTED BY 30,000+ STUDENTS T…" at bounding box center [628, 302] width 827 height 387
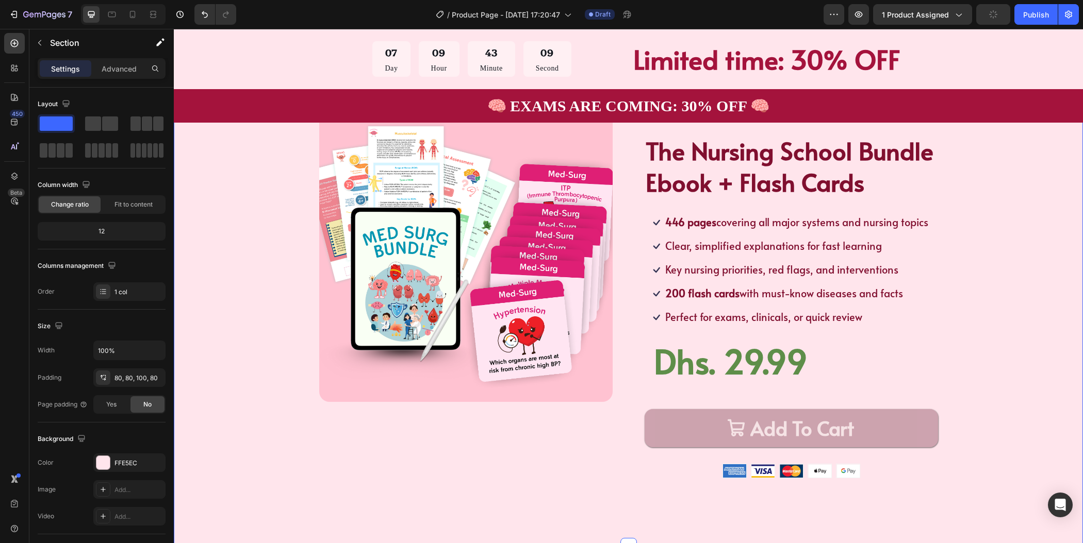
click at [1011, 343] on div "Product Images Icon Icon Icon Icon Icon Icon List TRUSTED BY 30,000+ STUDENTS T…" at bounding box center [628, 302] width 827 height 387
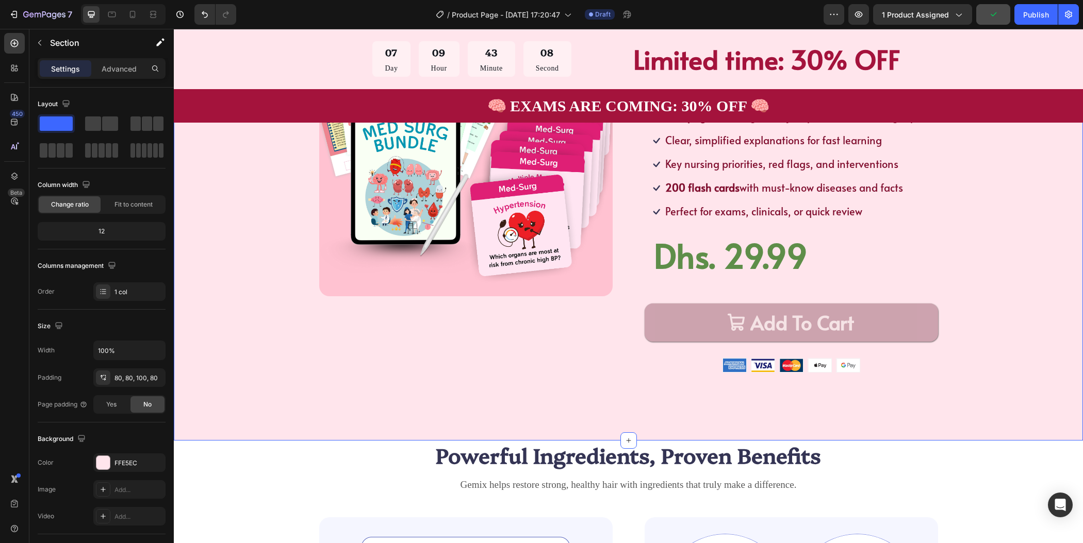
scroll to position [181, 0]
click at [42, 40] on icon "button" at bounding box center [40, 43] width 8 height 8
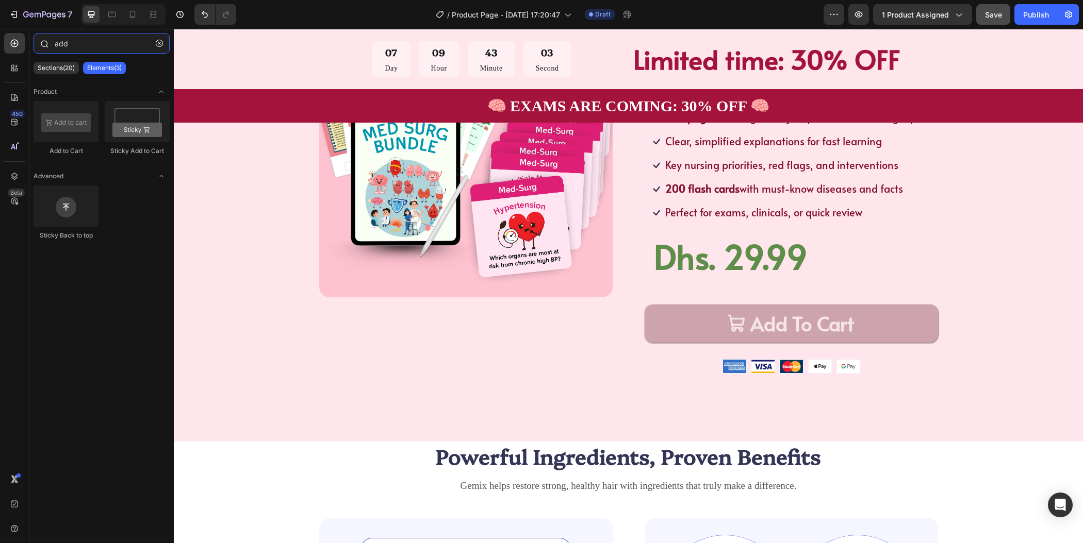
click at [82, 40] on input "add" at bounding box center [102, 43] width 136 height 21
click at [157, 44] on icon "button" at bounding box center [159, 43] width 7 height 7
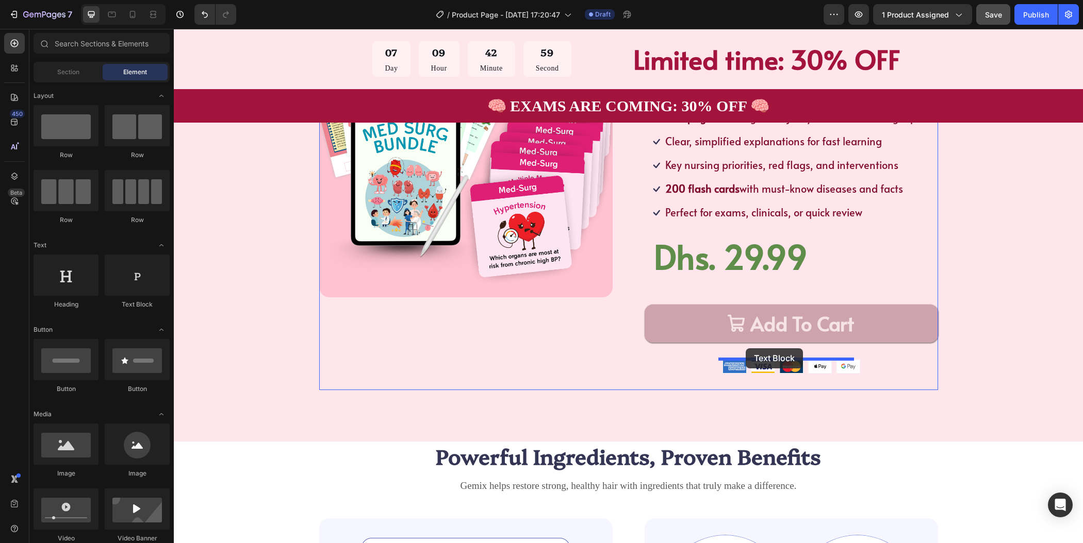
drag, startPoint x: 314, startPoint y: 315, endPoint x: 746, endPoint y: 349, distance: 432.9
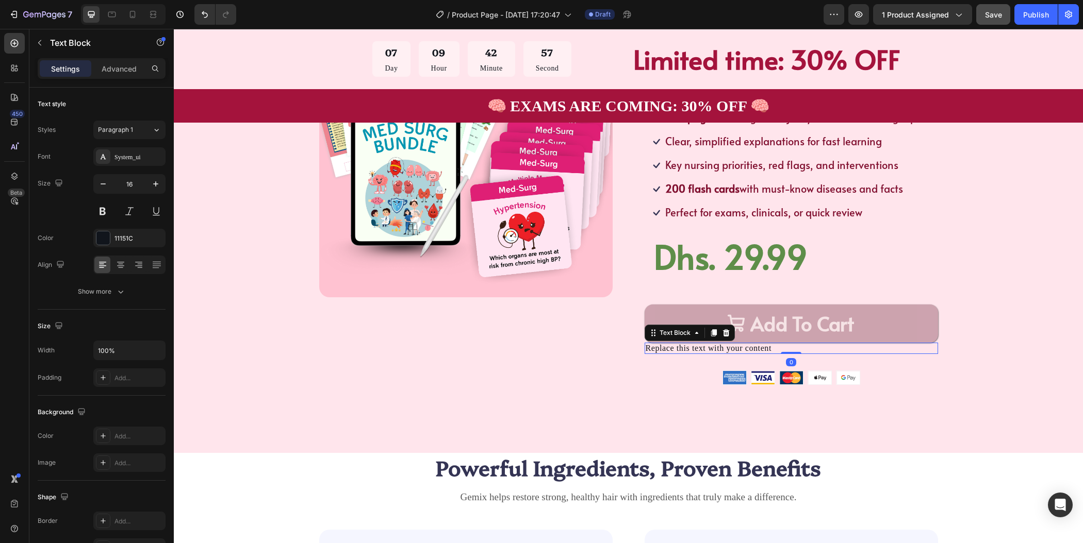
click at [742, 349] on div "Replace this text with your content" at bounding box center [791, 348] width 293 height 11
click at [769, 362] on div "Icon Icon Icon Icon Icon Icon List TRUSTED BY 30,000+ STUDENTS Text Block Row T…" at bounding box center [791, 203] width 293 height 398
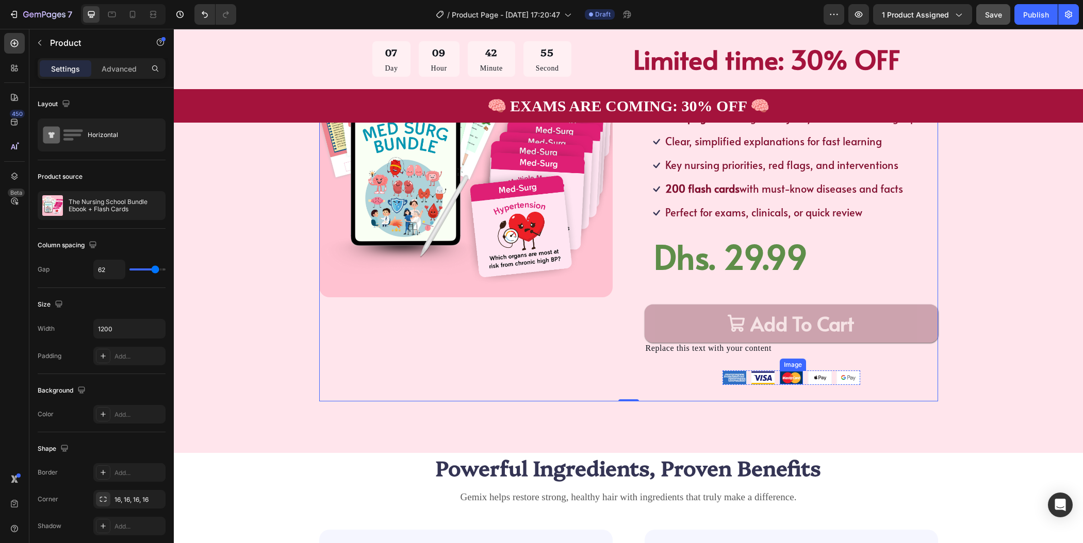
click at [783, 384] on div "Image" at bounding box center [791, 378] width 24 height 14
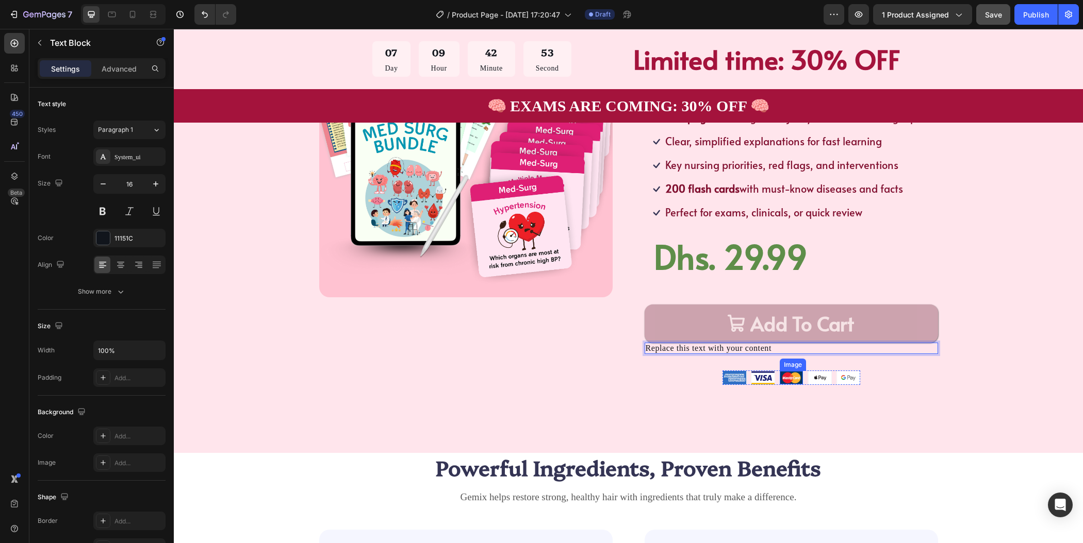
drag, startPoint x: 744, startPoint y: 349, endPoint x: 783, endPoint y: 372, distance: 45.5
click at [994, 355] on div "Product Images Icon Icon Icon Icon Icon Icon List TRUSTED BY 30,000+ STUDENTS T…" at bounding box center [628, 203] width 827 height 398
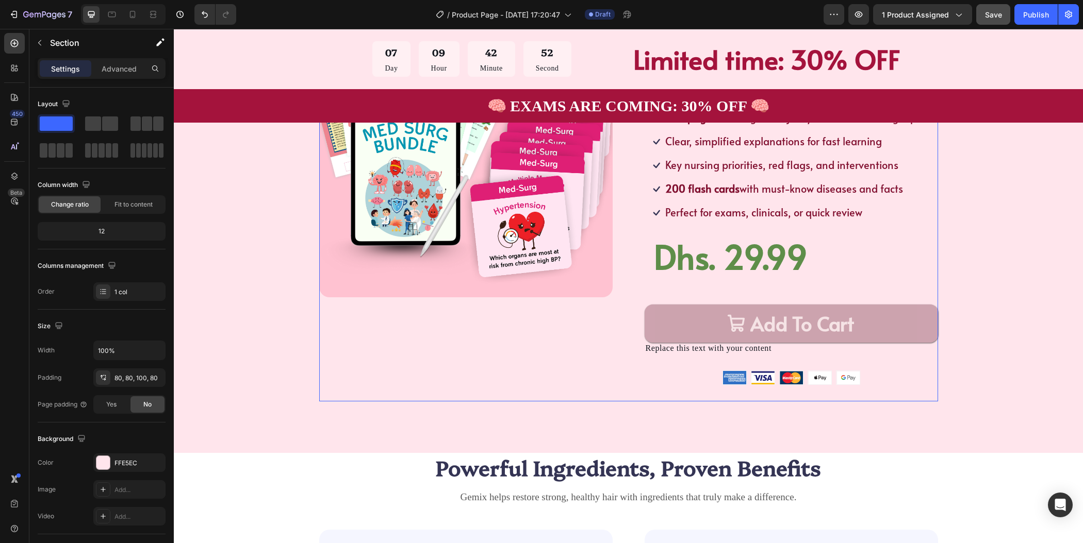
click at [871, 377] on div "Icon Icon Icon Icon Icon Icon List TRUSTED BY 30,000+ STUDENTS Text Block Row T…" at bounding box center [791, 203] width 293 height 398
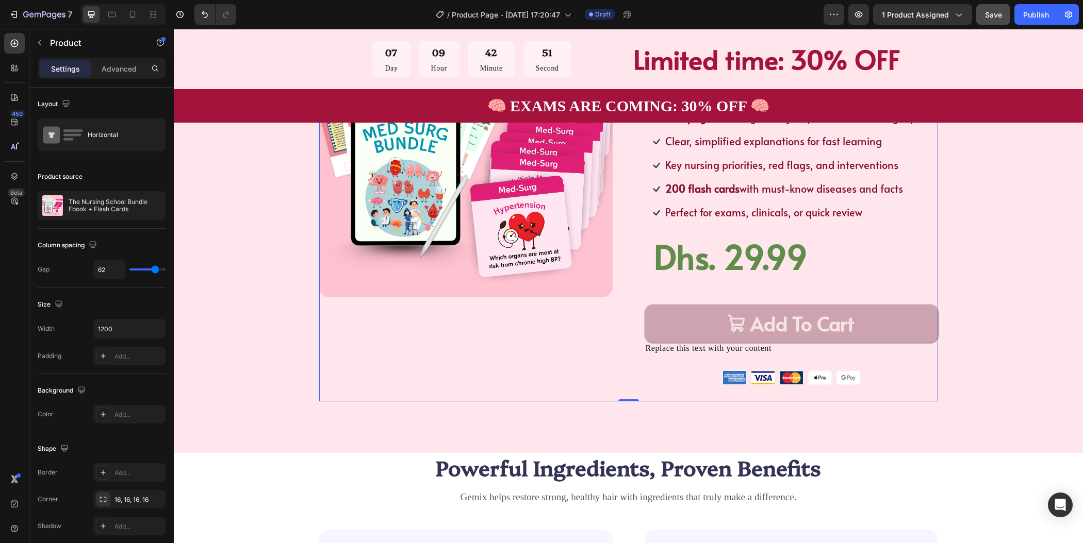
click at [796, 361] on div "Icon Icon Icon Icon Icon Icon List TRUSTED BY 30,000+ STUDENTS Text Block Row T…" at bounding box center [791, 203] width 293 height 398
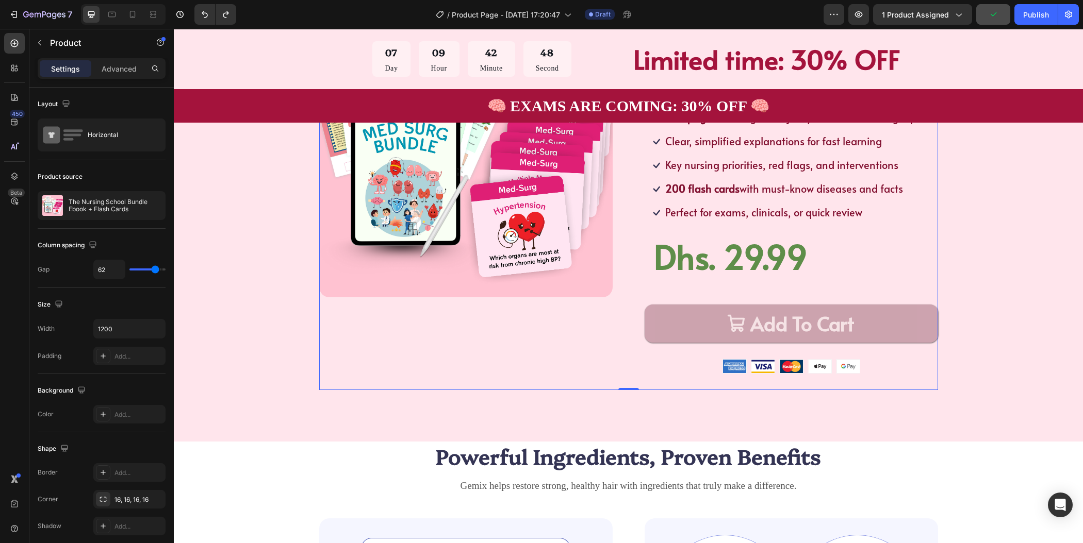
click at [874, 358] on div "Icon Icon Icon Icon Icon Icon List TRUSTED BY 30,000+ STUDENTS Text Block Row T…" at bounding box center [791, 197] width 293 height 387
click at [995, 315] on div "Product Images Icon Icon Icon Icon Icon Icon List TRUSTED BY 30,000+ STUDENTS T…" at bounding box center [628, 197] width 827 height 387
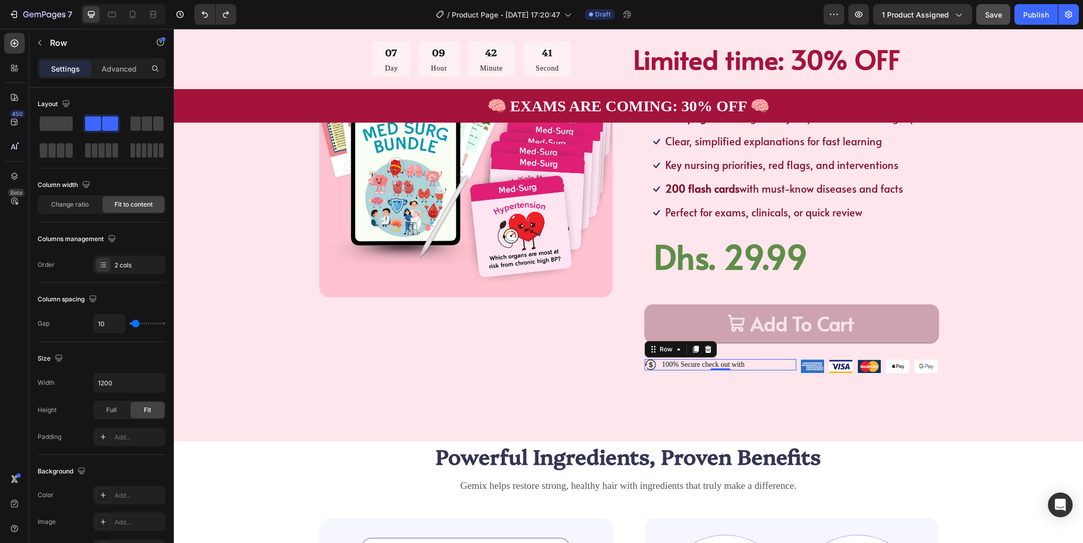
click at [748, 364] on div "Icon 100% Secure check out with Text Block Row 0" at bounding box center [721, 364] width 152 height 11
click at [745, 364] on div "Icon 100% Secure check out with Text Block Row 0" at bounding box center [721, 364] width 152 height 11
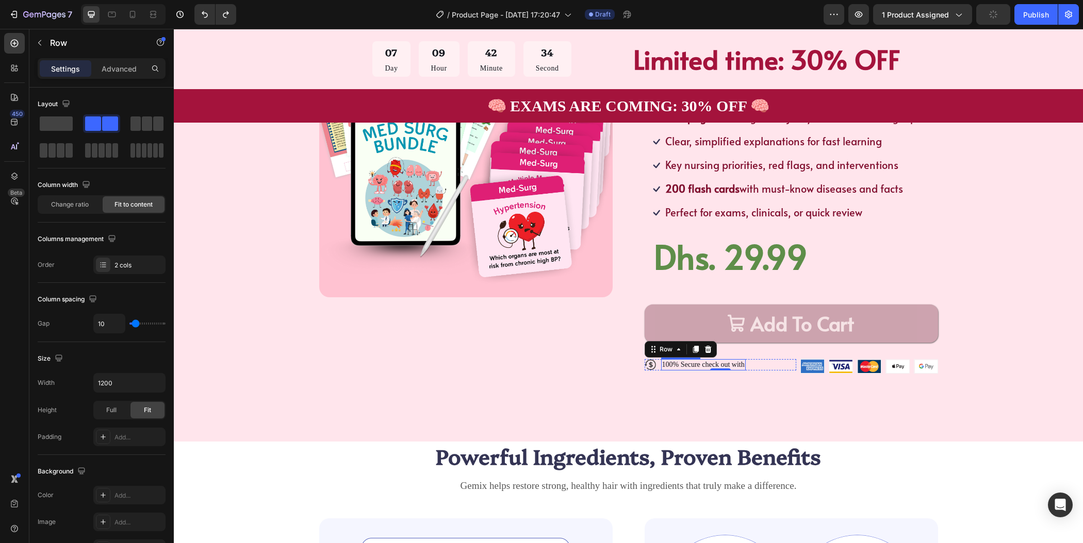
click at [699, 363] on p "100% Secure check out with" at bounding box center [703, 364] width 82 height 9
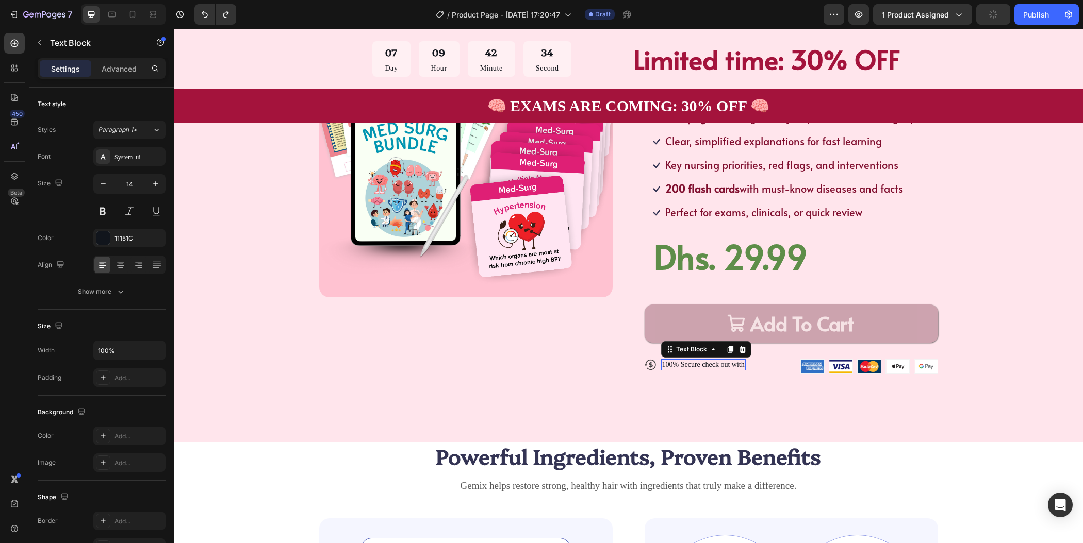
click at [699, 363] on p "100% Secure check out with" at bounding box center [703, 364] width 82 height 9
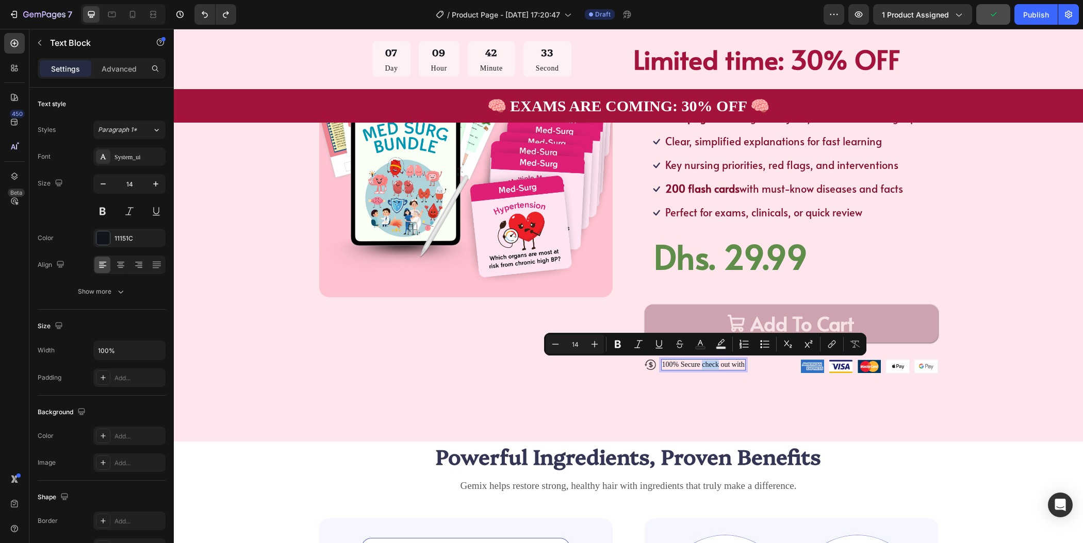
click at [699, 360] on p "100% Secure check out with" at bounding box center [703, 364] width 82 height 9
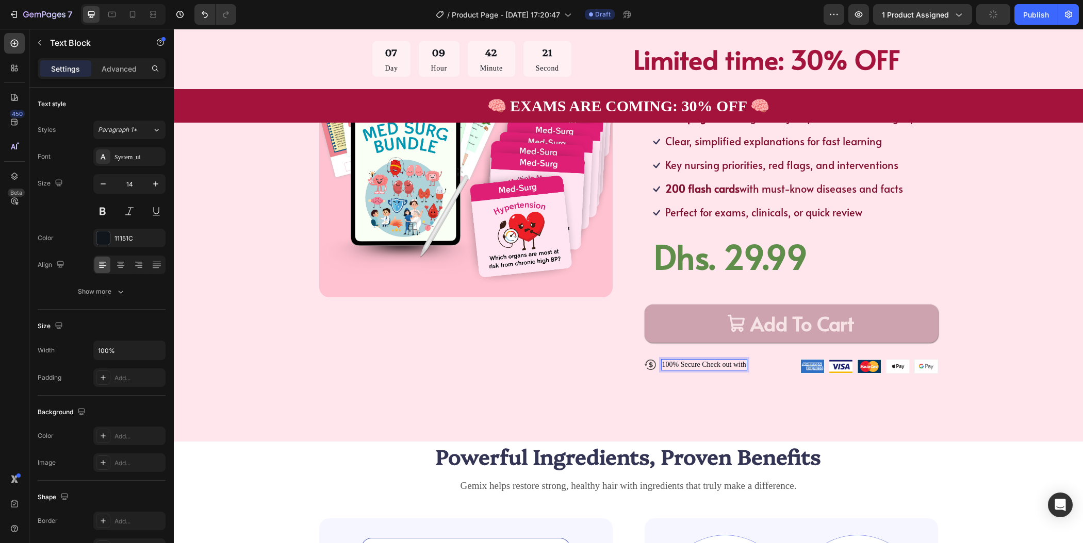
click at [718, 366] on p "100% Secure Check out with" at bounding box center [704, 364] width 84 height 9
click at [717, 365] on p "100% Secure Checkout with" at bounding box center [703, 364] width 82 height 9
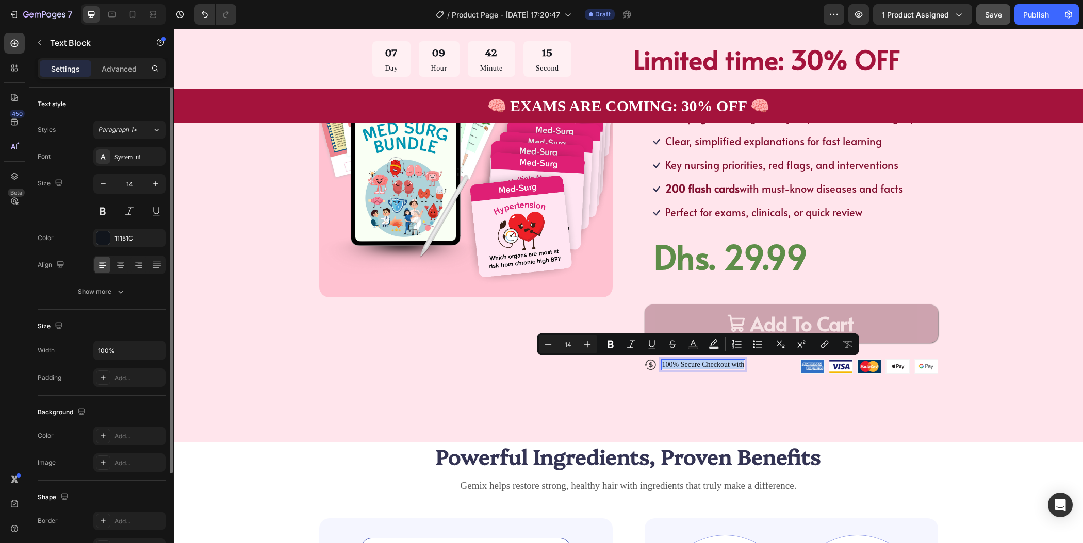
scroll to position [32, 0]
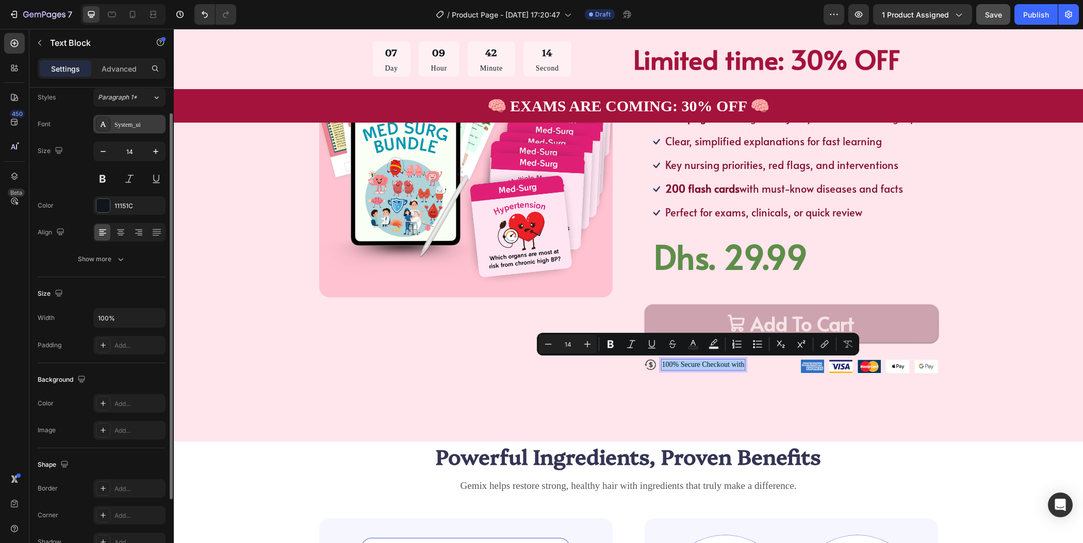
click at [138, 126] on div "System_ui" at bounding box center [138, 124] width 48 height 9
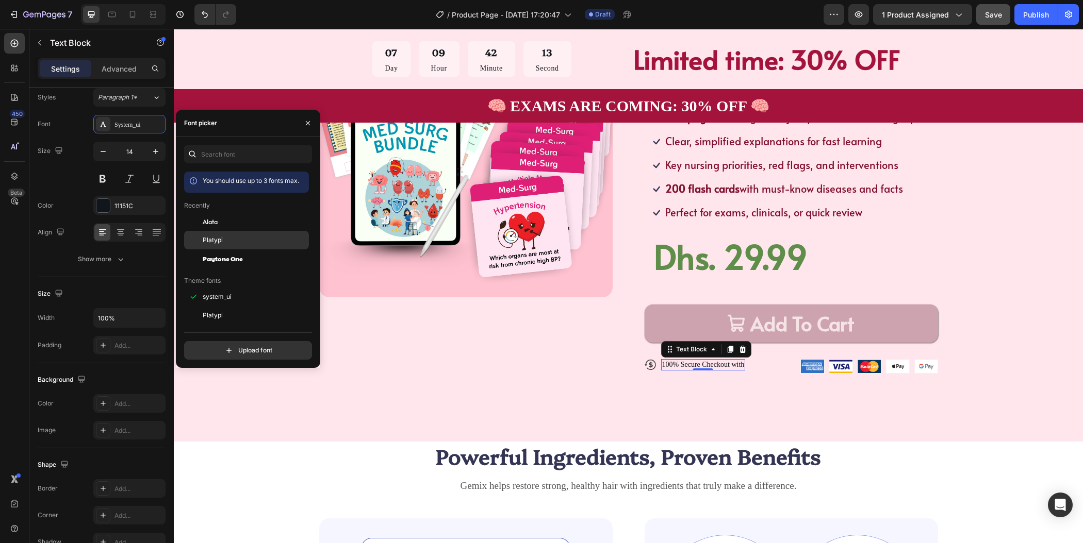
click at [221, 248] on div "Platypi" at bounding box center [246, 240] width 125 height 19
click at [234, 227] on div "Alata" at bounding box center [246, 221] width 125 height 19
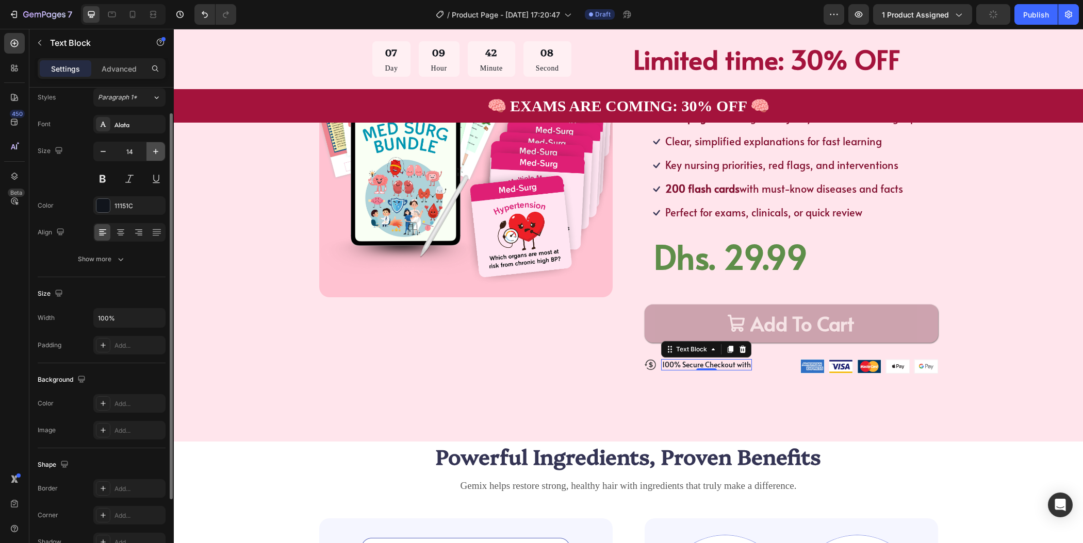
click at [162, 152] on button "button" at bounding box center [155, 151] width 19 height 19
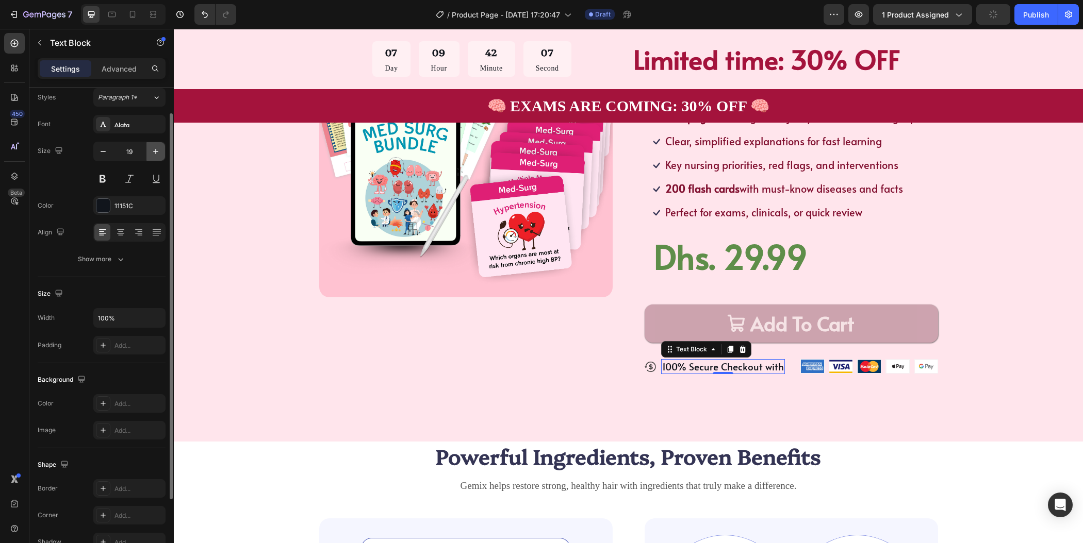
click at [162, 152] on button "button" at bounding box center [155, 151] width 19 height 19
click at [106, 151] on icon "button" at bounding box center [103, 151] width 10 height 10
type input "20"
click at [998, 305] on div "Product Images Icon Icon Icon Icon Icon Icon List TRUSTED BY 30,000+ STUDENTS T…" at bounding box center [628, 197] width 827 height 387
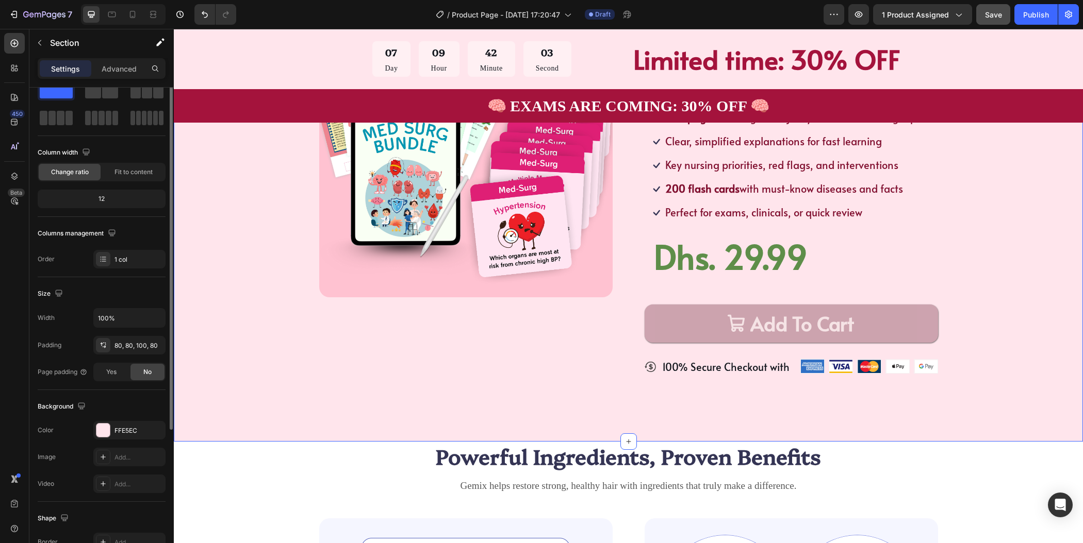
scroll to position [0, 0]
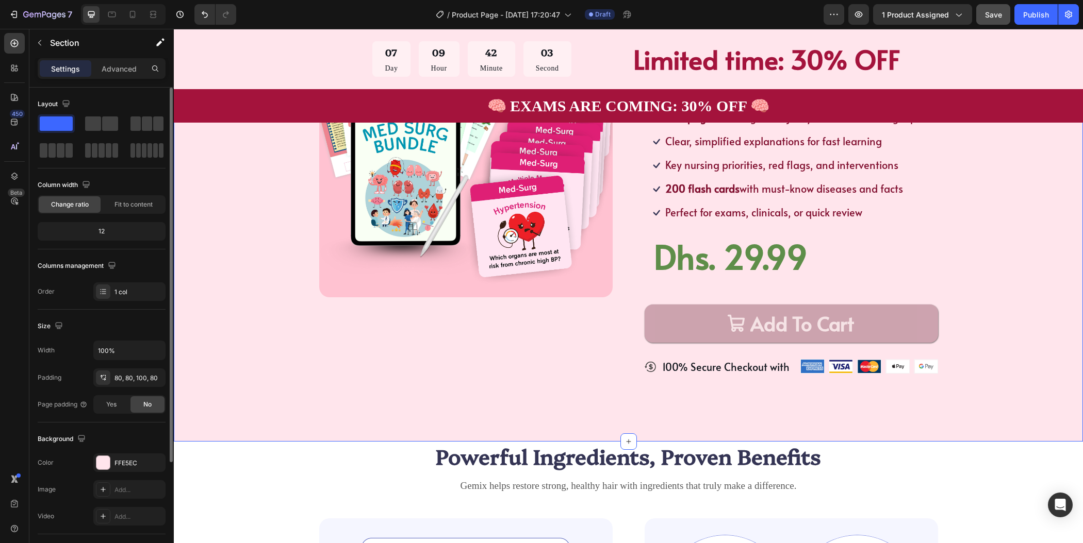
click at [998, 305] on div "Product Images Icon Icon Icon Icon Icon Icon List TRUSTED BY 30,000+ STUDENTS T…" at bounding box center [628, 197] width 827 height 387
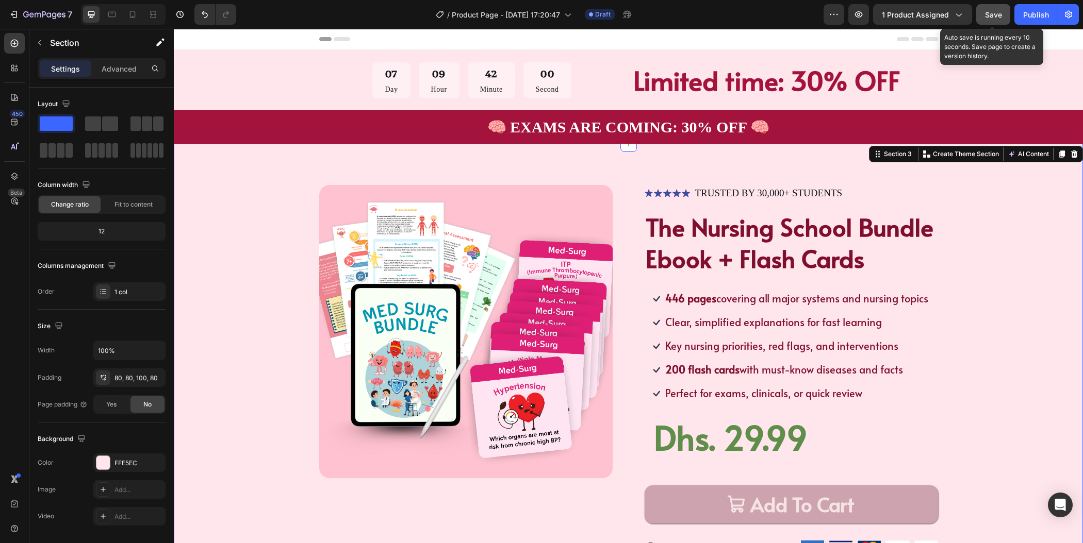
click at [1000, 13] on span "Save" at bounding box center [993, 14] width 17 height 9
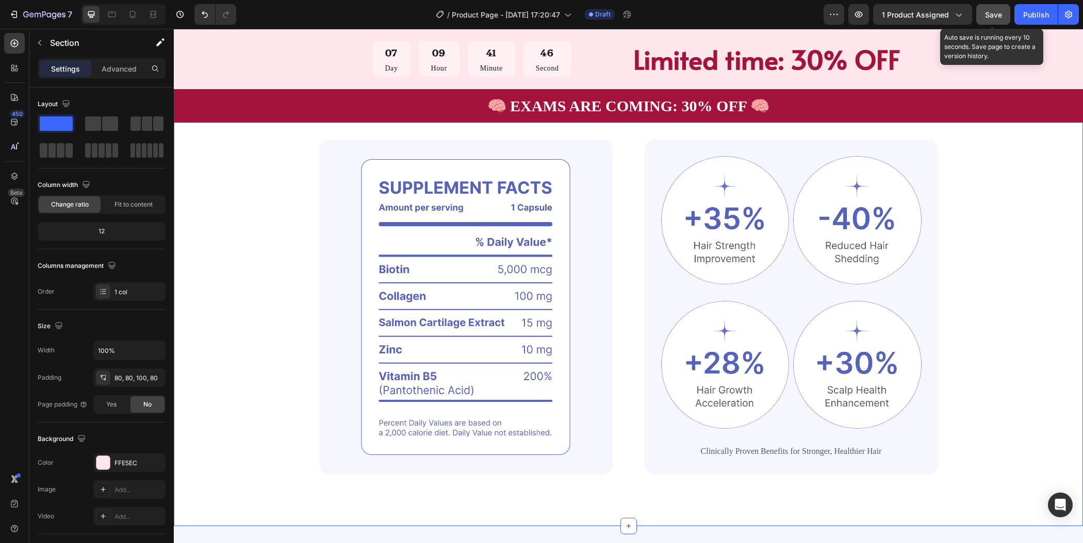
scroll to position [560, 0]
click at [598, 258] on img at bounding box center [465, 306] width 293 height 335
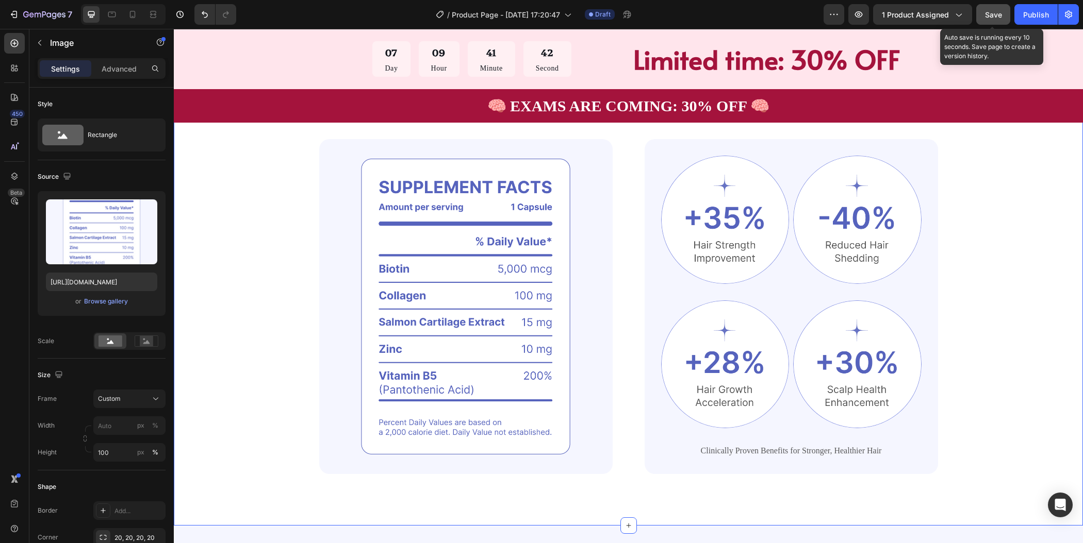
click at [974, 271] on div "Powerful Ingredients, Proven Benefits Heading Gemix helps restore strong, healt…" at bounding box center [628, 268] width 827 height 412
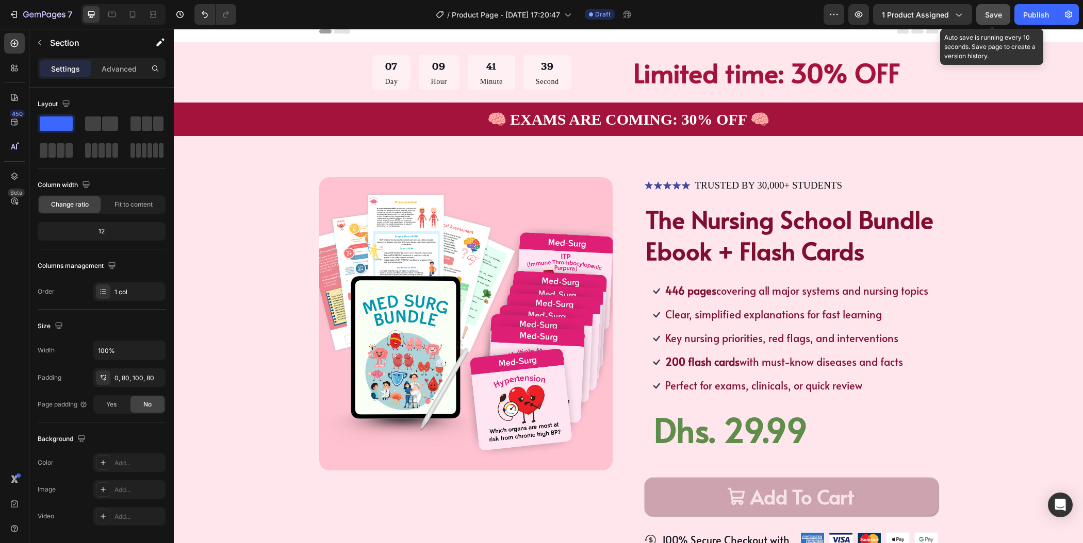
scroll to position [366, 0]
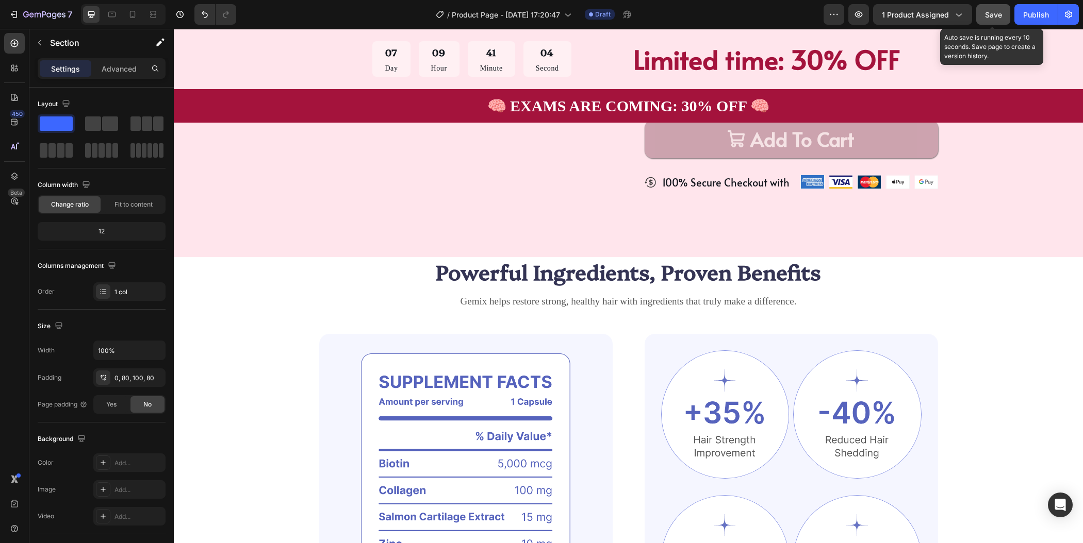
click at [971, 339] on div "Powerful Ingredients, Proven Benefits Heading Gemix helps restore strong, healt…" at bounding box center [628, 463] width 827 height 412
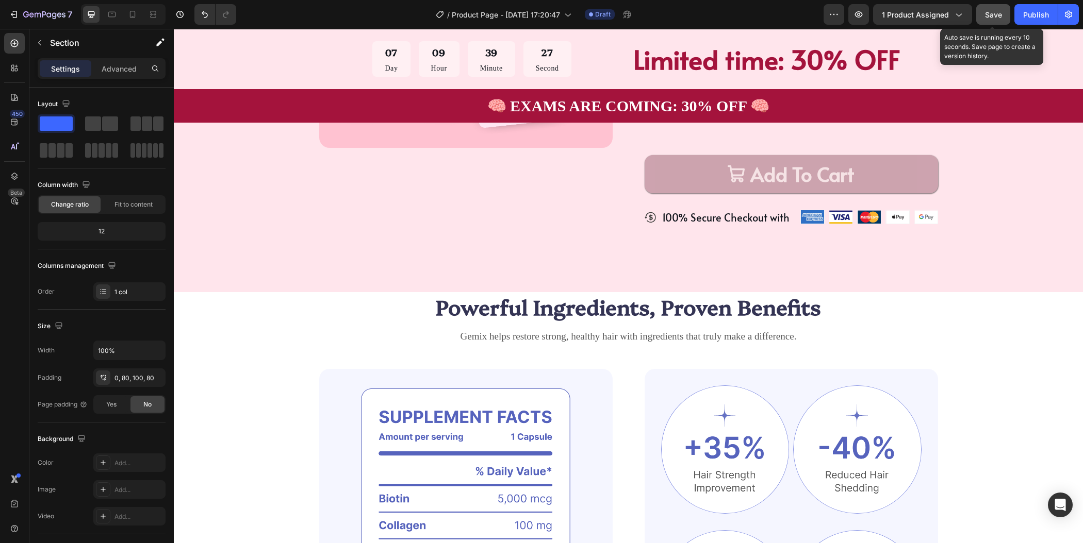
scroll to position [455, 0]
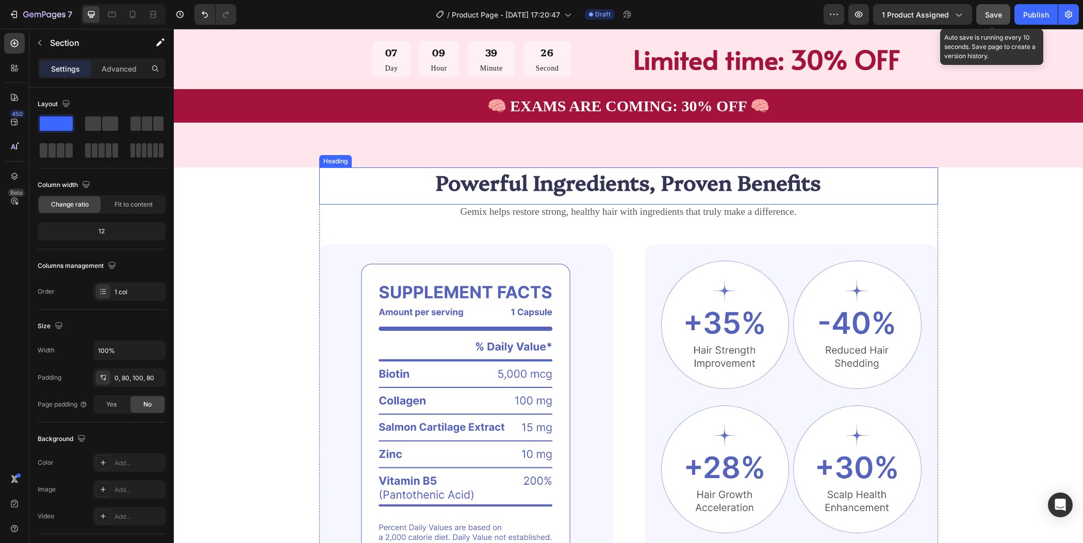
click at [377, 175] on h2 "Powerful Ingredients, Proven Benefits" at bounding box center [628, 182] width 619 height 29
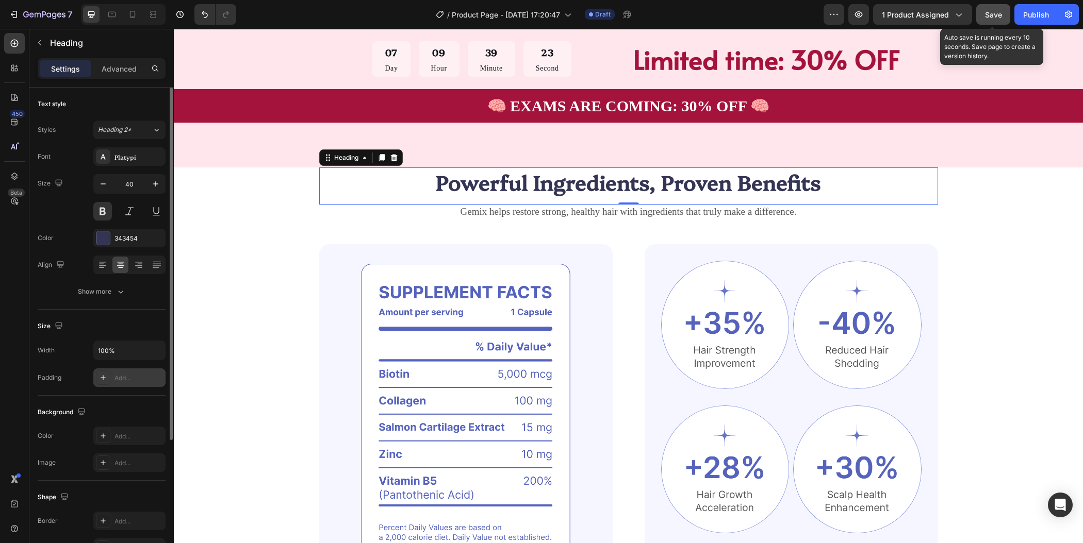
click at [125, 380] on div "Add..." at bounding box center [138, 378] width 48 height 9
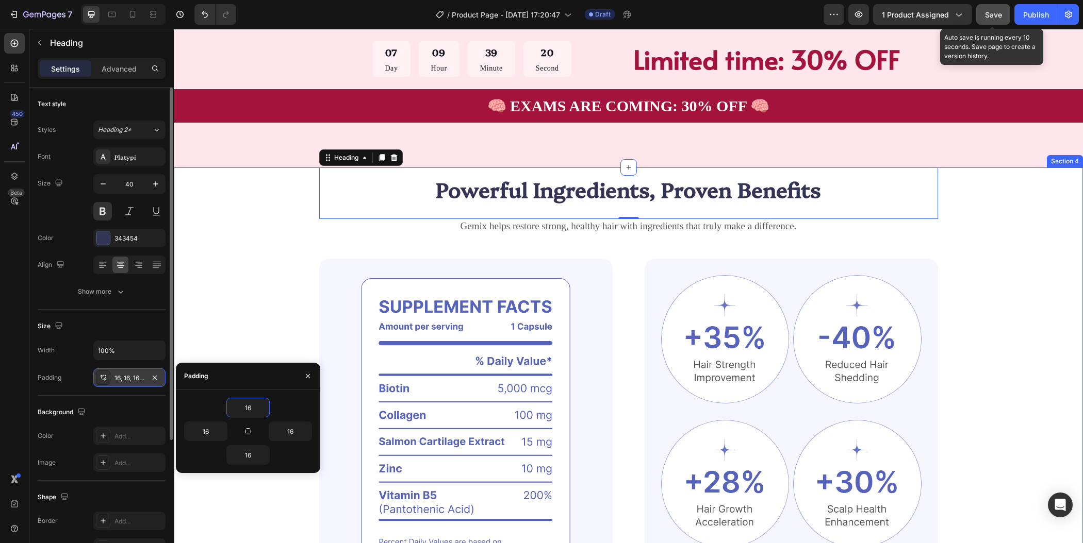
click at [978, 246] on div "Powerful Ingredients, Proven Benefits Heading 0 Gemix helps restore strong, hea…" at bounding box center [628, 381] width 827 height 426
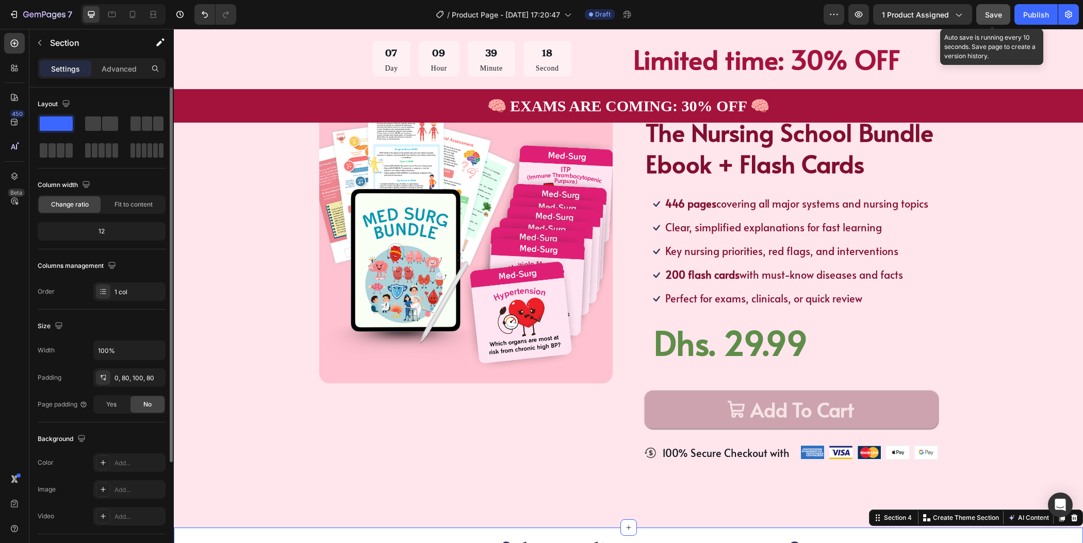
scroll to position [0, 0]
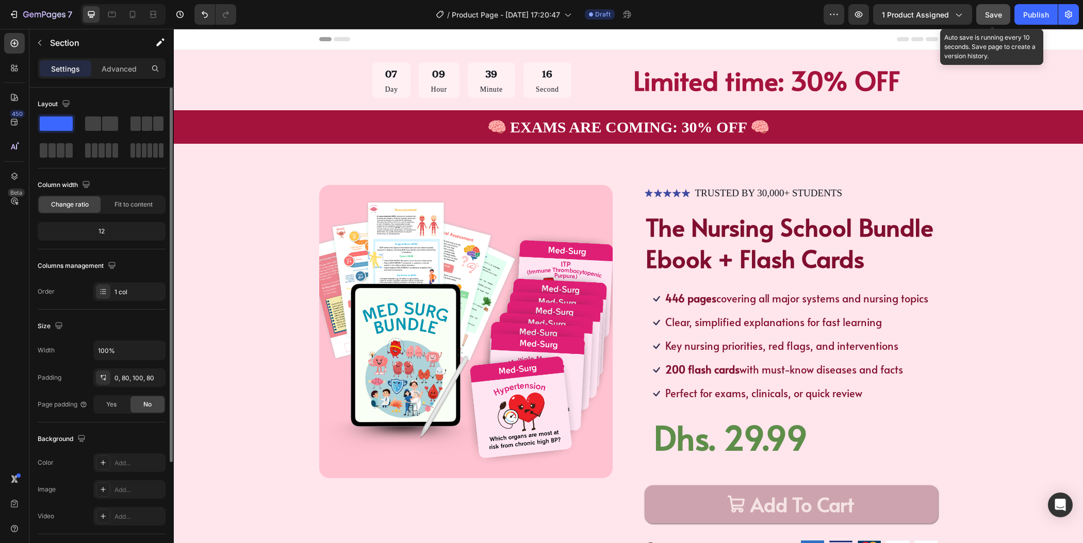
click at [692, 21] on div "/ Product Page - Sep 29, 17:20:47 Draft" at bounding box center [533, 14] width 579 height 21
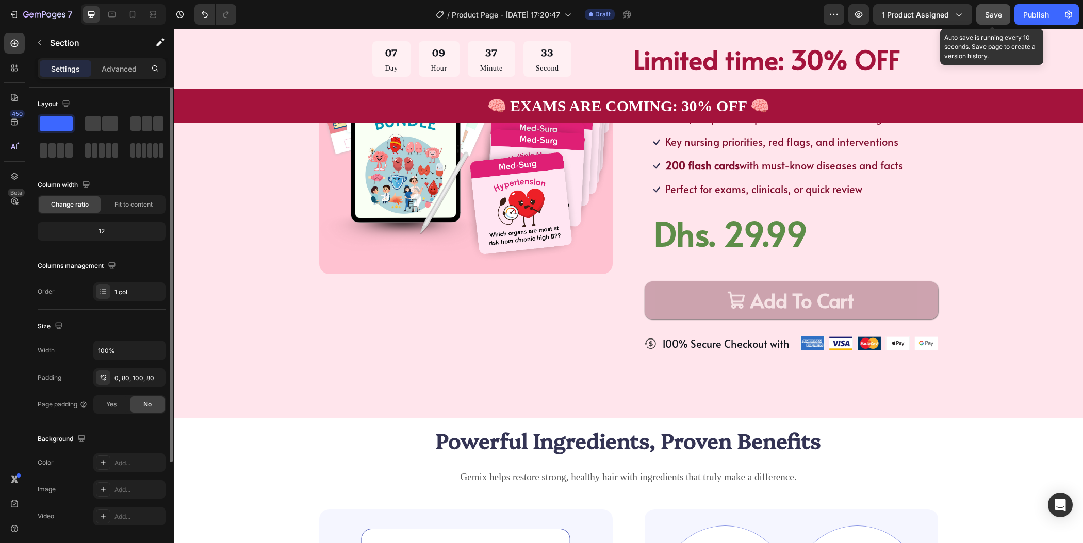
scroll to position [317, 0]
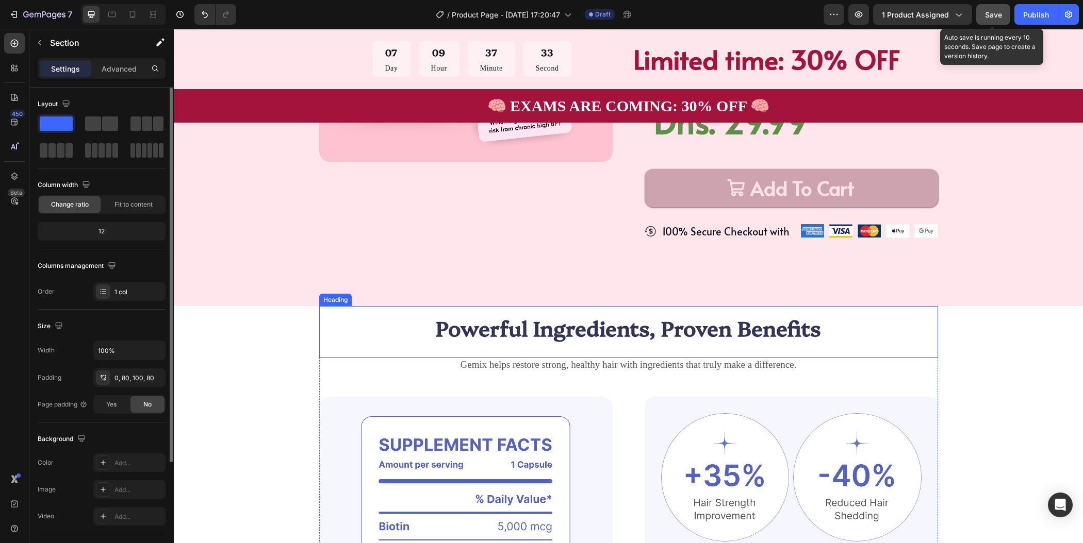
click at [673, 335] on h2 "Powerful Ingredients, Proven Benefits" at bounding box center [628, 327] width 619 height 43
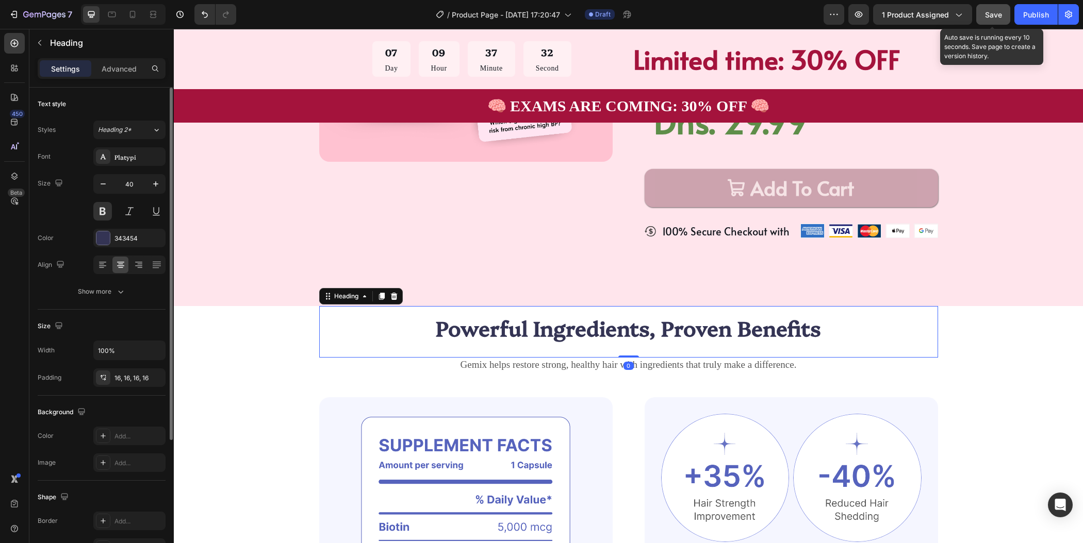
click at [673, 335] on h2 "Powerful Ingredients, Proven Benefits" at bounding box center [628, 327] width 619 height 43
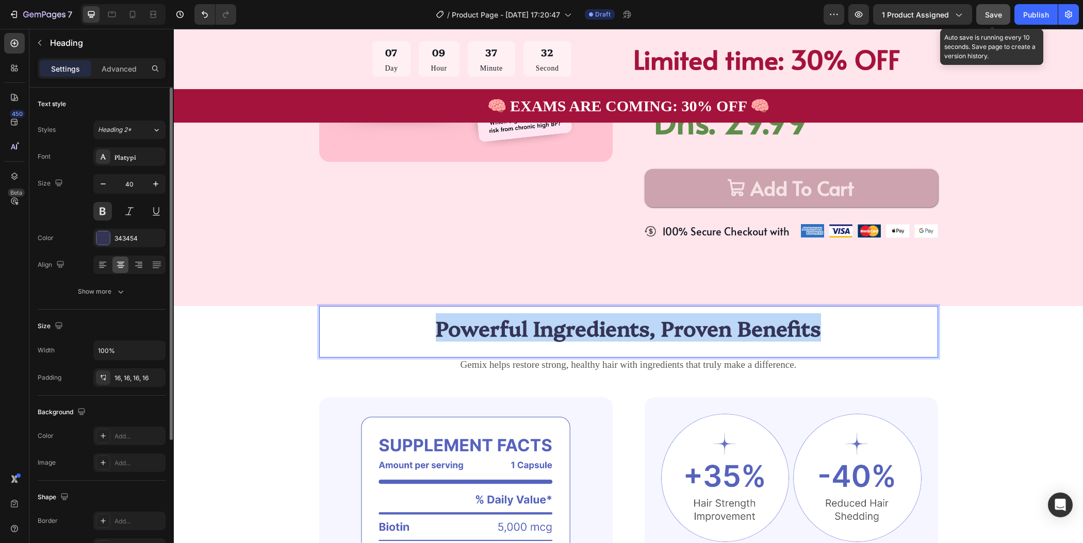
click at [673, 335] on p "Powerful Ingredients, Proven Benefits" at bounding box center [628, 328] width 602 height 27
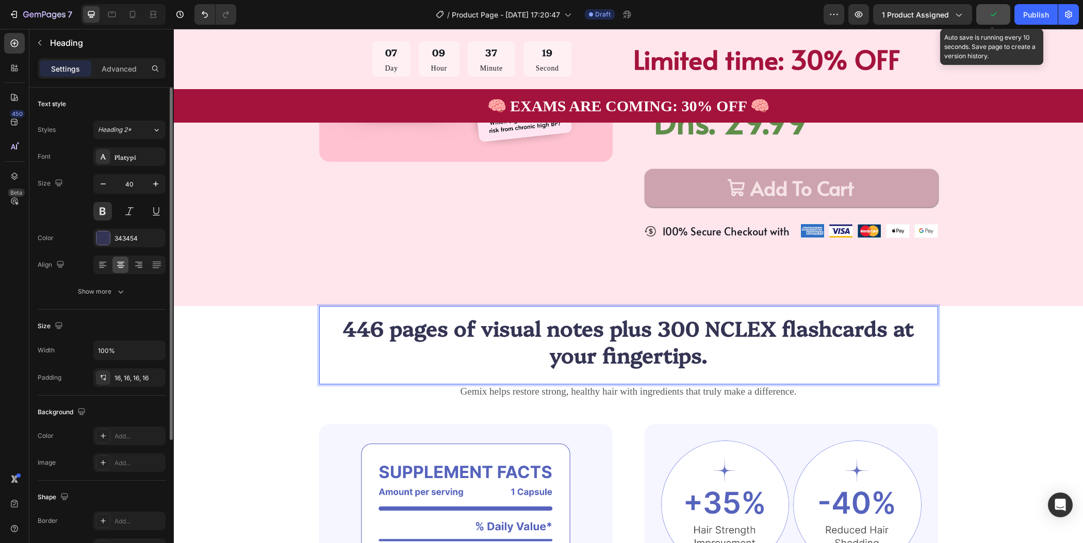
click at [651, 347] on p "446 pages of visual notes plus 300 NCLEX flashcards at your fingertips." at bounding box center [628, 342] width 602 height 54
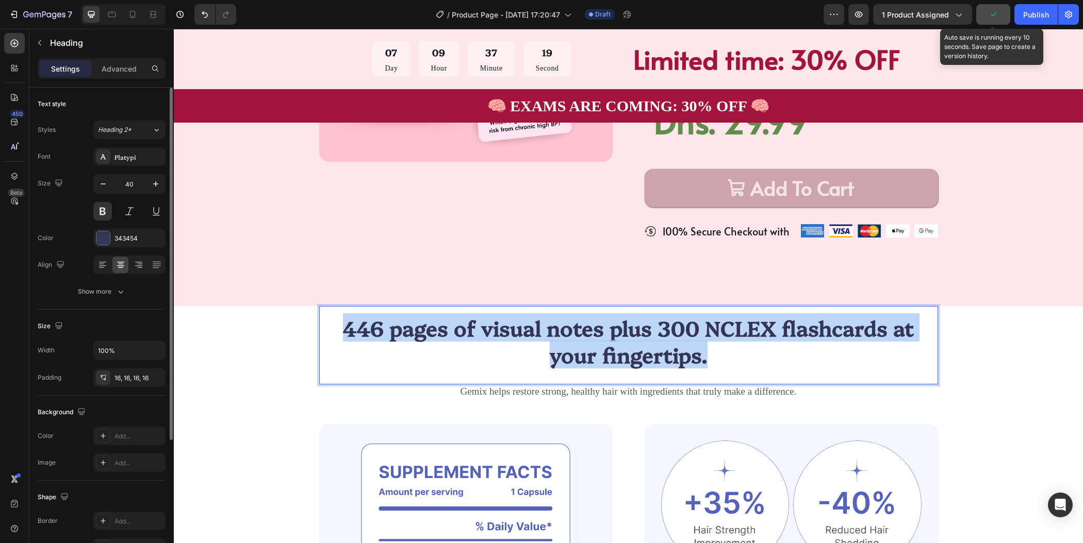
click at [651, 347] on p "446 pages of visual notes plus 300 NCLEX flashcards at your fingertips." at bounding box center [628, 342] width 602 height 54
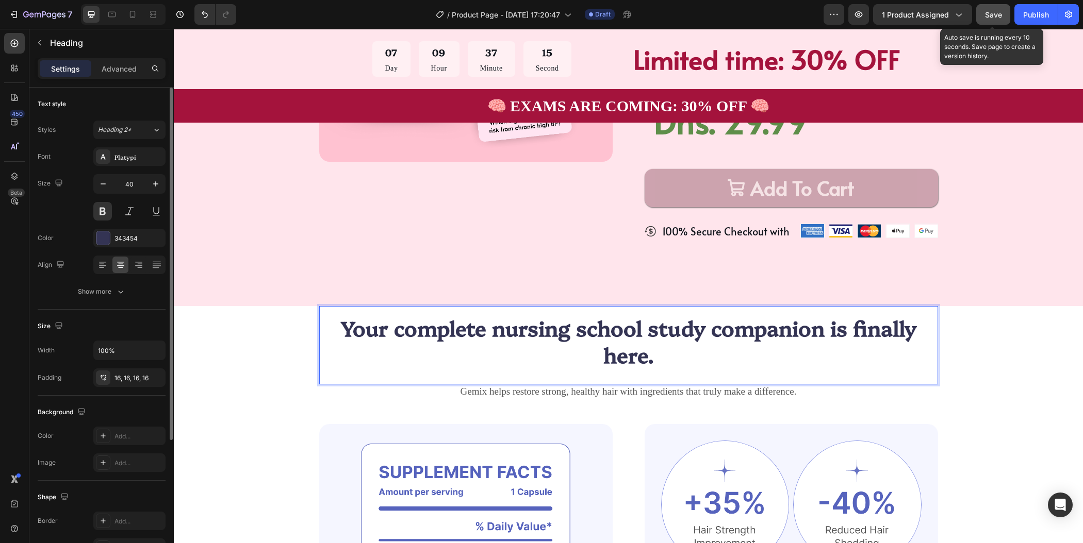
click at [819, 335] on p "Your complete nursing school study companion is finally here." at bounding box center [628, 342] width 602 height 54
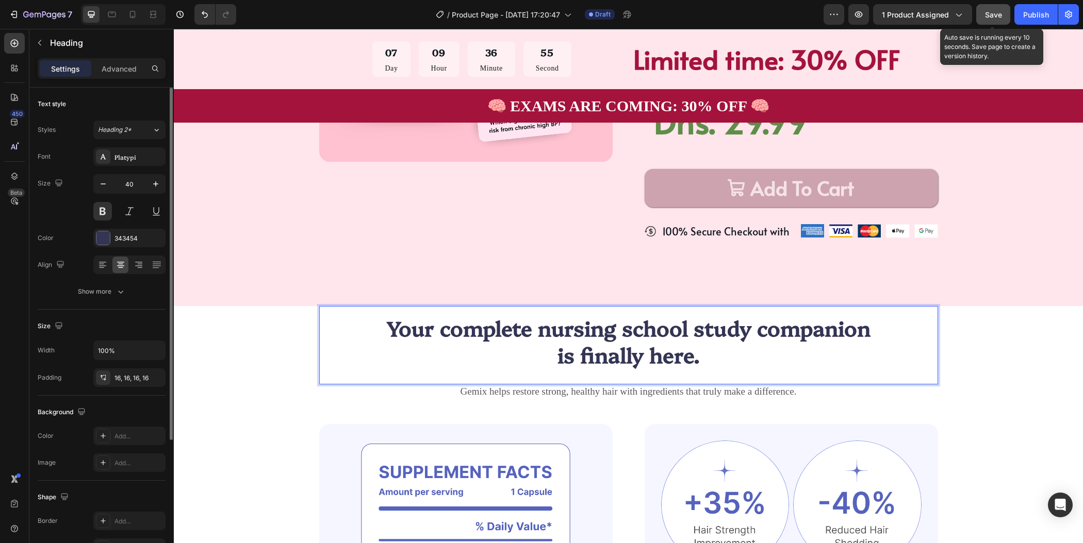
click at [579, 338] on p "Your complete nursing school study companion is finally here." at bounding box center [628, 342] width 602 height 54
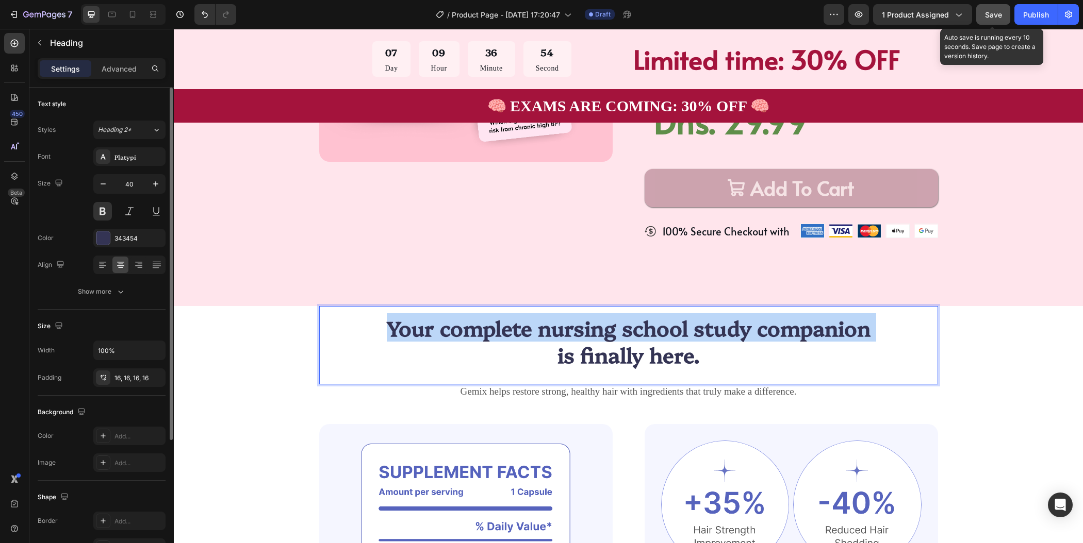
click at [579, 338] on p "Your complete nursing school study companion is finally here." at bounding box center [628, 342] width 602 height 54
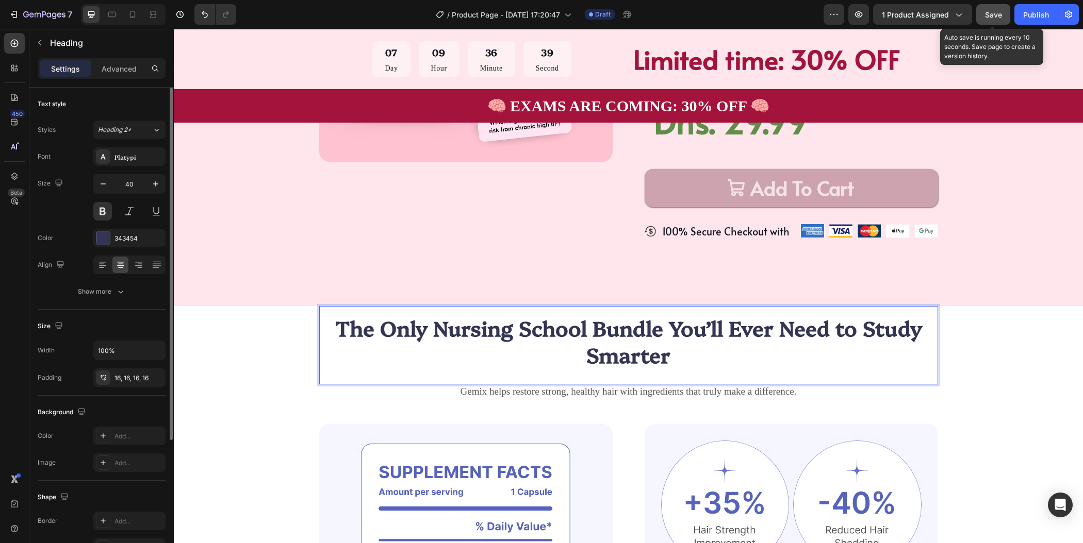
click at [665, 328] on p "The Only Nursing School Bundle You’ll Ever Need to Study Smarter" at bounding box center [628, 342] width 602 height 54
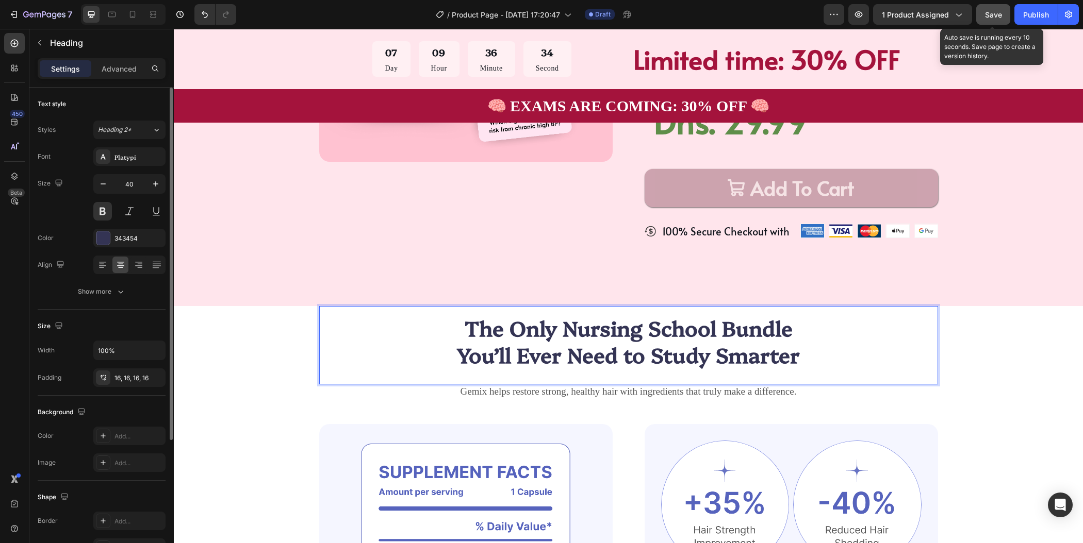
click at [797, 359] on p "The Only Nursing School Bundle You’ll Ever Need to Study Smarter" at bounding box center [628, 342] width 602 height 54
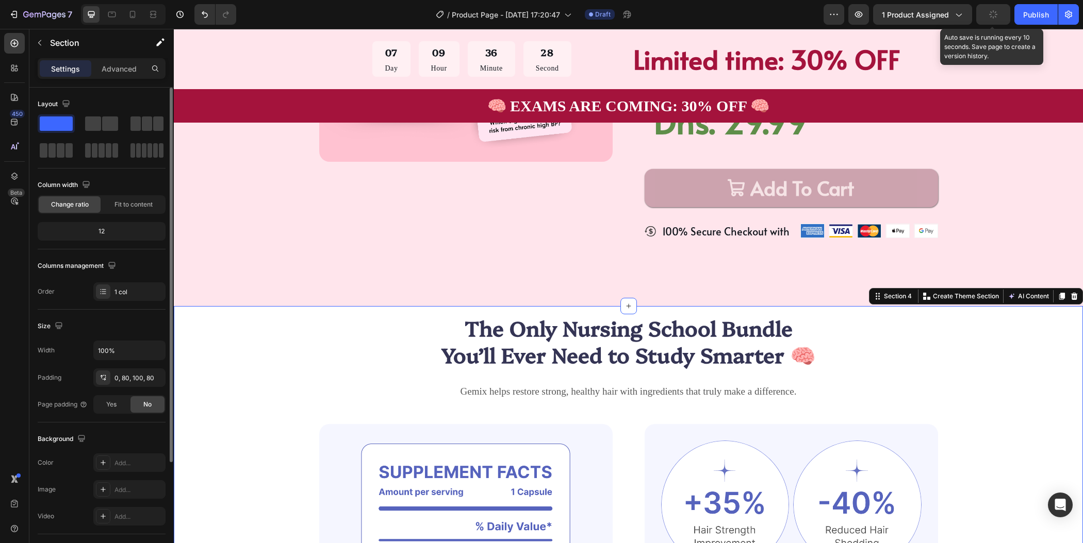
click at [1027, 357] on div "The Only Nursing School Bundle You’ll Ever Need to Study Smarter 🧠 Heading Gemi…" at bounding box center [628, 532] width 827 height 453
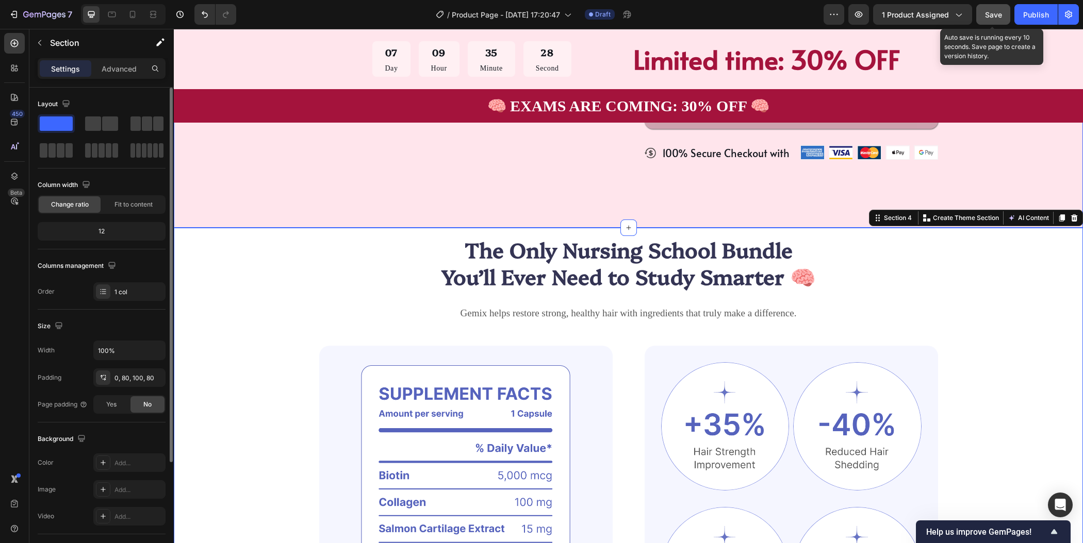
scroll to position [524, 0]
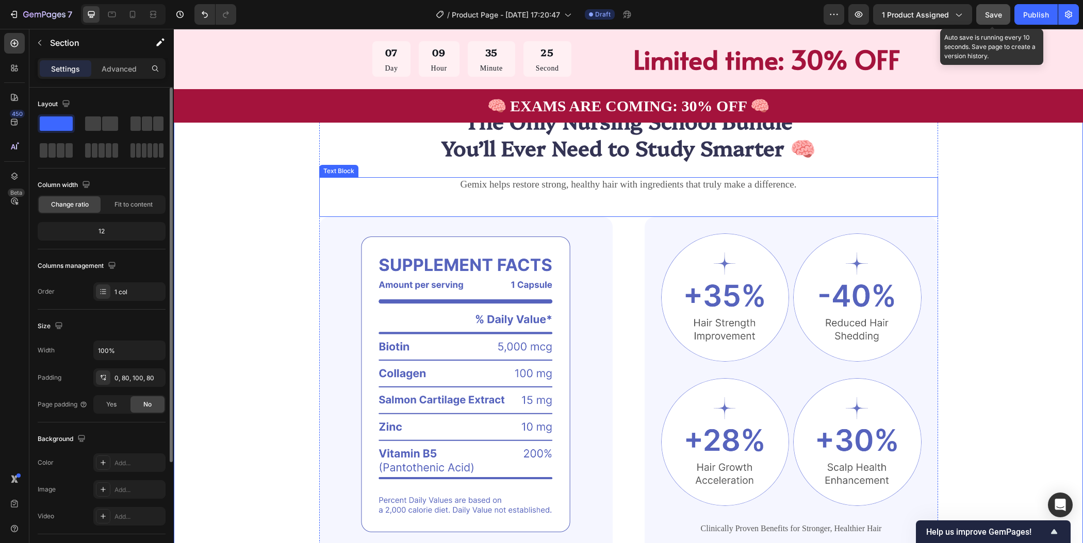
click at [708, 187] on p "Gemix helps restore strong, healthy hair with ingredients that truly make a dif…" at bounding box center [628, 184] width 617 height 13
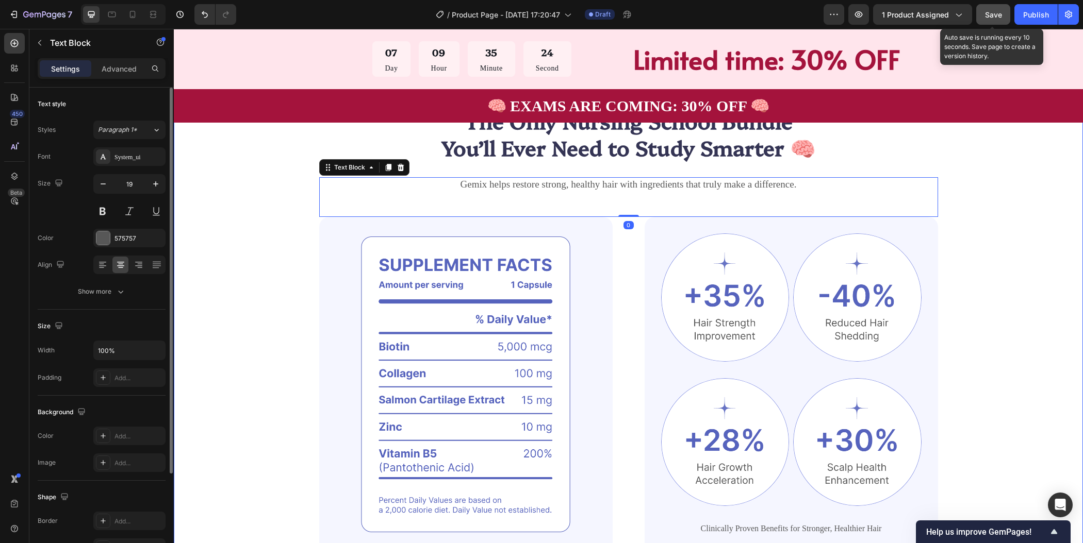
click at [960, 273] on div "The Only Nursing School Bundle You’ll Ever Need to Study Smarter 🧠 Heading Gemi…" at bounding box center [628, 325] width 827 height 453
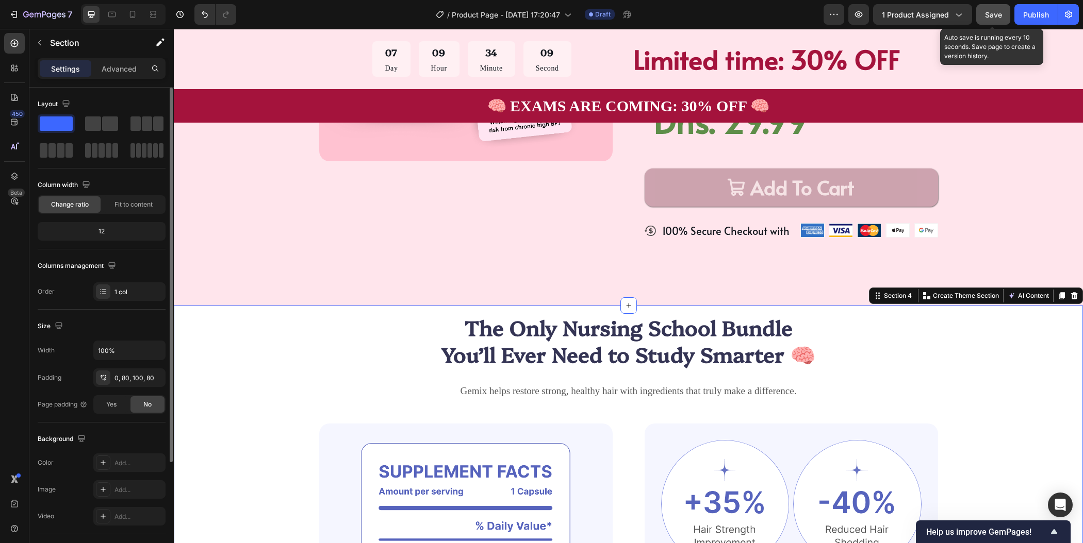
scroll to position [0, 0]
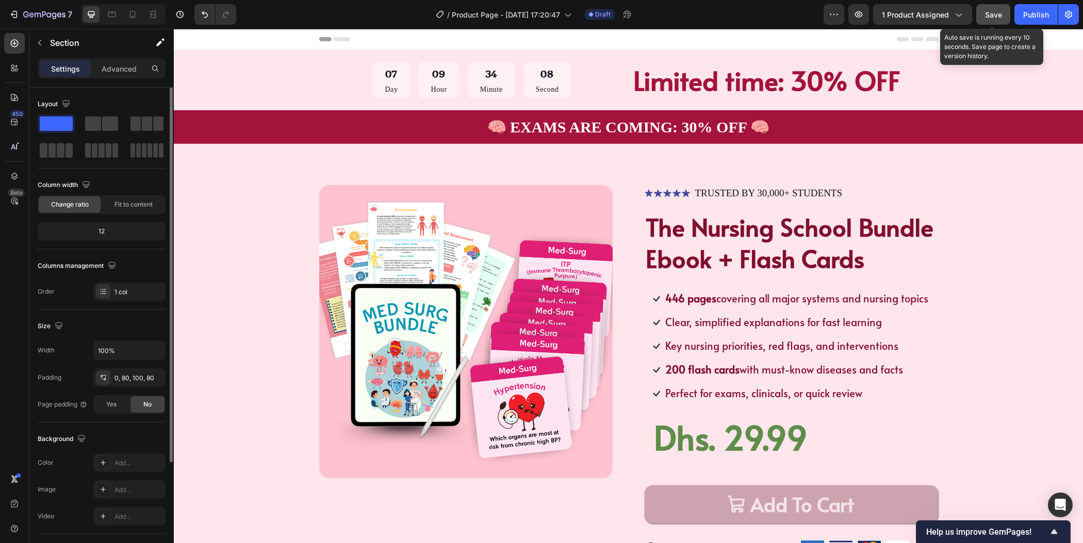
click at [989, 20] on button "Save" at bounding box center [993, 14] width 34 height 21
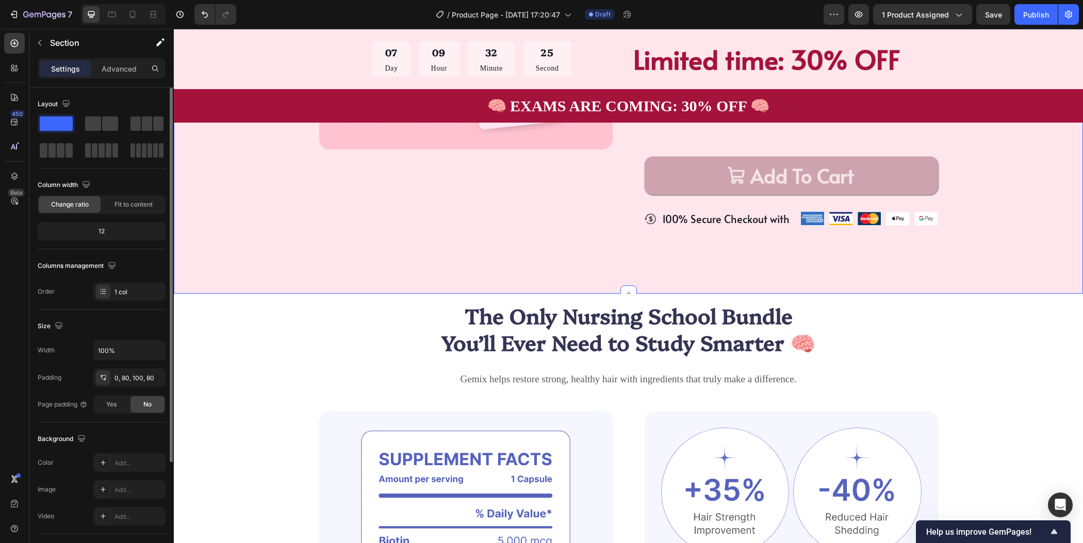
scroll to position [348, 0]
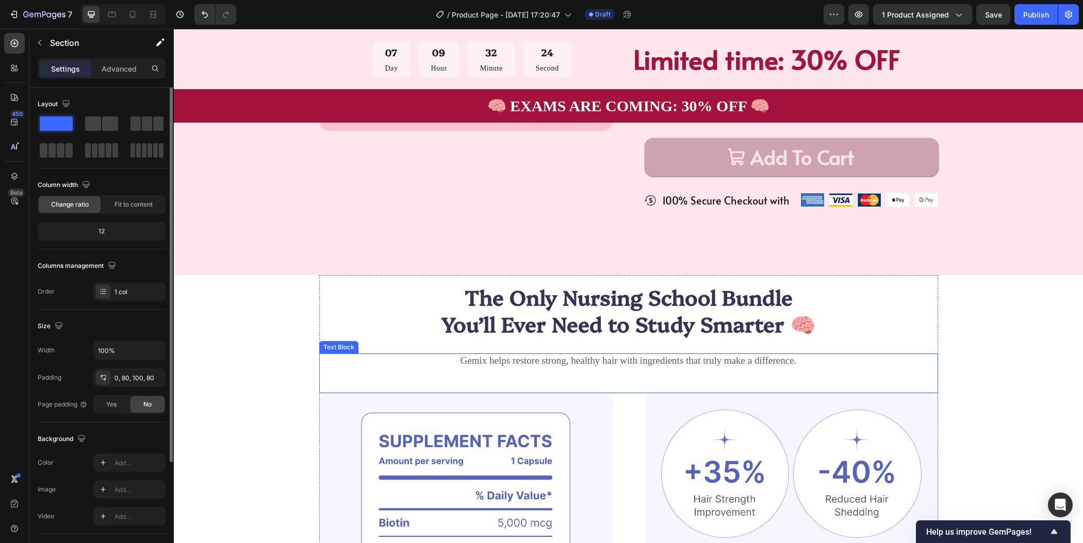
click at [640, 359] on p "Gemix helps restore strong, healthy hair with ingredients that truly make a dif…" at bounding box center [628, 361] width 617 height 13
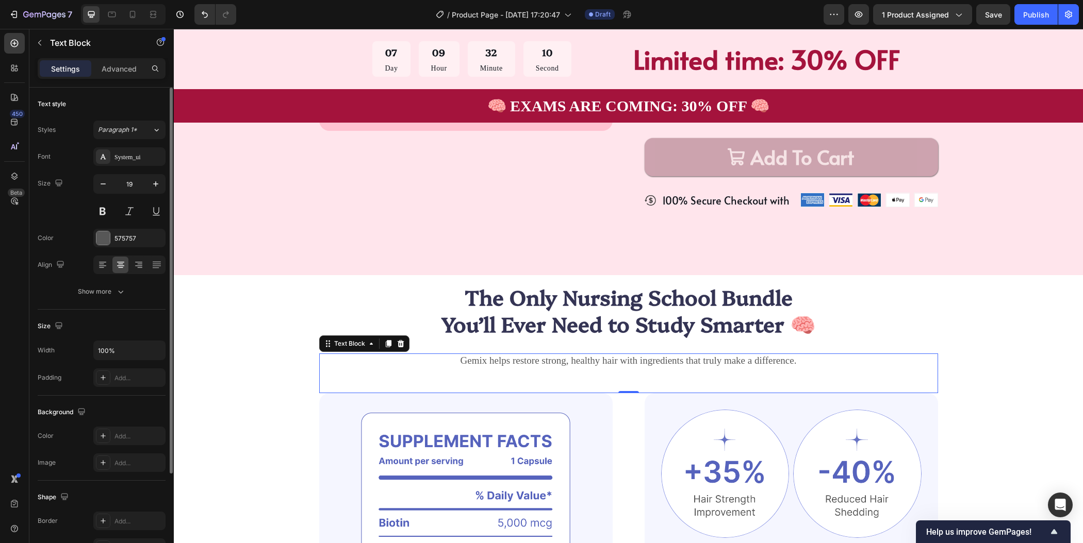
click at [566, 358] on p "Gemix helps restore strong, healthy hair with ingredients that truly make a dif…" at bounding box center [628, 361] width 617 height 13
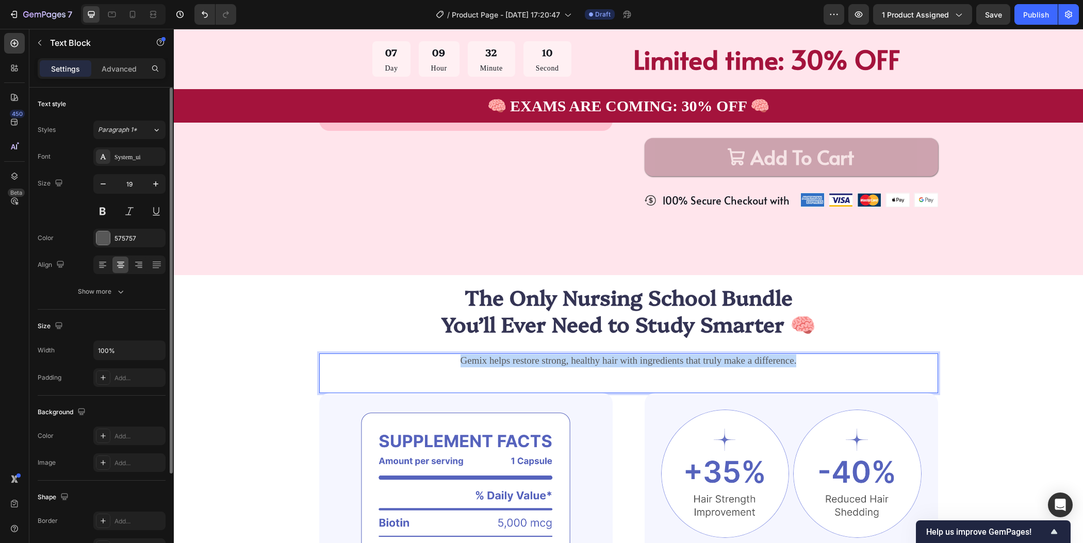
click at [566, 358] on p "Gemix helps restore strong, healthy hair with ingredients that truly make a dif…" at bounding box center [628, 361] width 617 height 13
click at [566, 358] on p "The Nursing School Bundle Ebook – 446 Pages of Pure Fun & Visual Notes" at bounding box center [628, 361] width 617 height 13
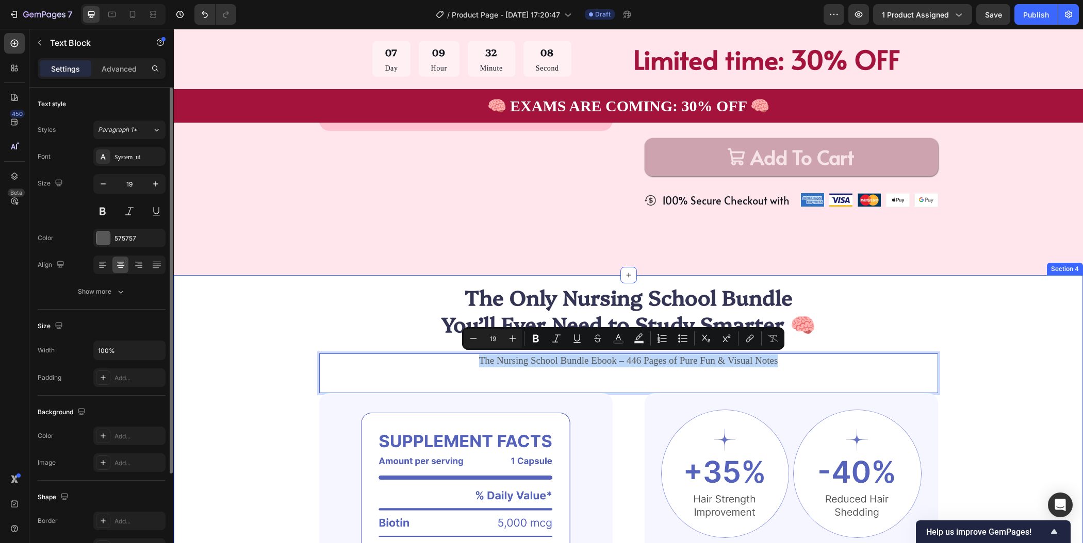
click at [988, 299] on div "The Only Nursing School Bundle You’ll Ever Need to Study Smarter 🧠 Heading The …" at bounding box center [628, 501] width 827 height 453
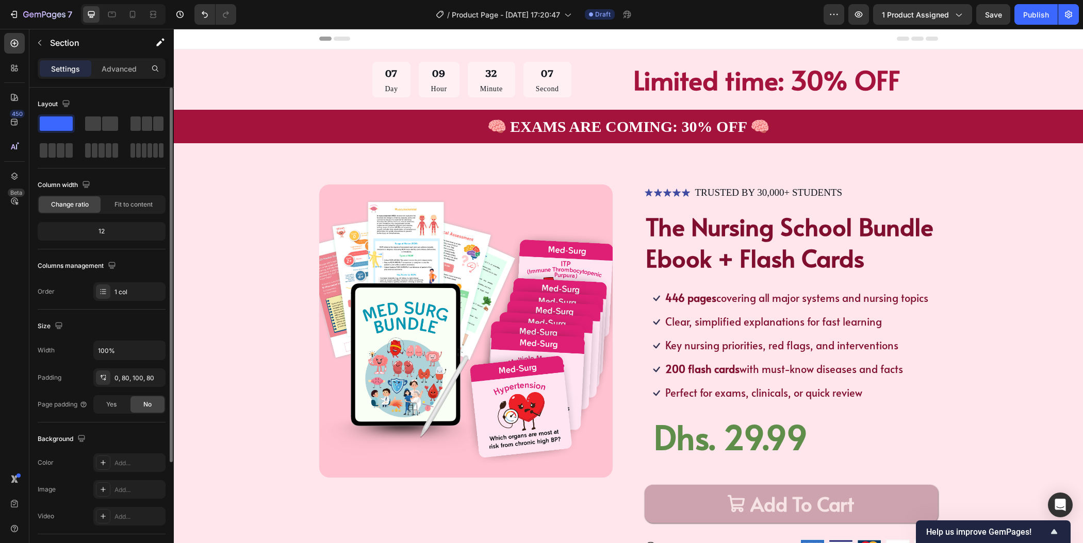
scroll to position [0, 0]
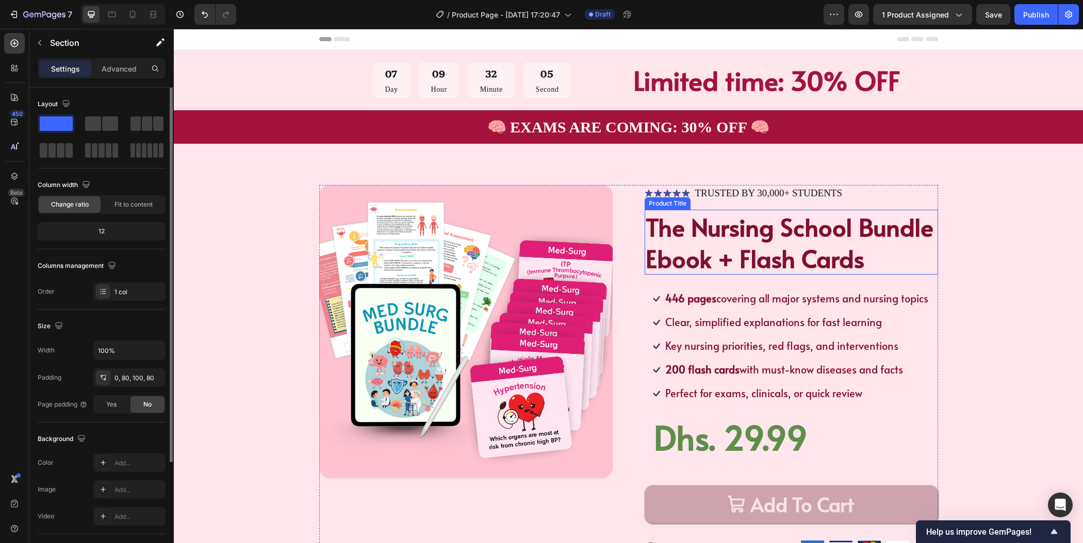
click at [826, 261] on h1 "The Nursing School Bundle Ebook + Flash Cards" at bounding box center [791, 242] width 293 height 65
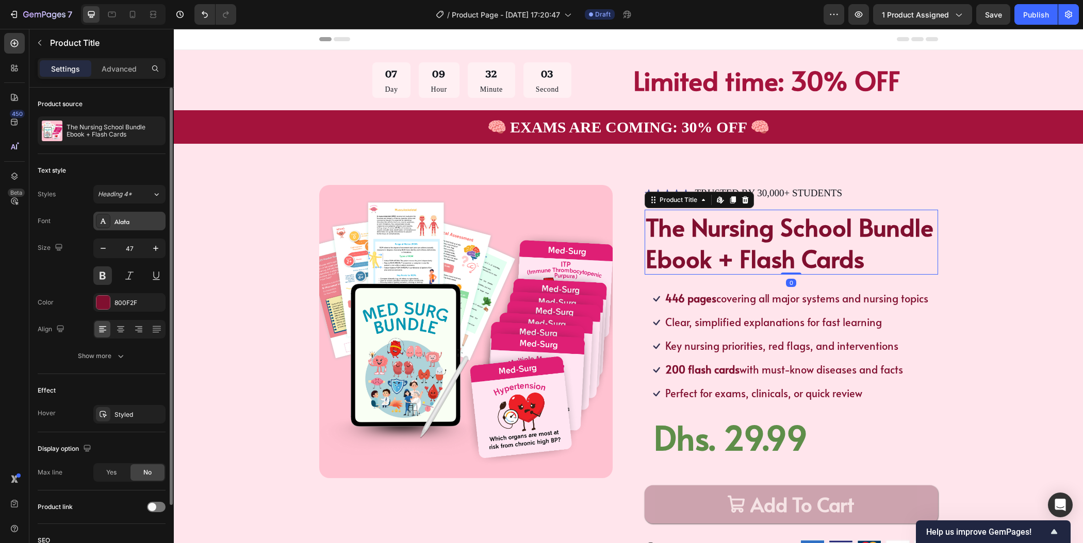
click at [129, 227] on div "Alata" at bounding box center [129, 221] width 72 height 19
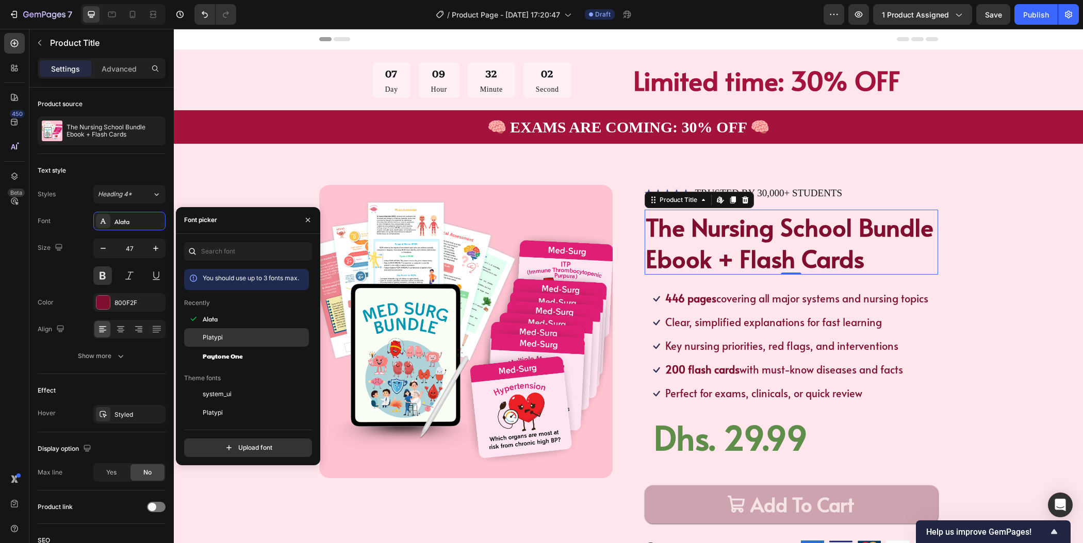
click at [219, 339] on span "Platypi" at bounding box center [213, 337] width 20 height 9
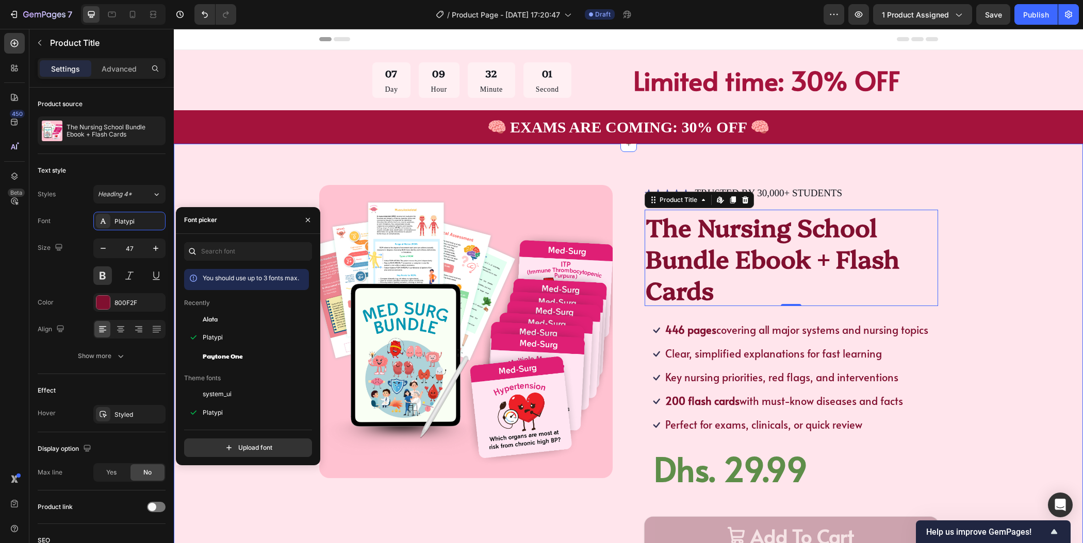
click at [967, 306] on div "Product Images Icon Icon Icon Icon Icon Icon List TRUSTED BY 30,000+ STUDENTS T…" at bounding box center [628, 394] width 827 height 418
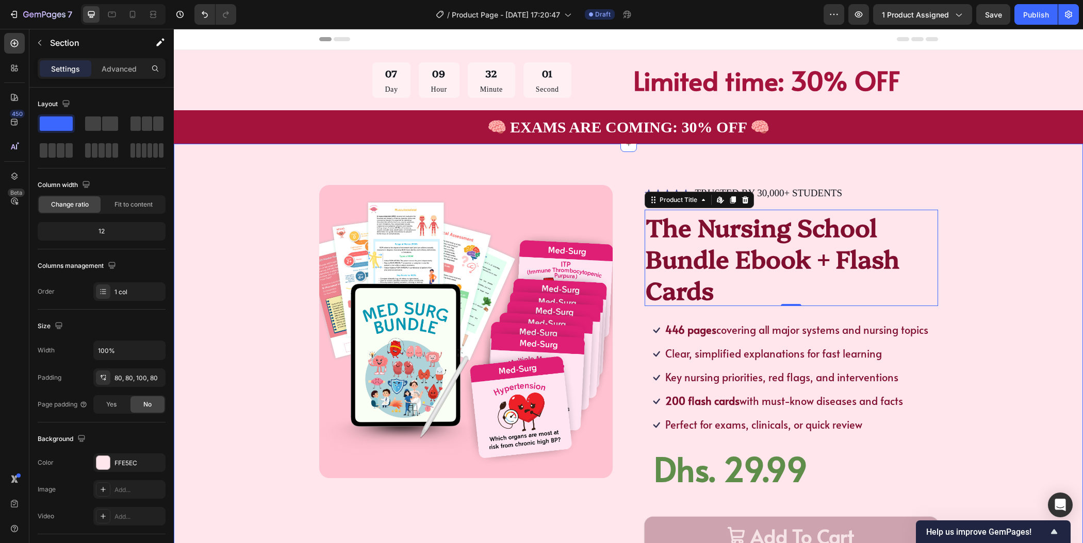
click at [967, 306] on div "Product Images Icon Icon Icon Icon Icon Icon List TRUSTED BY 30,000+ STUDENTS T…" at bounding box center [628, 394] width 827 height 418
click at [837, 273] on h1 "The Nursing School Bundle Ebook + Flash Cards" at bounding box center [791, 258] width 293 height 96
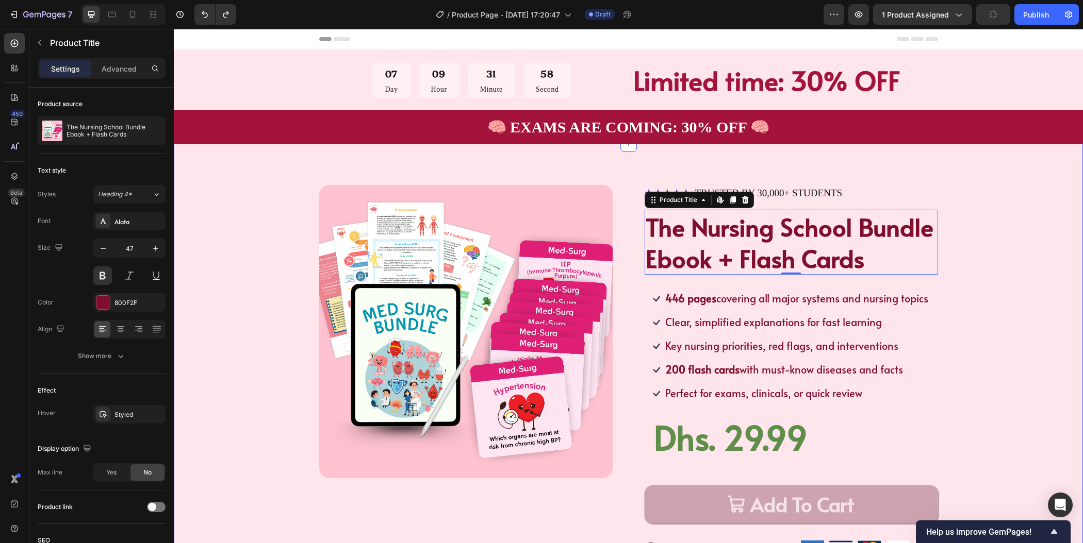
scroll to position [317, 0]
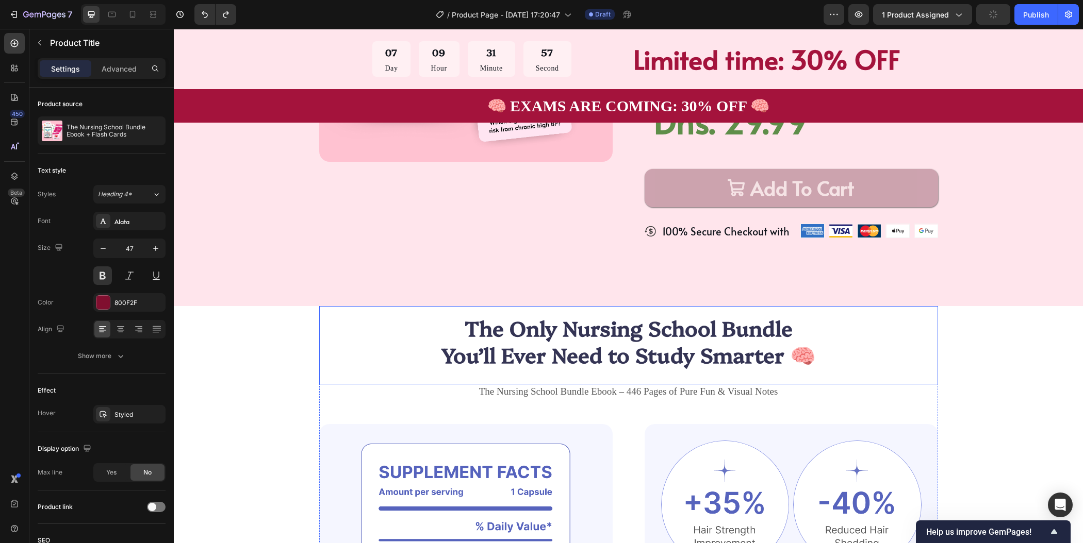
click at [692, 340] on h2 "The Only Nursing School Bundle You’ll Ever Need to Study Smarter 🧠" at bounding box center [628, 341] width 619 height 70
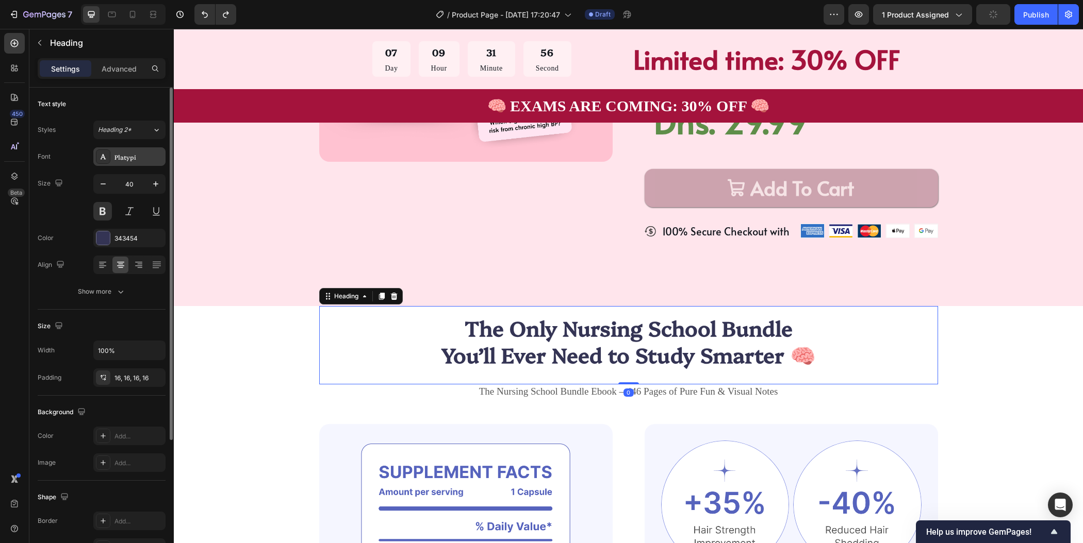
click at [141, 153] on div "Platypi" at bounding box center [138, 157] width 48 height 9
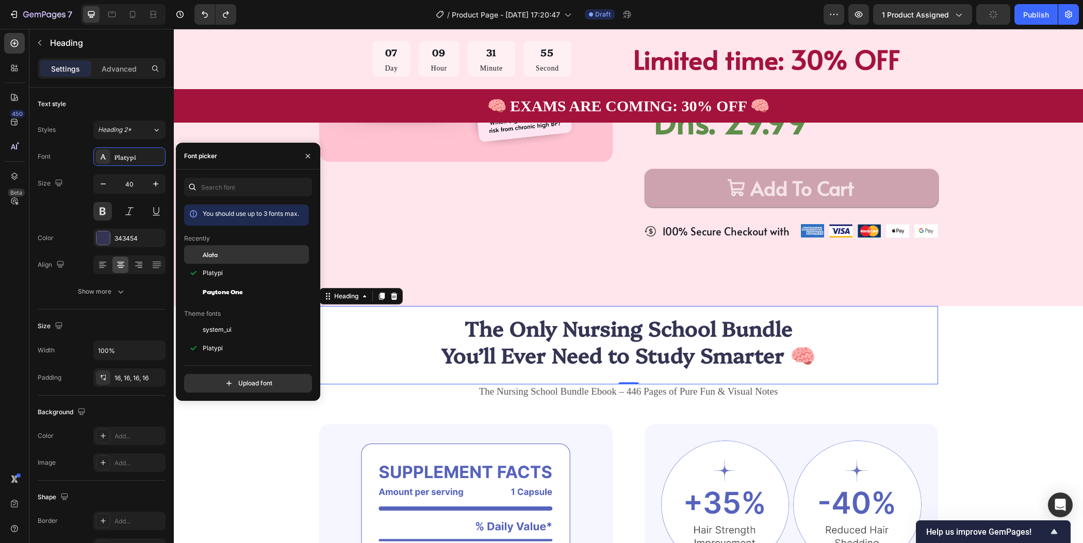
click at [234, 254] on div "Alata" at bounding box center [255, 254] width 104 height 9
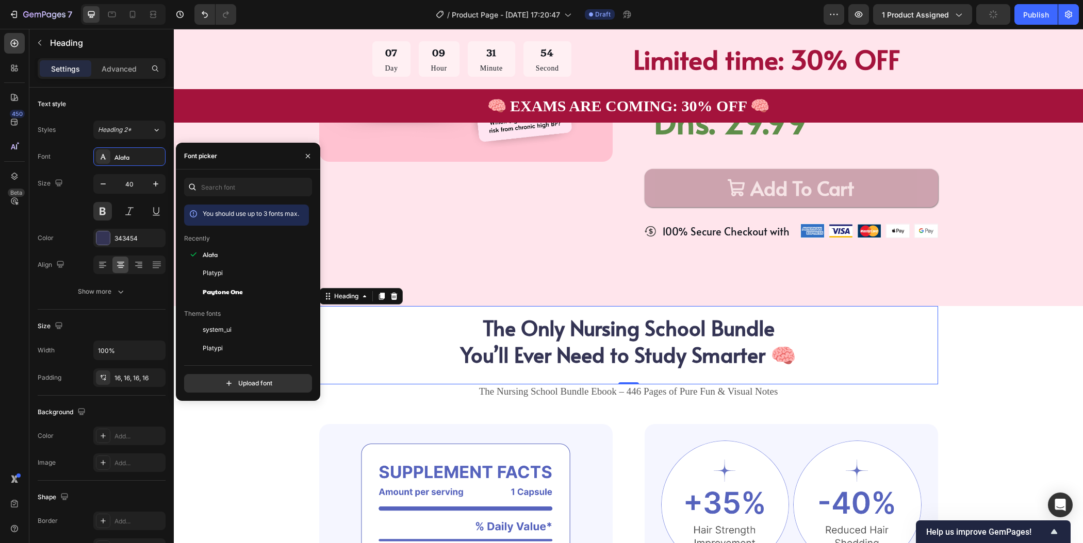
click at [953, 353] on div "The Only Nursing School Bundle You’ll Ever Need to Study Smarter 🧠 Heading 0 Th…" at bounding box center [628, 532] width 827 height 453
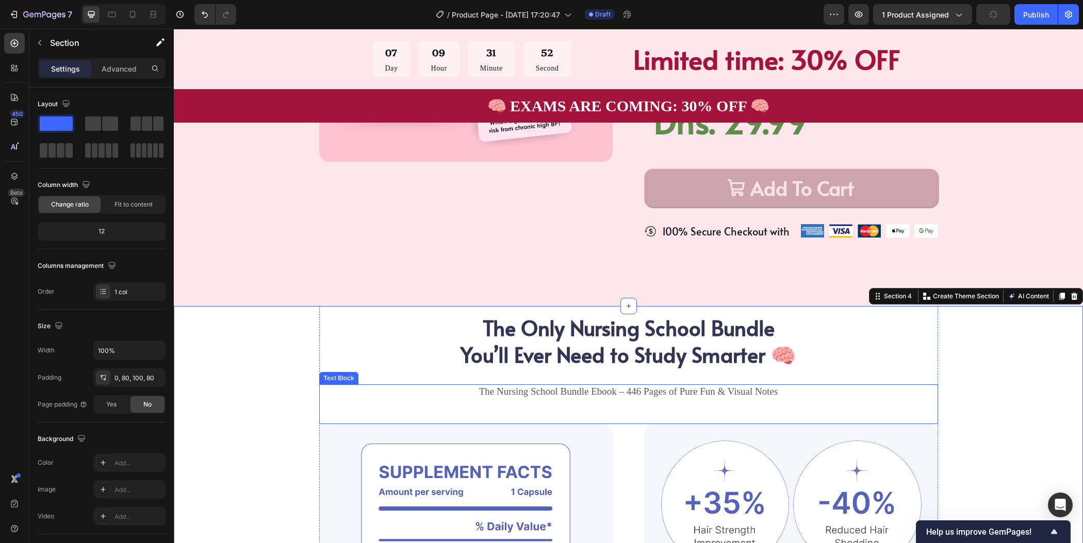
click at [708, 395] on p "The Nursing School Bundle Ebook – 446 Pages of Pure Fun & Visual Notes" at bounding box center [628, 392] width 617 height 13
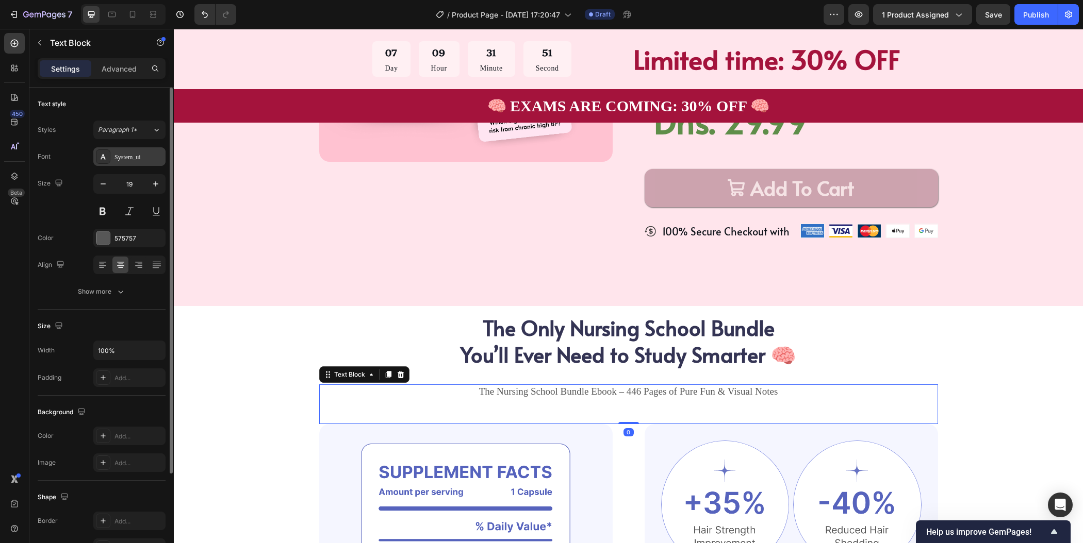
click at [136, 156] on div "System_ui" at bounding box center [138, 157] width 48 height 9
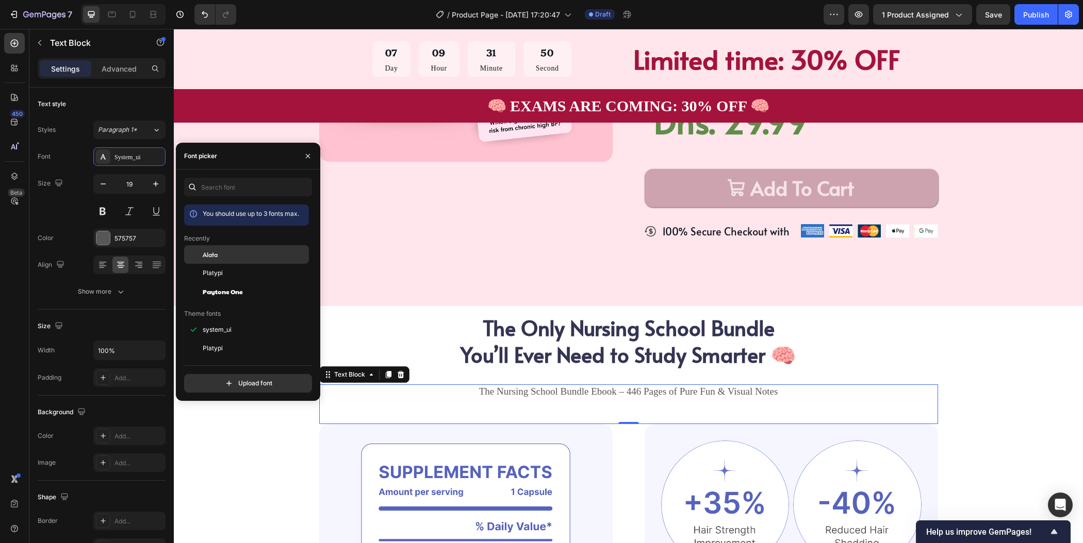
click at [241, 256] on div "Alata" at bounding box center [255, 254] width 104 height 9
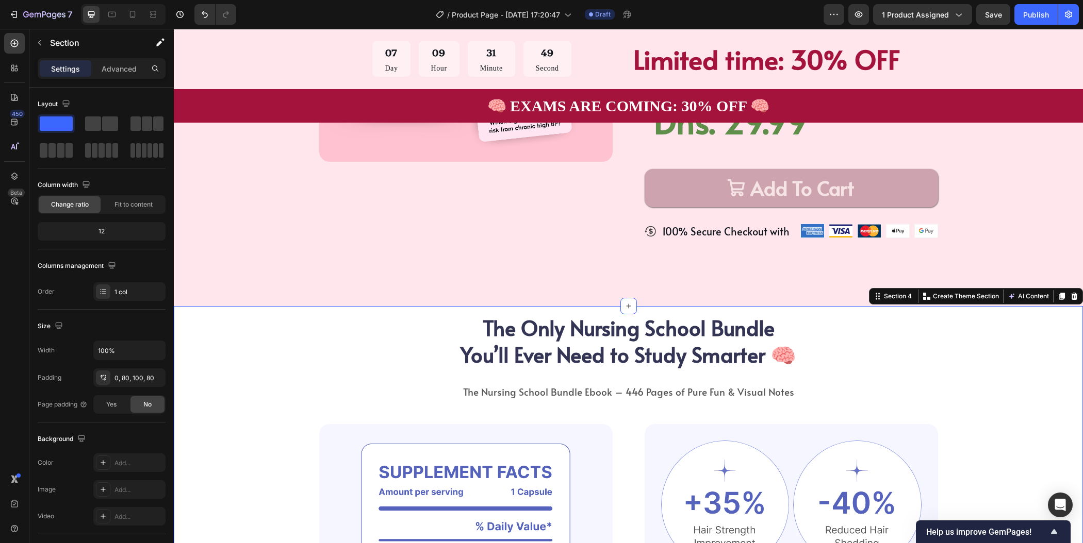
click at [989, 387] on div "The Only Nursing School Bundle You’ll Ever Need to Study Smarter 🧠 Heading The …" at bounding box center [628, 532] width 827 height 453
click at [712, 367] on h2 "The Only Nursing School Bundle You’ll Ever Need to Study Smarter 🧠" at bounding box center [628, 341] width 619 height 70
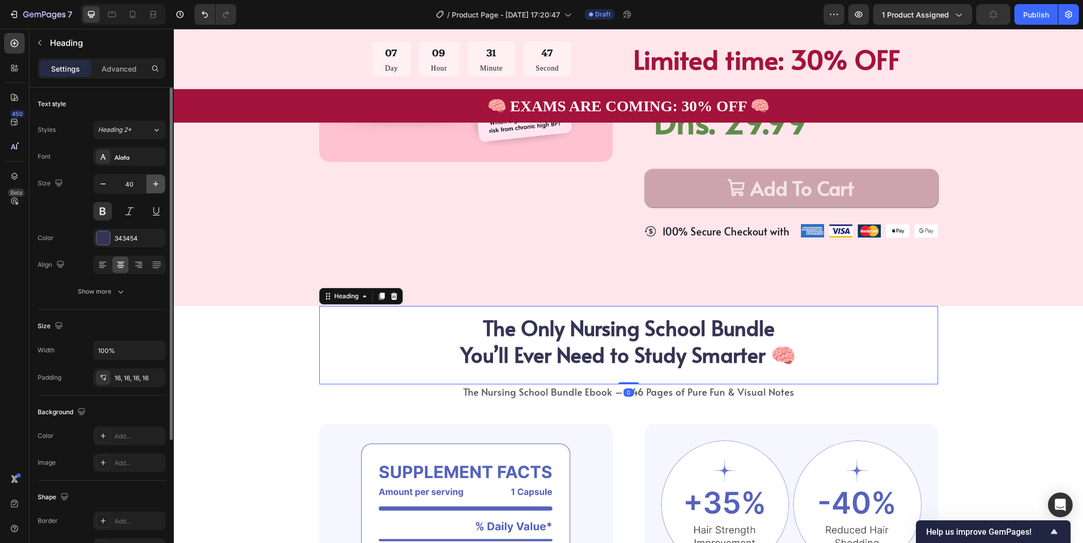
click at [153, 190] on button "button" at bounding box center [155, 184] width 19 height 19
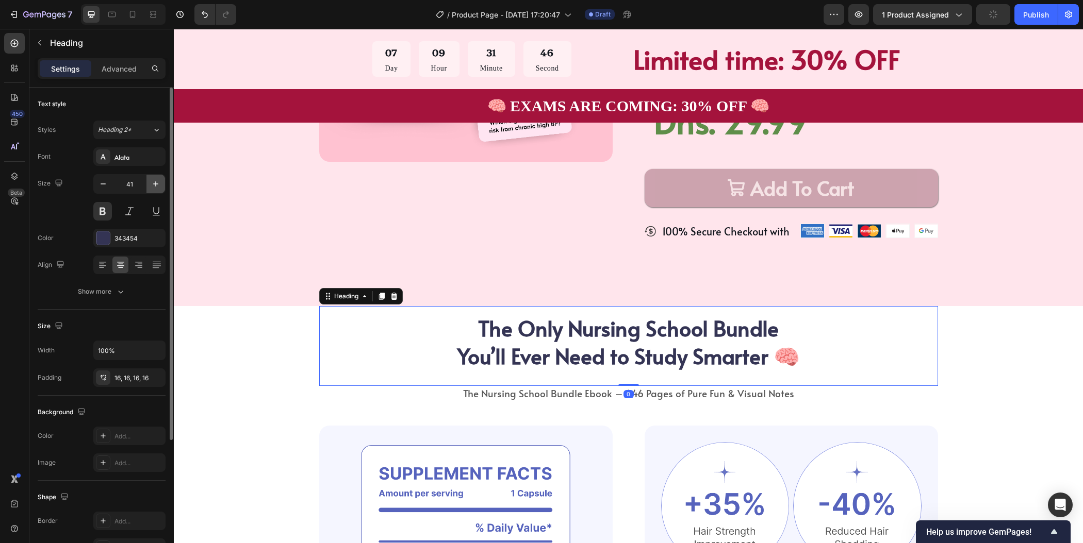
click at [153, 190] on button "button" at bounding box center [155, 184] width 19 height 19
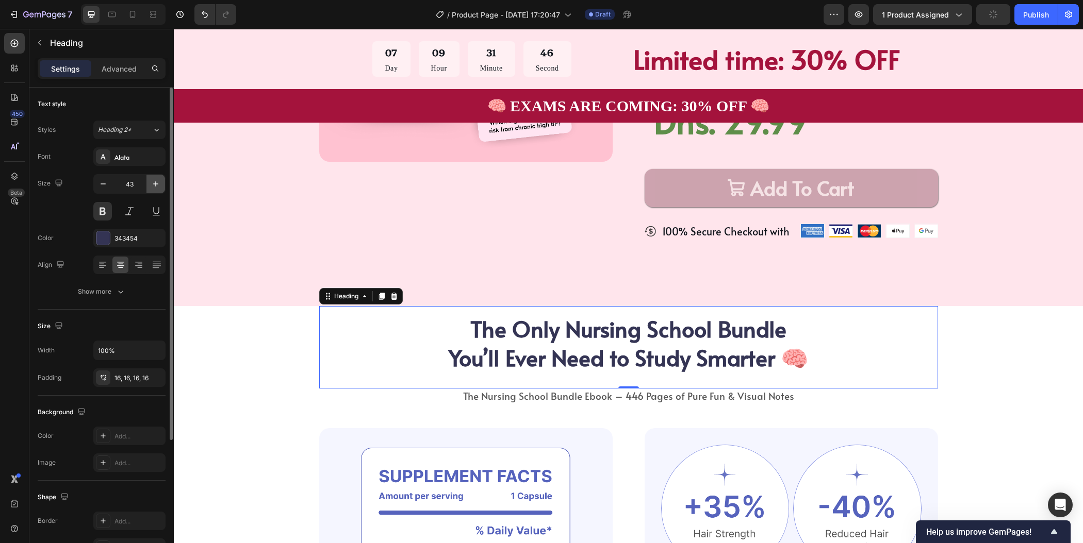
click at [153, 190] on button "button" at bounding box center [155, 184] width 19 height 19
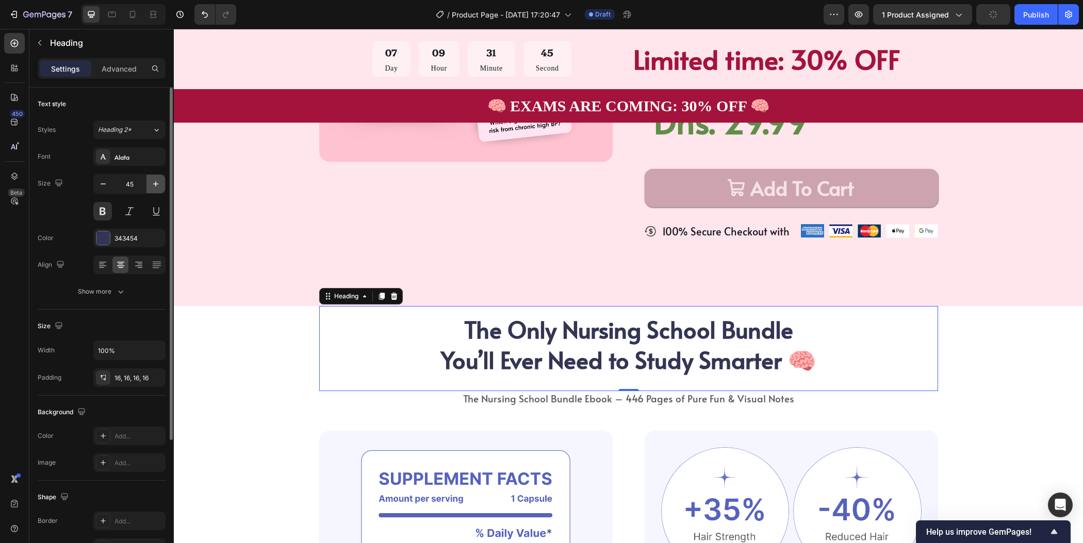
click at [153, 190] on button "button" at bounding box center [155, 184] width 19 height 19
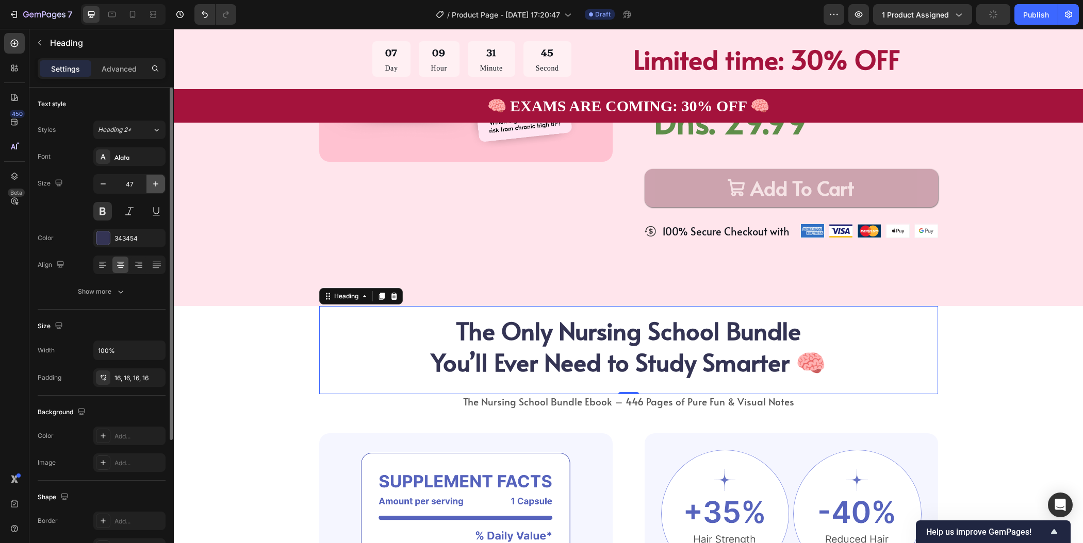
click at [153, 190] on button "button" at bounding box center [155, 184] width 19 height 19
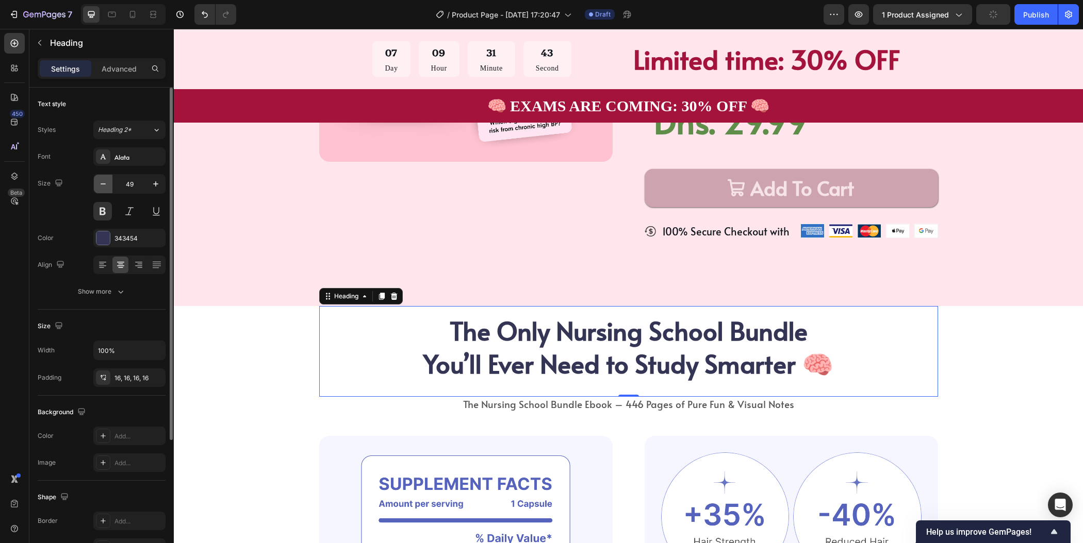
click at [102, 189] on button "button" at bounding box center [103, 184] width 19 height 19
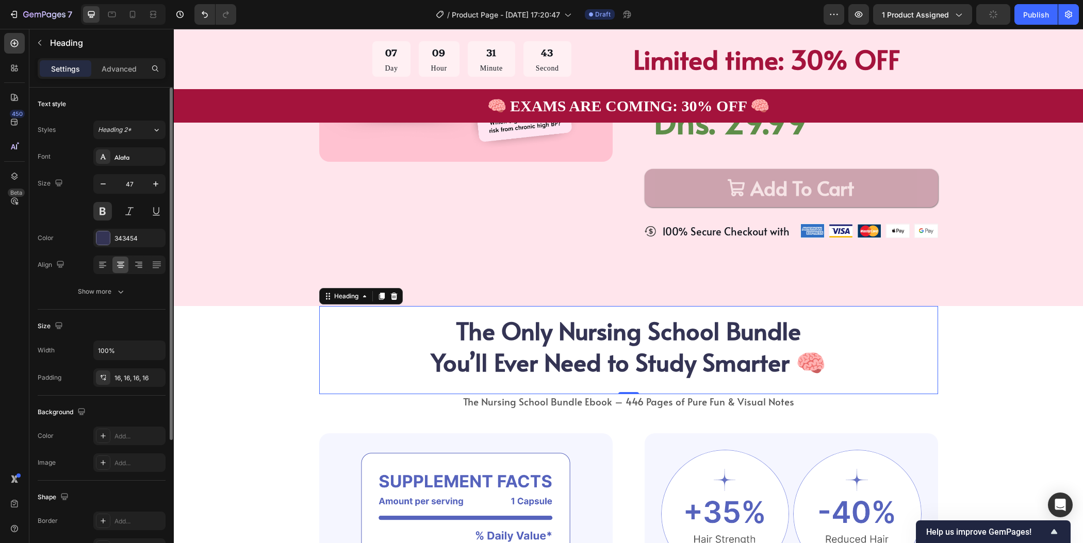
type input "46"
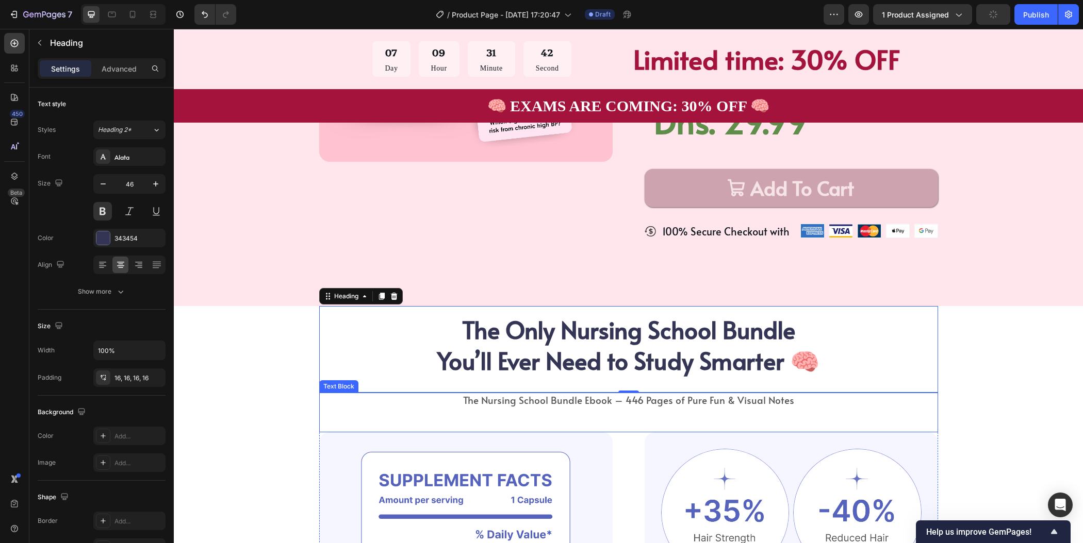
click at [529, 404] on p "The Nursing School Bundle Ebook – 446 Pages of Pure Fun & Visual Notes" at bounding box center [628, 400] width 617 height 13
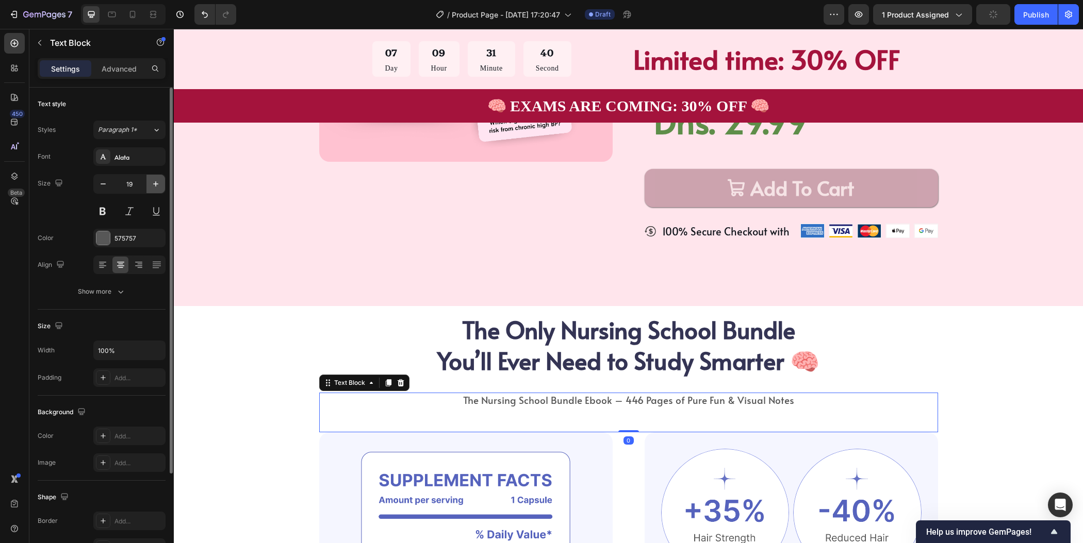
click at [159, 186] on icon "button" at bounding box center [156, 184] width 10 height 10
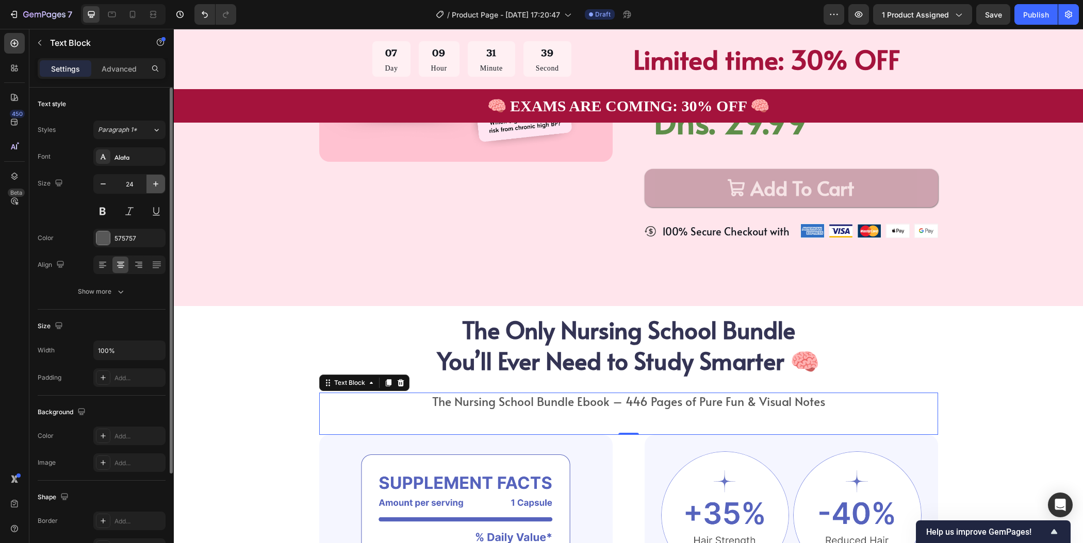
click at [159, 186] on icon "button" at bounding box center [156, 184] width 10 height 10
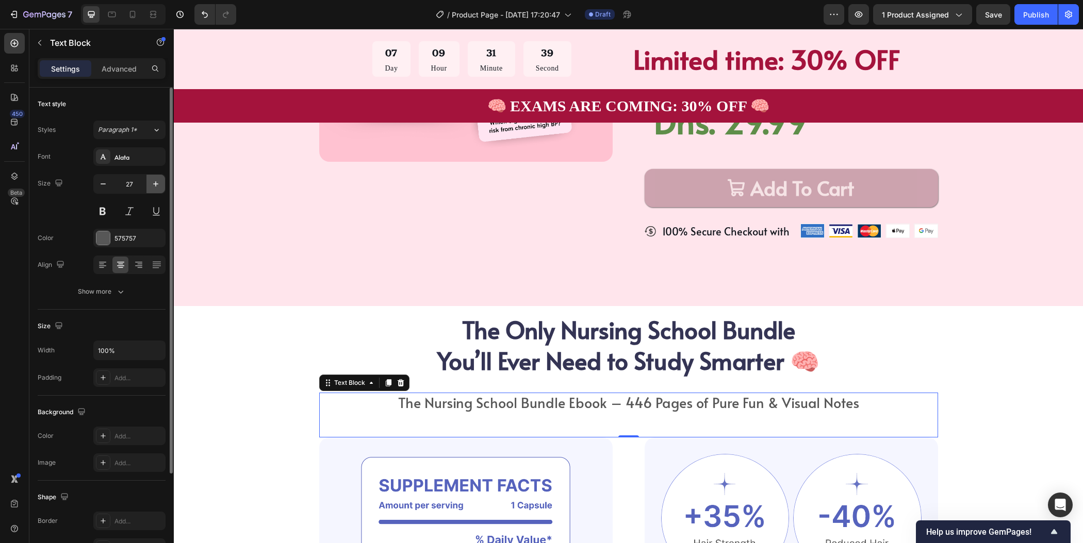
click at [159, 186] on icon "button" at bounding box center [156, 184] width 10 height 10
type input "28"
click at [1025, 351] on div "The Only Nursing School Bundle You’ll Ever Need to Study Smarter 🧠 Heading The …" at bounding box center [628, 539] width 827 height 467
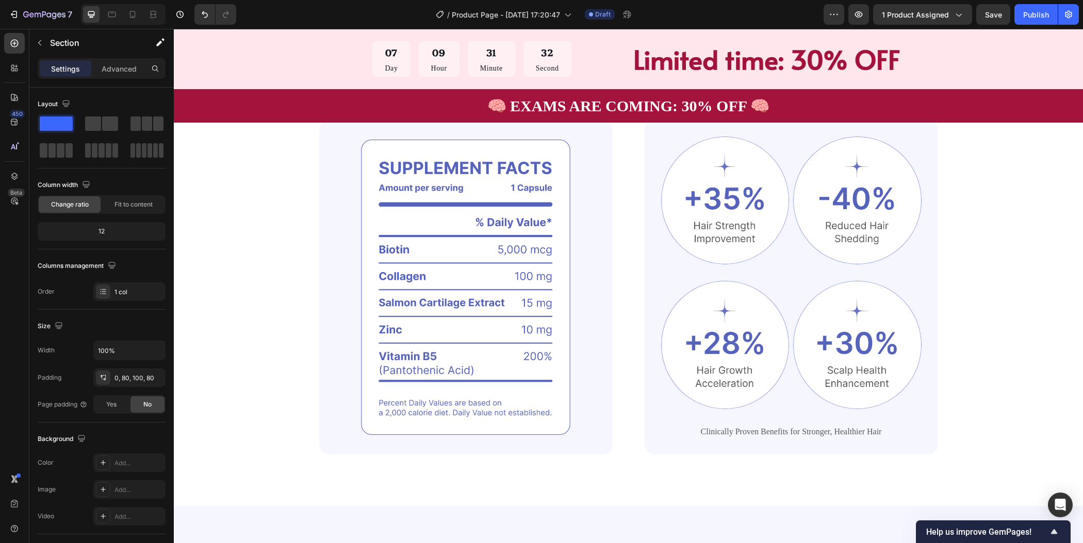
scroll to position [482, 0]
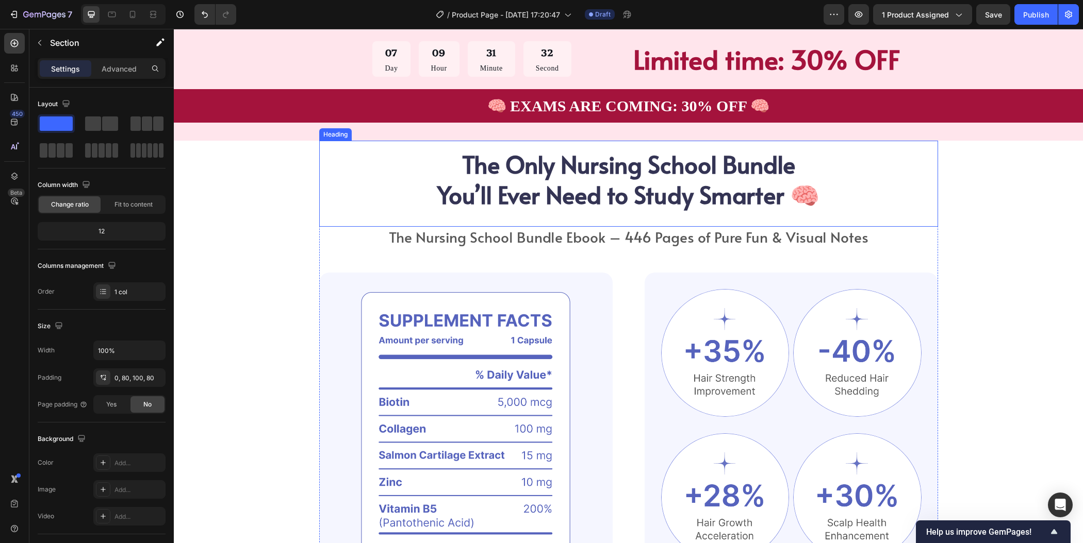
click at [711, 208] on h2 "The Only Nursing School Bundle You’ll Ever Need to Study Smarter 🧠" at bounding box center [628, 180] width 619 height 78
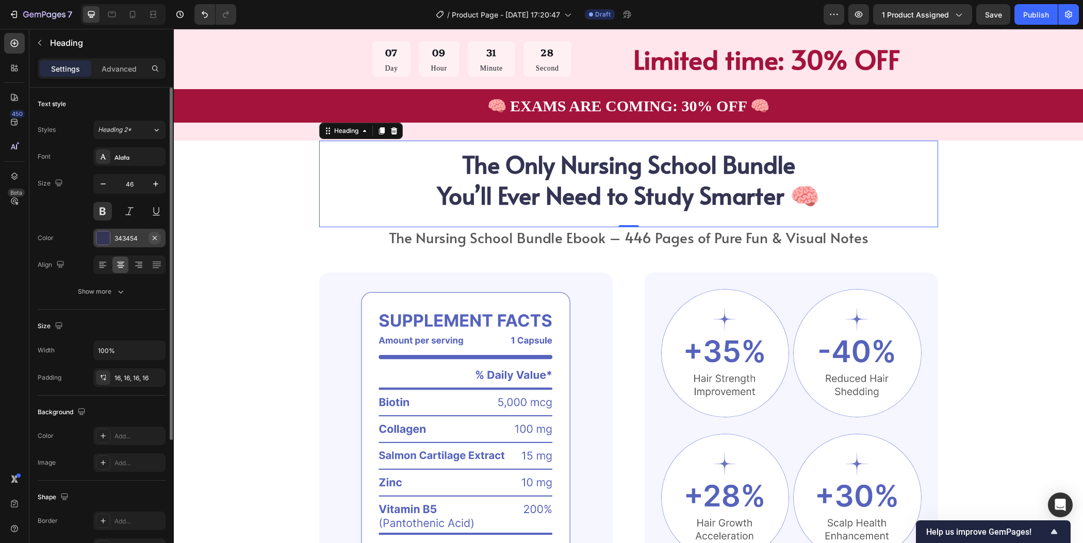
click at [155, 236] on icon "button" at bounding box center [155, 238] width 4 height 4
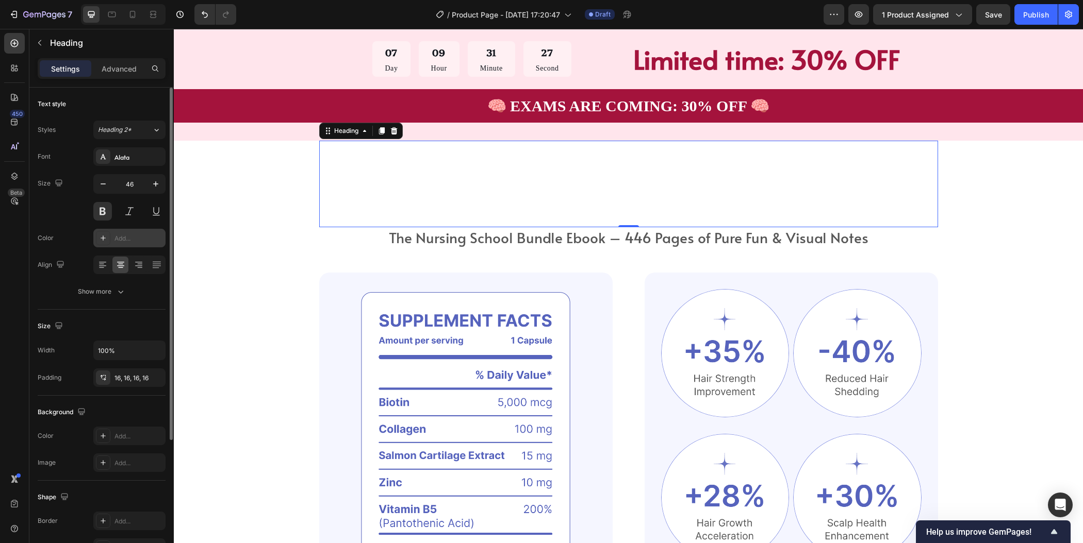
click at [131, 242] on div "Add..." at bounding box center [138, 238] width 48 height 9
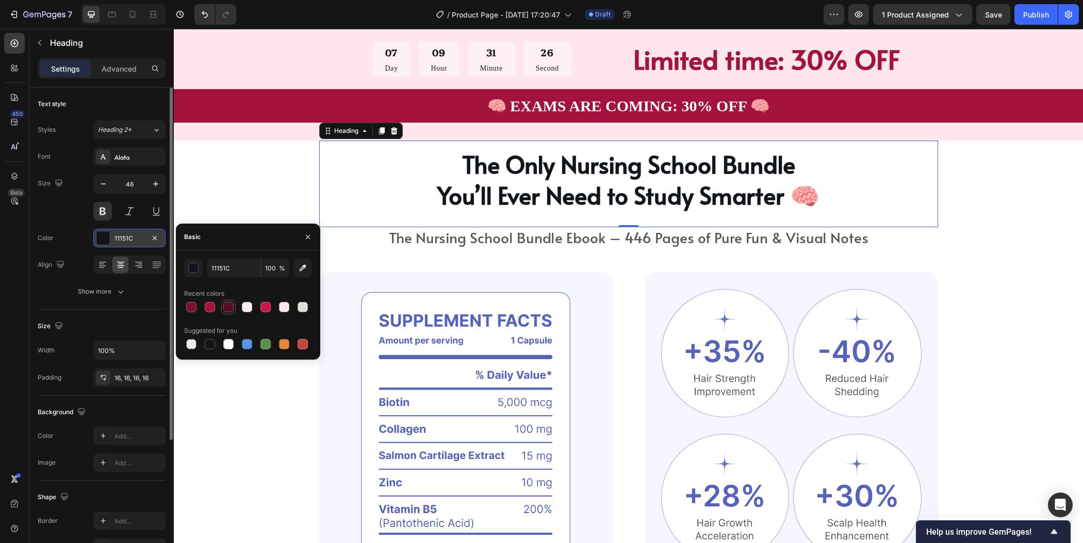
click at [230, 303] on div at bounding box center [228, 307] width 10 height 10
type input "590D22"
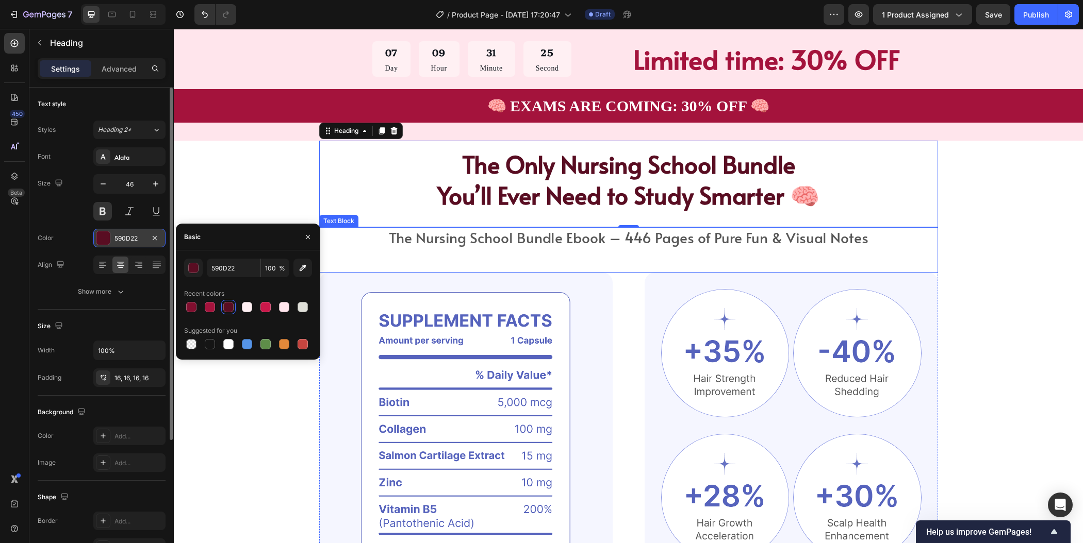
click at [515, 240] on p "The Nursing School Bundle Ebook – 446 Pages of Pure Fun & Visual Notes" at bounding box center [628, 237] width 617 height 19
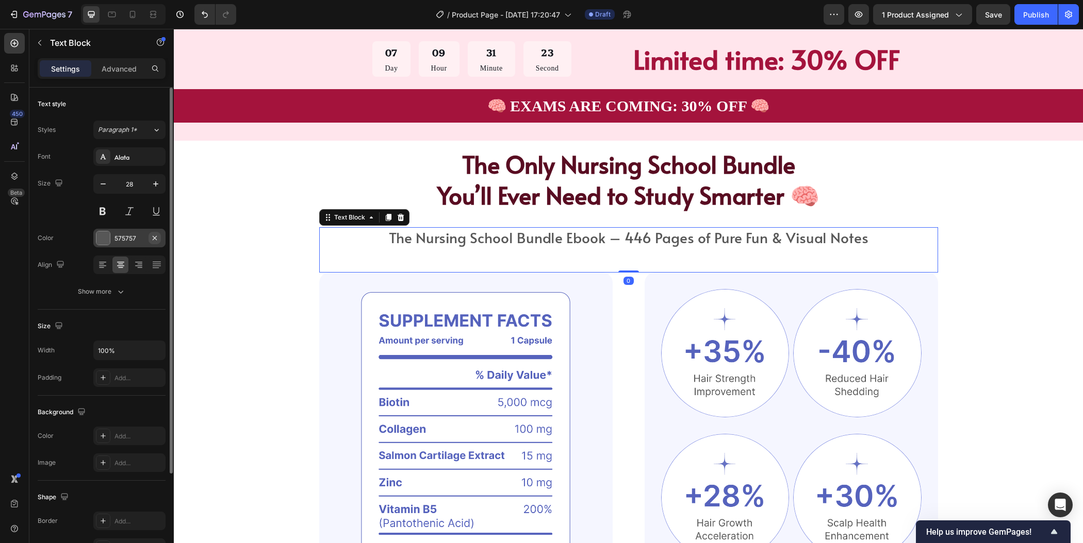
click at [155, 237] on icon "button" at bounding box center [155, 238] width 8 height 8
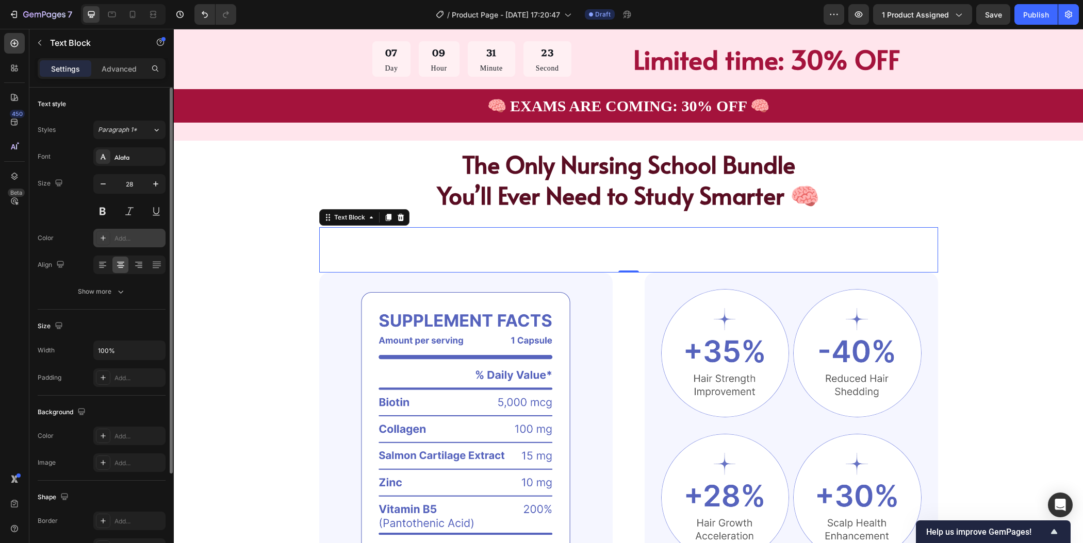
click at [138, 242] on div "Add..." at bounding box center [138, 238] width 48 height 9
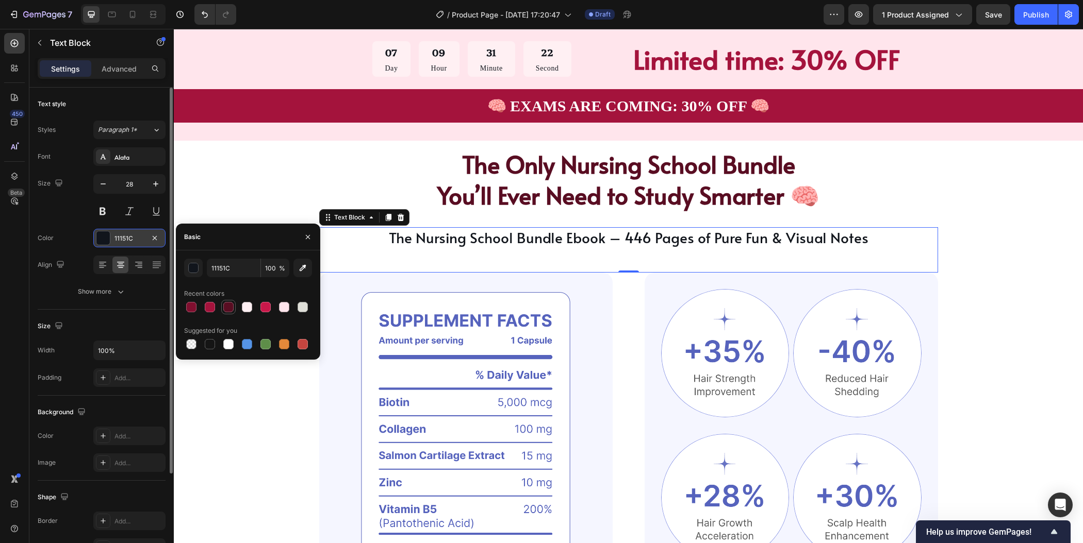
drag, startPoint x: 231, startPoint y: 312, endPoint x: 208, endPoint y: 269, distance: 48.4
click at [231, 312] on div at bounding box center [228, 307] width 10 height 10
type input "590D22"
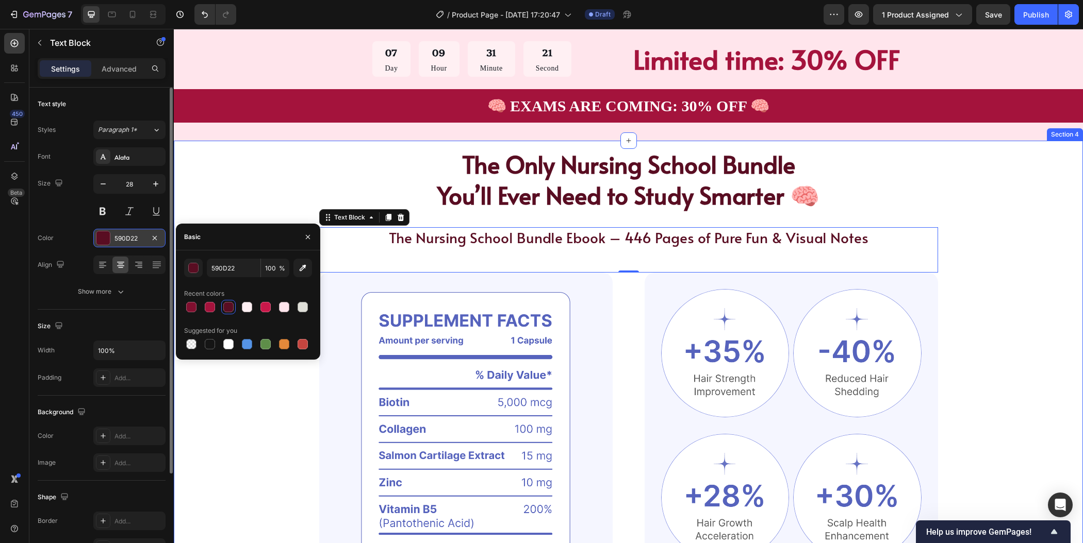
click at [1067, 321] on div "The Only Nursing School Bundle You’ll Ever Need to Study Smarter 🧠 Heading The …" at bounding box center [628, 400] width 909 height 519
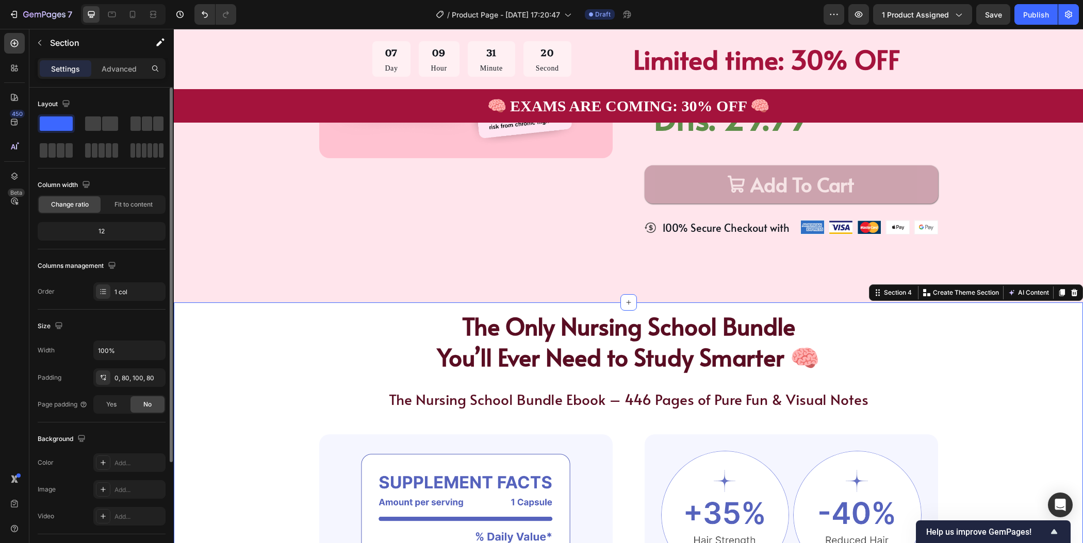
scroll to position [191, 0]
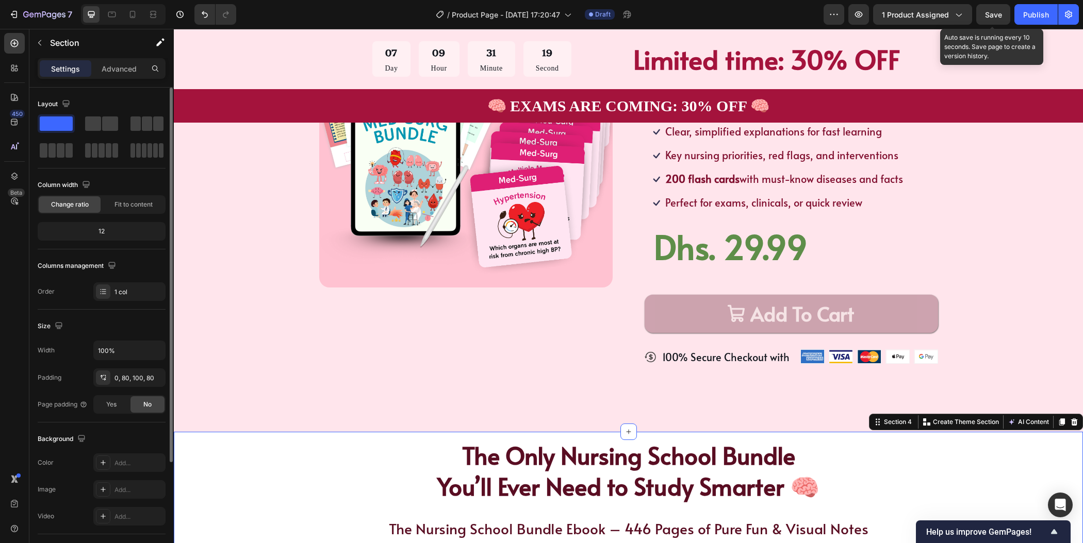
drag, startPoint x: 990, startPoint y: 18, endPoint x: 803, endPoint y: 69, distance: 193.9
click at [990, 18] on span "Save" at bounding box center [993, 14] width 17 height 9
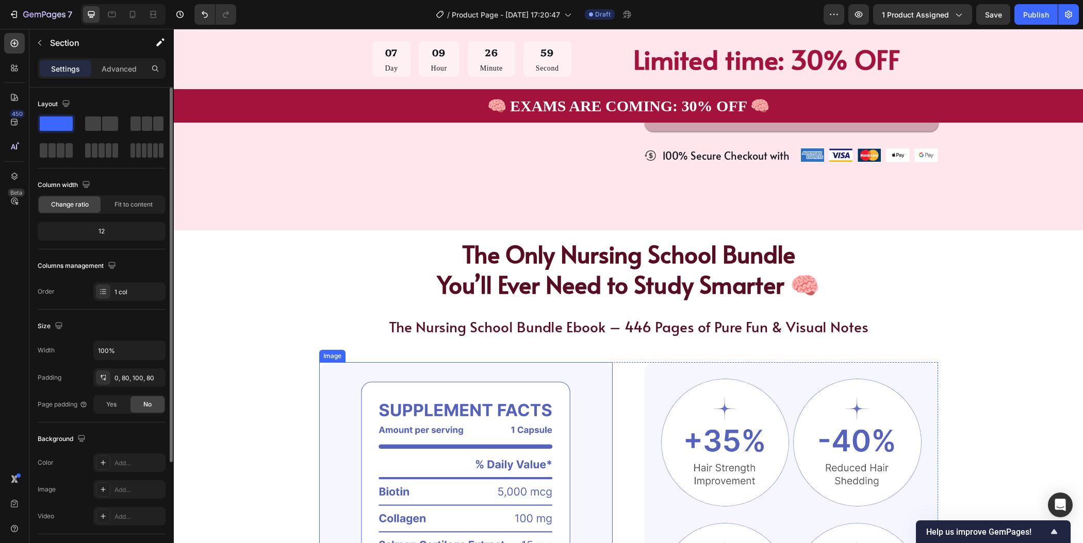
scroll to position [605, 0]
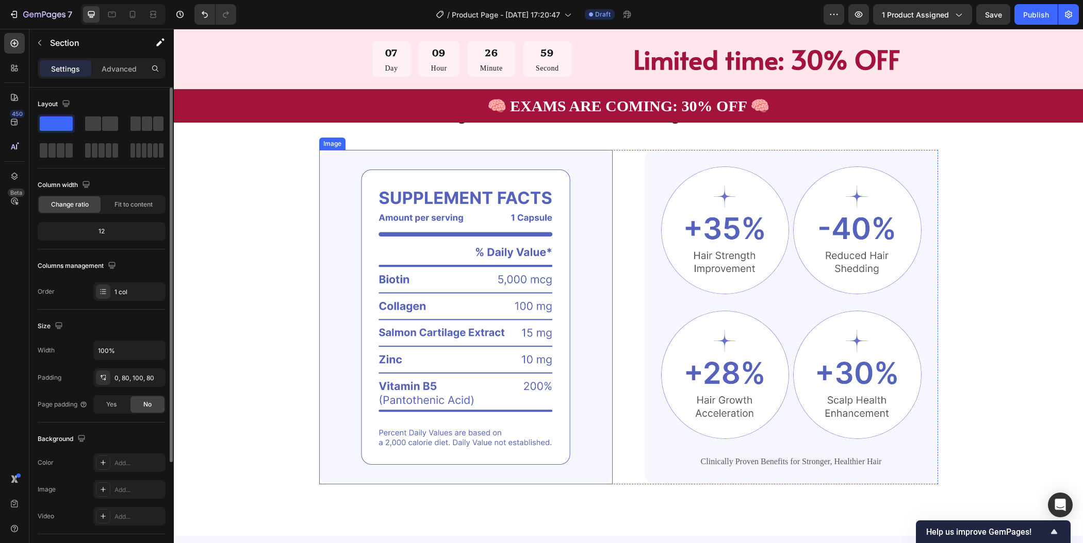
click at [547, 368] on img at bounding box center [465, 317] width 293 height 335
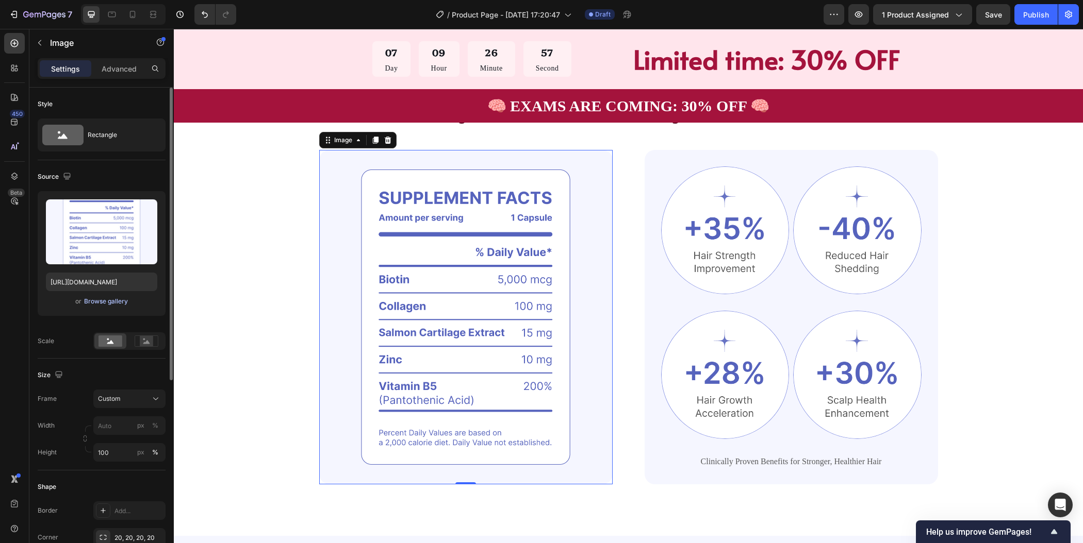
click at [118, 302] on div "Browse gallery" at bounding box center [106, 301] width 44 height 9
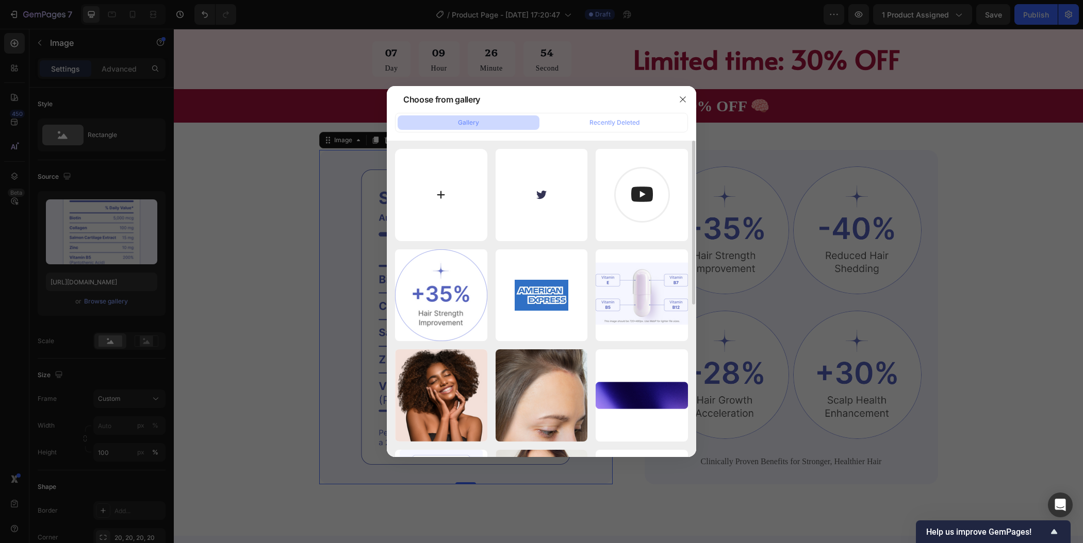
click at [440, 196] on input "file" at bounding box center [441, 195] width 92 height 92
click at [440, 184] on input "file" at bounding box center [441, 195] width 92 height 92
type input "C:\fakepath\2.png"
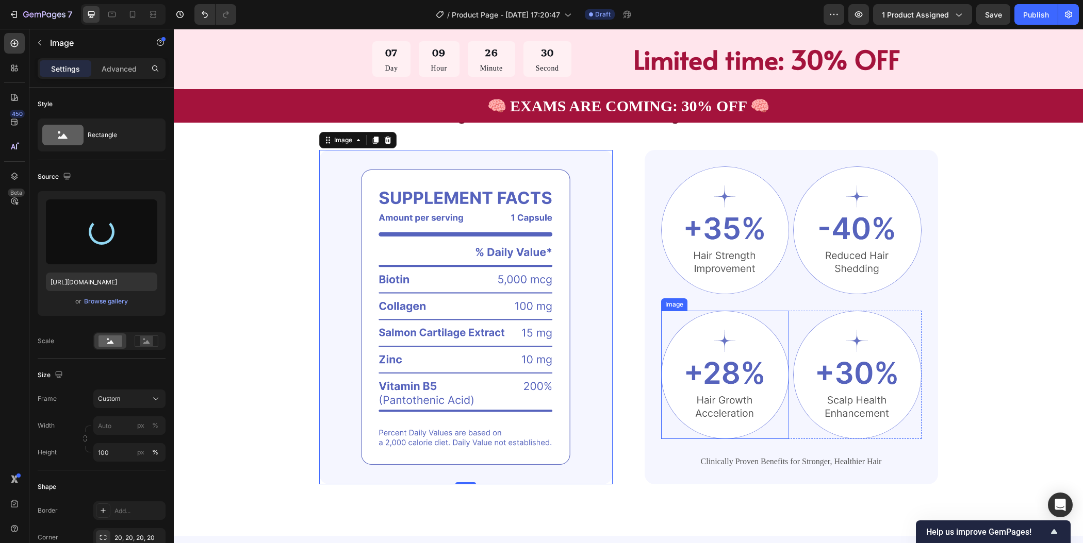
click at [748, 338] on img at bounding box center [725, 375] width 128 height 128
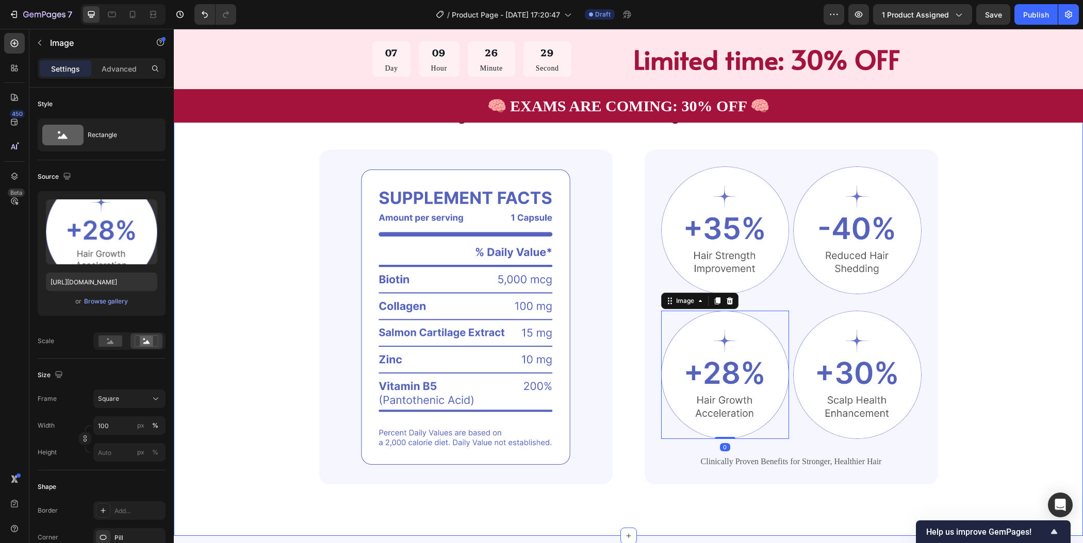
click at [941, 287] on div "The Only Nursing School Bundle You’ll Ever Need to Study Smarter 🧠 Heading The …" at bounding box center [628, 251] width 827 height 467
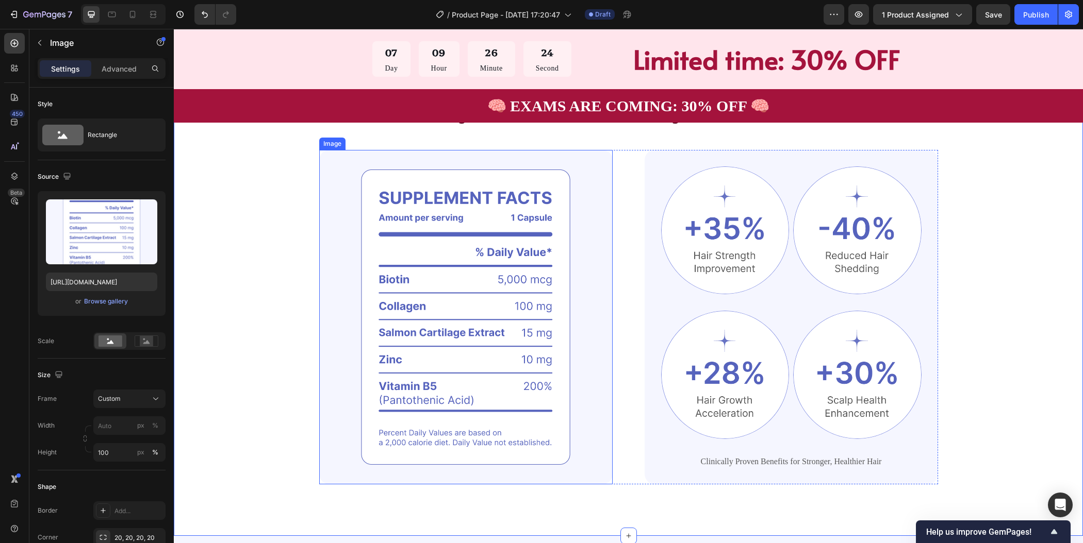
click at [508, 157] on img at bounding box center [465, 317] width 293 height 335
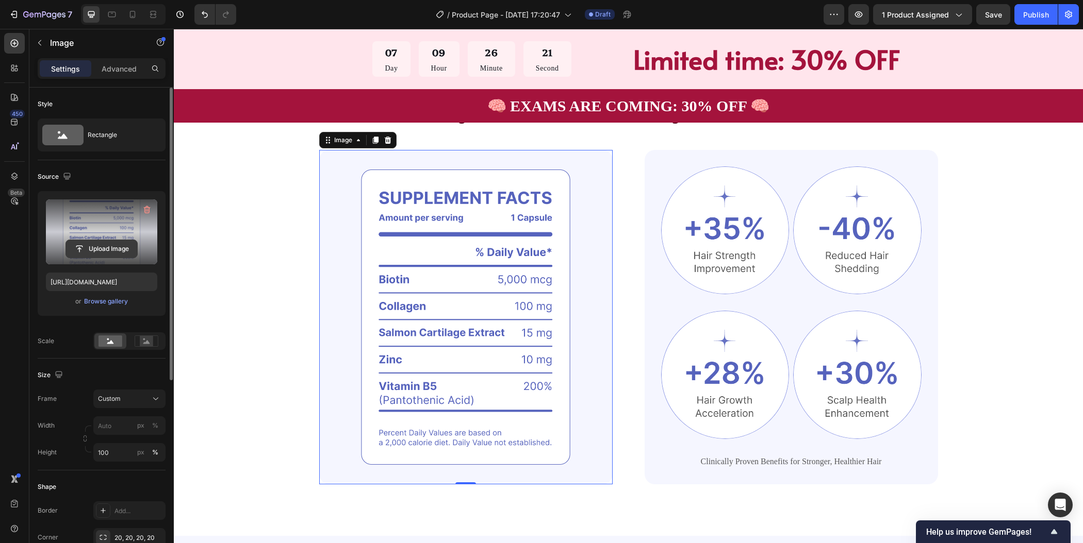
click at [108, 250] on input "file" at bounding box center [101, 249] width 71 height 18
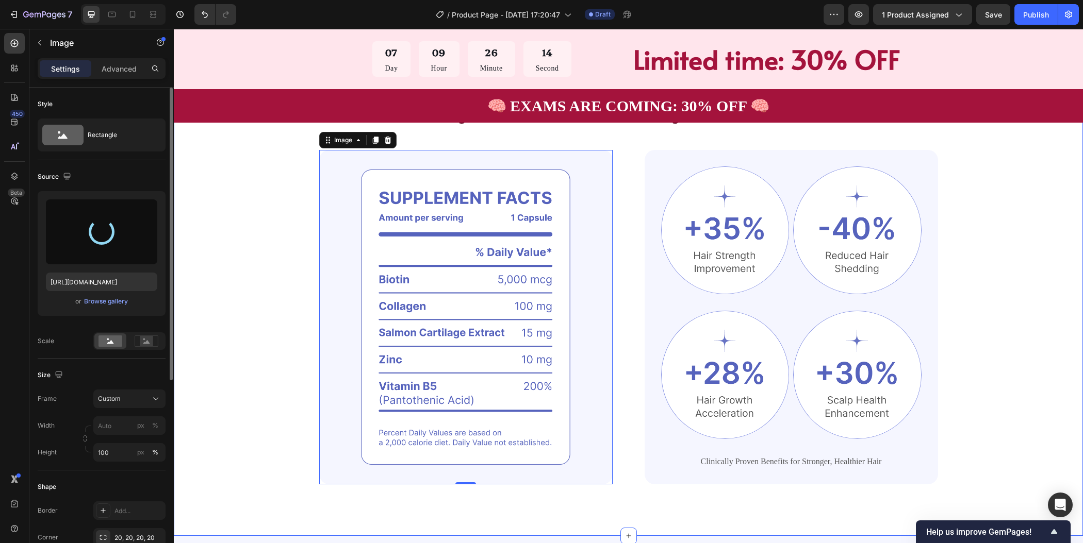
type input "https://cdn.shopify.com/s/files/1/0954/4394/3793/files/gempages_586536293450646…"
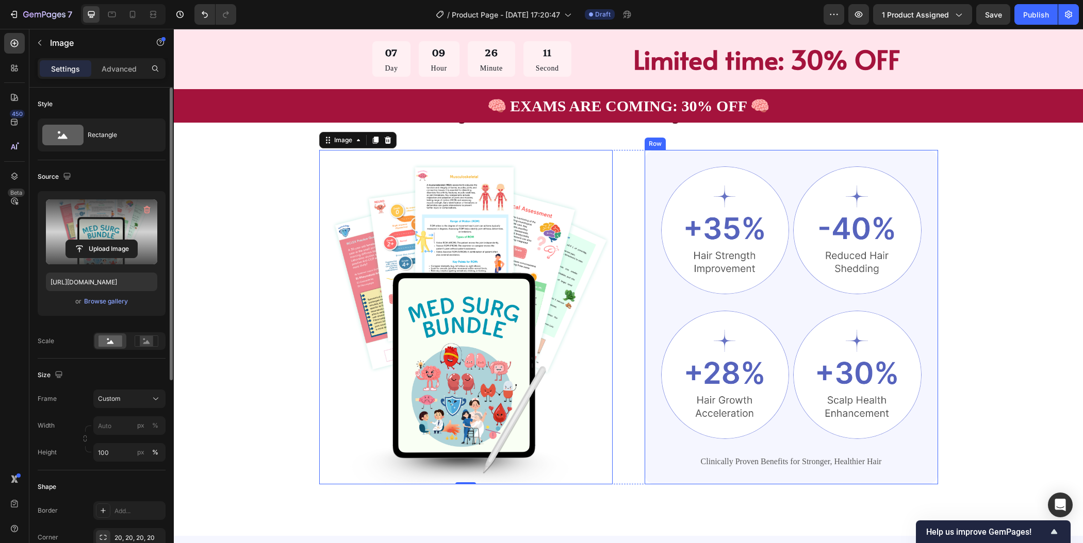
click at [825, 163] on div "Image Image Row Image Image Row Clinically Proven Benefits for Stronger, Health…" at bounding box center [791, 317] width 293 height 335
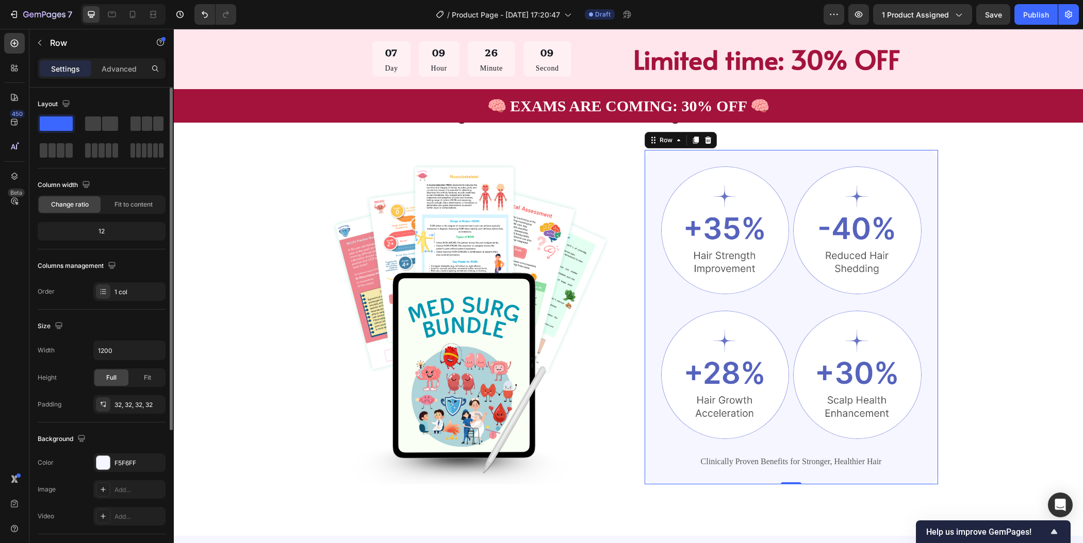
click at [794, 302] on div "Image Image Row Image Image Row Clinically Proven Benefits for Stronger, Health…" at bounding box center [791, 318] width 260 height 302
click at [974, 239] on div "The Only Nursing School Bundle You’ll Ever Need to Study Smarter 🧠 Heading The …" at bounding box center [628, 251] width 827 height 467
click at [812, 160] on div "Image Image Row Image Image Row Clinically Proven Benefits for Stronger, Health…" at bounding box center [791, 317] width 293 height 335
click at [704, 142] on icon at bounding box center [707, 139] width 7 height 7
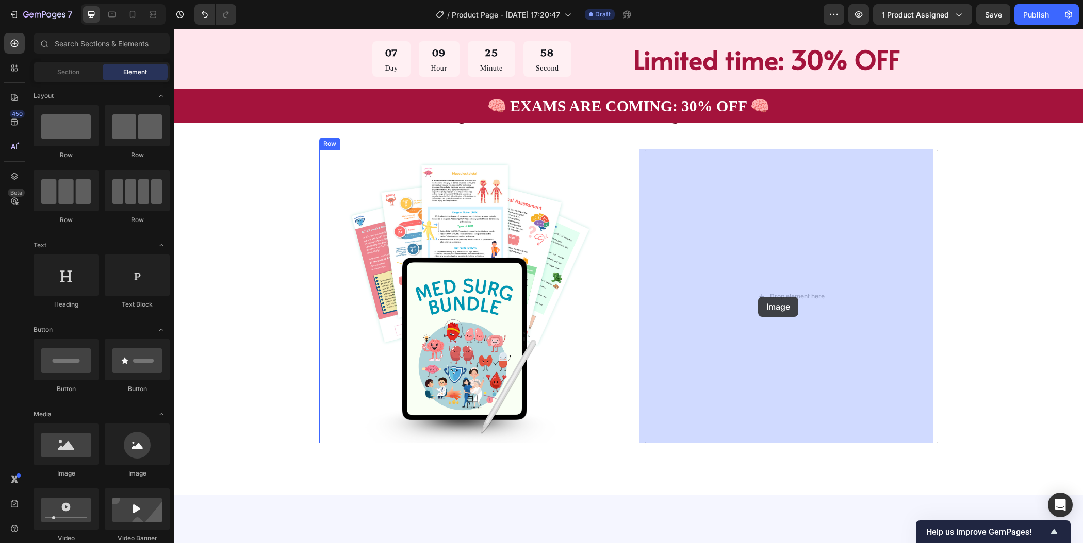
drag, startPoint x: 318, startPoint y: 476, endPoint x: 758, endPoint y: 297, distance: 474.8
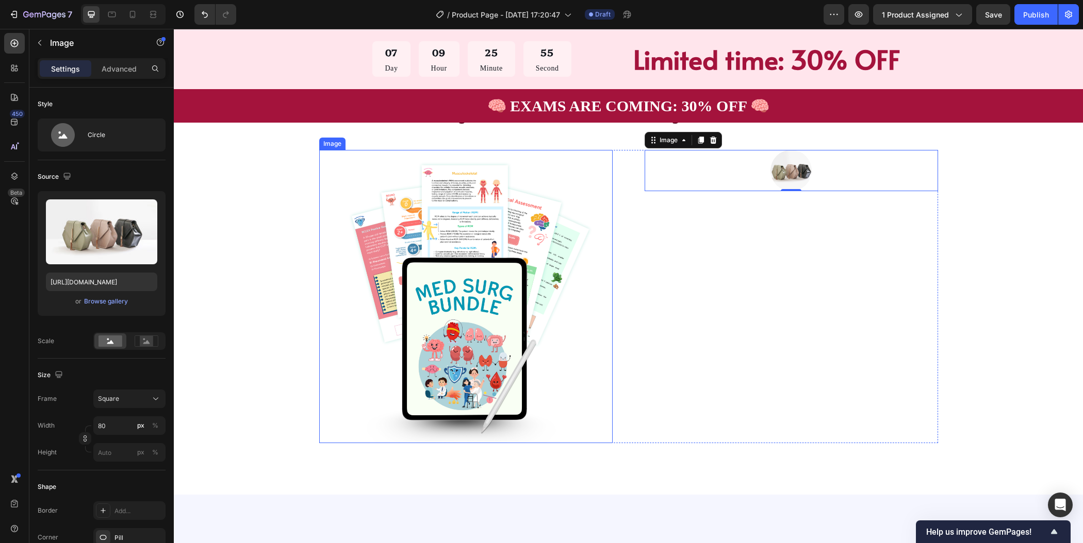
click at [485, 242] on img at bounding box center [465, 296] width 293 height 293
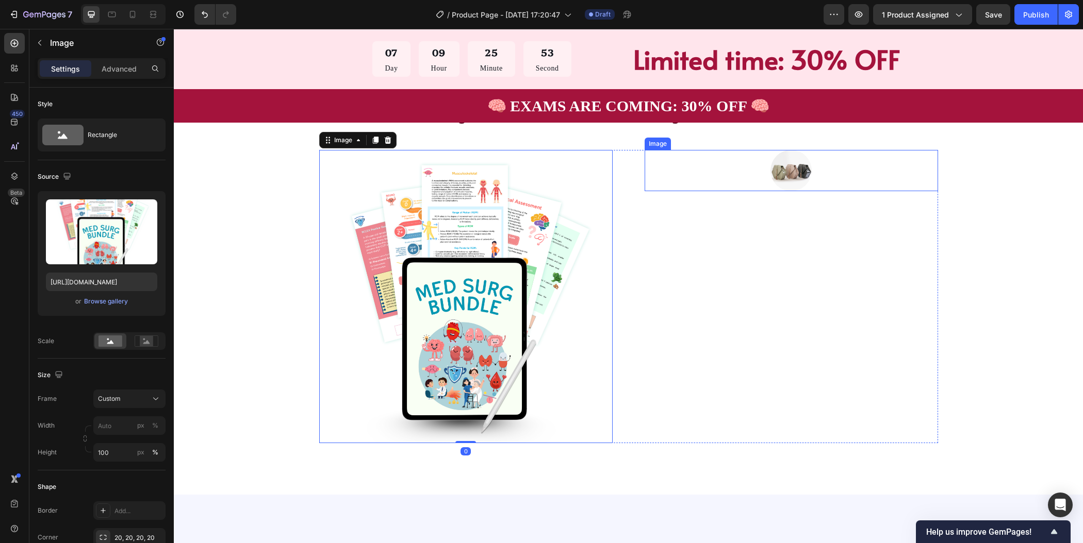
click at [801, 167] on img at bounding box center [790, 170] width 41 height 41
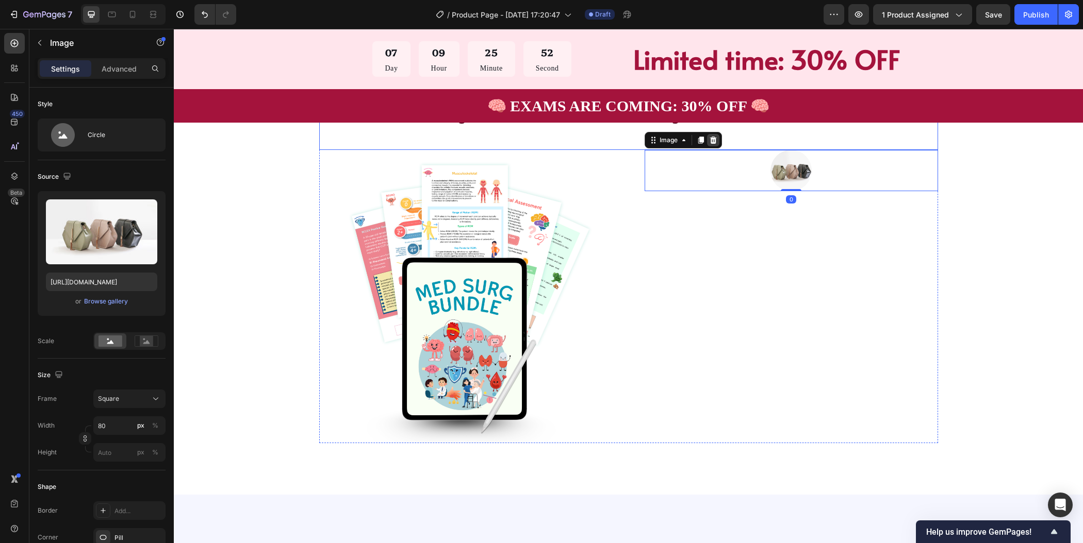
click at [709, 139] on icon at bounding box center [713, 140] width 8 height 8
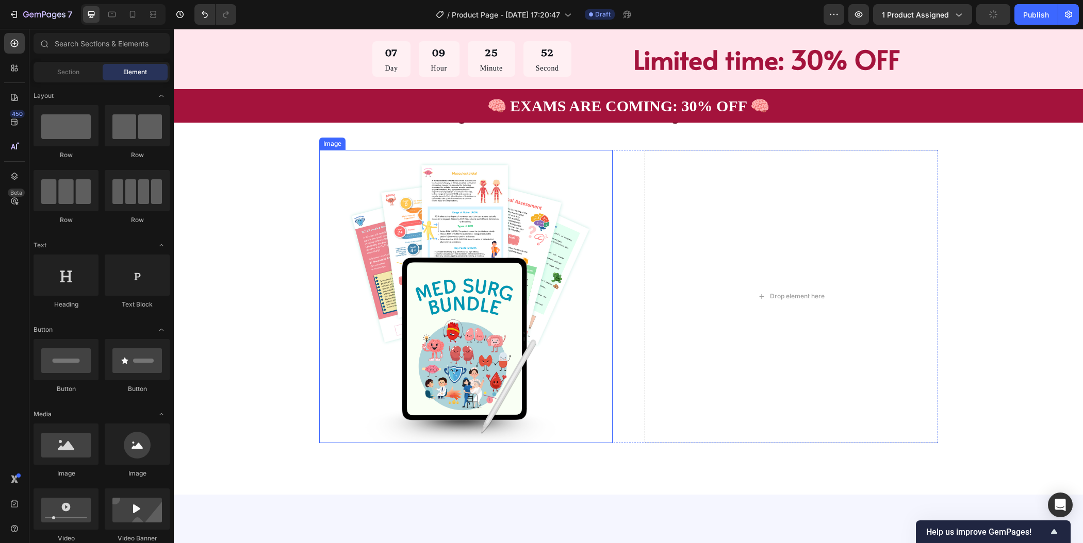
click at [477, 247] on img at bounding box center [465, 296] width 293 height 293
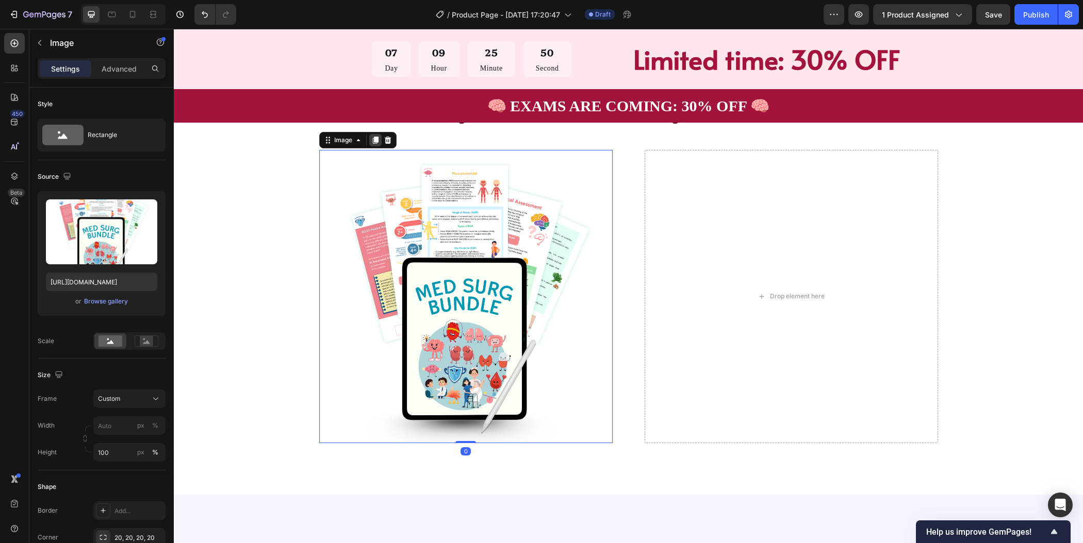
click at [372, 142] on icon at bounding box center [375, 140] width 6 height 7
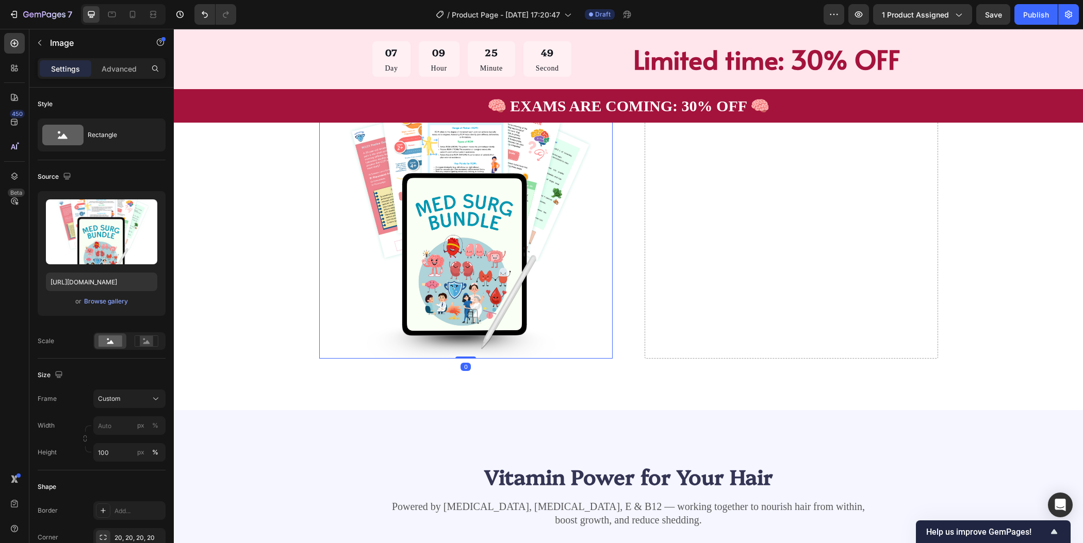
scroll to position [689, 0]
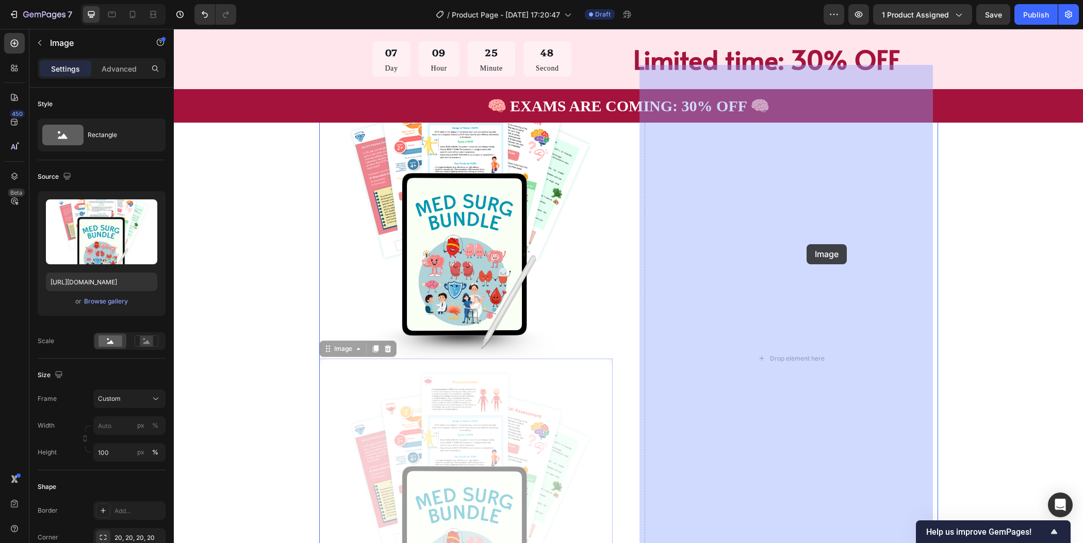
drag, startPoint x: 489, startPoint y: 415, endPoint x: 807, endPoint y: 242, distance: 361.5
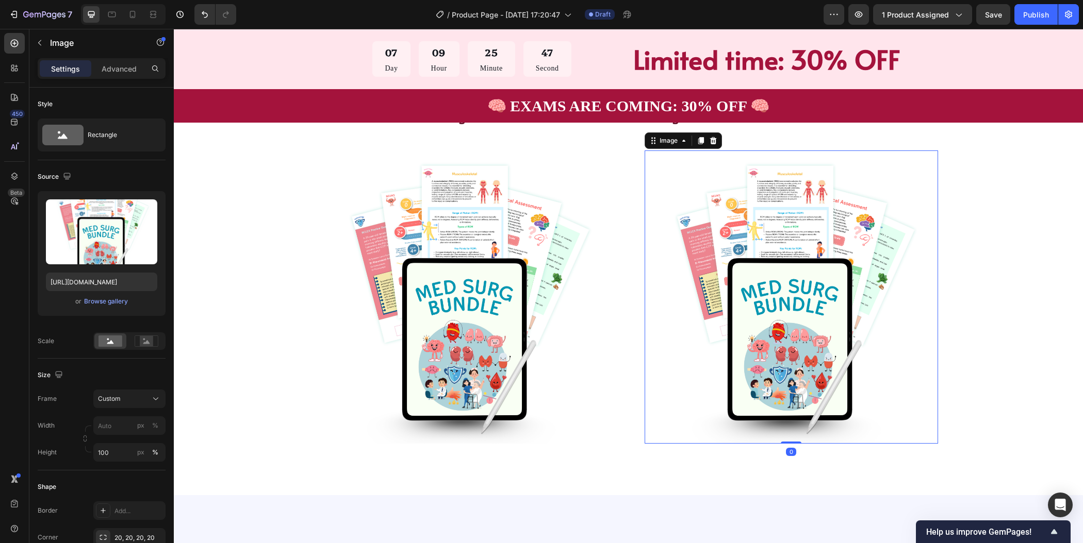
scroll to position [594, 0]
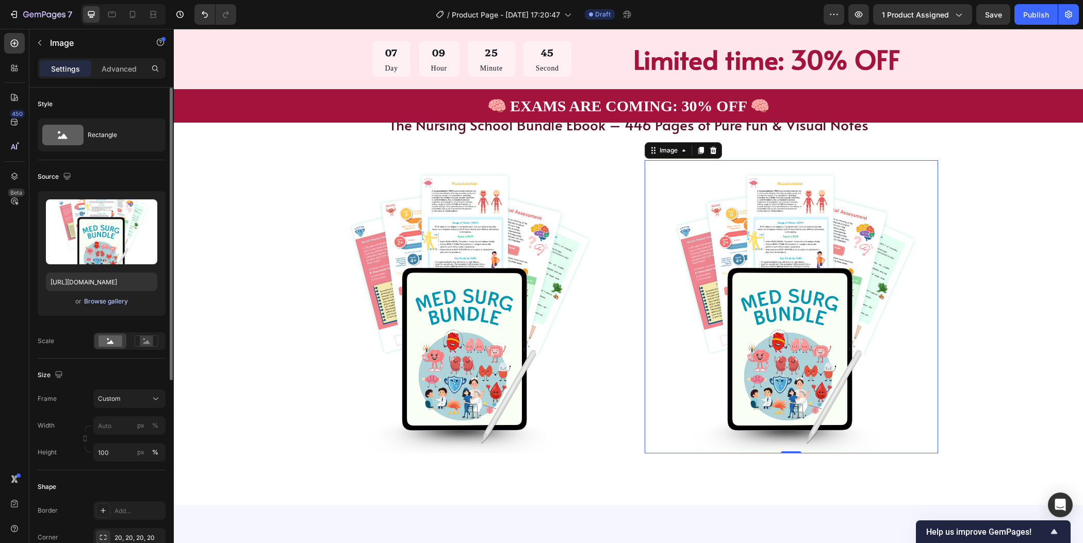
click at [105, 304] on div "Browse gallery" at bounding box center [106, 301] width 44 height 9
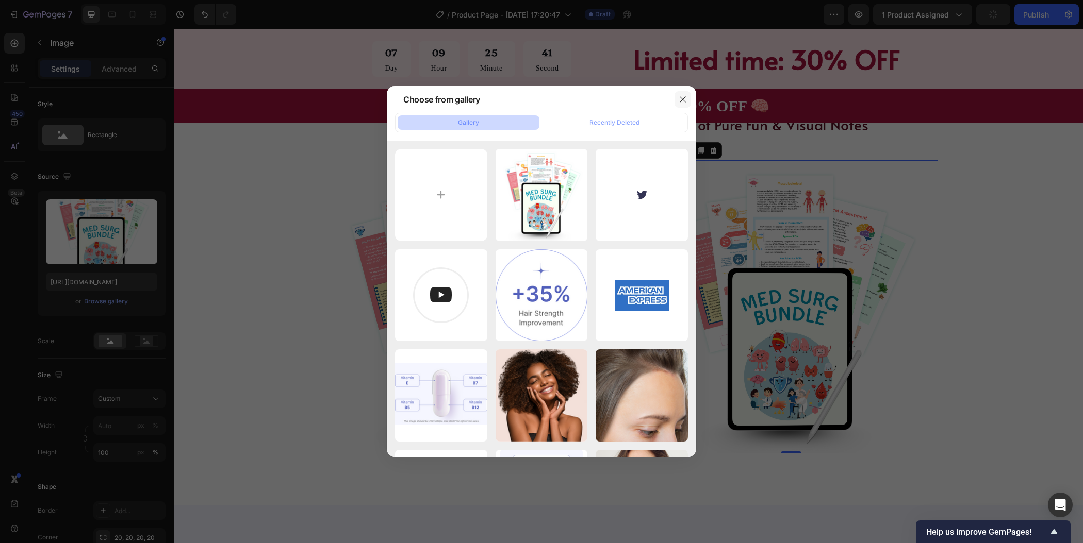
click at [684, 98] on icon "button" at bounding box center [683, 99] width 6 height 6
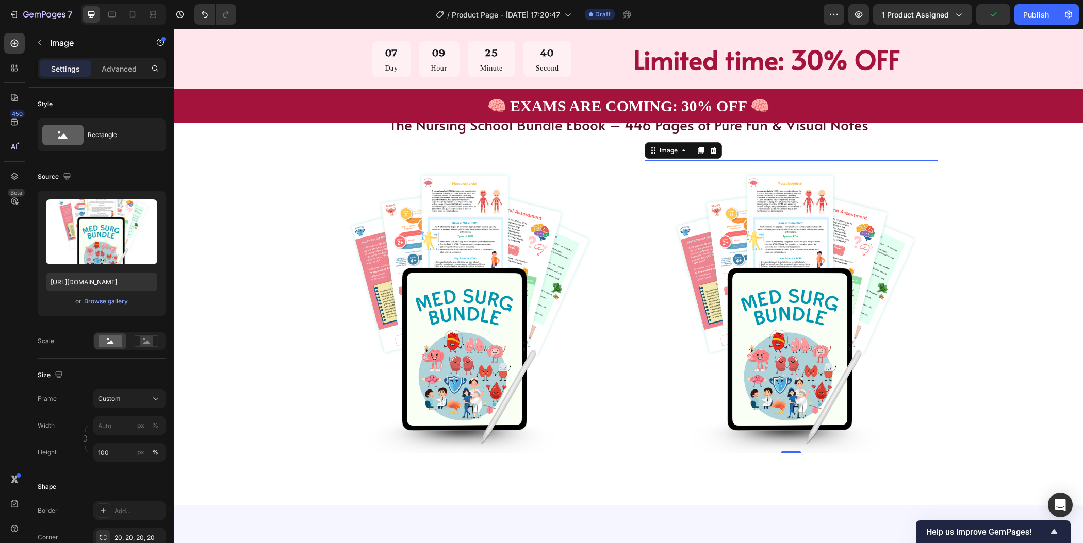
click at [808, 315] on img at bounding box center [791, 306] width 293 height 293
click at [112, 301] on div "Browse gallery" at bounding box center [106, 301] width 44 height 9
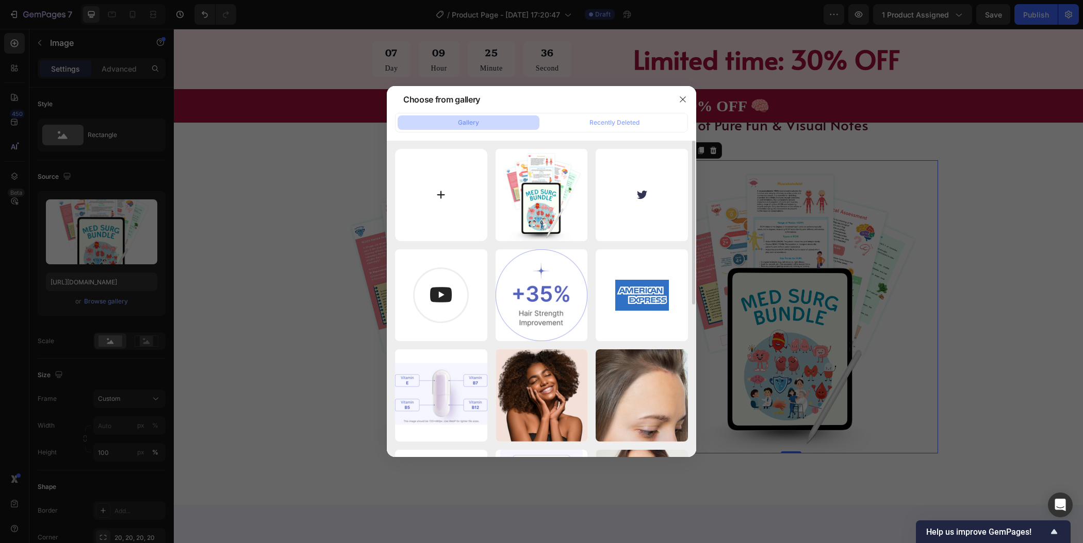
click at [443, 203] on input "file" at bounding box center [441, 195] width 92 height 92
type input "C:\fakepath\3.png"
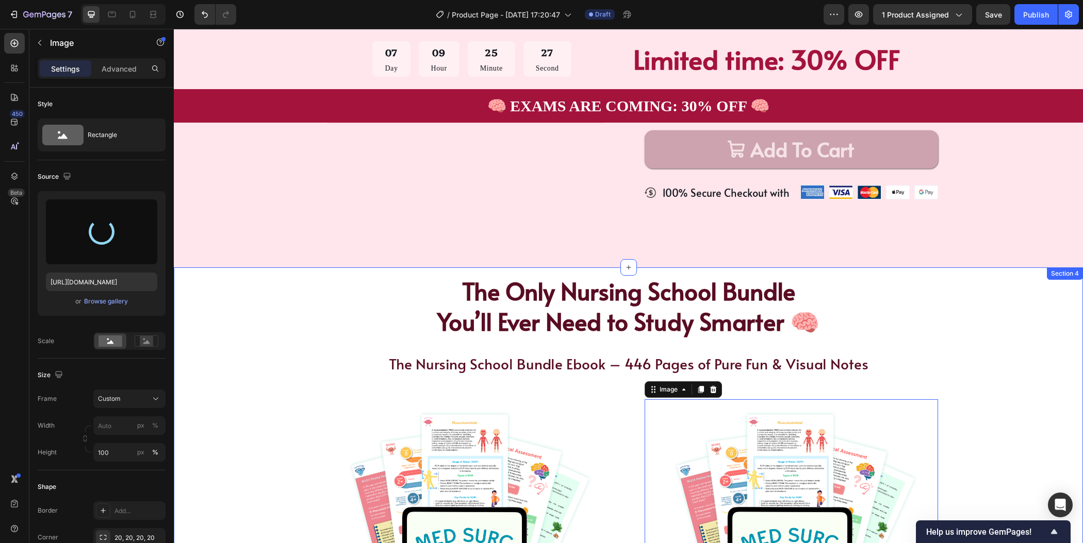
scroll to position [0, 0]
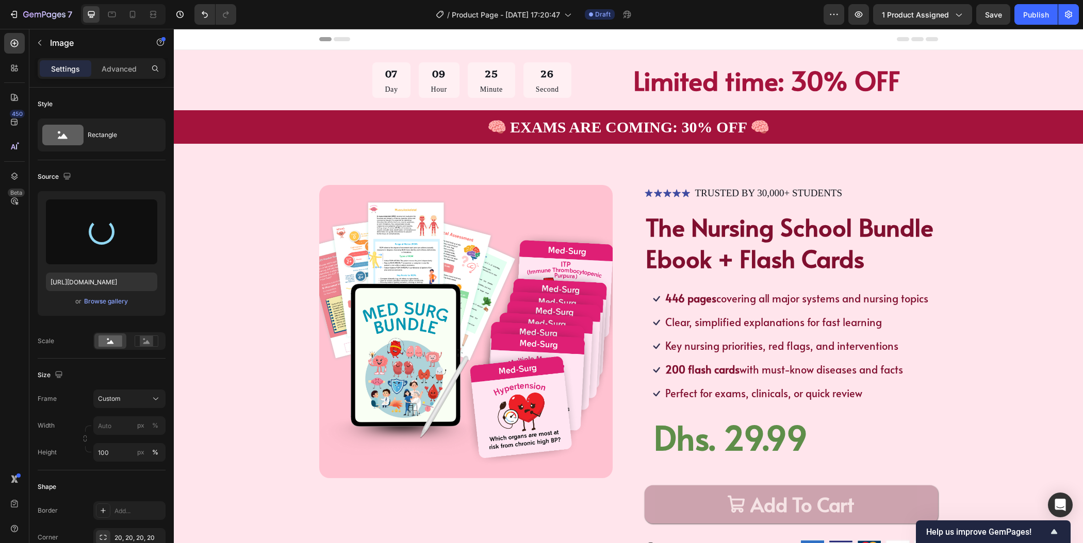
type input "https://cdn.shopify.com/s/files/1/0954/4394/3793/files/gempages_586536293450646…"
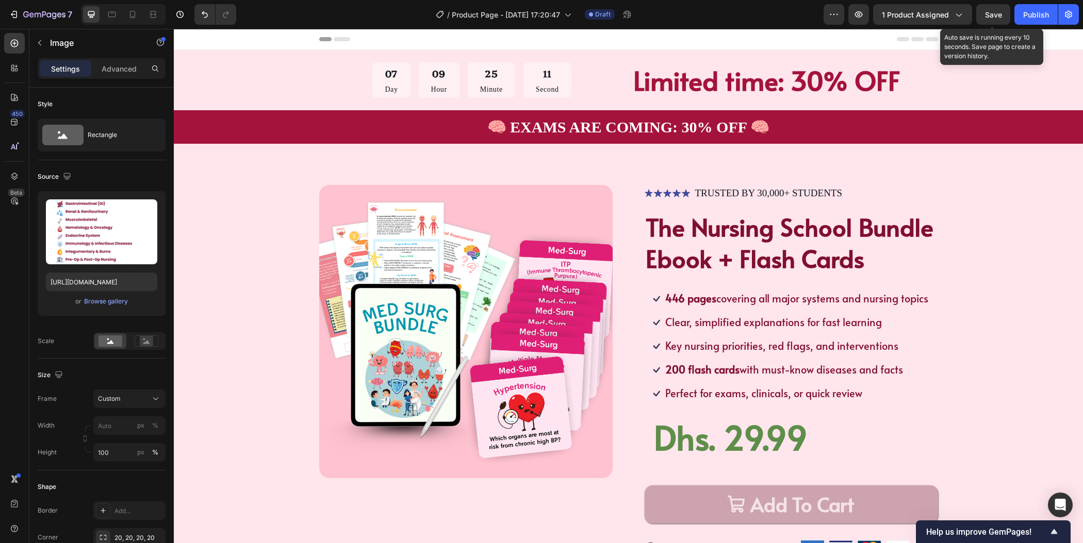
click at [987, 15] on span "Save" at bounding box center [993, 14] width 17 height 9
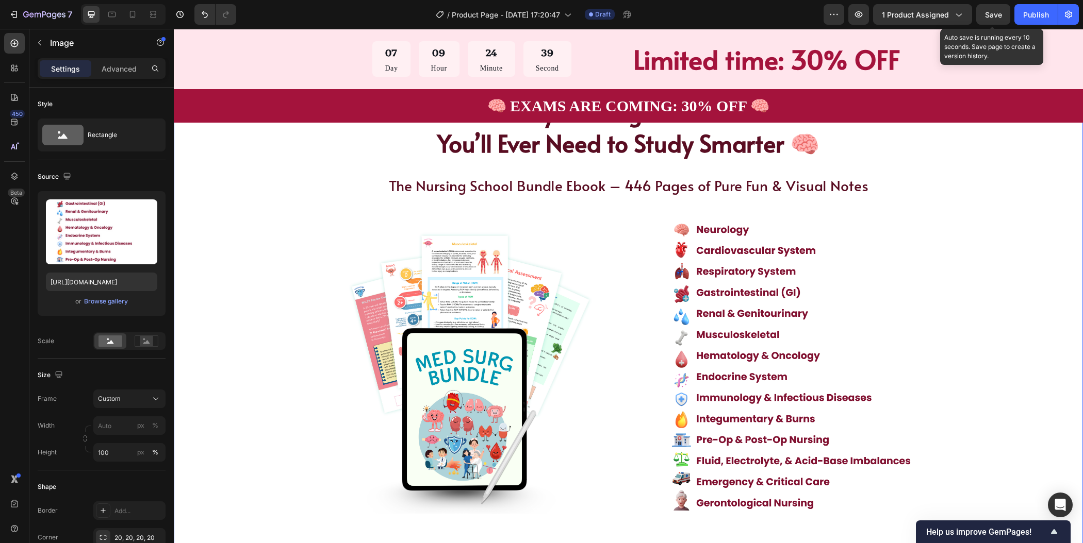
scroll to position [398, 0]
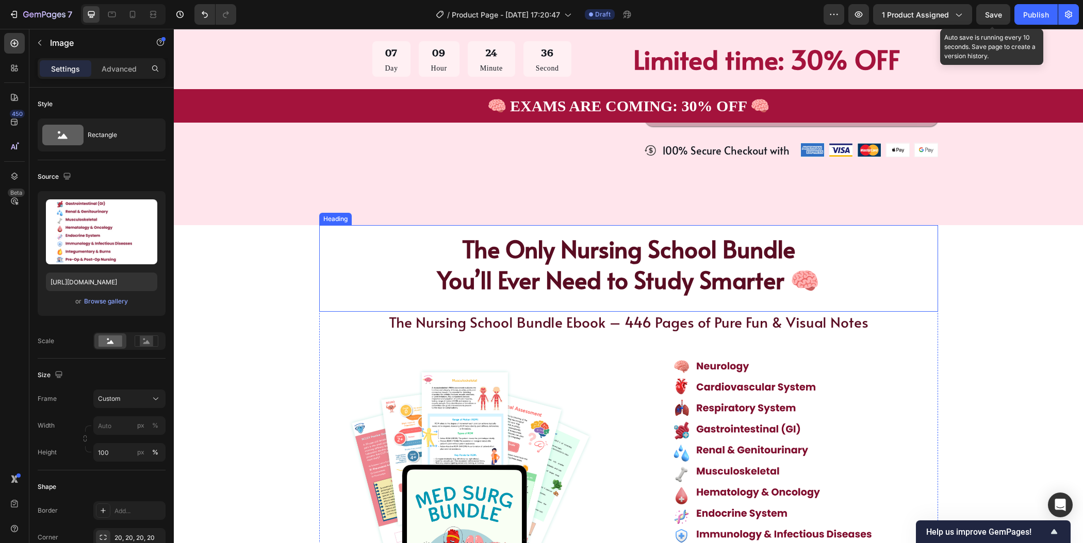
click at [693, 274] on h2 "The Only Nursing School Bundle You’ll Ever Need to Study Smarter 🧠" at bounding box center [628, 264] width 619 height 78
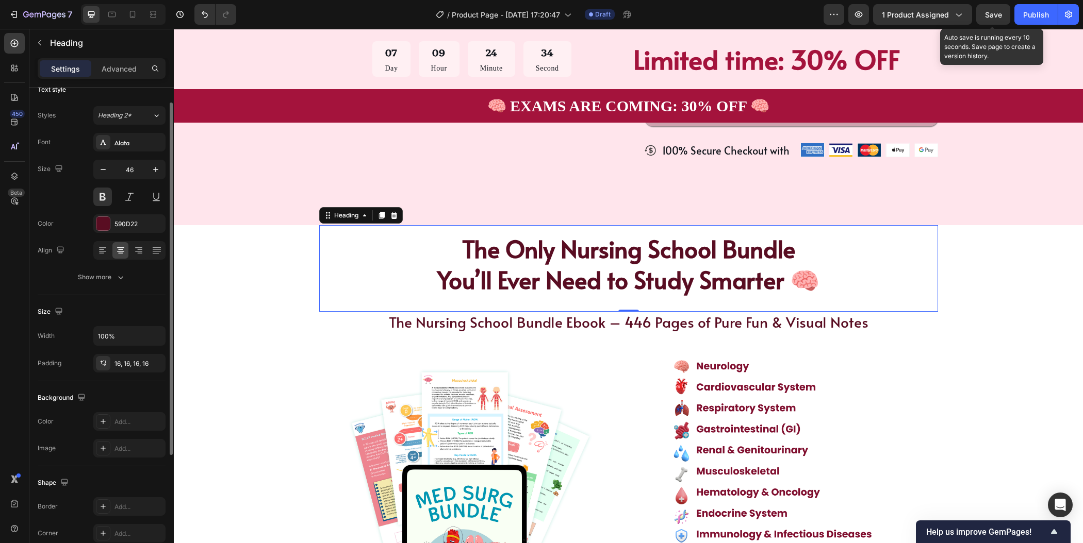
scroll to position [111, 0]
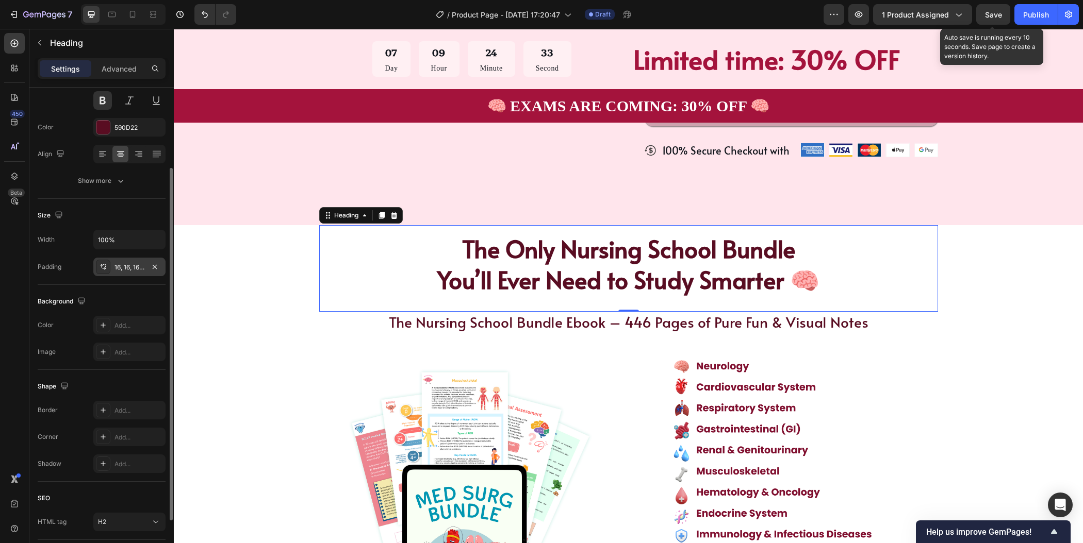
click at [134, 268] on div "16, 16, 16, 16" at bounding box center [129, 267] width 30 height 9
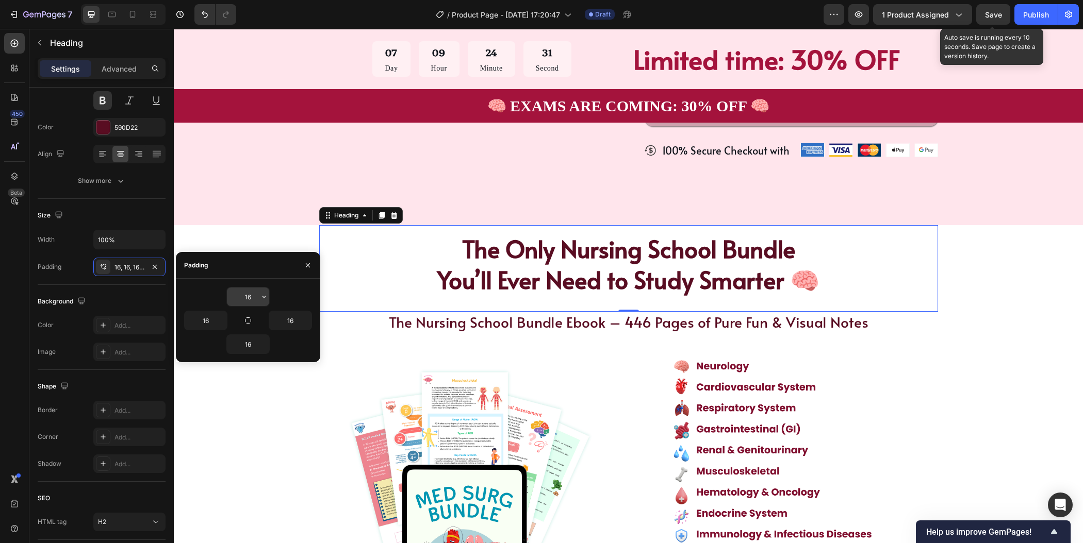
click at [246, 294] on input "16" at bounding box center [248, 297] width 42 height 19
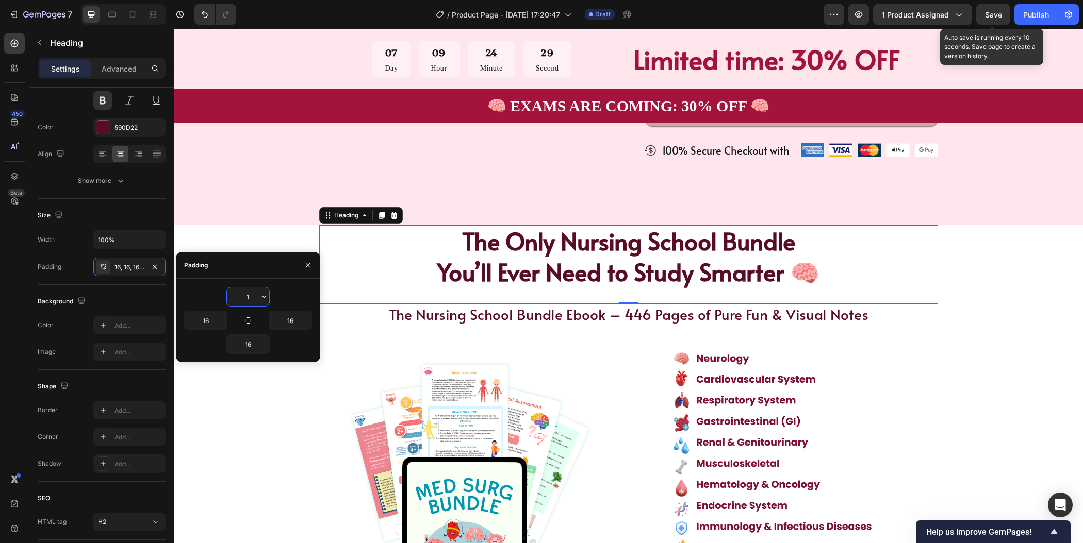
type input "18"
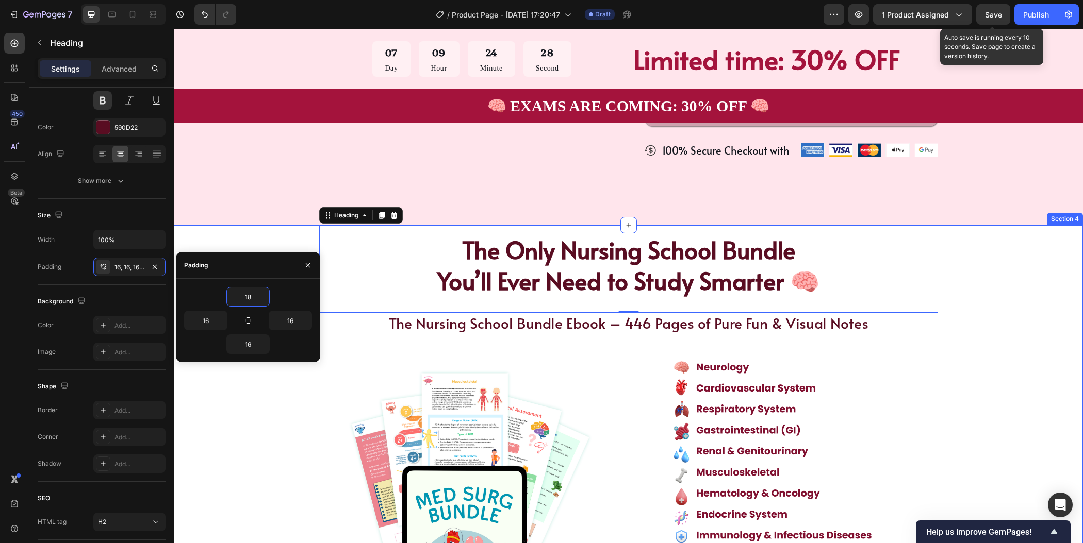
click at [1025, 344] on div "The Only Nursing School Bundle You’ll Ever Need to Study Smarter 🧠 Heading 0 Th…" at bounding box center [628, 438] width 827 height 426
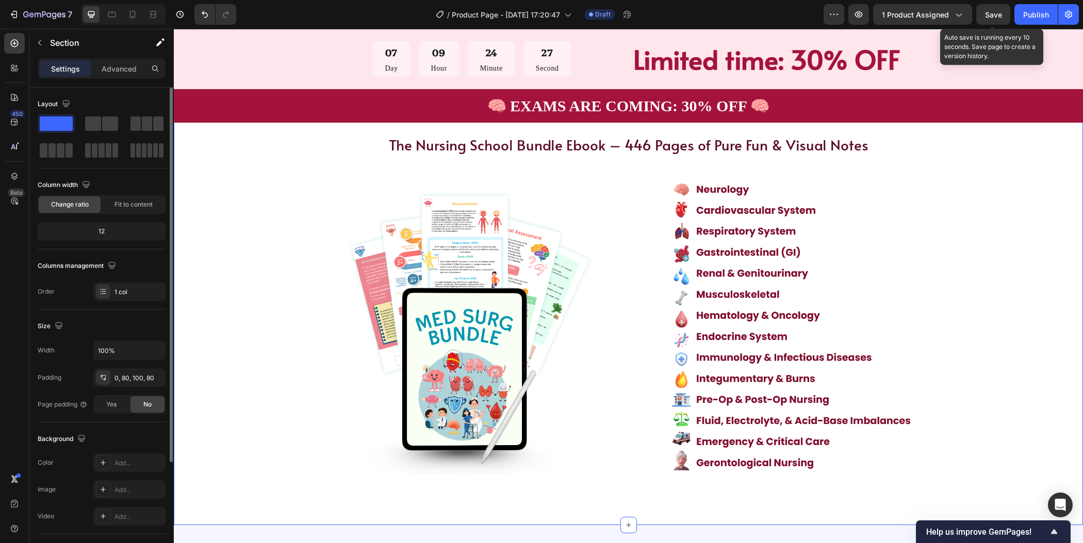
scroll to position [677, 0]
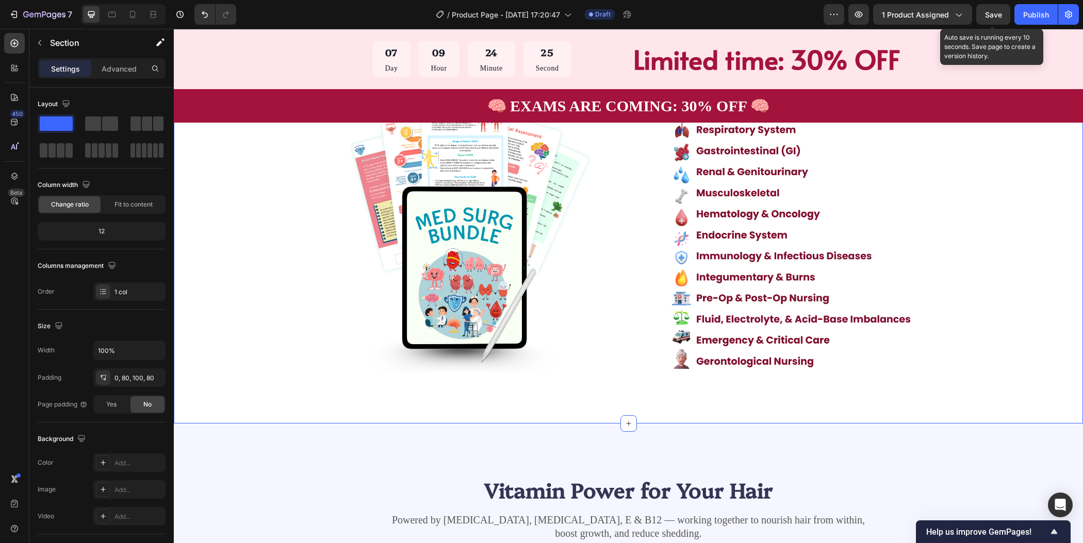
click at [991, 15] on span "Save" at bounding box center [993, 14] width 17 height 9
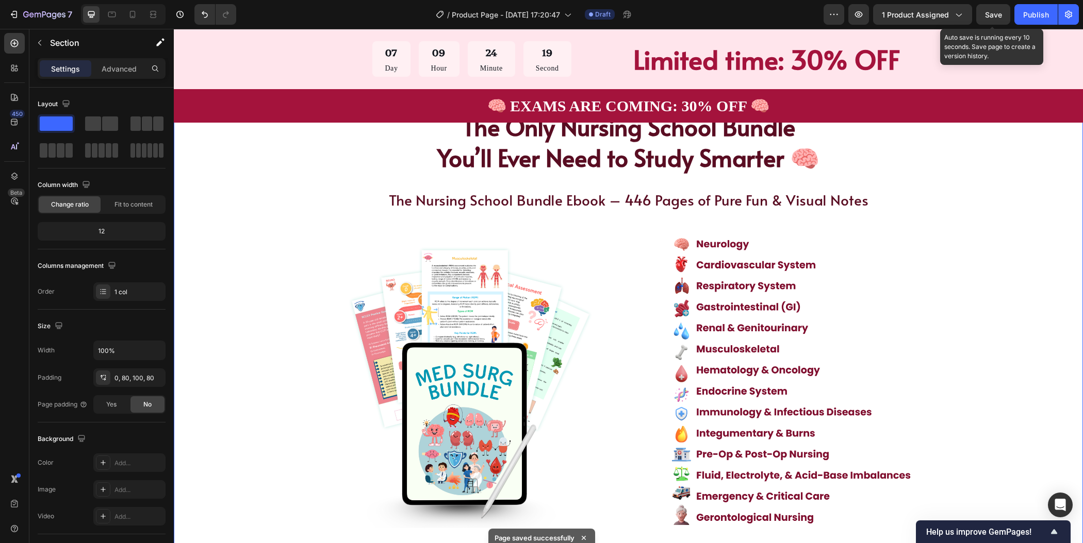
scroll to position [546, 0]
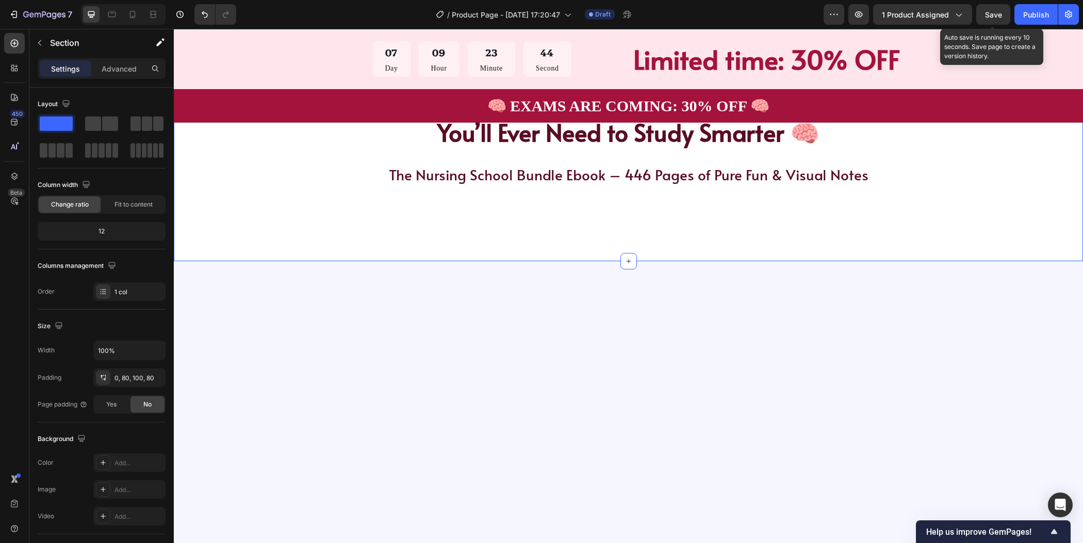
scroll to position [546, 0]
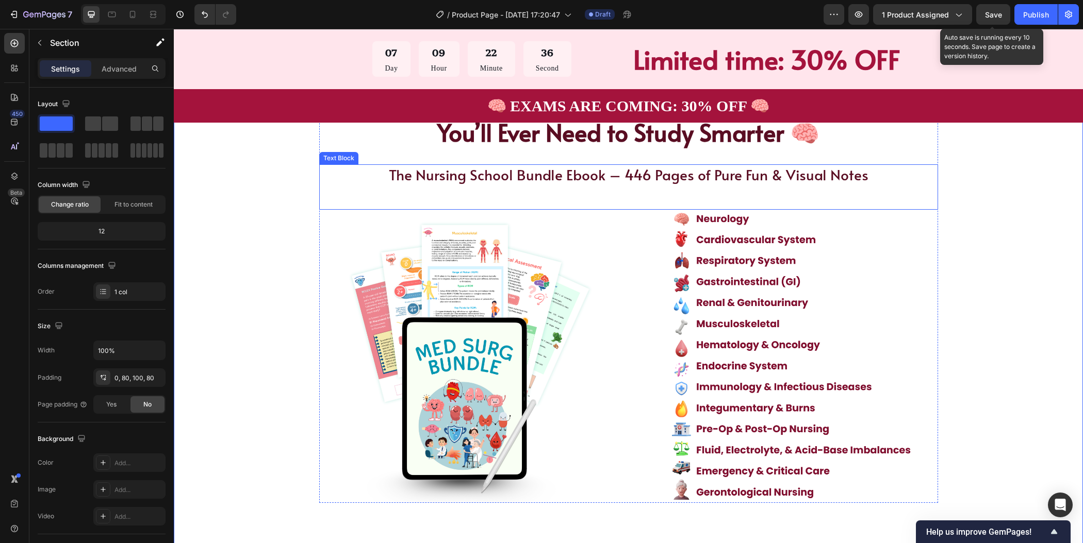
click at [720, 179] on p "The Nursing School Bundle Ebook – 446 Pages of Pure Fun & Visual Notes" at bounding box center [628, 175] width 617 height 19
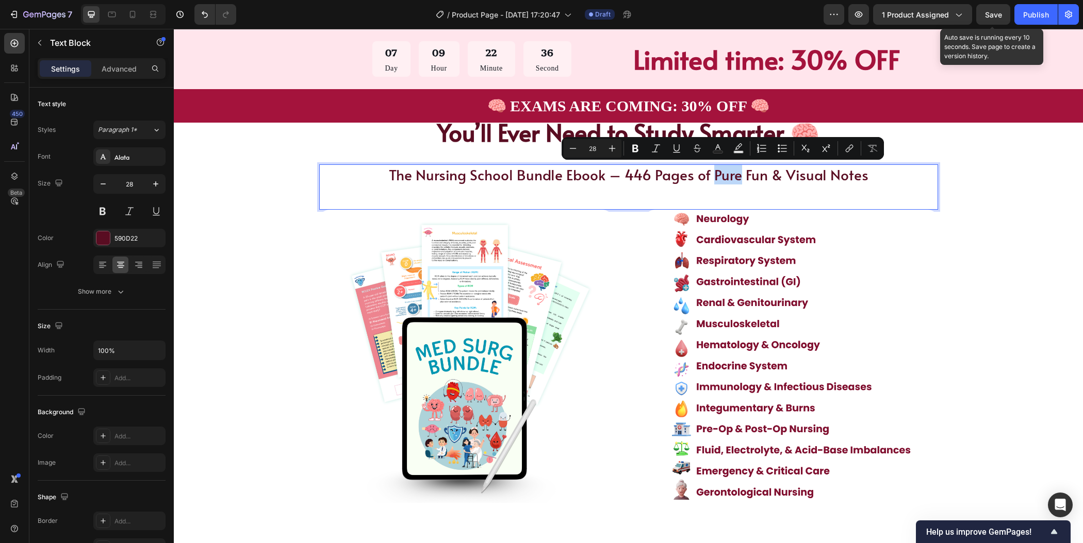
click at [714, 178] on p "The Nursing School Bundle Ebook – 446 Pages of Pure Fun & Visual Notes" at bounding box center [628, 175] width 617 height 19
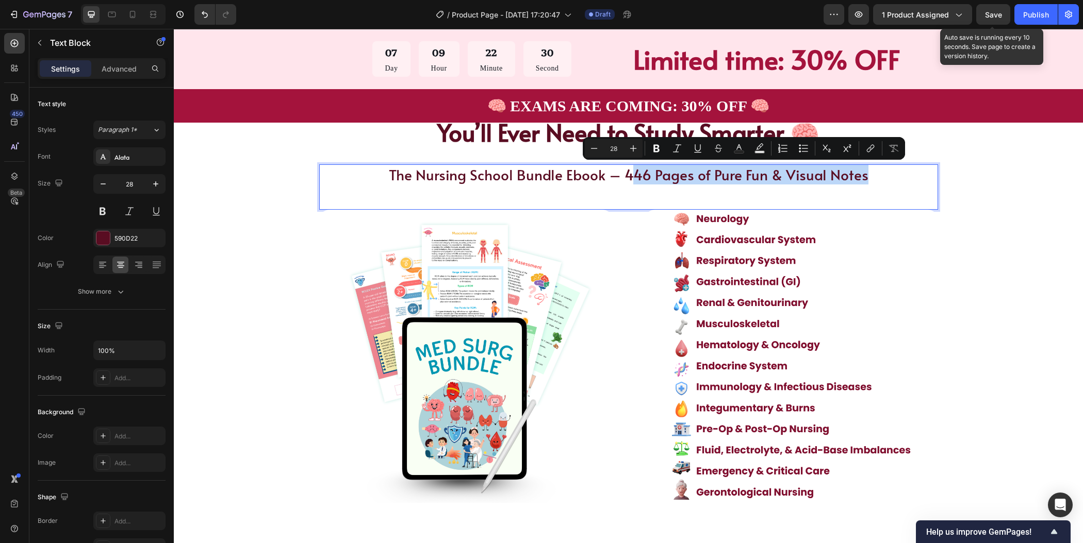
drag, startPoint x: 861, startPoint y: 175, endPoint x: 628, endPoint y: 177, distance: 232.6
click at [628, 177] on p "The Nursing School Bundle Ebook – 446 Pages of Pure Fun & Visual Notes" at bounding box center [628, 175] width 617 height 19
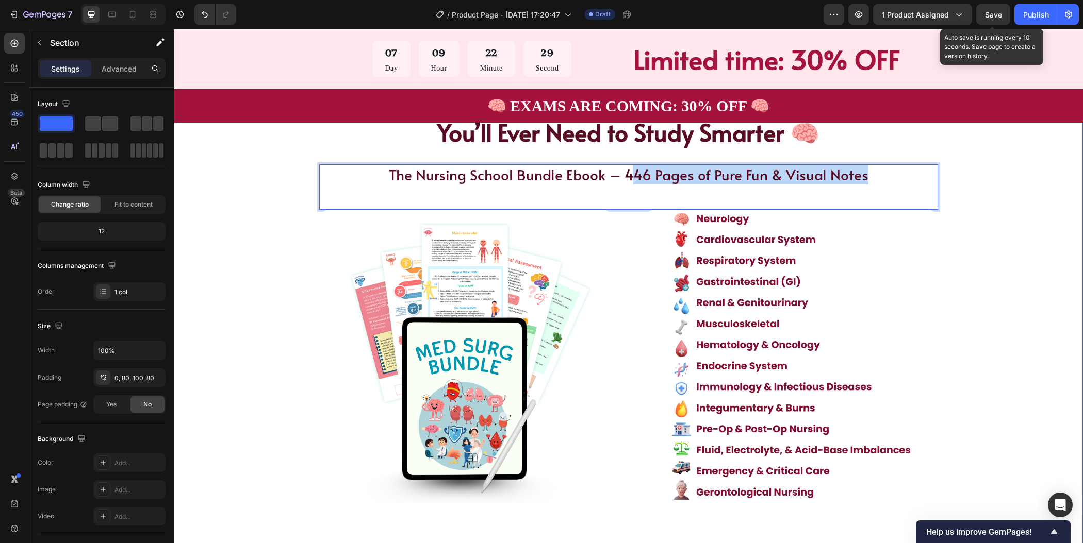
click at [960, 301] on div "The Only Nursing School Bundle You’ll Ever Need to Study Smarter 🧠 Heading The …" at bounding box center [628, 290] width 827 height 426
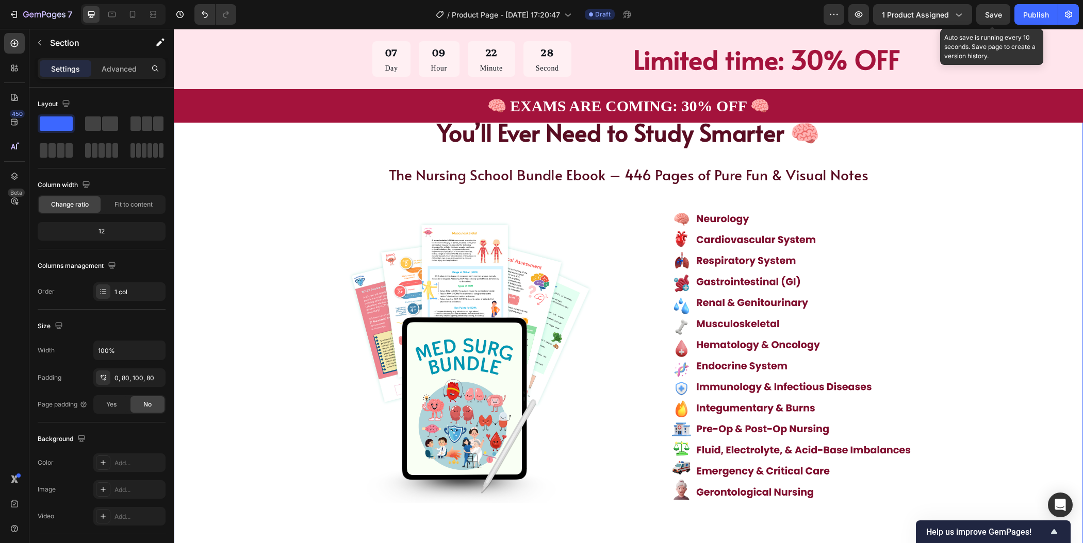
scroll to position [436, 0]
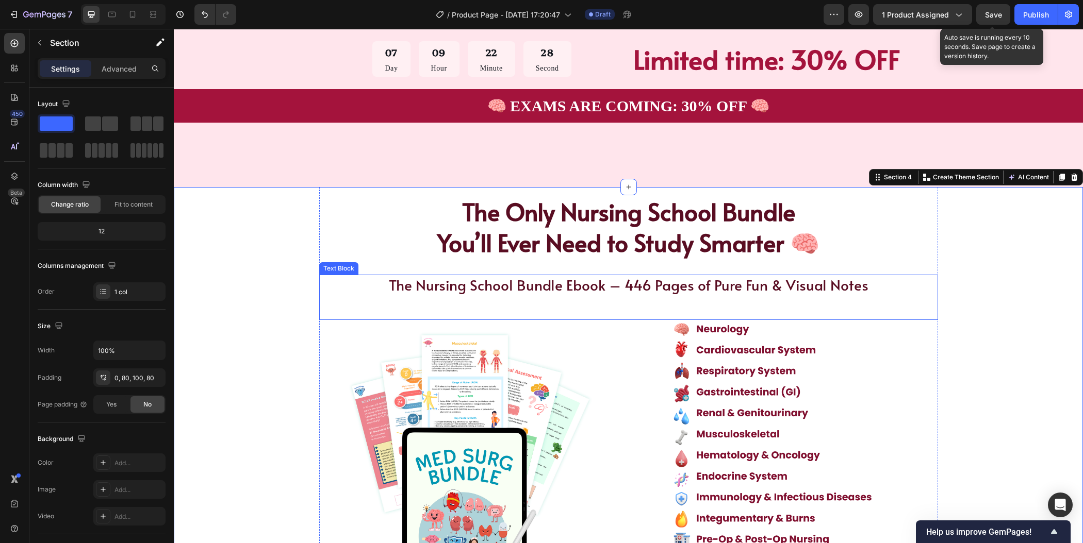
click at [676, 277] on p "The Nursing School Bundle Ebook – 446 Pages of Pure Fun & Visual Notes" at bounding box center [628, 285] width 617 height 19
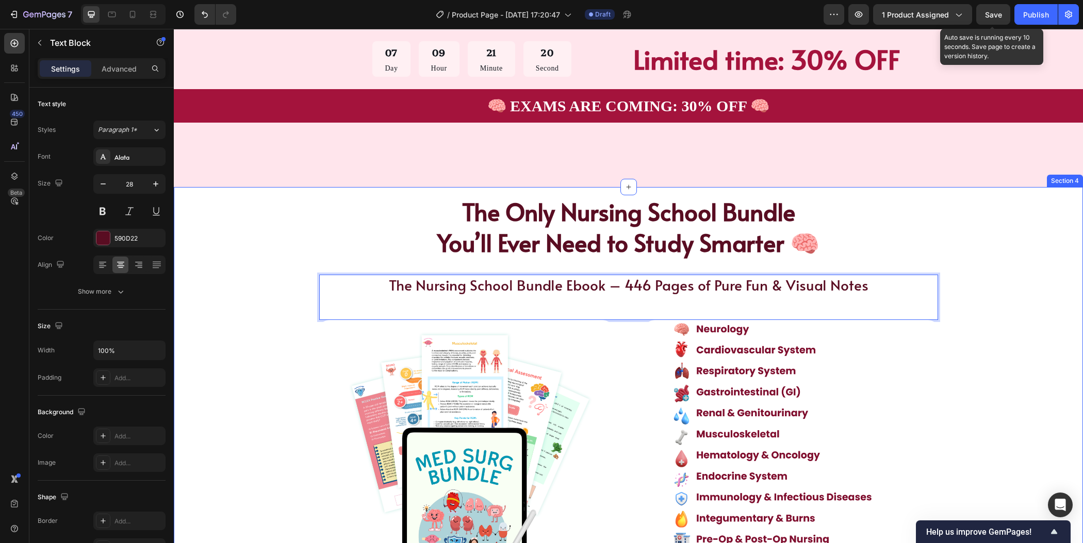
scroll to position [548, 0]
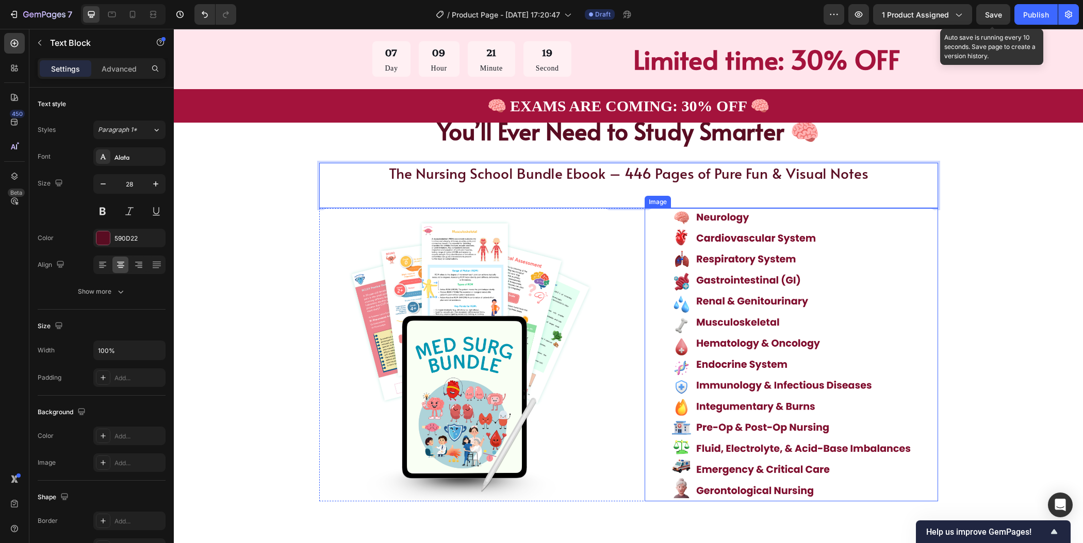
click at [871, 317] on img at bounding box center [791, 354] width 293 height 293
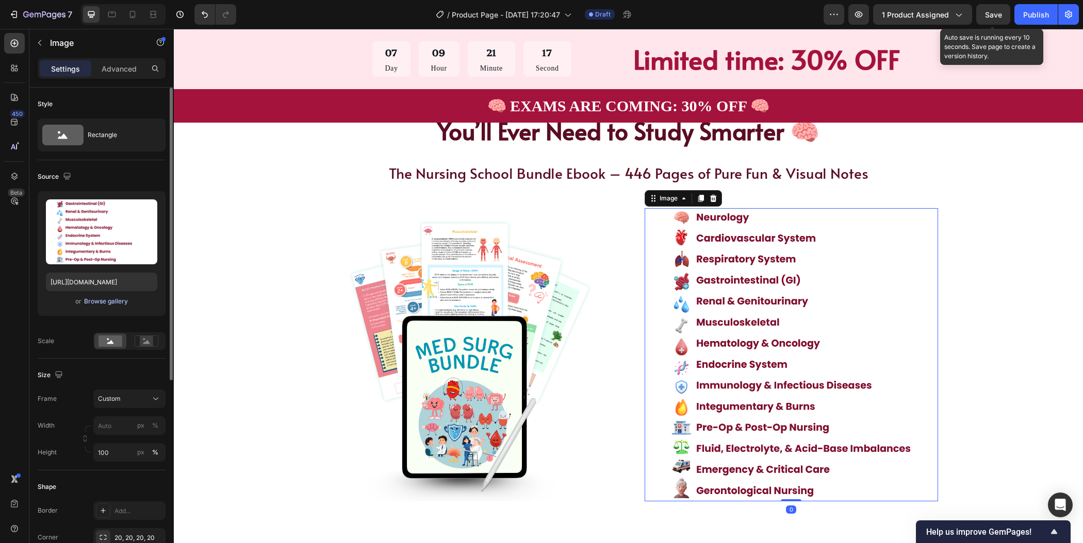
click at [100, 303] on div "Browse gallery" at bounding box center [106, 301] width 44 height 9
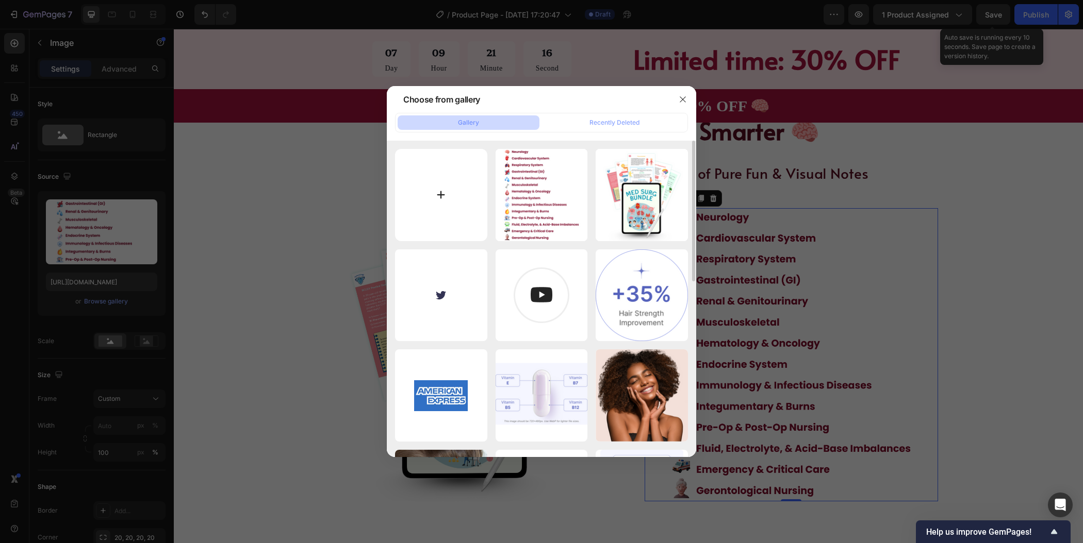
click at [446, 183] on input "file" at bounding box center [441, 195] width 92 height 92
type input "C:\fakepath\HEALTH EXAM PRODUCT LISTING (2).png"
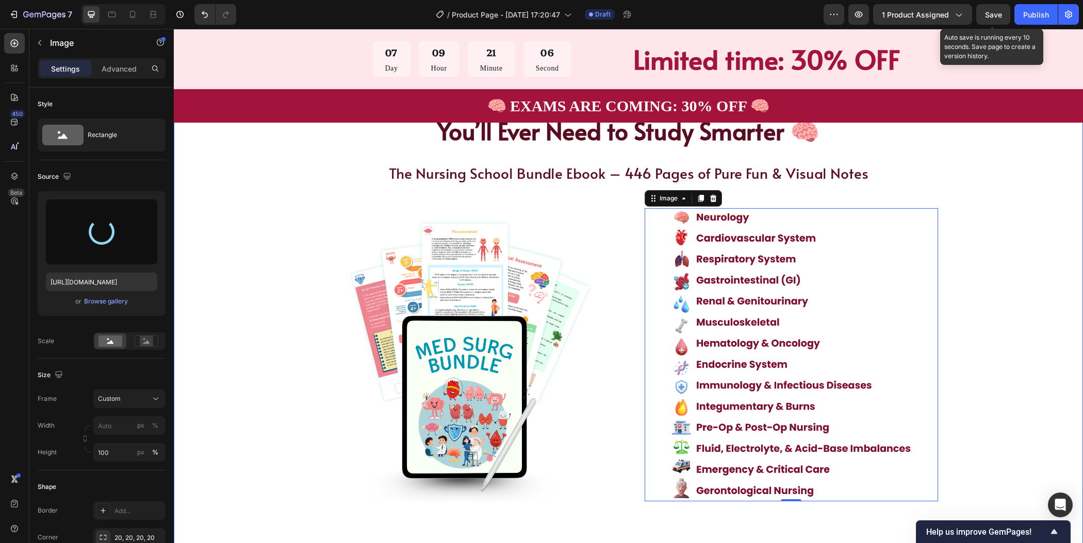
type input "[URL][DOMAIN_NAME]"
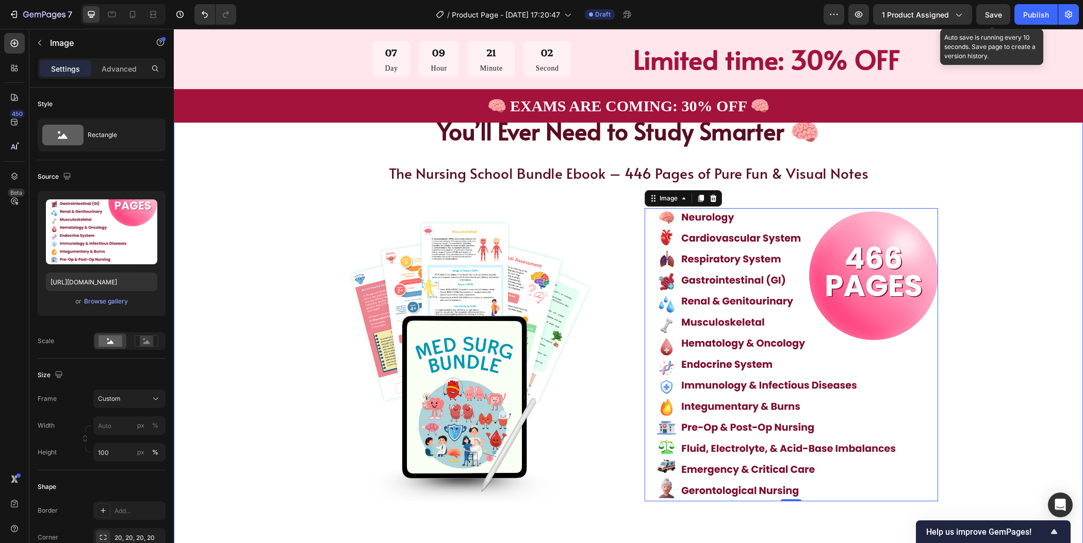
click at [1044, 168] on div "The Only Nursing School Bundle You’ll Ever Need to Study Smarter 🧠 Heading The …" at bounding box center [628, 314] width 909 height 478
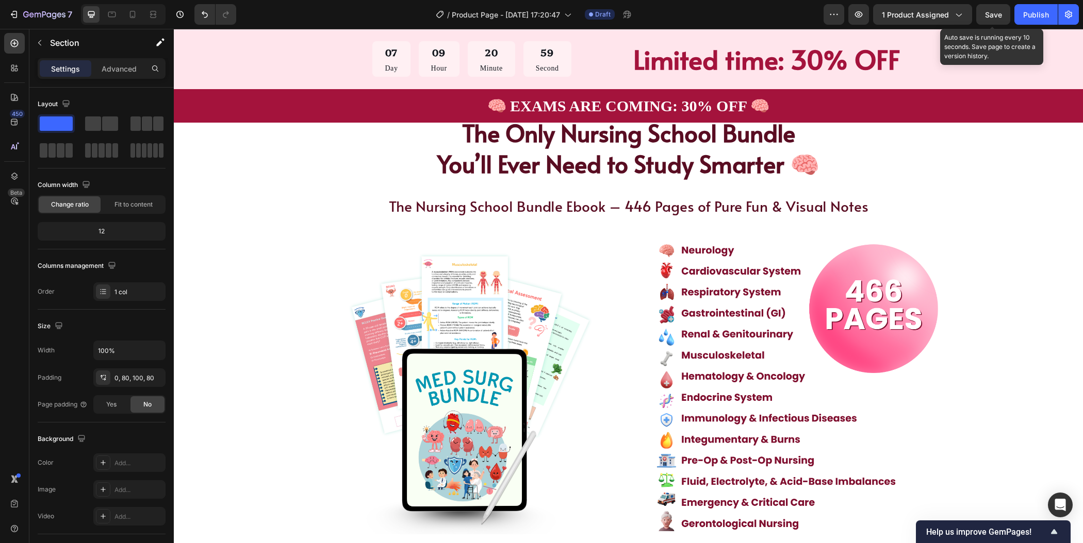
scroll to position [593, 0]
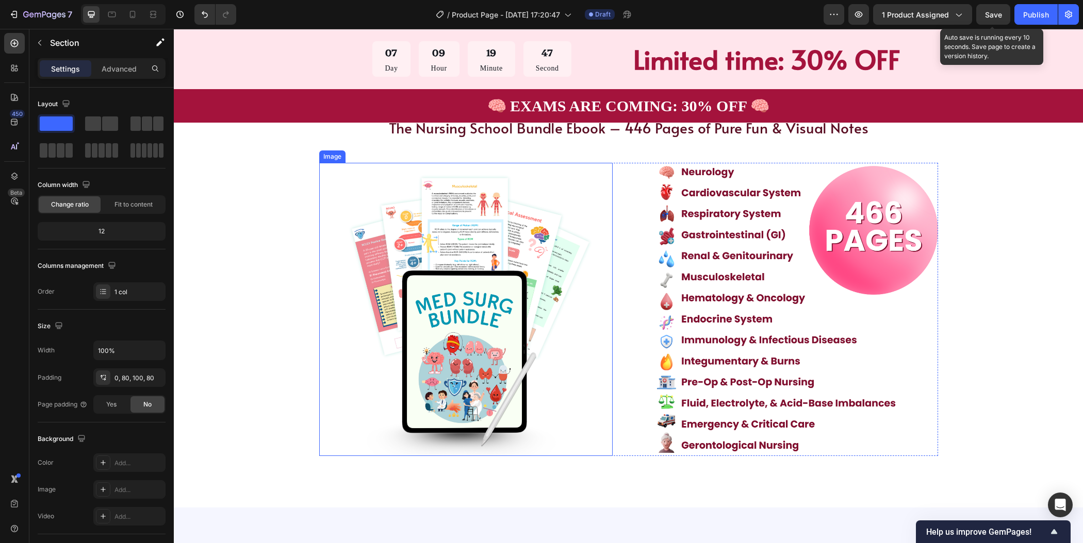
click at [444, 291] on img at bounding box center [465, 309] width 293 height 293
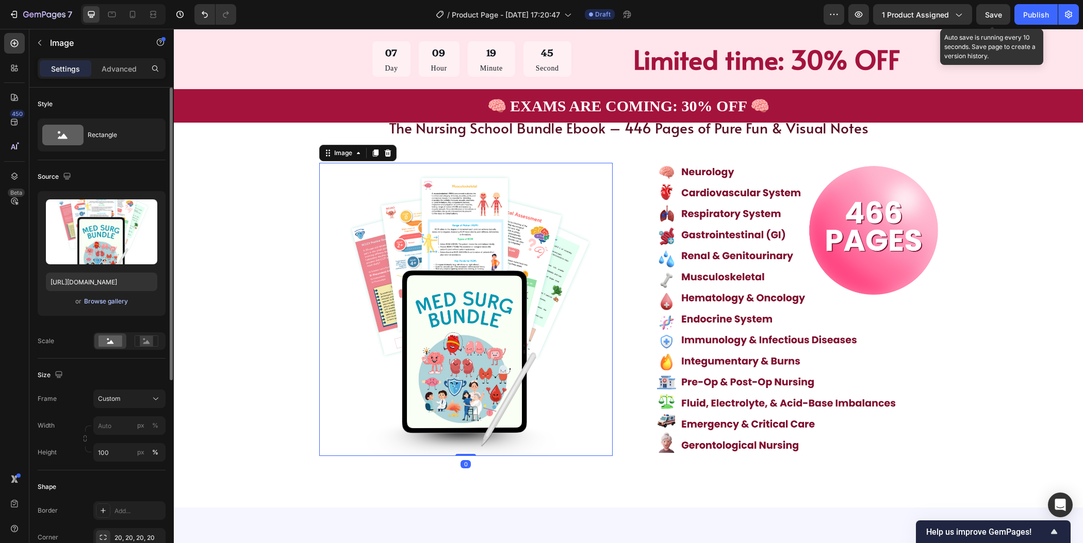
click at [103, 302] on div "Browse gallery" at bounding box center [106, 301] width 44 height 9
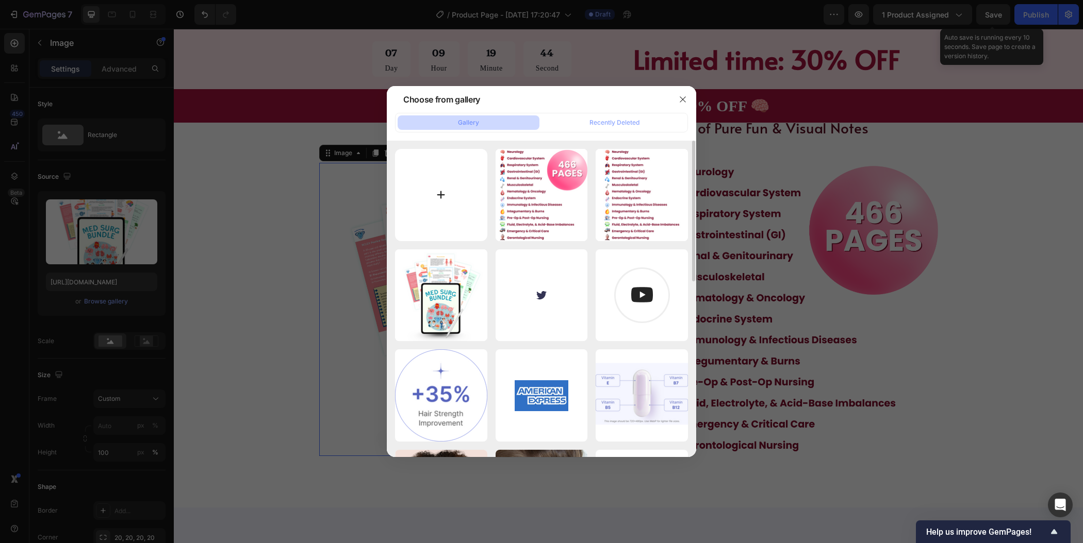
click at [437, 200] on input "file" at bounding box center [441, 195] width 92 height 92
type input "C:\fakepath\HEALTH EXAM PRODUCT LISTING (4).png"
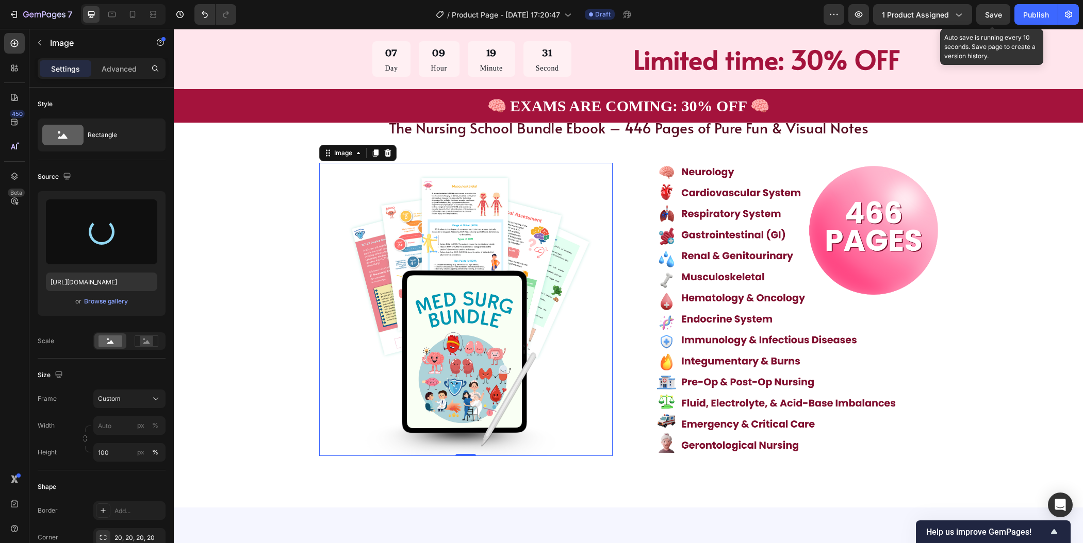
type input "https://cdn.shopify.com/s/files/1/0954/4394/3793/files/gempages_586536293450646…"
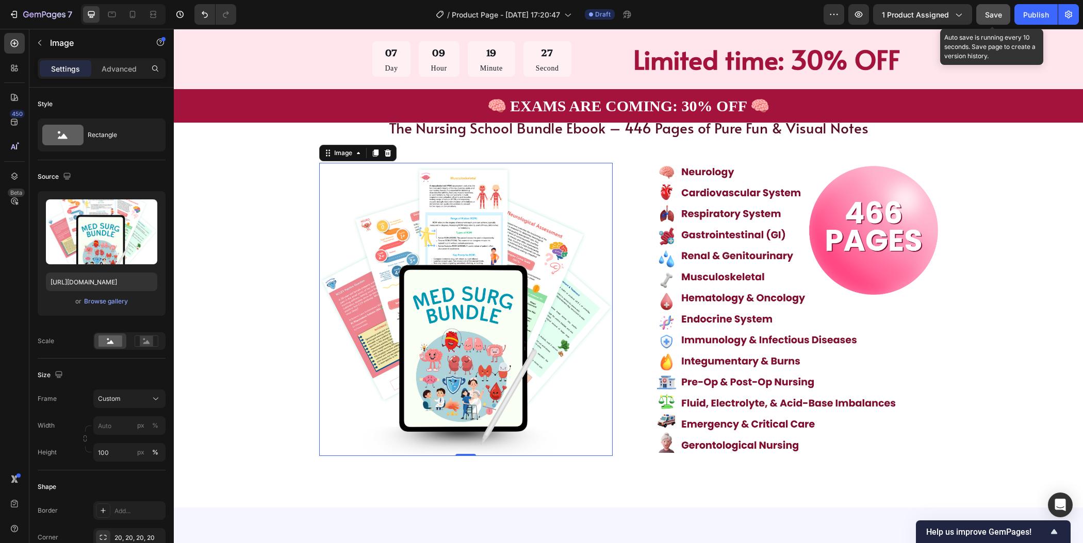
click at [991, 21] on button "Save" at bounding box center [993, 14] width 34 height 21
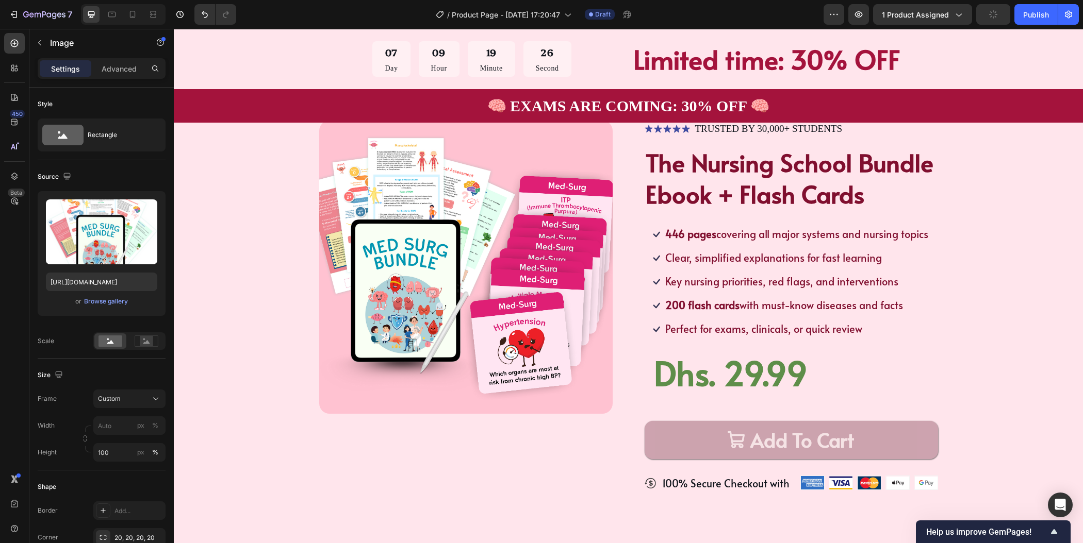
scroll to position [0, 0]
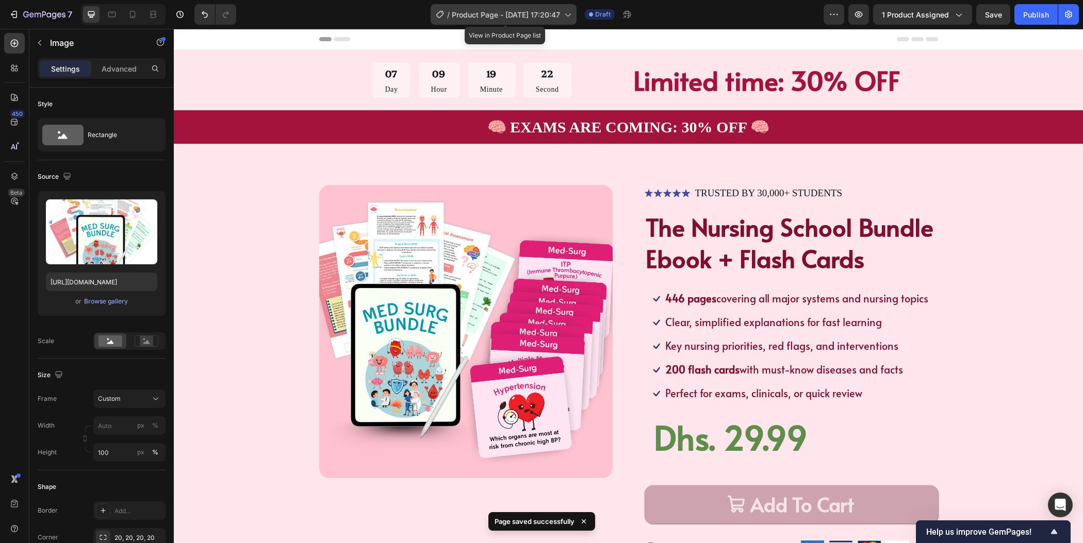
click at [570, 15] on icon at bounding box center [567, 14] width 10 height 10
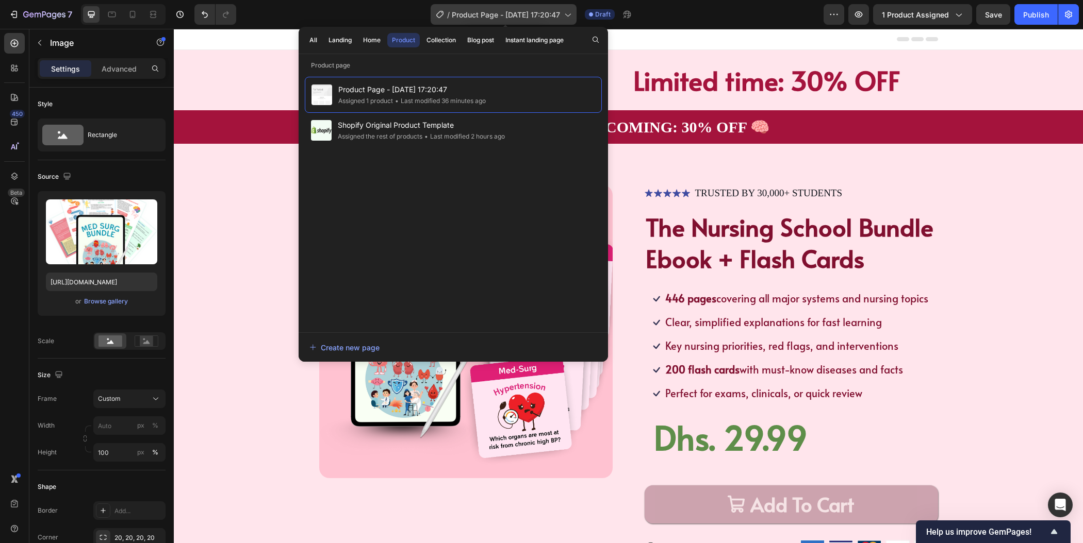
click at [498, 13] on span "Product Page - [DATE] 17:20:47" at bounding box center [506, 14] width 108 height 11
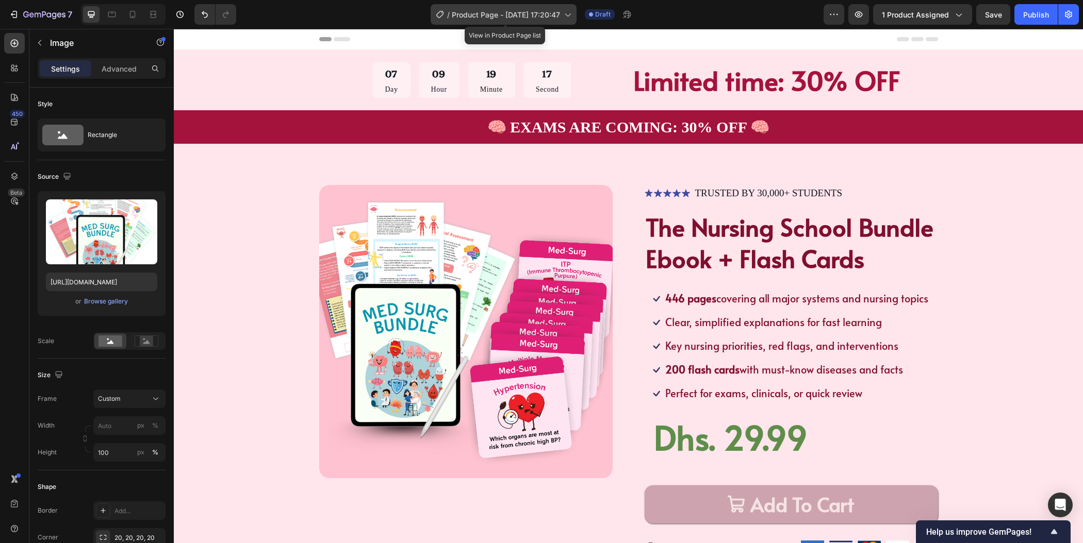
click at [498, 13] on span "Product Page - [DATE] 17:20:47" at bounding box center [506, 14] width 108 height 11
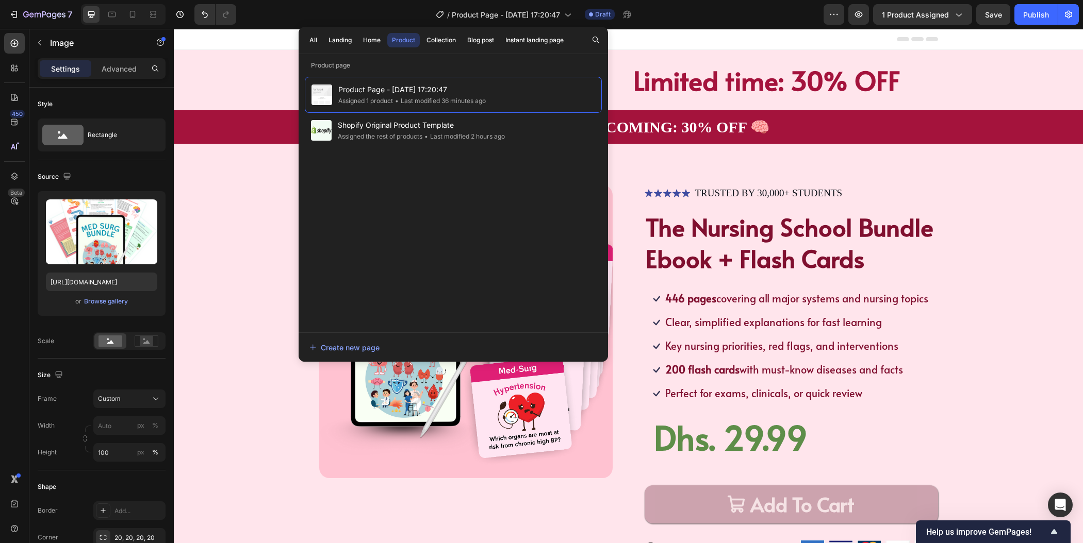
click at [699, 13] on div "/ Product Page - Sep 29, 17:20:47 Draft" at bounding box center [533, 14] width 579 height 21
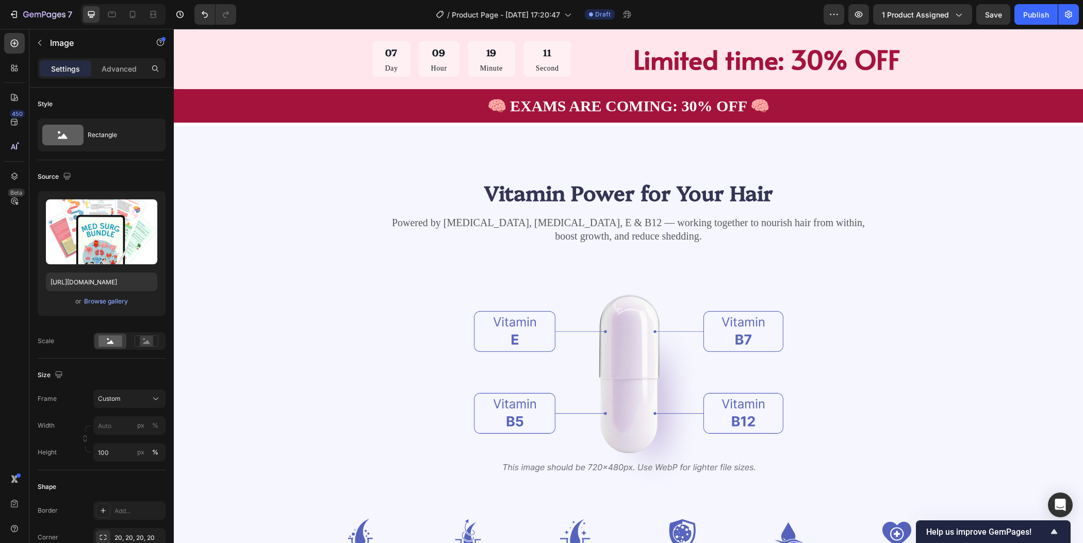
scroll to position [955, 0]
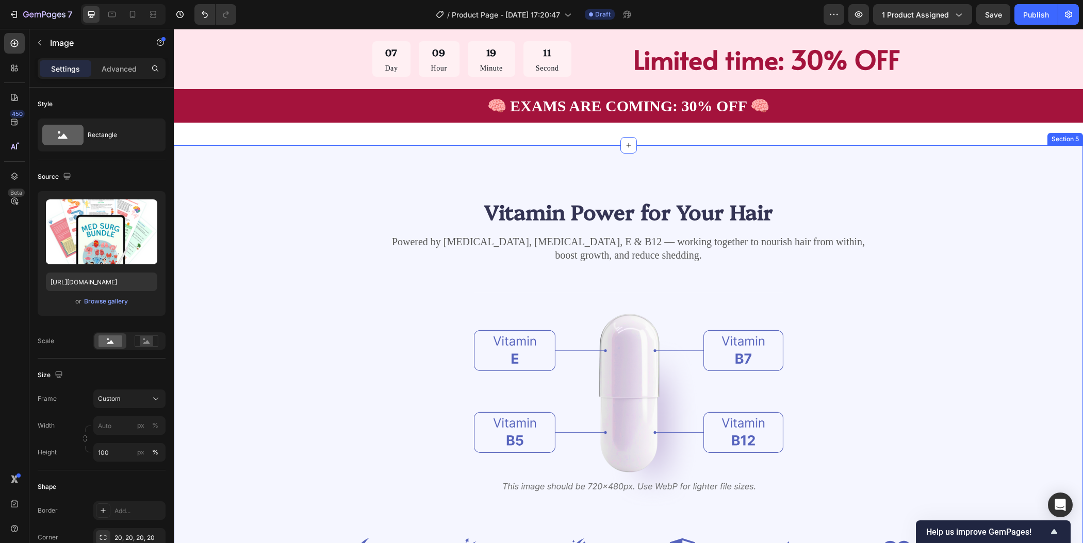
click at [988, 271] on div "Vitamin Power for Your Hair Heading Powered by Biotin, Vitamin B5, E & B12 — wo…" at bounding box center [628, 393] width 827 height 393
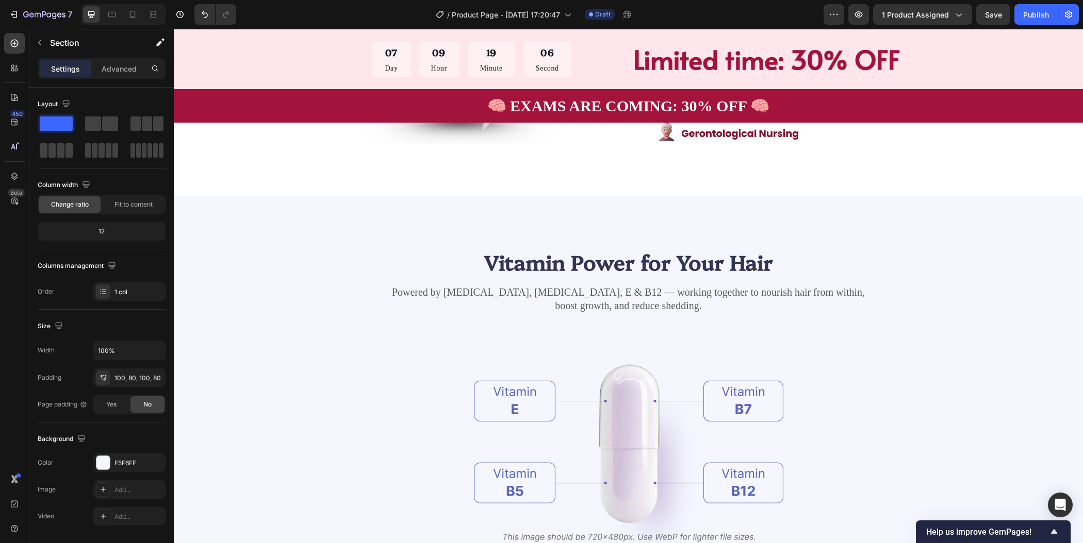
scroll to position [1092, 0]
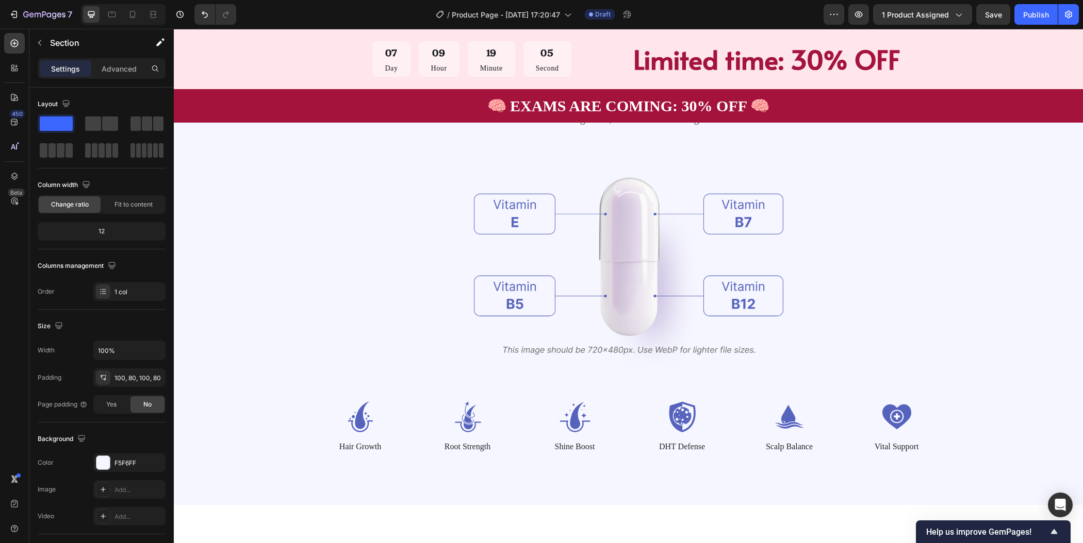
click at [988, 271] on div "Vitamin Power for Your Hair Heading Powered by Biotin, Vitamin B5, E & B12 — wo…" at bounding box center [628, 256] width 827 height 393
click at [283, 267] on div "Vitamin Power for Your Hair Heading Powered by Biotin, Vitamin B5, E & B12 — wo…" at bounding box center [628, 256] width 827 height 393
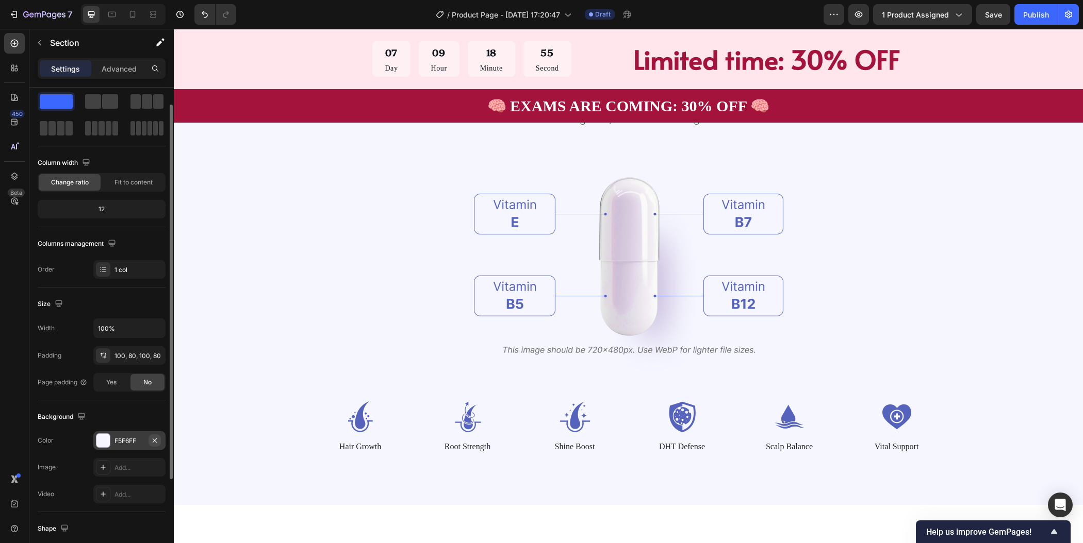
click at [153, 441] on icon "button" at bounding box center [155, 441] width 8 height 8
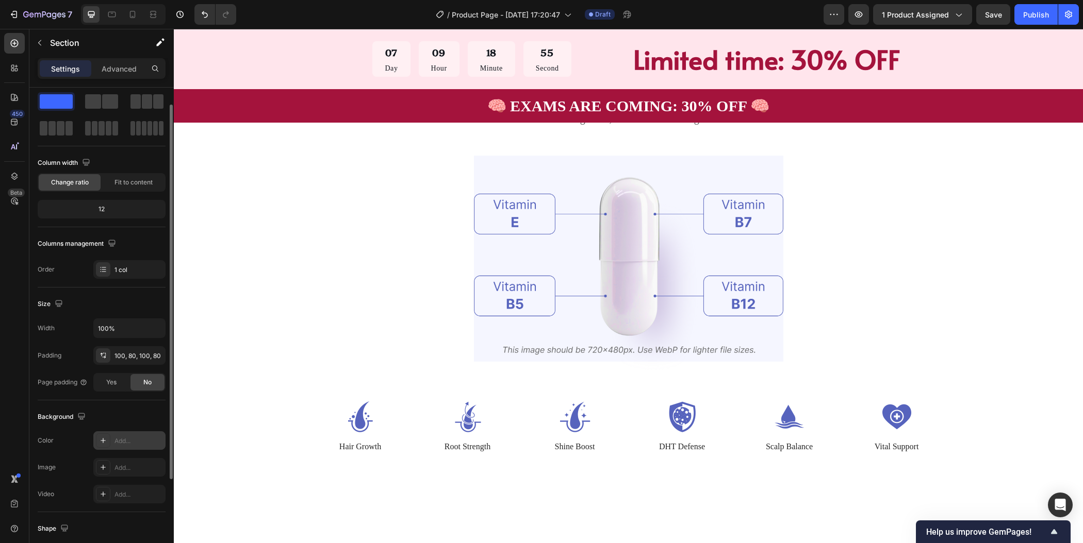
click at [135, 433] on div "Add..." at bounding box center [129, 441] width 72 height 19
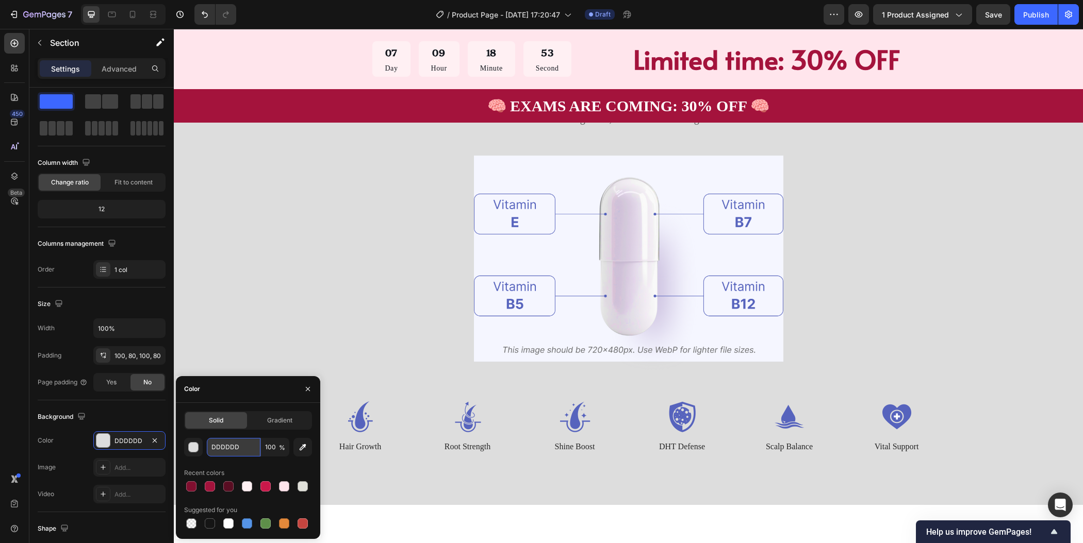
click at [244, 446] on input "DDDDDD" at bounding box center [234, 447] width 54 height 19
paste input "ff8fa3"
type input "ff8fa3"
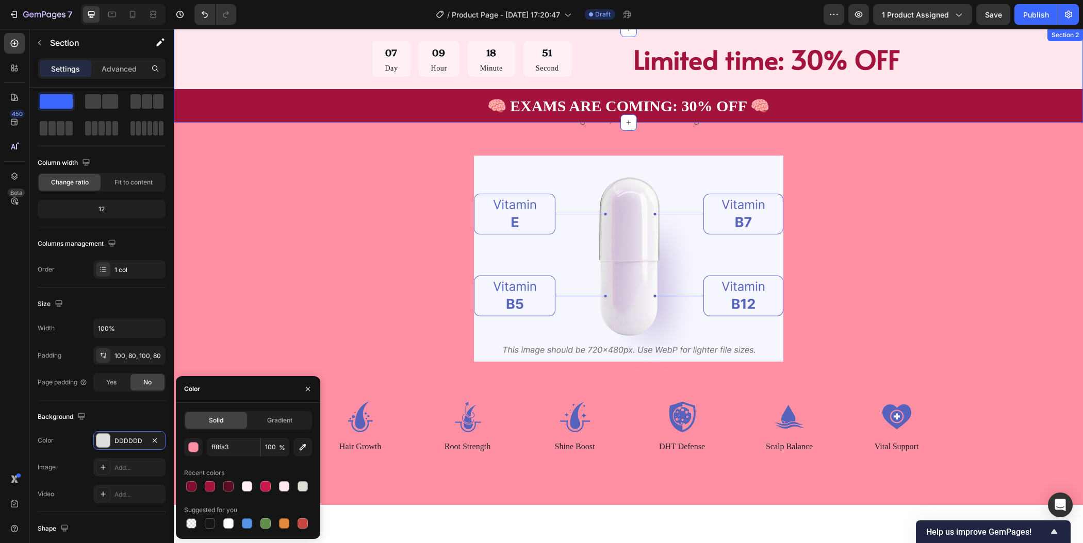
click at [268, 68] on div "07 Day 09 Hour 18 Minute 51 Second Countdown Timer Limited time: 30% OFF Text B…" at bounding box center [628, 76] width 909 height 94
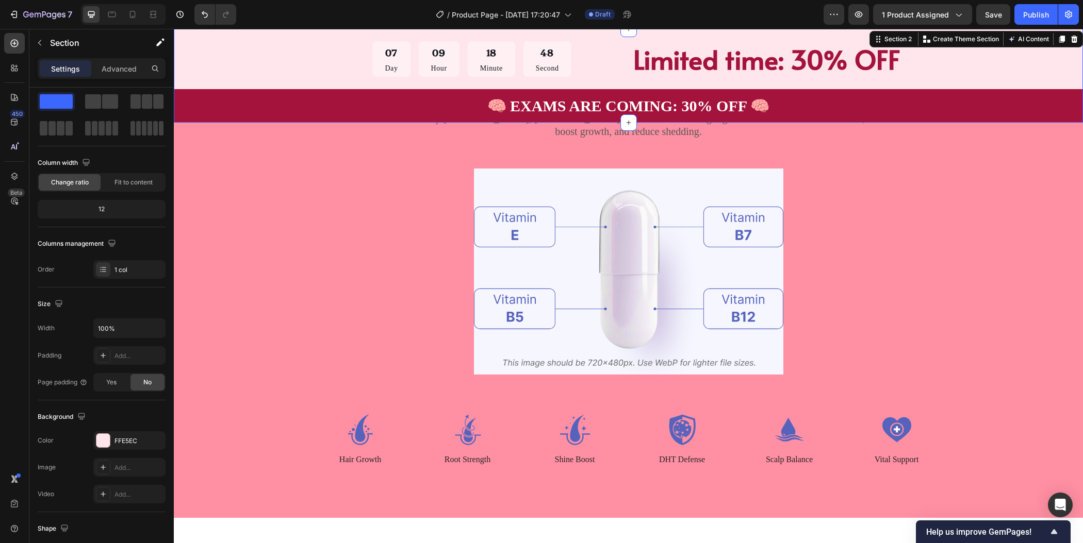
scroll to position [1145, 0]
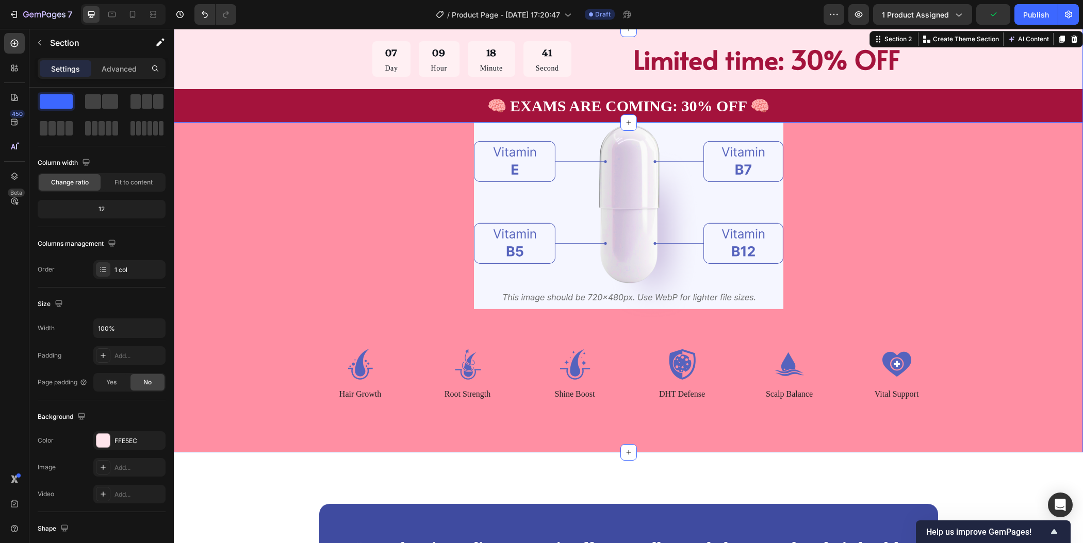
click at [256, 227] on div "Vitamin Power for Your Hair Heading Powered by Biotin, Vitamin B5, E & B12 — wo…" at bounding box center [628, 204] width 827 height 393
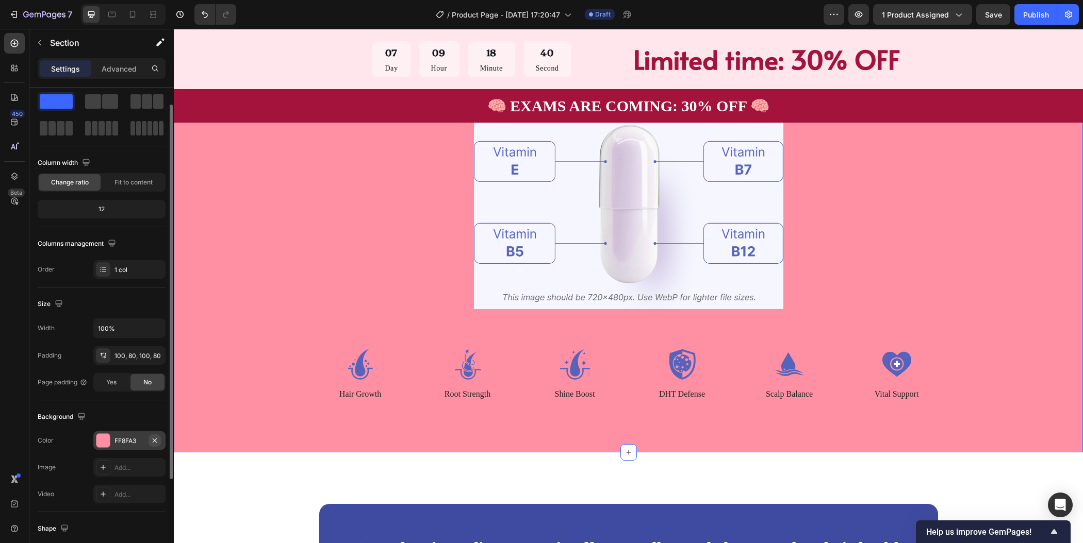
click at [156, 440] on icon "button" at bounding box center [155, 440] width 4 height 4
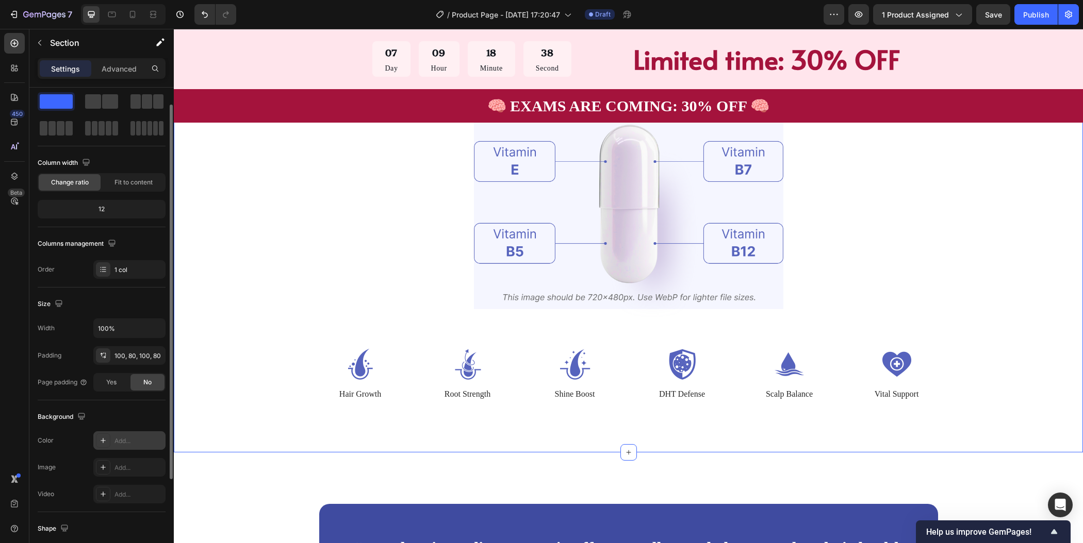
click at [138, 438] on div "Add..." at bounding box center [138, 441] width 48 height 9
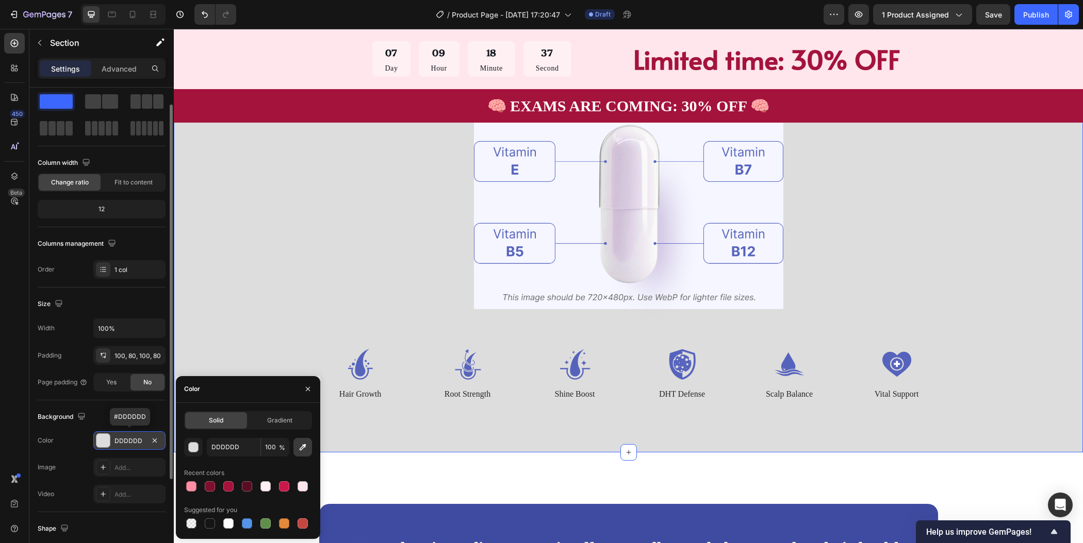
click at [302, 445] on icon "button" at bounding box center [303, 447] width 10 height 10
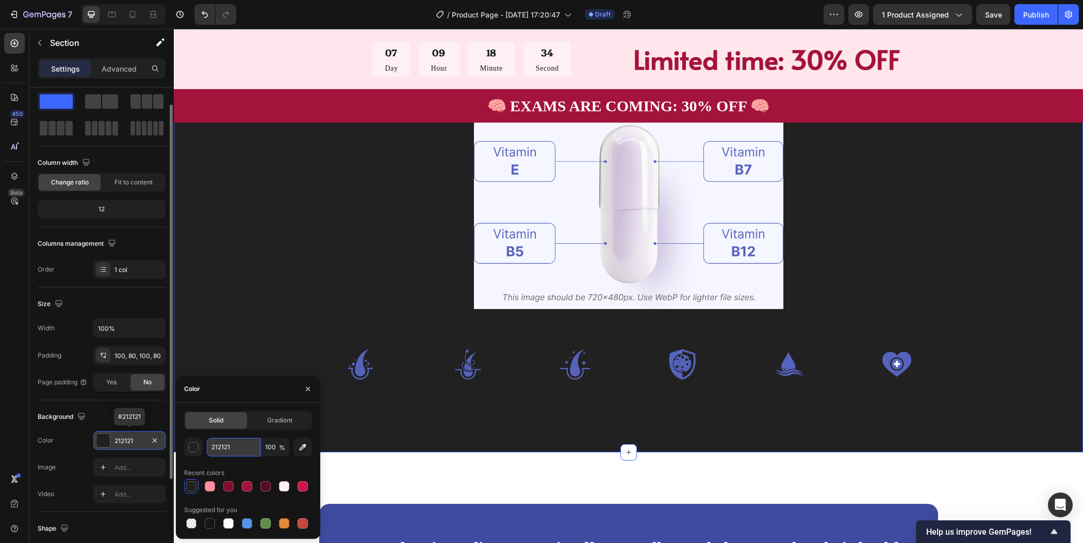
click at [233, 448] on input "212121" at bounding box center [234, 447] width 54 height 19
paste input "fff0f3"
type input "fff0f3"
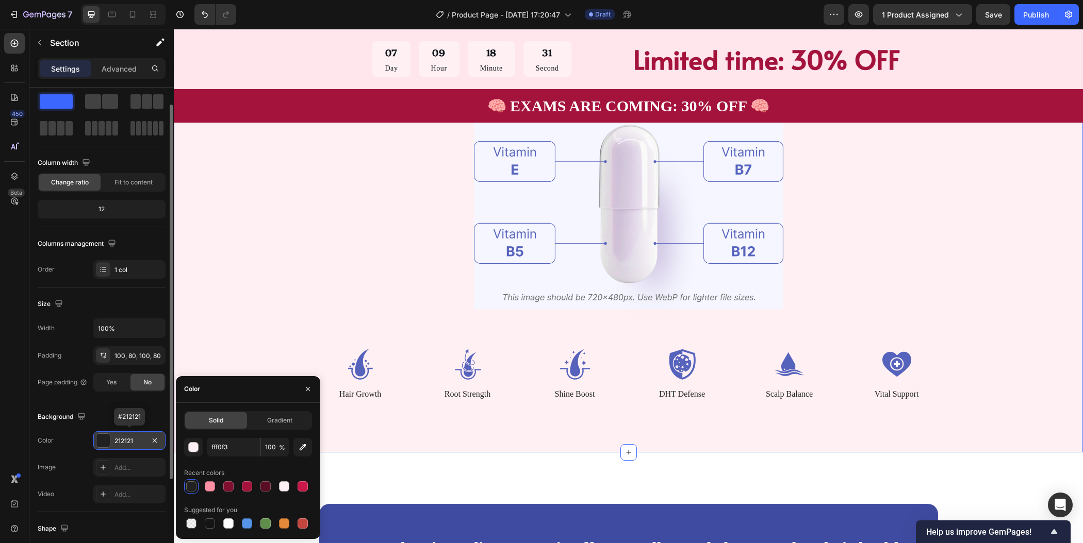
click at [253, 309] on div "Vitamin Power for Your Hair Heading Powered by Biotin, Vitamin B5, E & B12 — wo…" at bounding box center [628, 204] width 827 height 393
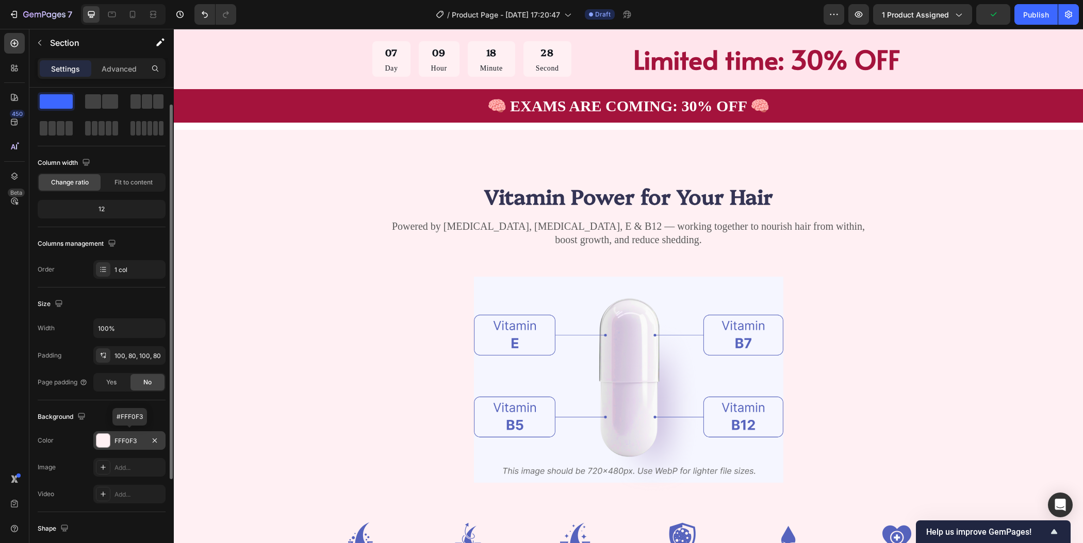
scroll to position [673, 0]
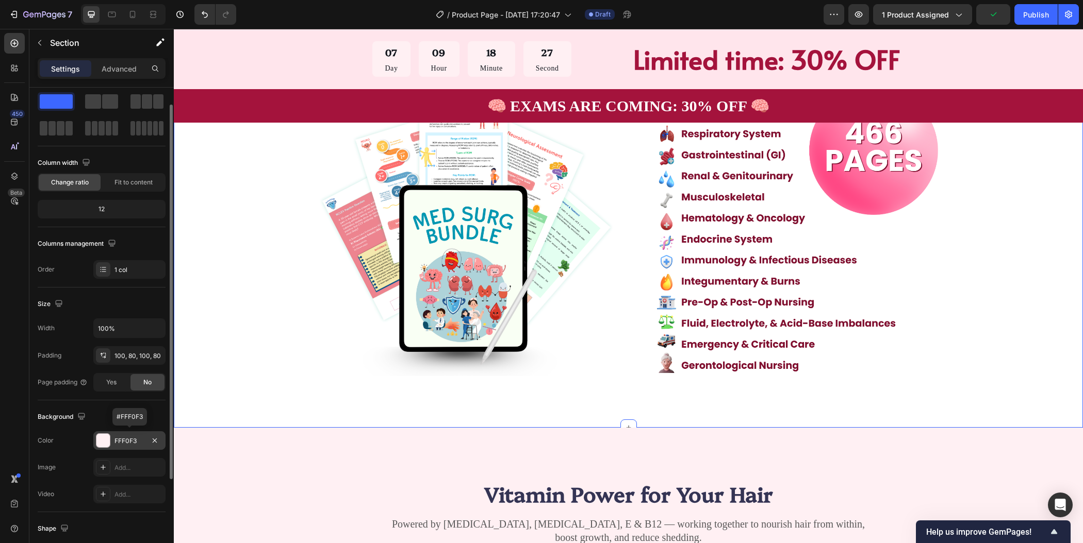
click at [1042, 359] on div "The Only Nursing School Bundle You’ll Ever Need to Study Smarter 🧠 Heading The …" at bounding box center [628, 189] width 909 height 478
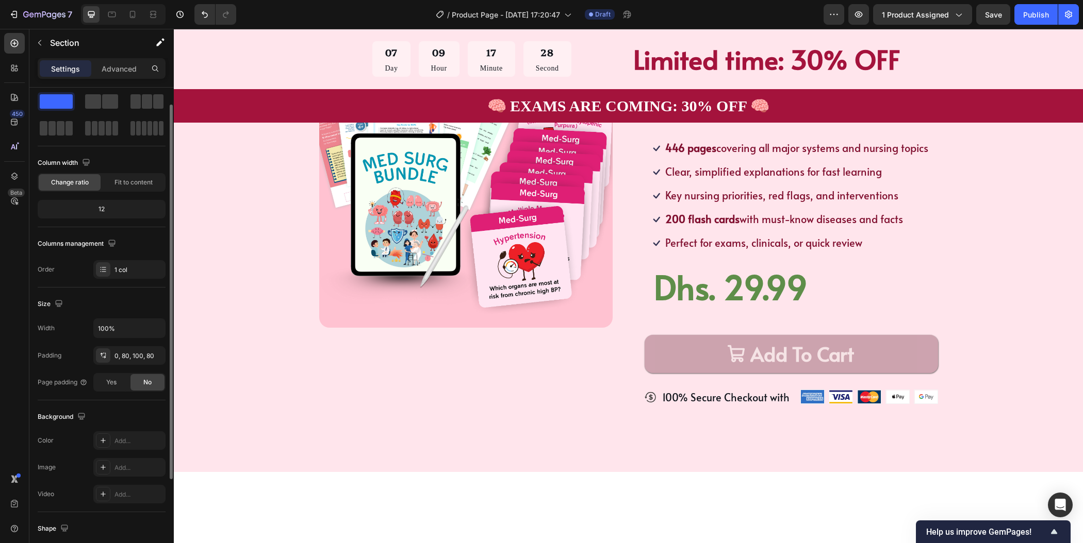
scroll to position [158, 0]
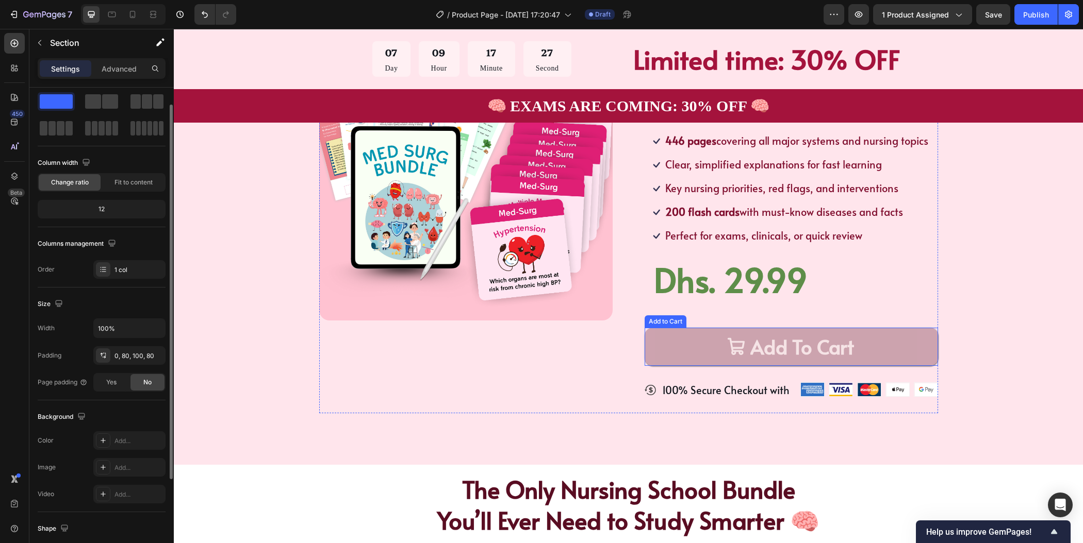
click at [896, 345] on button "Add To Cart" at bounding box center [791, 347] width 293 height 38
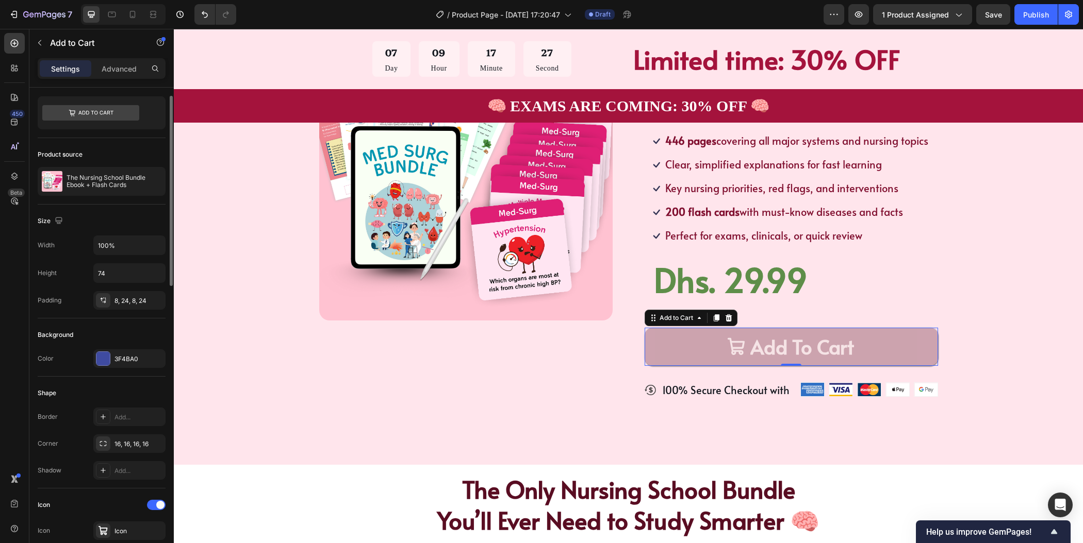
scroll to position [0, 0]
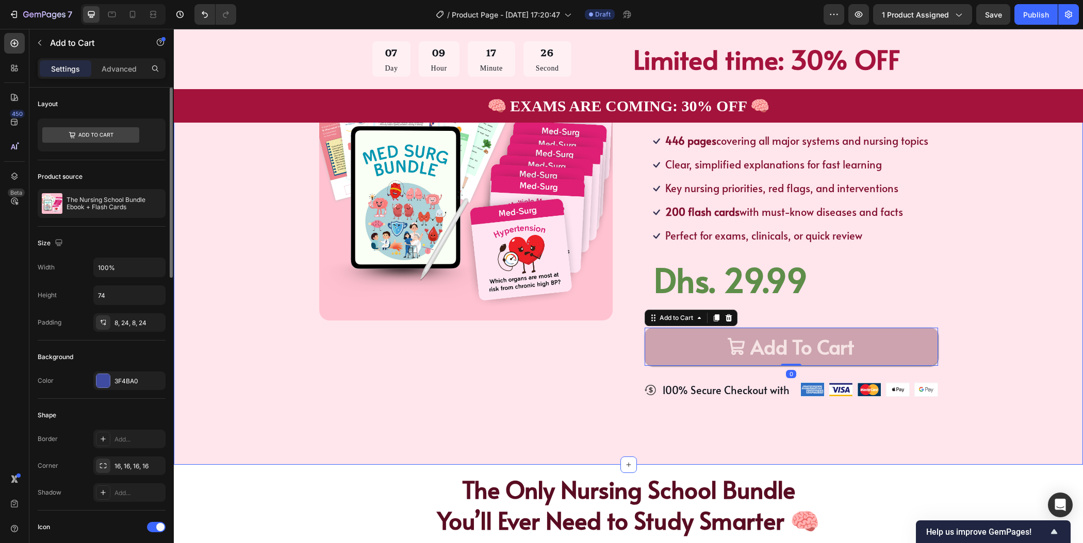
click at [959, 333] on div "Product Images Icon Icon Icon Icon Icon Icon List TRUSTED BY 30,000+ STUDENTS T…" at bounding box center [628, 220] width 827 height 387
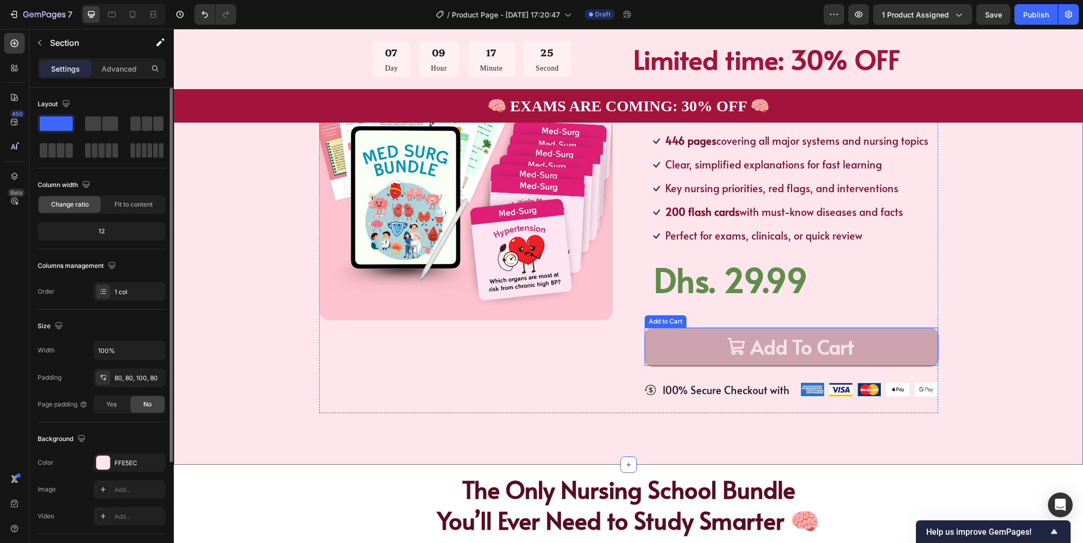
click at [891, 358] on button "Add To Cart" at bounding box center [791, 347] width 293 height 38
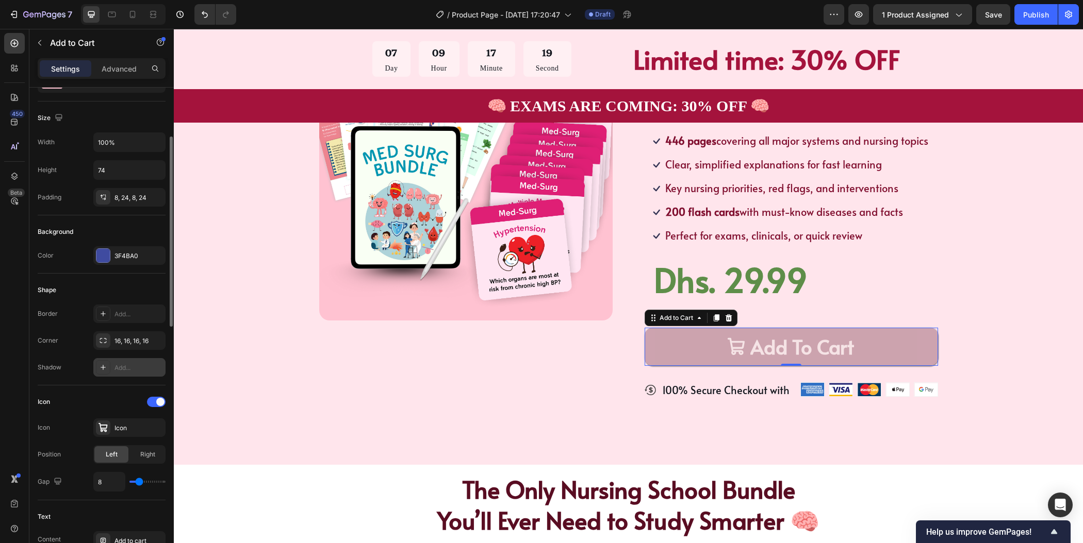
scroll to position [160, 0]
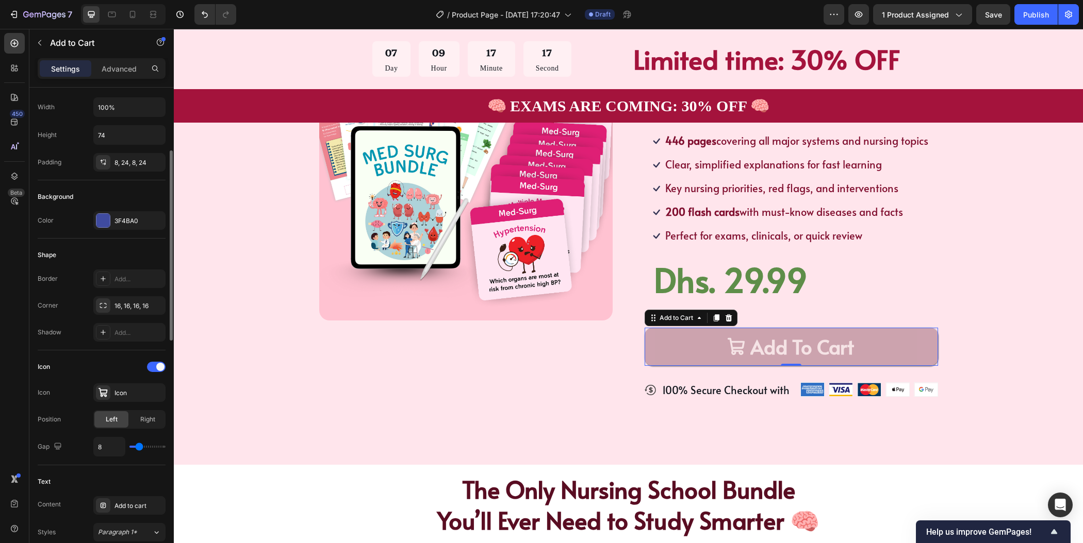
type input "11"
type input "12"
type input "15"
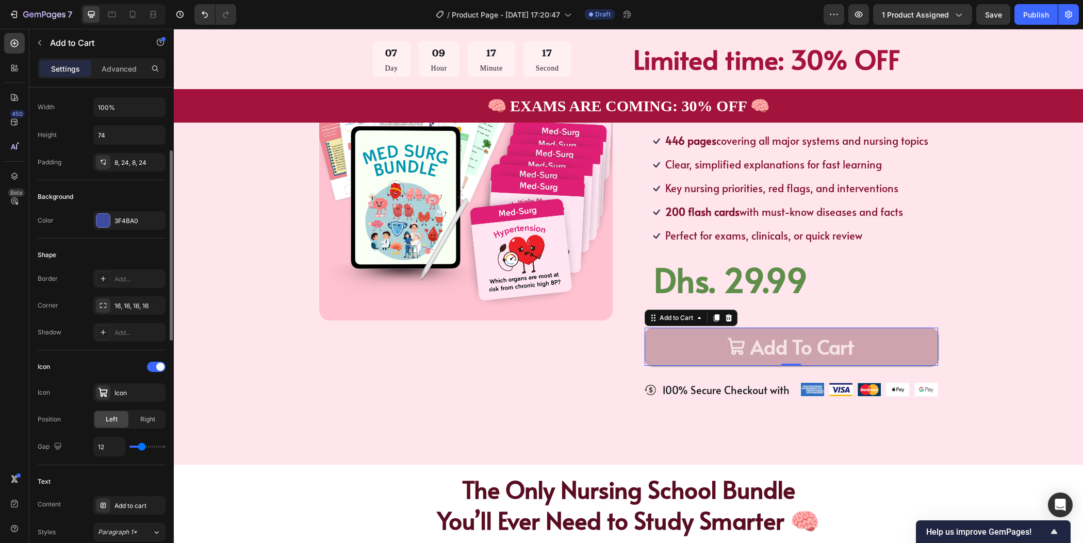
type input "15"
type input "16"
type input "17"
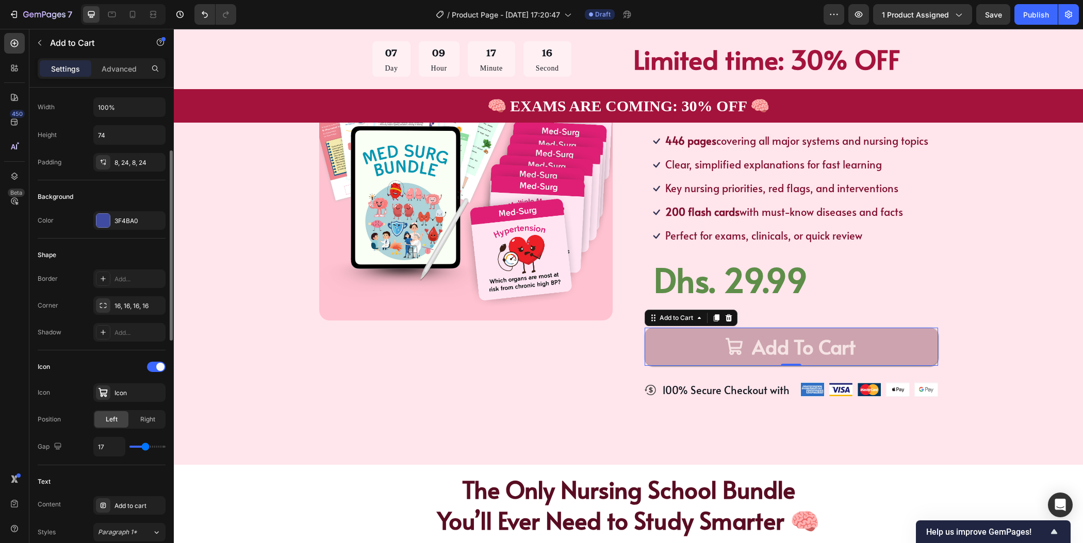
type input "19"
type input "21"
type input "22"
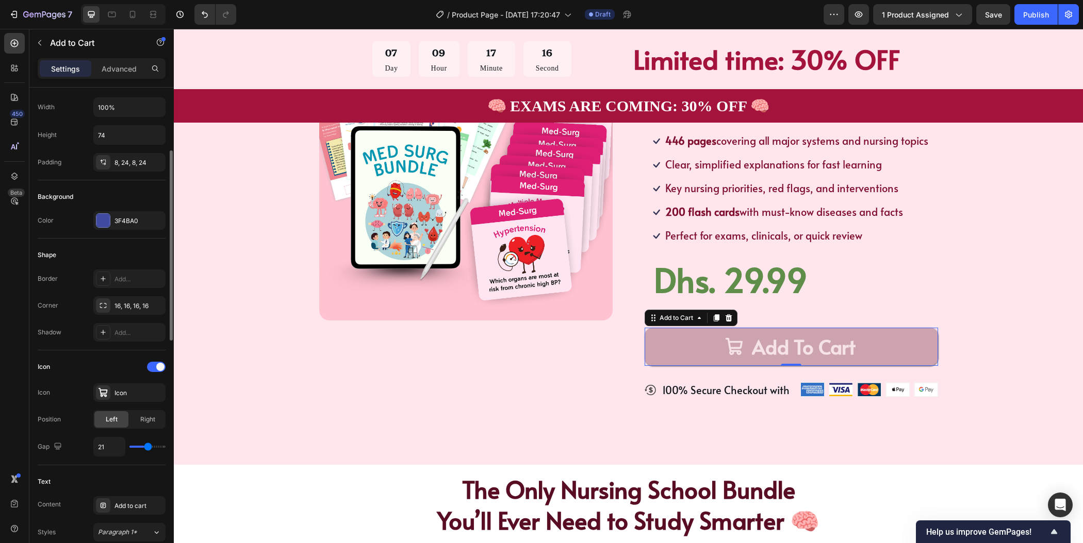
type input "22"
type input "23"
type input "24"
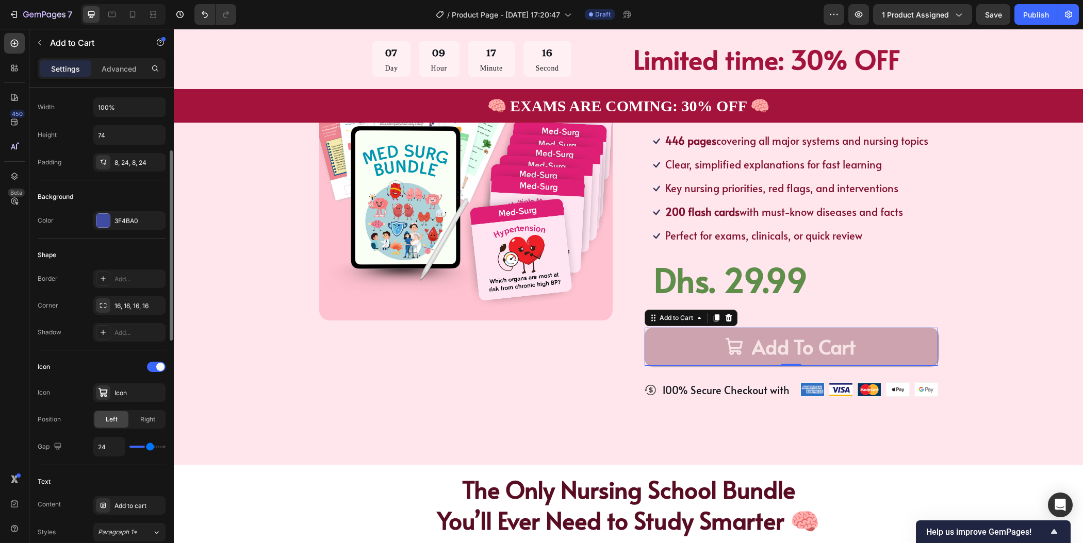
type input "25"
type input "26"
type input "28"
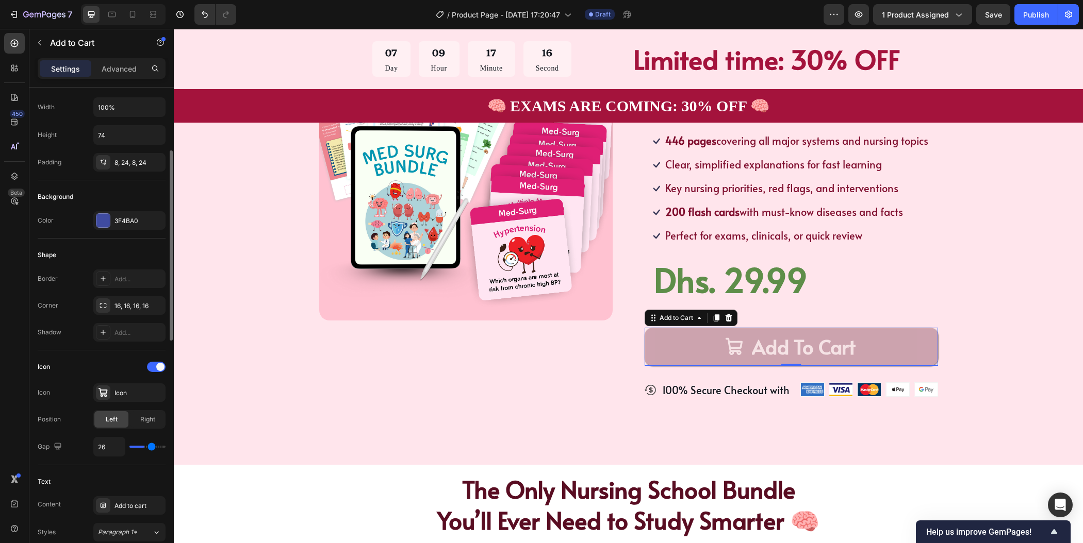
type input "28"
type input "29"
type input "30"
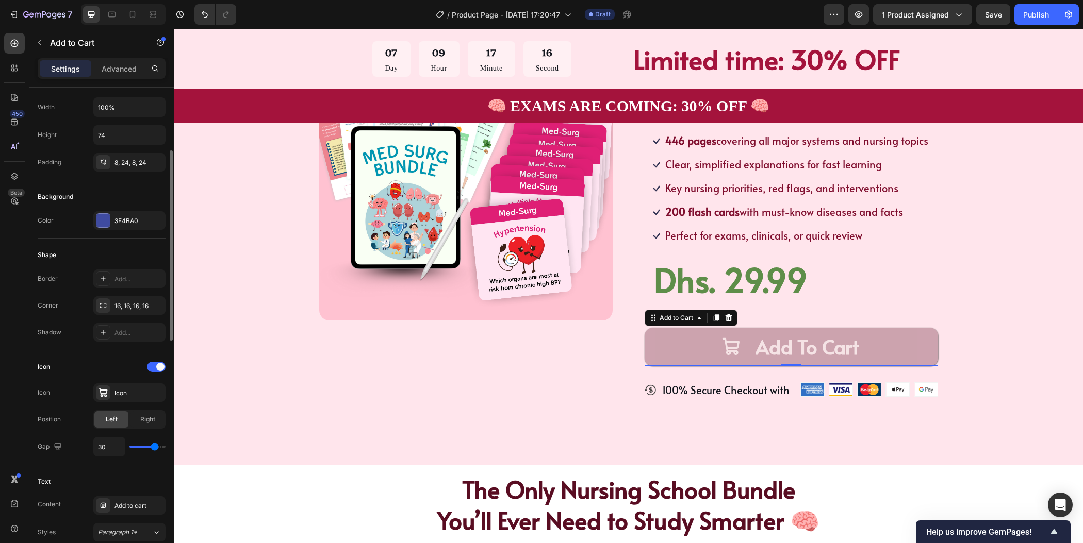
type input "31"
type input "33"
type input "34"
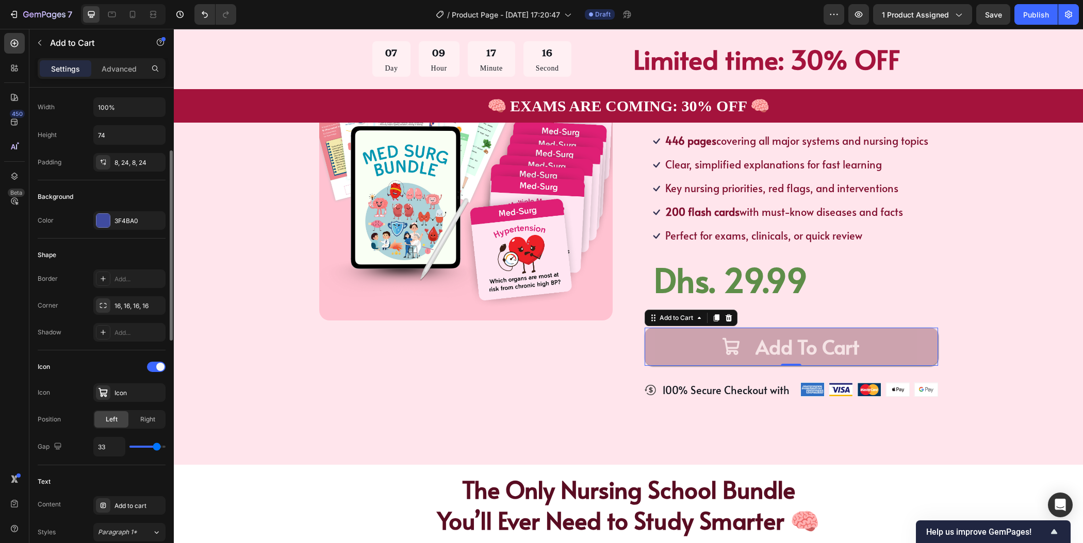
type input "34"
type input "36"
type input "38"
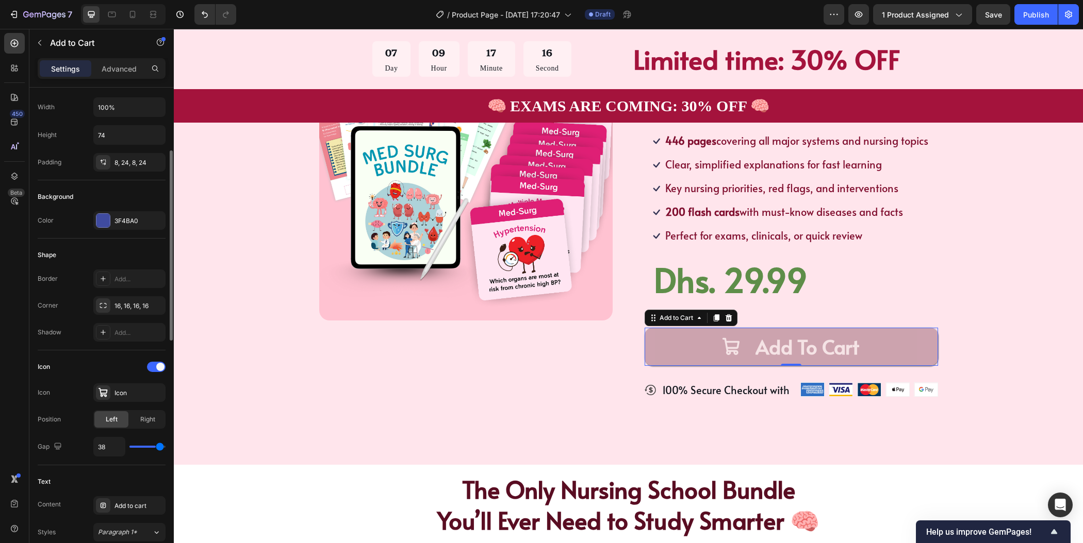
type input "40"
type input "39"
type input "14"
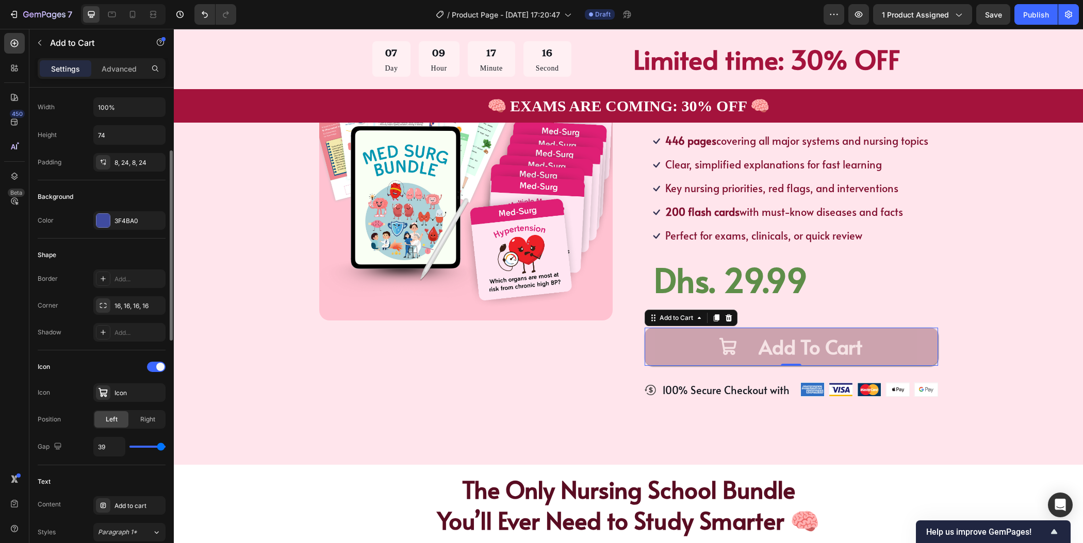
type input "14"
type input "12"
type input "6"
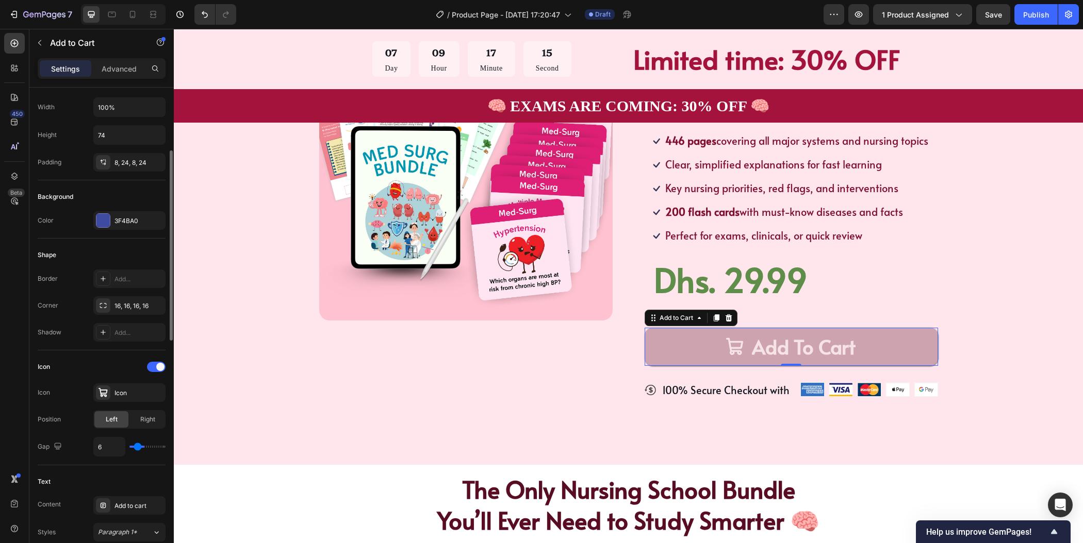
type input "2"
type input "0"
type input "2"
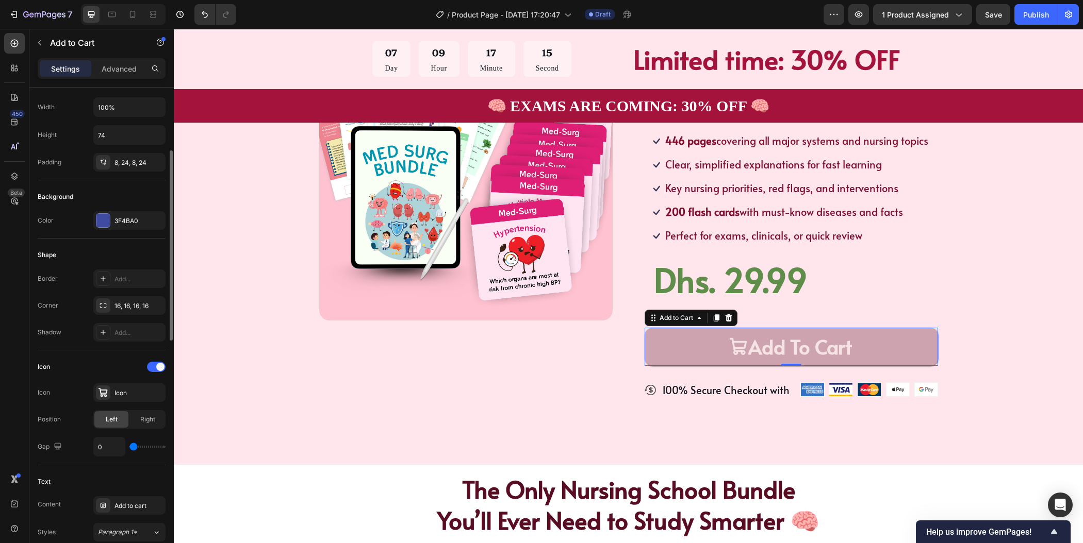
type input "2"
type input "6"
type input "7"
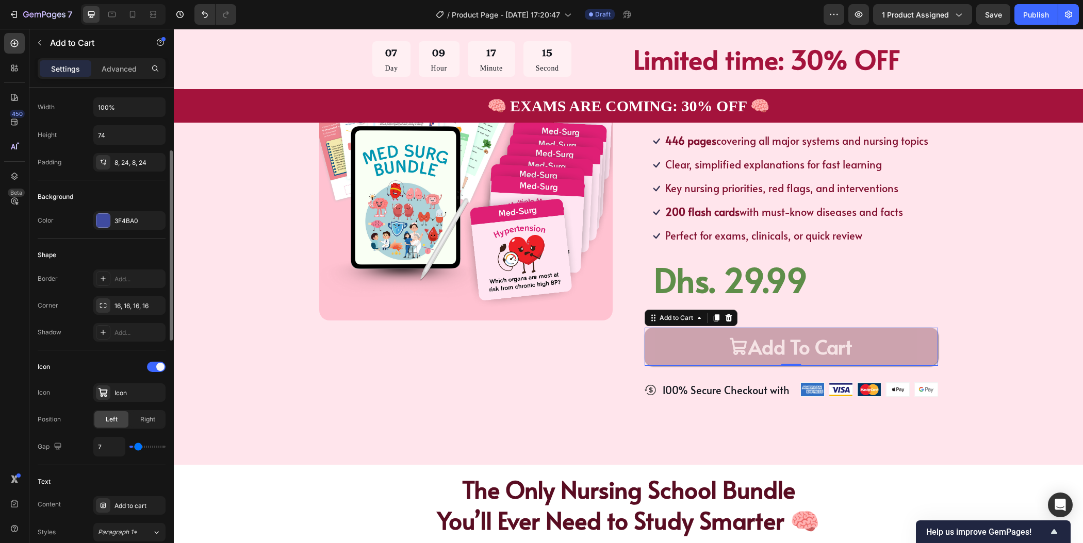
type input "9"
type input "10"
type input "11"
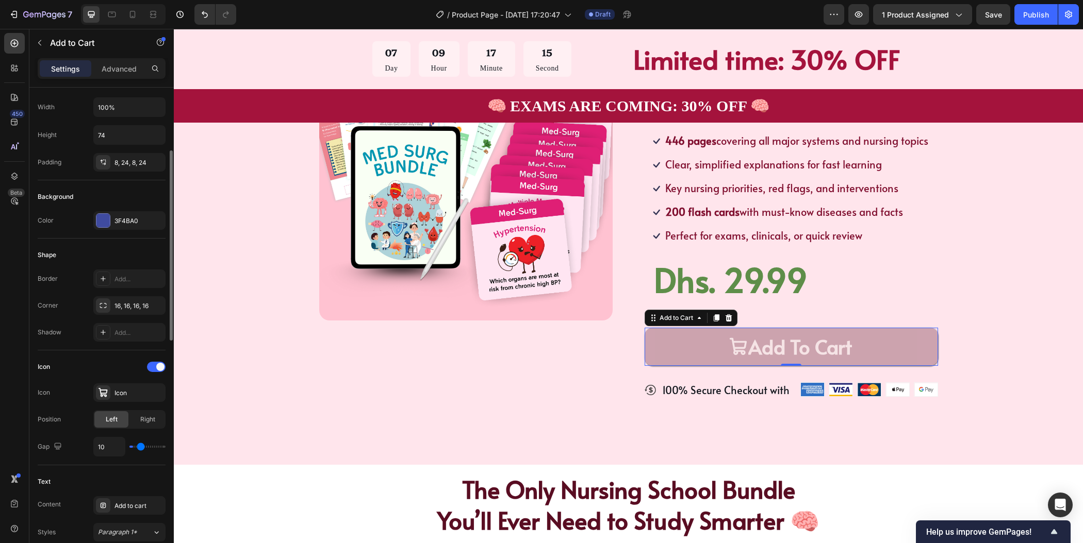
type input "11"
type input "12"
type input "13"
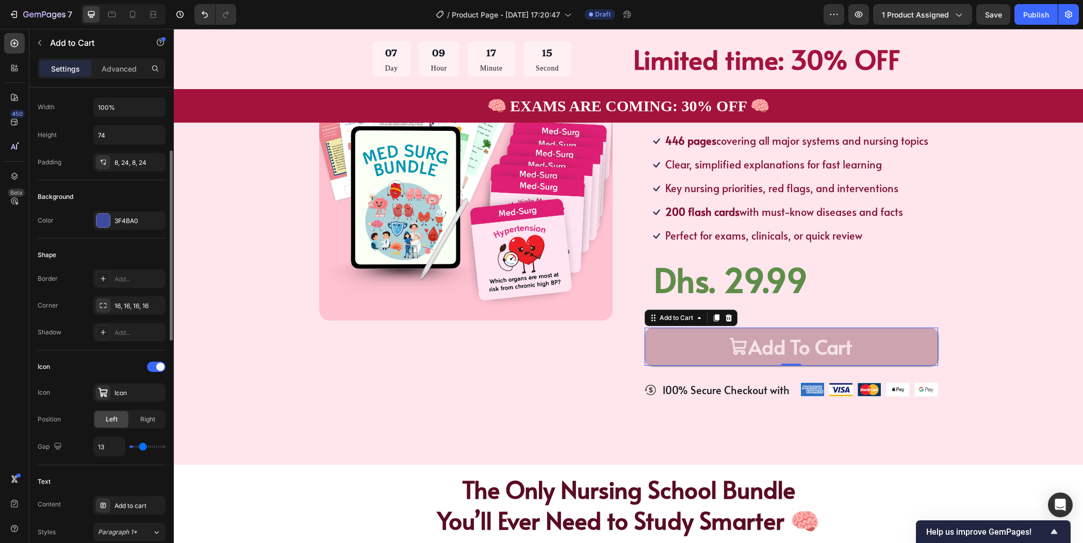
type input "14"
type input "15"
type input "16"
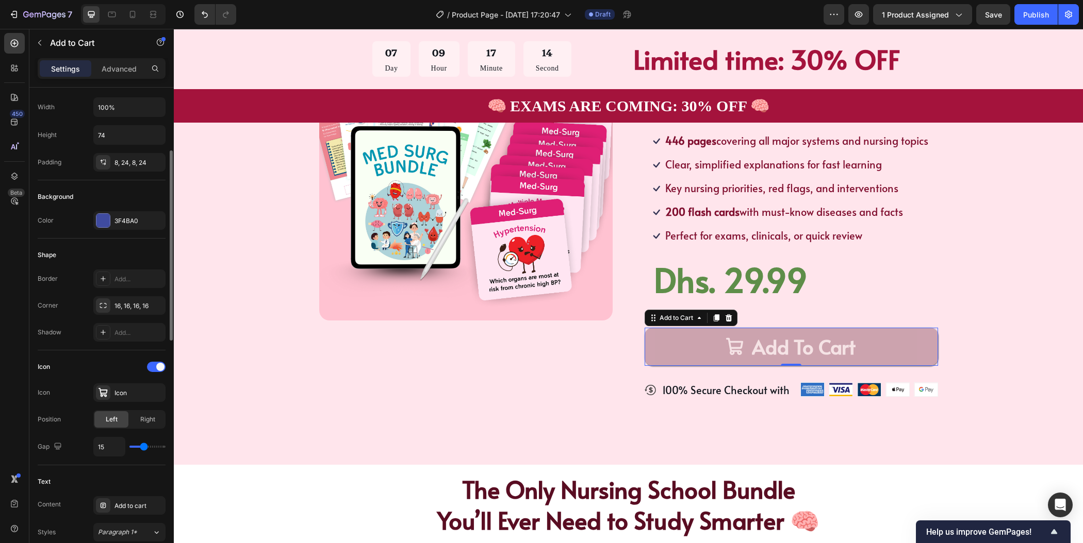
type input "16"
type input "10"
type input "9"
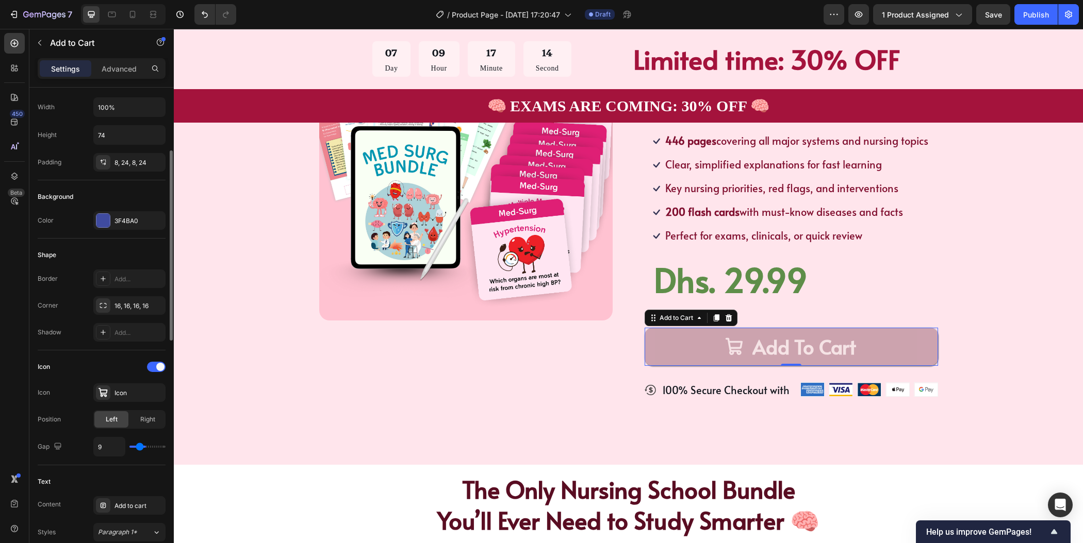
type input "8"
type input "7"
type input "6"
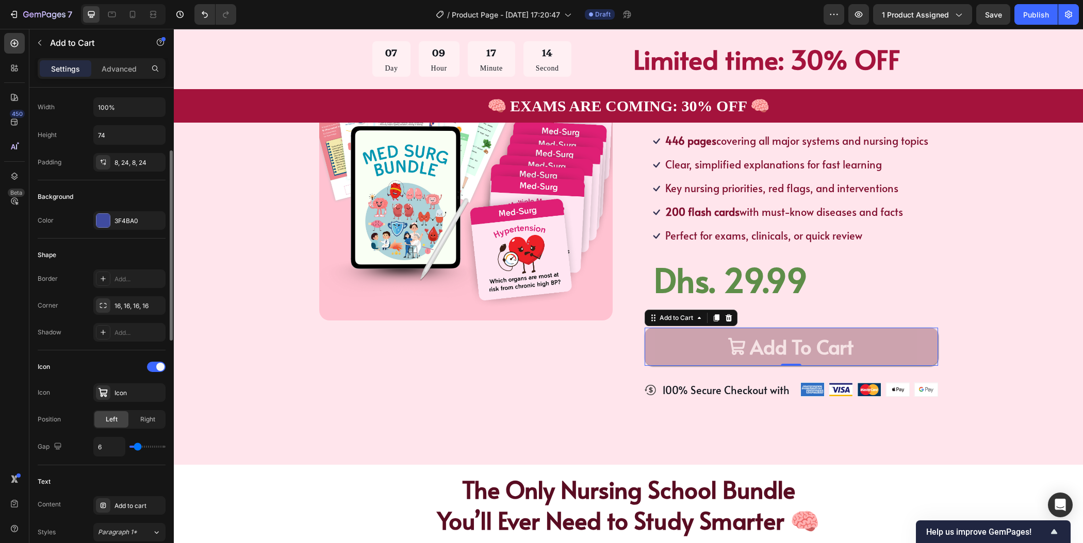
drag, startPoint x: 139, startPoint y: 446, endPoint x: 138, endPoint y: 452, distance: 6.4
type input "6"
click at [138, 448] on input "range" at bounding box center [147, 447] width 36 height 2
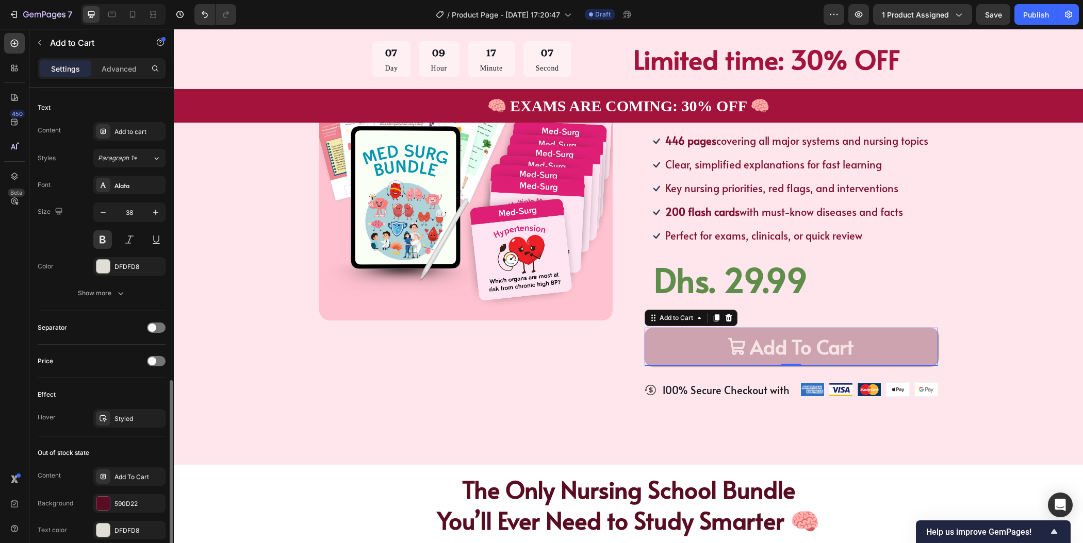
scroll to position [594, 0]
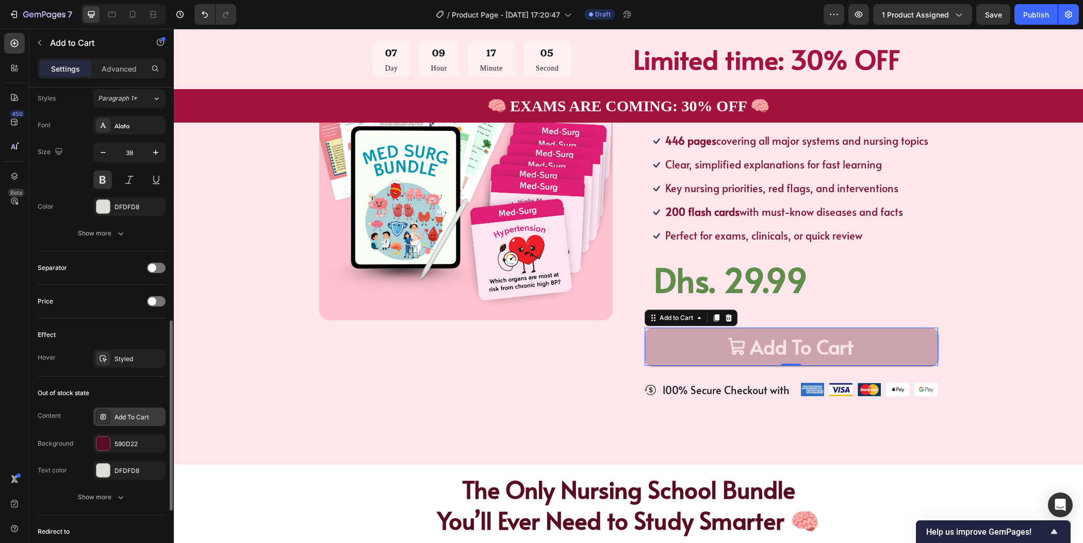
click at [138, 417] on div "Add To Cart" at bounding box center [138, 417] width 48 height 9
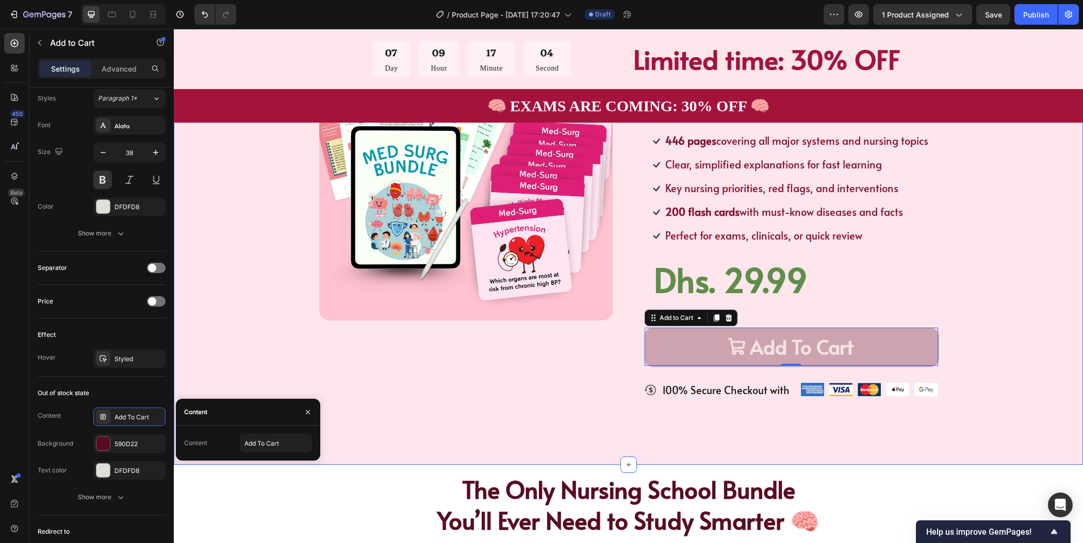
click at [230, 357] on div "Product Images Icon Icon Icon Icon Icon Icon List TRUSTED BY 30,000+ STUDENTS T…" at bounding box center [628, 220] width 827 height 387
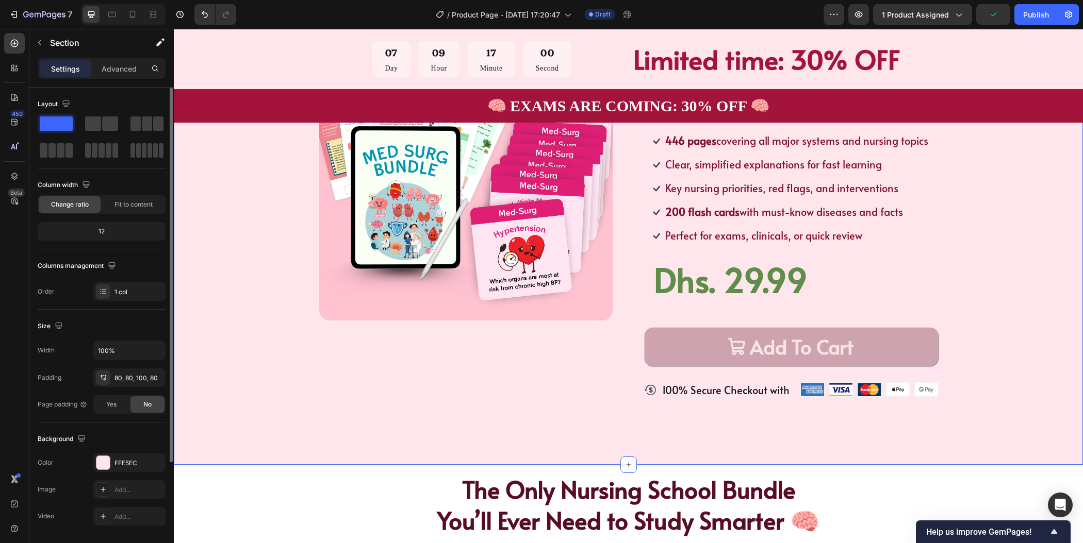
scroll to position [142, 0]
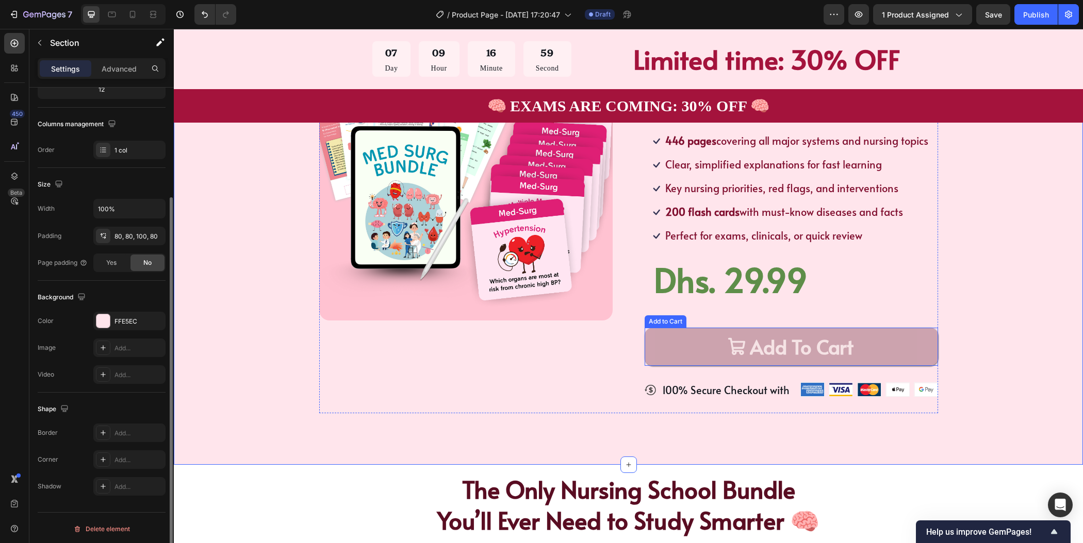
click at [708, 337] on button "Add To Cart" at bounding box center [791, 347] width 293 height 38
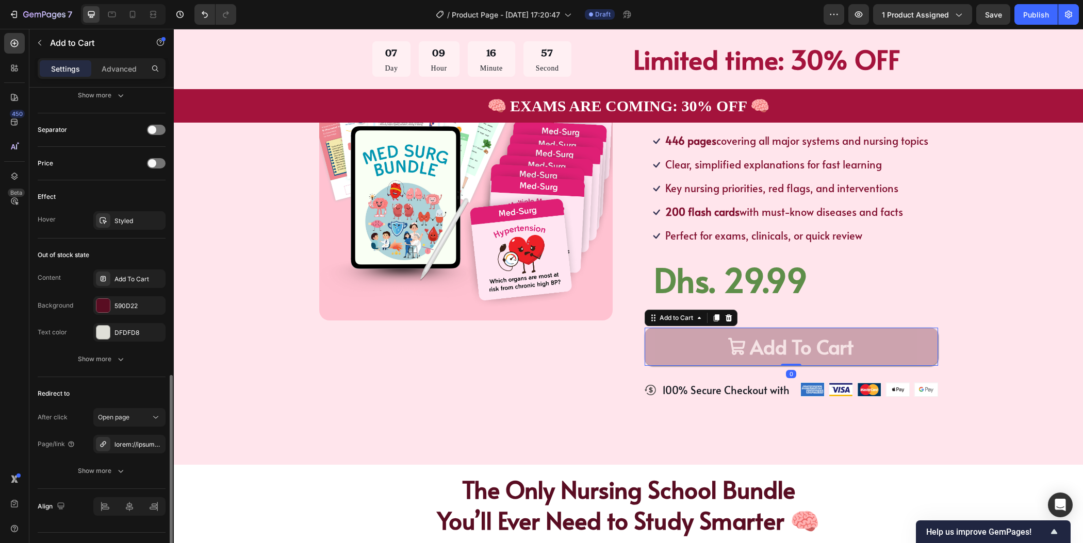
scroll to position [750, 0]
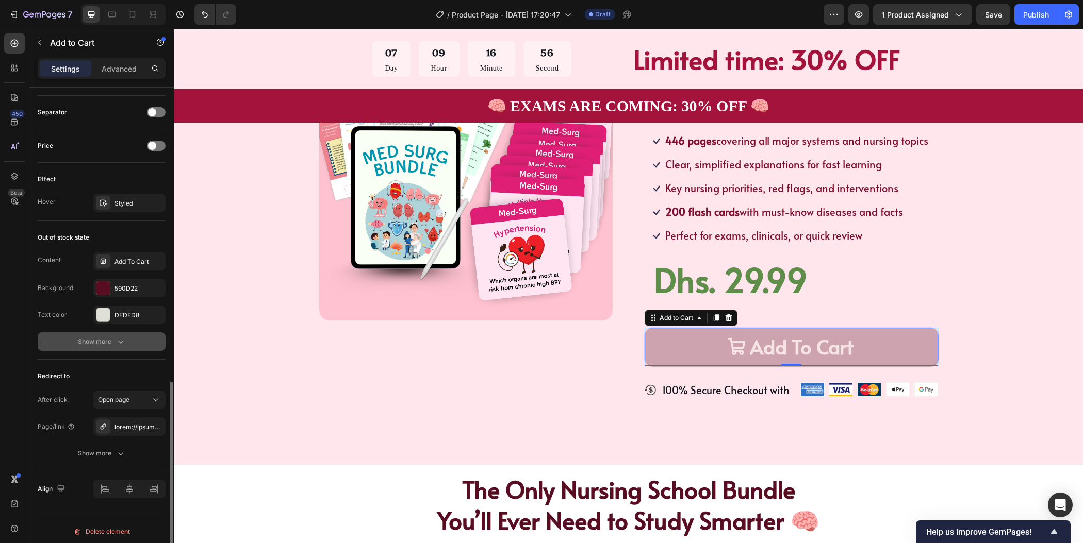
click at [118, 337] on icon "button" at bounding box center [120, 342] width 10 height 10
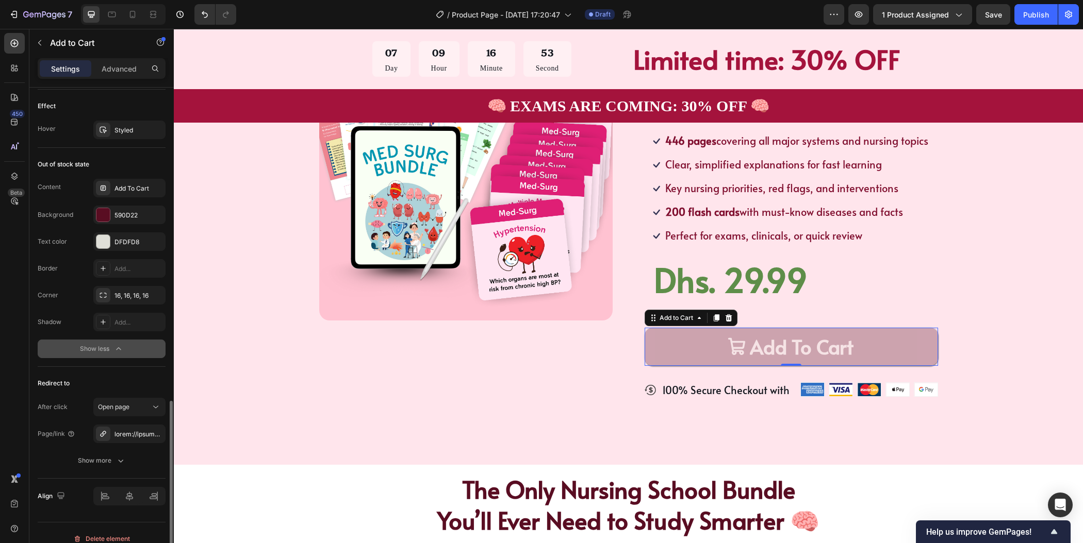
scroll to position [831, 0]
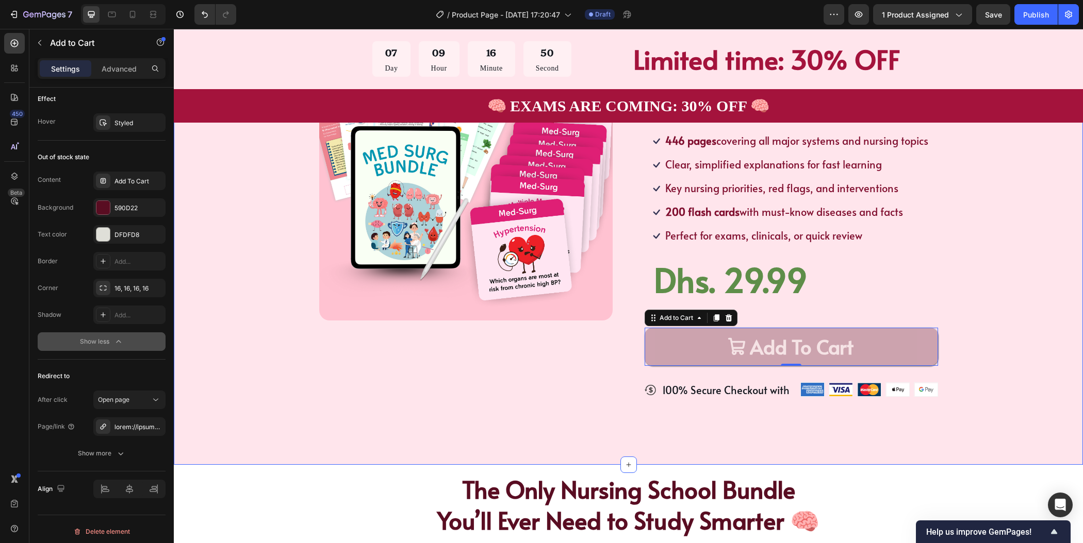
click at [1045, 217] on div "Product Images Icon Icon Icon Icon Icon Icon List TRUSTED BY 30,000+ STUDENTS T…" at bounding box center [628, 226] width 909 height 480
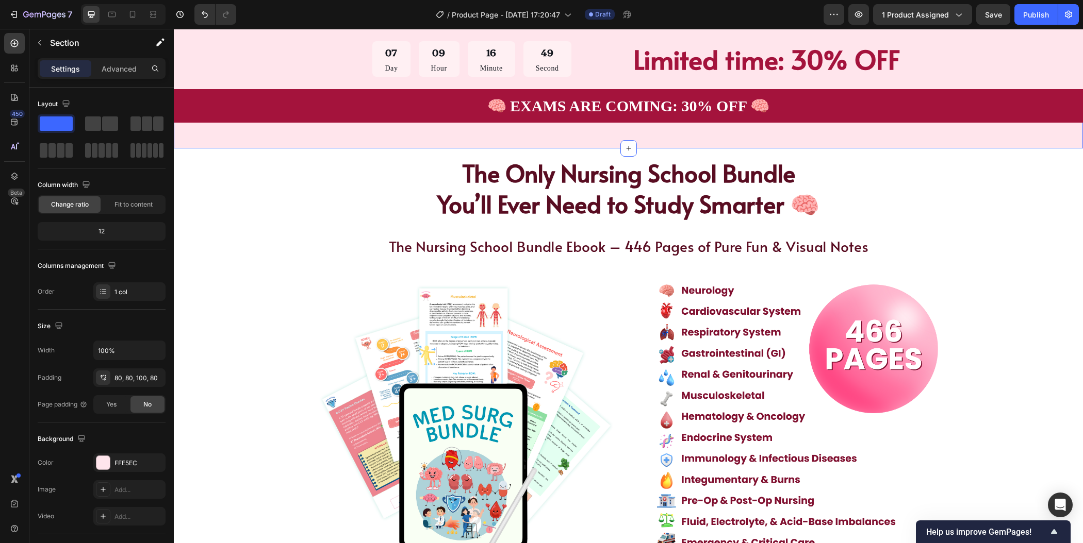
scroll to position [0, 0]
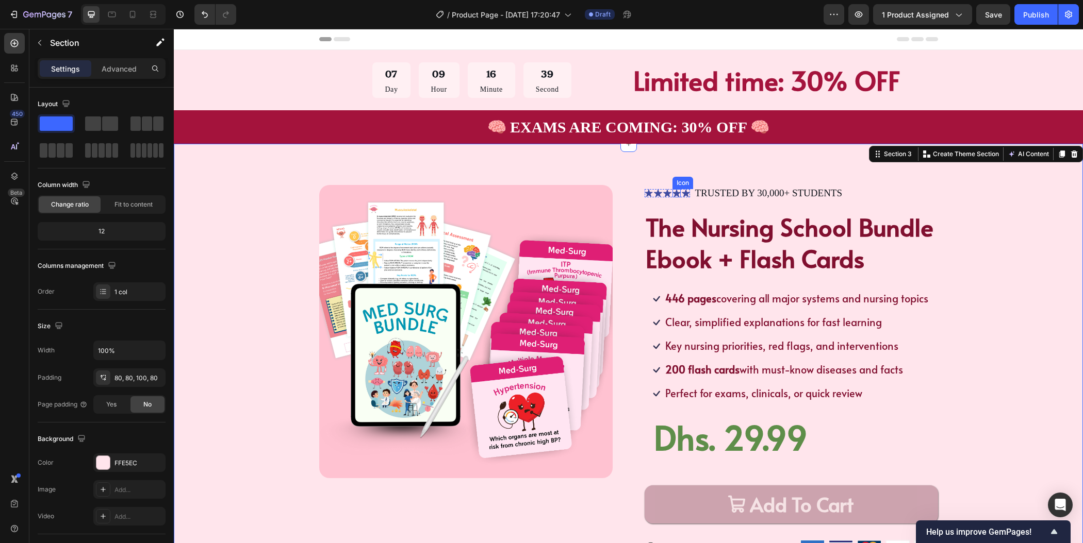
click at [673, 194] on icon at bounding box center [676, 193] width 8 height 8
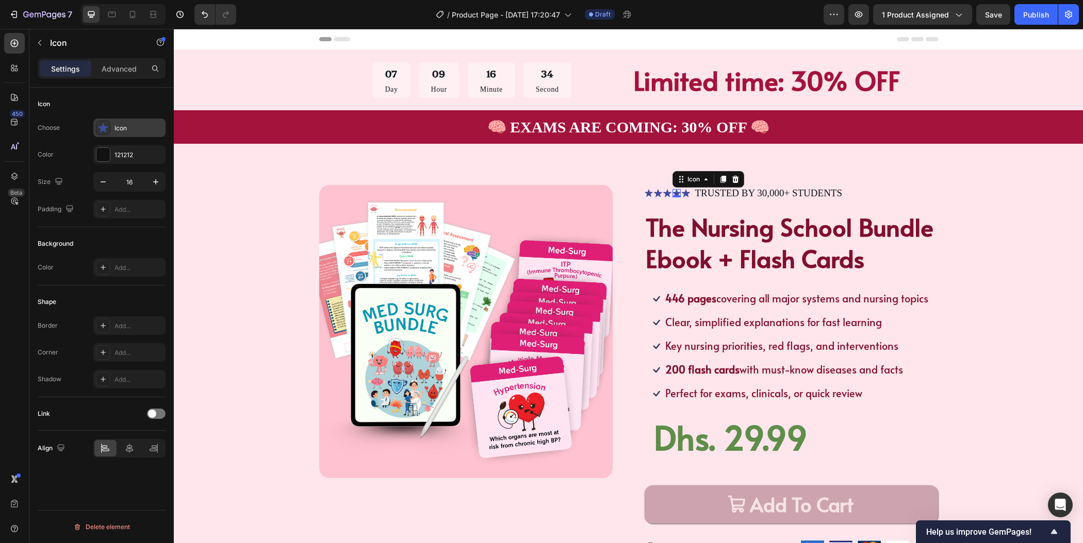
click at [105, 128] on icon at bounding box center [103, 128] width 10 height 10
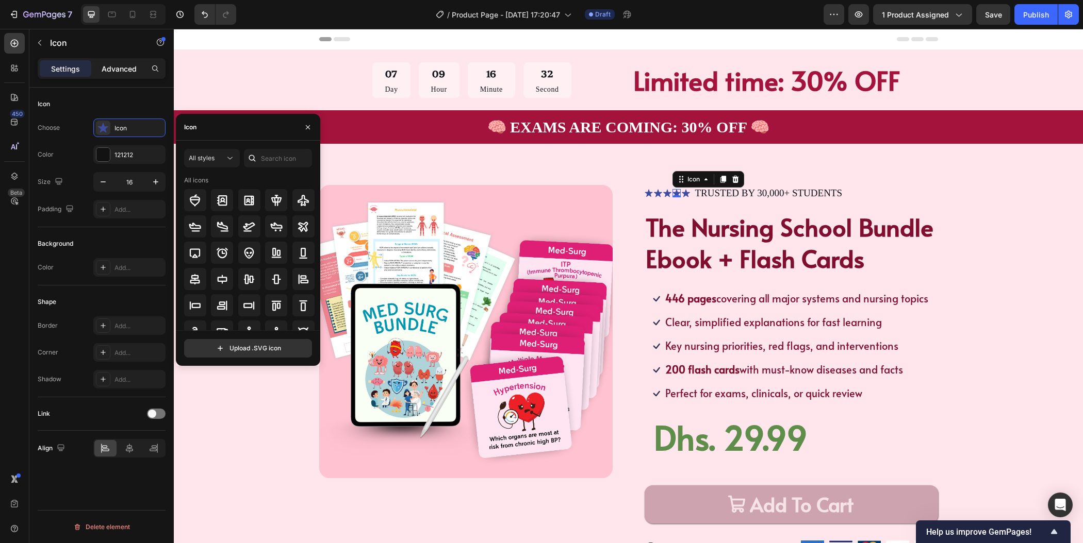
click at [132, 73] on p "Advanced" at bounding box center [119, 68] width 35 height 11
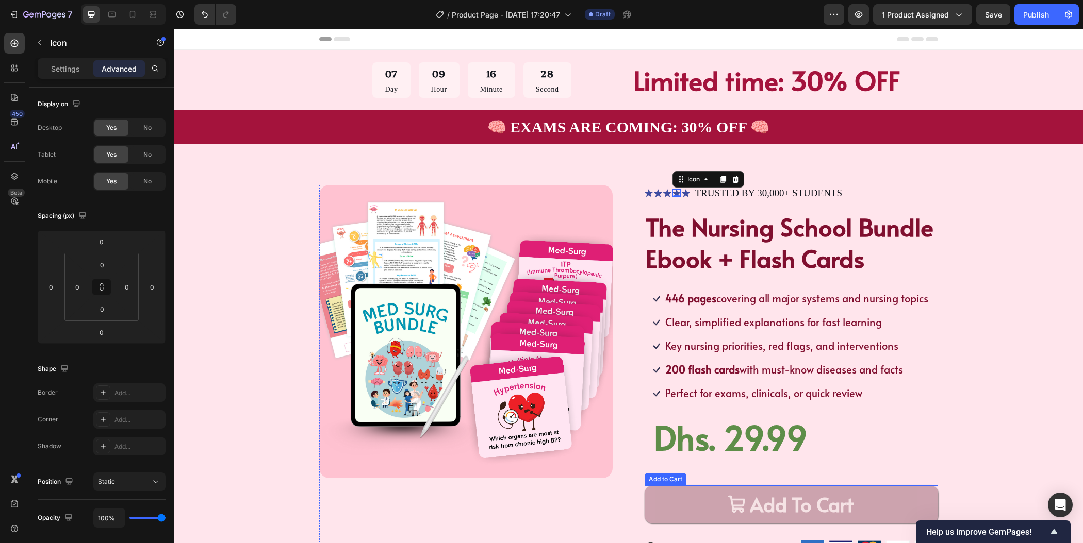
click at [675, 507] on button "Add To Cart" at bounding box center [791, 505] width 293 height 38
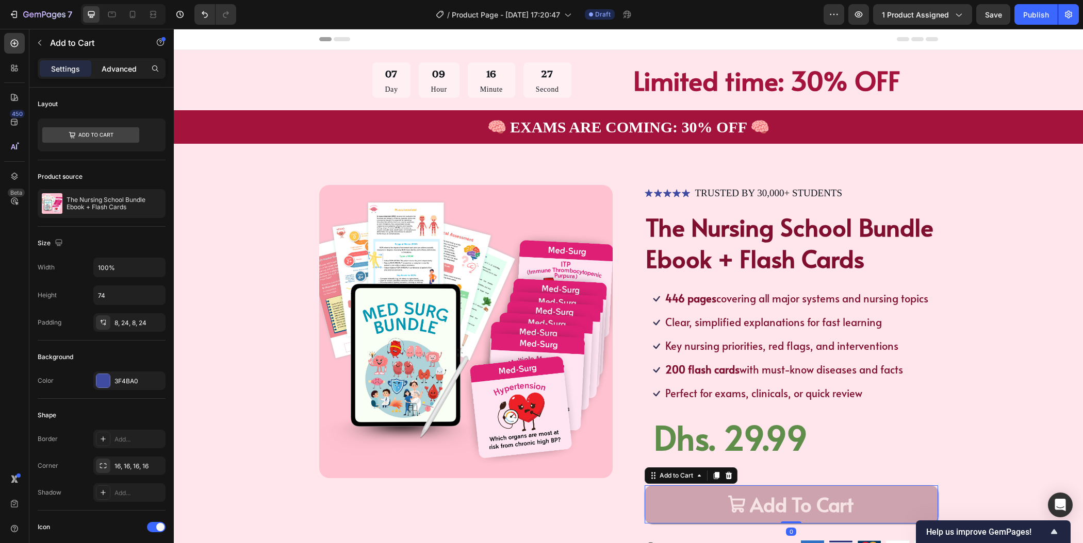
click at [131, 72] on p "Advanced" at bounding box center [119, 68] width 35 height 11
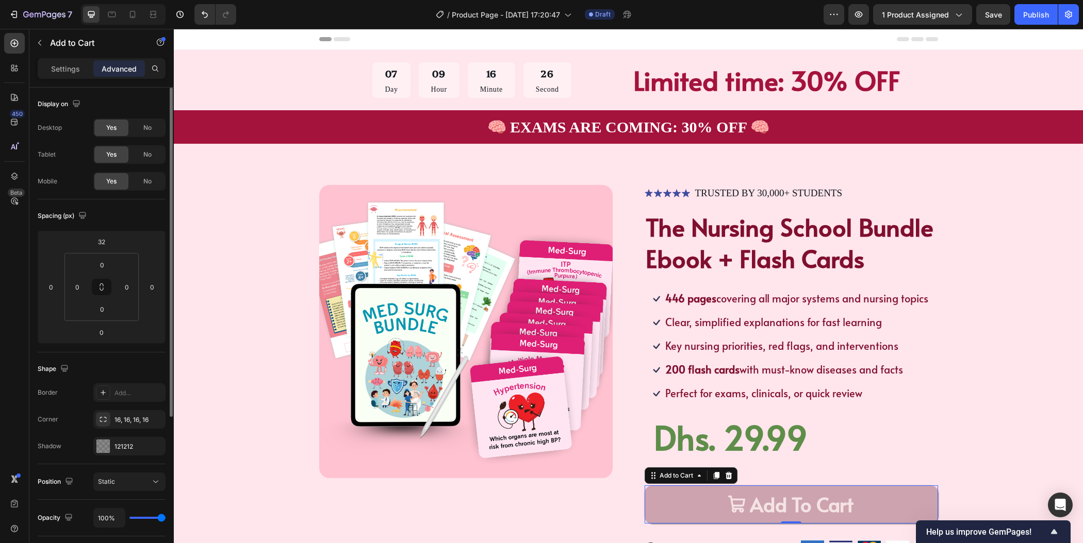
scroll to position [26, 0]
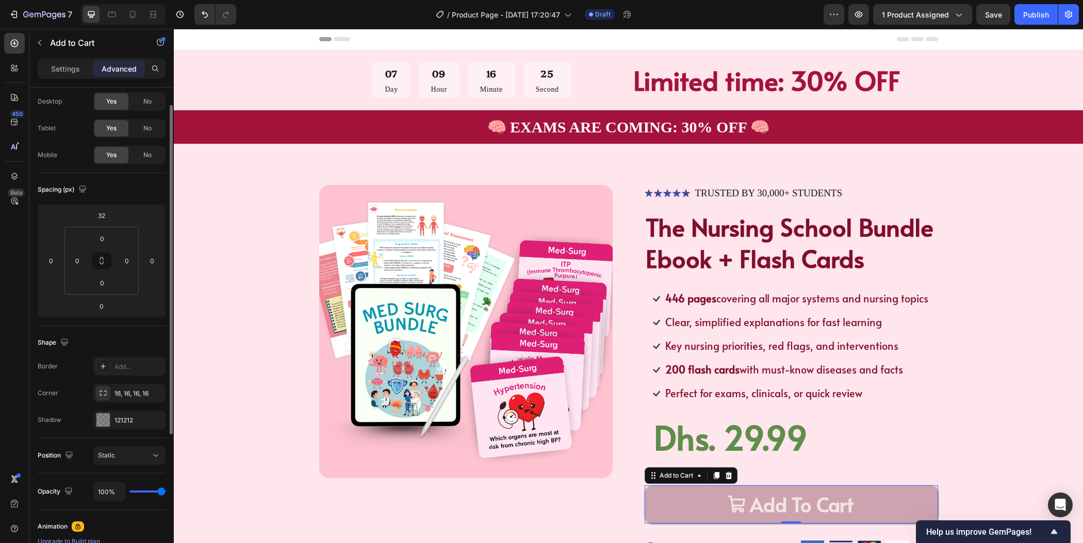
type input "0%"
type input "0"
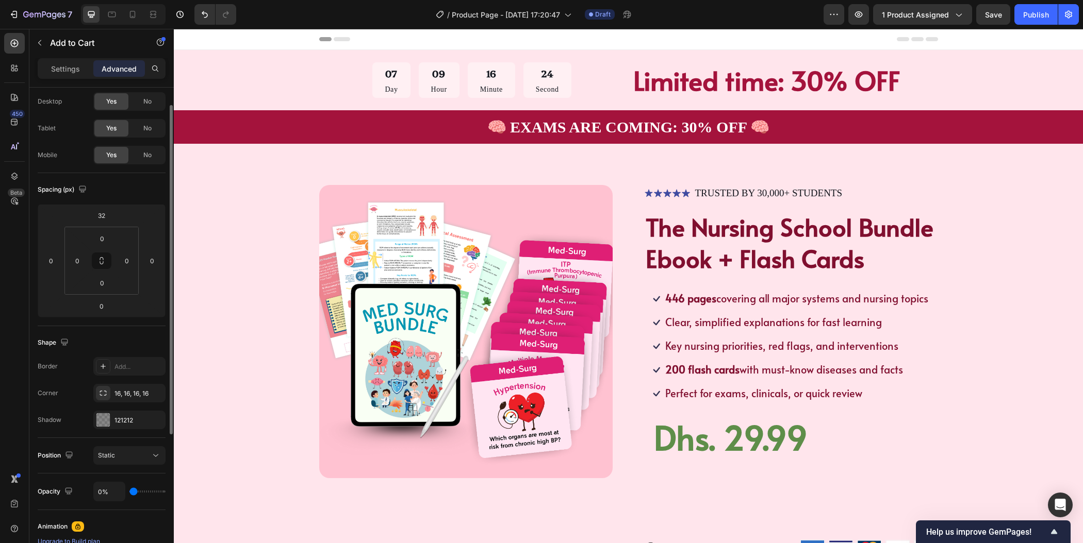
type input "34%"
type input "34"
type input "48%"
type input "48"
type input "79%"
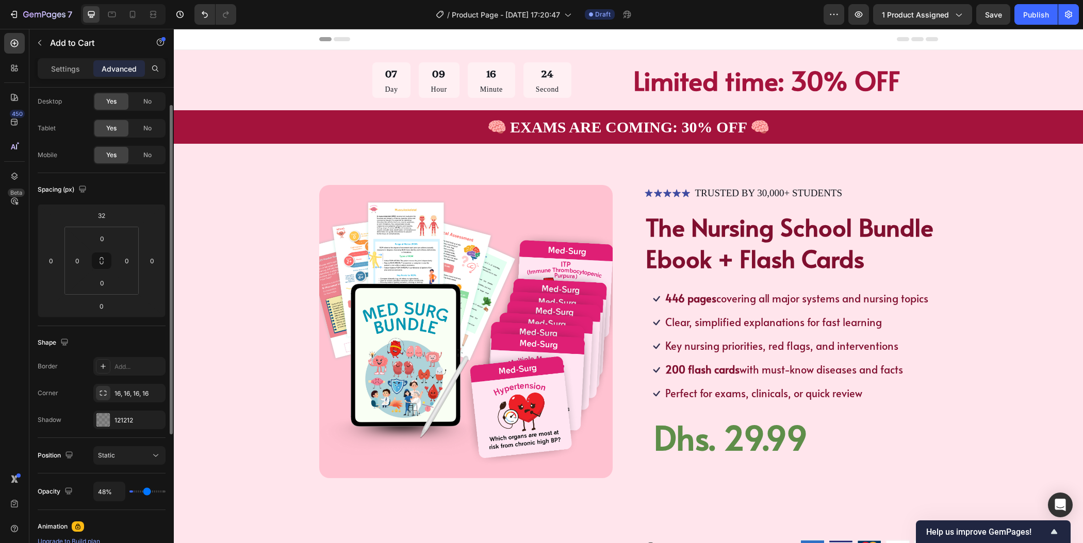
type input "79"
type input "100%"
type input "100"
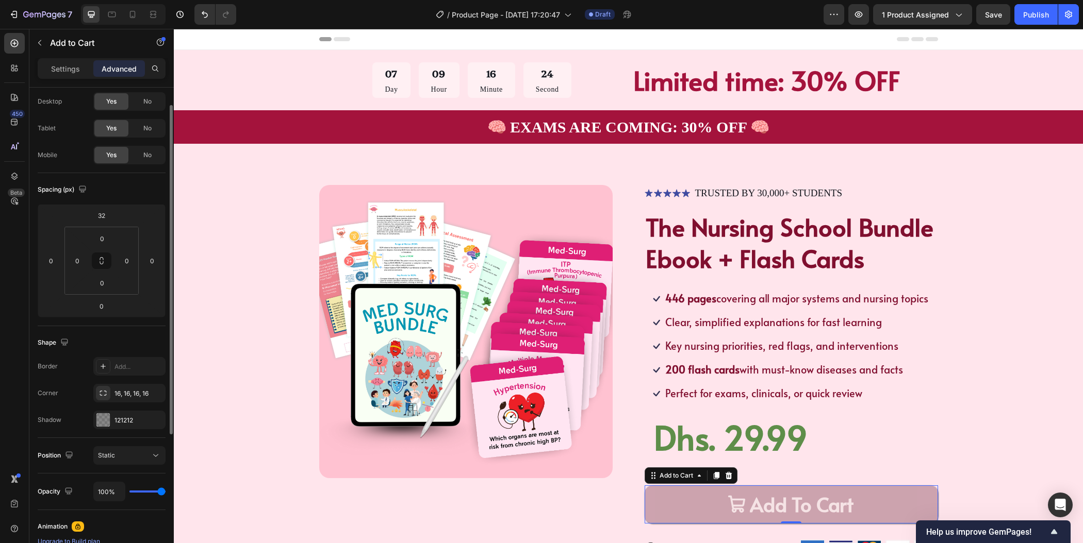
drag, startPoint x: 157, startPoint y: 490, endPoint x: 283, endPoint y: 501, distance: 125.8
click at [166, 493] on input "range" at bounding box center [147, 492] width 36 height 2
click at [645, 192] on icon at bounding box center [649, 193] width 8 height 8
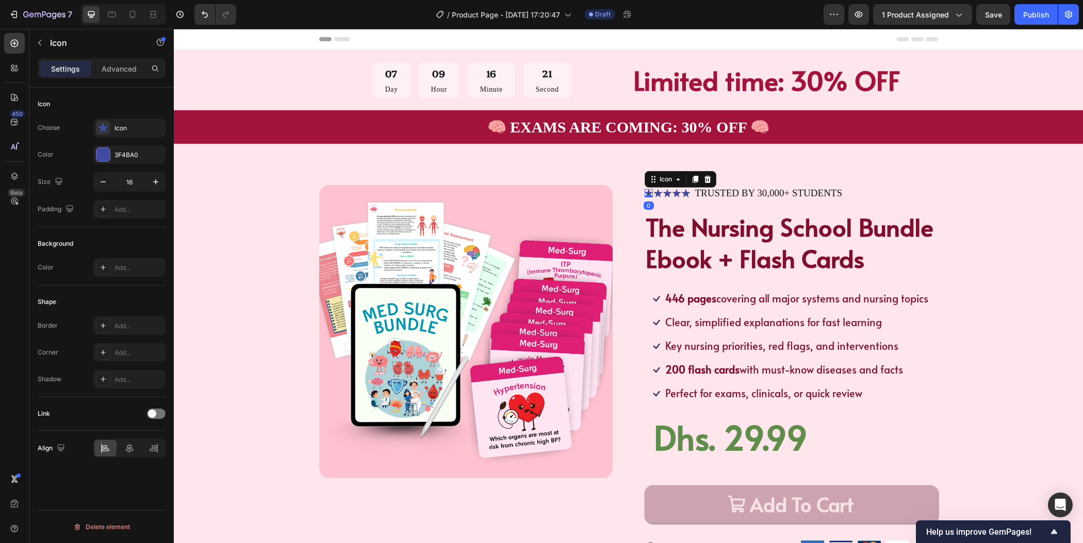
scroll to position [0, 0]
click at [147, 154] on div "3F4BA0" at bounding box center [129, 154] width 72 height 19
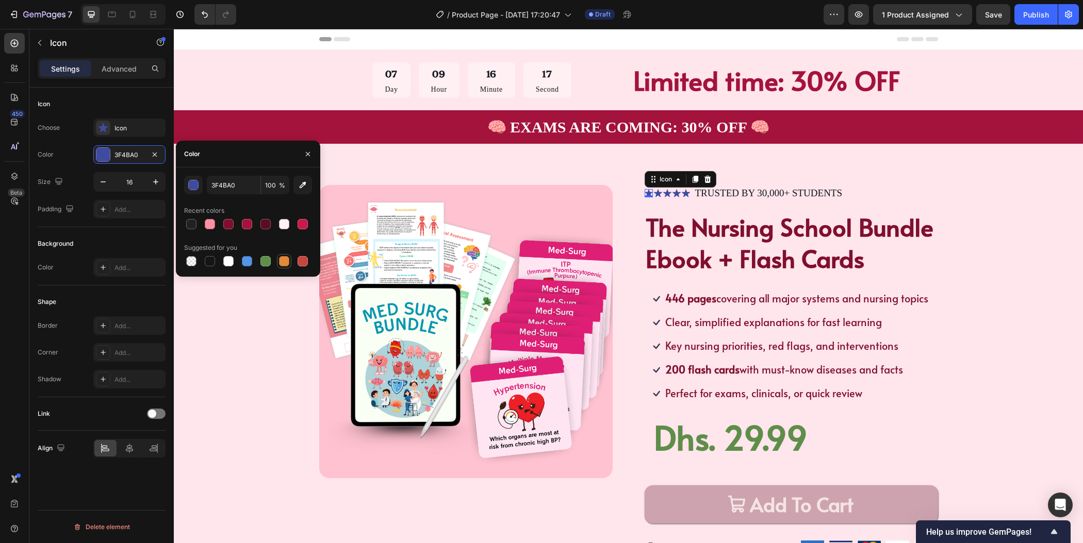
click at [286, 264] on div at bounding box center [284, 261] width 10 height 10
click at [285, 226] on div at bounding box center [284, 224] width 10 height 10
click at [284, 260] on div at bounding box center [284, 261] width 10 height 10
type input "E4893A"
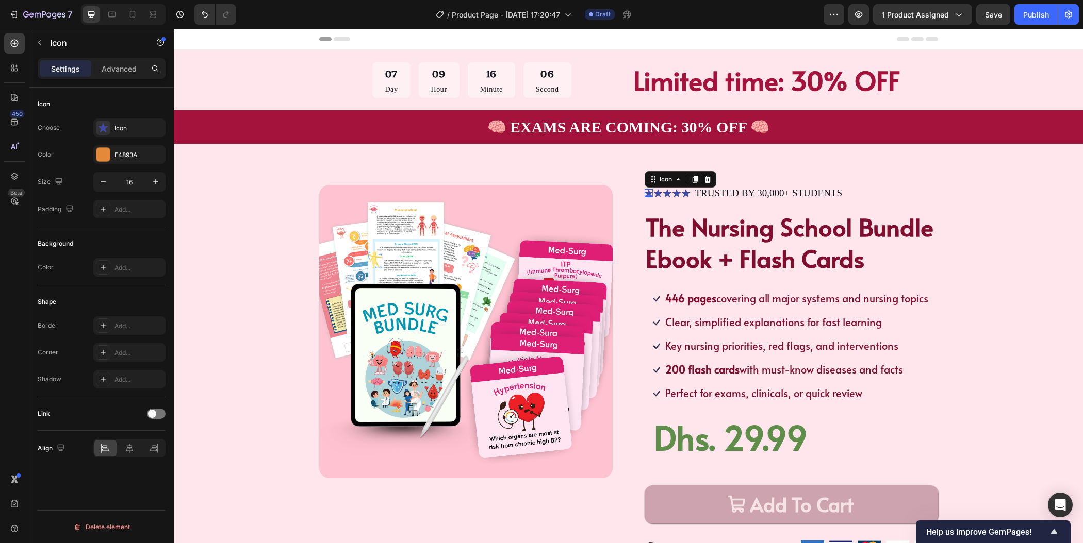
click at [57, 230] on div "Background Color Add..." at bounding box center [102, 256] width 128 height 58
click at [108, 129] on div at bounding box center [103, 128] width 14 height 14
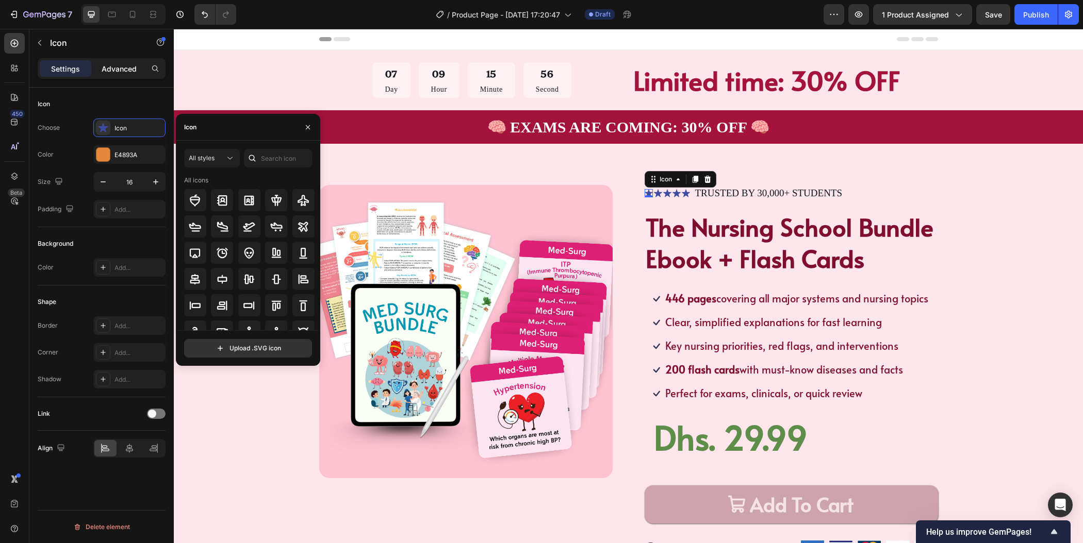
click at [123, 66] on p "Advanced" at bounding box center [119, 68] width 35 height 11
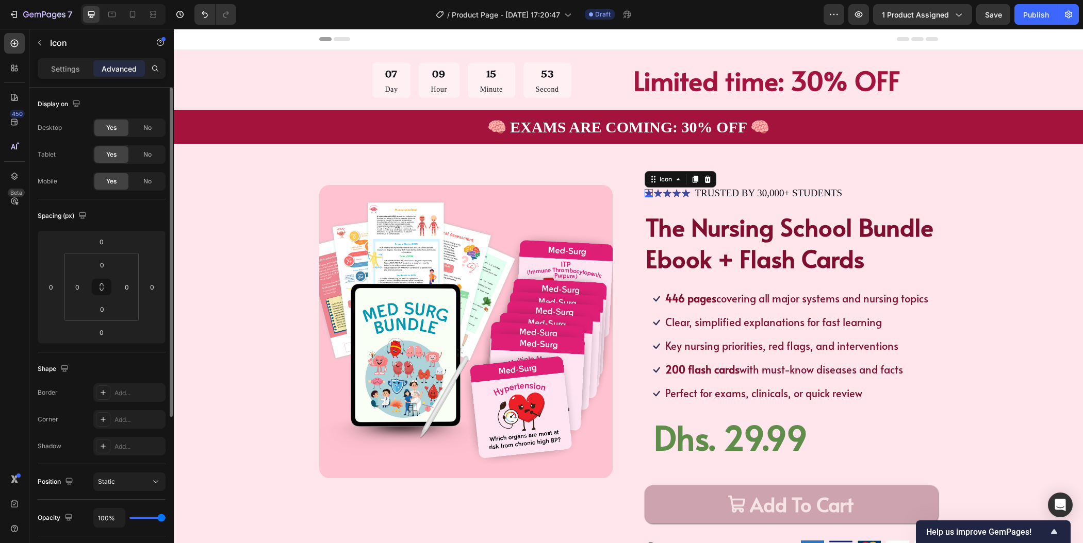
click at [75, 57] on div "Icon" at bounding box center [88, 43] width 118 height 29
click at [73, 73] on p "Settings" at bounding box center [65, 68] width 29 height 11
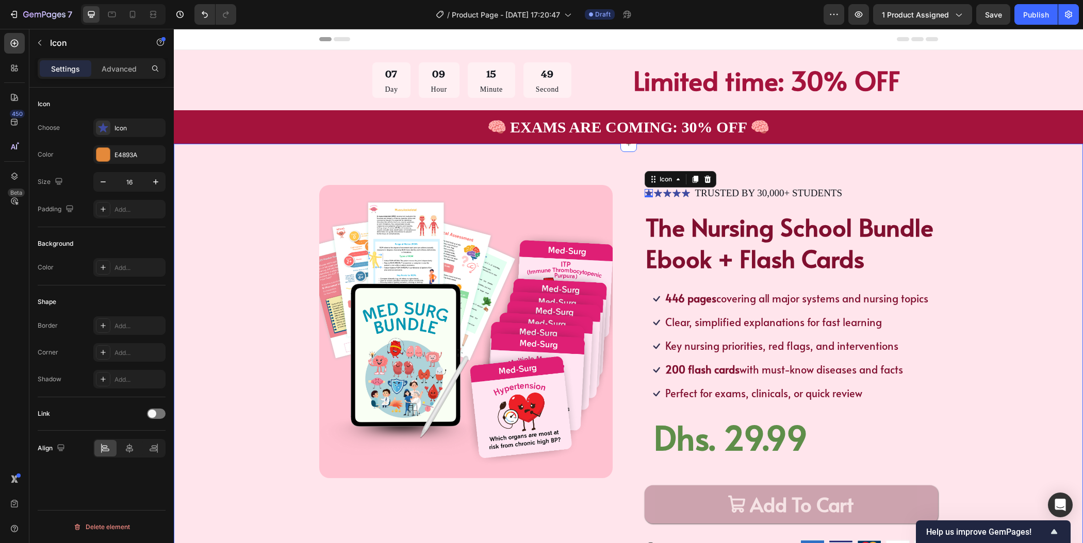
click at [964, 195] on div "Product Images Icon 0 Icon Icon Icon Icon Icon List TRUSTED BY 30,000+ STUDENTS…" at bounding box center [628, 378] width 827 height 387
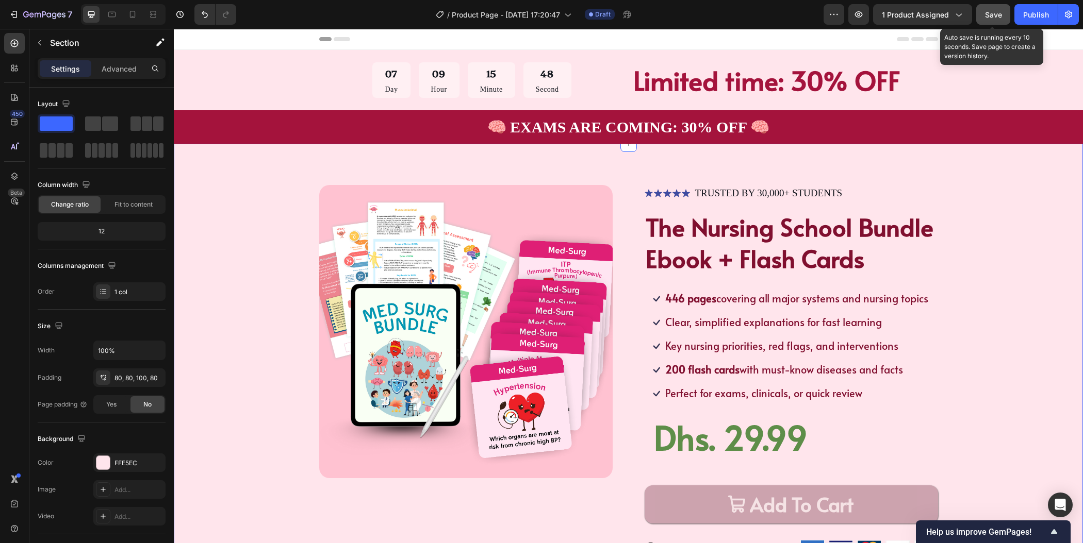
click at [999, 13] on span "Save" at bounding box center [993, 14] width 17 height 9
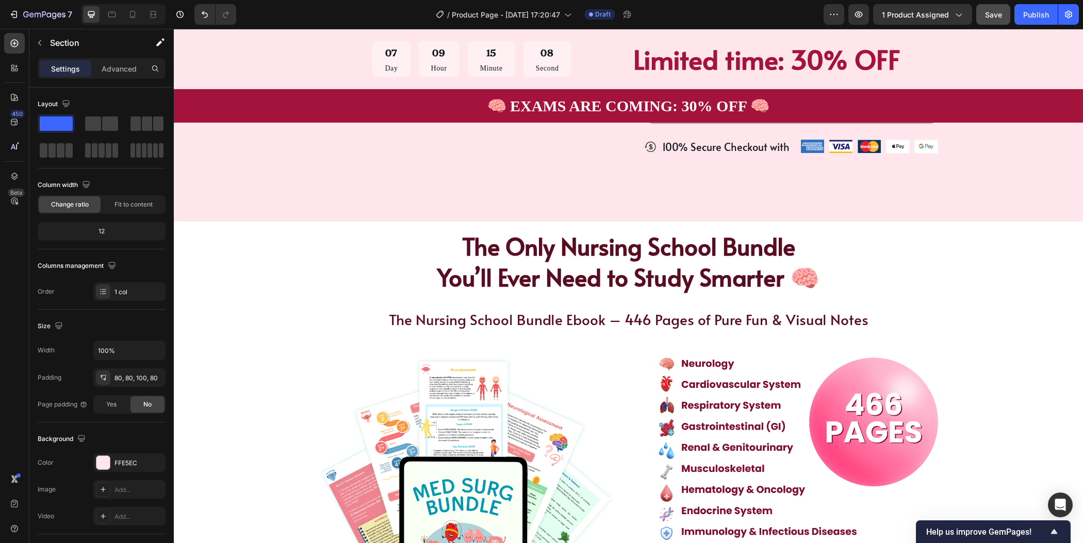
scroll to position [604, 0]
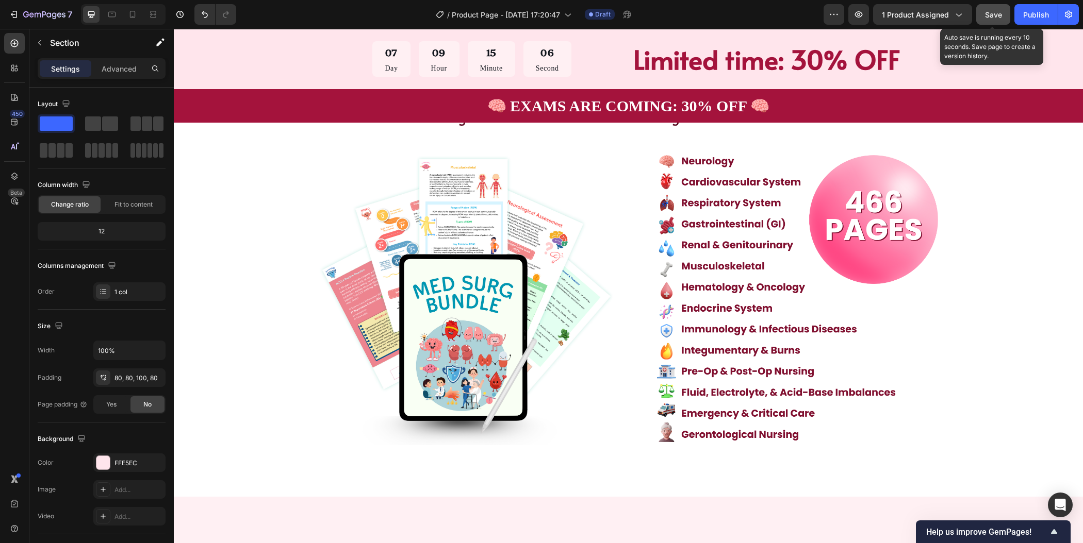
click at [987, 19] on div "Save" at bounding box center [993, 14] width 17 height 11
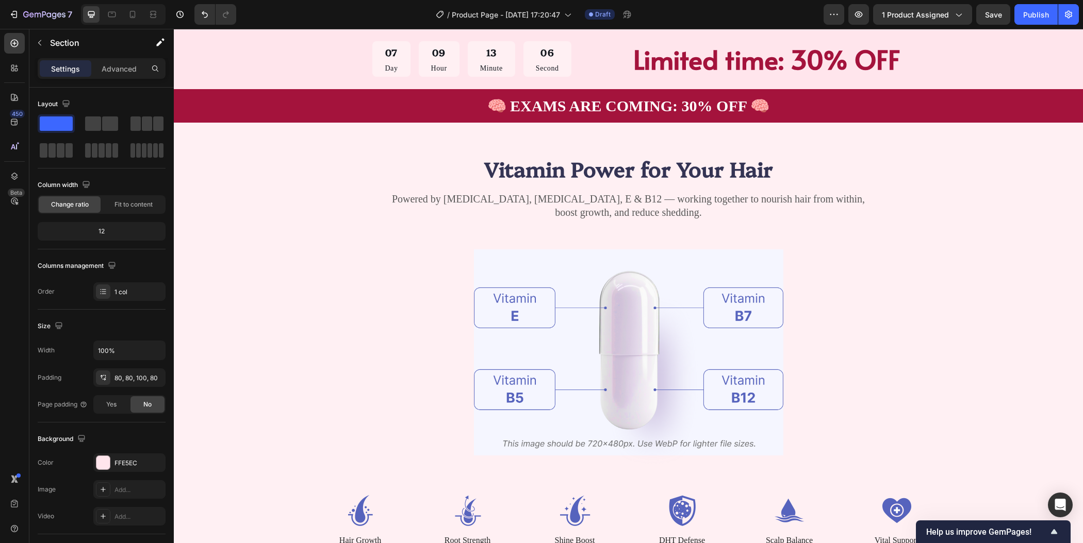
scroll to position [999, 0]
click at [611, 163] on h2 "Vitamin Power for Your Hair" at bounding box center [628, 168] width 619 height 29
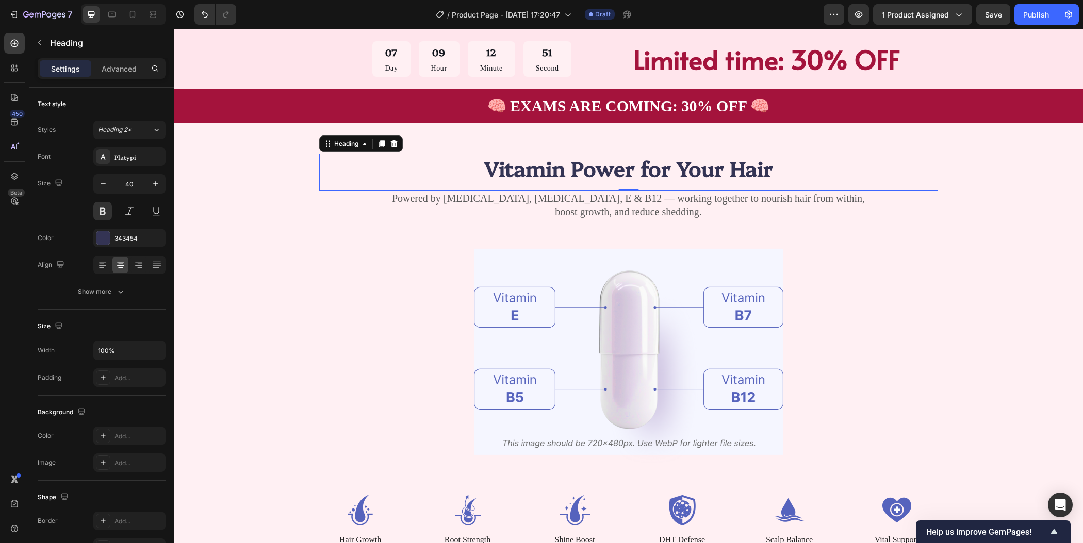
click at [611, 163] on p "Vitamin Power for Your Hair" at bounding box center [628, 168] width 617 height 27
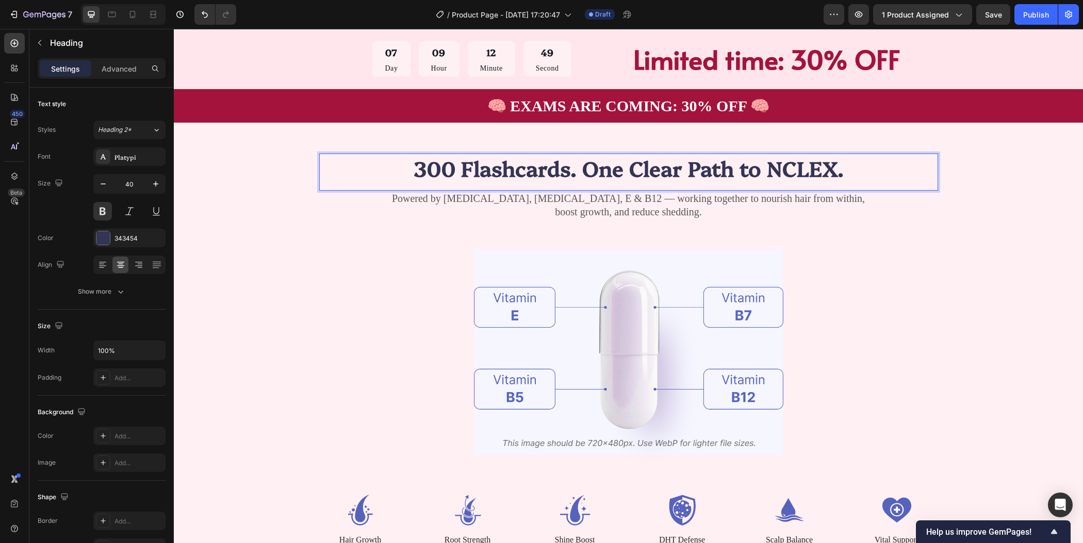
click at [622, 167] on p "300 Flashcards. One Clear Path to NCLEX." at bounding box center [628, 168] width 617 height 27
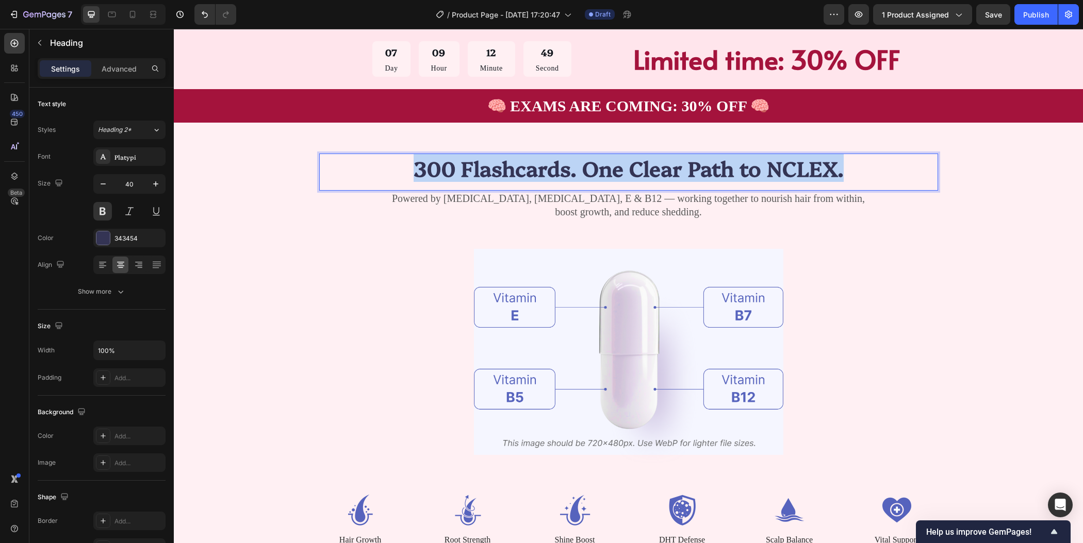
click at [622, 167] on p "300 Flashcards. One Clear Path to NCLEX." at bounding box center [628, 168] width 617 height 27
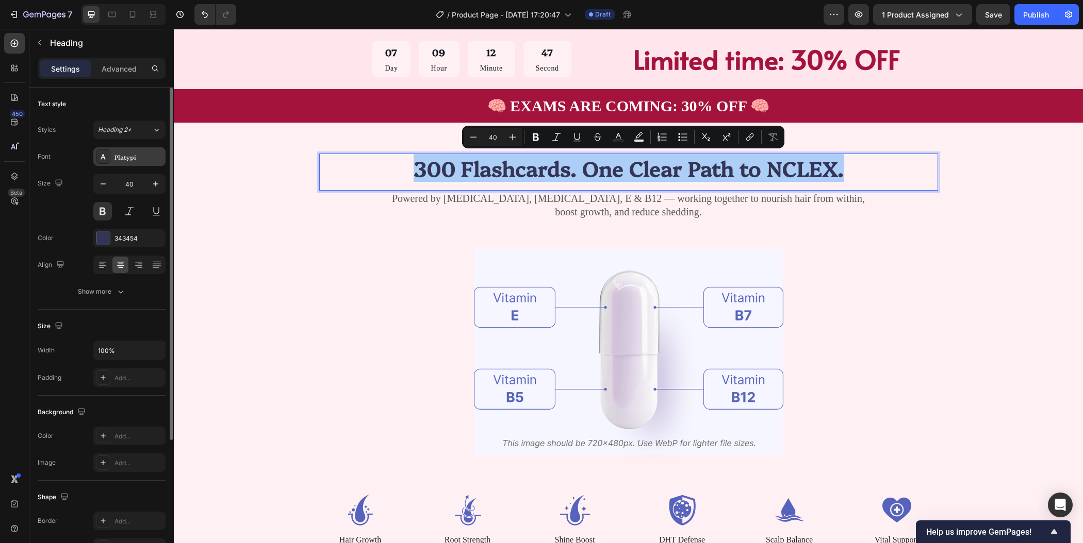
click at [140, 161] on div "Platypi" at bounding box center [138, 157] width 48 height 9
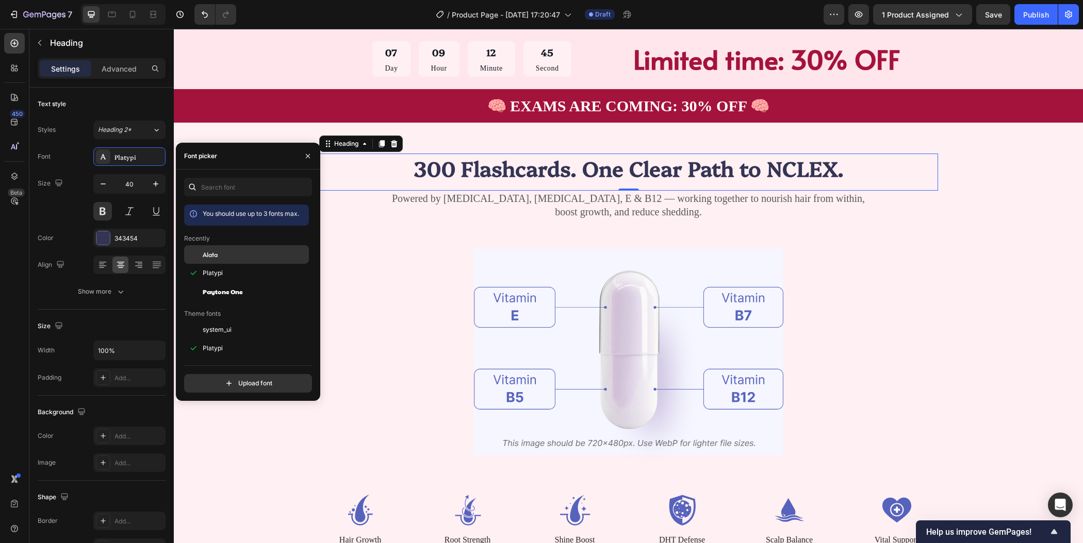
click at [188, 253] on div at bounding box center [193, 254] width 19 height 19
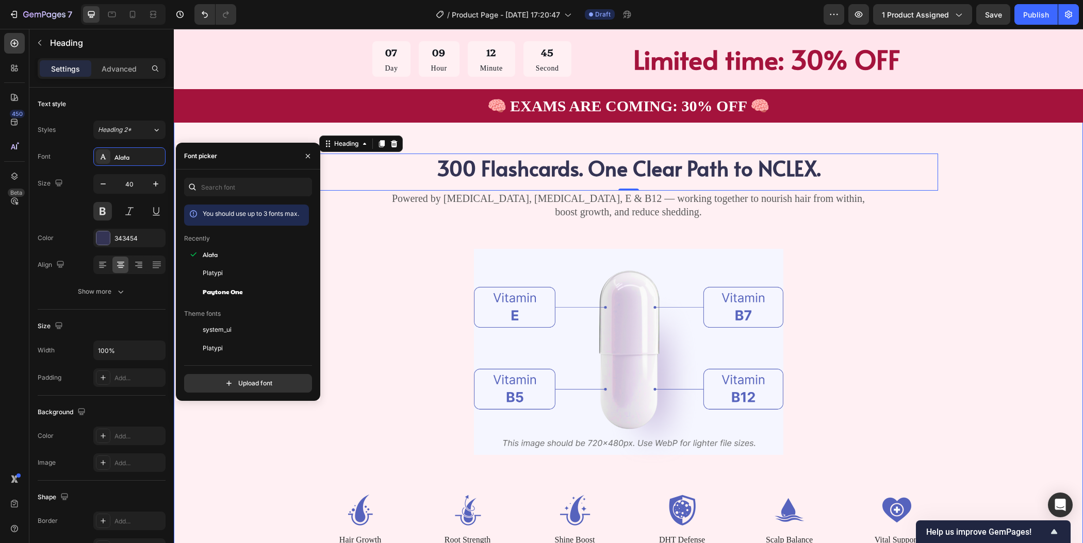
click at [935, 288] on div "300 Flashcards. One Clear Path to NCLEX. Heading 0 Powered by Biotin, Vitamin B…" at bounding box center [628, 350] width 827 height 393
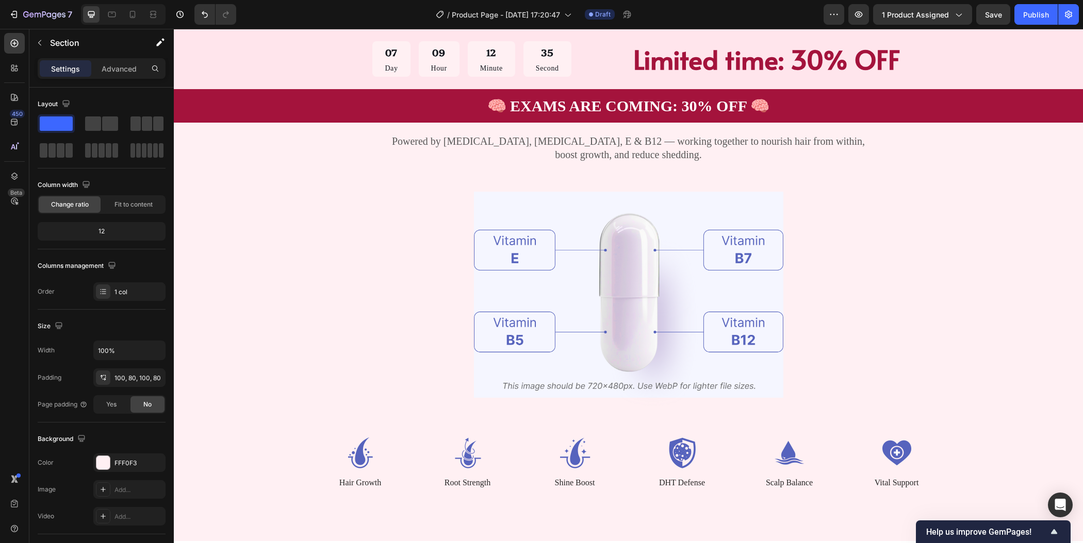
scroll to position [880, 0]
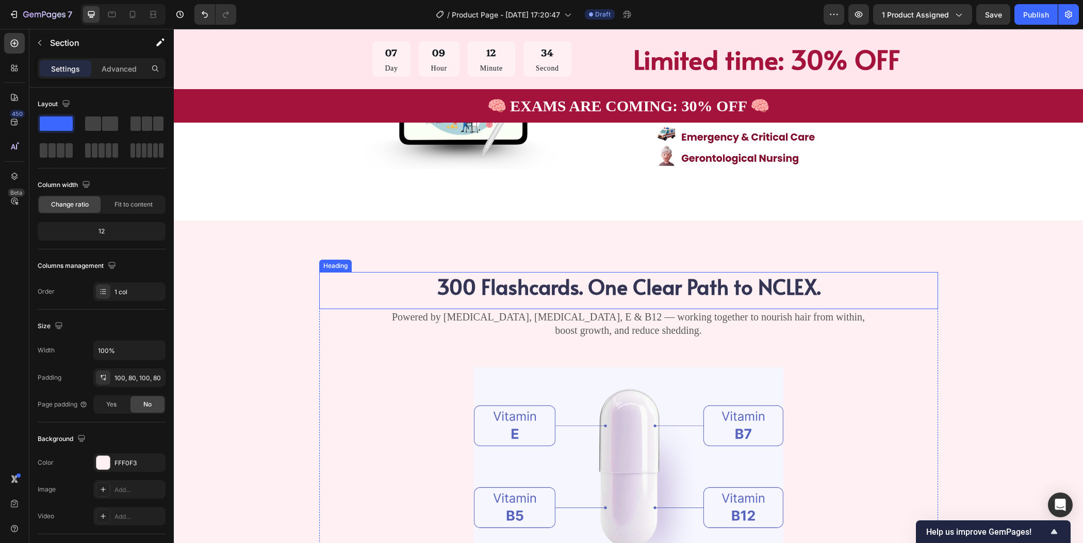
click at [737, 290] on h2 "300 Flashcards. One Clear Path to NCLEX." at bounding box center [628, 286] width 619 height 29
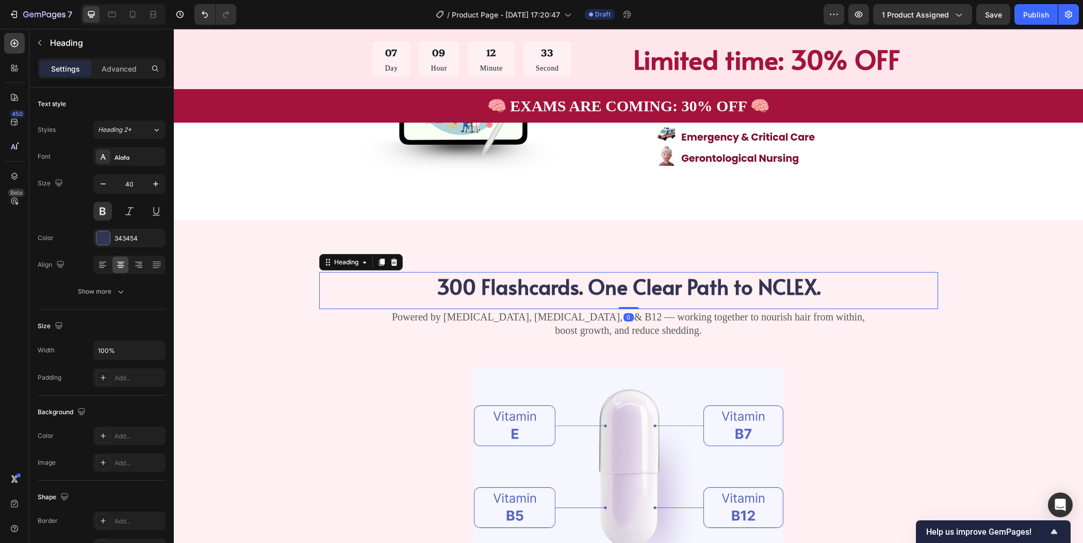
click at [737, 290] on h2 "300 Flashcards. One Clear Path to NCLEX." at bounding box center [628, 286] width 619 height 29
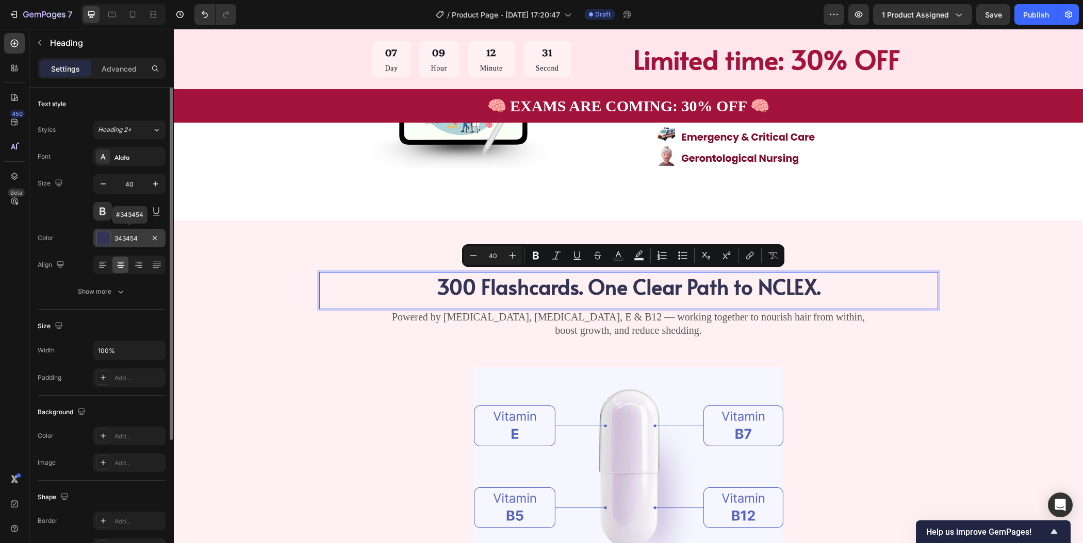
click at [129, 236] on div "343454" at bounding box center [129, 238] width 30 height 9
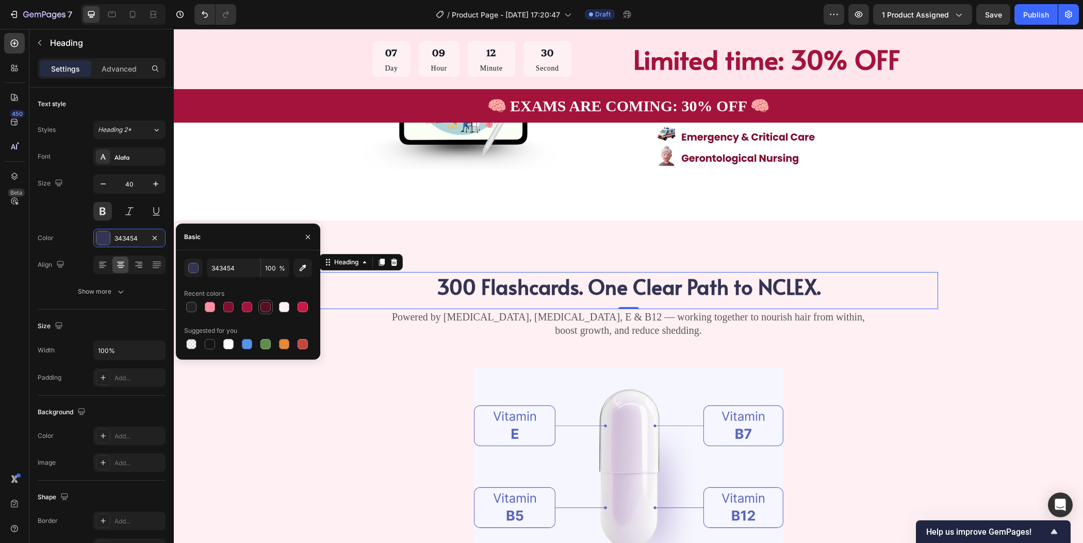
click at [265, 309] on div at bounding box center [265, 307] width 10 height 10
type input "590D22"
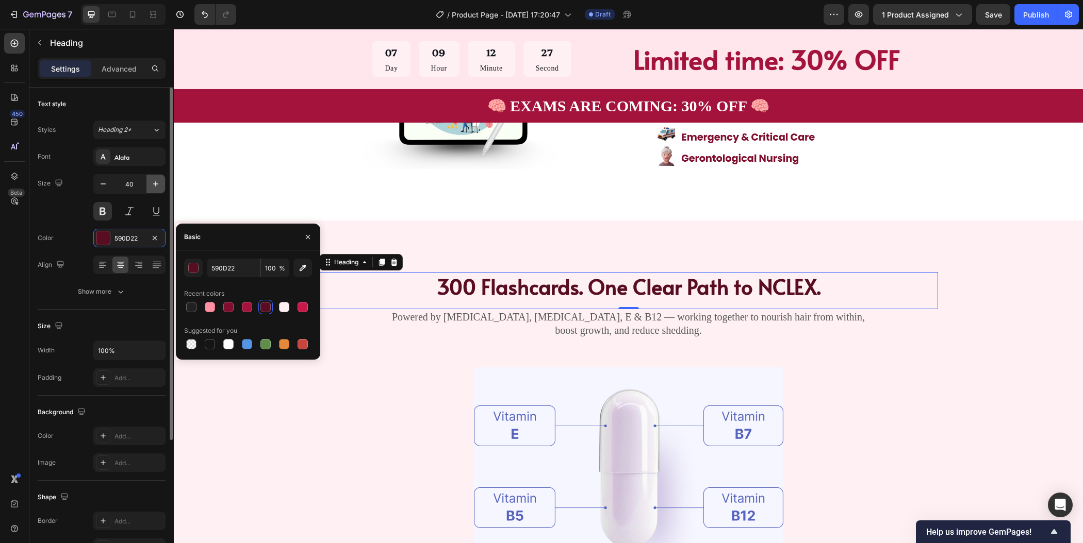
click at [154, 186] on icon "button" at bounding box center [156, 184] width 10 height 10
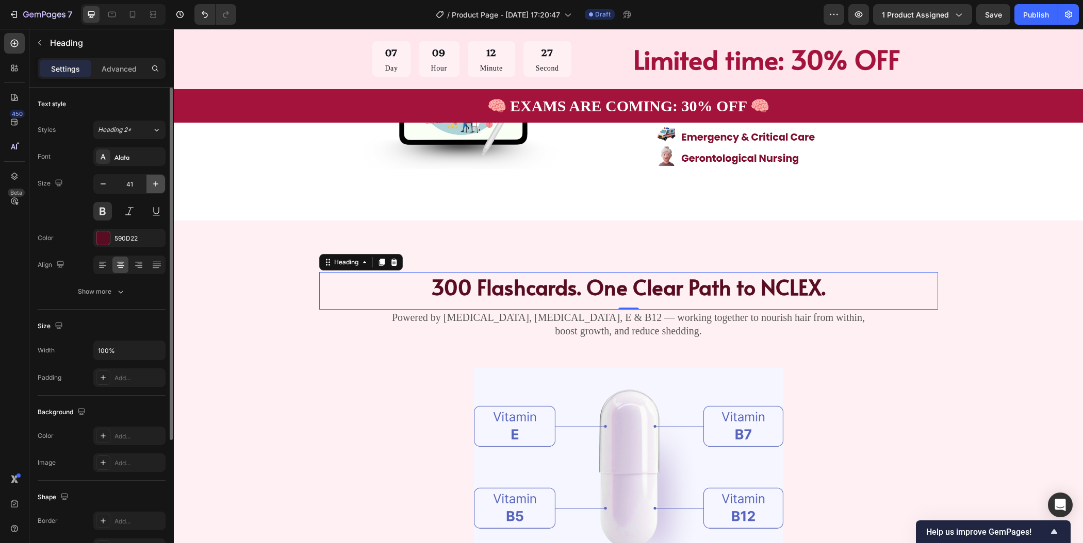
click at [154, 186] on icon "button" at bounding box center [156, 184] width 10 height 10
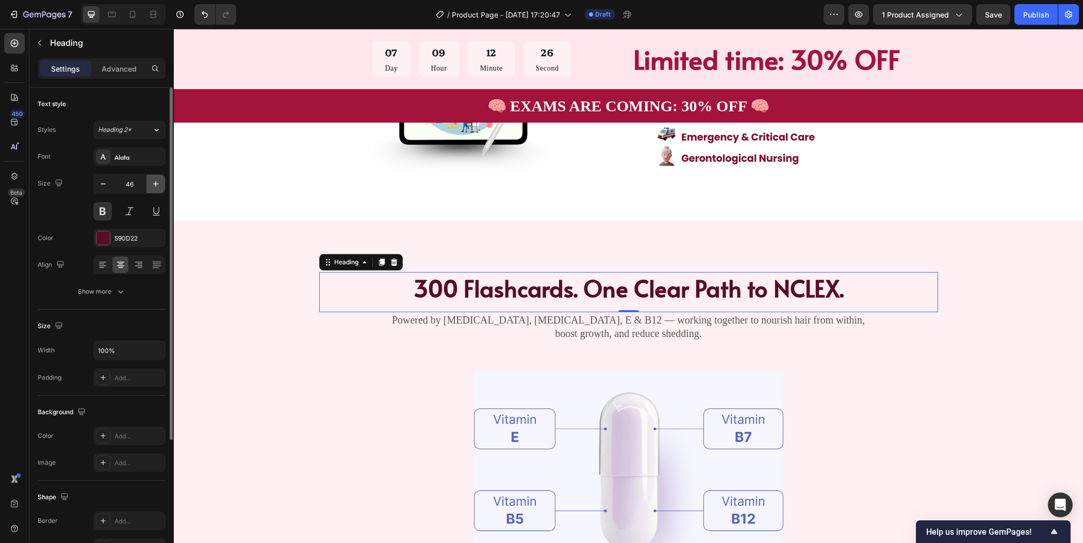
click at [154, 186] on icon "button" at bounding box center [156, 184] width 10 height 10
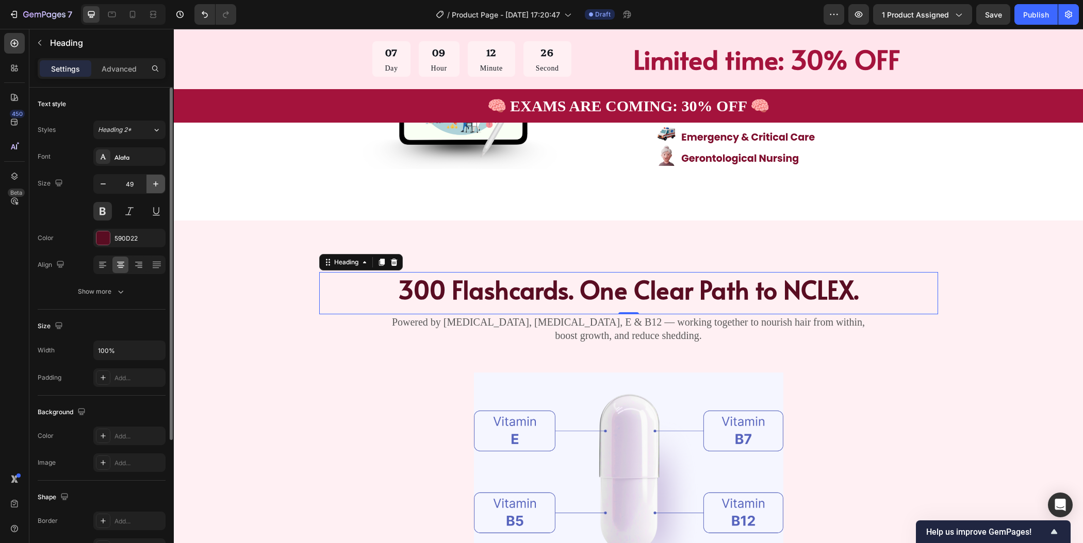
click at [154, 186] on icon "button" at bounding box center [156, 184] width 10 height 10
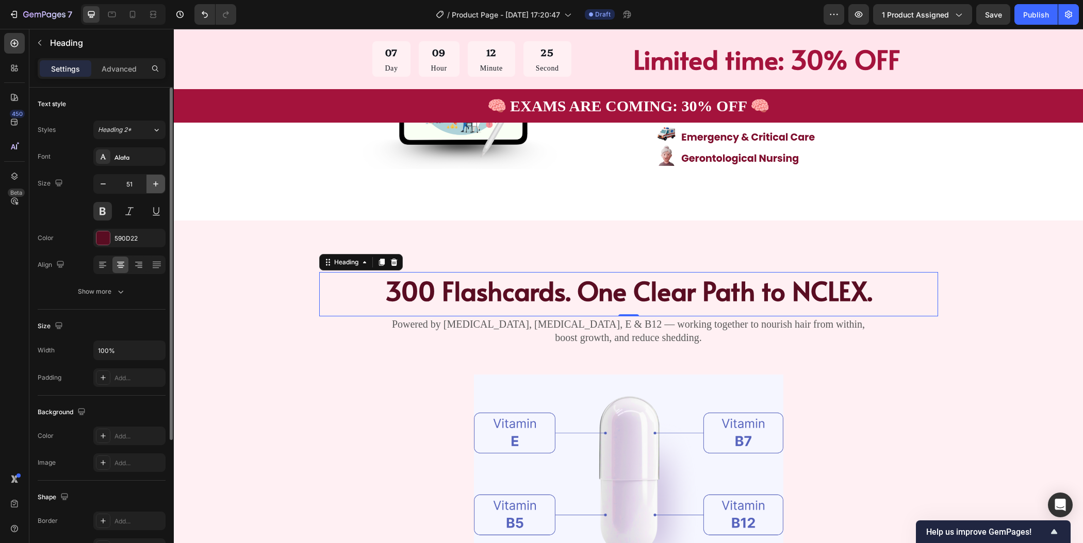
click at [154, 186] on icon "button" at bounding box center [156, 184] width 10 height 10
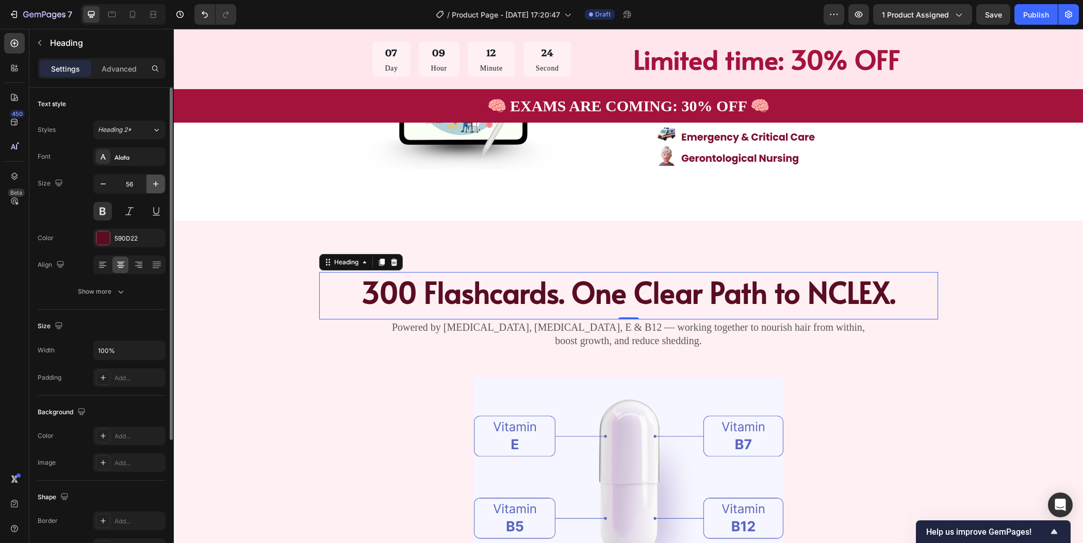
click at [154, 186] on icon "button" at bounding box center [156, 184] width 10 height 10
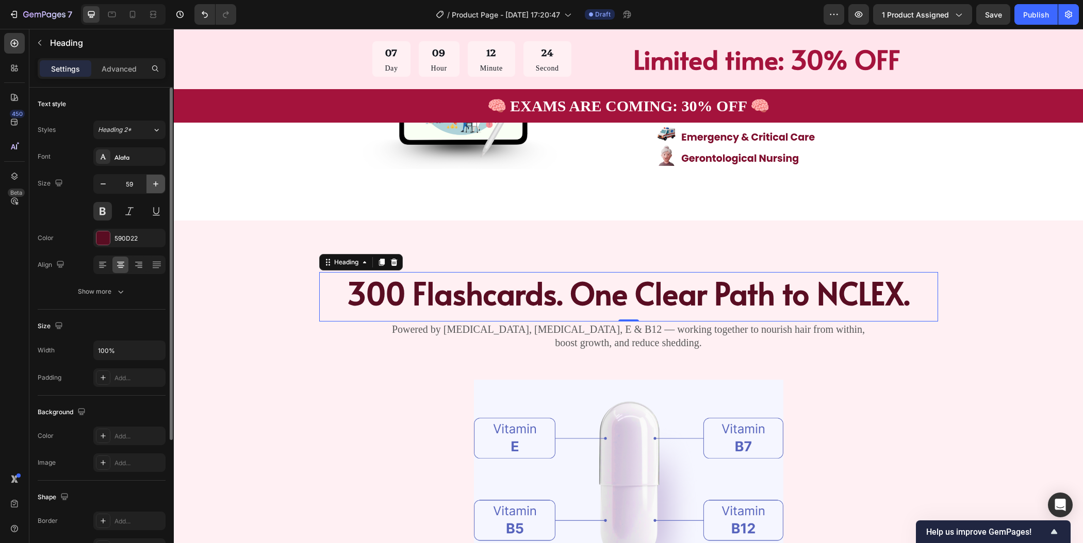
click at [154, 186] on icon "button" at bounding box center [156, 184] width 10 height 10
type input "60"
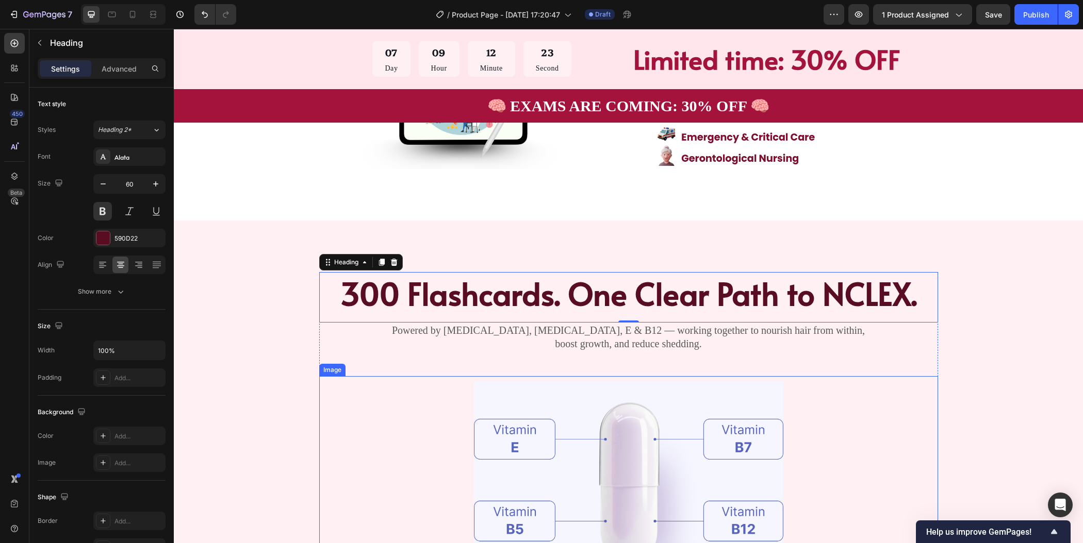
click at [870, 415] on div at bounding box center [628, 489] width 619 height 226
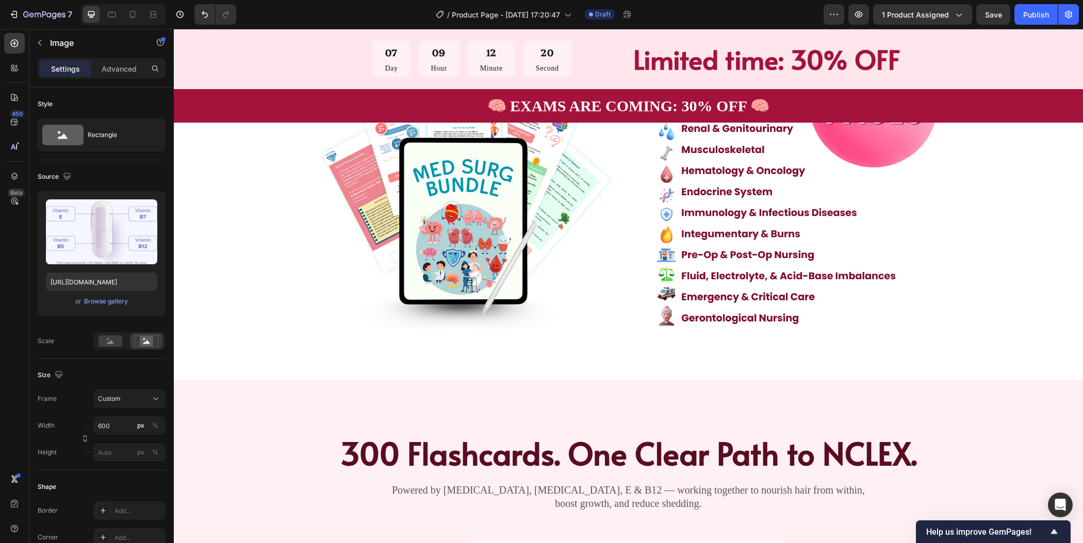
scroll to position [756, 0]
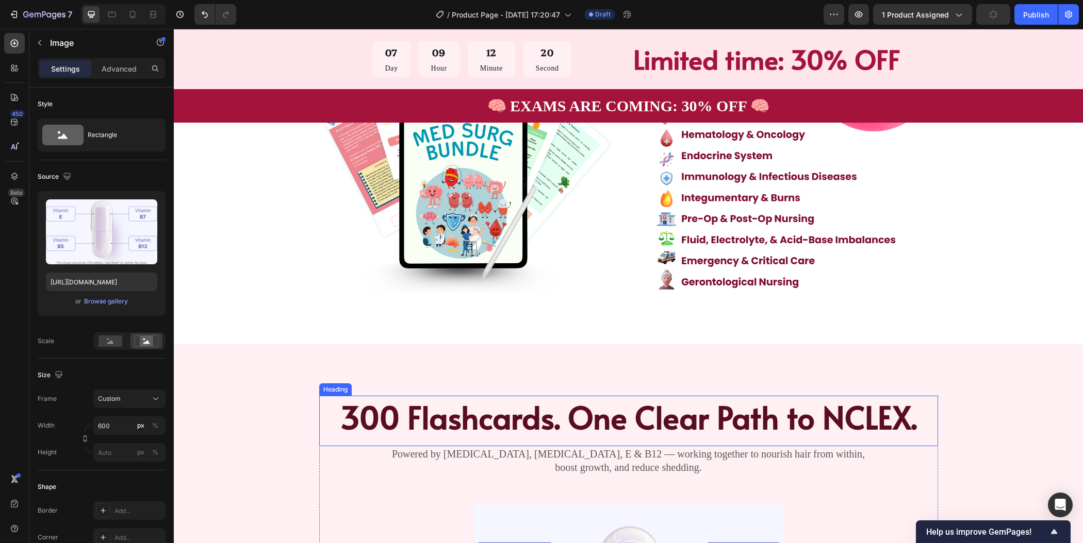
click at [594, 426] on h2 "300 Flashcards. One Clear Path to NCLEX." at bounding box center [628, 417] width 619 height 42
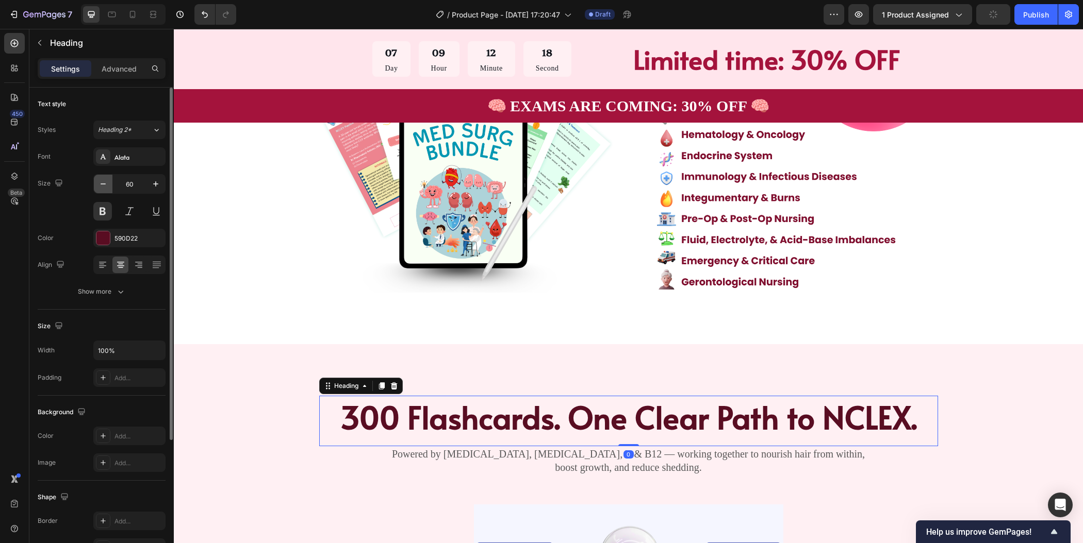
click at [105, 185] on icon "button" at bounding box center [103, 184] width 10 height 10
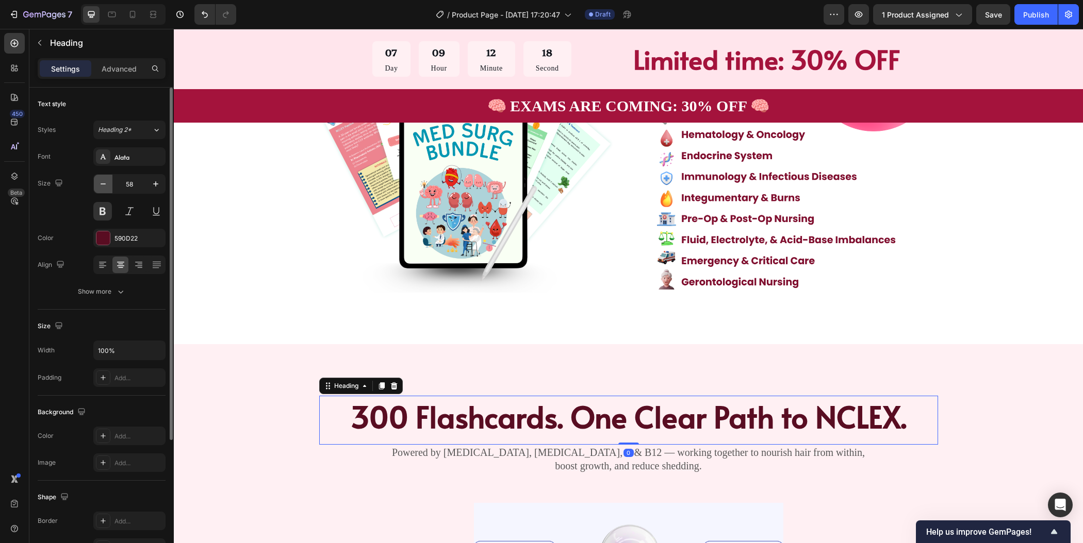
click at [105, 185] on icon "button" at bounding box center [103, 184] width 10 height 10
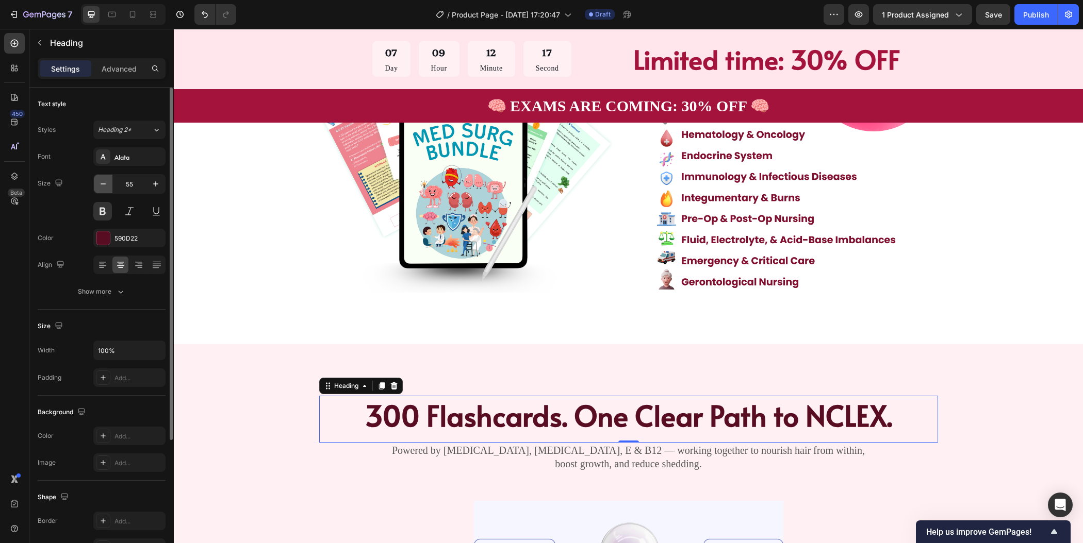
click at [105, 185] on icon "button" at bounding box center [103, 184] width 10 height 10
type input "53"
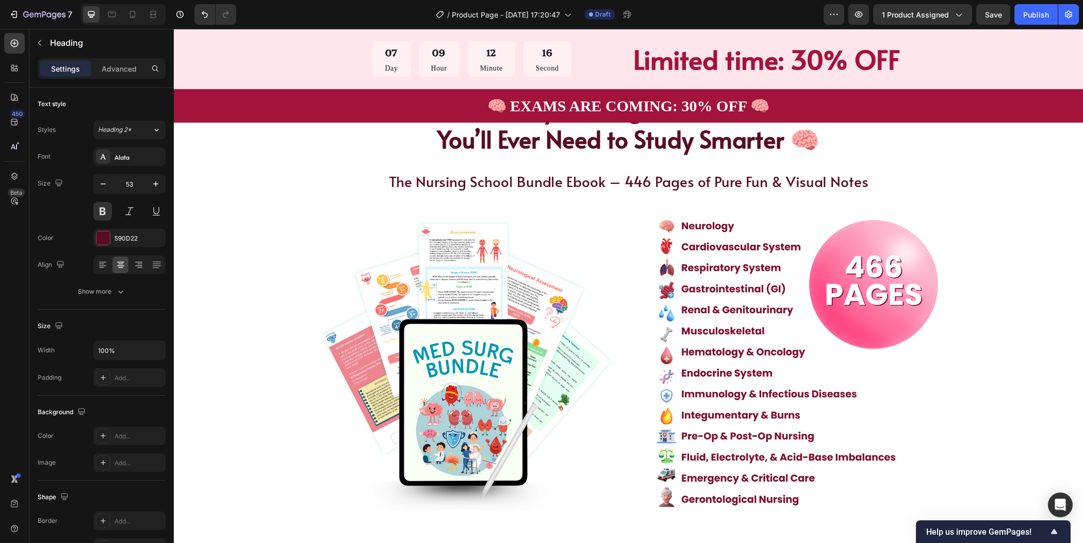
scroll to position [429, 0]
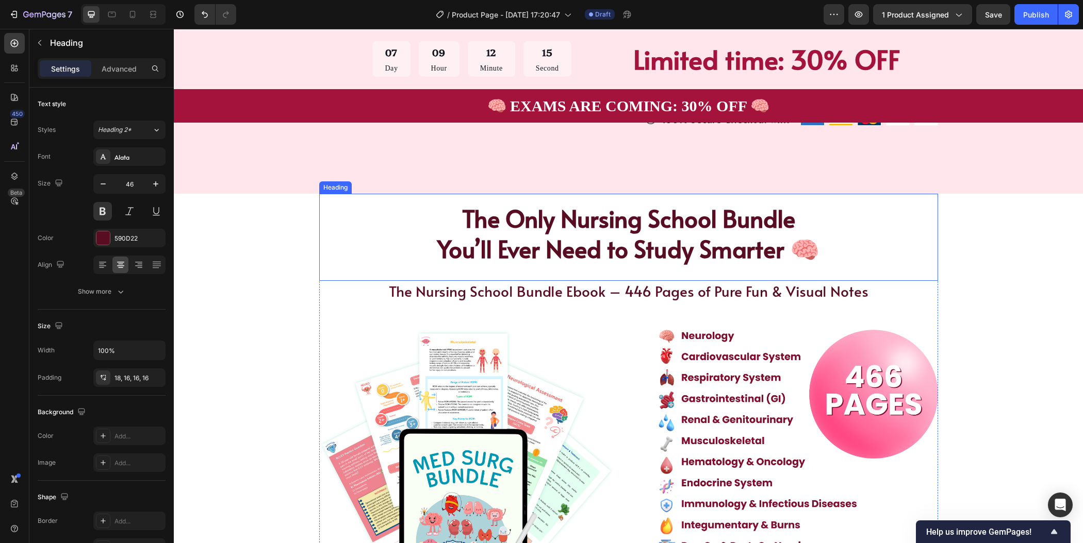
click at [806, 247] on h2 "The Only Nursing School Bundle You’ll Ever Need to Study Smarter 🧠" at bounding box center [628, 233] width 619 height 79
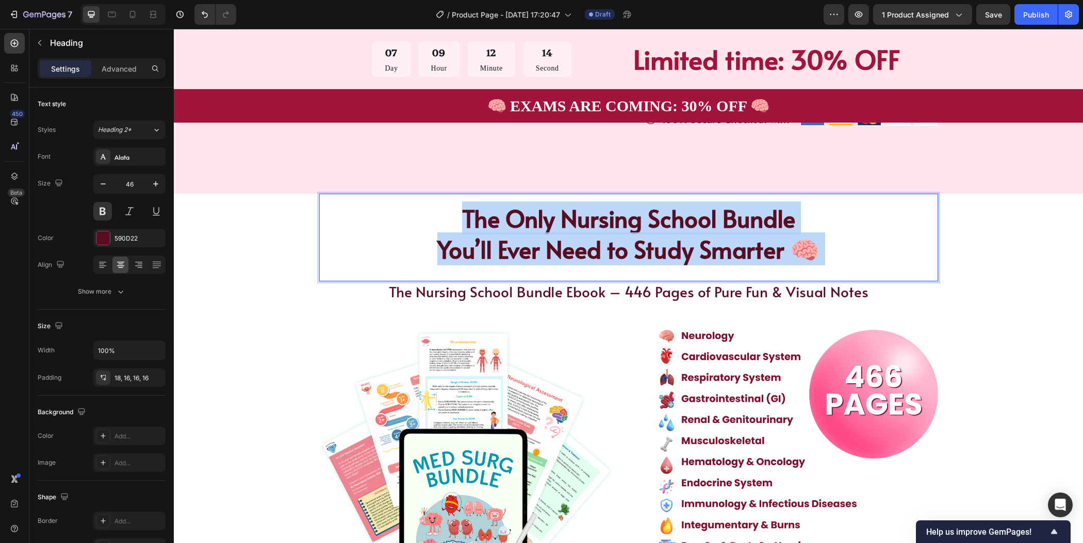
drag, startPoint x: 813, startPoint y: 249, endPoint x: 790, endPoint y: 250, distance: 22.2
click at [790, 250] on p "The Only Nursing School Bundle You’ll Ever Need to Study Smarter 🧠" at bounding box center [628, 234] width 602 height 62
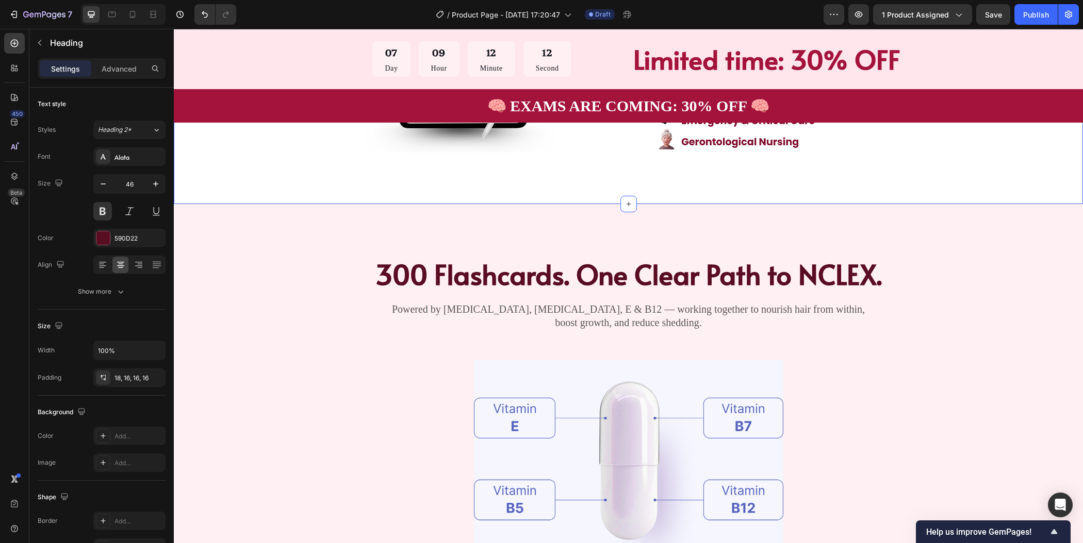
scroll to position [932, 0]
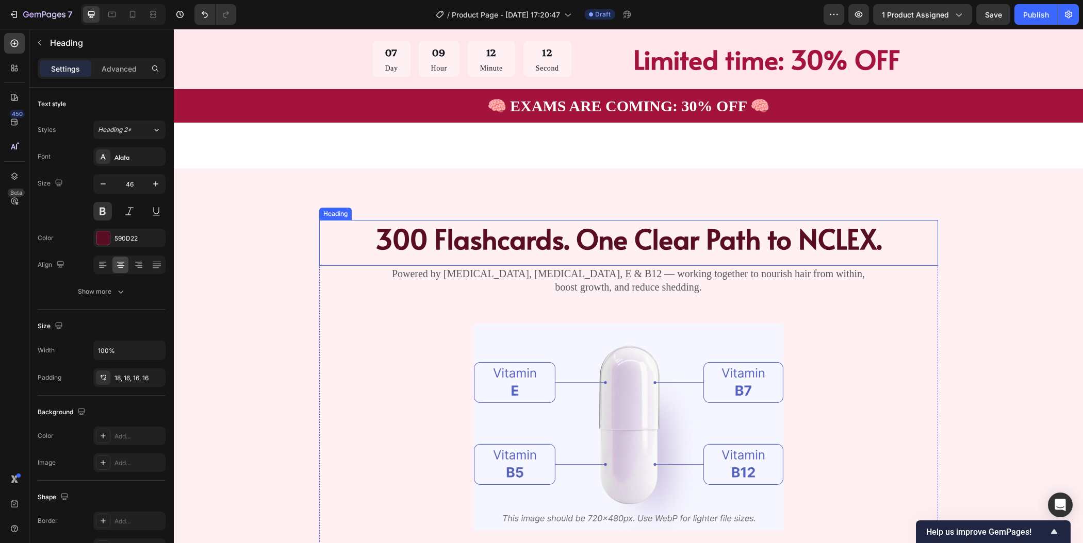
click at [855, 249] on h2 "300 Flashcards. One Clear Path to NCLEX." at bounding box center [628, 239] width 619 height 38
click at [891, 244] on h2 "300 Flashcards. One Clear Path to NCLEX." at bounding box center [628, 239] width 619 height 38
click at [891, 244] on p "300 Flashcards. One Clear Path to NCLEX." at bounding box center [628, 239] width 617 height 36
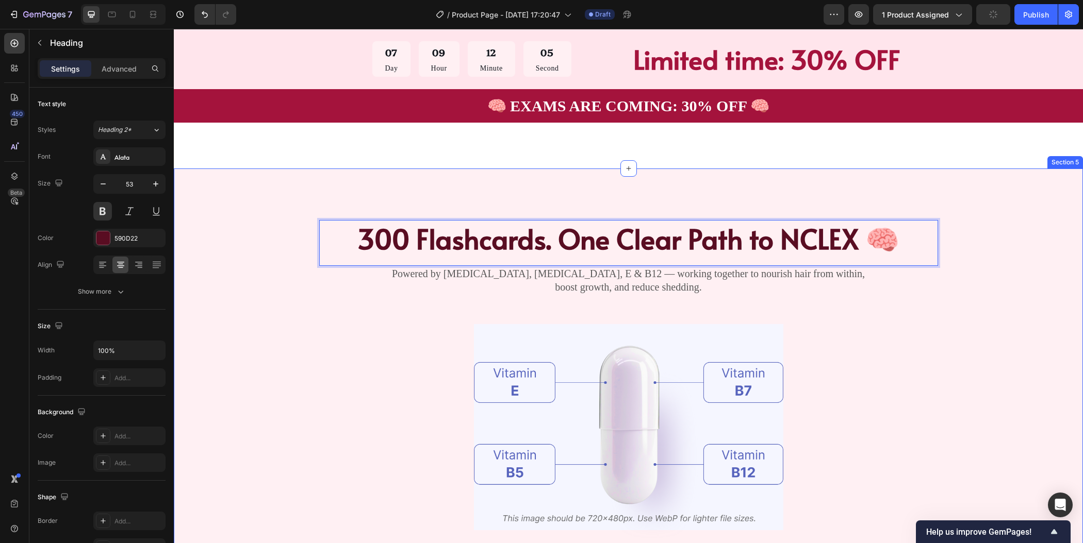
click at [965, 357] on div "300 Flashcards. One Clear Path to NCLEX 🧠 Heading 0 Powered by Biotin, Vitamin …" at bounding box center [628, 421] width 827 height 402
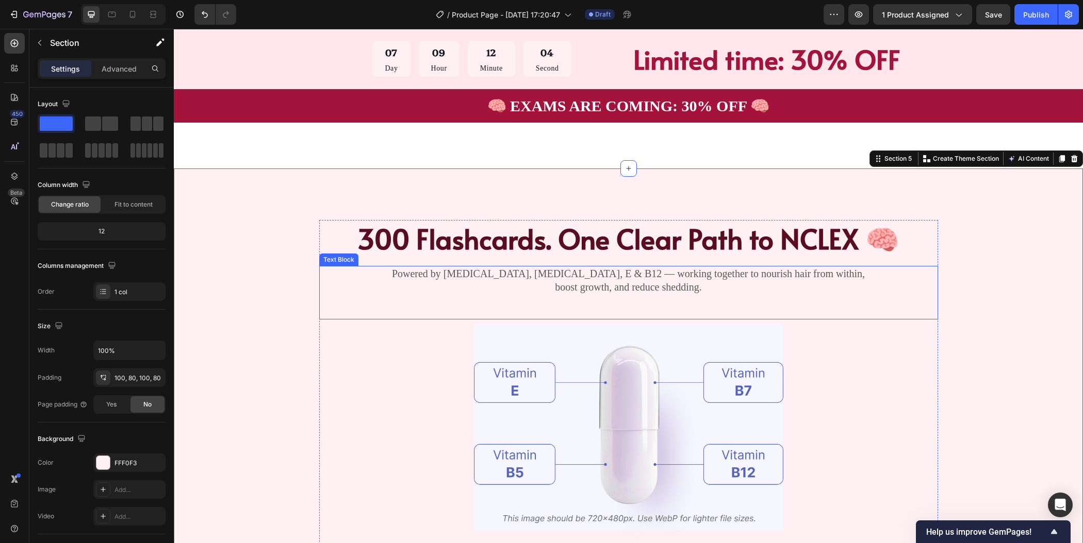
click at [664, 283] on p "Powered by Biotin, Vitamin B5, E & B12 — working together to nourish hair from …" at bounding box center [628, 280] width 617 height 27
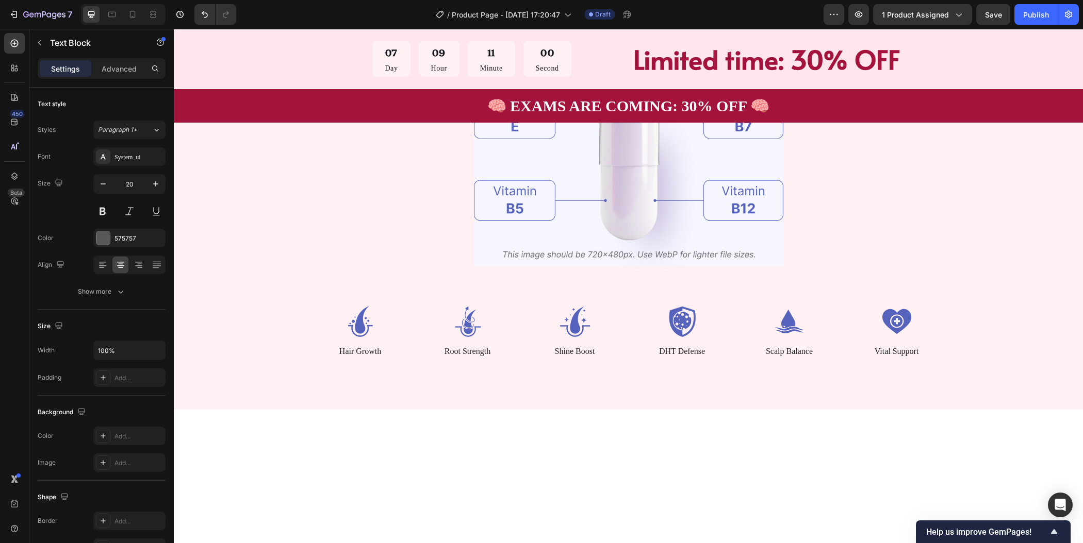
scroll to position [857, 0]
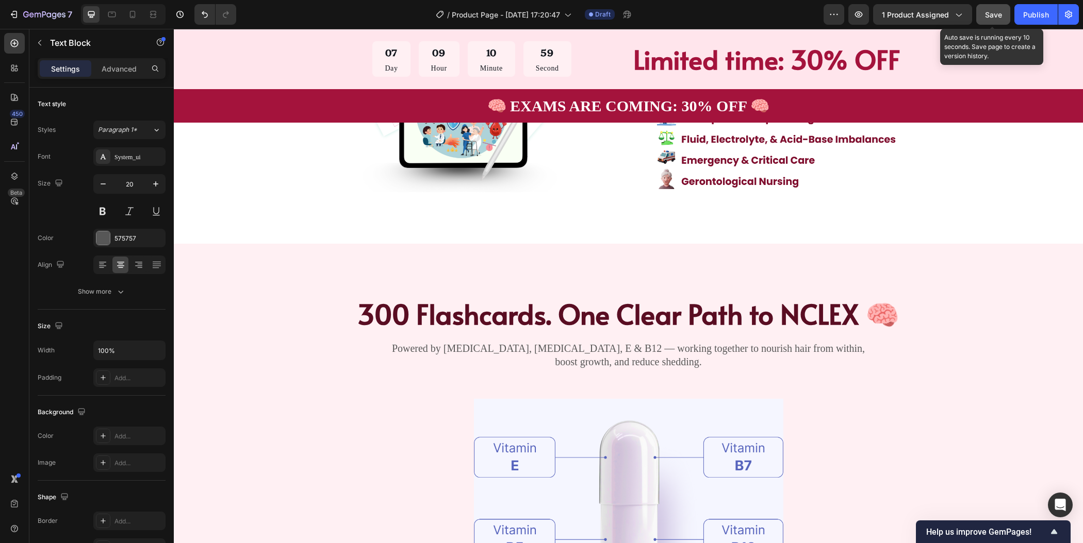
click at [993, 15] on span "Save" at bounding box center [993, 14] width 17 height 9
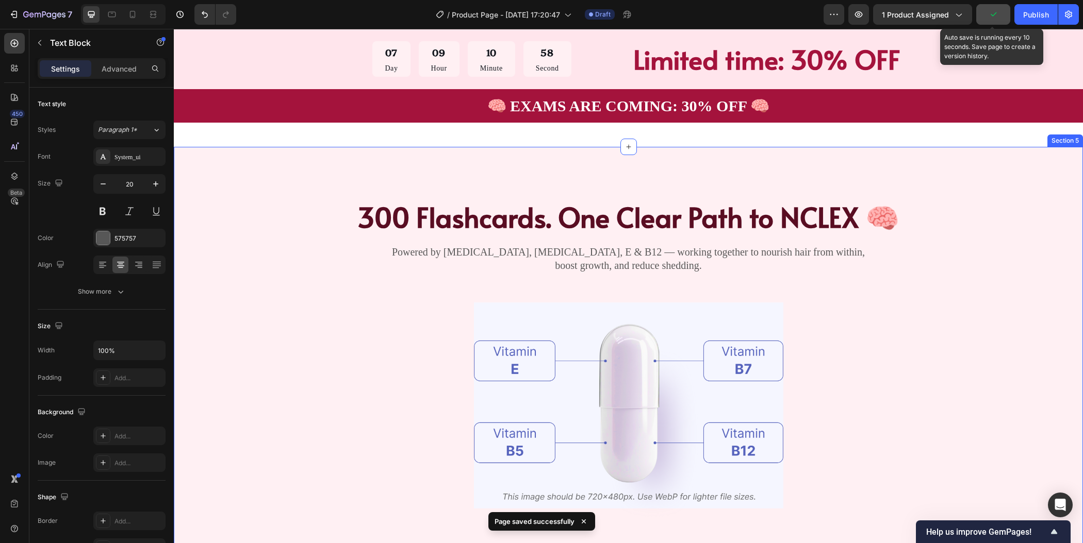
scroll to position [961, 0]
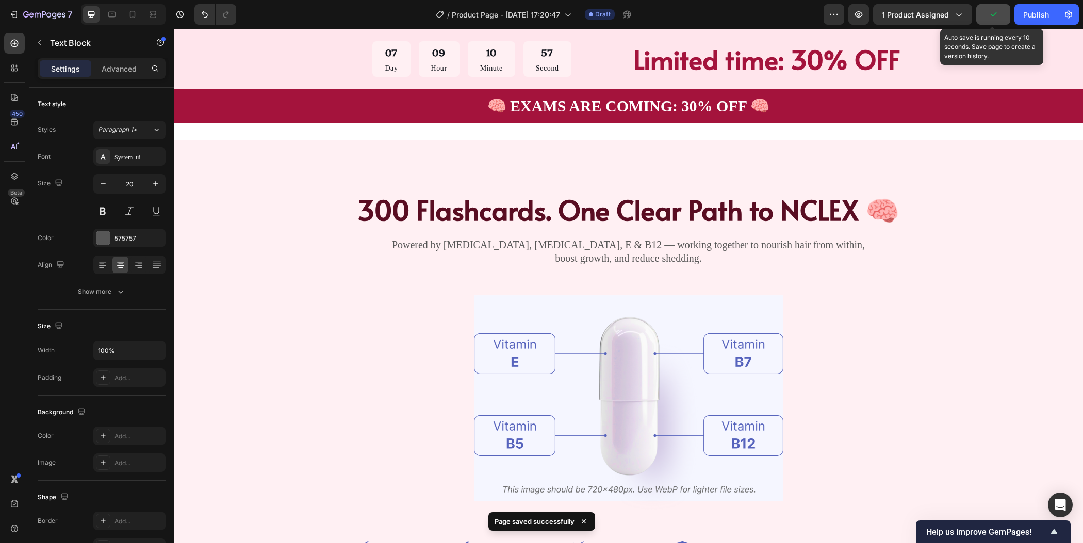
click at [665, 251] on p "Powered by Biotin, Vitamin B5, E & B12 — working together to nourish hair from …" at bounding box center [628, 251] width 617 height 27
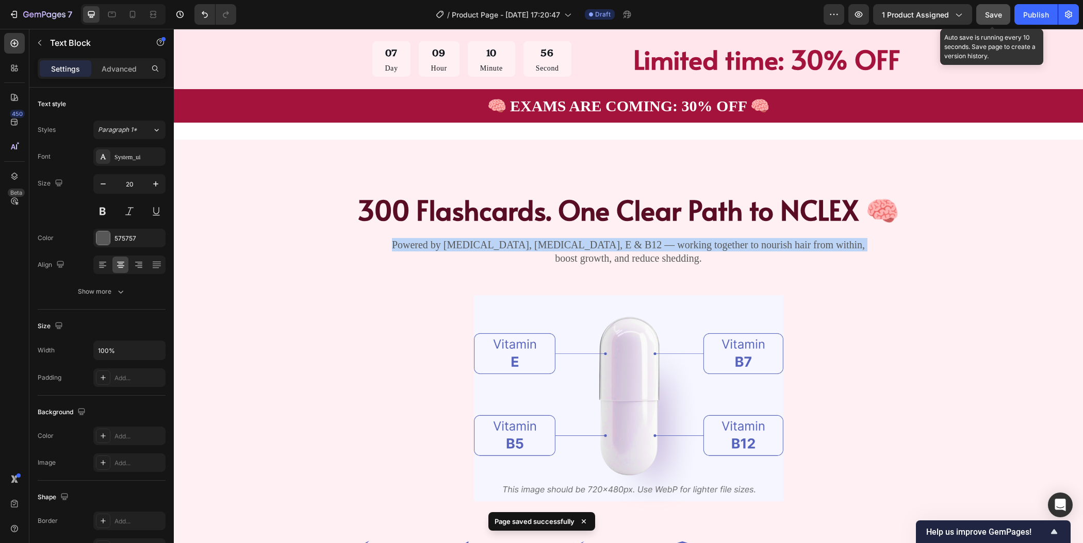
click at [665, 251] on p "Powered by Biotin, Vitamin B5, E & B12 — working together to nourish hair from …" at bounding box center [628, 251] width 617 height 27
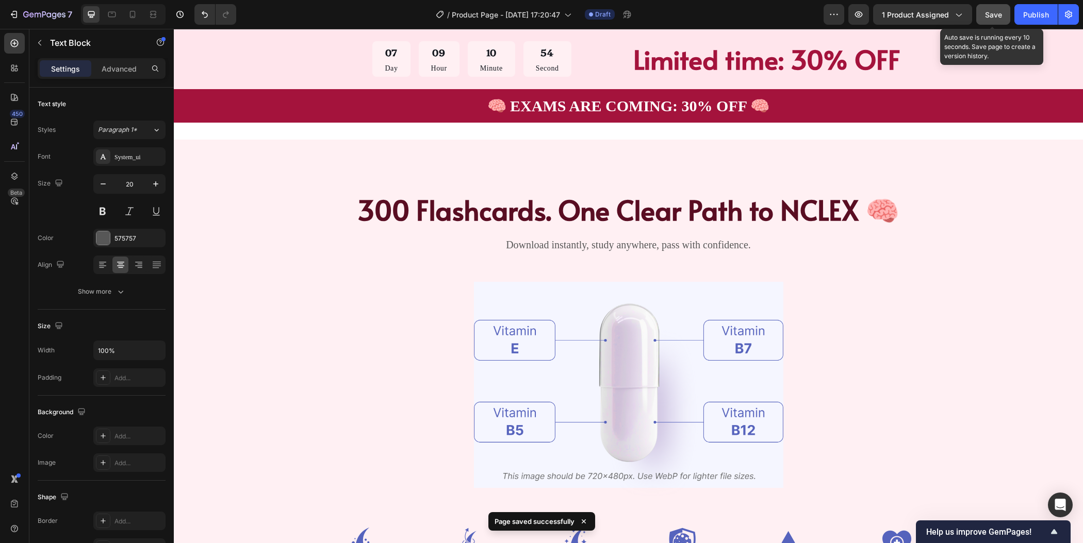
click at [658, 245] on p "Download instantly, study anywhere, pass with confidence." at bounding box center [628, 244] width 617 height 13
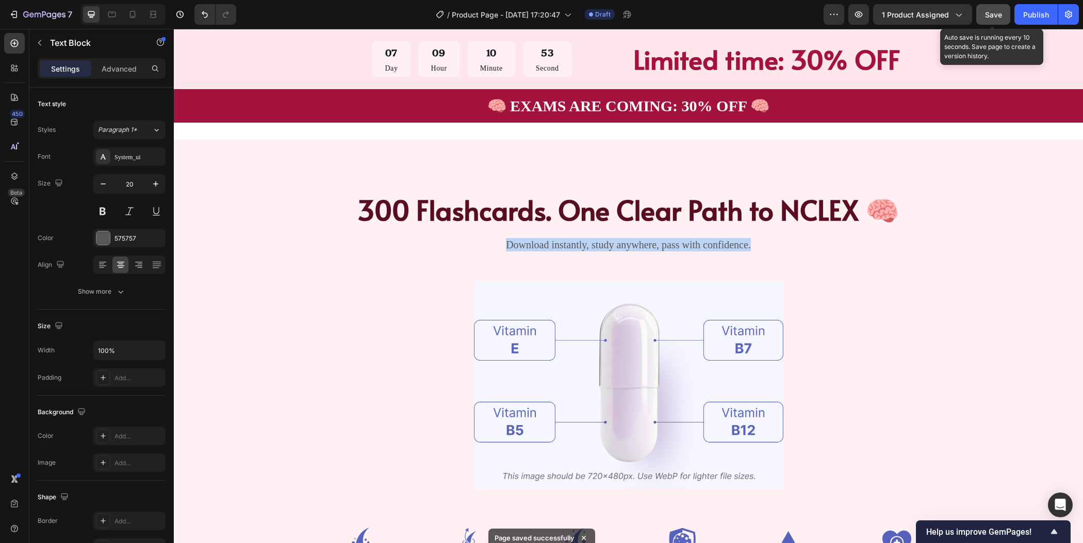
click at [658, 245] on p "Download instantly, study anywhere, pass with confidence." at bounding box center [628, 244] width 617 height 13
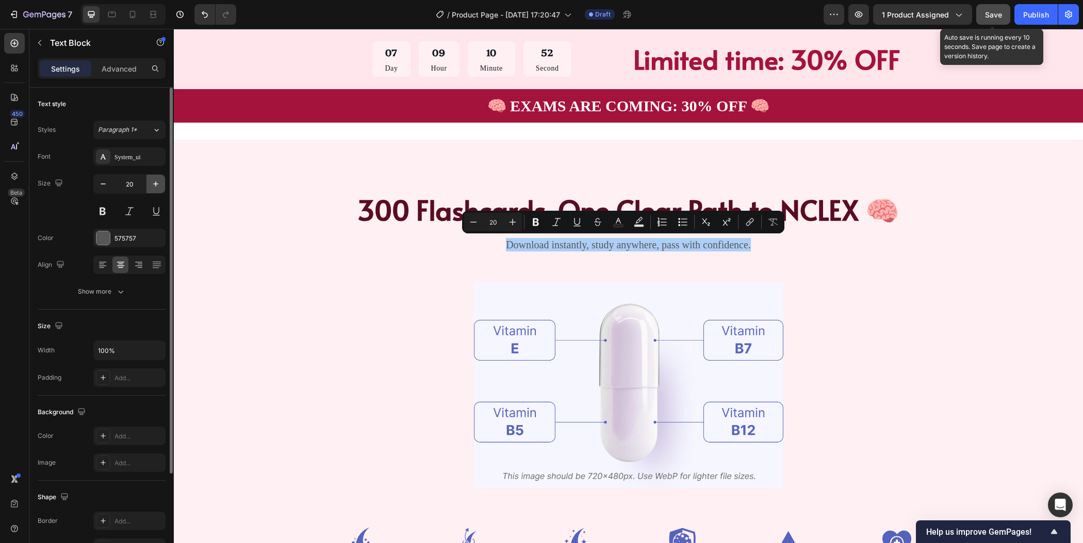
click at [153, 189] on button "button" at bounding box center [155, 184] width 19 height 19
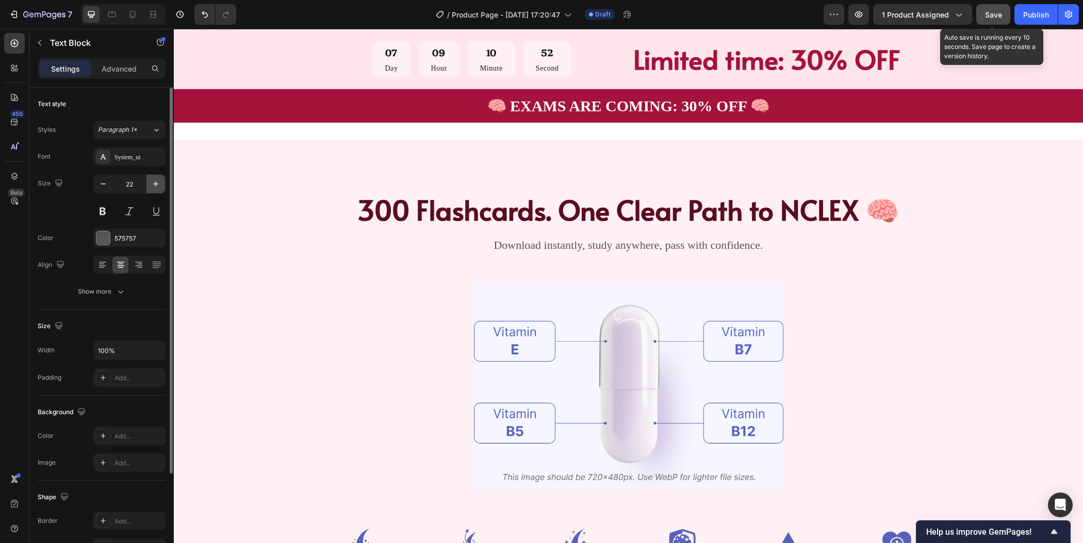
click at [153, 189] on button "button" at bounding box center [155, 184] width 19 height 19
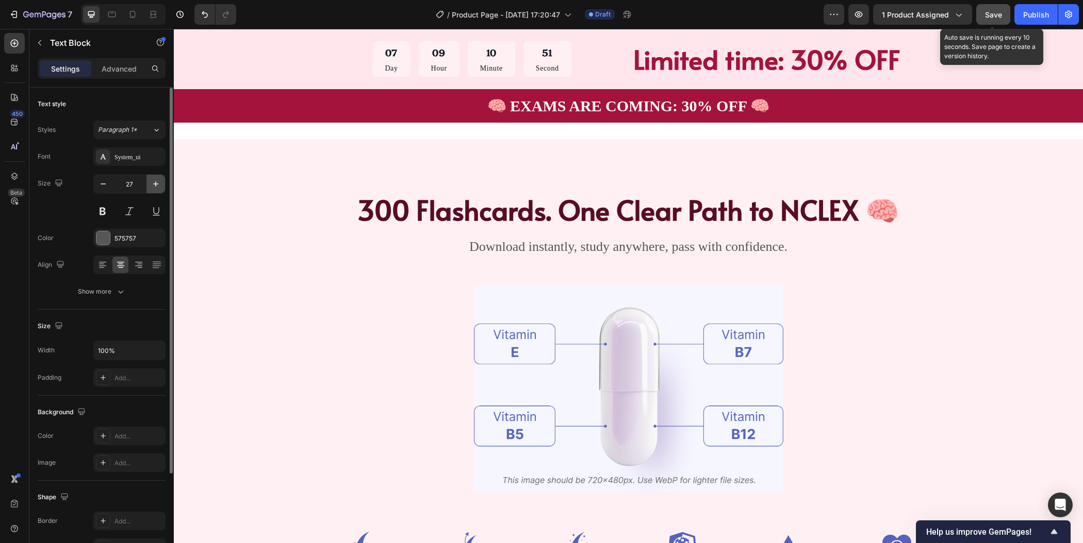
click at [153, 189] on button "button" at bounding box center [155, 184] width 19 height 19
type input "29"
click at [107, 235] on div at bounding box center [102, 238] width 13 height 13
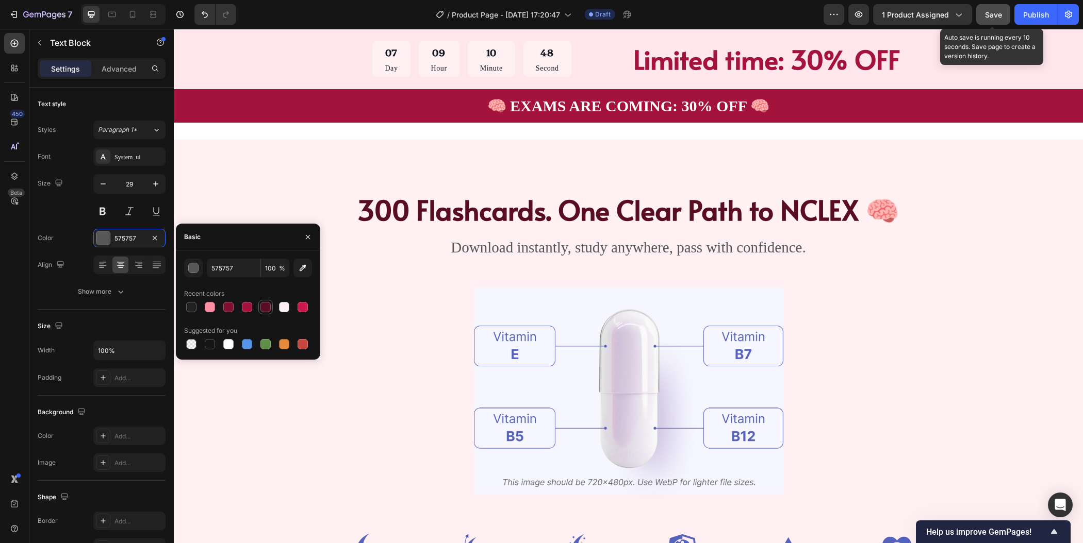
click at [264, 308] on div at bounding box center [265, 307] width 10 height 10
type input "590D22"
click at [913, 279] on div "Download instantly, study anywhere, pass with confidence. Text Block" at bounding box center [628, 260] width 619 height 46
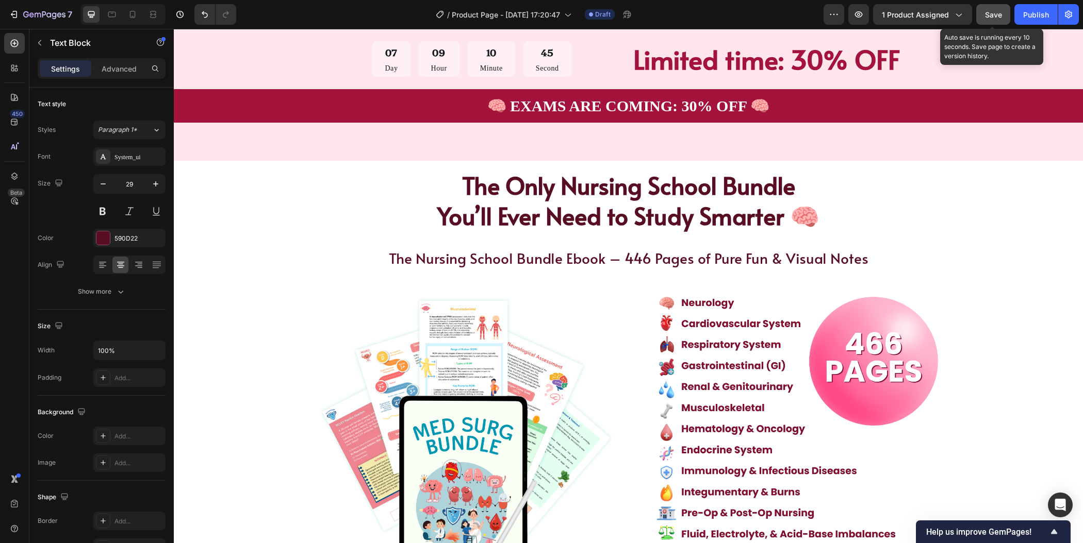
scroll to position [477, 0]
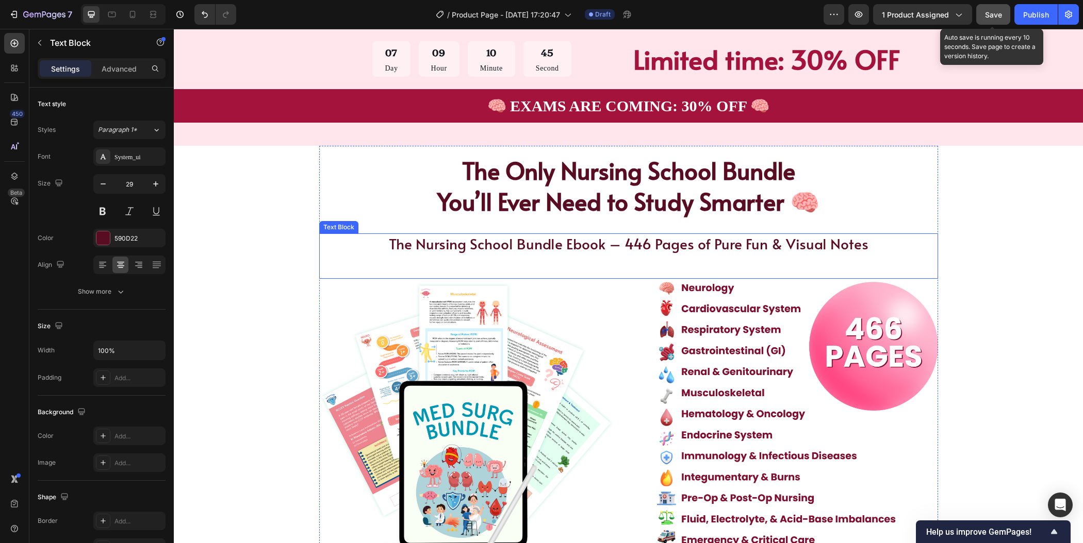
click at [756, 244] on p "The Nursing School Bundle Ebook – 446 Pages of Pure Fun & Visual Notes" at bounding box center [628, 244] width 617 height 19
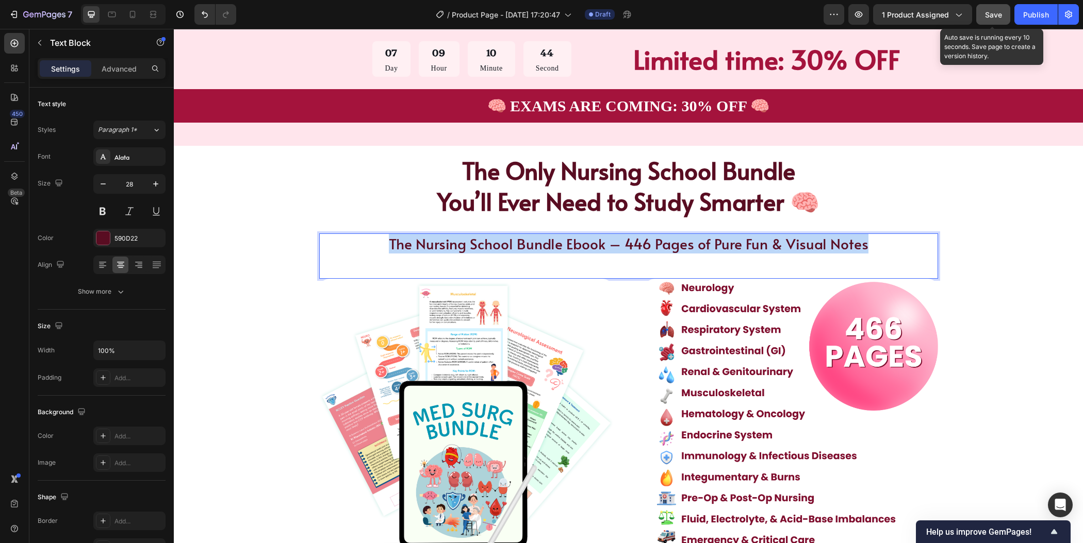
click at [756, 244] on p "The Nursing School Bundle Ebook – 446 Pages of Pure Fun & Visual Notes" at bounding box center [628, 244] width 617 height 19
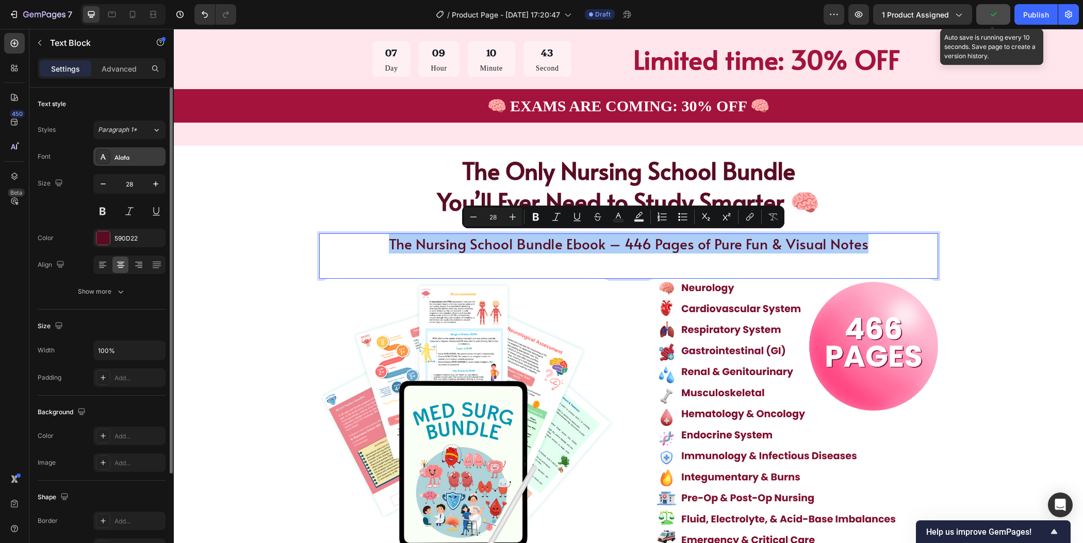
click at [133, 160] on div "Alata" at bounding box center [138, 157] width 48 height 9
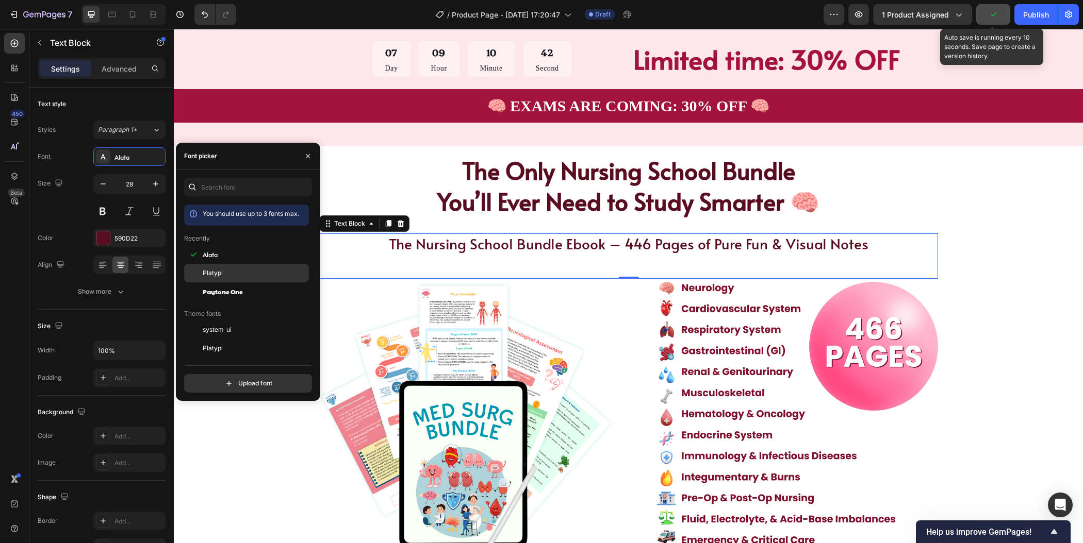
click at [212, 272] on span "Platypi" at bounding box center [213, 273] width 20 height 9
click at [980, 189] on div "The Only Nursing School Bundle You’ll Ever Need to Study Smarter 🧠 Heading The …" at bounding box center [628, 359] width 827 height 426
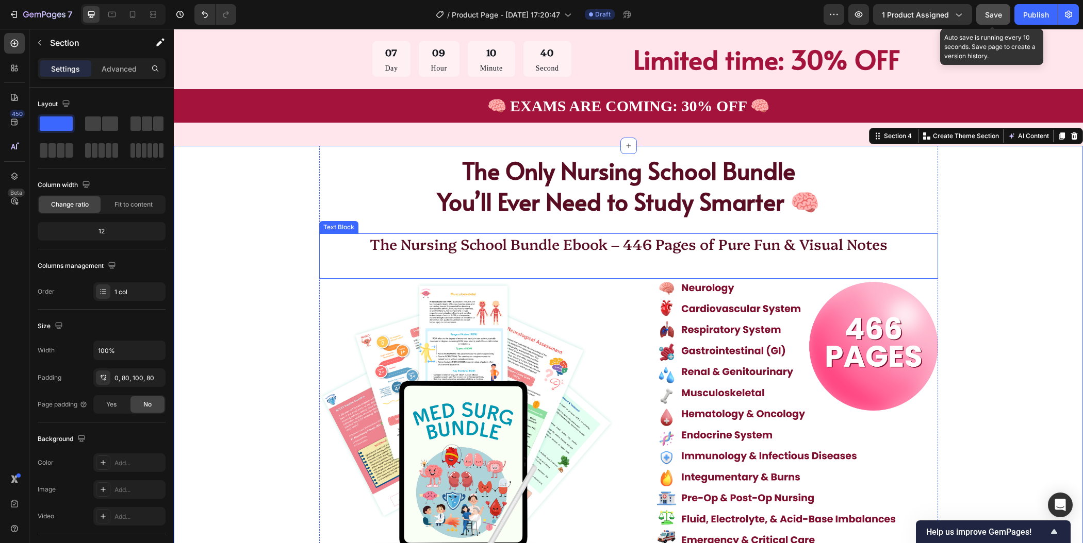
click at [781, 250] on p "The Nursing School Bundle Ebook – 446 Pages of Pure Fun & Visual Notes" at bounding box center [628, 244] width 617 height 19
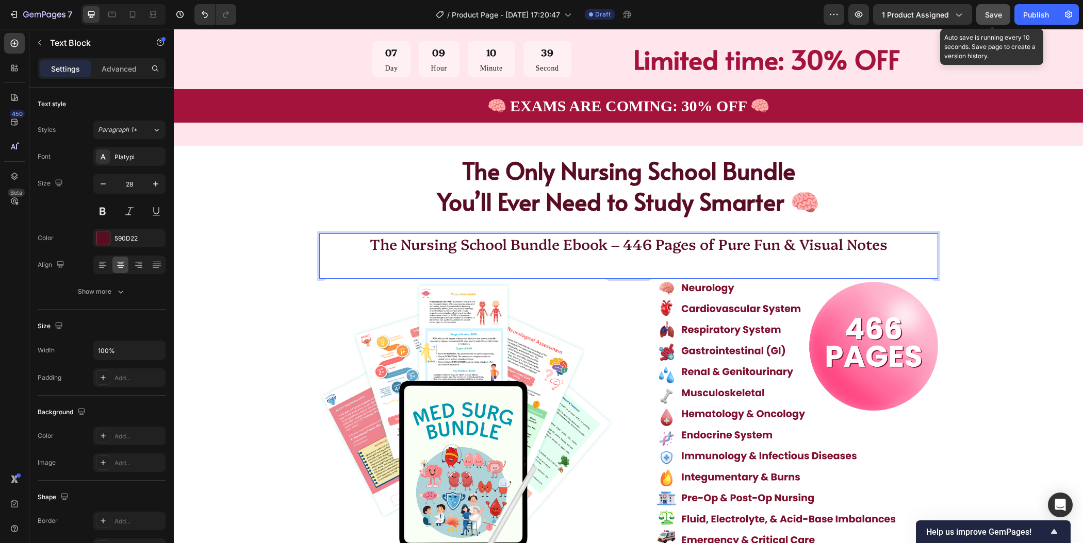
click at [781, 250] on p "The Nursing School Bundle Ebook – 446 Pages of Pure Fun & Visual Notes" at bounding box center [628, 244] width 617 height 19
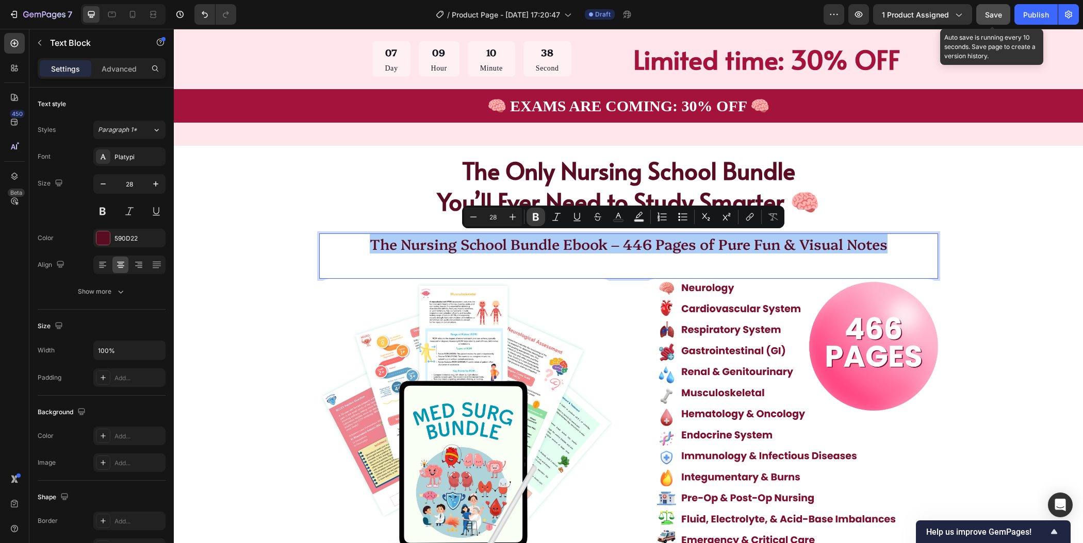
click at [538, 218] on icon "Editor contextual toolbar" at bounding box center [536, 217] width 10 height 10
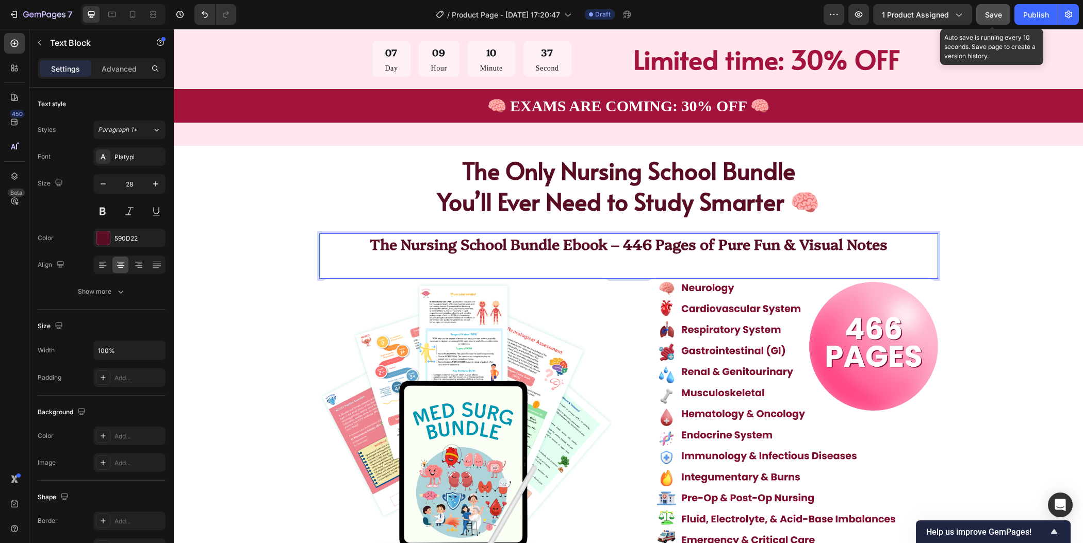
click at [538, 218] on h2 "The Only Nursing School Bundle You’ll Ever Need to Study Smarter 🧠" at bounding box center [628, 185] width 619 height 79
click at [540, 243] on strong "The Nursing School Bundle Ebook – 446 Pages of Pure Fun & Visual Notes" at bounding box center [629, 244] width 518 height 20
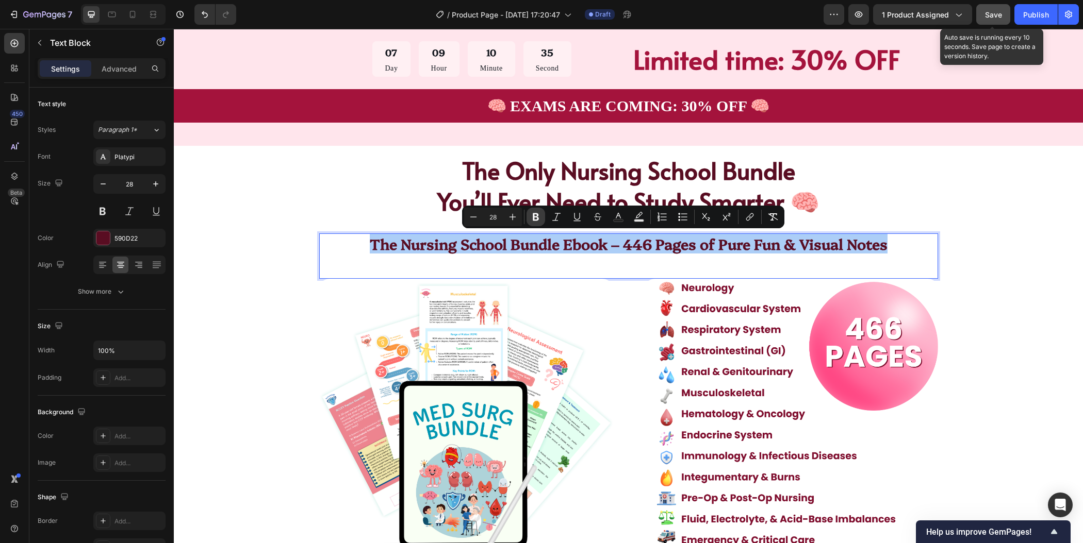
click at [535, 216] on icon "Editor contextual toolbar" at bounding box center [536, 217] width 10 height 10
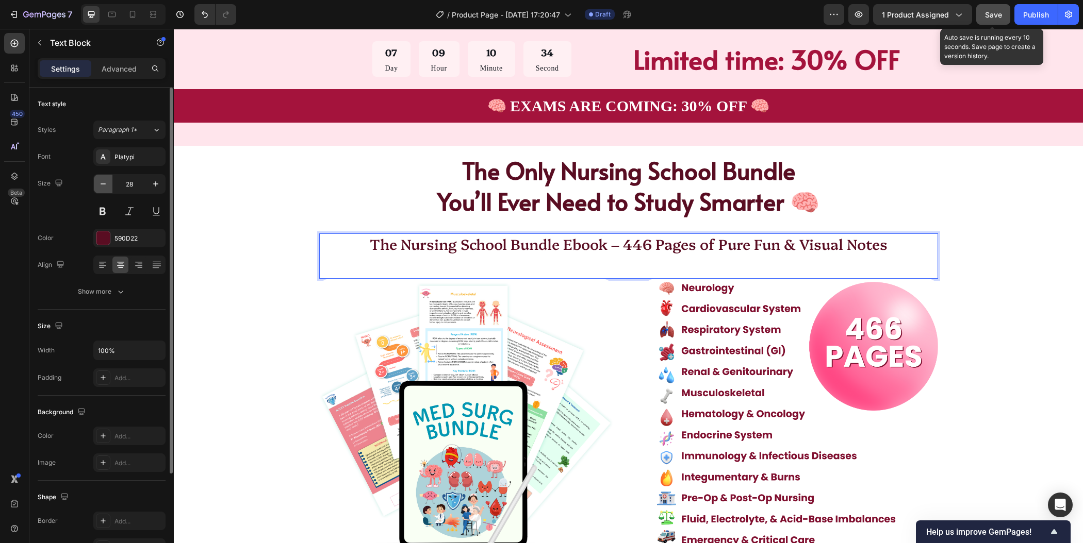
click at [104, 186] on icon "button" at bounding box center [103, 184] width 10 height 10
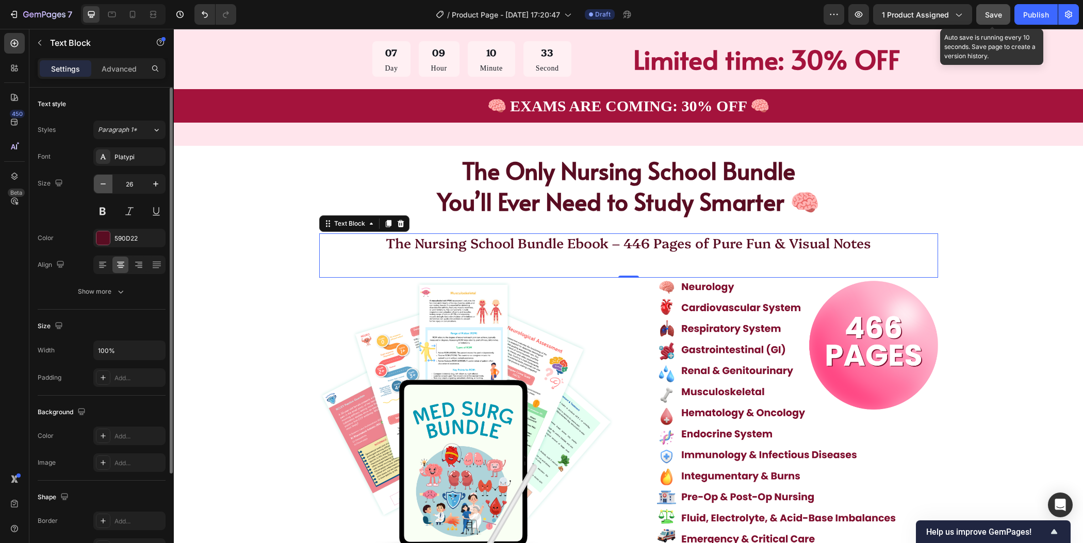
click at [104, 186] on icon "button" at bounding box center [103, 184] width 10 height 10
type input "25"
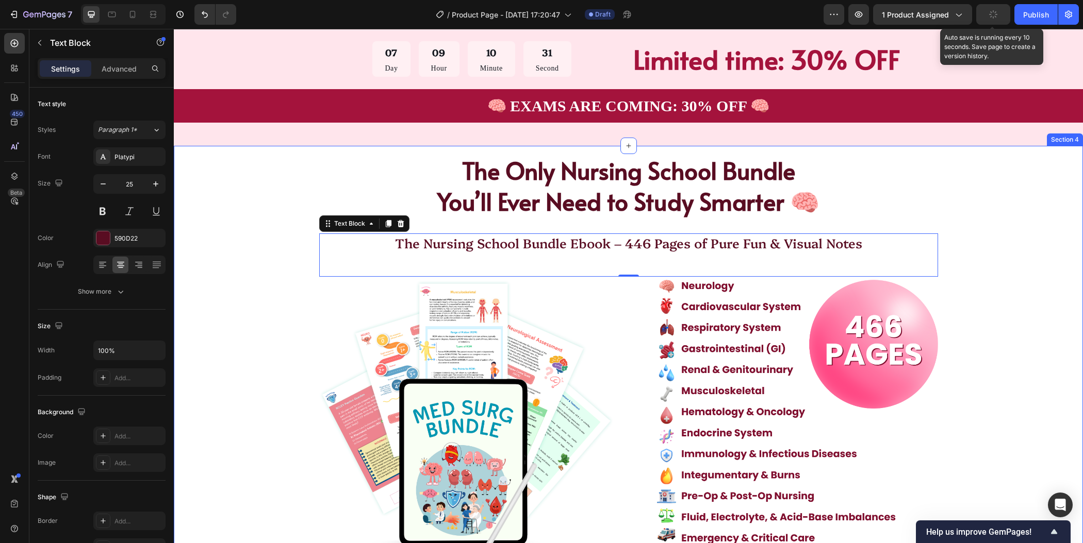
click at [1042, 251] on div "The Only Nursing School Bundle You’ll Ever Need to Study Smarter 🧠 Heading The …" at bounding box center [628, 384] width 909 height 476
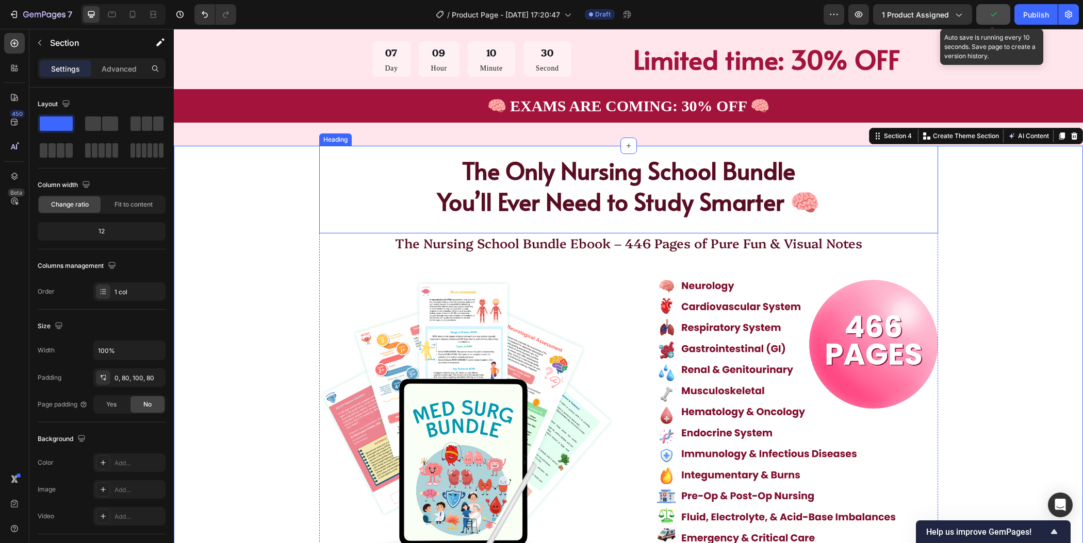
click at [747, 189] on h2 "The Only Nursing School Bundle You’ll Ever Need to Study Smarter 🧠" at bounding box center [628, 185] width 619 height 79
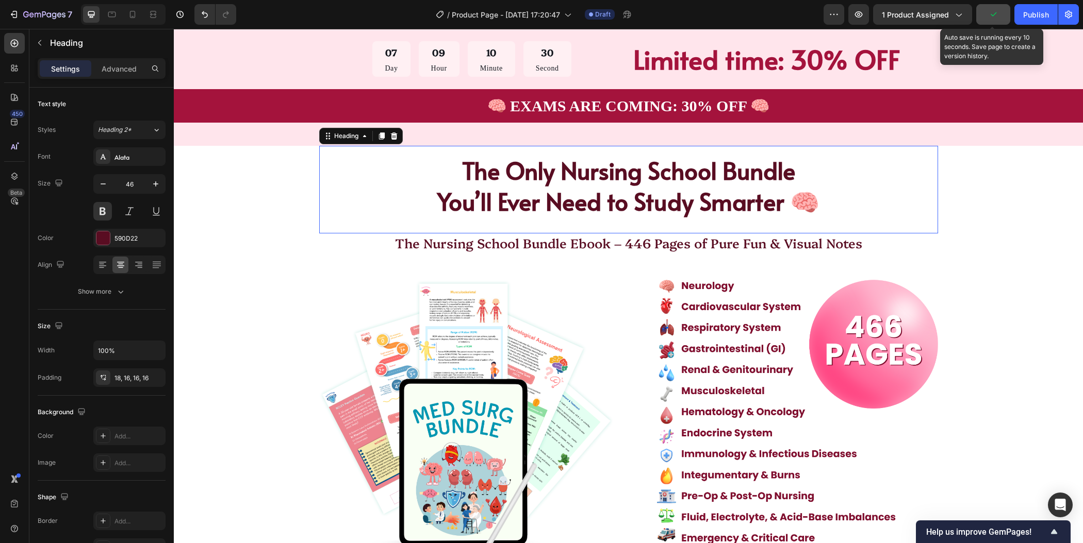
click at [747, 189] on h2 "The Only Nursing School Bundle You’ll Ever Need to Study Smarter 🧠" at bounding box center [628, 185] width 619 height 79
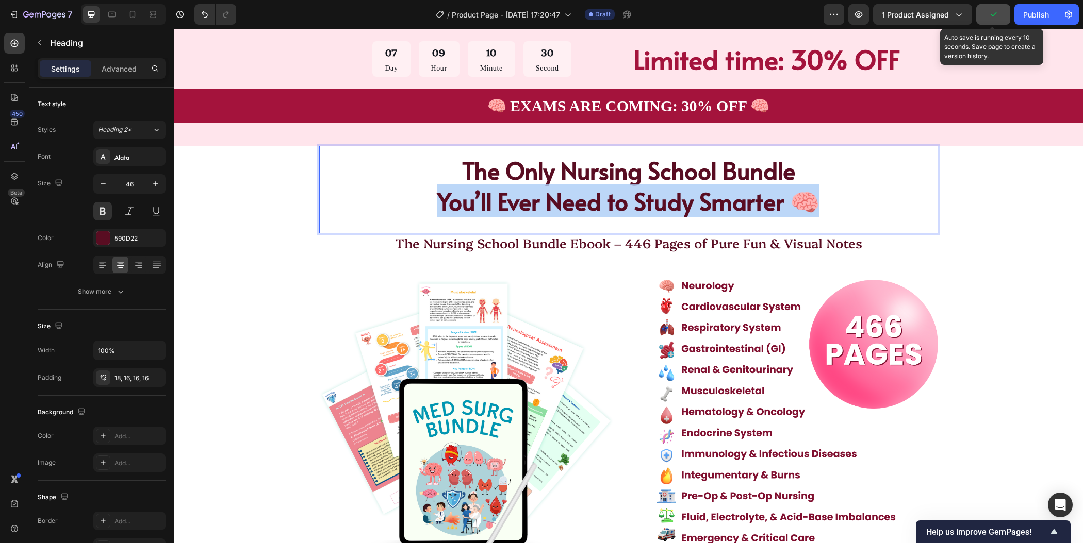
click at [747, 189] on p "The Only Nursing School Bundle You’ll Ever Need to Study Smarter 🧠" at bounding box center [628, 186] width 602 height 62
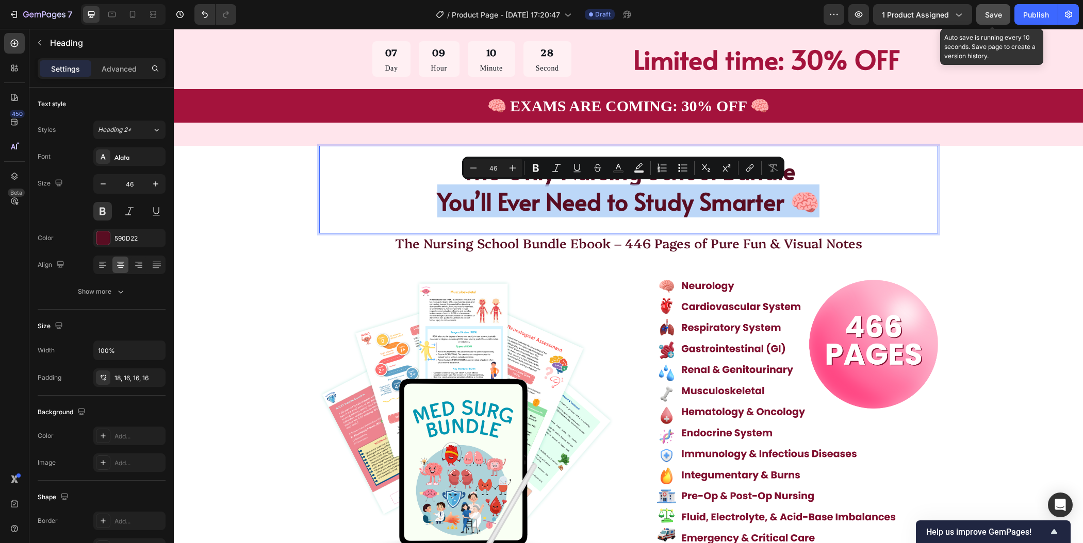
click at [795, 195] on p "The Only Nursing School Bundle You’ll Ever Need to Study Smarter 🧠" at bounding box center [628, 186] width 602 height 62
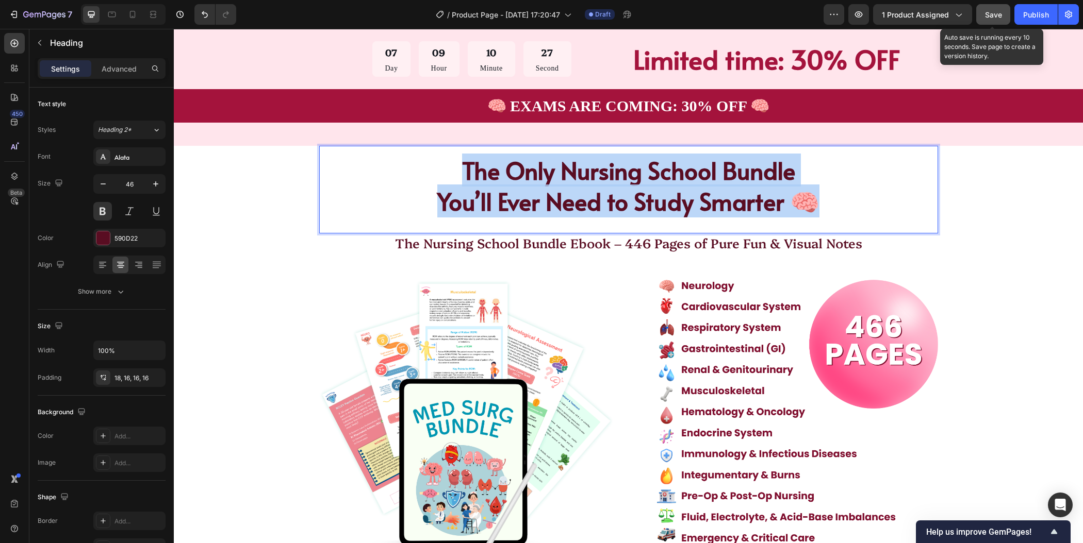
drag, startPoint x: 817, startPoint y: 200, endPoint x: 448, endPoint y: 171, distance: 369.8
click at [448, 171] on p "The Only Nursing School Bundle You’ll Ever Need to Study Smarter 🧠" at bounding box center [628, 186] width 602 height 62
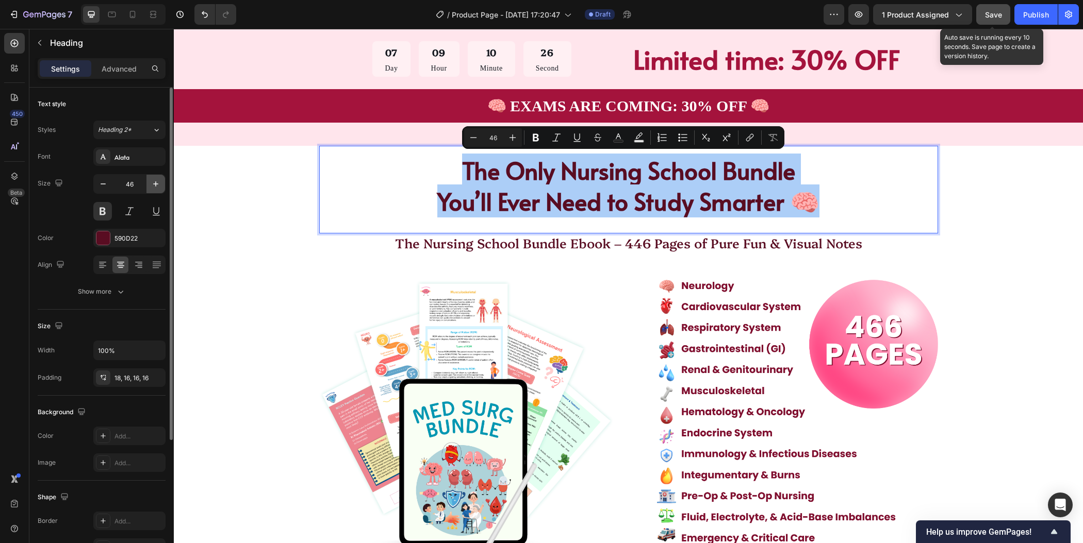
click at [159, 185] on icon "button" at bounding box center [156, 184] width 10 height 10
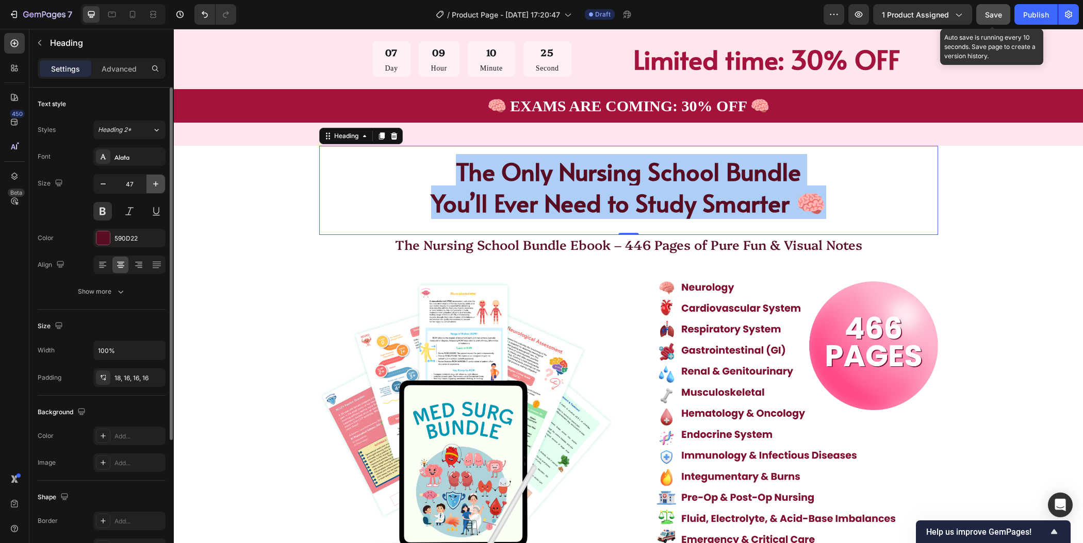
click at [159, 185] on icon "button" at bounding box center [156, 184] width 10 height 10
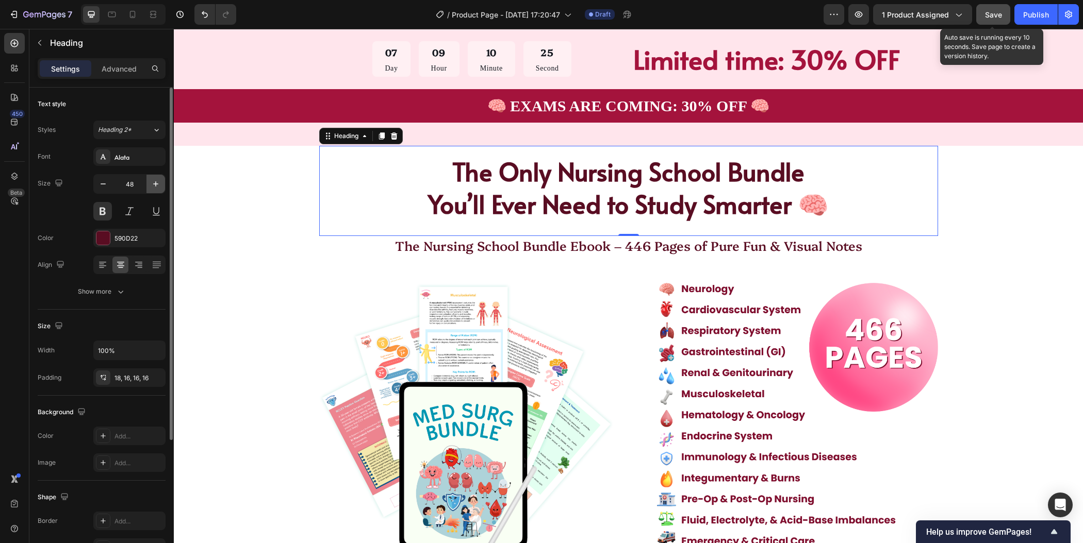
click at [159, 185] on icon "button" at bounding box center [156, 184] width 10 height 10
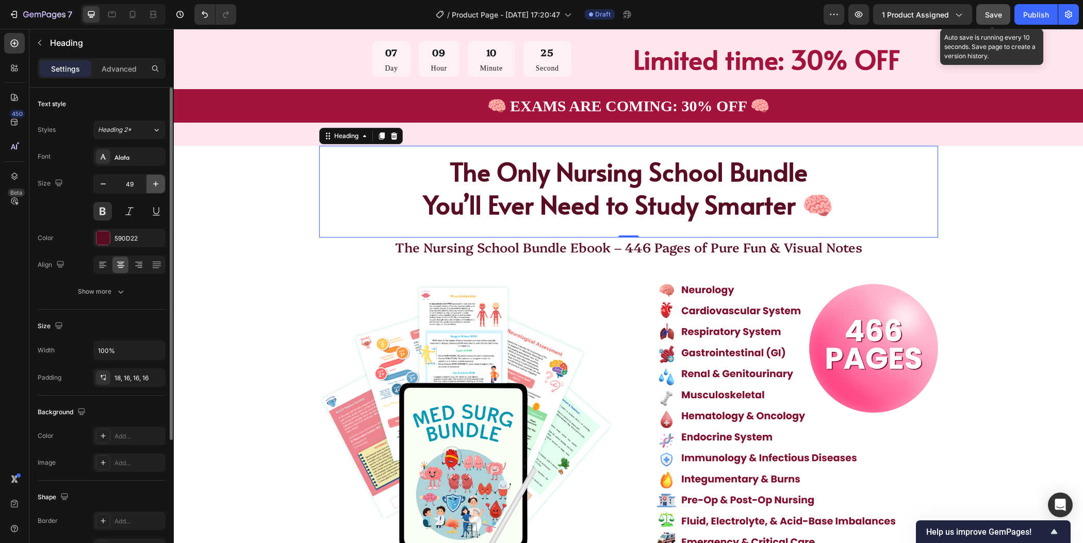
click at [159, 185] on icon "button" at bounding box center [156, 184] width 10 height 10
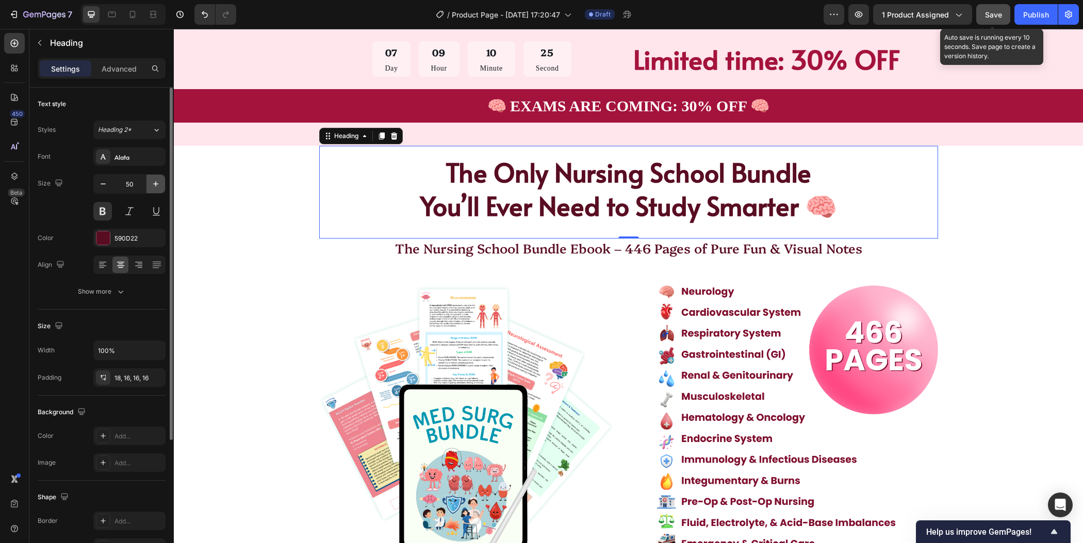
click at [159, 185] on icon "button" at bounding box center [156, 184] width 10 height 10
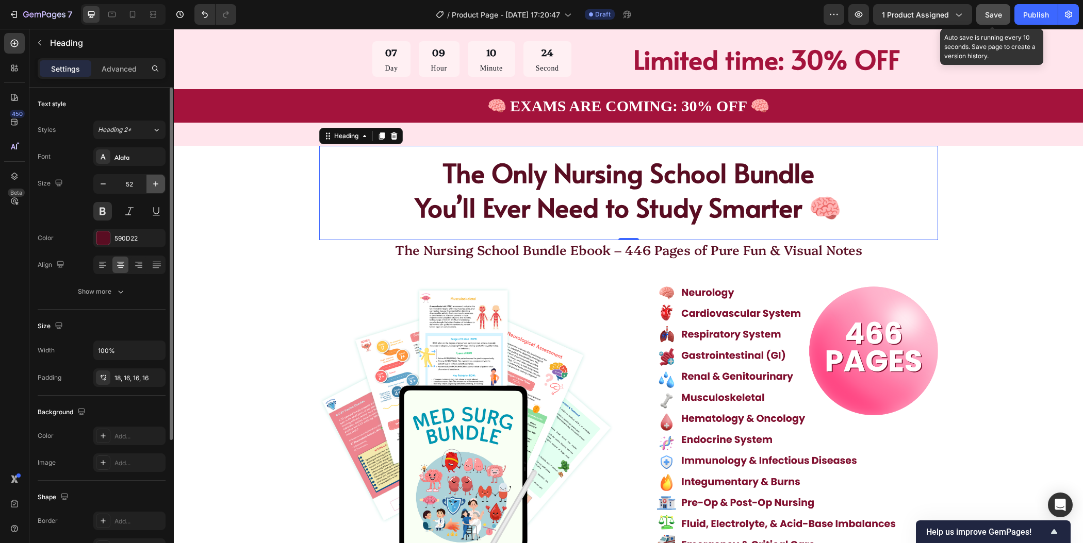
click at [159, 185] on icon "button" at bounding box center [156, 184] width 10 height 10
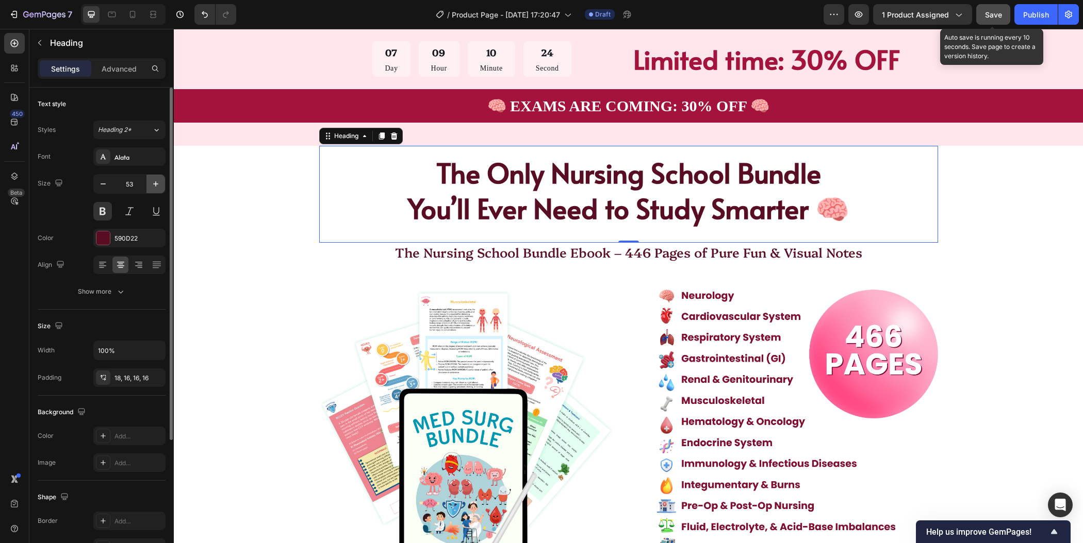
click at [159, 185] on icon "button" at bounding box center [156, 184] width 10 height 10
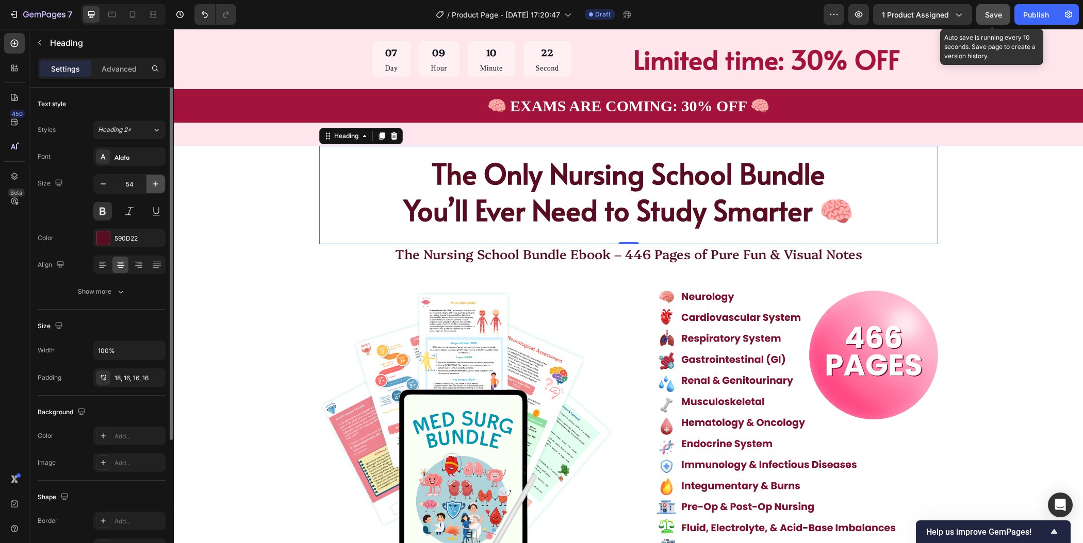
click at [159, 185] on icon "button" at bounding box center [156, 184] width 10 height 10
type input "55"
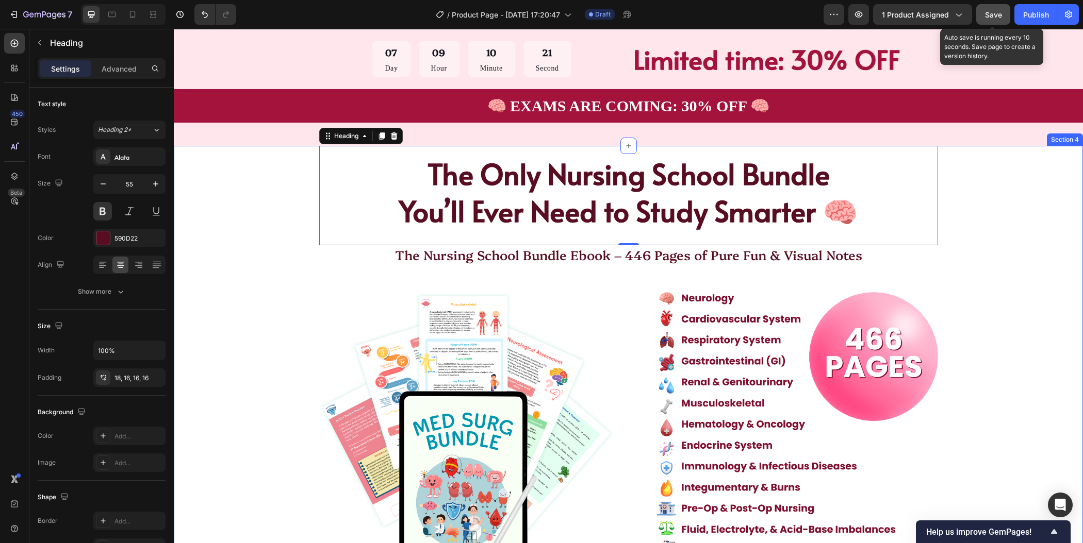
click at [1021, 291] on div "The Only Nursing School Bundle You’ll Ever Need to Study Smarter 🧠 Heading 0 Th…" at bounding box center [628, 364] width 827 height 437
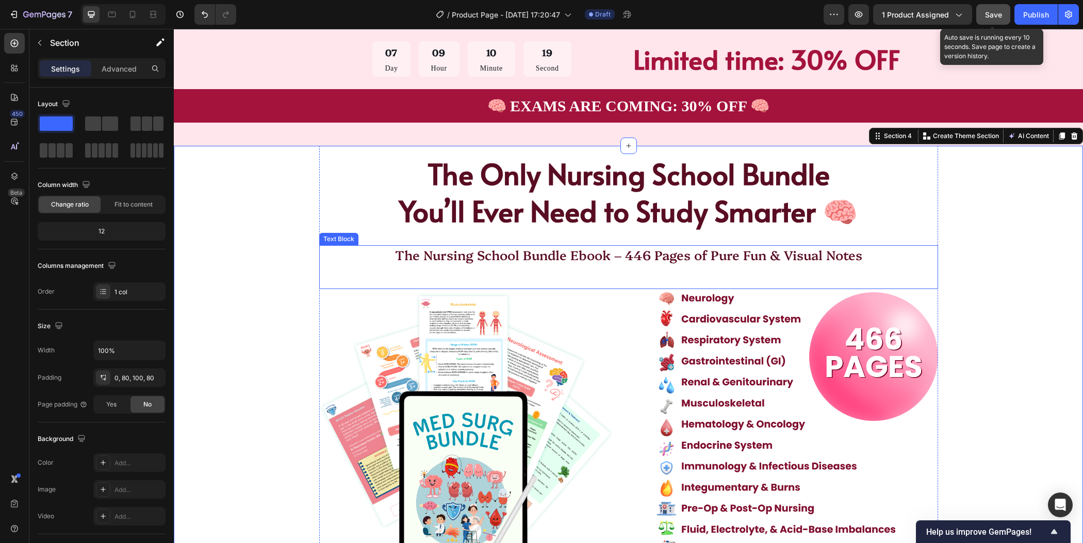
click at [677, 260] on p "The Nursing School Bundle Ebook – 446 Pages of Pure Fun & Visual Notes" at bounding box center [628, 254] width 617 height 17
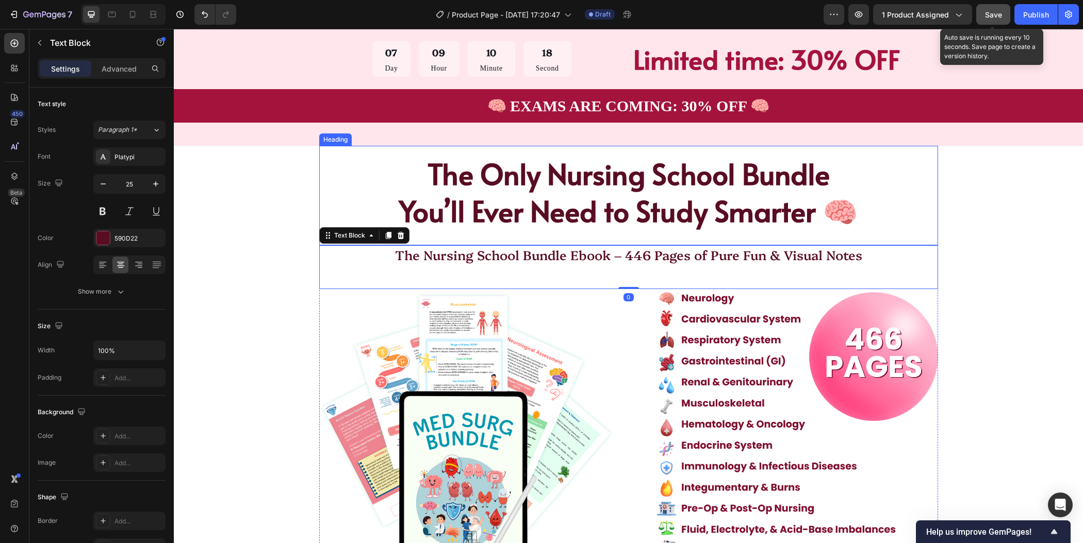
click at [722, 205] on p "The Only Nursing School Bundle You’ll Ever Need to Study Smarter 🧠" at bounding box center [628, 192] width 602 height 74
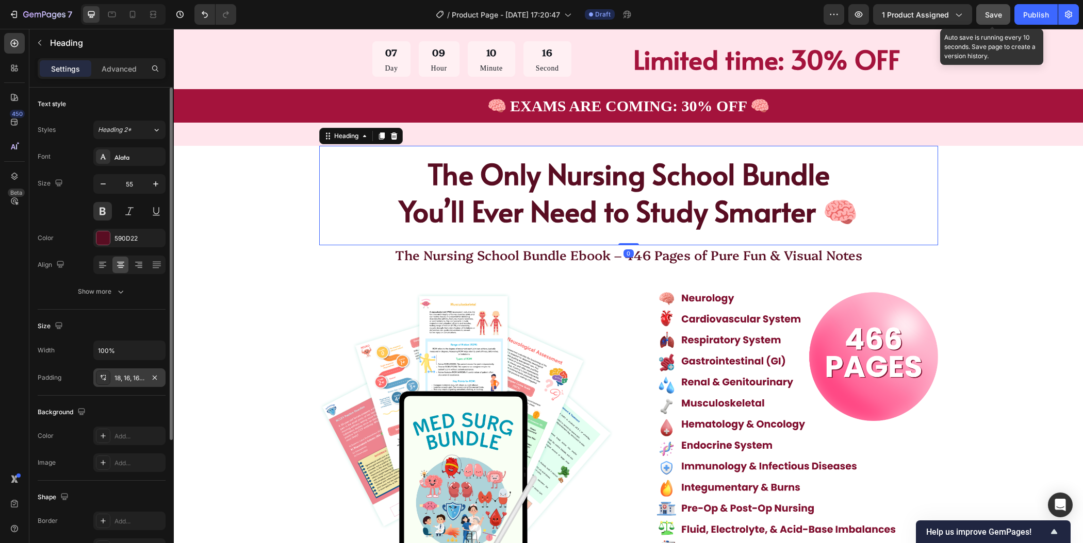
drag, startPoint x: 118, startPoint y: 372, endPoint x: 171, endPoint y: 420, distance: 71.9
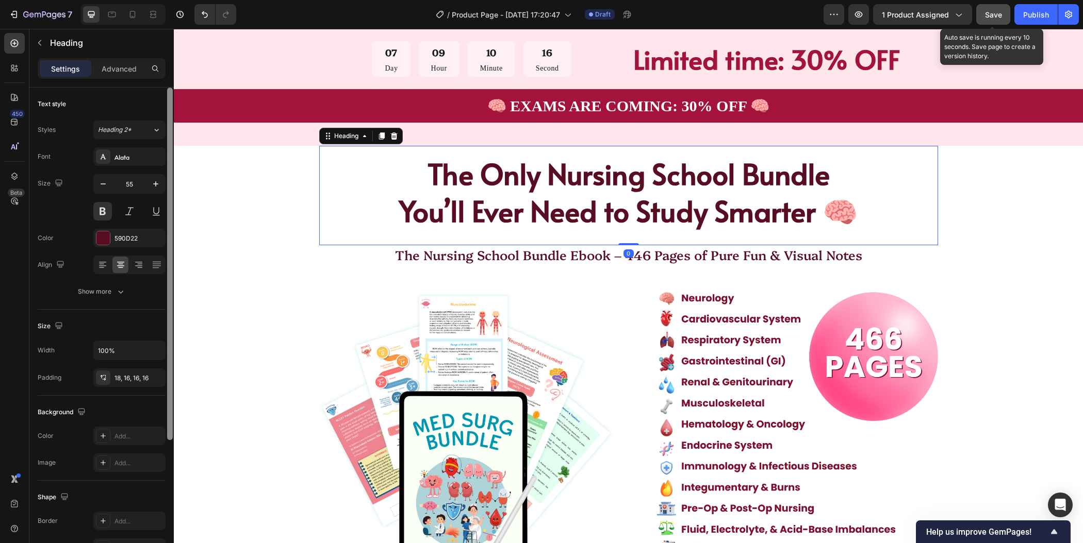
click at [118, 372] on div "18, 16, 16, 16" at bounding box center [129, 378] width 72 height 19
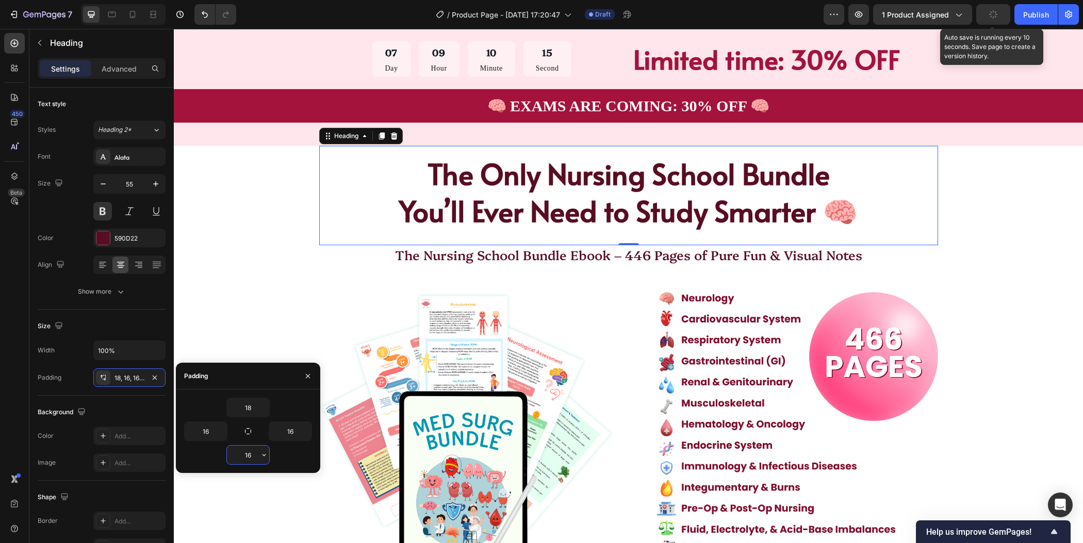
click at [253, 453] on input "16" at bounding box center [248, 455] width 42 height 19
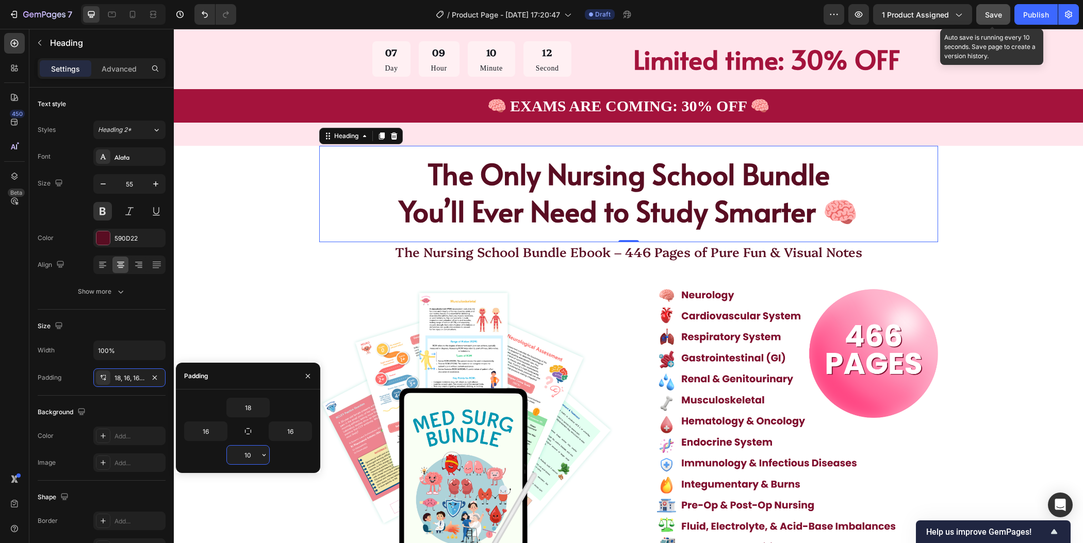
type input "10"
click at [1035, 301] on div "The Only Nursing School Bundle You’ll Ever Need to Study Smarter 🧠 Heading 0 Th…" at bounding box center [628, 388] width 909 height 485
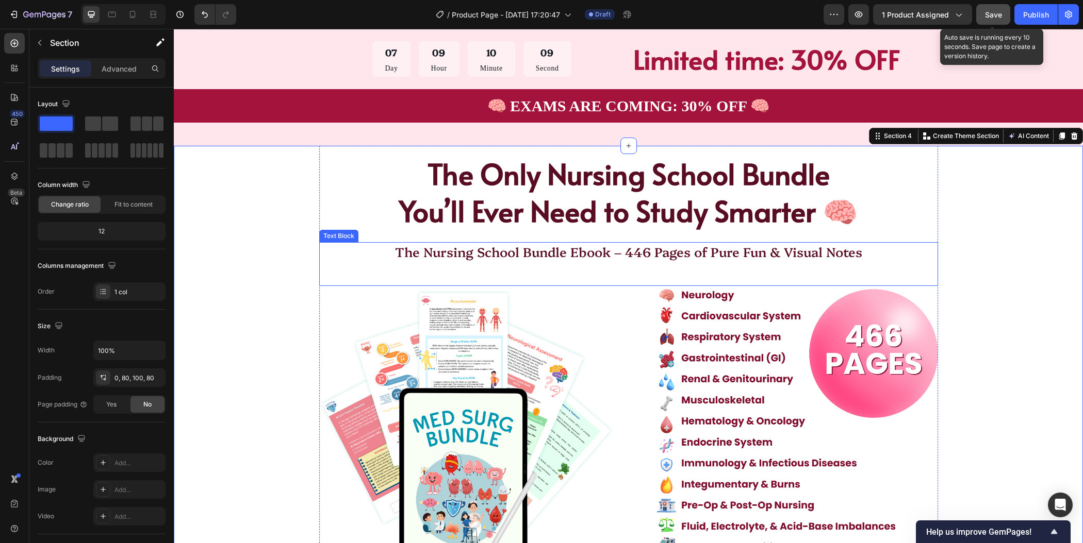
click at [729, 254] on p "The Nursing School Bundle Ebook – 446 Pages of Pure Fun & Visual Notes" at bounding box center [628, 251] width 617 height 17
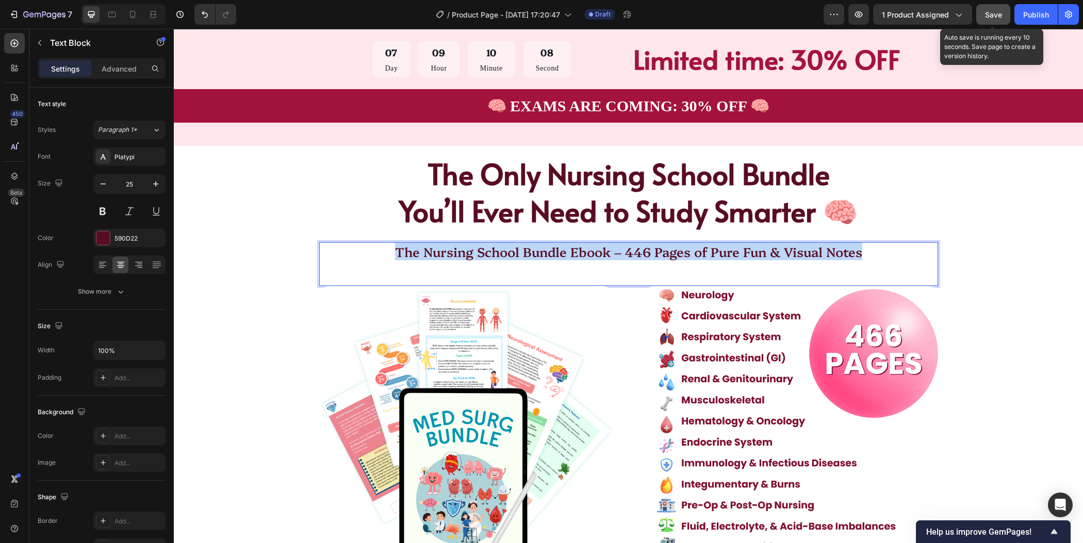
click at [729, 254] on p "The Nursing School Bundle Ebook – 446 Pages of Pure Fun & Visual Notes" at bounding box center [628, 251] width 617 height 17
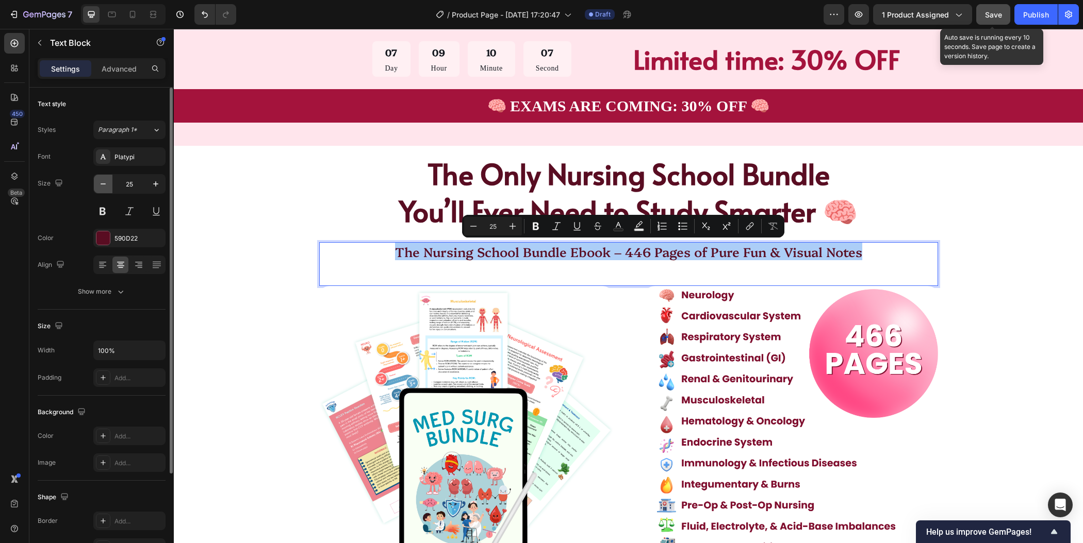
click at [106, 183] on icon "button" at bounding box center [103, 184] width 10 height 10
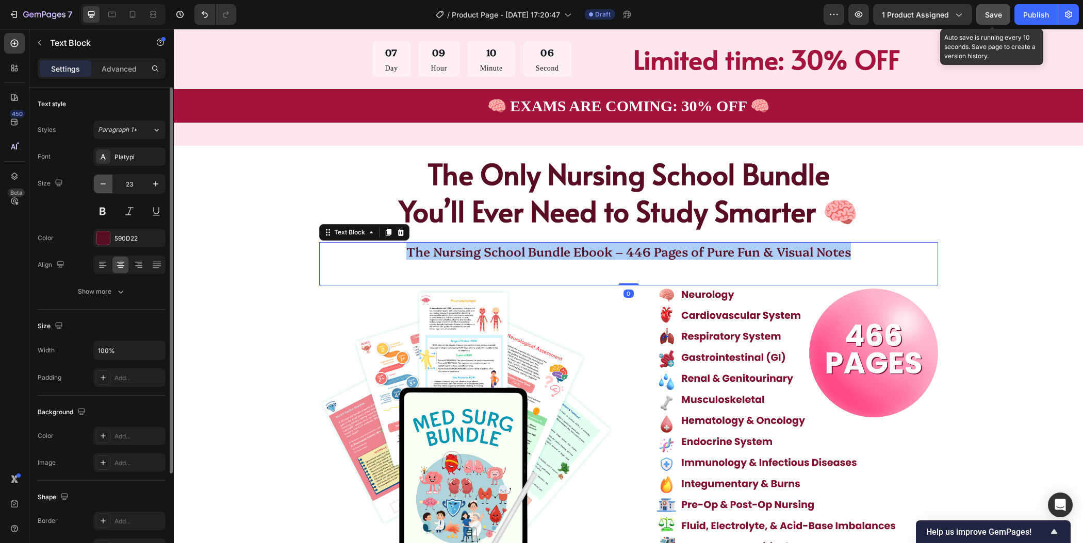
click at [106, 183] on icon "button" at bounding box center [103, 184] width 10 height 10
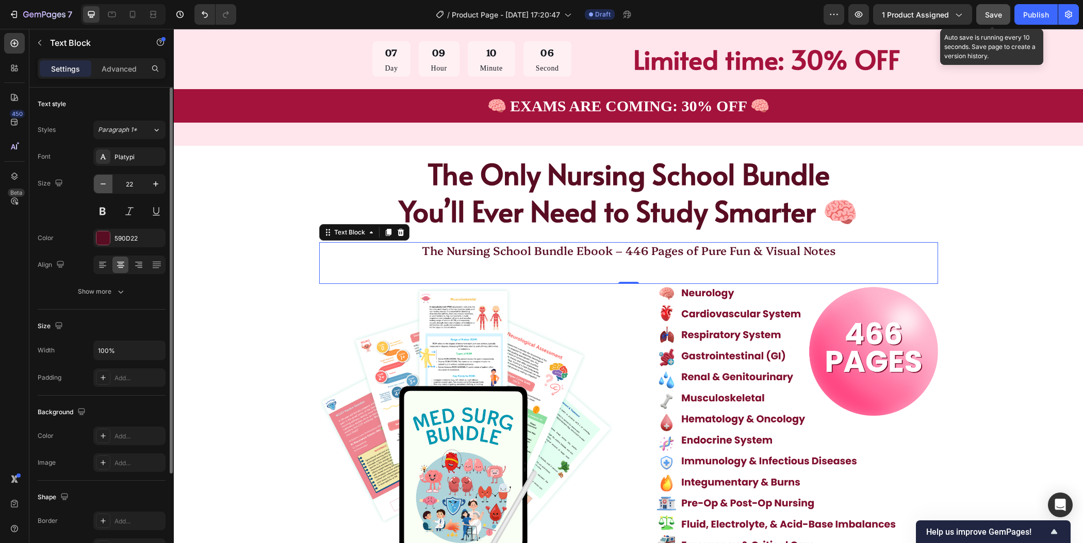
click at [106, 183] on icon "button" at bounding box center [103, 184] width 10 height 10
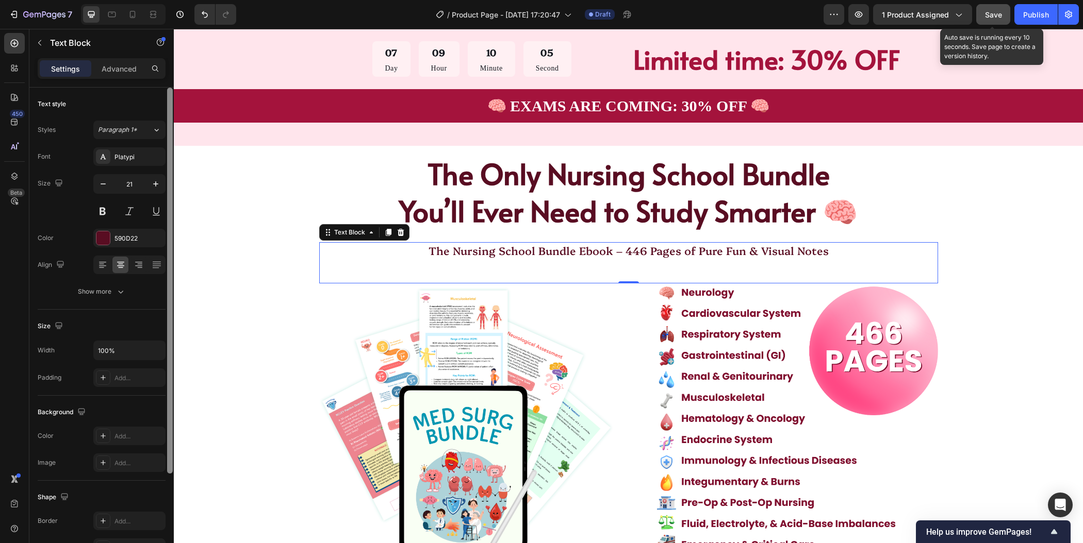
type input "20"
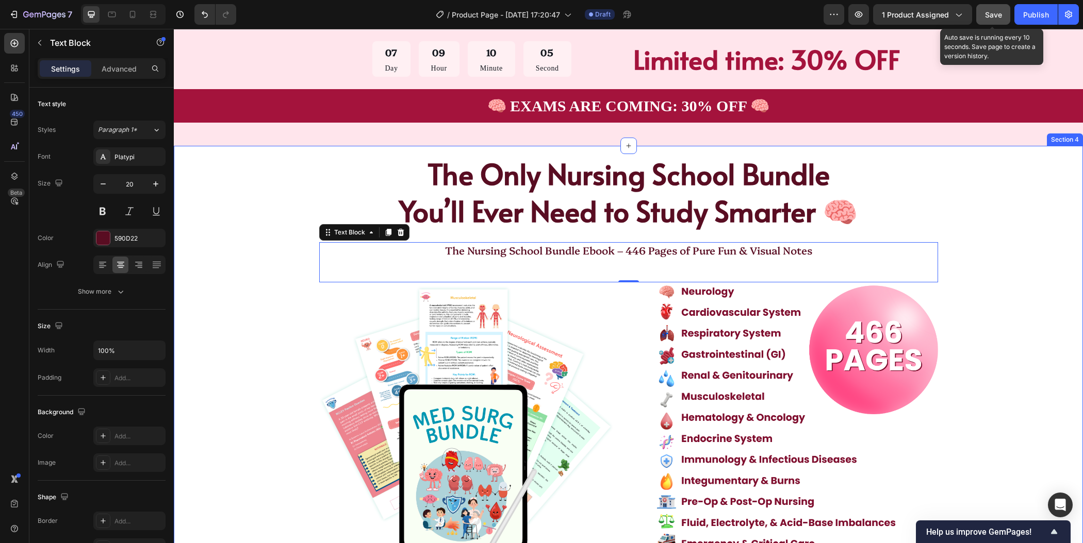
click at [1012, 256] on div "The Only Nursing School Bundle You’ll Ever Need to Study Smarter 🧠 Heading The …" at bounding box center [628, 361] width 827 height 430
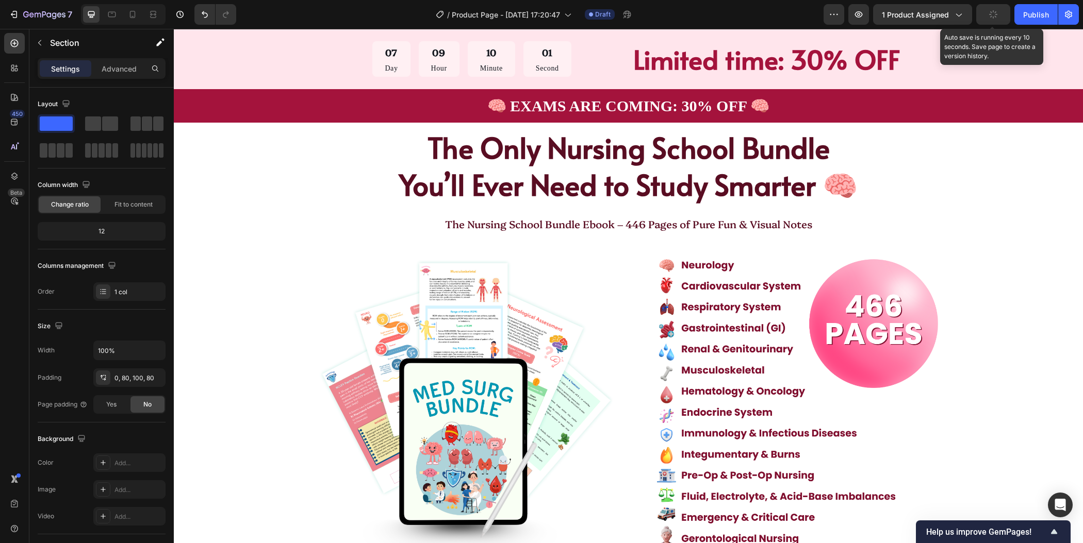
scroll to position [493, 0]
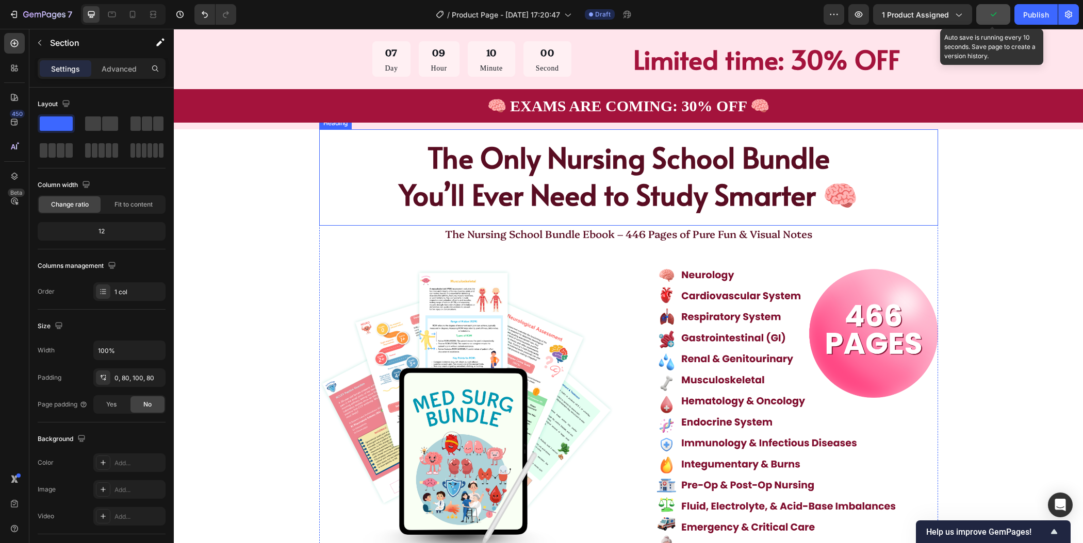
click at [728, 232] on p "The Nursing School Bundle Ebook – 446 Pages of Pure Fun & Visual Notes" at bounding box center [628, 233] width 617 height 13
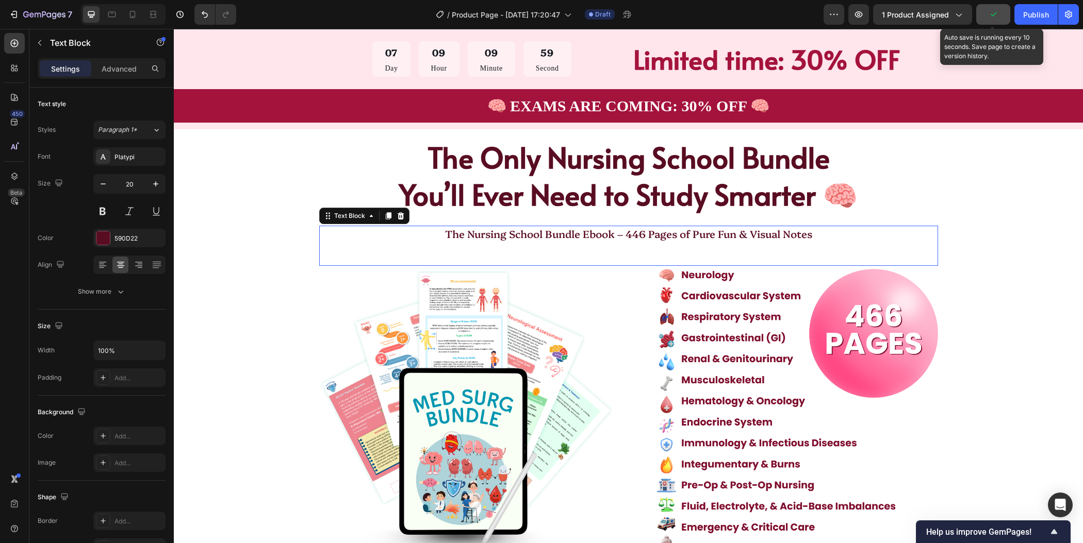
click at [728, 232] on p "The Nursing School Bundle Ebook – 446 Pages of Pure Fun & Visual Notes" at bounding box center [628, 233] width 617 height 13
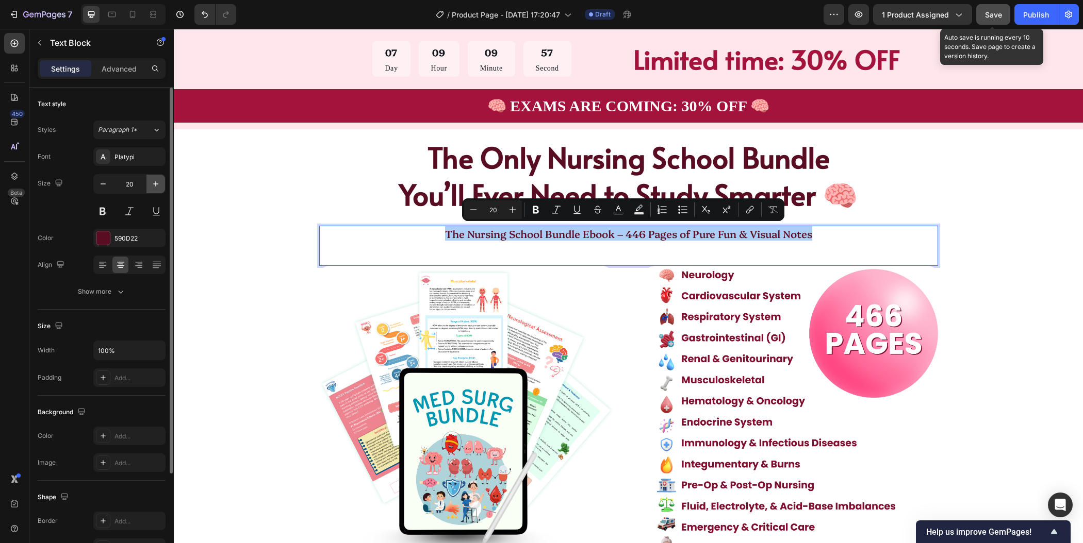
click at [156, 187] on icon "button" at bounding box center [156, 184] width 10 height 10
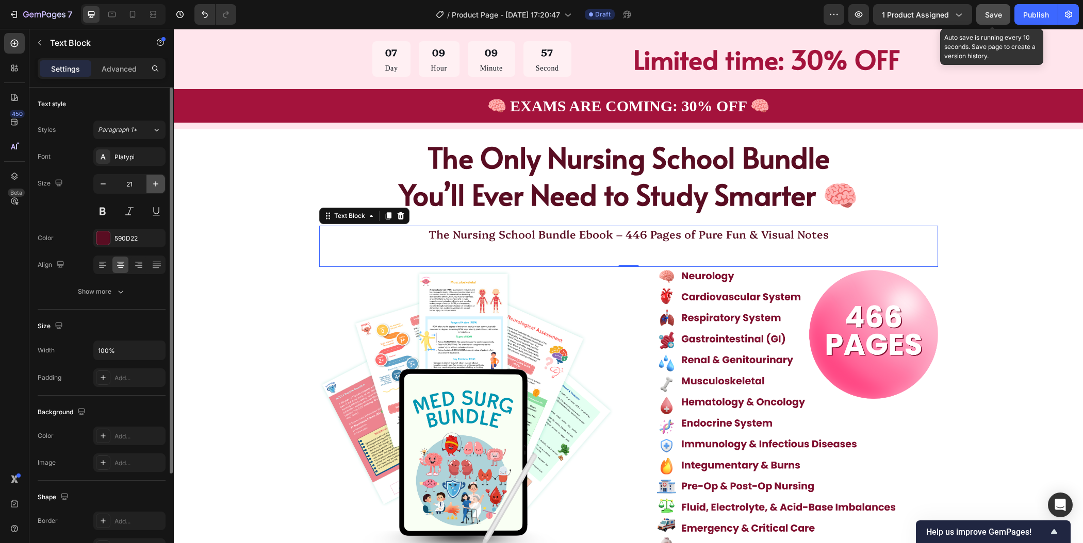
type input "22"
click at [977, 282] on div "The Only Nursing School Bundle You’ll Ever Need to Study Smarter 🧠 Heading The …" at bounding box center [628, 345] width 827 height 432
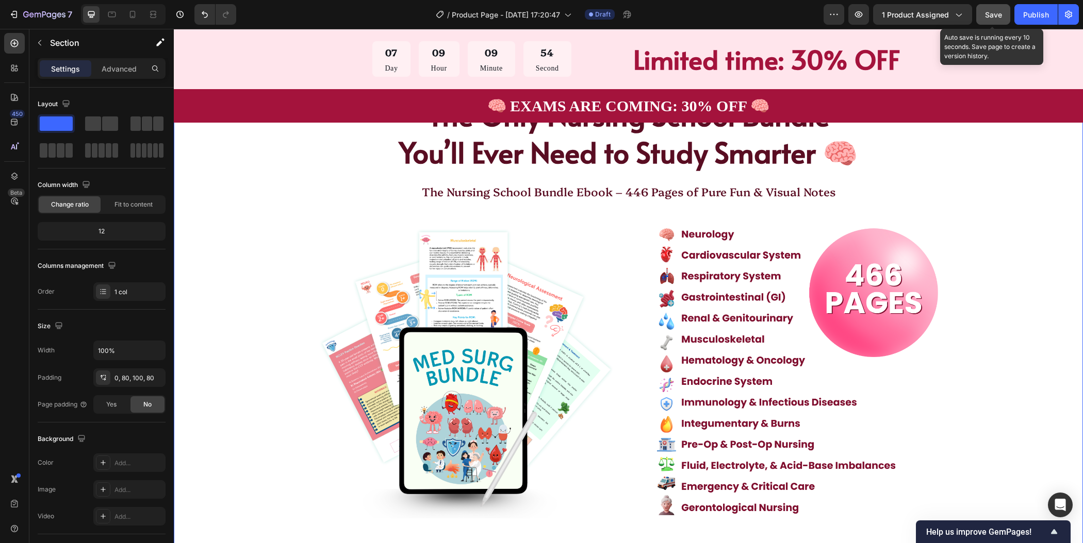
scroll to position [536, 0]
click at [1006, 217] on div "The Only Nursing School Bundle You’ll Ever Need to Study Smarter 🧠 Heading The …" at bounding box center [628, 303] width 827 height 432
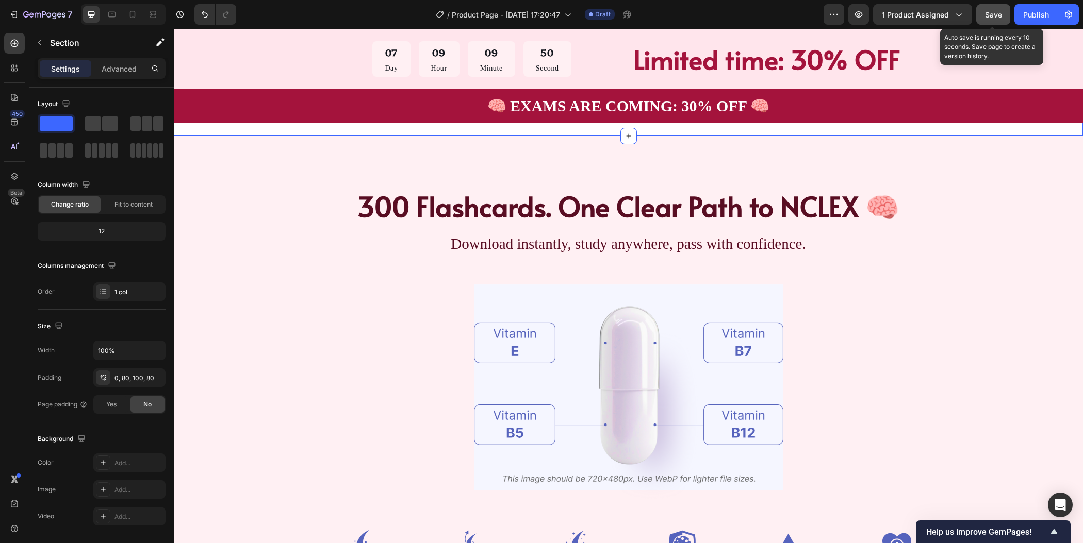
scroll to position [972, 0]
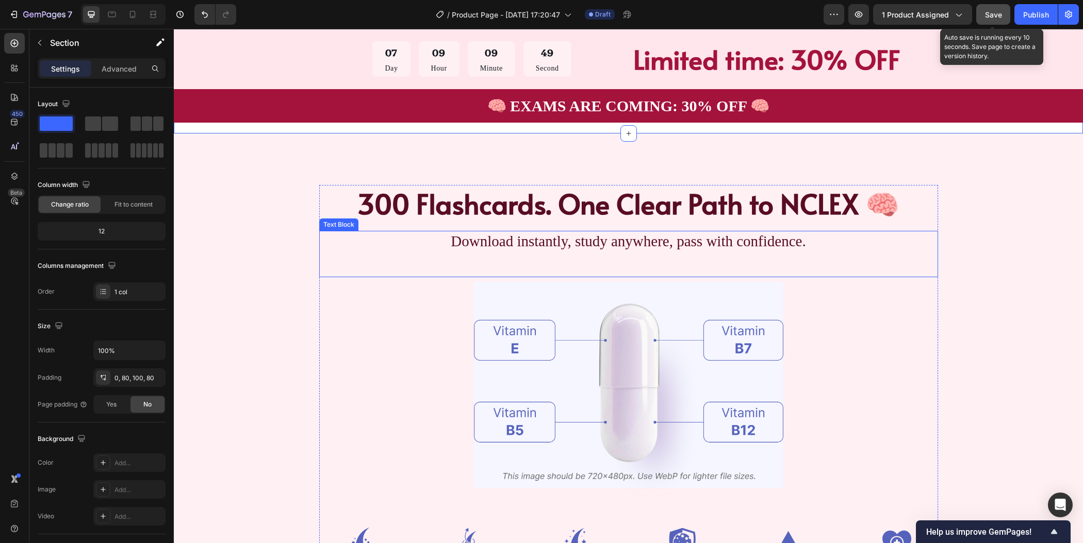
click at [714, 241] on p "Download instantly, study anywhere, pass with confidence." at bounding box center [628, 242] width 617 height 20
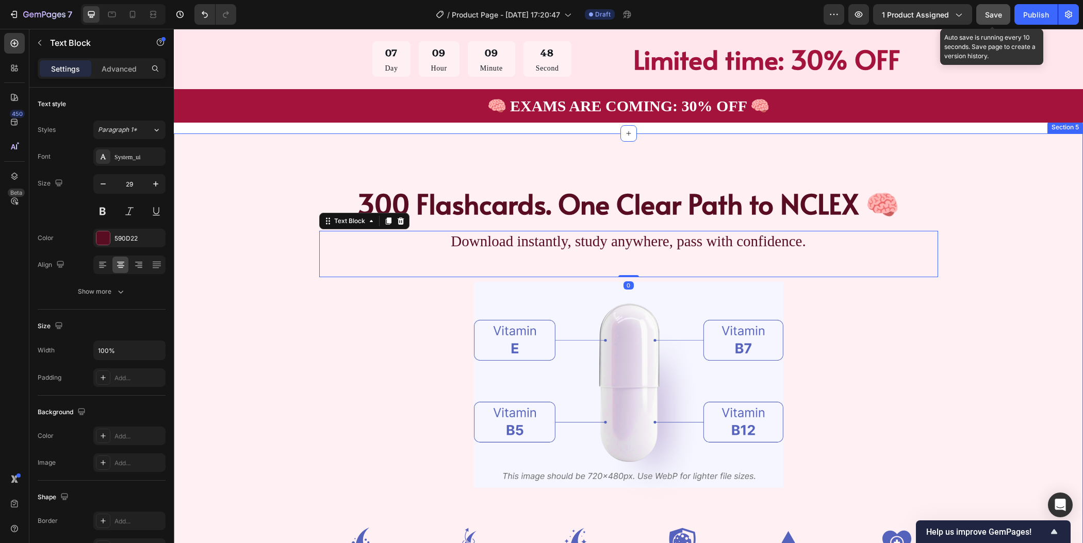
click at [988, 252] on div "300 Flashcards. One Clear Path to NCLEX 🧠 Heading Download instantly, study any…" at bounding box center [628, 382] width 827 height 395
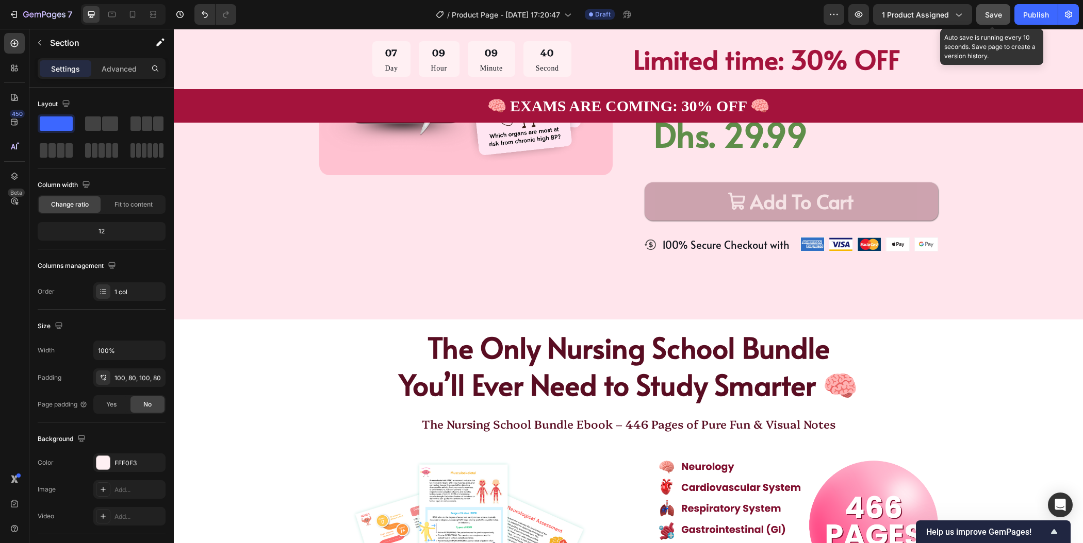
scroll to position [339, 0]
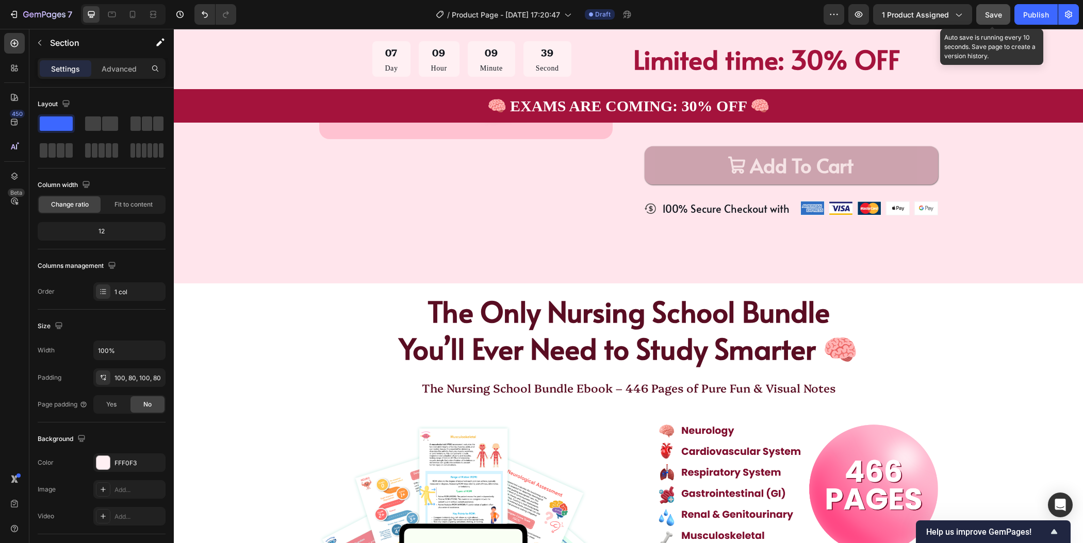
drag, startPoint x: 997, startPoint y: 15, endPoint x: 808, endPoint y: 206, distance: 268.3
click at [997, 15] on span "Save" at bounding box center [993, 14] width 17 height 9
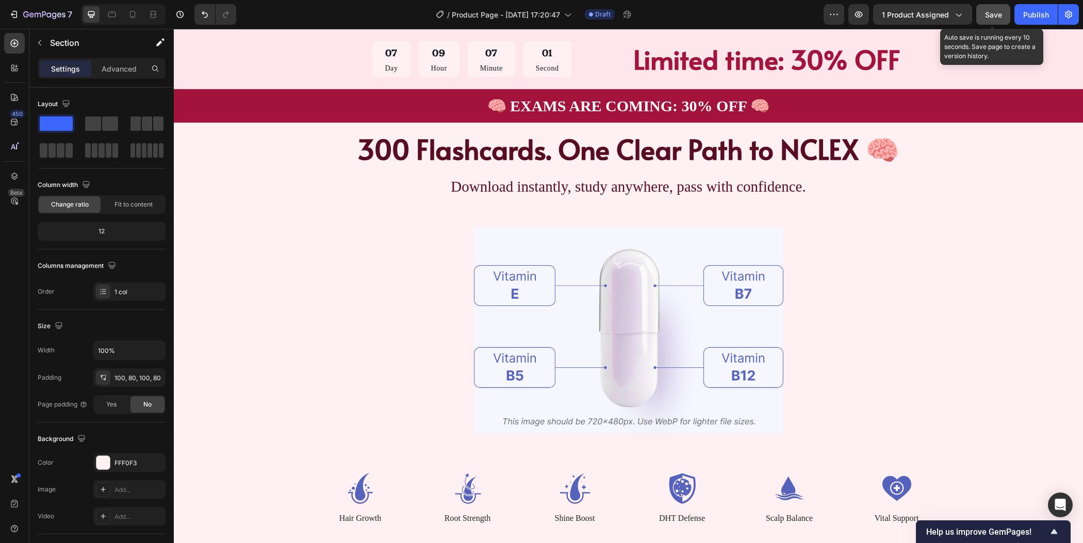
scroll to position [1171, 0]
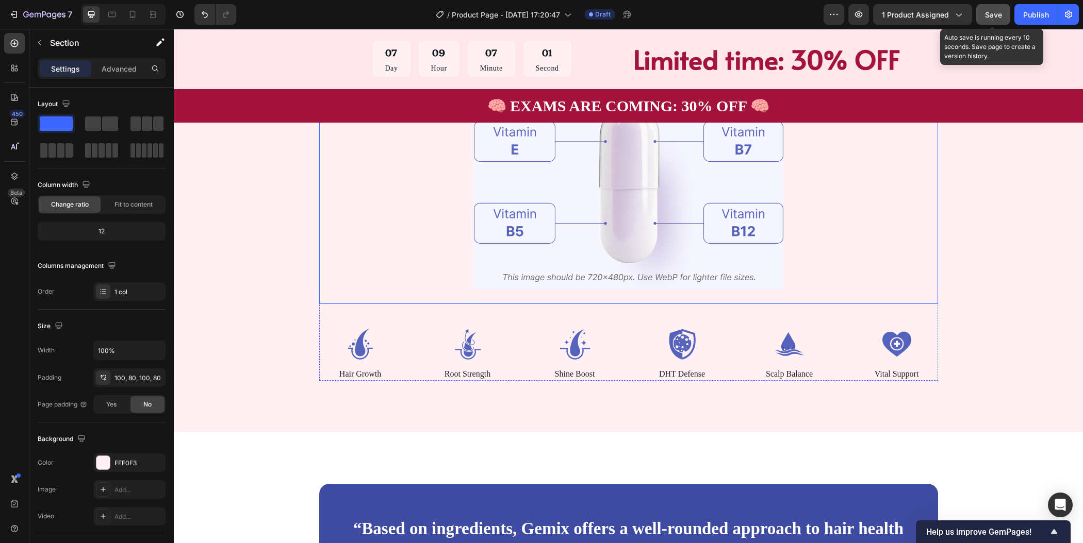
click at [729, 255] on img at bounding box center [628, 191] width 309 height 226
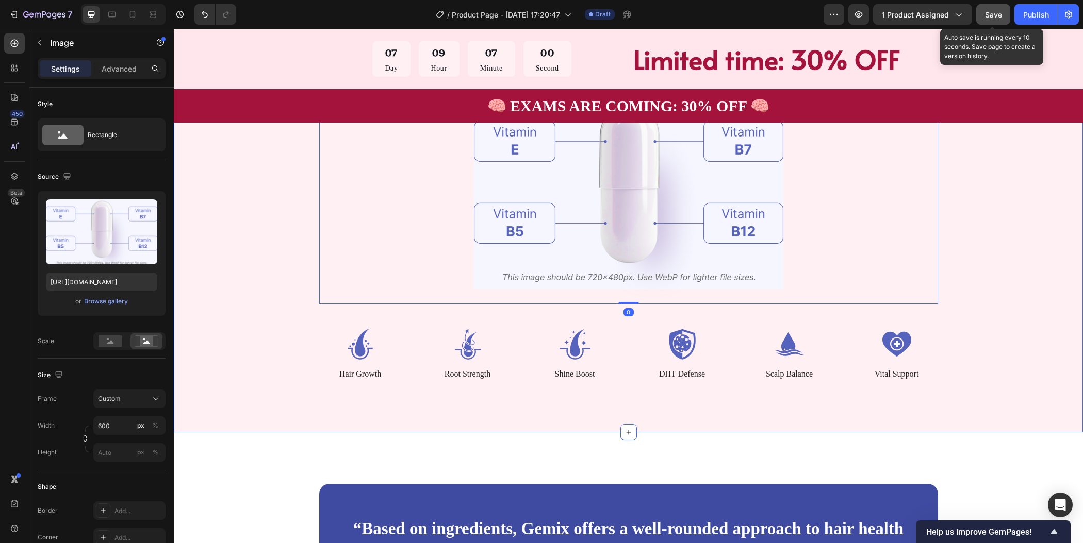
click at [969, 247] on div "300 Flashcards. One Clear Path to NCLEX 🧠 Heading Download instantly, study any…" at bounding box center [628, 183] width 827 height 395
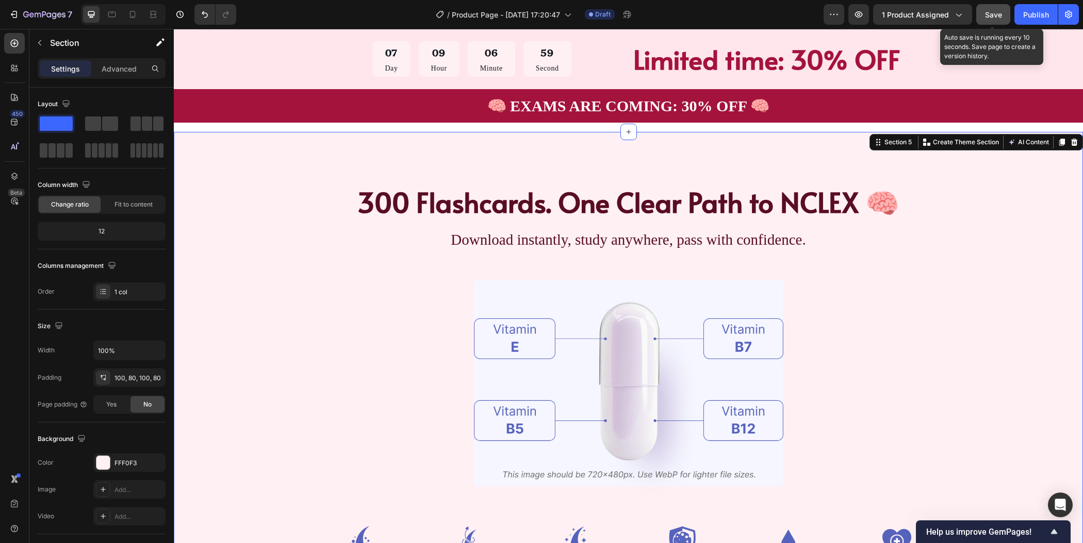
scroll to position [1047, 0]
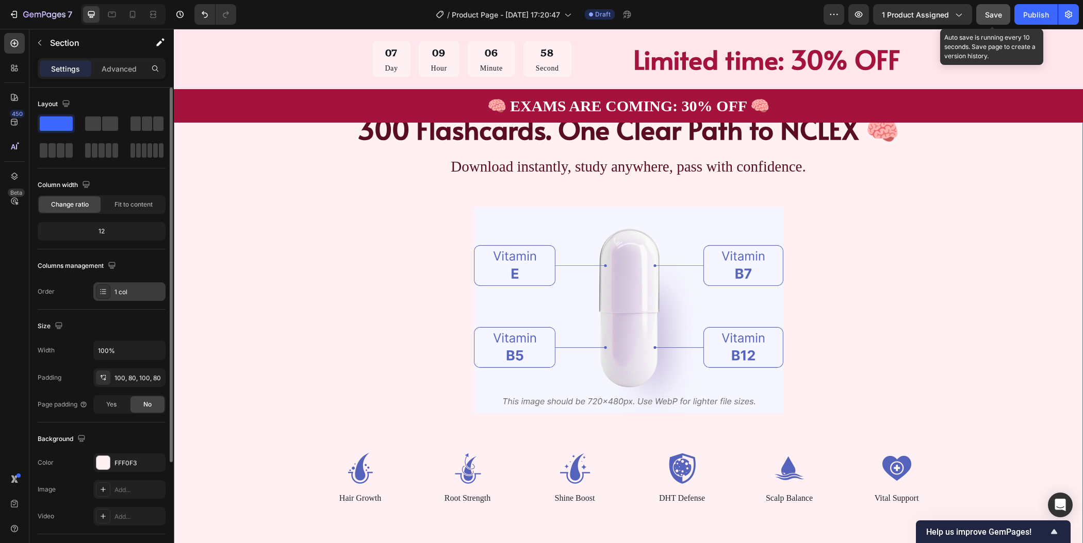
click at [141, 285] on div "1 col" at bounding box center [129, 292] width 72 height 19
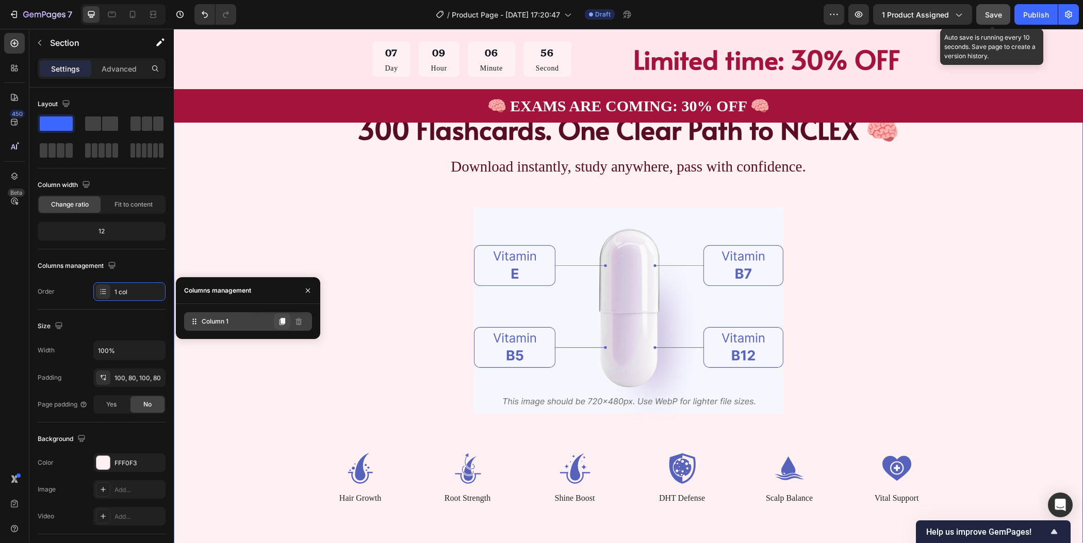
click at [280, 324] on icon at bounding box center [282, 322] width 8 height 8
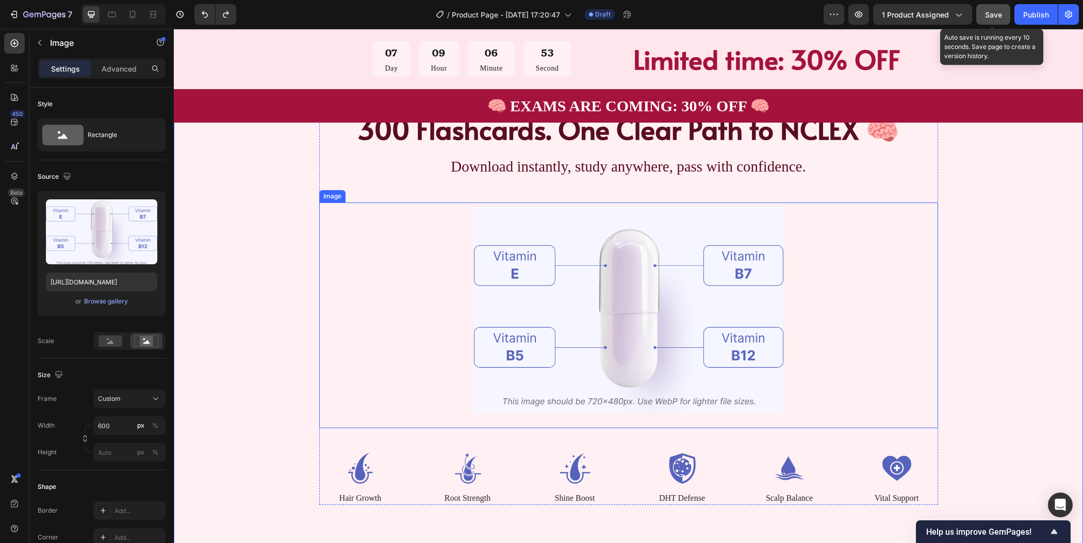
click at [737, 302] on img at bounding box center [628, 316] width 309 height 226
click at [383, 224] on div at bounding box center [628, 316] width 619 height 226
click at [384, 191] on icon at bounding box center [387, 192] width 7 height 7
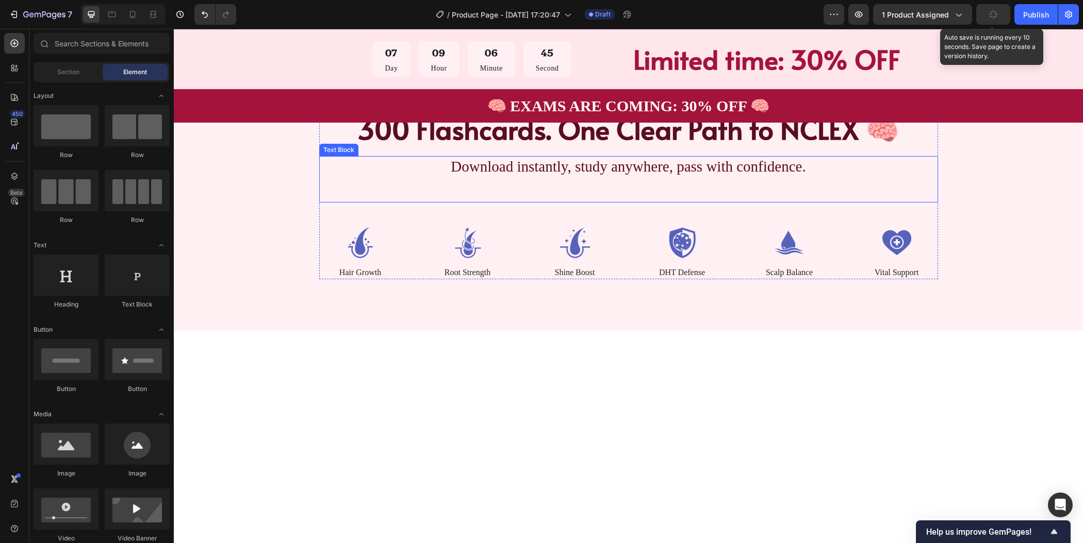
click at [843, 172] on p "Download instantly, study anywhere, pass with confidence." at bounding box center [628, 167] width 617 height 20
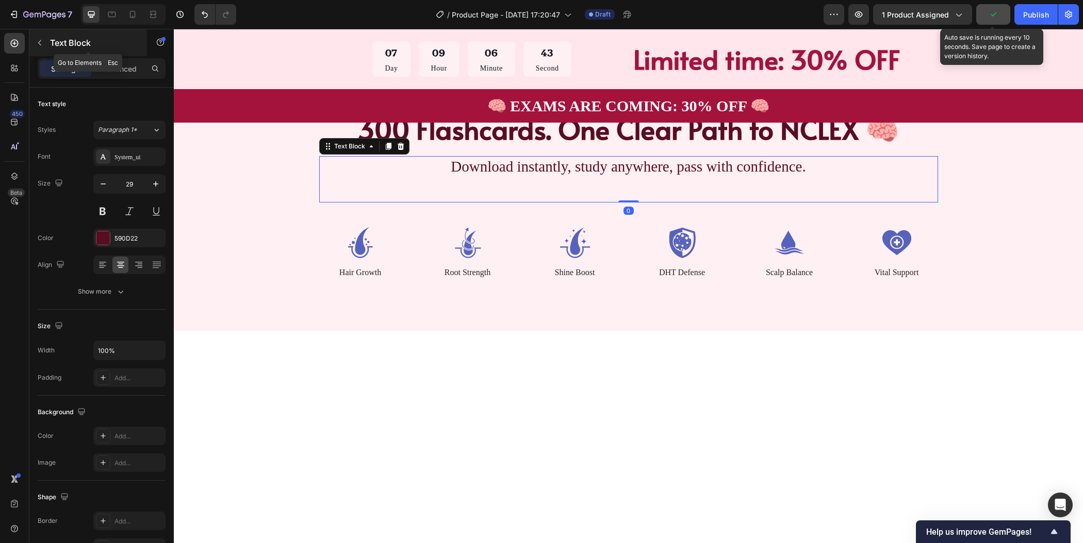
click at [37, 48] on button "button" at bounding box center [39, 43] width 16 height 16
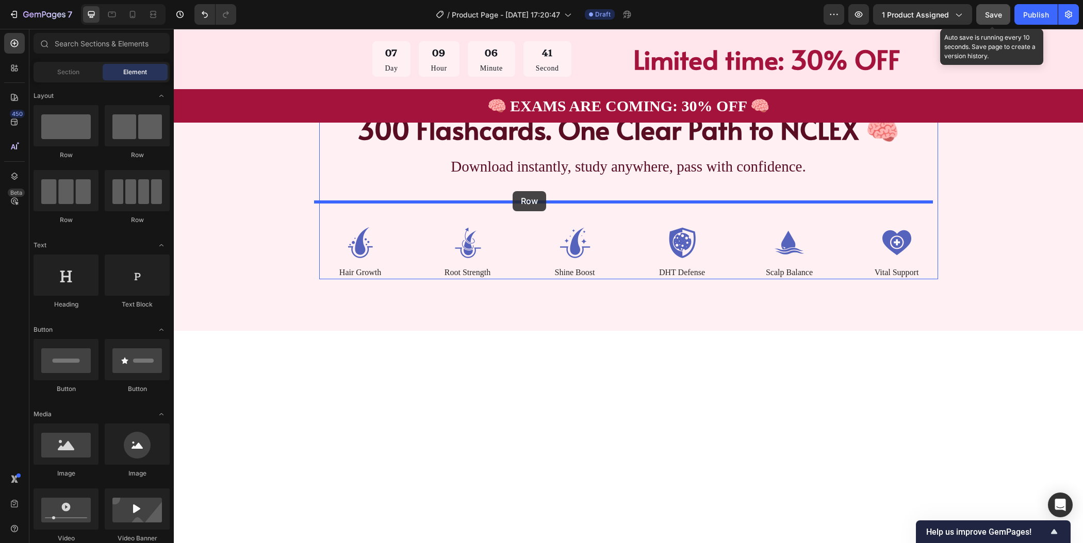
drag, startPoint x: 249, startPoint y: 168, endPoint x: 513, endPoint y: 191, distance: 264.5
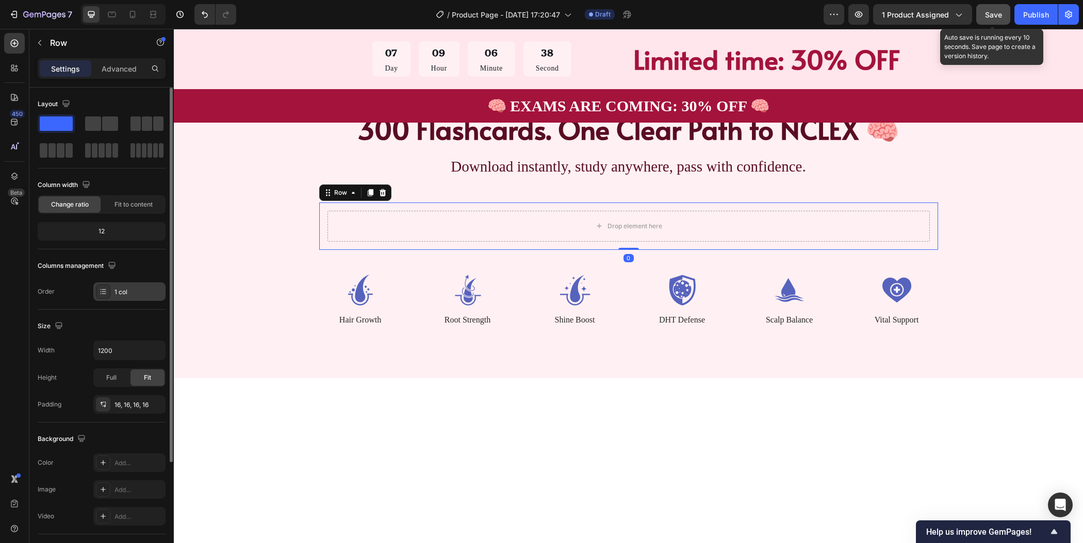
click at [133, 290] on div "1 col" at bounding box center [138, 292] width 48 height 9
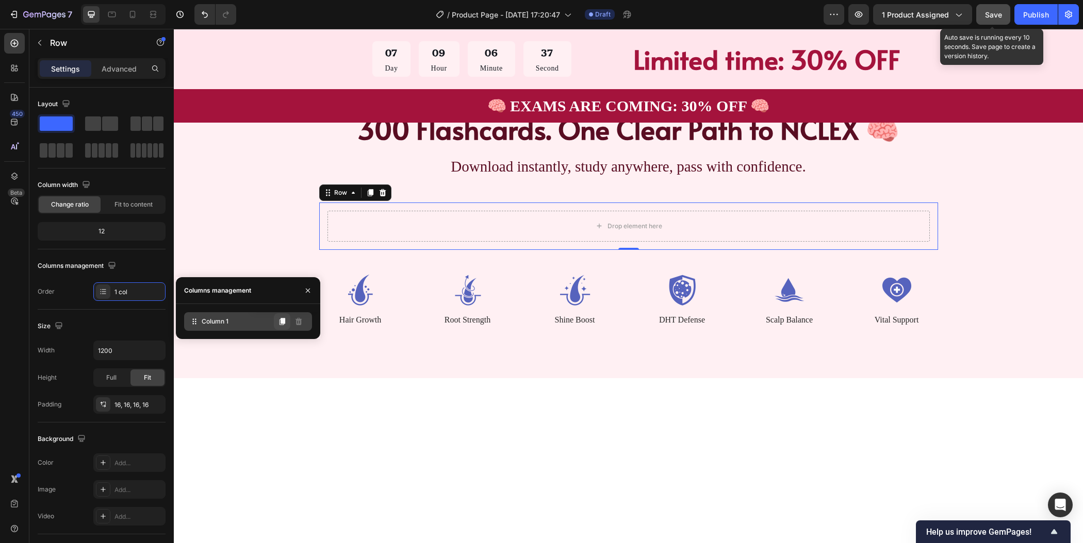
click at [279, 324] on icon at bounding box center [282, 322] width 6 height 7
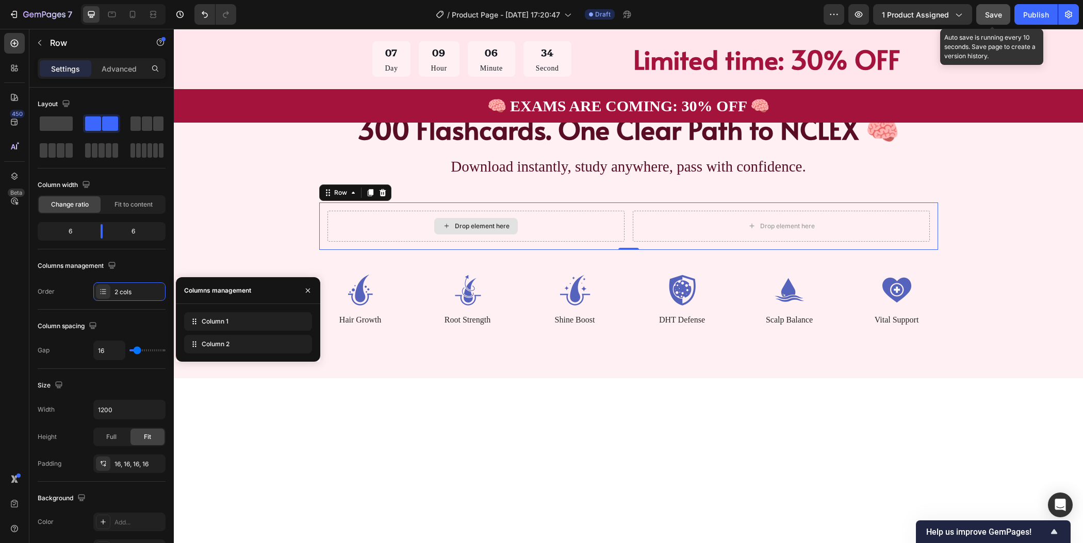
click at [485, 232] on div "Drop element here" at bounding box center [476, 226] width 84 height 16
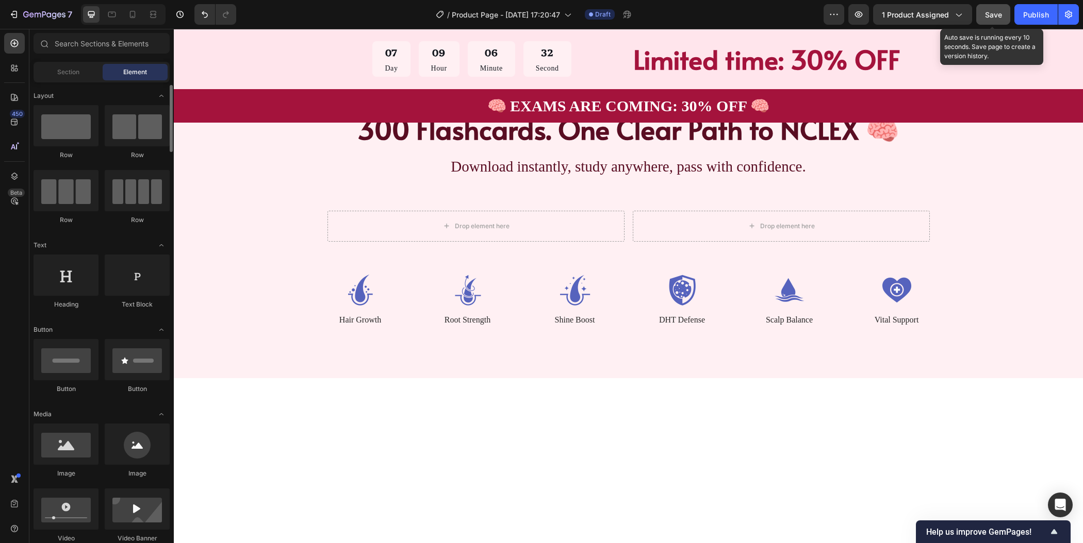
scroll to position [3, 0]
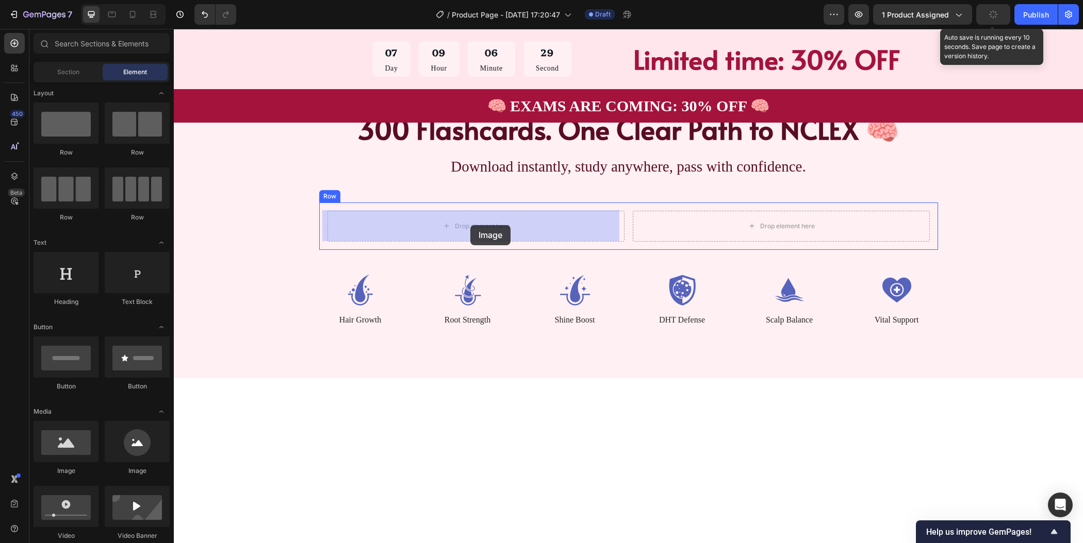
drag, startPoint x: 251, startPoint y: 479, endPoint x: 470, endPoint y: 225, distance: 335.6
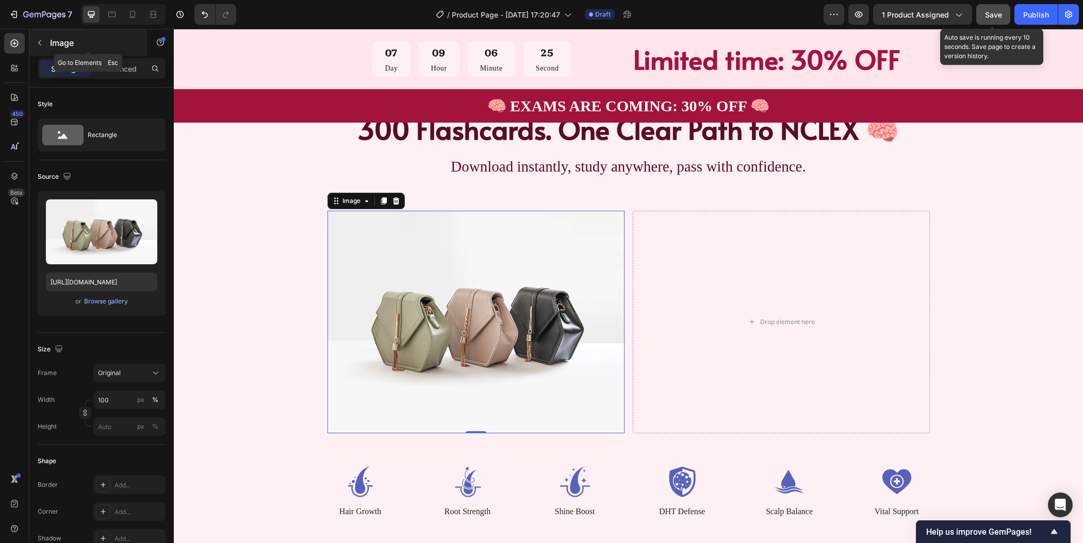
click at [41, 37] on button "button" at bounding box center [39, 43] width 16 height 16
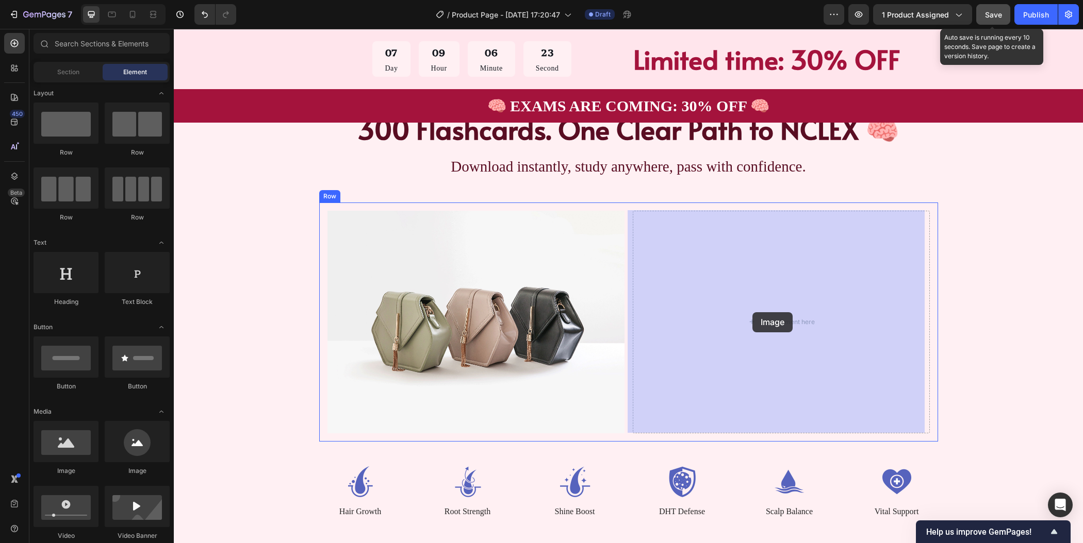
drag, startPoint x: 236, startPoint y: 478, endPoint x: 752, endPoint y: 312, distance: 542.2
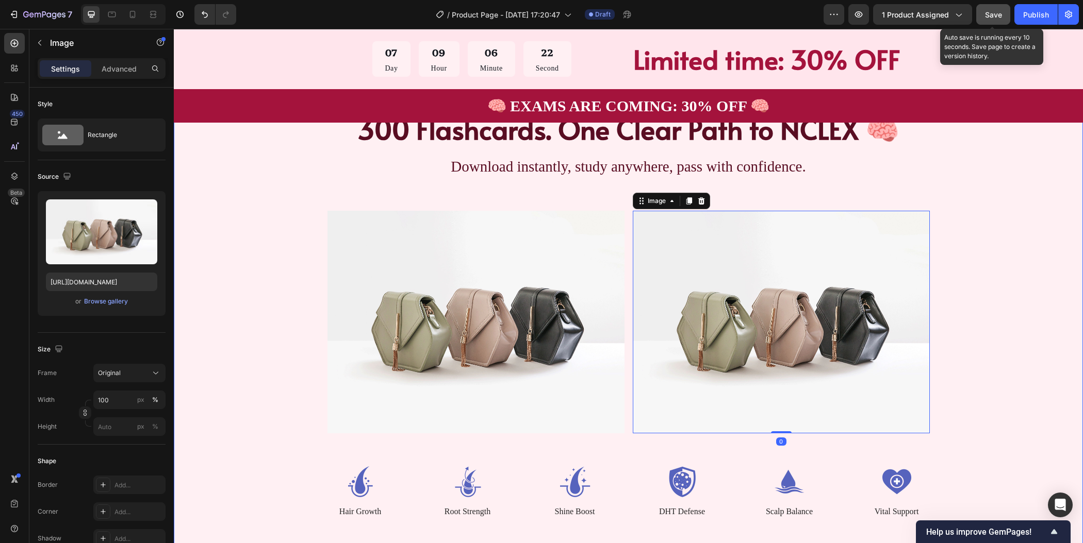
click at [1015, 262] on div "300 Flashcards. One Clear Path to NCLEX 🧠 Heading Download instantly, study any…" at bounding box center [628, 314] width 827 height 408
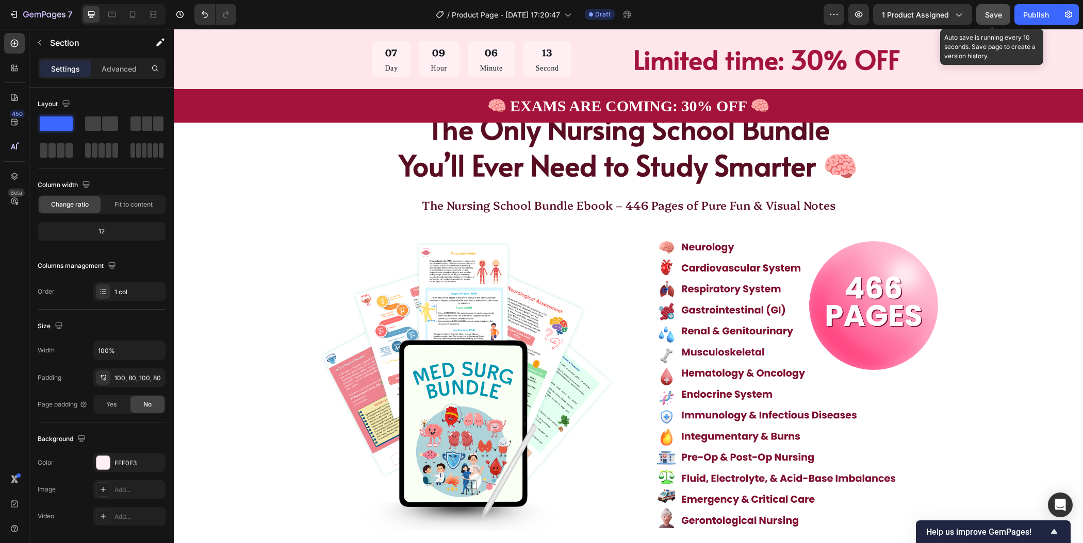
scroll to position [1027, 0]
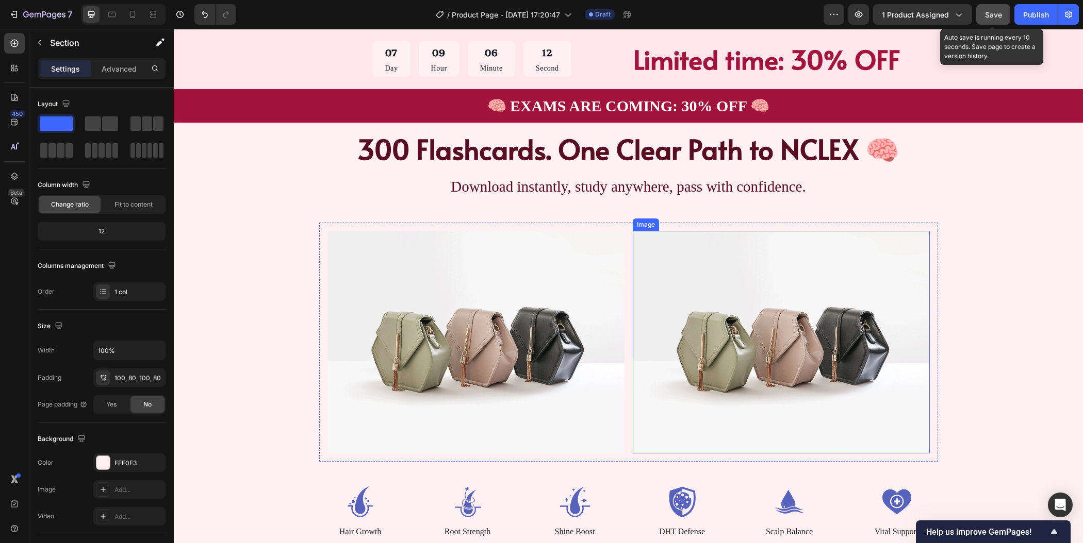
click at [718, 347] on img at bounding box center [781, 342] width 297 height 223
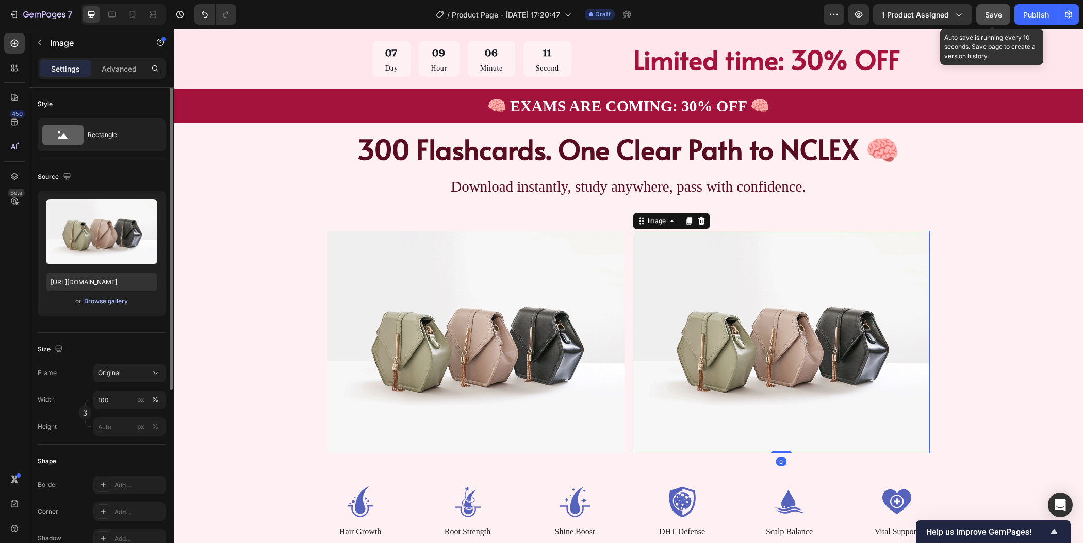
click at [100, 302] on div "Browse gallery" at bounding box center [106, 301] width 44 height 9
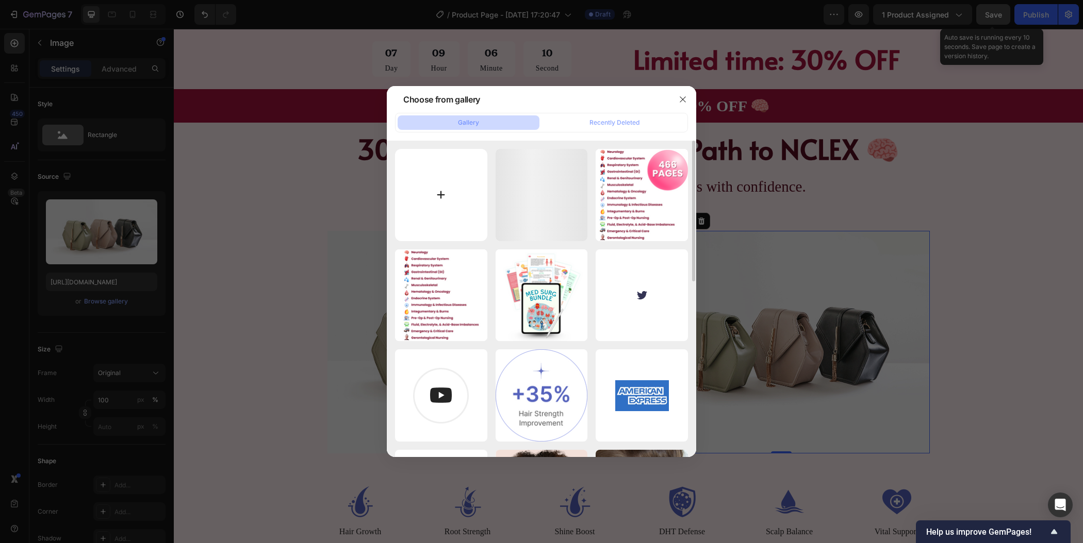
click at [448, 194] on input "file" at bounding box center [441, 195] width 92 height 92
type input "C:\fakepath\HEALTH EXAM PRODUCT LISTING (5).png"
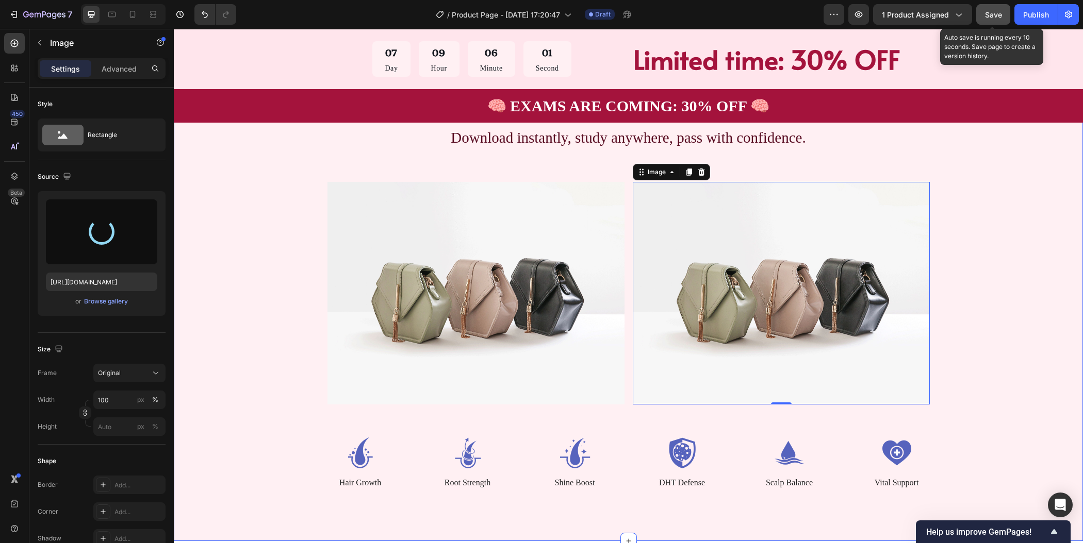
scroll to position [1099, 0]
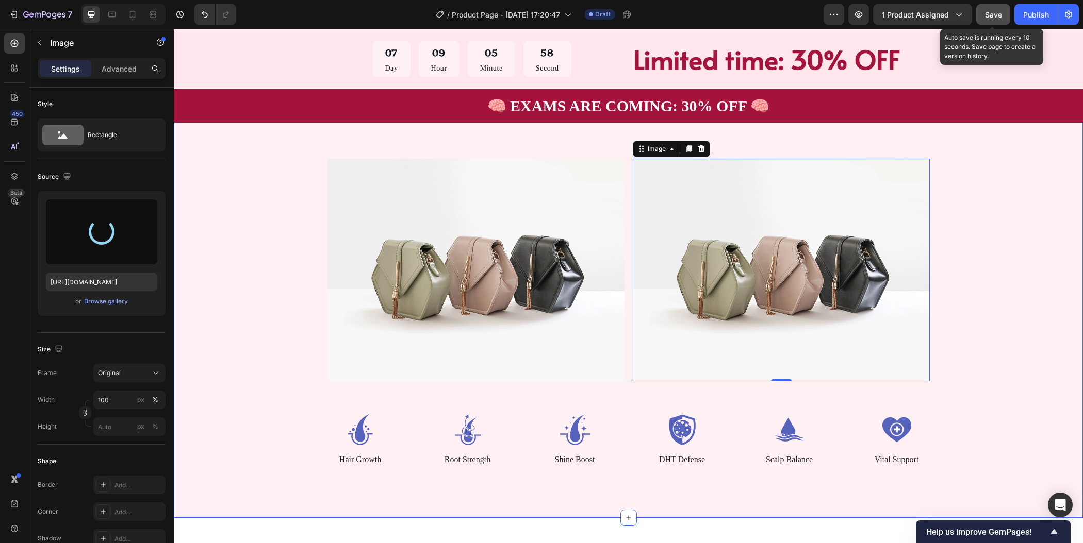
type input "https://cdn.shopify.com/s/files/1/0954/4394/3793/files/gempages_586536293450646…"
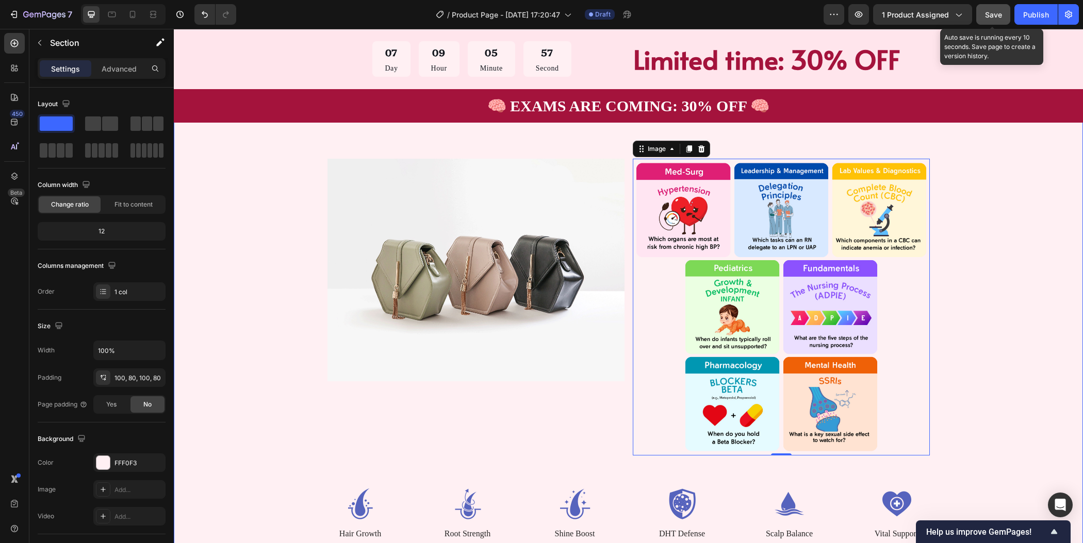
click at [996, 296] on div "300 Flashcards. One Clear Path to NCLEX 🧠 Heading Download instantly, study any…" at bounding box center [628, 299] width 827 height 482
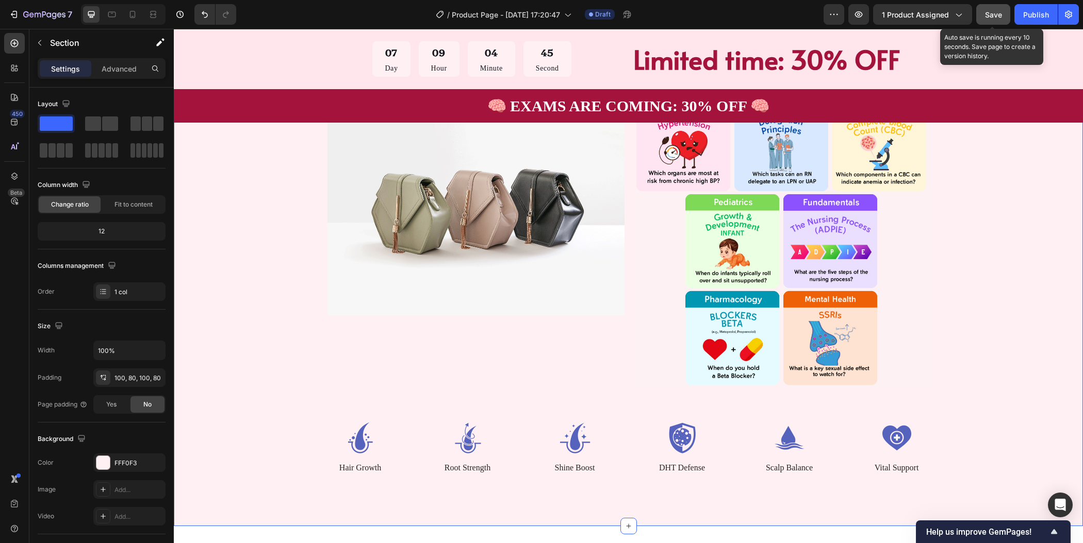
scroll to position [1054, 0]
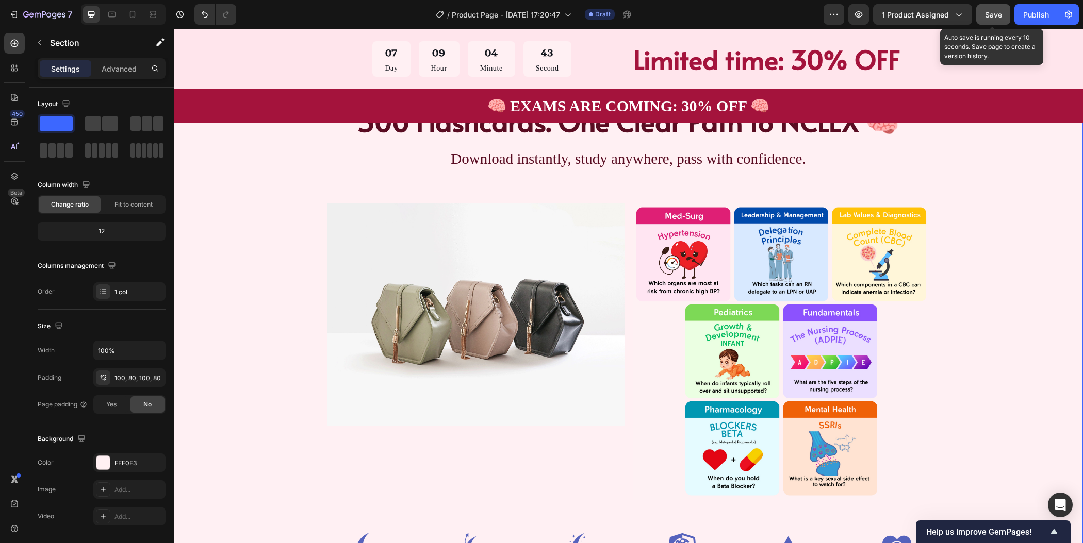
click at [994, 14] on span "Save" at bounding box center [993, 14] width 17 height 9
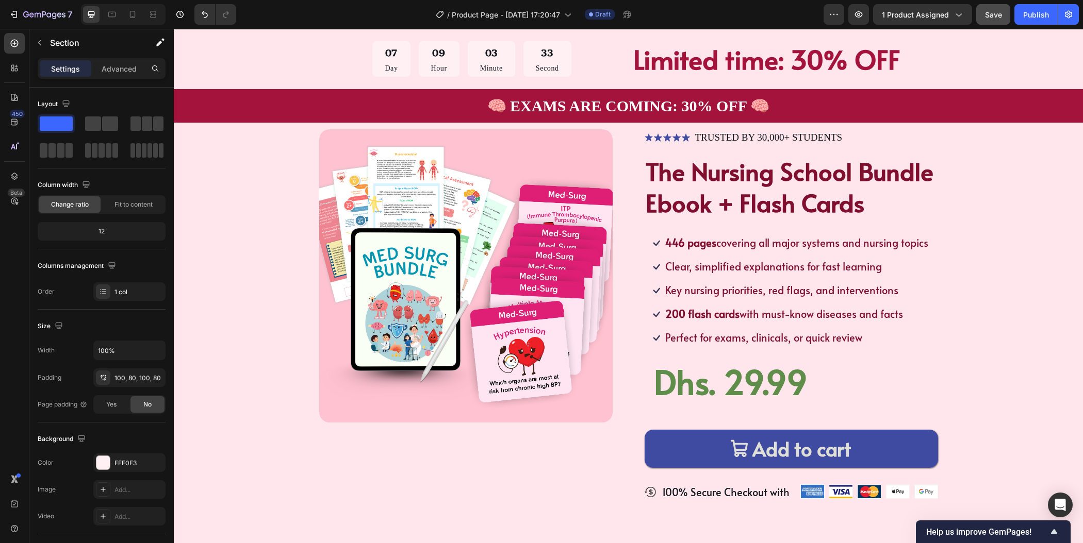
scroll to position [0, 0]
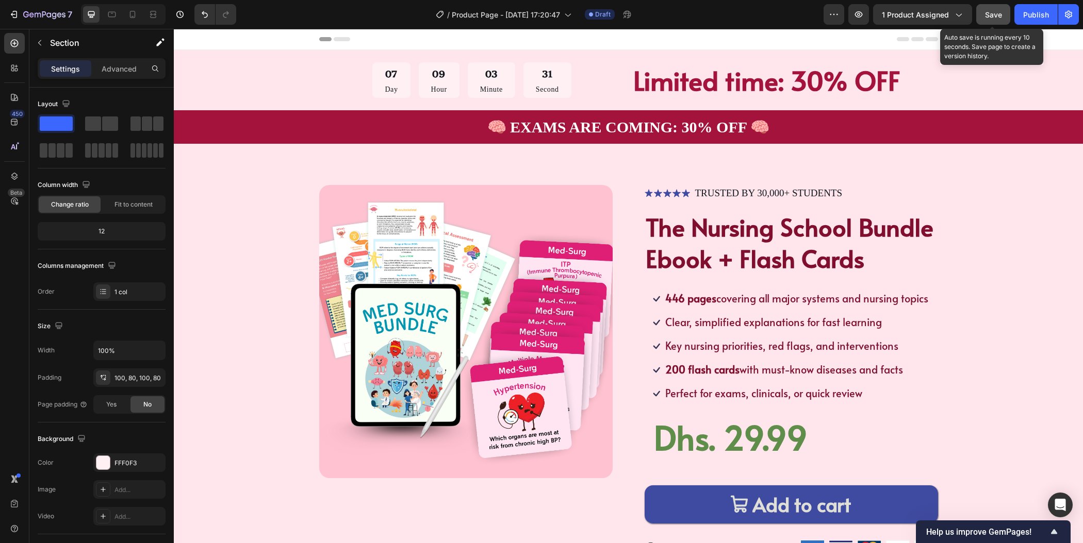
click at [990, 9] on div "Save" at bounding box center [993, 14] width 17 height 11
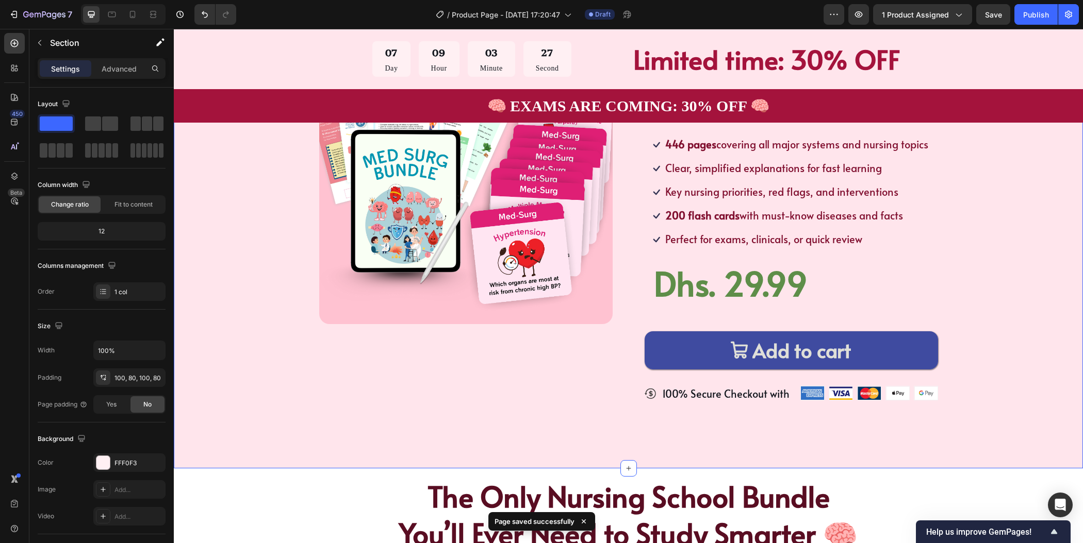
scroll to position [37, 0]
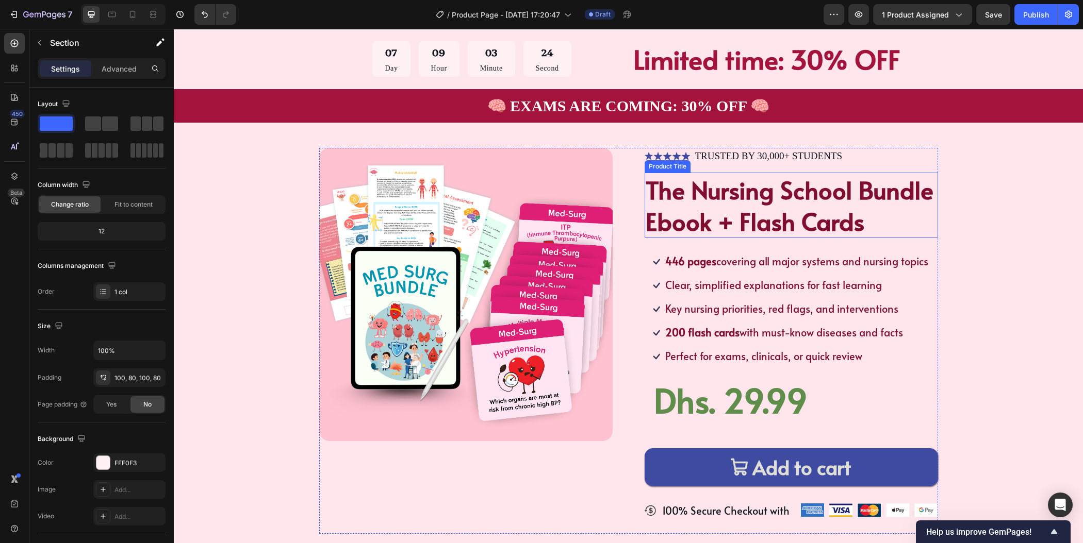
click at [759, 181] on h1 "The Nursing School Bundle Ebook + Flash Cards" at bounding box center [791, 205] width 293 height 65
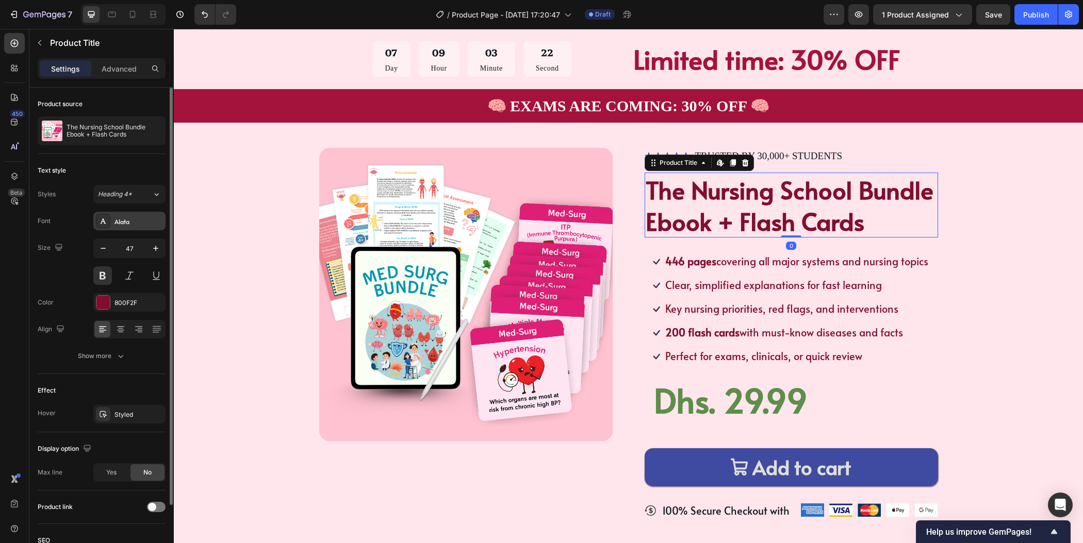
click at [126, 220] on div "Alata" at bounding box center [138, 221] width 48 height 9
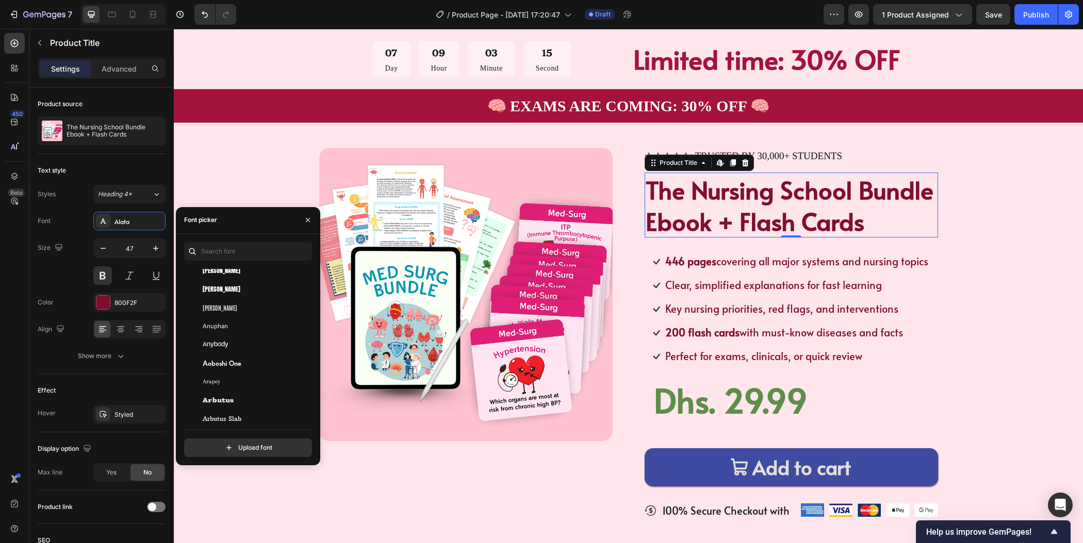
scroll to position [1892, 0]
click at [233, 302] on span "Aoboshi One" at bounding box center [222, 300] width 39 height 9
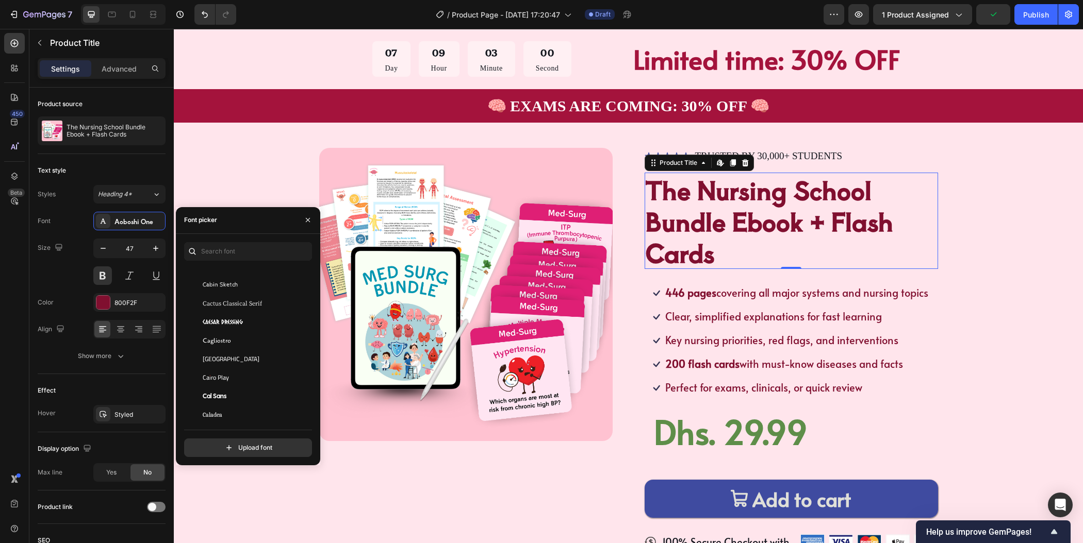
scroll to position [5086, 0]
click at [244, 374] on div "Cal Sans" at bounding box center [255, 373] width 104 height 9
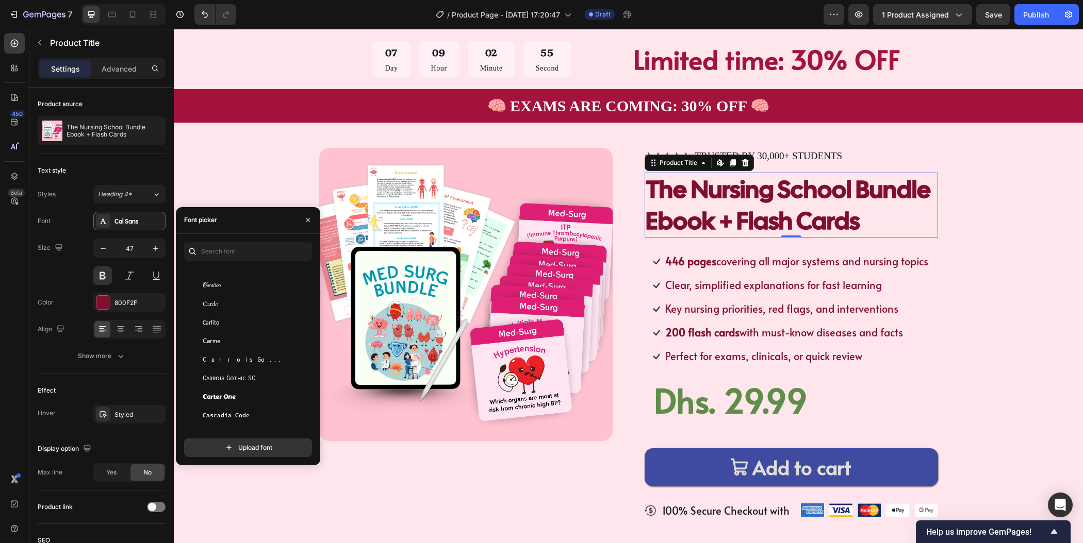
scroll to position [5433, 0]
click at [244, 375] on div "Carter One" at bounding box center [255, 379] width 104 height 9
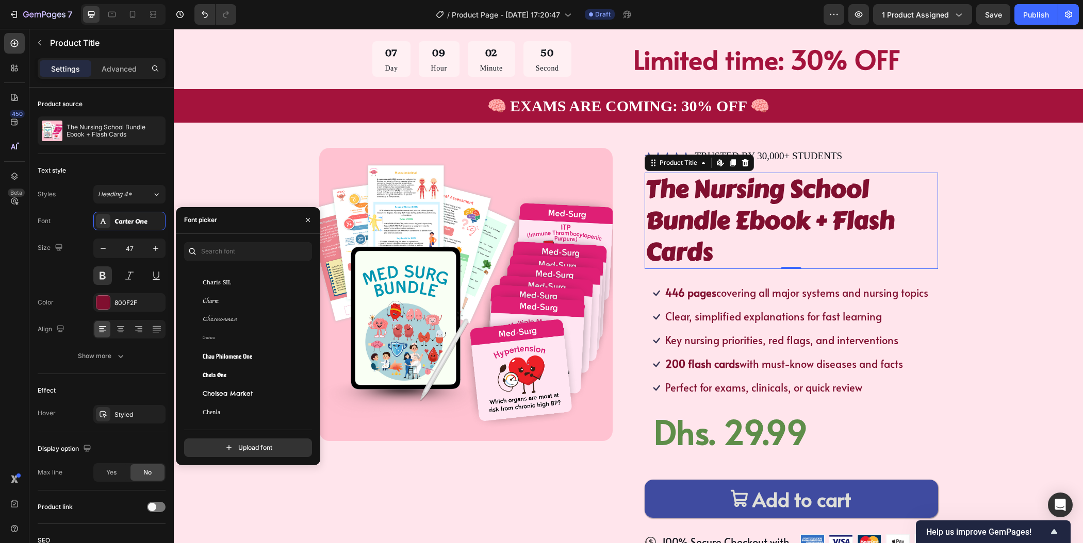
scroll to position [5824, 0]
click at [244, 374] on span "Chelsea Market" at bounding box center [228, 378] width 50 height 9
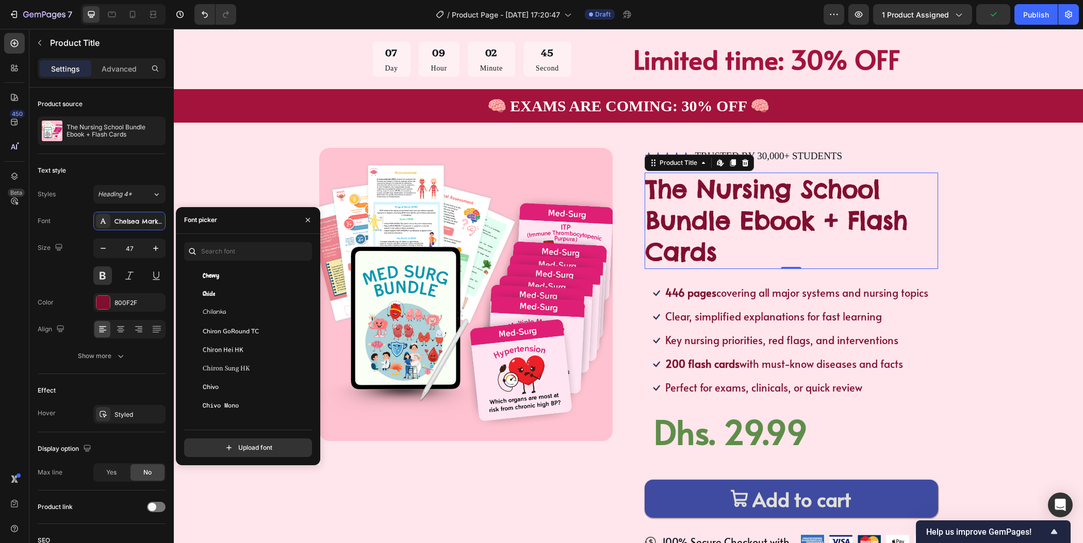
scroll to position [6046, 0]
click at [244, 273] on div "Chewy" at bounding box center [246, 267] width 125 height 19
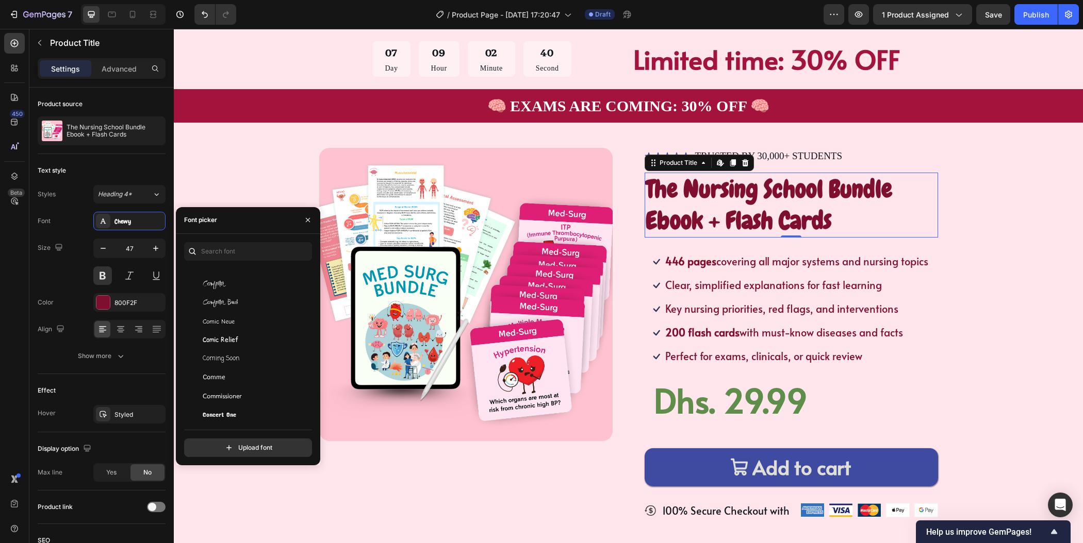
scroll to position [6419, 0]
click at [258, 390] on div "Concert One" at bounding box center [246, 396] width 125 height 19
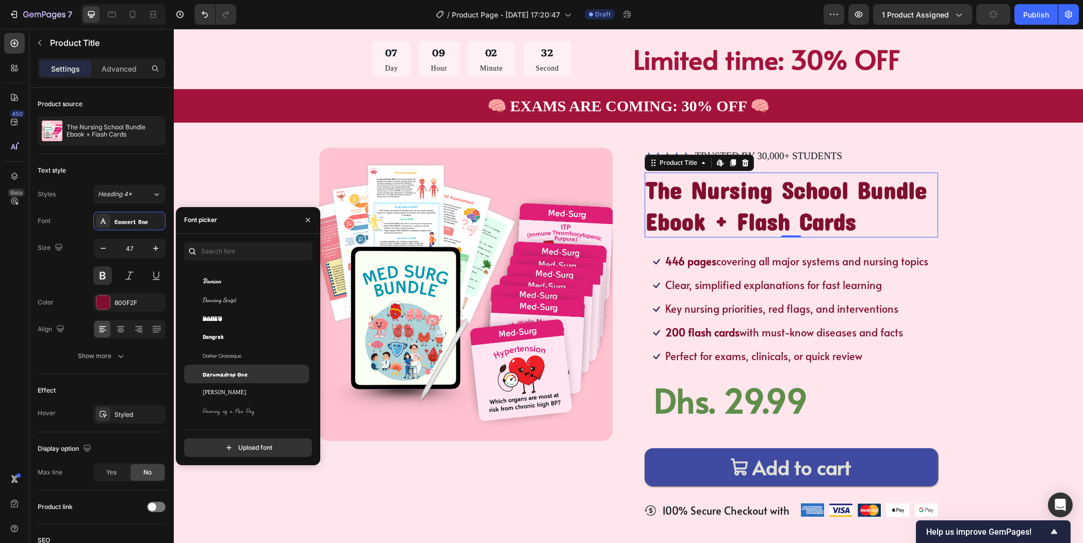
scroll to position [7260, 0]
click at [266, 371] on div "Darumadrop One" at bounding box center [255, 371] width 104 height 9
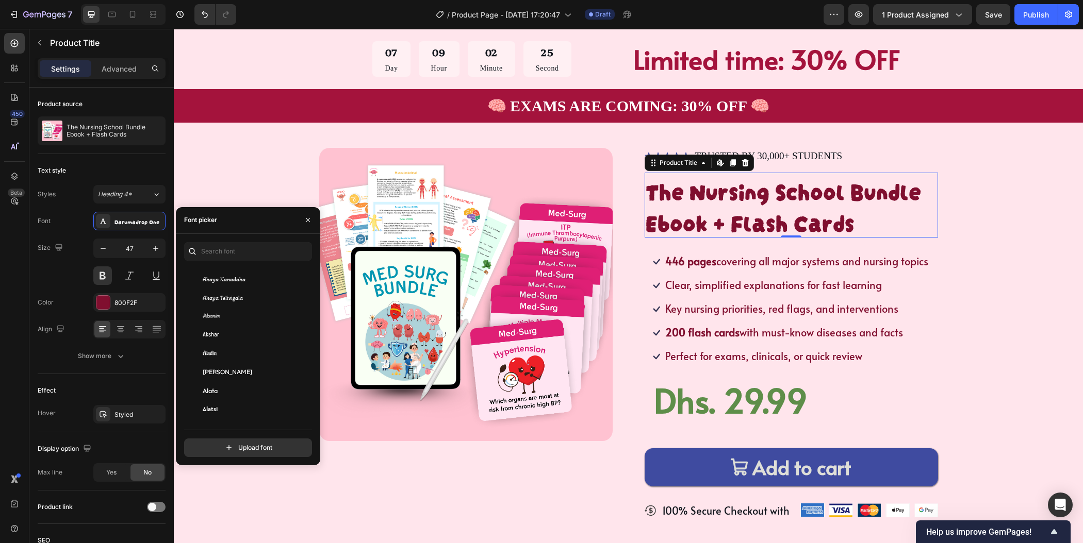
scroll to position [0, 0]
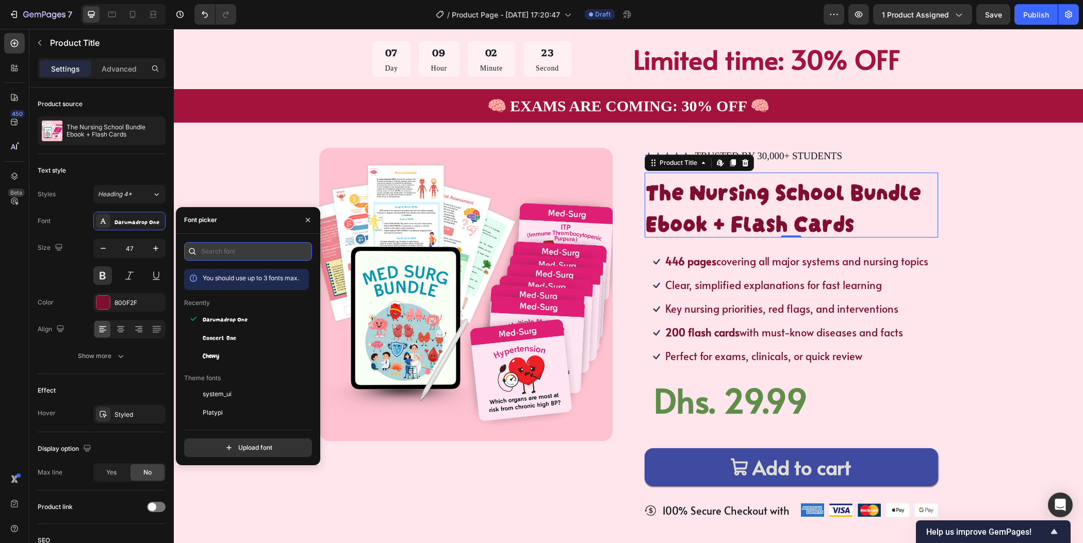
click at [235, 254] on input "text" at bounding box center [248, 251] width 128 height 19
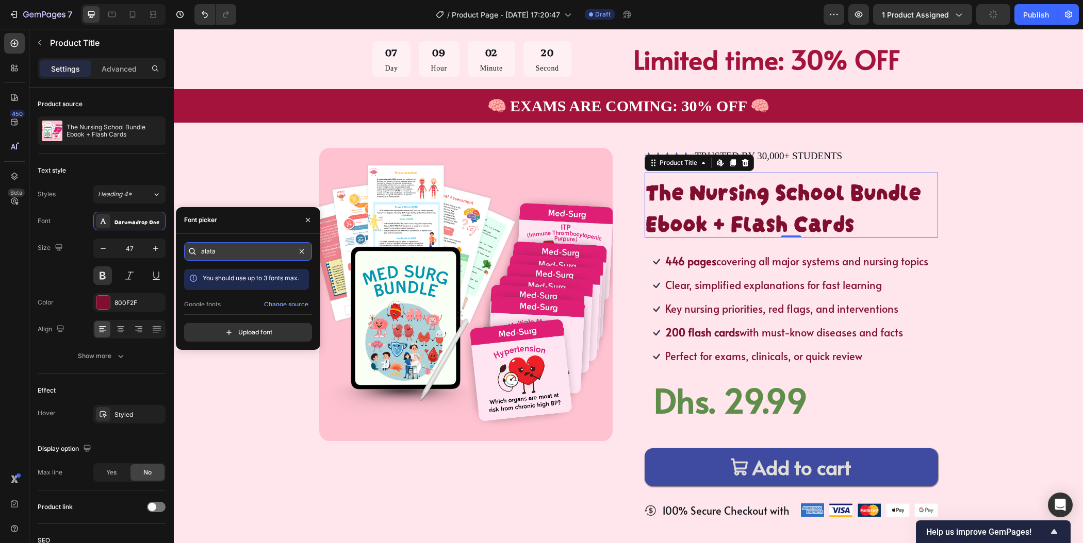
type input "alata"
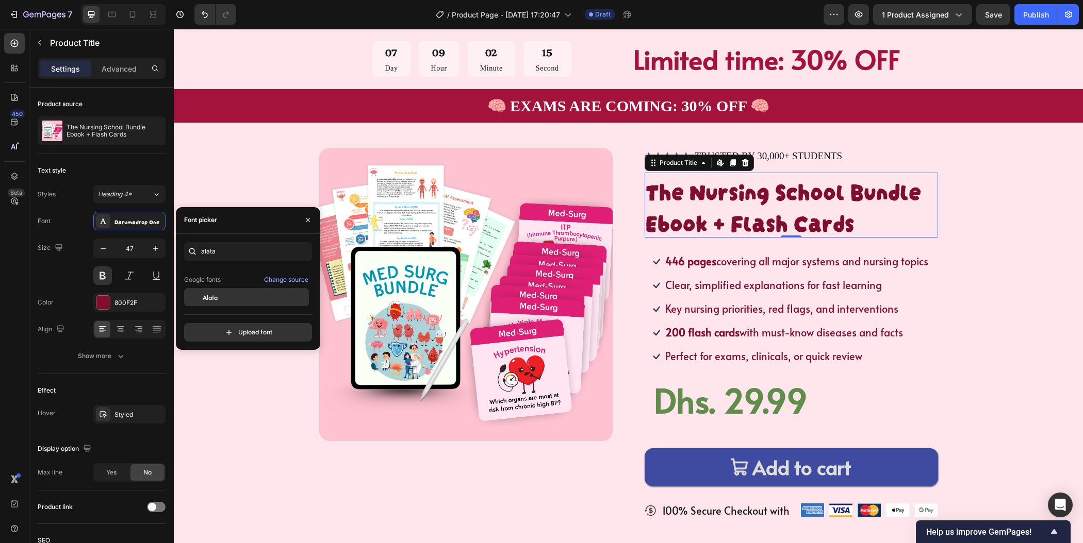
click at [255, 294] on div "Alata" at bounding box center [255, 297] width 104 height 9
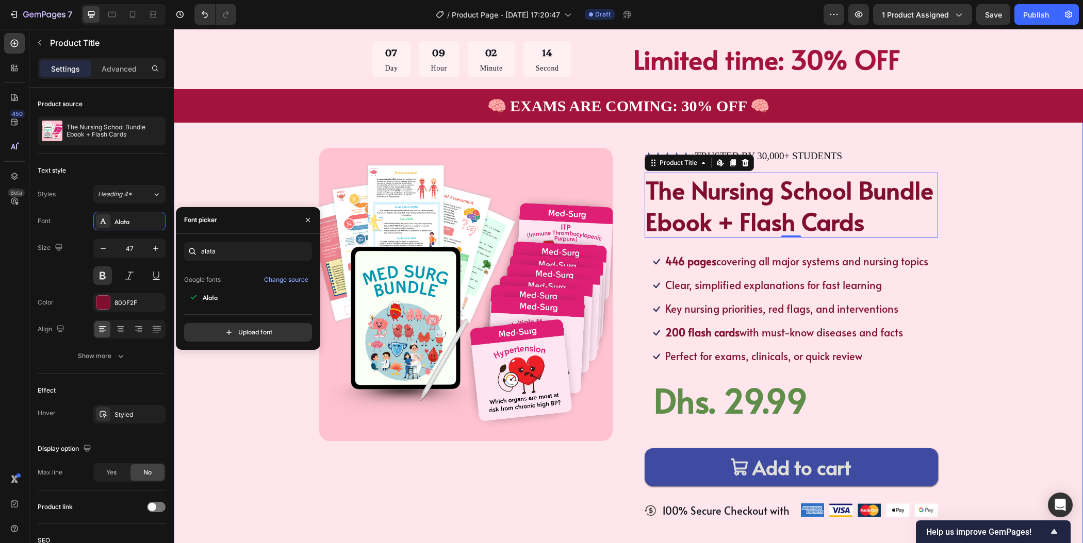
click at [1013, 243] on div "Product Images Icon Icon Icon Icon Icon Icon List TRUSTED BY 30,000+ STUDENTS T…" at bounding box center [628, 341] width 827 height 387
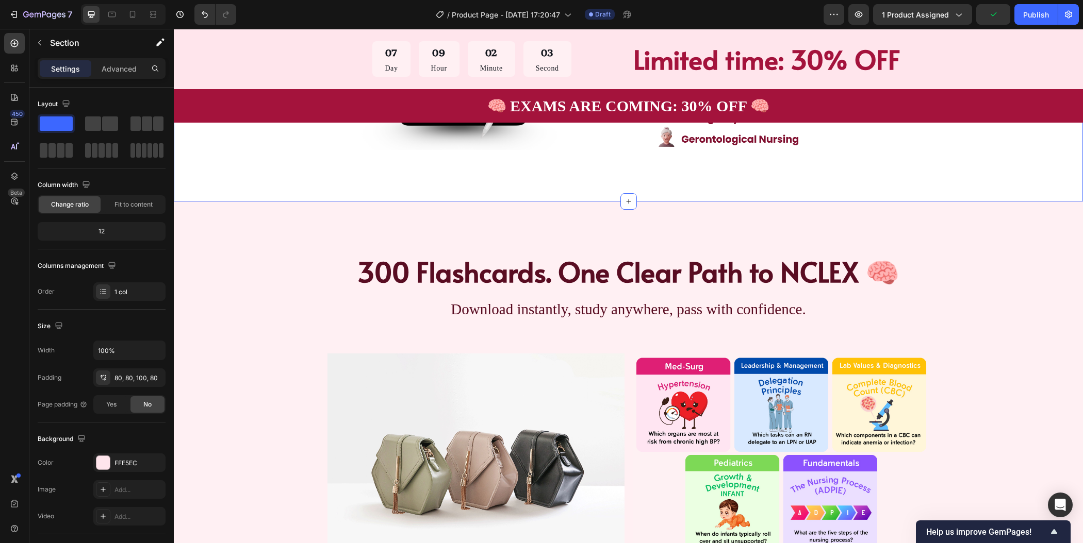
scroll to position [1015, 0]
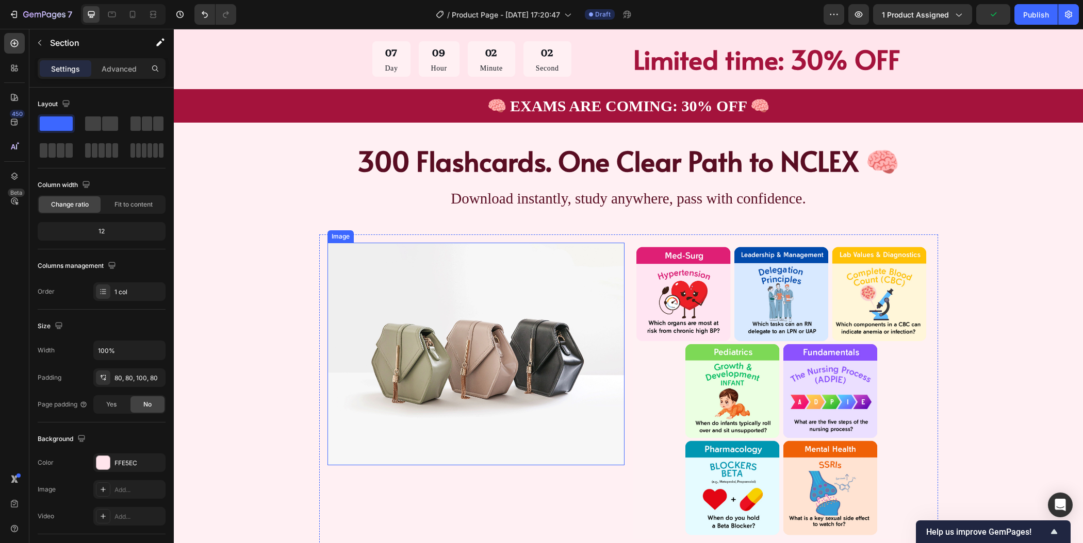
click at [494, 356] on img at bounding box center [475, 354] width 297 height 223
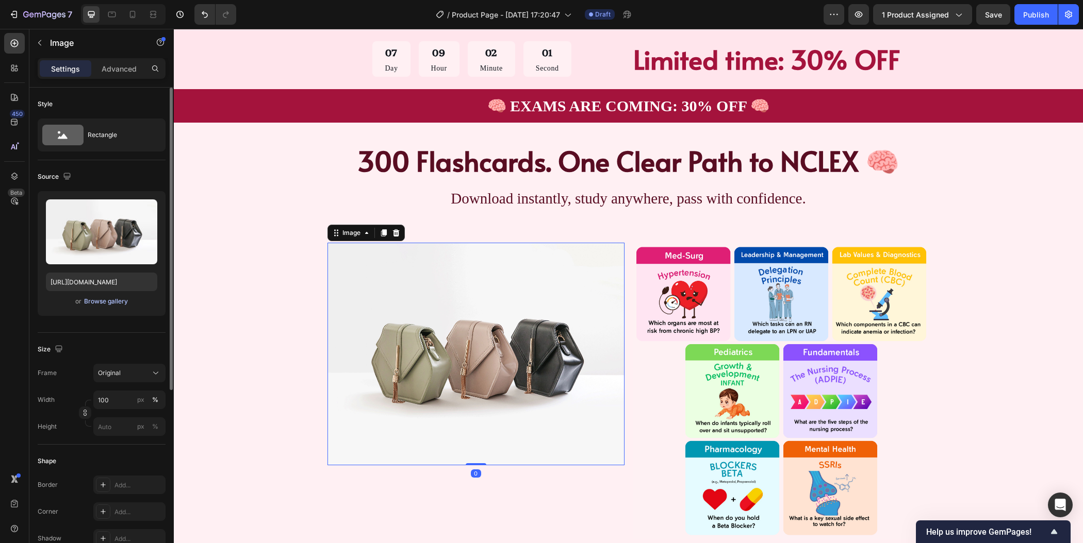
click at [112, 299] on div "Browse gallery" at bounding box center [106, 301] width 44 height 9
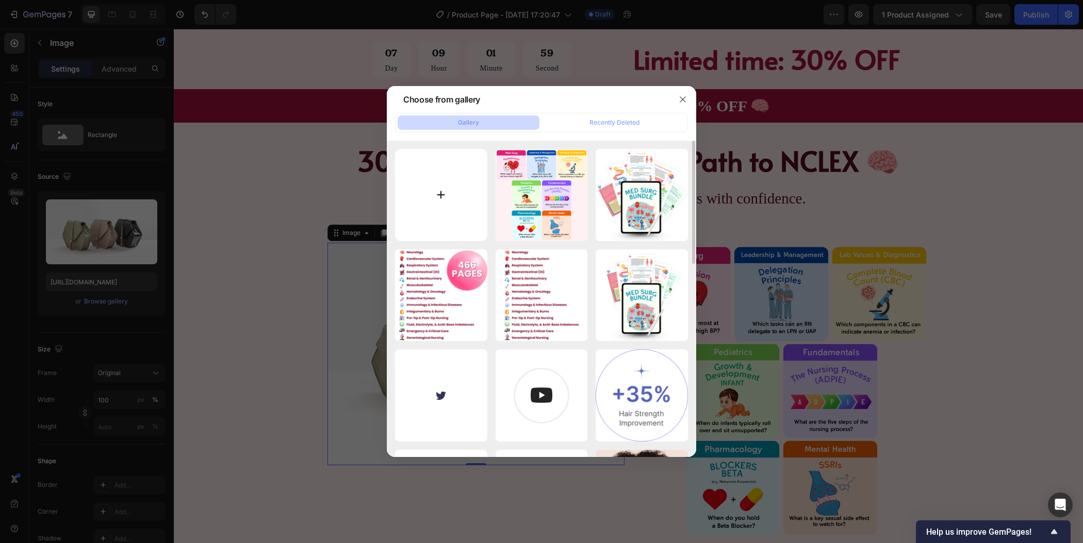
click at [443, 199] on input "file" at bounding box center [441, 195] width 92 height 92
type input "C:\fakepath\HEALTH EXAM PRODUCT LISTING (6).png"
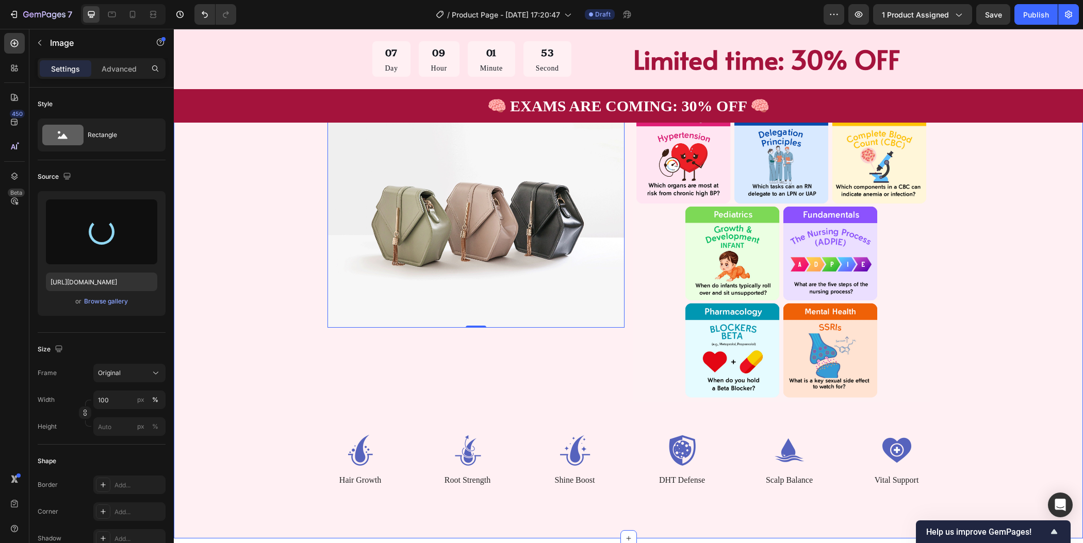
scroll to position [1230, 0]
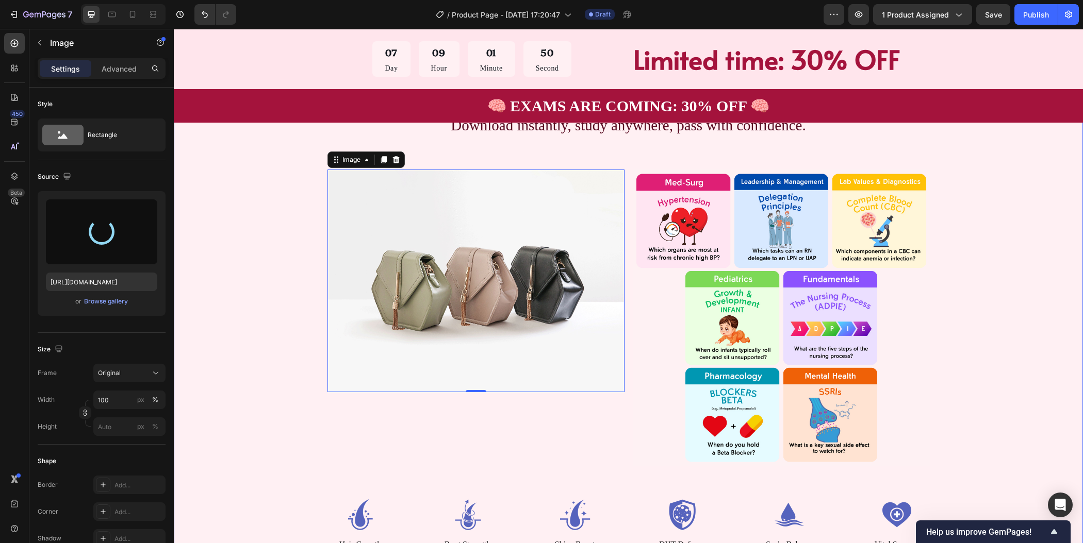
type input "https://cdn.shopify.com/s/files/1/0954/4394/3793/files/gempages_586536293450646…"
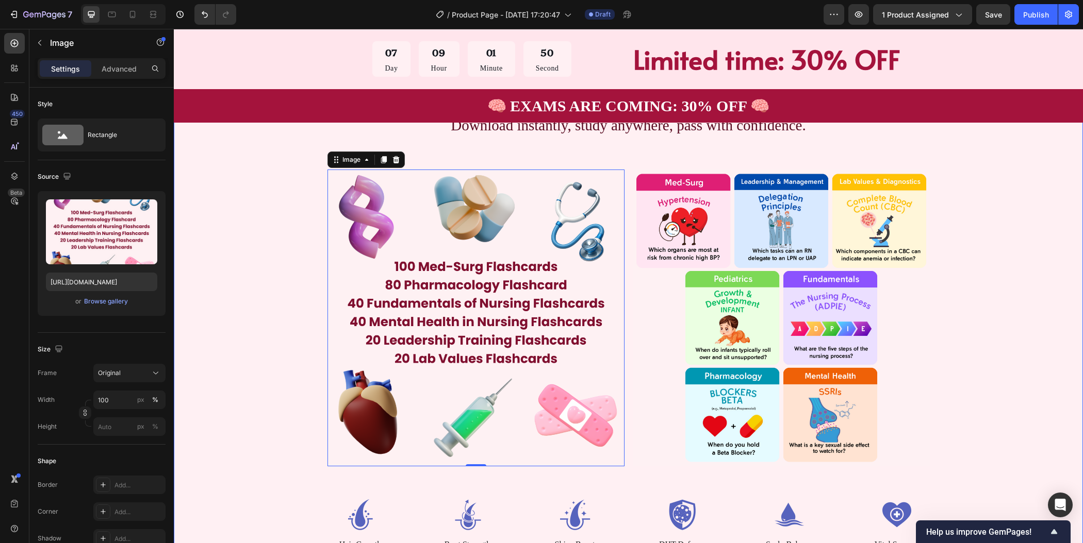
scroll to position [1113, 0]
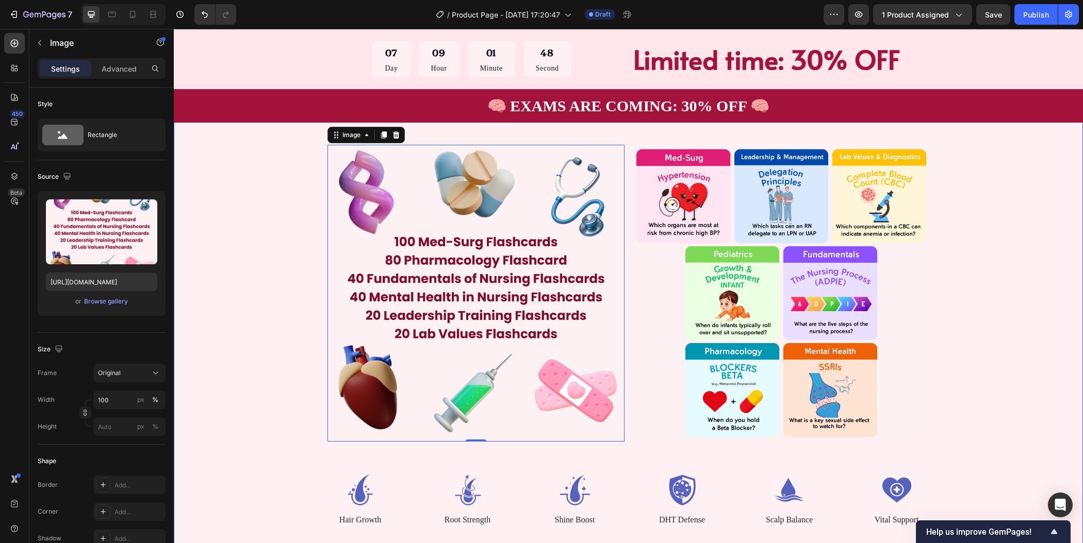
click at [993, 316] on div "300 Flashcards. One Clear Path to NCLEX 🧠 Heading Download instantly, study any…" at bounding box center [628, 285] width 827 height 482
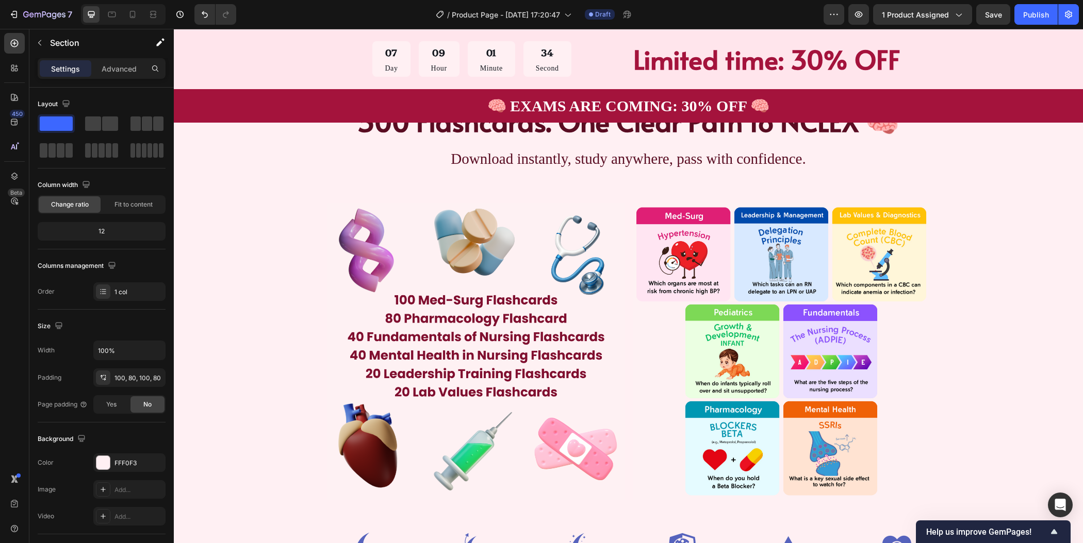
scroll to position [1060, 0]
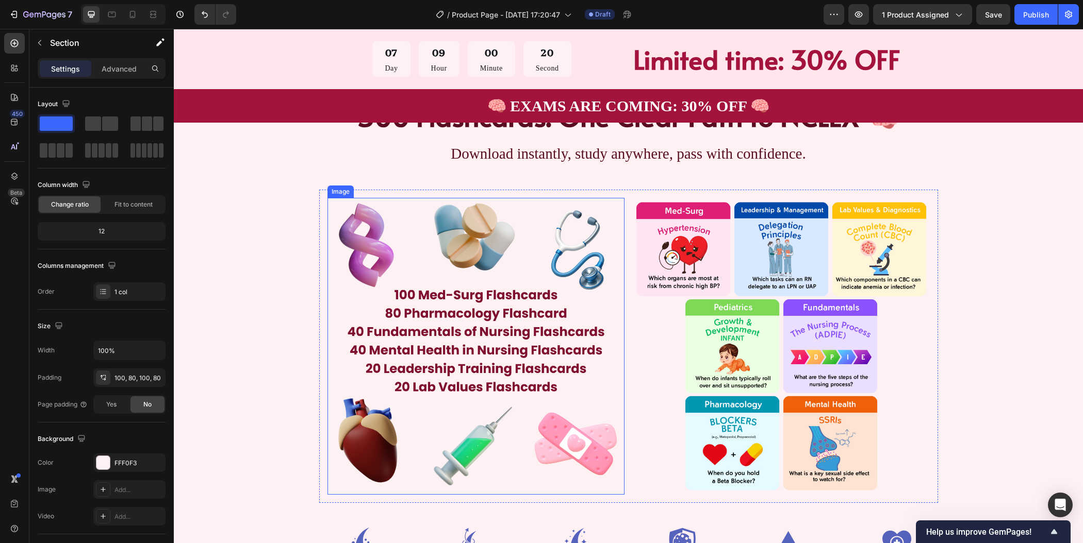
click at [468, 342] on img at bounding box center [475, 346] width 297 height 297
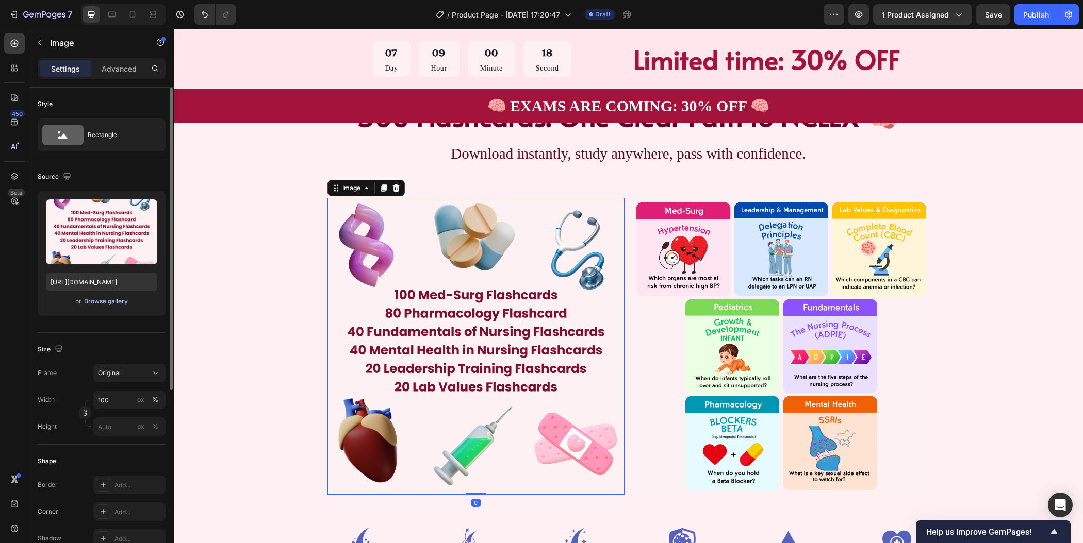
click at [95, 303] on div "Browse gallery" at bounding box center [106, 301] width 44 height 9
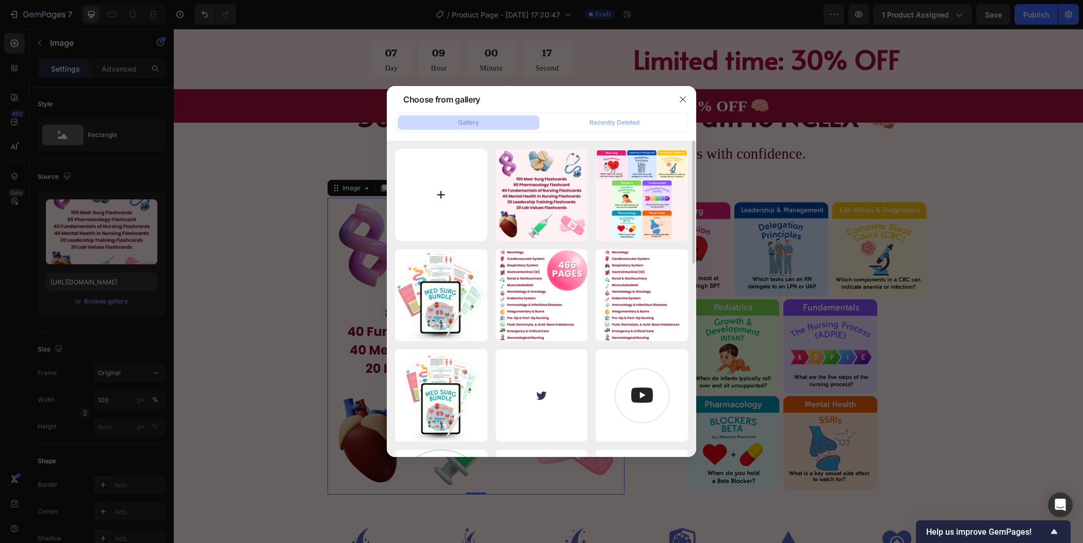
click at [440, 205] on input "file" at bounding box center [441, 195] width 92 height 92
type input "C:\fakepath\HEALTH EXAM PRODUCT LISTING (7).png"
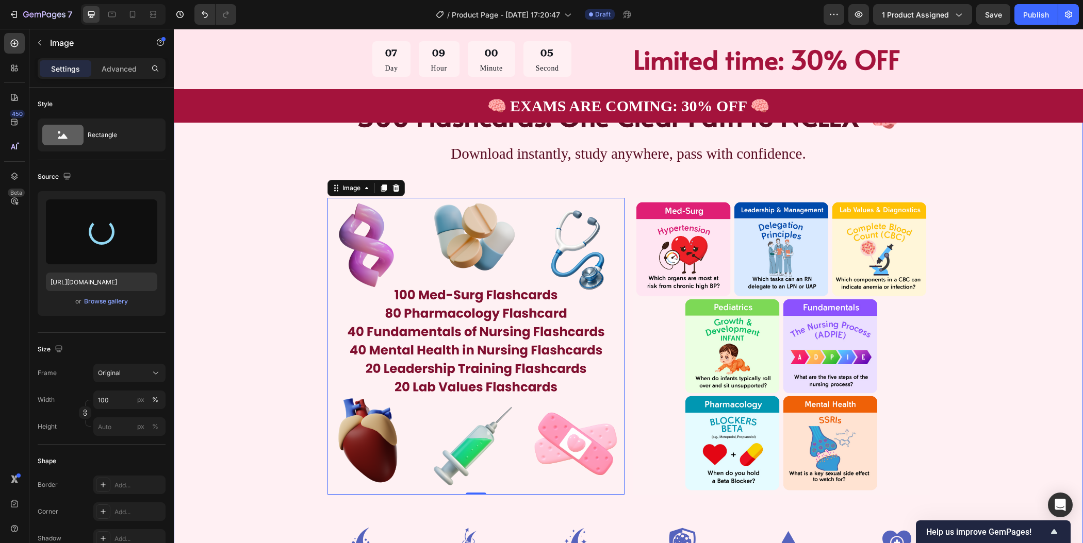
type input "[URL][DOMAIN_NAME]"
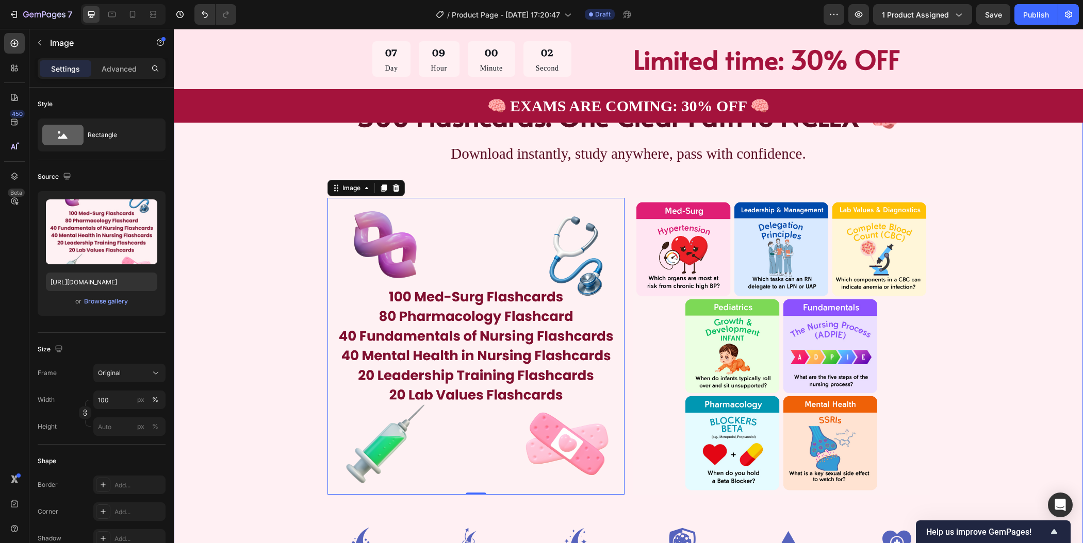
click at [982, 171] on div "300 Flashcards. One Clear Path to NCLEX 🧠 Heading Download instantly, study any…" at bounding box center [628, 338] width 827 height 482
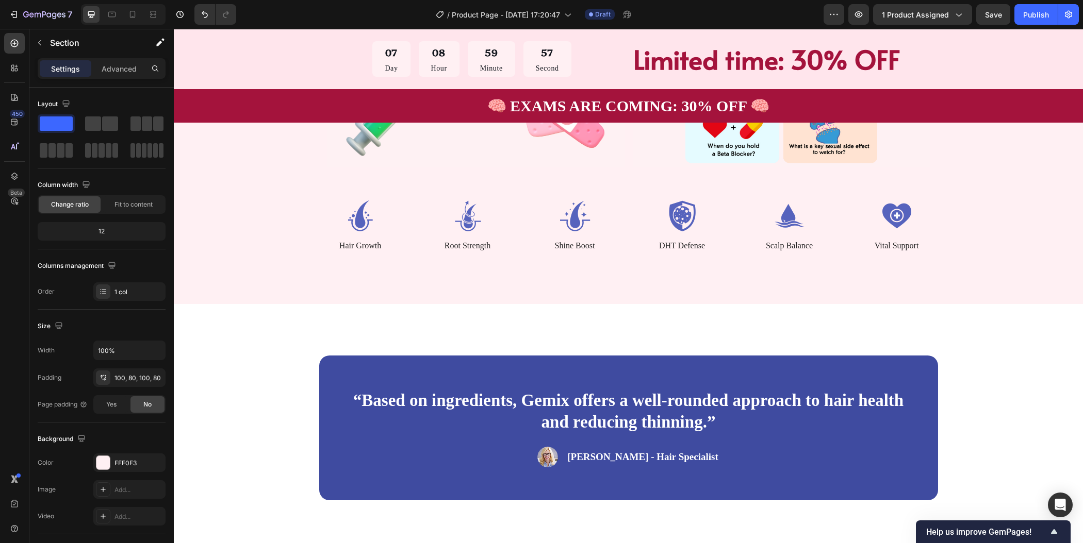
scroll to position [1257, 0]
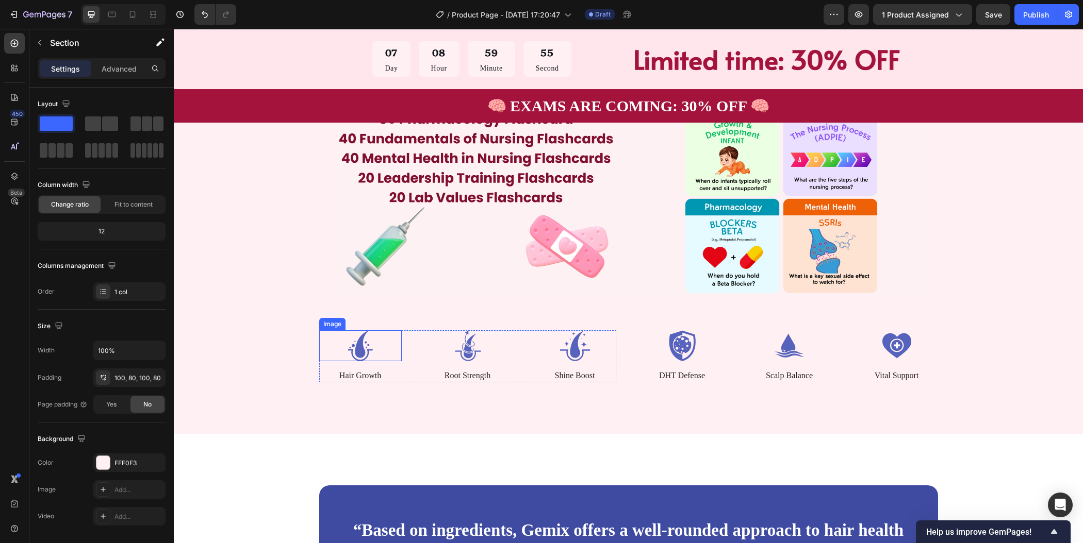
click at [356, 343] on img at bounding box center [360, 346] width 82 height 31
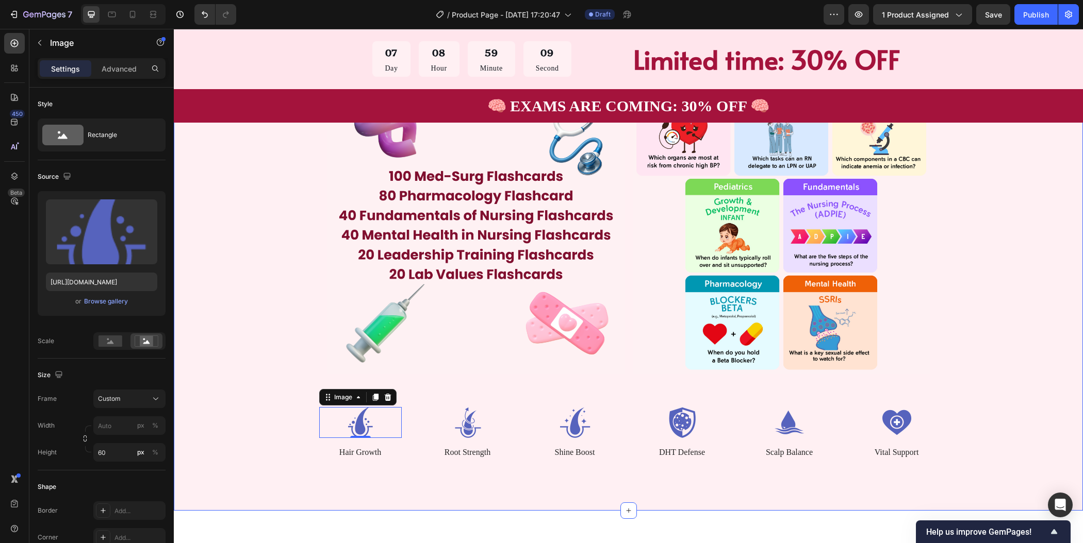
scroll to position [1234, 0]
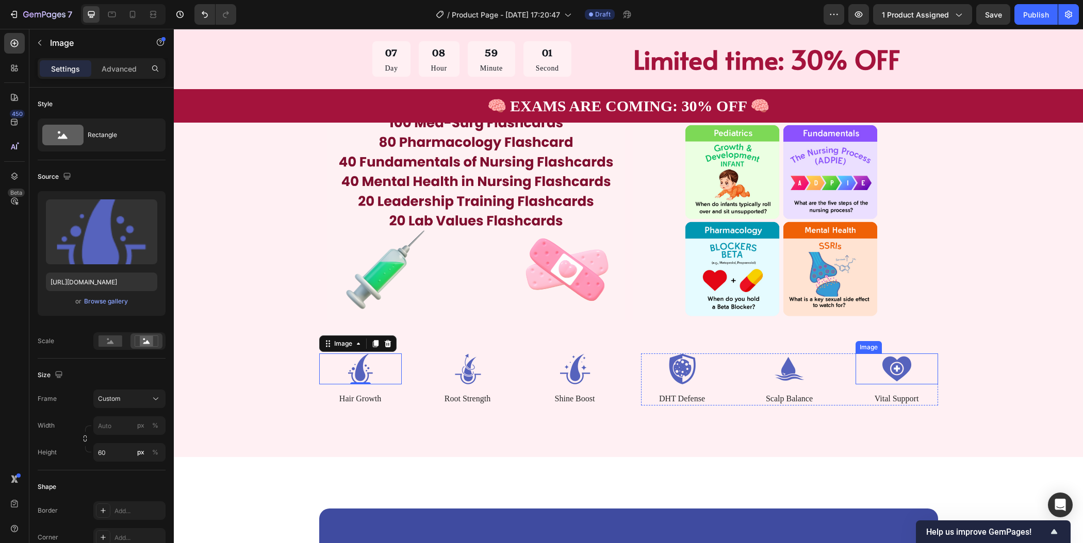
click at [927, 365] on img at bounding box center [896, 369] width 82 height 31
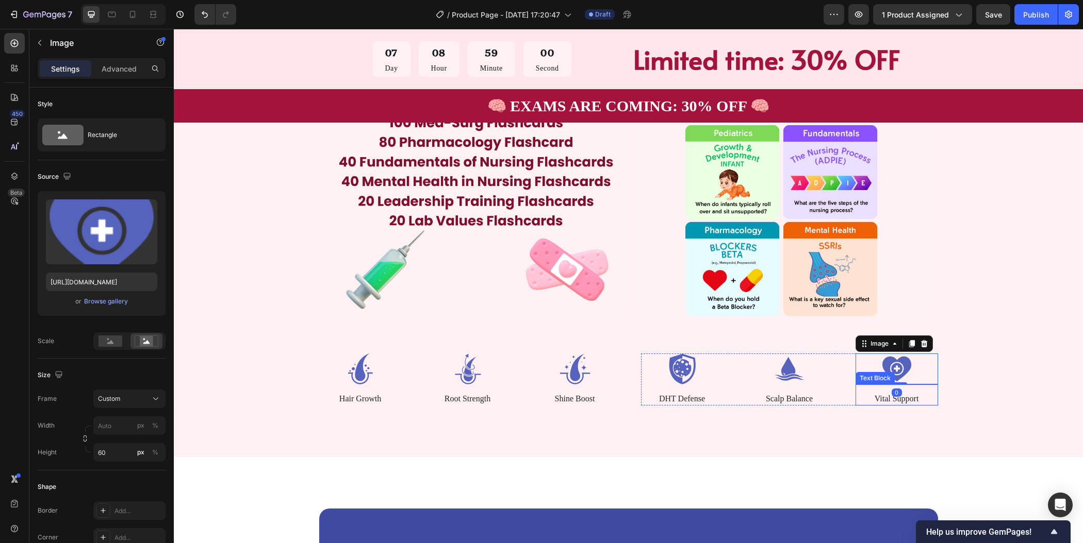
click at [925, 416] on div "300 Flashcards. One Clear Path to NCLEX 🧠 Heading Download instantly, study any…" at bounding box center [628, 164] width 909 height 585
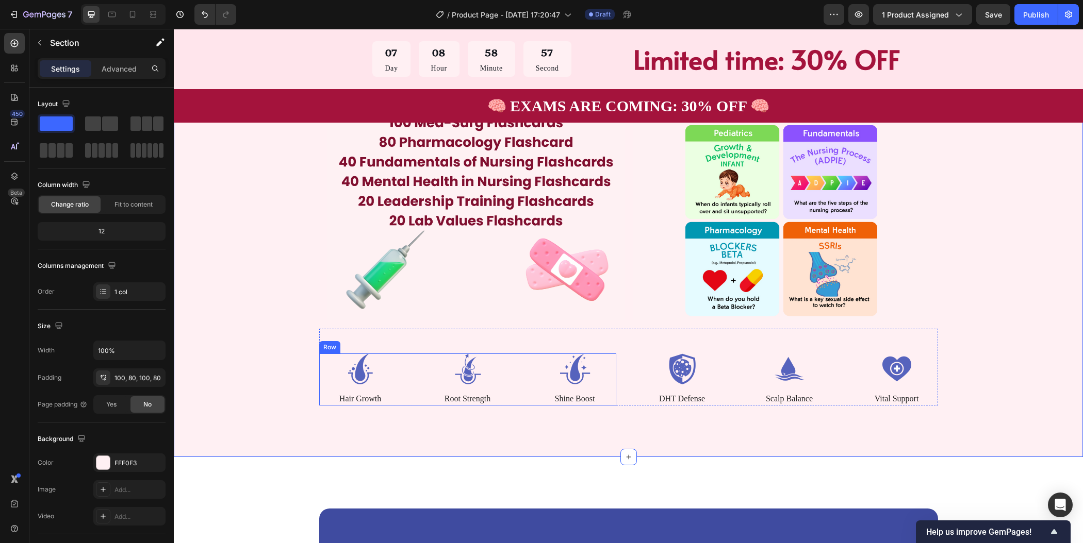
click at [406, 363] on div "Image Hair Growth Text Block Image Root Strength Text Block Image Shine Boost T…" at bounding box center [467, 380] width 297 height 52
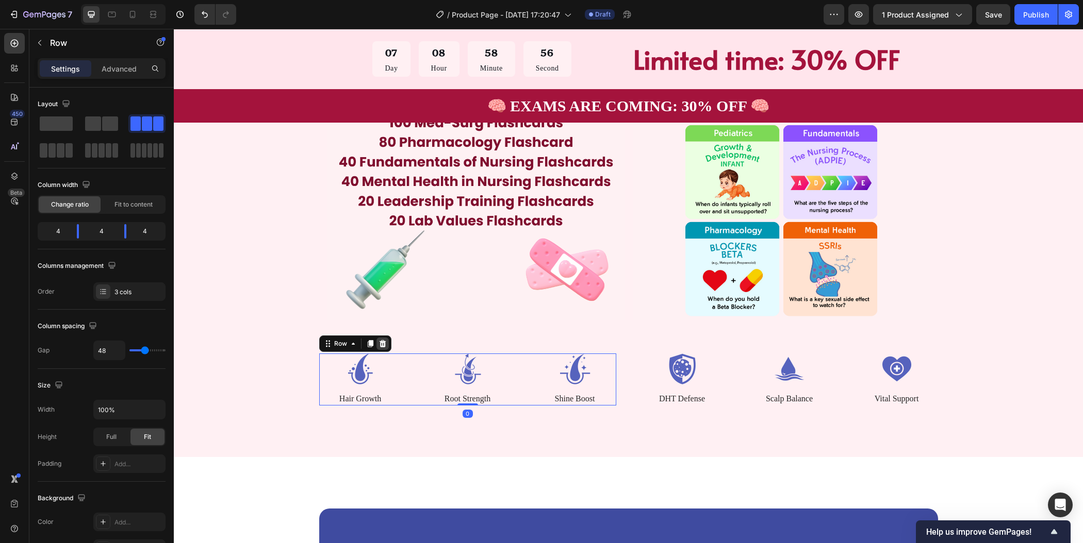
click at [379, 344] on icon at bounding box center [382, 343] width 7 height 7
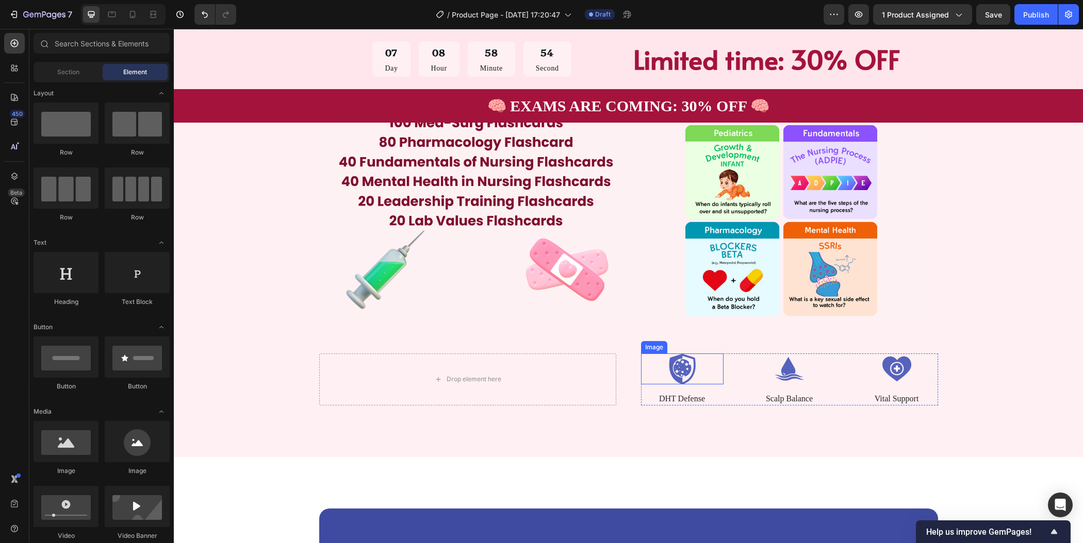
click at [641, 368] on img at bounding box center [682, 369] width 82 height 31
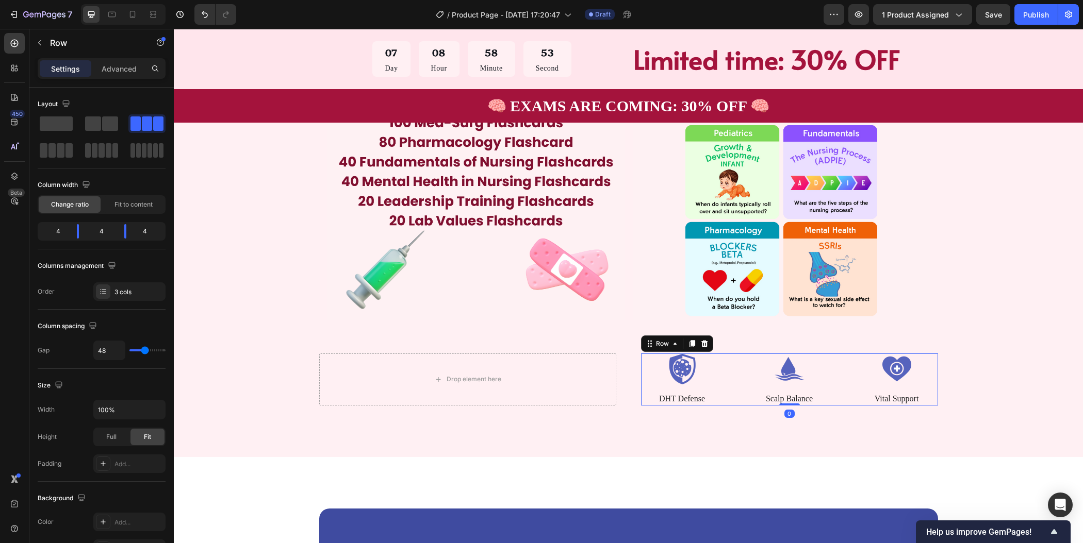
click at [732, 386] on div "Image DHT Defense Text Block Image Scalp Balance Text Block Image Vital Support…" at bounding box center [789, 380] width 297 height 52
click at [700, 344] on icon at bounding box center [704, 344] width 8 height 8
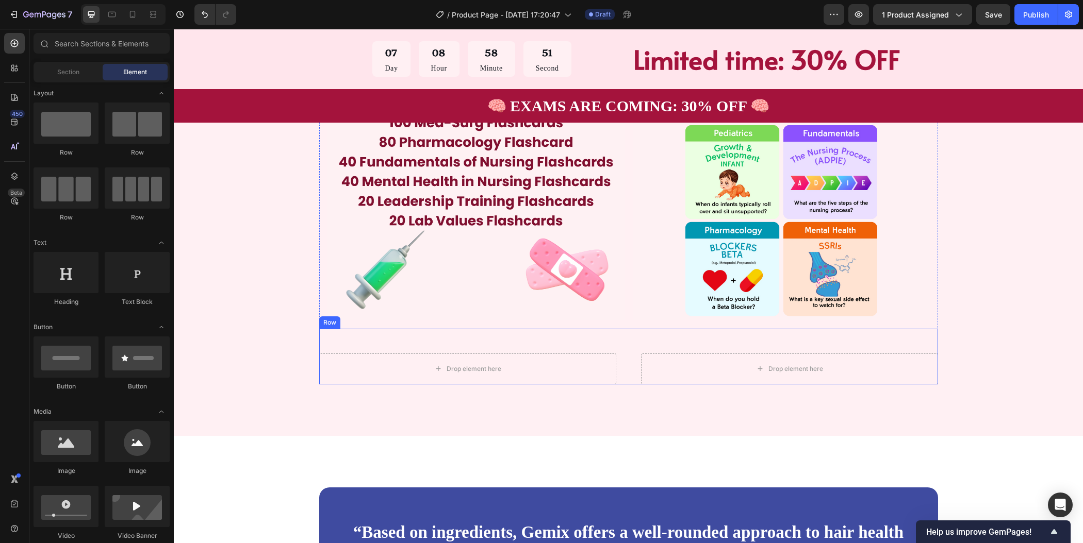
click at [693, 341] on div "Drop element here Drop element here Row" at bounding box center [628, 357] width 619 height 56
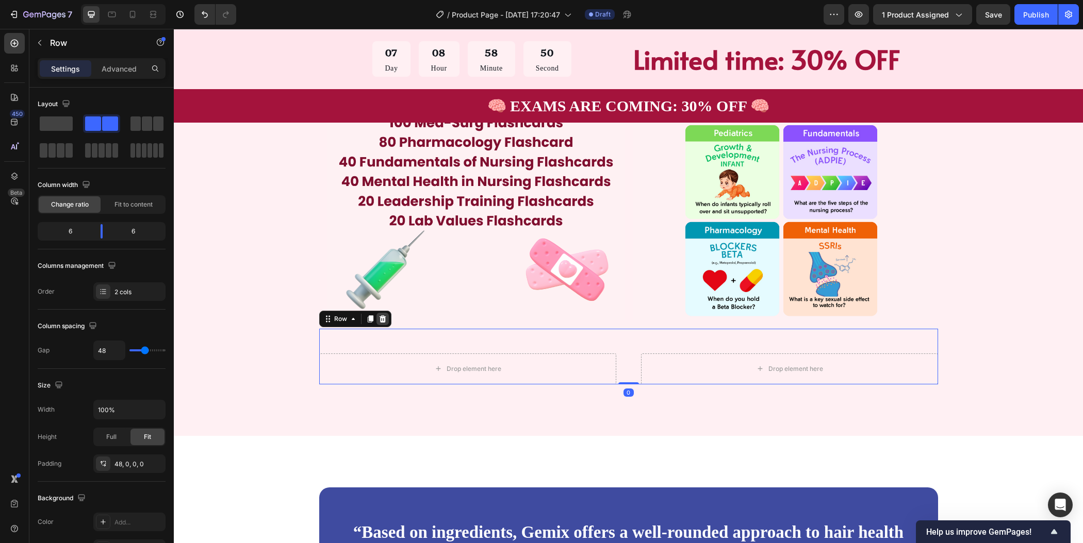
click at [378, 320] on icon at bounding box center [382, 319] width 8 height 8
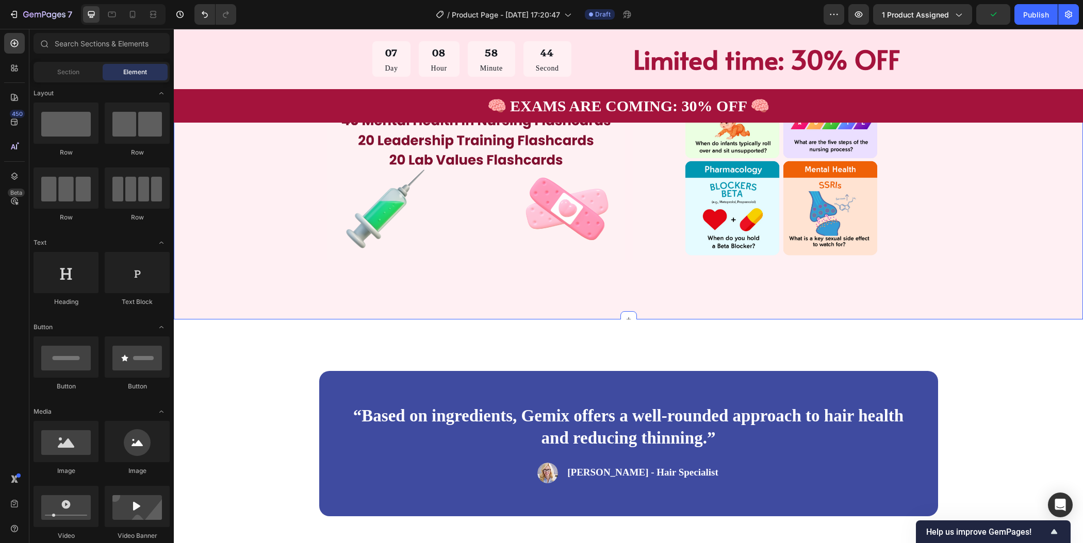
scroll to position [1413, 0]
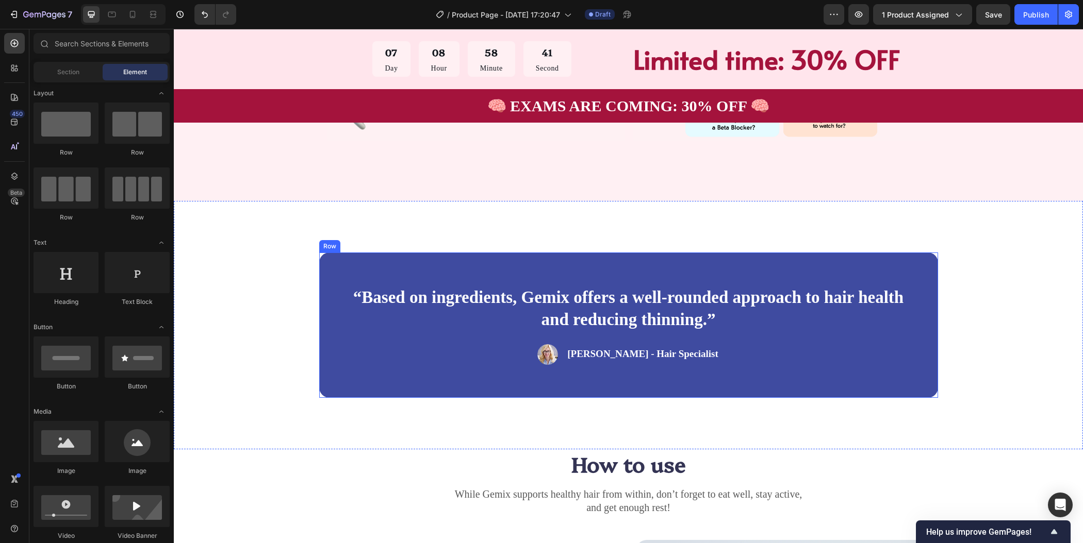
click at [848, 366] on div "“Based on ingredients, Gemix offers a well-rounded approach to hair health and …" at bounding box center [628, 325] width 619 height 145
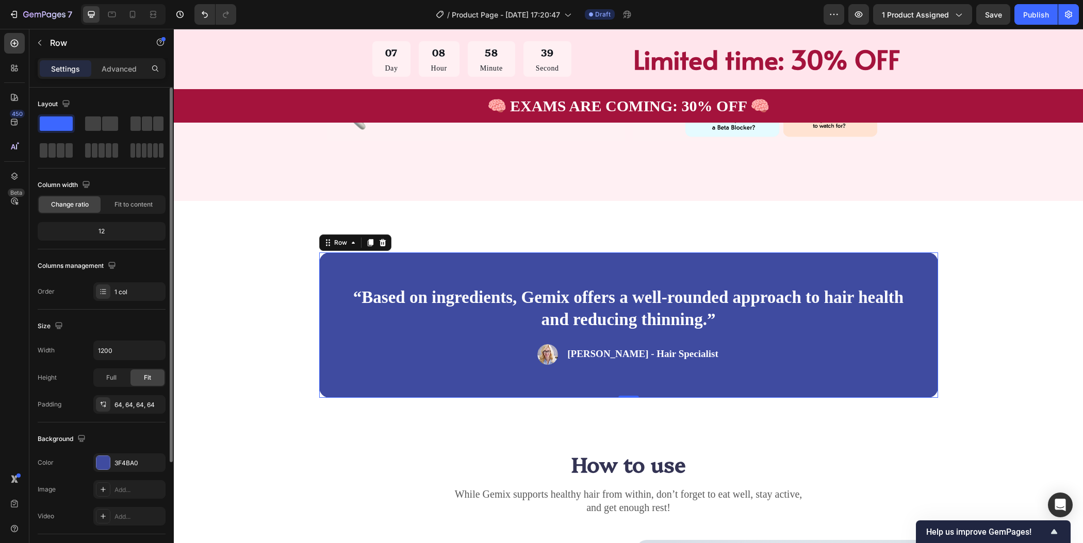
click at [59, 123] on span at bounding box center [56, 124] width 33 height 14
click at [102, 462] on div at bounding box center [102, 462] width 13 height 13
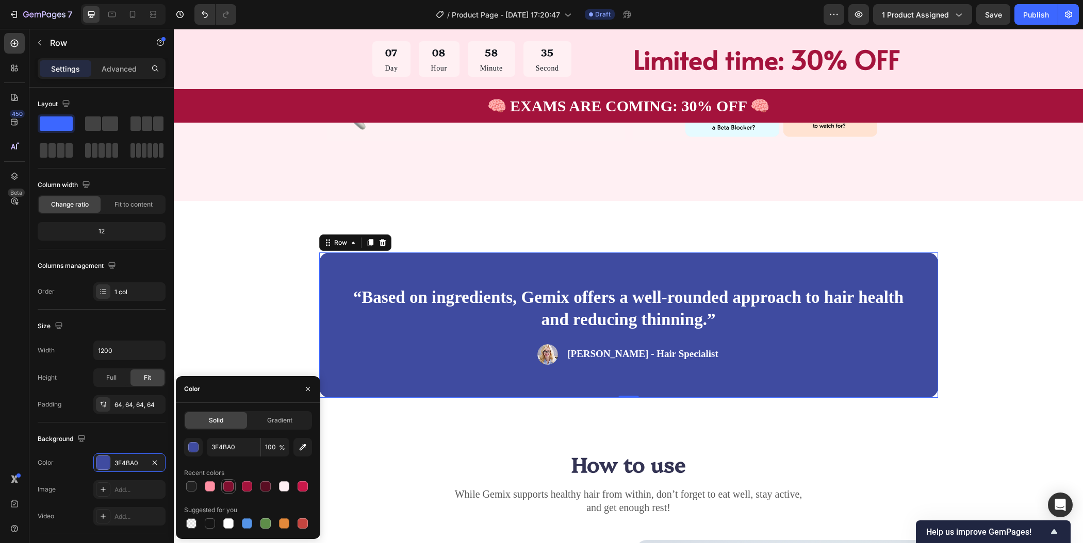
click at [232, 488] on div at bounding box center [228, 487] width 10 height 10
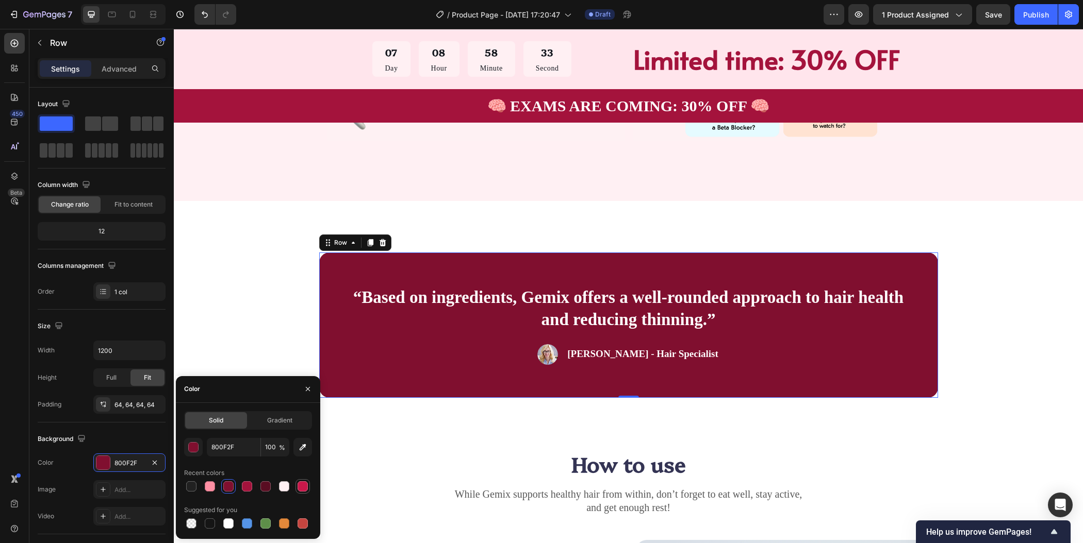
click at [304, 488] on div at bounding box center [303, 487] width 10 height 10
type input "C9184A"
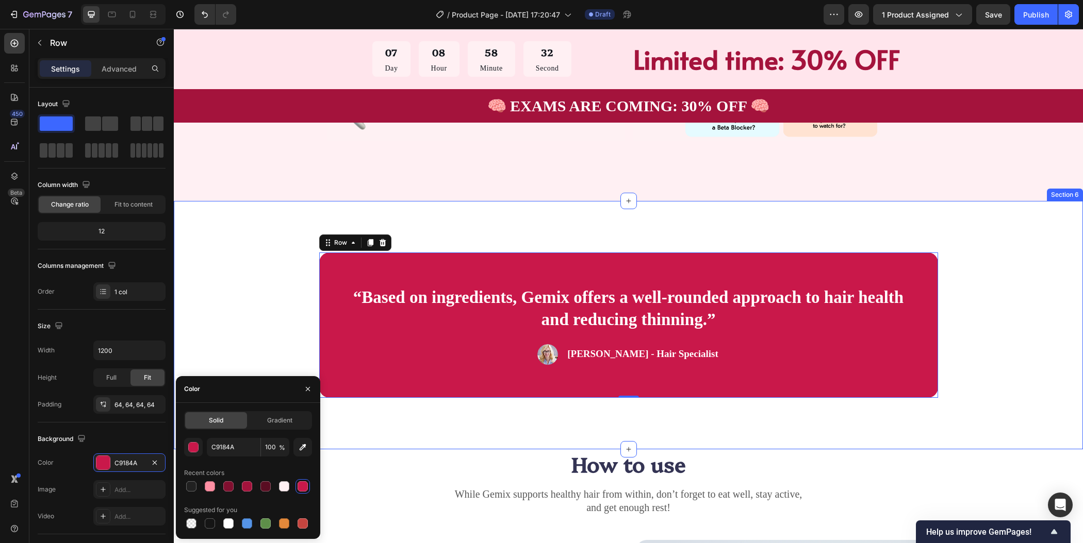
click at [972, 356] on div "“Based on ingredients, Gemix offers a well-rounded approach to hair health and …" at bounding box center [628, 325] width 827 height 145
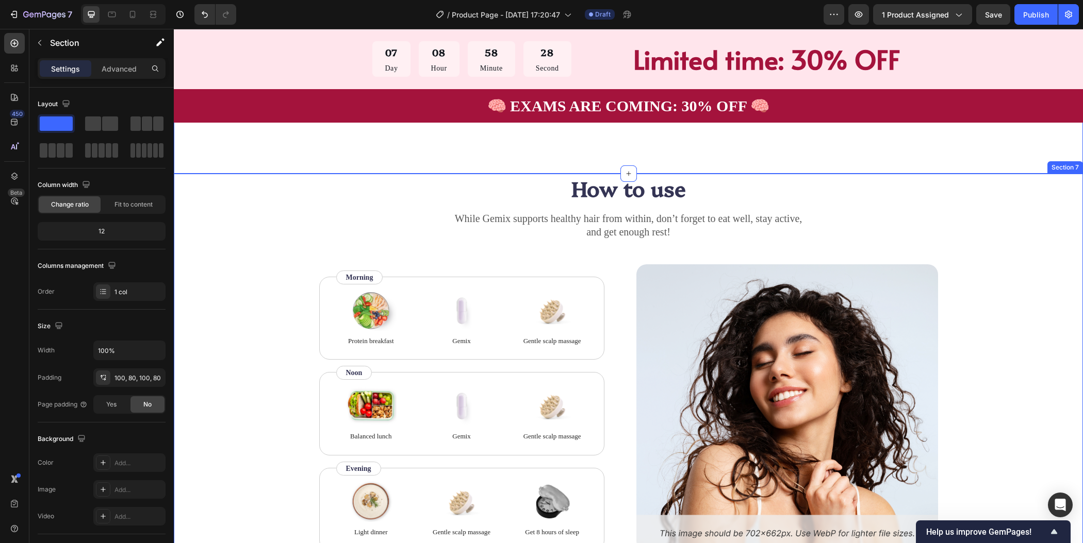
scroll to position [1650, 0]
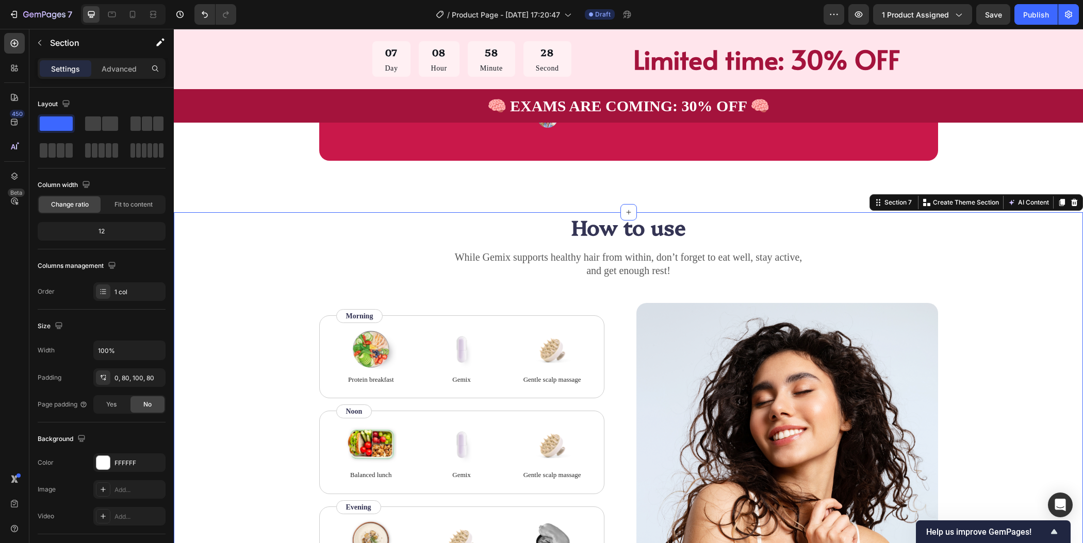
click at [1013, 306] on div "How to use Heading While Gemix supports healthy hair from within, don’t forget …" at bounding box center [628, 401] width 827 height 378
click at [1070, 203] on icon at bounding box center [1074, 203] width 8 height 8
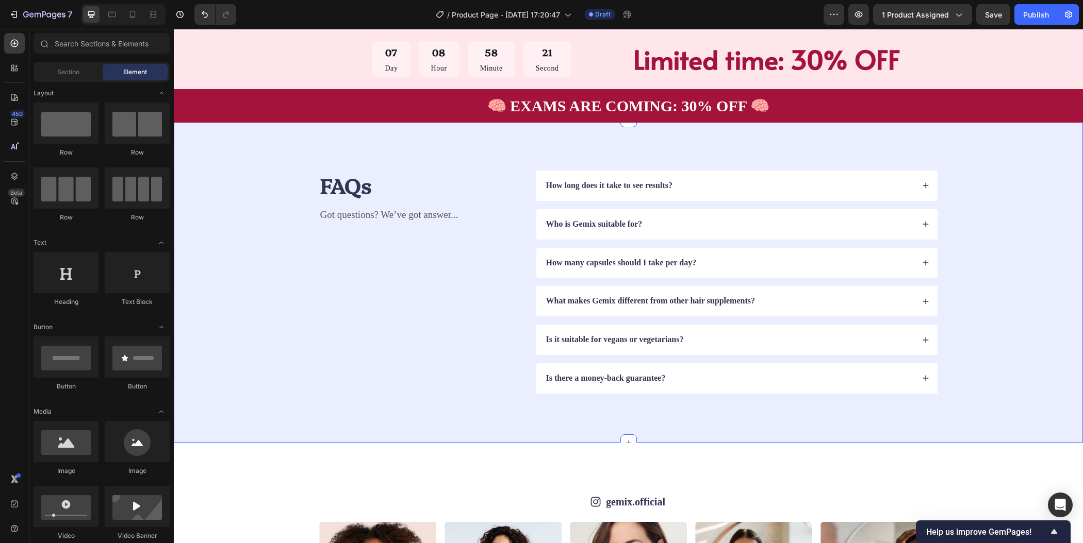
click at [997, 272] on div "FAQs Heading Got questions? We’ve got answer... Text Block How long does it tak…" at bounding box center [628, 282] width 827 height 223
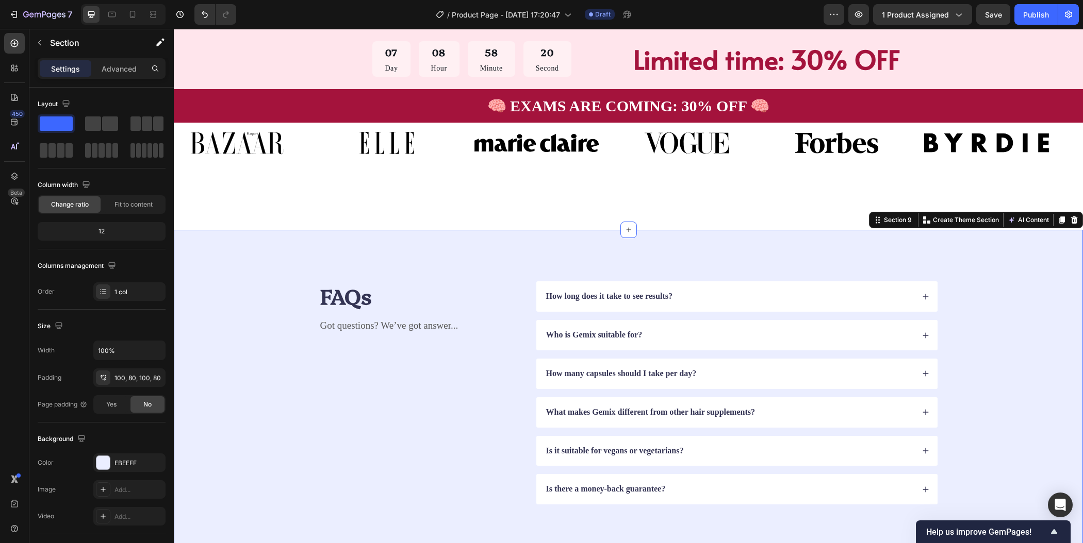
scroll to position [2214, 0]
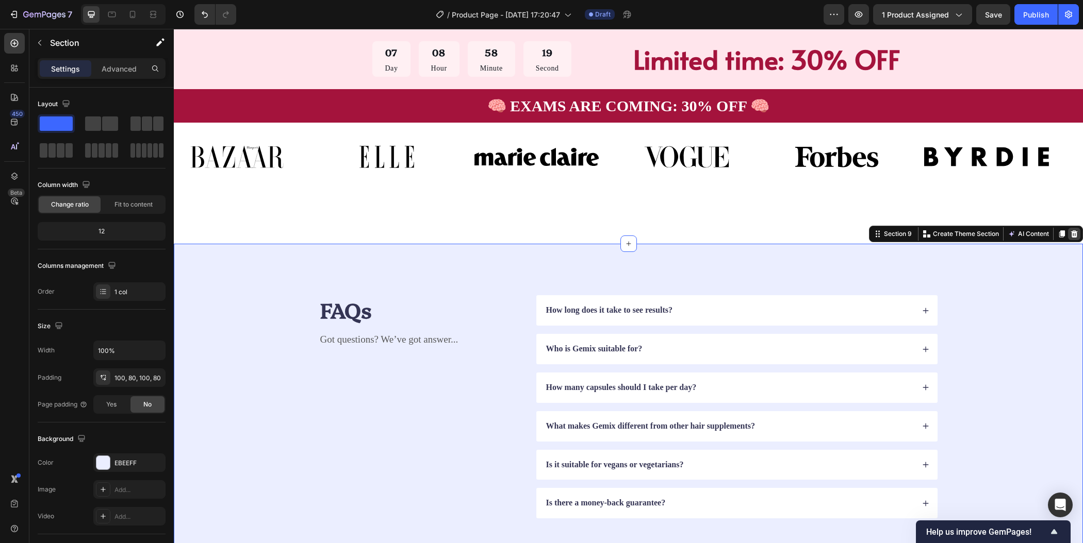
click at [1071, 235] on icon at bounding box center [1074, 233] width 7 height 7
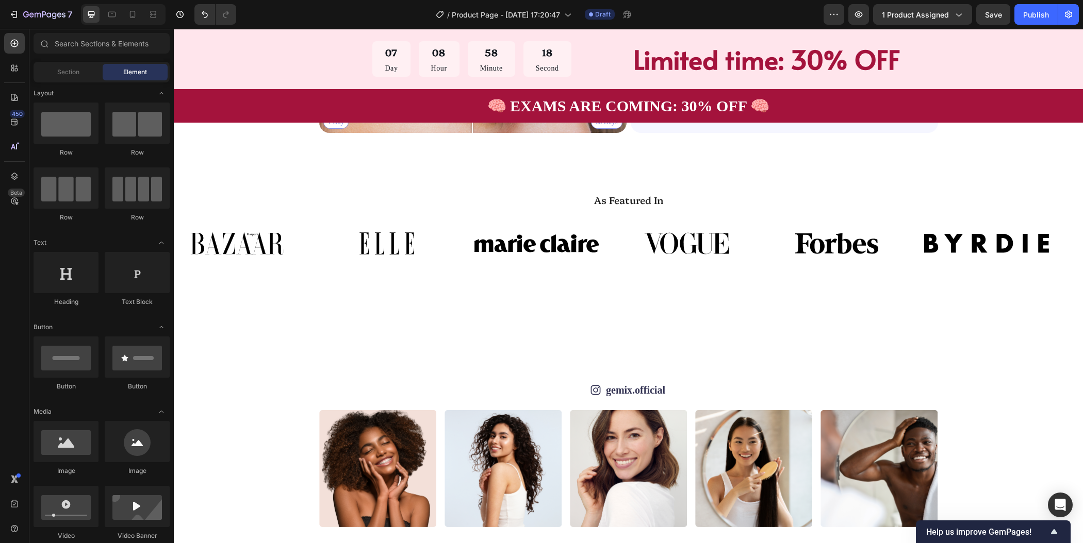
scroll to position [2089, 0]
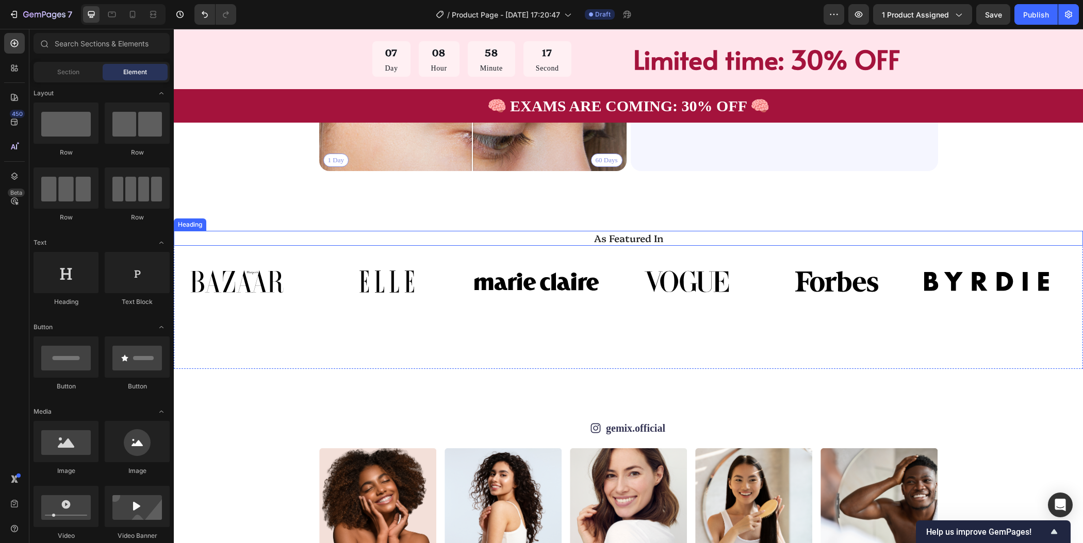
click at [1028, 237] on h2 "As Featured In" at bounding box center [628, 238] width 894 height 15
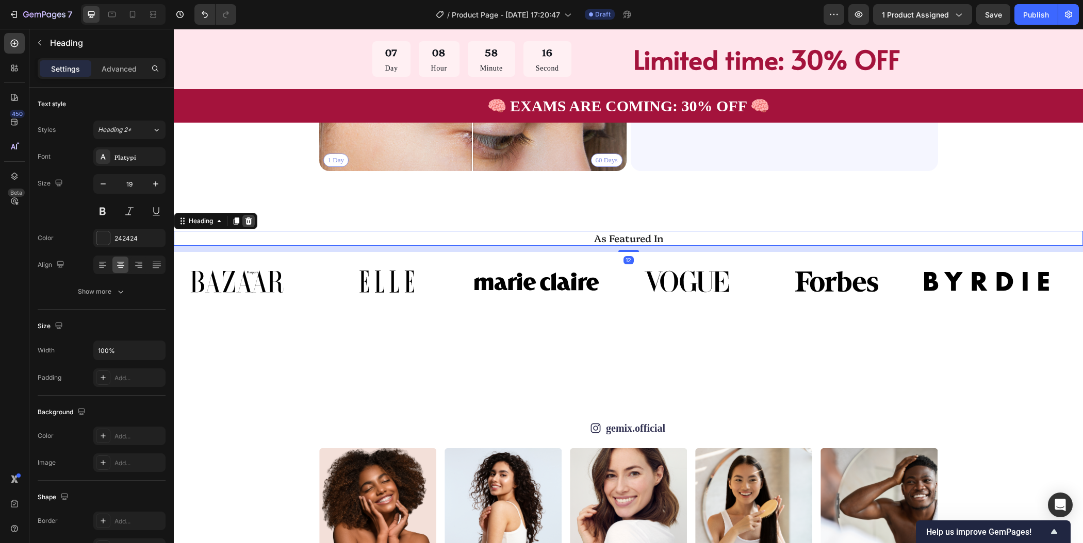
click at [247, 218] on icon at bounding box center [248, 221] width 7 height 7
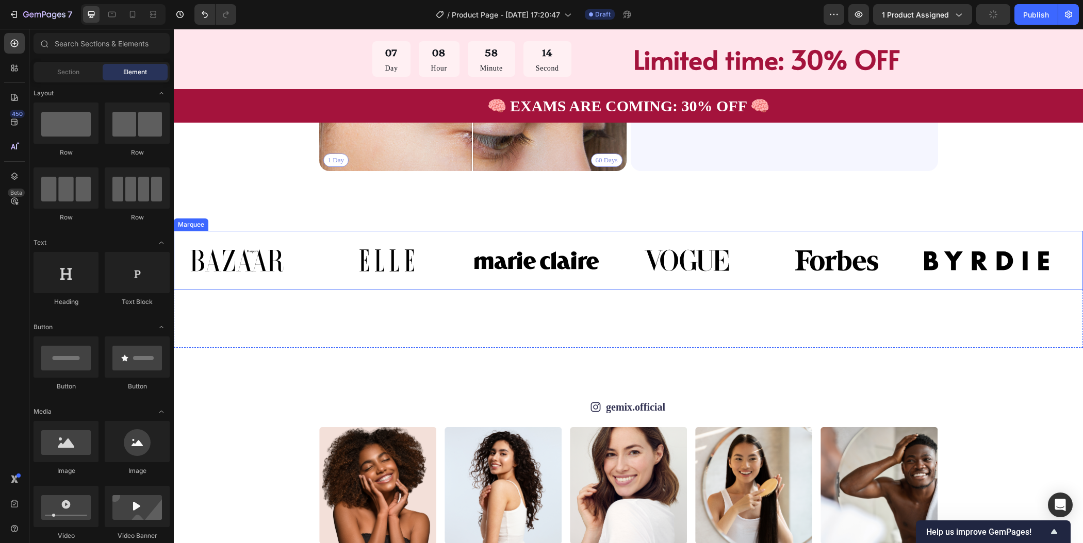
click at [314, 270] on div "Image" at bounding box center [249, 261] width 150 height 46
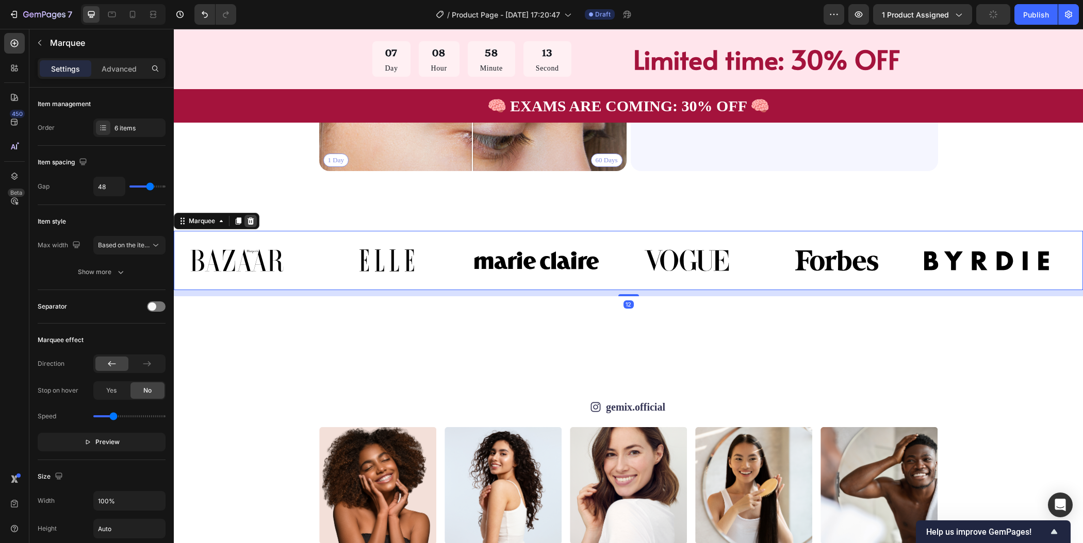
click at [250, 220] on icon at bounding box center [250, 221] width 8 height 8
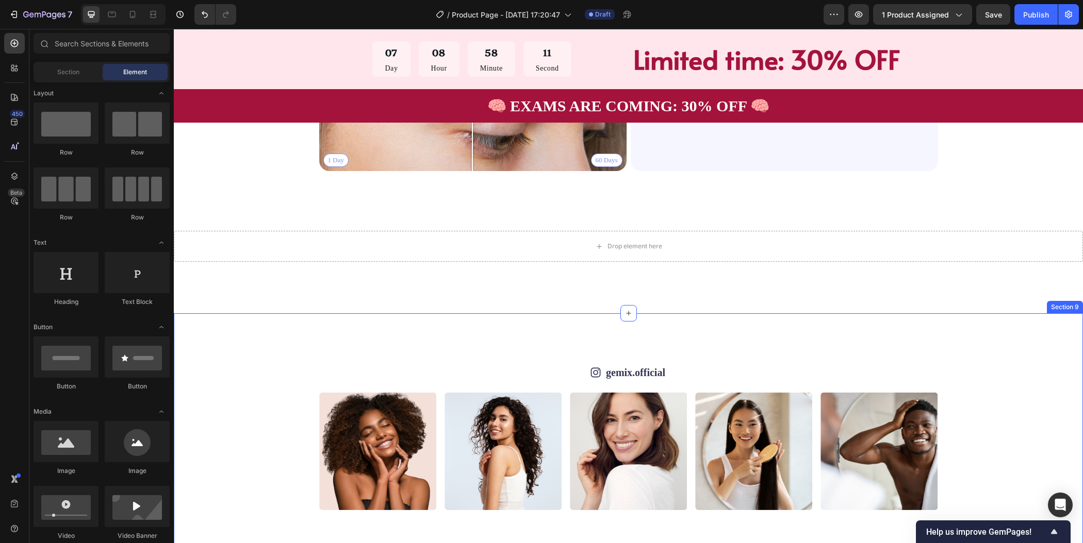
click at [1036, 327] on div "Icon gemix.official Text Block Row Image Image Image Image Image Image Image Im…" at bounding box center [628, 437] width 909 height 248
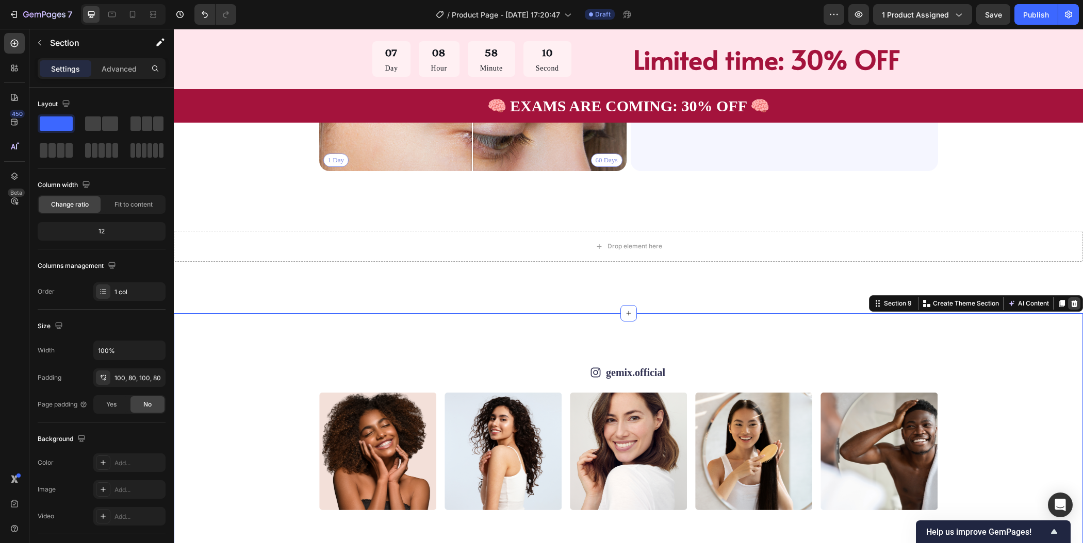
click at [1068, 305] on div at bounding box center [1074, 304] width 12 height 12
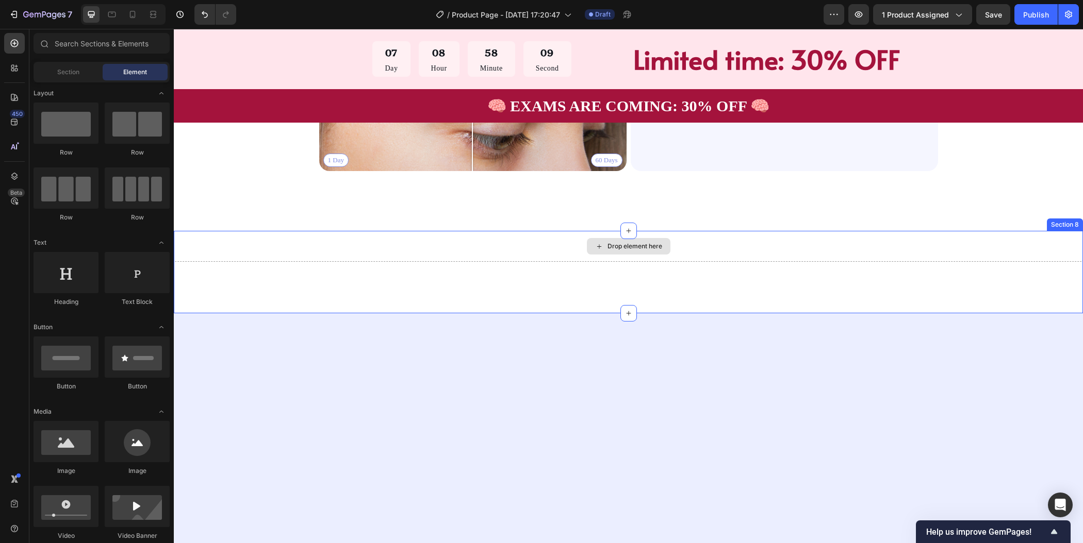
click at [1035, 247] on div "Drop element here" at bounding box center [628, 246] width 909 height 31
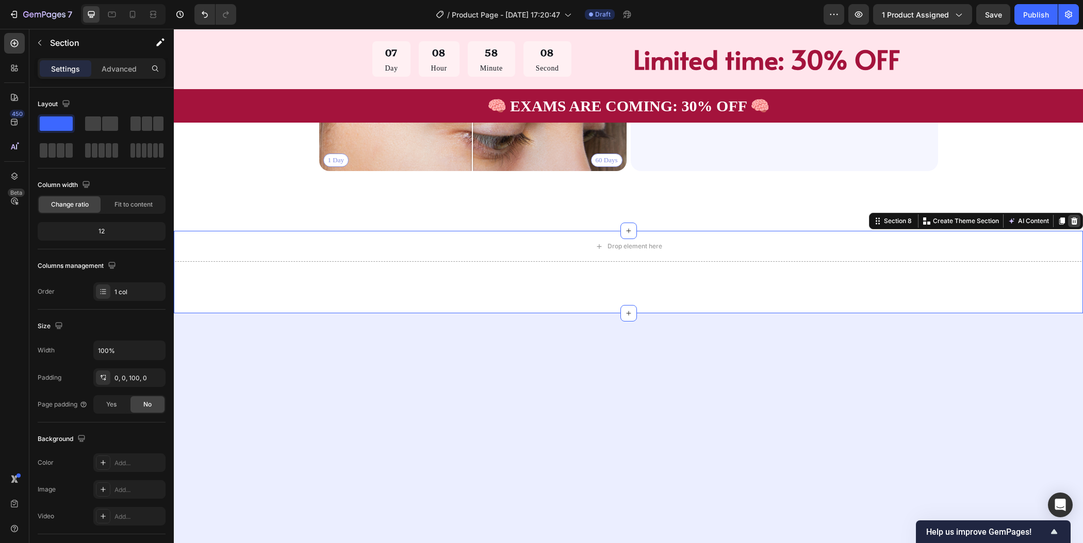
click at [1071, 221] on icon at bounding box center [1074, 221] width 7 height 7
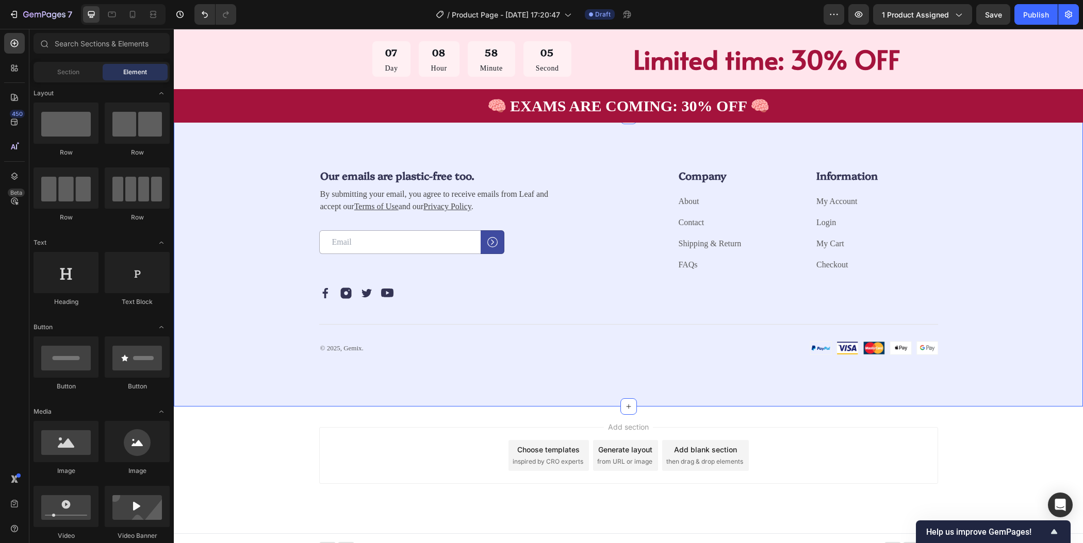
scroll to position [2188, 0]
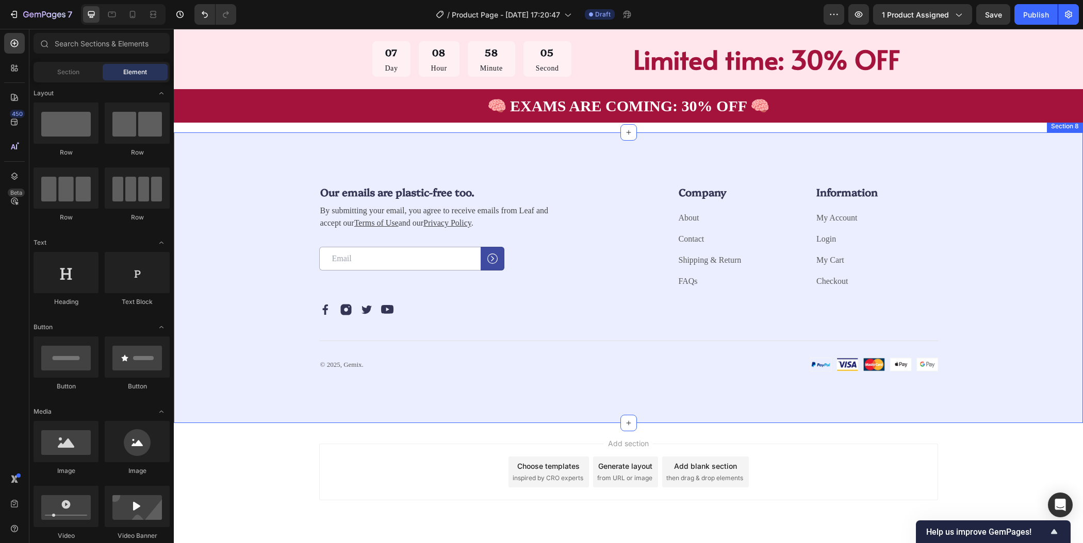
click at [1017, 307] on div "Our emails are plastic-free too. Heading By submitting your email, you agree to…" at bounding box center [628, 278] width 827 height 188
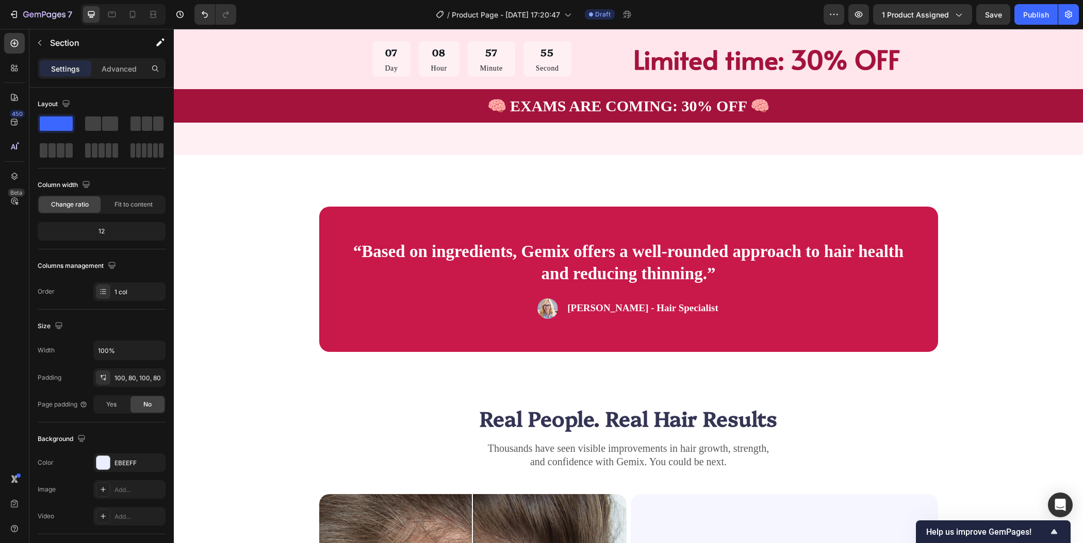
scroll to position [1443, 0]
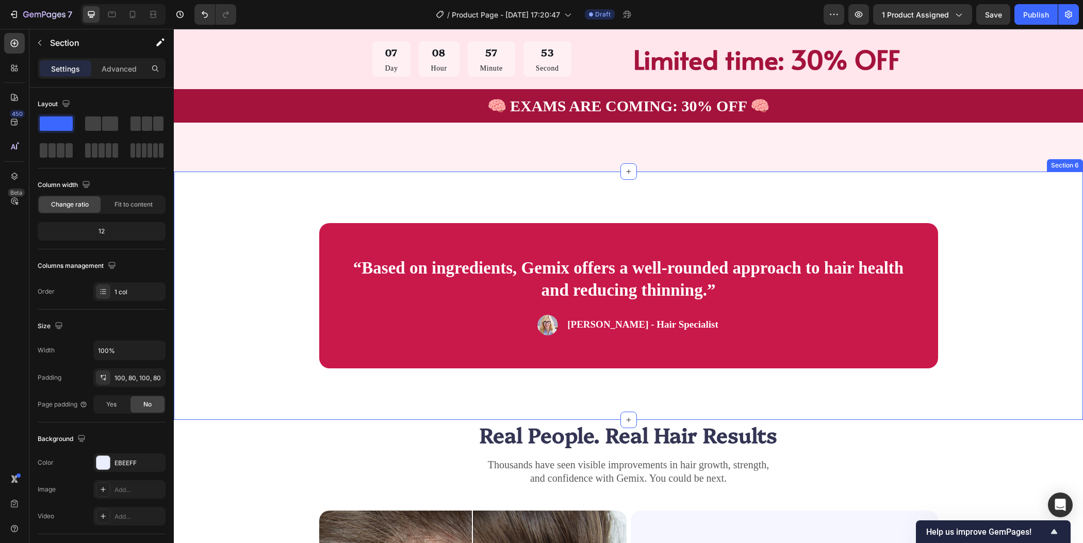
click at [972, 254] on div "“Based on ingredients, Gemix offers a well-rounded approach to hair health and …" at bounding box center [628, 295] width 827 height 145
click at [1059, 161] on icon at bounding box center [1062, 161] width 6 height 7
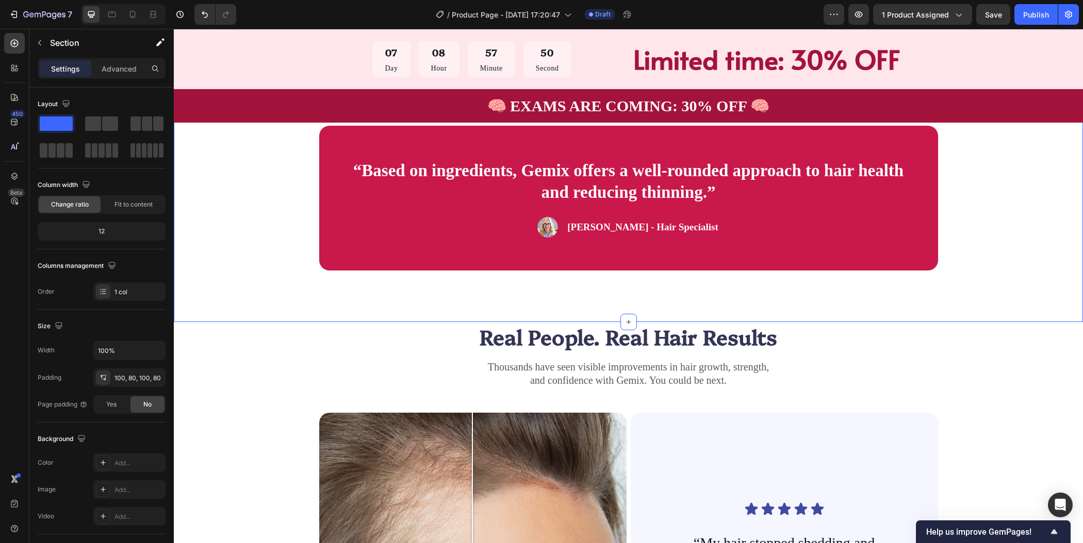
scroll to position [1797, 0]
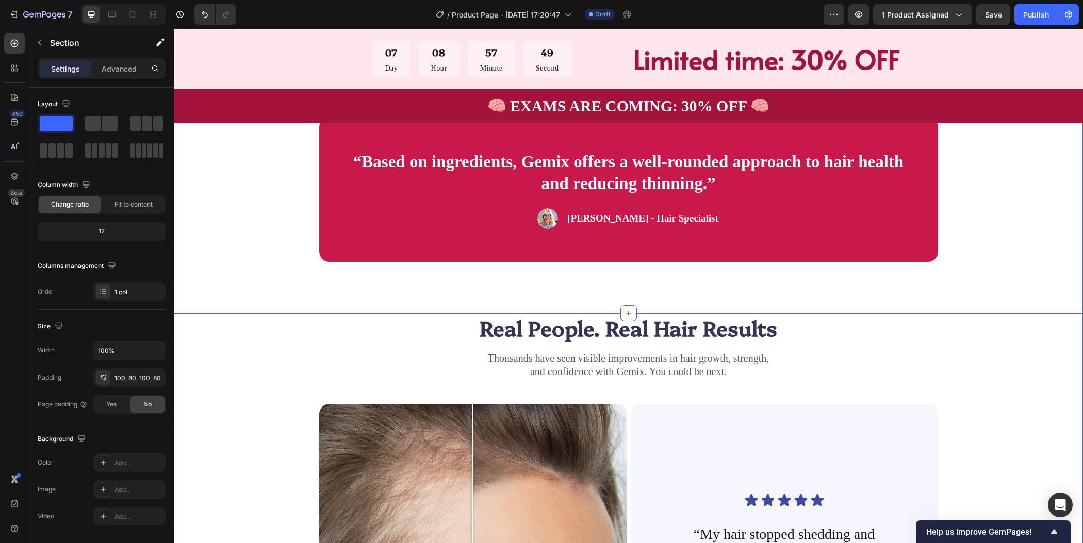
click at [998, 348] on div "Real People. Real Hair Results Heading Thousands have seen visible improvements…" at bounding box center [628, 516] width 827 height 406
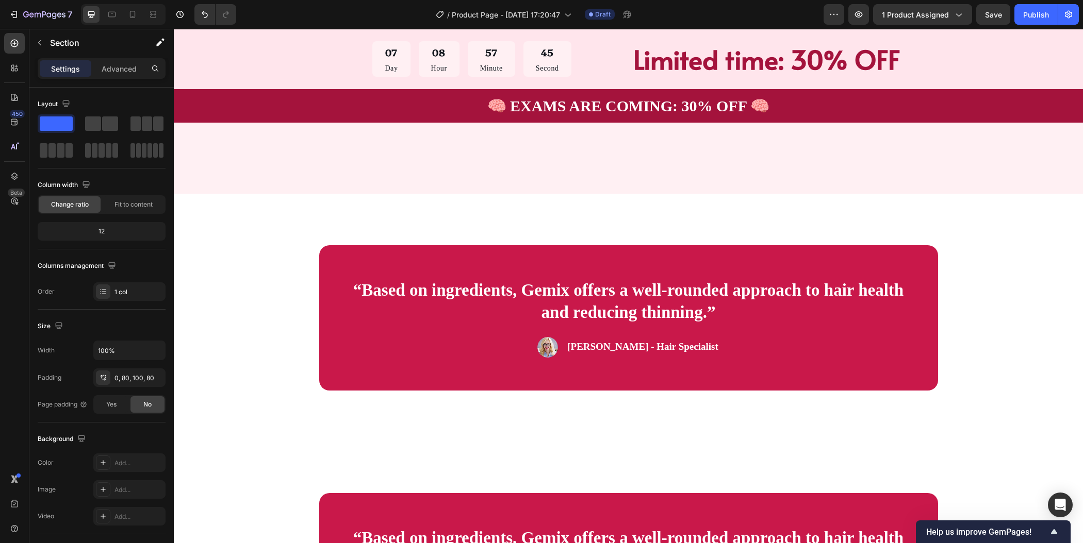
scroll to position [1607, 0]
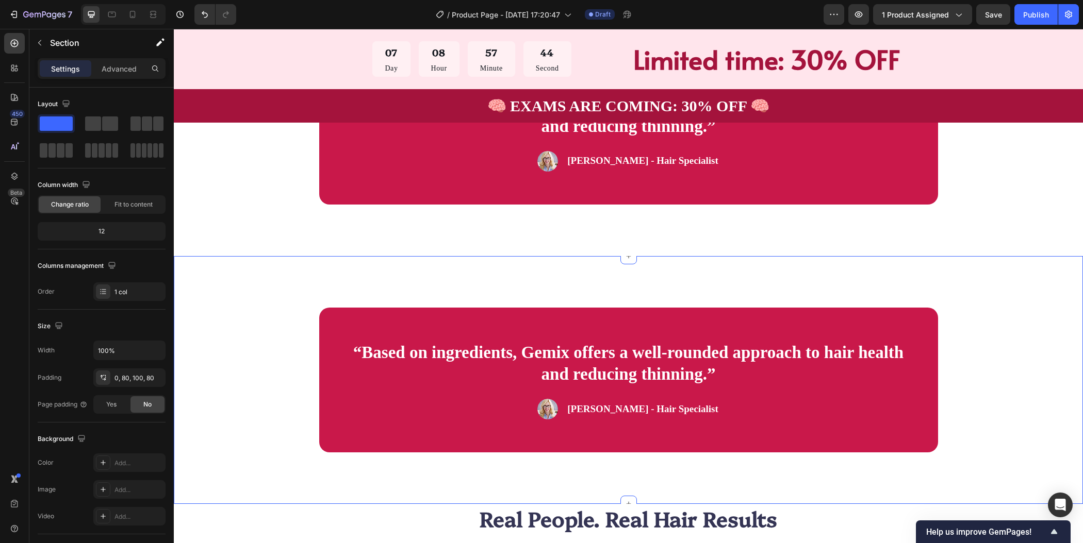
click at [671, 280] on div "“Based on ingredients, Gemix offers a well-rounded approach to hair health and …" at bounding box center [628, 380] width 909 height 249
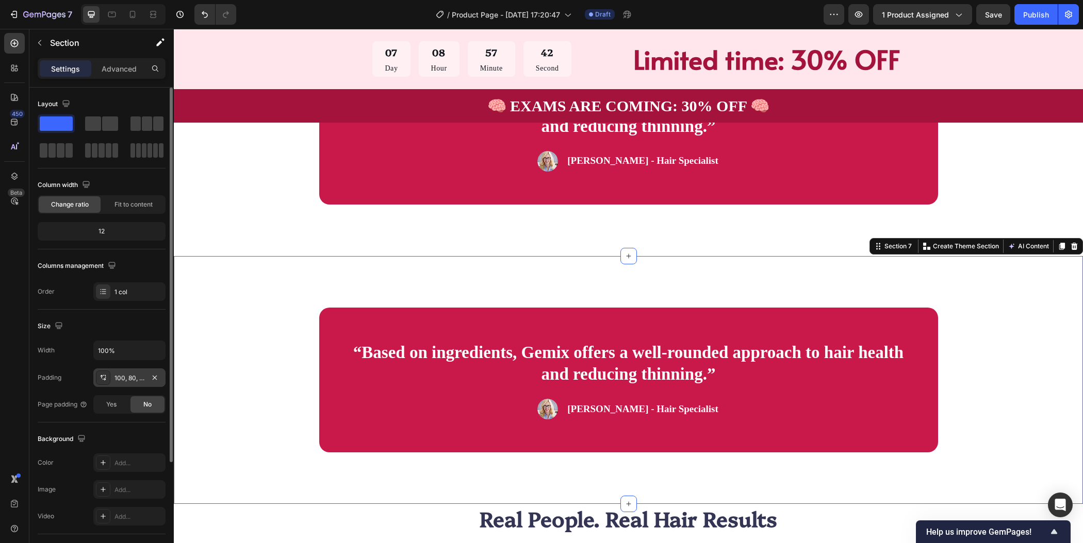
click at [129, 381] on div "100, 80, 100, 80" at bounding box center [129, 378] width 30 height 9
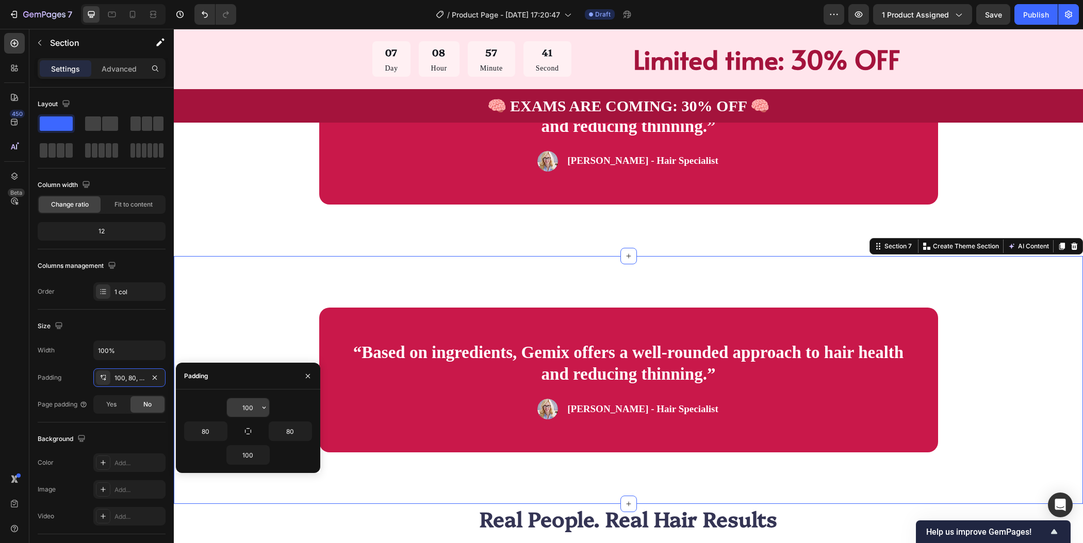
click at [247, 406] on input "100" at bounding box center [248, 408] width 42 height 19
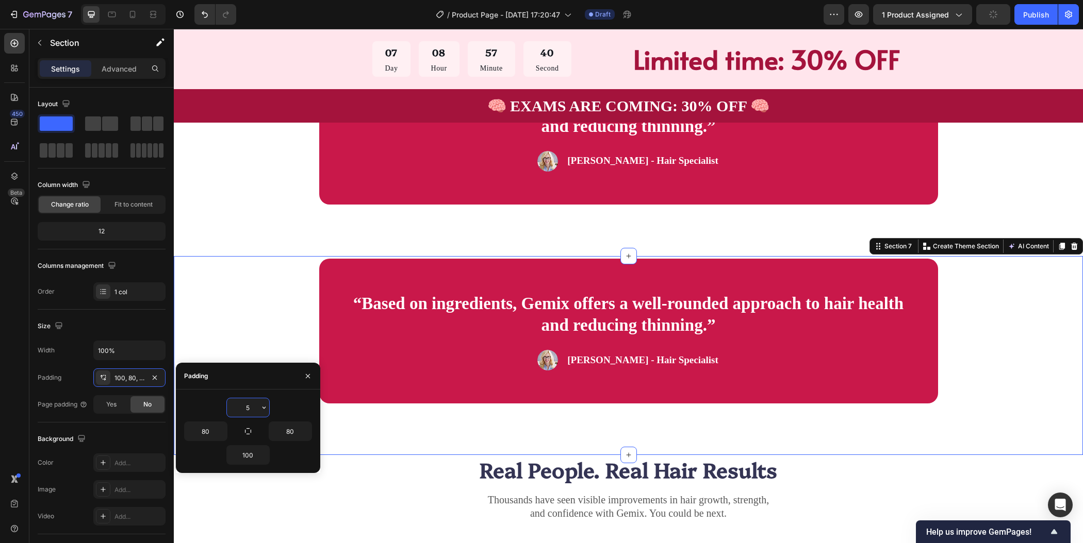
type input "50"
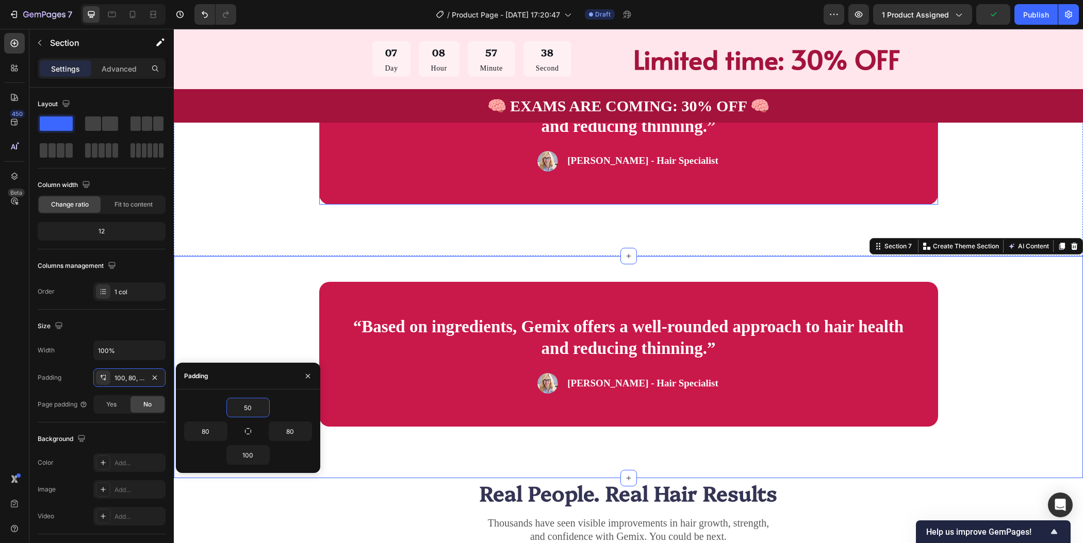
click at [431, 180] on div "“Based on ingredients, Gemix offers a well-rounded approach to hair health and …" at bounding box center [628, 131] width 619 height 145
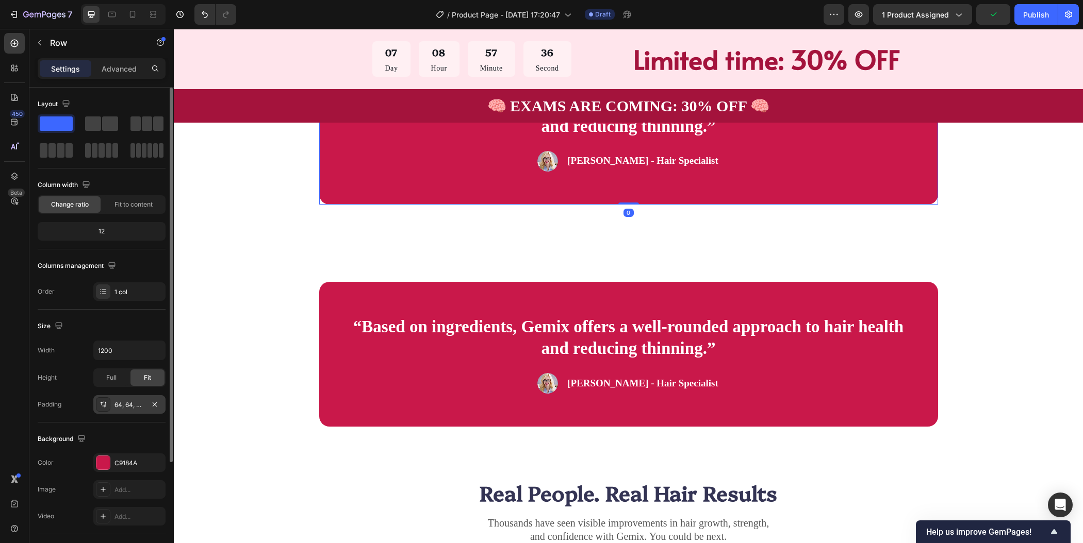
click at [128, 406] on div "64, 64, 64, 64" at bounding box center [129, 405] width 30 height 9
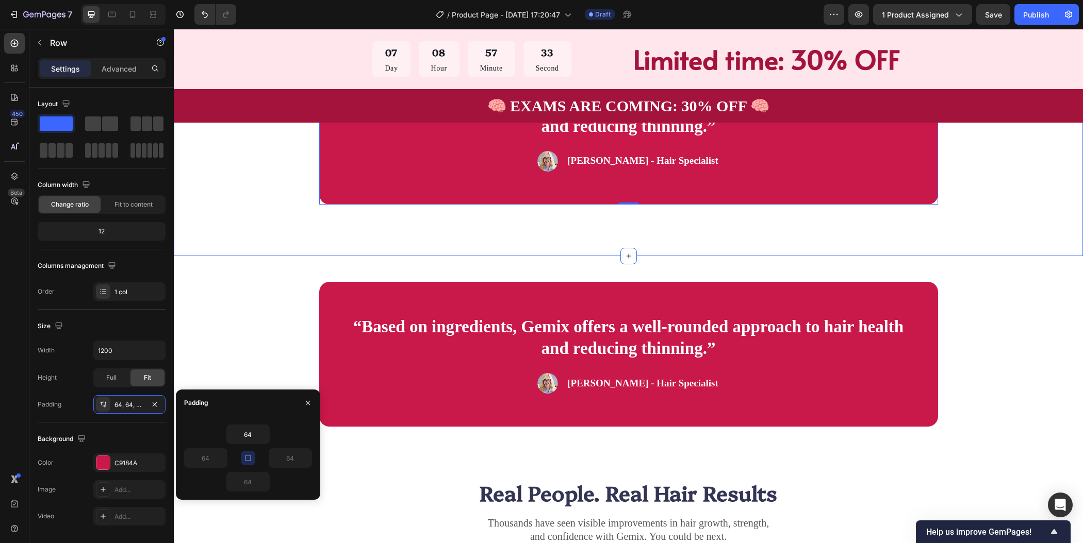
click at [457, 229] on div "“Based on ingredients, Gemix offers a well-rounded approach to hair health and …" at bounding box center [628, 132] width 909 height 249
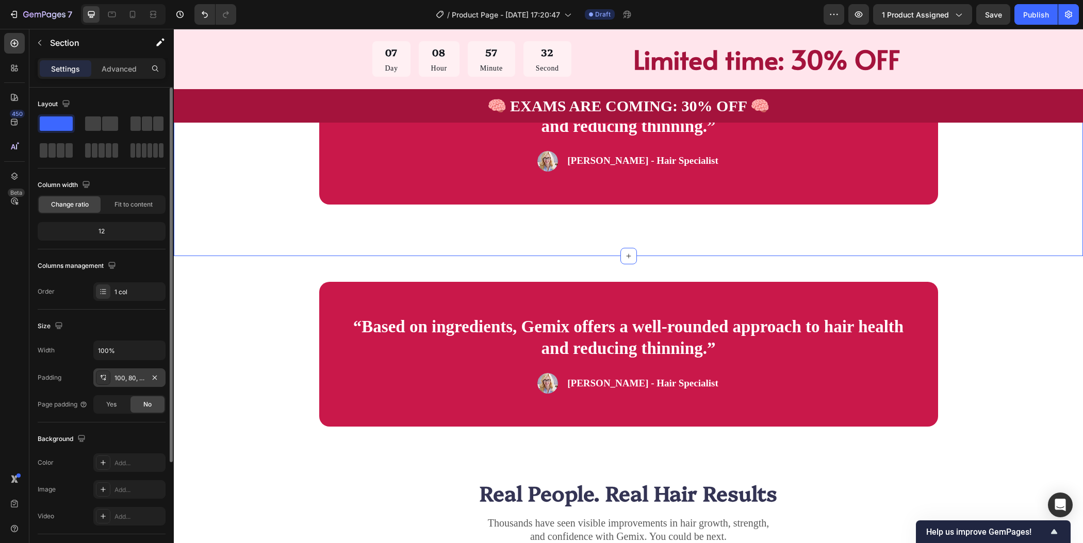
click at [144, 379] on div "100, 80, 100, 80" at bounding box center [129, 378] width 30 height 9
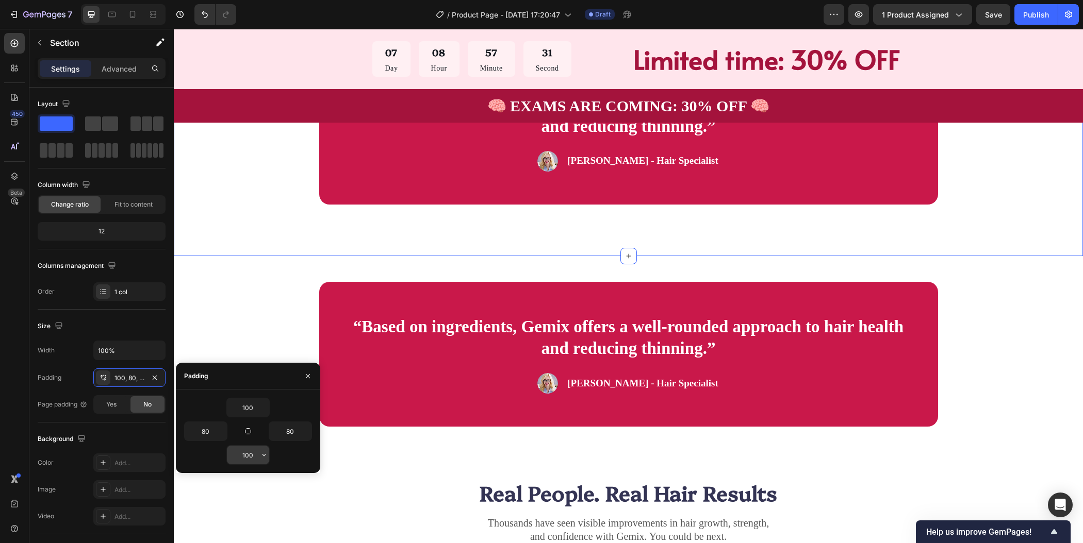
click at [245, 453] on input "100" at bounding box center [248, 455] width 42 height 19
type input "50"
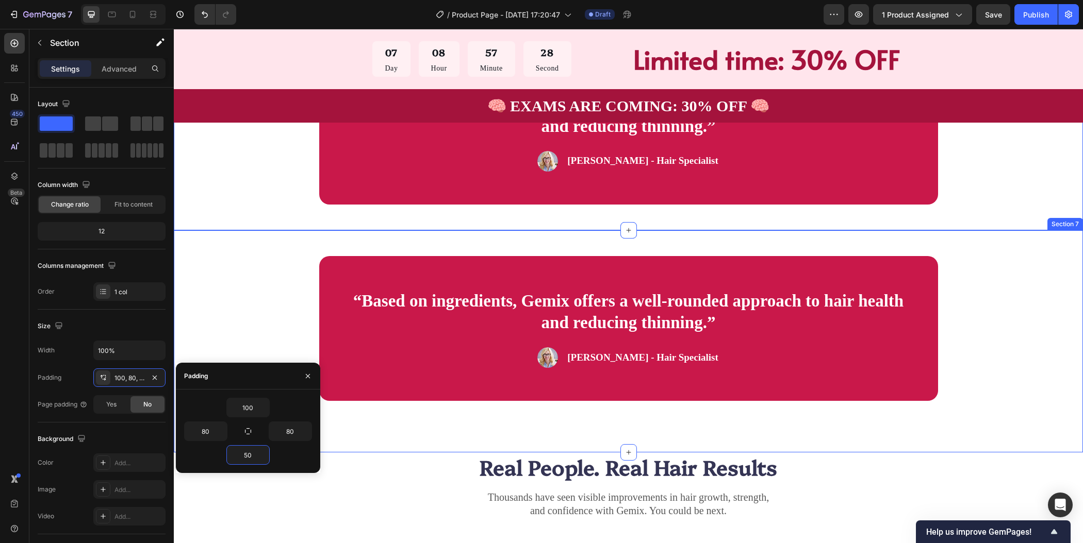
click at [1014, 351] on div "“Based on ingredients, Gemix offers a well-rounded approach to hair health and …" at bounding box center [628, 328] width 827 height 145
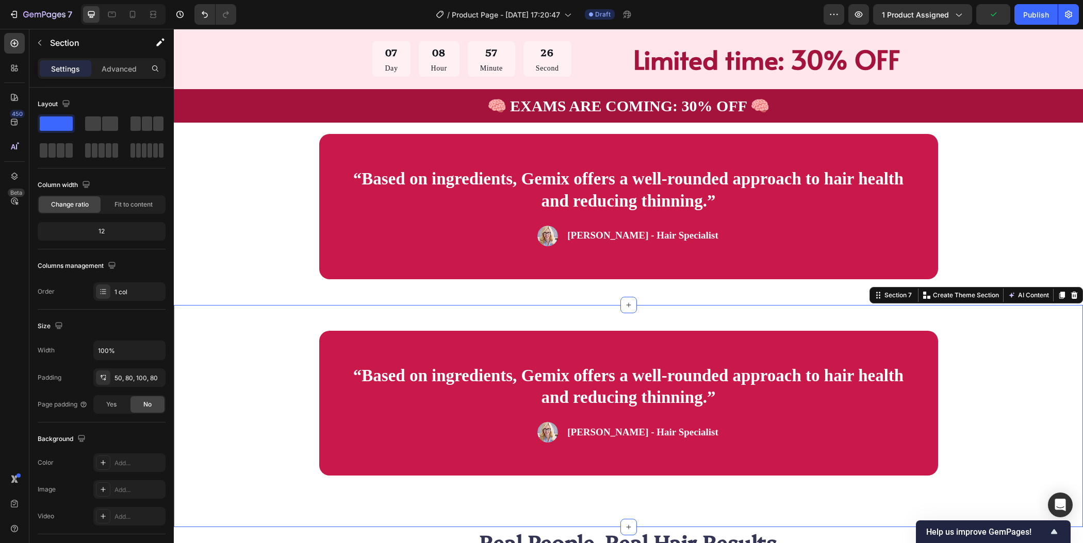
scroll to position [1530, 0]
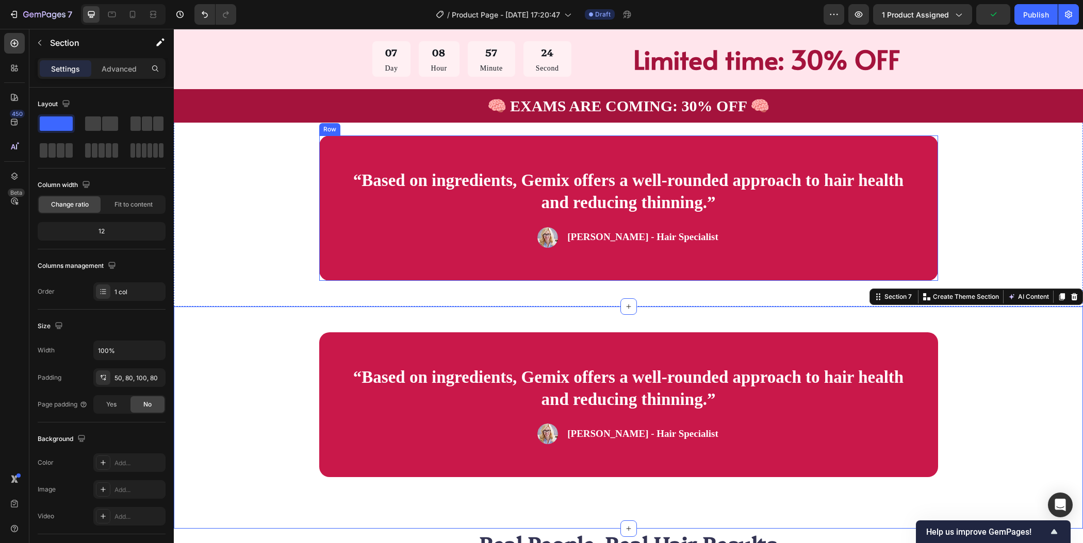
click at [439, 260] on div "“Based on ingredients, Gemix offers a well-rounded approach to hair health and …" at bounding box center [628, 208] width 619 height 145
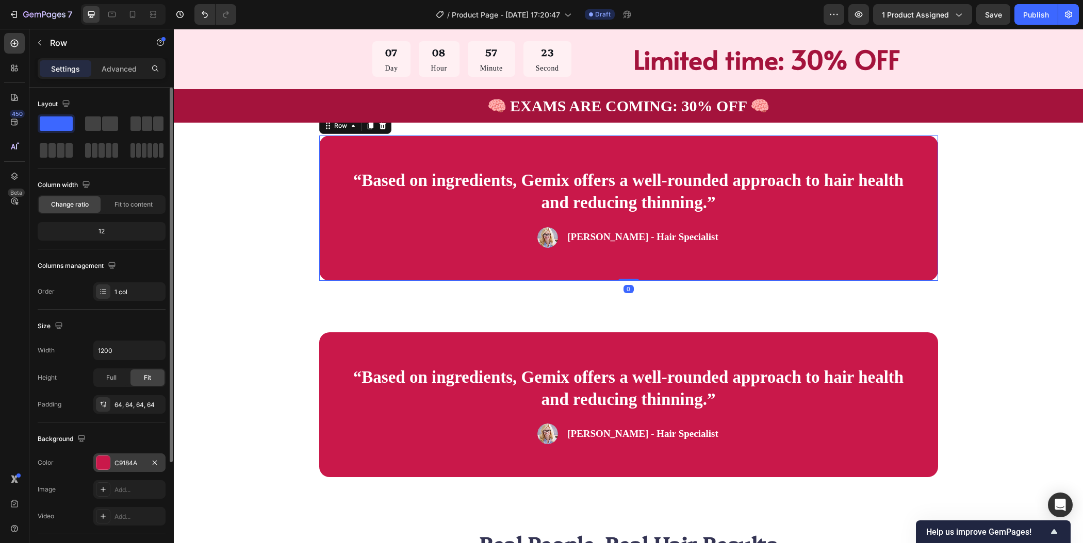
click at [102, 466] on div at bounding box center [102, 462] width 13 height 13
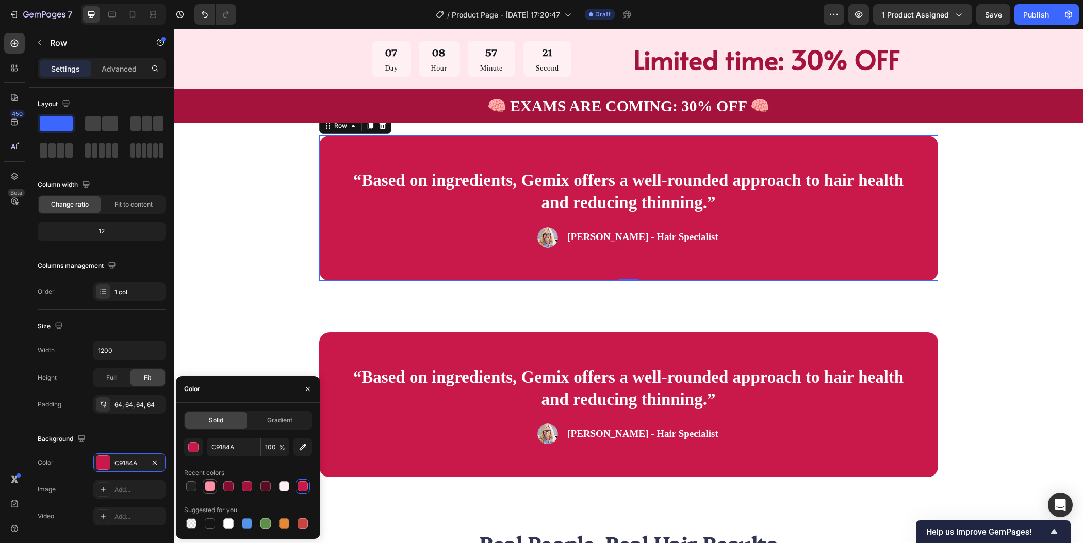
click at [212, 488] on div at bounding box center [210, 487] width 10 height 10
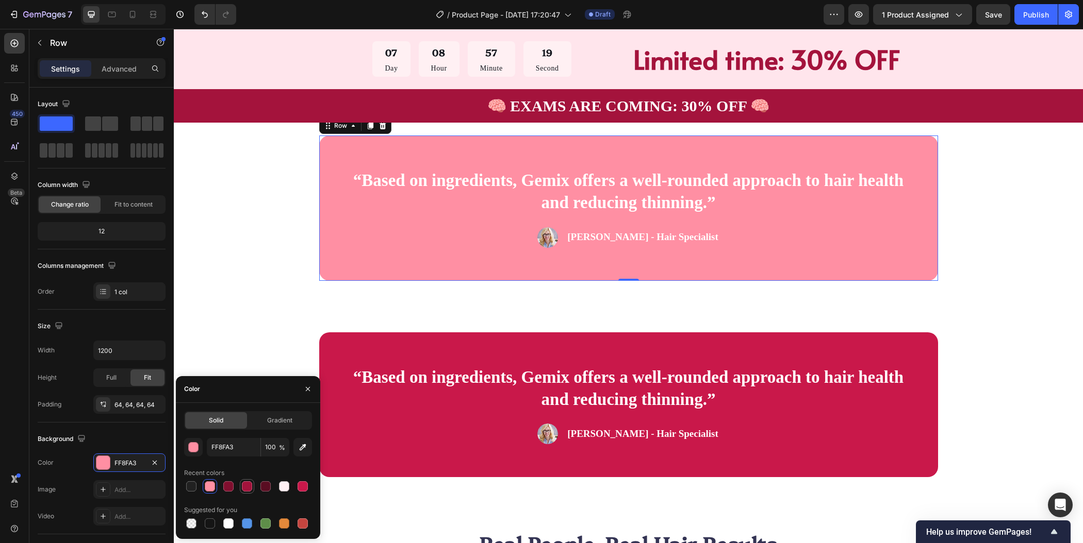
click at [245, 487] on div at bounding box center [247, 487] width 10 height 10
type input "A4133C"
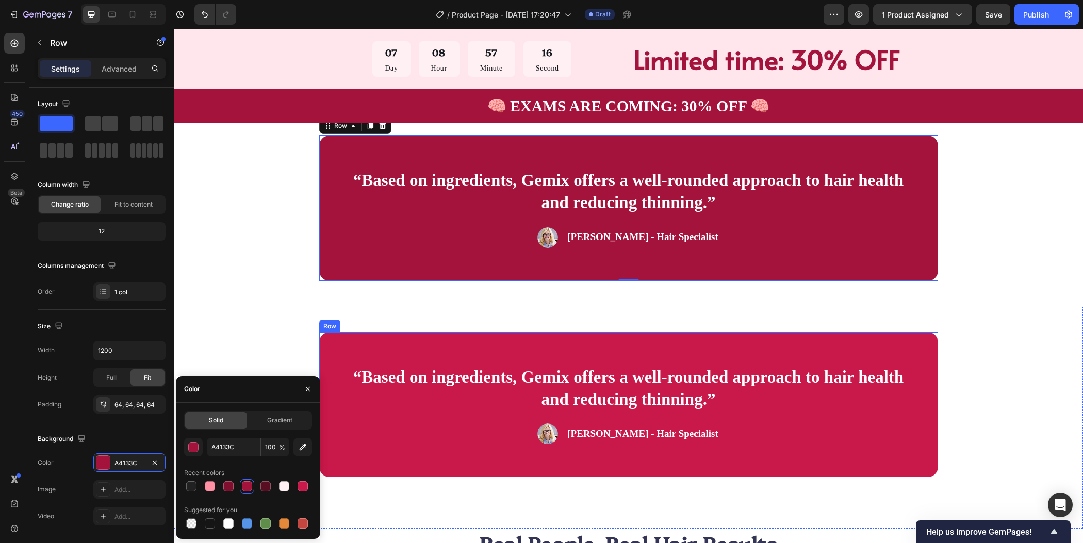
click at [340, 468] on div "“Based on ingredients, Gemix offers a well-rounded approach to hair health and …" at bounding box center [628, 405] width 619 height 145
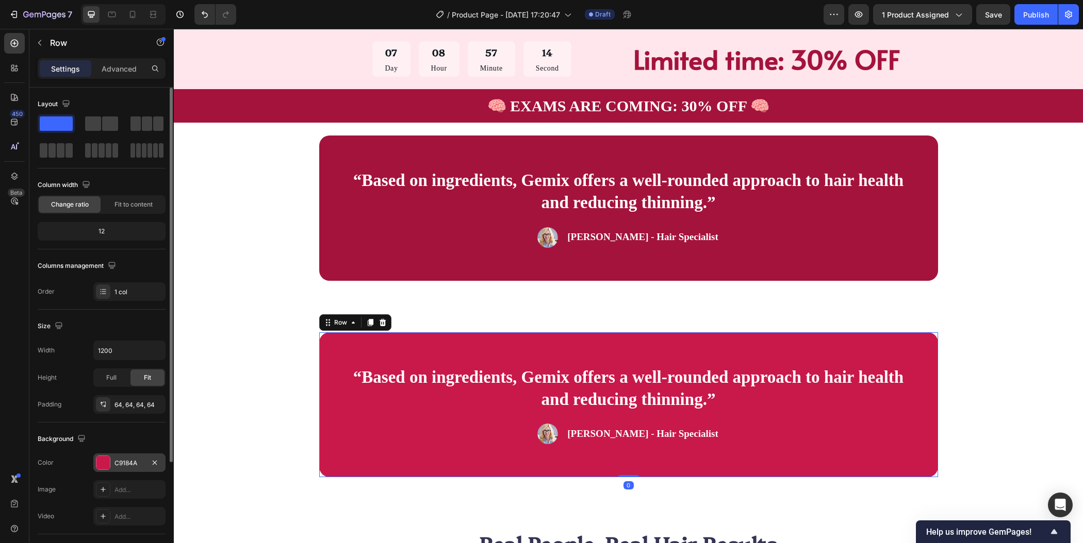
click at [108, 464] on div at bounding box center [102, 462] width 13 height 13
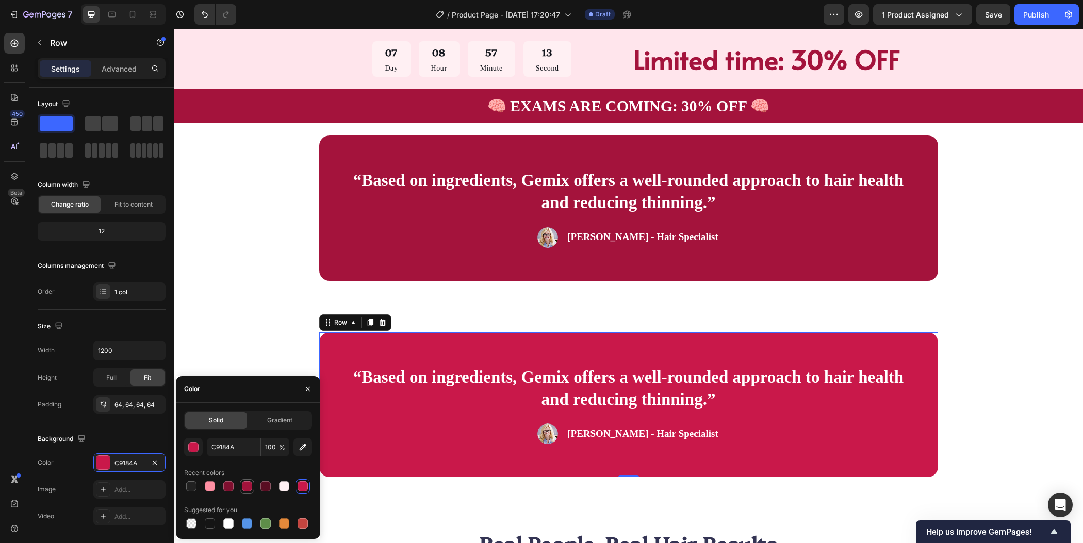
click at [242, 488] on div at bounding box center [247, 487] width 10 height 10
type input "A4133C"
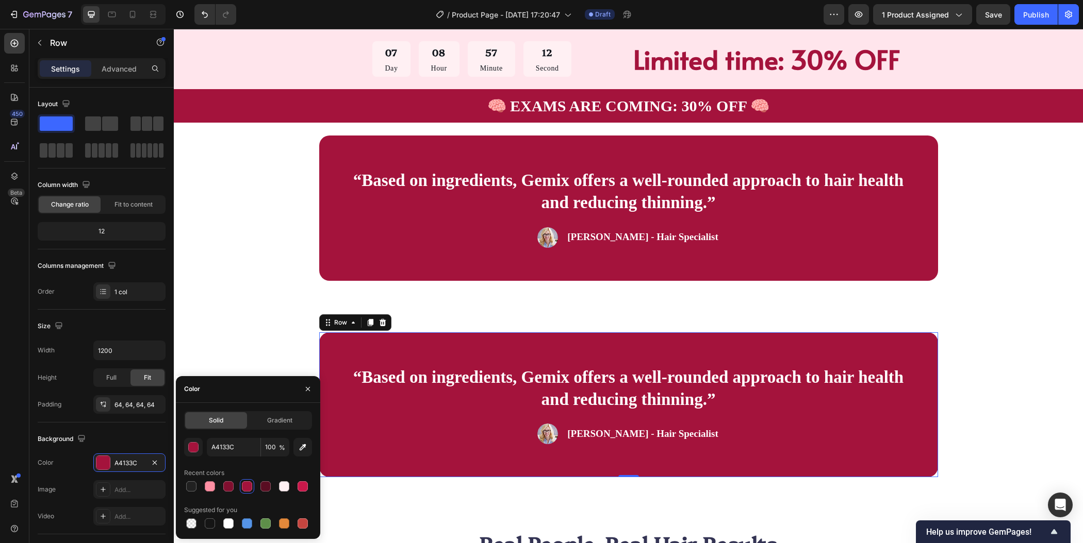
click at [984, 348] on div "“Based on ingredients, Gemix offers a well-rounded approach to hair health and …" at bounding box center [628, 405] width 827 height 145
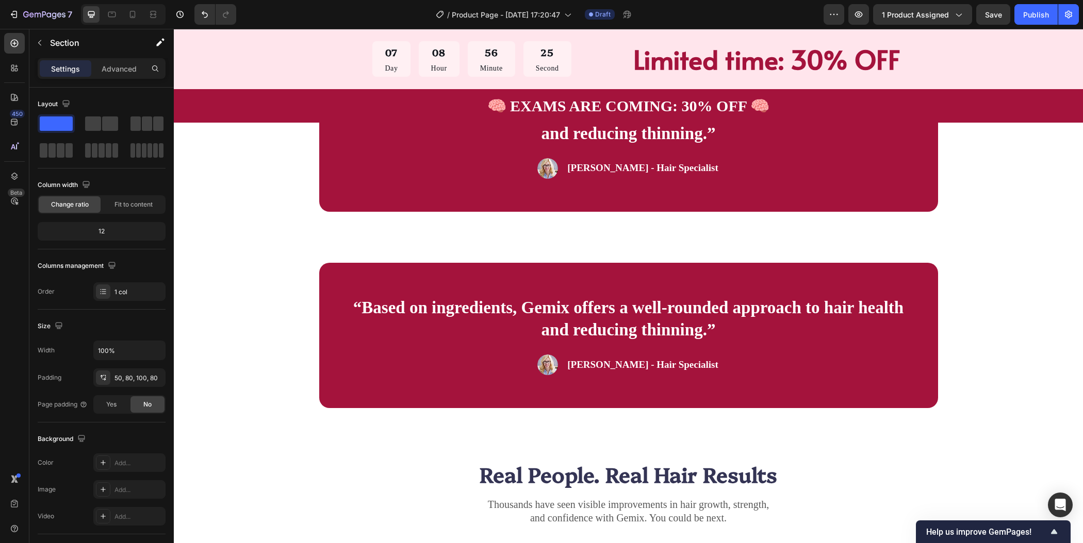
scroll to position [1460, 0]
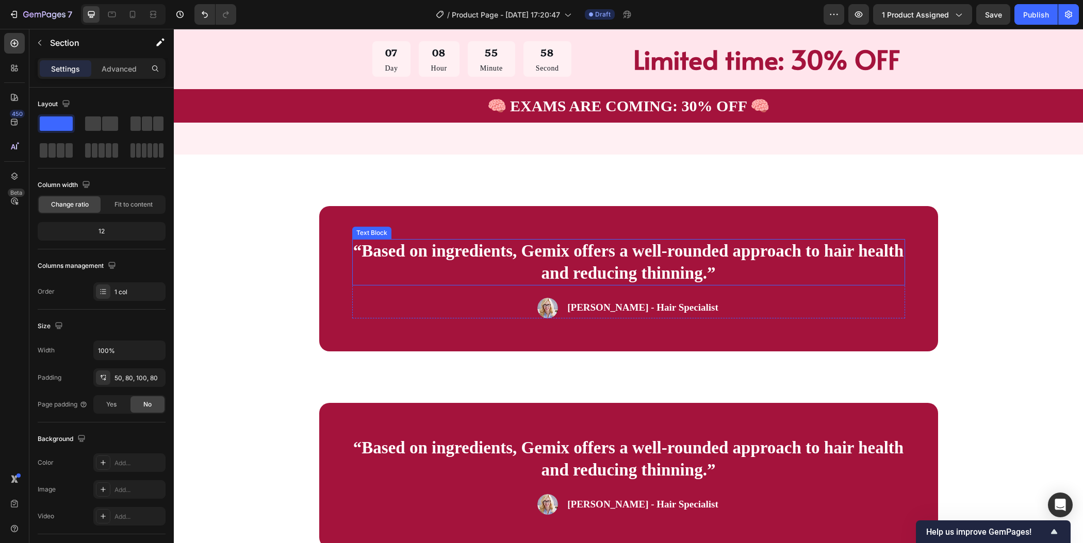
click at [586, 252] on p "“Based on ingredients, Gemix offers a well-rounded approach to hair health and …" at bounding box center [628, 262] width 551 height 44
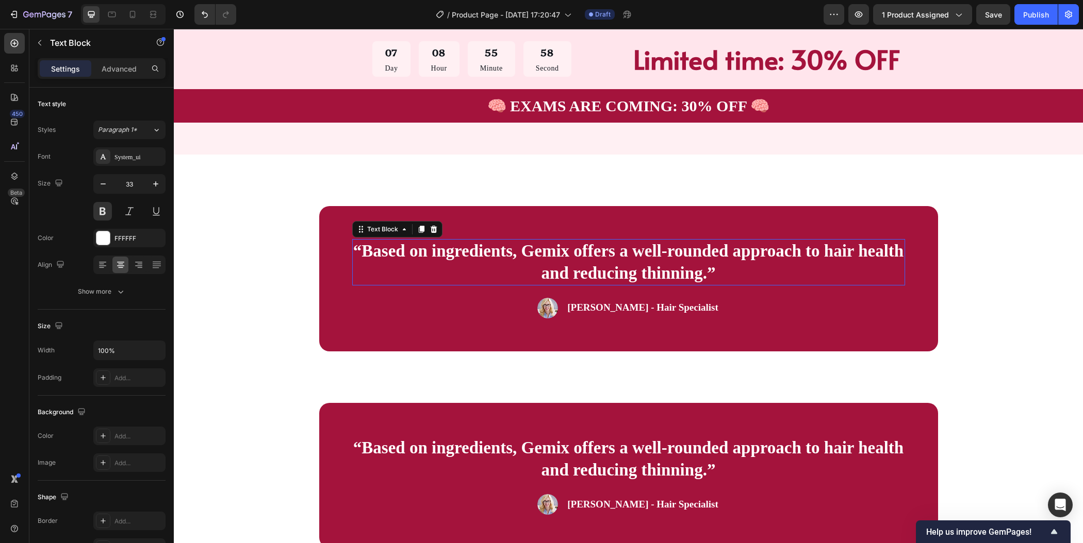
click at [586, 252] on p "“Based on ingredients, Gemix offers a well-rounded approach to hair health and …" at bounding box center [628, 262] width 551 height 44
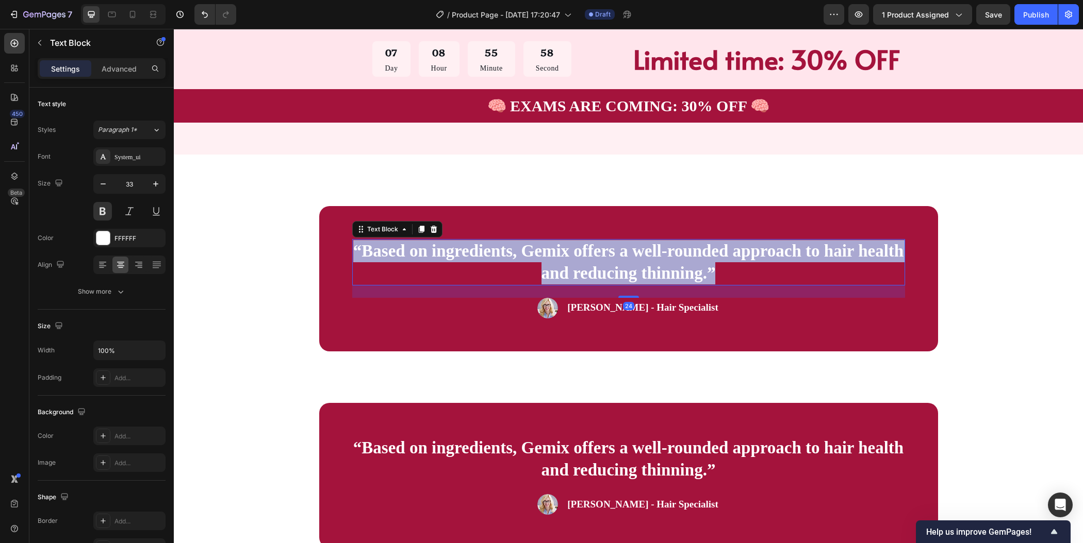
click at [586, 252] on p "“Based on ingredients, Gemix offers a well-rounded approach to hair health and …" at bounding box center [628, 262] width 551 height 44
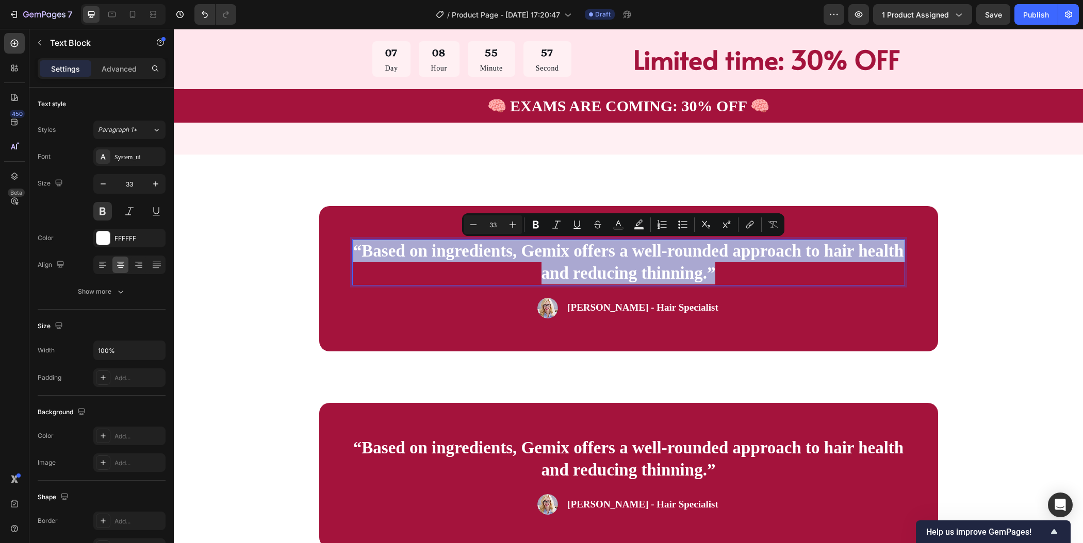
type input "17"
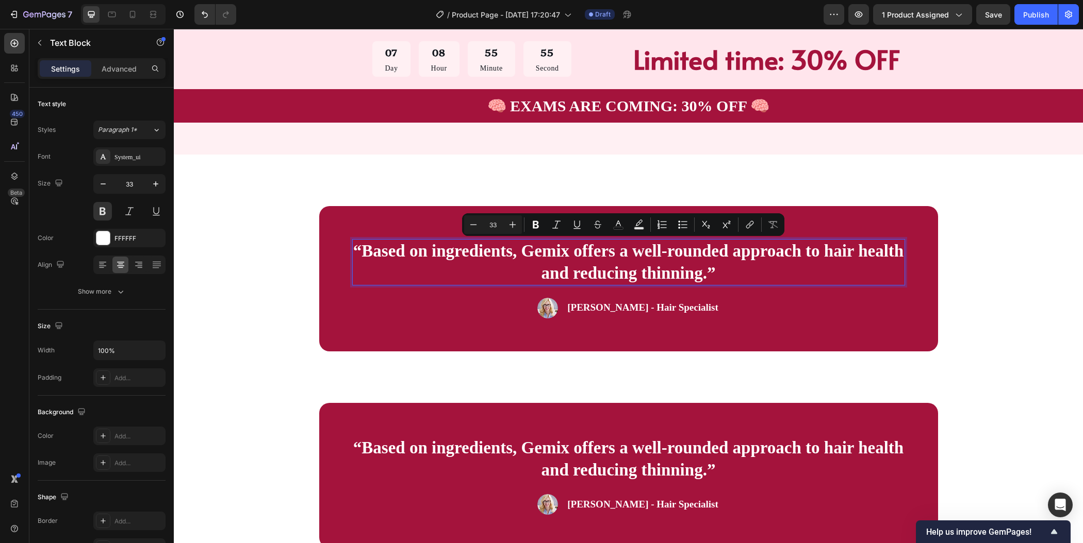
click at [596, 266] on p "“Based on ingredients, Gemix offers a well-rounded approach to hair health and …" at bounding box center [628, 262] width 551 height 44
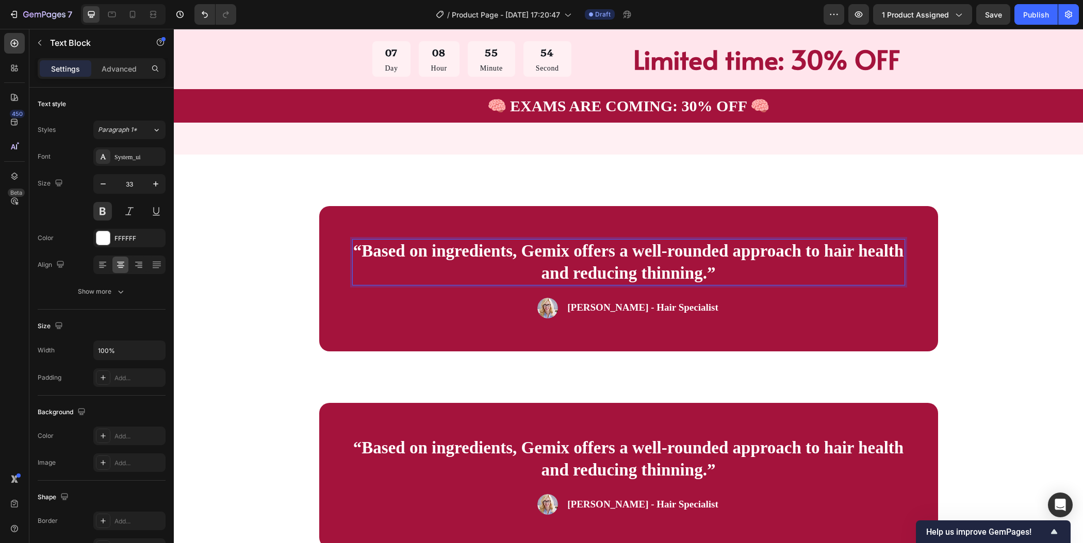
click at [356, 251] on p "“Based on ingredients, Gemix offers a well-rounded approach to hair health and …" at bounding box center [628, 262] width 551 height 44
click at [570, 266] on p "“Based on ingredients, Gemix offers a well-rounded approach to hair health and …" at bounding box center [628, 262] width 551 height 44
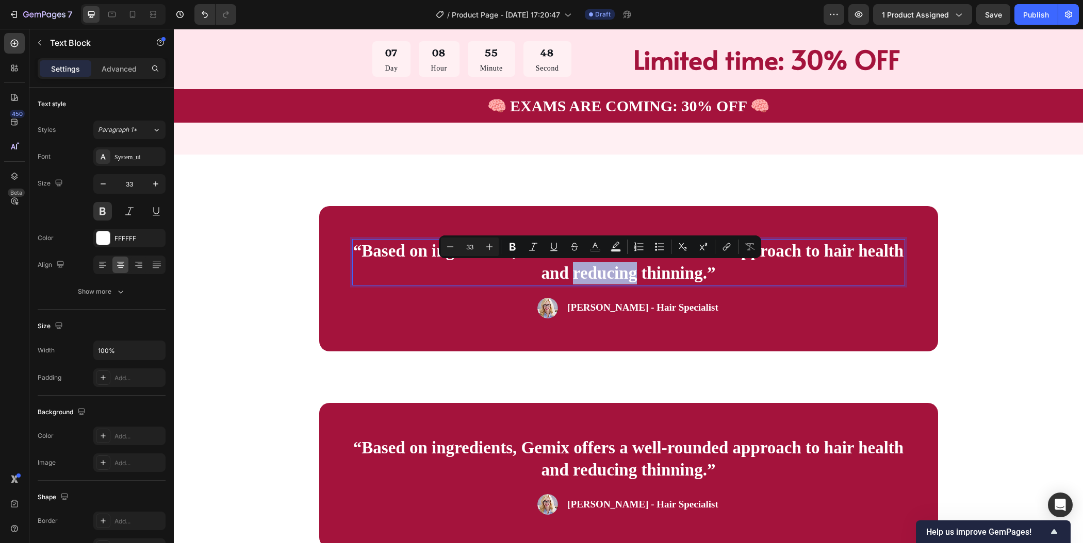
click at [696, 271] on p "“Based on ingredients, Gemix offers a well-rounded approach to hair health and …" at bounding box center [628, 262] width 551 height 44
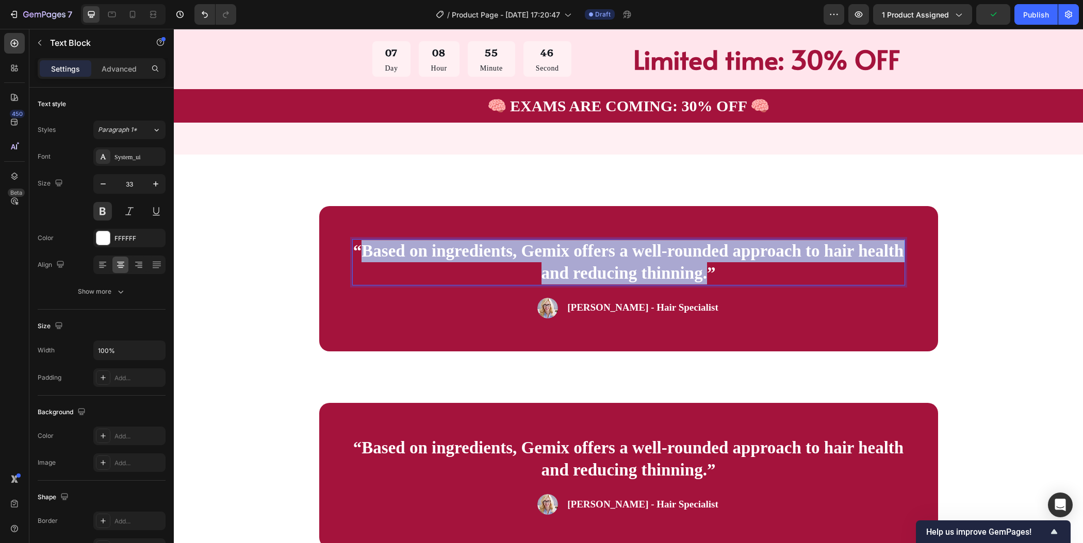
drag, startPoint x: 702, startPoint y: 278, endPoint x: 356, endPoint y: 257, distance: 346.1
click at [356, 257] on p "“Based on ingredients, Gemix offers a well-rounded approach to hair health and …" at bounding box center [628, 262] width 551 height 44
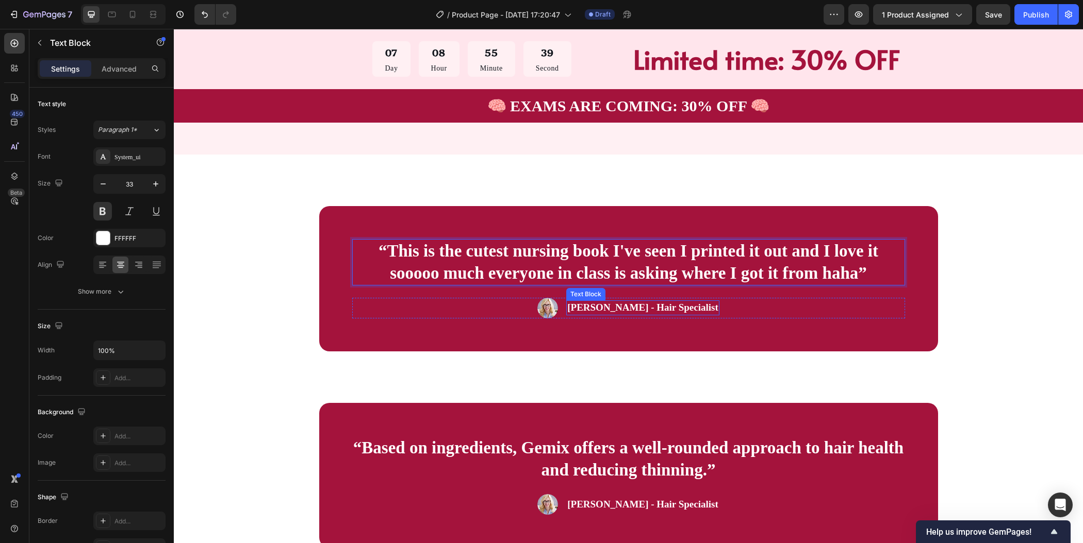
click at [634, 308] on p "Rachel Lin - Hair Specialist" at bounding box center [642, 308] width 151 height 13
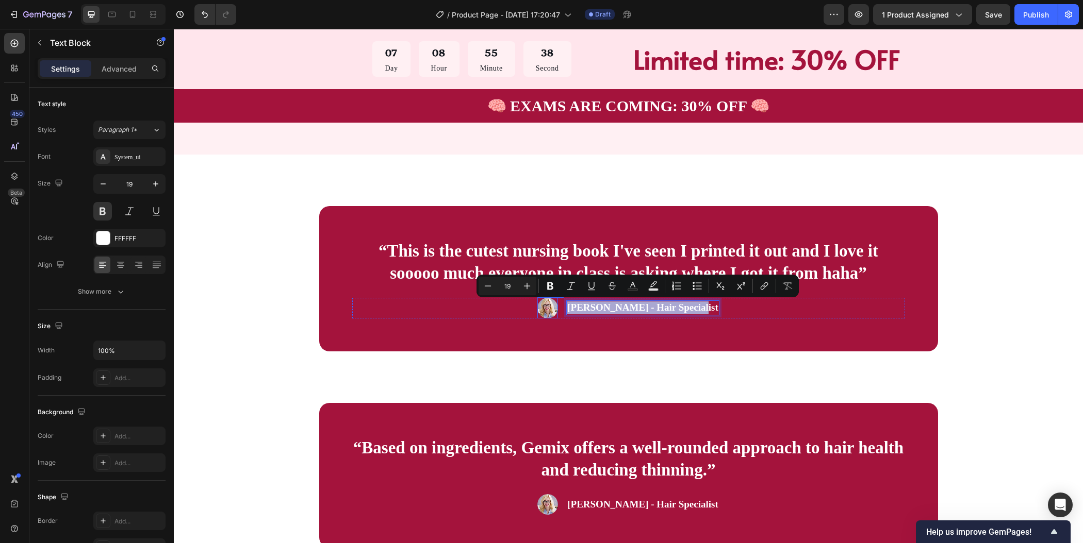
click at [555, 308] on img at bounding box center [547, 308] width 21 height 21
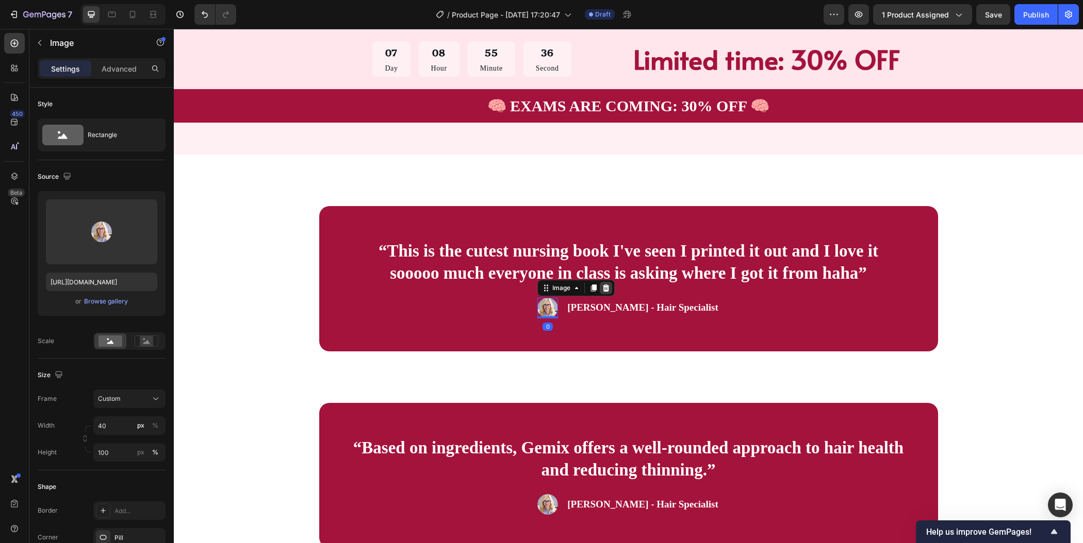
click at [612, 292] on div at bounding box center [606, 288] width 12 height 12
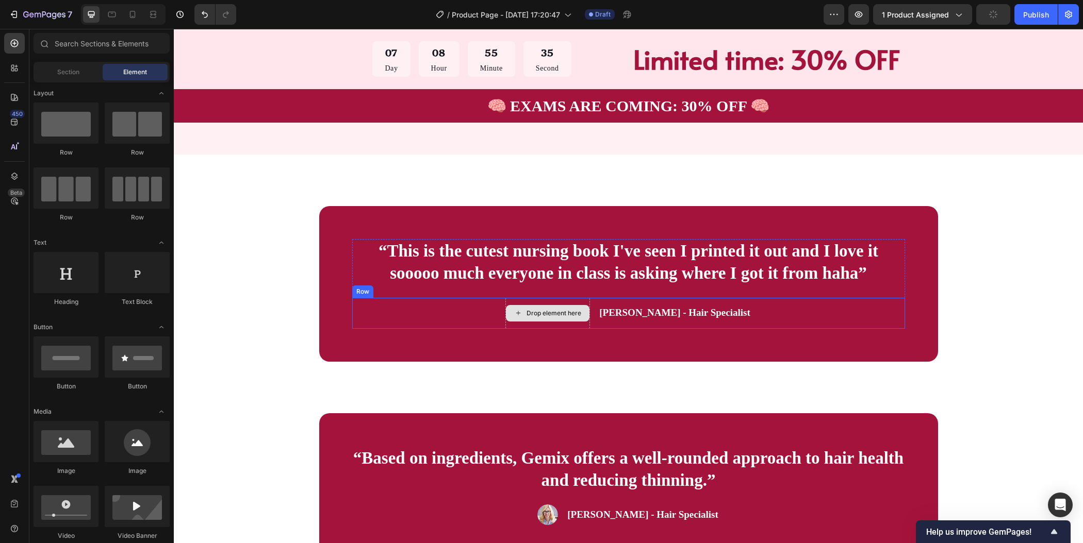
click at [577, 312] on div "Drop element here" at bounding box center [553, 313] width 55 height 8
click at [588, 323] on div "Drop element here" at bounding box center [547, 313] width 85 height 31
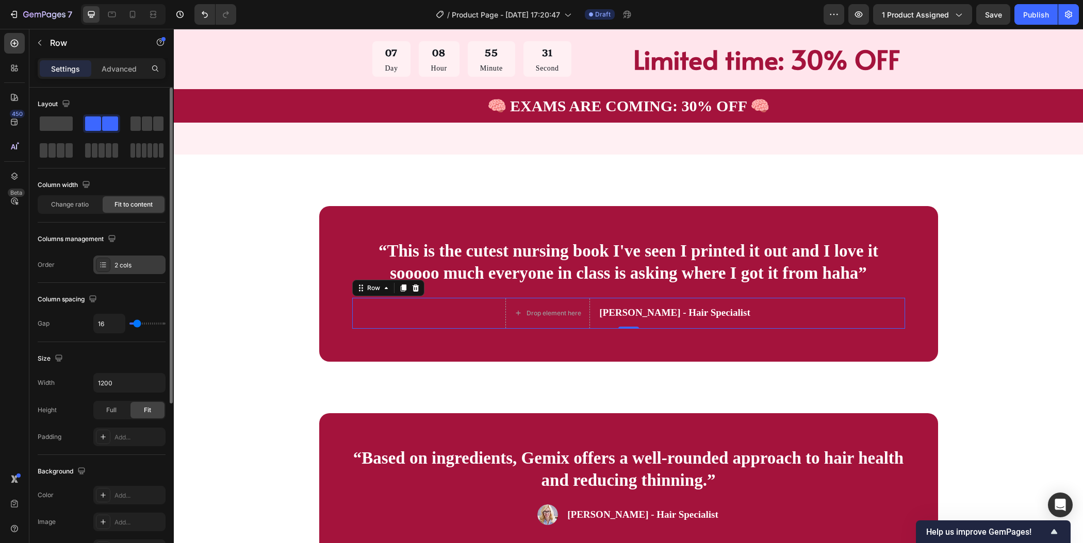
click at [124, 267] on div "2 cols" at bounding box center [138, 265] width 48 height 9
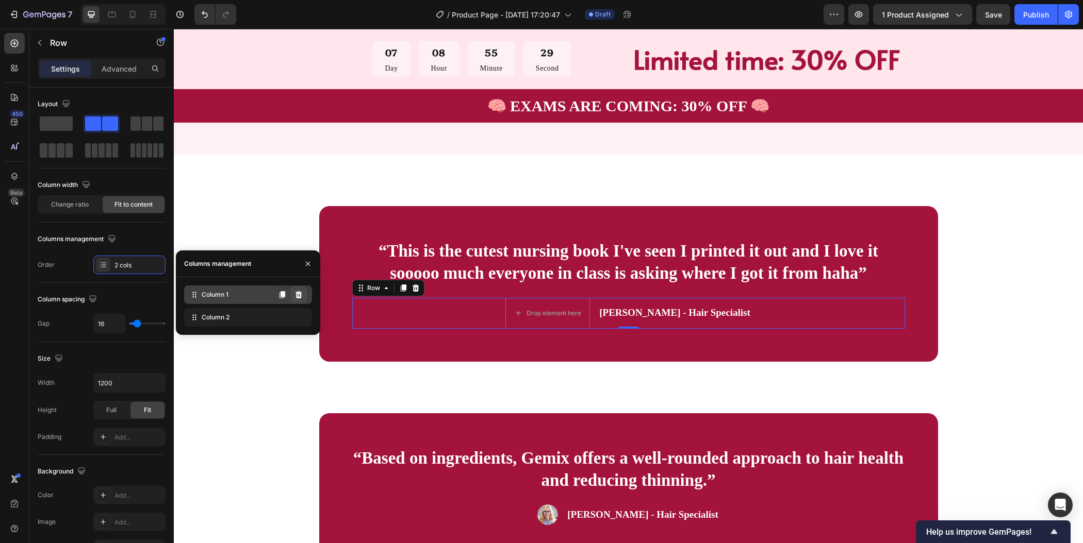
click at [299, 295] on icon at bounding box center [298, 295] width 8 height 8
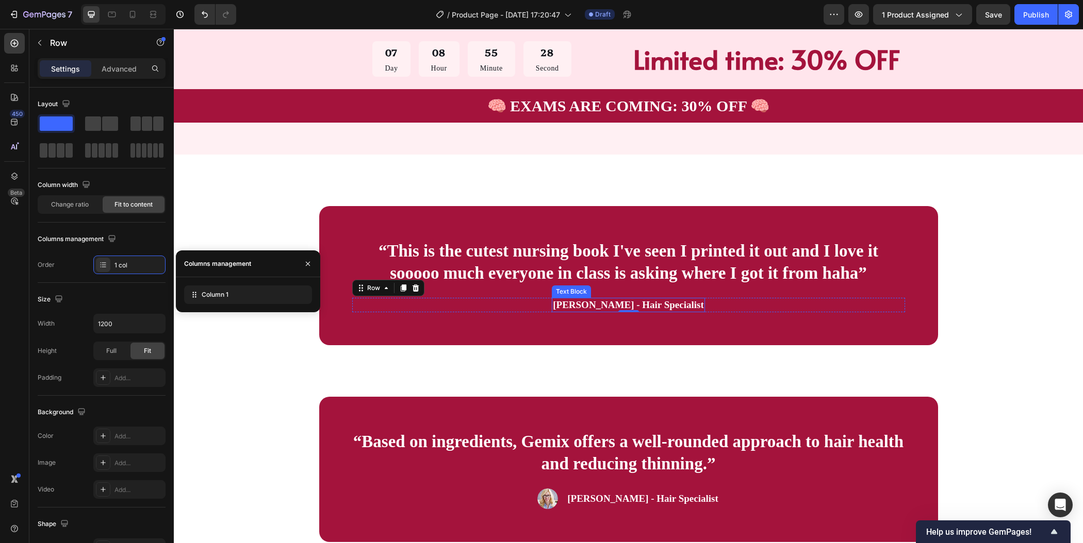
click at [662, 308] on p "Rachel Lin - Hair Specialist" at bounding box center [628, 305] width 151 height 13
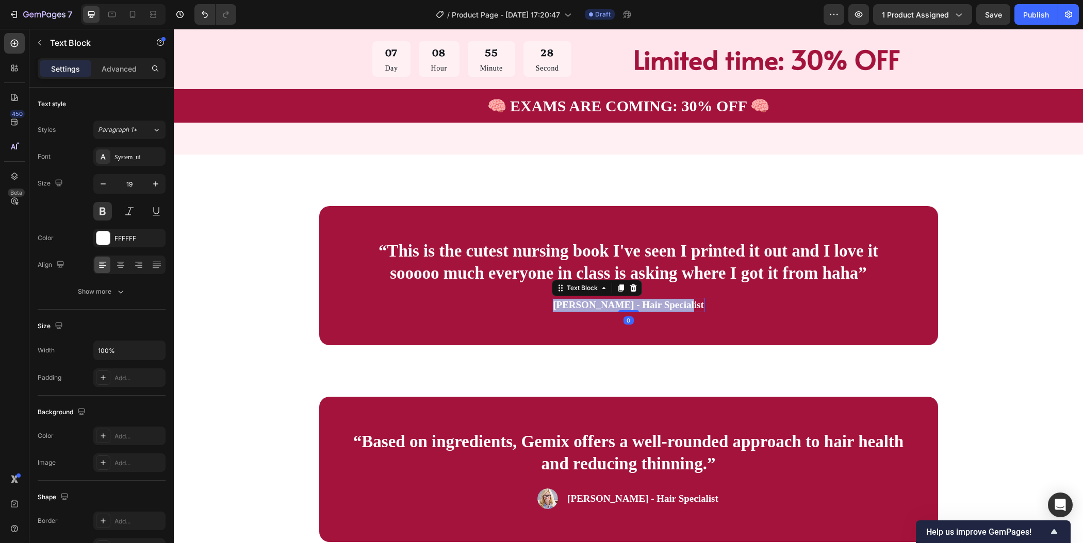
click at [662, 308] on p "Rachel Lin - Hair Specialist" at bounding box center [628, 305] width 151 height 13
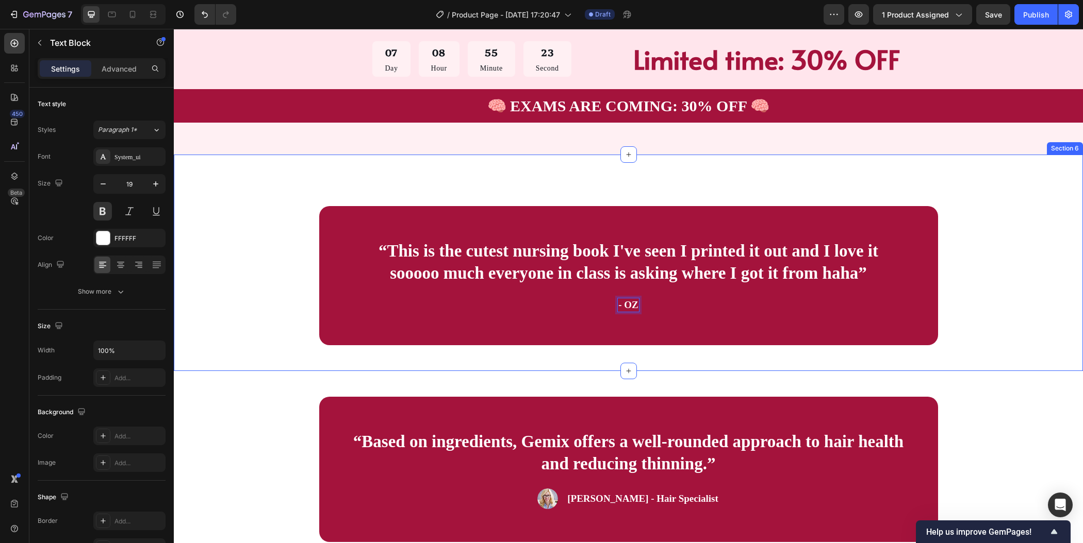
click at [1029, 266] on div "“This is the cutest nursing book I've seen I printed it out and I love it soooo…" at bounding box center [628, 276] width 827 height 140
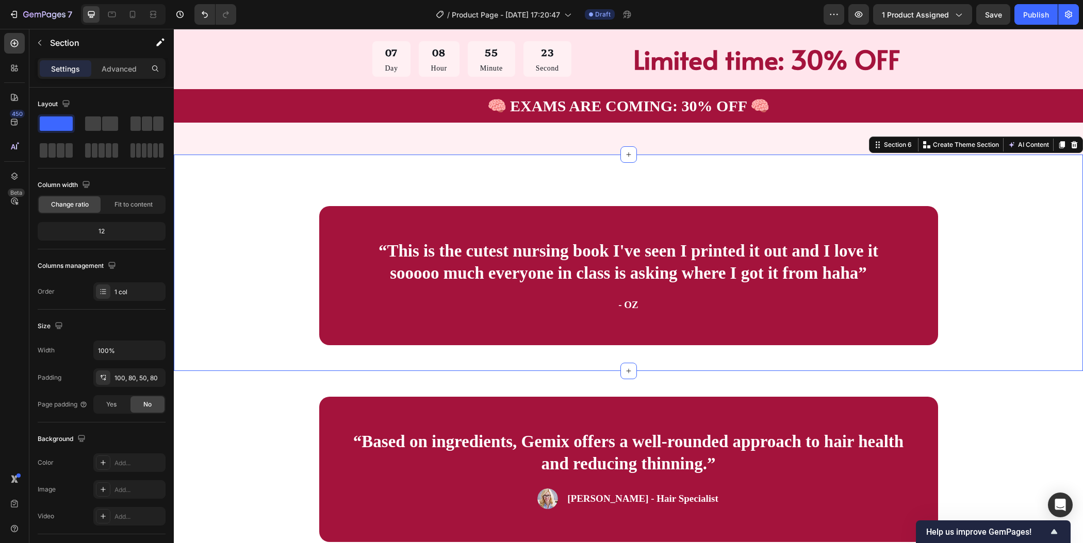
click at [1029, 266] on div "“This is the cutest nursing book I've seen I printed it out and I love it soooo…" at bounding box center [628, 276] width 827 height 140
click at [604, 460] on p "“Based on ingredients, Gemix offers a well-rounded approach to hair health and …" at bounding box center [628, 453] width 551 height 44
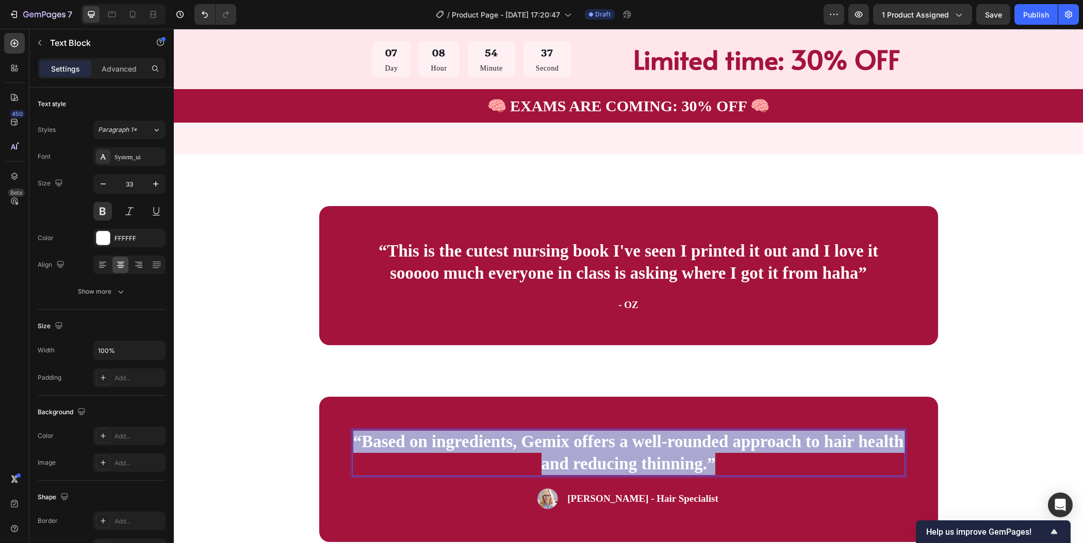
click at [604, 460] on p "“Based on ingredients, Gemix offers a well-rounded approach to hair health and …" at bounding box center [628, 453] width 551 height 44
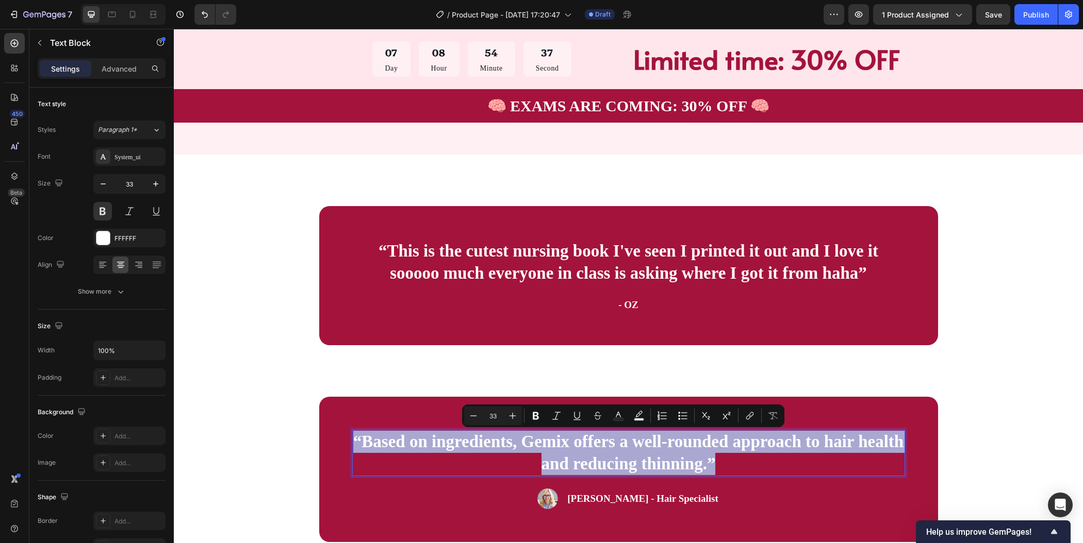
click at [615, 457] on p "“Based on ingredients, Gemix offers a well-rounded approach to hair health and …" at bounding box center [628, 453] width 551 height 44
drag, startPoint x: 701, startPoint y: 465, endPoint x: 358, endPoint y: 443, distance: 343.5
click at [358, 443] on p "“Based on ingredients, Gemix offers a well-rounded approach to hair health and …" at bounding box center [628, 453] width 551 height 44
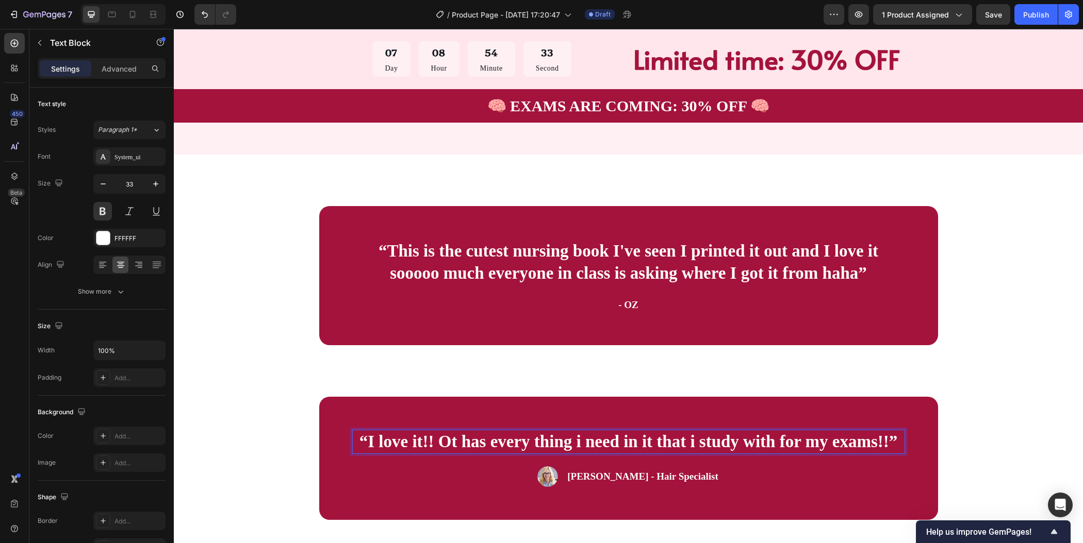
click at [445, 443] on p "“I love it!! Ot has every thing i need in it that i study with for my exams!!”" at bounding box center [628, 442] width 551 height 22
click at [669, 476] on p "Rachel Lin - Hair Specialist" at bounding box center [642, 477] width 151 height 13
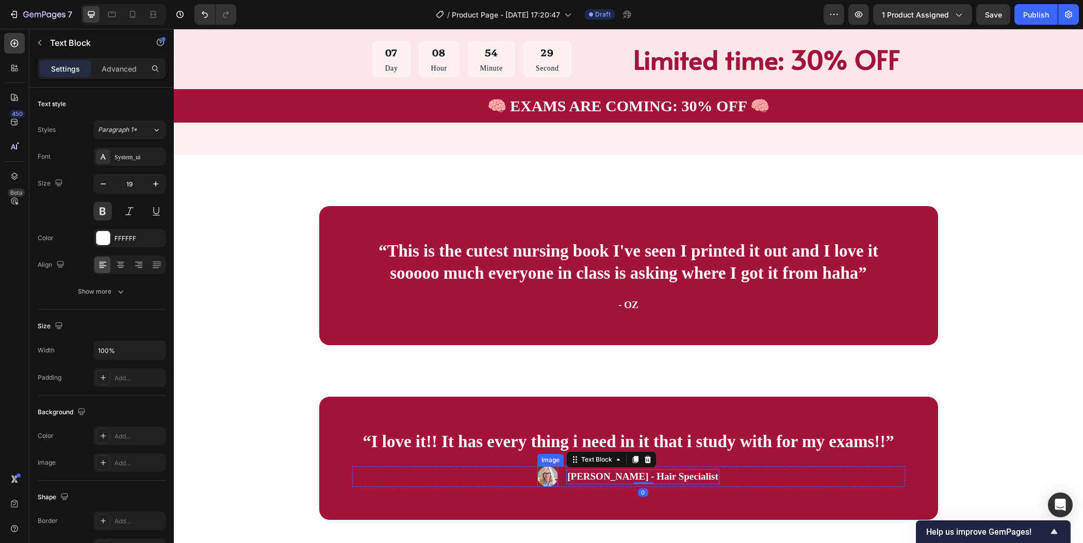
click at [558, 476] on img at bounding box center [547, 477] width 21 height 21
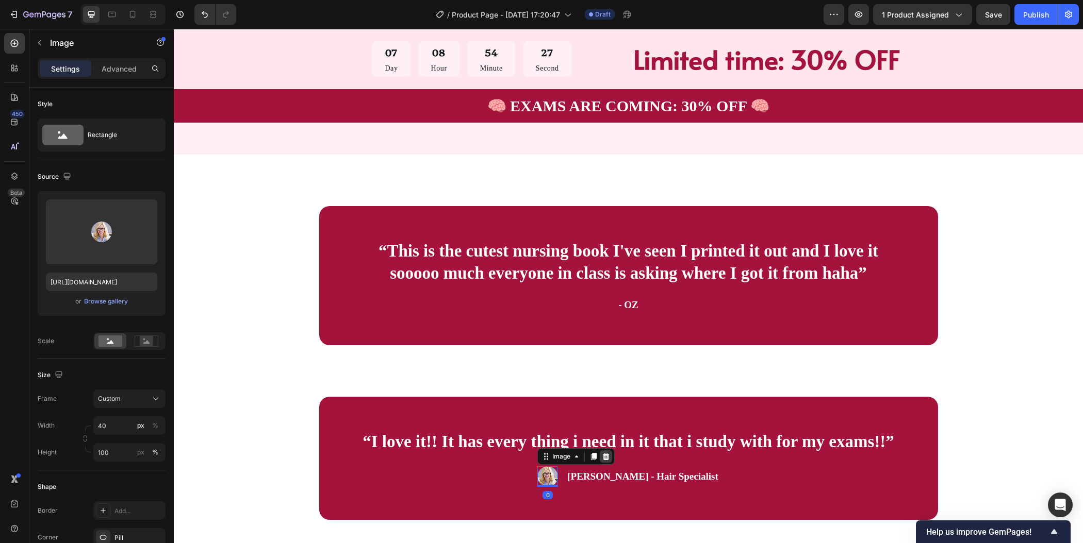
click at [610, 458] on icon at bounding box center [606, 457] width 8 height 8
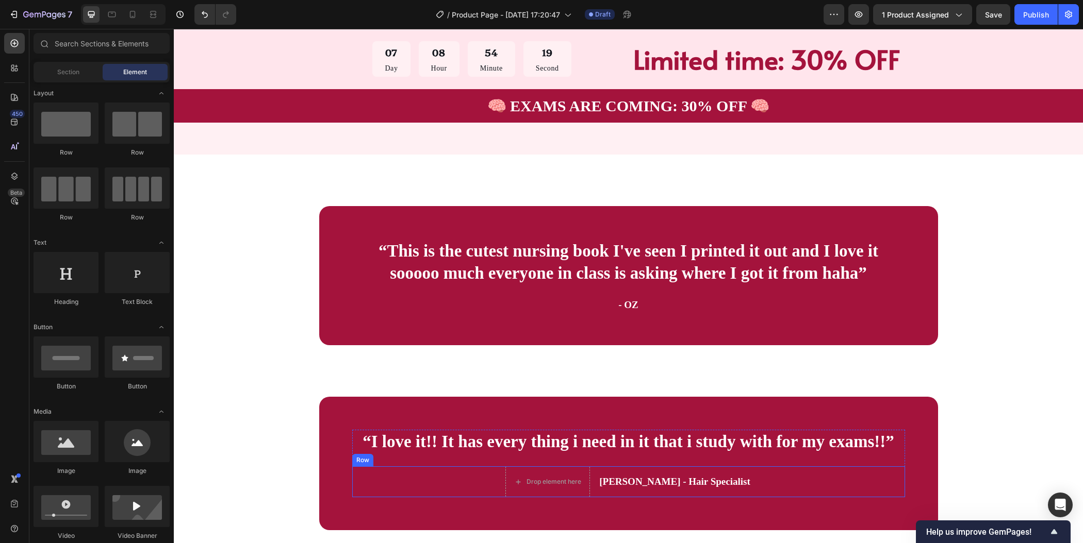
click at [765, 488] on div "Drop element here Rachel Lin - Hair Specialist Text Block Row" at bounding box center [628, 482] width 553 height 31
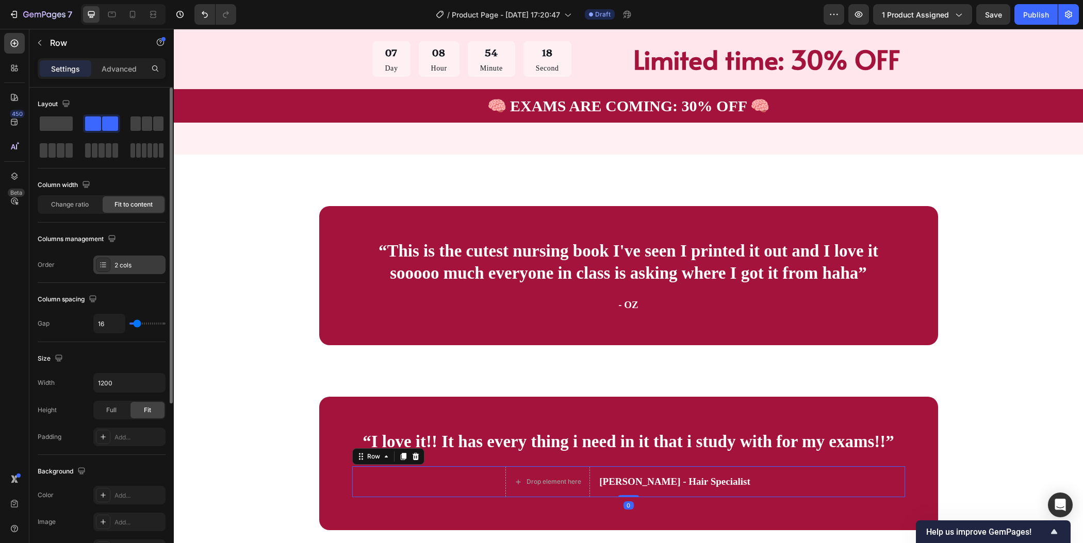
click at [144, 261] on div "2 cols" at bounding box center [138, 265] width 48 height 9
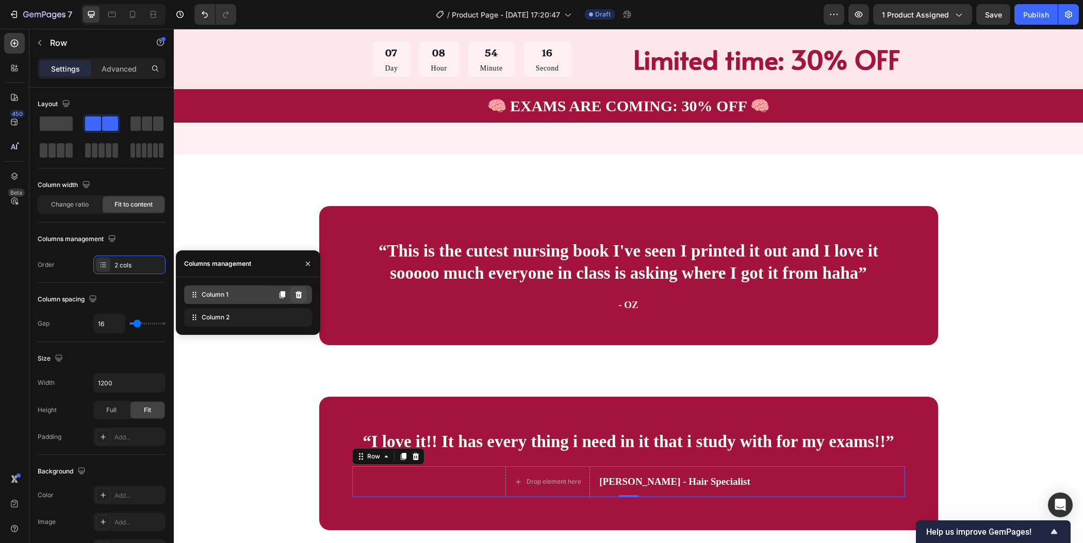
click at [298, 299] on icon at bounding box center [298, 294] width 7 height 7
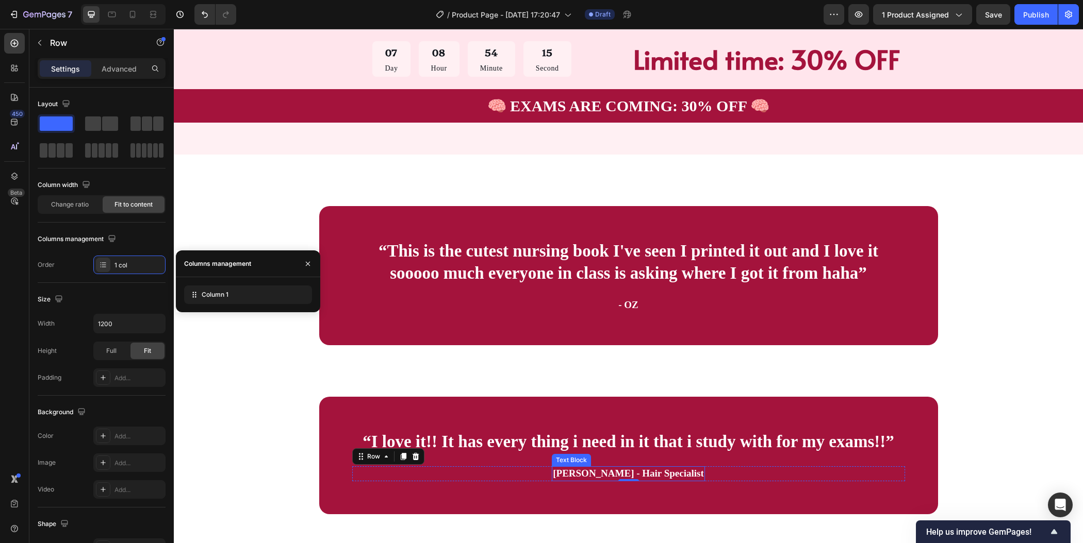
click at [616, 472] on p "Rachel Lin - Hair Specialist" at bounding box center [628, 474] width 151 height 13
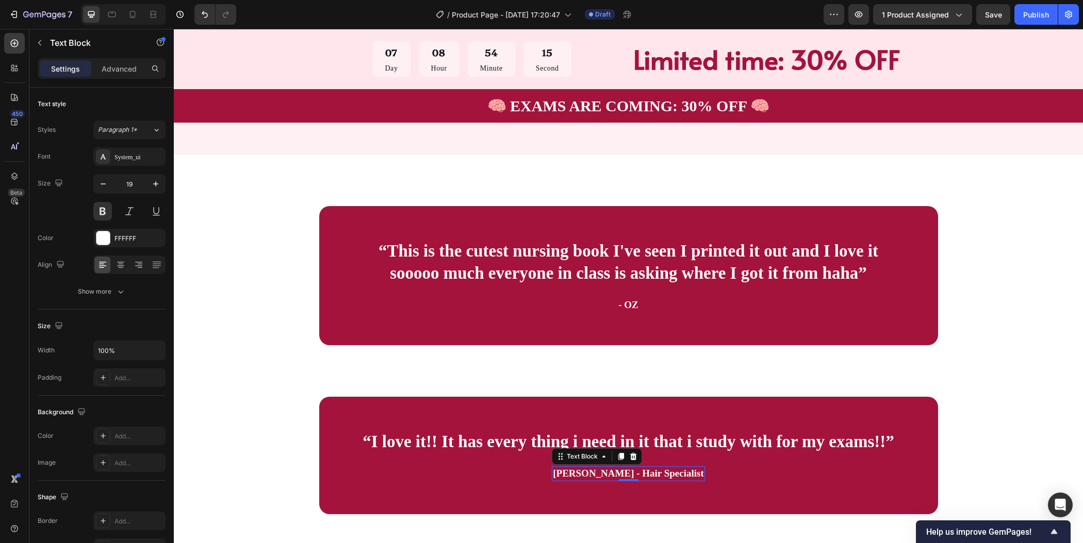
click at [616, 472] on p "Rachel Lin - Hair Specialist" at bounding box center [628, 474] width 151 height 13
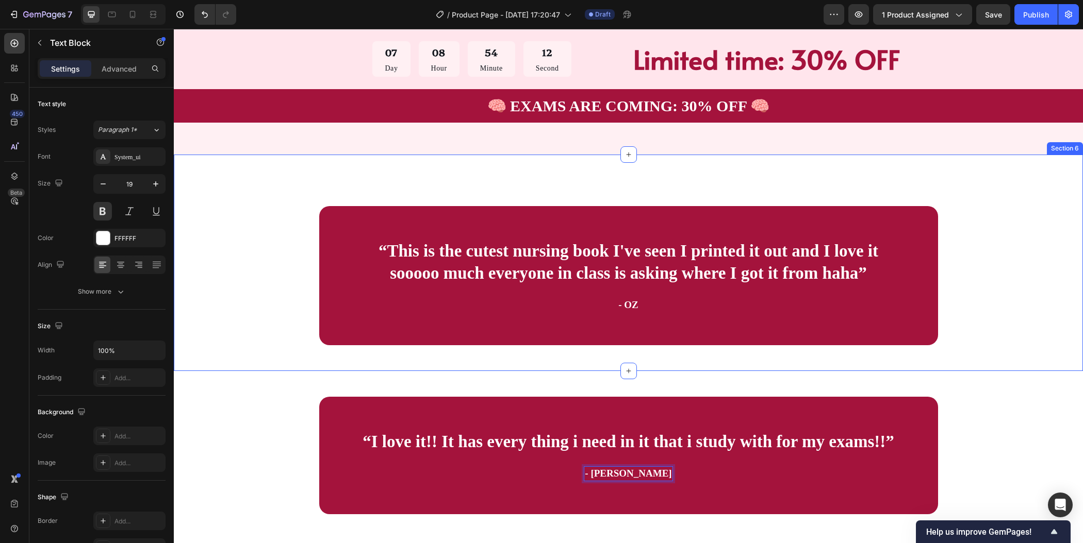
click at [1014, 276] on div "“This is the cutest nursing book I've seen I printed it out and I love it soooo…" at bounding box center [628, 276] width 827 height 140
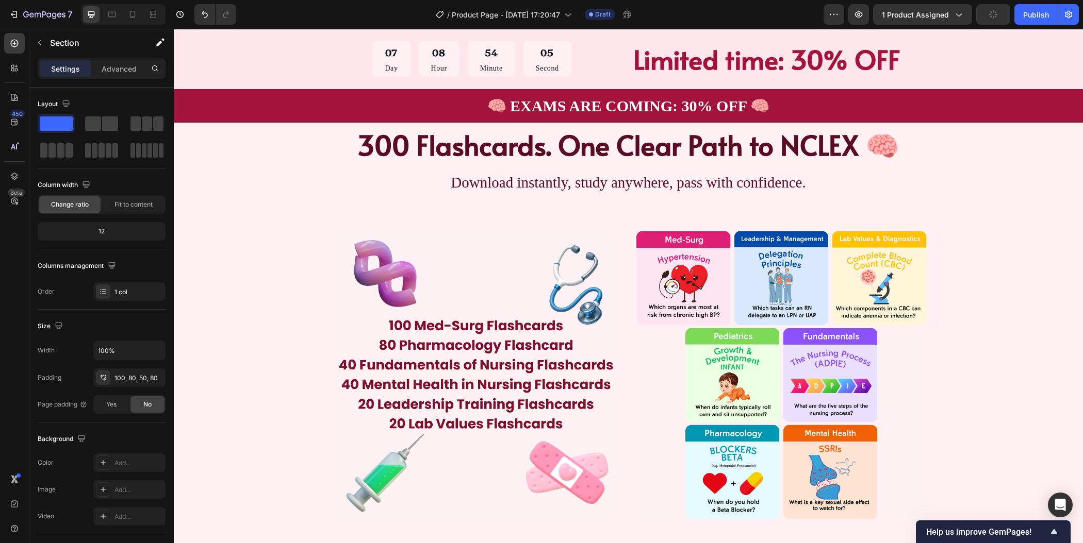
scroll to position [644, 0]
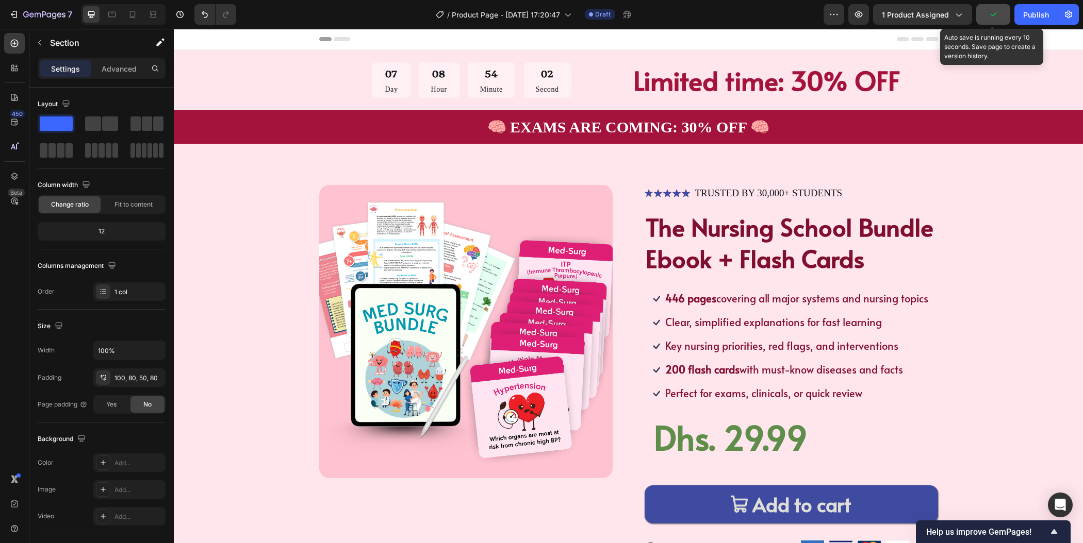
click at [993, 12] on icon "button" at bounding box center [993, 14] width 10 height 10
click at [993, 13] on span "Save" at bounding box center [993, 14] width 17 height 9
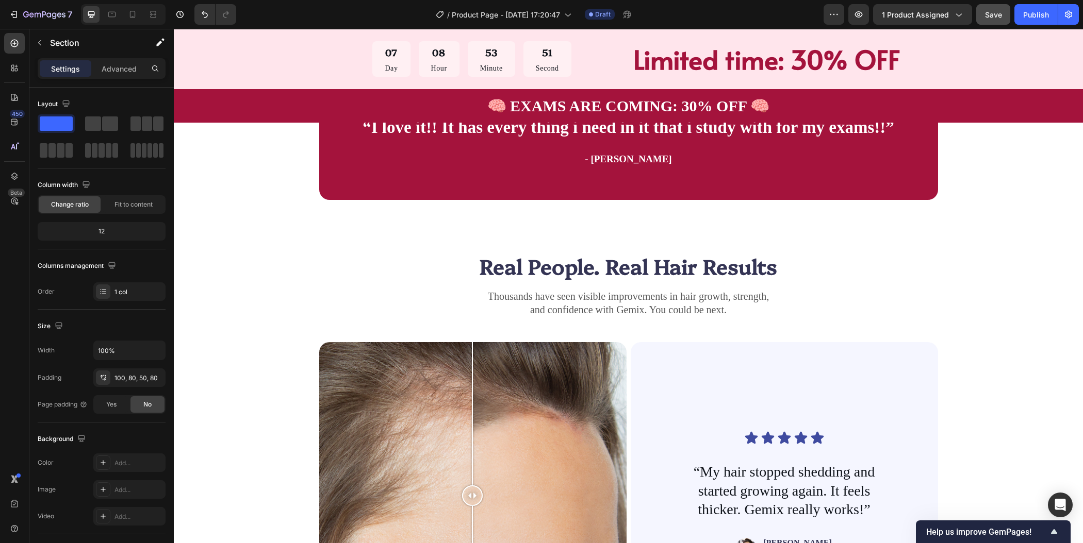
scroll to position [1780, 0]
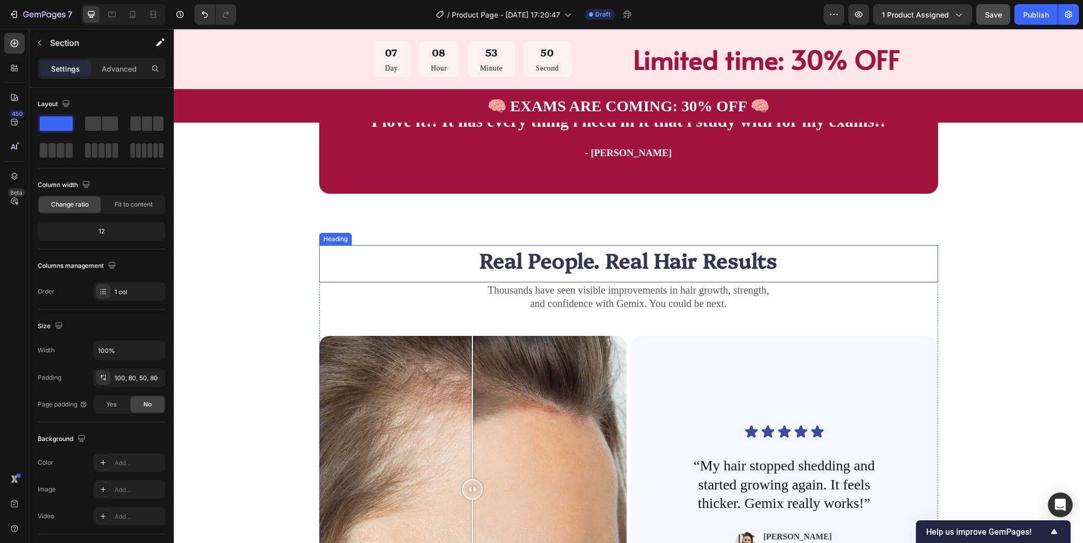
click at [800, 271] on h2 "Real People. Real Hair Results" at bounding box center [628, 259] width 619 height 29
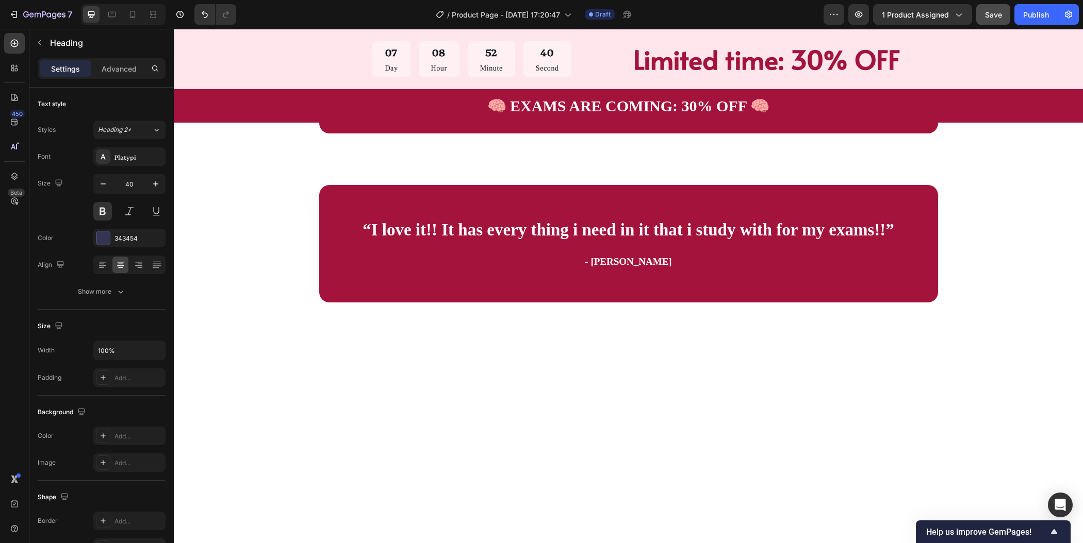
scroll to position [1503, 0]
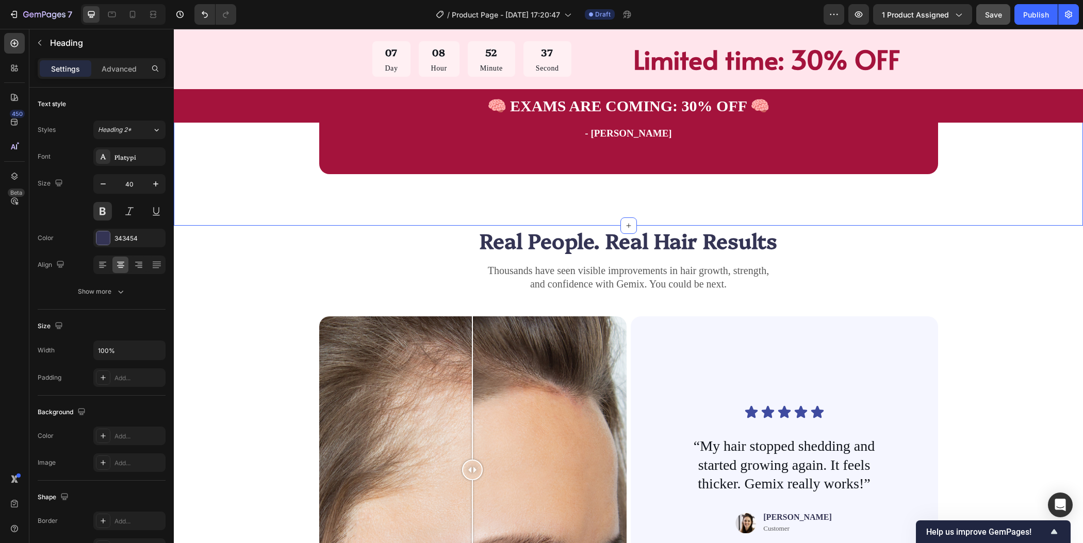
click at [995, 226] on div "“I love it!! It has every thing i need in it that i study with for my exams!!” …" at bounding box center [628, 128] width 909 height 195
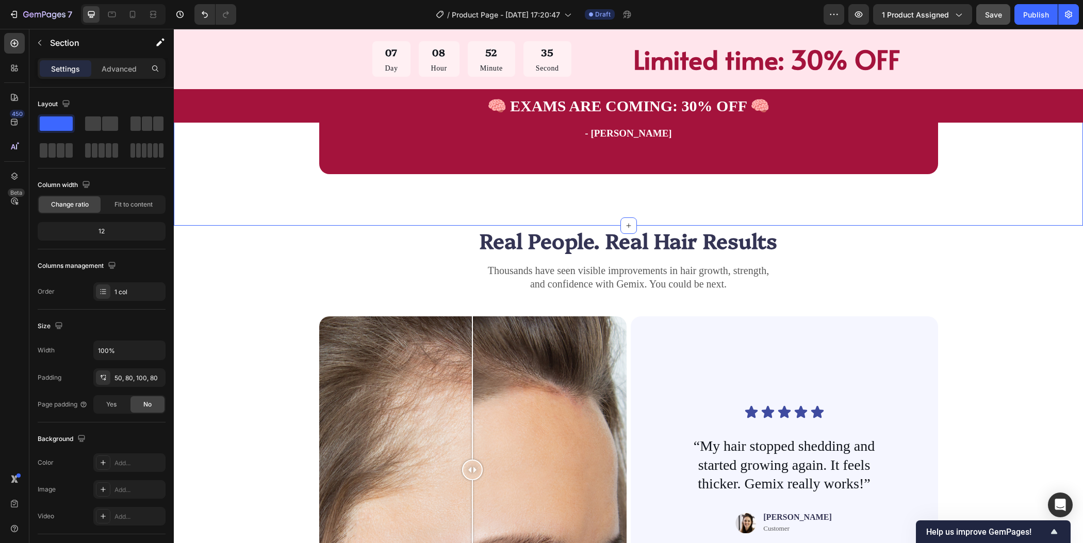
click at [1068, 27] on div at bounding box center [1074, 21] width 12 height 12
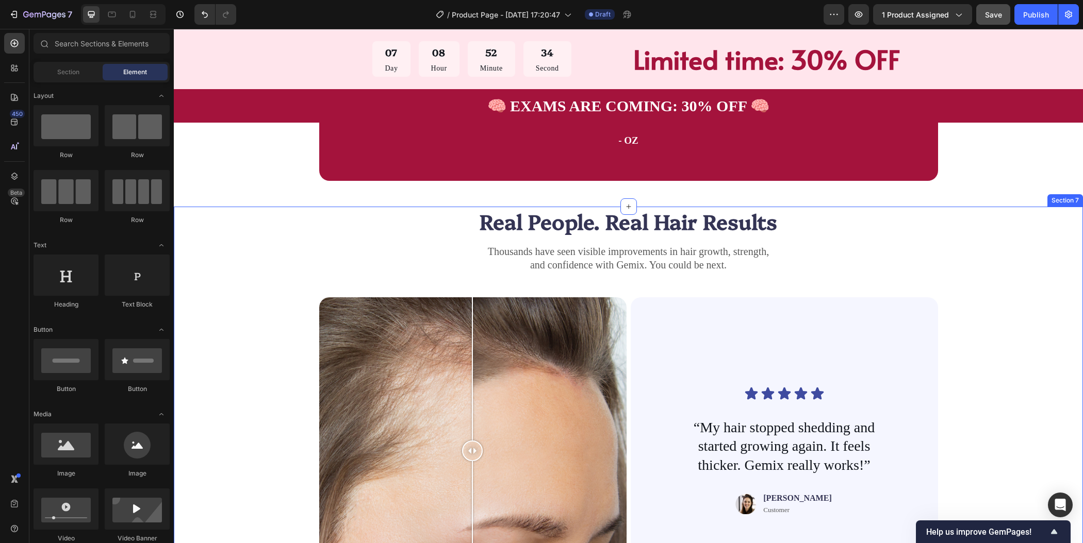
scroll to position [1793, 0]
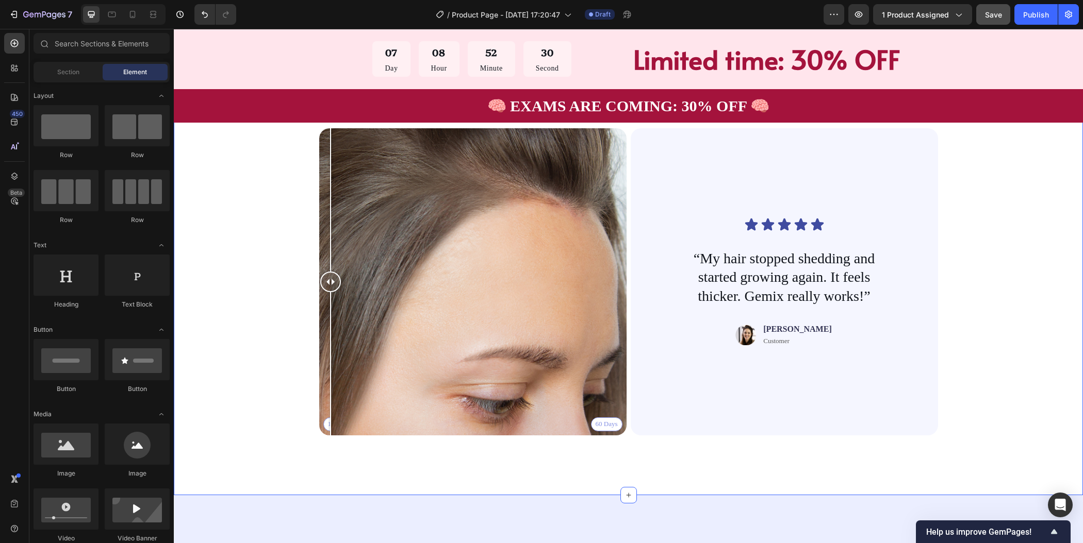
drag, startPoint x: 466, startPoint y: 287, endPoint x: 254, endPoint y: 295, distance: 212.6
click at [222, 300] on div "Real People. Real Hair Results Heading Thousands have seen visible improvements…" at bounding box center [628, 241] width 827 height 406
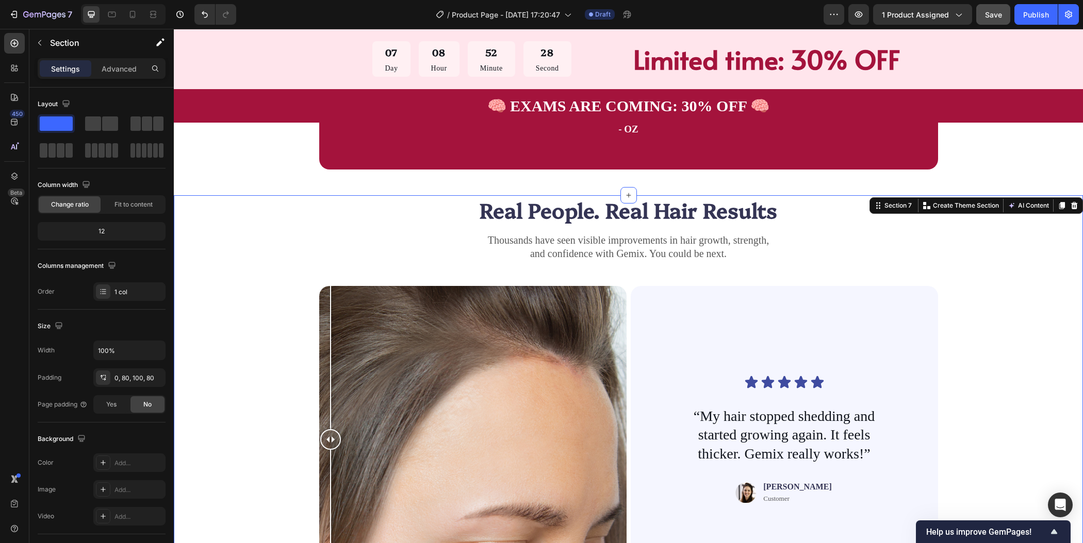
scroll to position [1631, 0]
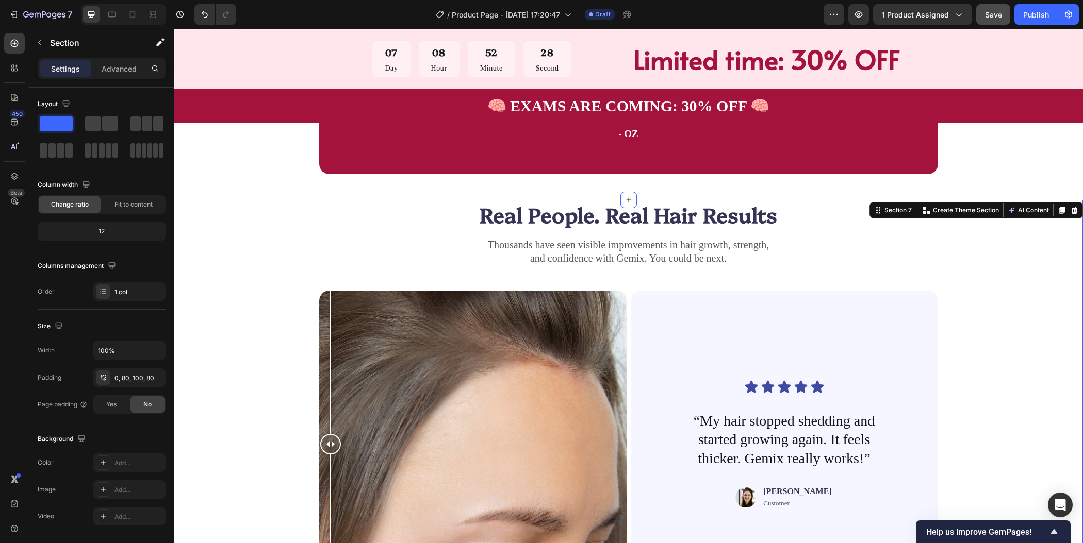
click at [996, 315] on div "Real People. Real Hair Results Heading Thousands have seen visible improvements…" at bounding box center [628, 403] width 827 height 406
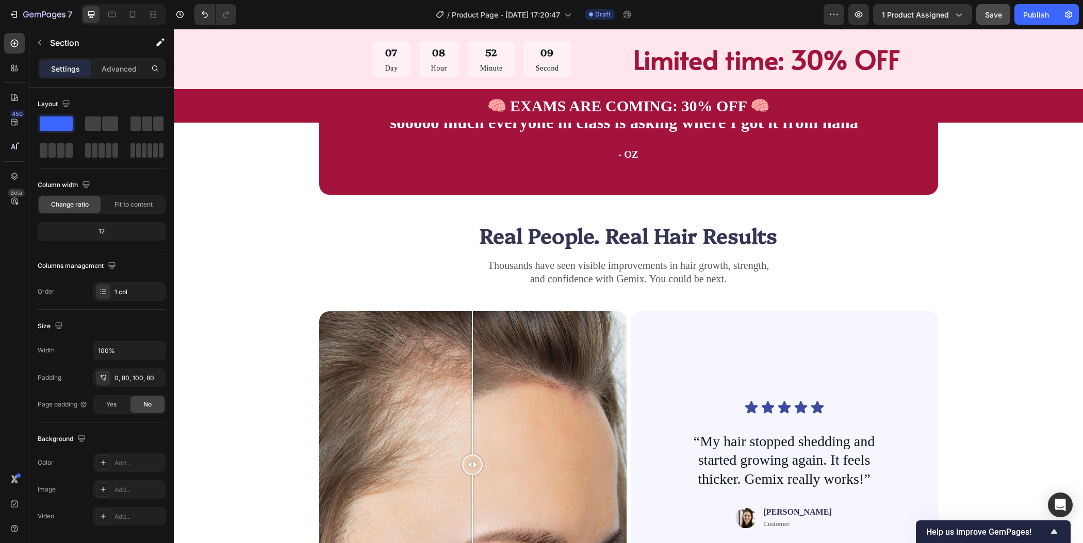
scroll to position [1599, 0]
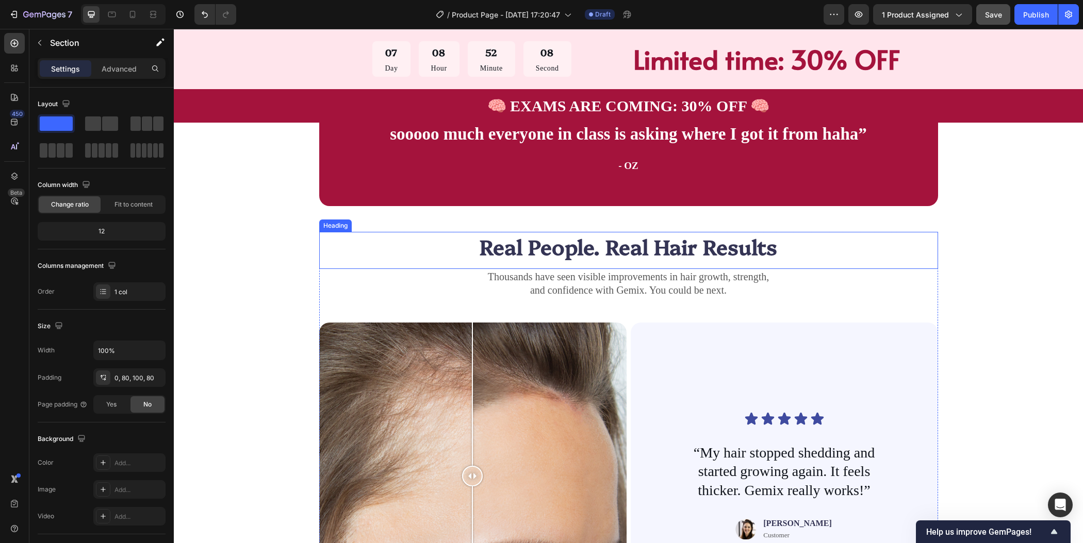
click at [641, 251] on h2 "Real People. Real Hair Results" at bounding box center [628, 246] width 619 height 29
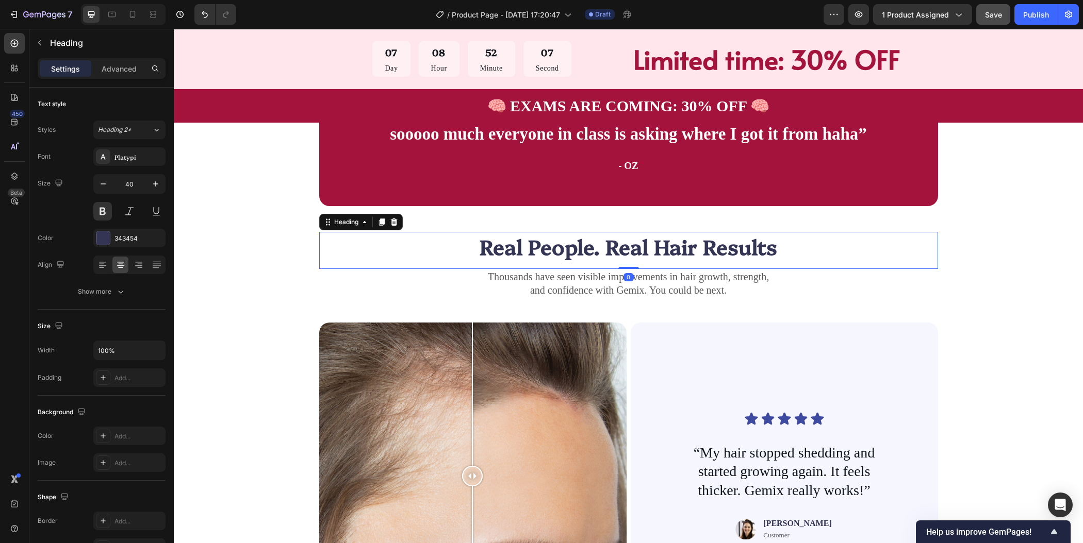
click at [641, 251] on h2 "Real People. Real Hair Results" at bounding box center [628, 246] width 619 height 29
click at [641, 251] on p "Real People. Real Hair Results" at bounding box center [628, 246] width 617 height 27
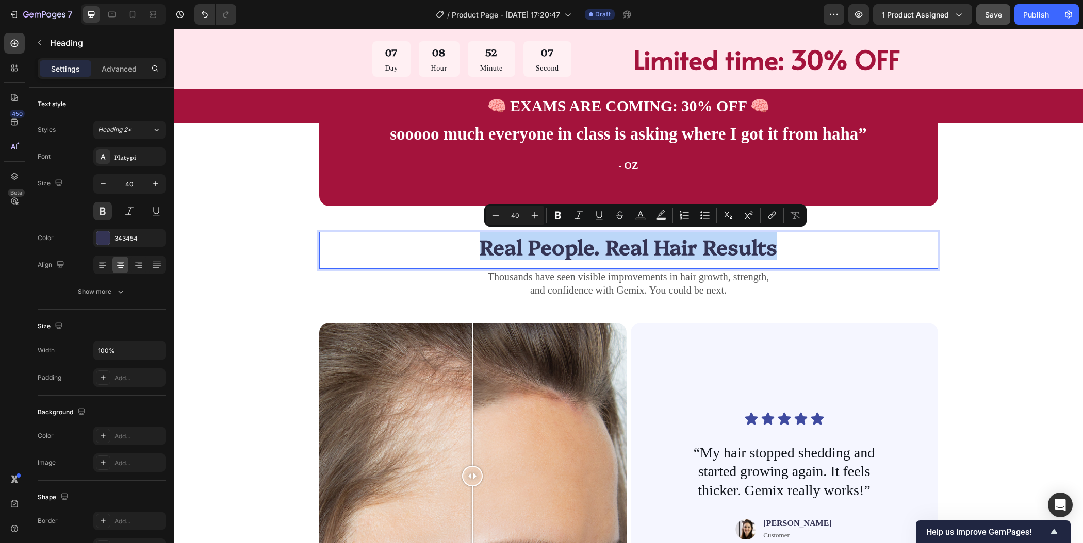
click at [641, 251] on p "Real People. Real Hair Results" at bounding box center [628, 246] width 617 height 27
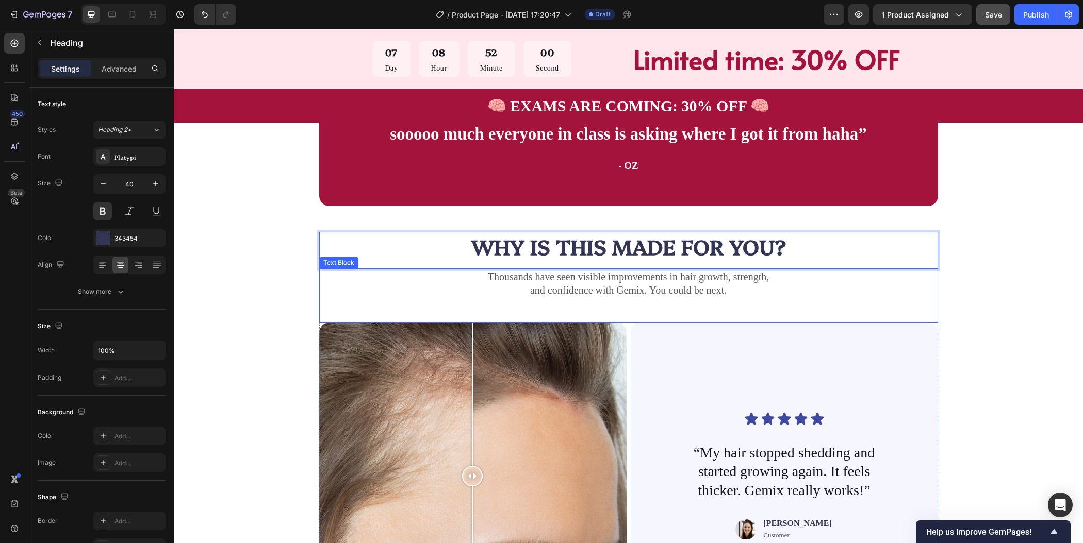
click at [587, 291] on p "and confidence with Gemix. You could be next." at bounding box center [628, 290] width 617 height 13
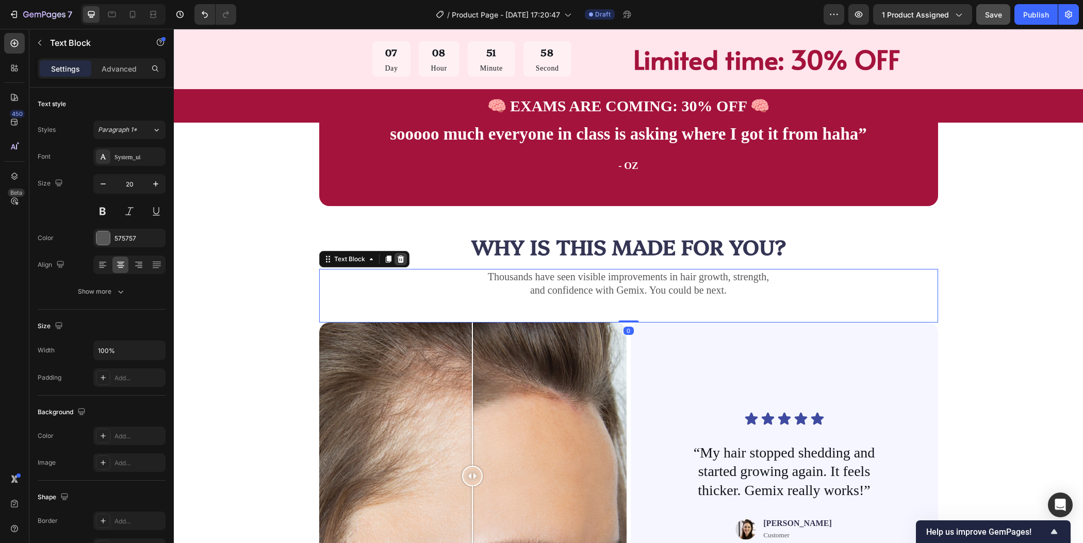
click at [398, 262] on div at bounding box center [400, 259] width 12 height 12
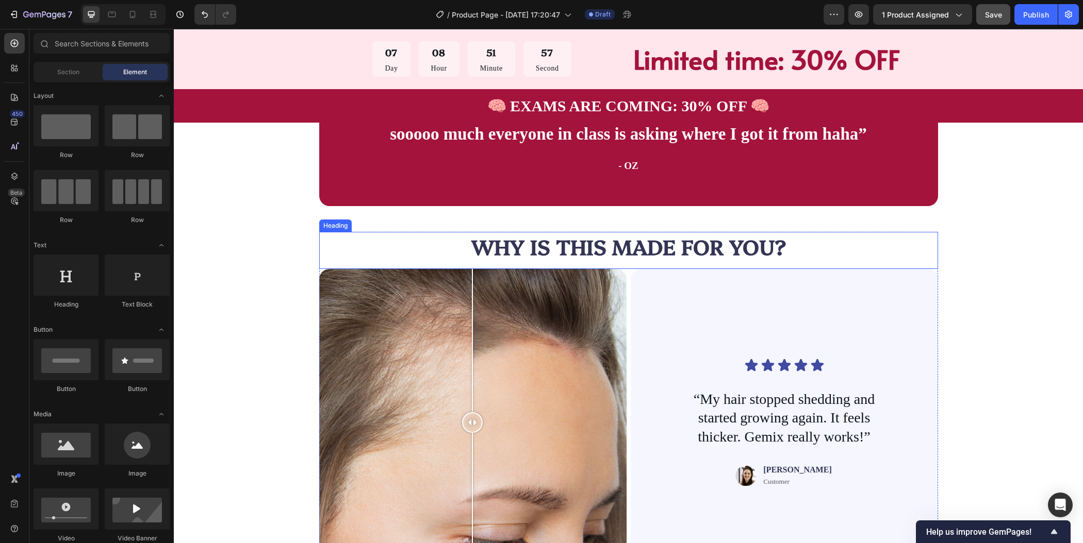
click at [668, 243] on p "WHY IS THIS MADE FOR YOU?" at bounding box center [628, 246] width 617 height 27
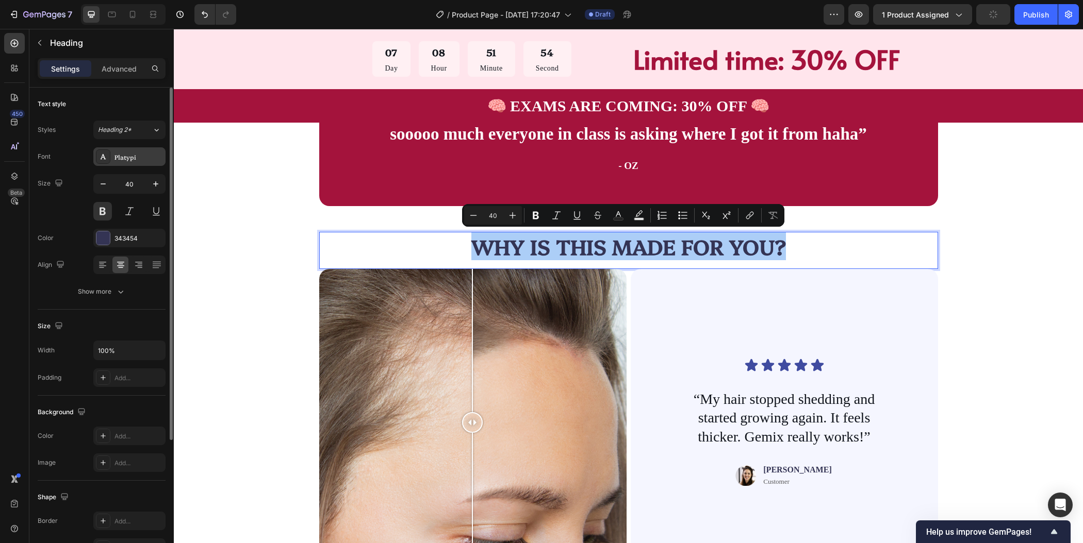
click at [140, 162] on div "Platypi" at bounding box center [129, 156] width 72 height 19
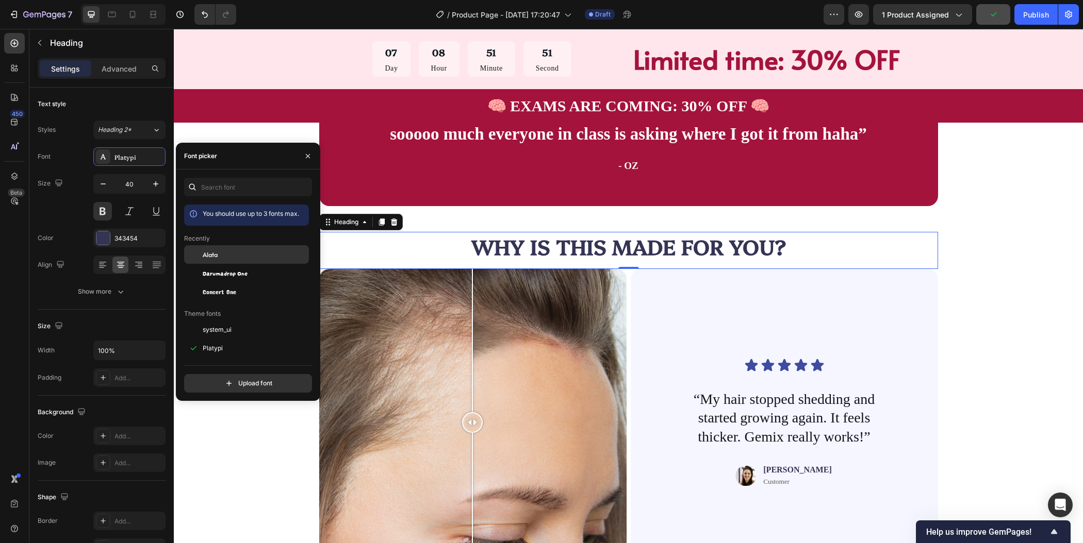
click at [244, 255] on div "Alata" at bounding box center [255, 254] width 104 height 9
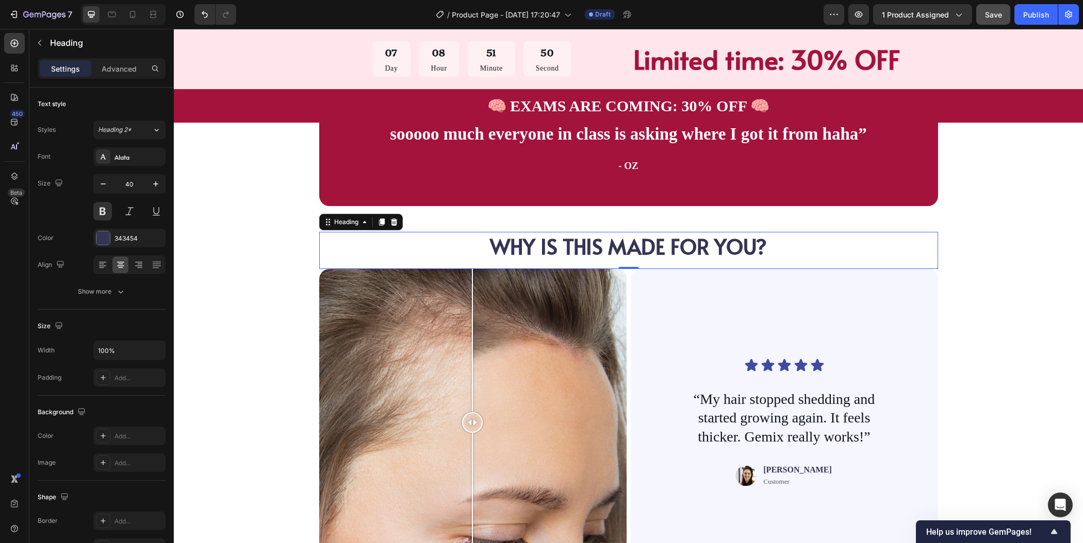
click at [658, 243] on p "WHY IS THIS MADE FOR YOU?" at bounding box center [628, 246] width 617 height 27
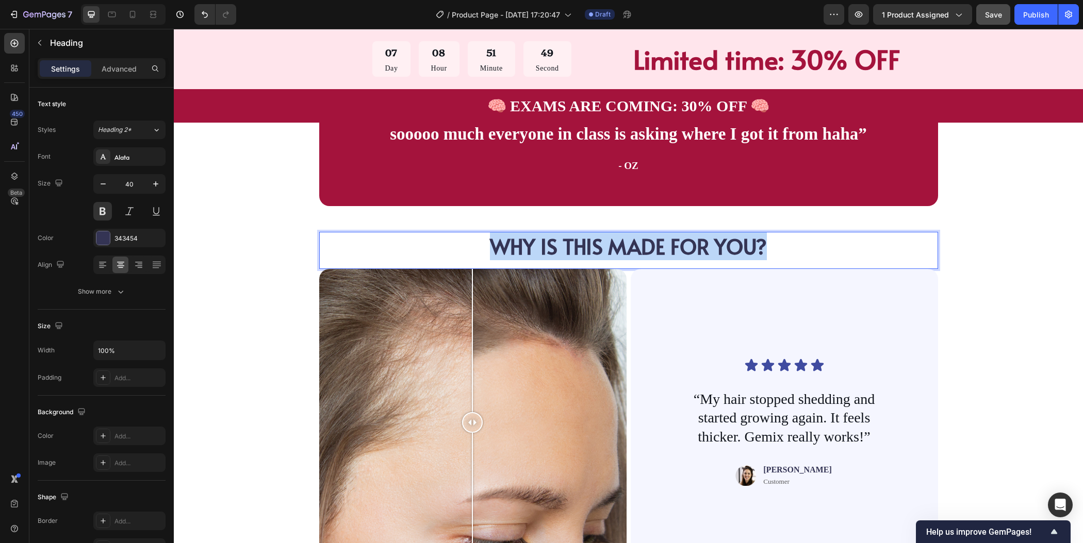
click at [658, 243] on p "WHY IS THIS MADE FOR YOU?" at bounding box center [628, 246] width 617 height 27
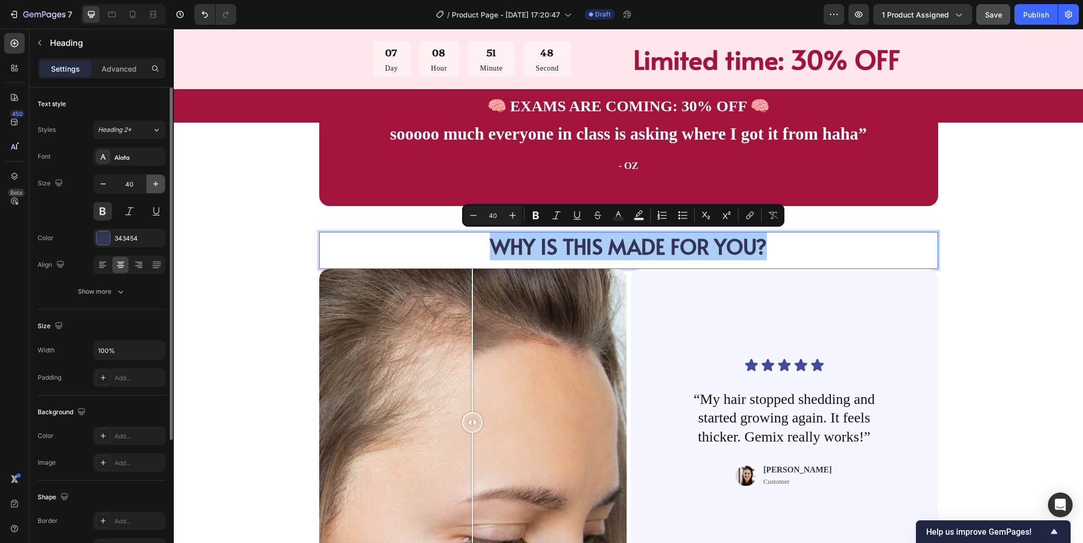
click at [160, 185] on icon "button" at bounding box center [156, 184] width 10 height 10
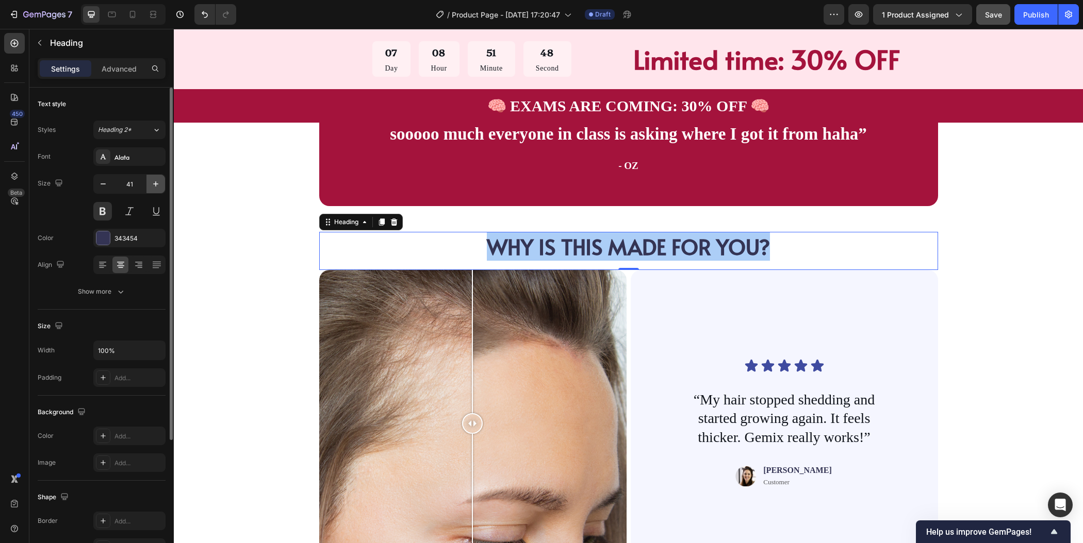
click at [160, 185] on icon "button" at bounding box center [156, 184] width 10 height 10
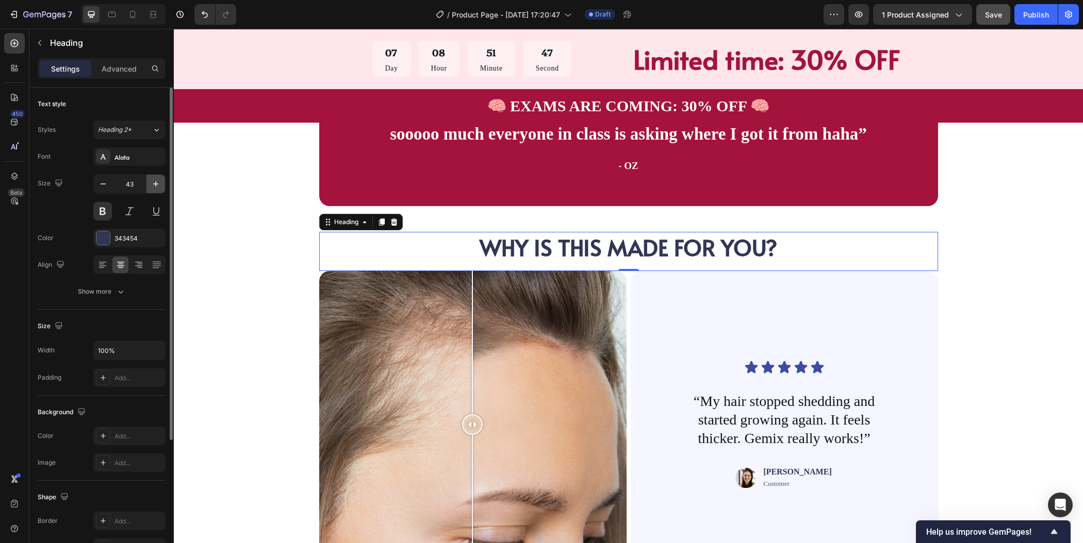
click at [160, 185] on icon "button" at bounding box center [156, 184] width 10 height 10
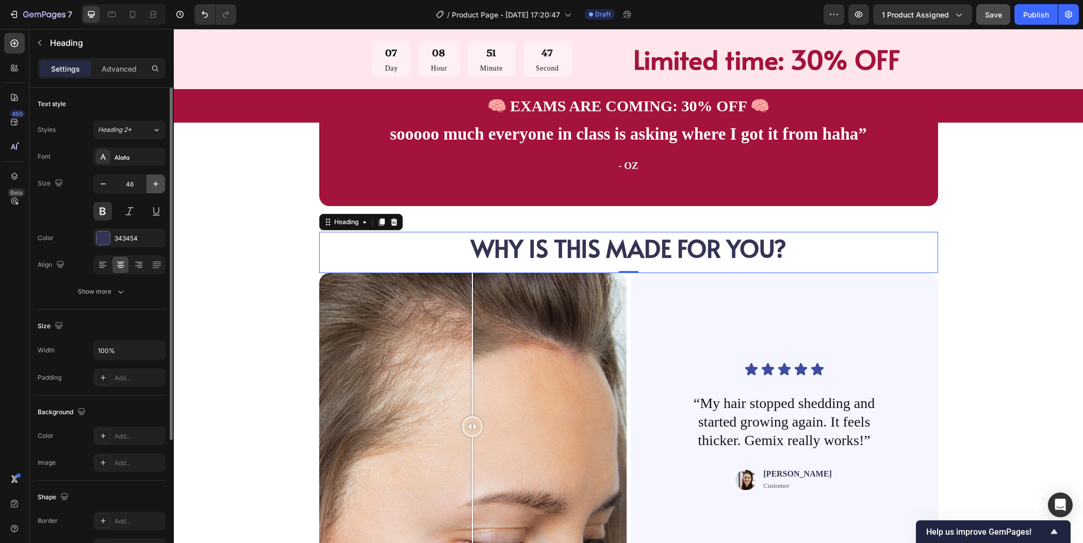
click at [160, 185] on icon "button" at bounding box center [156, 184] width 10 height 10
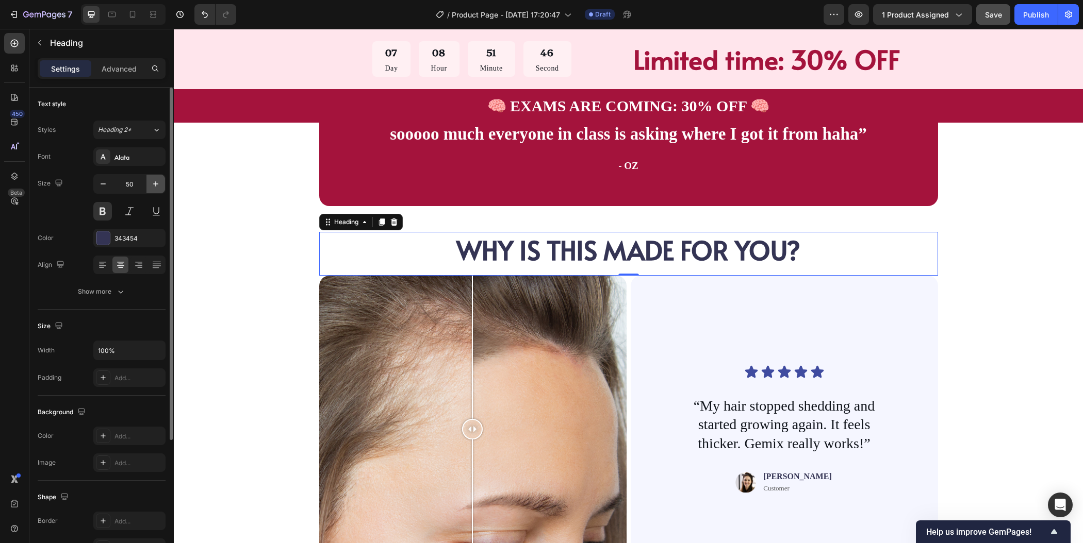
click at [160, 185] on icon "button" at bounding box center [156, 184] width 10 height 10
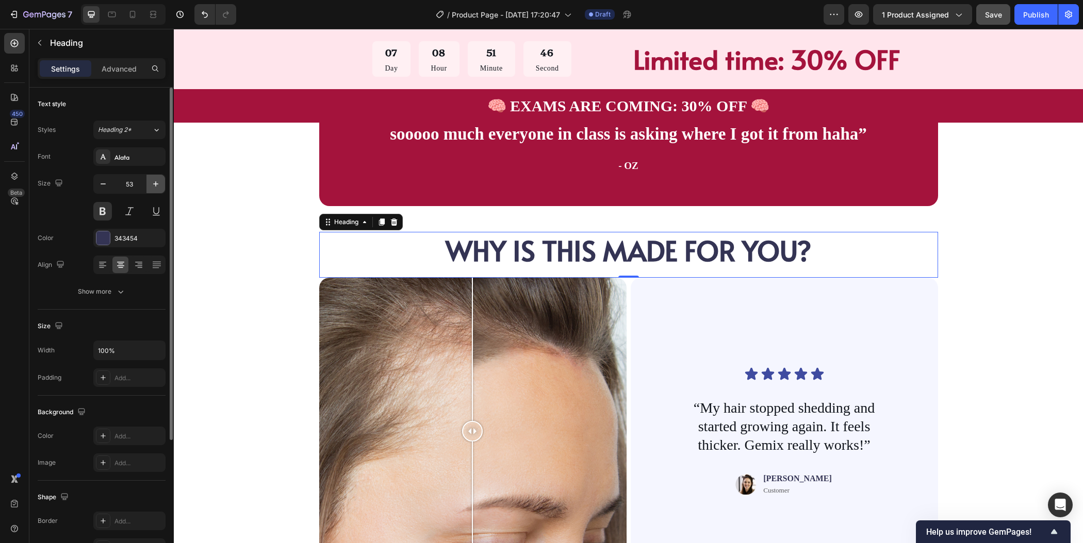
click at [160, 185] on icon "button" at bounding box center [156, 184] width 10 height 10
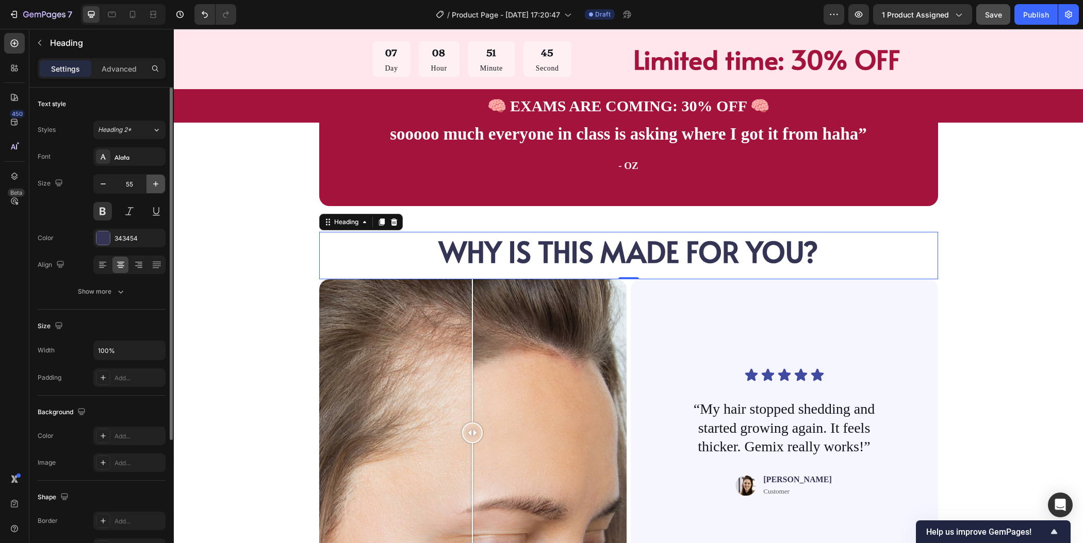
click at [160, 185] on icon "button" at bounding box center [156, 184] width 10 height 10
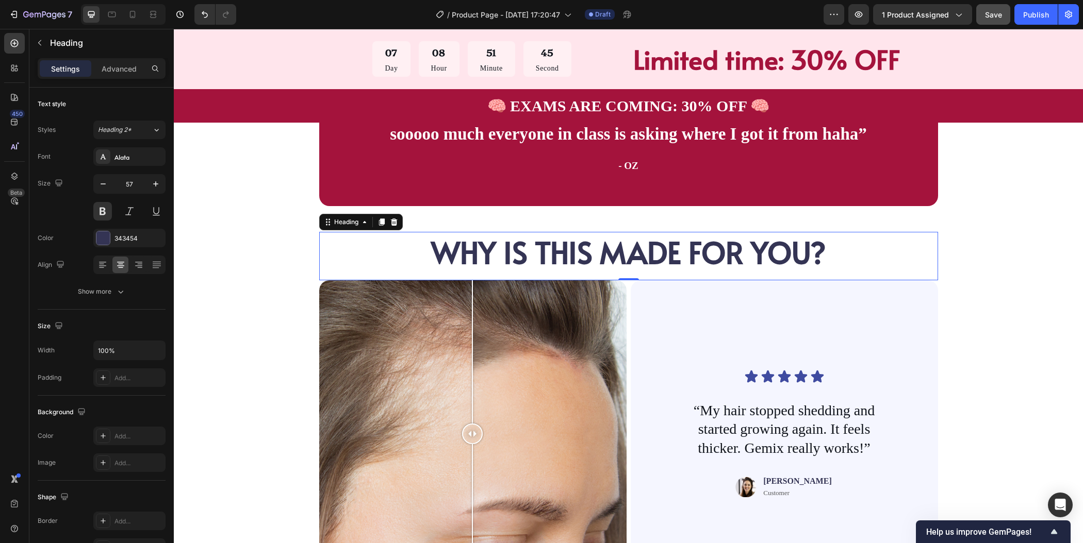
type input "58"
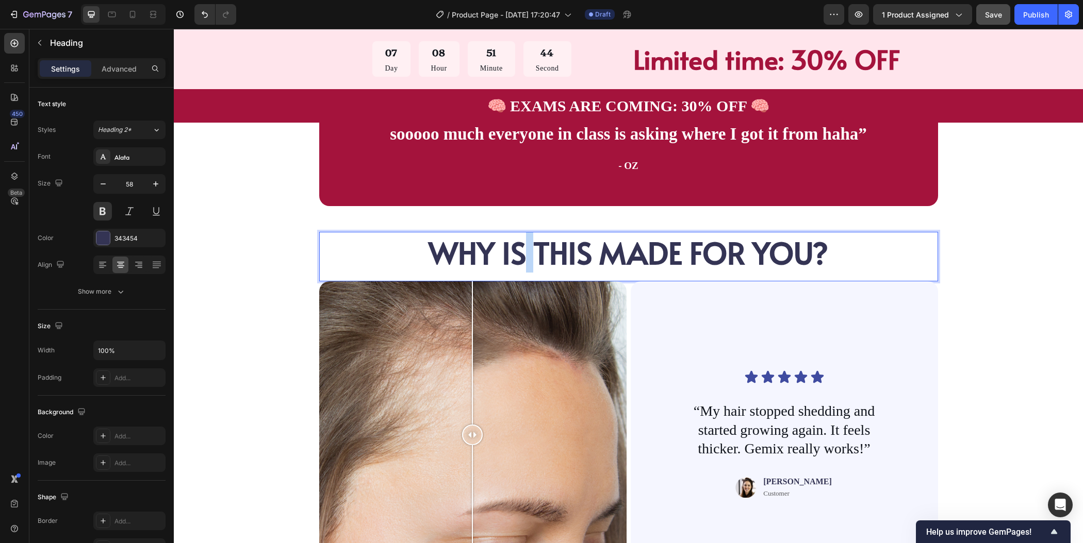
click at [517, 253] on p "WHY IS THIS MADE FOR YOU?" at bounding box center [628, 252] width 617 height 39
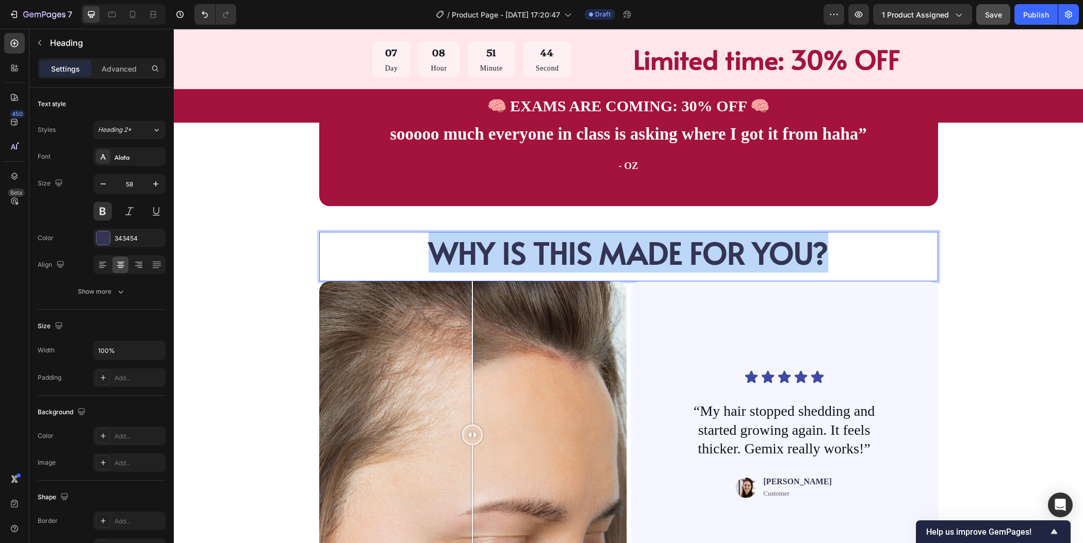
click at [517, 253] on p "WHY IS THIS MADE FOR YOU?" at bounding box center [628, 252] width 617 height 39
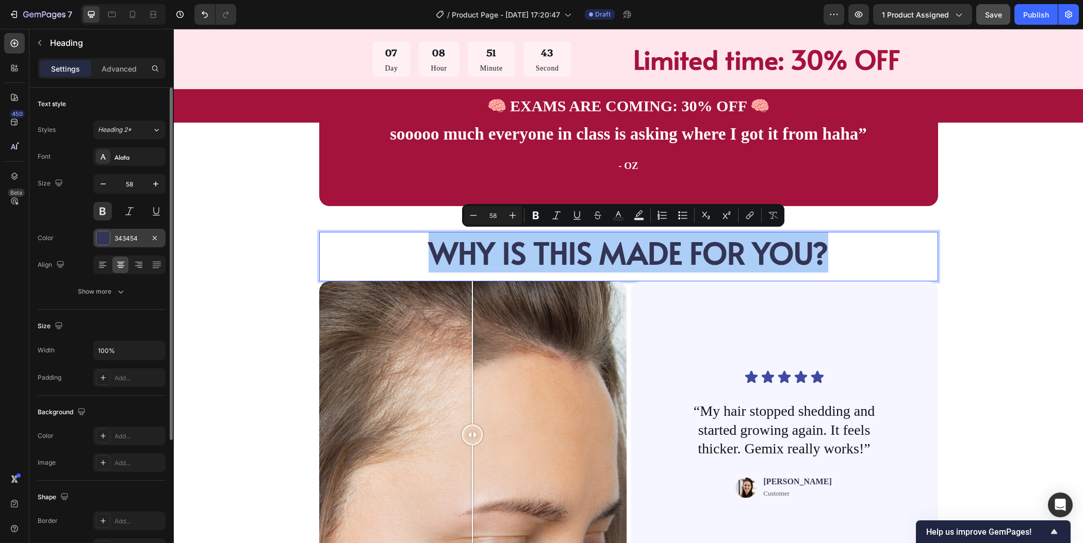
click at [104, 237] on div at bounding box center [102, 238] width 13 height 13
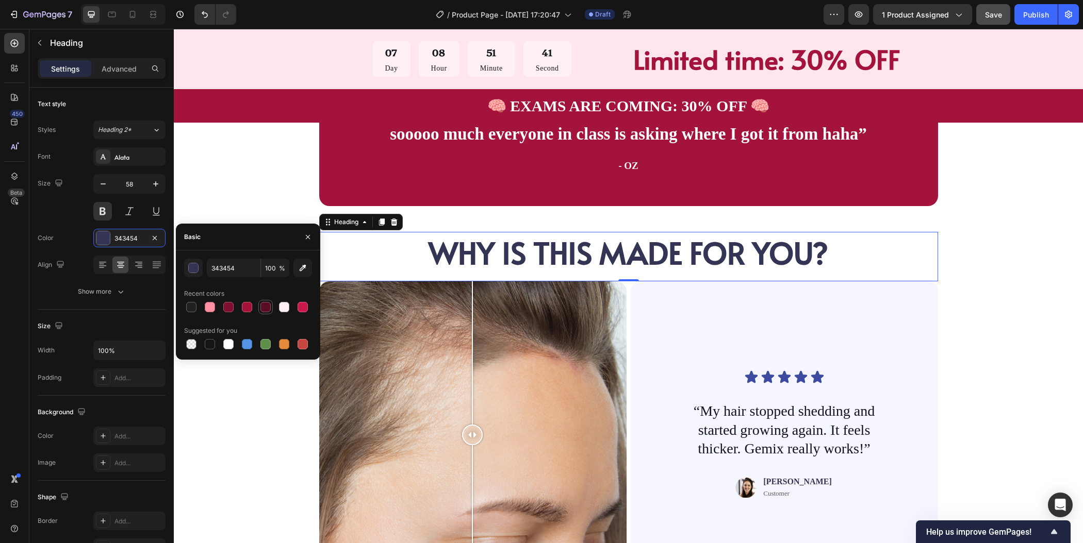
click at [263, 311] on div at bounding box center [265, 307] width 10 height 10
type input "590D22"
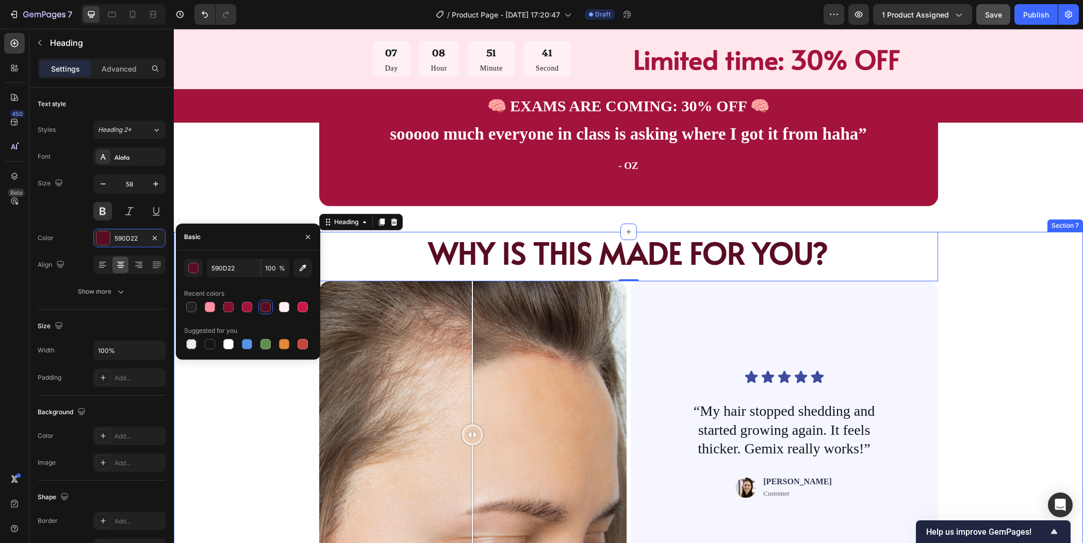
click at [996, 295] on div "WHY IS THIS MADE FOR YOU? Heading 0 1 Day 60 Days Image Comparison Icon Icon Ic…" at bounding box center [628, 414] width 827 height 365
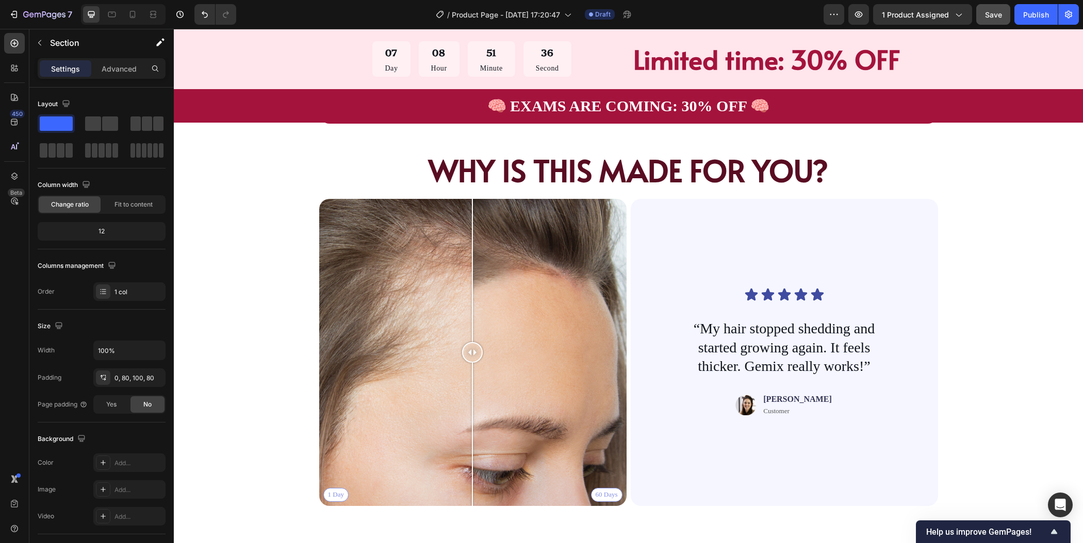
scroll to position [1561, 0]
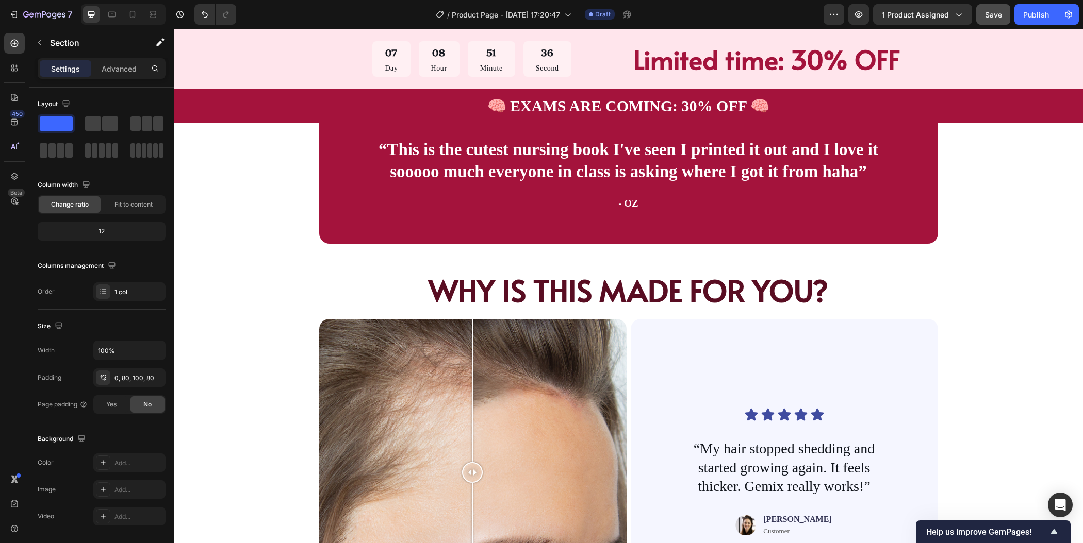
click at [905, 356] on div "Icon Icon Icon Icon Icon Icon List “My hair stopped shedding and started growin…" at bounding box center [784, 473] width 258 height 274
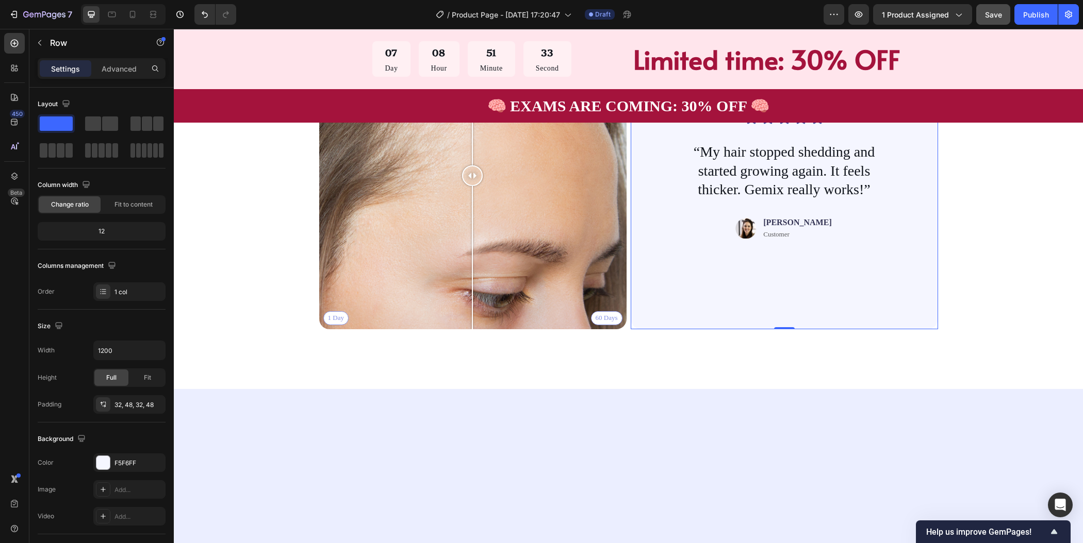
click at [689, 19] on div at bounding box center [694, 12] width 12 height 12
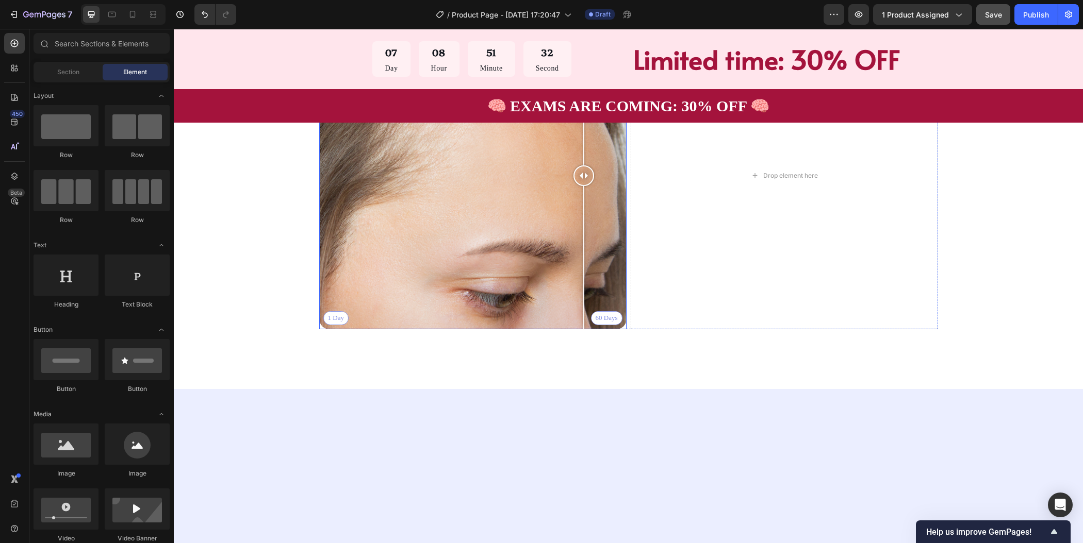
click at [579, 329] on div "1 Day 60 Days" at bounding box center [472, 175] width 307 height 307
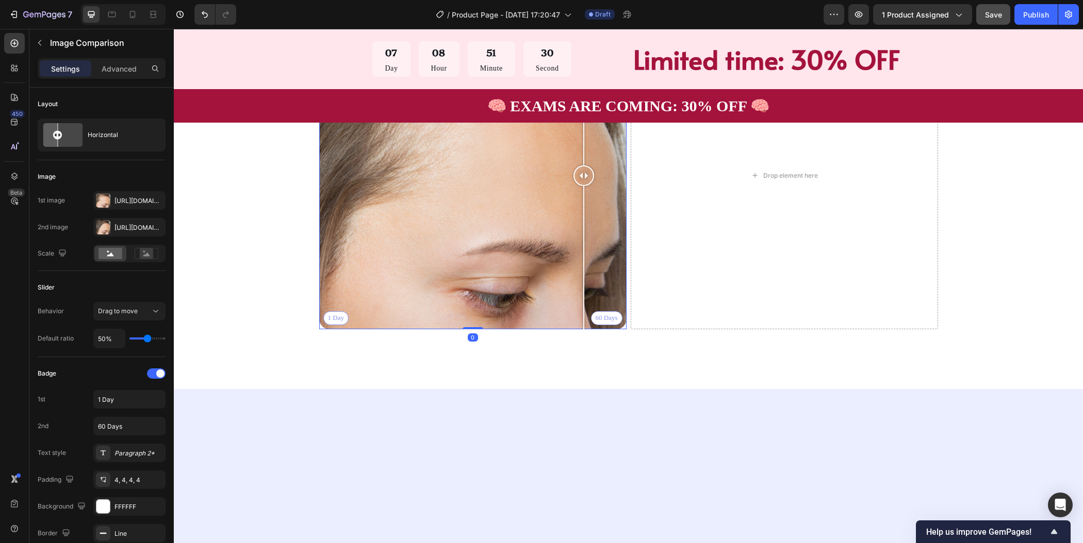
click at [421, 16] on icon at bounding box center [424, 12] width 7 height 7
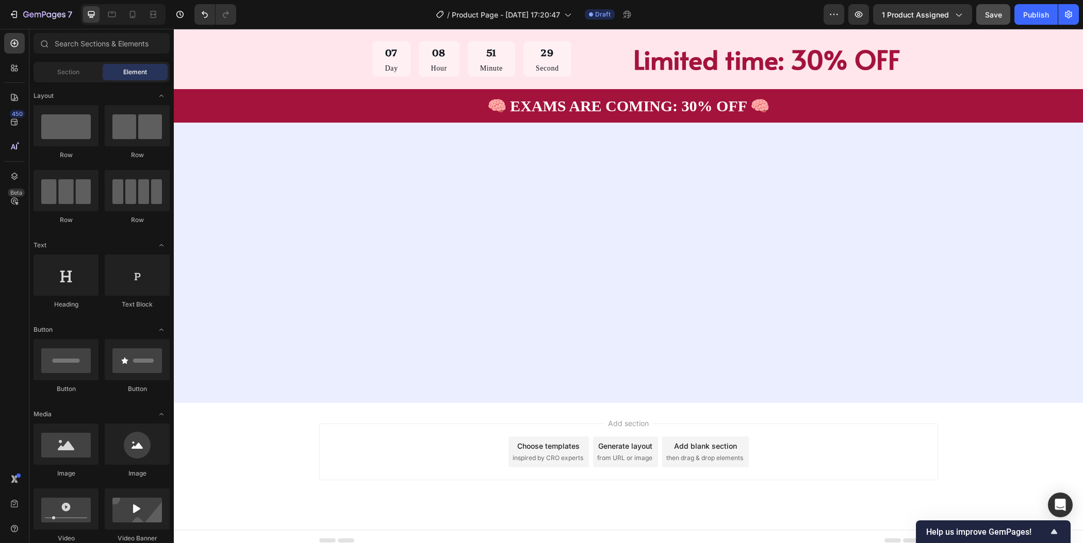
click at [1016, 61] on div "WHY IS THIS MADE FOR YOU? Heading Drop element here Drop element here Row Row" at bounding box center [628, 17] width 827 height 88
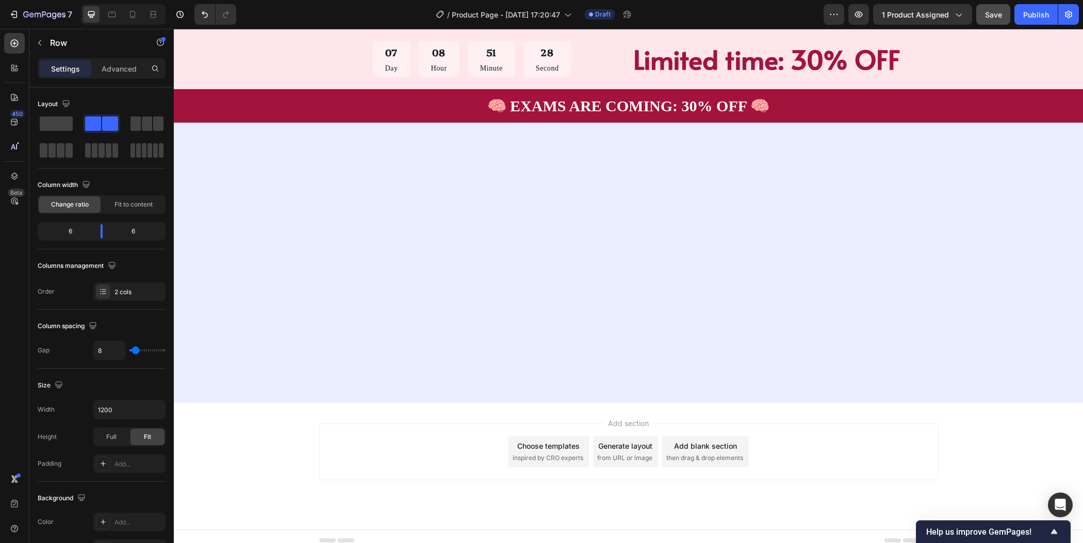
click at [891, 53] on div "Drop element here" at bounding box center [784, 37] width 307 height 31
click at [144, 294] on div "2 cols" at bounding box center [138, 292] width 48 height 9
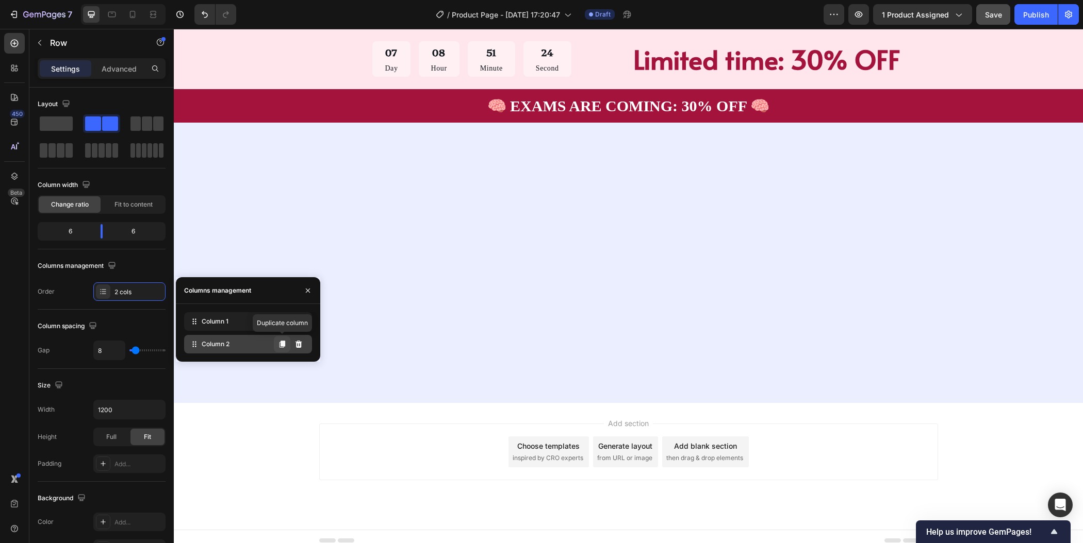
click at [281, 348] on icon at bounding box center [282, 344] width 6 height 7
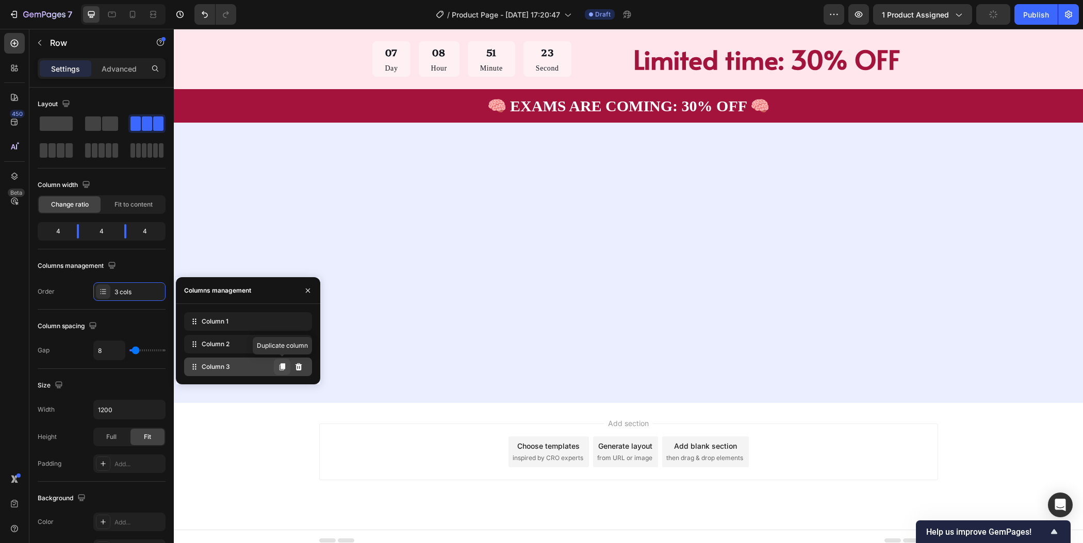
click at [283, 371] on icon at bounding box center [282, 367] width 8 height 8
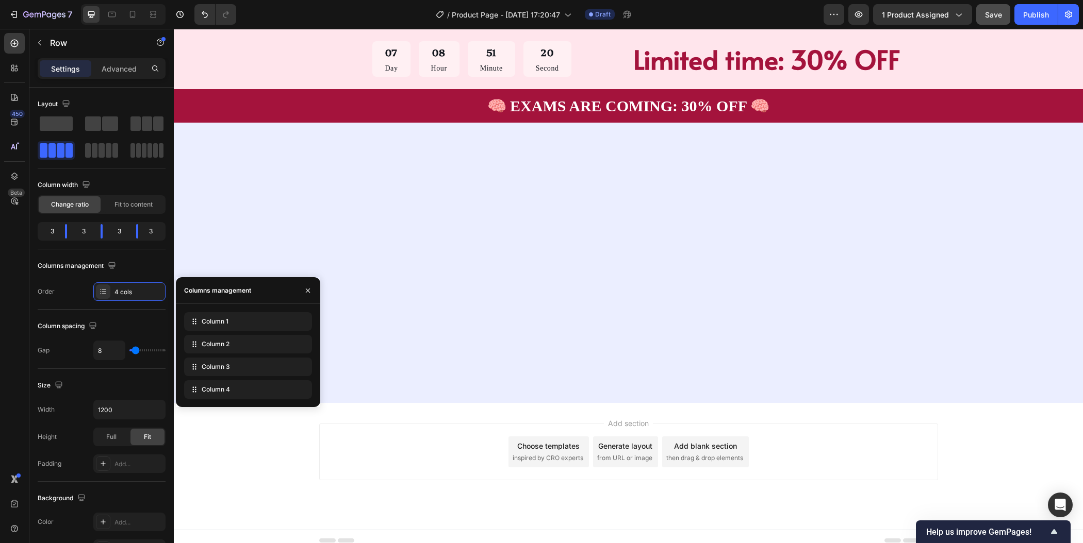
click at [374, 42] on div "Drop element here" at bounding box center [401, 38] width 55 height 8
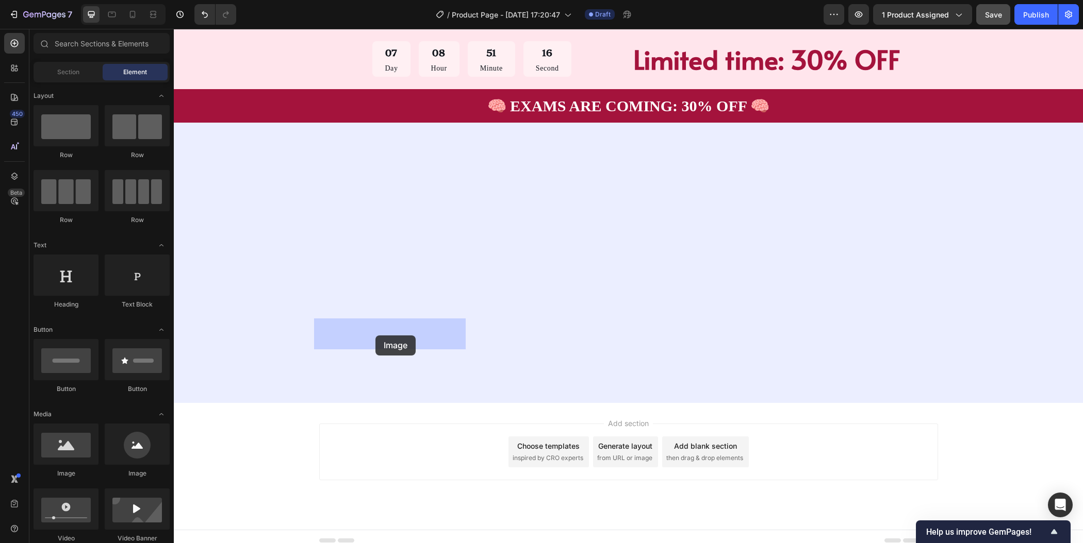
drag, startPoint x: 305, startPoint y: 478, endPoint x: 375, endPoint y: 336, distance: 158.9
drag, startPoint x: 237, startPoint y: 478, endPoint x: 389, endPoint y: 335, distance: 209.0
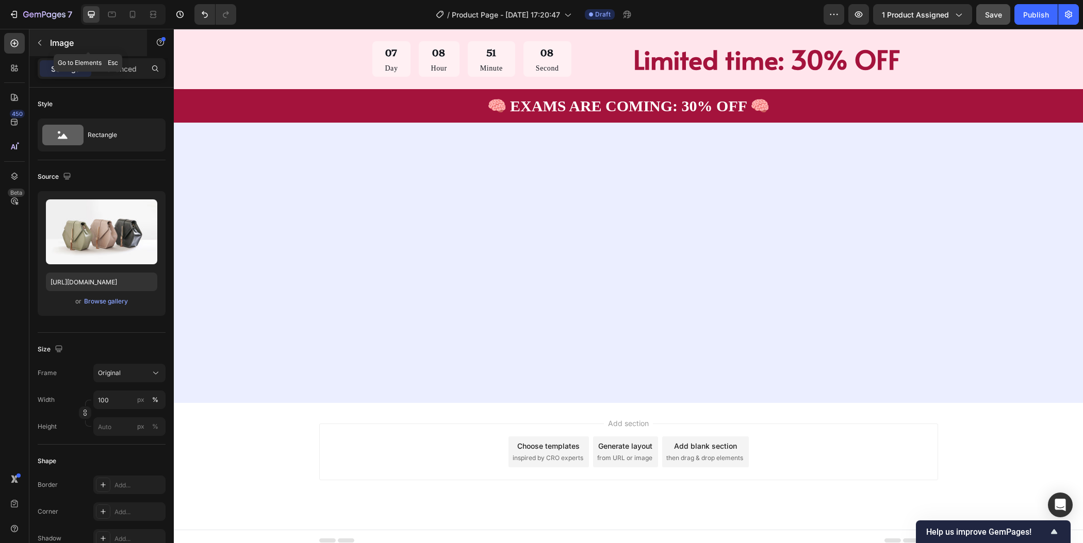
click at [43, 47] on button "button" at bounding box center [39, 43] width 16 height 16
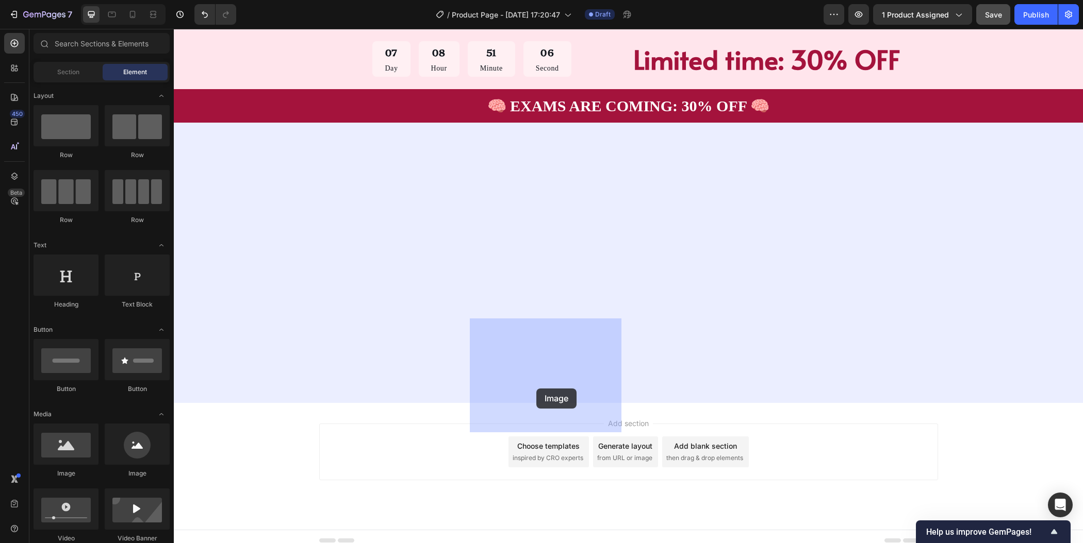
drag, startPoint x: 238, startPoint y: 475, endPoint x: 537, endPoint y: 388, distance: 311.5
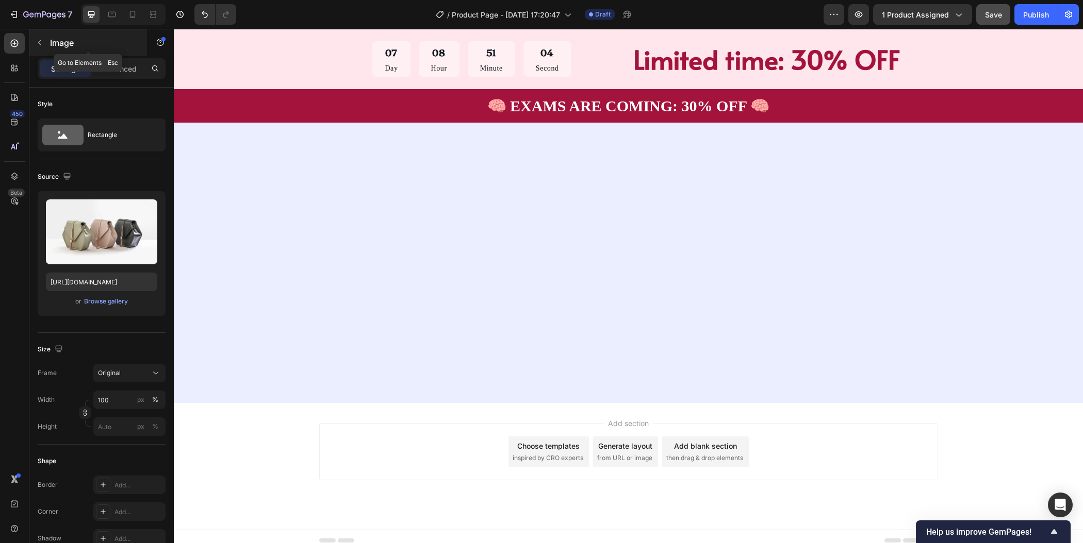
click at [44, 44] on button "button" at bounding box center [39, 43] width 16 height 16
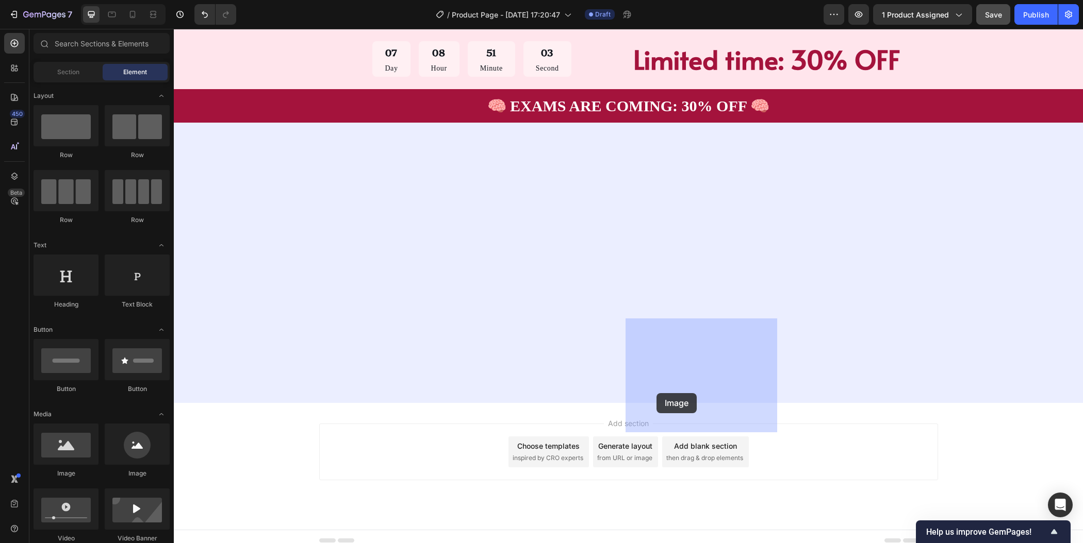
drag, startPoint x: 229, startPoint y: 477, endPoint x: 404, endPoint y: 442, distance: 178.7
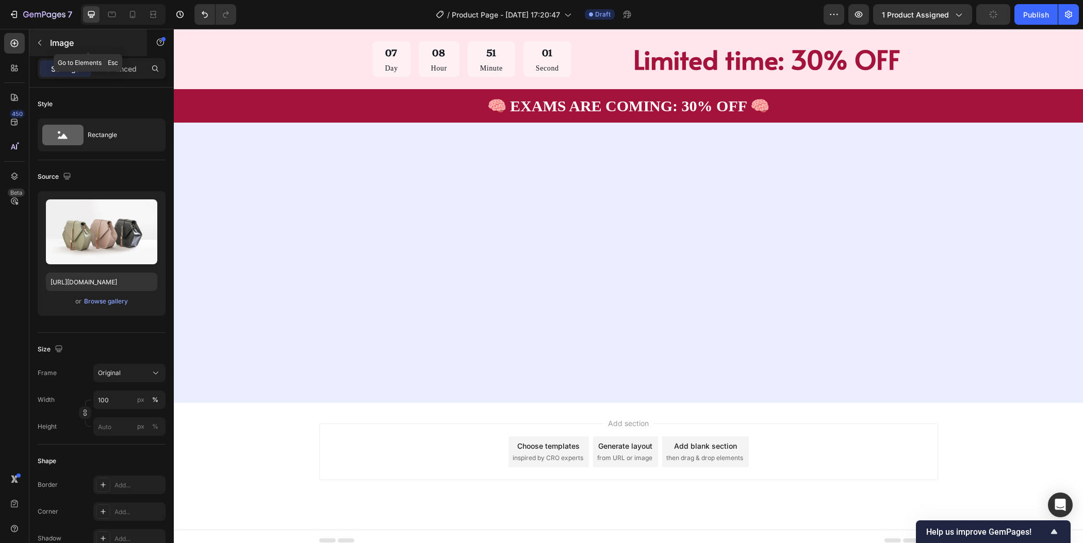
click at [38, 46] on icon "button" at bounding box center [40, 43] width 8 height 8
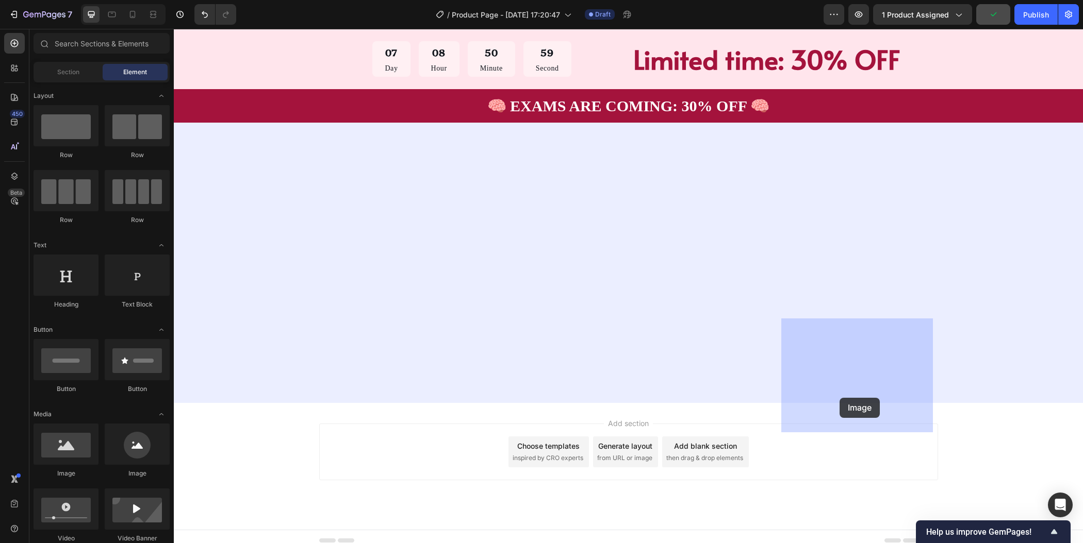
drag, startPoint x: 236, startPoint y: 488, endPoint x: 839, endPoint y: 398, distance: 610.0
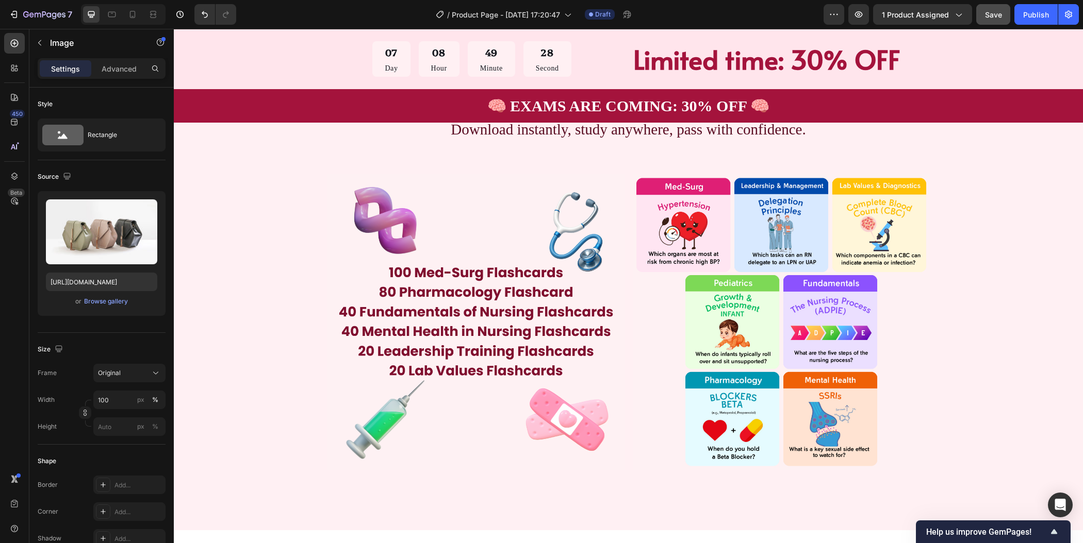
scroll to position [1085, 0]
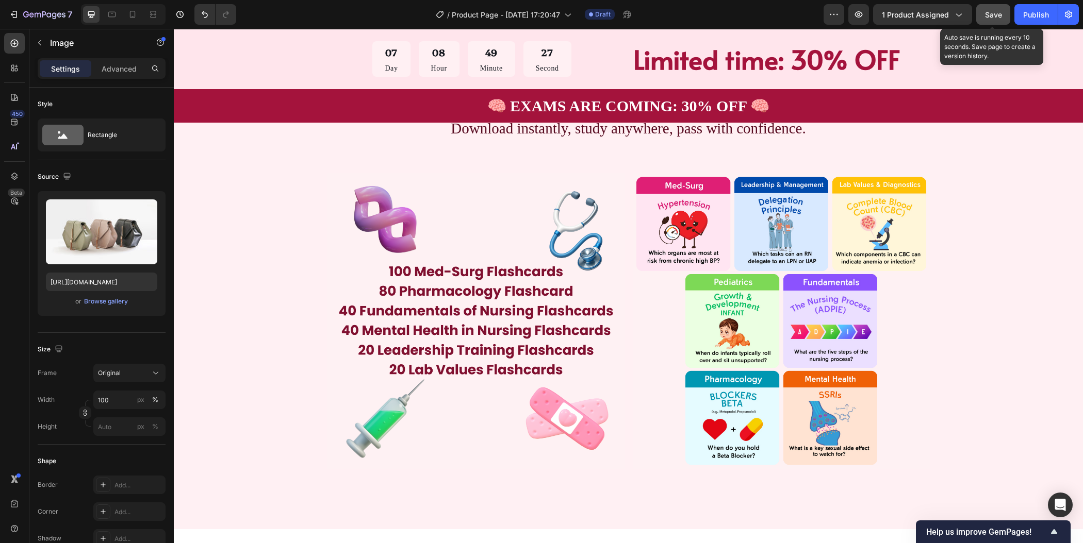
click at [994, 18] on span "Save" at bounding box center [993, 14] width 17 height 9
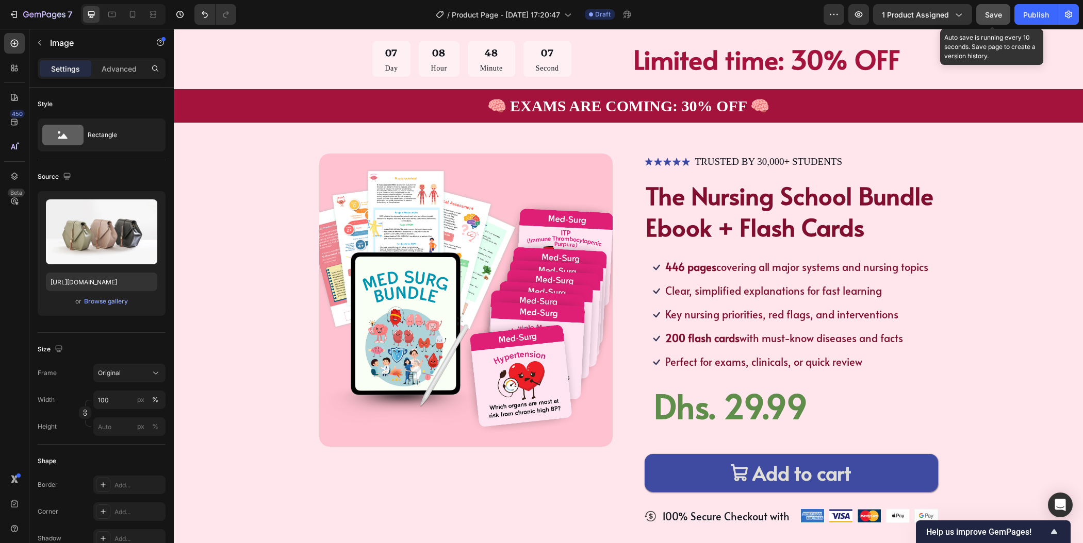
scroll to position [0, 0]
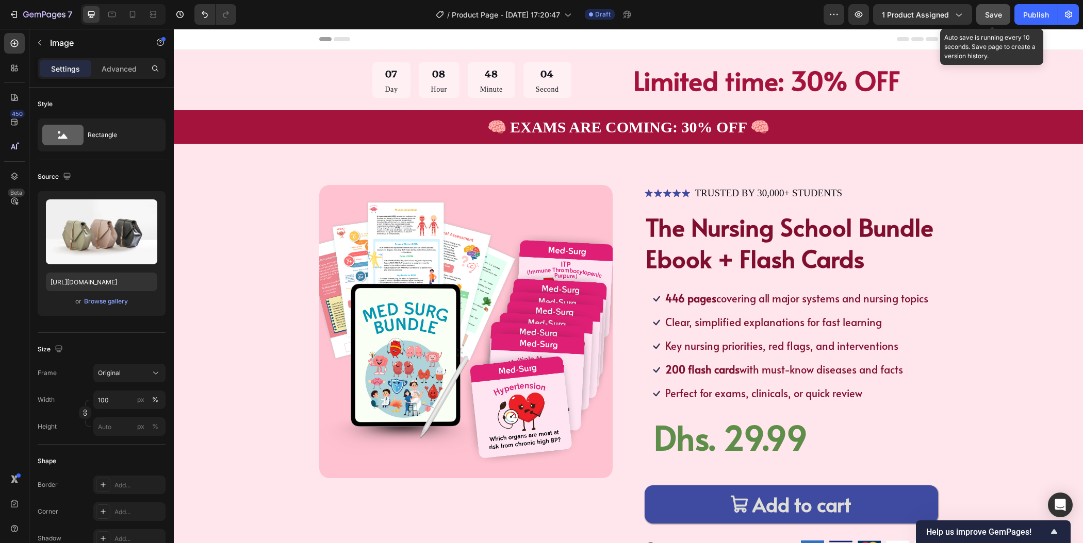
click at [993, 16] on span "Save" at bounding box center [993, 14] width 17 height 9
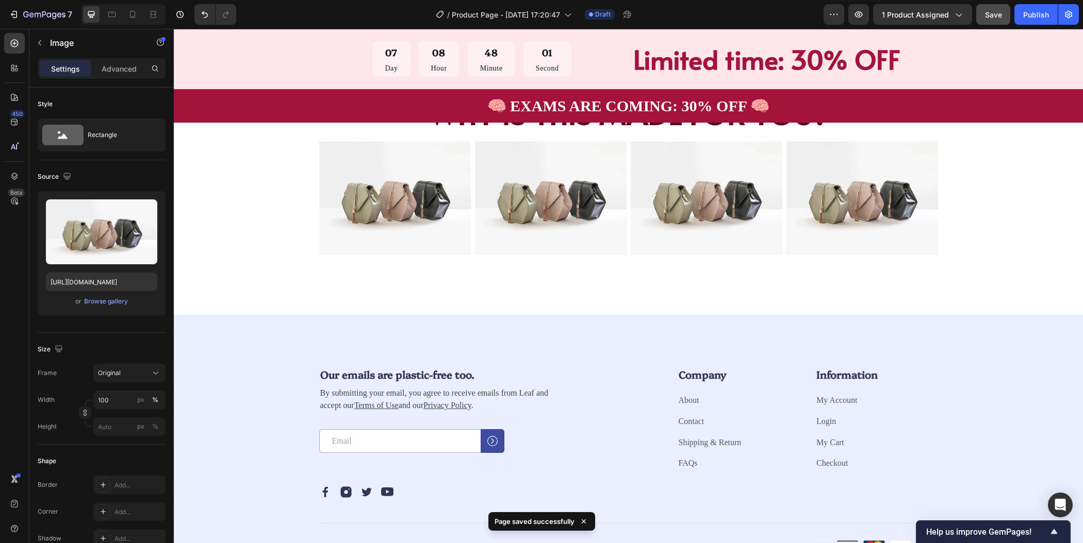
scroll to position [1602, 0]
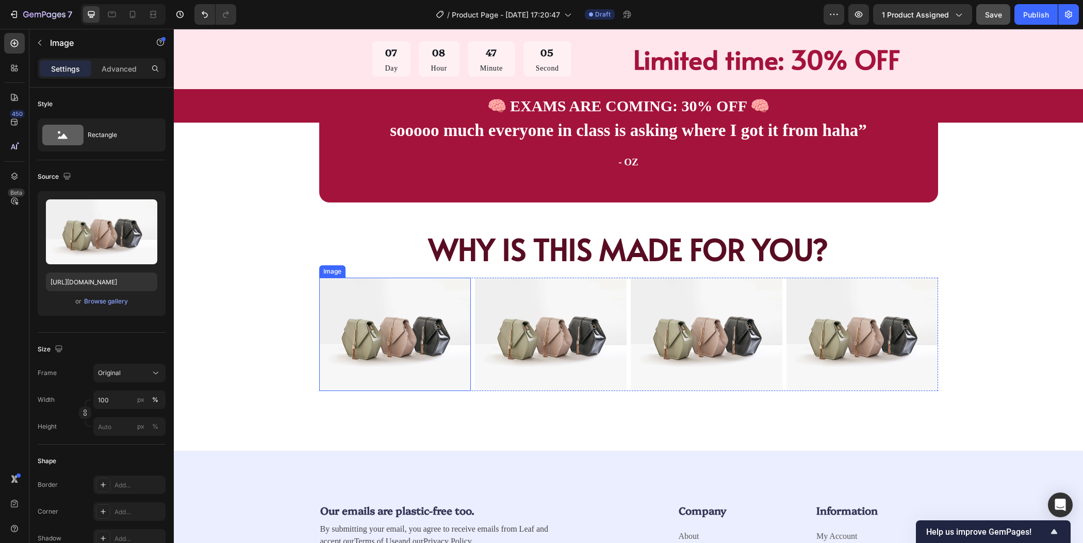
click at [406, 346] on img at bounding box center [395, 335] width 152 height 114
click at [95, 306] on div "or Browse gallery" at bounding box center [101, 301] width 111 height 12
click at [111, 301] on div "Browse gallery" at bounding box center [106, 301] width 44 height 9
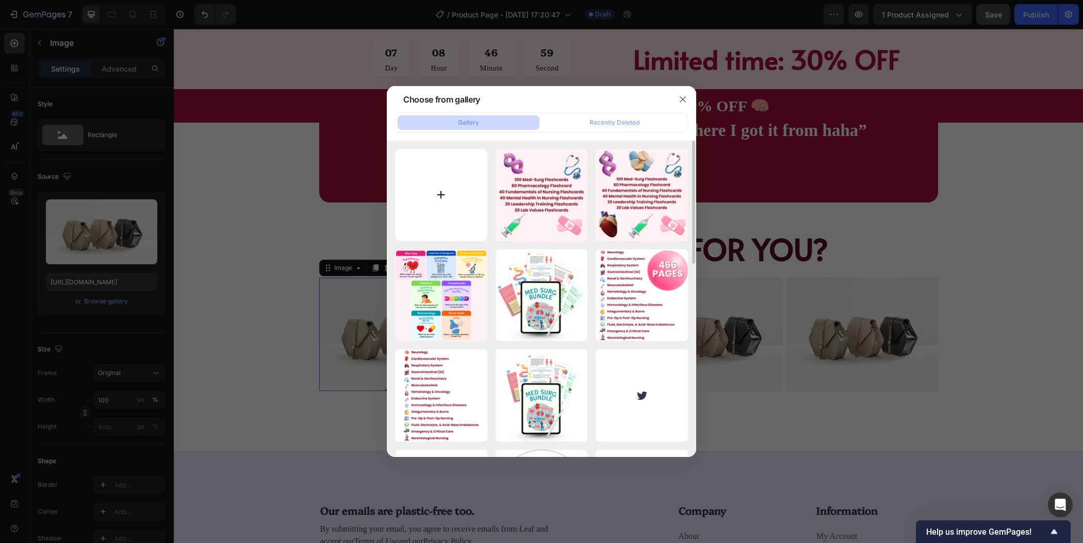
click at [446, 200] on input "file" at bounding box center [441, 195] width 92 height 92
type input "C:\fakepath\6.png"
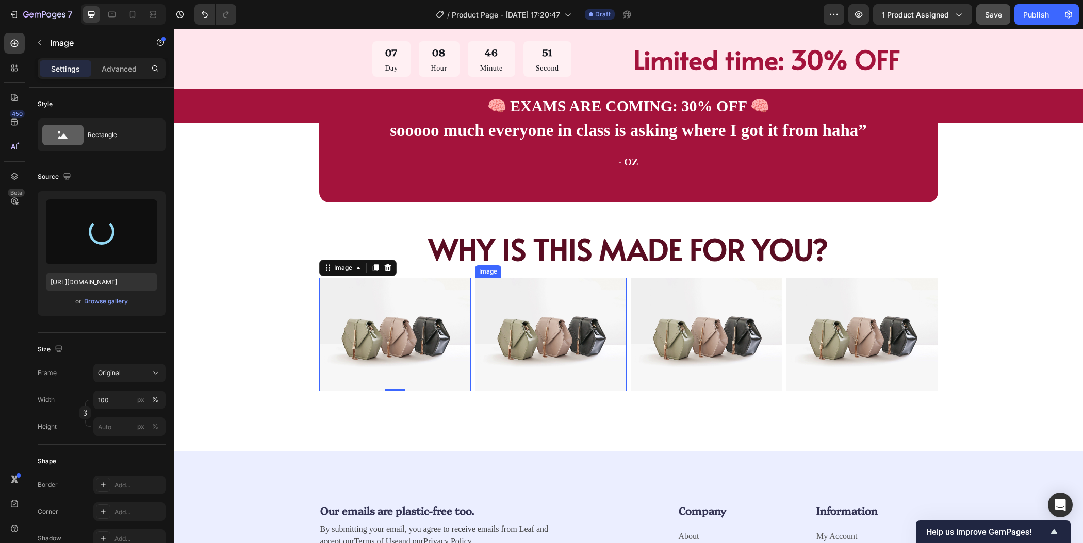
click at [549, 348] on img at bounding box center [551, 335] width 152 height 114
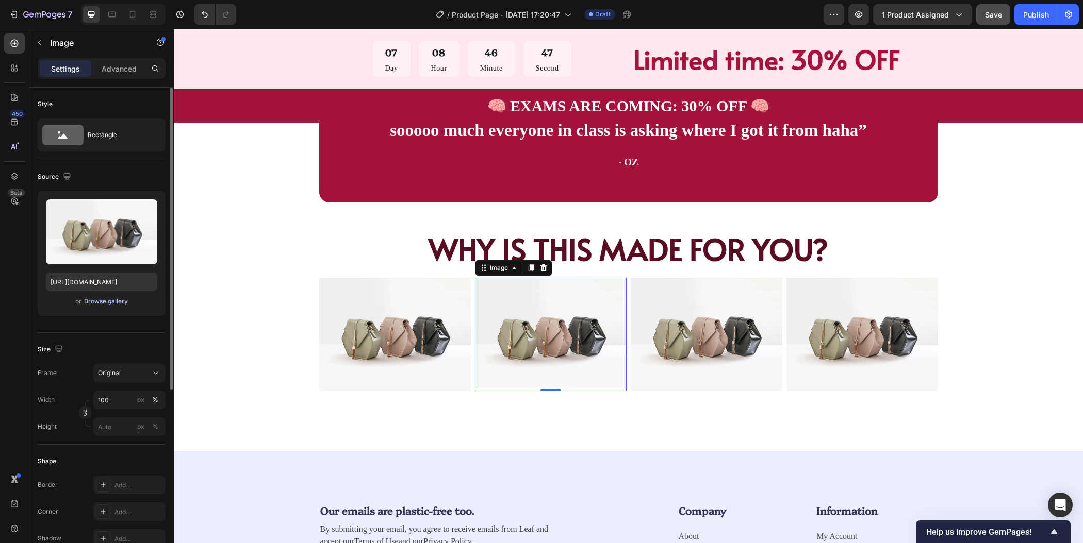
click at [103, 303] on div "Browse gallery" at bounding box center [106, 301] width 44 height 9
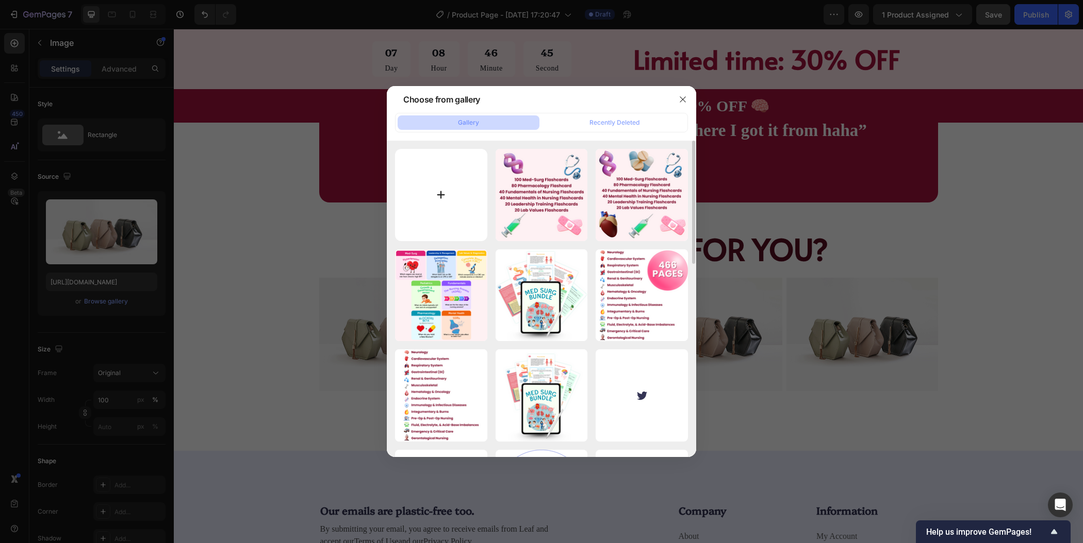
click at [452, 176] on input "file" at bounding box center [441, 195] width 92 height 92
type input "C:\fakepath\7.png"
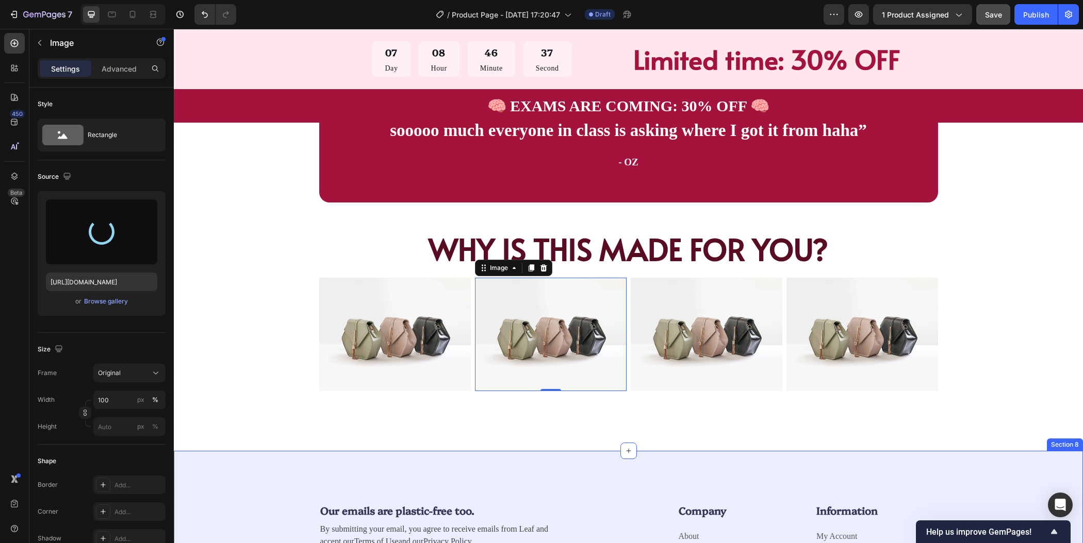
type input "[URL][DOMAIN_NAME]"
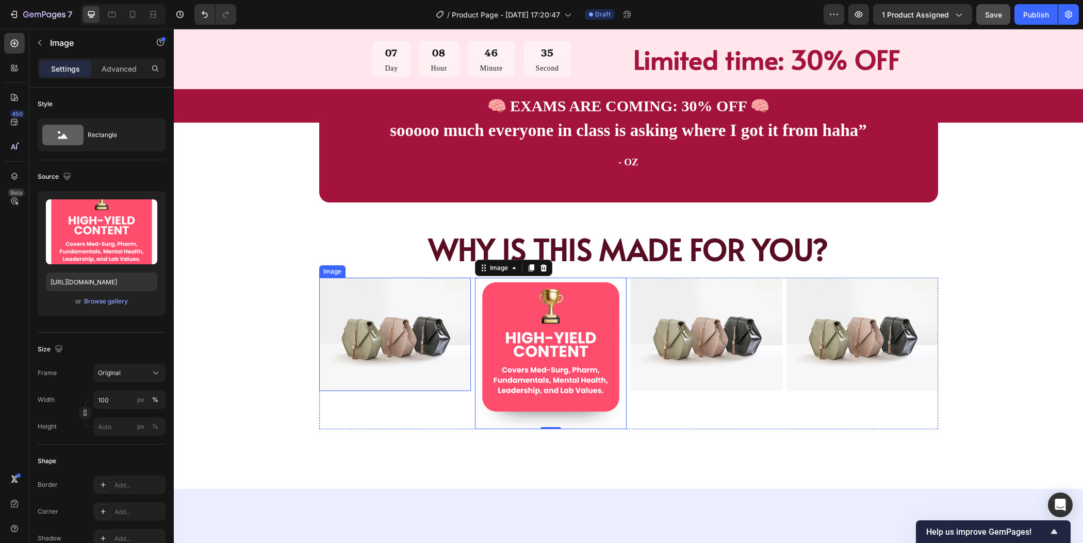
click at [407, 344] on img at bounding box center [395, 335] width 152 height 114
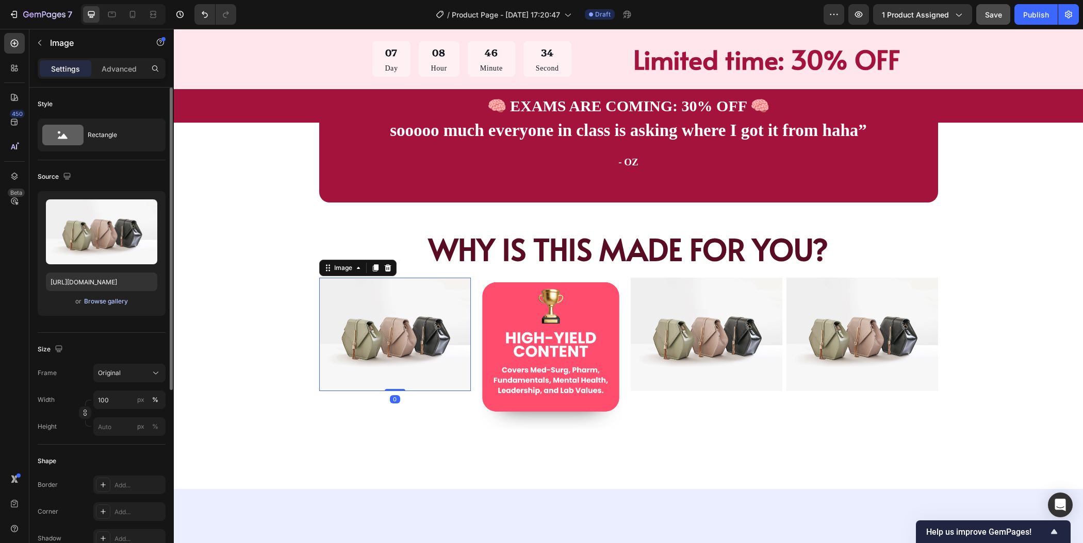
click at [117, 302] on div "Browse gallery" at bounding box center [106, 301] width 44 height 9
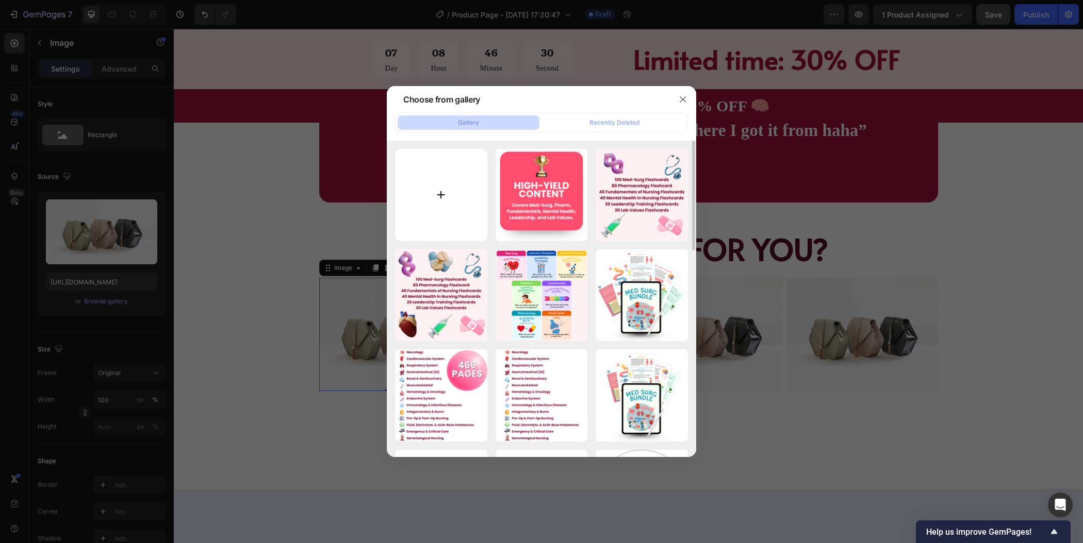
click at [439, 201] on input "file" at bounding box center [441, 195] width 92 height 92
type input "C:\fakepath\6.png"
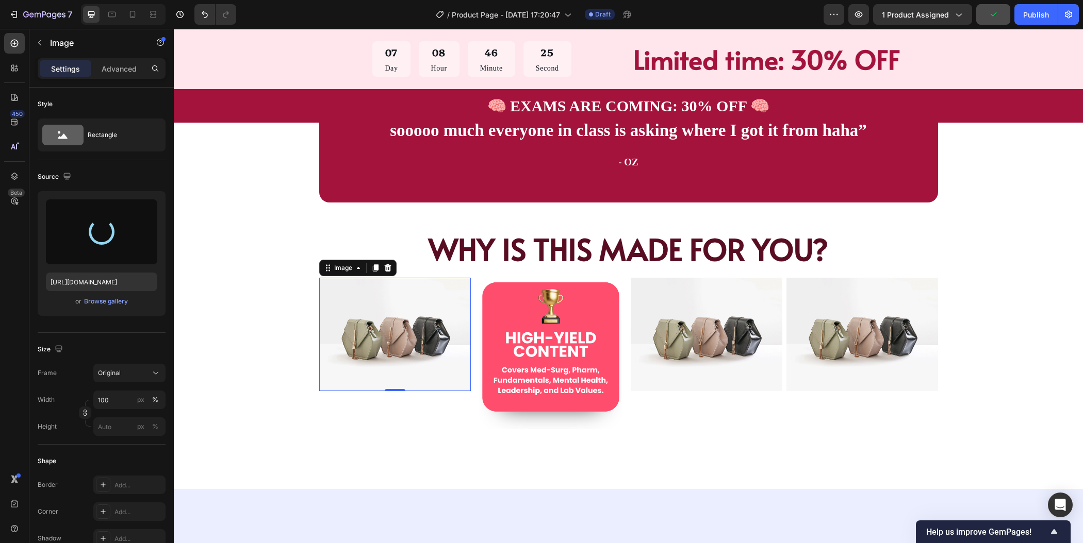
type input "[URL][DOMAIN_NAME]"
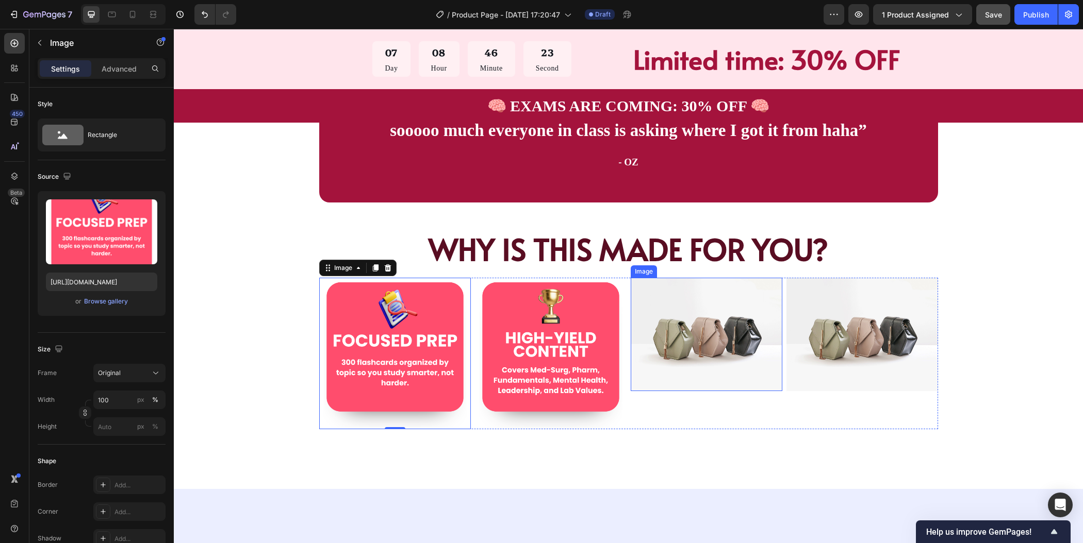
click at [717, 352] on img at bounding box center [707, 335] width 152 height 114
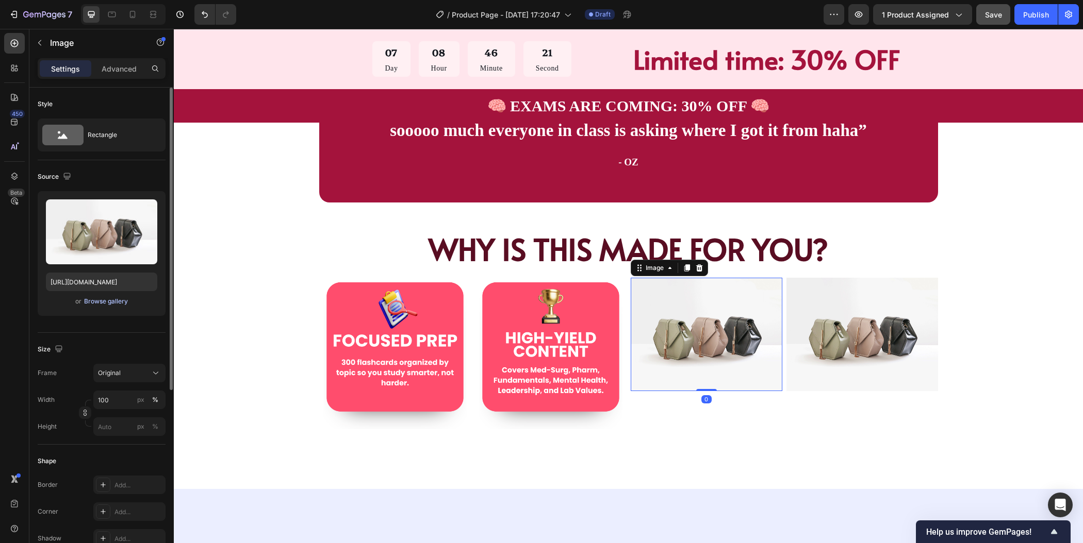
click at [122, 302] on div "Browse gallery" at bounding box center [106, 301] width 44 height 9
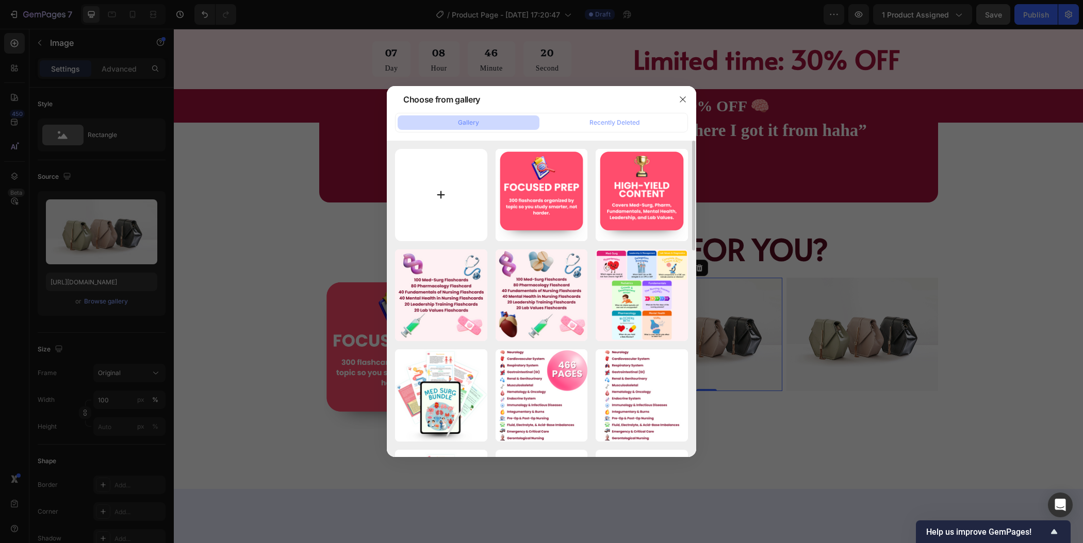
click at [451, 191] on input "file" at bounding box center [441, 195] width 92 height 92
type input "C:\fakepath\8.png"
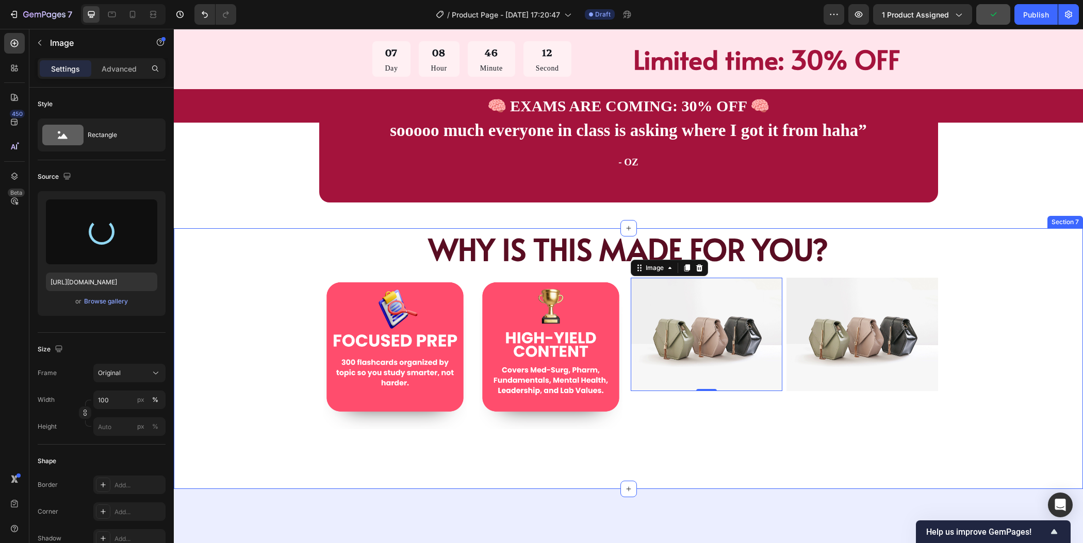
type input "[URL][DOMAIN_NAME]"
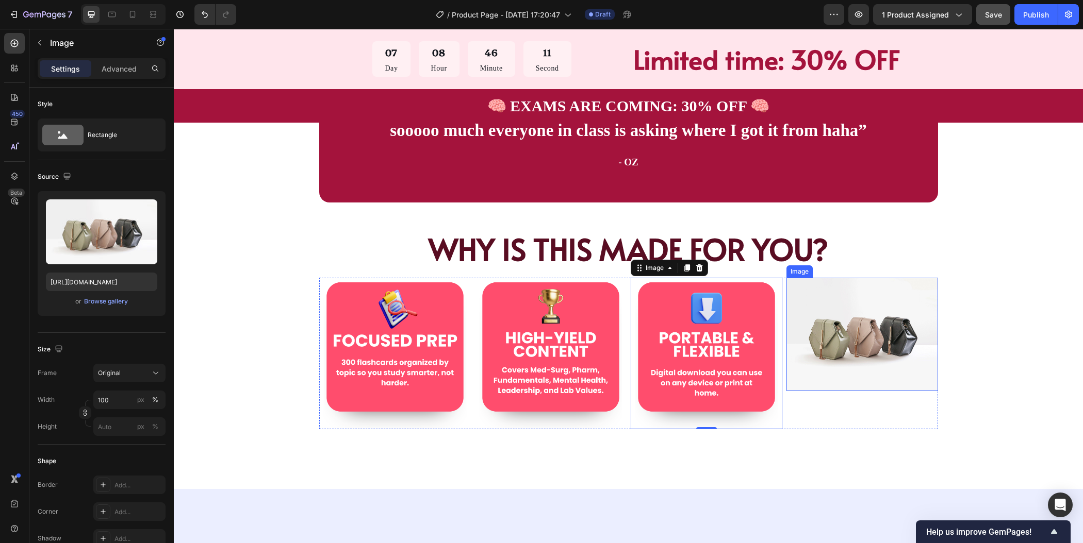
click at [882, 349] on img at bounding box center [862, 335] width 152 height 114
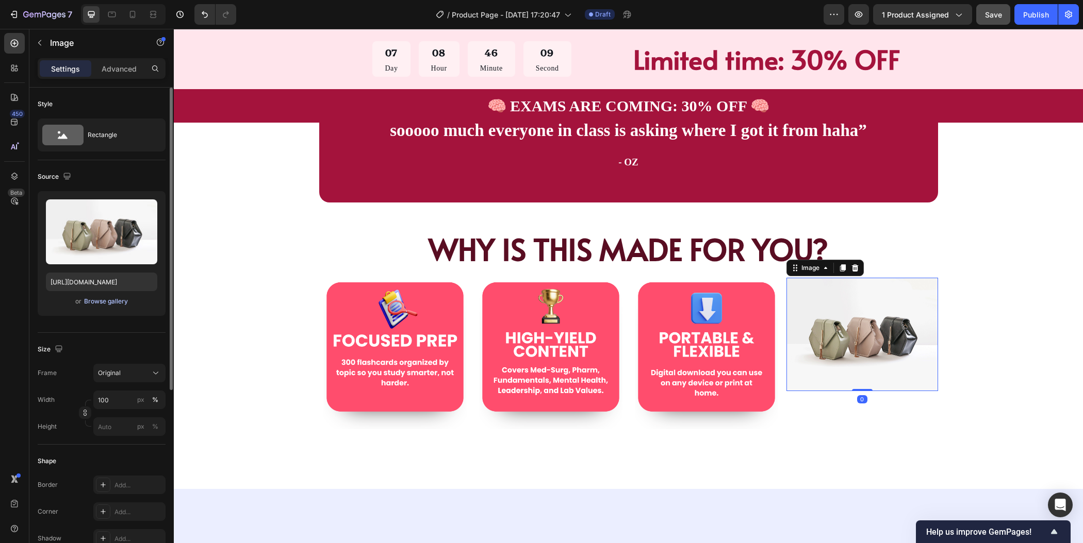
click at [108, 298] on div "Browse gallery" at bounding box center [106, 301] width 44 height 9
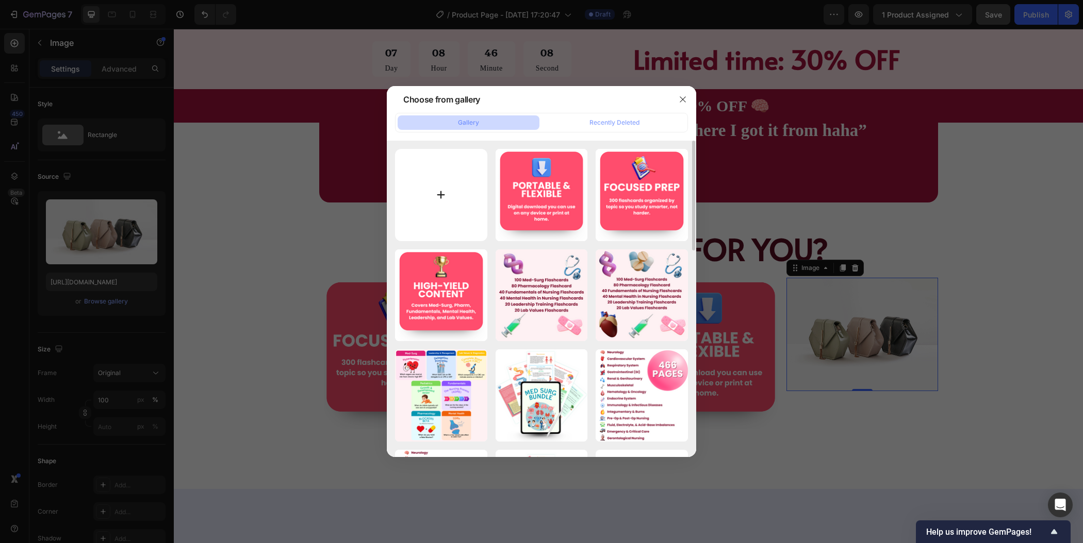
click at [431, 200] on input "file" at bounding box center [441, 195] width 92 height 92
type input "C:\fakepath\9.png"
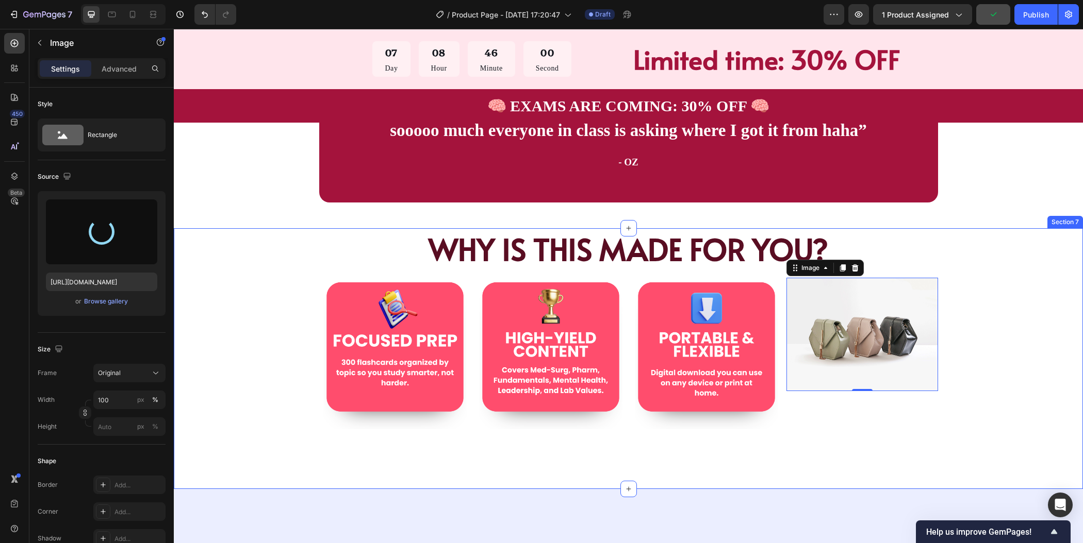
type input "[URL][DOMAIN_NAME]"
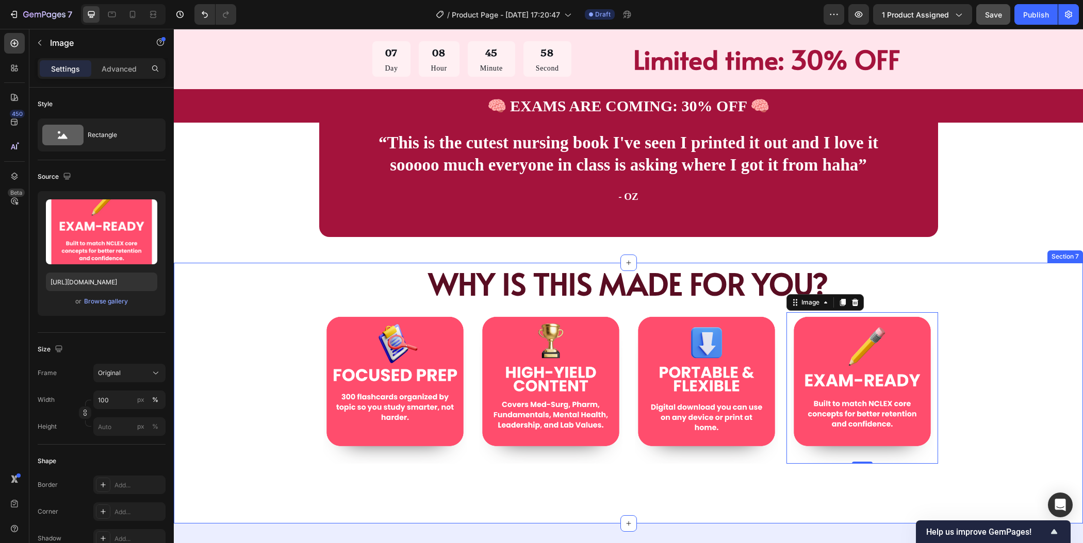
scroll to position [1688, 0]
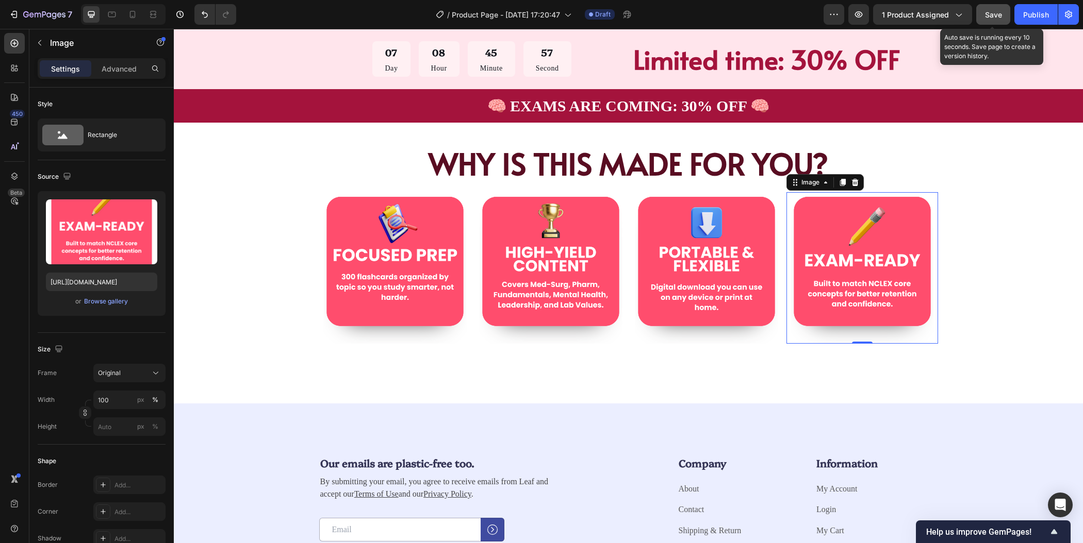
click at [997, 18] on span "Save" at bounding box center [993, 14] width 17 height 9
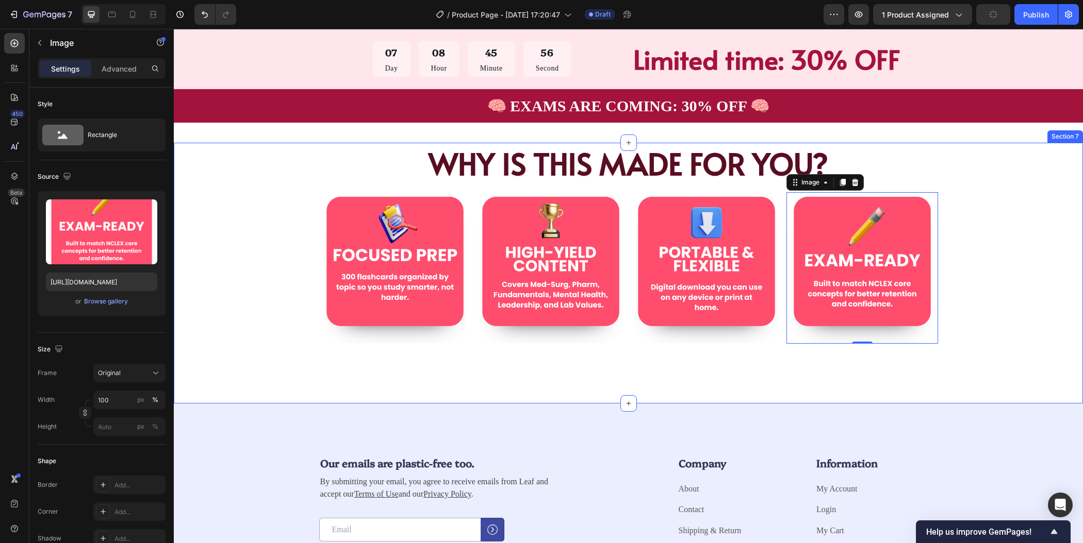
click at [1025, 339] on div "WHY IS THIS MADE FOR YOU? Heading Image Image Image Image 0 Row Row" at bounding box center [628, 247] width 827 height 209
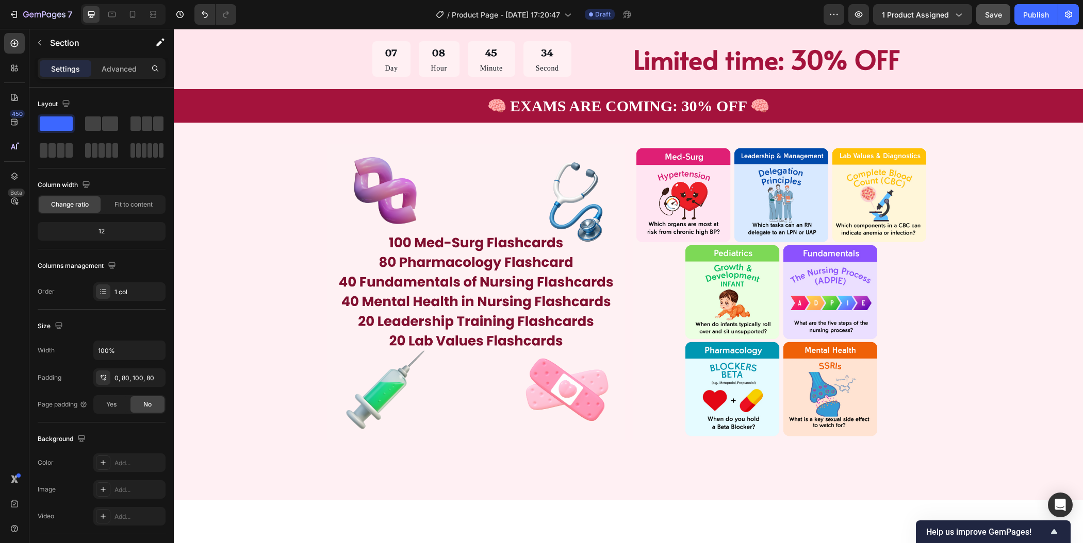
scroll to position [1119, 0]
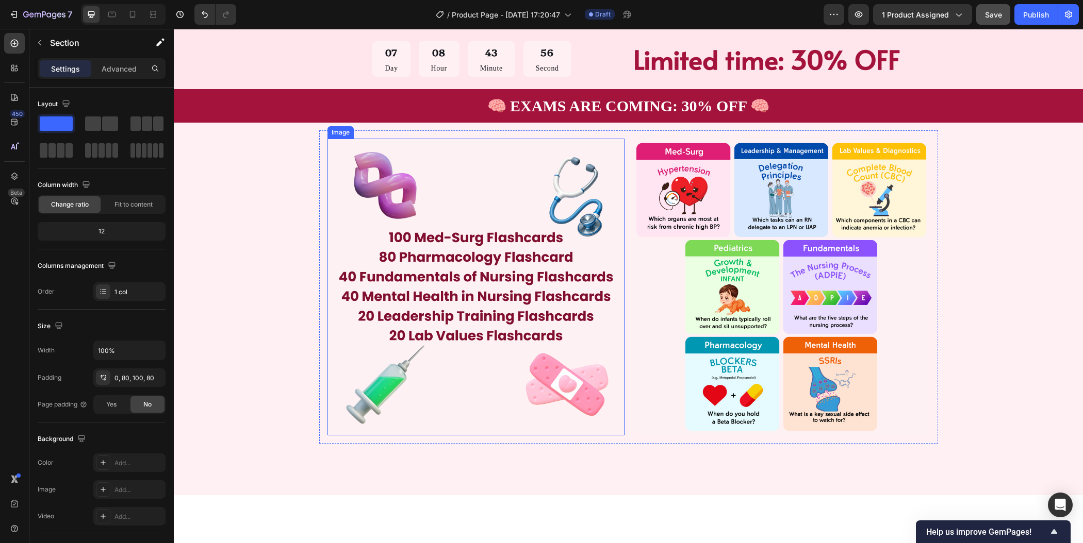
click at [533, 271] on img at bounding box center [475, 287] width 297 height 297
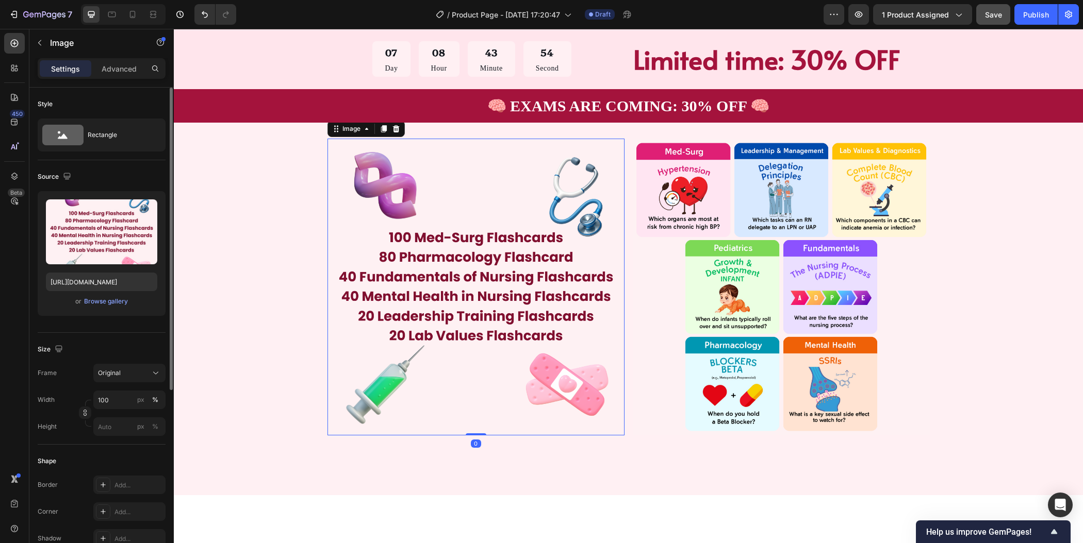
click at [90, 306] on div "or Browse gallery" at bounding box center [101, 301] width 111 height 12
click at [97, 301] on div "Browse gallery" at bounding box center [106, 301] width 44 height 9
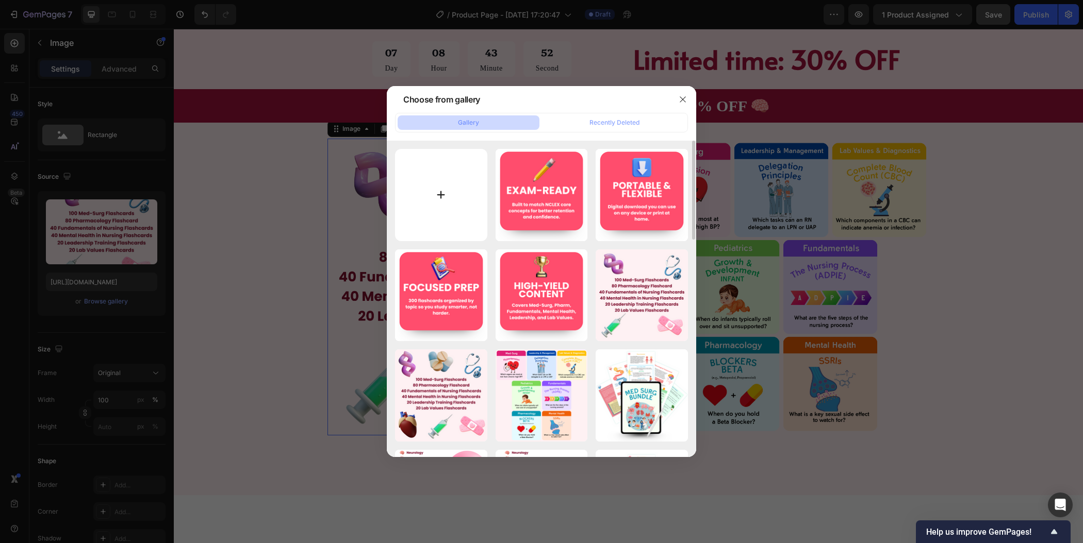
click at [444, 201] on input "file" at bounding box center [441, 195] width 92 height 92
type input "C:\fakepath\HEALTH EXAM PRODUCT LISTING (8).png"
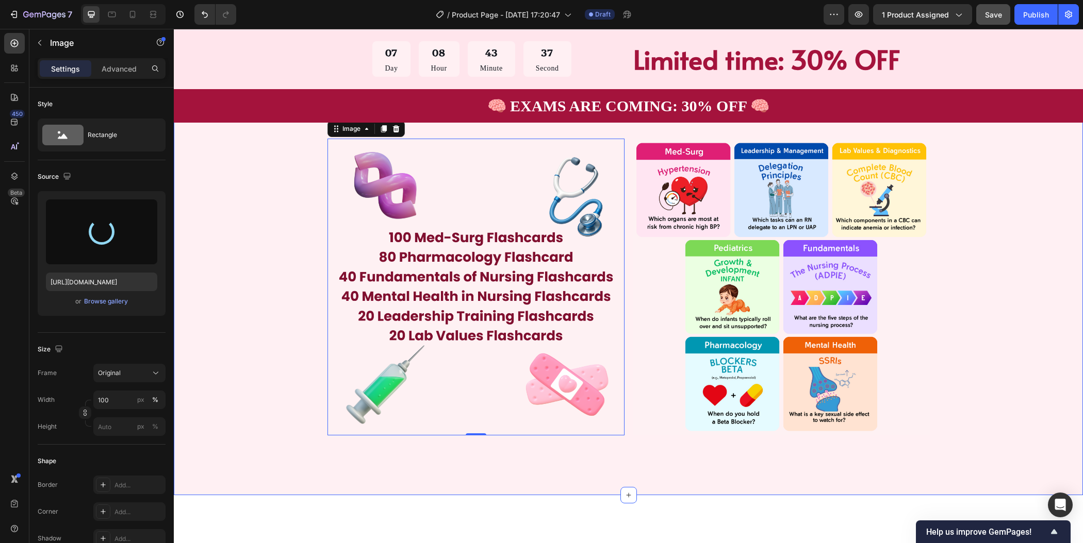
type input "[URL][DOMAIN_NAME]"
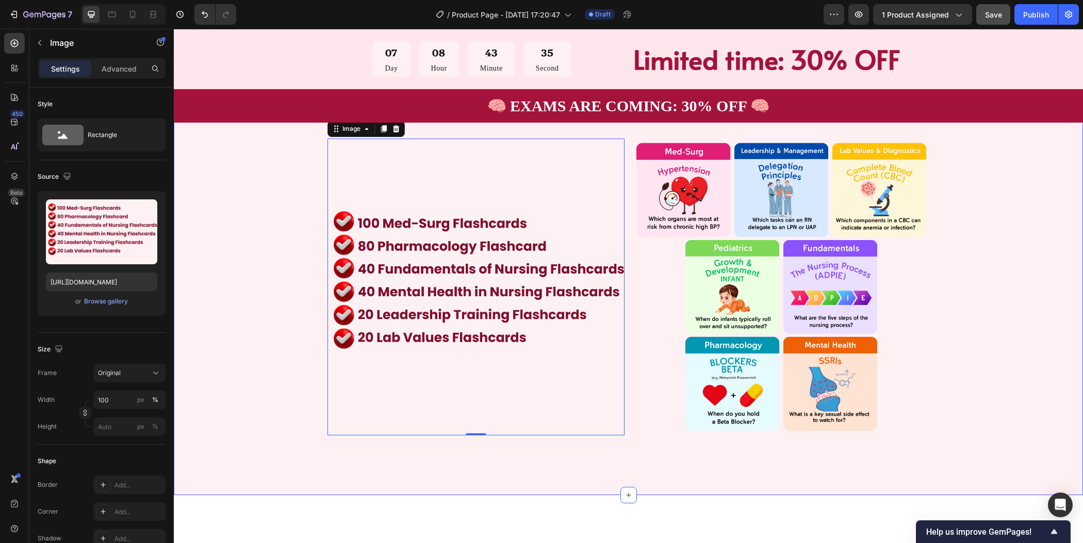
click at [988, 322] on div "300 Flashcards. One Clear Path to NCLEX 🧠 Heading Download instantly, study any…" at bounding box center [628, 241] width 827 height 406
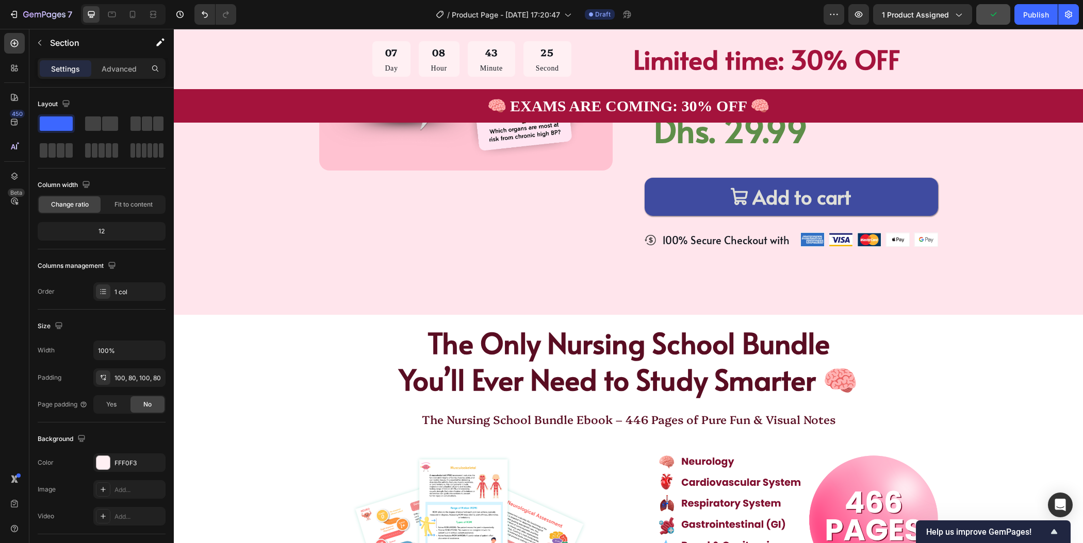
scroll to position [0, 0]
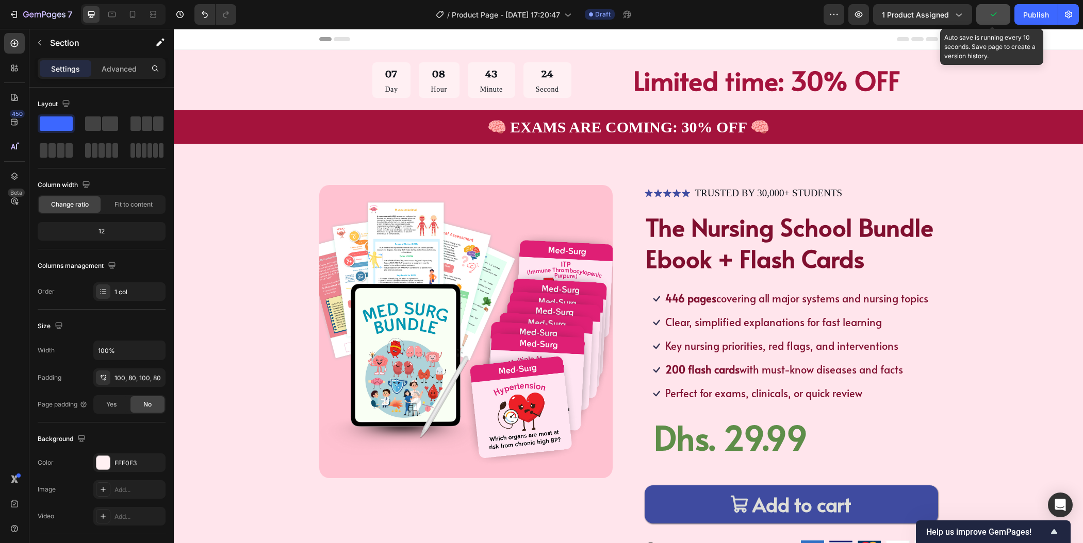
click at [993, 12] on icon "button" at bounding box center [993, 14] width 10 height 10
click at [985, 18] on span "Save" at bounding box center [993, 14] width 17 height 9
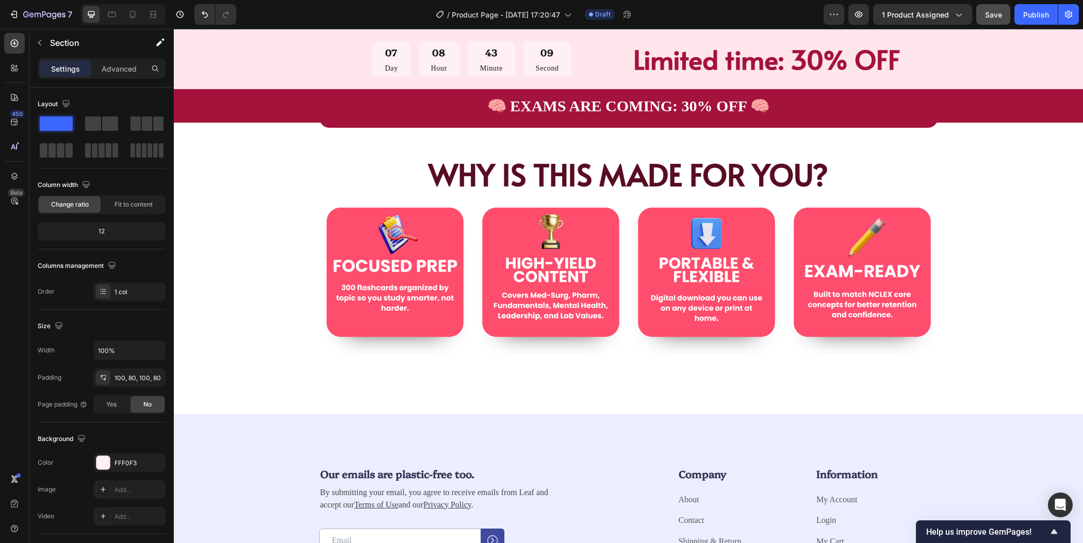
scroll to position [1598, 0]
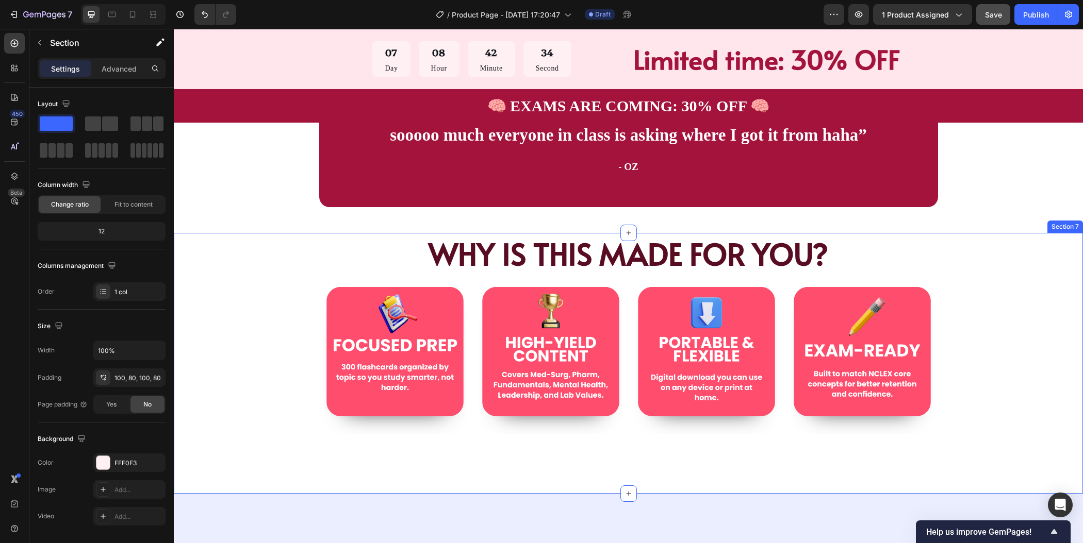
click at [993, 258] on div "WHY IS THIS MADE FOR YOU? Heading Image Image Image Image Row Row" at bounding box center [628, 337] width 827 height 209
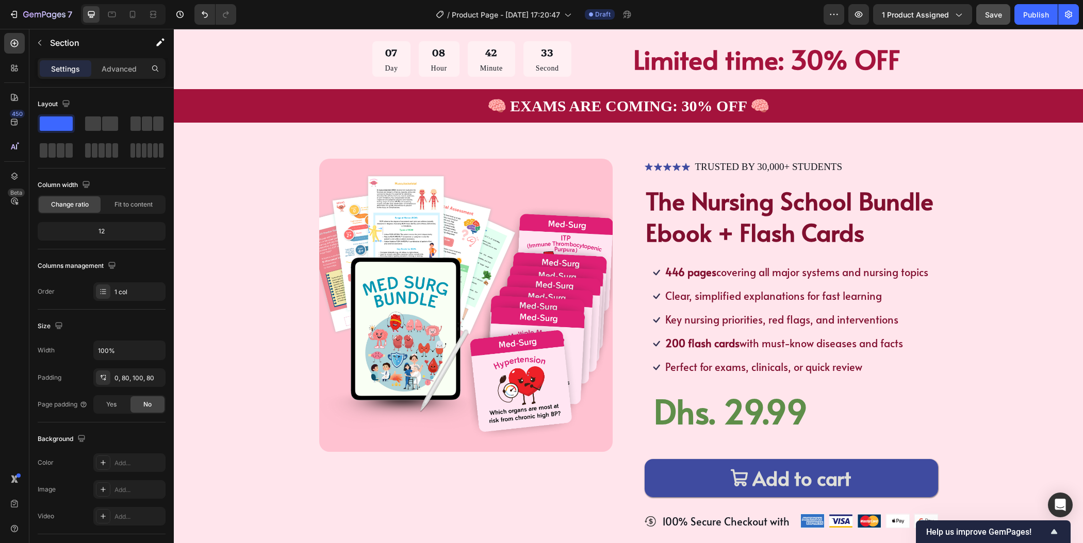
scroll to position [0, 0]
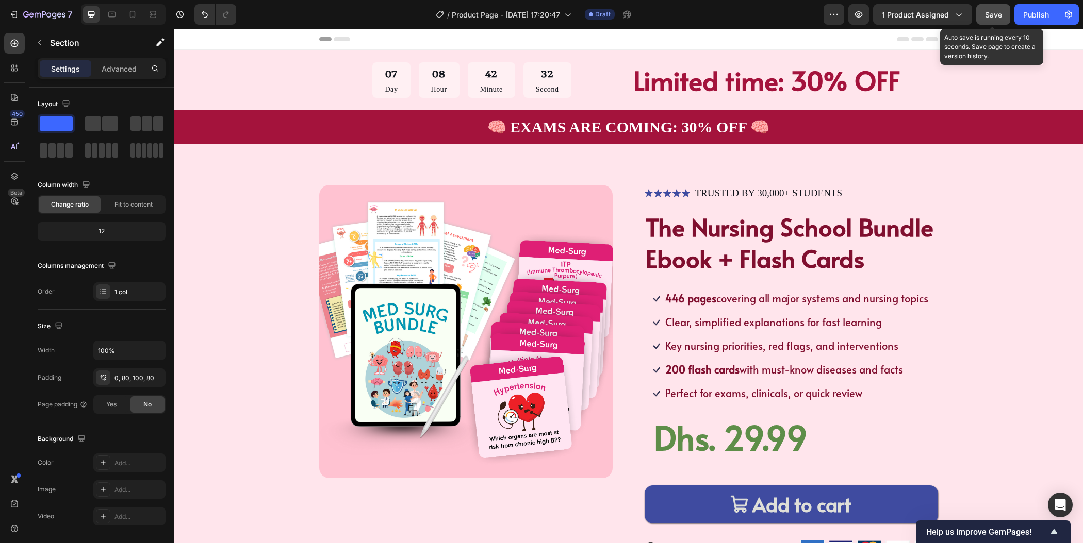
click at [992, 12] on span "Save" at bounding box center [993, 14] width 17 height 9
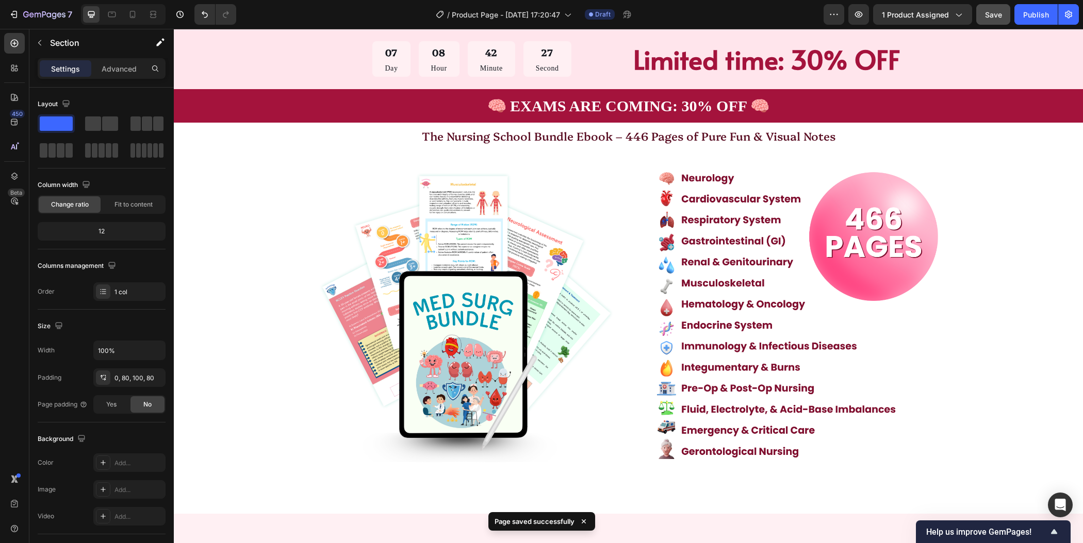
scroll to position [447, 0]
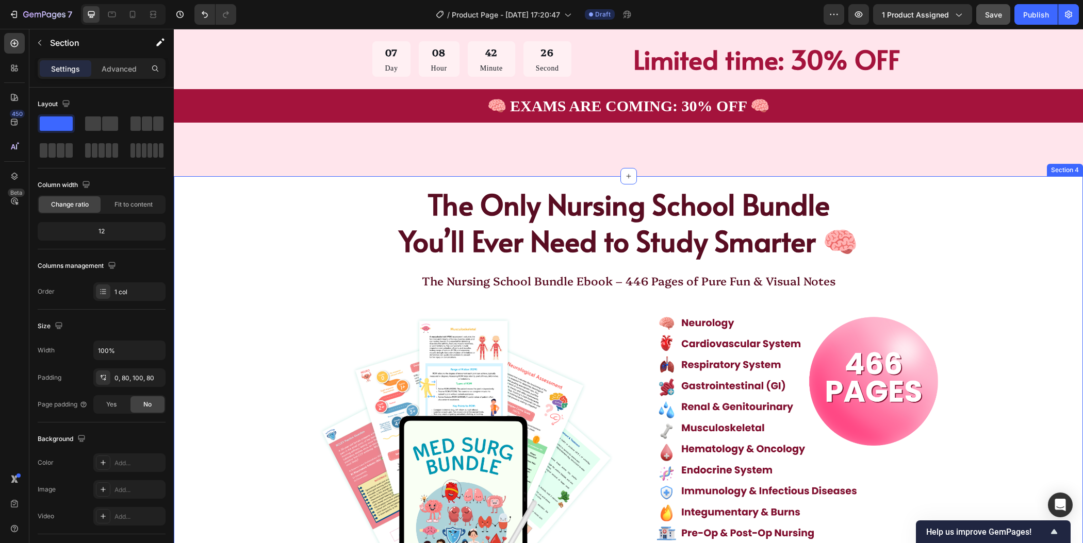
click at [967, 240] on div "The Only Nursing School Bundle You’ll Ever Need to Study Smarter 🧠 Heading The …" at bounding box center [628, 392] width 827 height 432
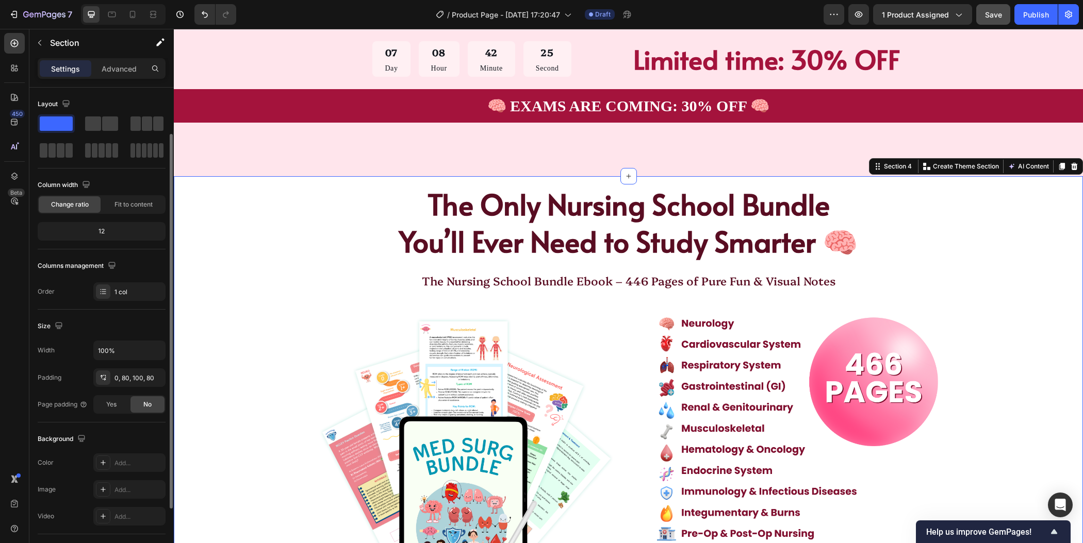
scroll to position [104, 0]
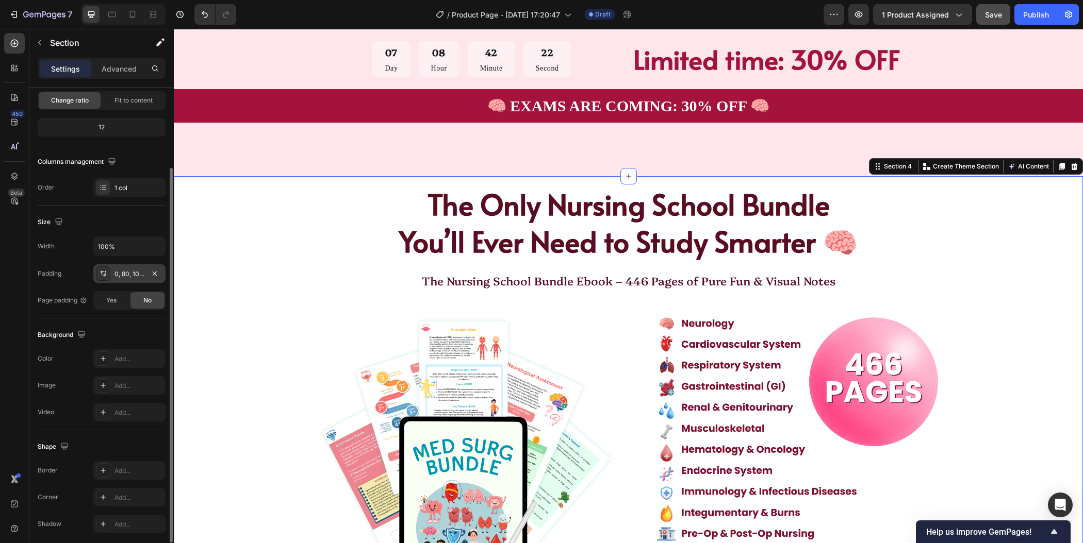
click at [124, 274] on div "0, 80, 100, 80" at bounding box center [129, 274] width 30 height 9
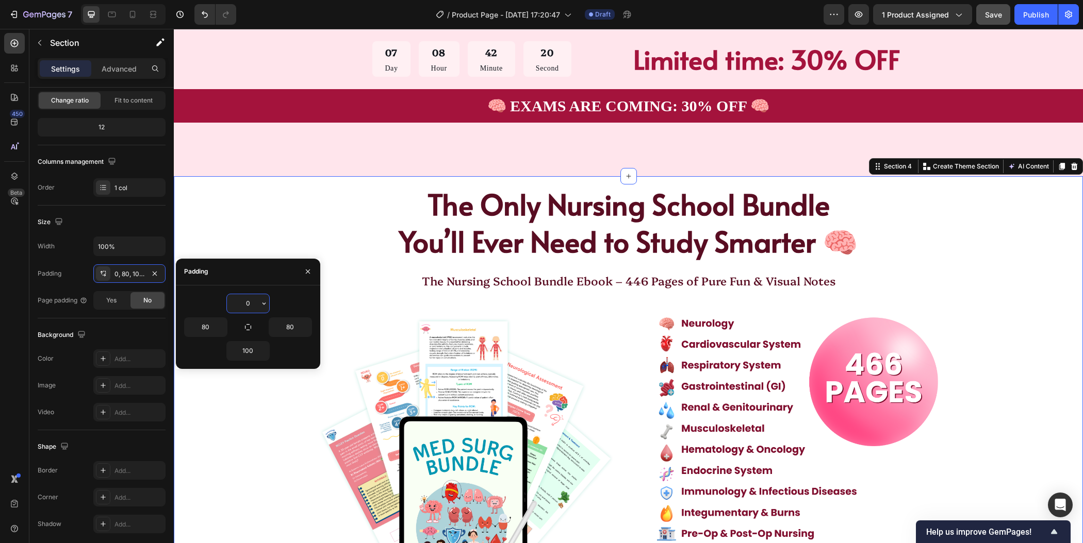
click at [253, 308] on input "0" at bounding box center [248, 303] width 42 height 19
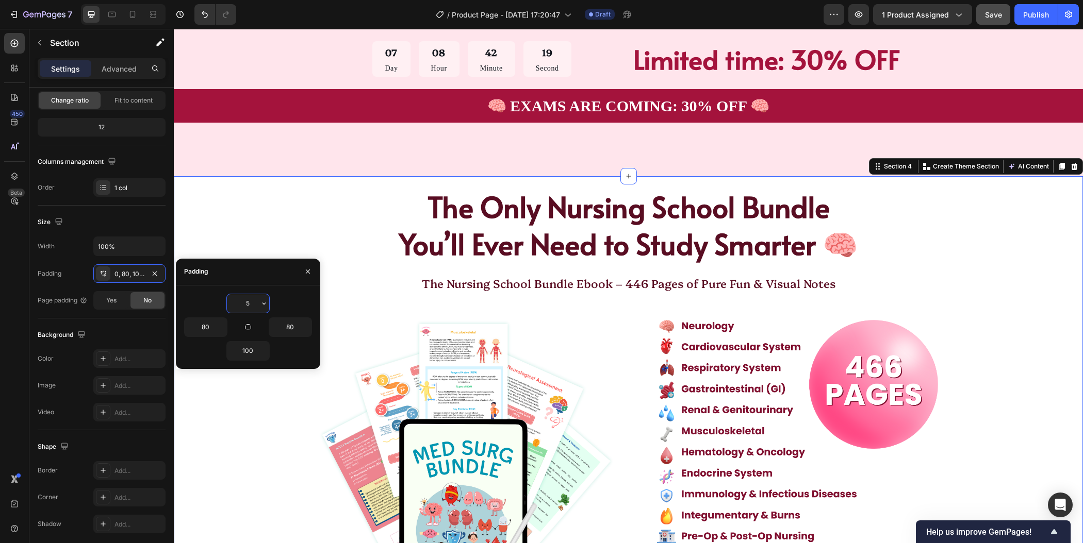
type input "50"
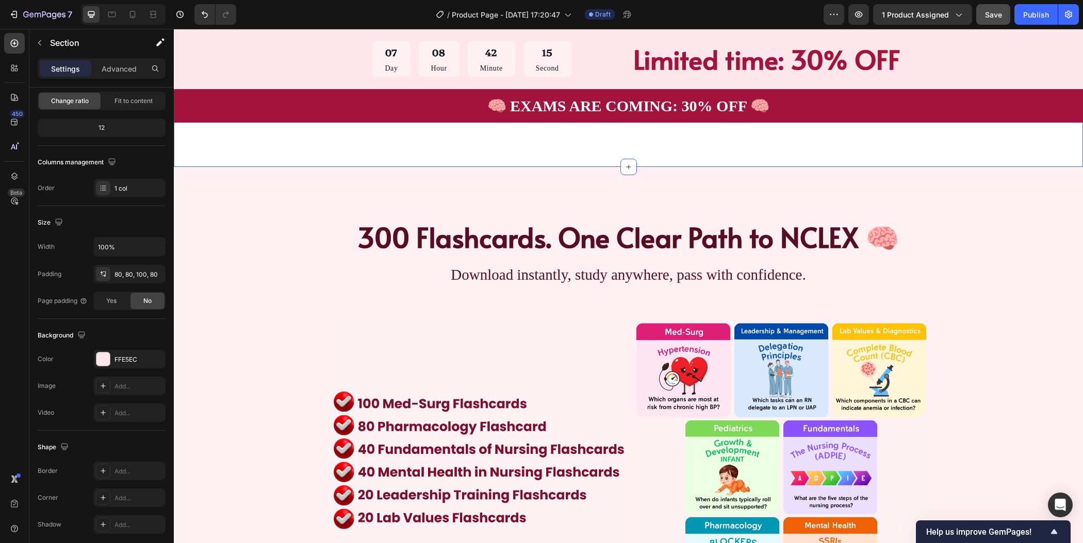
scroll to position [1024, 0]
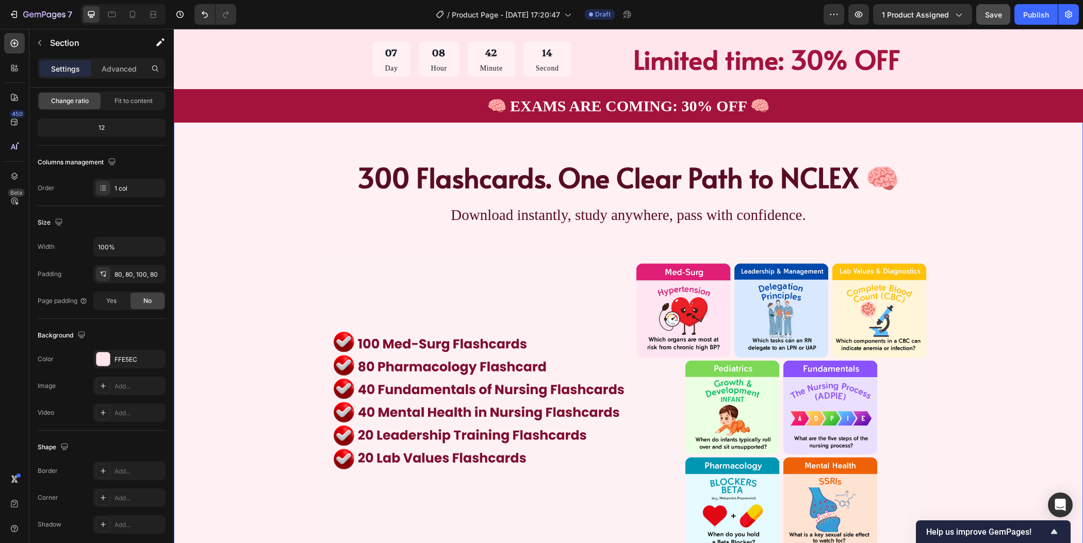
click at [993, 247] on div "300 Flashcards. One Clear Path to NCLEX 🧠 Heading Download instantly, study any…" at bounding box center [628, 362] width 827 height 406
click at [139, 273] on div "100, 80, 100, 80" at bounding box center [129, 274] width 30 height 9
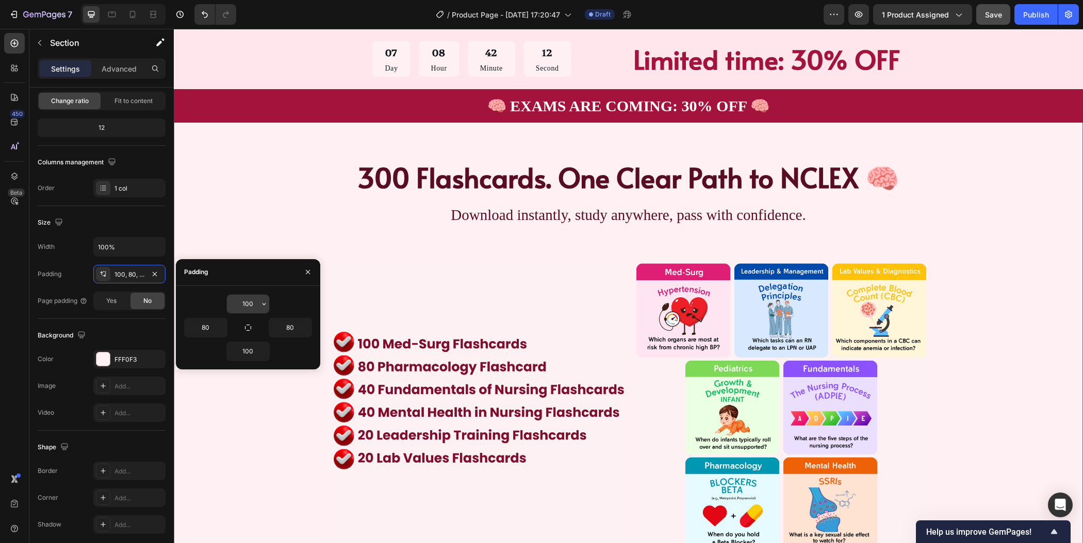
click at [254, 300] on input "100" at bounding box center [248, 304] width 42 height 19
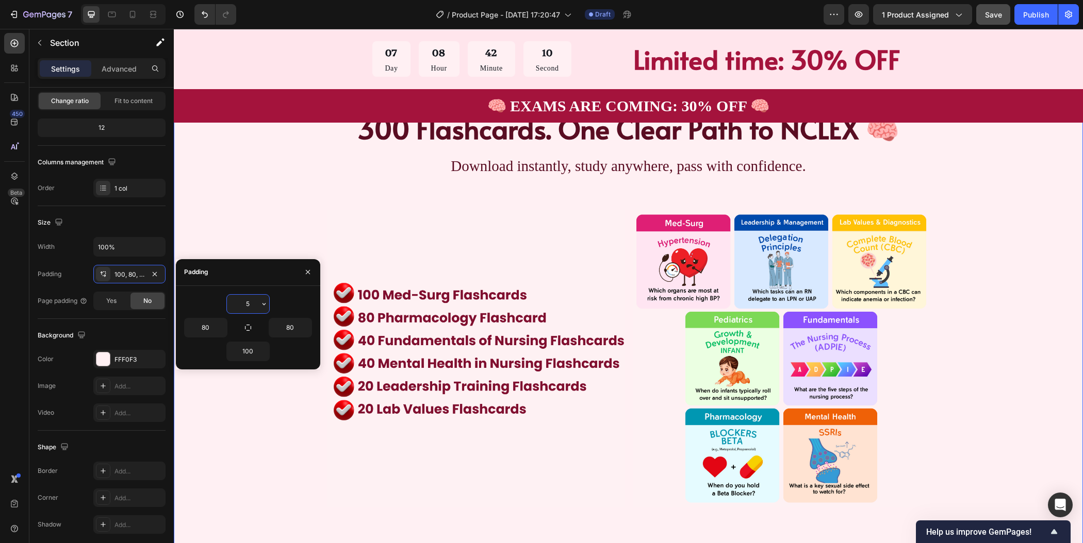
type input "50"
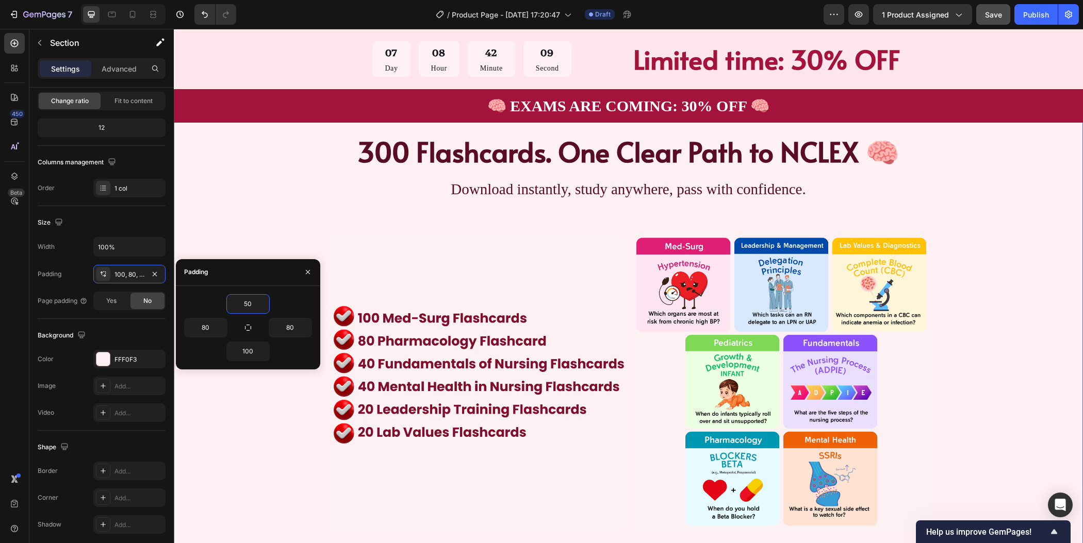
click at [991, 329] on div "300 Flashcards. One Clear Path to NCLEX 🧠 Heading Download instantly, study any…" at bounding box center [628, 336] width 827 height 406
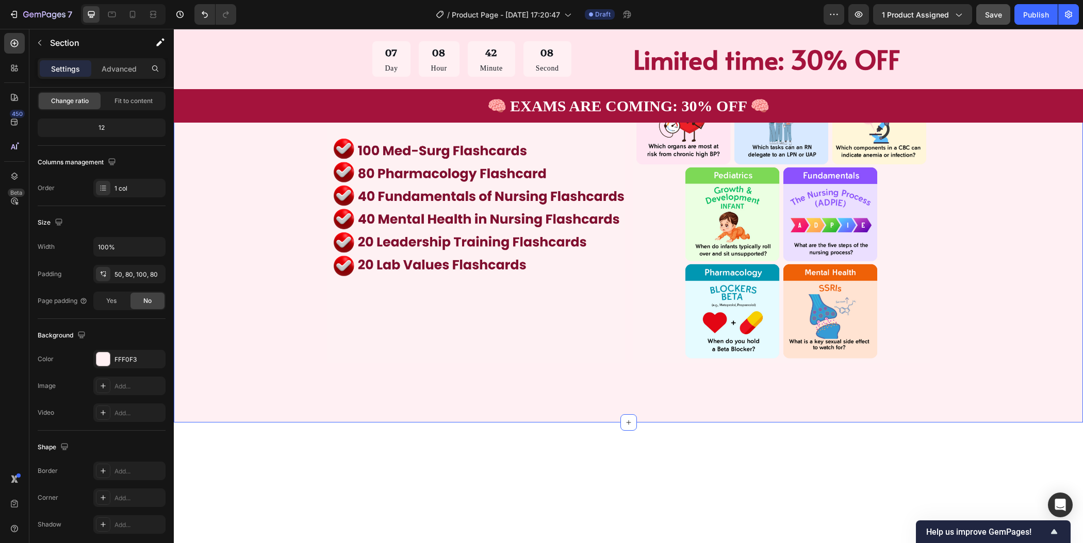
scroll to position [1243, 0]
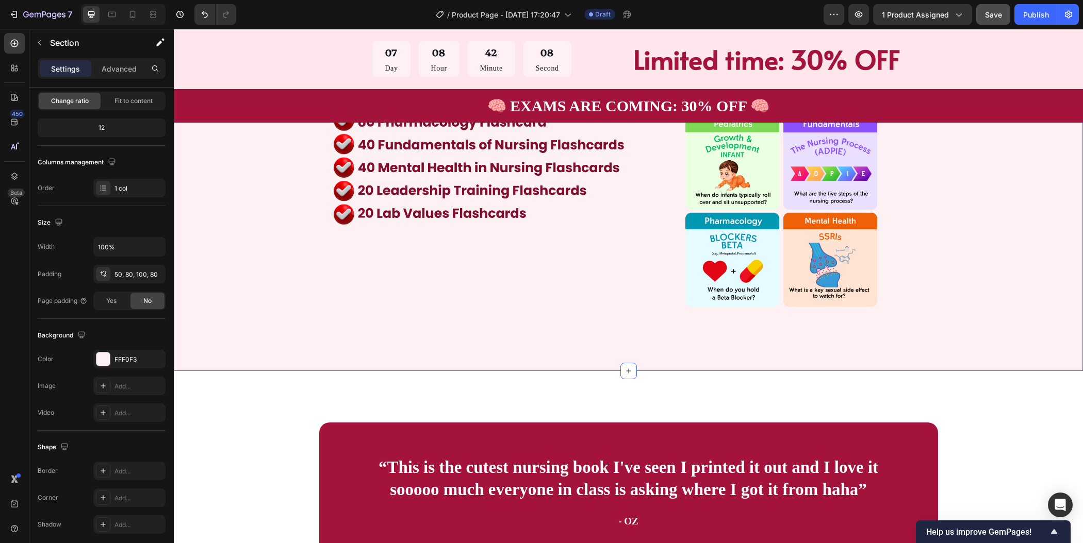
click at [613, 360] on div "300 Flashcards. One Clear Path to NCLEX 🧠 Heading Download instantly, study any…" at bounding box center [628, 129] width 909 height 483
click at [145, 271] on div "50, 80, 100, 80" at bounding box center [129, 274] width 72 height 19
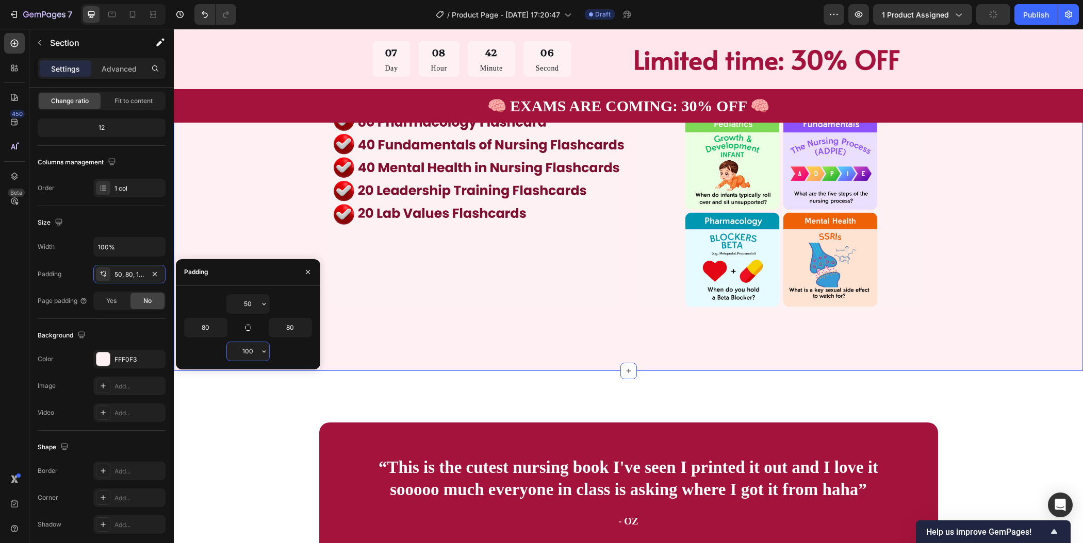
click at [244, 350] on input "100" at bounding box center [248, 351] width 42 height 19
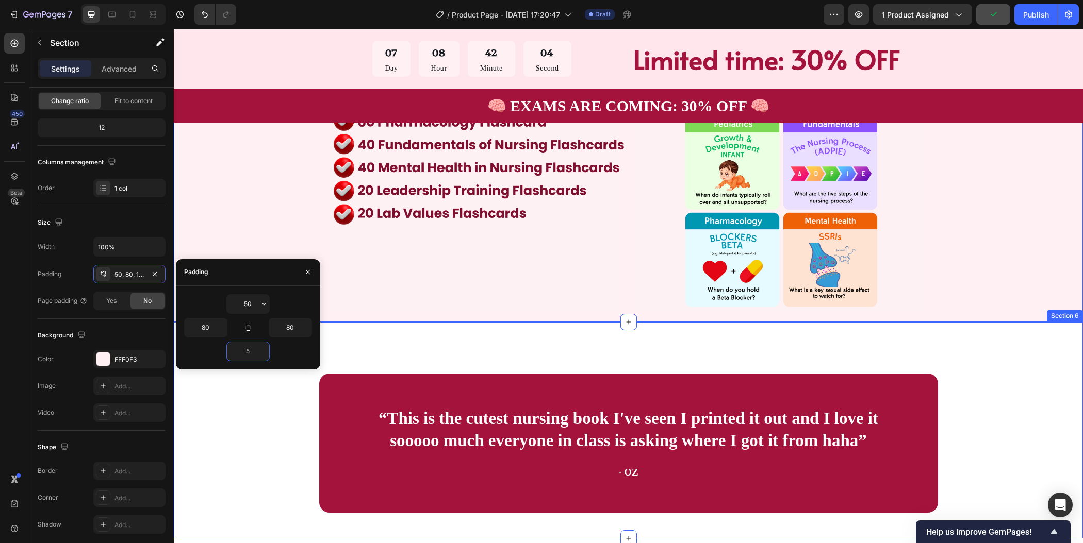
type input "50"
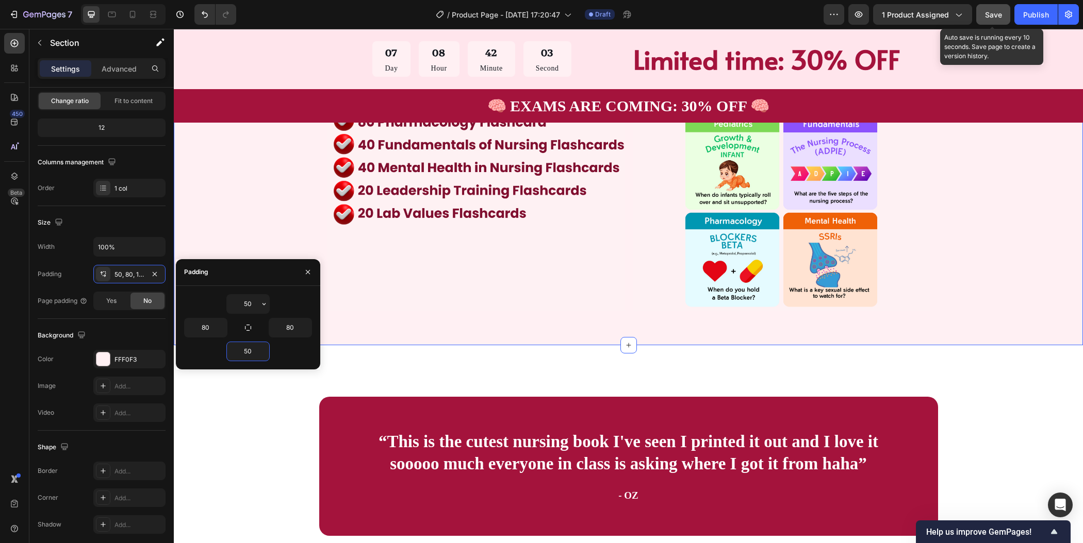
click at [996, 18] on span "Save" at bounding box center [993, 14] width 17 height 9
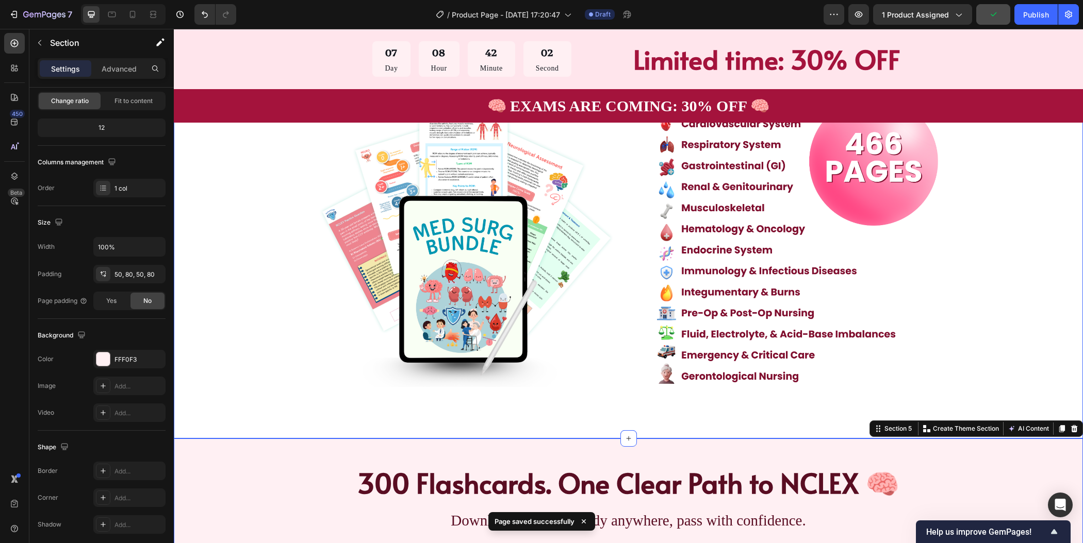
scroll to position [0, 0]
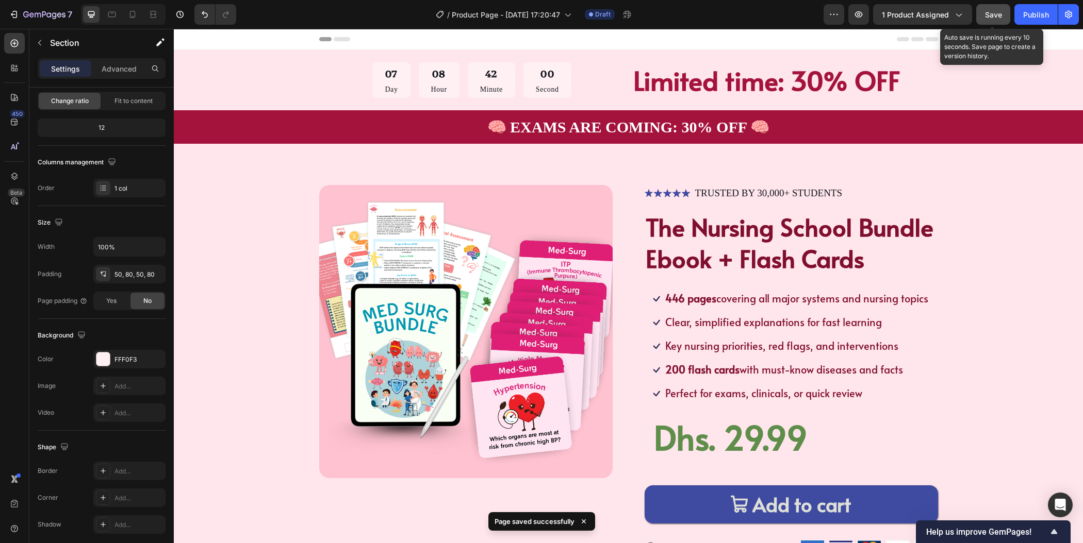
click at [995, 15] on span "Save" at bounding box center [993, 14] width 17 height 9
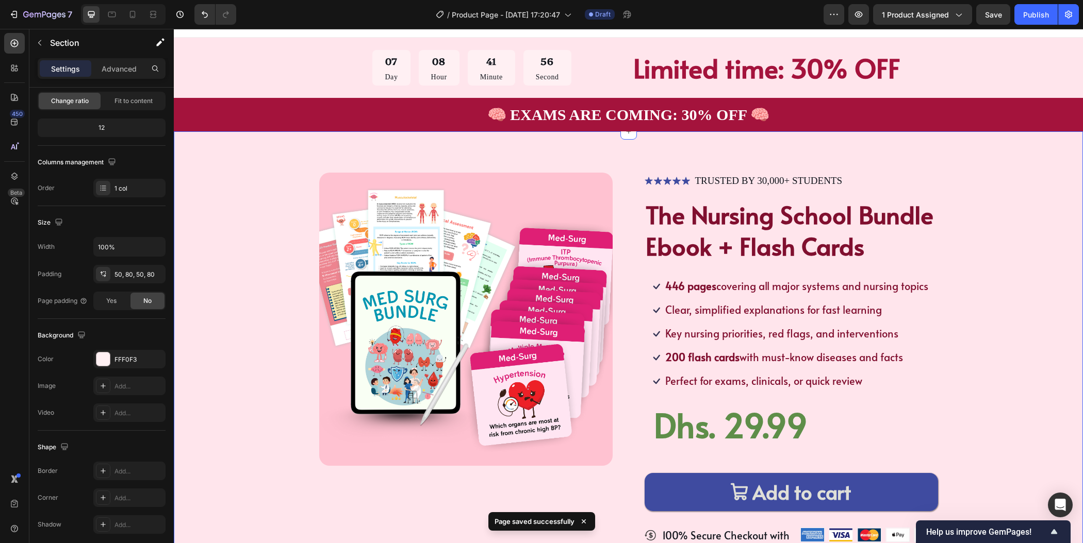
scroll to position [96, 0]
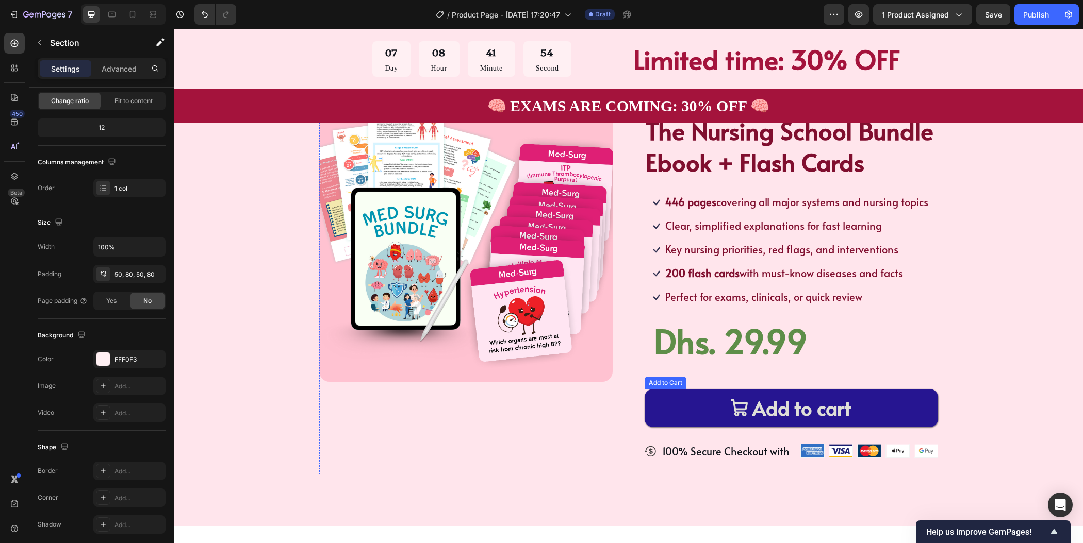
click at [857, 410] on button "Add to cart" at bounding box center [791, 408] width 293 height 38
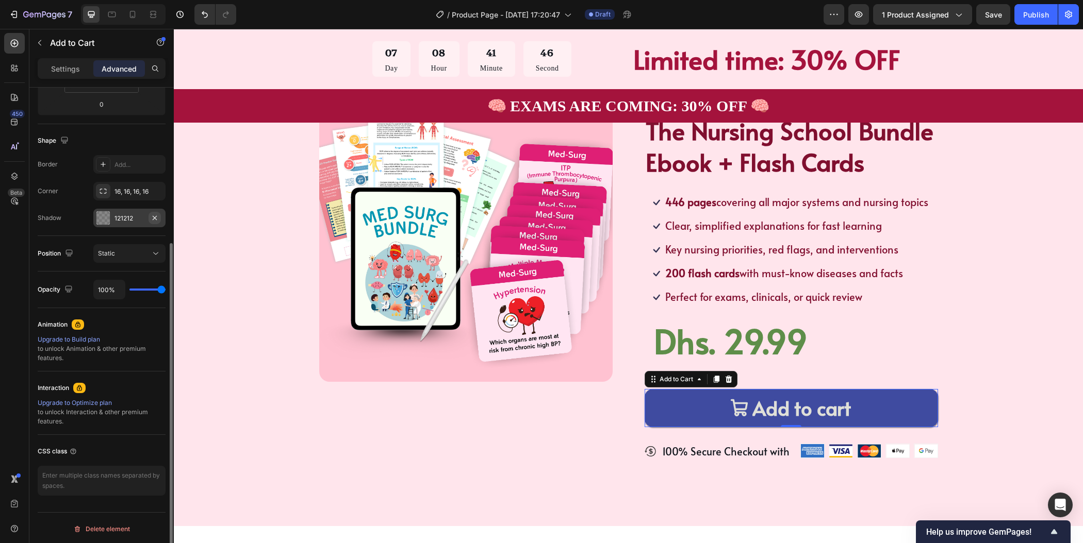
scroll to position [0, 0]
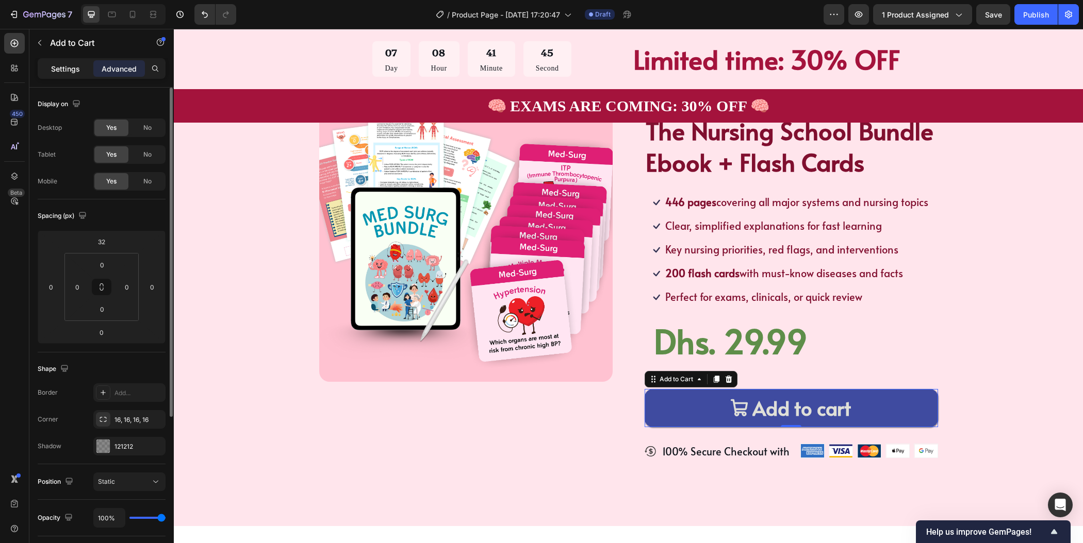
click at [59, 60] on div "Settings" at bounding box center [66, 68] width 52 height 16
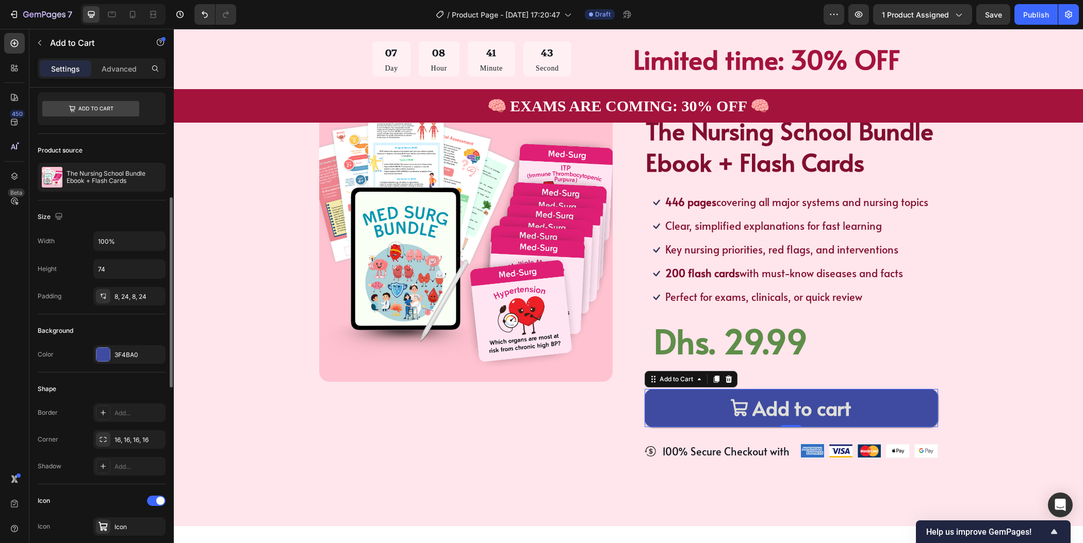
scroll to position [98, 0]
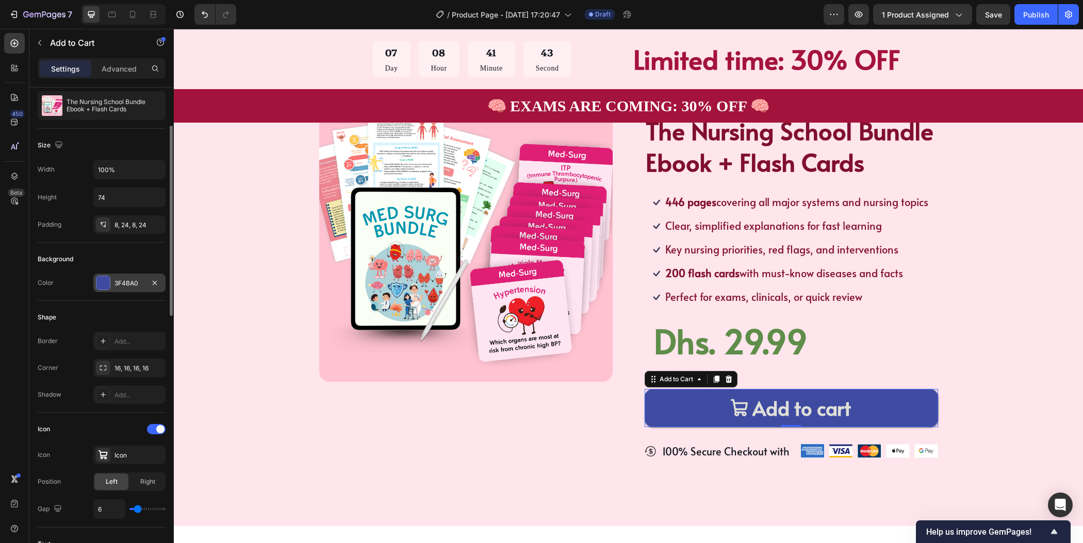
click at [99, 279] on div at bounding box center [102, 282] width 13 height 13
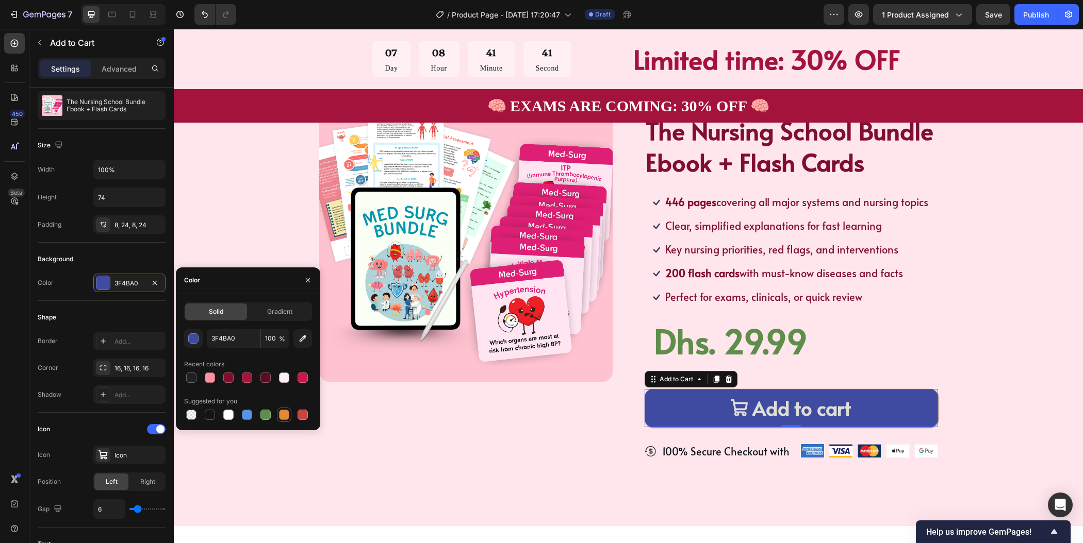
click at [286, 415] on div at bounding box center [284, 415] width 10 height 10
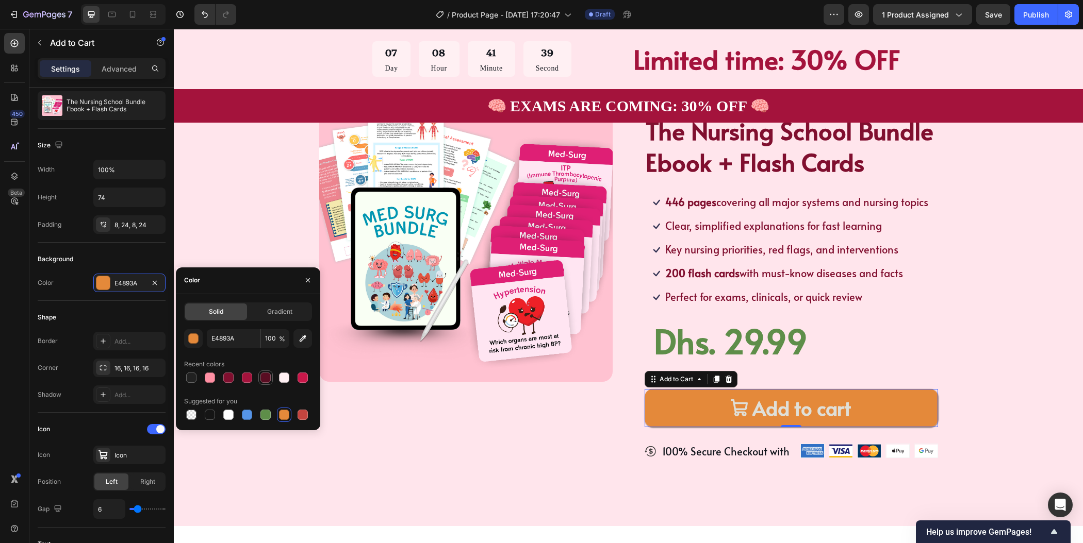
click at [266, 377] on div at bounding box center [265, 378] width 10 height 10
type input "590D22"
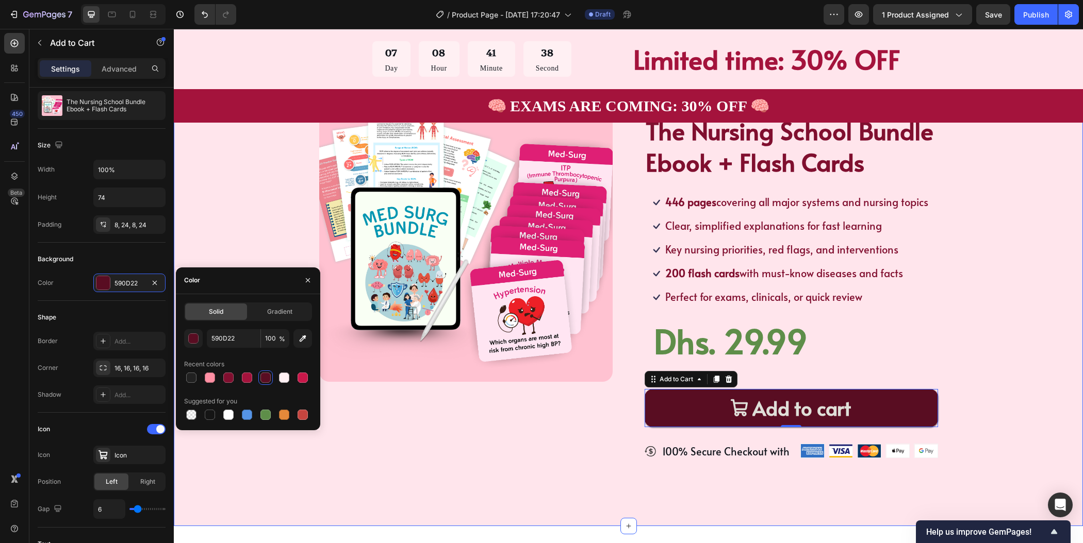
click at [992, 278] on div "Product Images Icon Icon Icon Icon Icon Icon List TRUSTED BY 30,000+ STUDENTS T…" at bounding box center [628, 282] width 827 height 387
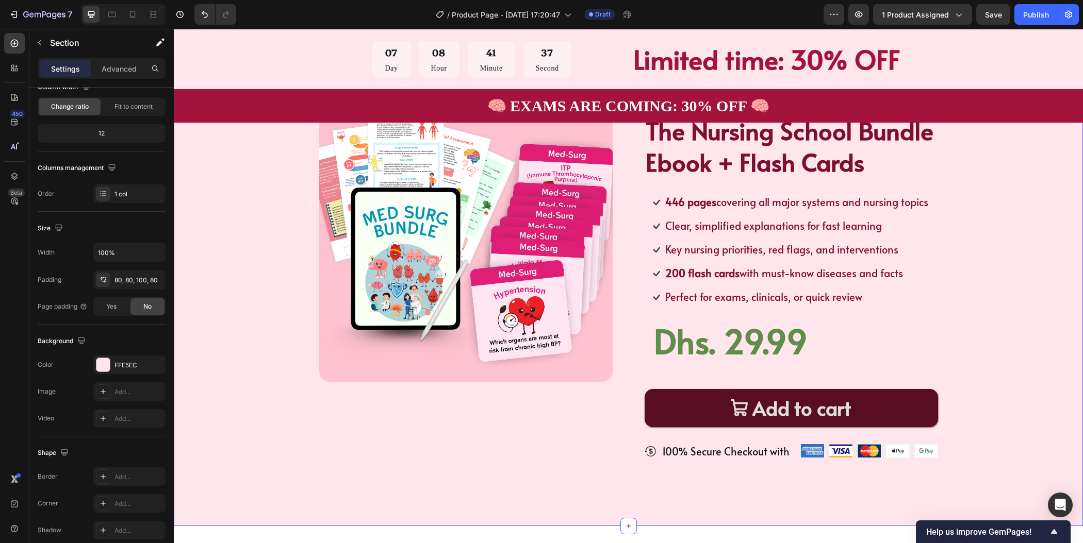
scroll to position [0, 0]
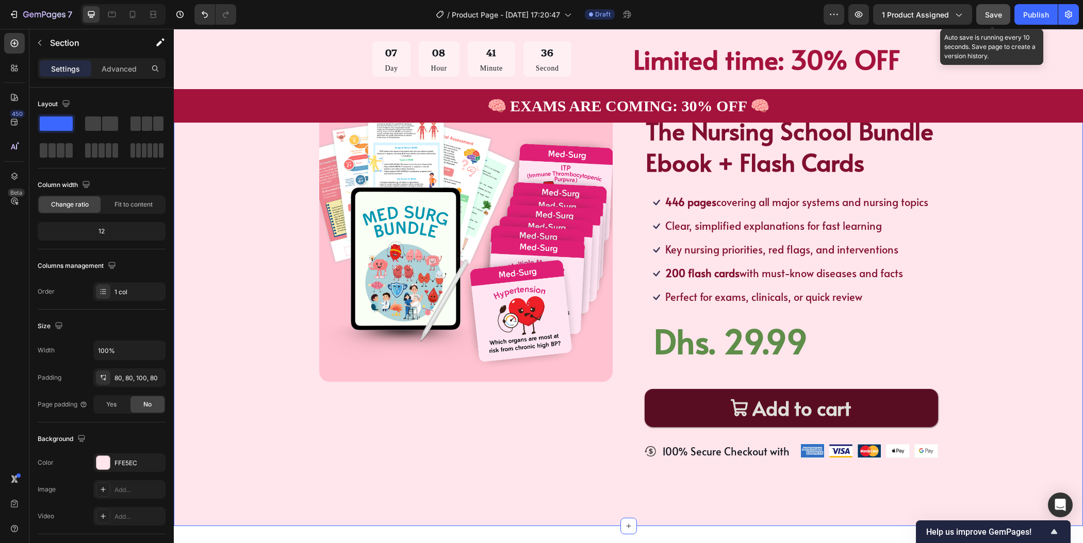
click at [996, 14] on span "Save" at bounding box center [993, 14] width 17 height 9
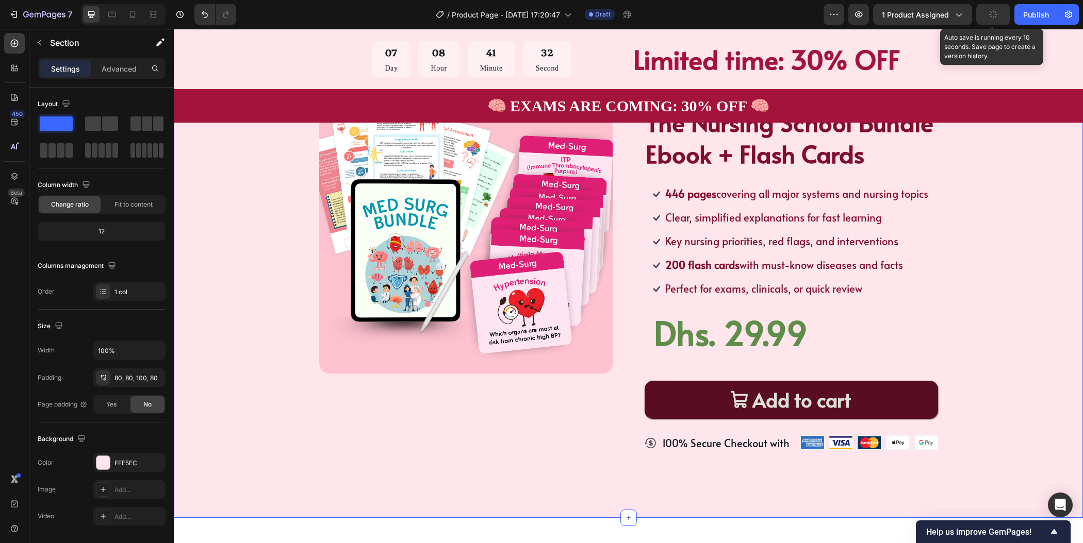
scroll to position [130, 0]
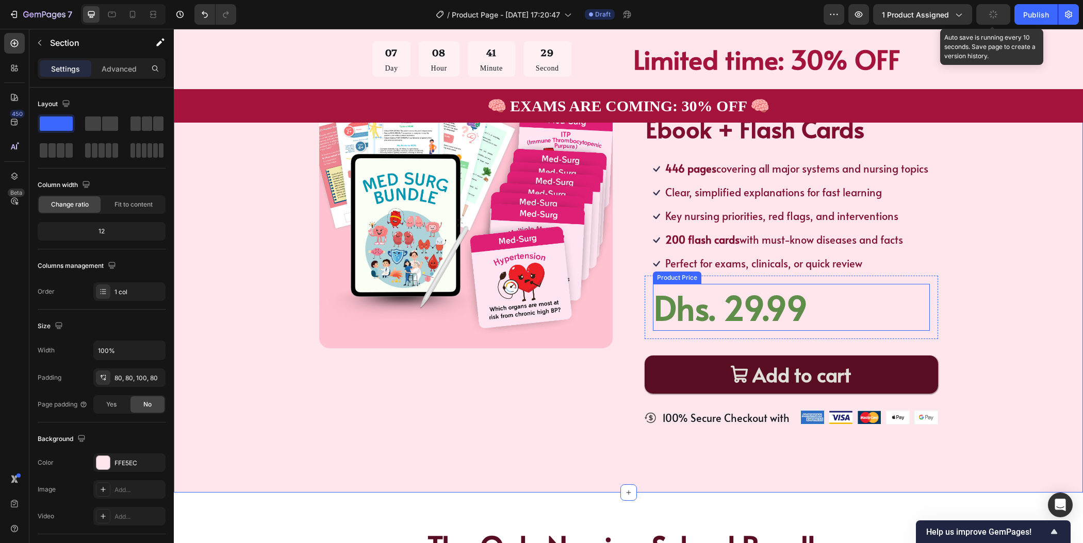
click at [726, 306] on div "Dhs. 29.99" at bounding box center [791, 307] width 277 height 47
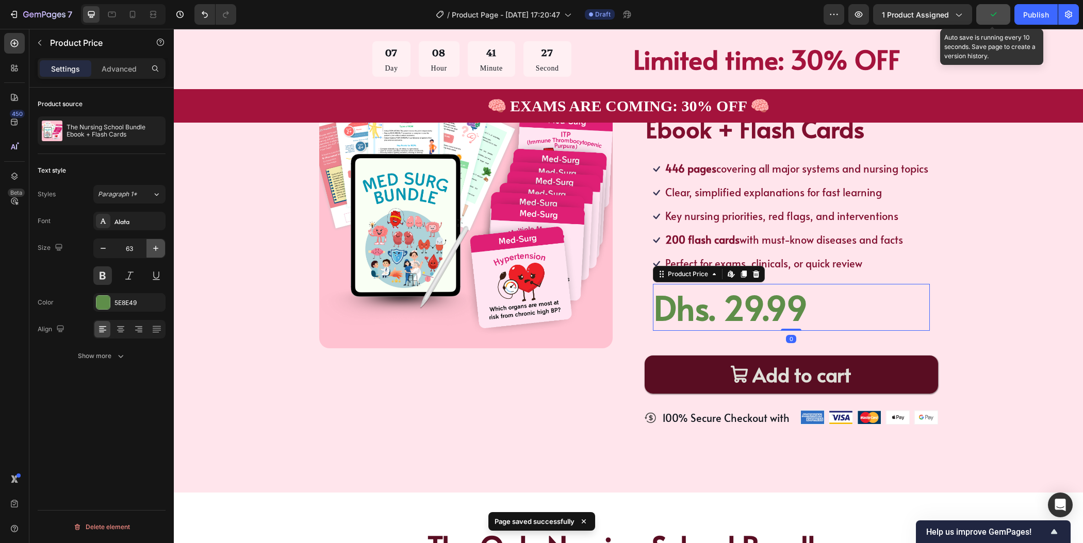
click at [154, 250] on icon "button" at bounding box center [156, 248] width 10 height 10
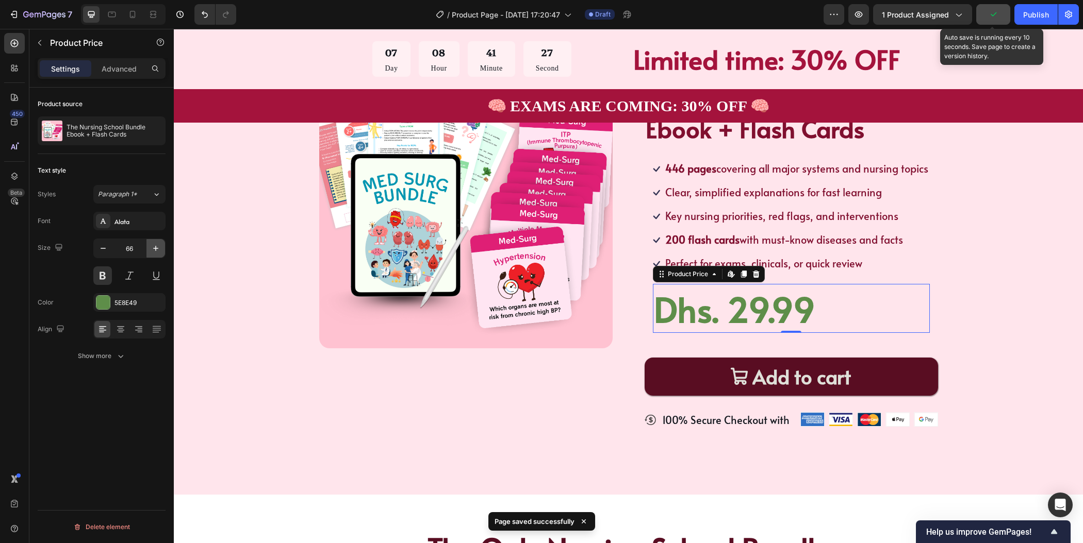
click at [154, 250] on icon "button" at bounding box center [156, 248] width 10 height 10
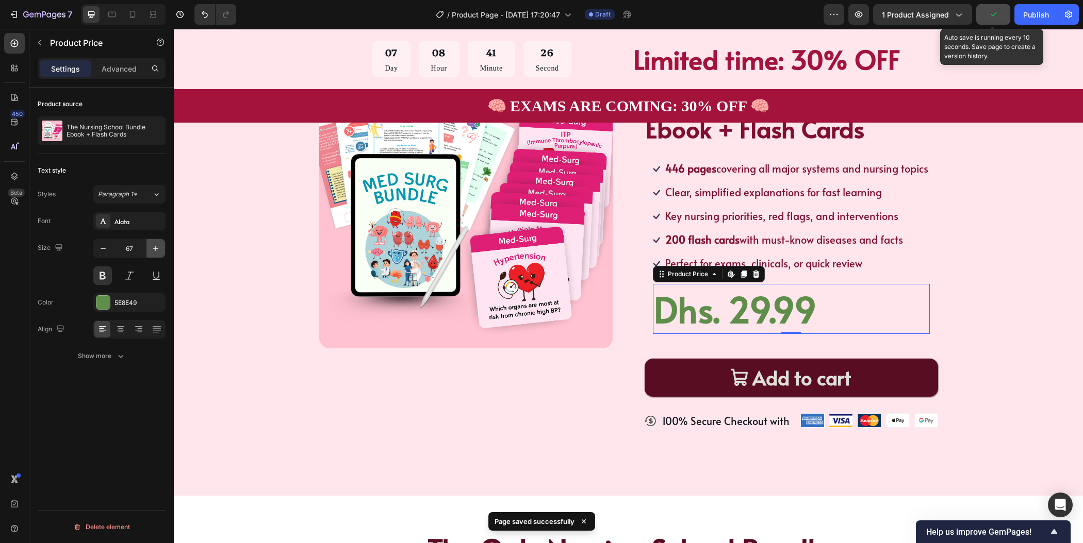
click at [154, 250] on icon "button" at bounding box center [156, 248] width 10 height 10
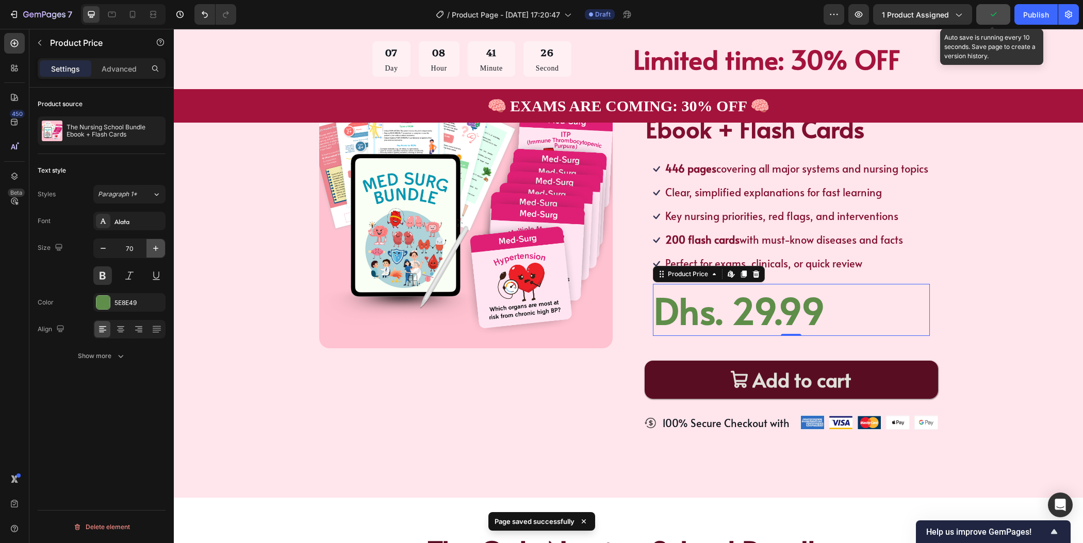
click at [154, 250] on icon "button" at bounding box center [156, 248] width 10 height 10
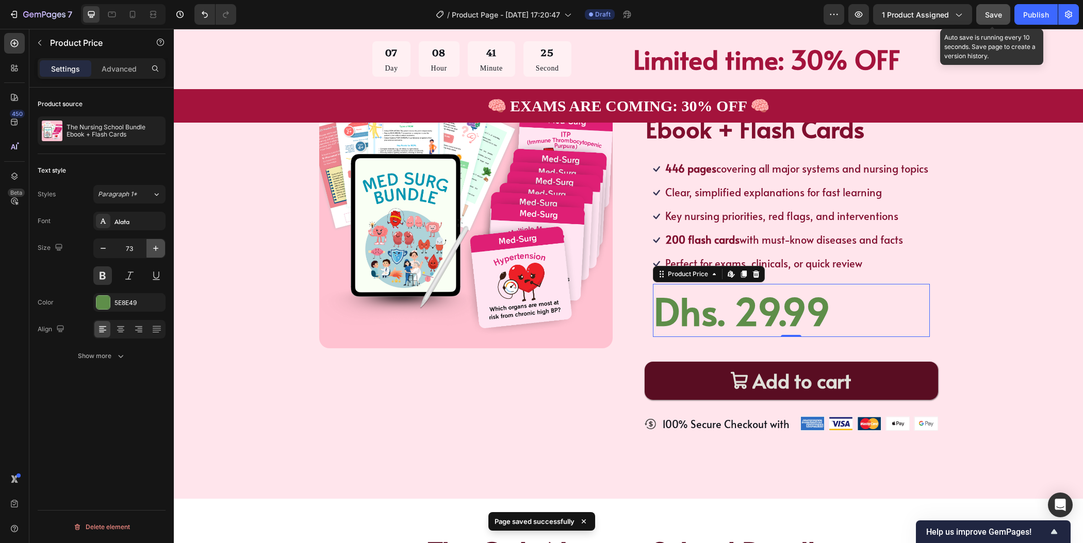
click at [154, 250] on icon "button" at bounding box center [156, 248] width 10 height 10
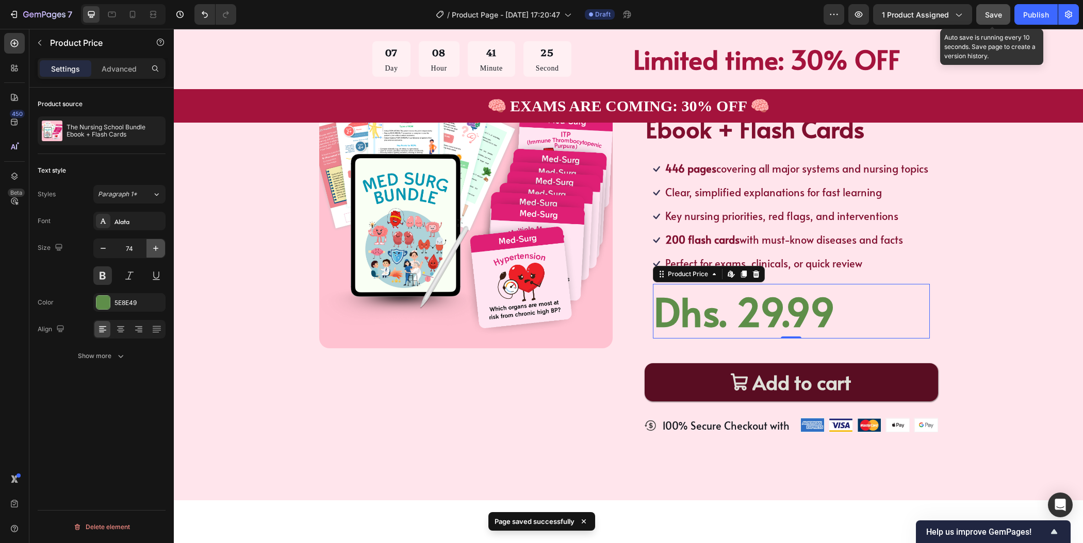
click at [154, 250] on icon "button" at bounding box center [156, 248] width 10 height 10
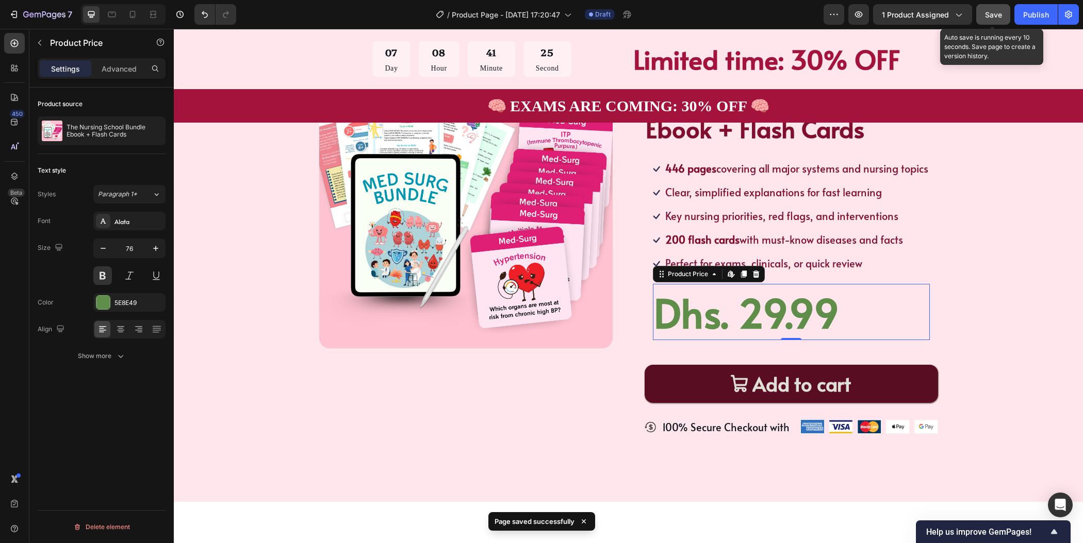
type input "77"
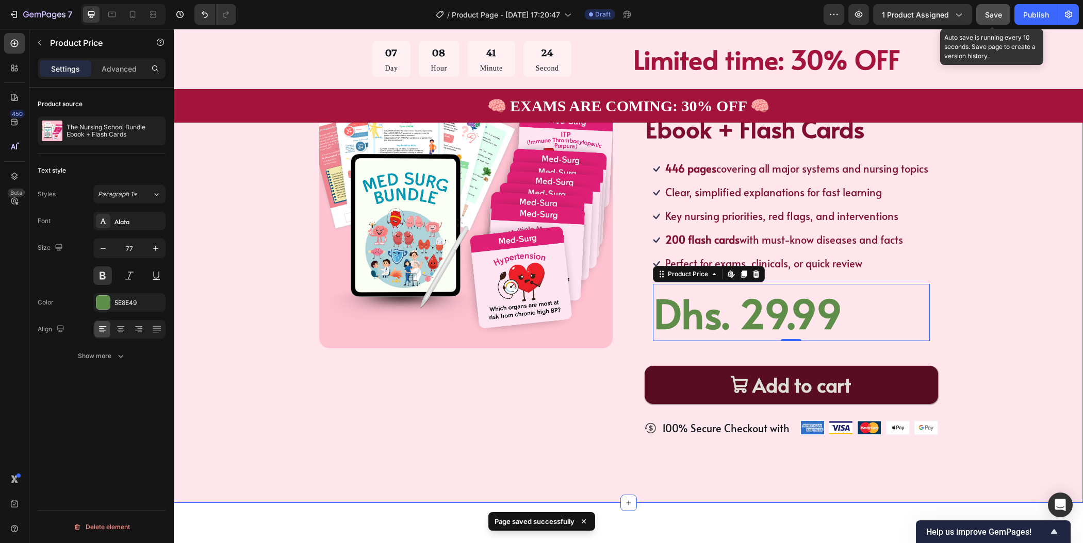
click at [1060, 249] on div "Product Images Icon Icon Icon Icon Icon Icon List TRUSTED BY 30,000+ STUDENTS T…" at bounding box center [628, 259] width 909 height 490
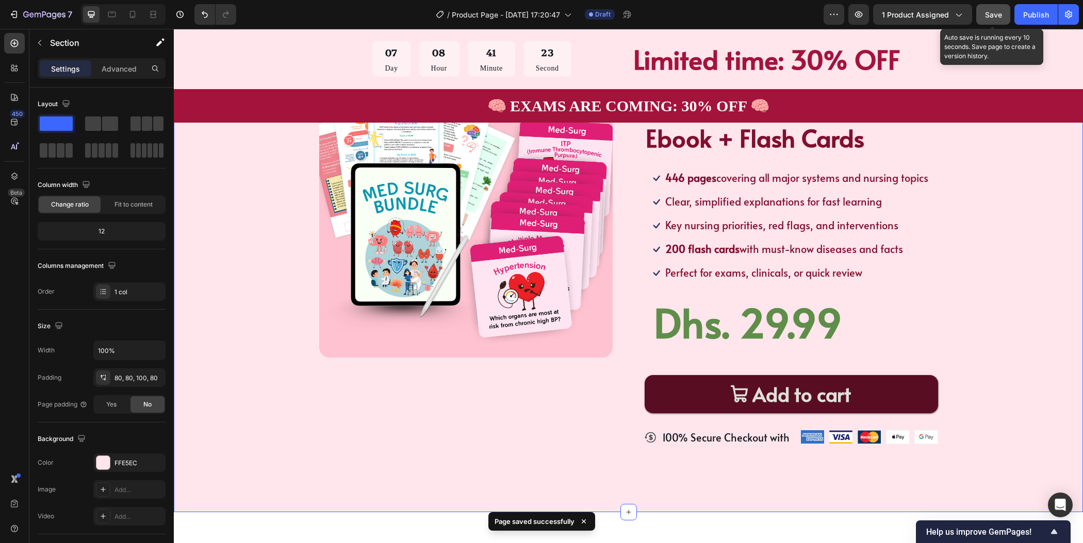
scroll to position [110, 0]
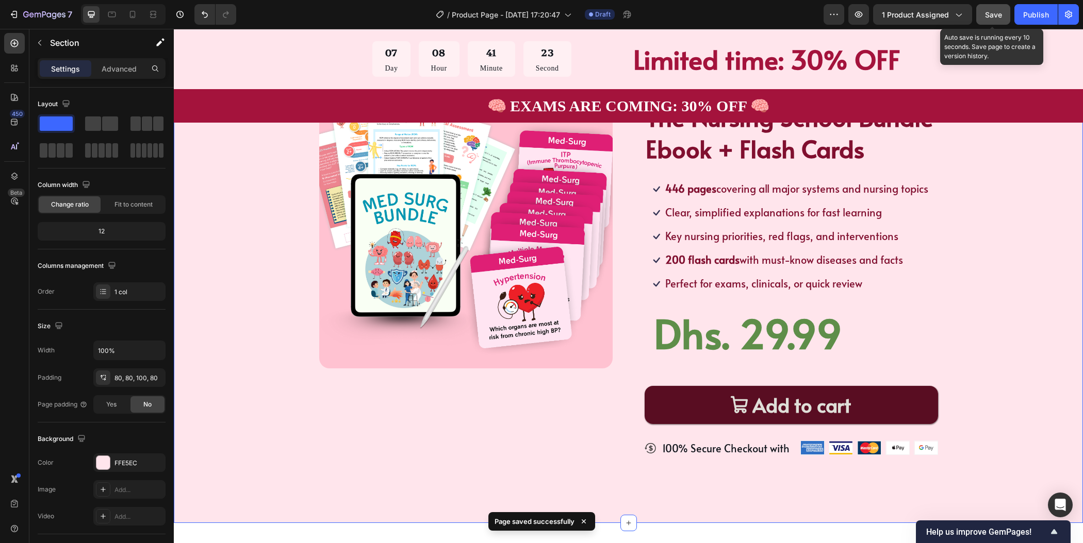
click at [992, 13] on span "Save" at bounding box center [993, 14] width 17 height 9
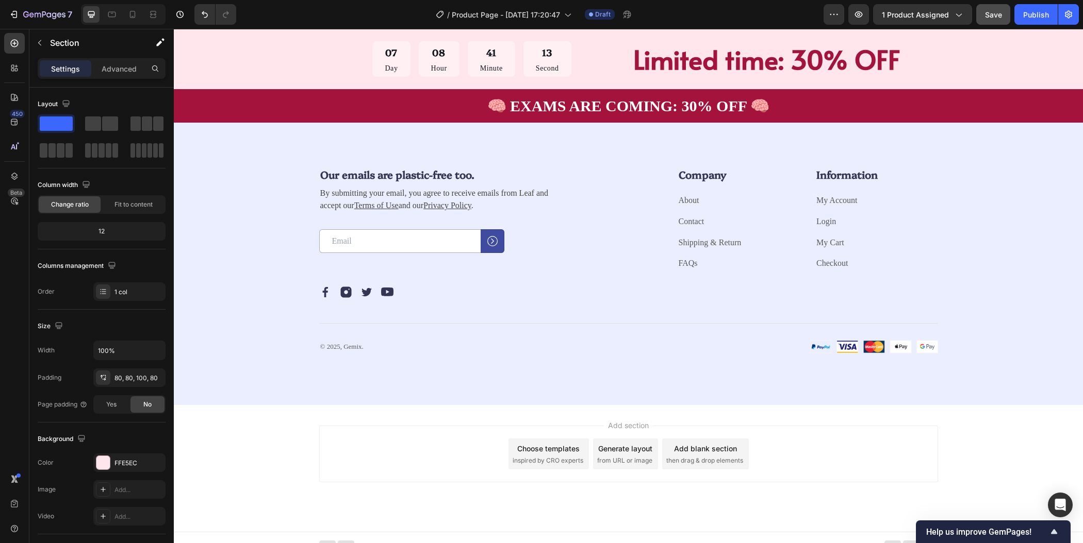
scroll to position [1961, 0]
click at [1002, 219] on div "Our emails are plastic-free too. Heading By submitting your email, you agree to…" at bounding box center [628, 260] width 827 height 188
click at [372, 173] on h2 "Our emails are plastic-free too." at bounding box center [444, 173] width 250 height 15
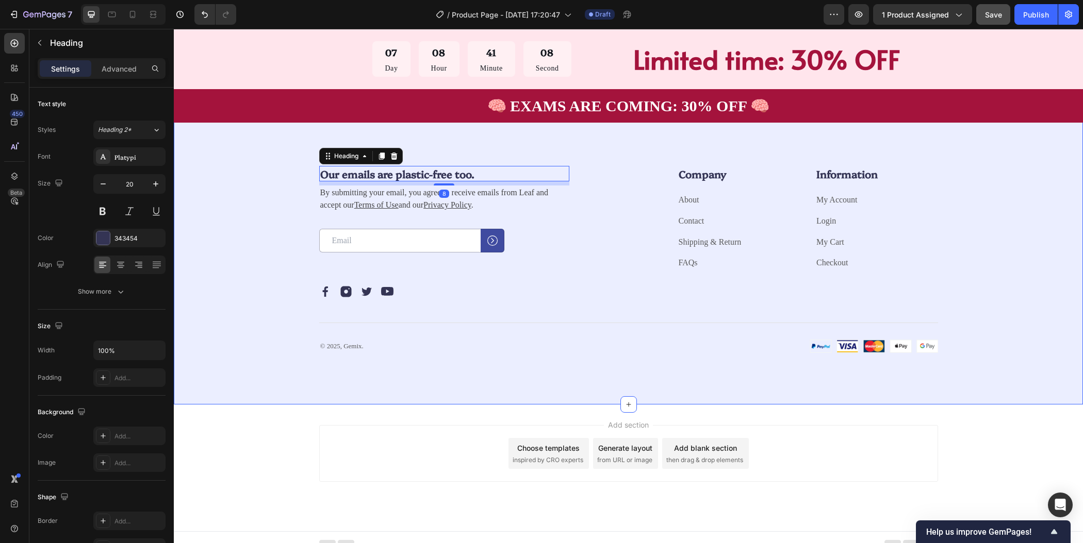
click at [247, 173] on div "Our emails are plastic-free too. Heading 8 By submitting your email, you agree …" at bounding box center [628, 260] width 827 height 188
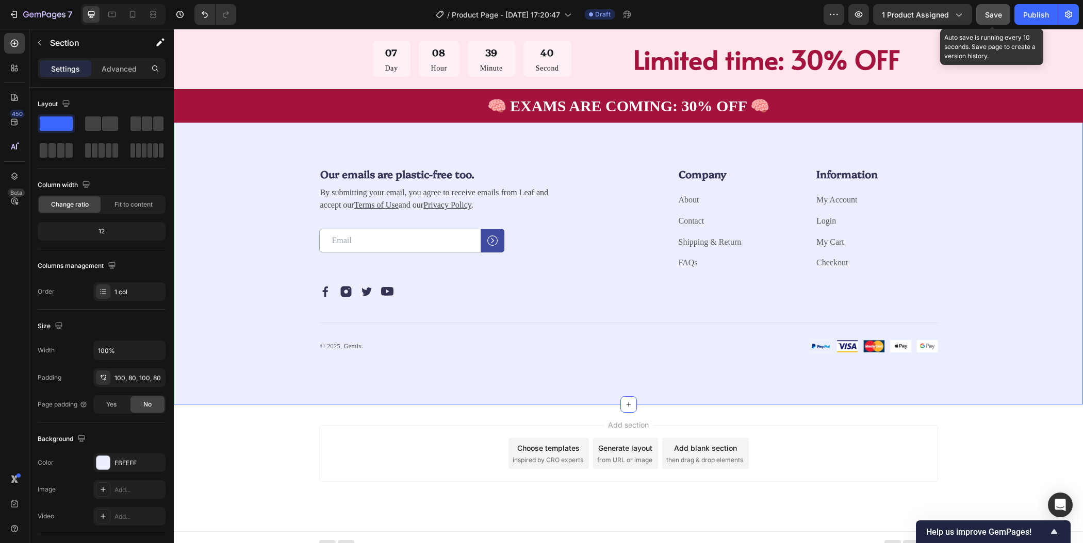
click at [995, 17] on span "Save" at bounding box center [993, 14] width 17 height 9
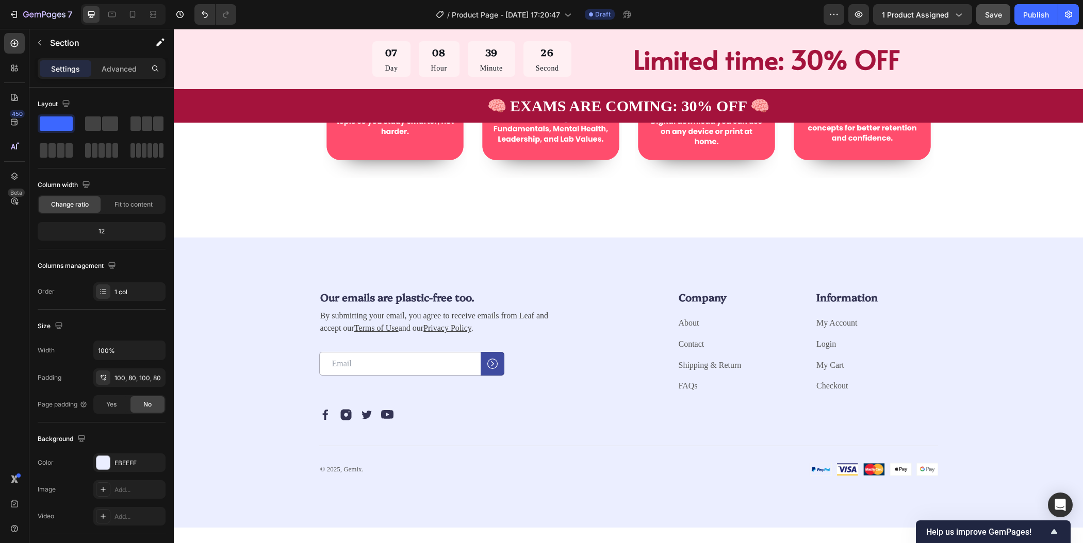
scroll to position [1908, 0]
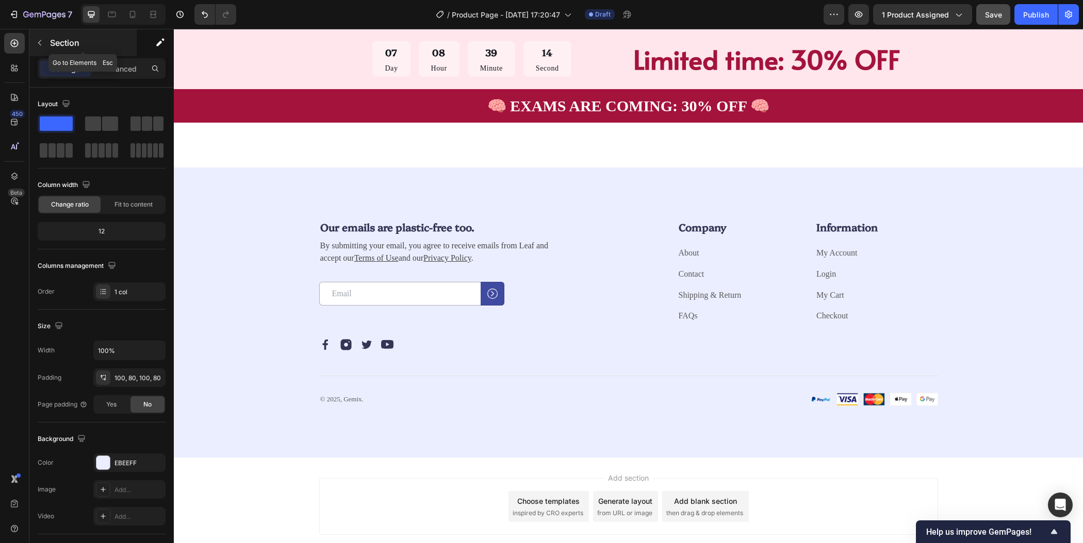
click at [39, 41] on icon "button" at bounding box center [40, 43] width 8 height 8
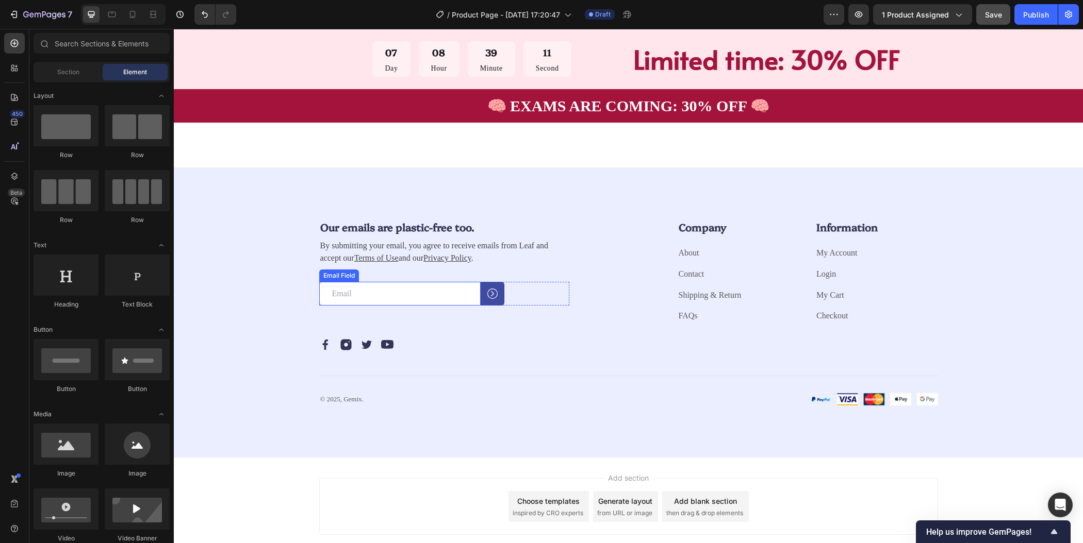
click at [408, 290] on input "email" at bounding box center [399, 294] width 161 height 24
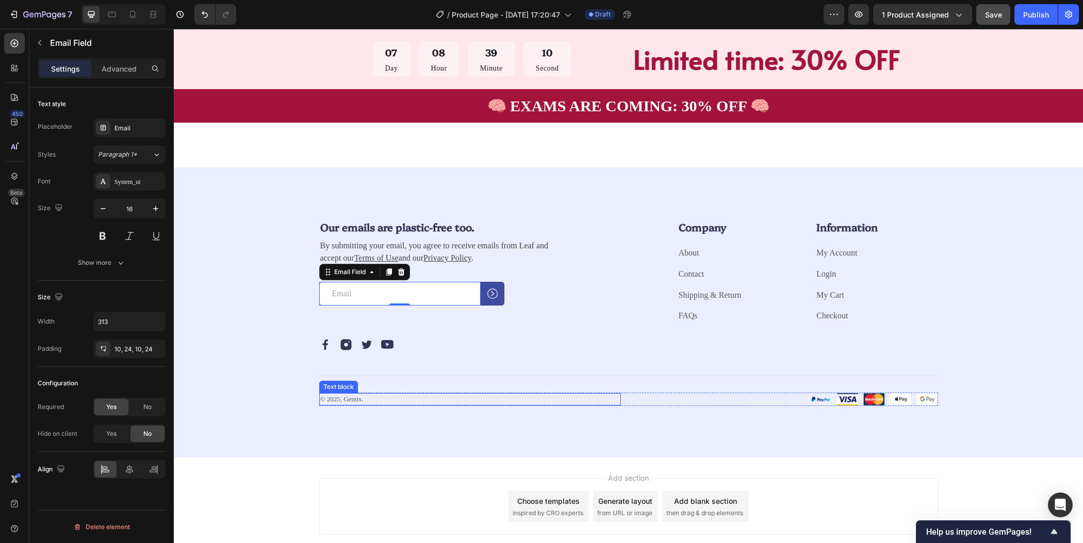
click at [566, 383] on div "Title Line" at bounding box center [628, 372] width 619 height 42
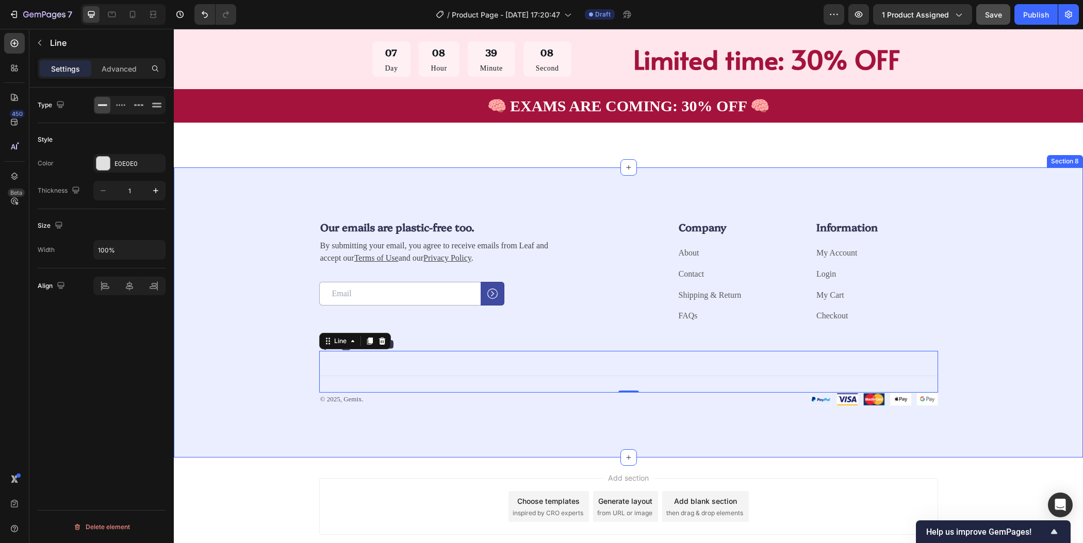
click at [995, 277] on div "Our emails are plastic-free too. Heading By submitting your email, you agree to…" at bounding box center [628, 313] width 827 height 188
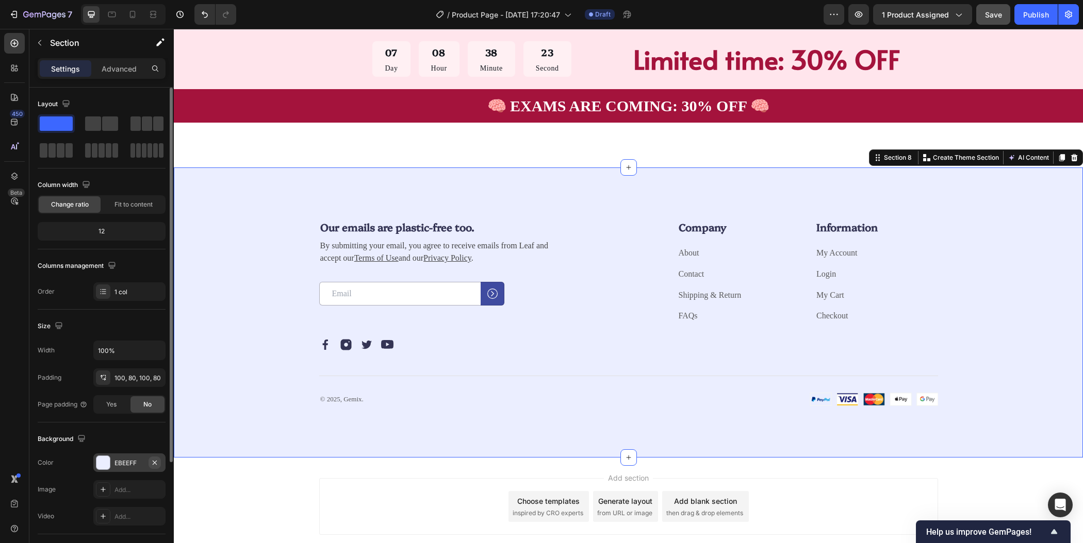
click at [154, 461] on icon "button" at bounding box center [155, 462] width 4 height 4
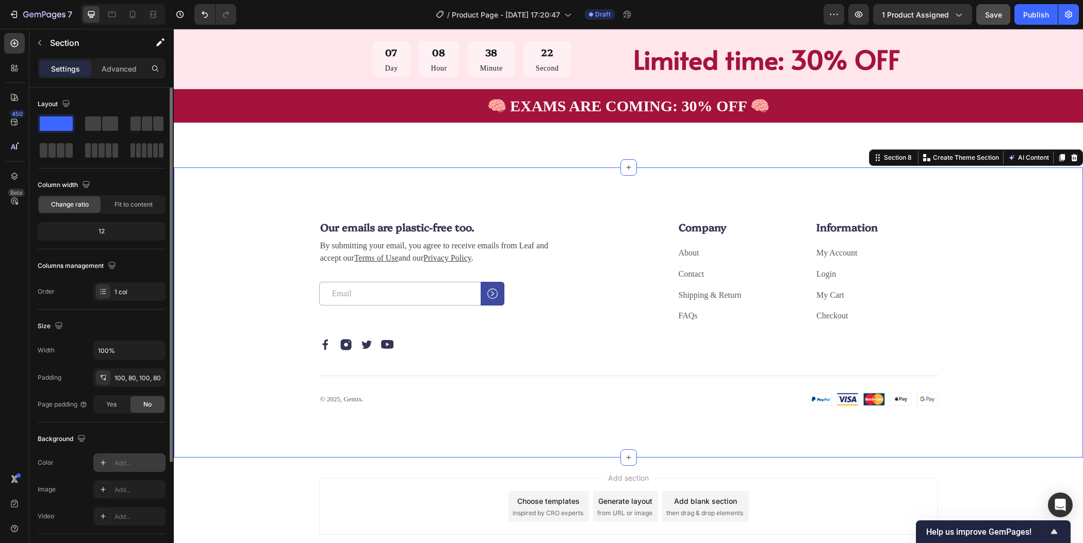
click at [138, 460] on div "Add..." at bounding box center [138, 463] width 48 height 9
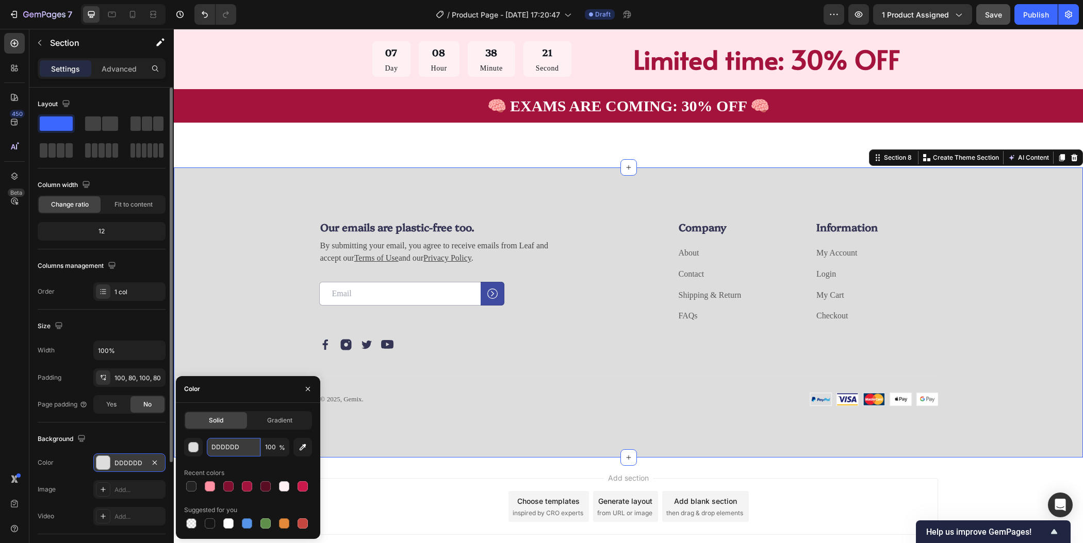
click at [247, 452] on input "DDDDDD" at bounding box center [234, 447] width 54 height 19
paste input "#ebeced"
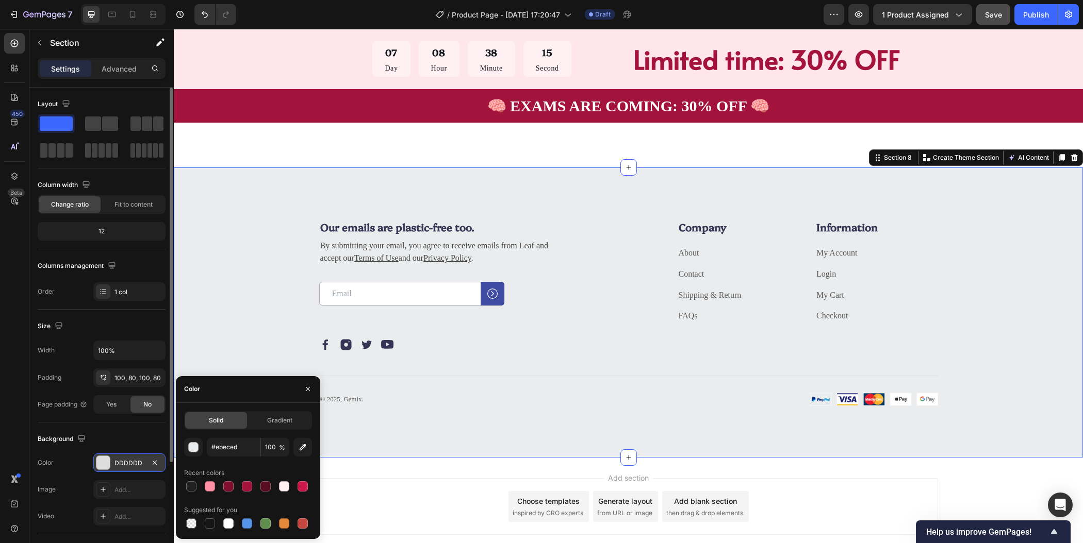
type input "EBECED"
click at [700, 229] on p "Company" at bounding box center [739, 226] width 121 height 13
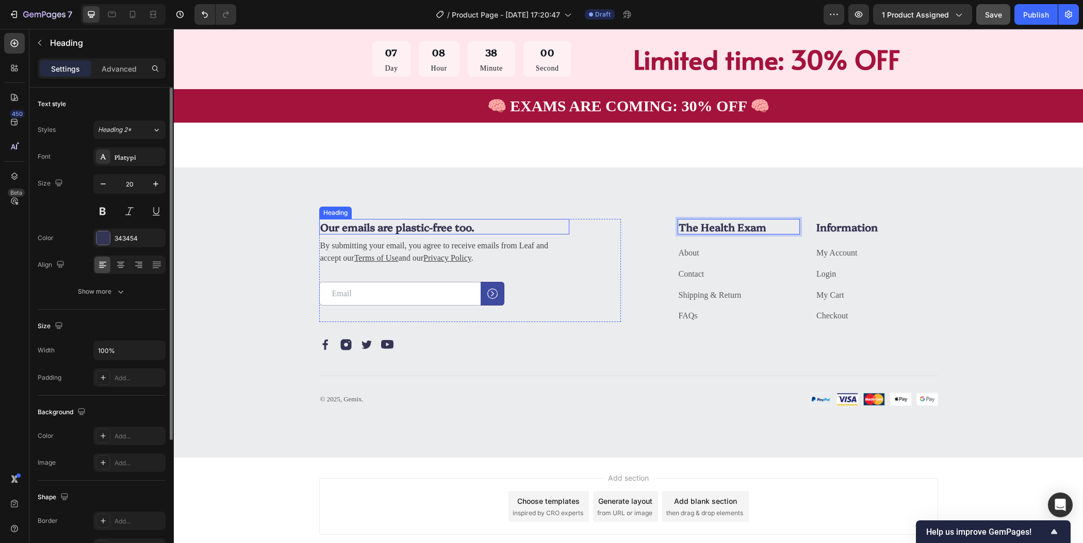
click at [422, 228] on h2 "Our emails are plastic-free too." at bounding box center [444, 226] width 250 height 15
click at [422, 228] on p "Our emails are plastic-free too." at bounding box center [444, 226] width 248 height 13
click at [1042, 278] on div "Subscribe to our emails Heading 8 By submitting your email, you agree to receiv…" at bounding box center [628, 313] width 909 height 291
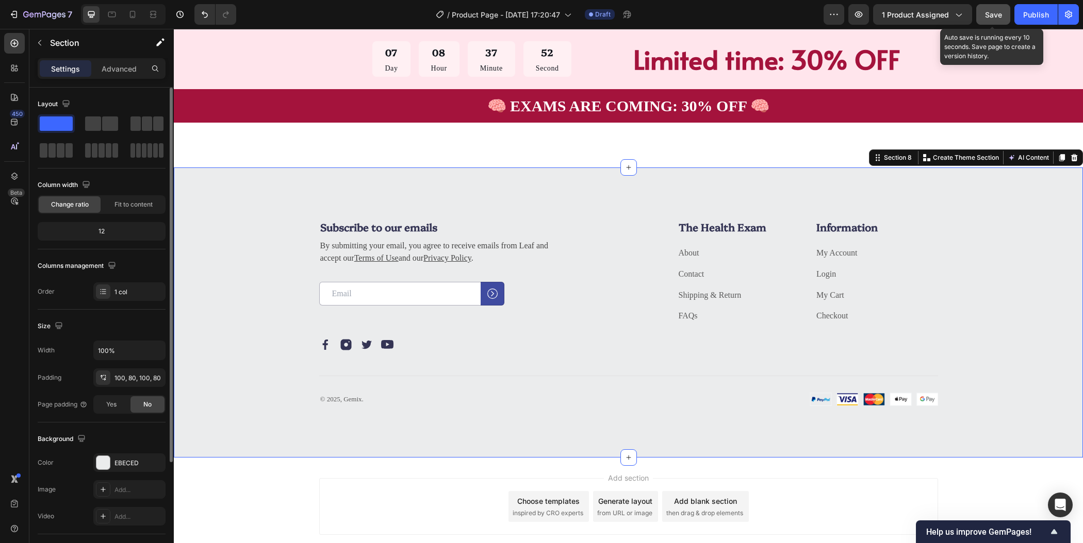
click at [998, 17] on span "Save" at bounding box center [993, 14] width 17 height 9
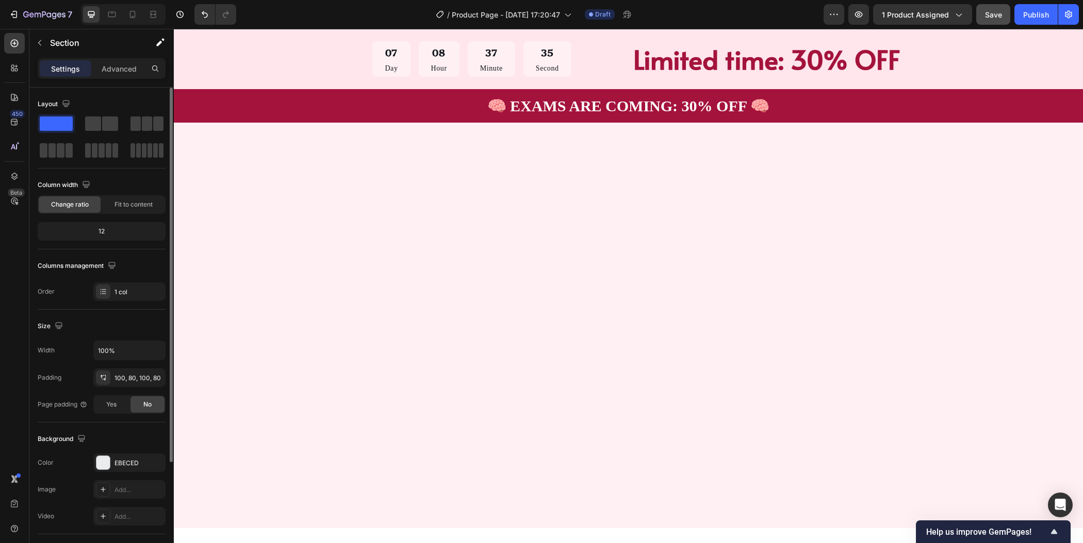
scroll to position [1970, 0]
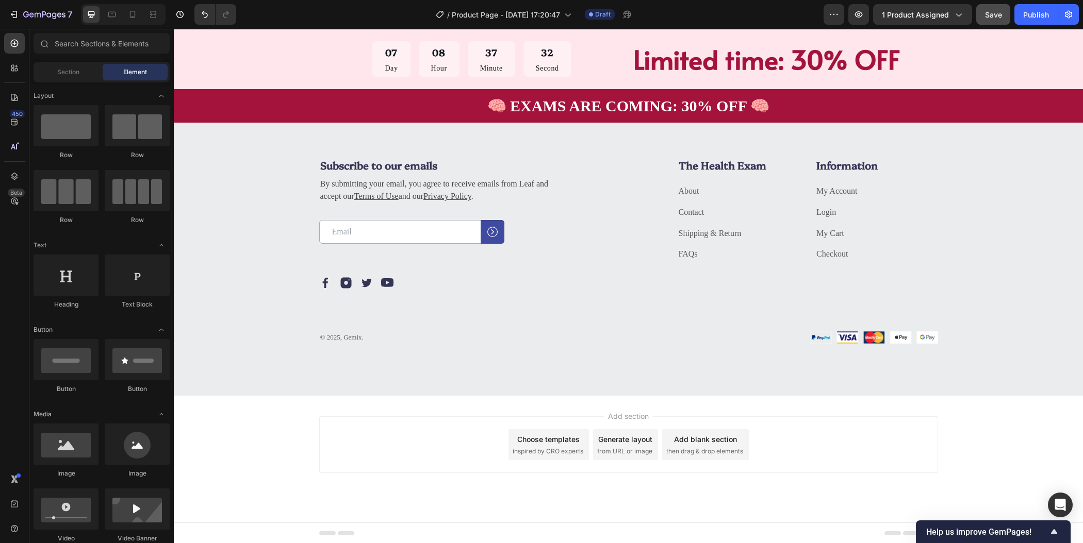
click at [845, 424] on div "Add section Choose templates inspired by CRO experts Generate layout from URL o…" at bounding box center [628, 445] width 619 height 57
click at [971, 437] on div "Add section Choose templates inspired by CRO experts Generate layout from URL o…" at bounding box center [628, 459] width 909 height 127
click at [863, 19] on icon "button" at bounding box center [858, 14] width 10 height 10
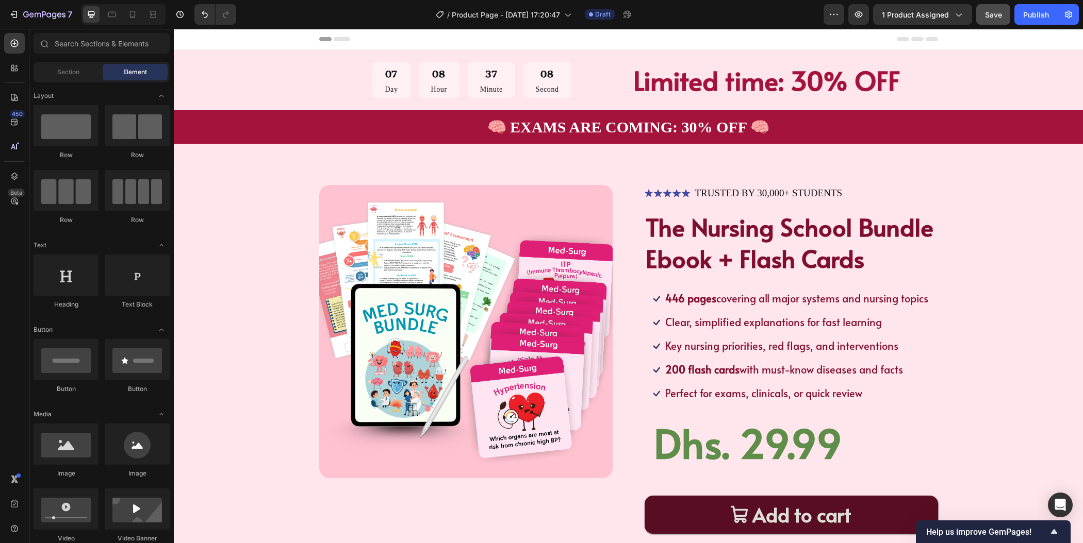
scroll to position [0, 0]
click at [981, 228] on div "Product Images Icon Icon Icon Icon Icon Icon List TRUSTED BY 30,000+ STUDENTS T…" at bounding box center [628, 383] width 827 height 397
click at [482, 43] on div "Header" at bounding box center [628, 39] width 619 height 21
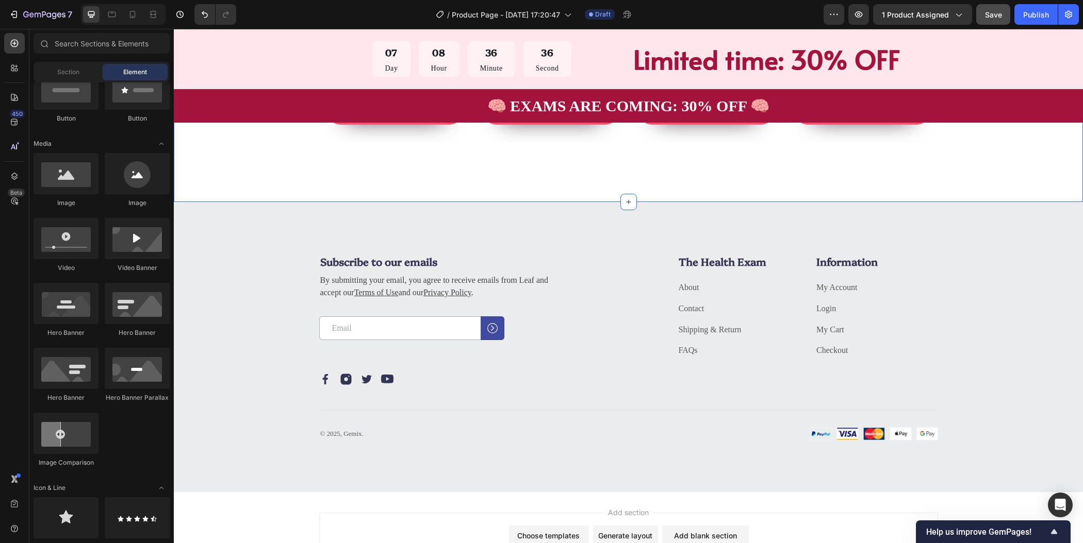
scroll to position [1970, 0]
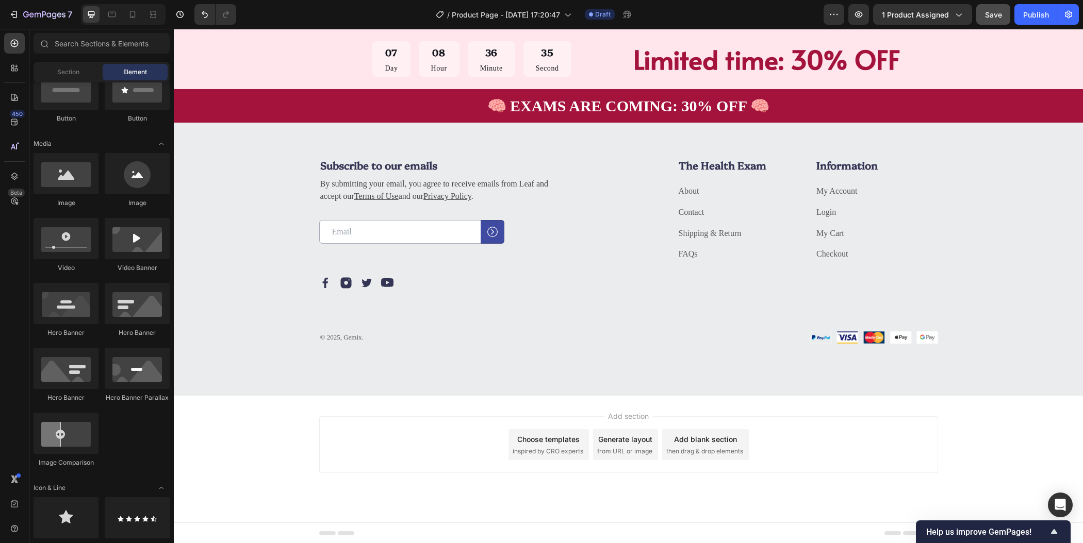
click at [948, 407] on div "Add section Choose templates inspired by CRO experts Generate layout from URL o…" at bounding box center [628, 459] width 909 height 127
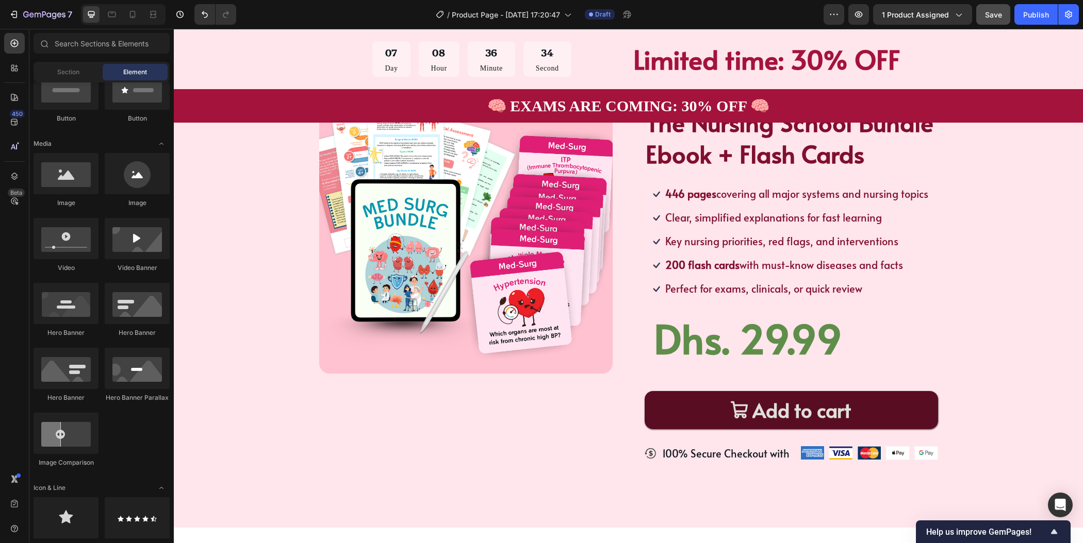
scroll to position [0, 0]
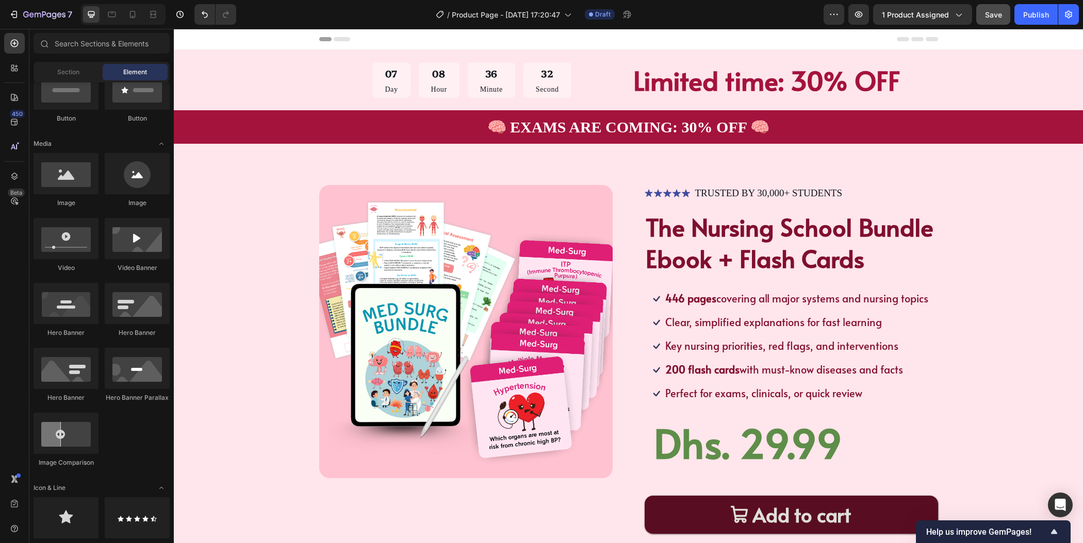
click at [464, 43] on div "Header" at bounding box center [628, 39] width 619 height 21
click at [67, 69] on span "Section" at bounding box center [68, 72] width 22 height 9
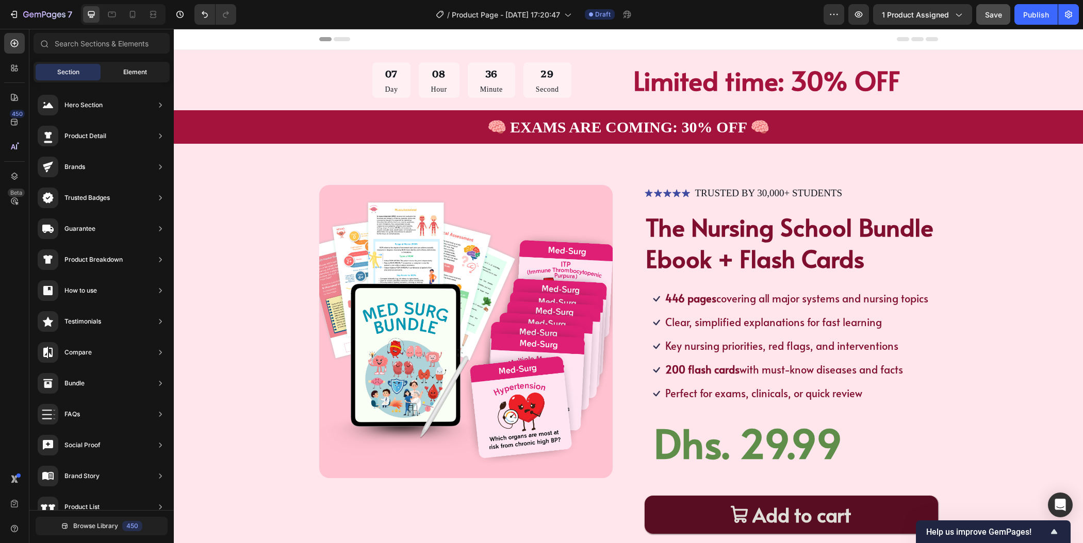
click at [126, 69] on span "Element" at bounding box center [135, 72] width 24 height 9
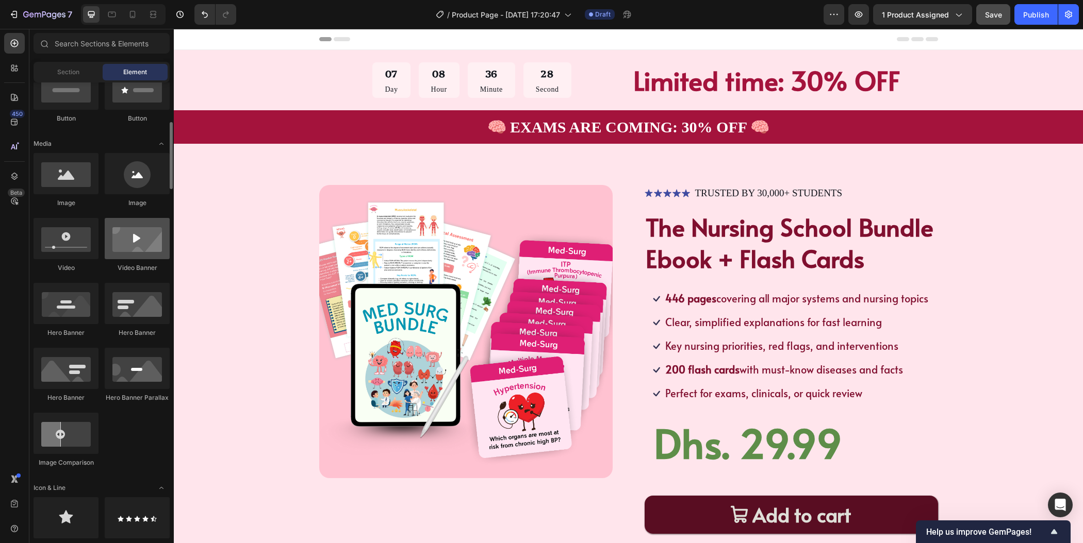
scroll to position [804, 0]
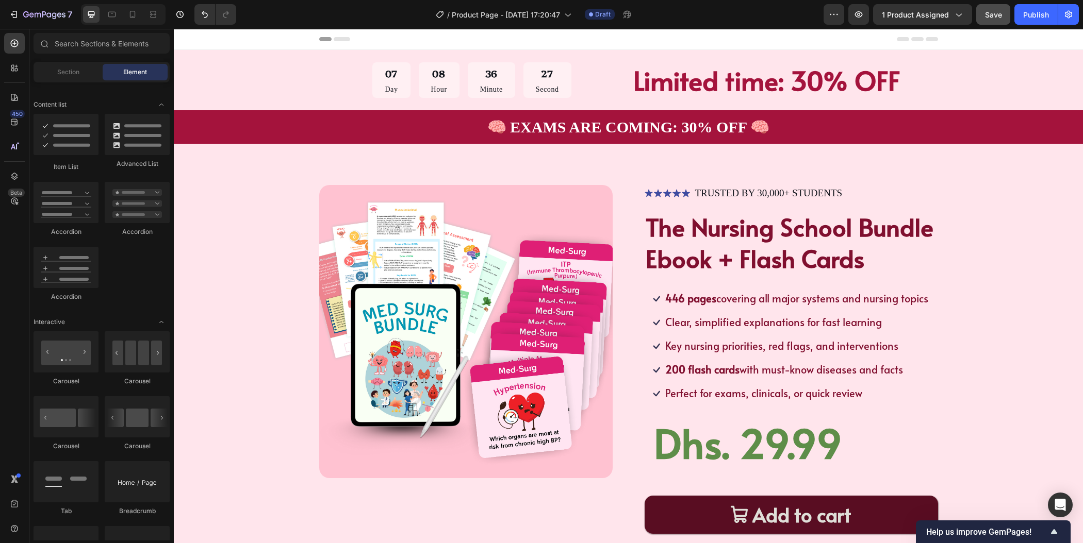
click at [290, 40] on div "Header" at bounding box center [628, 39] width 909 height 21
click at [195, 37] on span "Header" at bounding box center [204, 39] width 23 height 10
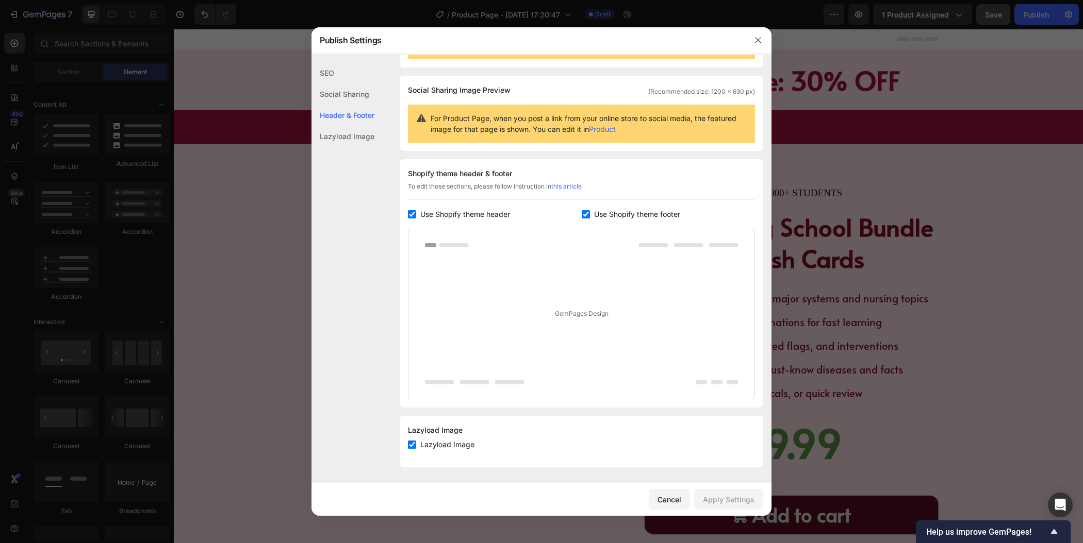
scroll to position [0, 0]
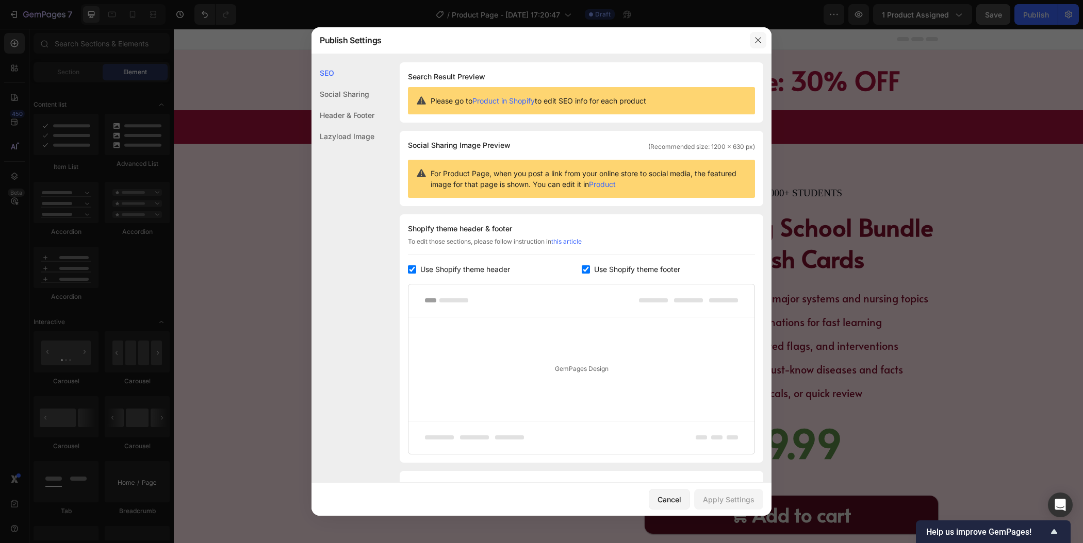
click at [760, 41] on icon "button" at bounding box center [758, 40] width 8 height 8
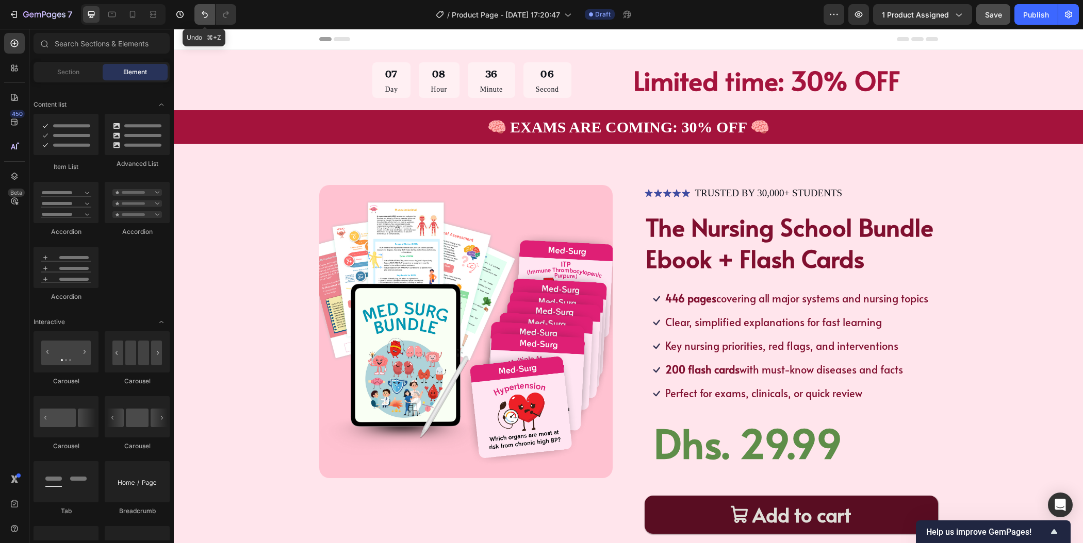
click at [203, 14] on icon "Undo/Redo" at bounding box center [205, 14] width 6 height 7
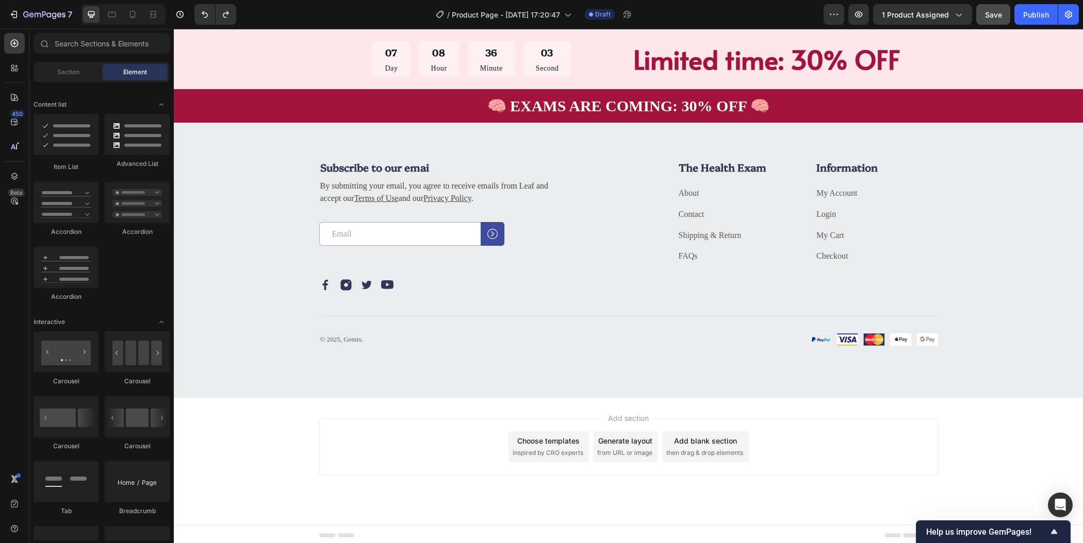
scroll to position [1968, 0]
click at [227, 16] on icon "Undo/Redo" at bounding box center [226, 14] width 10 height 10
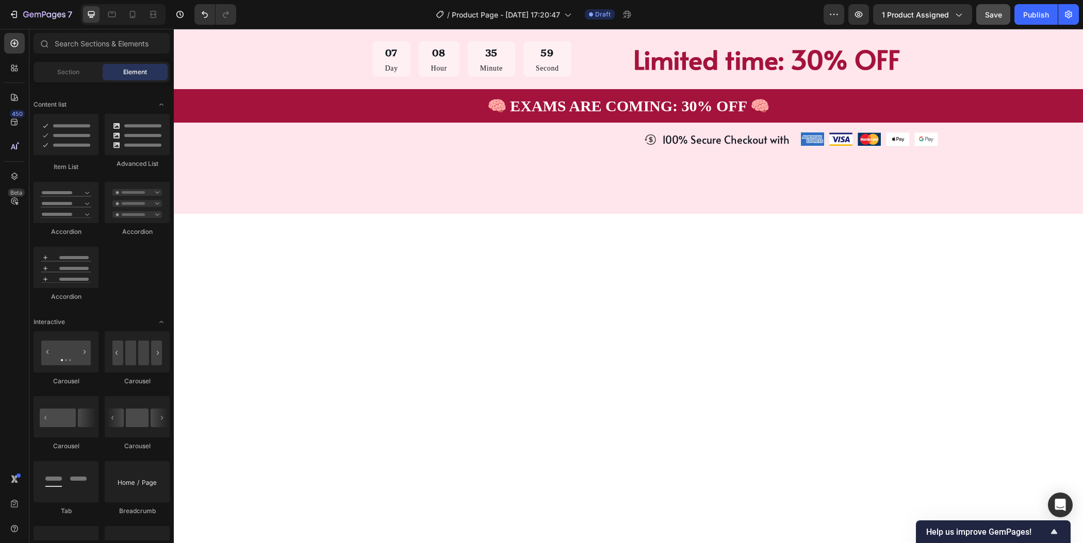
scroll to position [0, 0]
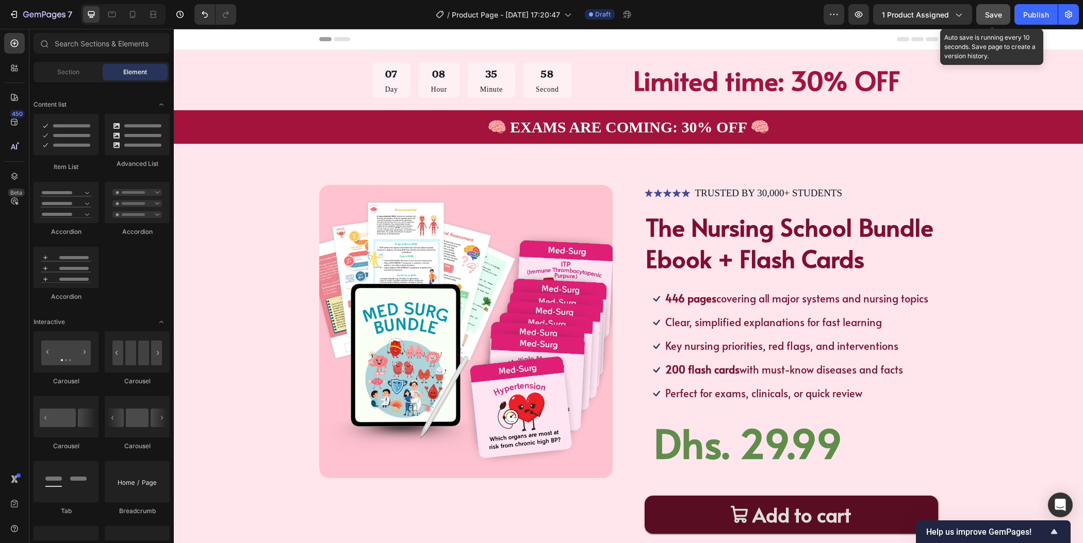
drag, startPoint x: 992, startPoint y: 17, endPoint x: 787, endPoint y: 272, distance: 327.2
click at [992, 17] on span "Save" at bounding box center [993, 14] width 17 height 9
click at [959, 9] on div "1 product assigned" at bounding box center [922, 14] width 81 height 11
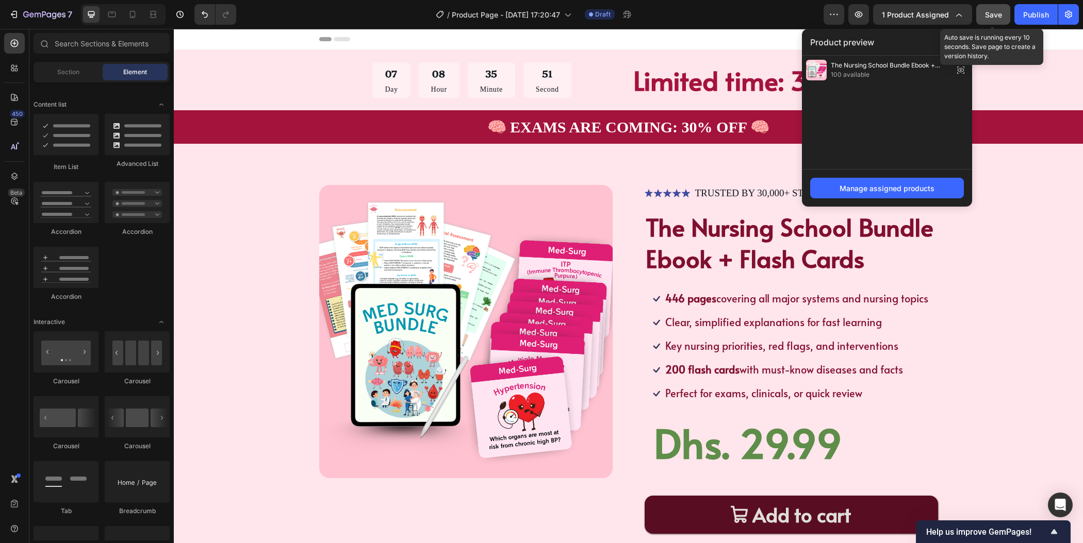
click at [885, 100] on div "The Nursing School Bundle Ebook + Flash Cards 100 available" at bounding box center [887, 112] width 170 height 113
click at [964, 70] on icon at bounding box center [960, 70] width 7 height 4
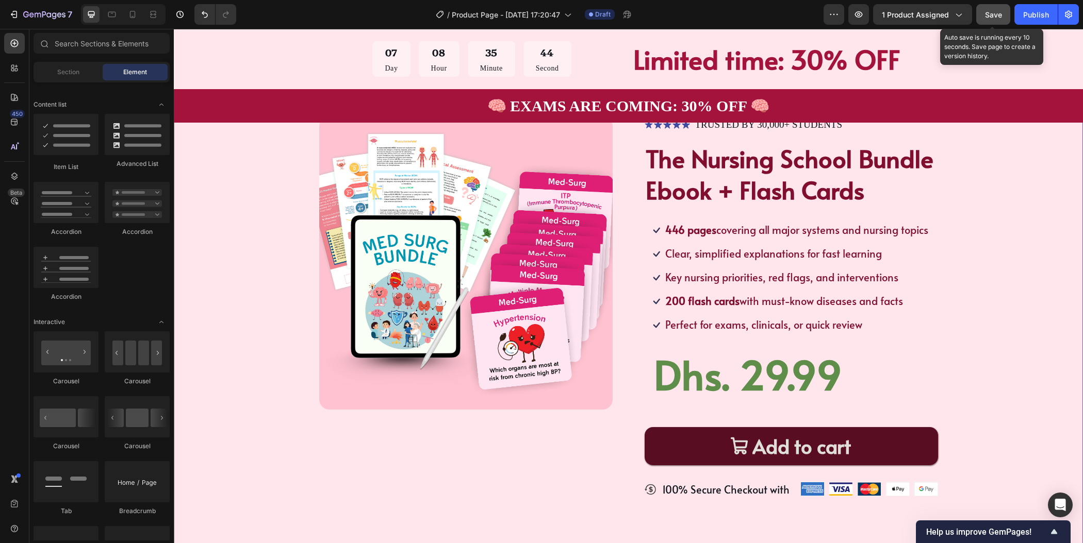
scroll to position [65, 0]
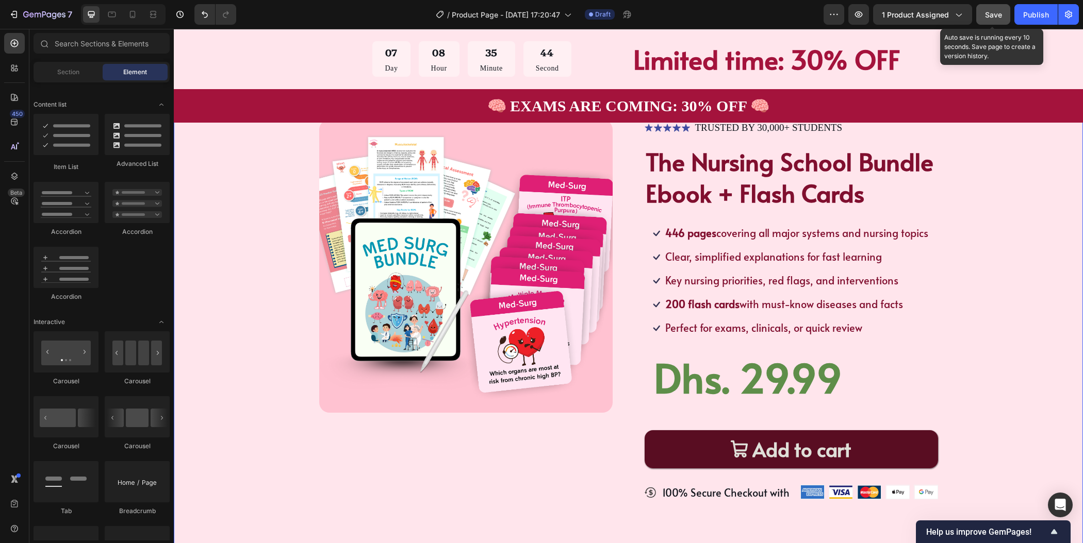
click at [992, 285] on div "Product Images Icon Icon Icon Icon Icon Icon List TRUSTED BY 30,000+ STUDENTS T…" at bounding box center [628, 318] width 827 height 397
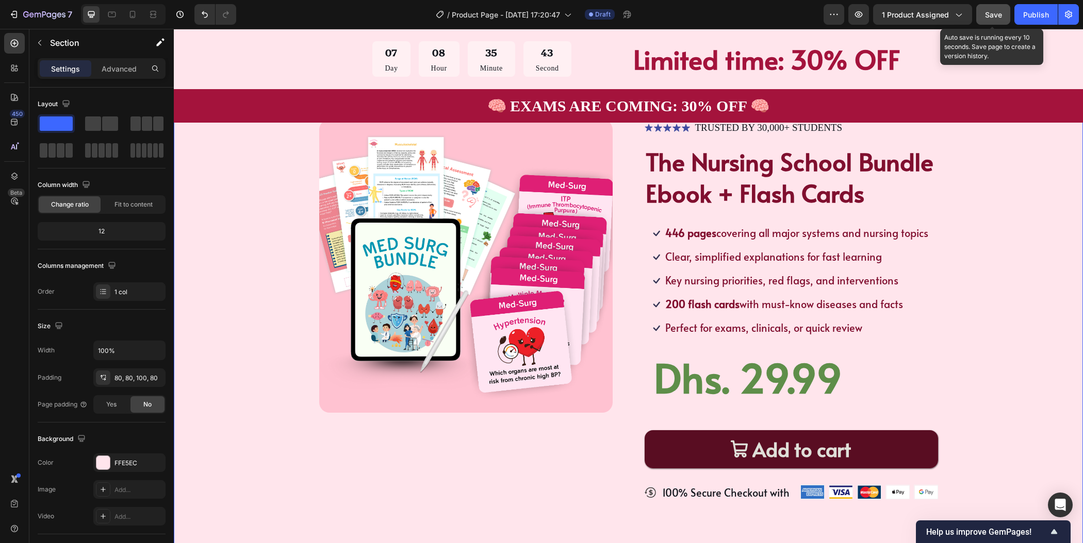
click at [1011, 290] on div "Product Images Icon Icon Icon Icon Icon Icon List TRUSTED BY 30,000+ STUDENTS T…" at bounding box center [628, 318] width 827 height 397
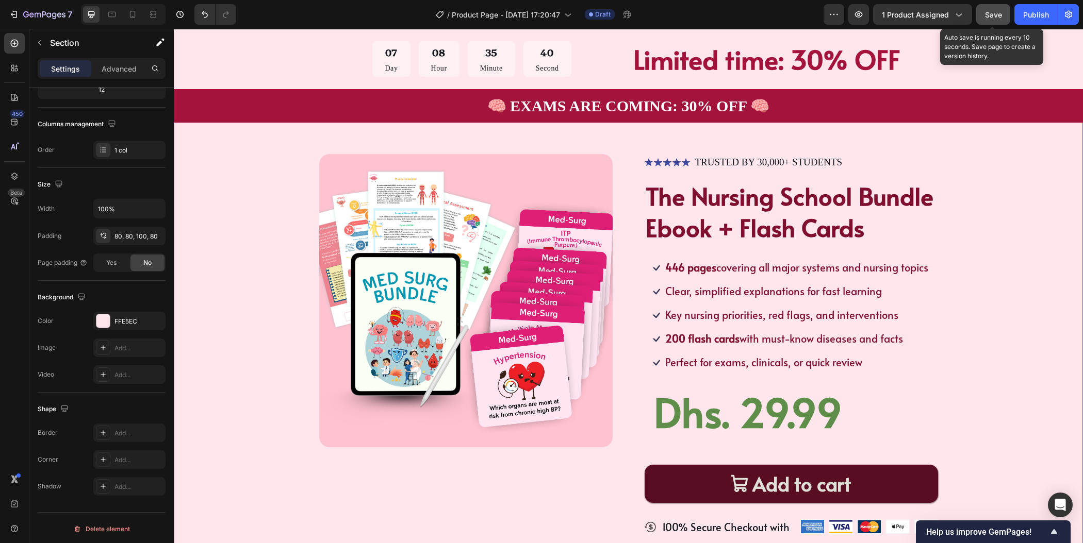
scroll to position [0, 0]
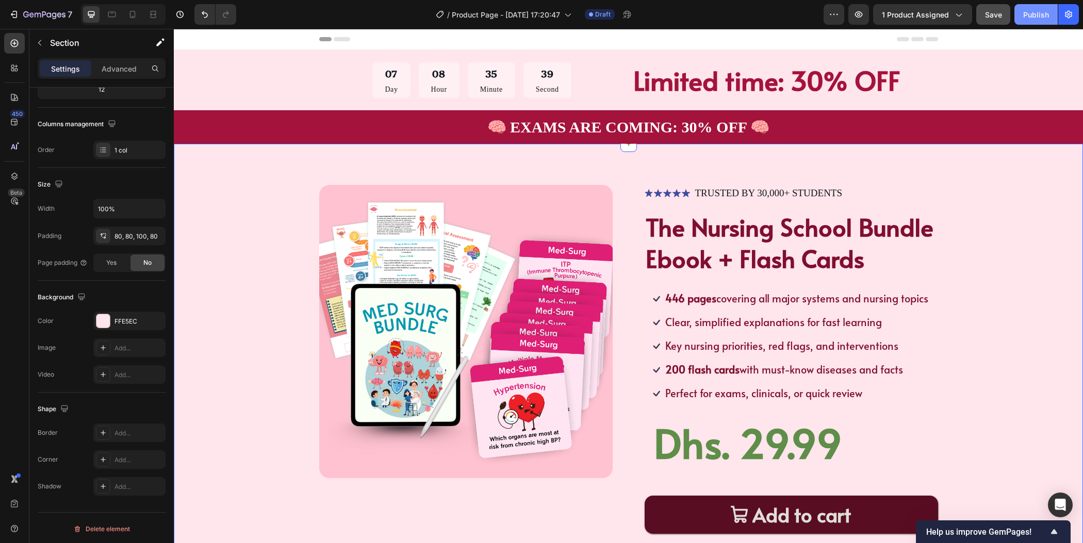
click at [1036, 14] on div "Publish" at bounding box center [1036, 14] width 26 height 11
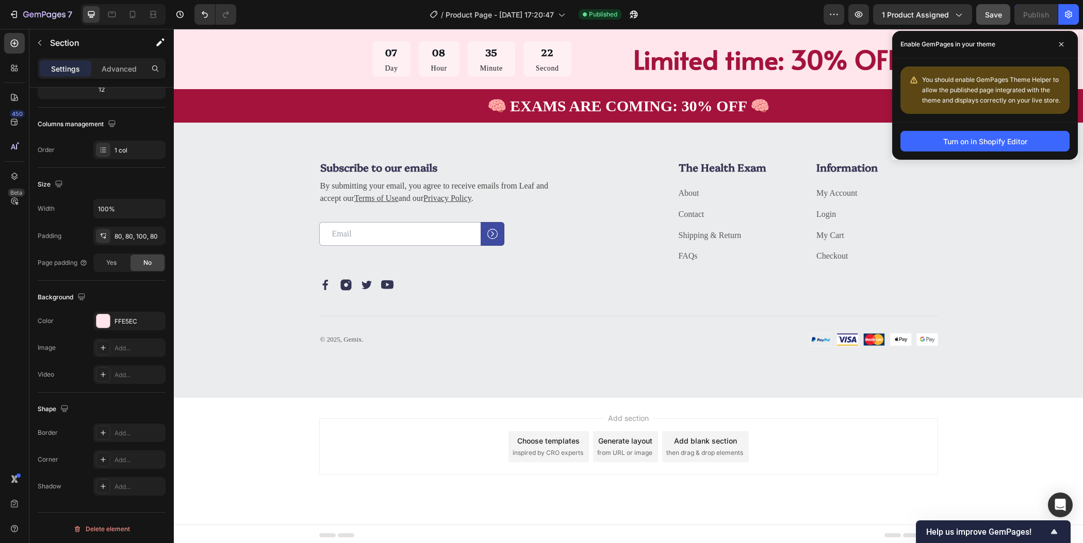
scroll to position [1968, 0]
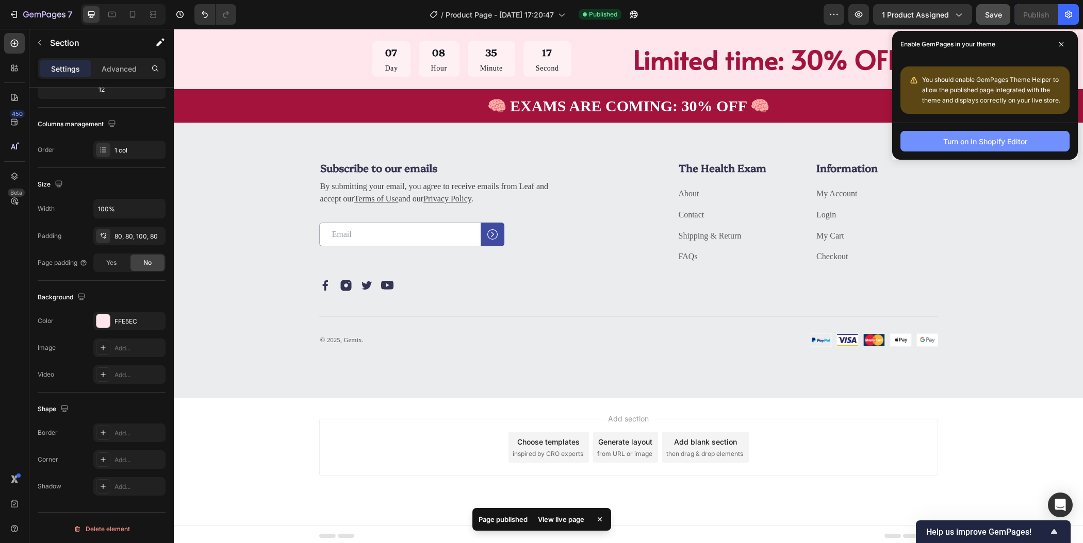
click at [970, 147] on button "Turn on in Shopify Editor" at bounding box center [984, 141] width 169 height 21
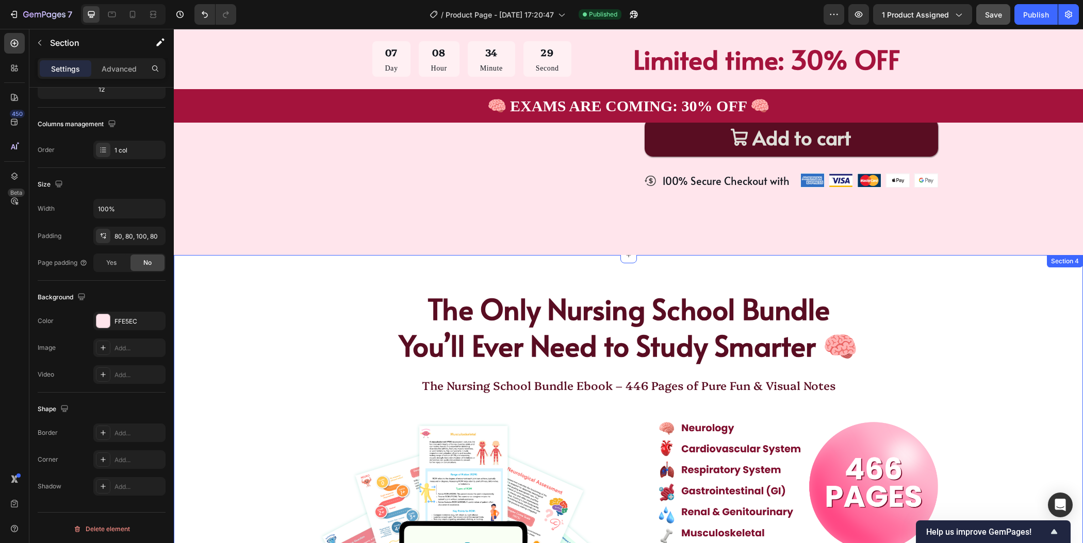
scroll to position [0, 0]
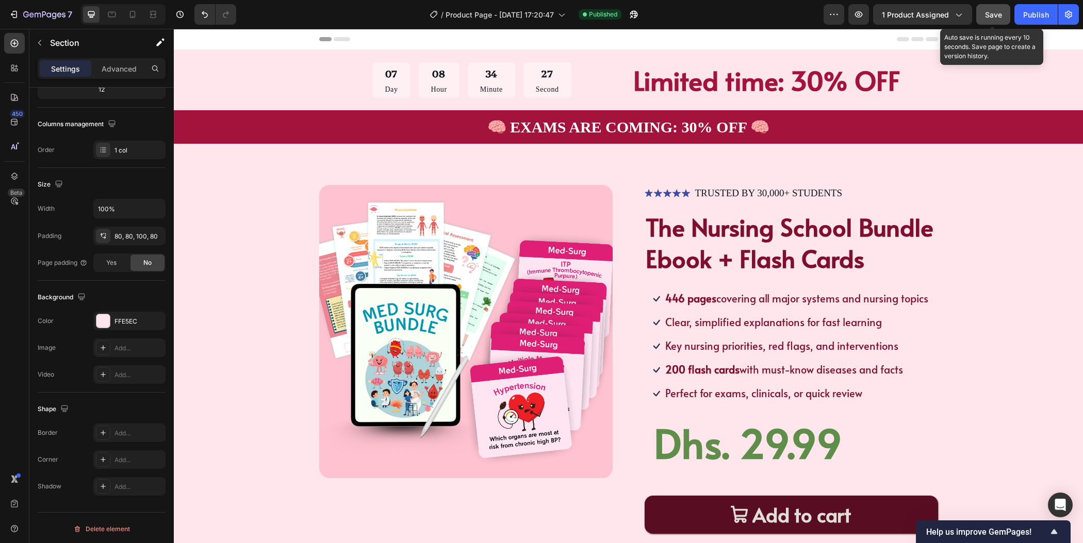
click at [984, 12] on button "Save" at bounding box center [993, 14] width 34 height 21
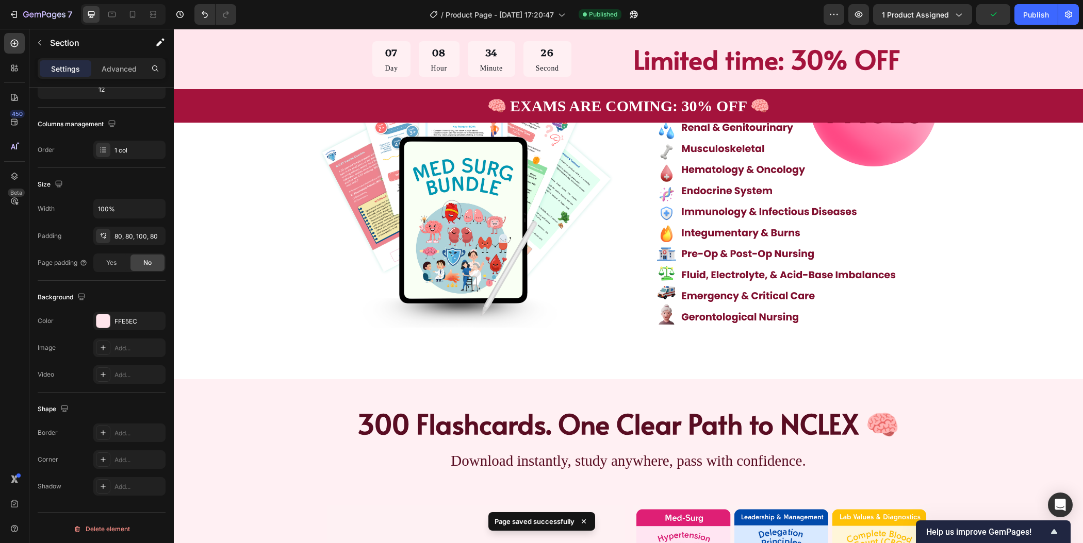
scroll to position [1555, 0]
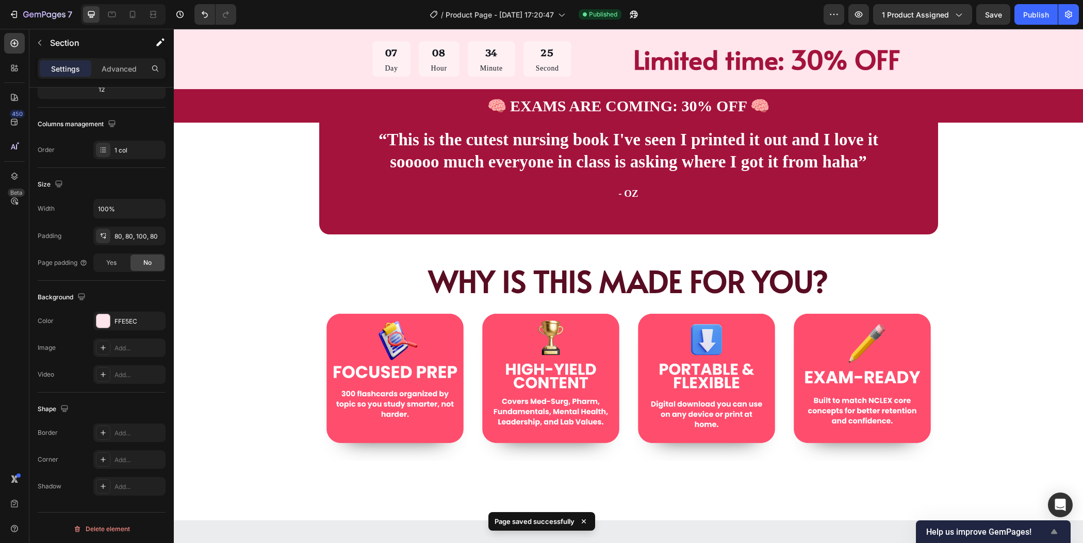
click at [1049, 531] on icon "Show survey - Help us improve GemPages!" at bounding box center [1054, 532] width 12 height 12
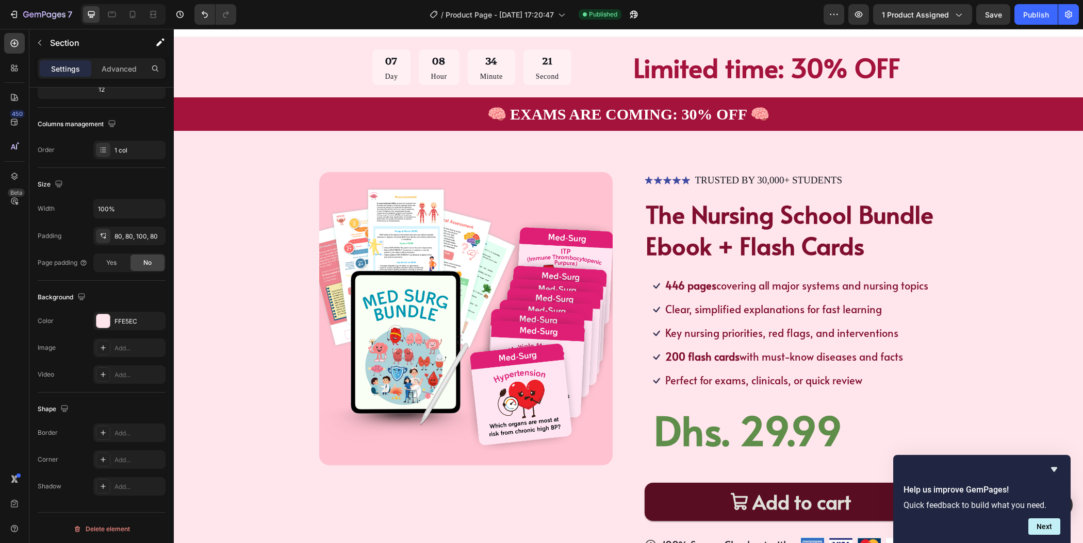
scroll to position [0, 0]
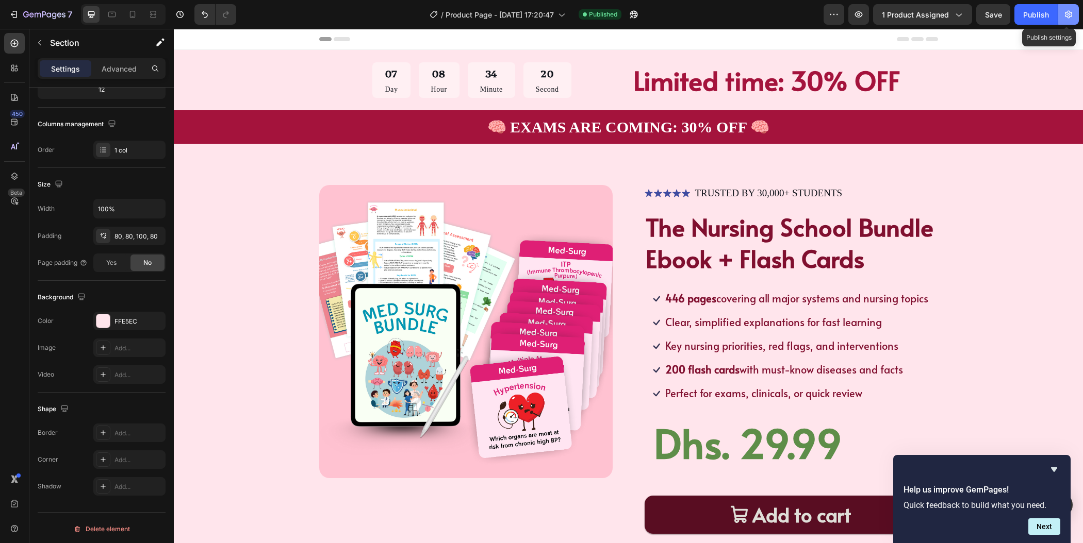
click at [1071, 19] on icon "button" at bounding box center [1068, 14] width 10 height 10
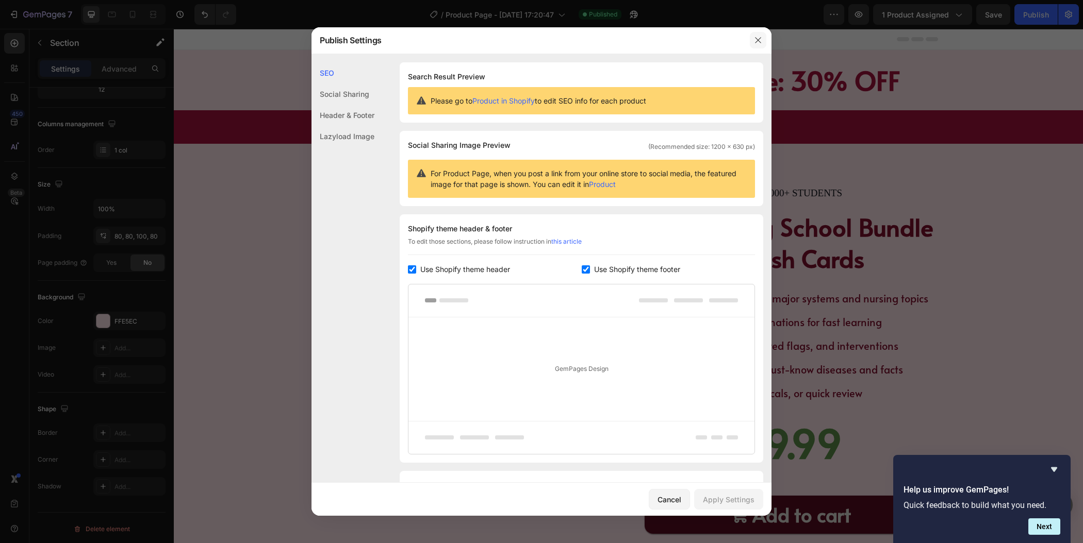
click at [756, 37] on icon "button" at bounding box center [758, 40] width 8 height 8
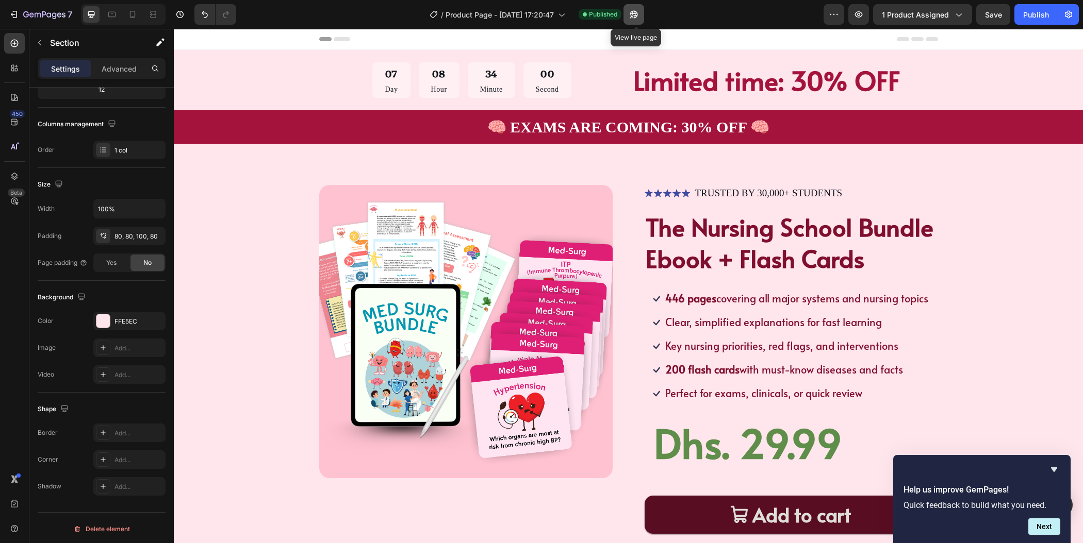
click at [637, 14] on icon "button" at bounding box center [634, 14] width 10 height 10
click at [34, 11] on icon "button" at bounding box center [44, 15] width 42 height 9
